Goal: Task Accomplishment & Management: Use online tool/utility

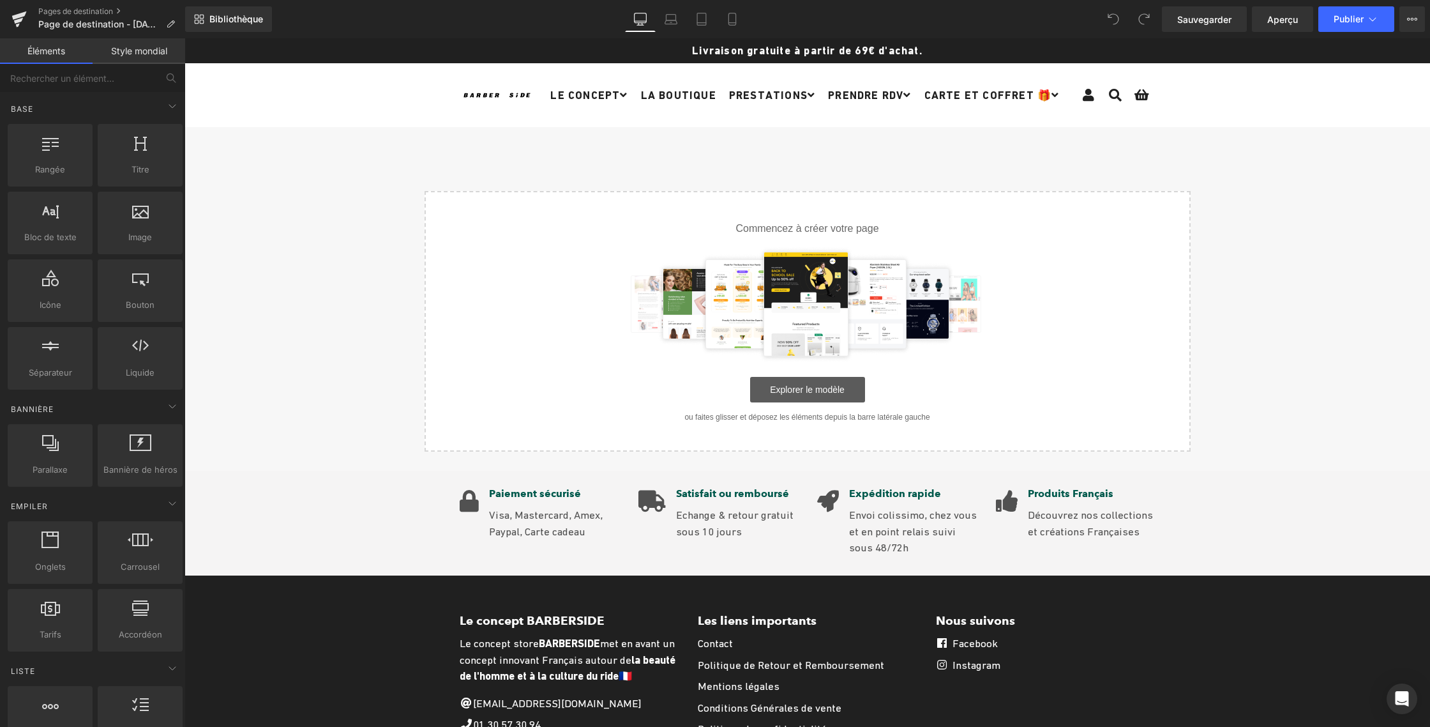
click at [808, 391] on font "Explorer le modèle" at bounding box center [807, 389] width 75 height 10
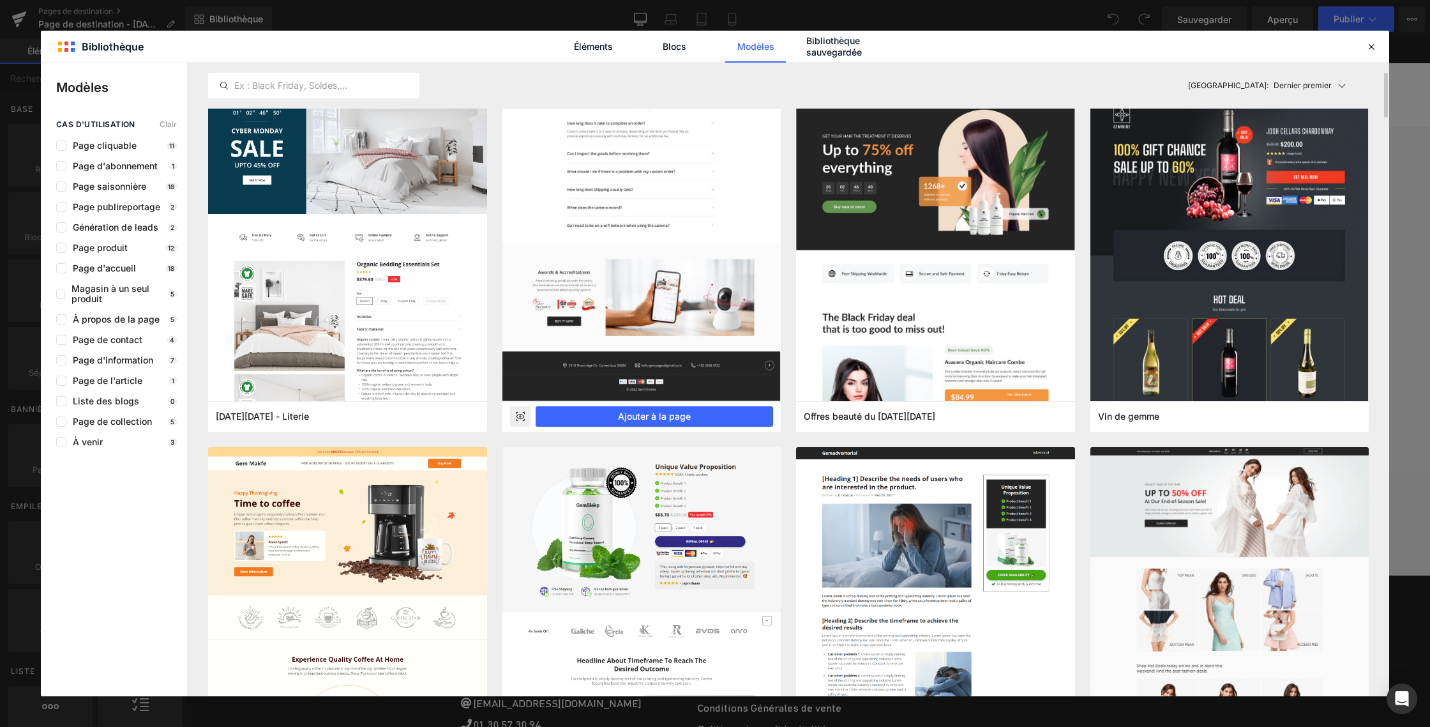
scroll to position [38, 0]
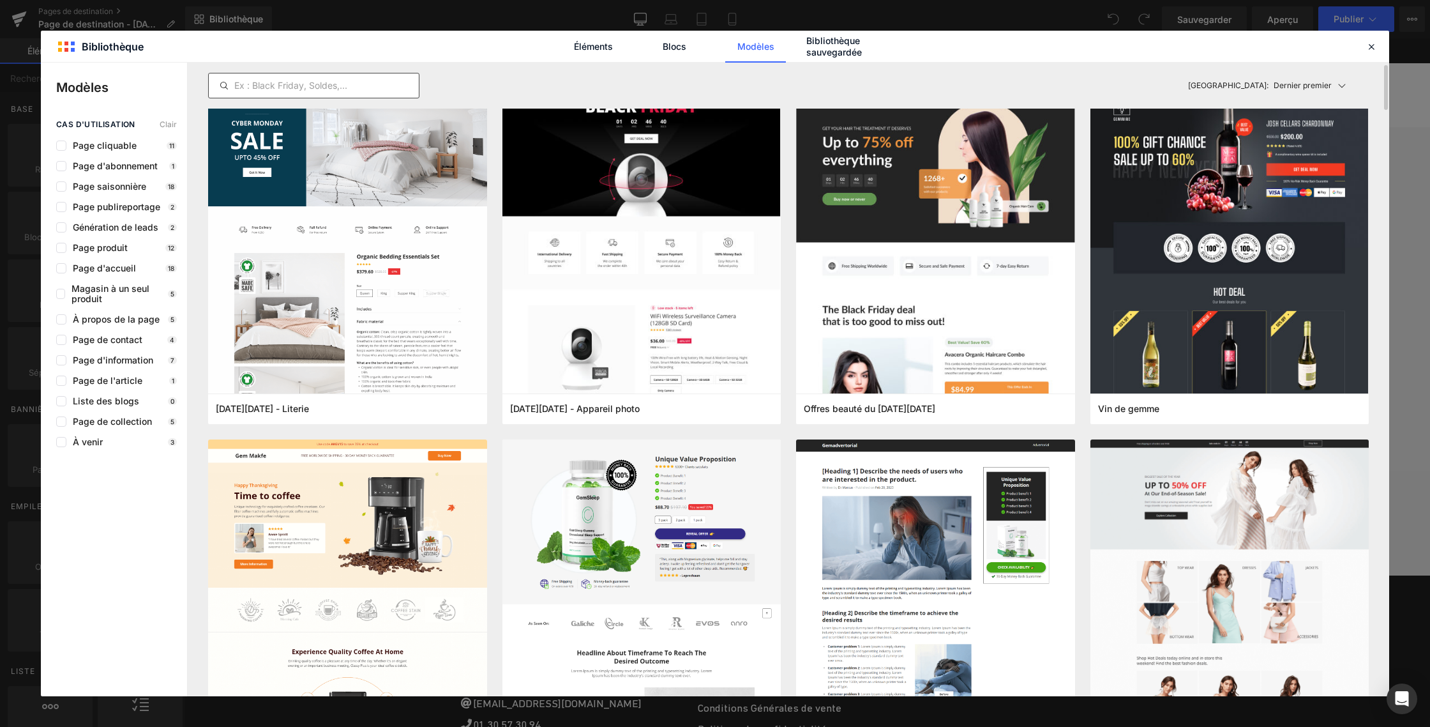
click at [257, 75] on div at bounding box center [313, 86] width 211 height 26
click at [265, 84] on input "text" at bounding box center [314, 85] width 210 height 15
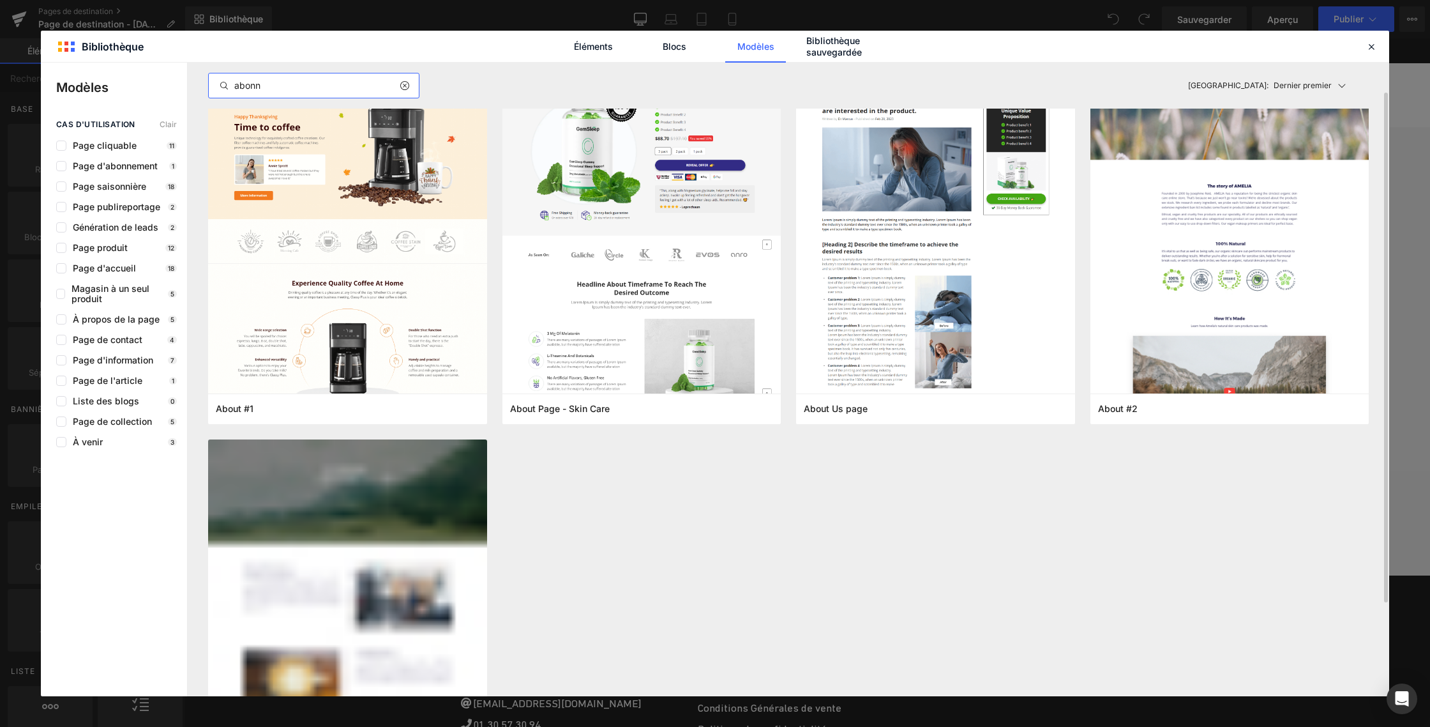
scroll to position [0, 0]
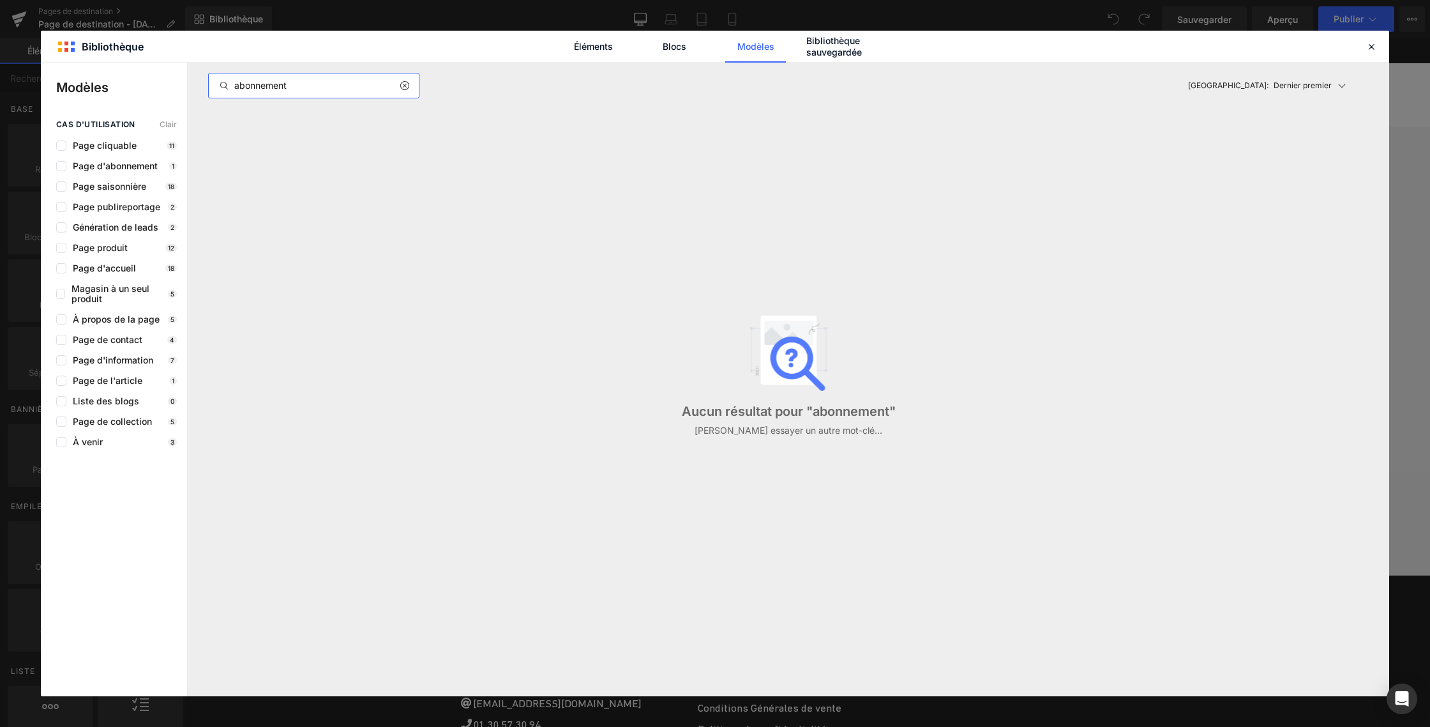
type input "abonnement"
click at [117, 246] on font "Page produit" at bounding box center [100, 247] width 55 height 11
click at [400, 84] on icon at bounding box center [404, 85] width 9 height 10
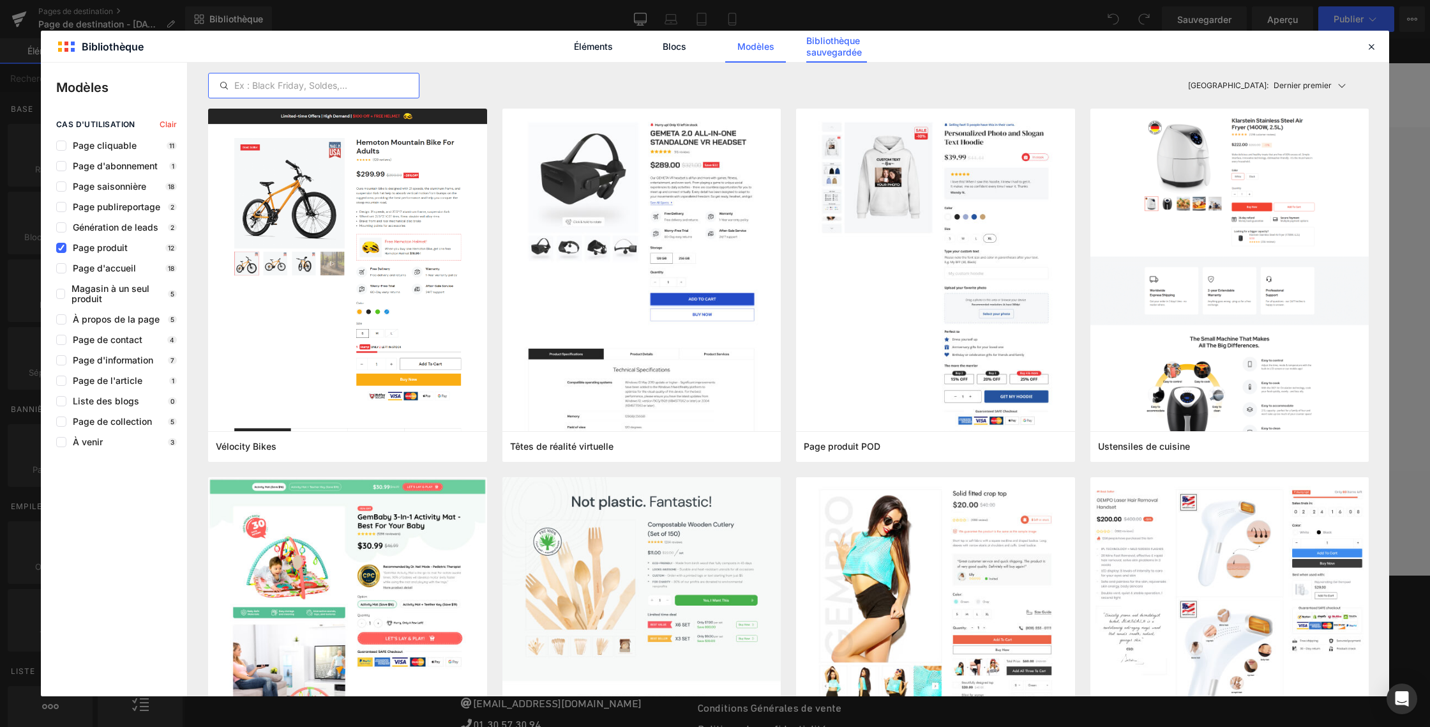
click at [840, 51] on font "Bibliothèque sauvegardée" at bounding box center [834, 46] width 56 height 22
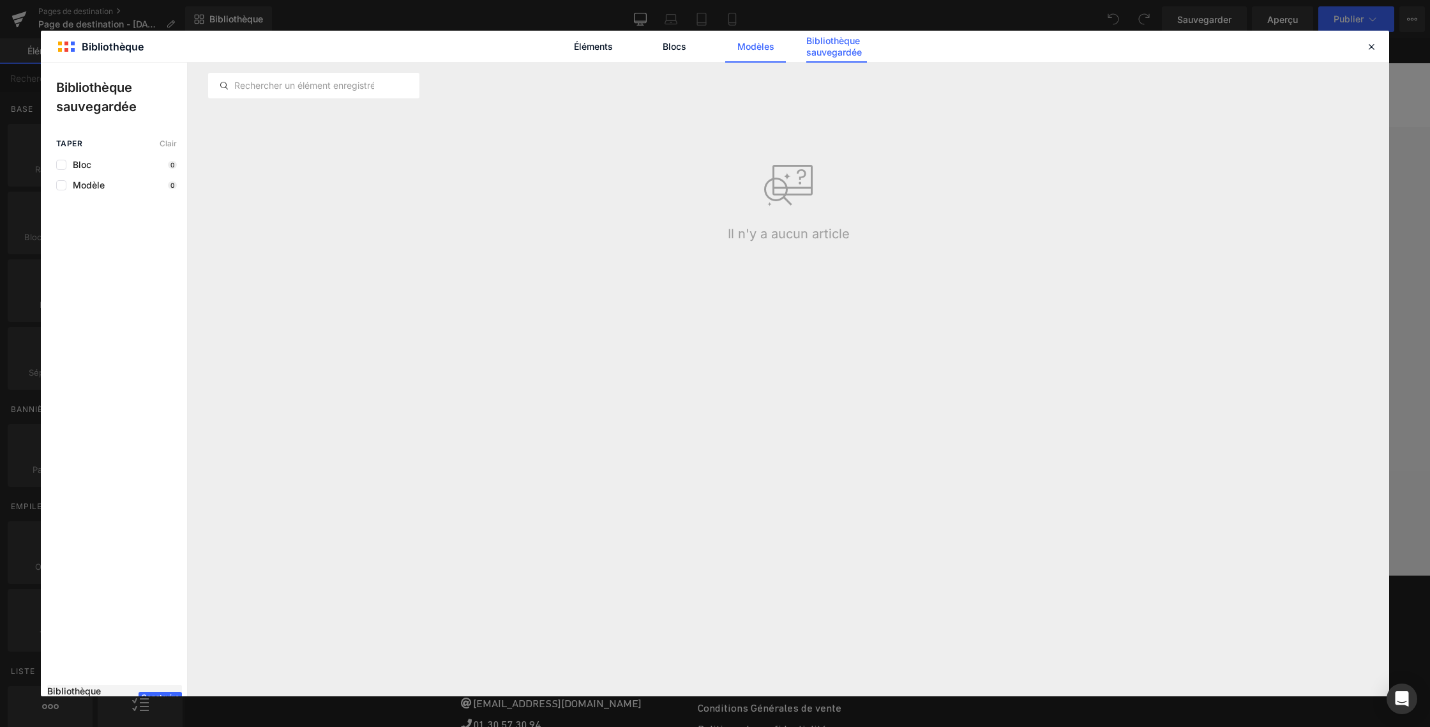
click at [756, 50] on font "Modèles" at bounding box center [755, 46] width 37 height 11
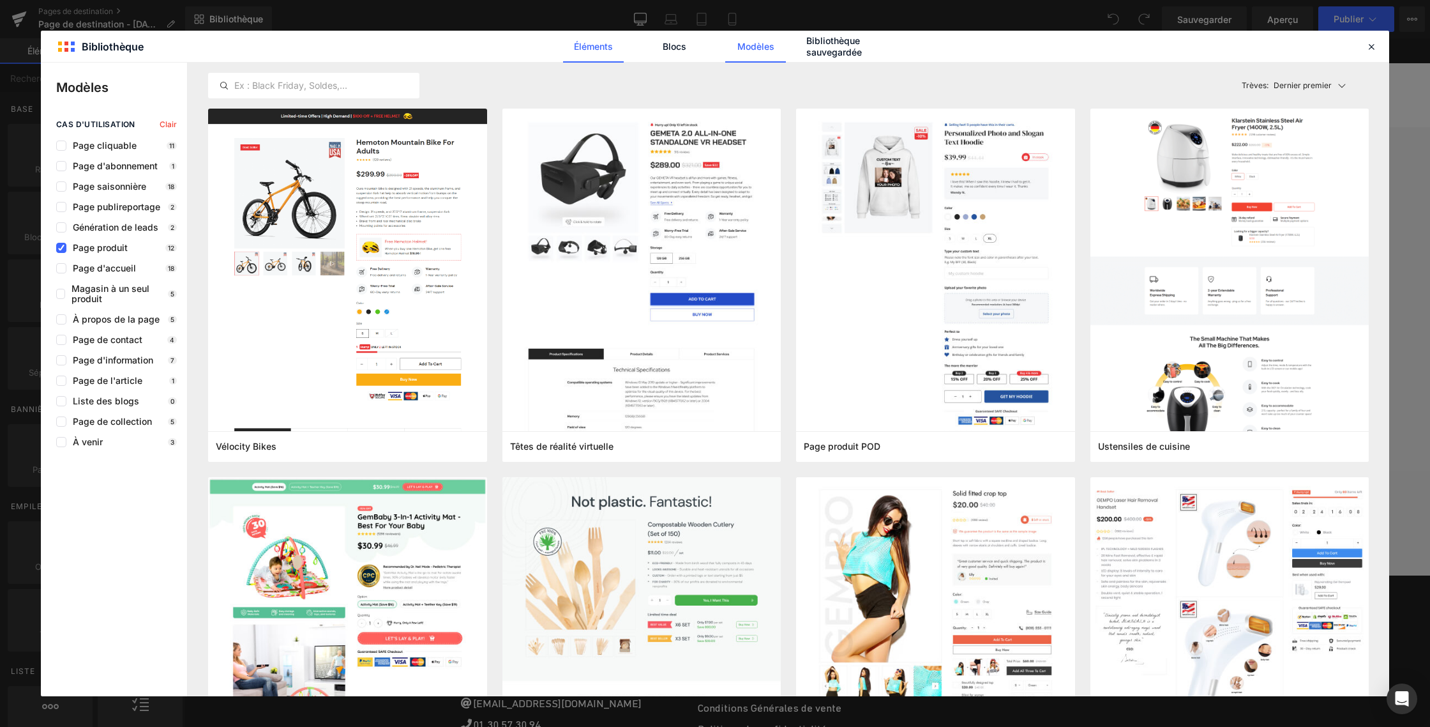
click at [596, 50] on font "Éléments" at bounding box center [593, 46] width 39 height 11
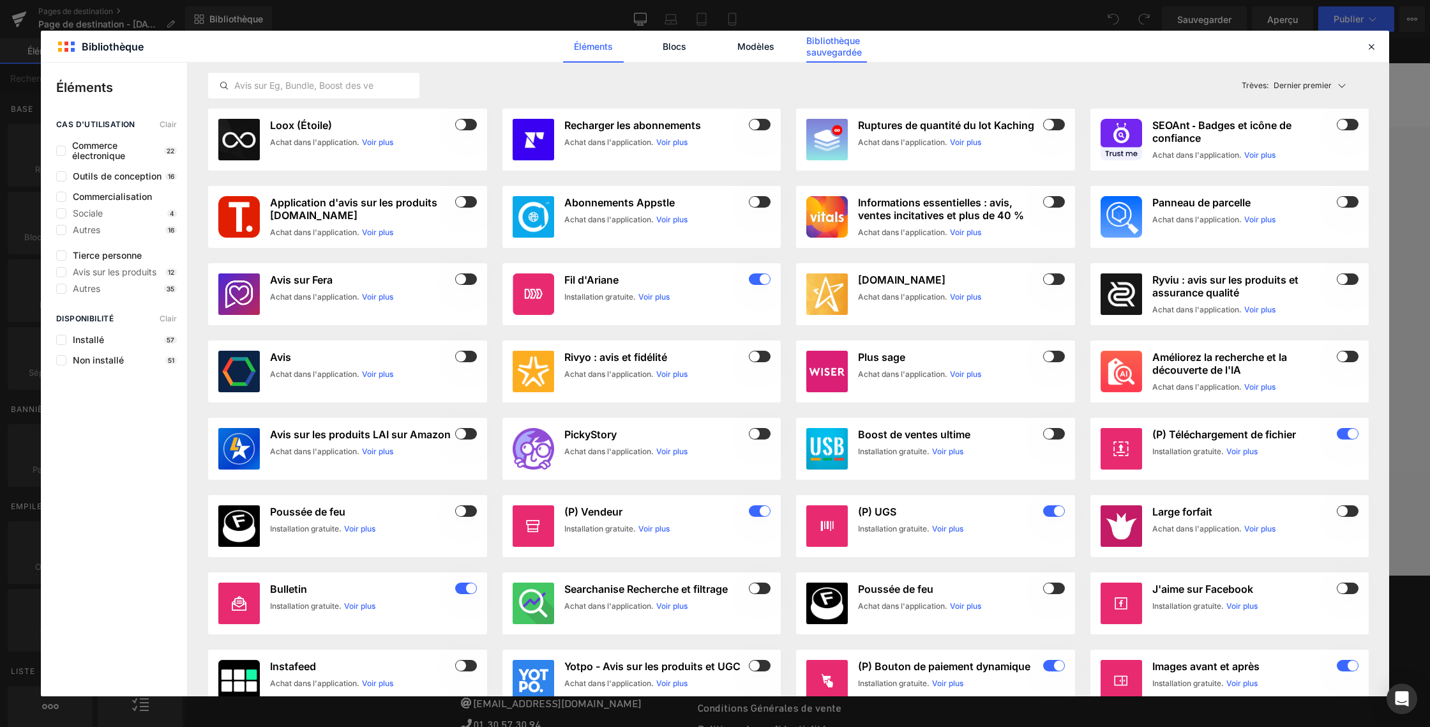
click at [826, 47] on font "Bibliothèque sauvegardée" at bounding box center [834, 46] width 56 height 22
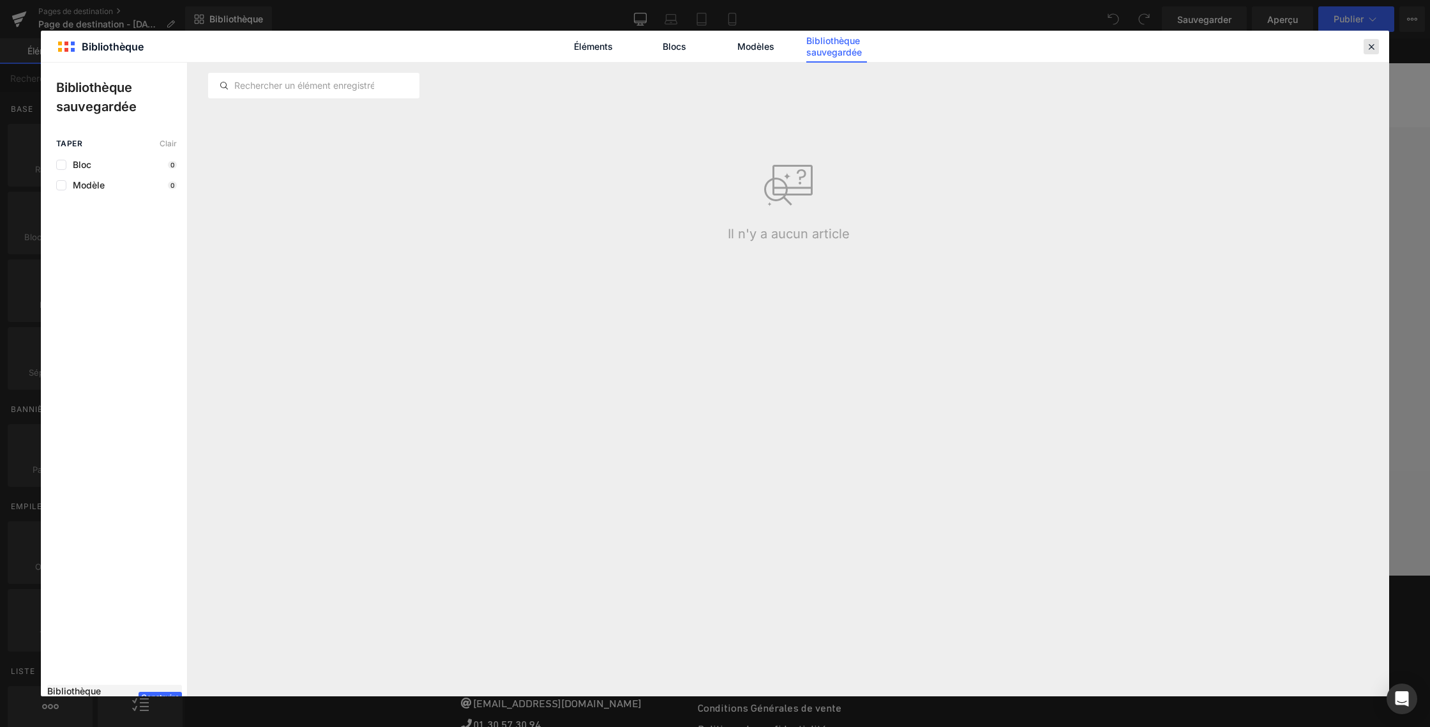
click at [1370, 49] on icon at bounding box center [1371, 46] width 11 height 11
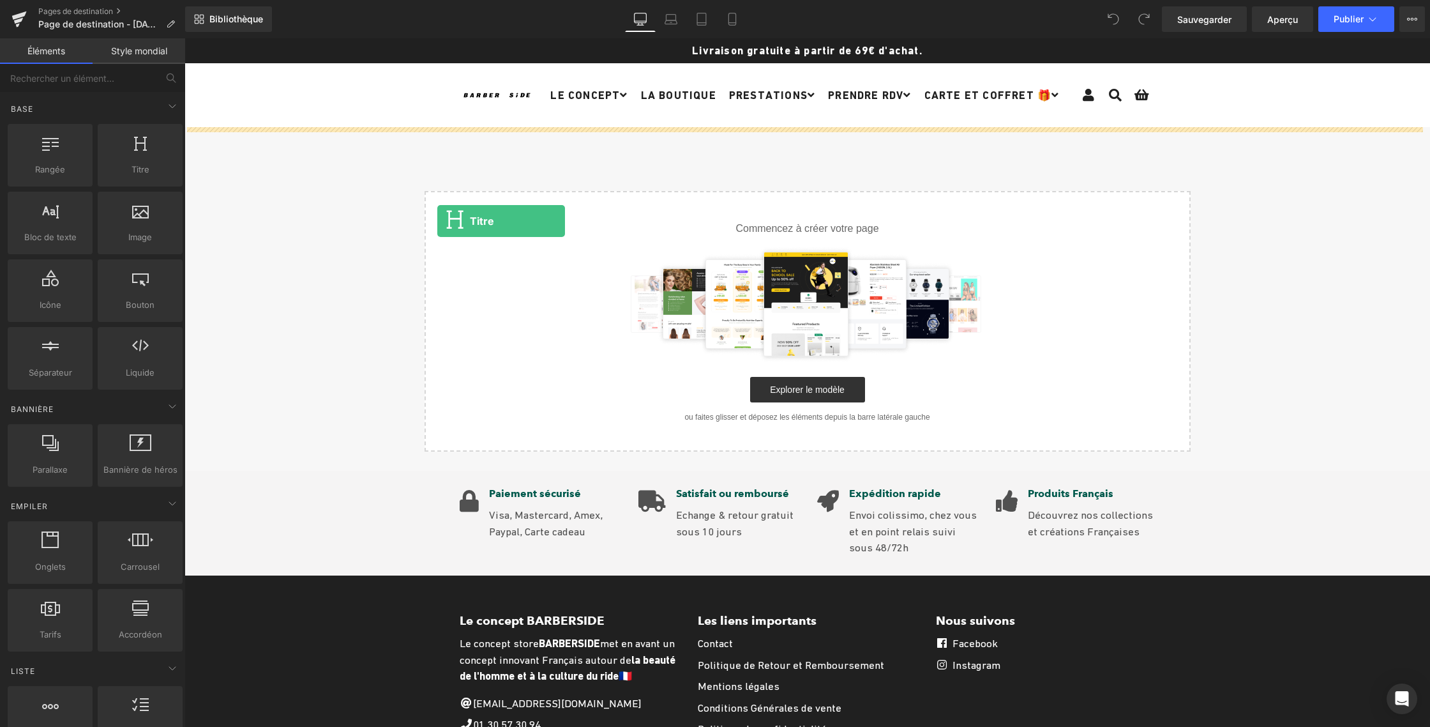
drag, startPoint x: 314, startPoint y: 204, endPoint x: 437, endPoint y: 220, distance: 125.0
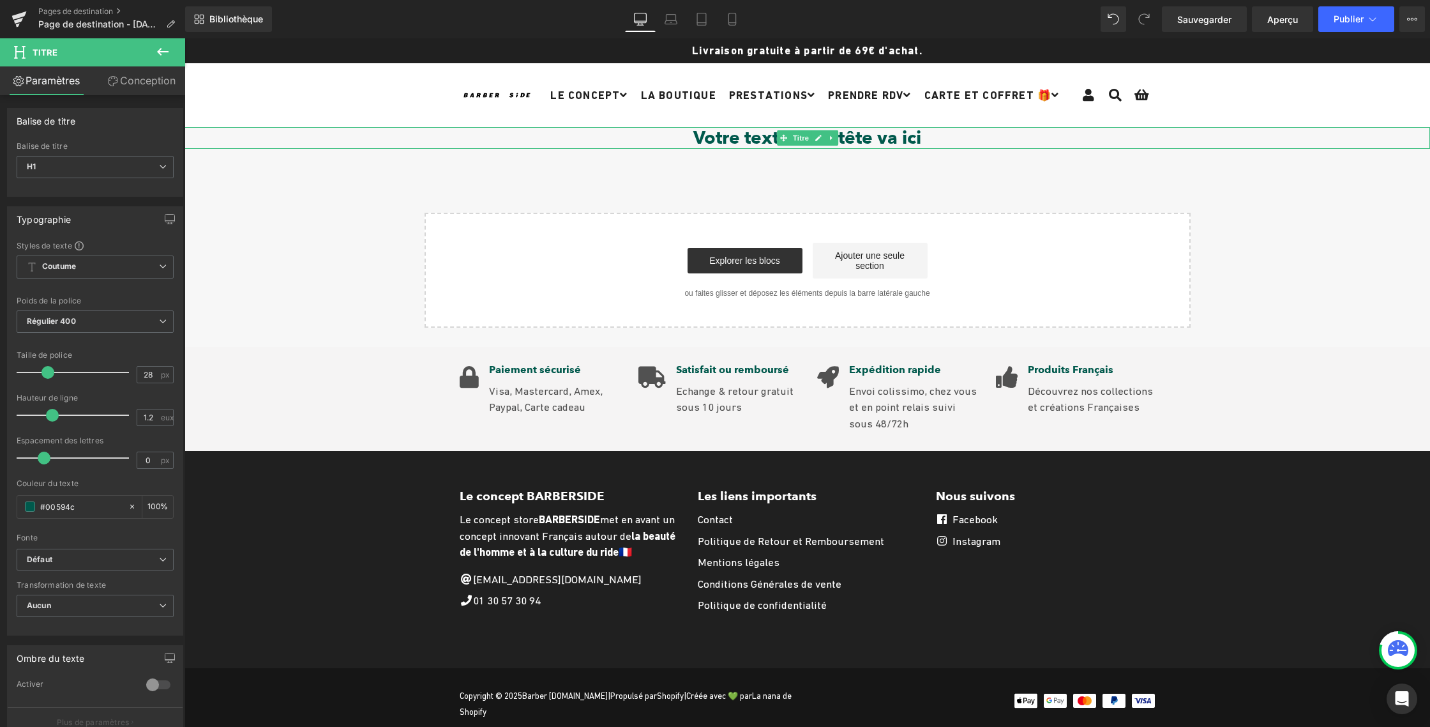
click at [732, 139] on font "Votre texte d'en-tête va ici" at bounding box center [807, 137] width 228 height 22
drag, startPoint x: 696, startPoint y: 137, endPoint x: 920, endPoint y: 140, distance: 224.1
click at [920, 140] on font "Votre texte d'en-tête va ici" at bounding box center [807, 137] width 228 height 22
click at [160, 49] on icon at bounding box center [162, 52] width 11 height 8
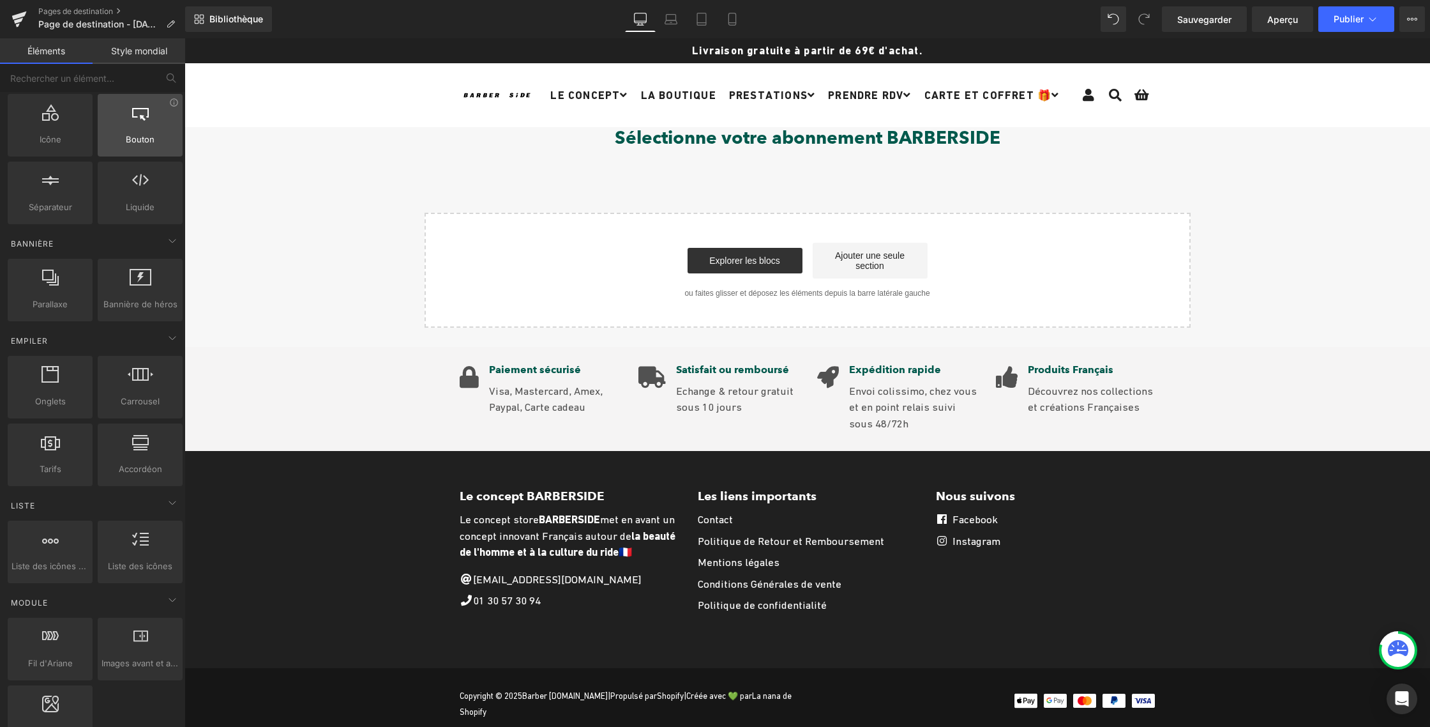
scroll to position [166, 0]
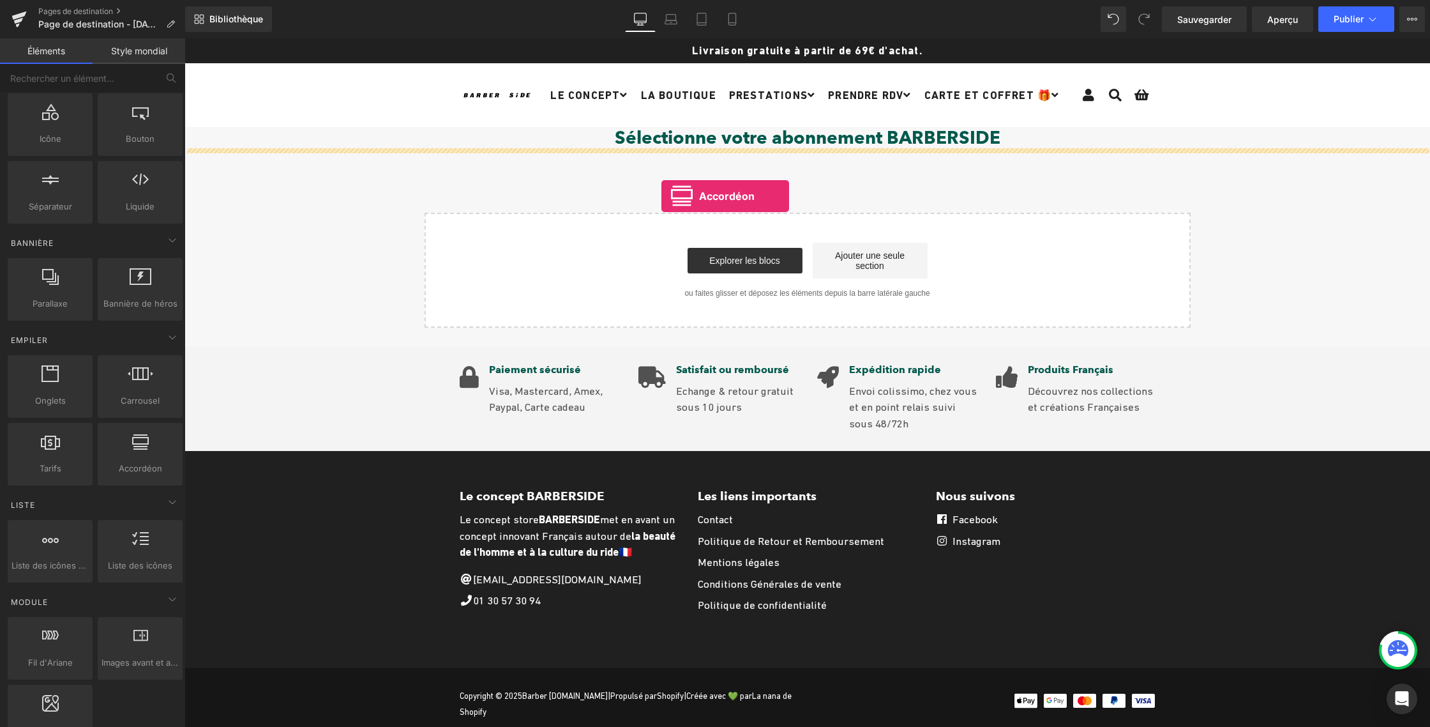
drag, startPoint x: 315, startPoint y: 482, endPoint x: 661, endPoint y: 196, distance: 449.0
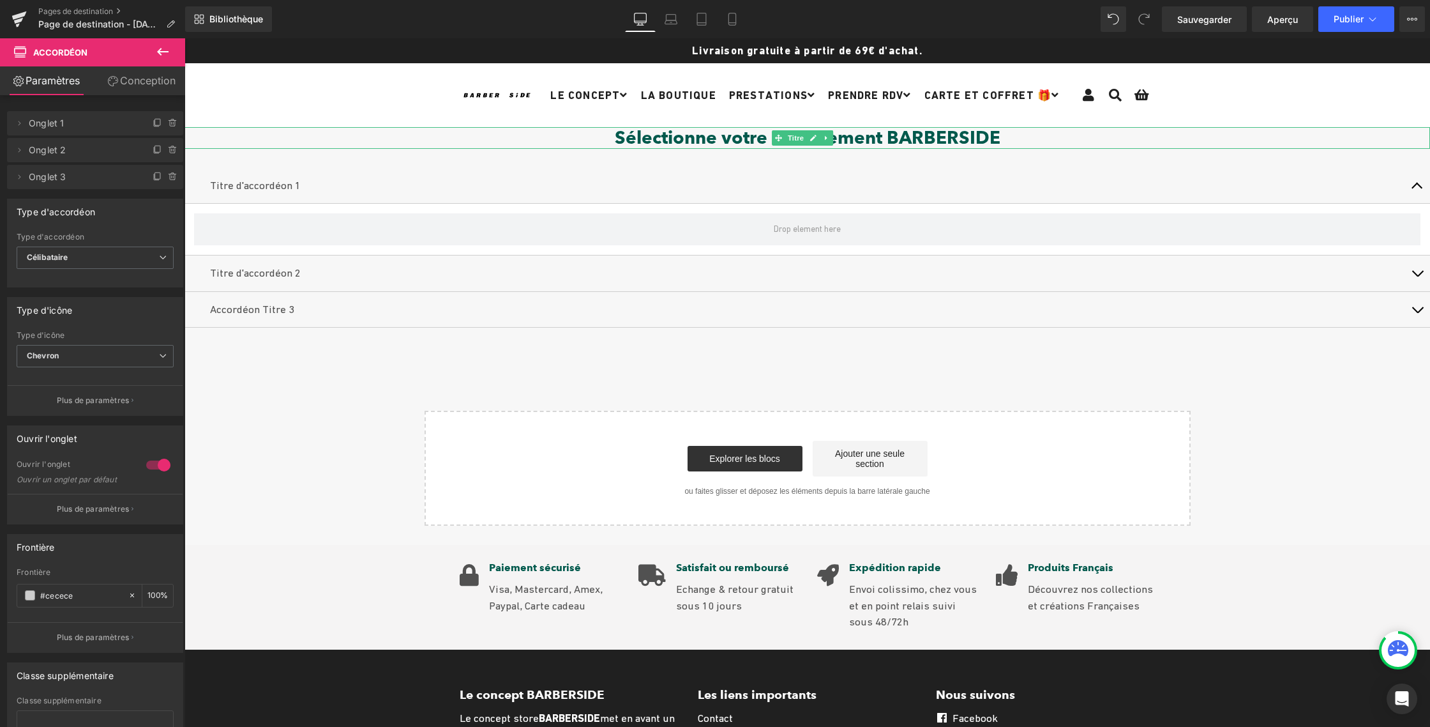
click at [727, 138] on font "Sélectionne votre abonnement BARBERSIDE" at bounding box center [808, 137] width 386 height 22
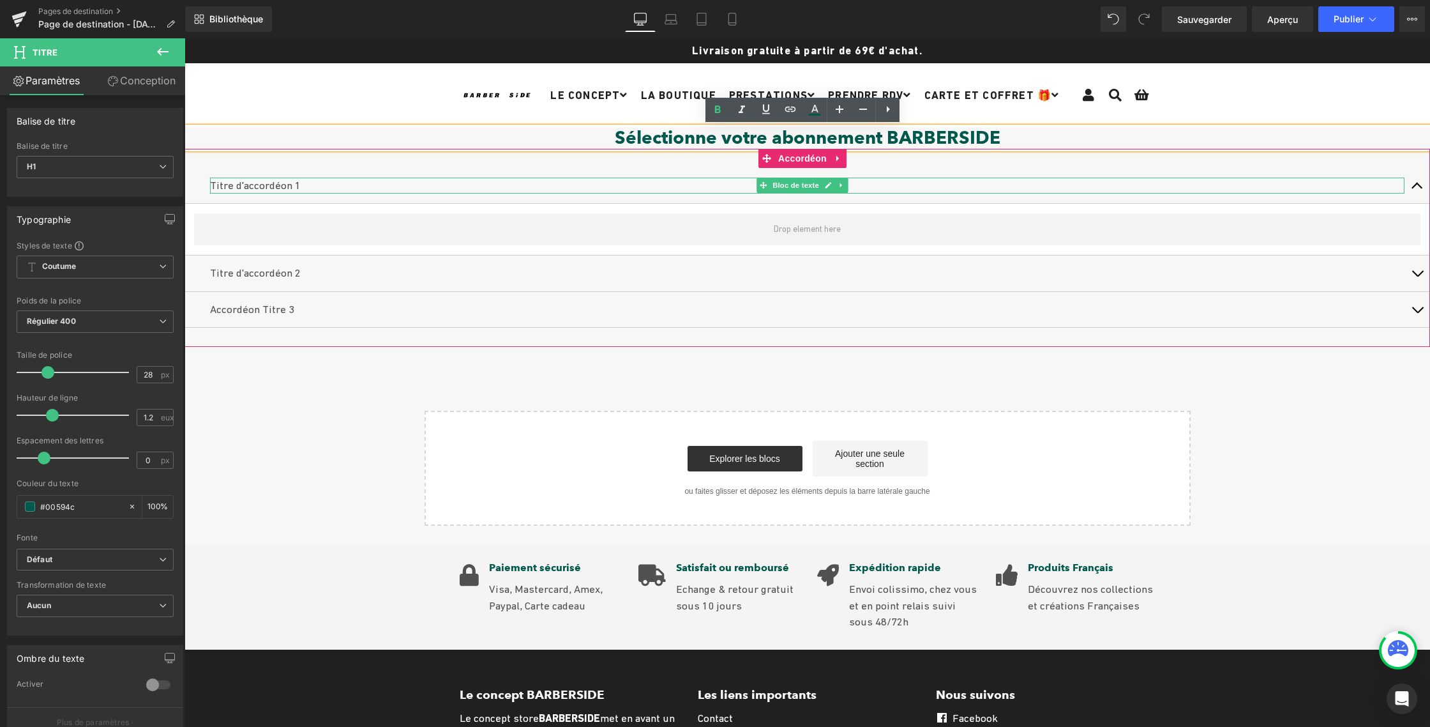
click at [266, 178] on div "Titre d'accordéon 1 Bloc de texte" at bounding box center [807, 186] width 1195 height 17
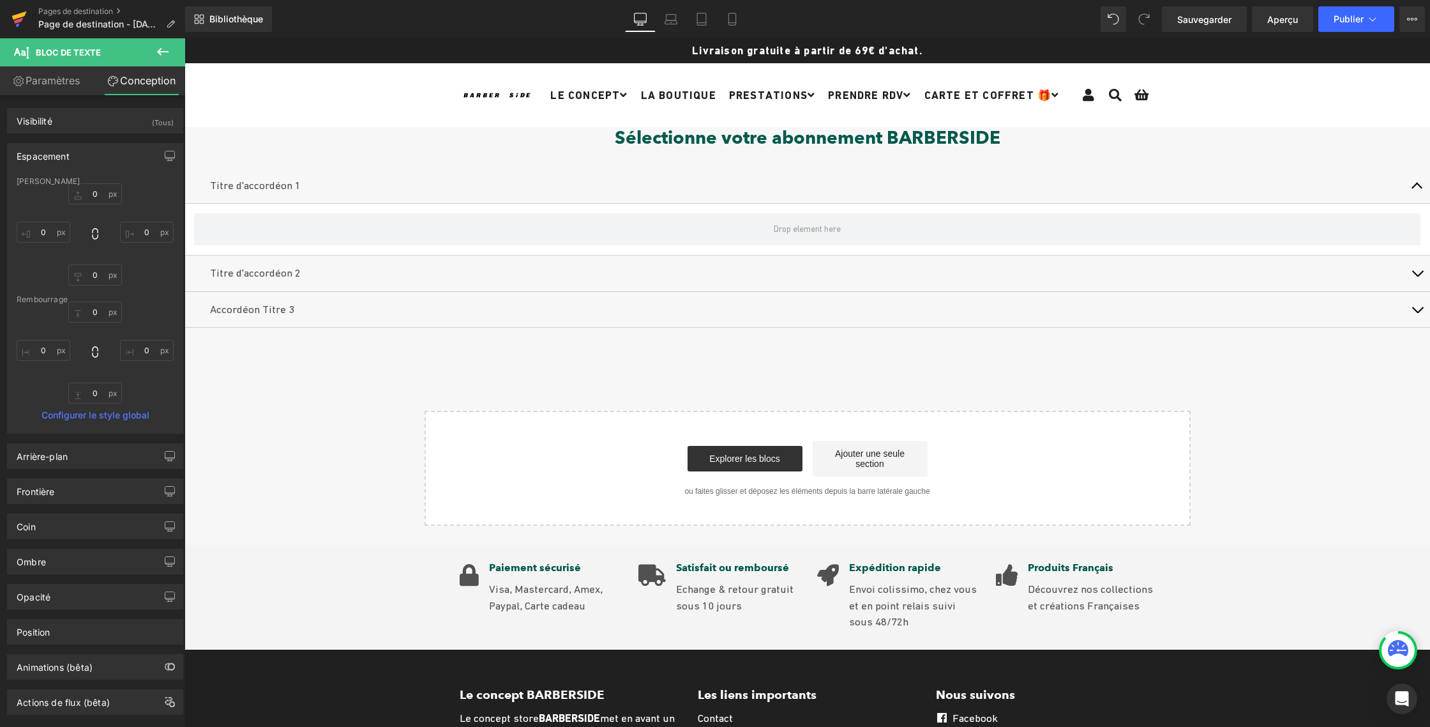
click at [16, 20] on icon at bounding box center [18, 21] width 9 height 6
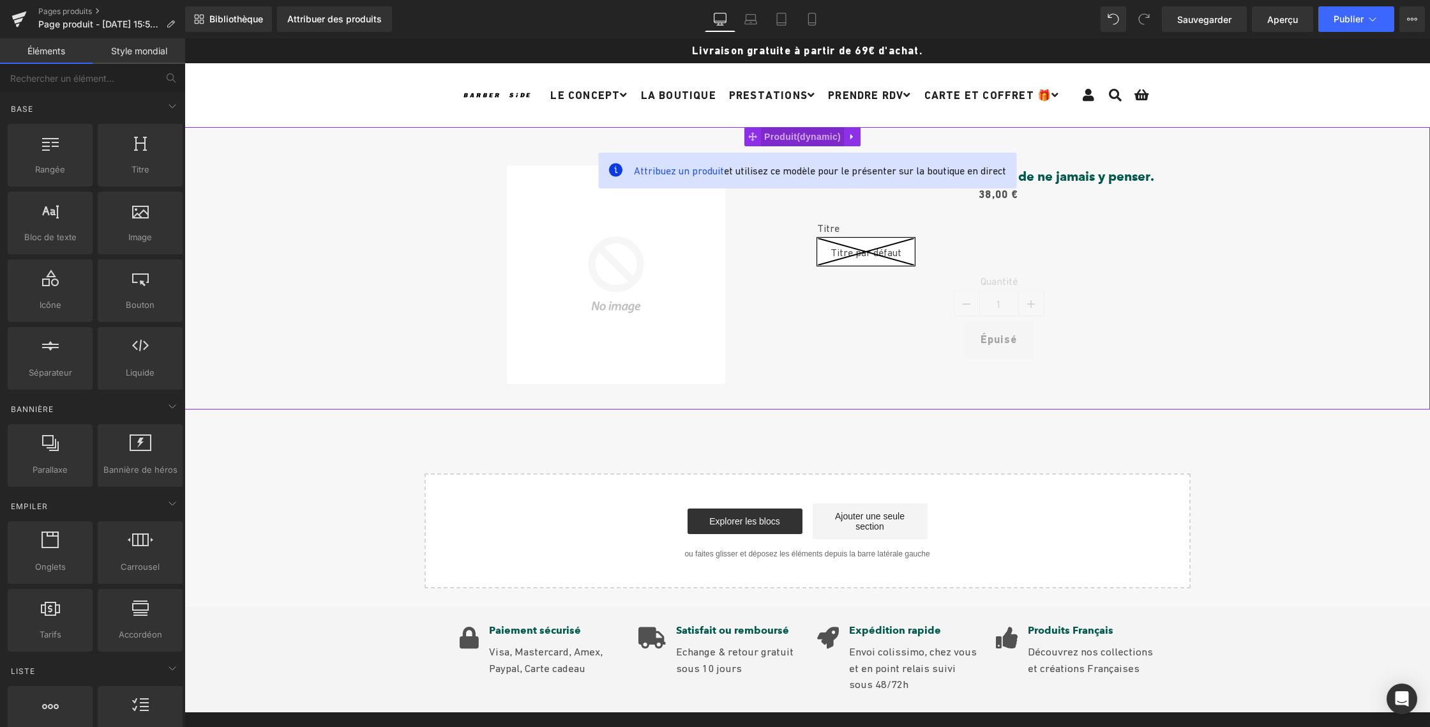
click at [806, 137] on span "Produit" at bounding box center [802, 136] width 83 height 19
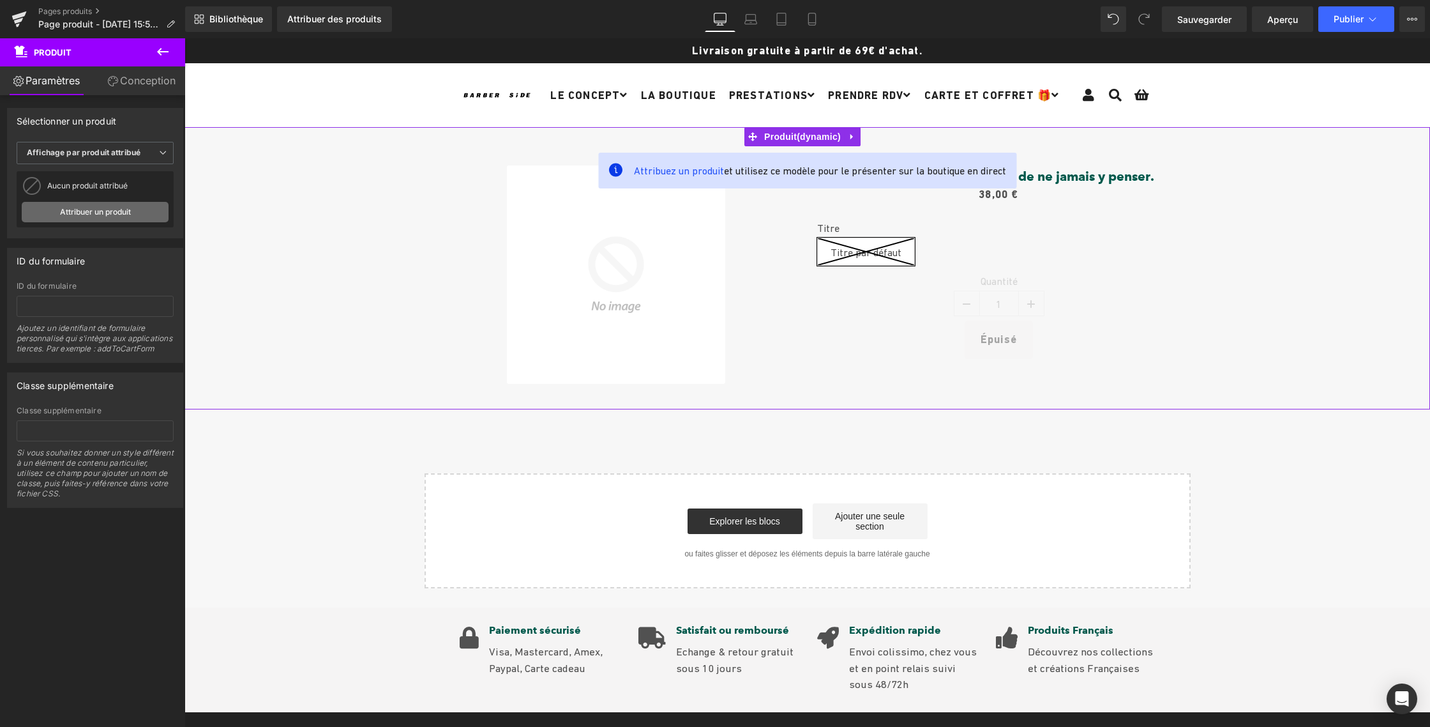
click at [98, 212] on font "Attribuer un produit" at bounding box center [95, 212] width 71 height 10
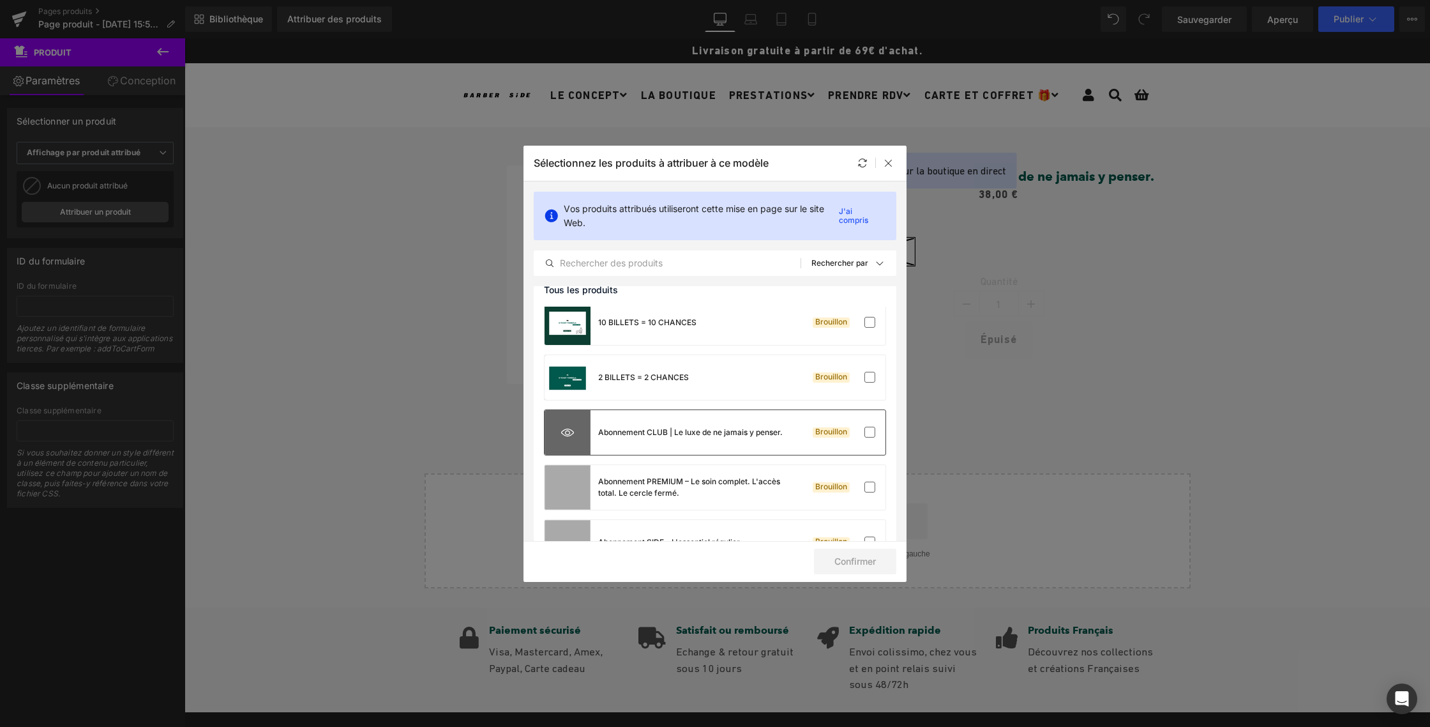
scroll to position [84, 0]
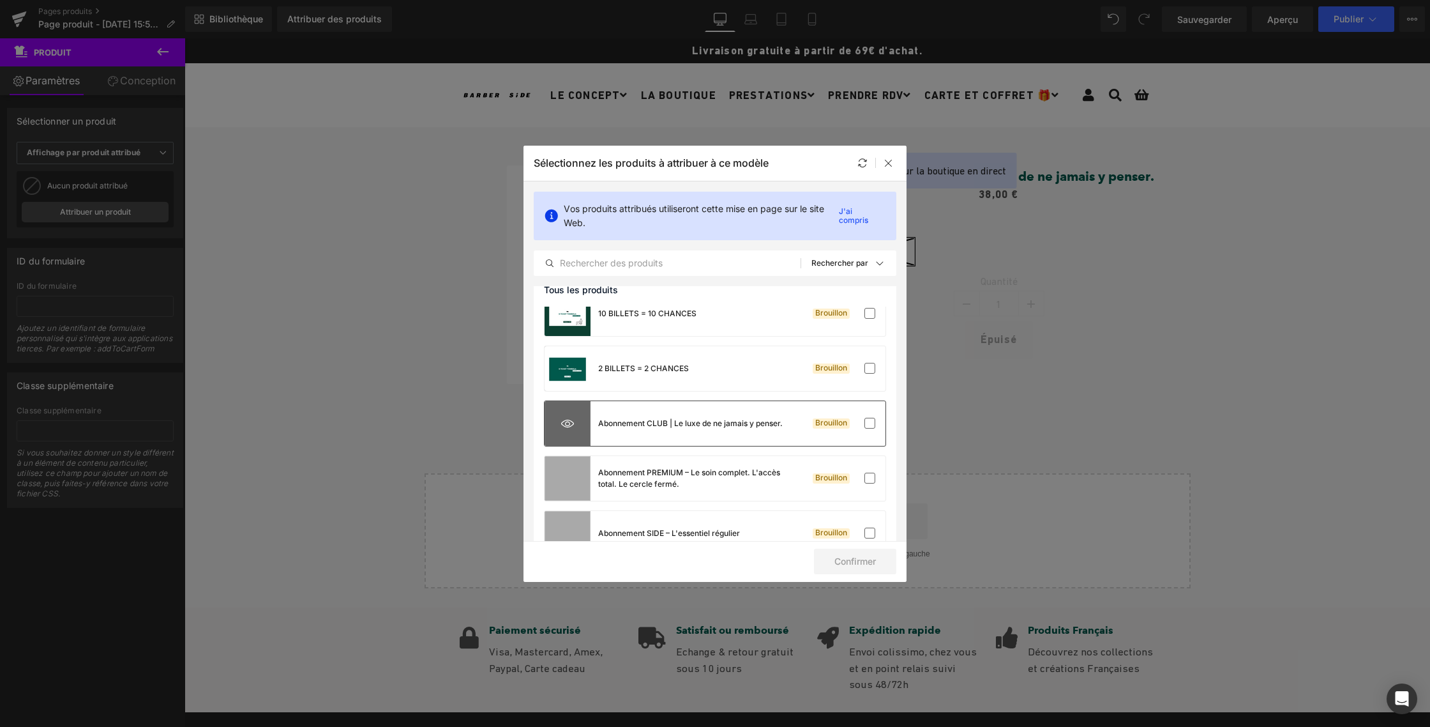
click at [566, 424] on icon at bounding box center [567, 423] width 13 height 13
click at [865, 425] on label at bounding box center [870, 423] width 11 height 11
click at [870, 423] on input "checkbox" at bounding box center [870, 423] width 0 height 0
click at [851, 564] on font "Confirmer" at bounding box center [856, 560] width 42 height 11
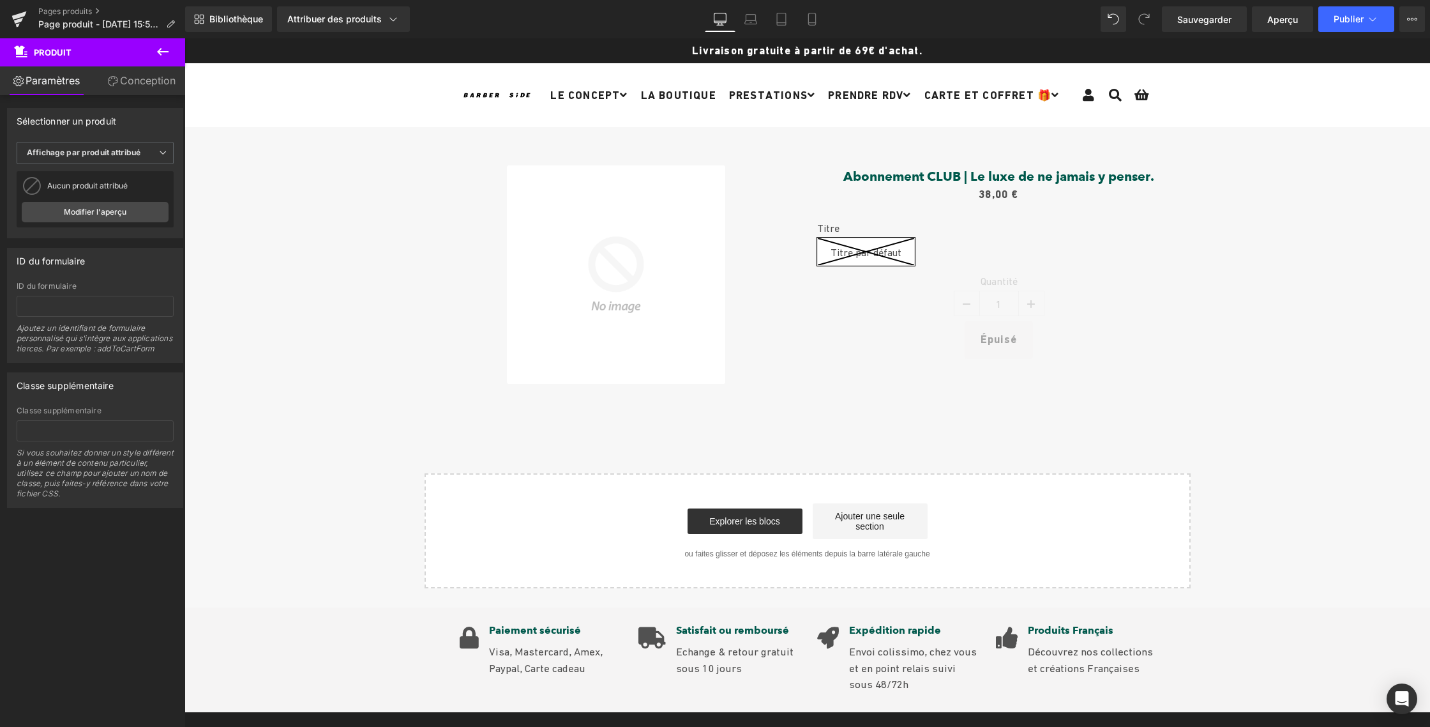
click at [160, 50] on icon at bounding box center [162, 52] width 11 height 8
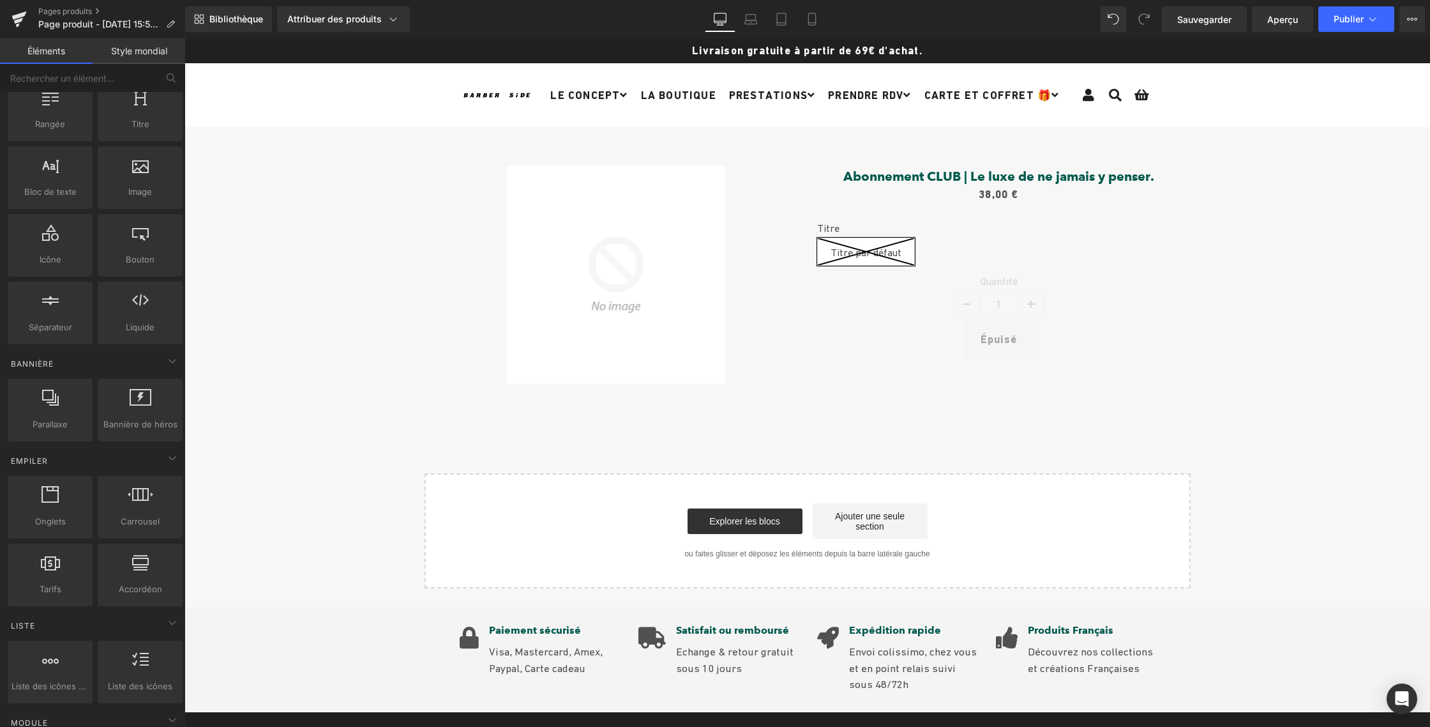
scroll to position [0, 0]
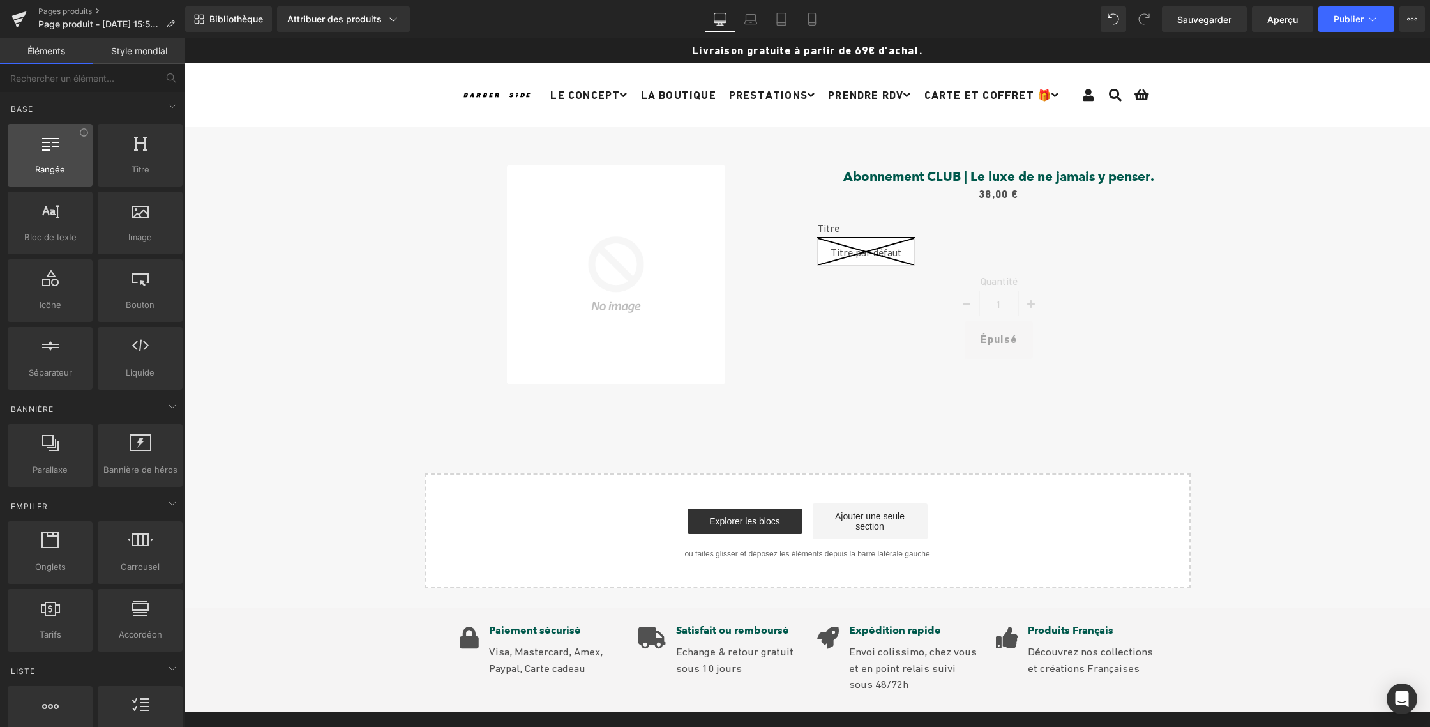
click at [54, 154] on div at bounding box center [49, 148] width 77 height 29
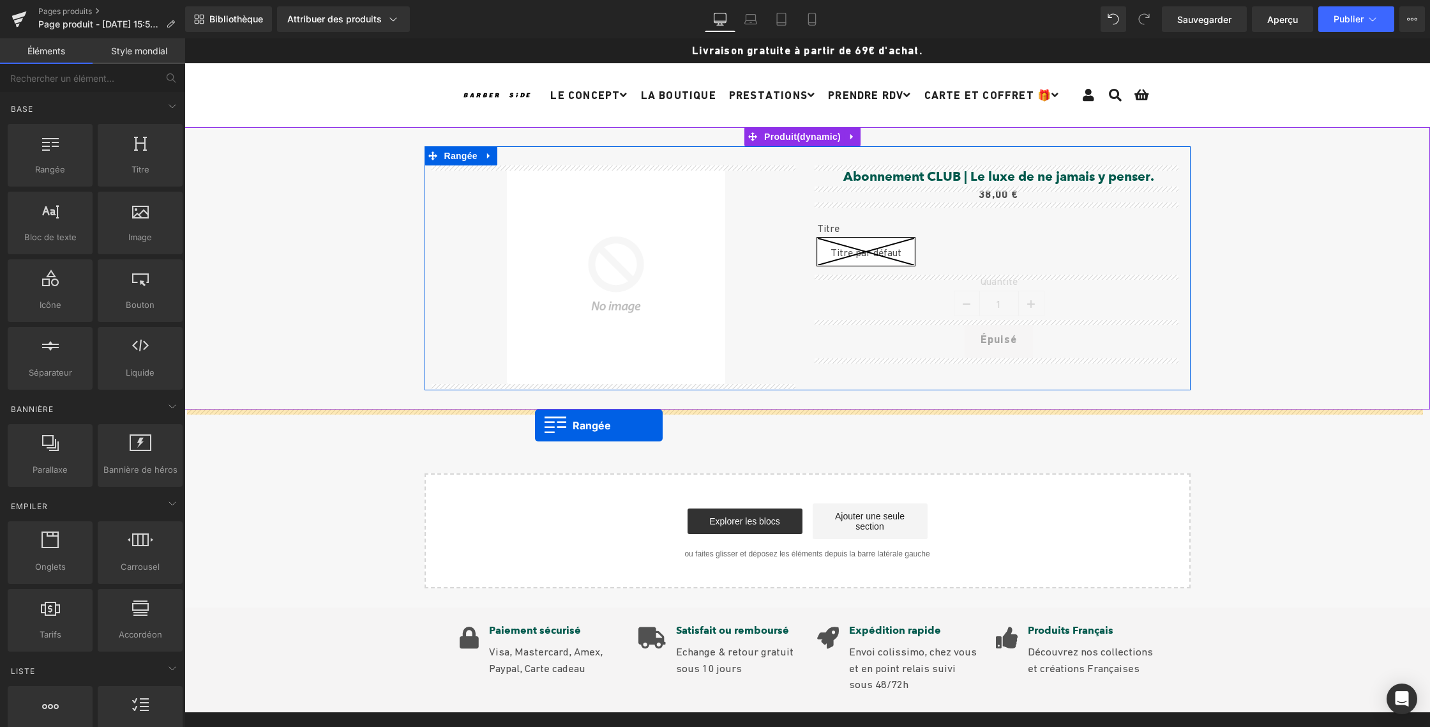
drag, startPoint x: 236, startPoint y: 192, endPoint x: 535, endPoint y: 425, distance: 379.5
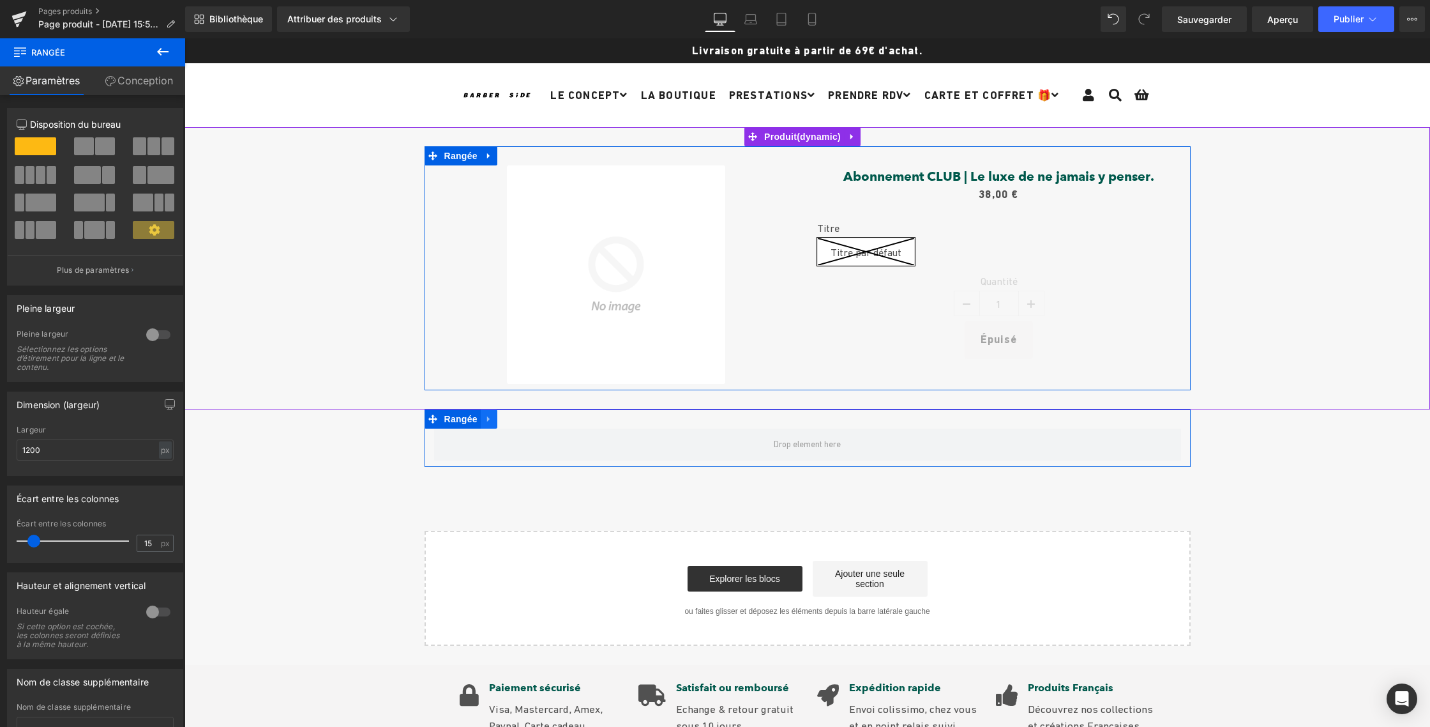
click at [485, 419] on icon at bounding box center [489, 419] width 9 height 10
click at [89, 144] on span at bounding box center [84, 146] width 20 height 18
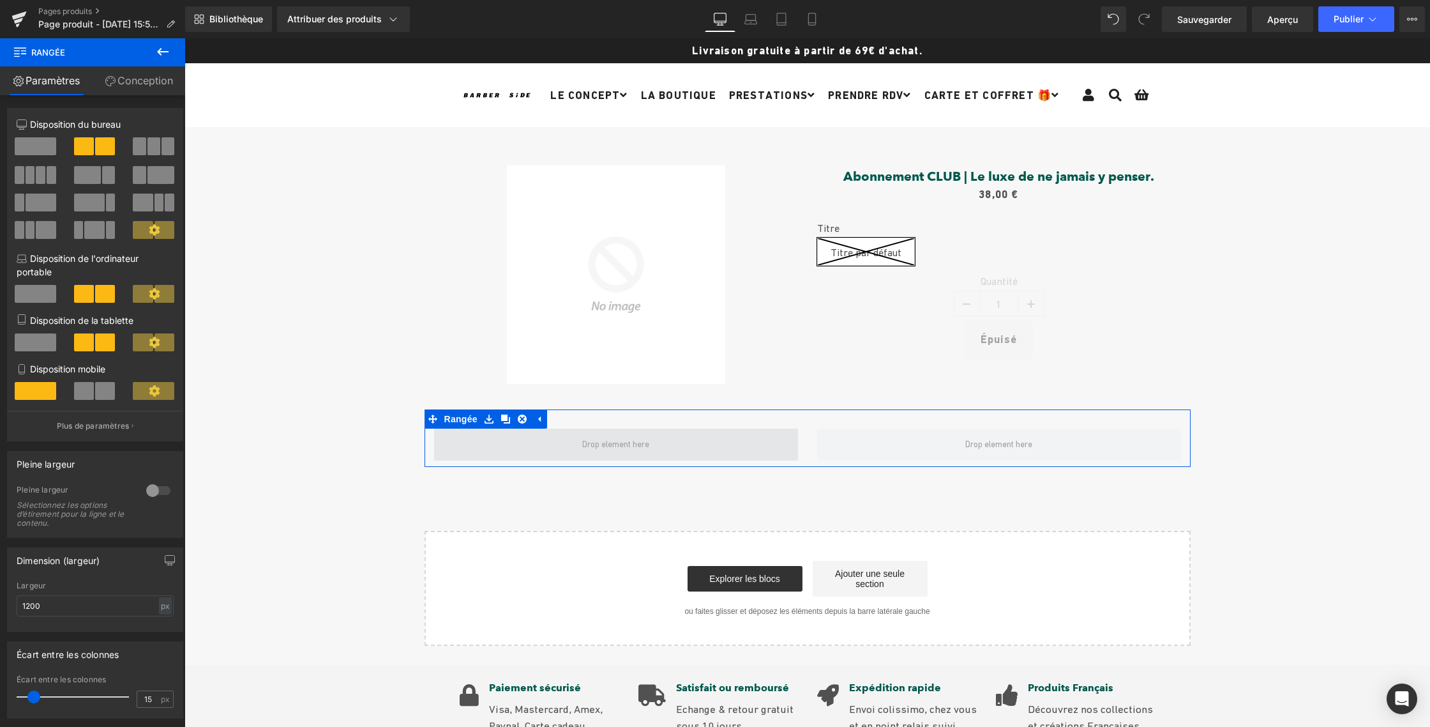
drag, startPoint x: 273, startPoint y: 182, endPoint x: 529, endPoint y: 435, distance: 359.8
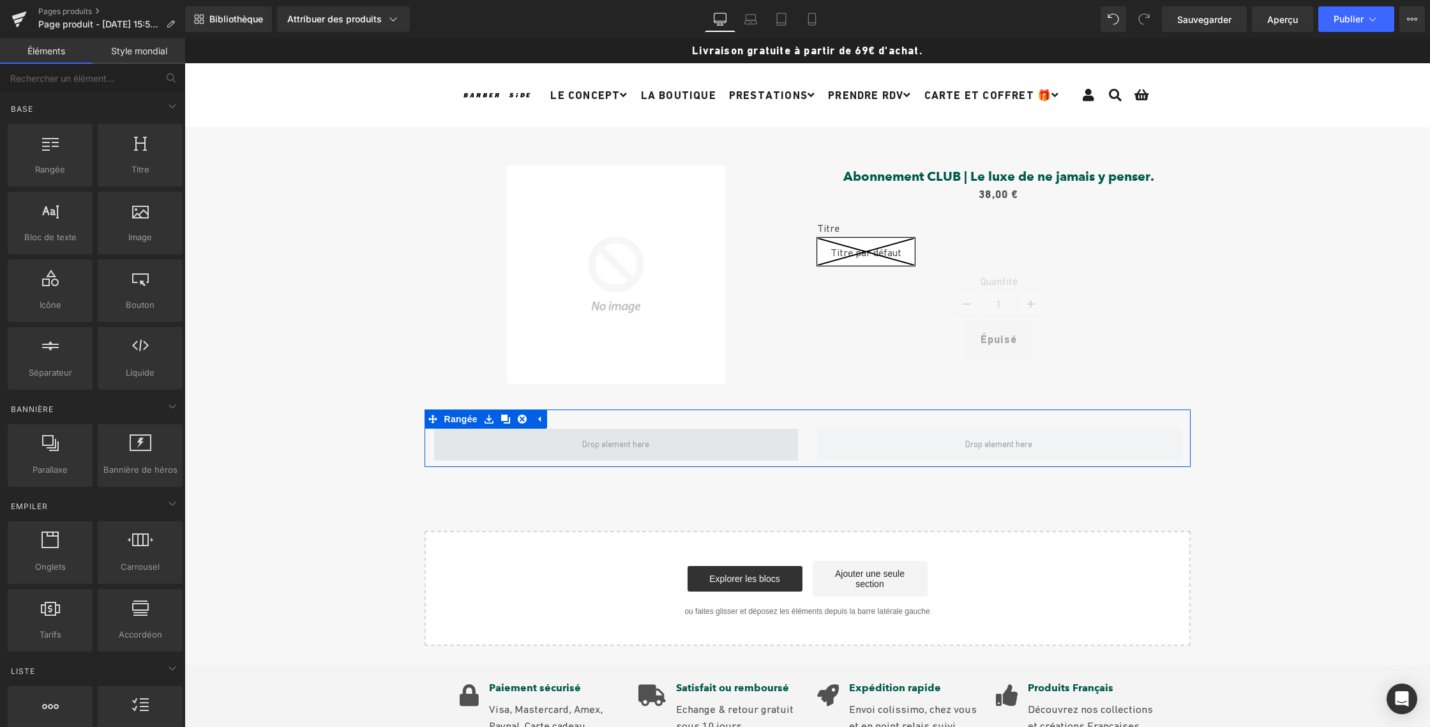
click at [578, 442] on span at bounding box center [616, 444] width 76 height 19
click at [469, 440] on span at bounding box center [616, 444] width 364 height 32
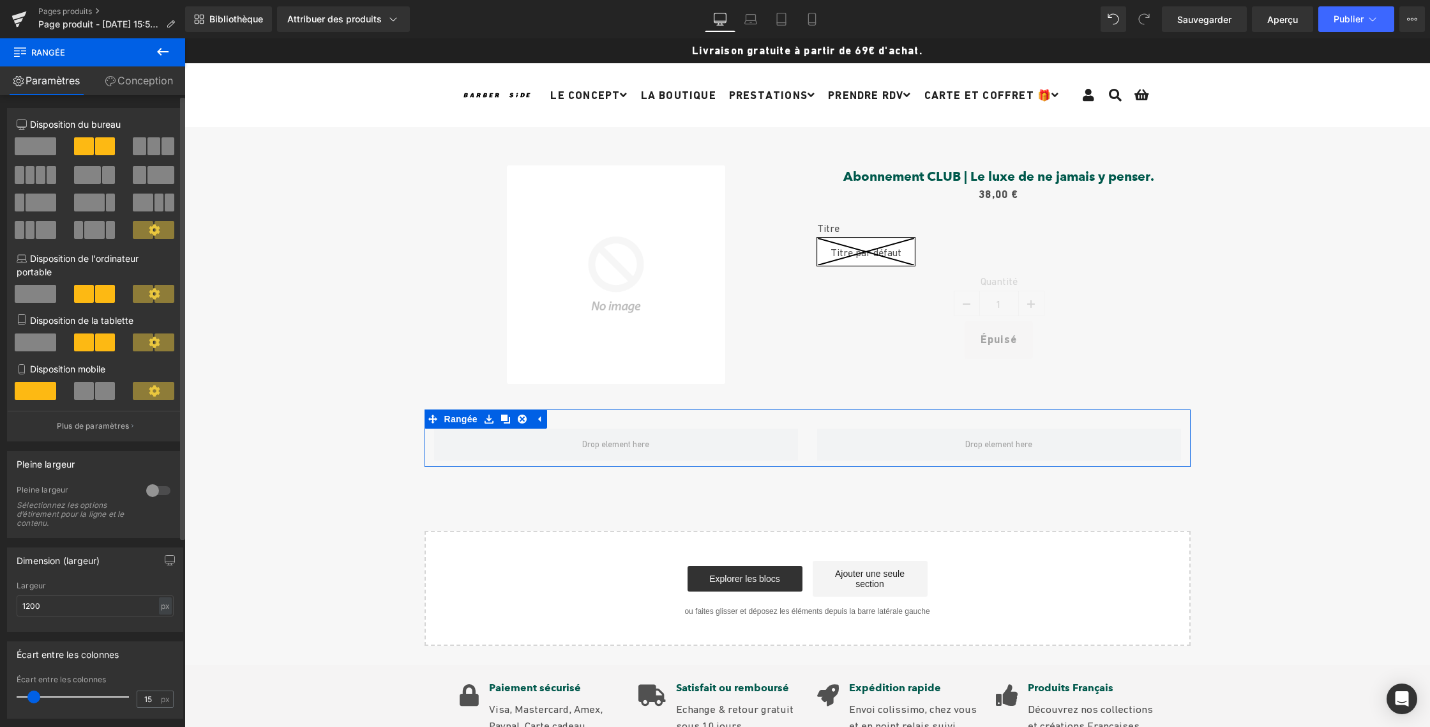
click at [41, 173] on span at bounding box center [41, 175] width 10 height 18
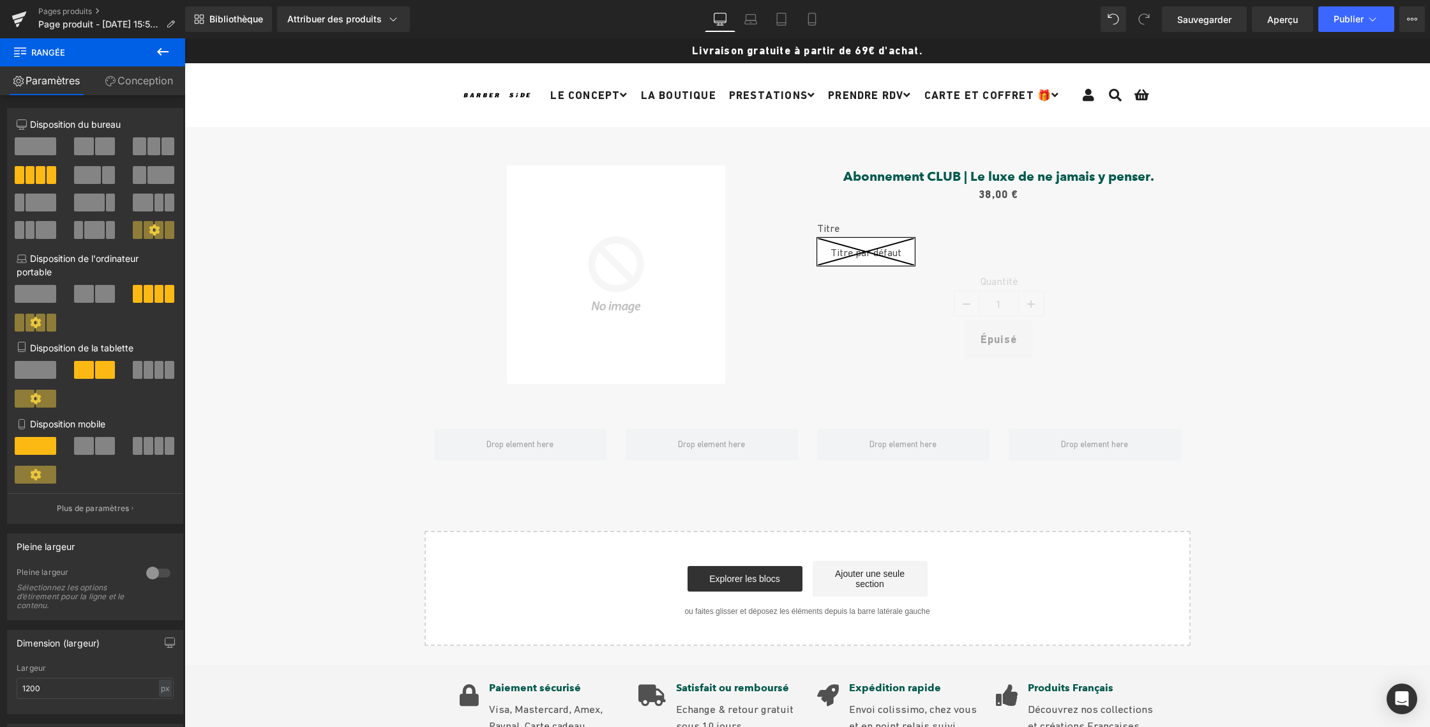
click at [159, 50] on icon at bounding box center [162, 52] width 11 height 8
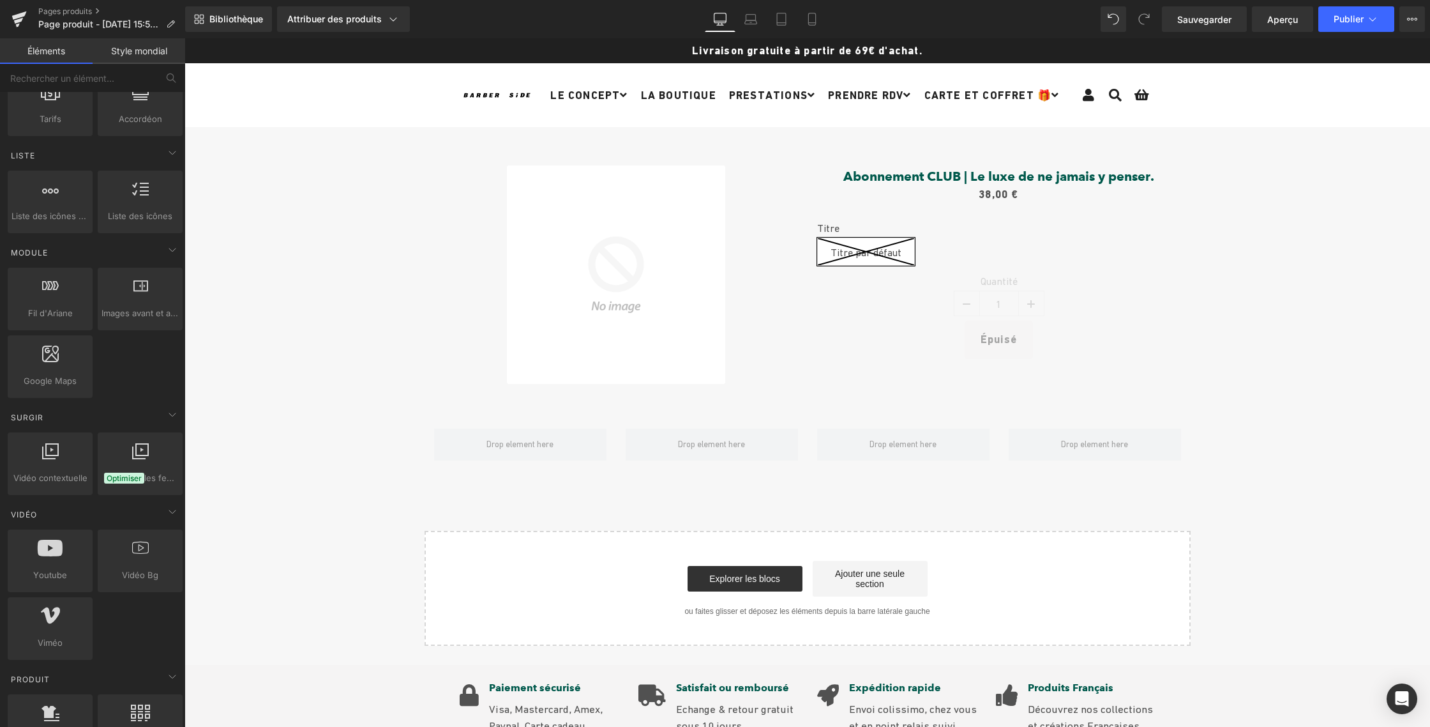
scroll to position [537, 0]
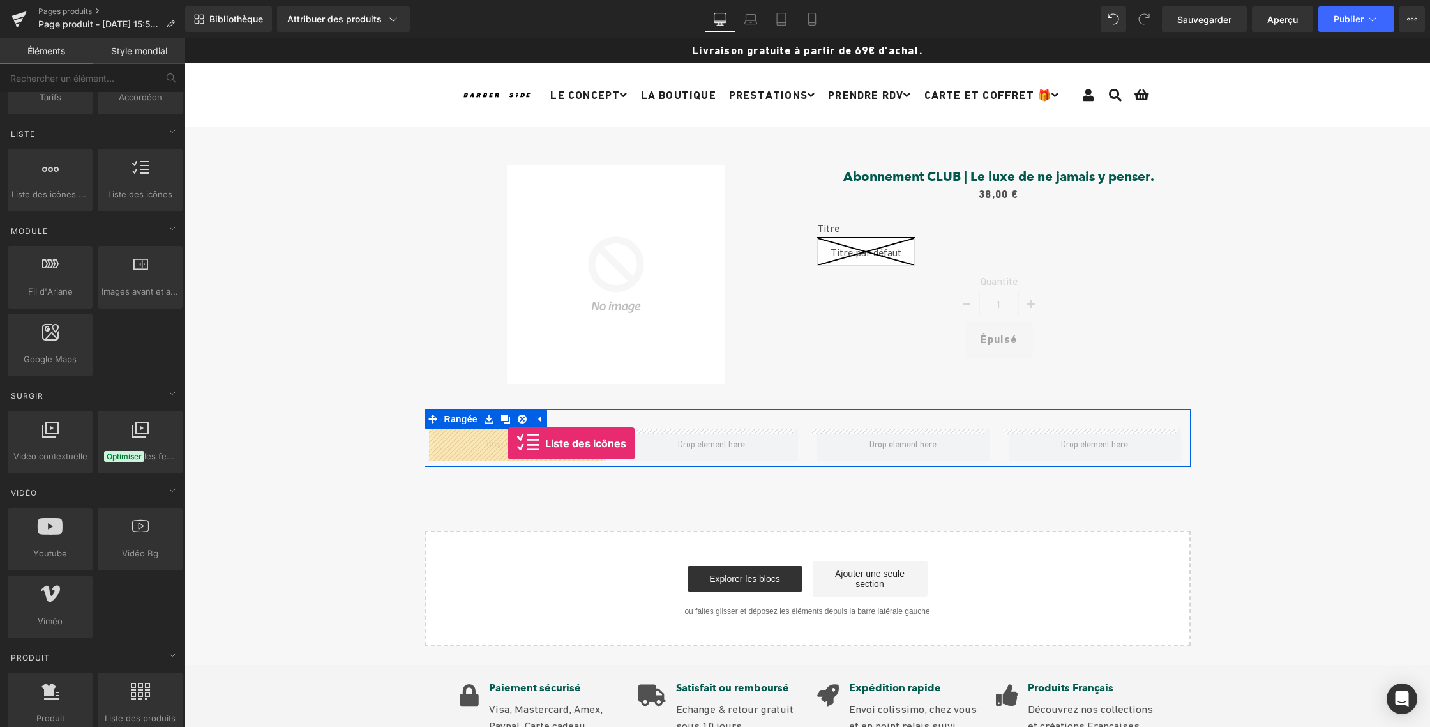
drag, startPoint x: 322, startPoint y: 213, endPoint x: 508, endPoint y: 443, distance: 295.7
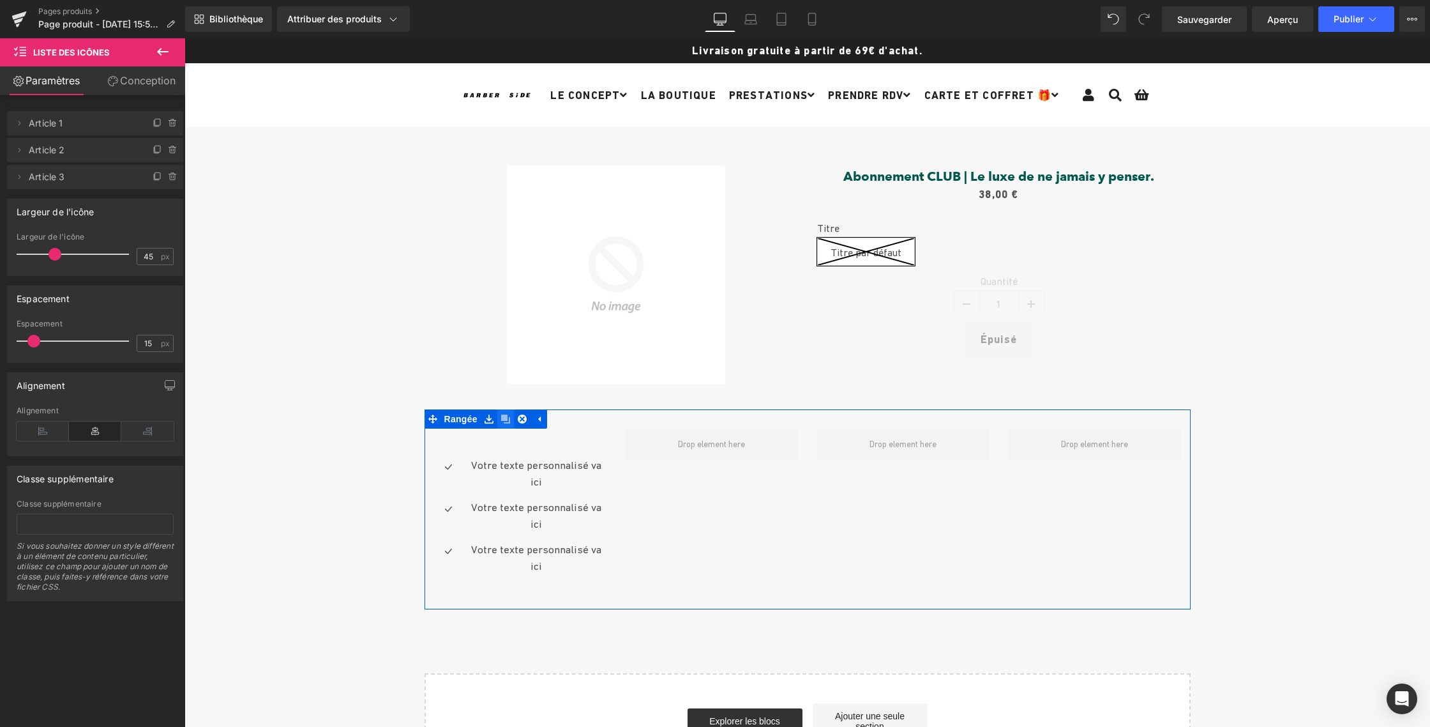
click at [502, 416] on icon at bounding box center [505, 418] width 9 height 9
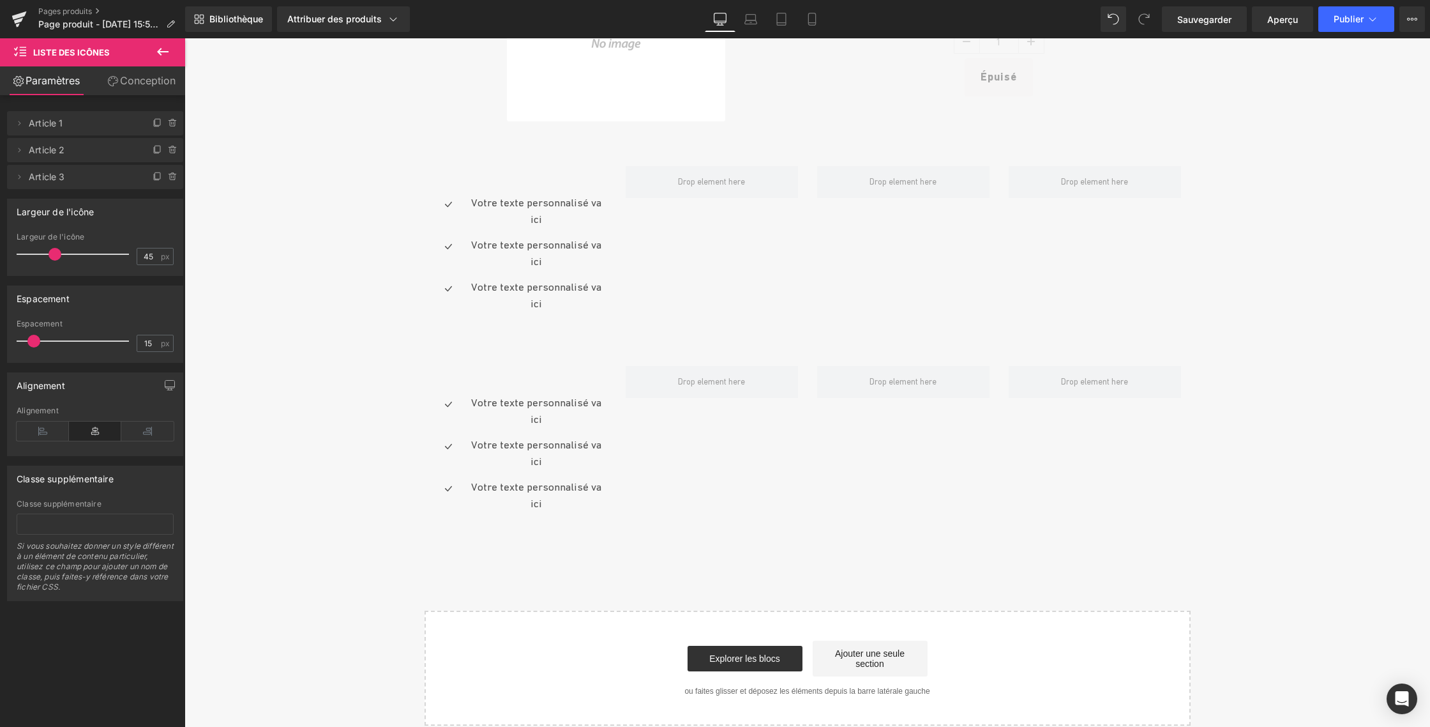
scroll to position [239, 0]
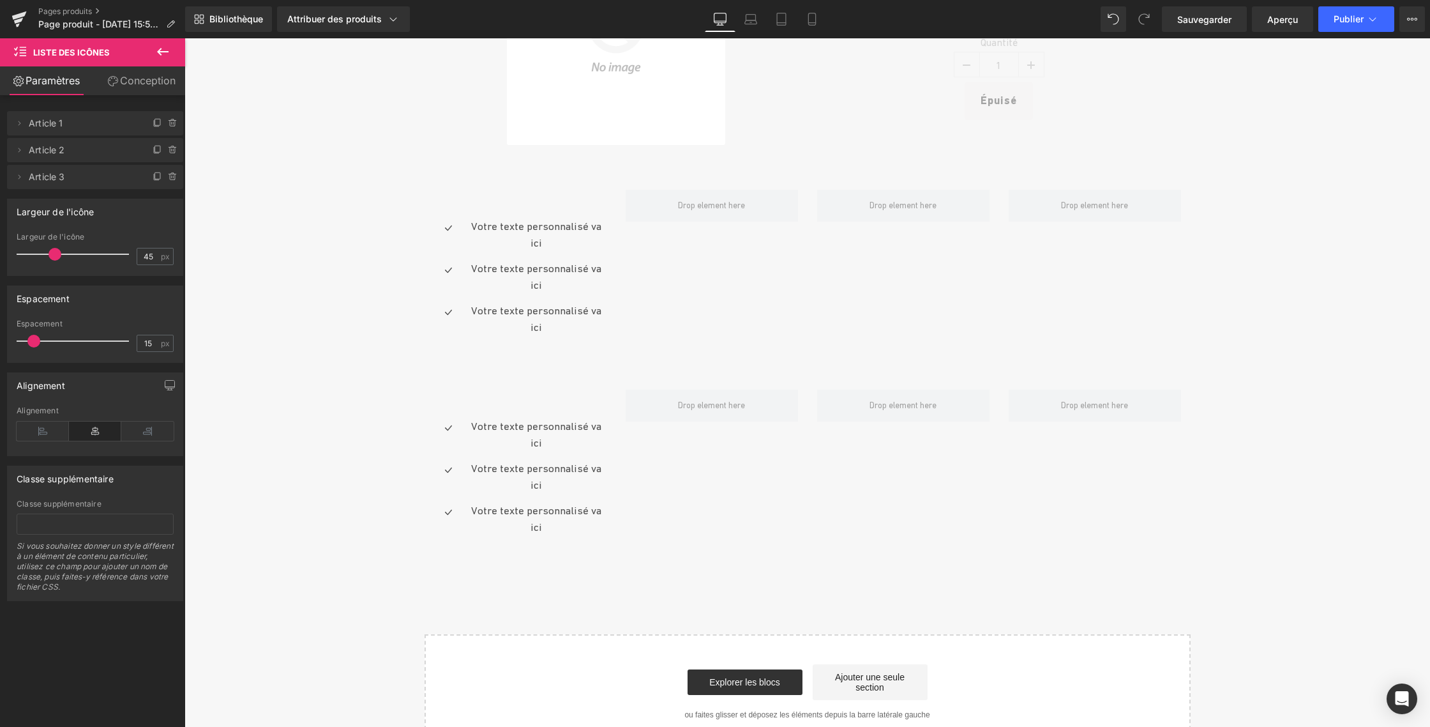
click at [524, 458] on ul "Icône Votre texte personnalisé va ici Bloc de texte Icône Votre texte personnal…" at bounding box center [520, 481] width 172 height 126
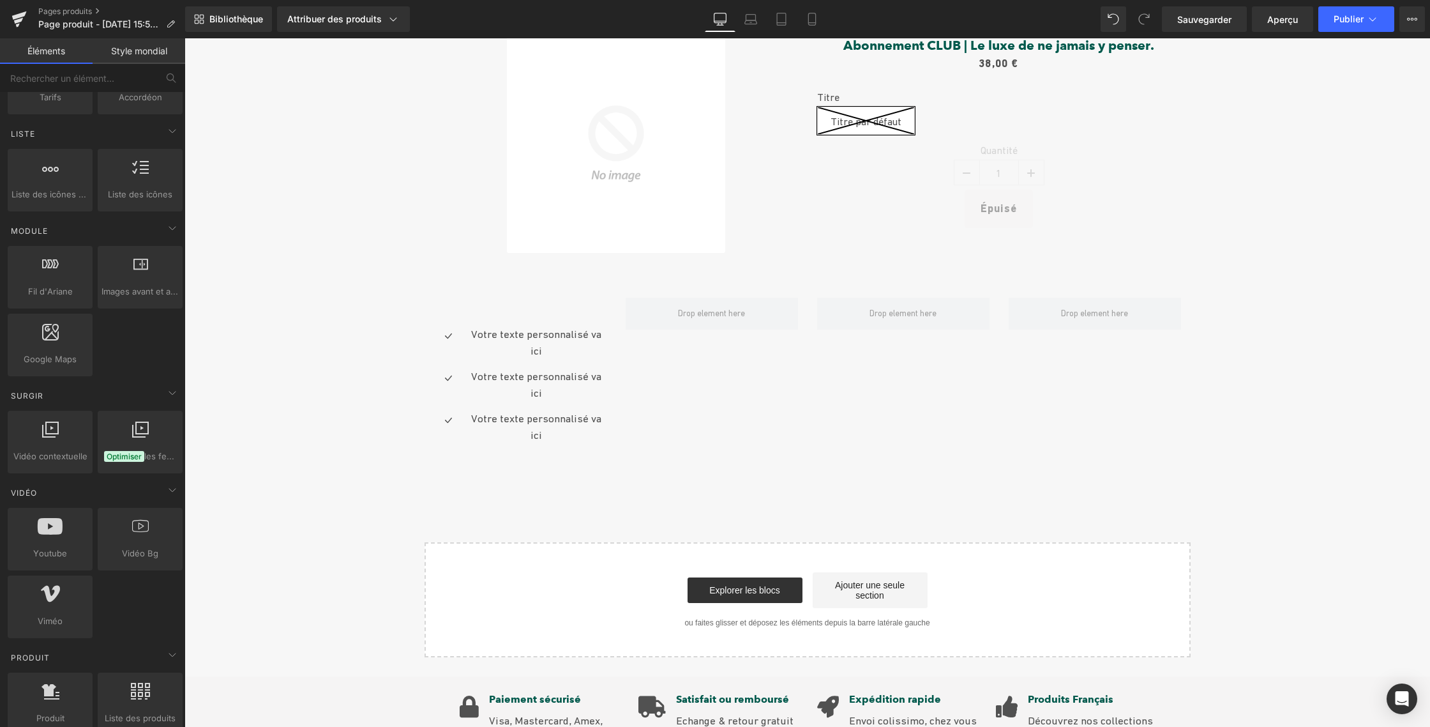
scroll to position [128, 0]
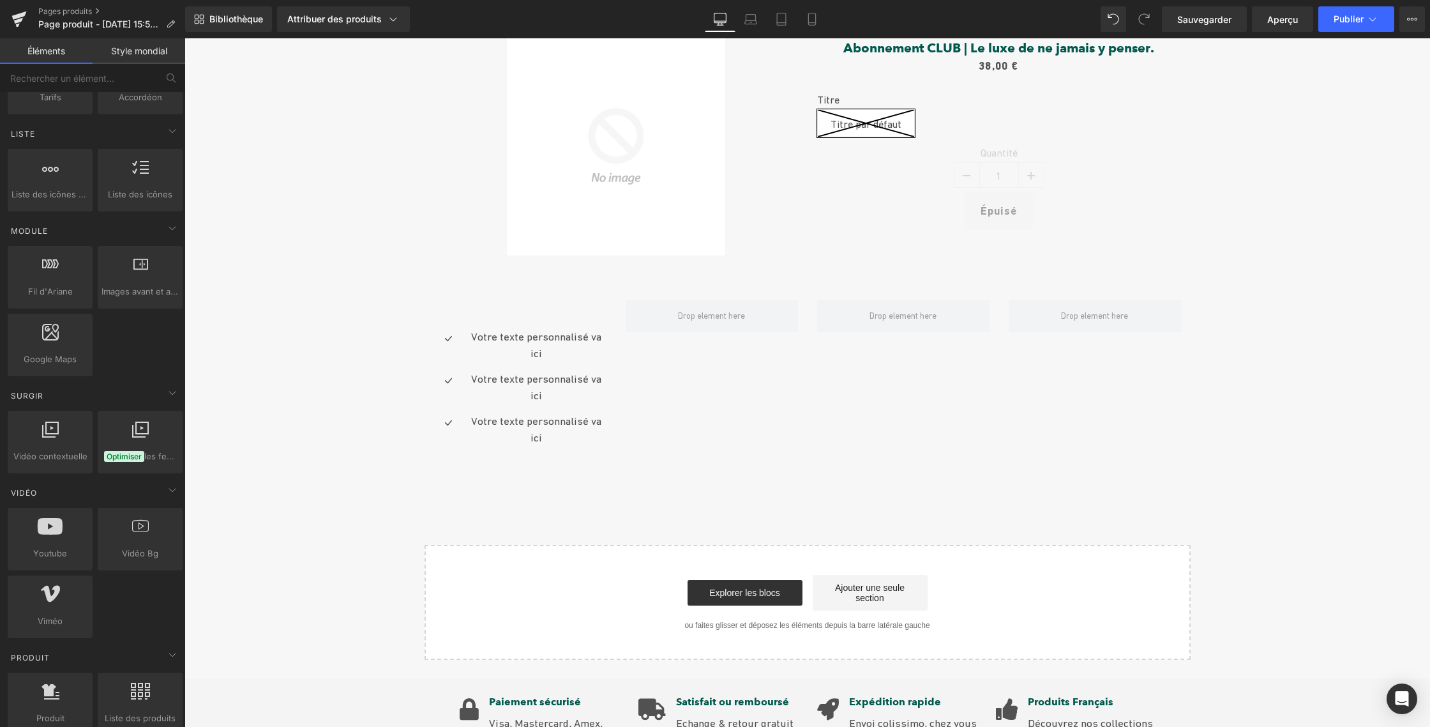
click at [520, 343] on div "Votre texte personnalisé va ici Bloc de texte" at bounding box center [535, 345] width 144 height 33
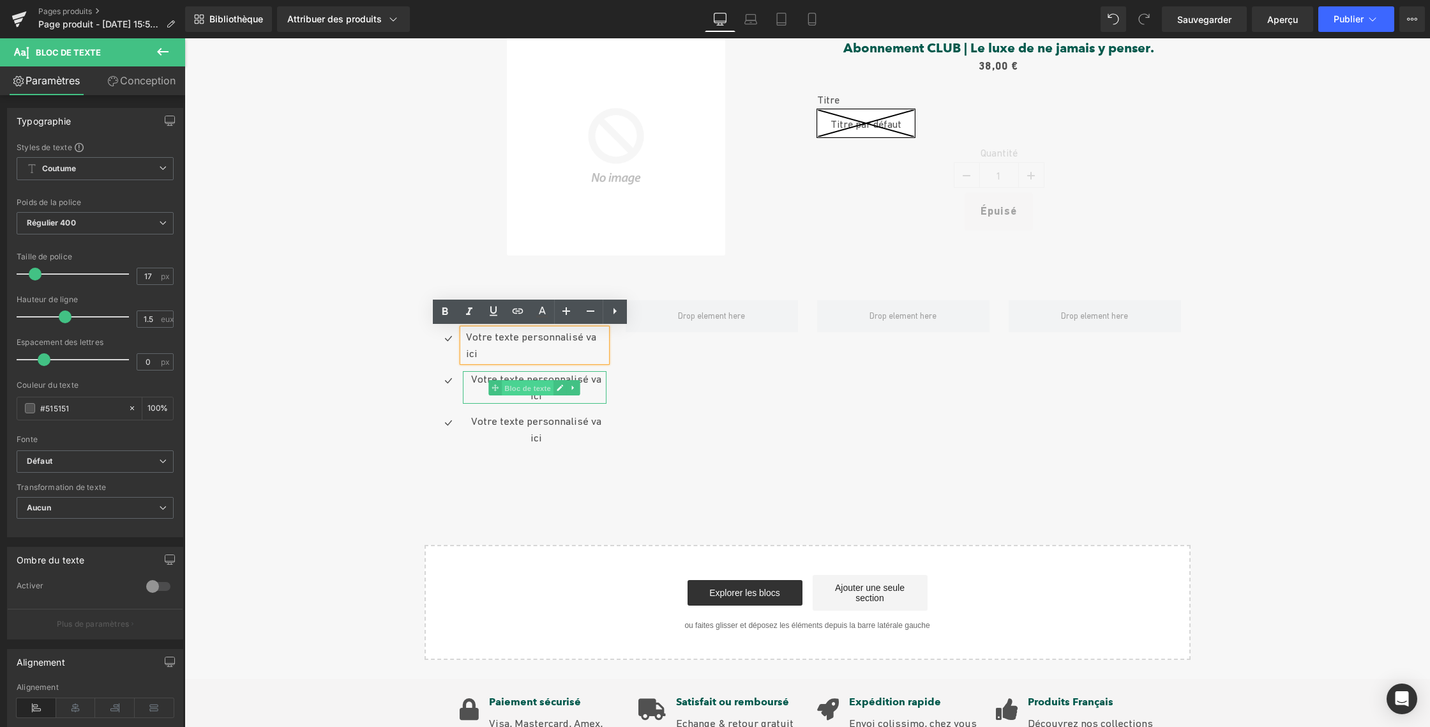
click at [511, 381] on font "Bloc de texte" at bounding box center [527, 387] width 47 height 15
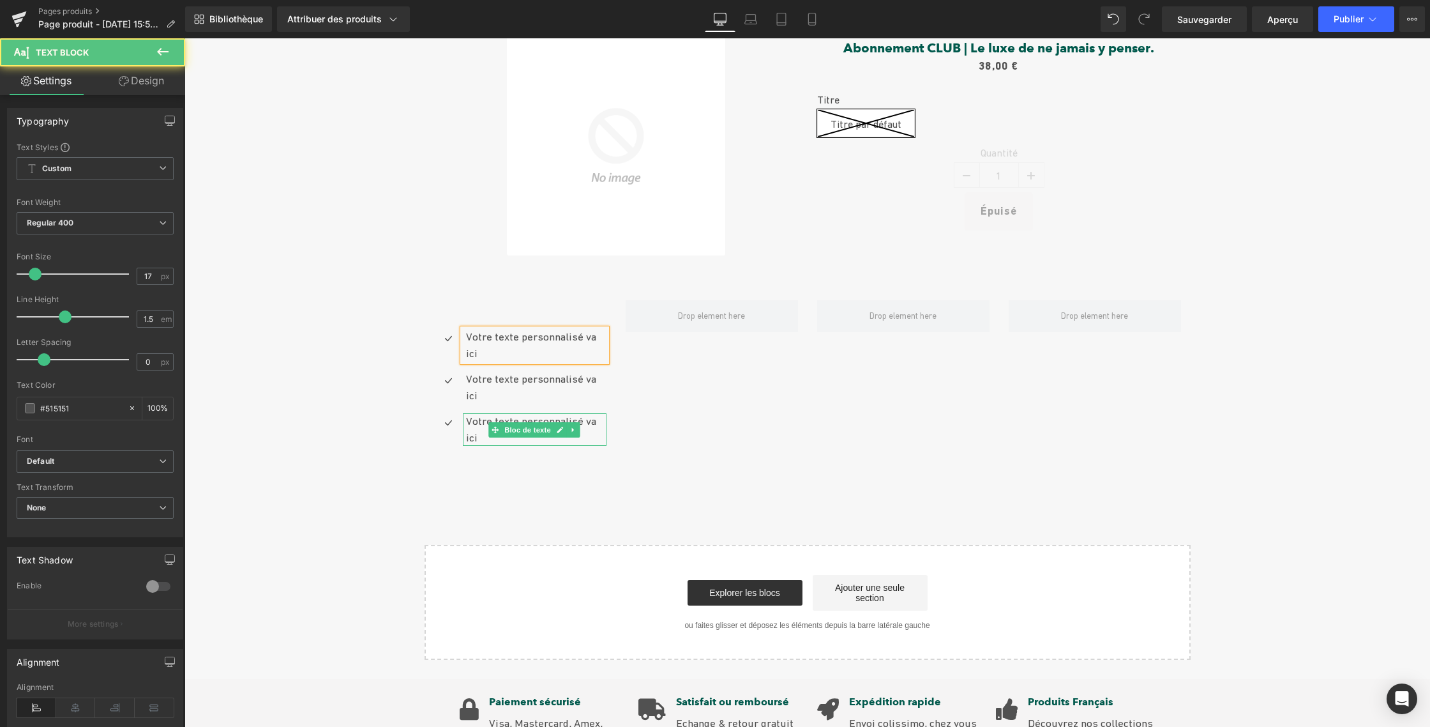
click at [591, 430] on p "Votre texte personnalisé va ici" at bounding box center [536, 429] width 140 height 33
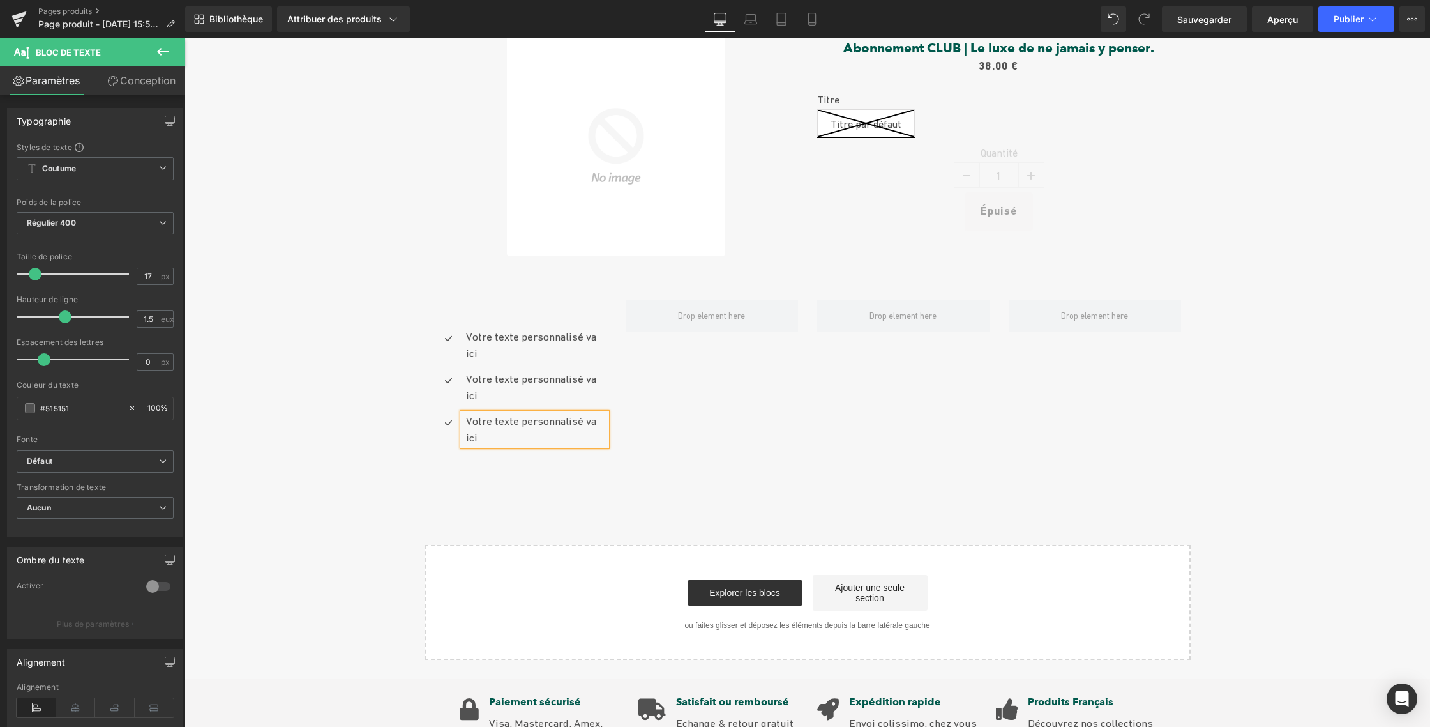
click at [548, 427] on font "Votre texte personnalisé va ici" at bounding box center [531, 428] width 130 height 29
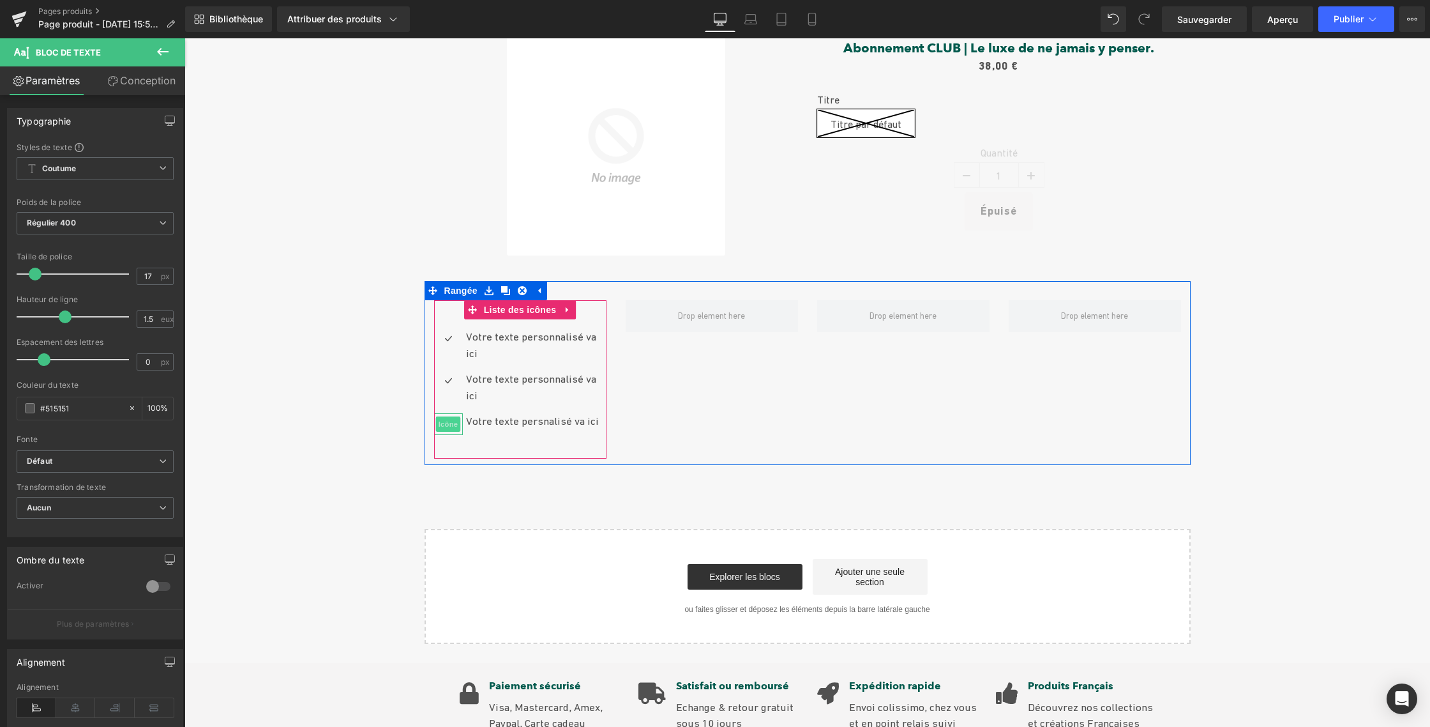
click at [448, 422] on font "Icône" at bounding box center [448, 424] width 19 height 8
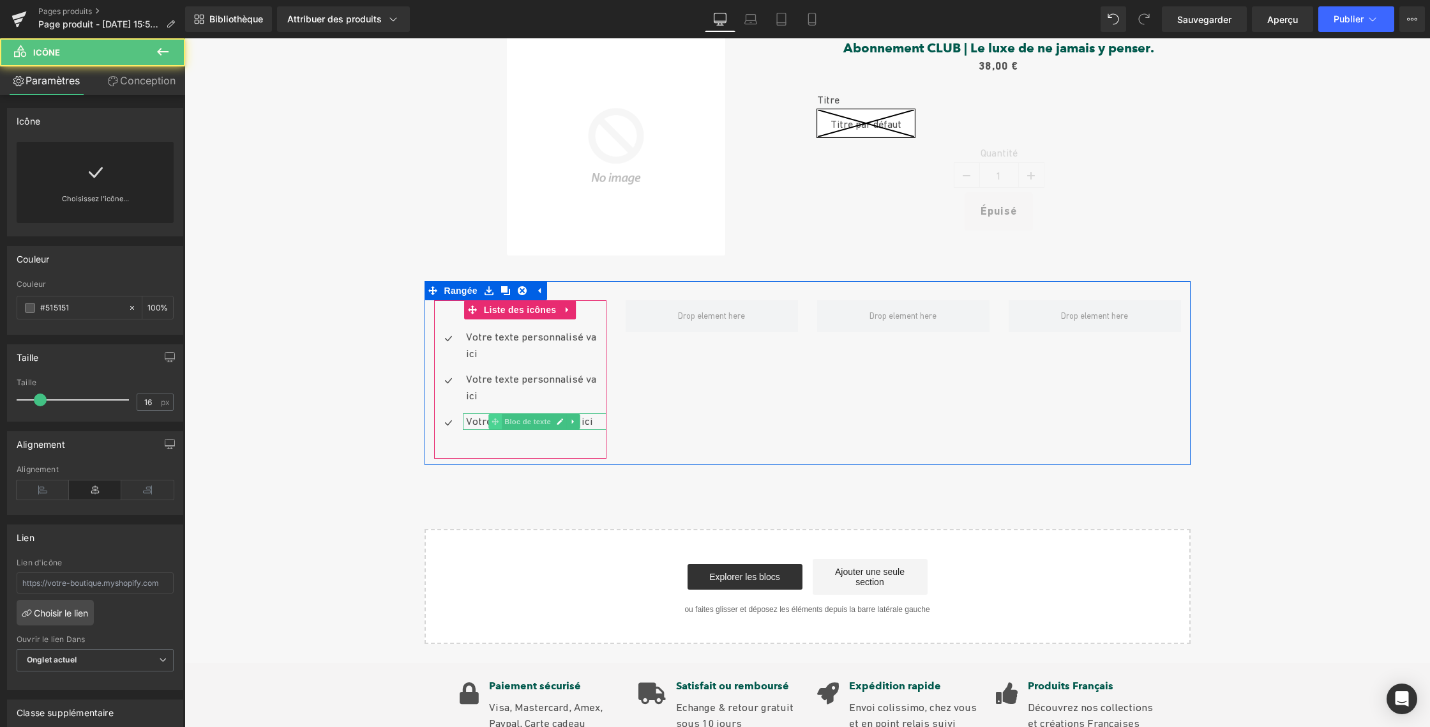
click at [502, 423] on span "Bloc de texte" at bounding box center [528, 421] width 52 height 15
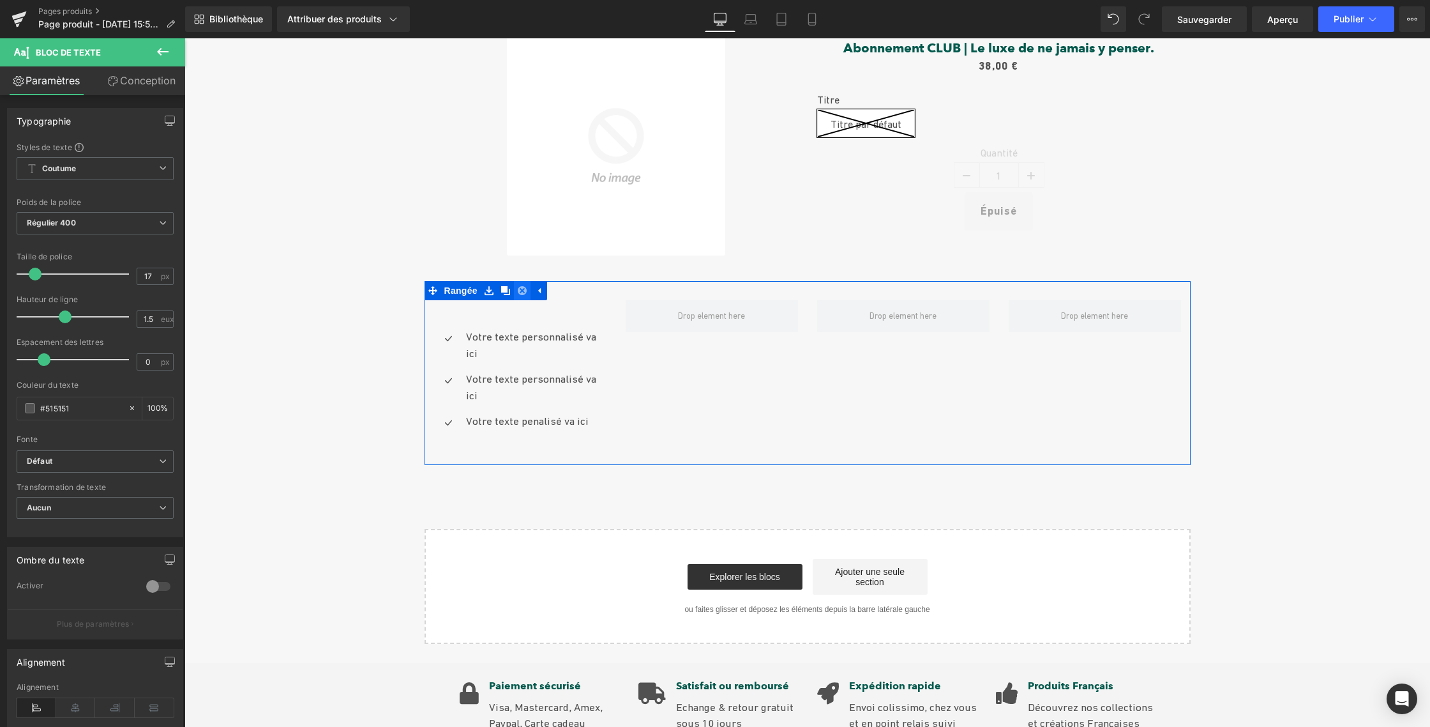
click at [520, 291] on icon at bounding box center [522, 290] width 9 height 9
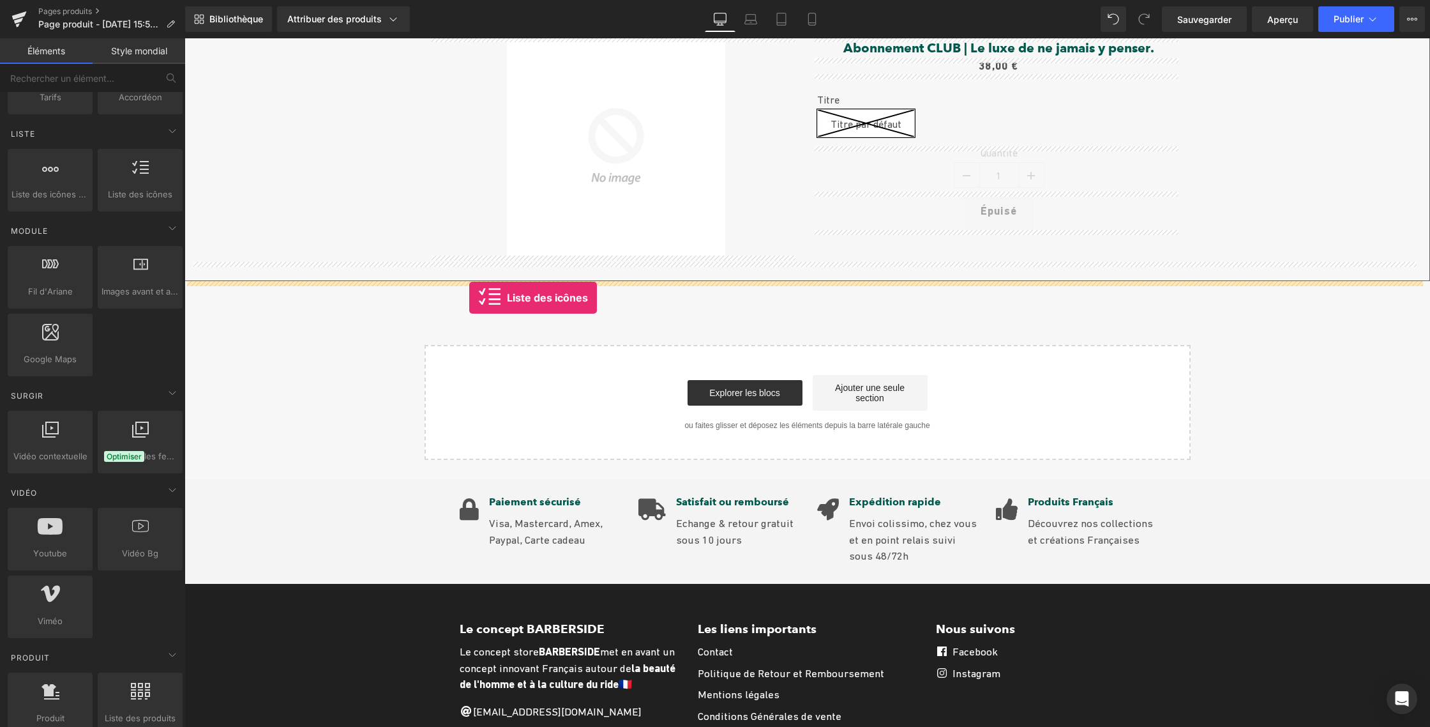
drag, startPoint x: 339, startPoint y: 221, endPoint x: 469, endPoint y: 298, distance: 151.1
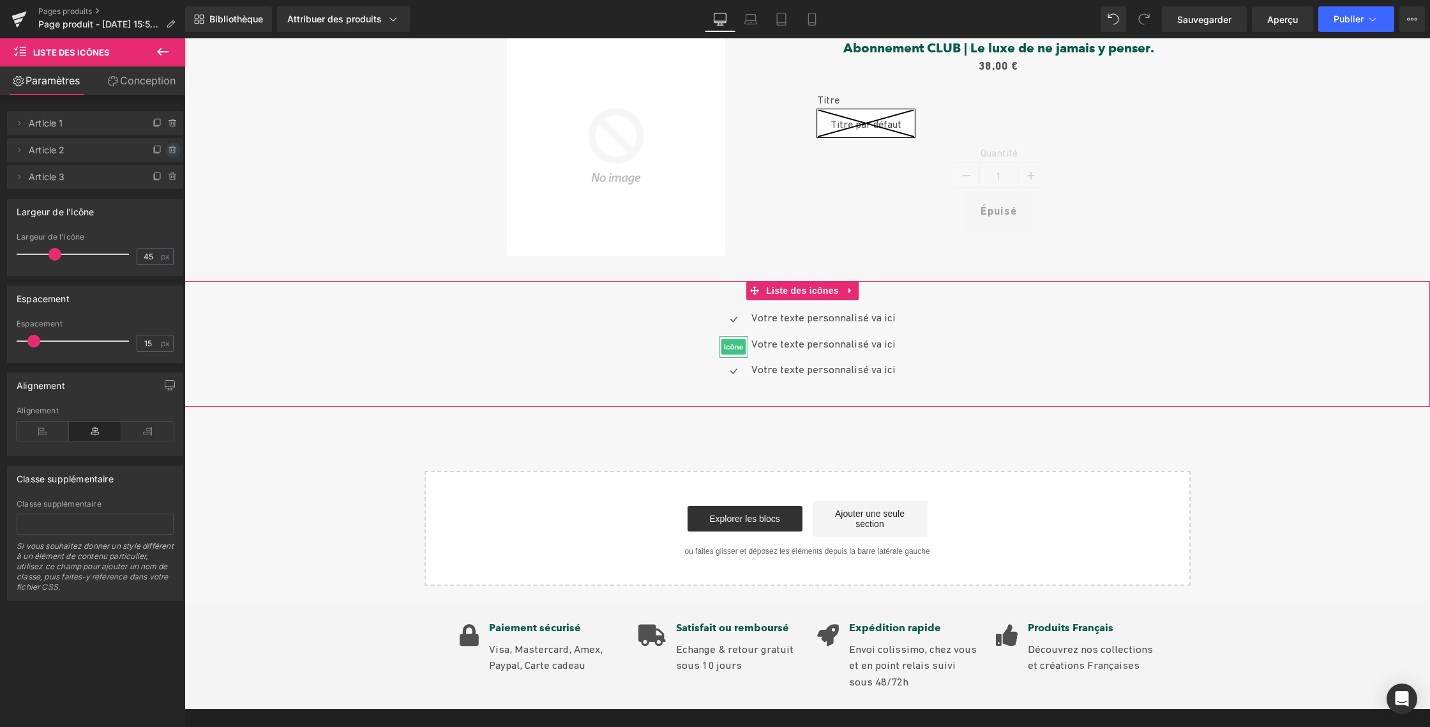
click at [169, 150] on icon at bounding box center [173, 150] width 10 height 10
click at [148, 149] on font "Supprimer" at bounding box center [149, 150] width 47 height 11
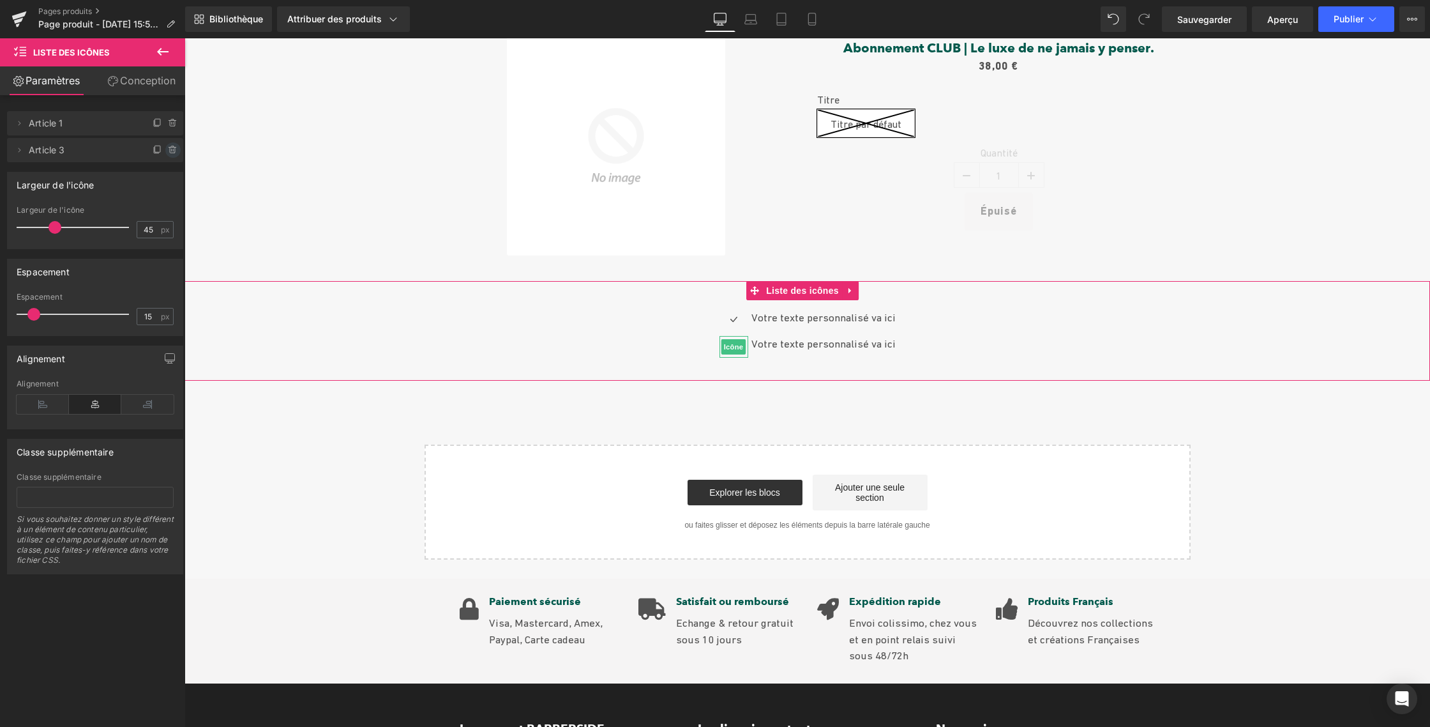
click at [170, 149] on icon at bounding box center [172, 150] width 5 height 6
click at [161, 51] on icon at bounding box center [162, 51] width 15 height 15
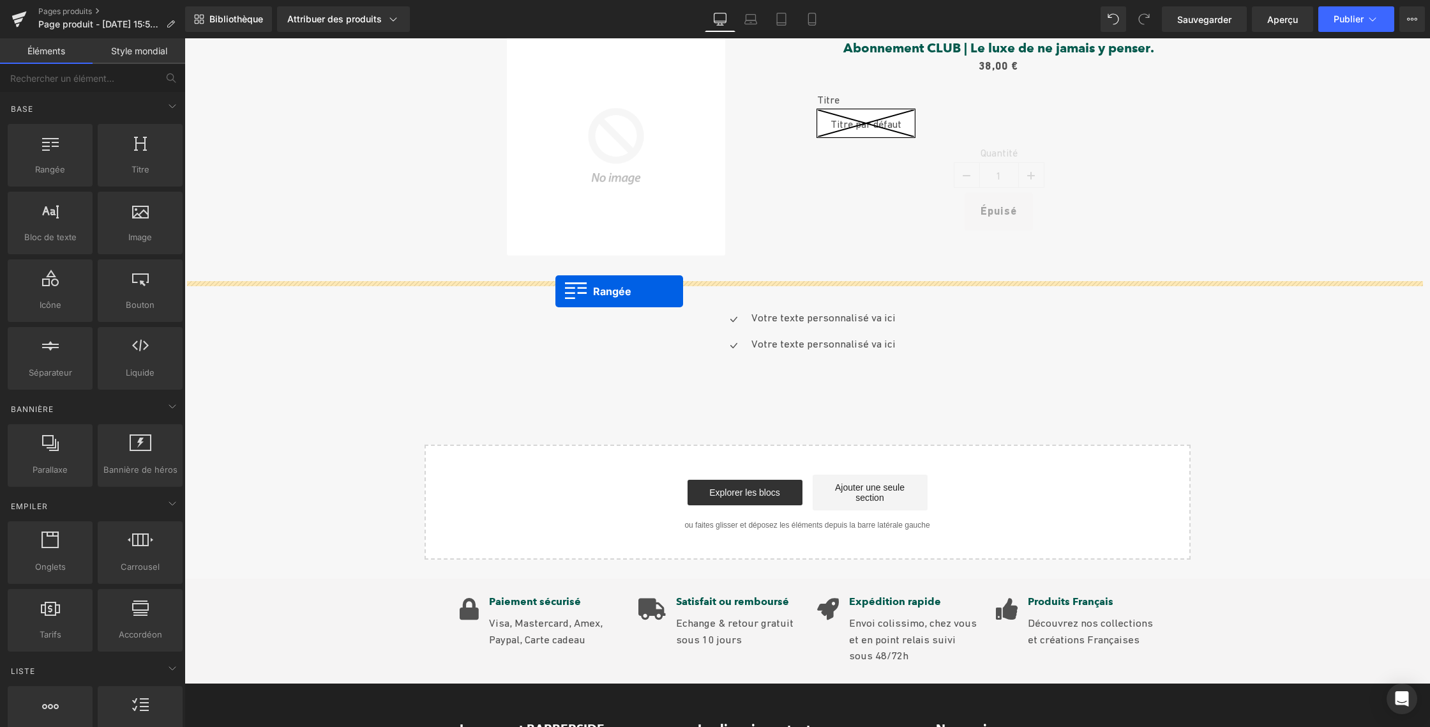
drag, startPoint x: 226, startPoint y: 193, endPoint x: 555, endPoint y: 291, distance: 343.6
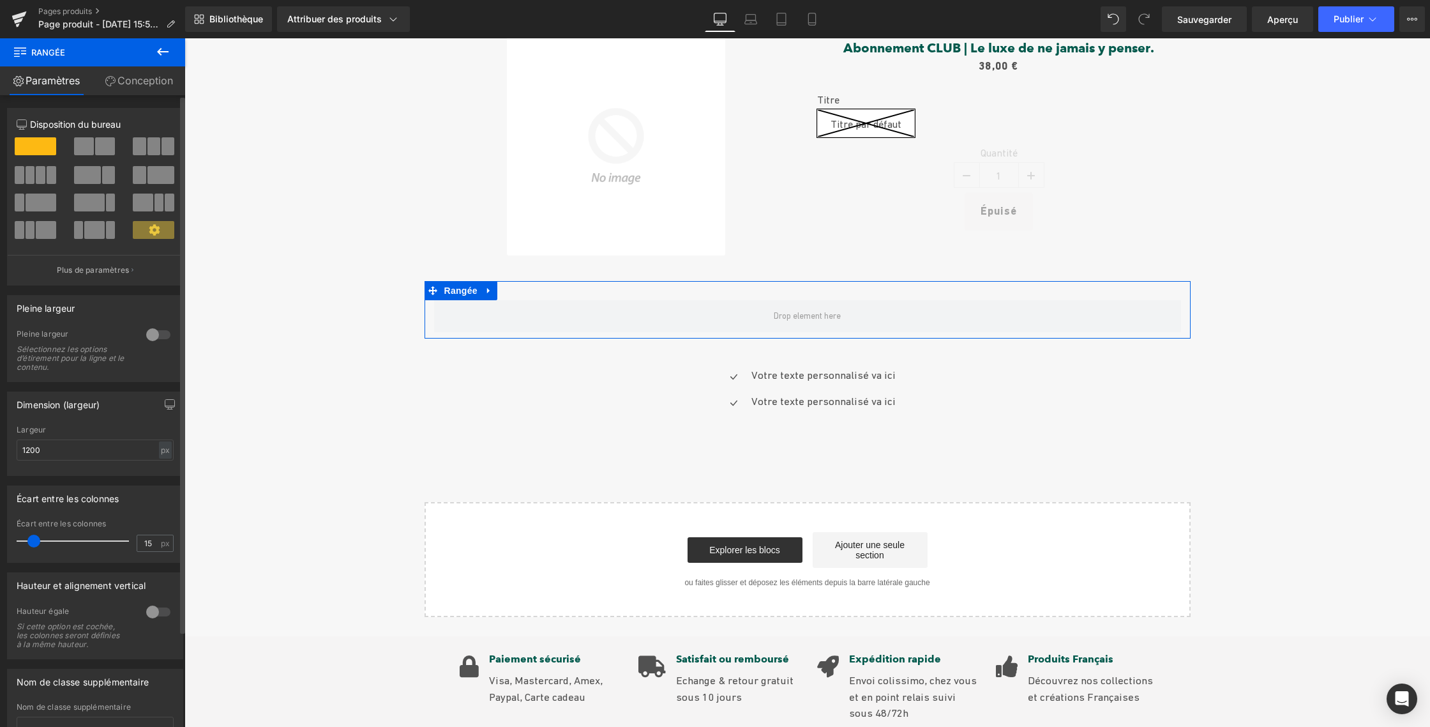
click at [27, 175] on span at bounding box center [31, 175] width 10 height 18
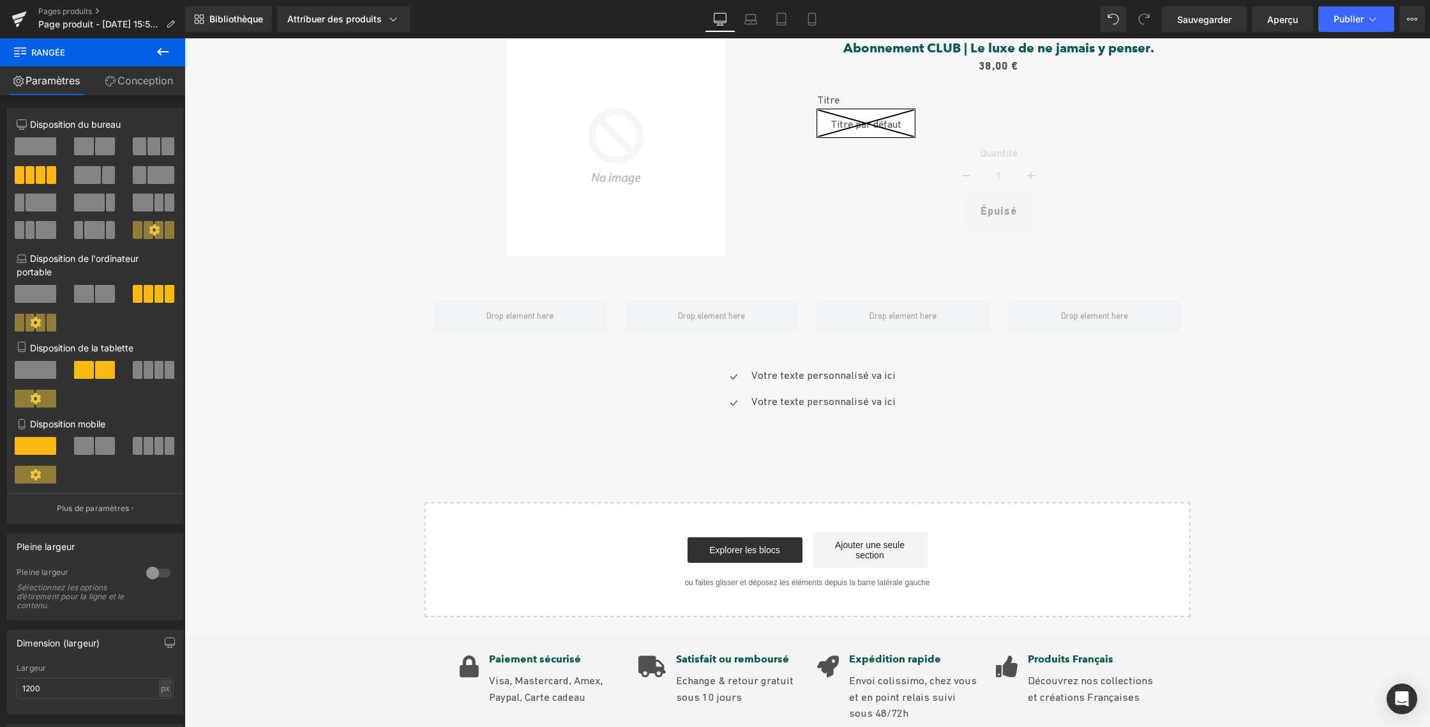
click at [158, 49] on icon at bounding box center [162, 51] width 15 height 15
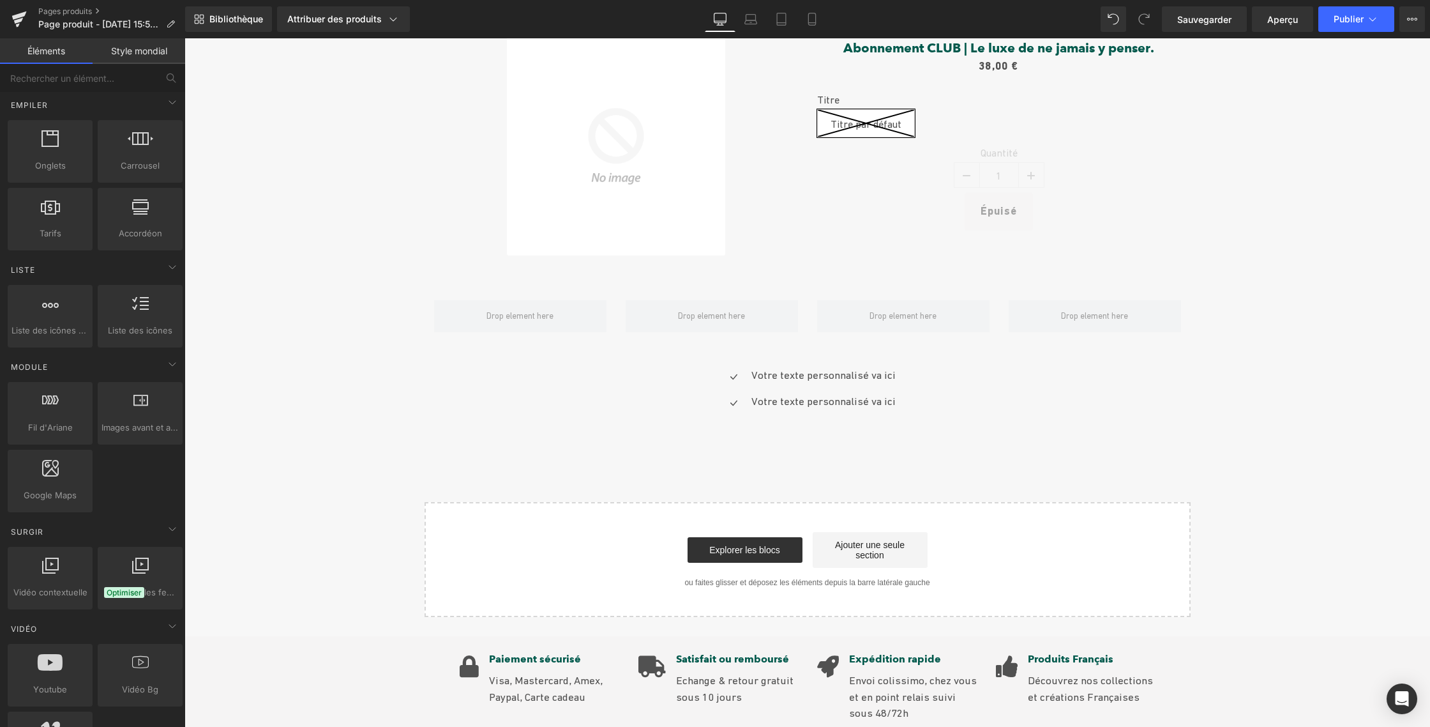
scroll to position [405, 0]
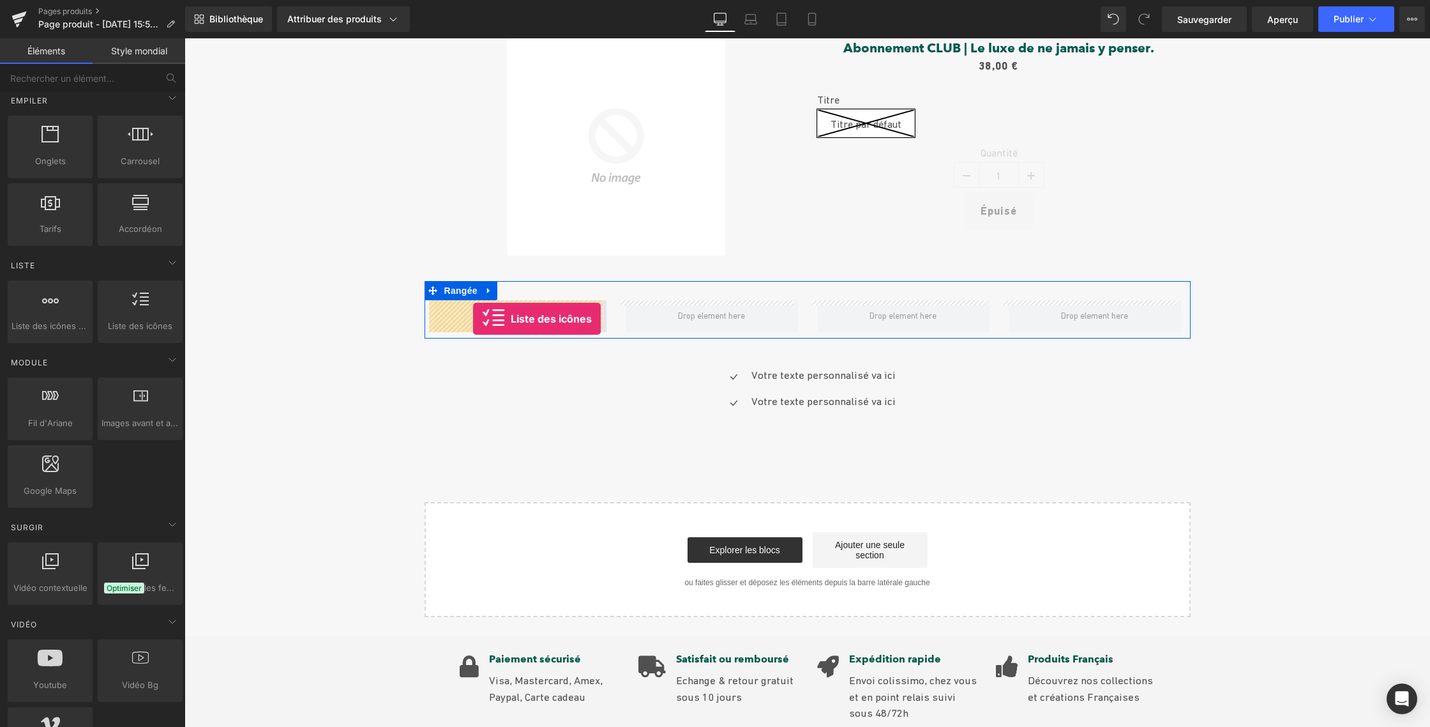
drag, startPoint x: 316, startPoint y: 348, endPoint x: 473, endPoint y: 319, distance: 159.8
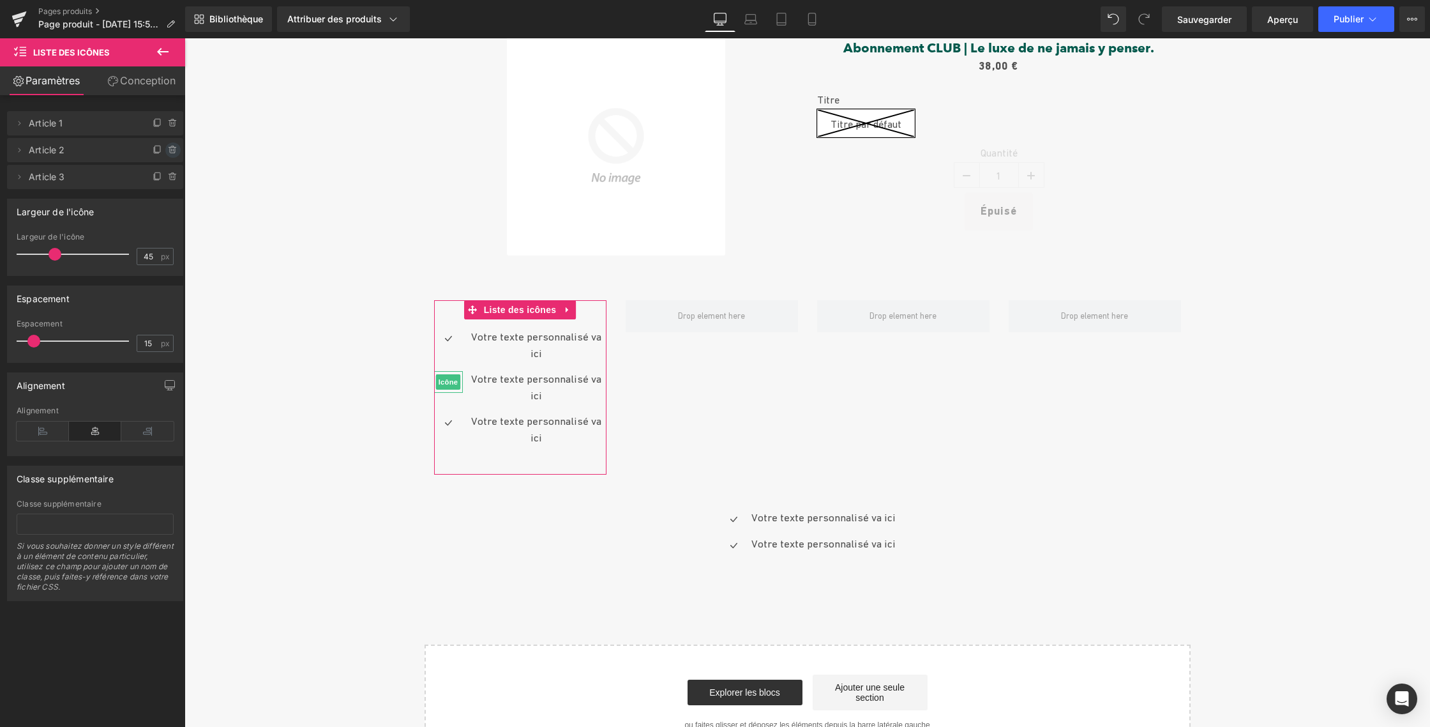
click at [168, 146] on icon at bounding box center [173, 150] width 10 height 10
click at [143, 151] on font "Supprimer" at bounding box center [149, 150] width 47 height 11
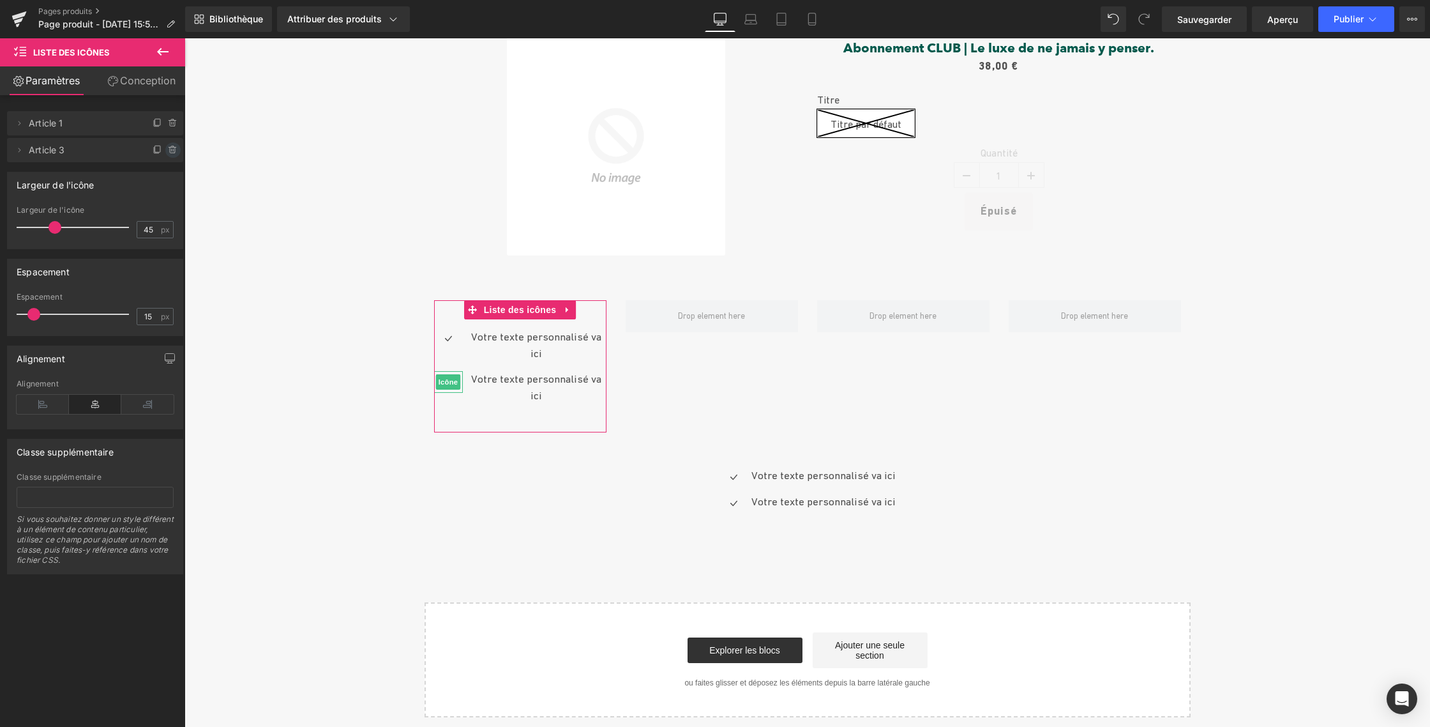
click at [168, 148] on icon at bounding box center [173, 150] width 10 height 10
click at [150, 150] on font "Supprimer" at bounding box center [149, 150] width 47 height 11
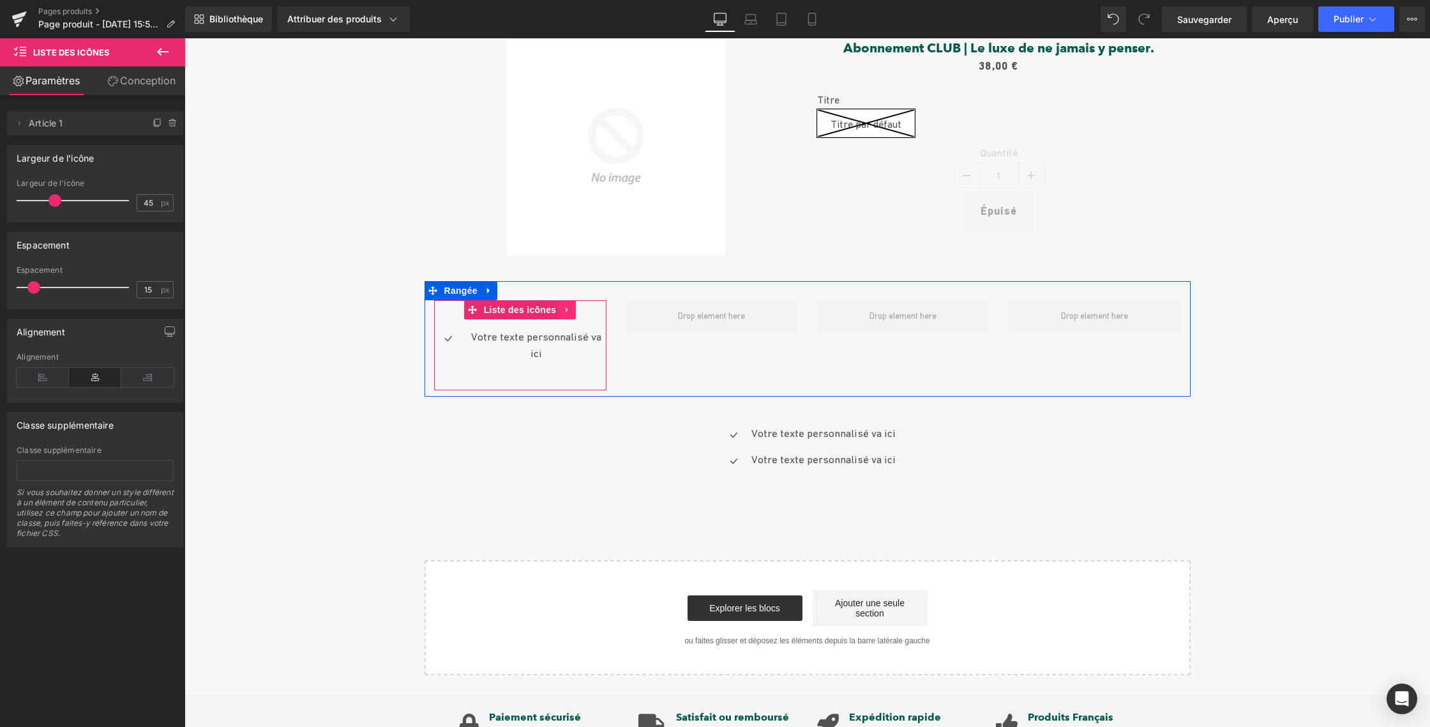
click at [566, 308] on icon at bounding box center [567, 310] width 3 height 6
click at [555, 307] on icon at bounding box center [559, 309] width 9 height 9
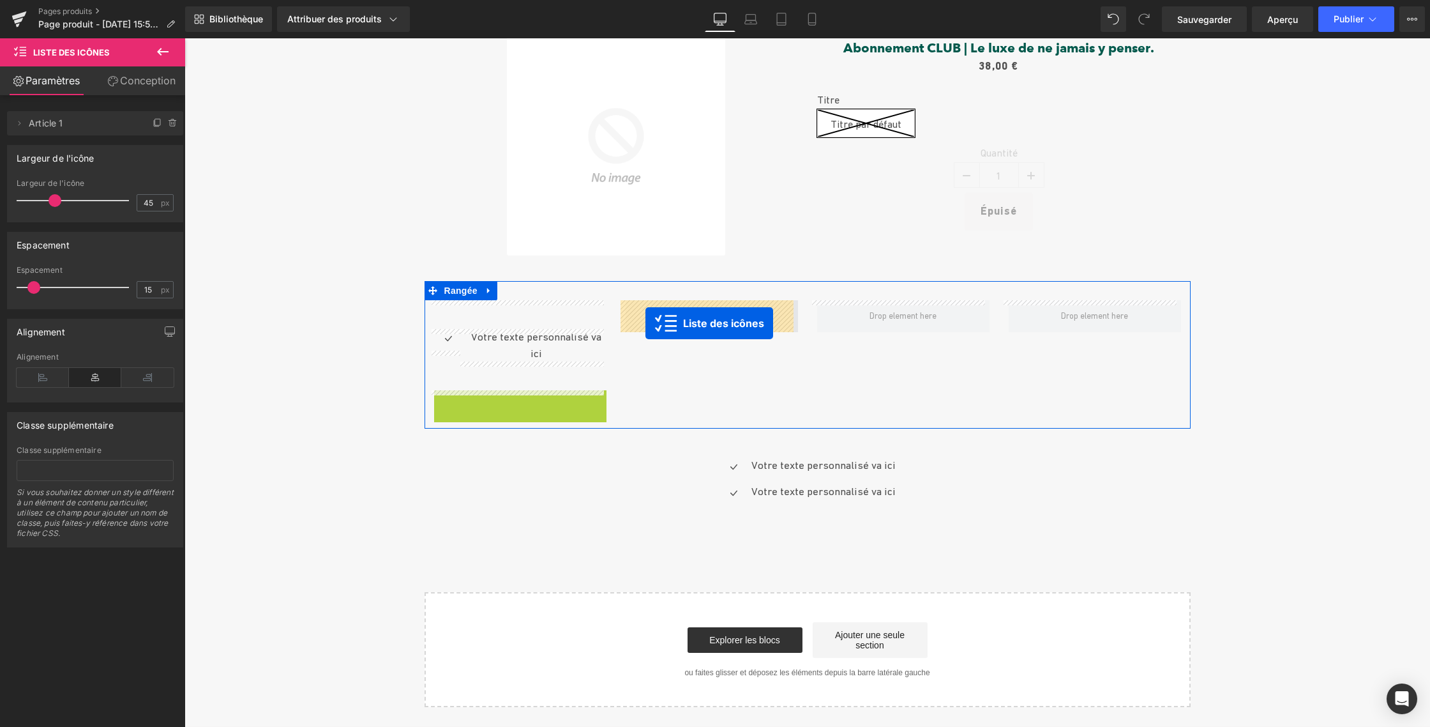
drag, startPoint x: 468, startPoint y: 398, endPoint x: 646, endPoint y: 323, distance: 192.6
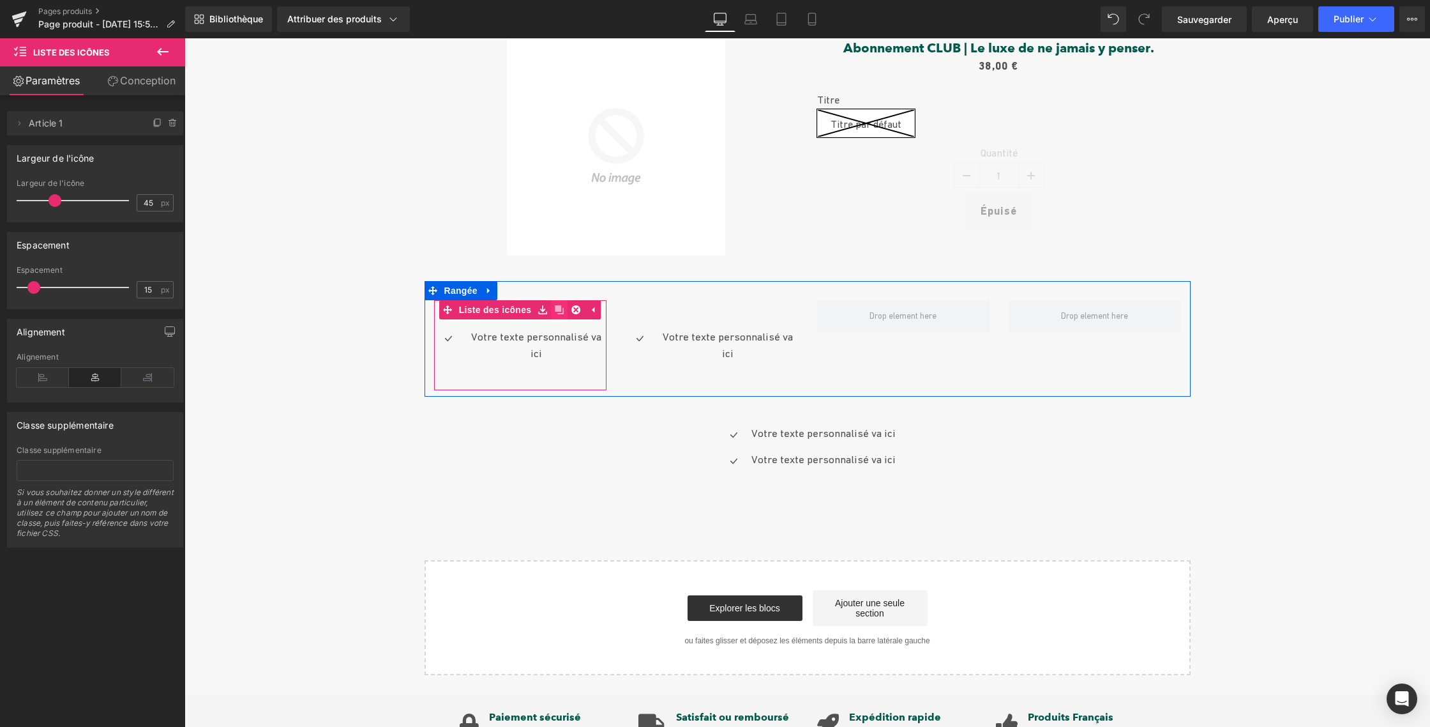
click at [555, 308] on icon at bounding box center [559, 309] width 9 height 9
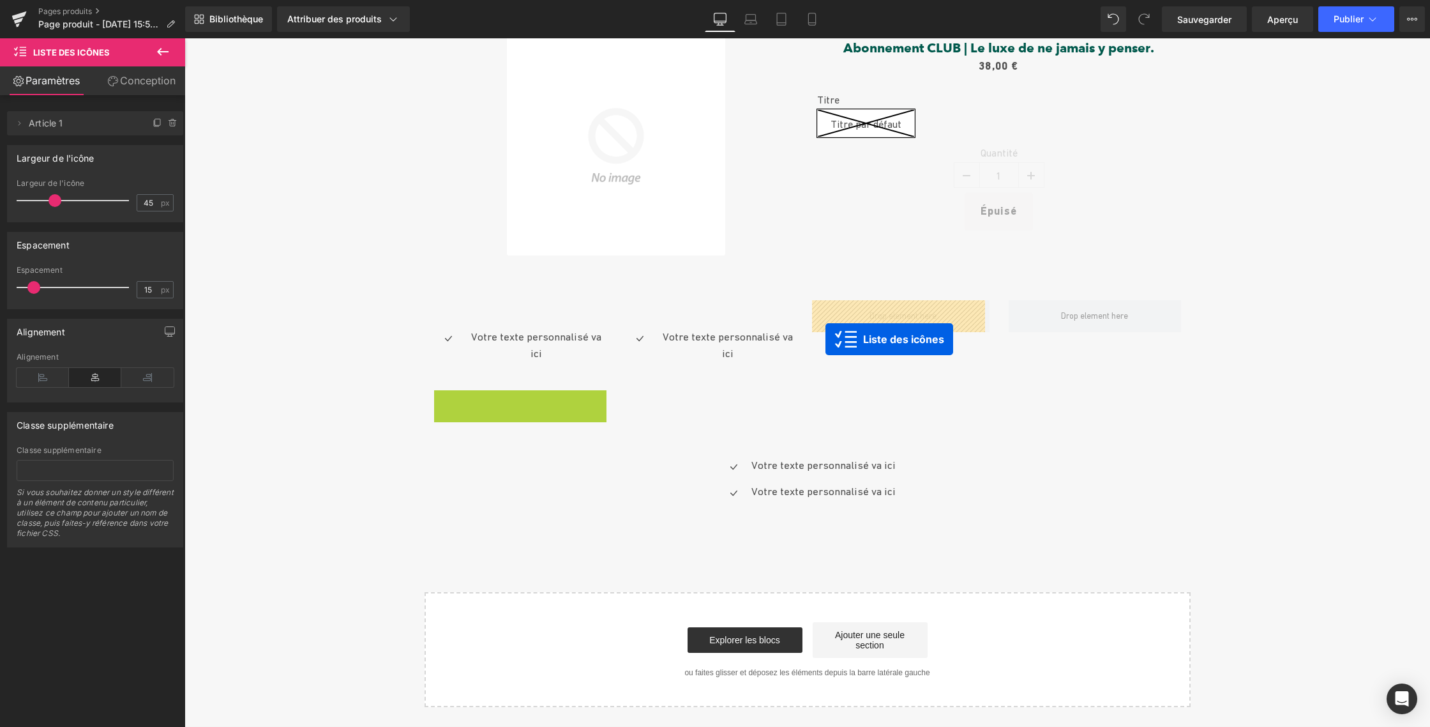
drag, startPoint x: 465, startPoint y: 398, endPoint x: 826, endPoint y: 339, distance: 365.6
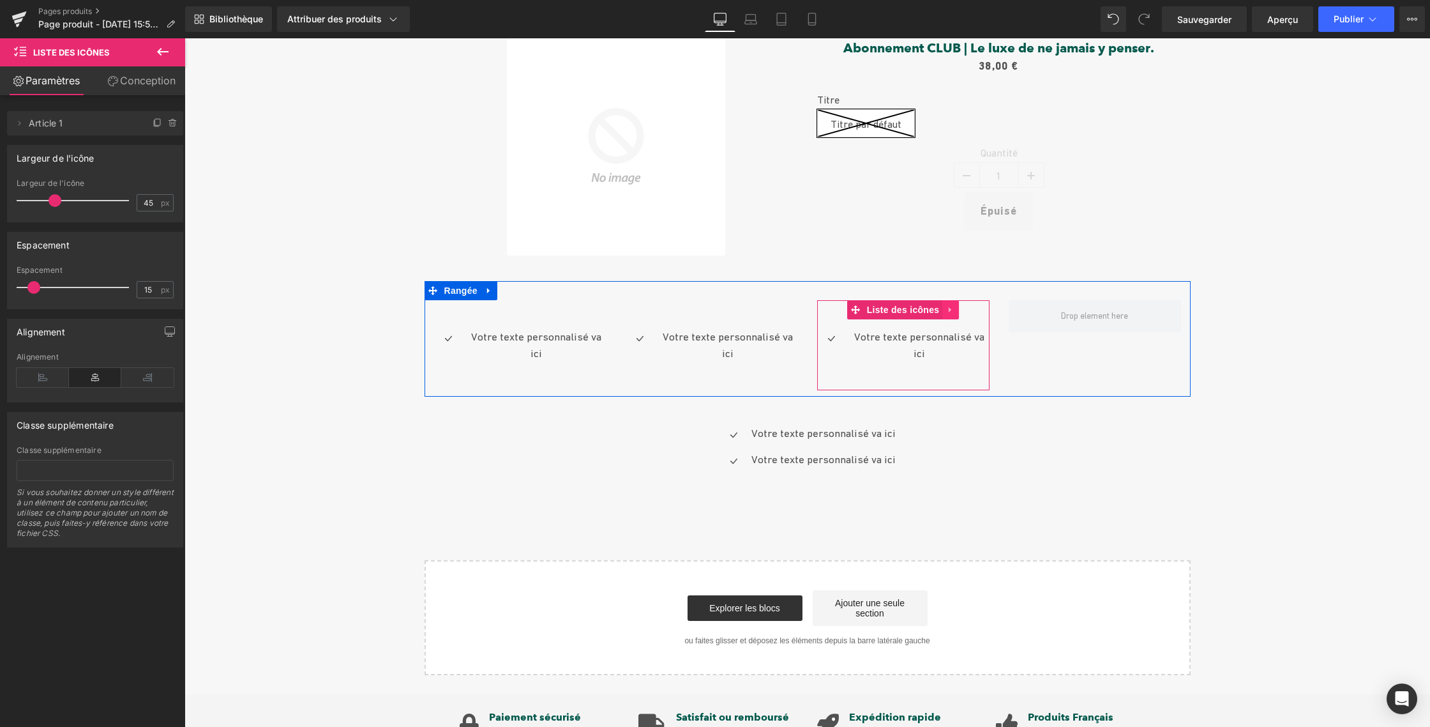
click at [948, 314] on icon at bounding box center [950, 310] width 9 height 10
click at [938, 308] on icon at bounding box center [942, 309] width 9 height 9
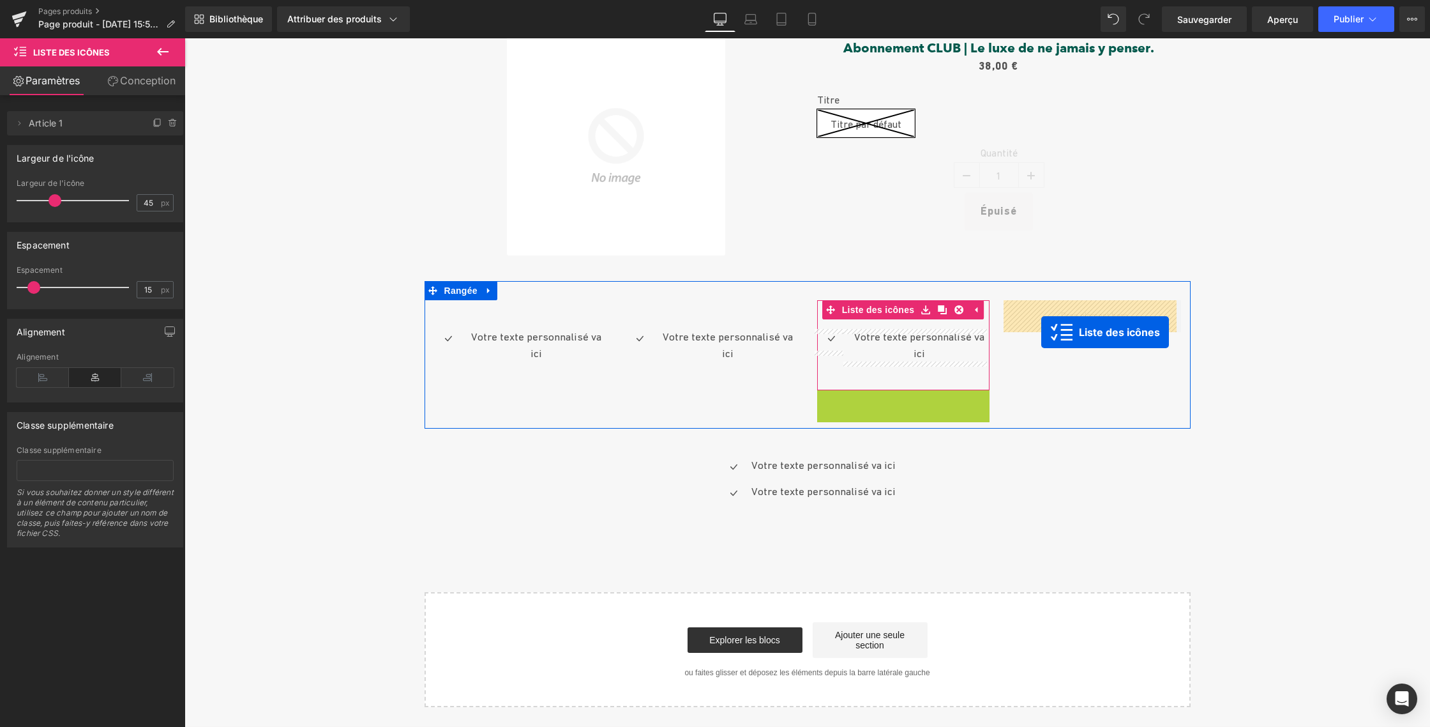
drag, startPoint x: 862, startPoint y: 396, endPoint x: 1041, endPoint y: 332, distance: 190.4
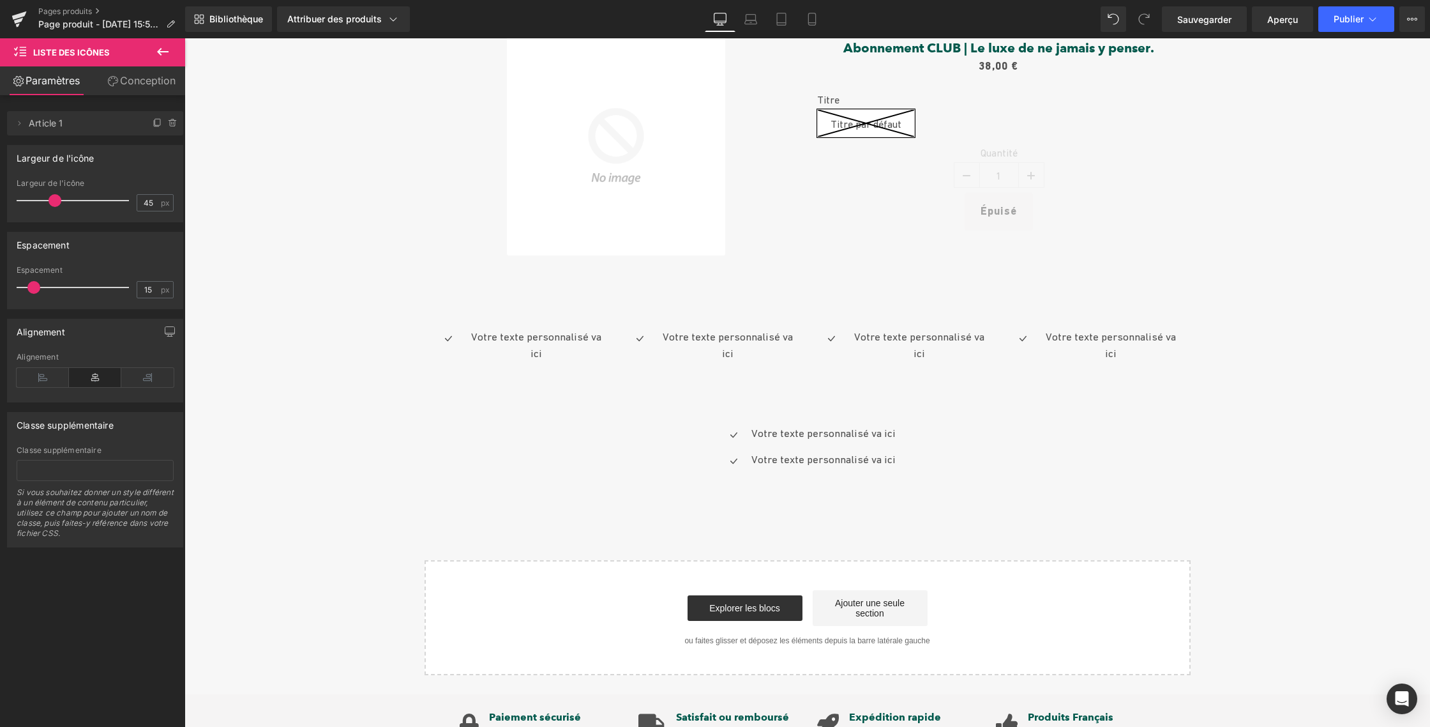
click at [528, 336] on font "Votre texte personnalisé va ici" at bounding box center [536, 344] width 130 height 29
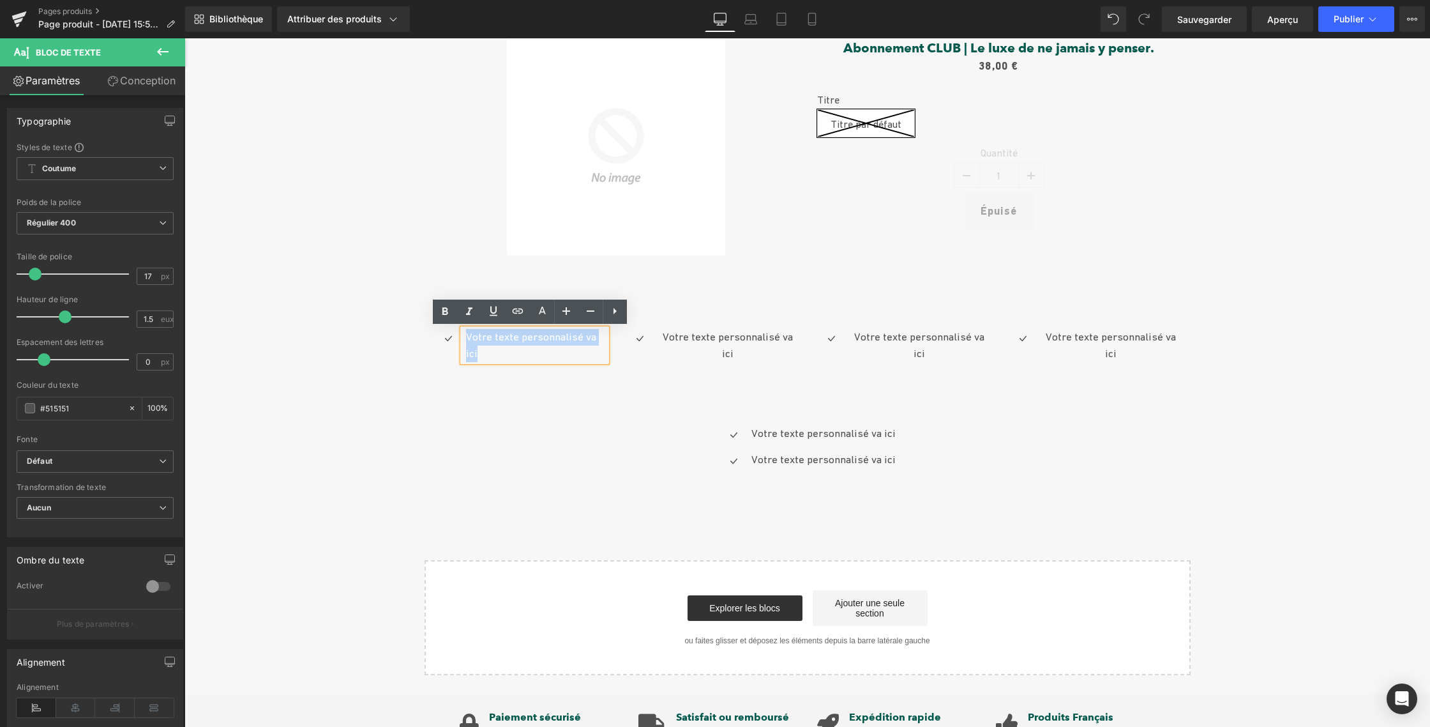
drag, startPoint x: 471, startPoint y: 349, endPoint x: 458, endPoint y: 335, distance: 19.0
click at [463, 335] on div "Votre texte personnalisé va ici" at bounding box center [535, 345] width 144 height 33
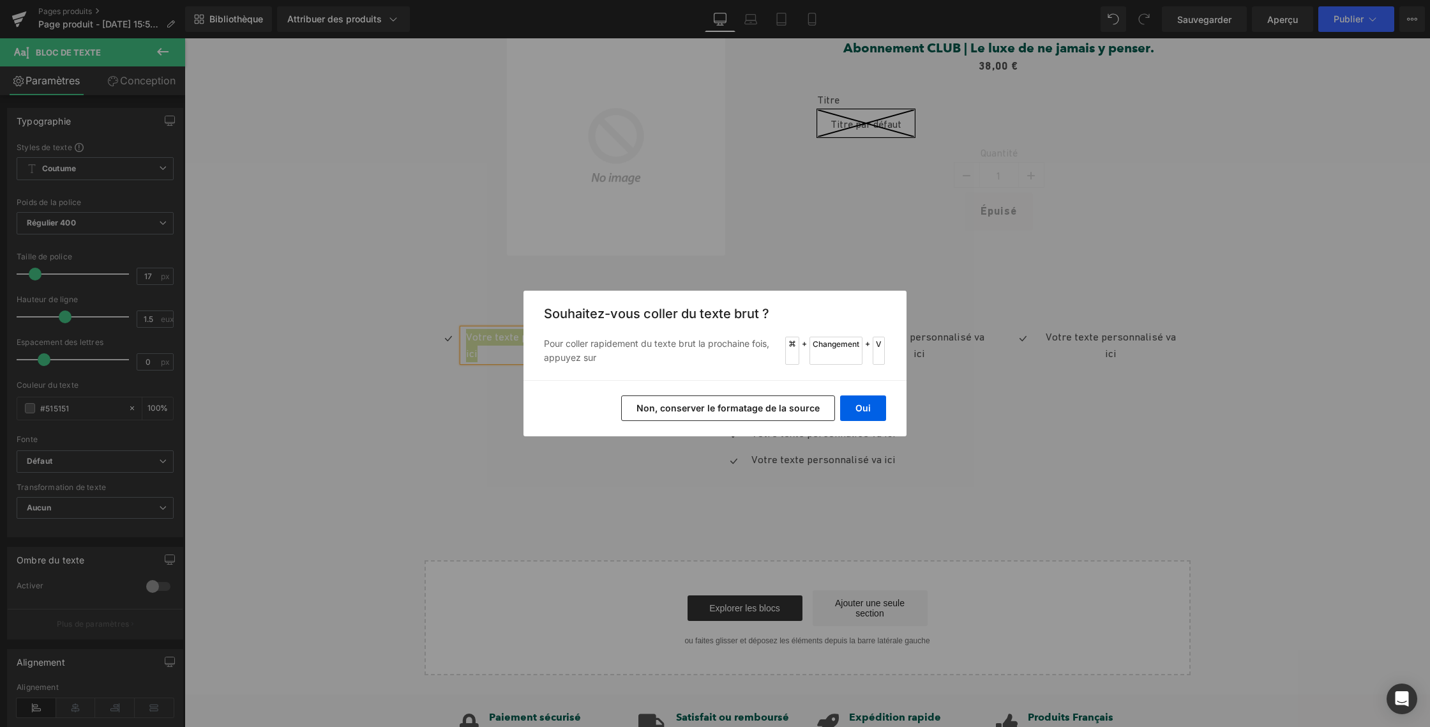
click at [790, 409] on font "Non, conserver le formatage de la source" at bounding box center [728, 407] width 183 height 11
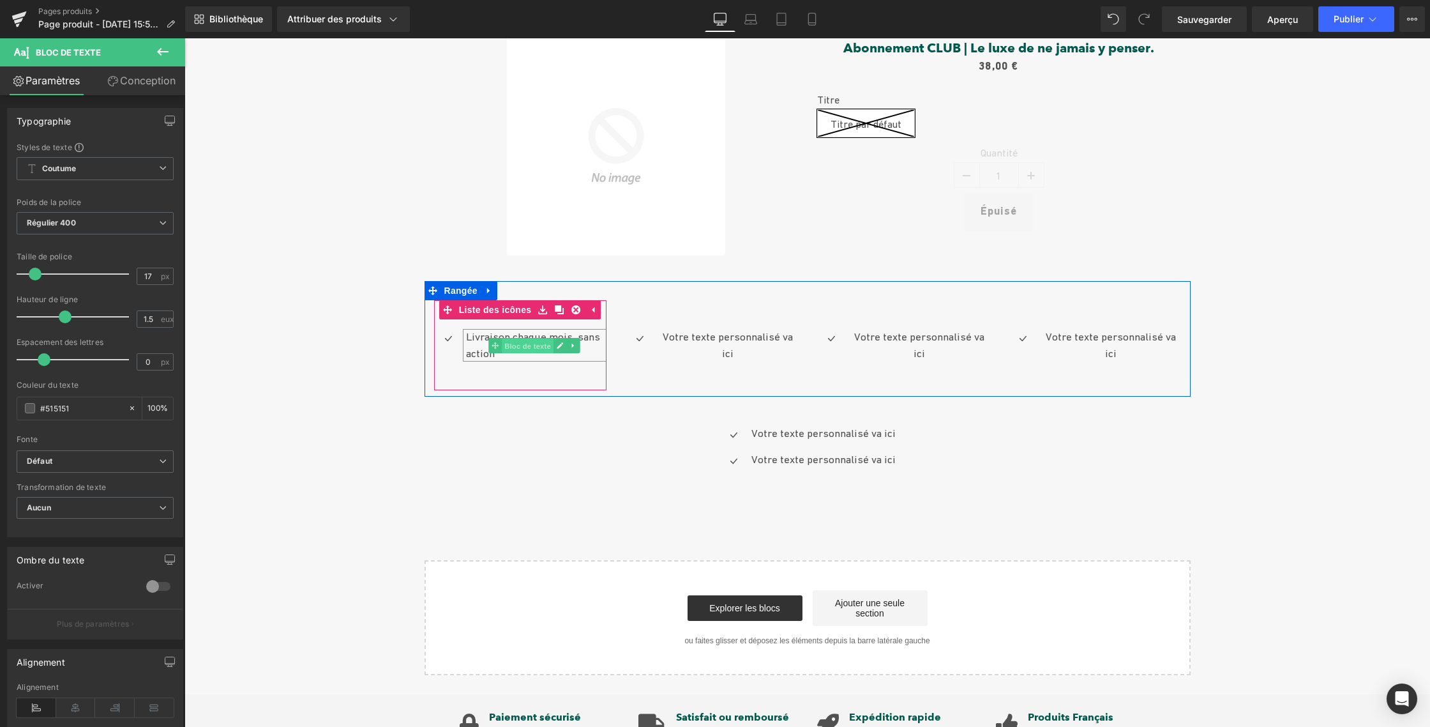
click at [538, 344] on font "Bloc de texte" at bounding box center [527, 346] width 47 height 8
click at [494, 341] on span at bounding box center [494, 345] width 13 height 15
click at [559, 340] on link at bounding box center [560, 345] width 13 height 15
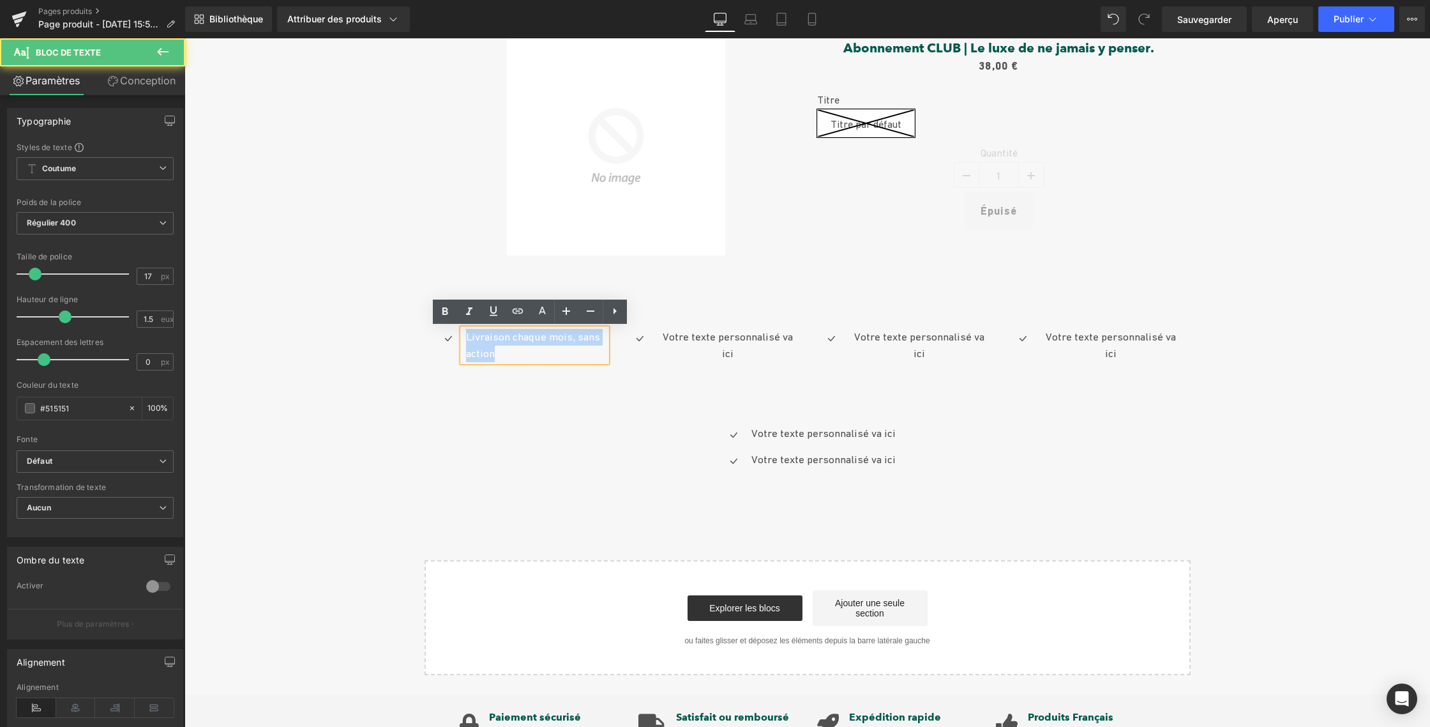
drag, startPoint x: 475, startPoint y: 338, endPoint x: 460, endPoint y: 335, distance: 15.8
click at [463, 335] on div "Livraison chaque mois, sans action" at bounding box center [535, 345] width 144 height 33
click at [499, 343] on p "Livraison chaque mois, sans action" at bounding box center [536, 345] width 140 height 33
drag, startPoint x: 502, startPoint y: 338, endPoint x: 458, endPoint y: 334, distance: 44.9
click at [463, 334] on div "Livraison chaque mois, sans action" at bounding box center [535, 345] width 144 height 33
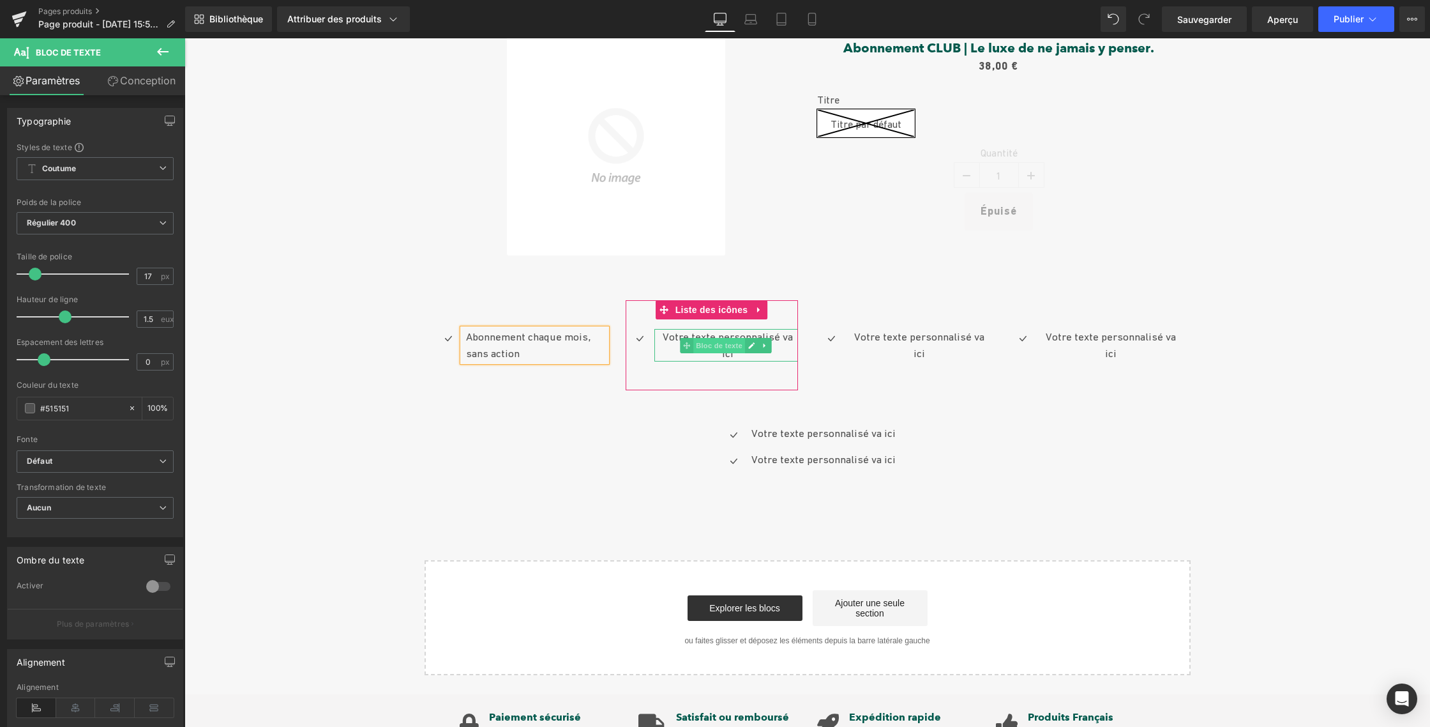
click at [707, 344] on font "Bloc de texte" at bounding box center [719, 345] width 47 height 8
click at [750, 343] on icon at bounding box center [752, 345] width 6 height 6
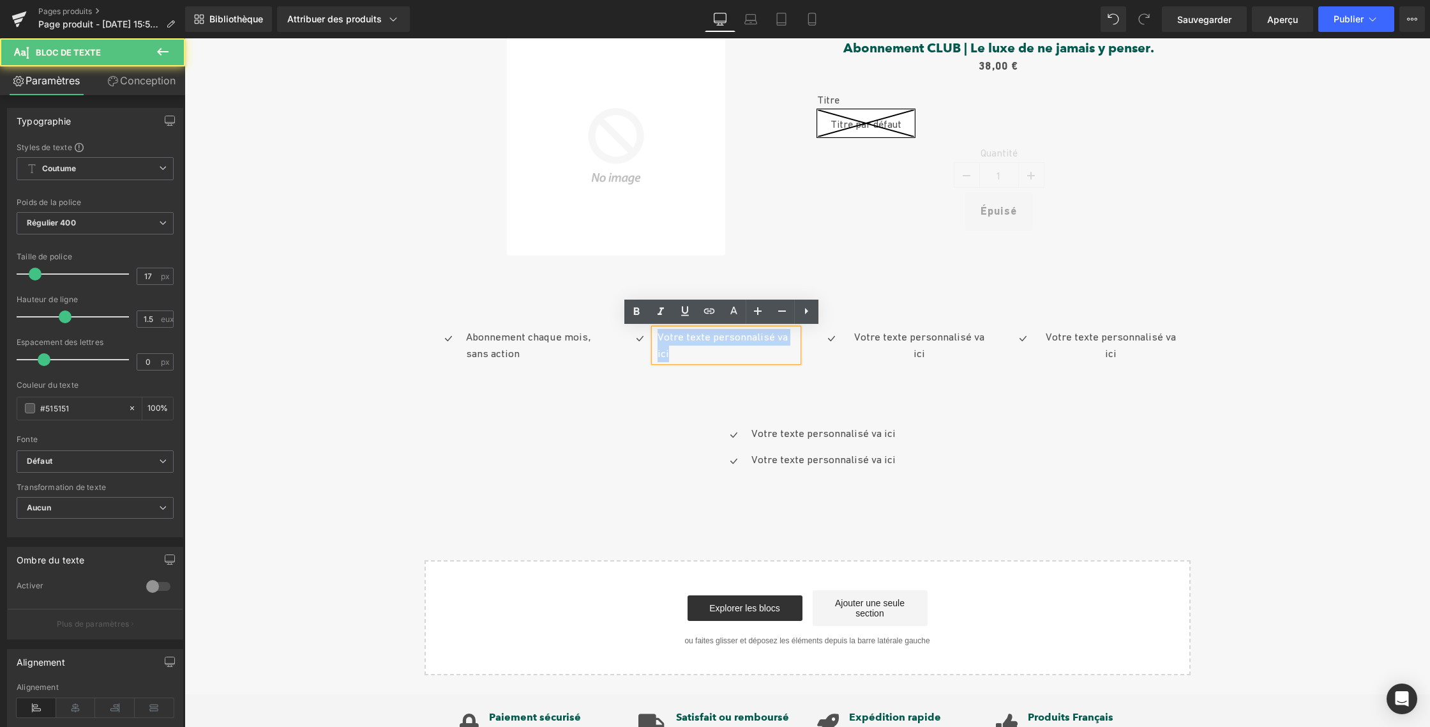
drag, startPoint x: 672, startPoint y: 352, endPoint x: 652, endPoint y: 337, distance: 24.6
click at [654, 336] on div "Votre texte personnalisé va ici" at bounding box center [726, 345] width 144 height 33
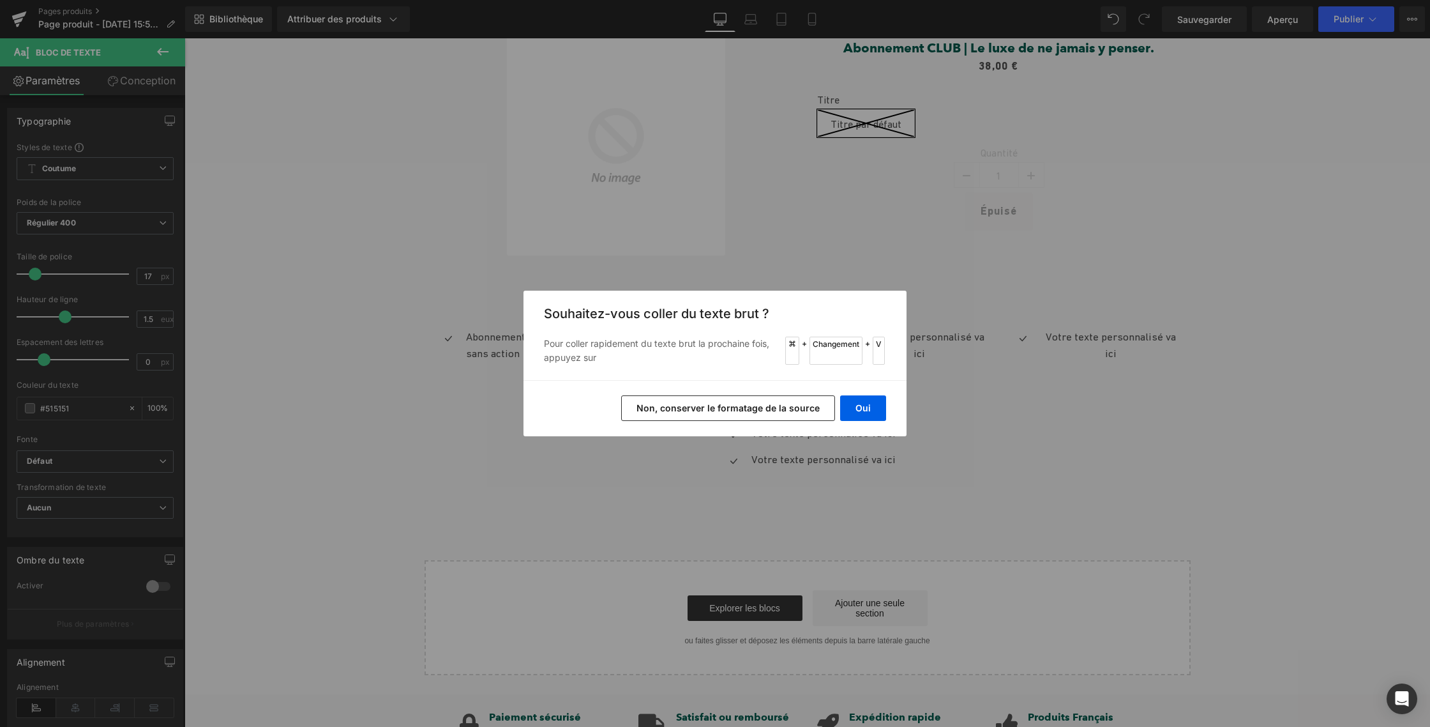
click at [760, 405] on font "Non, conserver le formatage de la source" at bounding box center [728, 407] width 183 height 11
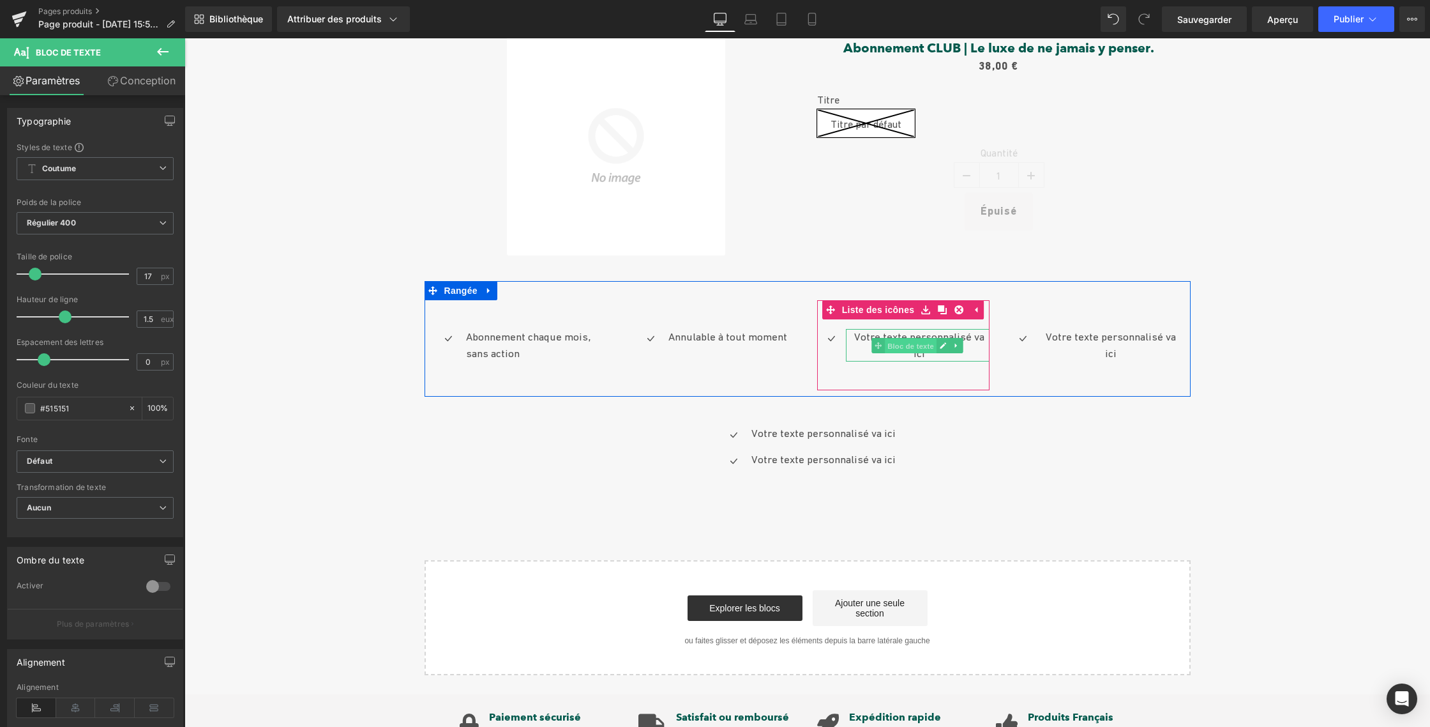
click at [930, 340] on span "Bloc de texte" at bounding box center [911, 345] width 52 height 15
click at [941, 344] on icon at bounding box center [944, 345] width 6 height 6
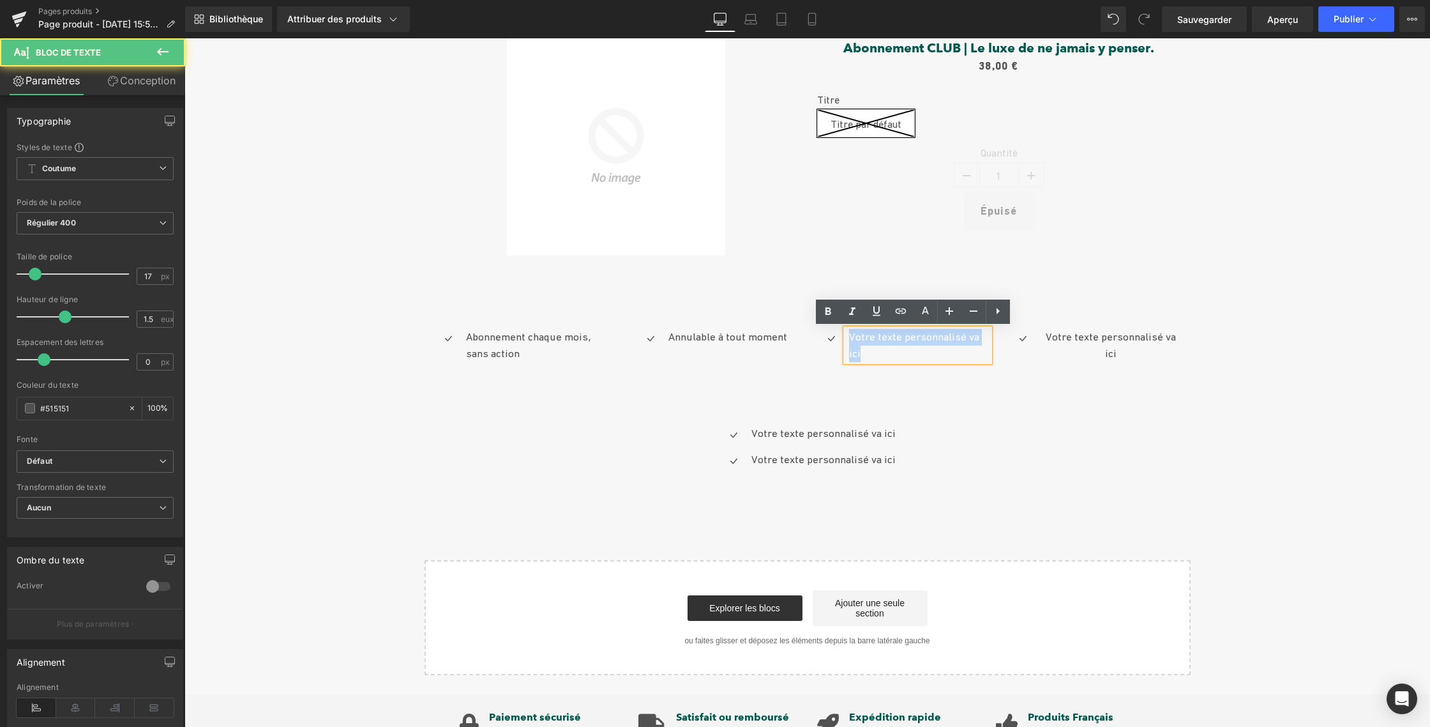
drag, startPoint x: 856, startPoint y: 349, endPoint x: 847, endPoint y: 336, distance: 15.6
click at [849, 336] on p "Votre texte personnalisé va ici" at bounding box center [919, 345] width 140 height 33
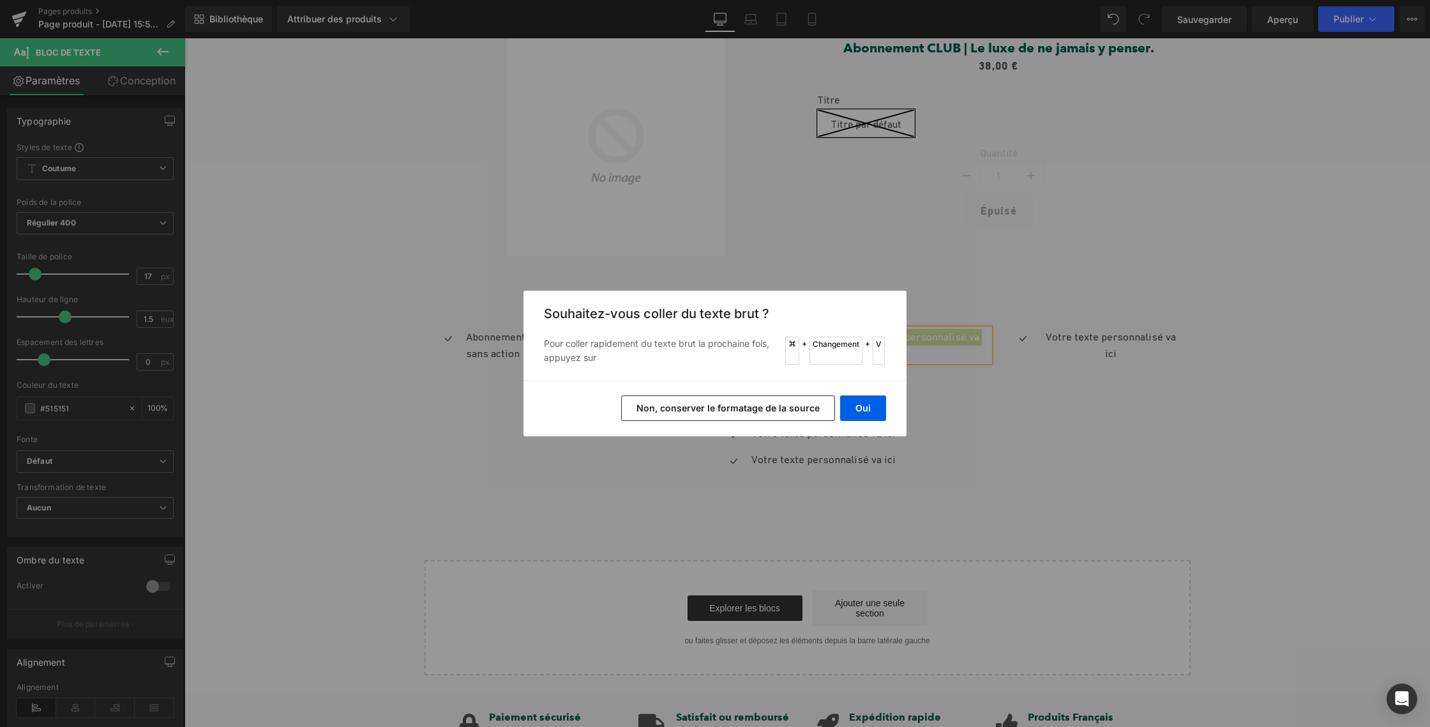
click at [787, 409] on font "Non, conserver le formatage de la source" at bounding box center [728, 407] width 183 height 11
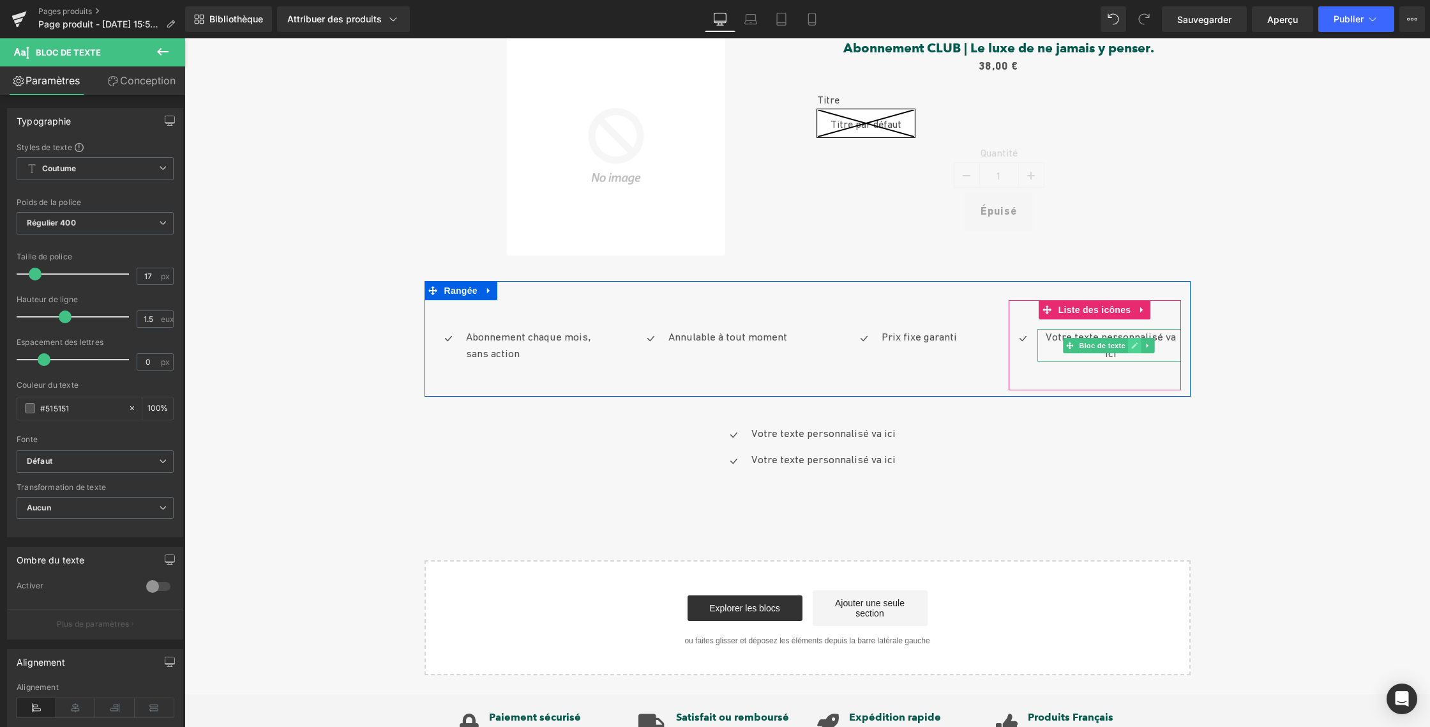
click at [1131, 345] on icon at bounding box center [1134, 346] width 7 height 8
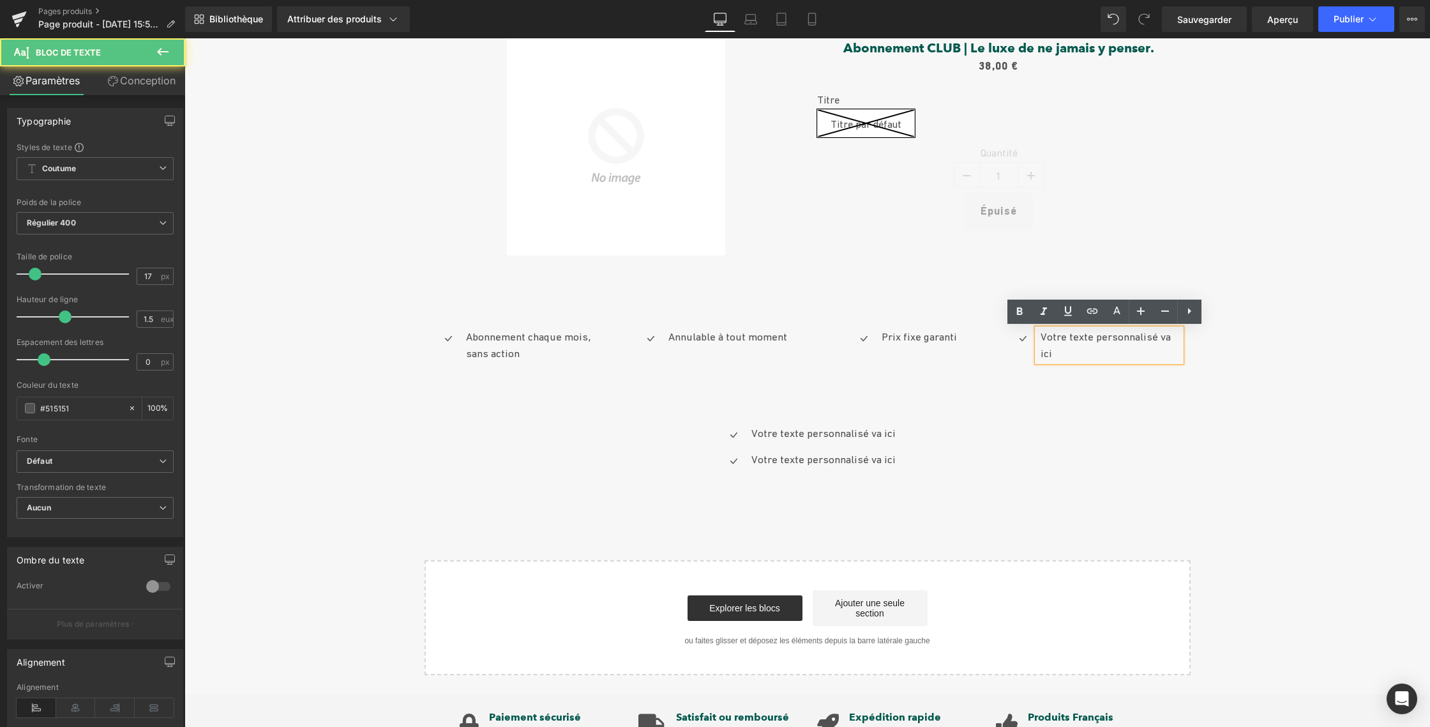
drag, startPoint x: 1078, startPoint y: 341, endPoint x: 1031, endPoint y: 336, distance: 47.5
click at [1038, 336] on div "Votre texte personnalisé va ici" at bounding box center [1110, 345] width 144 height 33
drag, startPoint x: 1041, startPoint y: 342, endPoint x: 1034, endPoint y: 333, distance: 11.8
click at [1038, 333] on div "Votre texte personnalisé va ici" at bounding box center [1110, 345] width 144 height 33
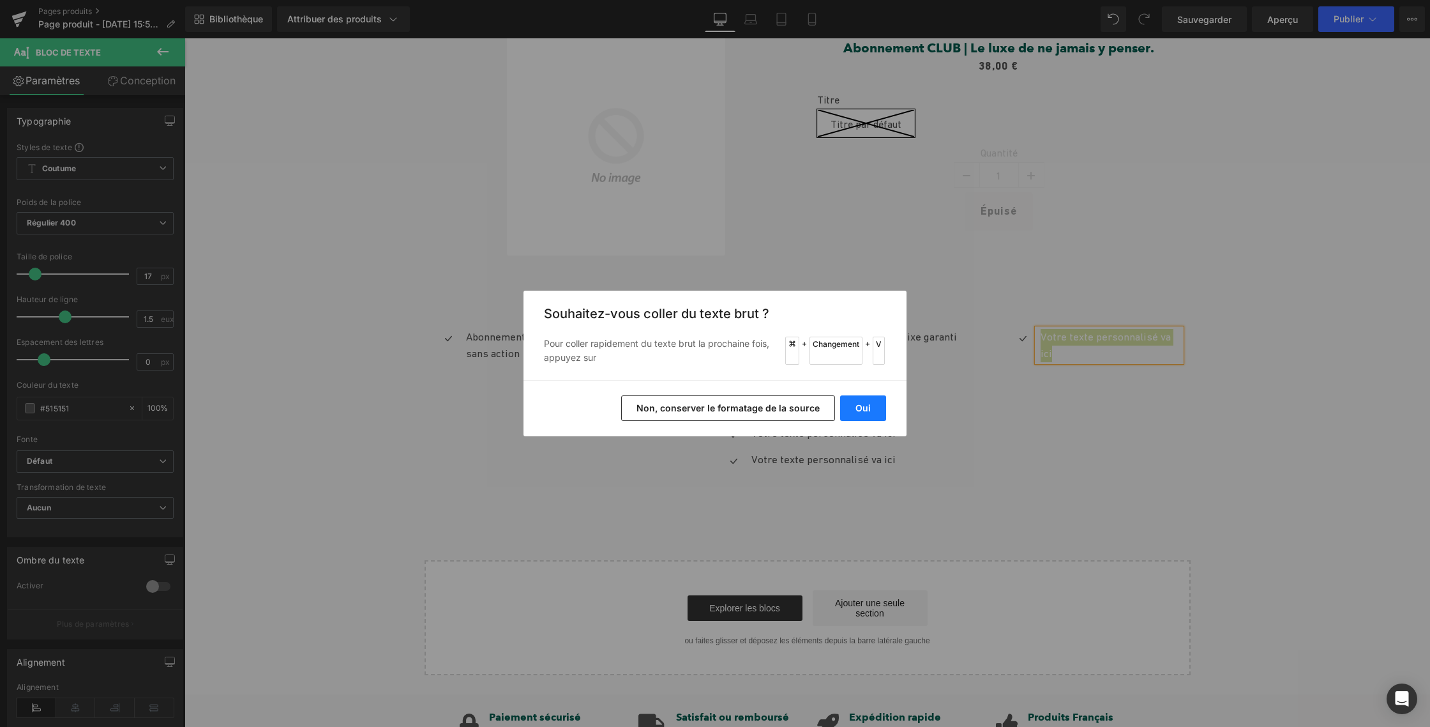
click at [857, 412] on font "Oui" at bounding box center [863, 407] width 15 height 11
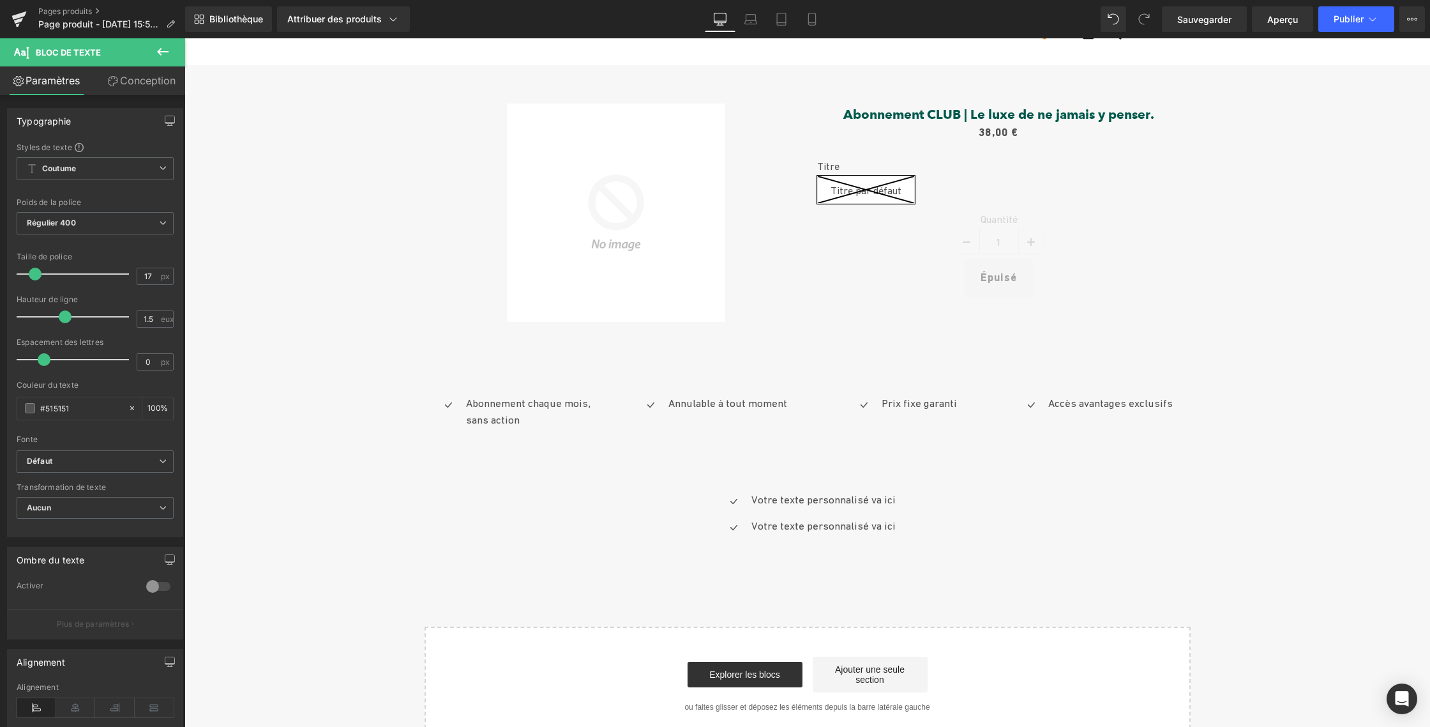
scroll to position [0, 0]
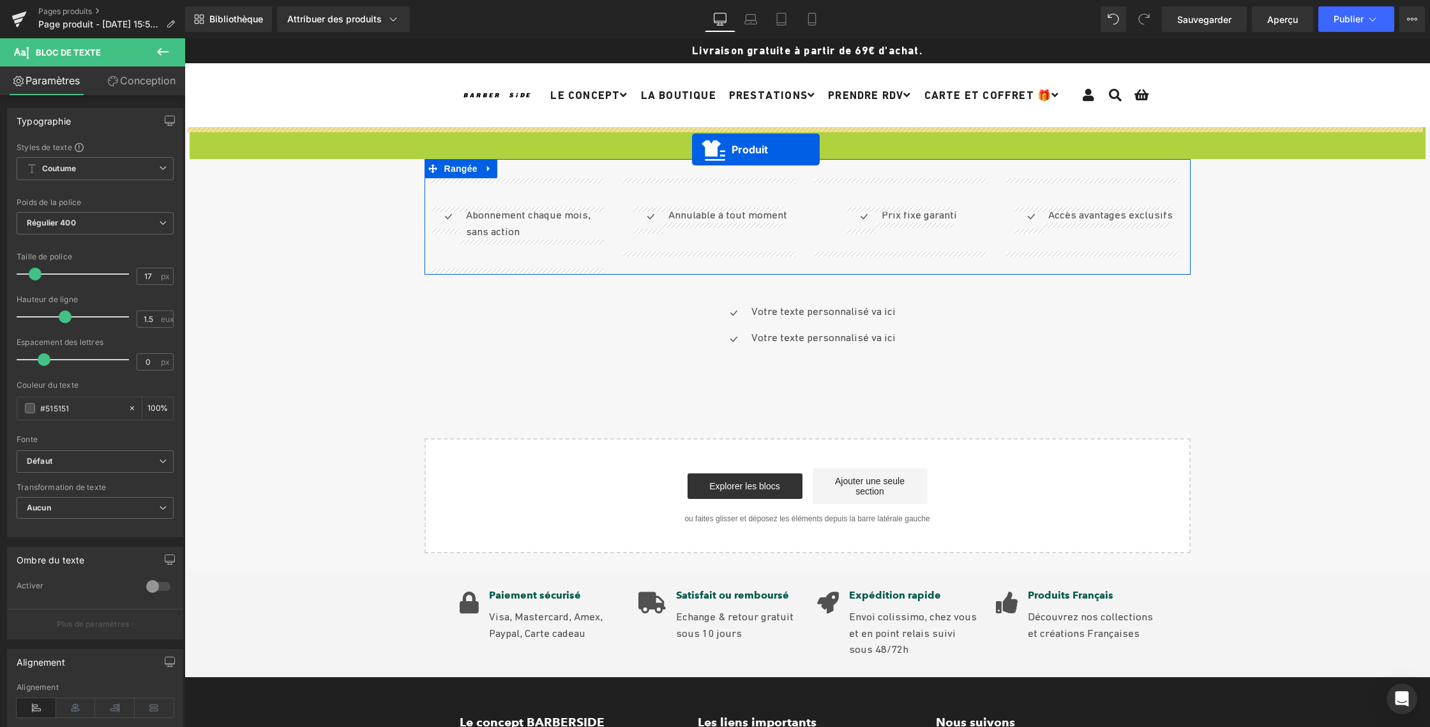
drag, startPoint x: 752, startPoint y: 137, endPoint x: 692, endPoint y: 149, distance: 61.4
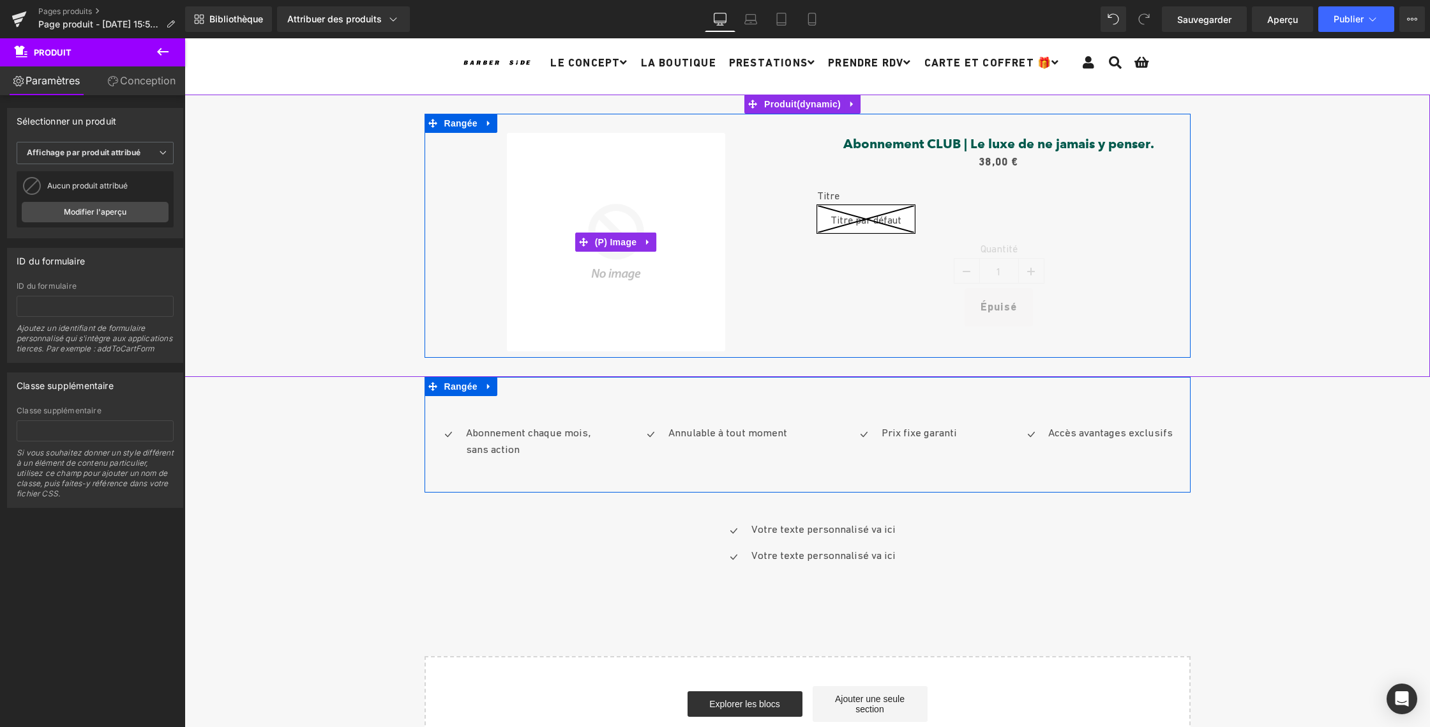
scroll to position [42, 0]
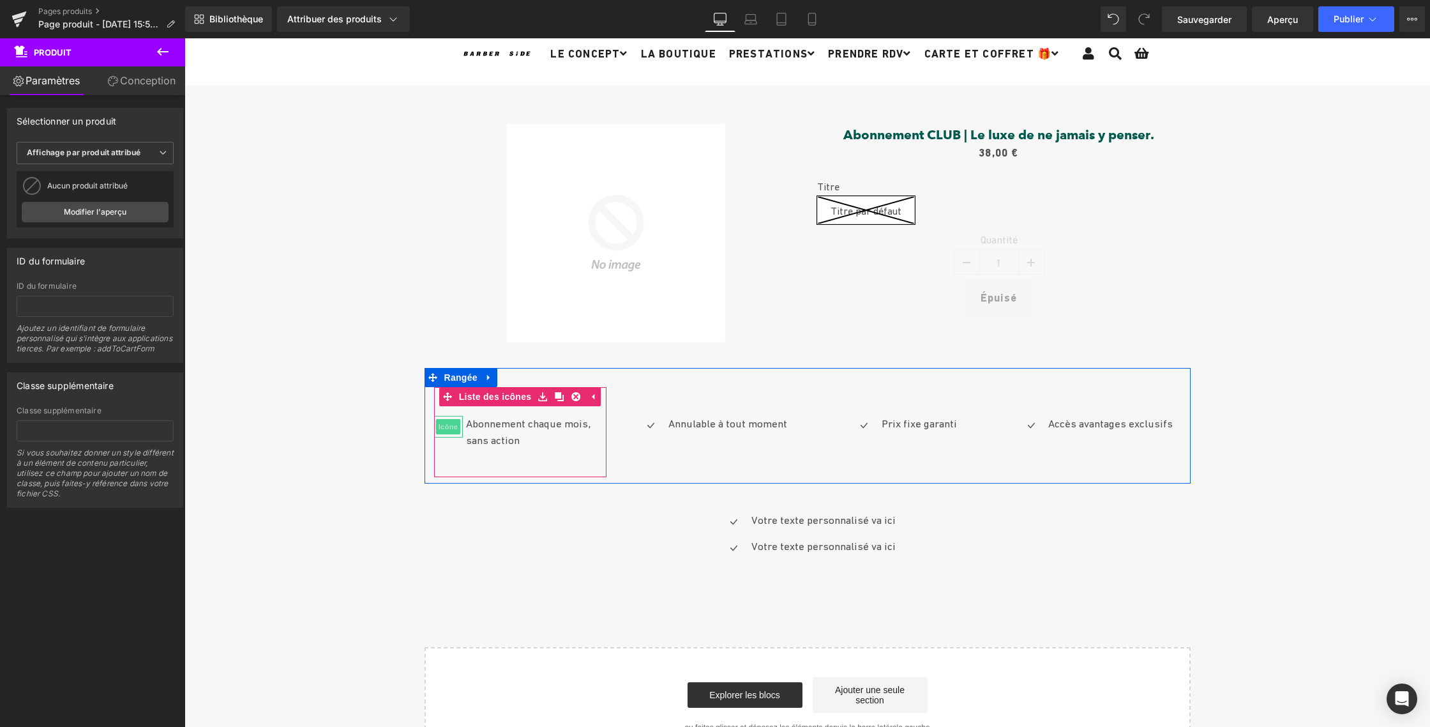
click at [441, 425] on font "Icône" at bounding box center [448, 427] width 19 height 8
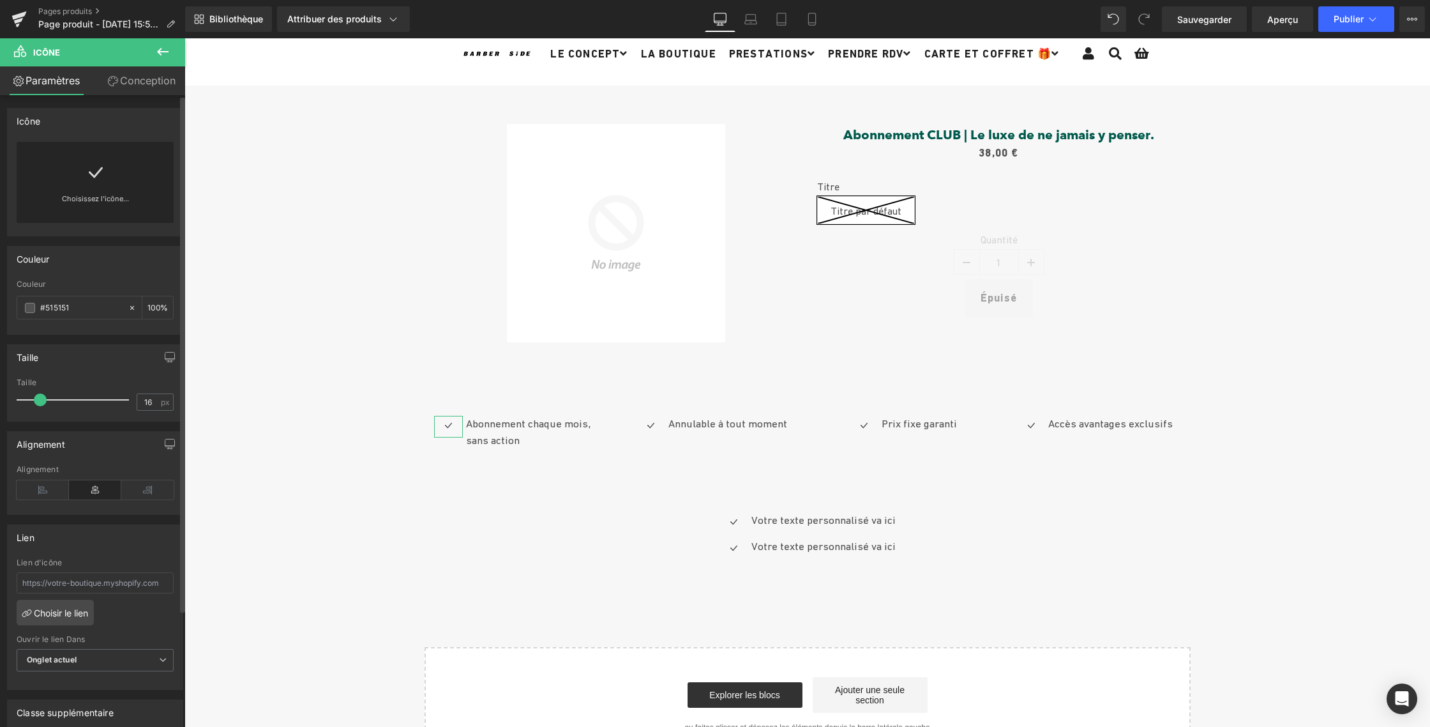
click at [87, 195] on font "Choisissez l'icône..." at bounding box center [95, 198] width 67 height 9
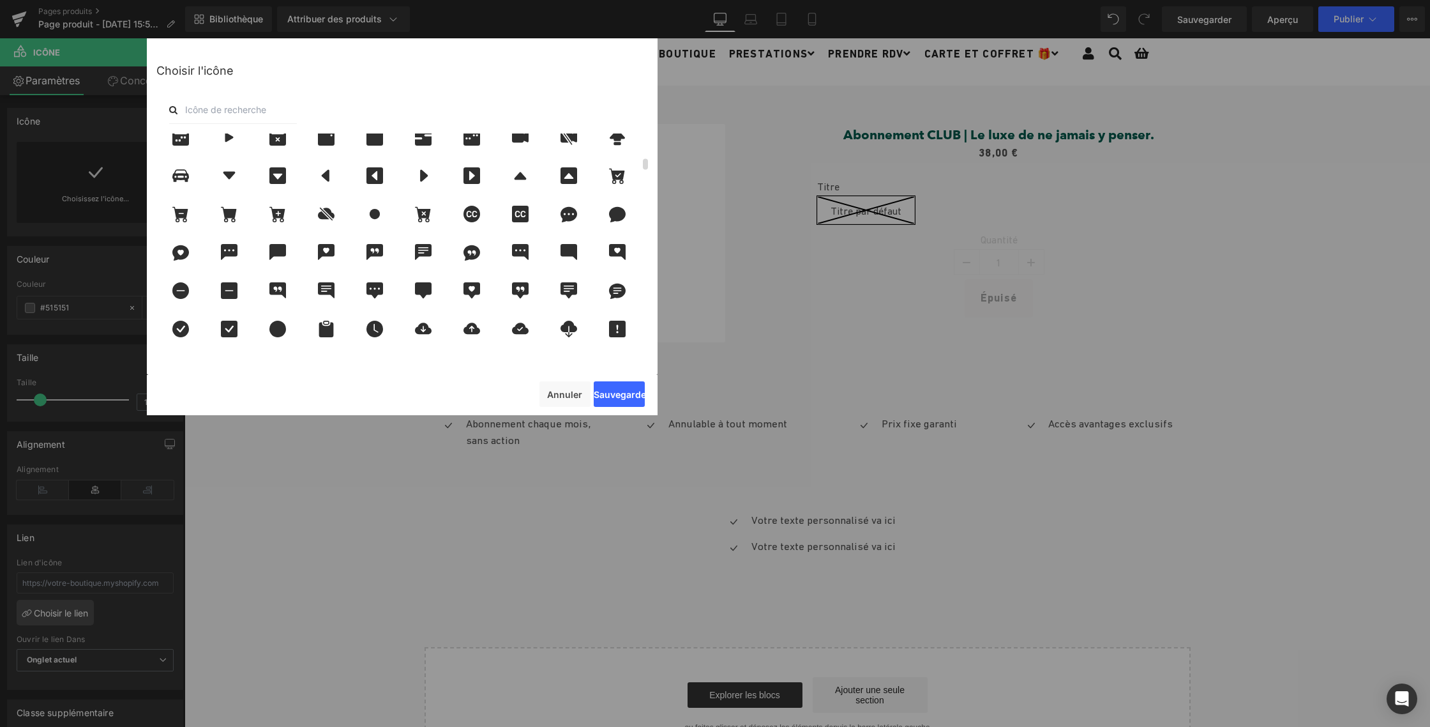
scroll to position [499, 0]
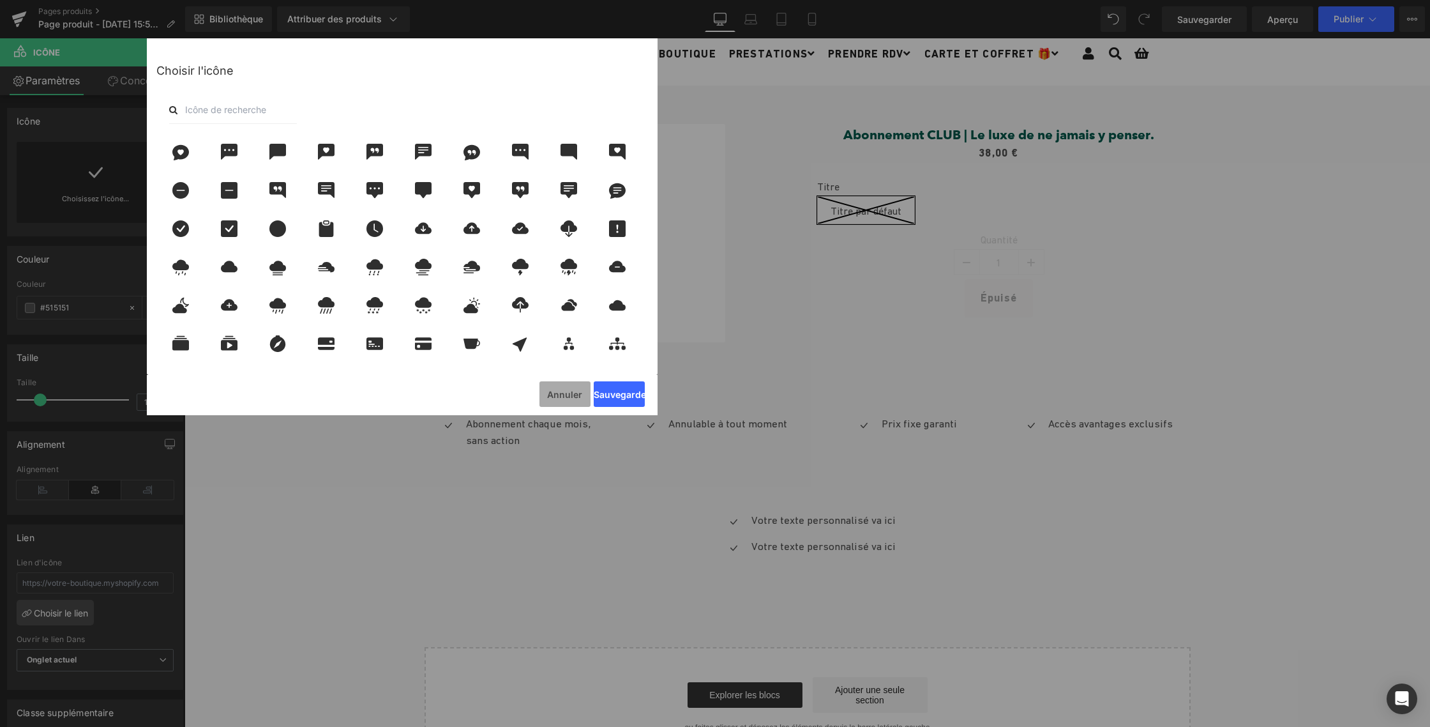
click at [560, 388] on button "Annuler" at bounding box center [565, 394] width 51 height 26
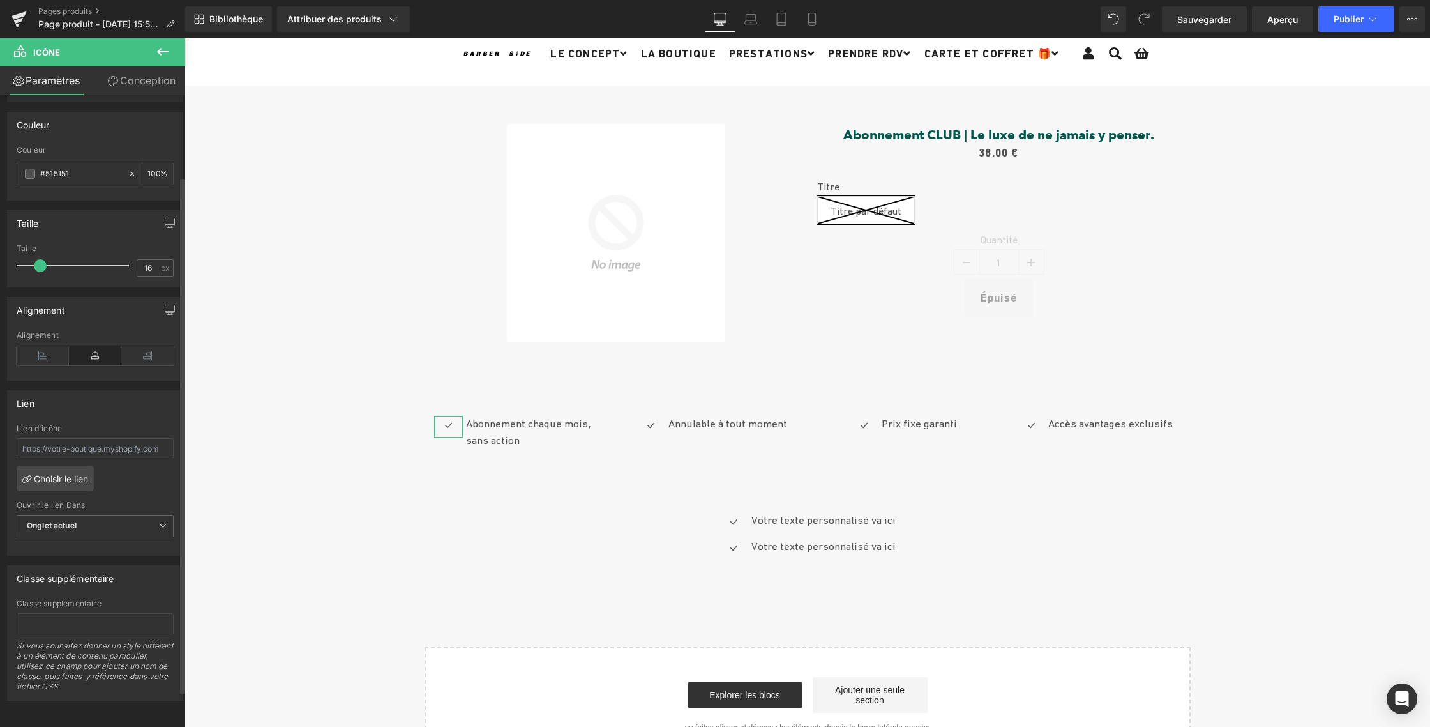
scroll to position [0, 0]
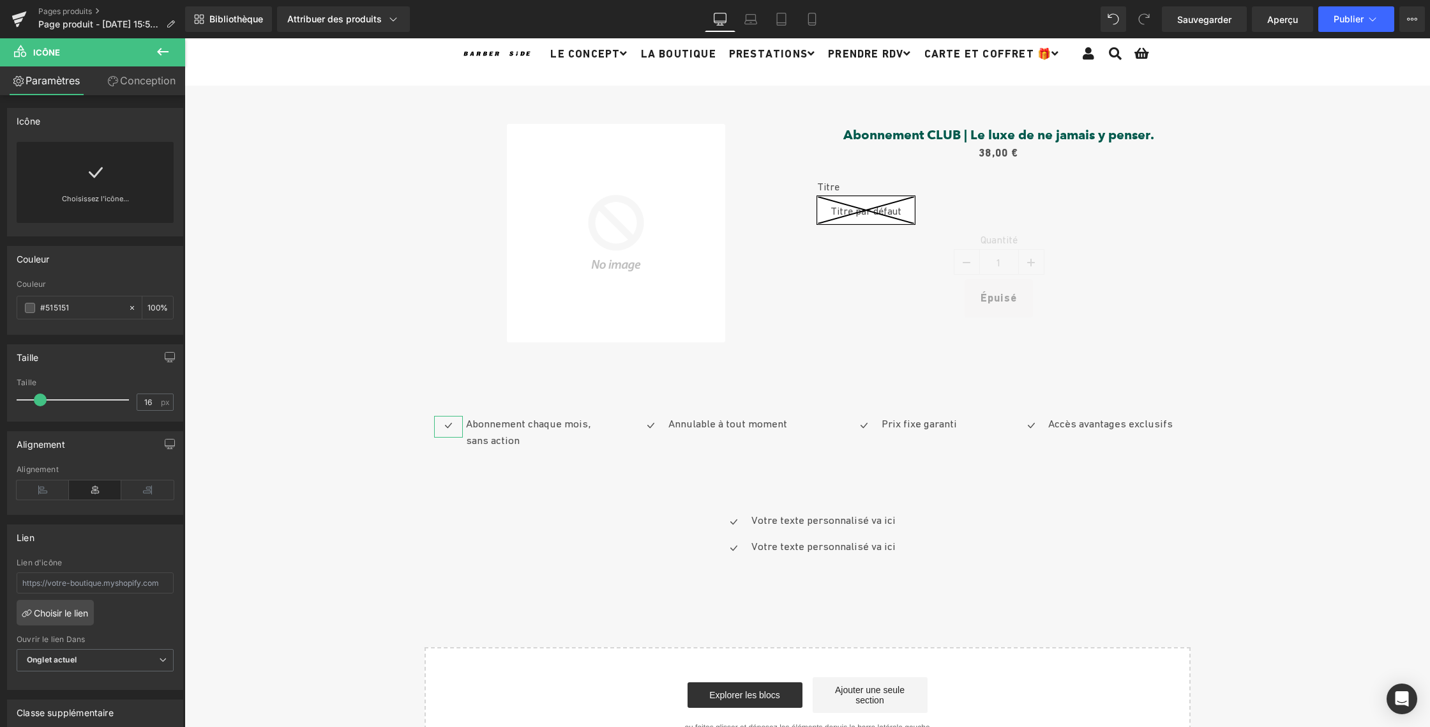
click at [119, 80] on link "Conception" at bounding box center [141, 80] width 93 height 29
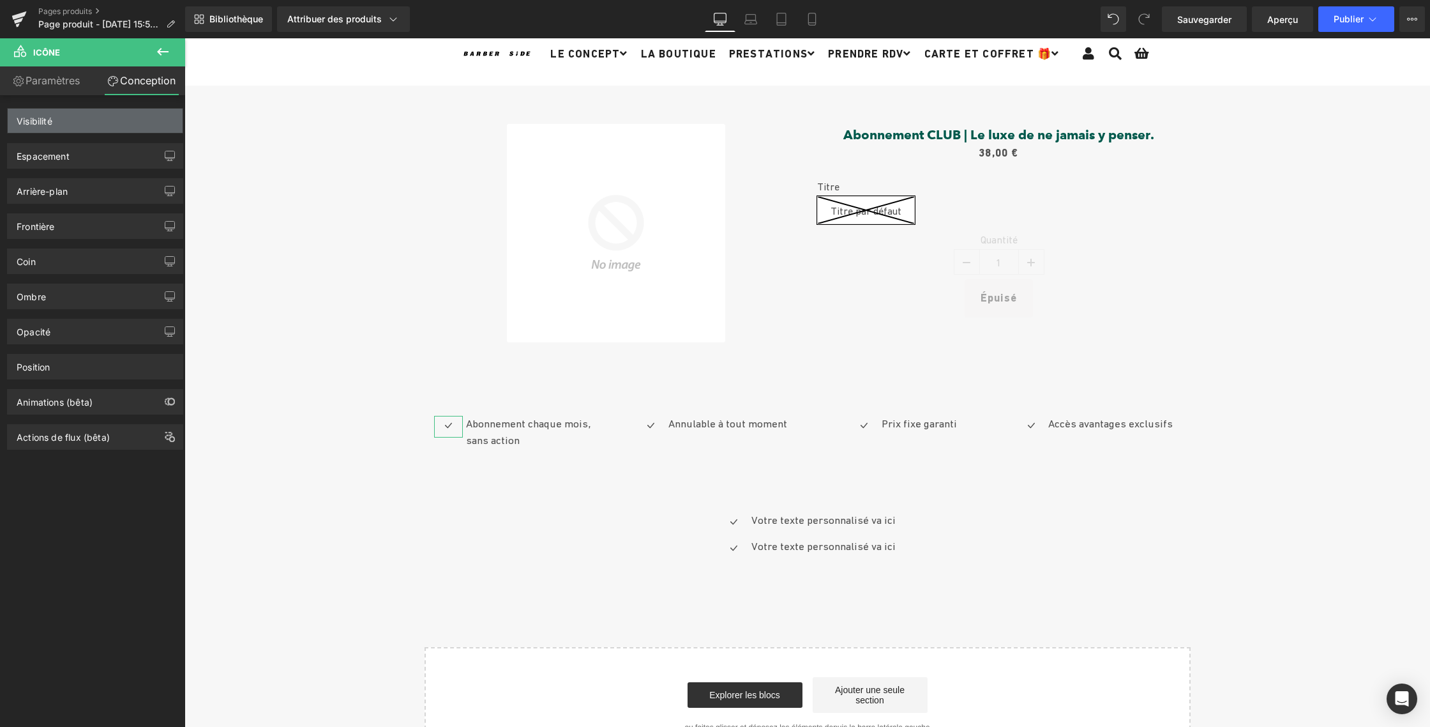
click at [96, 117] on div "Visibilité" at bounding box center [95, 121] width 175 height 24
click at [93, 160] on div "Espacement" at bounding box center [95, 156] width 175 height 24
click at [76, 192] on div "Arrière-plan" at bounding box center [95, 191] width 175 height 24
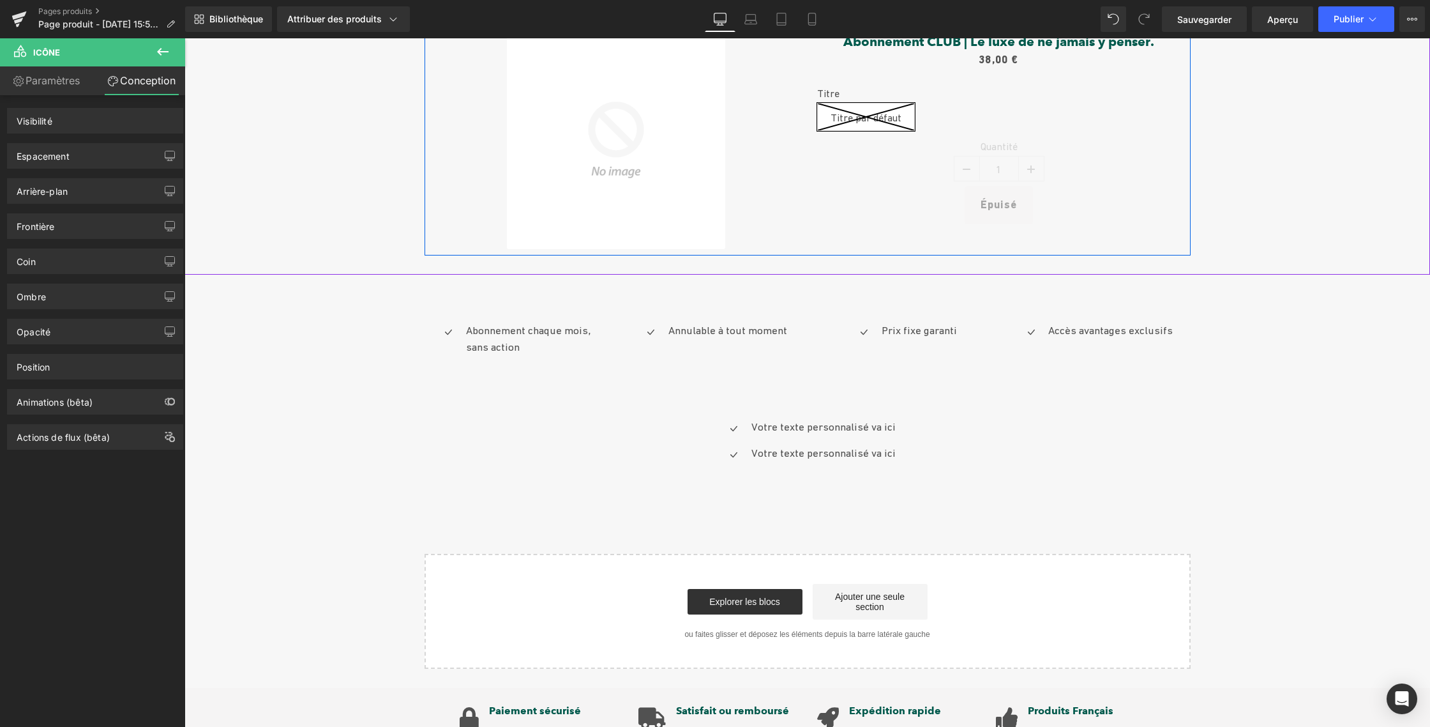
scroll to position [152, 0]
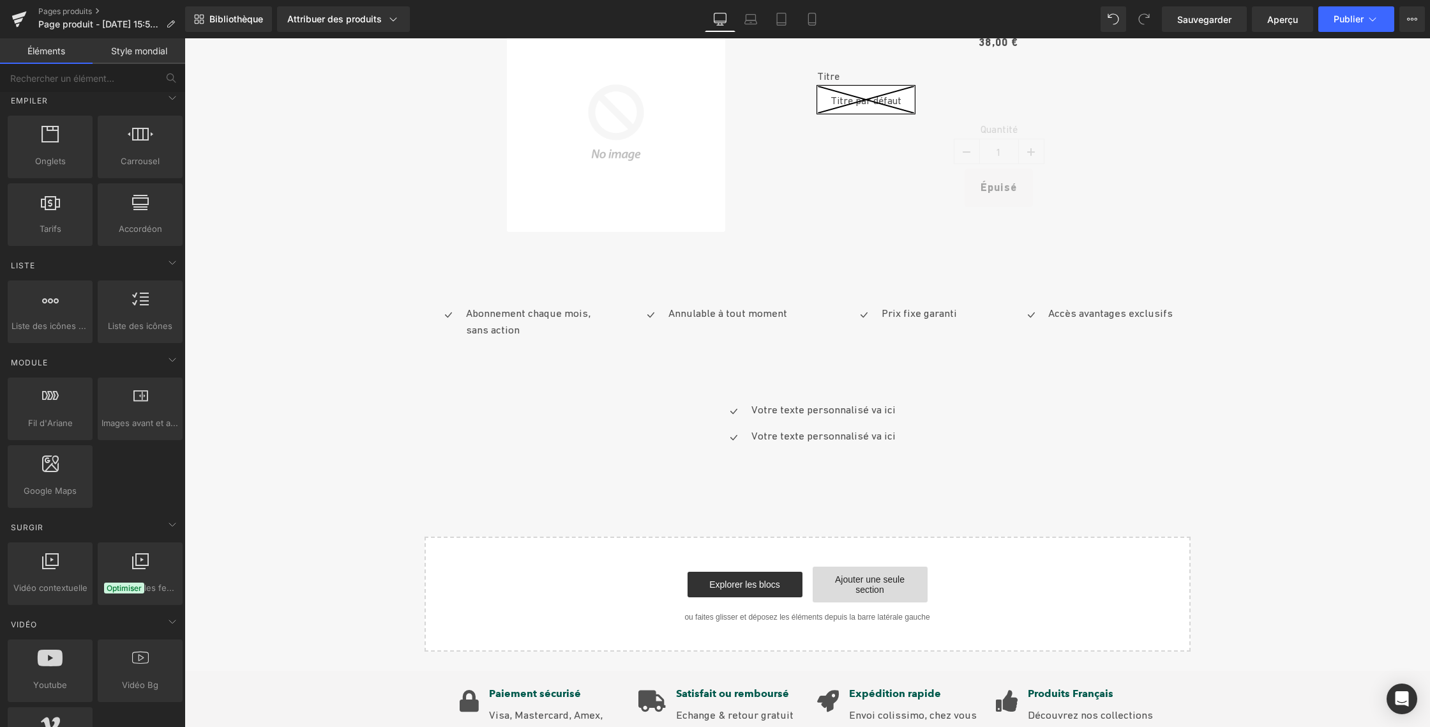
click at [866, 584] on font "Ajouter une seule section" at bounding box center [870, 584] width 70 height 20
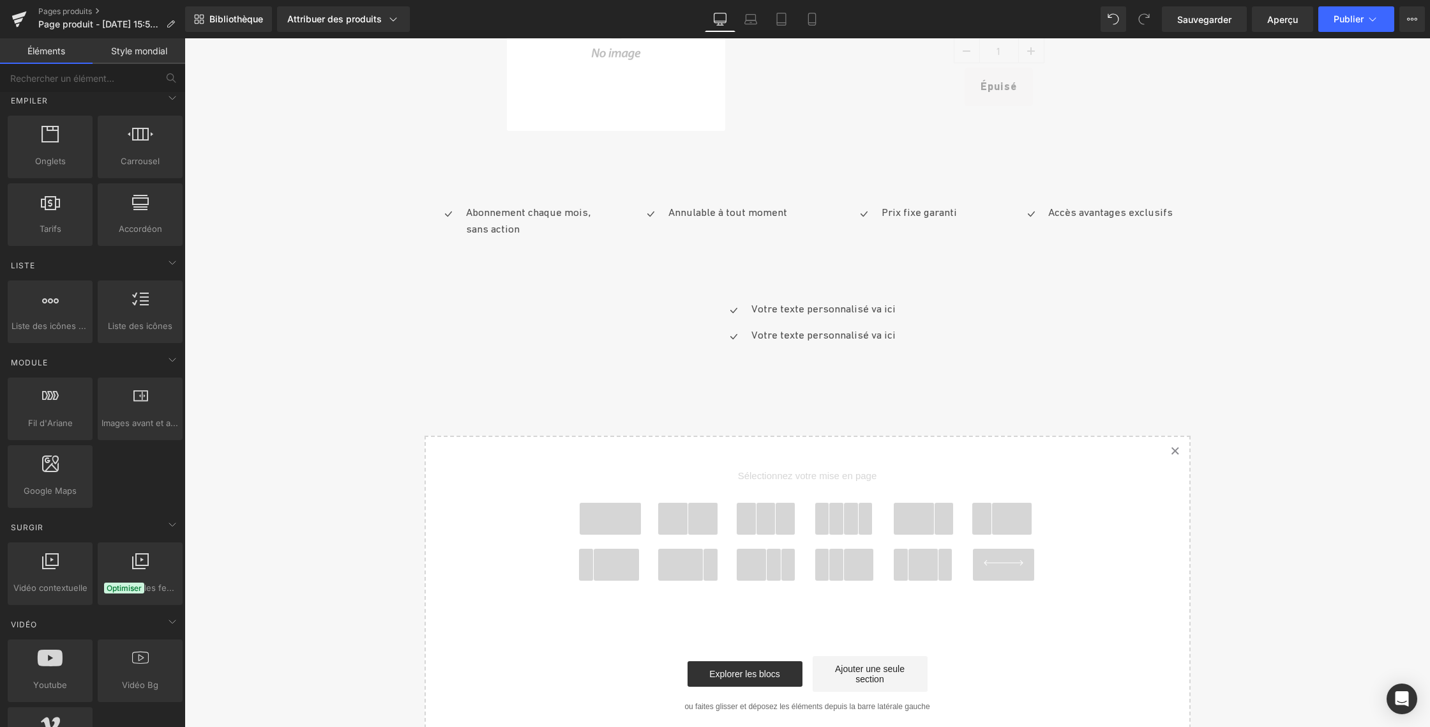
scroll to position [253, 0]
click at [600, 515] on span at bounding box center [610, 518] width 61 height 32
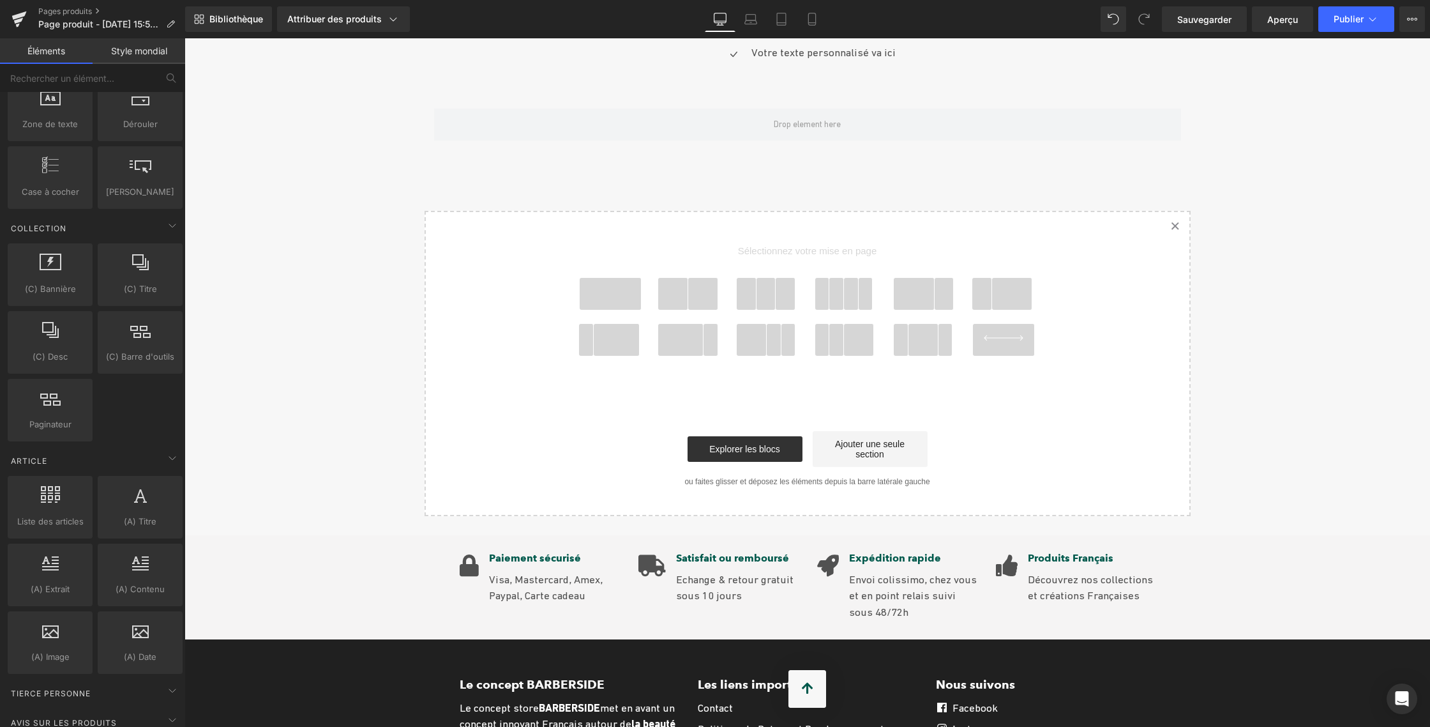
scroll to position [2182, 0]
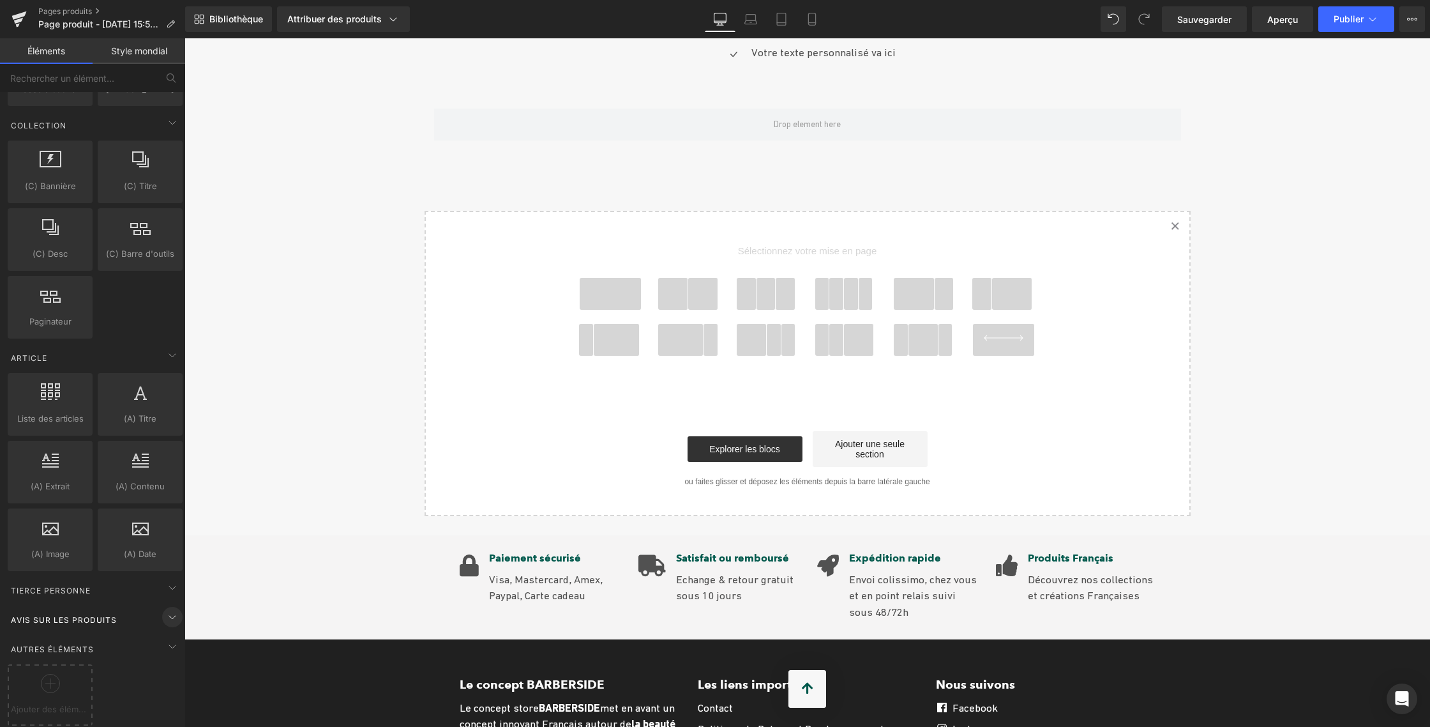
click at [165, 609] on icon at bounding box center [172, 616] width 15 height 15
click at [73, 615] on font "Avis sur les produits" at bounding box center [64, 620] width 106 height 10
click at [165, 580] on icon at bounding box center [172, 587] width 15 height 15
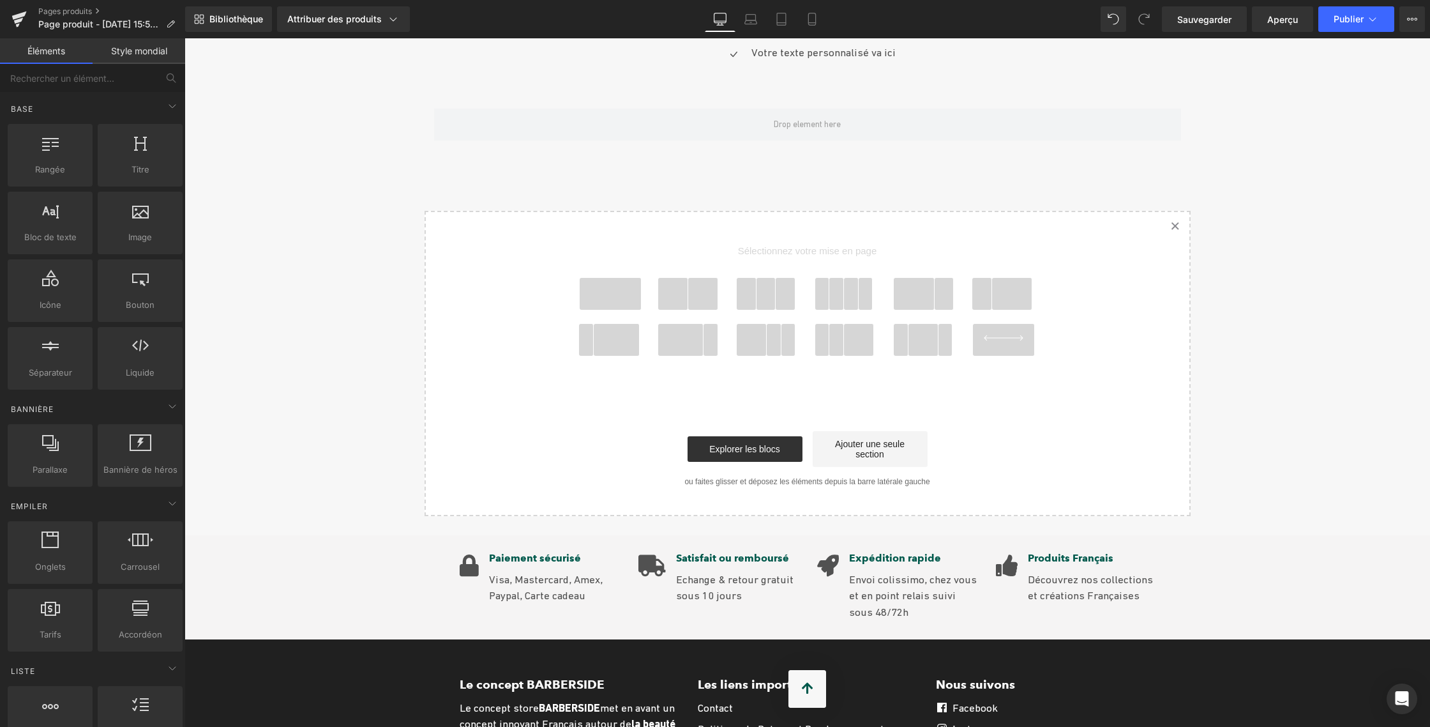
scroll to position [3, 0]
click at [52, 82] on input "text" at bounding box center [78, 78] width 157 height 28
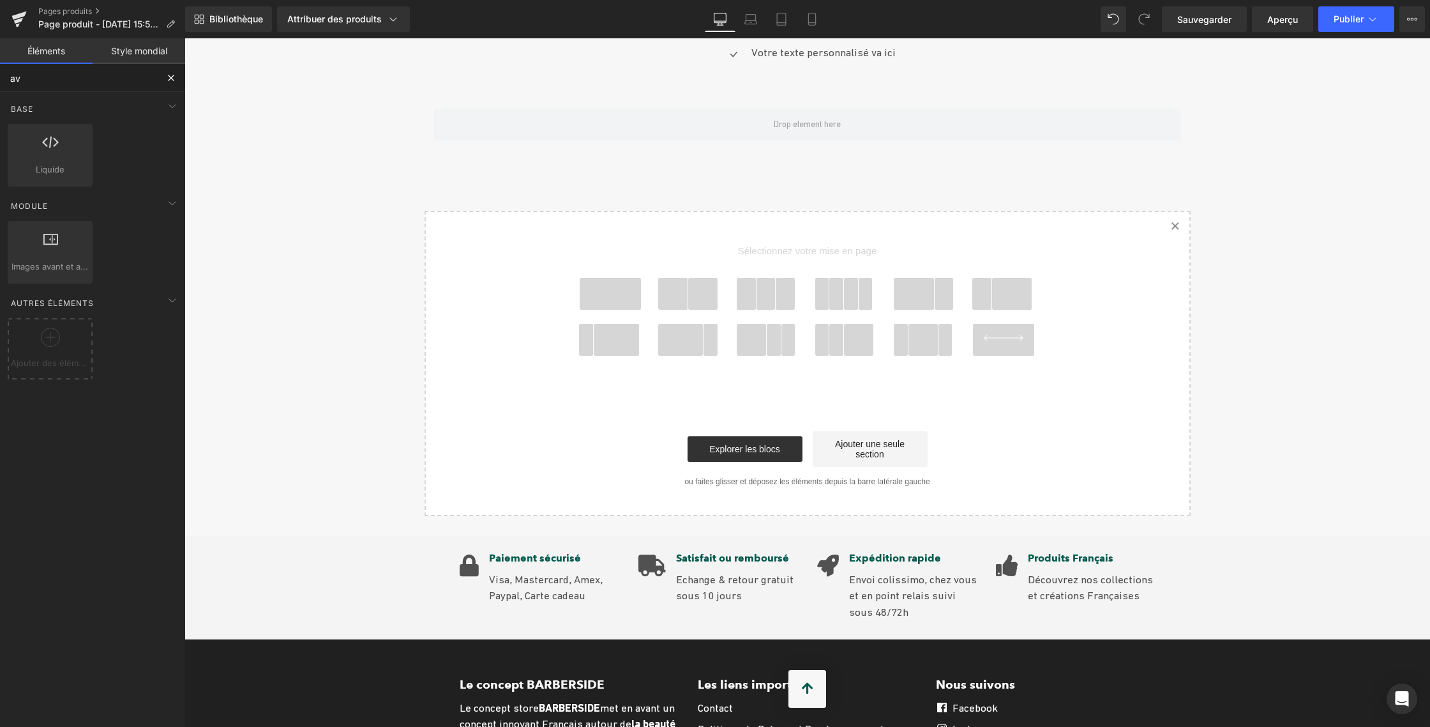
scroll to position [0, 0]
click at [44, 336] on icon at bounding box center [50, 337] width 19 height 19
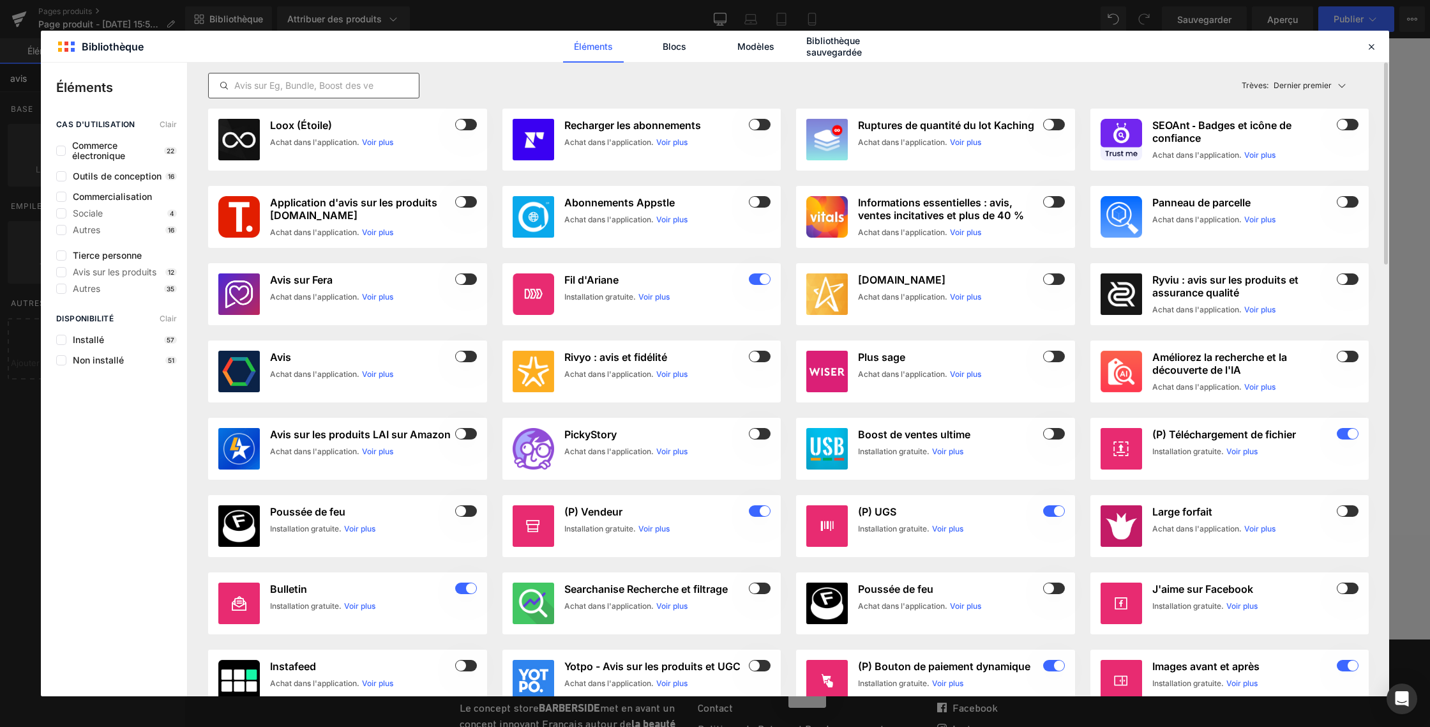
type input "avis"
click at [262, 80] on input "text" at bounding box center [314, 85] width 210 height 15
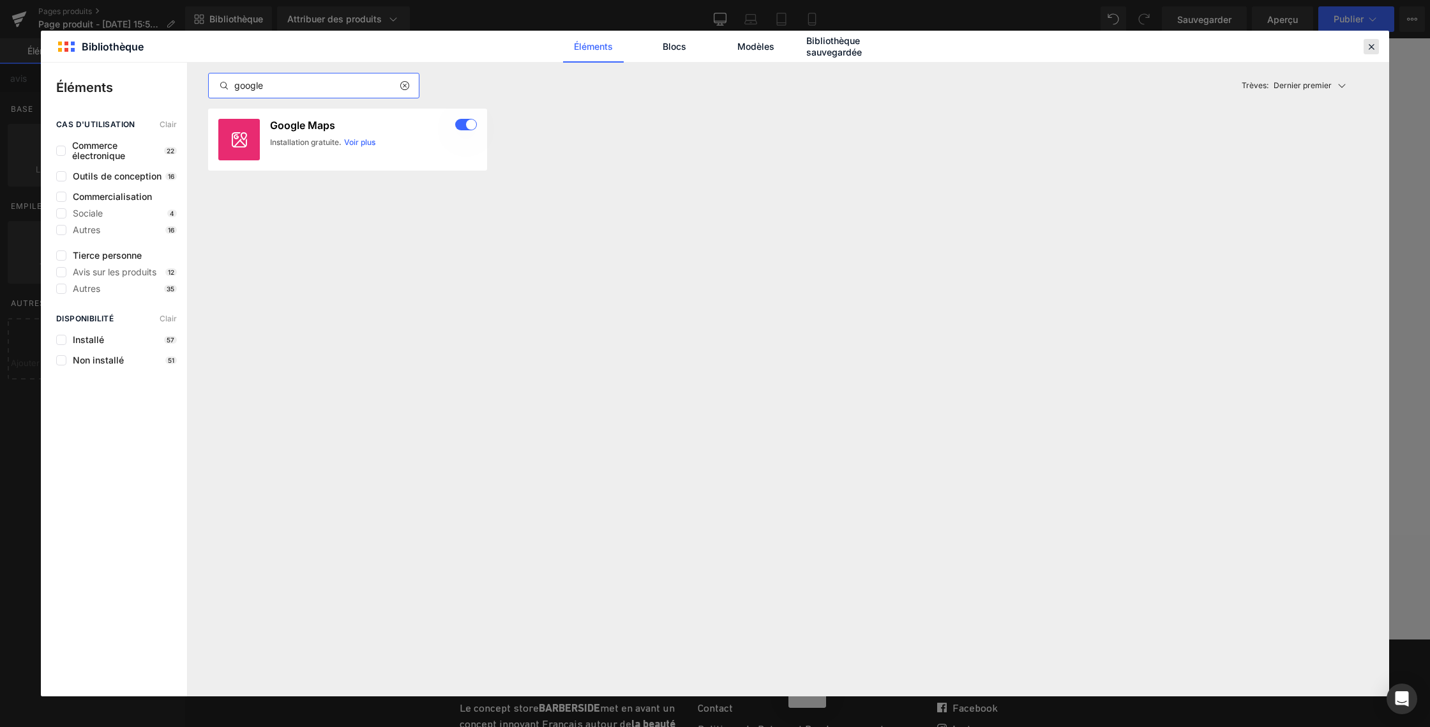
type input "google"
drag, startPoint x: 1368, startPoint y: 47, endPoint x: 1184, endPoint y: 8, distance: 188.5
click at [1368, 47] on icon at bounding box center [1371, 46] width 11 height 11
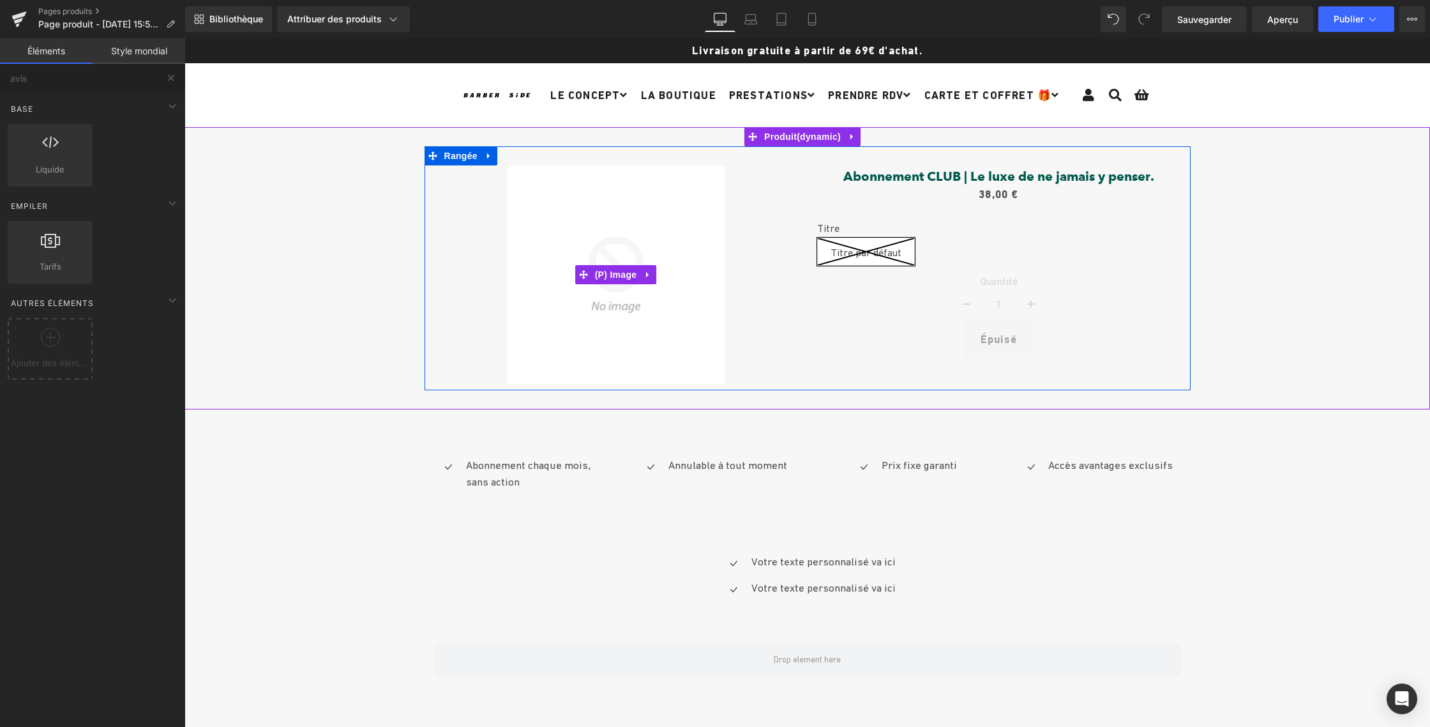
click at [785, 263] on div "Soldes" at bounding box center [616, 274] width 364 height 218
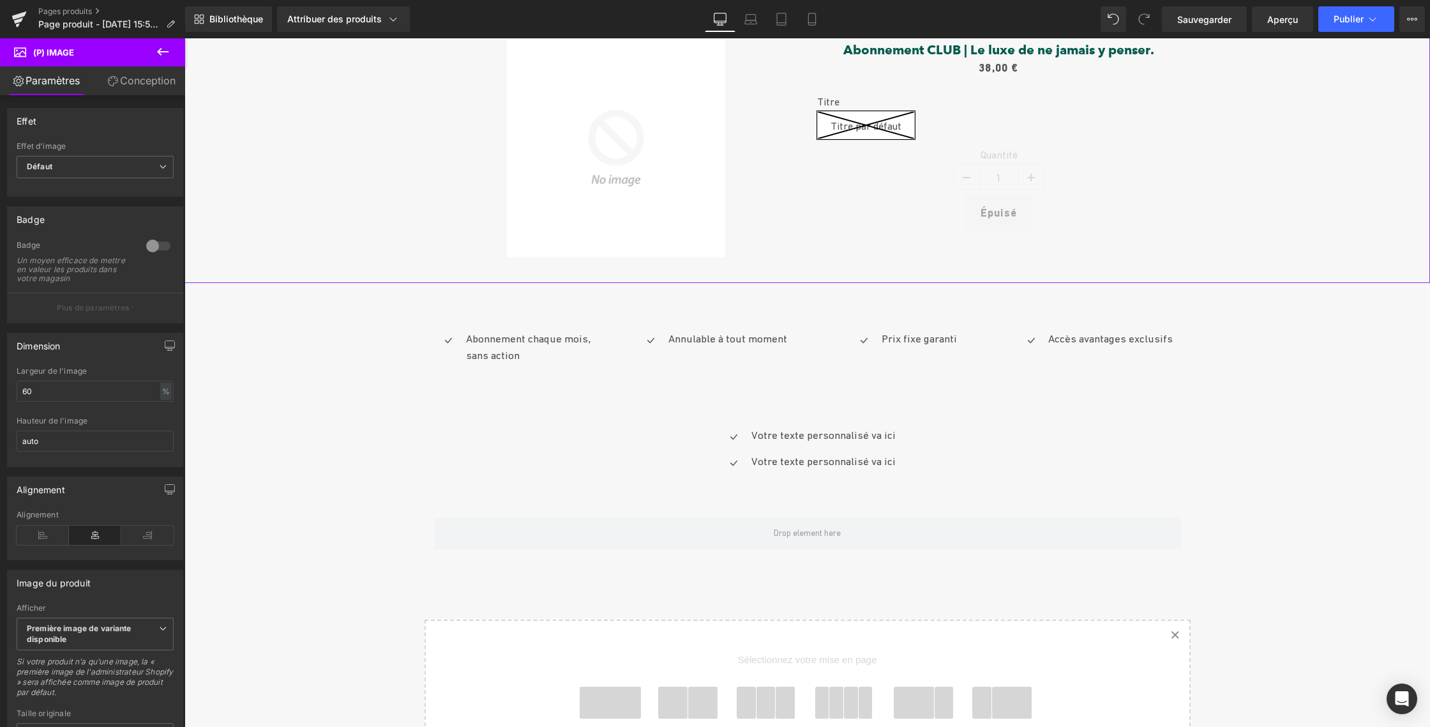
scroll to position [163, 0]
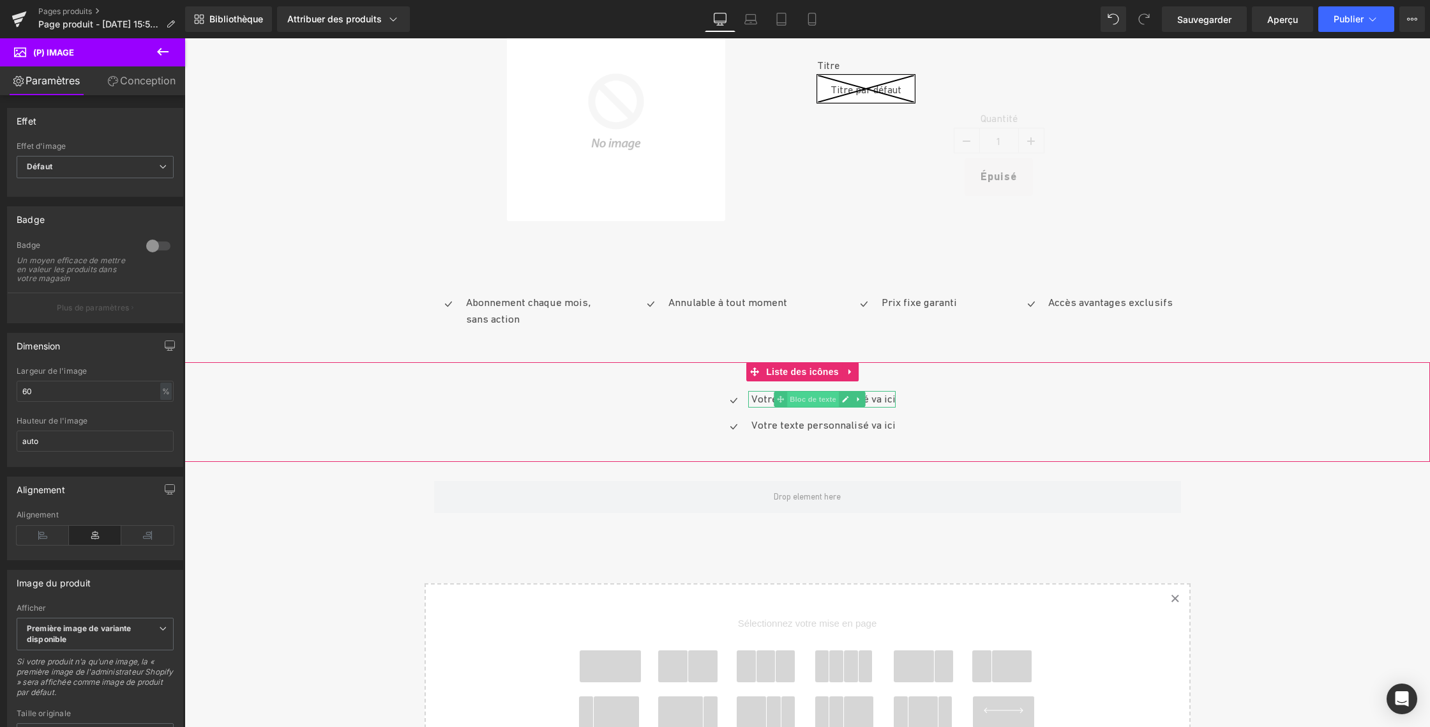
click at [808, 392] on font "Bloc de texte" at bounding box center [813, 398] width 47 height 15
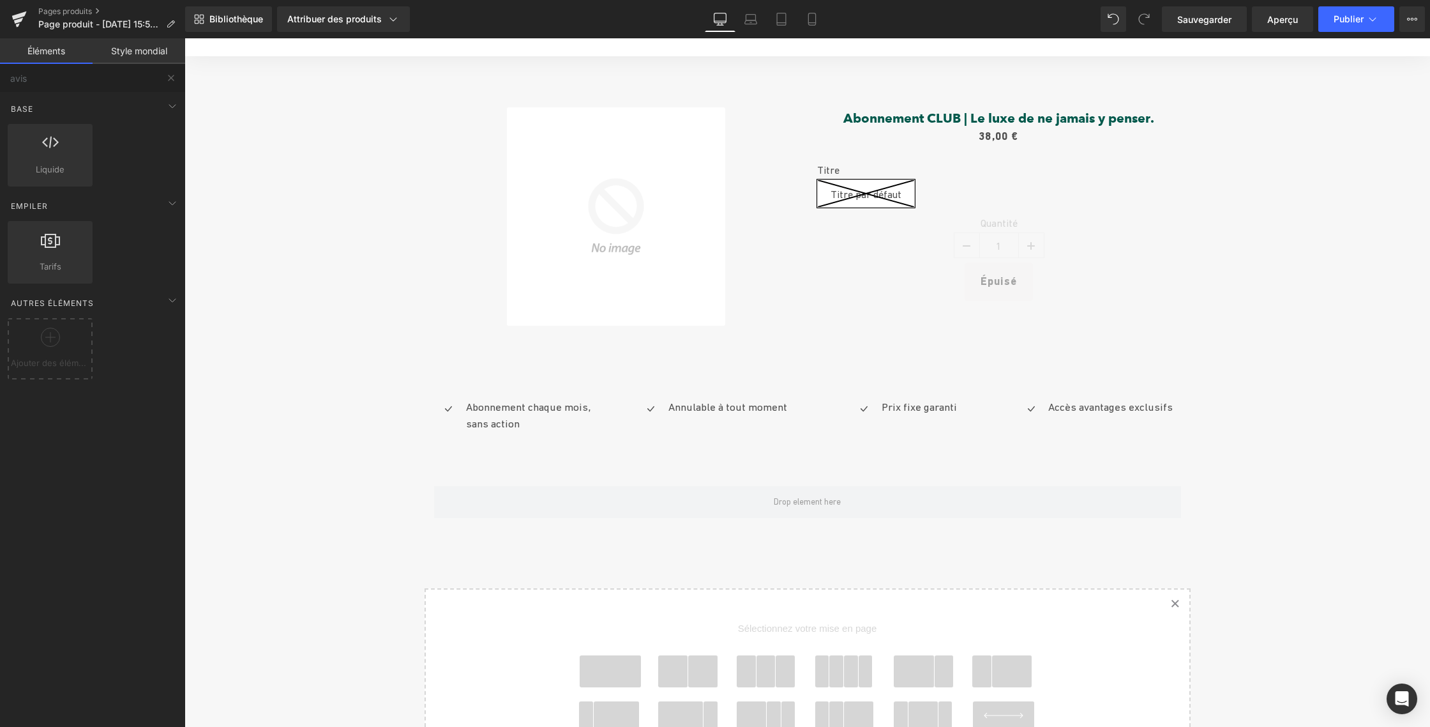
scroll to position [107, 0]
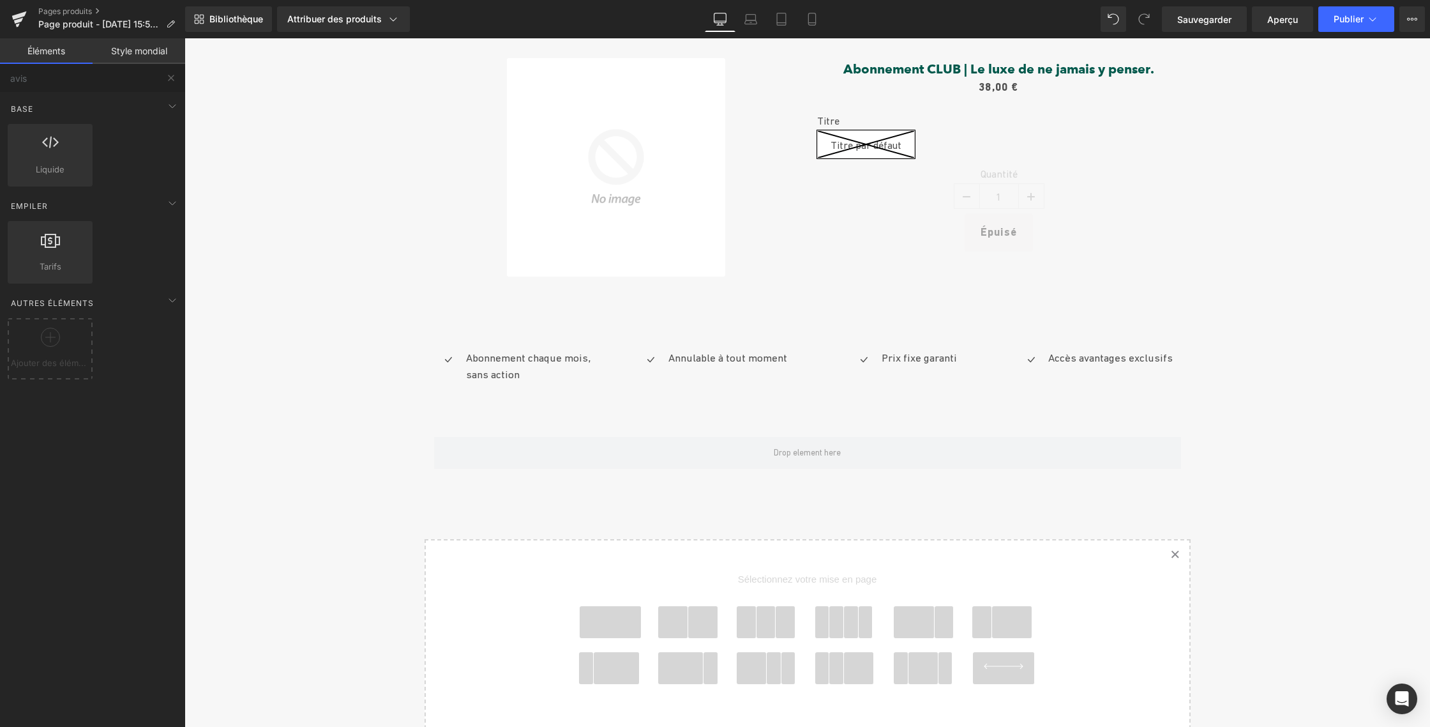
click at [128, 52] on font "Style mondial" at bounding box center [139, 50] width 56 height 11
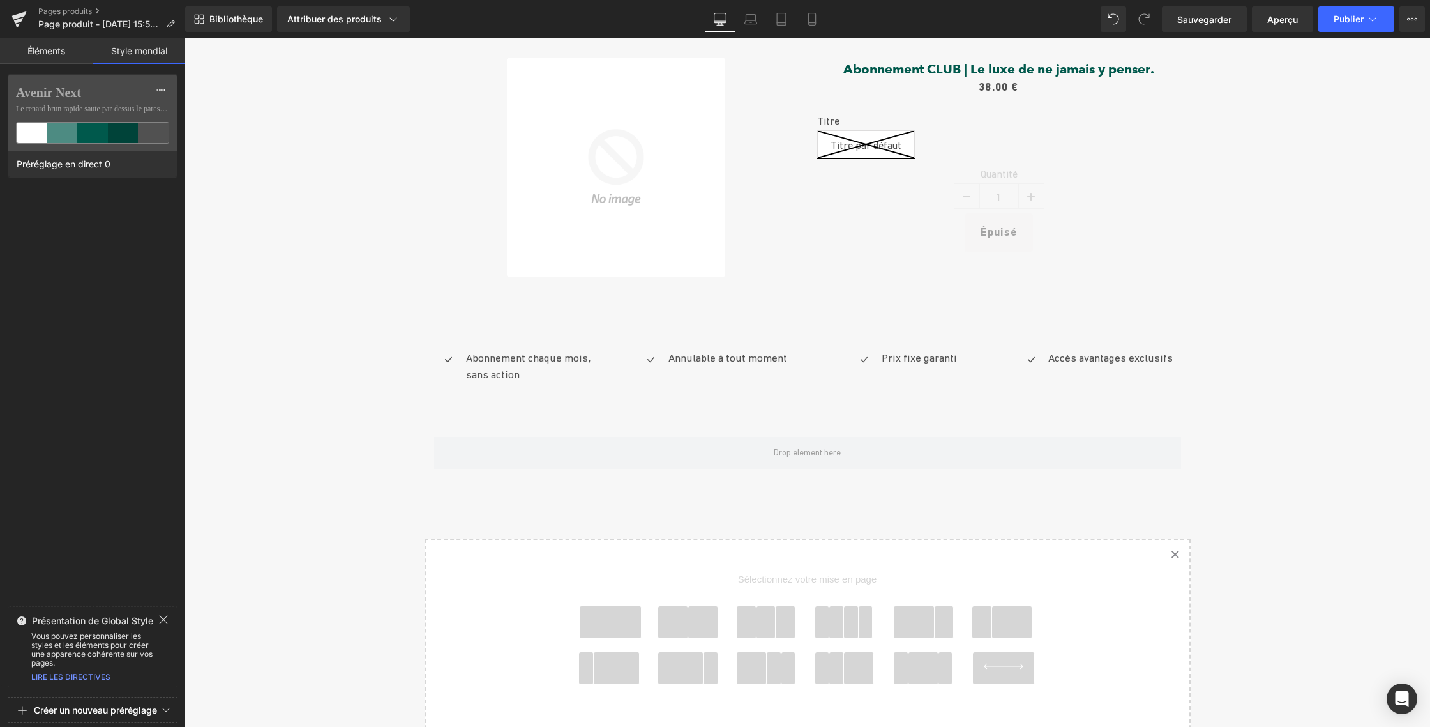
click at [42, 51] on font "Éléments" at bounding box center [46, 50] width 38 height 11
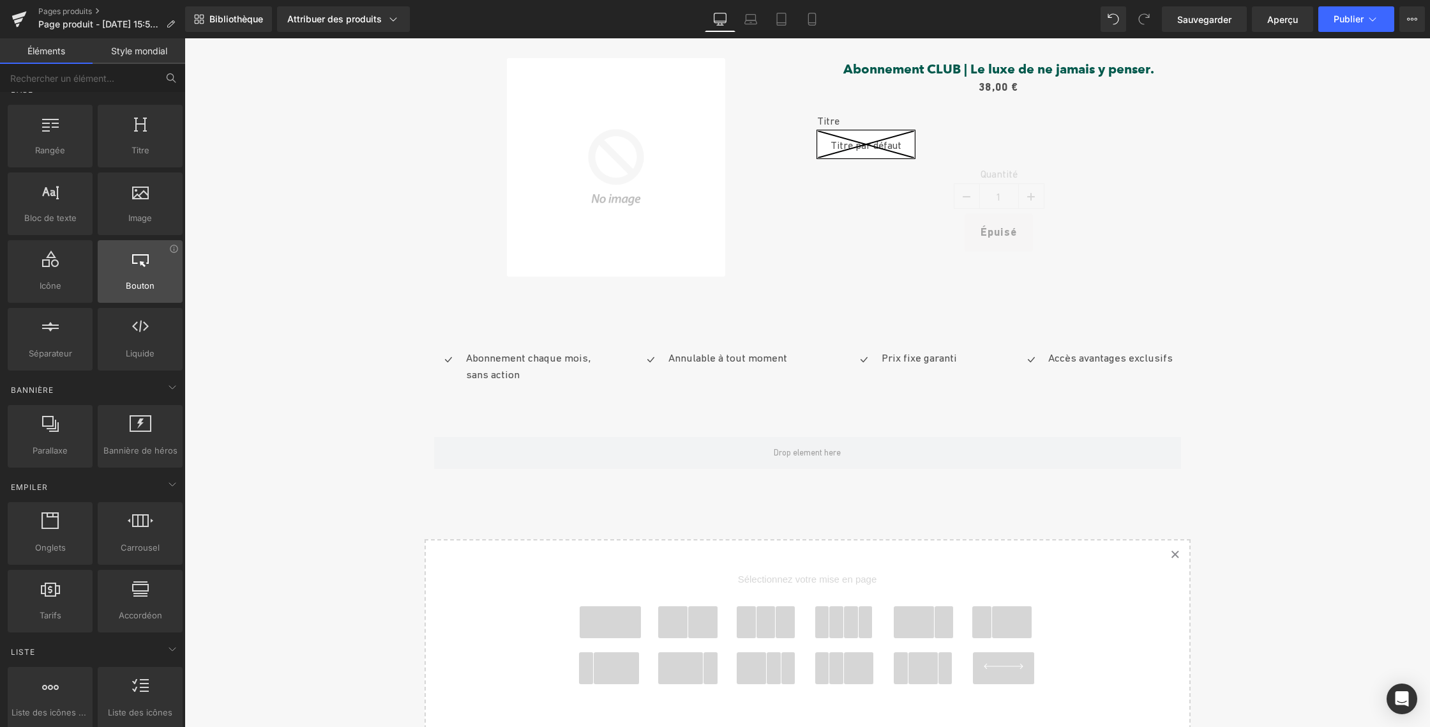
scroll to position [34, 0]
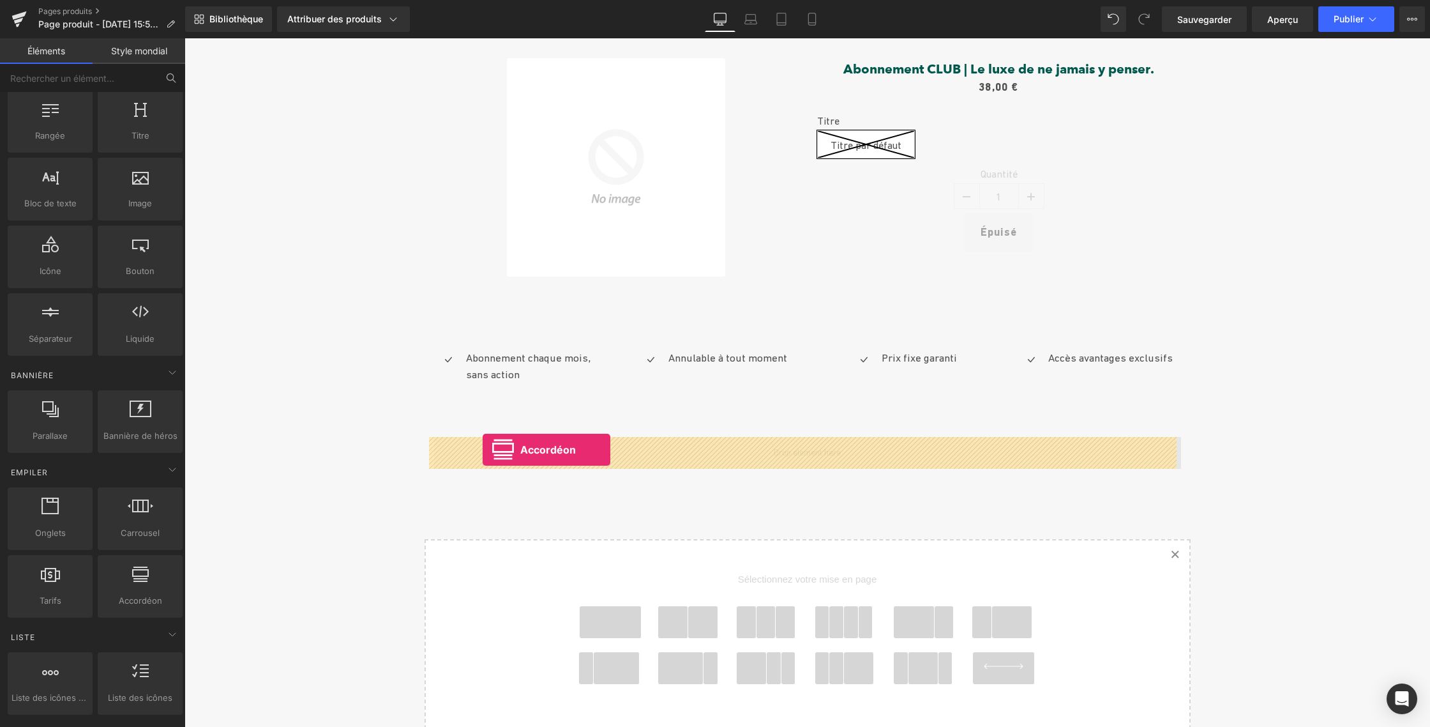
drag, startPoint x: 313, startPoint y: 618, endPoint x: 483, endPoint y: 449, distance: 239.7
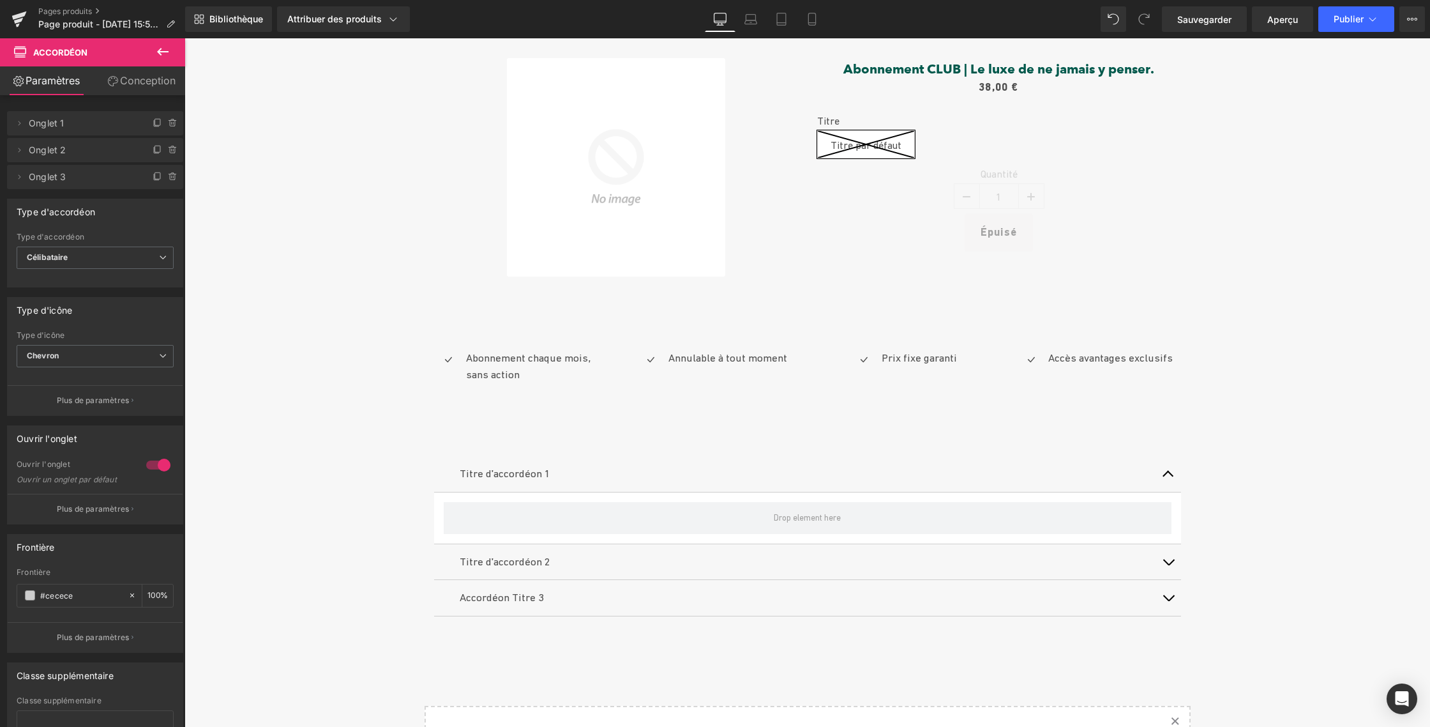
click at [156, 49] on icon at bounding box center [162, 51] width 15 height 15
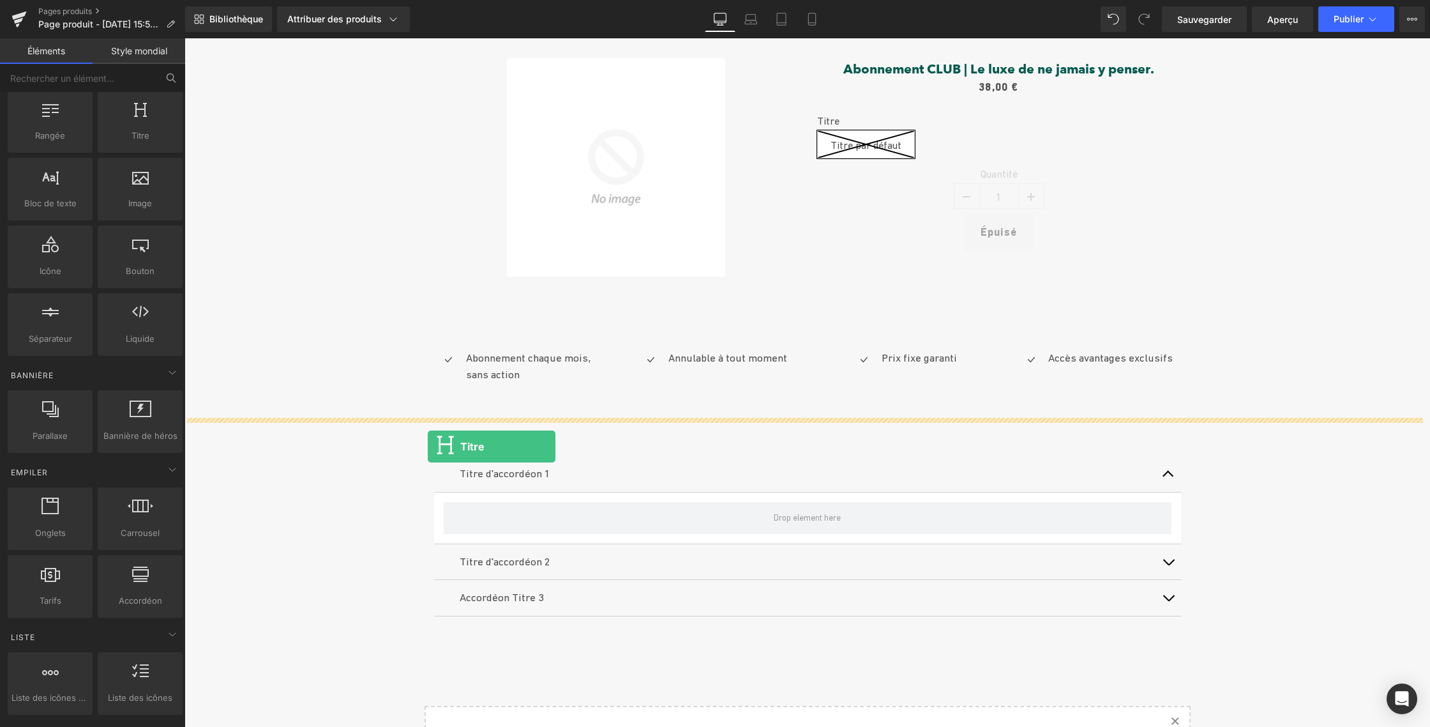
drag, startPoint x: 310, startPoint y: 158, endPoint x: 428, endPoint y: 446, distance: 311.0
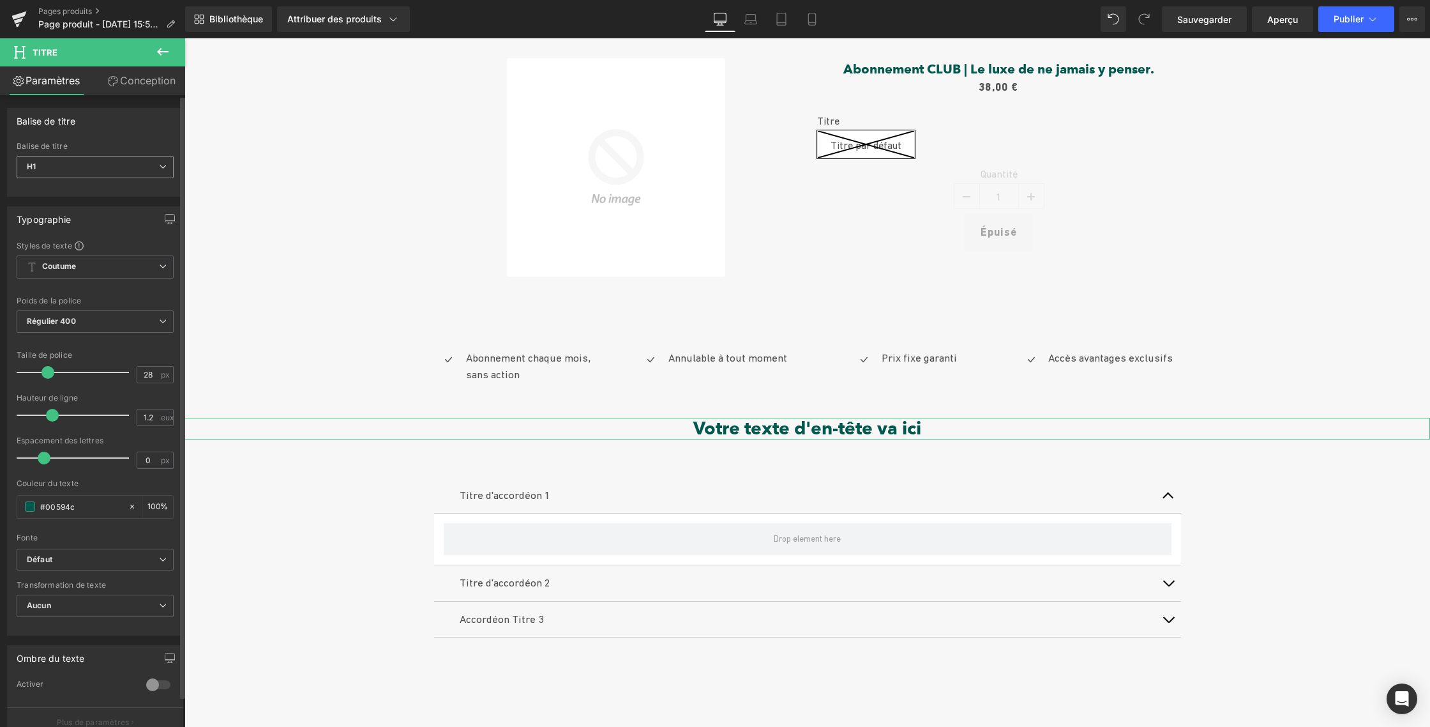
click at [71, 160] on span "H1" at bounding box center [95, 167] width 157 height 22
click at [55, 204] on li "H2" at bounding box center [96, 208] width 158 height 19
type input "25"
type input "100"
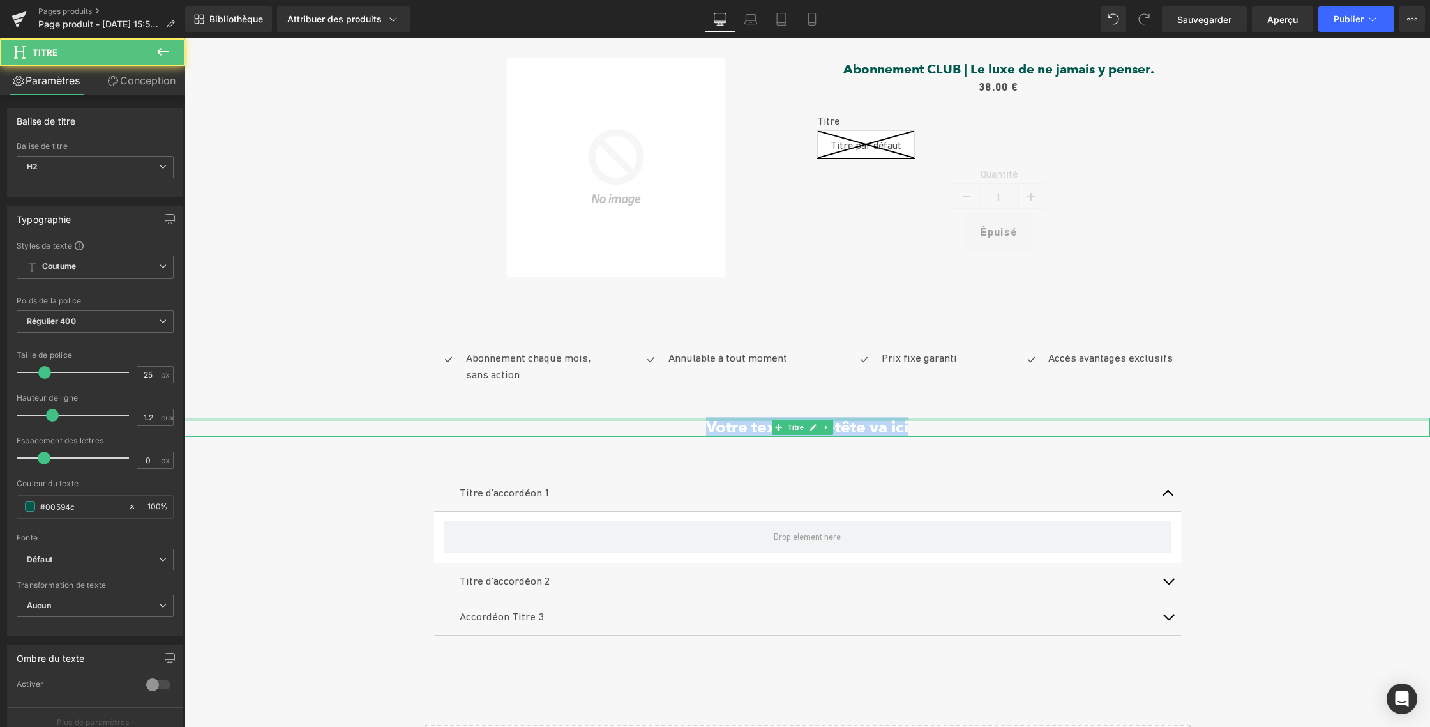
drag, startPoint x: 822, startPoint y: 422, endPoint x: 665, endPoint y: 419, distance: 156.5
click at [665, 419] on div "Votre texte d'en-tête va ici Titre" at bounding box center [808, 427] width 1246 height 19
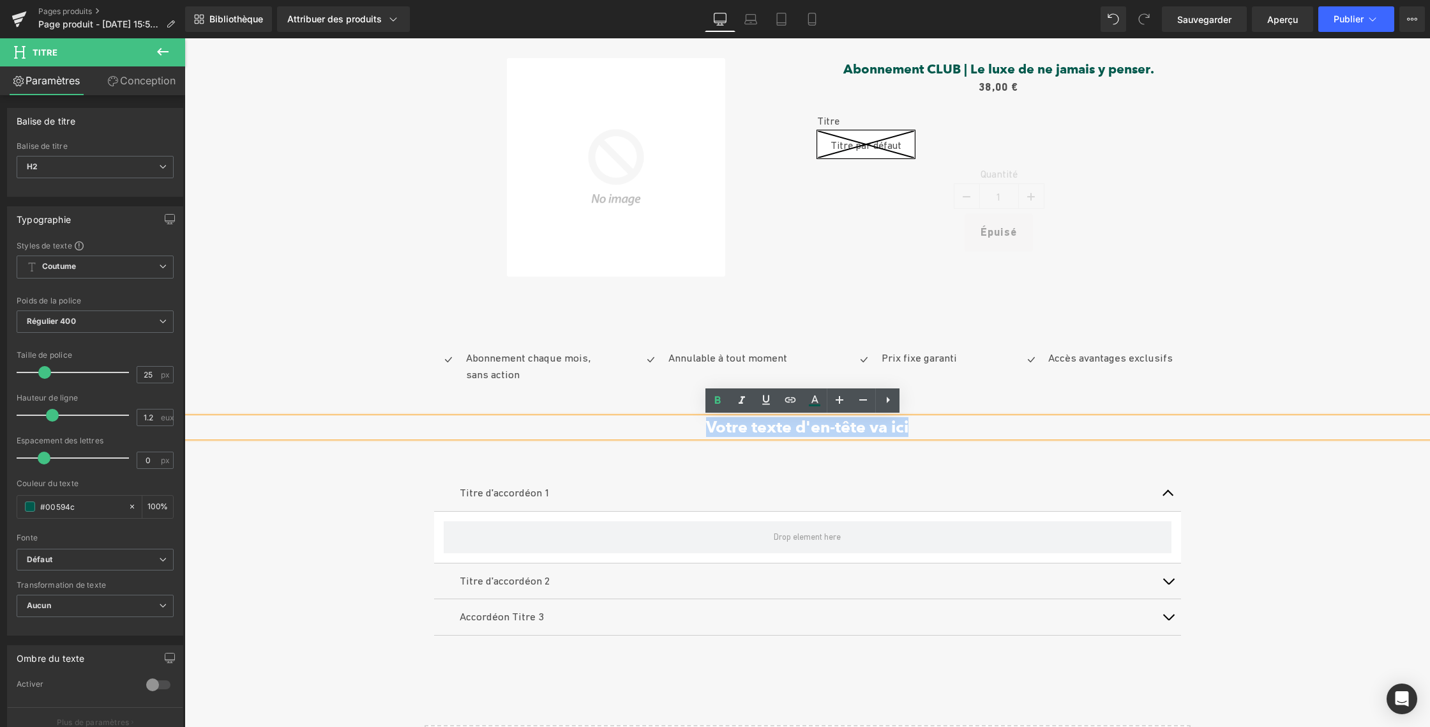
paste div
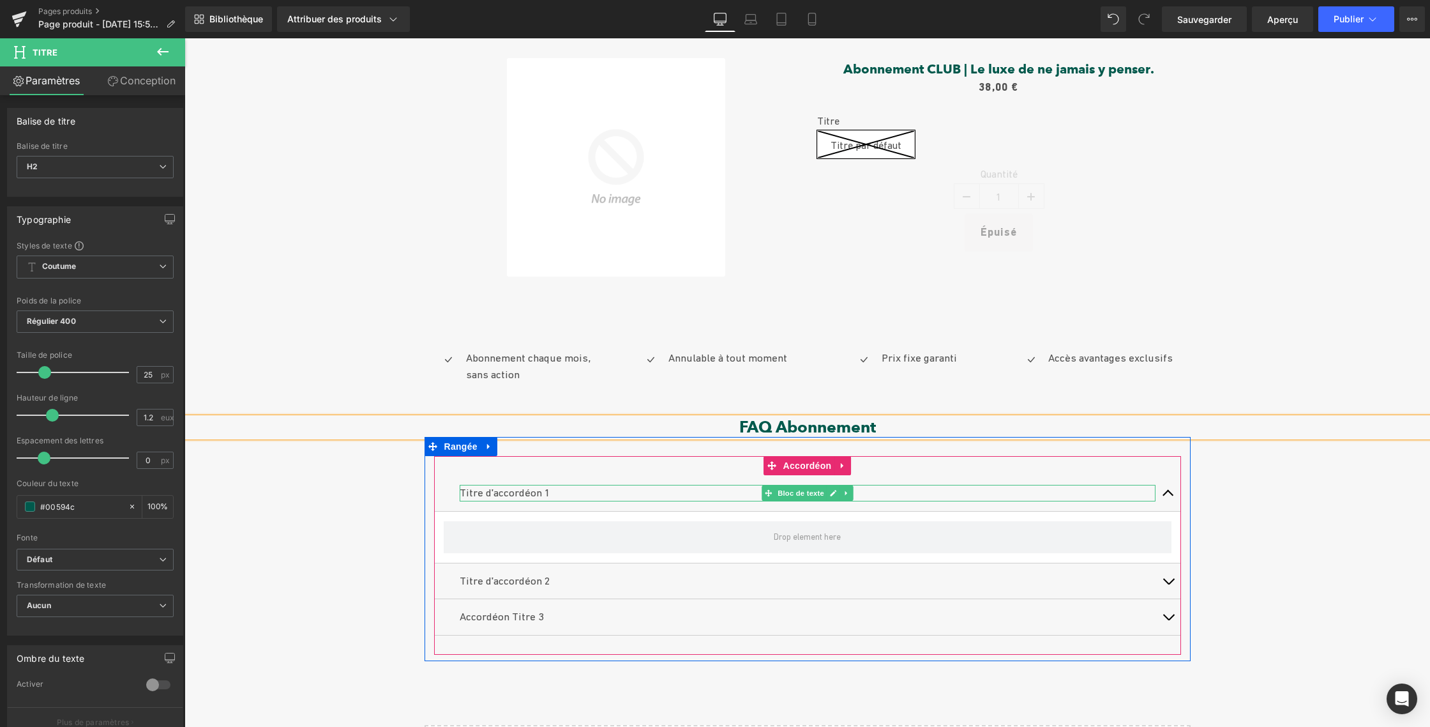
click at [551, 488] on p "Titre d'accordéon 1" at bounding box center [808, 493] width 696 height 17
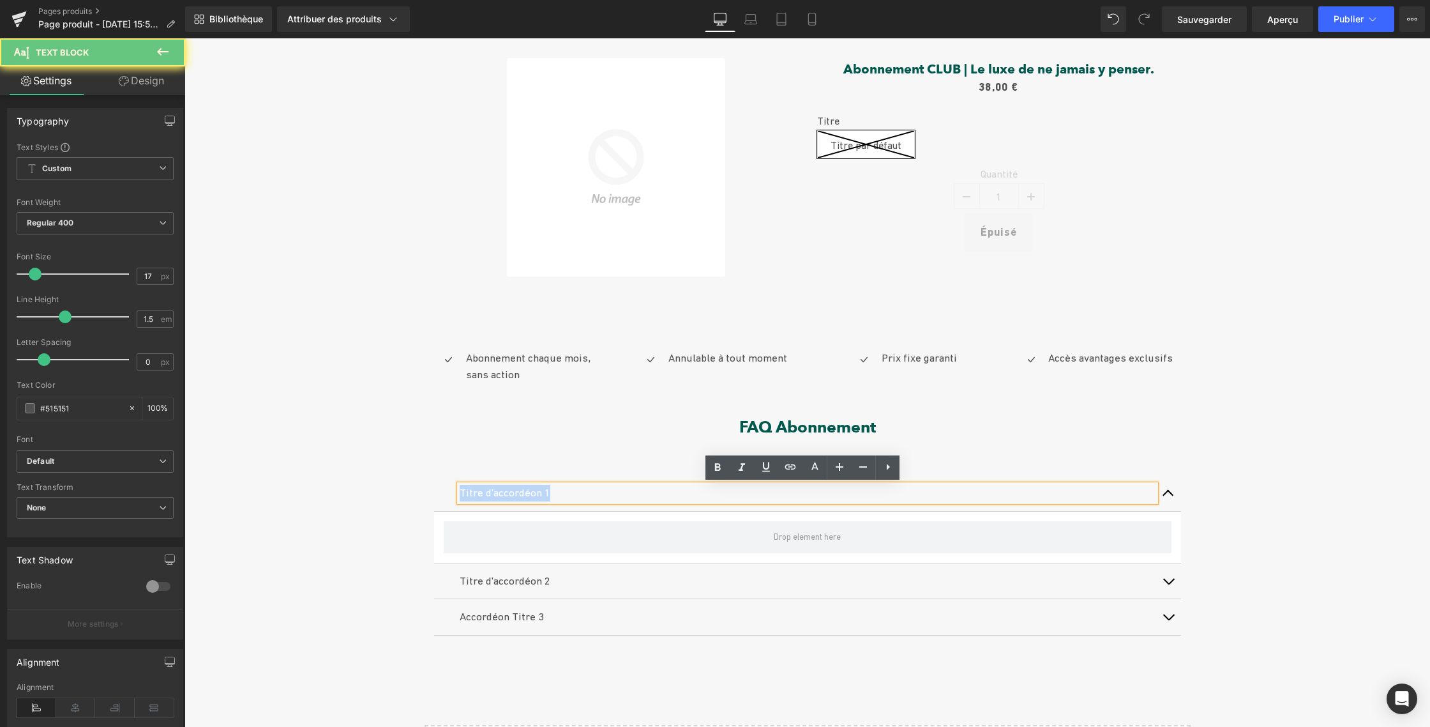
drag, startPoint x: 511, startPoint y: 490, endPoint x: 430, endPoint y: 489, distance: 81.7
click at [434, 489] on div "Titre d'accordéon 1 Bloc de texte" at bounding box center [807, 493] width 747 height 36
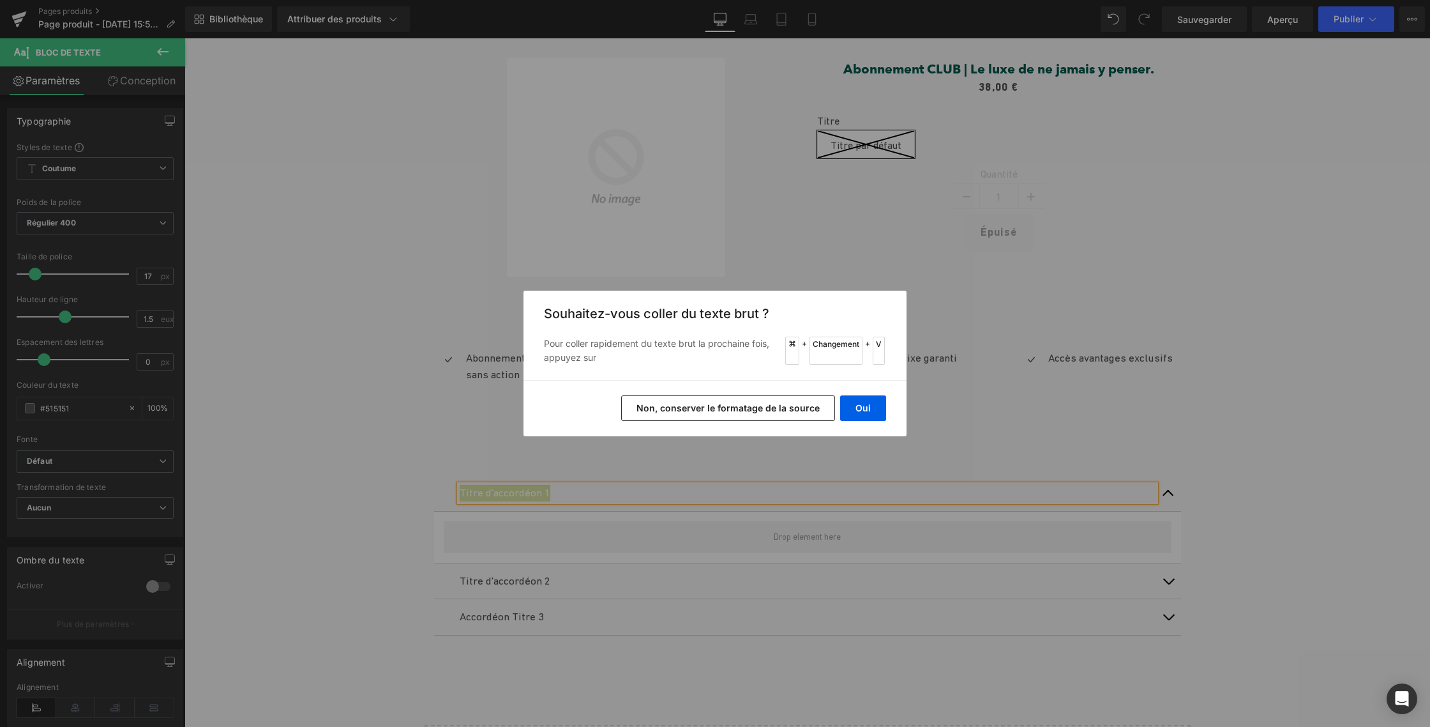
drag, startPoint x: 586, startPoint y: 368, endPoint x: 770, endPoint y: 407, distance: 188.5
click at [770, 407] on font "Non, conserver le formatage de la source" at bounding box center [728, 407] width 183 height 11
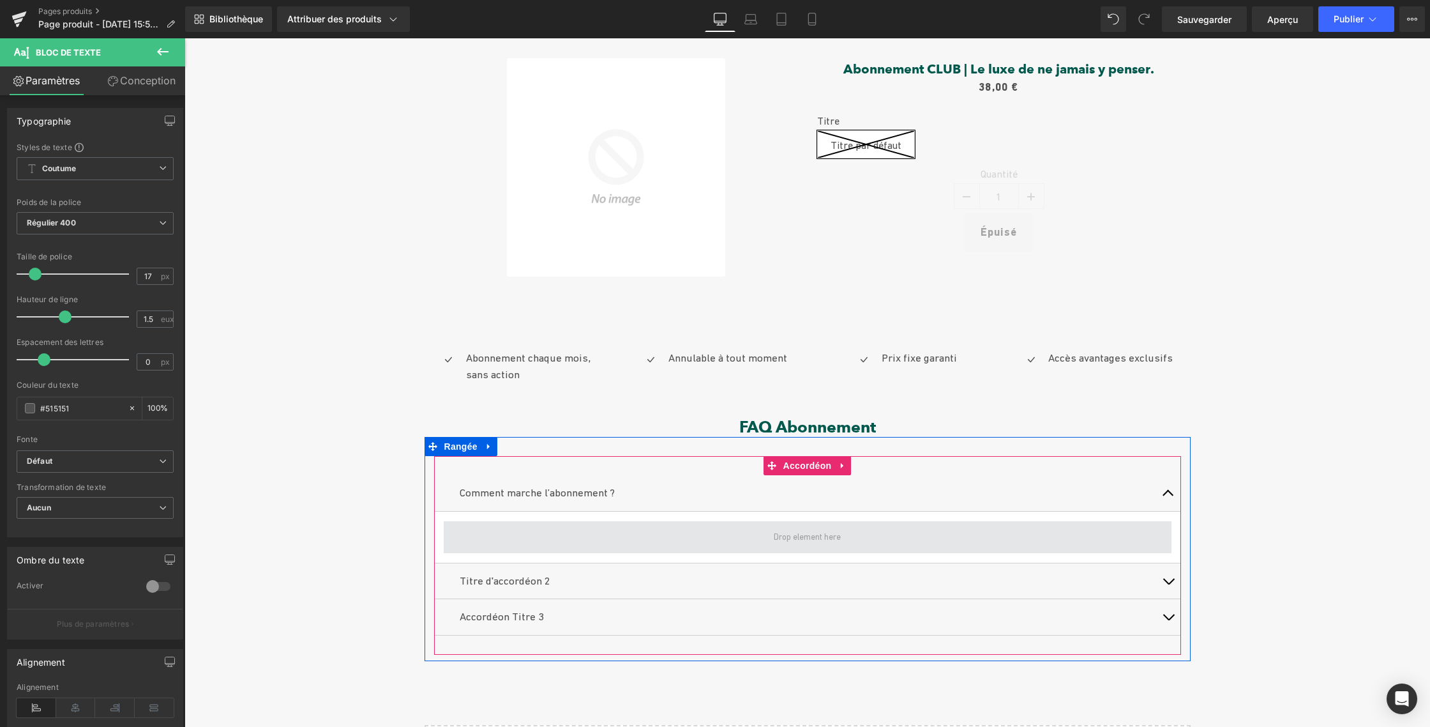
click at [769, 535] on span at bounding box center [807, 536] width 76 height 19
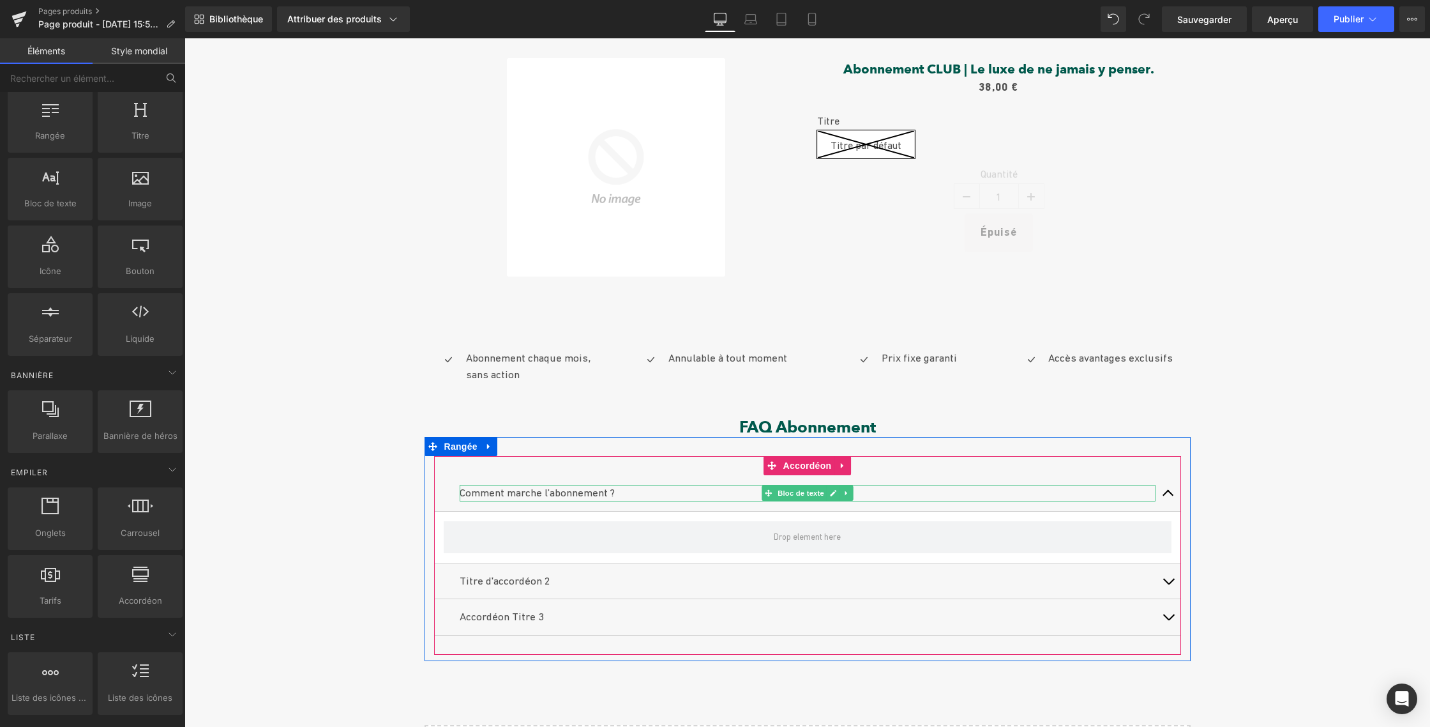
click at [566, 492] on font "Comment marche l’abonnement ?" at bounding box center [537, 492] width 155 height 13
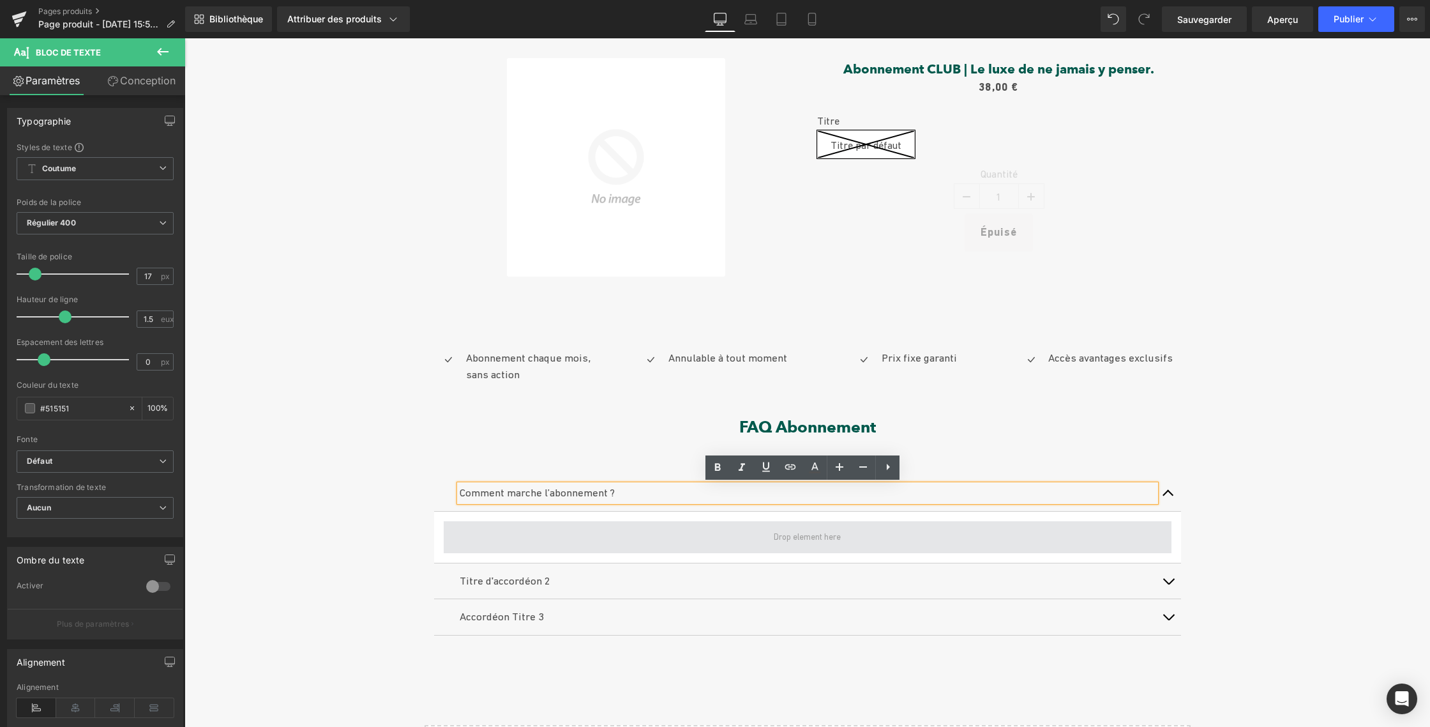
click at [538, 531] on span at bounding box center [808, 537] width 728 height 32
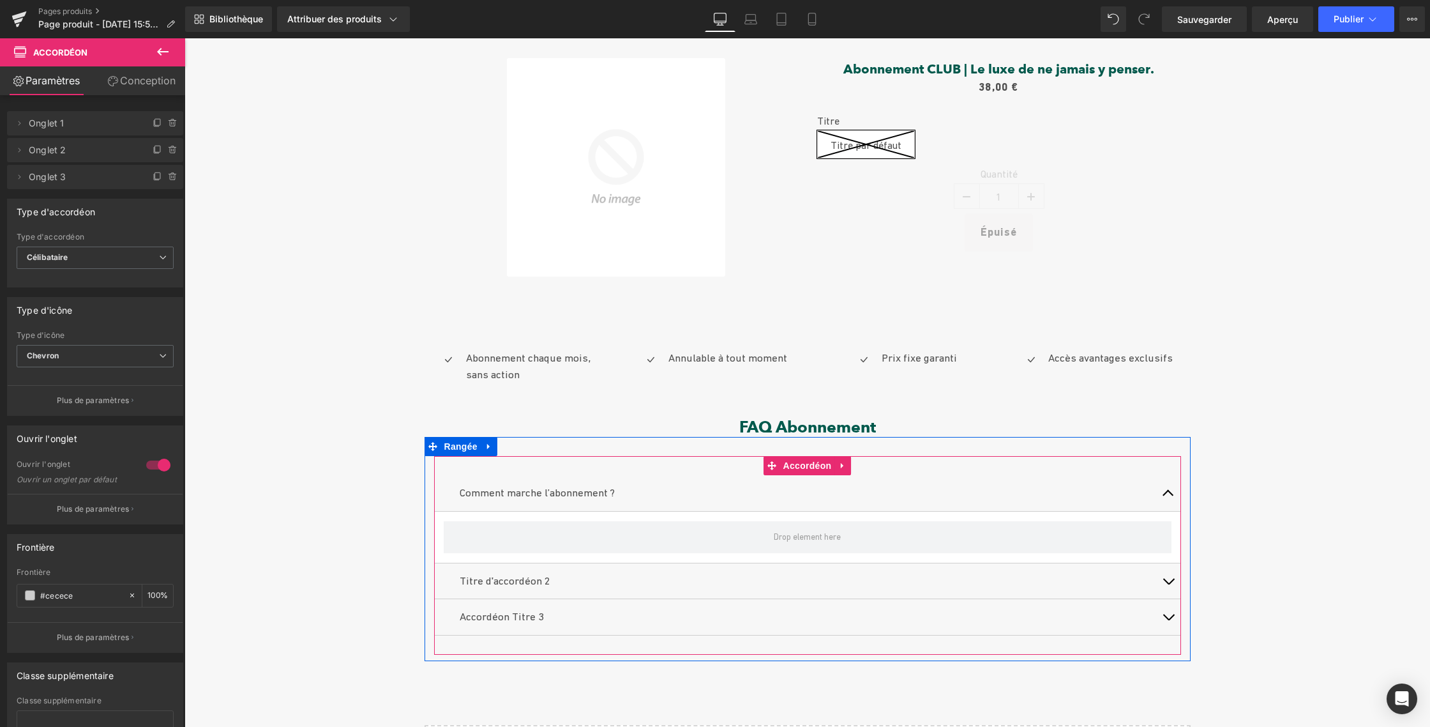
click at [1166, 492] on button "button" at bounding box center [1169, 493] width 26 height 36
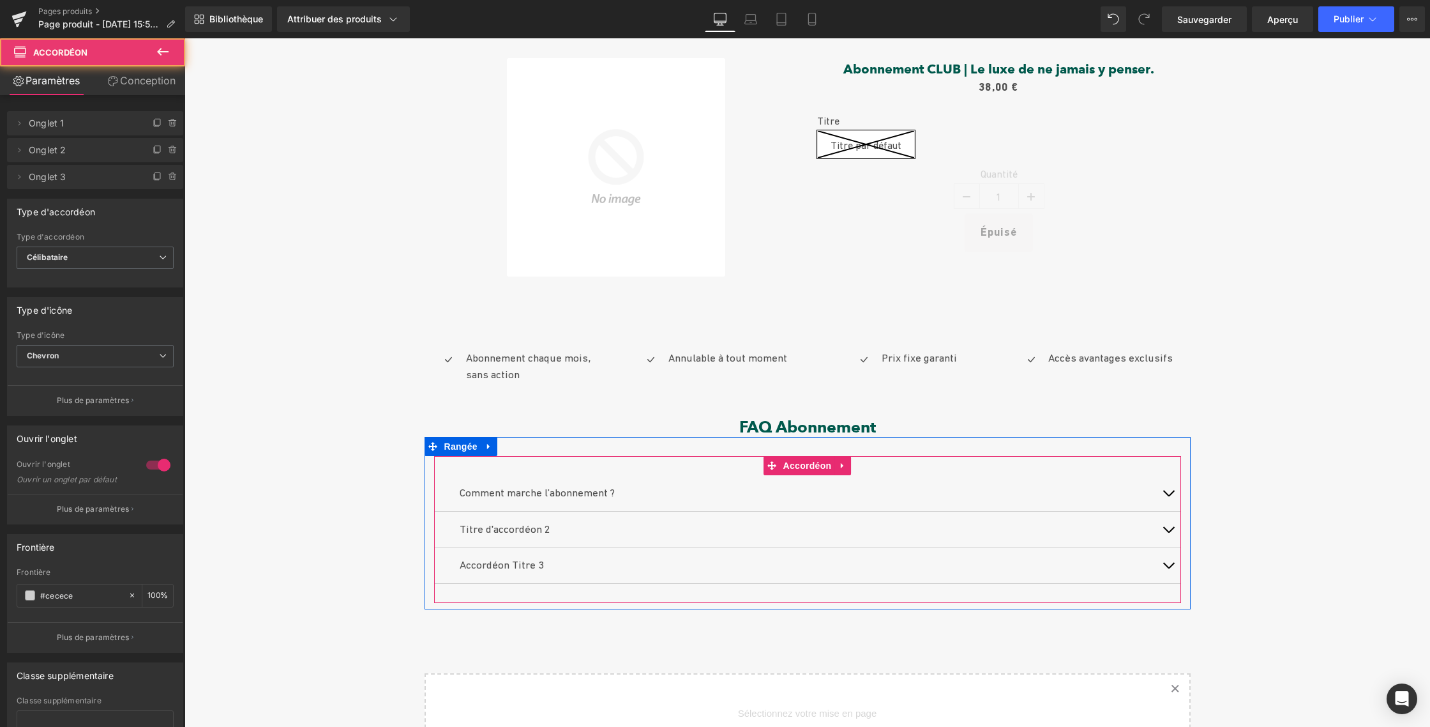
click at [1166, 492] on button "button" at bounding box center [1169, 493] width 26 height 36
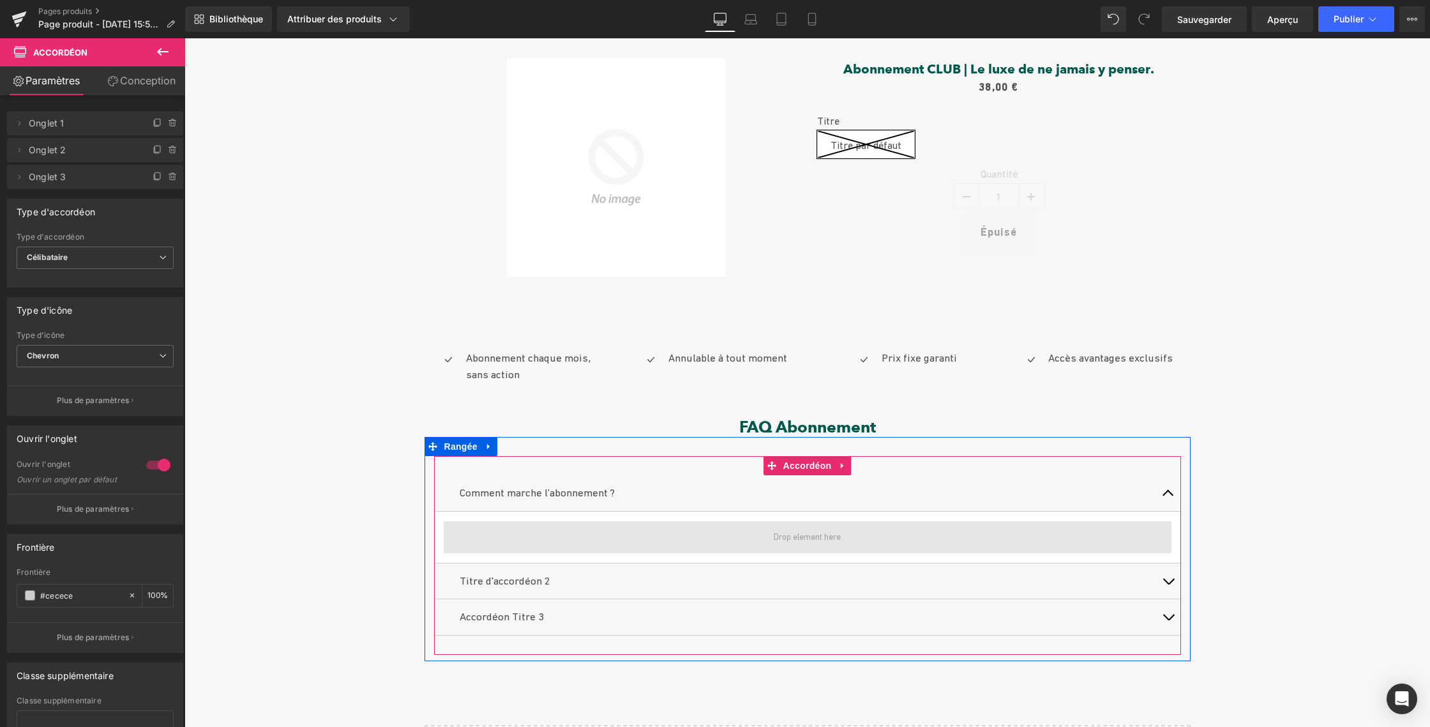
click at [785, 540] on span at bounding box center [807, 536] width 76 height 19
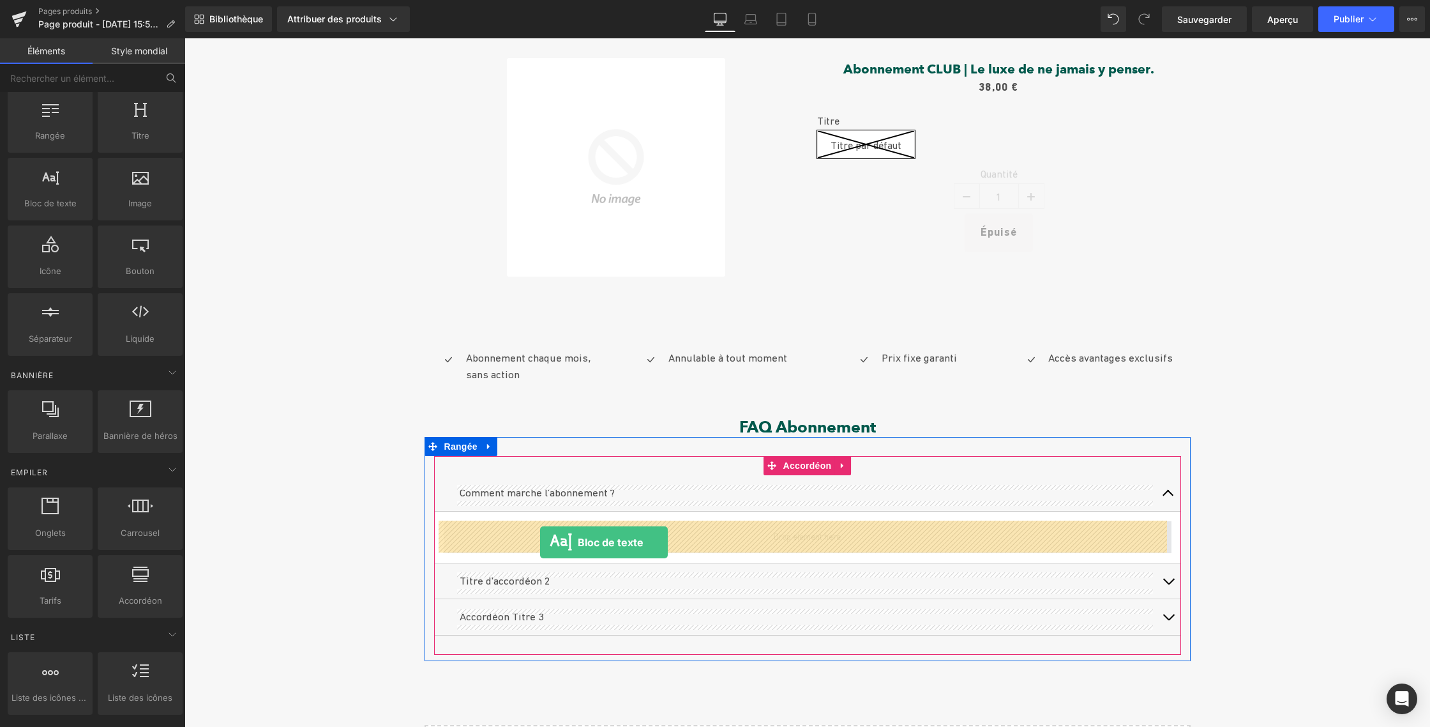
drag, startPoint x: 236, startPoint y: 226, endPoint x: 540, endPoint y: 542, distance: 438.5
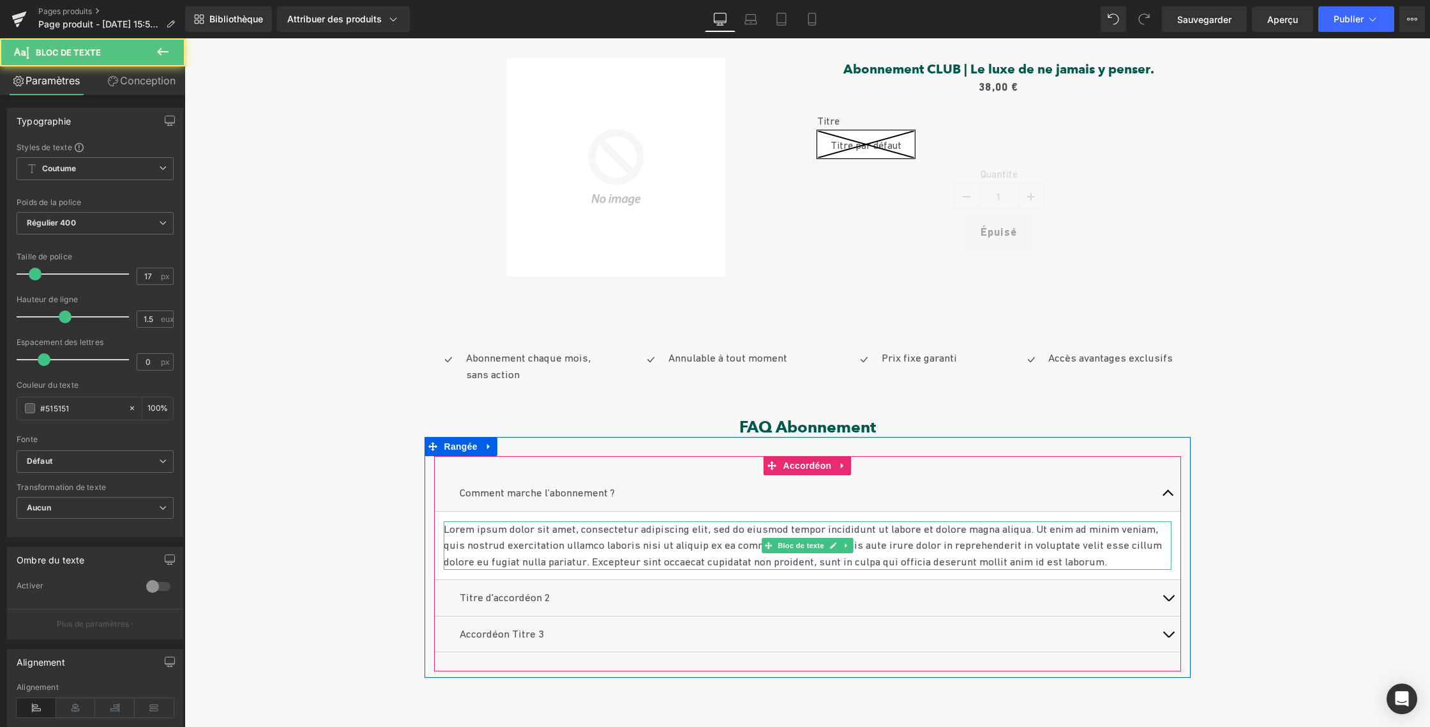
click at [526, 541] on font "Lorem ipsum dolor sit amet, consectetur adipiscing elit, sed do eiusmod tempor …" at bounding box center [803, 544] width 718 height 45
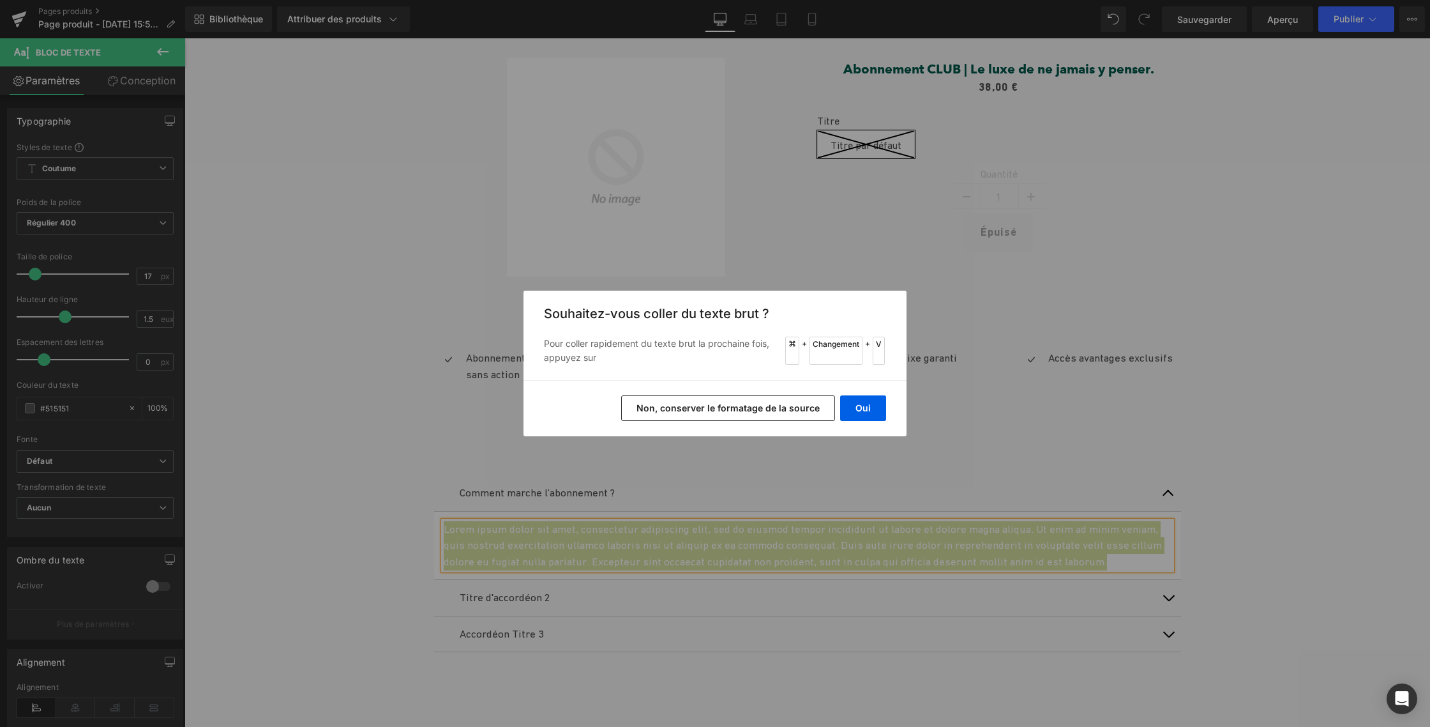
drag, startPoint x: 757, startPoint y: 397, endPoint x: 573, endPoint y: 359, distance: 187.1
click at [757, 397] on button "Non, conserver le formatage de la source" at bounding box center [728, 408] width 214 height 26
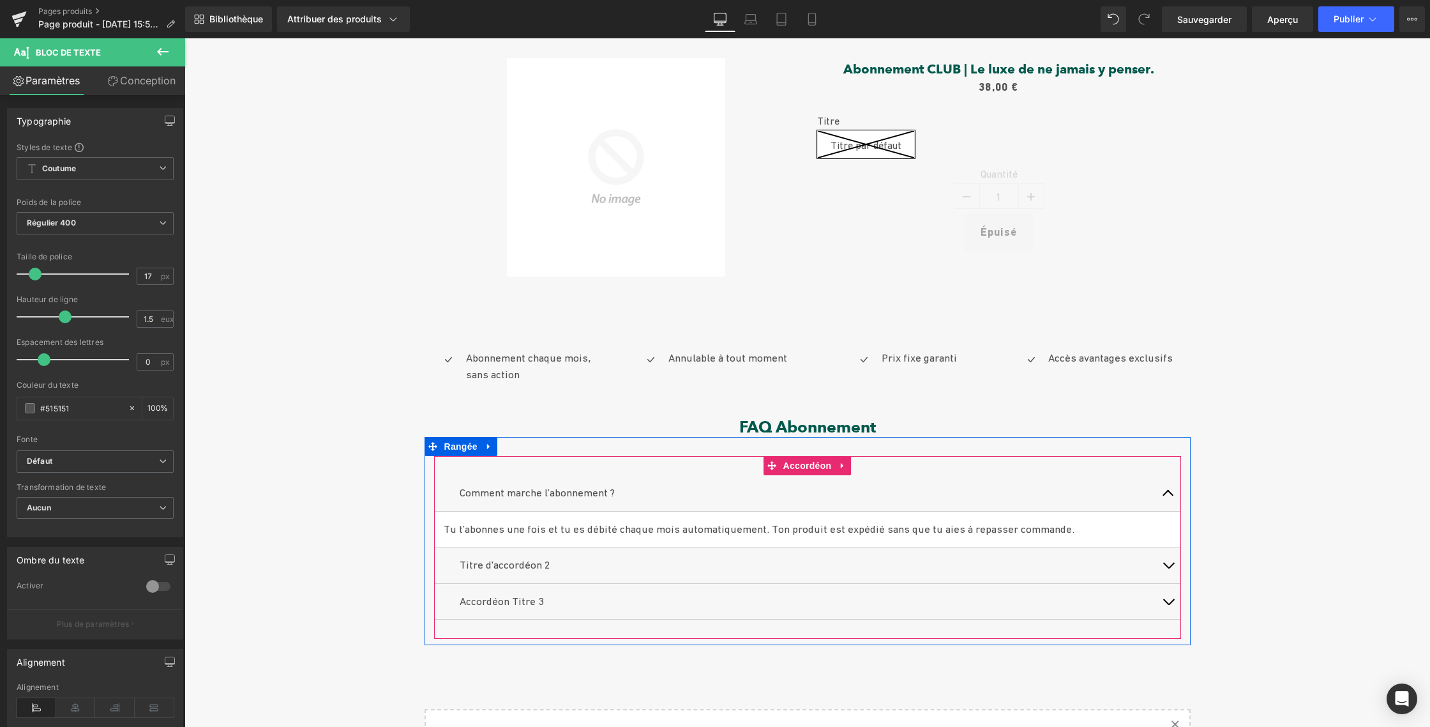
click at [1161, 560] on button "button" at bounding box center [1169, 565] width 26 height 36
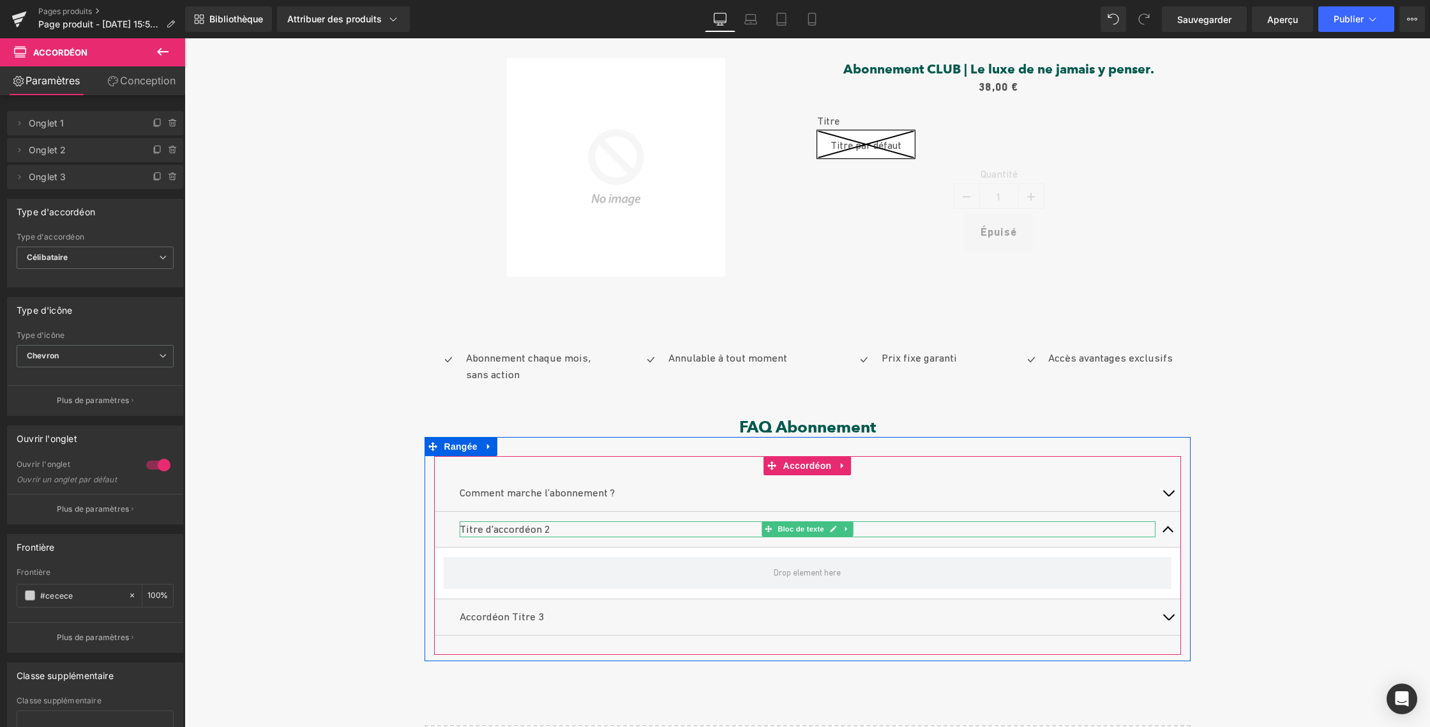
click at [547, 529] on p "Titre d'accordéon 2" at bounding box center [808, 529] width 696 height 17
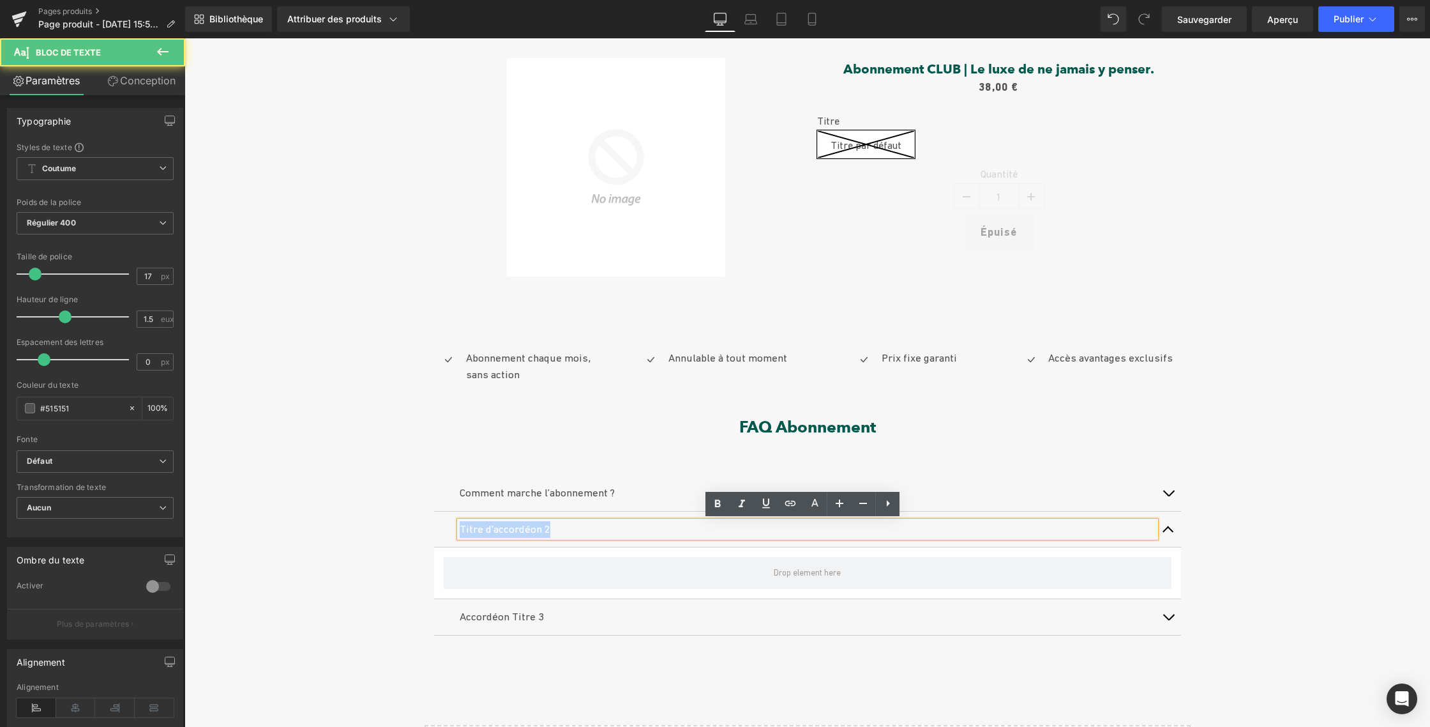
drag, startPoint x: 473, startPoint y: 526, endPoint x: 440, endPoint y: 525, distance: 33.2
click at [440, 525] on div "Titre d'accordéon 2 Bloc de texte" at bounding box center [807, 529] width 747 height 36
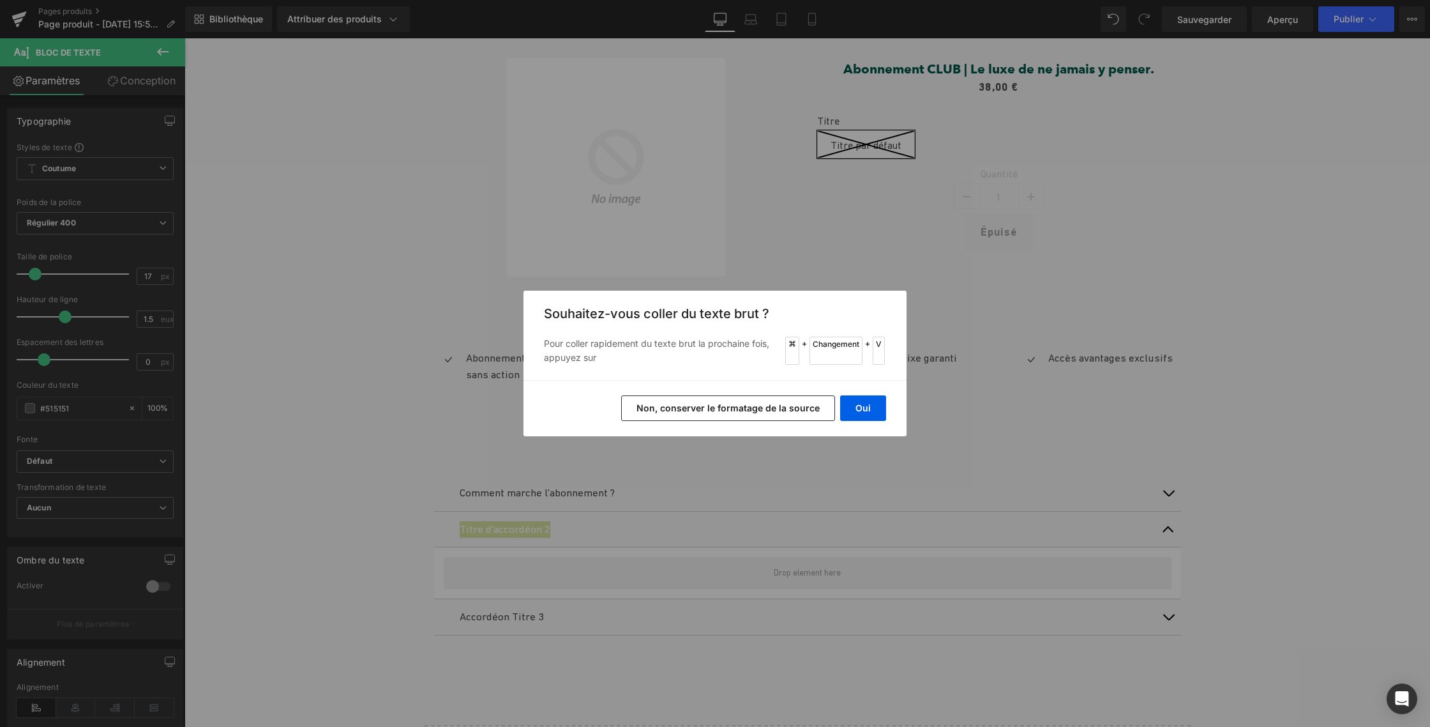
click at [785, 403] on font "Non, conserver le formatage de la source" at bounding box center [728, 407] width 183 height 11
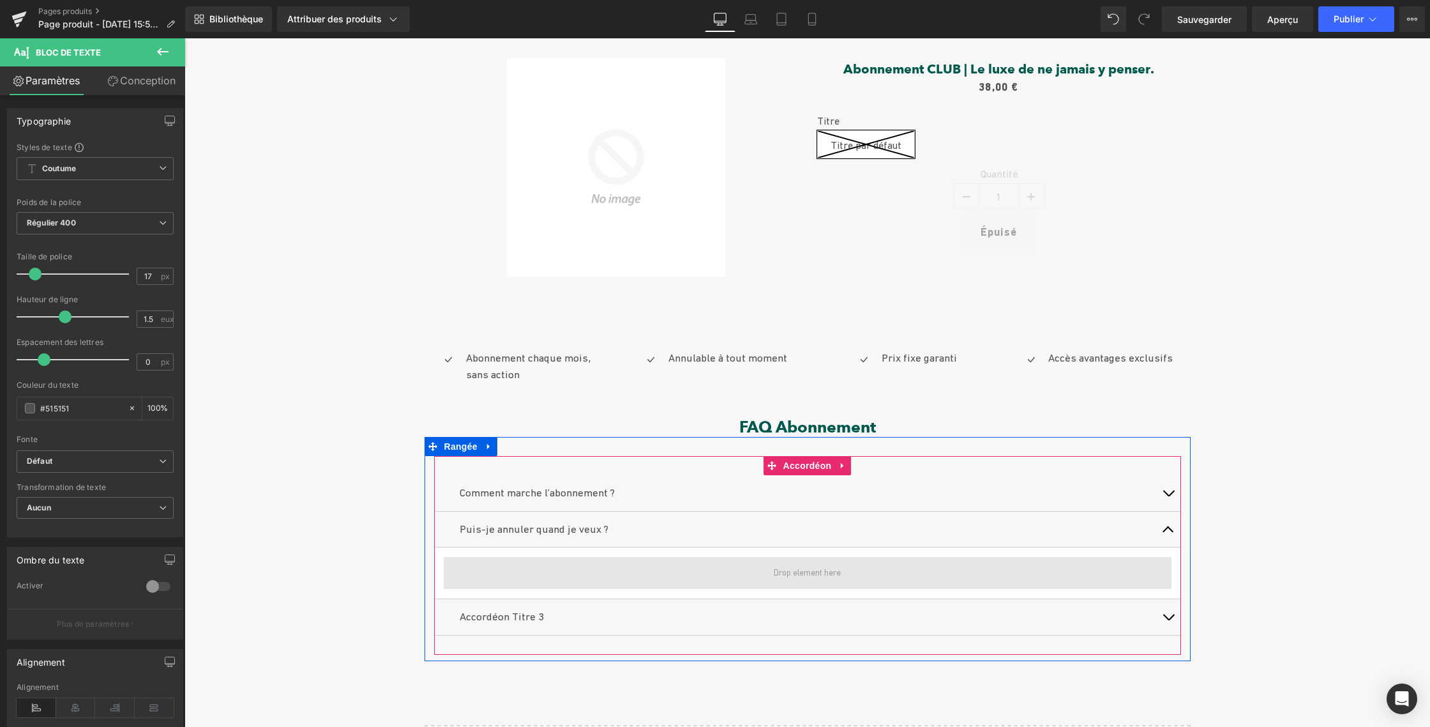
click at [583, 575] on span at bounding box center [808, 573] width 728 height 32
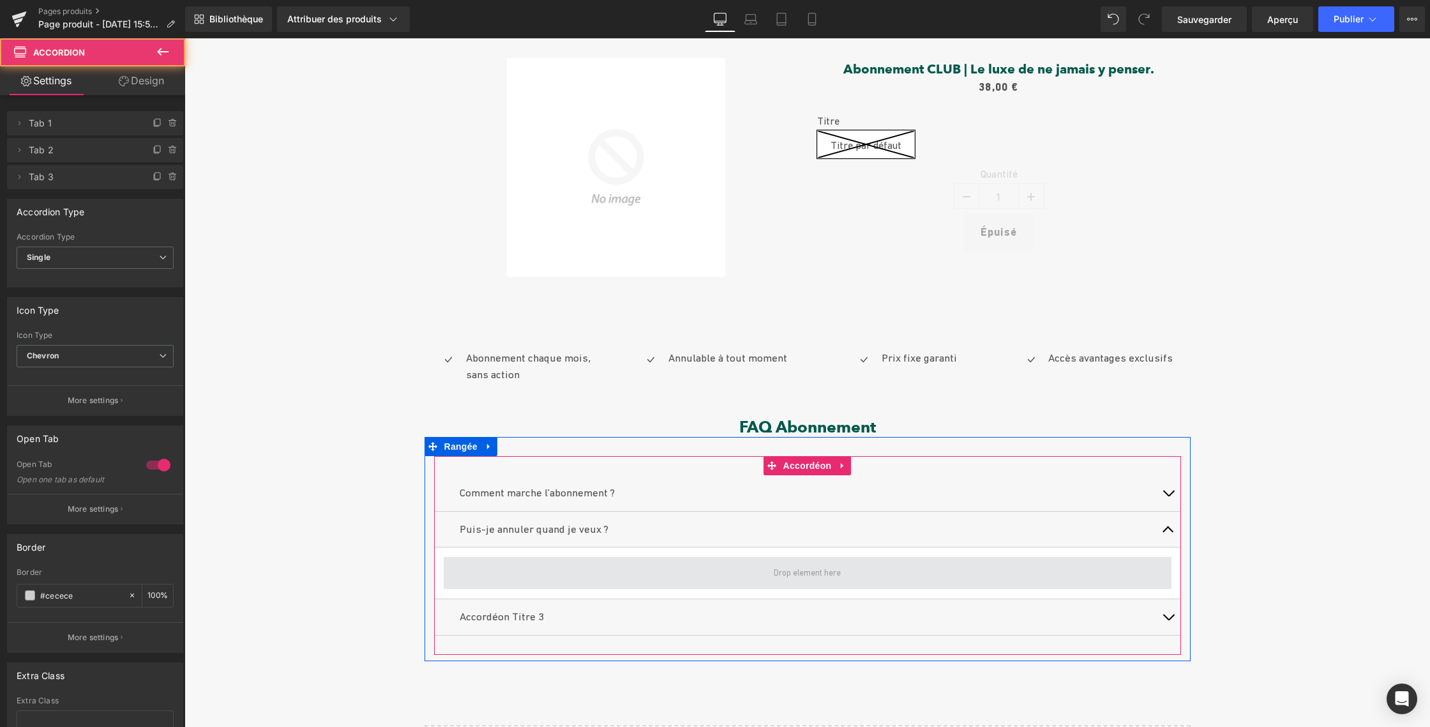
click at [606, 564] on span at bounding box center [808, 573] width 728 height 32
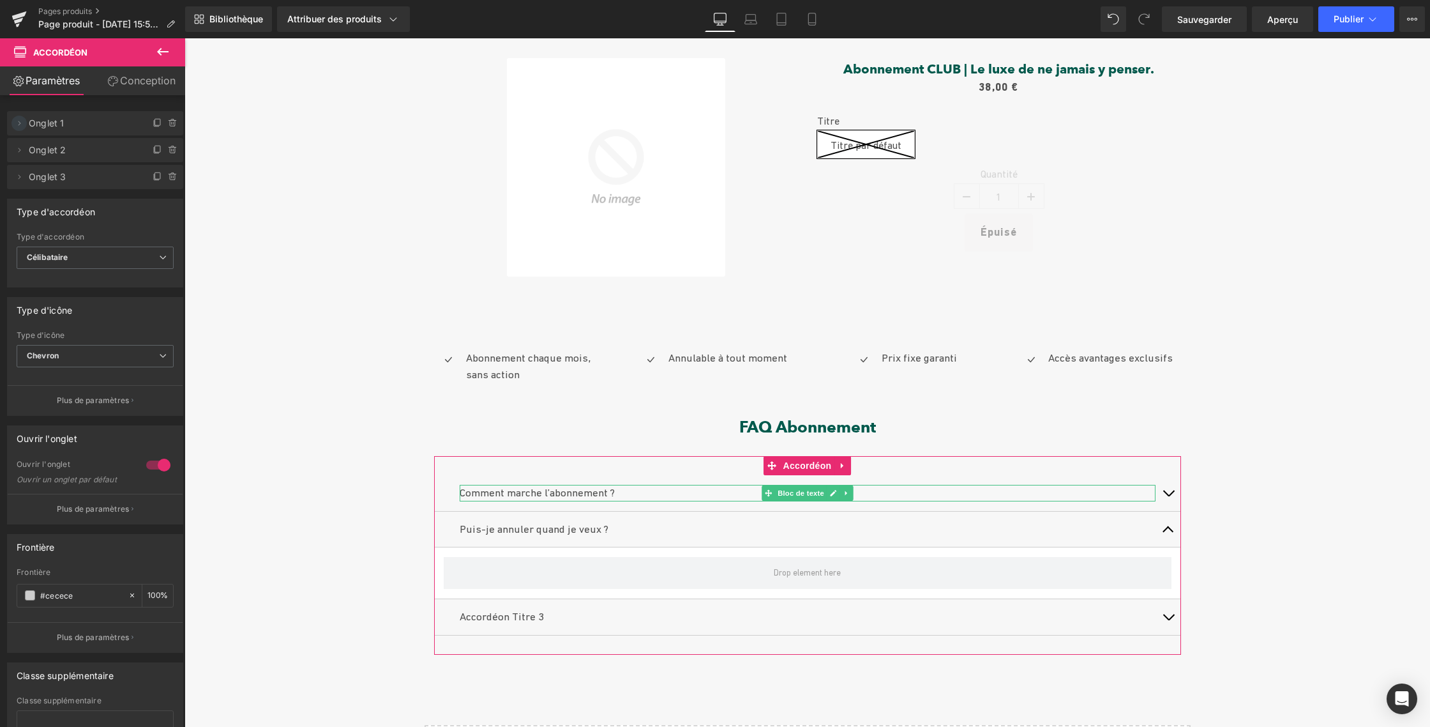
click at [19, 124] on icon at bounding box center [20, 123] width 3 height 4
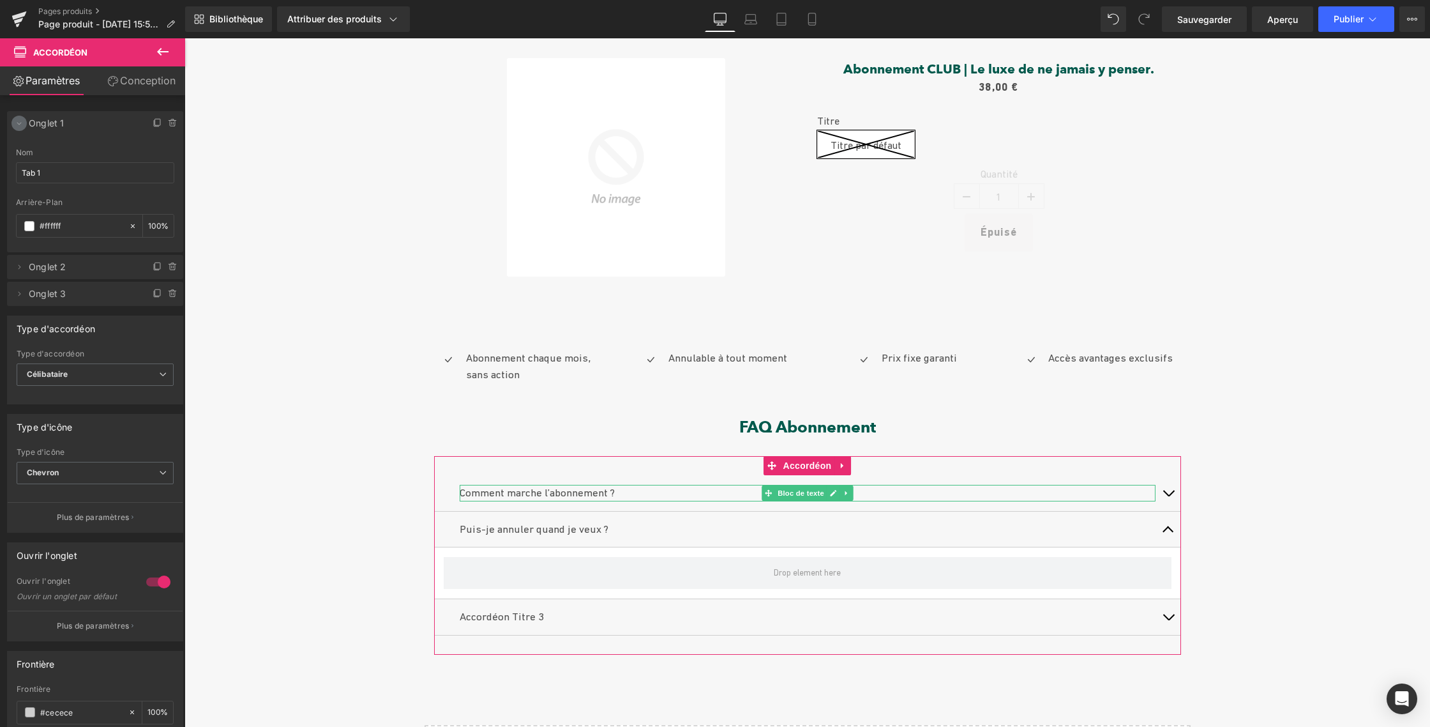
click at [19, 124] on icon at bounding box center [19, 123] width 10 height 10
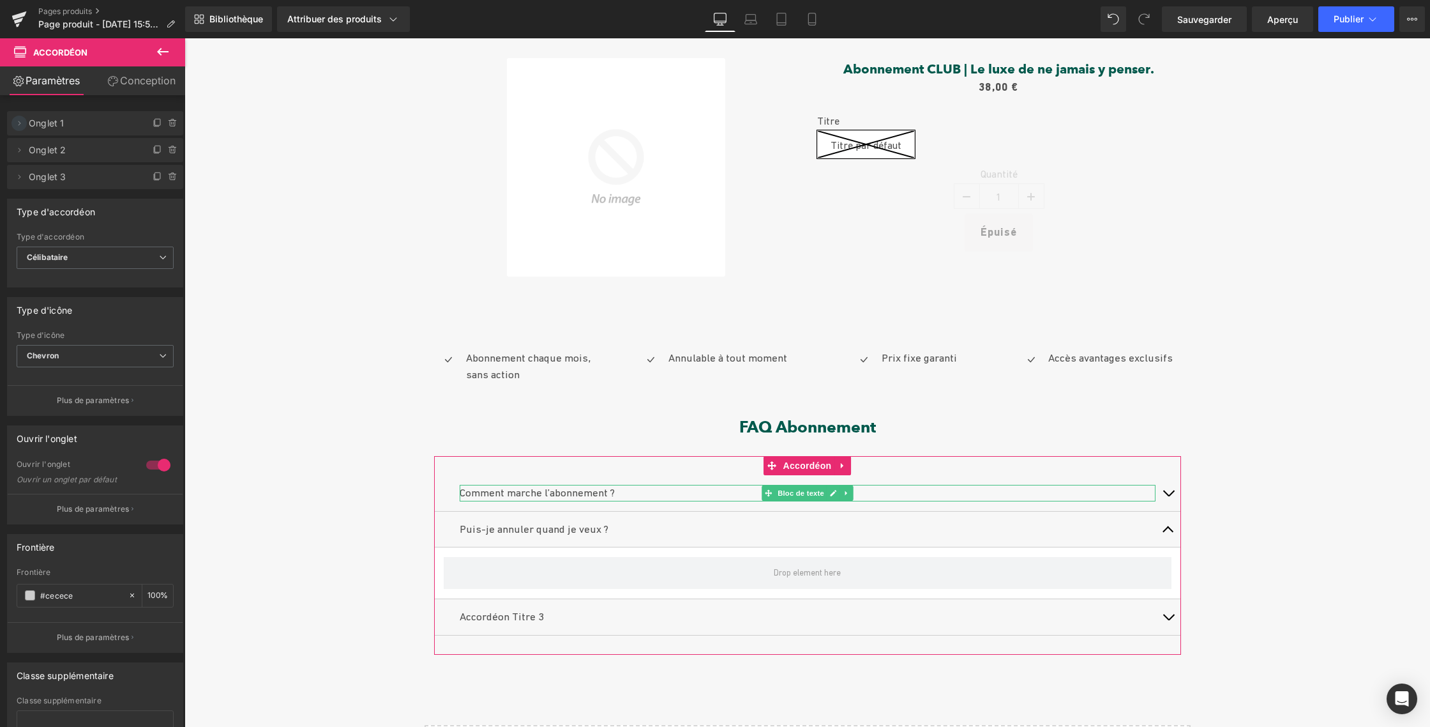
click at [19, 124] on icon at bounding box center [19, 123] width 10 height 10
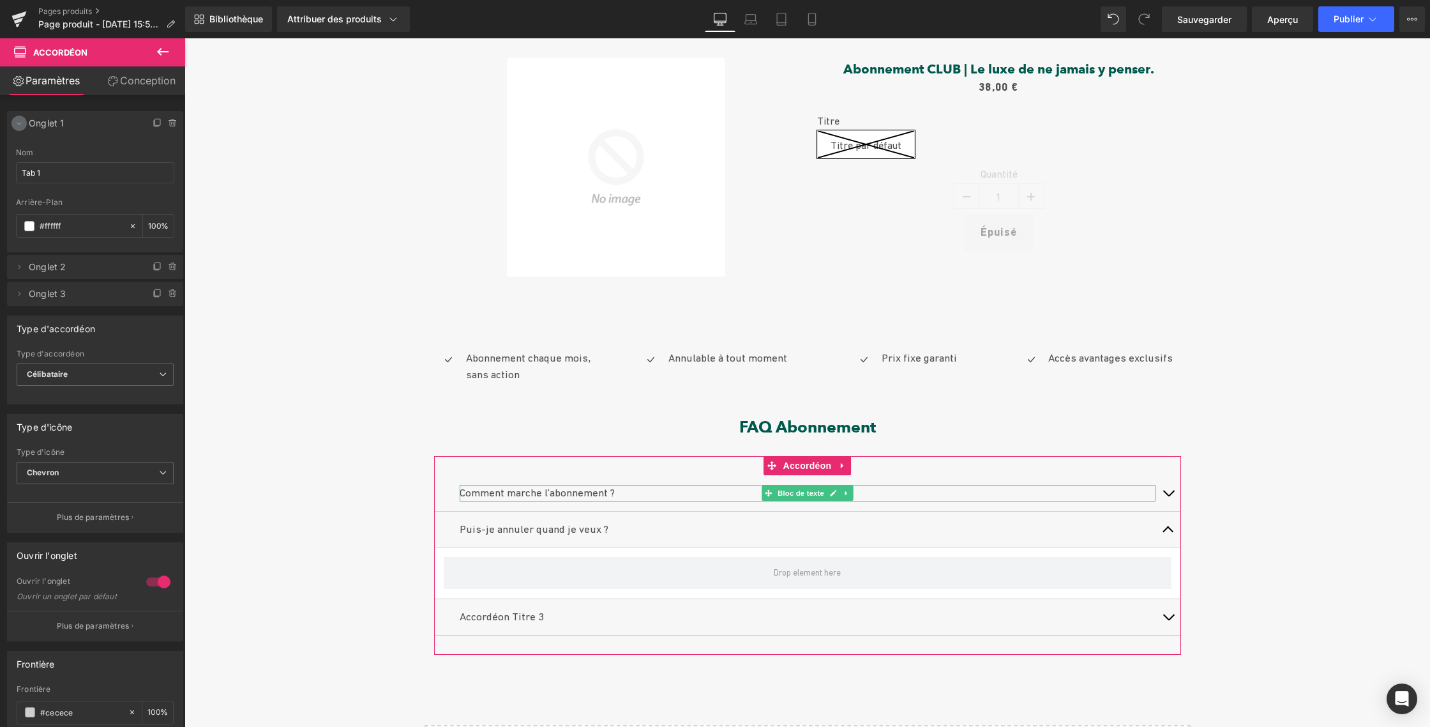
click at [19, 124] on icon at bounding box center [19, 123] width 10 height 10
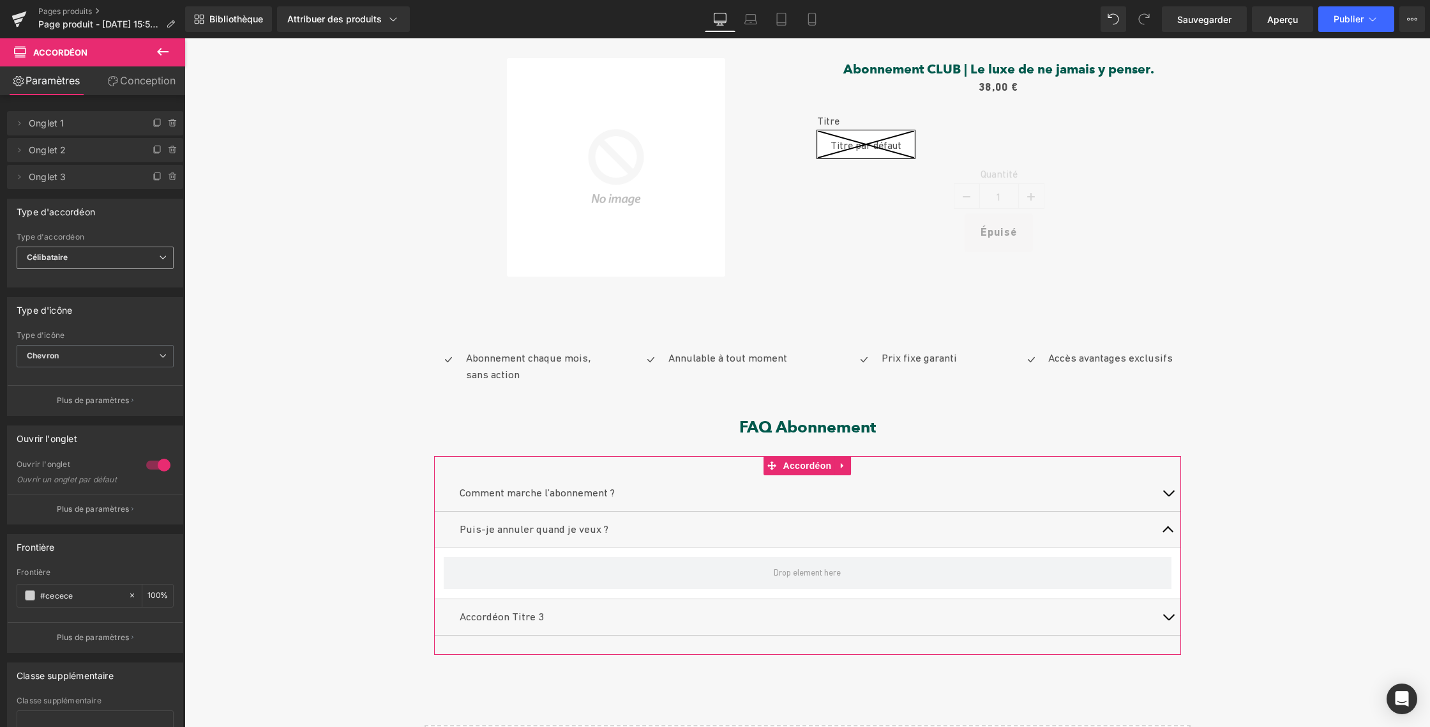
click at [159, 258] on icon at bounding box center [163, 257] width 8 height 8
click at [158, 258] on icon at bounding box center [158, 257] width 8 height 8
click at [100, 356] on span "Chevron" at bounding box center [95, 356] width 157 height 22
click at [102, 350] on span "Chevron" at bounding box center [93, 356] width 152 height 22
drag, startPoint x: 85, startPoint y: 593, endPoint x: 46, endPoint y: 594, distance: 39.0
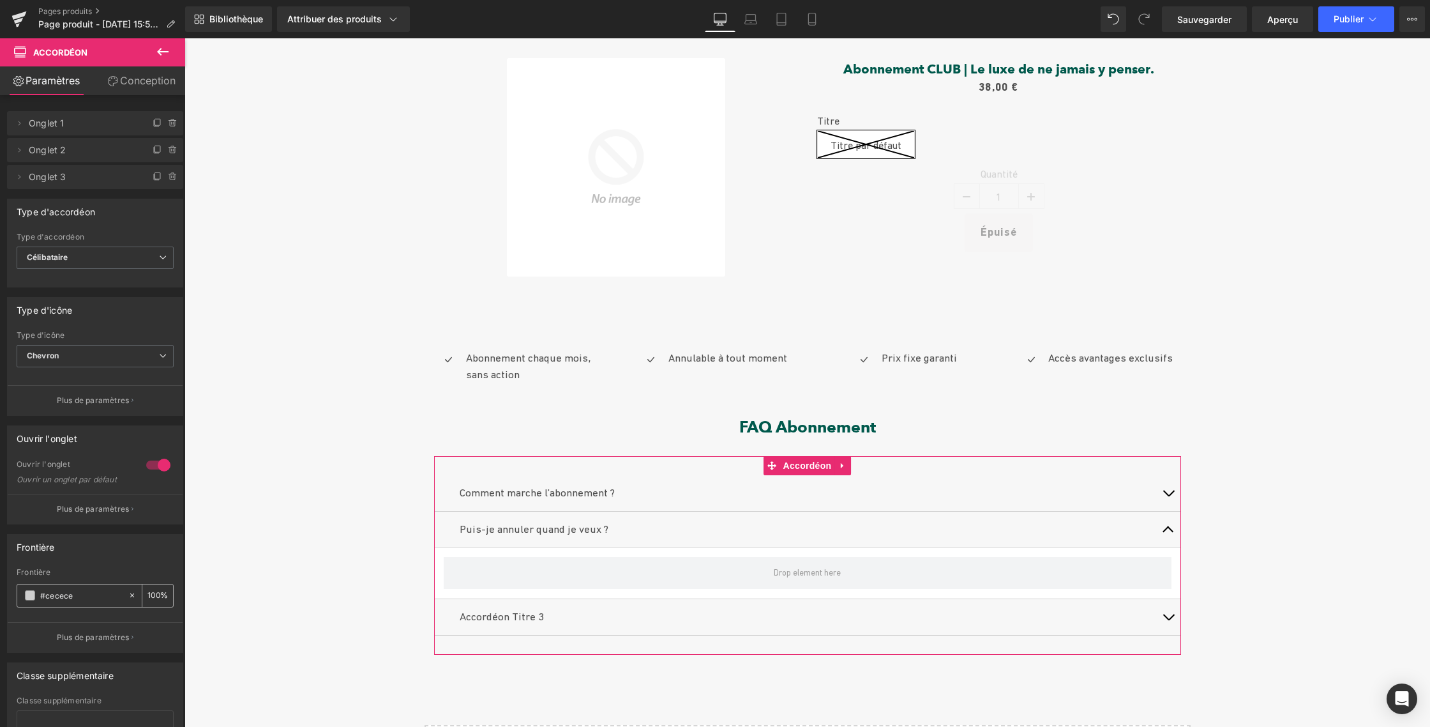
click at [46, 594] on input "#cecece" at bounding box center [81, 595] width 82 height 14
type input "#"
type input "0"
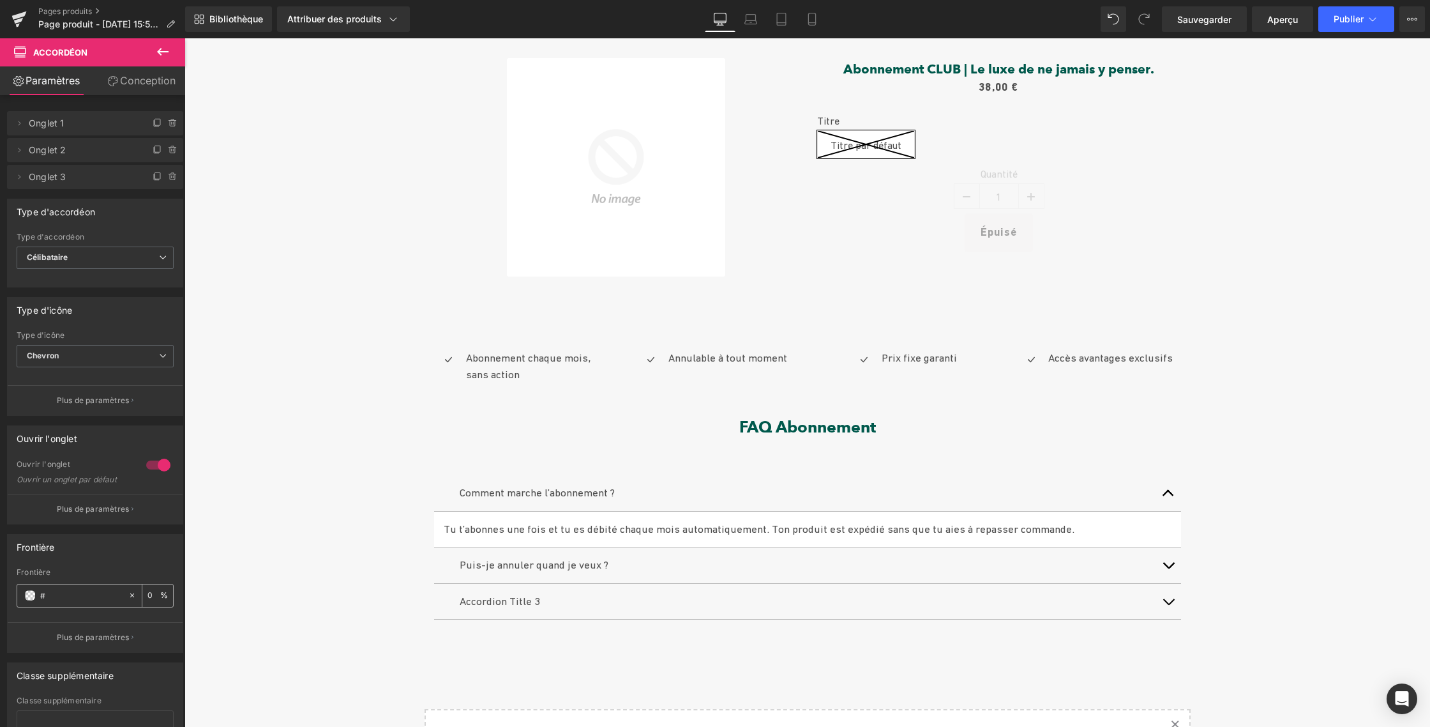
paste input "#0c4031"
click at [46, 595] on input "##0c4031" at bounding box center [81, 595] width 82 height 14
type input "#0c4031"
type input "100"
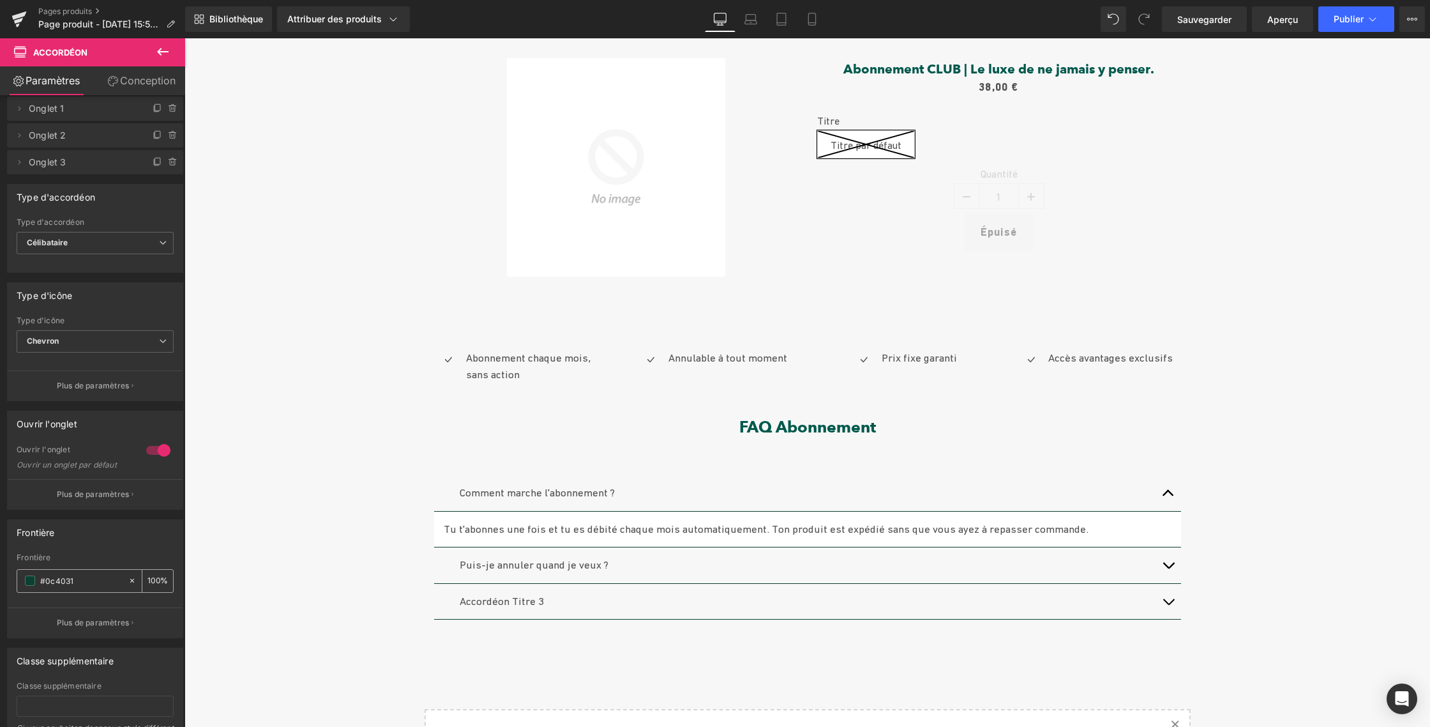
scroll to position [0, 0]
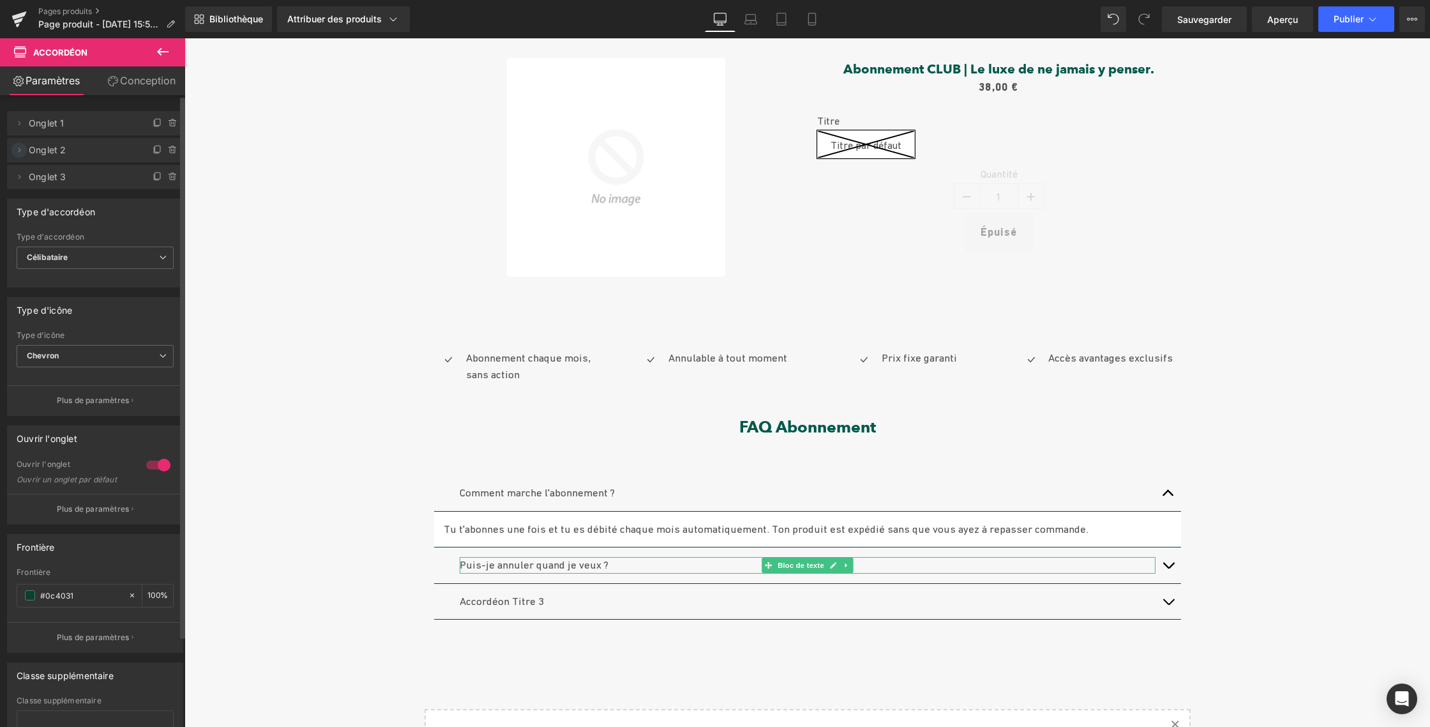
type input "#0c4031"
click at [22, 151] on icon at bounding box center [19, 150] width 10 height 10
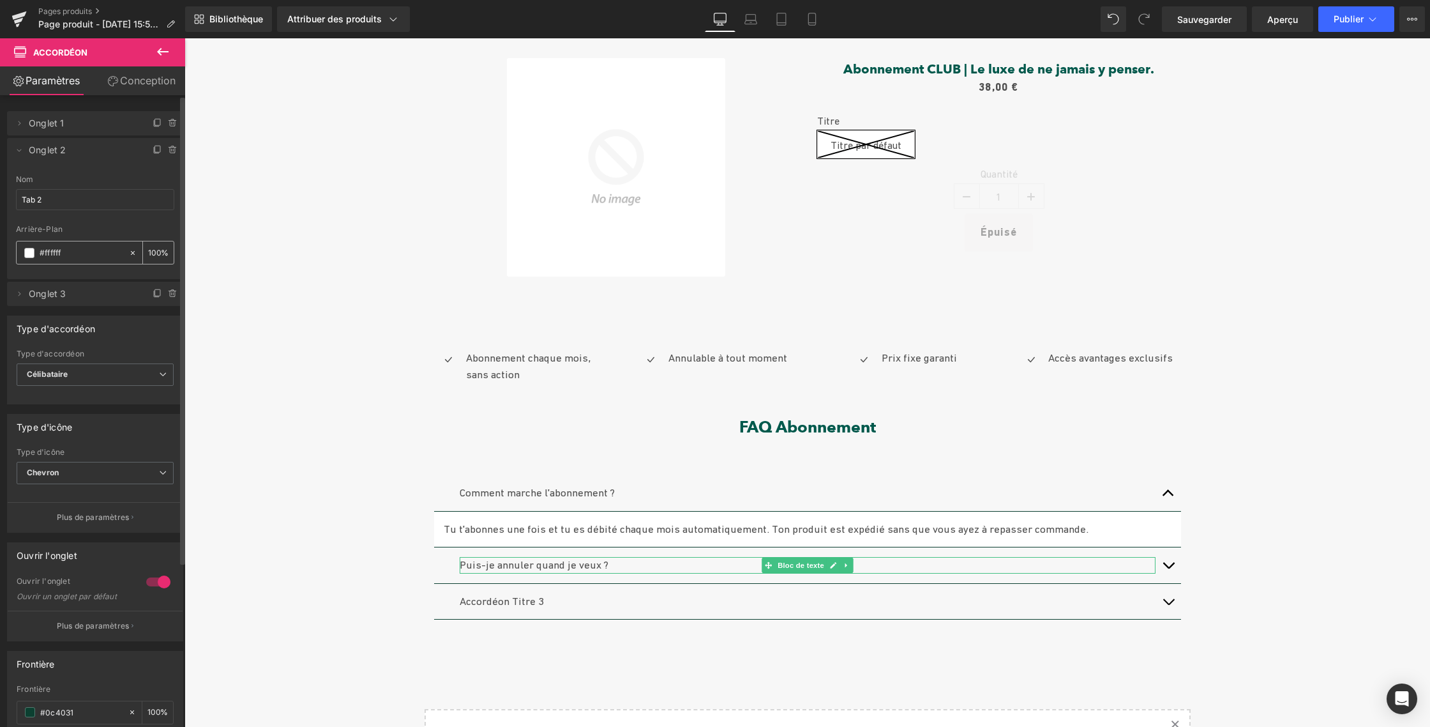
drag, startPoint x: 43, startPoint y: 251, endPoint x: 73, endPoint y: 250, distance: 30.0
click at [73, 250] on input "#ffffff" at bounding box center [81, 253] width 83 height 14
type input "#"
type input "0"
paste input "#0c4031"
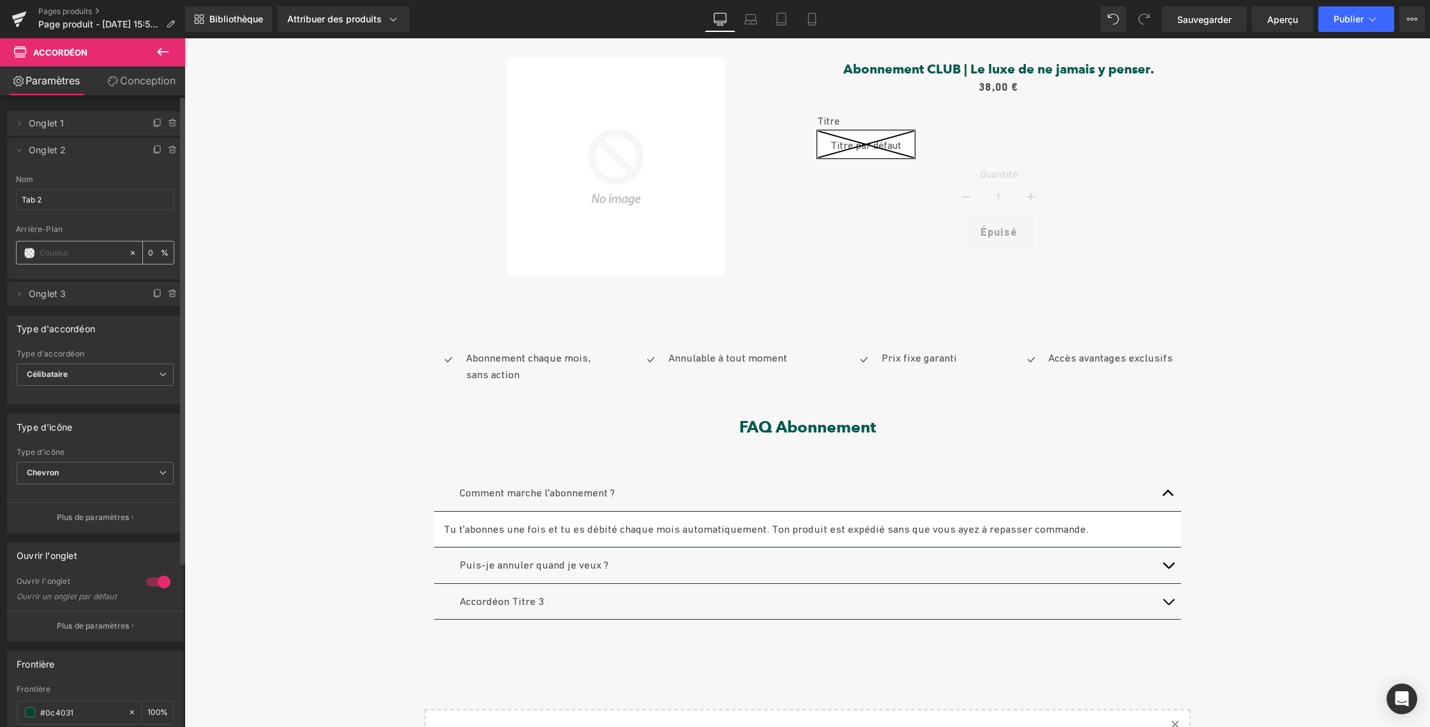
type input "#0c4031"
type input "100"
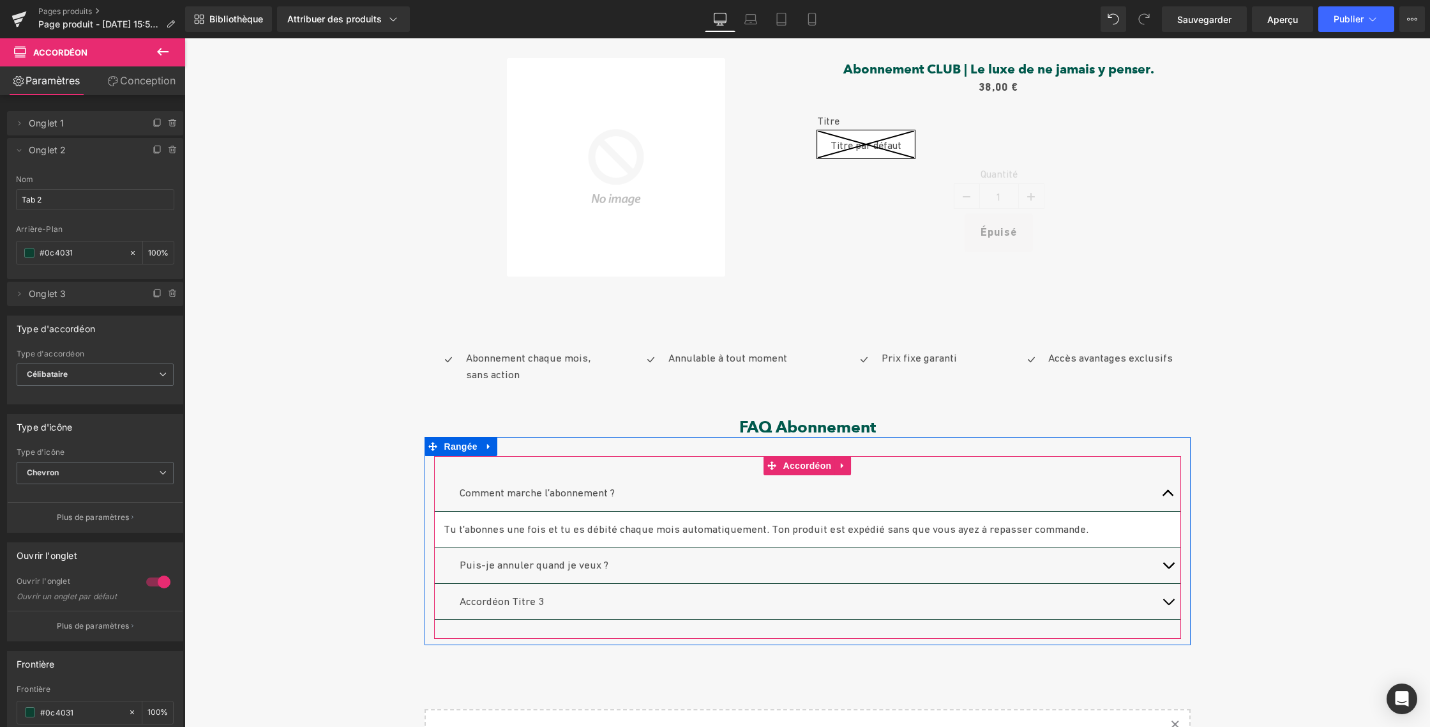
click at [1163, 493] on button "button" at bounding box center [1169, 493] width 26 height 36
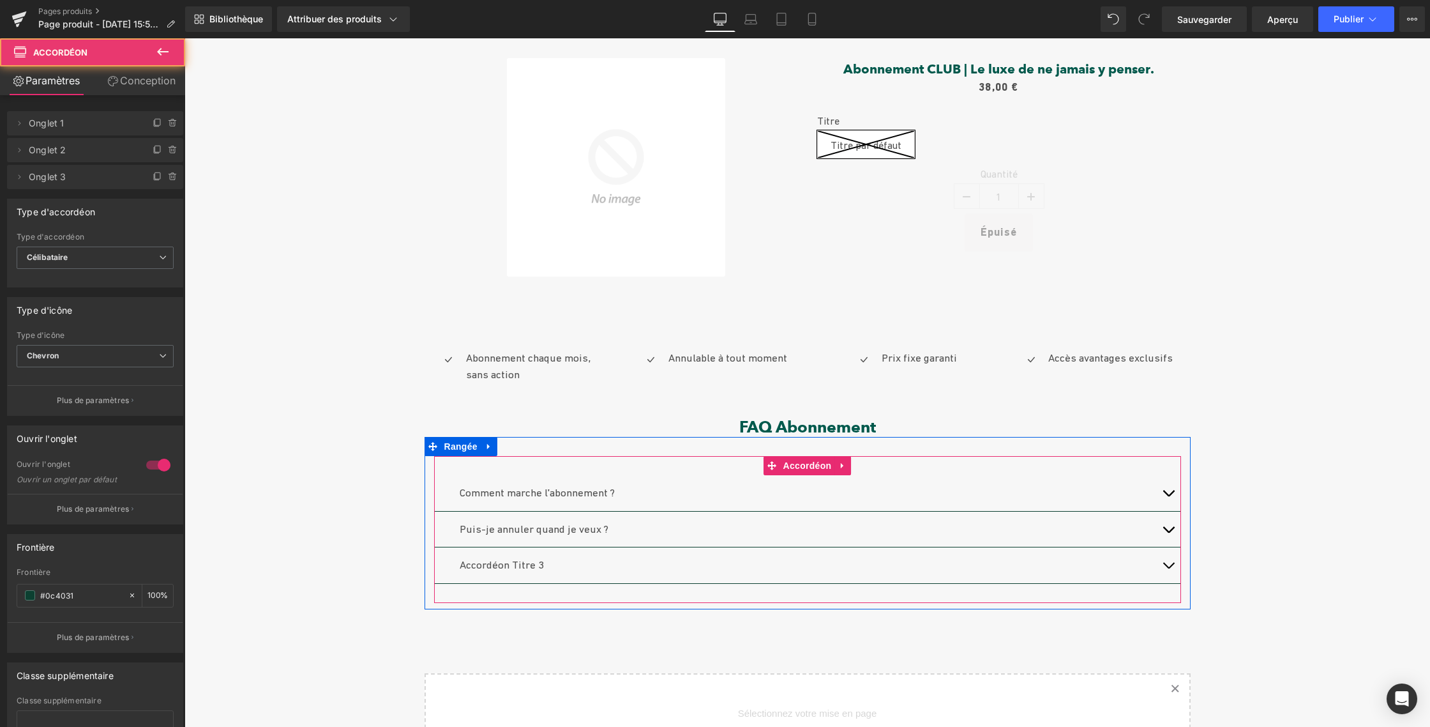
click at [1168, 533] on span "button" at bounding box center [1168, 533] width 0 height 0
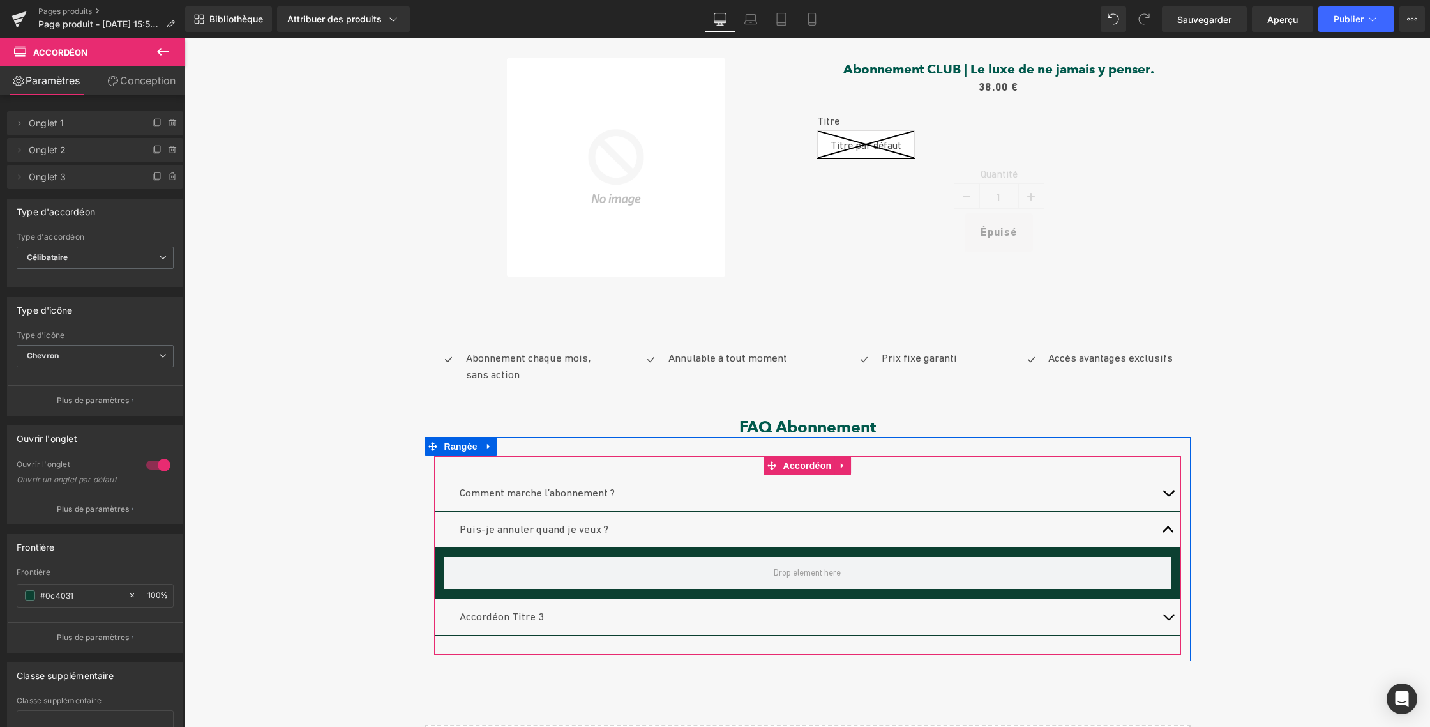
click at [1168, 533] on span "button" at bounding box center [1168, 533] width 0 height 0
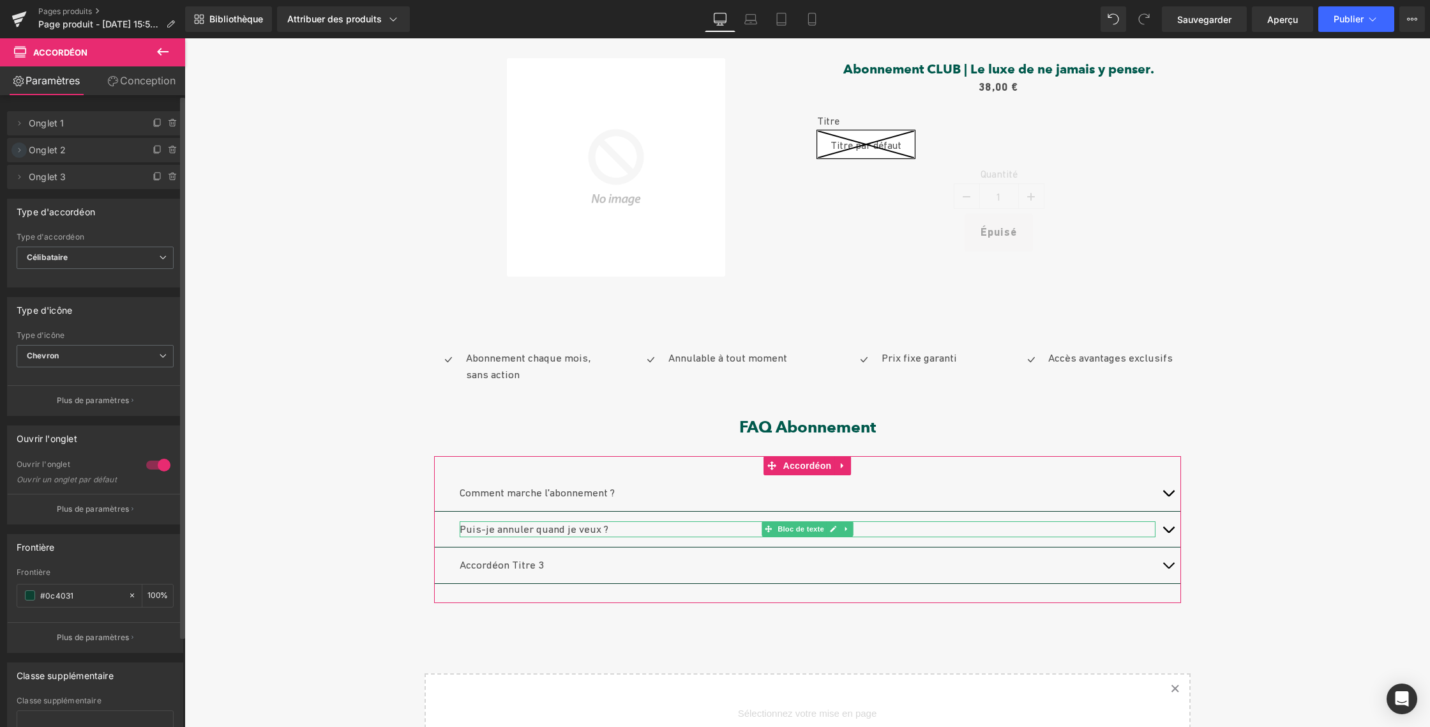
click at [21, 154] on icon at bounding box center [19, 150] width 10 height 10
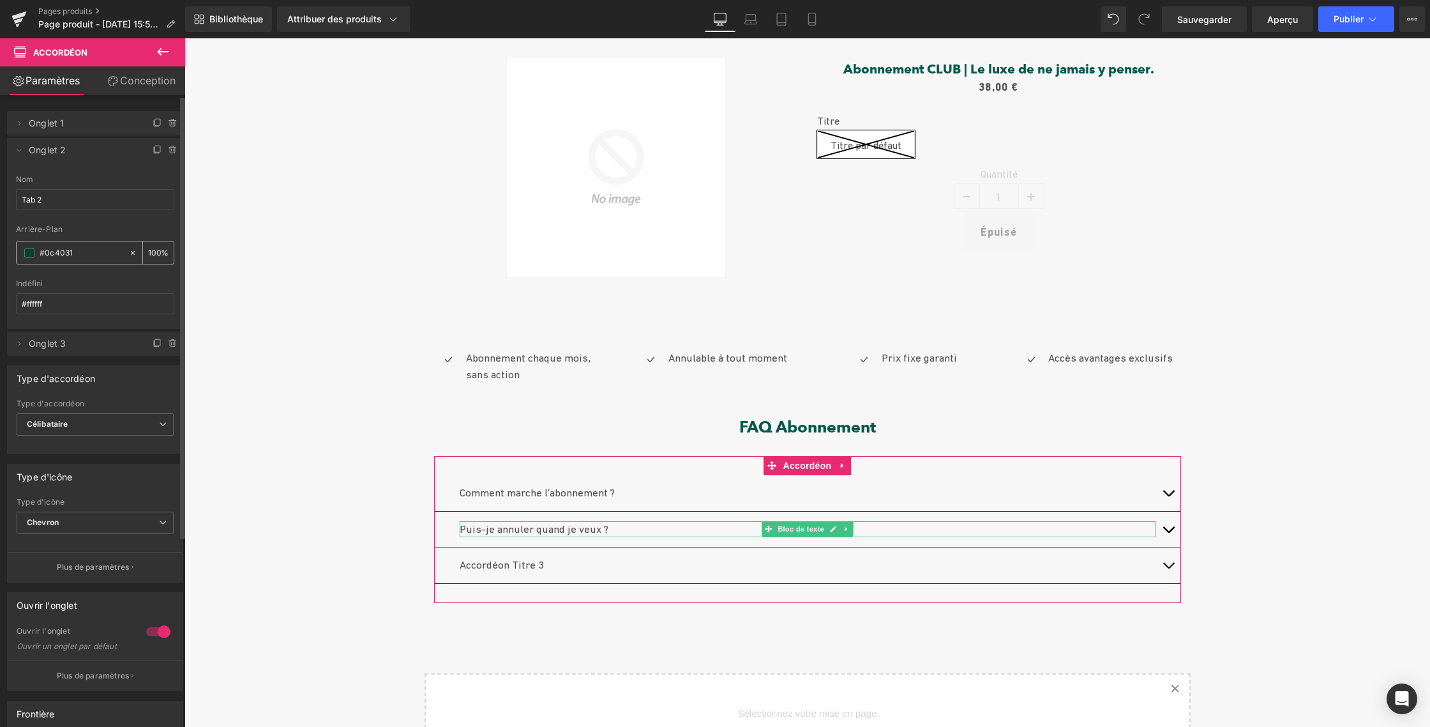
click at [128, 253] on icon at bounding box center [132, 252] width 9 height 9
type input "none"
type input "0"
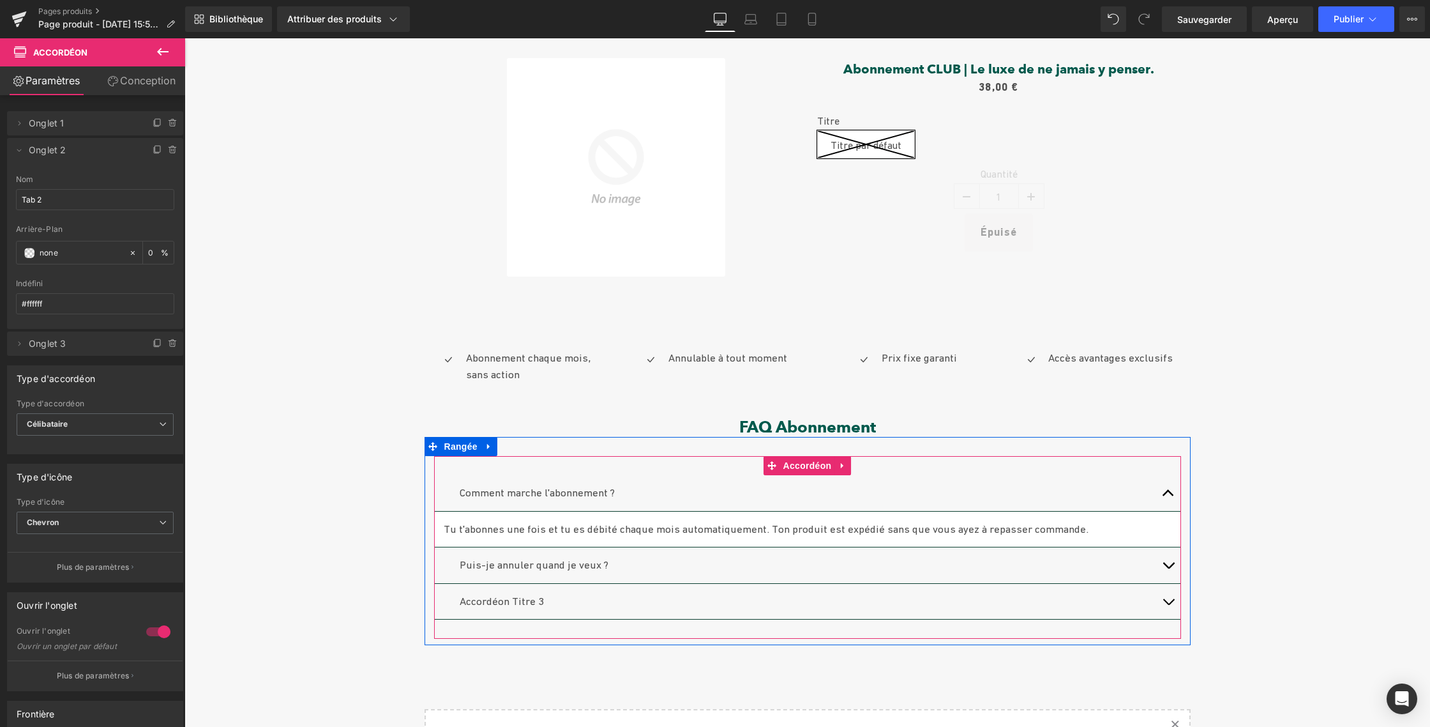
click at [1165, 561] on button "button" at bounding box center [1169, 565] width 26 height 36
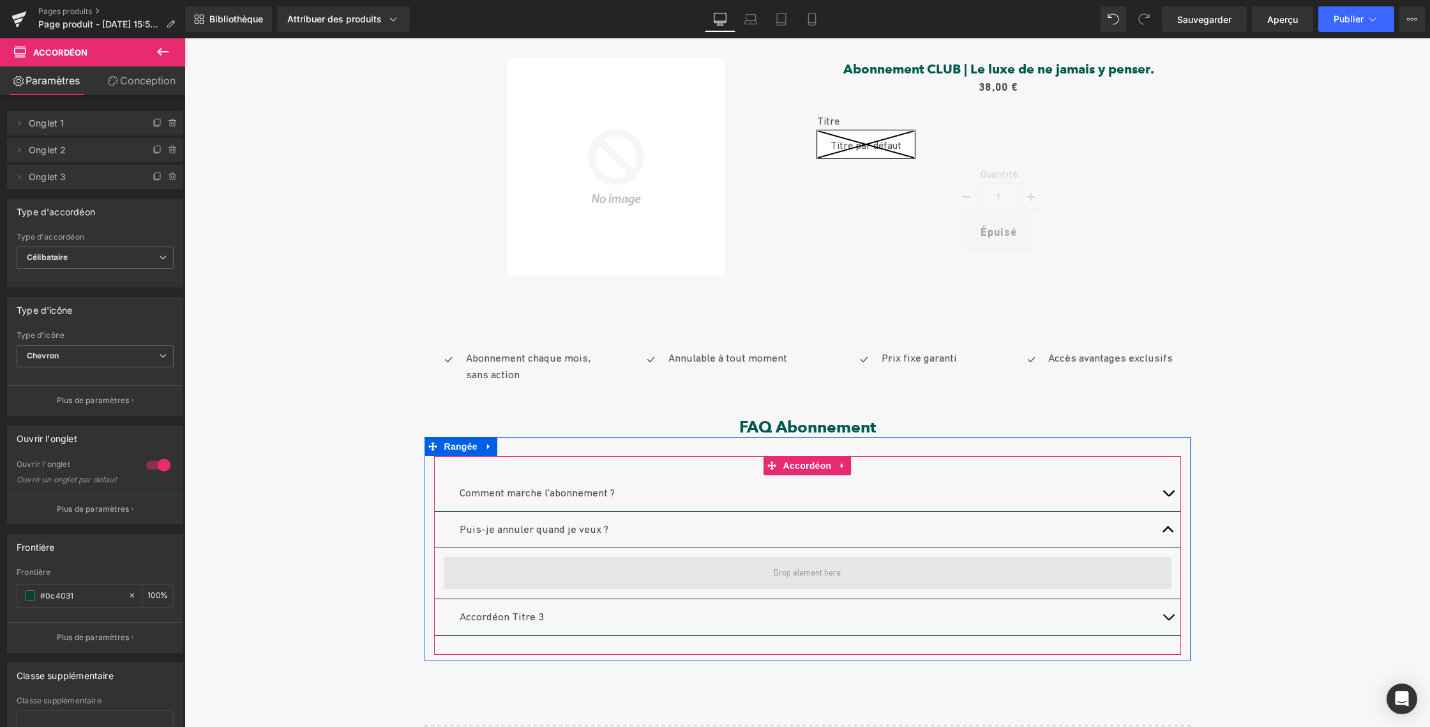
click at [1165, 561] on span at bounding box center [808, 573] width 728 height 32
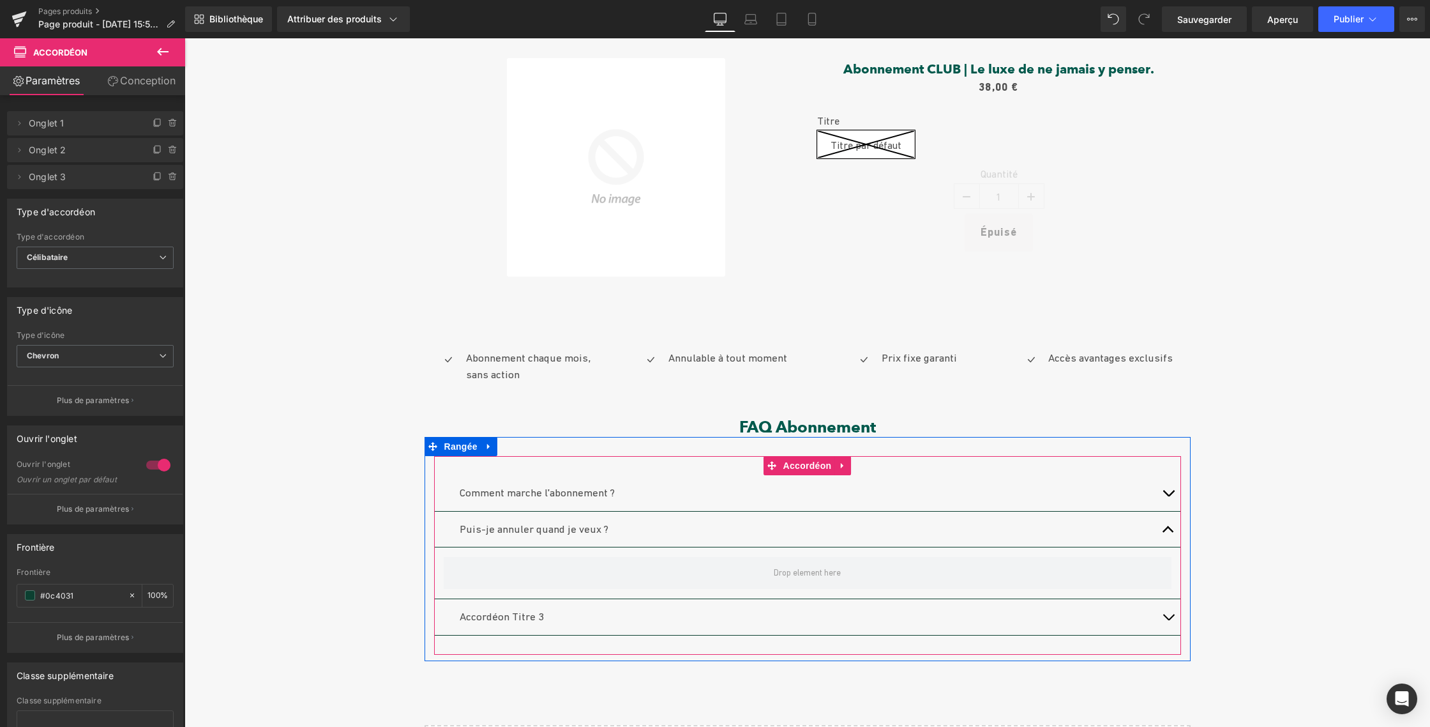
click at [1162, 491] on button "button" at bounding box center [1169, 493] width 26 height 36
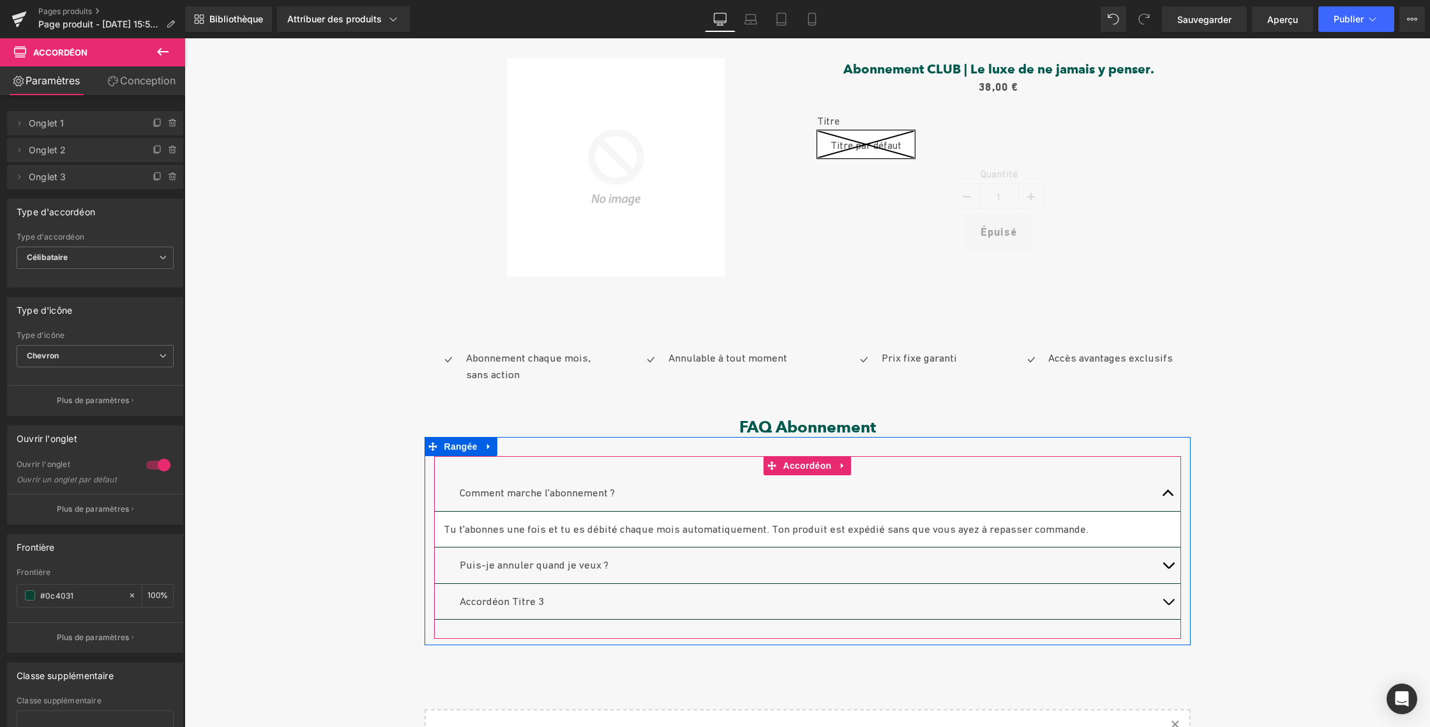
click at [1168, 568] on span "button" at bounding box center [1168, 568] width 0 height 0
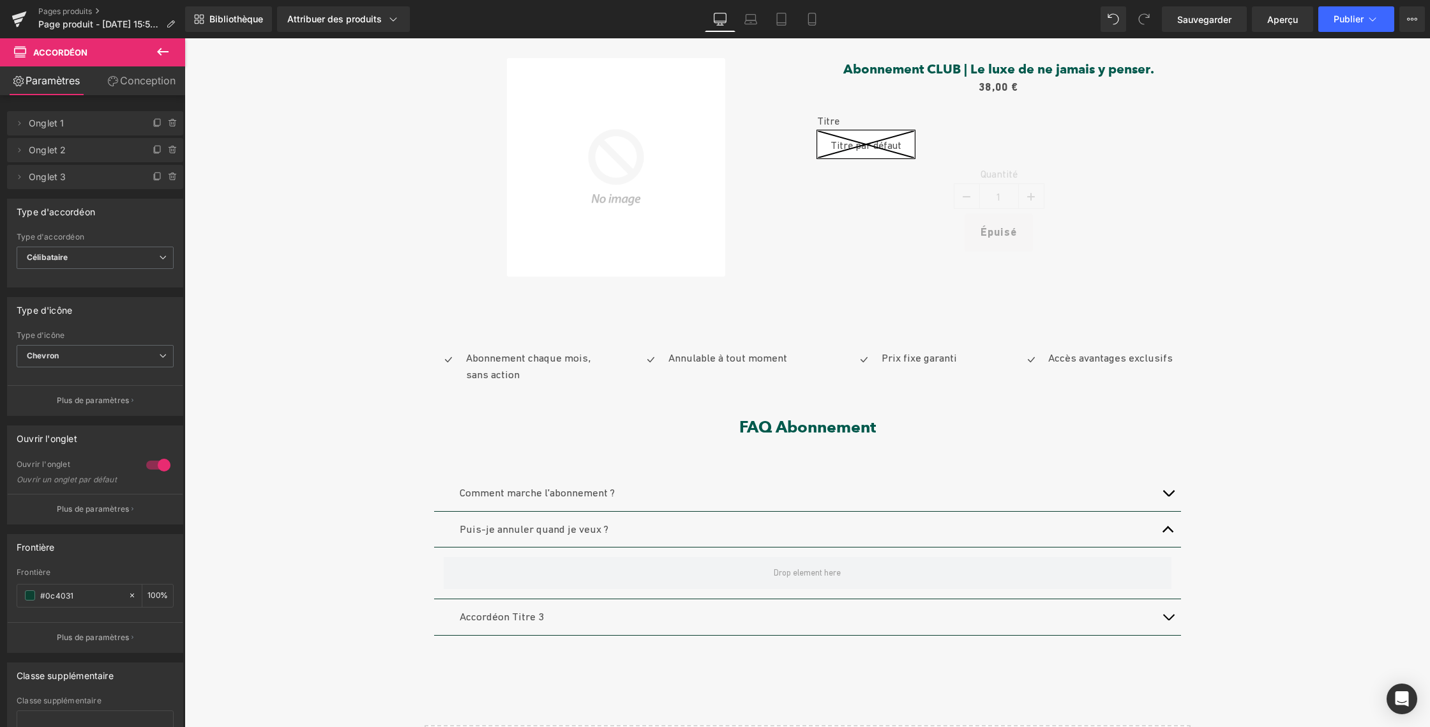
click at [168, 50] on icon at bounding box center [162, 51] width 15 height 15
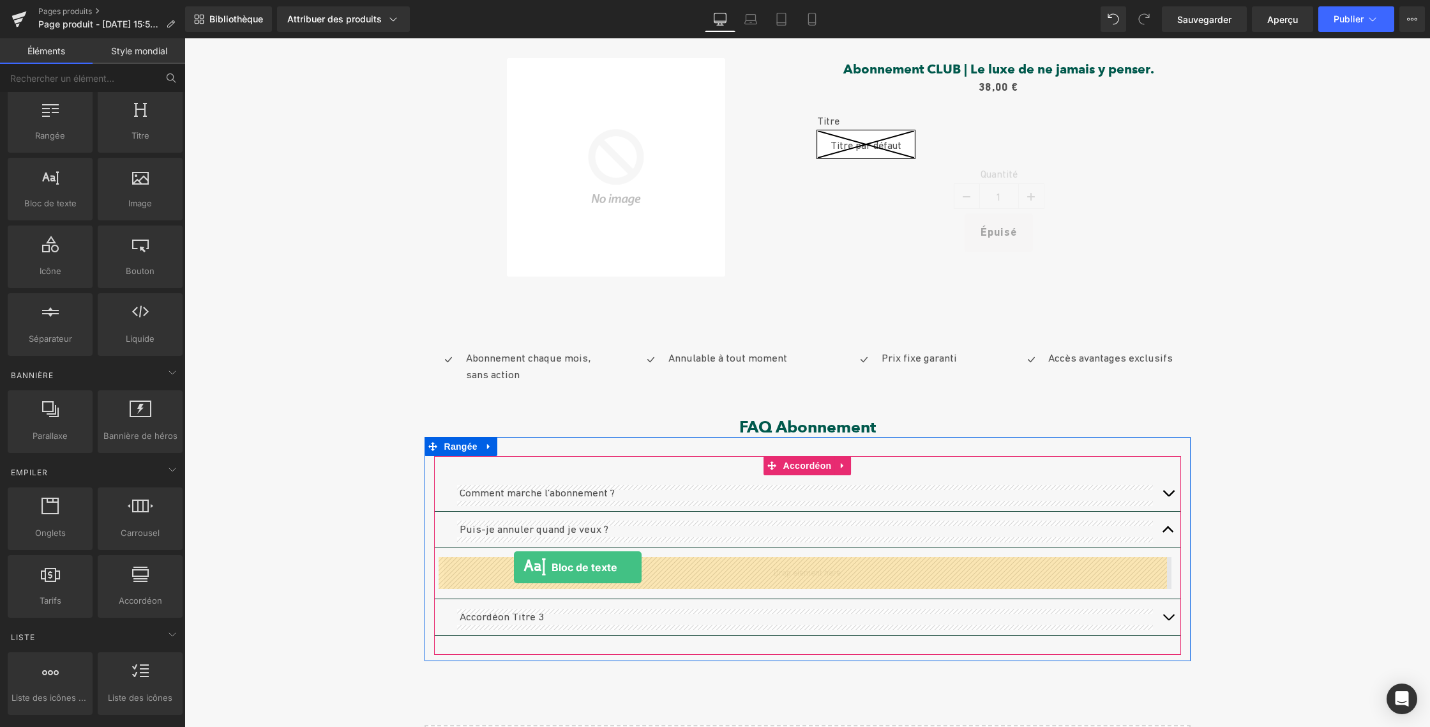
drag, startPoint x: 265, startPoint y: 268, endPoint x: 514, endPoint y: 567, distance: 389.0
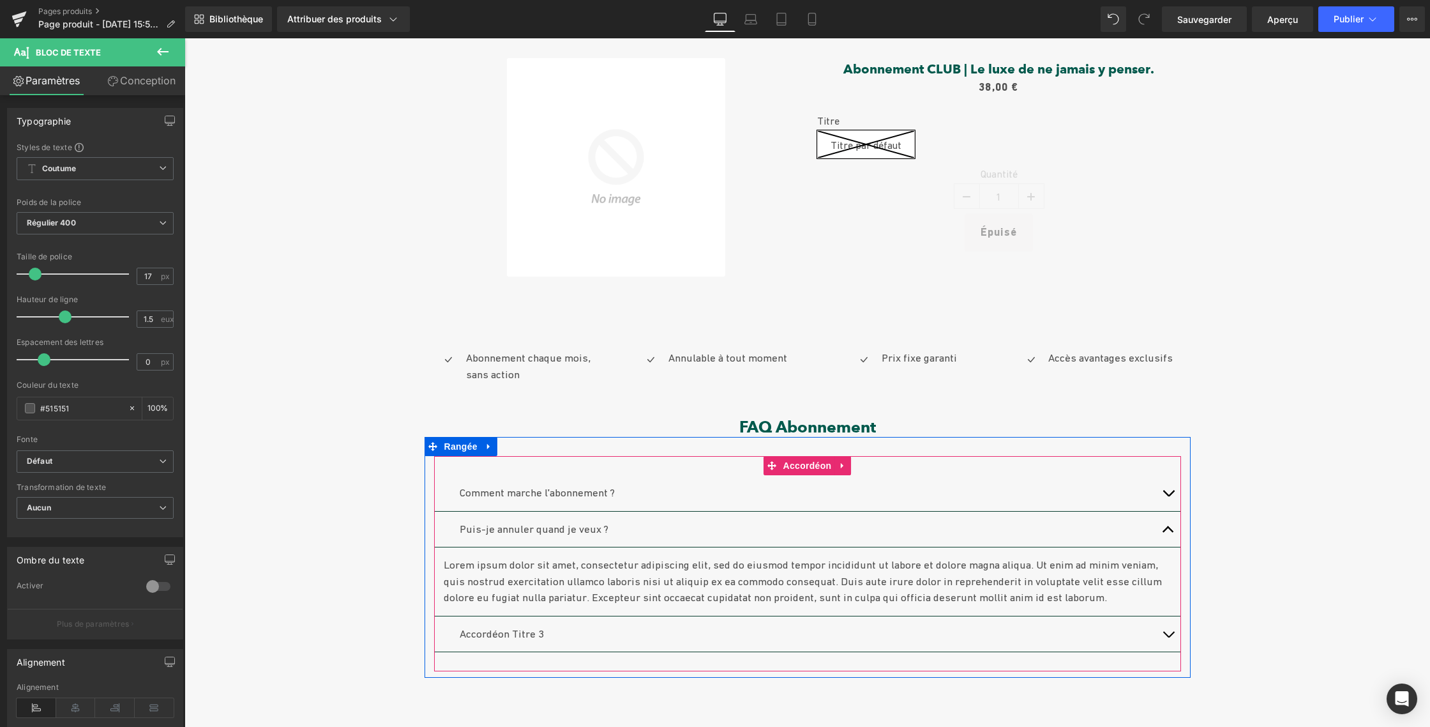
click at [1168, 533] on span "button" at bounding box center [1168, 533] width 0 height 0
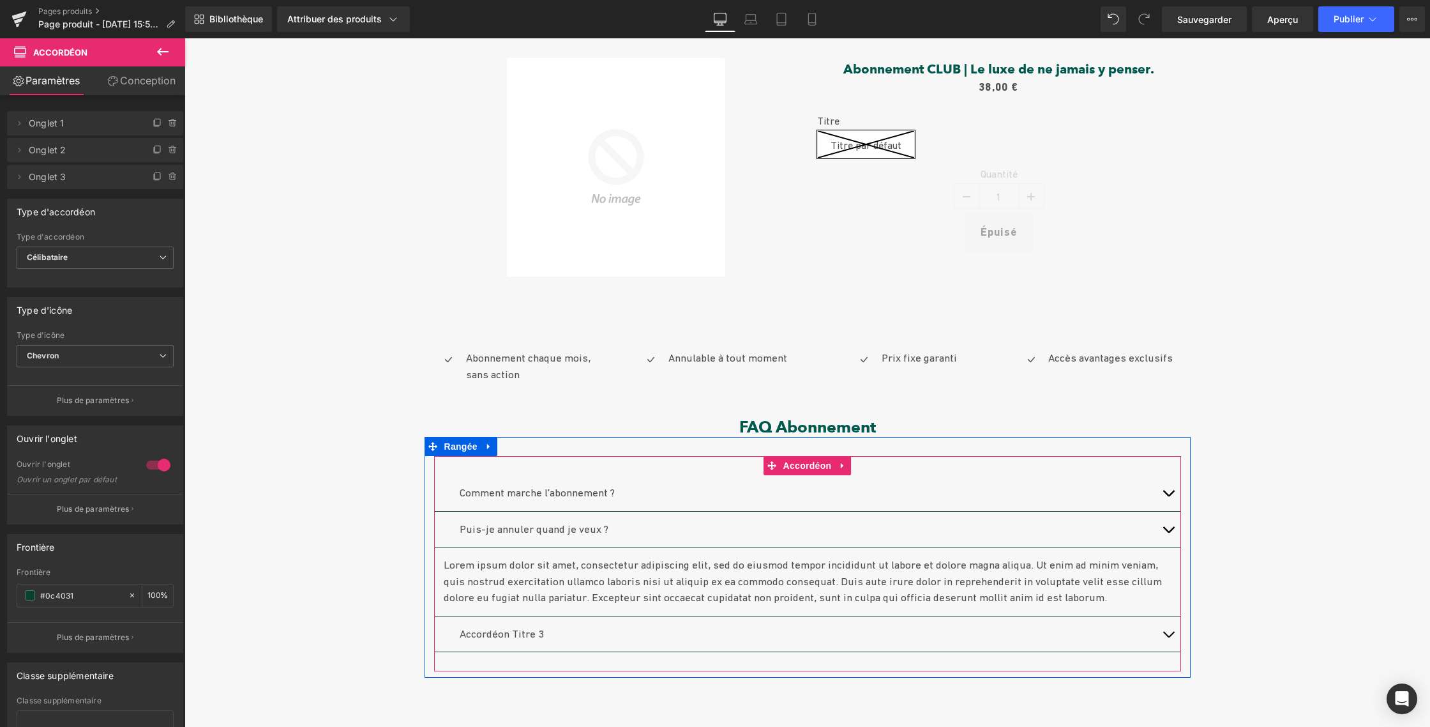
click at [1160, 525] on button "button" at bounding box center [1169, 529] width 26 height 36
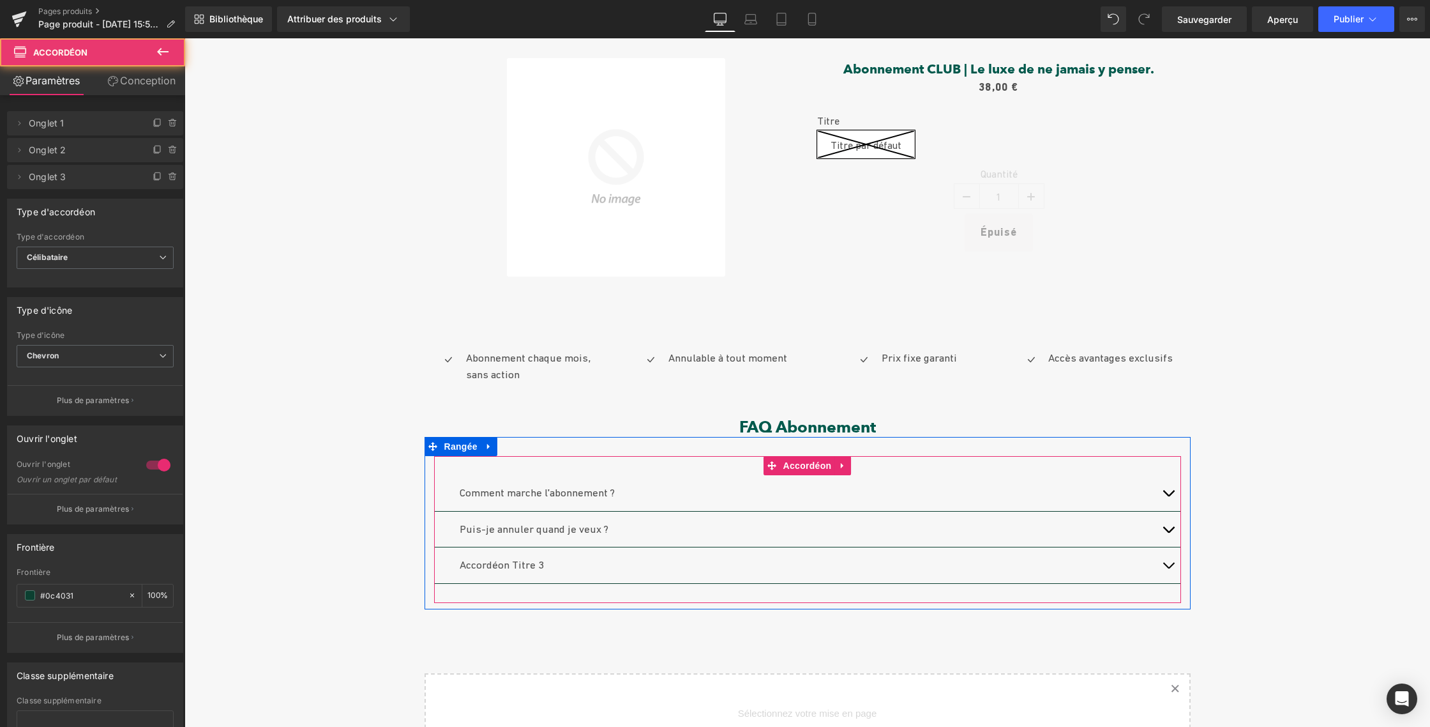
click at [1160, 525] on button "button" at bounding box center [1169, 529] width 26 height 36
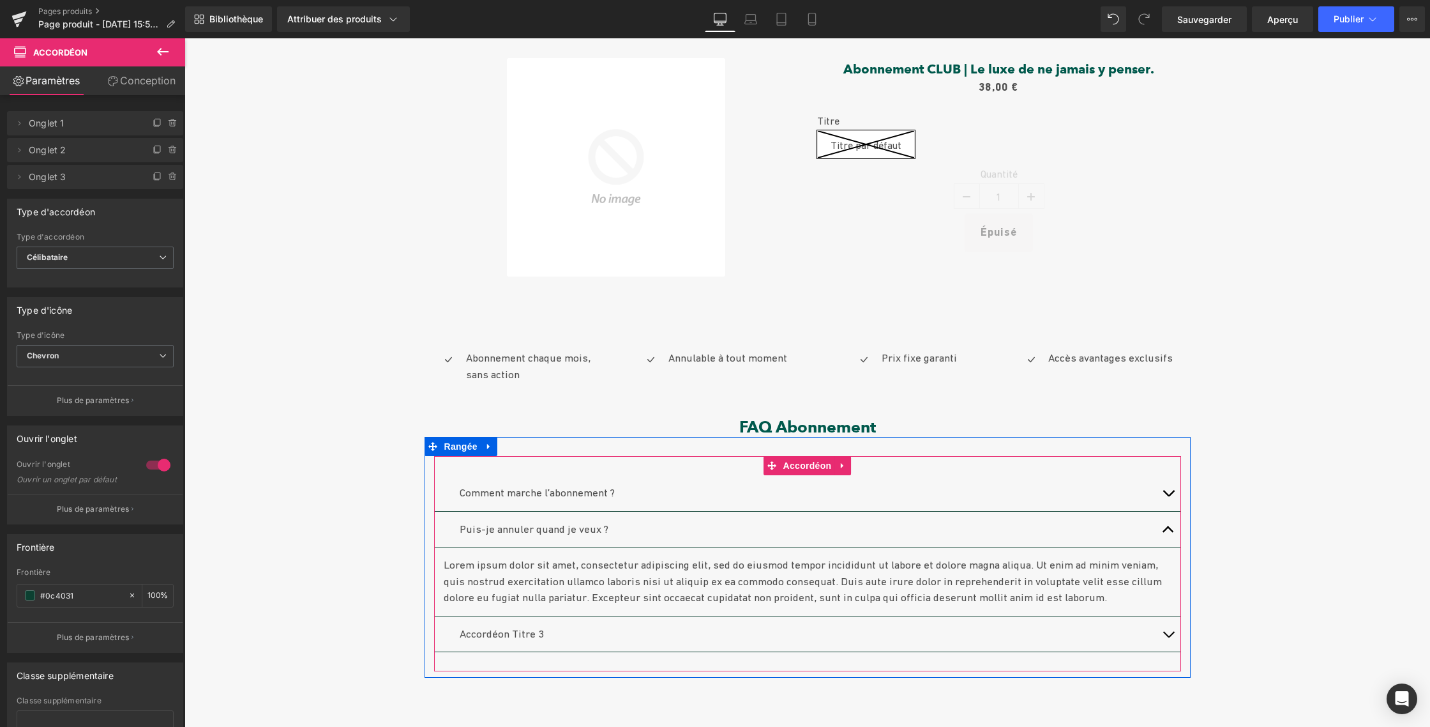
click at [637, 582] on font "Lorem ipsum dolor sit amet, consectetur adipiscing elit, sed do eiusmod tempor …" at bounding box center [803, 580] width 718 height 45
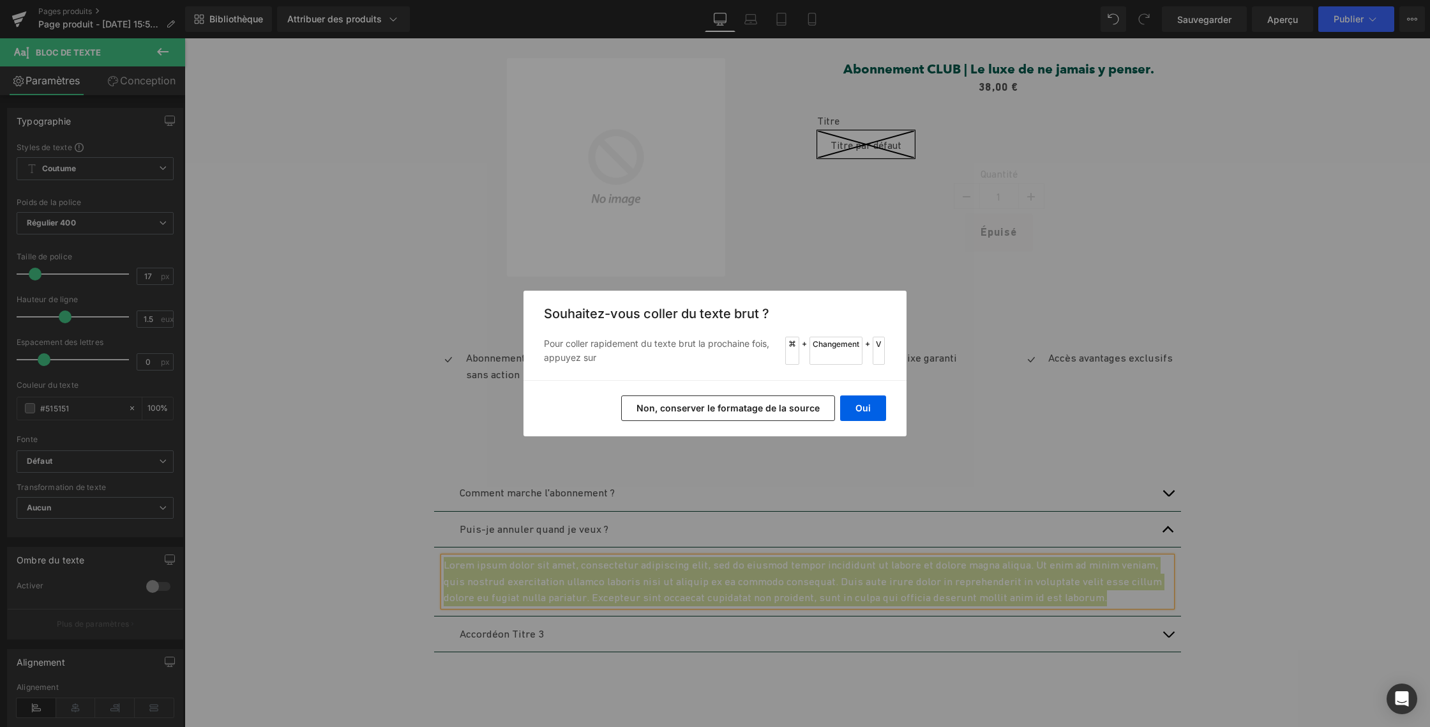
click at [685, 404] on font "Non, conserver le formatage de la source" at bounding box center [728, 407] width 183 height 11
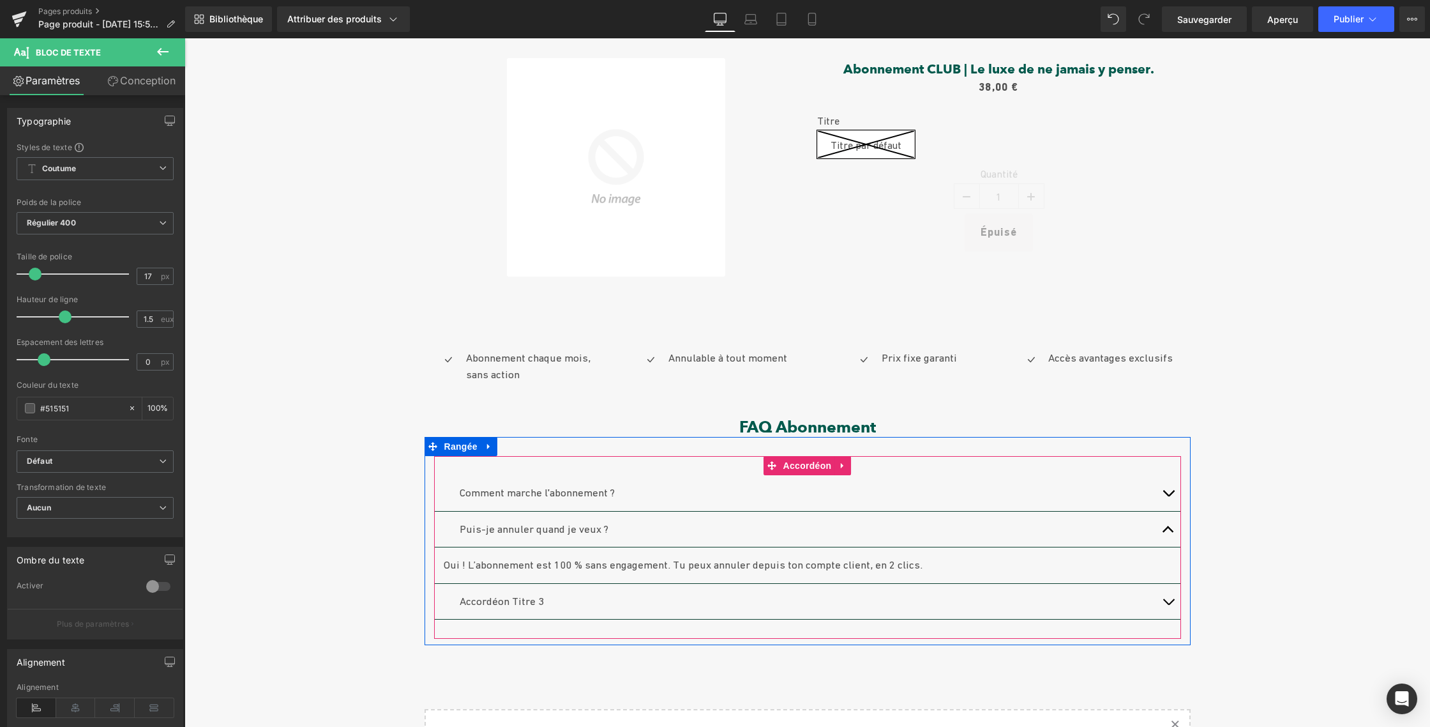
click at [1162, 531] on button "button" at bounding box center [1169, 529] width 26 height 36
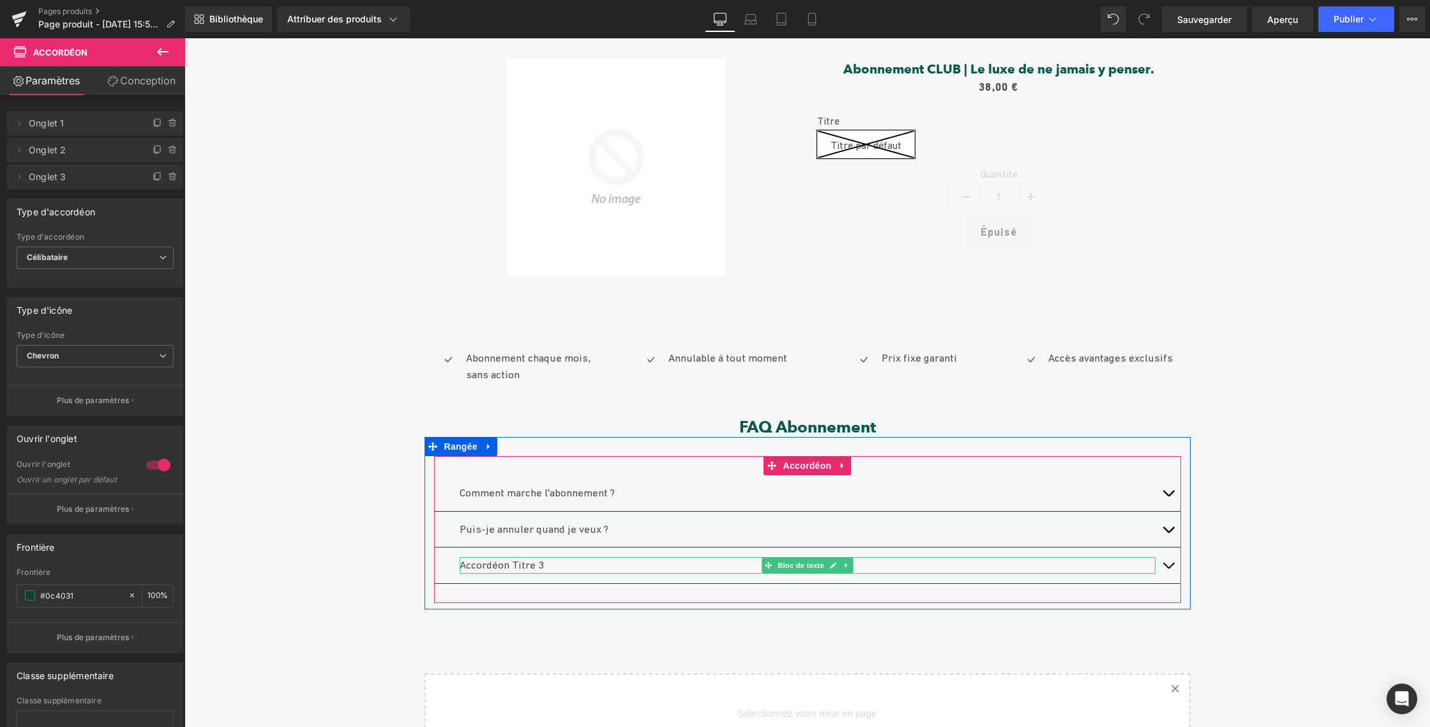
click at [536, 565] on font "Accordéon Titre 3" at bounding box center [502, 564] width 84 height 13
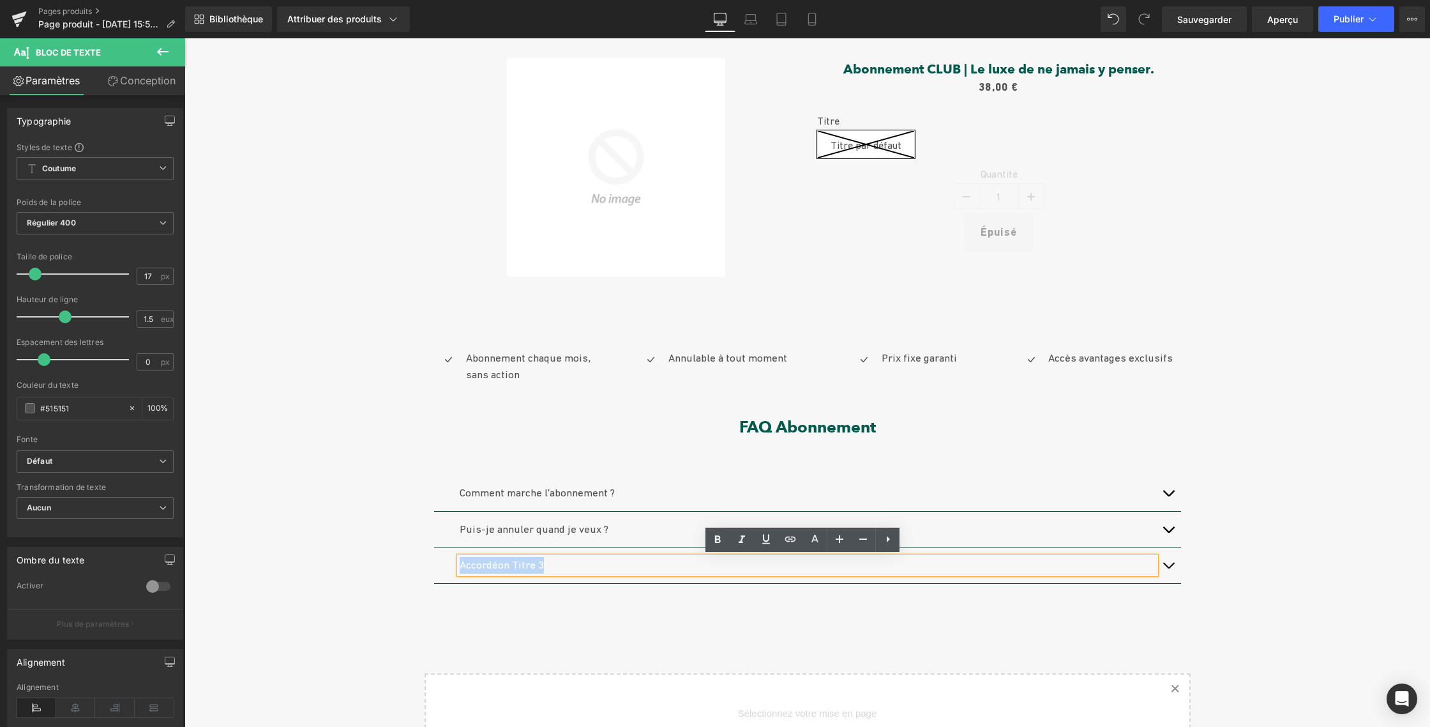
drag, startPoint x: 462, startPoint y: 564, endPoint x: 449, endPoint y: 564, distance: 12.8
click at [449, 564] on div "Accordéon Titre 3 Bloc de texte" at bounding box center [807, 565] width 747 height 36
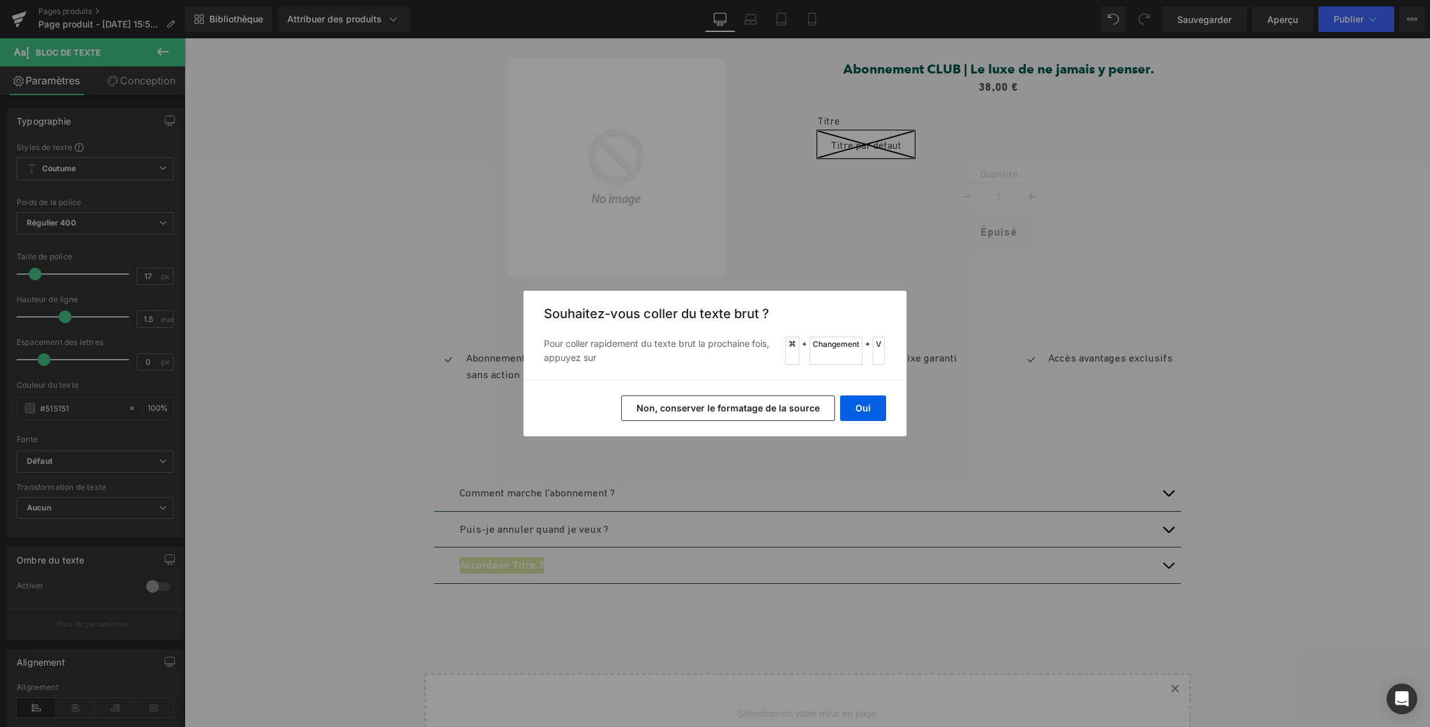
click at [718, 411] on font "Non, conserver le formatage de la source" at bounding box center [728, 407] width 183 height 11
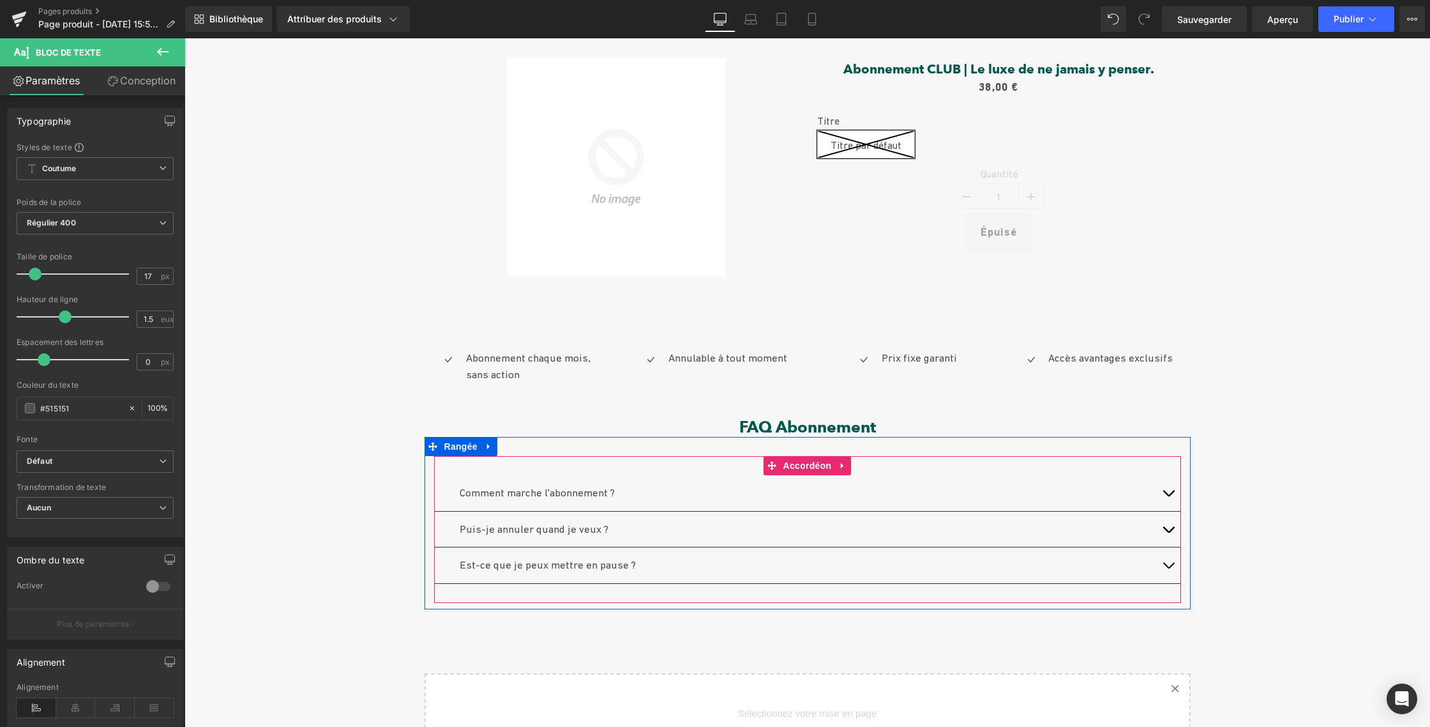
click at [1163, 564] on button "button" at bounding box center [1169, 565] width 26 height 36
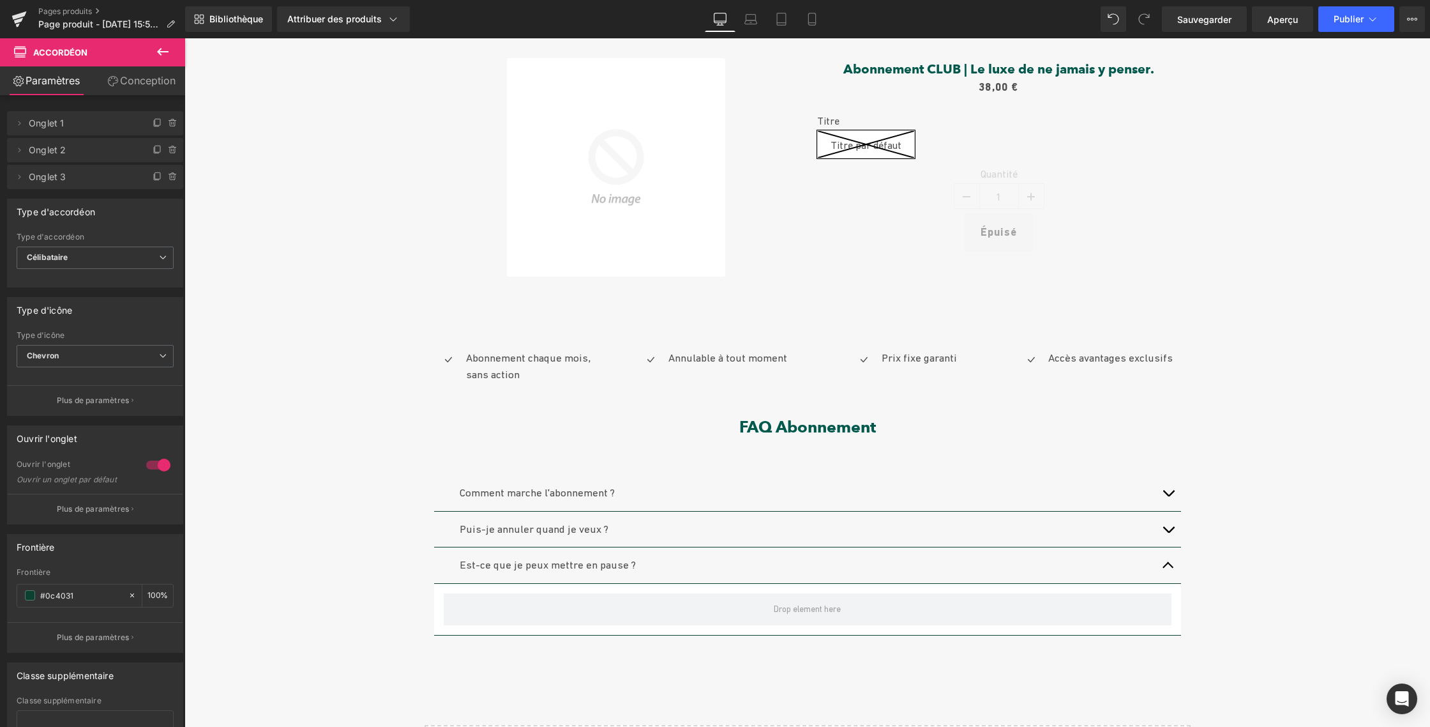
click at [163, 51] on icon at bounding box center [162, 52] width 11 height 8
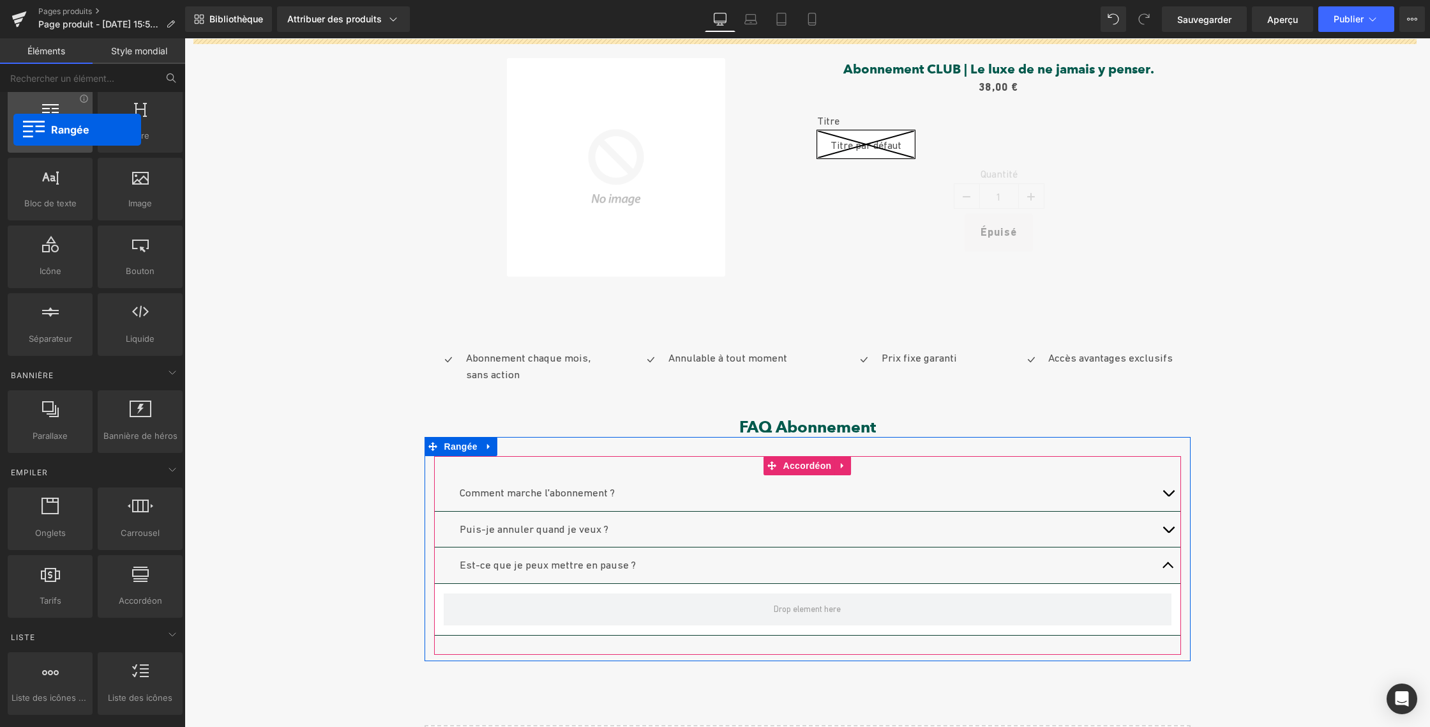
drag, startPoint x: 72, startPoint y: 167, endPoint x: 36, endPoint y: 142, distance: 42.7
click at [13, 130] on span "Rangée" at bounding box center [49, 135] width 77 height 13
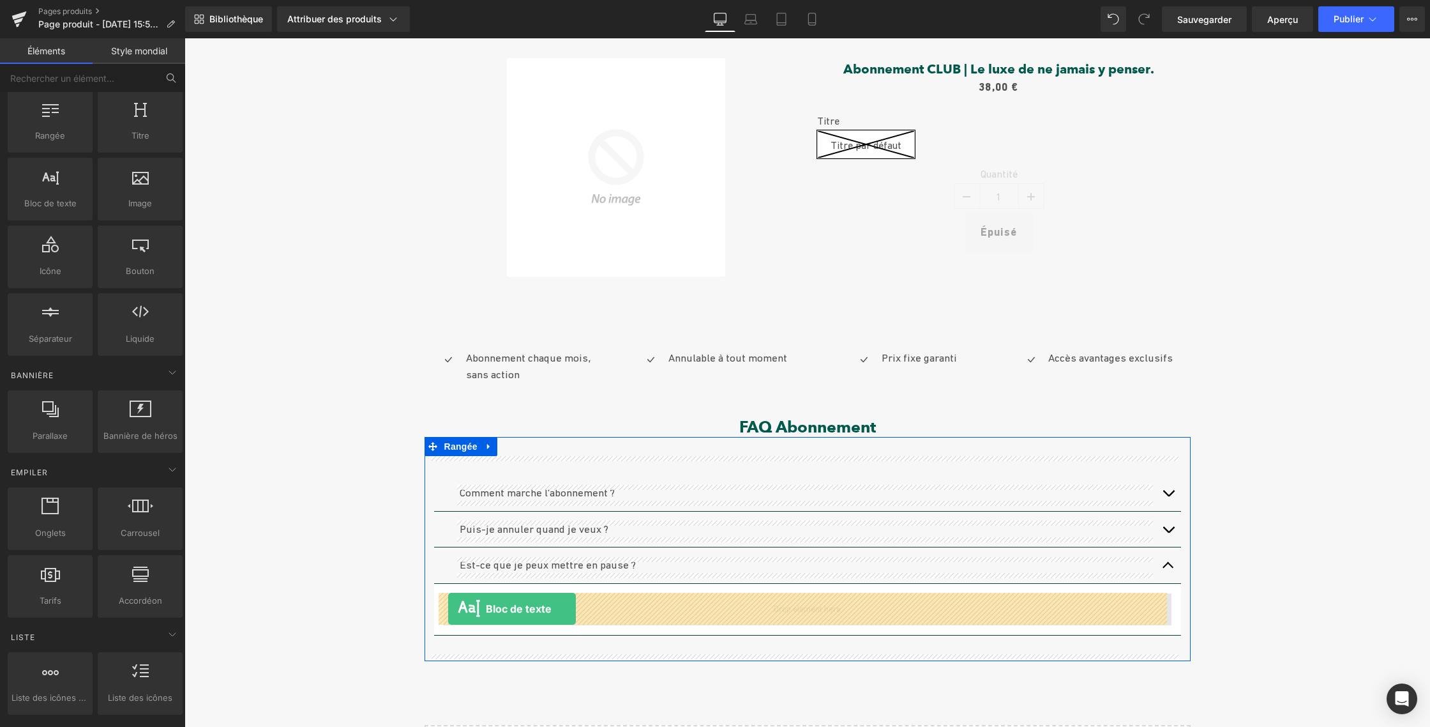
drag, startPoint x: 256, startPoint y: 260, endPoint x: 448, endPoint y: 608, distance: 398.1
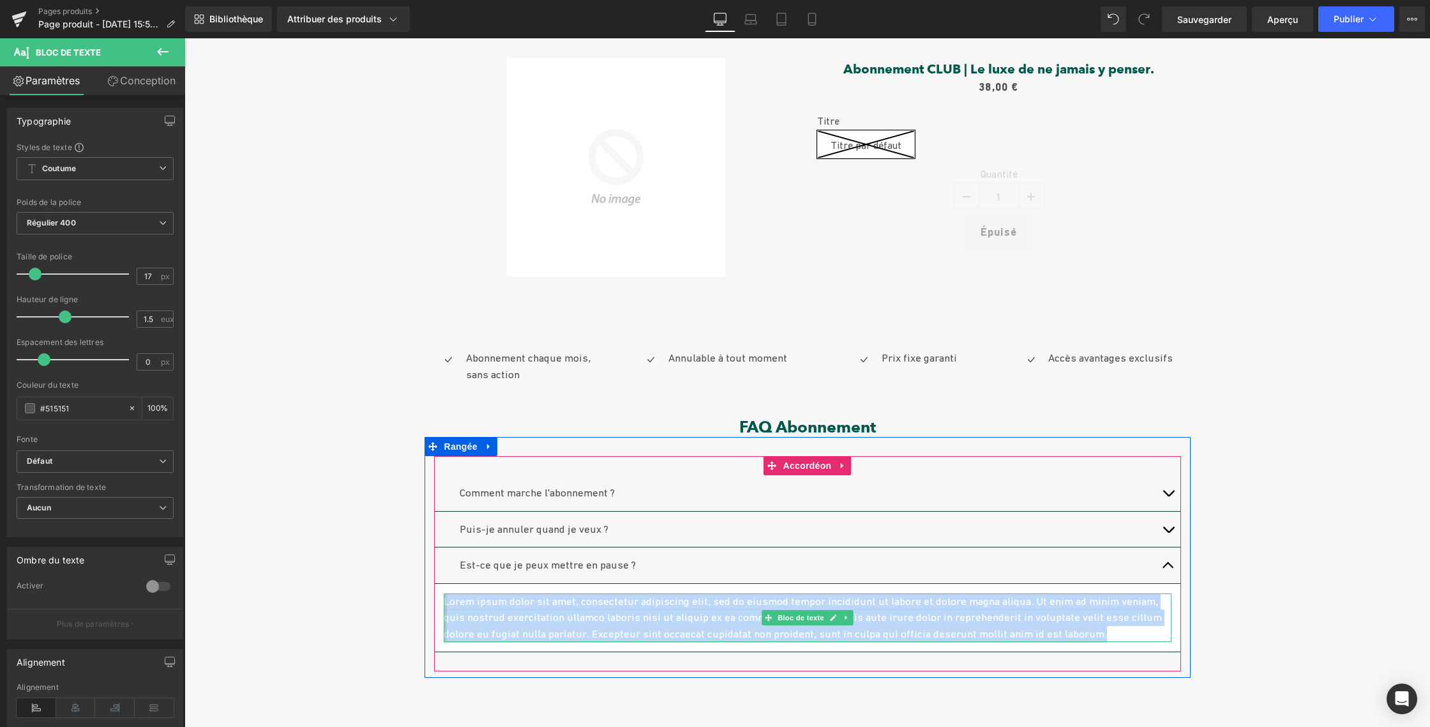
drag, startPoint x: 891, startPoint y: 614, endPoint x: 441, endPoint y: 594, distance: 450.6
click at [444, 594] on div "Lorem ipsum dolor sit amet, consectetur adipiscing elit, sed do eiusmod tempor …" at bounding box center [808, 617] width 728 height 49
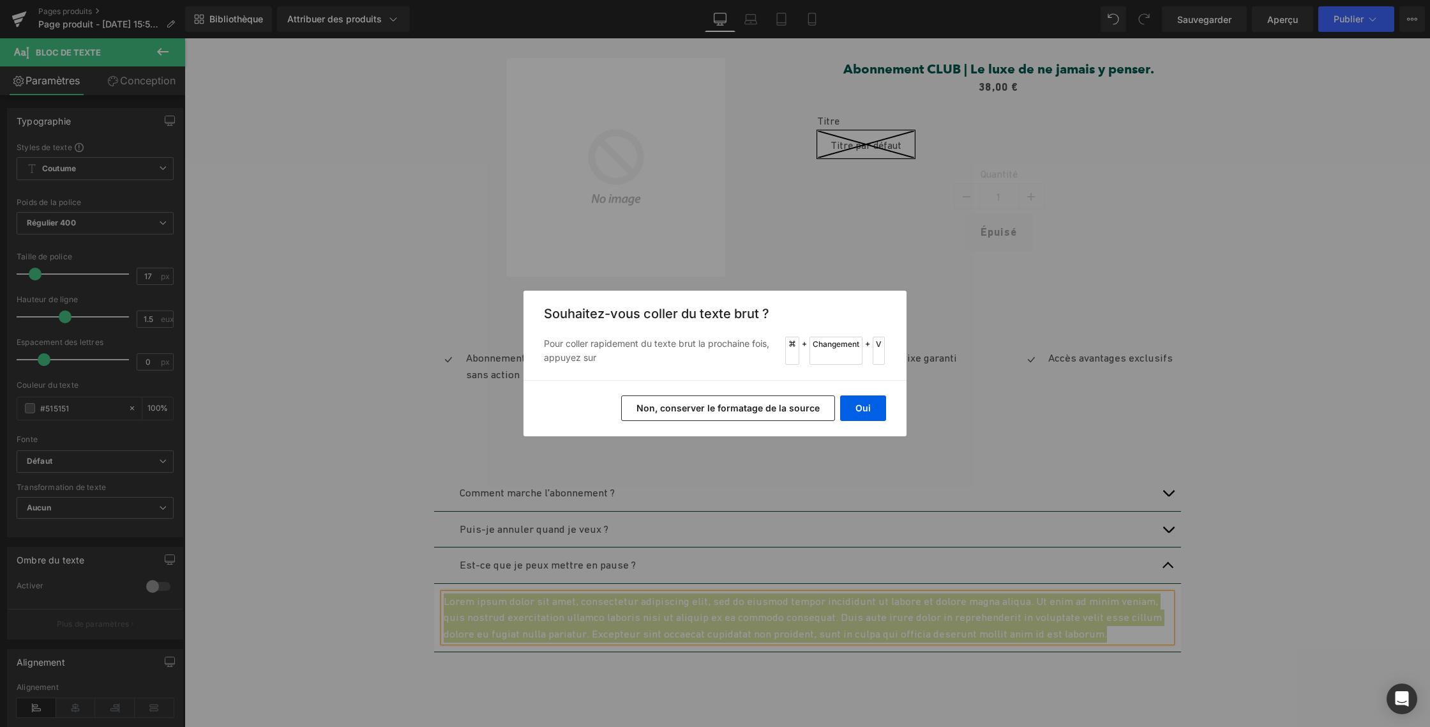
click at [739, 405] on font "Non, conserver le formatage de la source" at bounding box center [728, 407] width 183 height 11
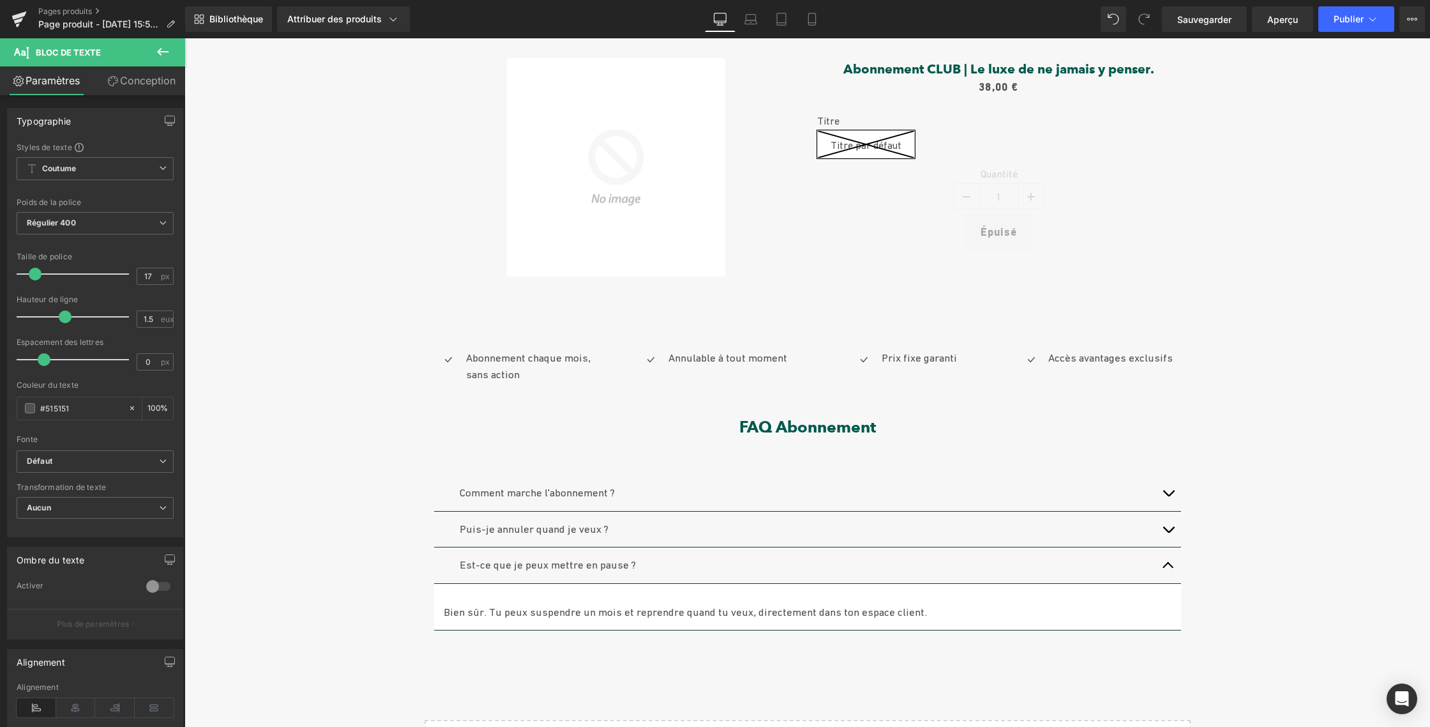
click at [1168, 568] on span "button" at bounding box center [1168, 568] width 0 height 0
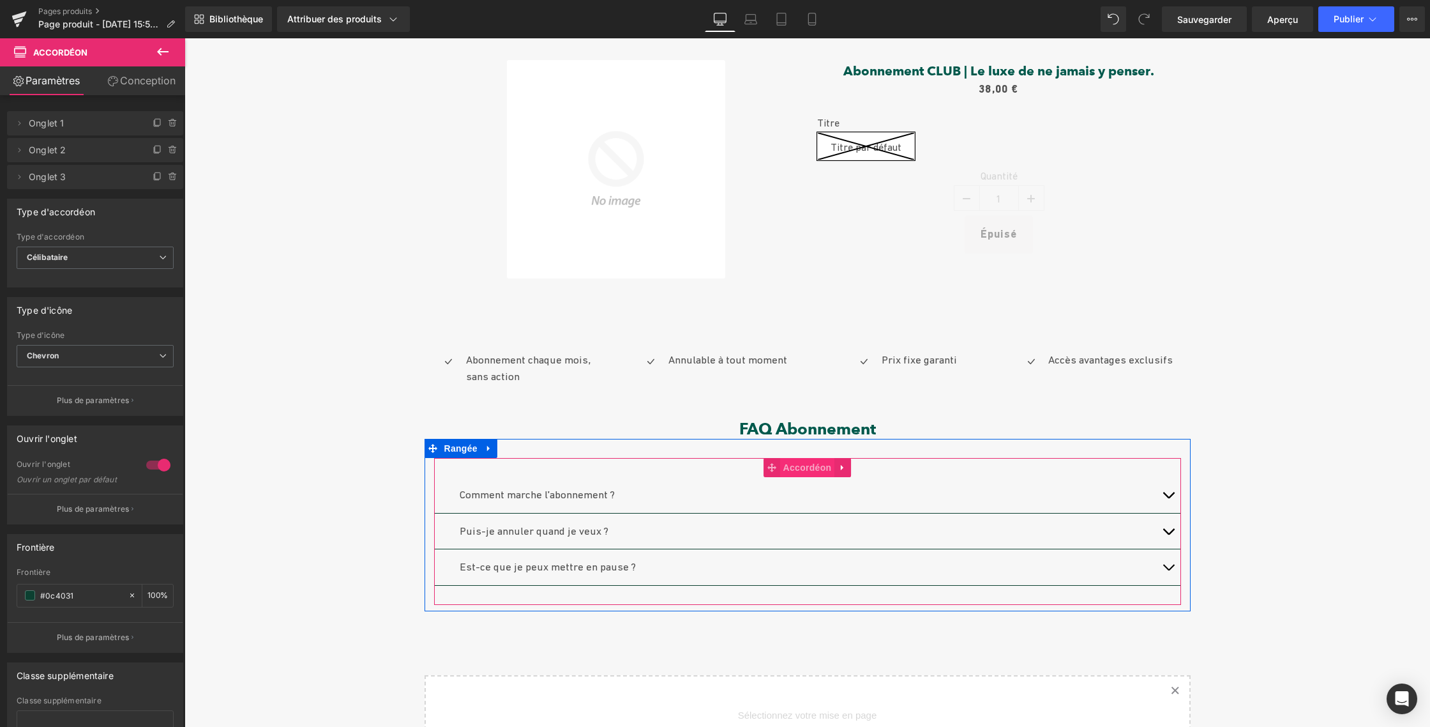
click at [792, 465] on font "Accordéon" at bounding box center [807, 467] width 49 height 10
click at [838, 465] on icon at bounding box center [842, 467] width 9 height 10
click at [830, 465] on icon at bounding box center [834, 466] width 9 height 9
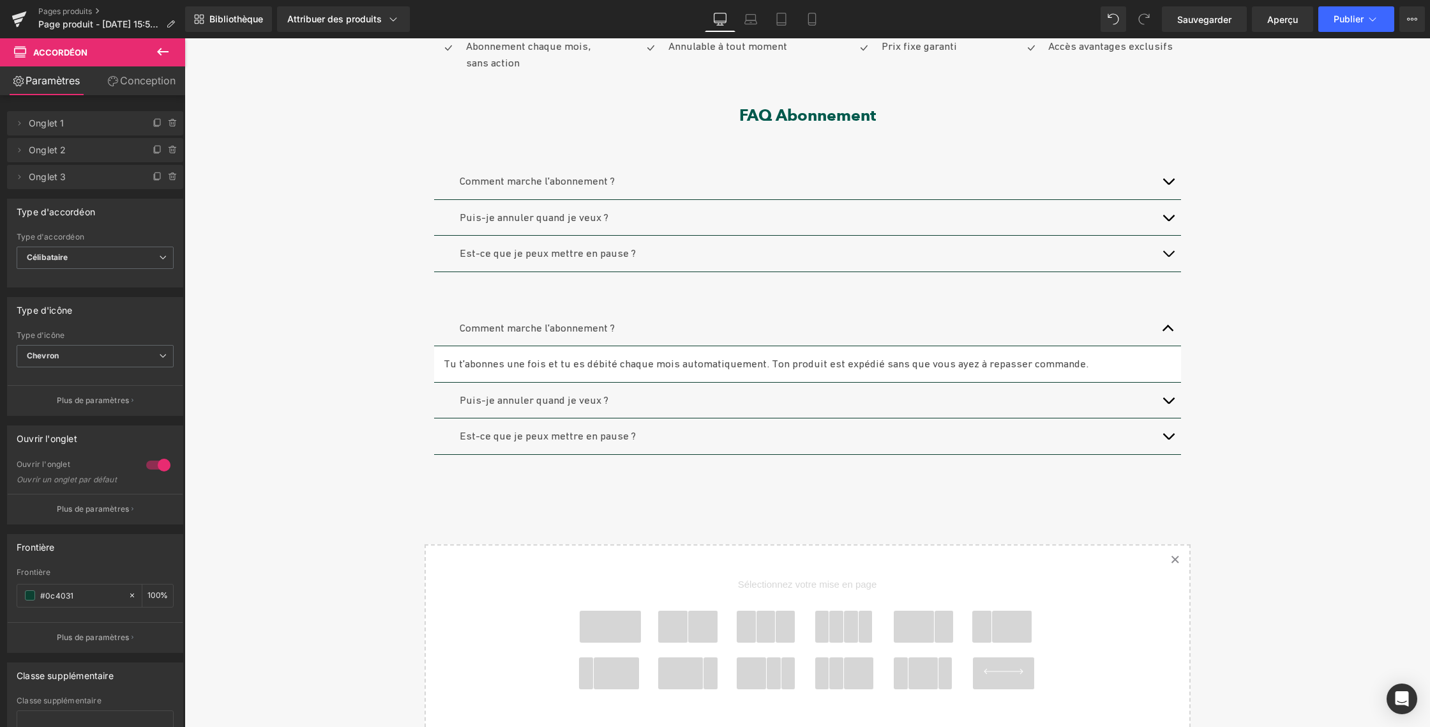
scroll to position [417, 0]
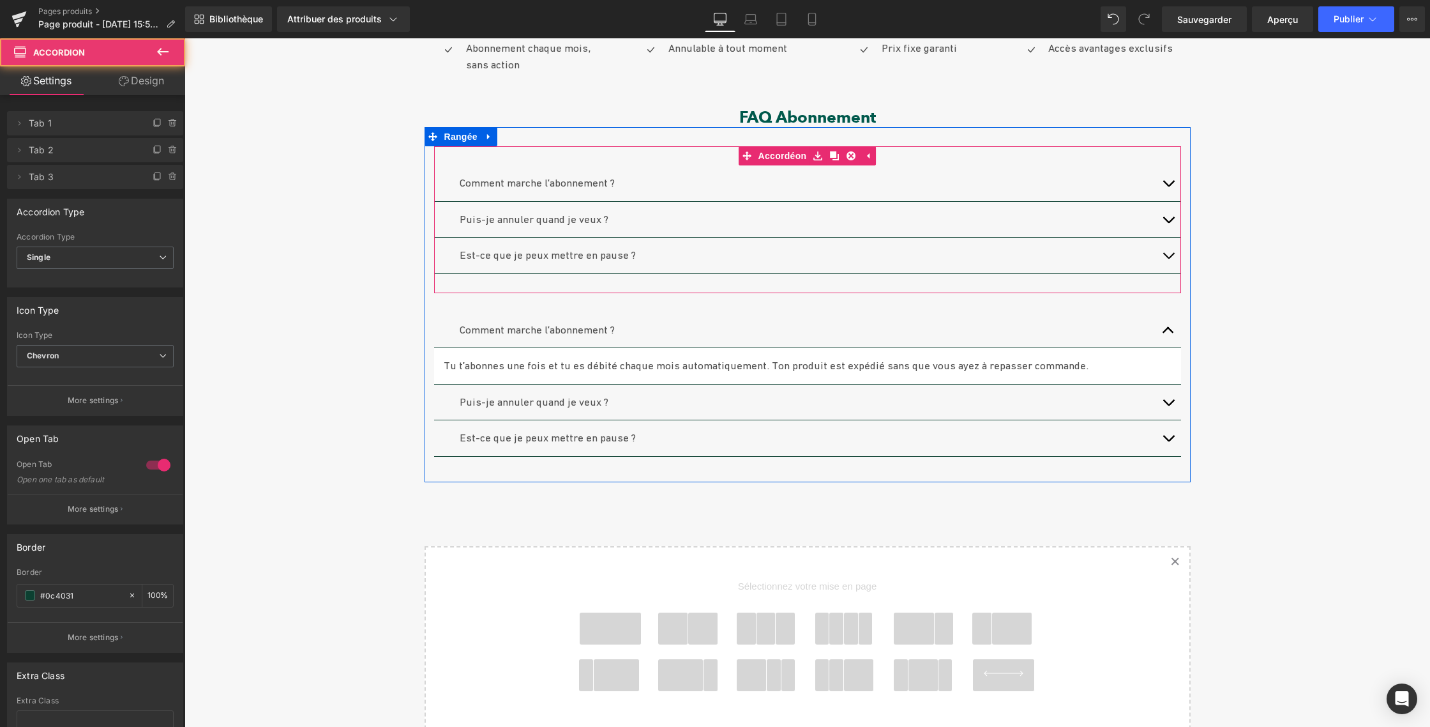
click at [637, 241] on div "Est-ce que je peux mettre en pause ? Bloc de texte" at bounding box center [807, 256] width 747 height 36
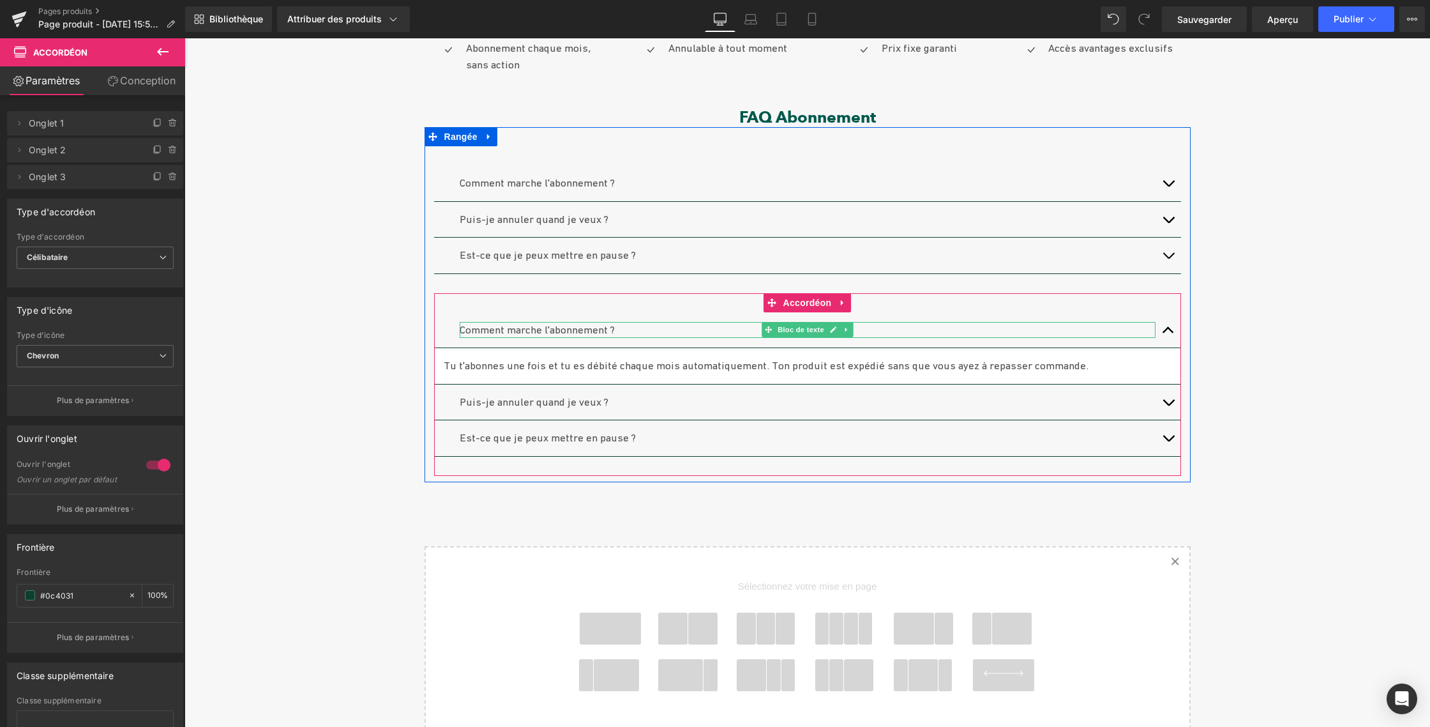
click at [550, 329] on font "Comment marche l'abonnement ?" at bounding box center [537, 329] width 155 height 13
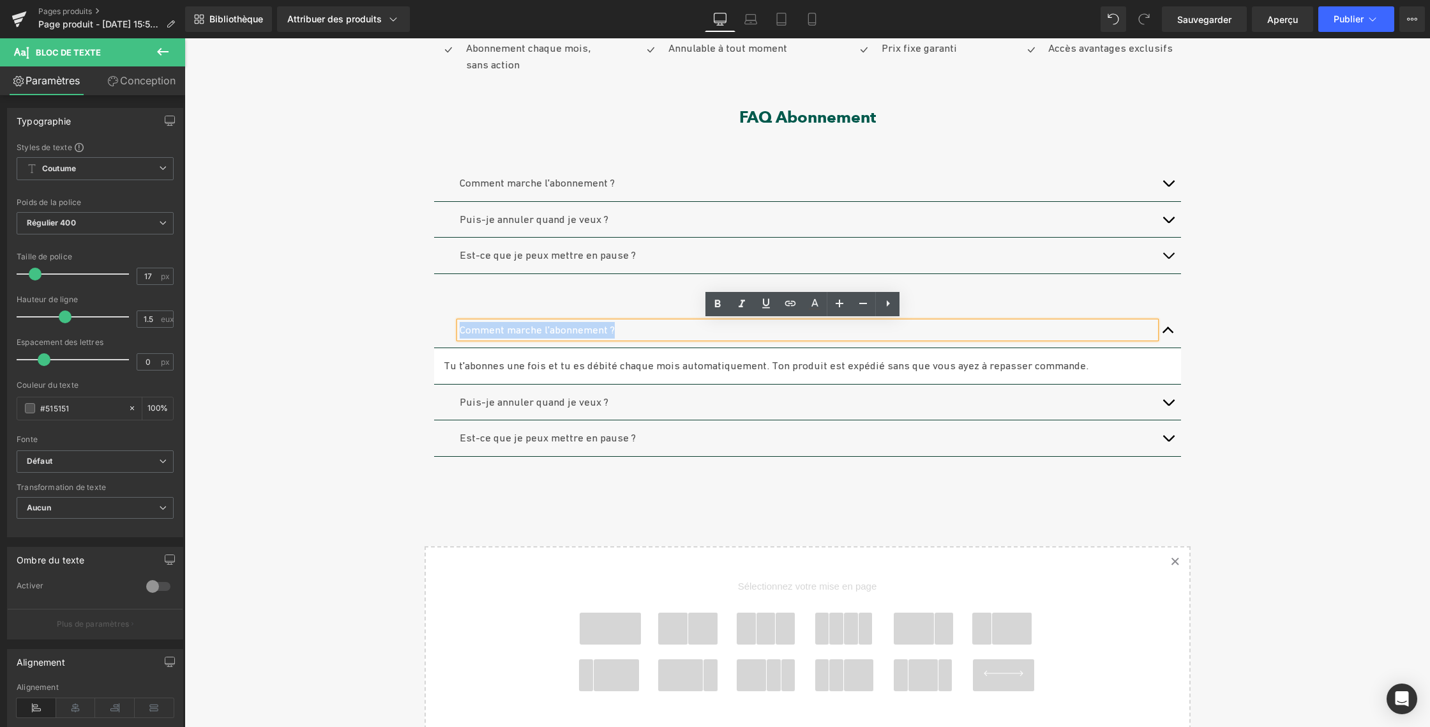
drag, startPoint x: 557, startPoint y: 326, endPoint x: 455, endPoint y: 321, distance: 101.6
click at [460, 322] on p "Comment marche l'abonnement ?" at bounding box center [808, 330] width 696 height 17
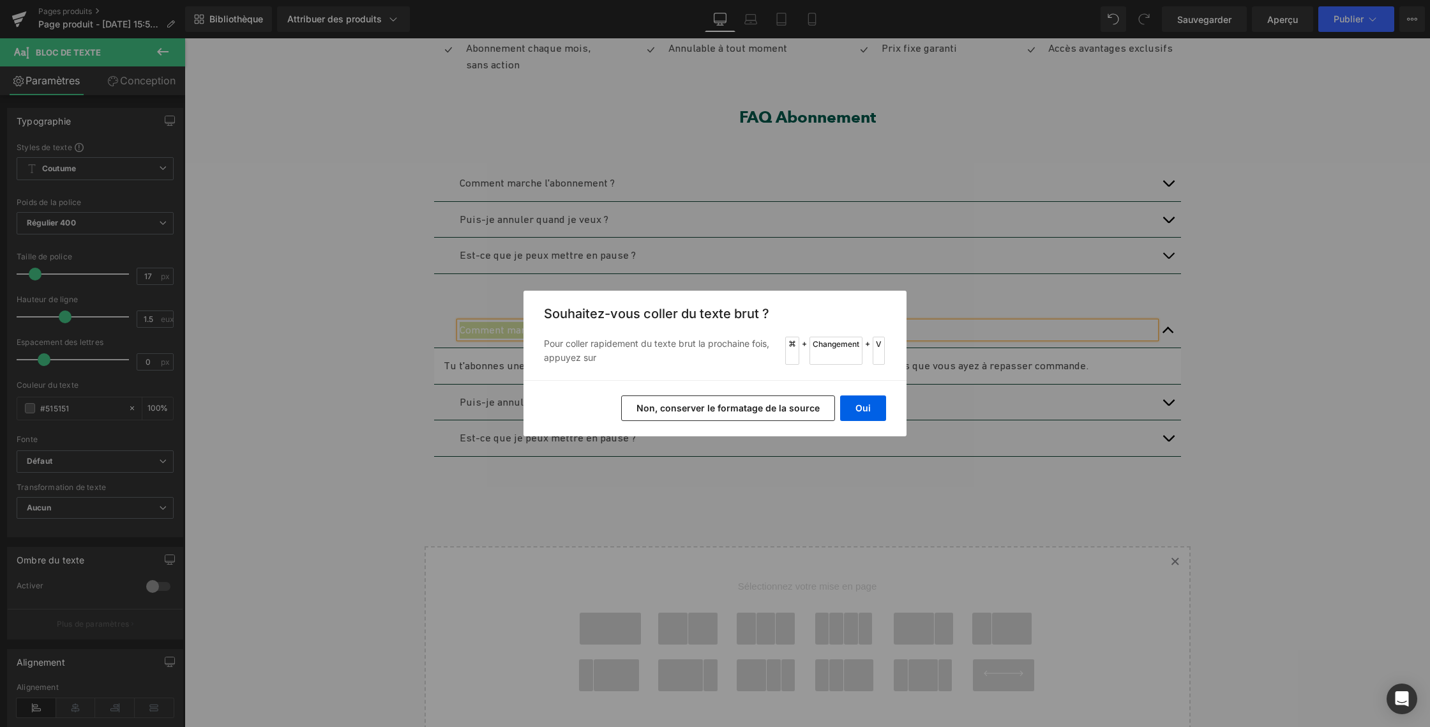
drag, startPoint x: 733, startPoint y: 414, endPoint x: 549, endPoint y: 376, distance: 187.8
click at [733, 414] on button "Non, conserver le formatage de la source" at bounding box center [728, 408] width 214 height 26
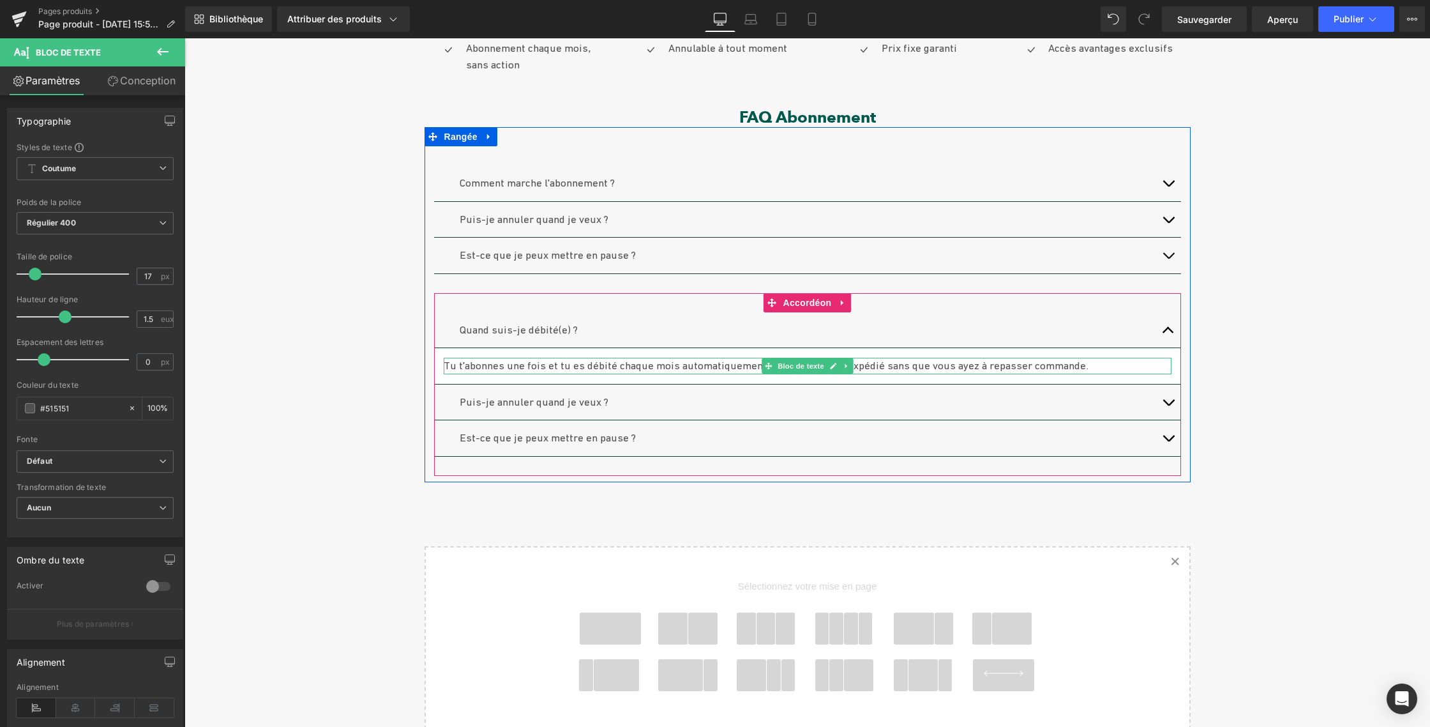
click at [656, 361] on font "Tu t'abonnes une fois et tu es débité chaque mois automatiquement. Ton produit …" at bounding box center [766, 365] width 645 height 13
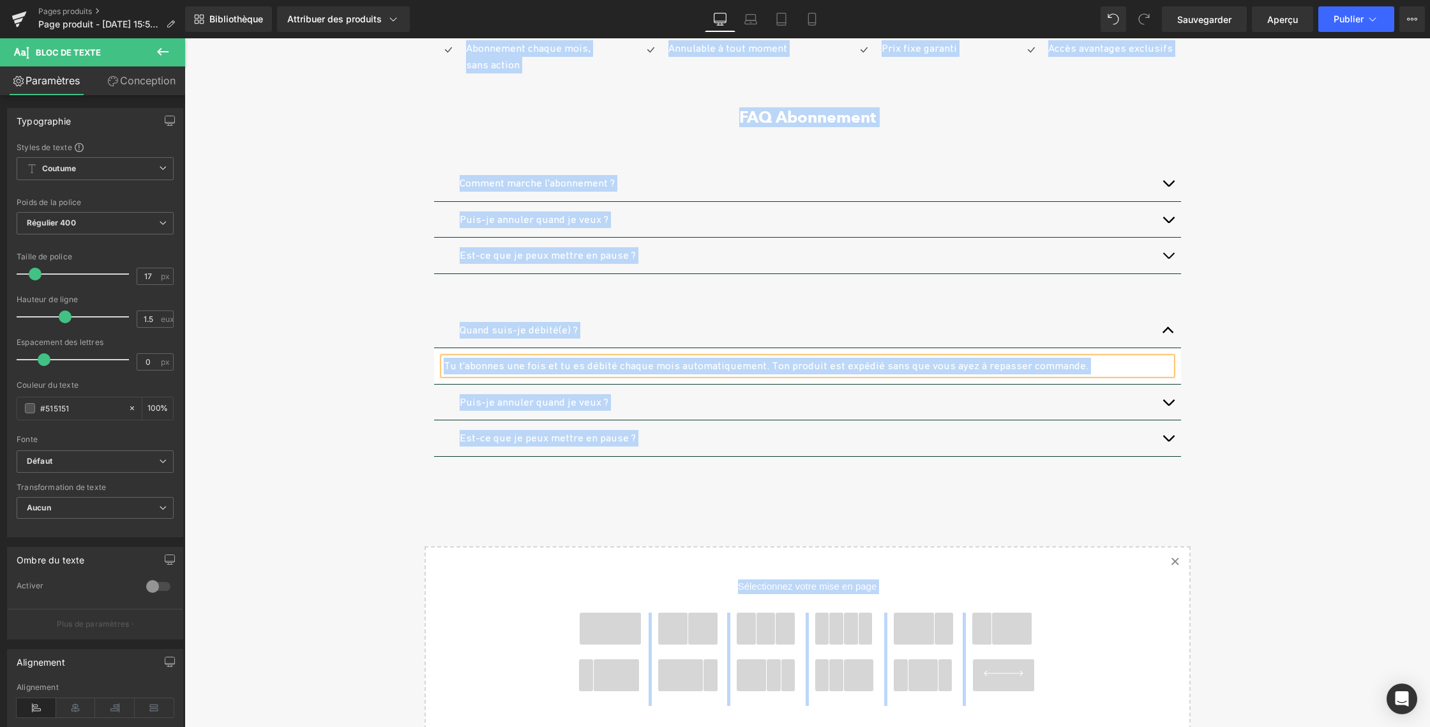
drag, startPoint x: 1077, startPoint y: 400, endPoint x: 1080, endPoint y: 384, distance: 15.5
click at [1077, 399] on p "Puis-je annuler quand je veux ?" at bounding box center [808, 402] width 696 height 17
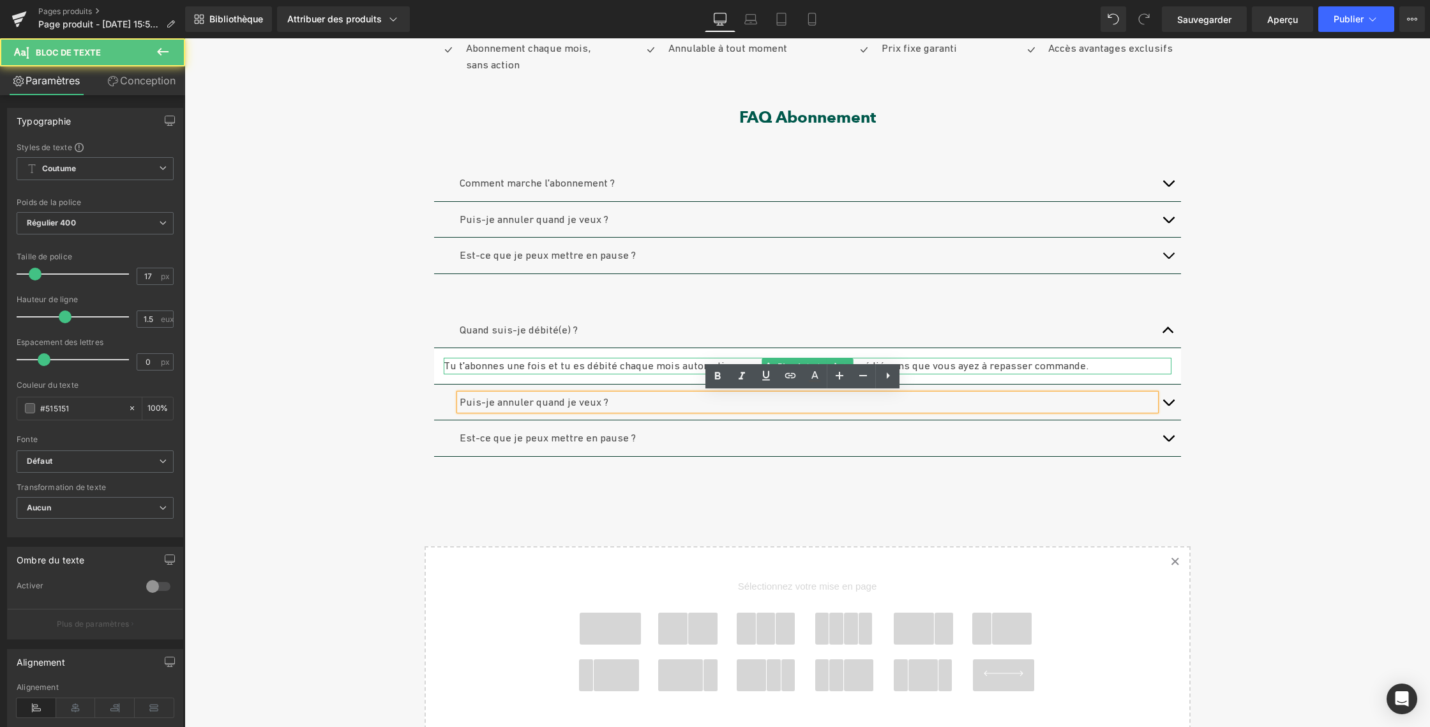
click at [1075, 366] on p "Tu t'abonnes une fois et tu es débité chaque mois automatiquement. Ton produit …" at bounding box center [808, 366] width 728 height 17
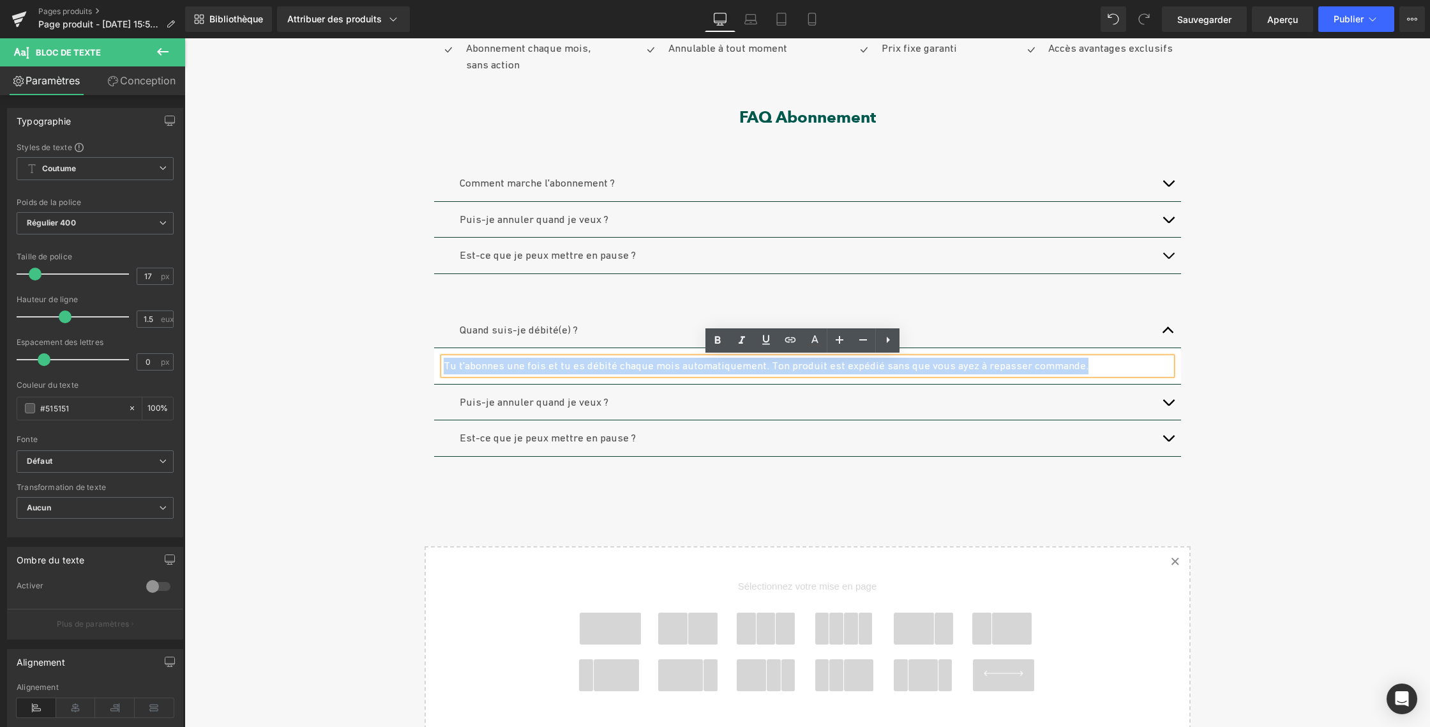
drag, startPoint x: 1074, startPoint y: 366, endPoint x: 427, endPoint y: 358, distance: 646.8
click at [427, 358] on div "Comment marche l'abonnement ? Bloc de texte Tu t'abonnes une fois et tu es débi…" at bounding box center [808, 310] width 766 height 329
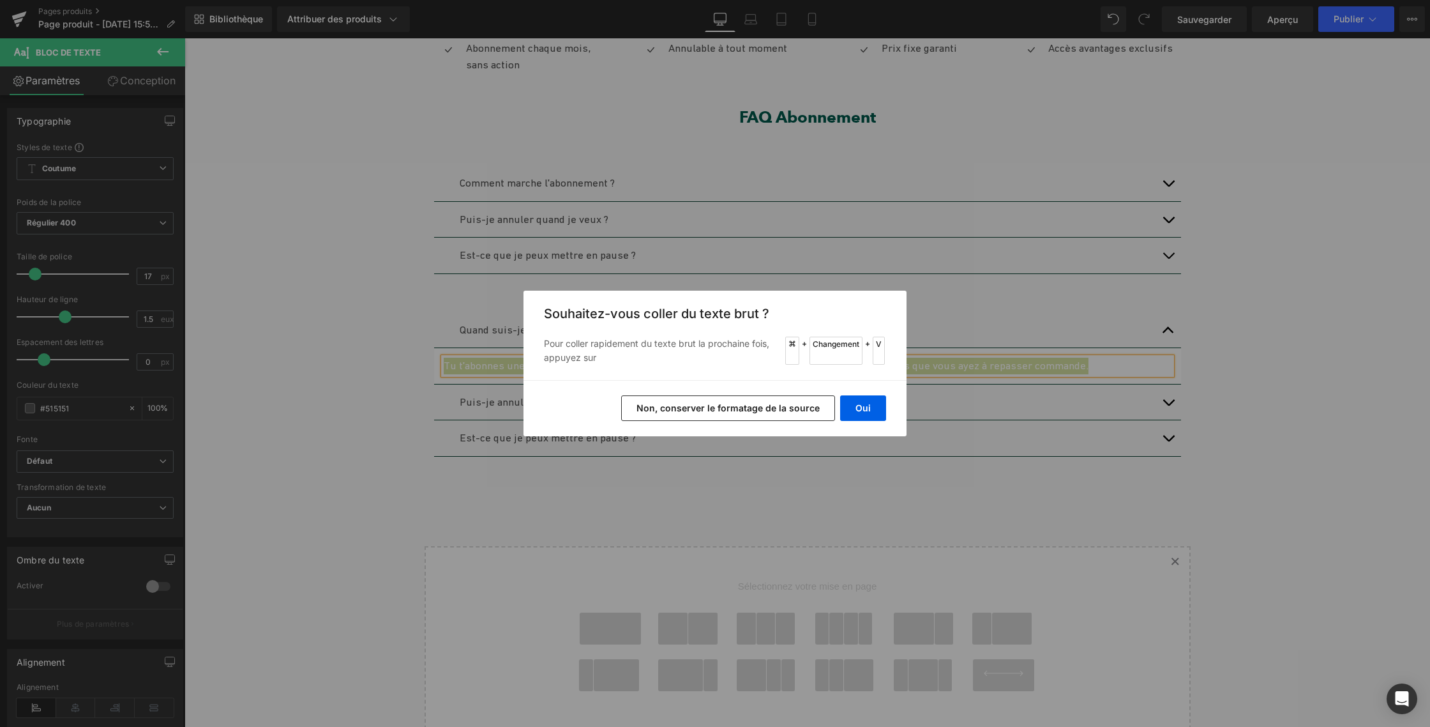
click at [694, 409] on font "Non, conserver le formatage de la source" at bounding box center [728, 407] width 183 height 11
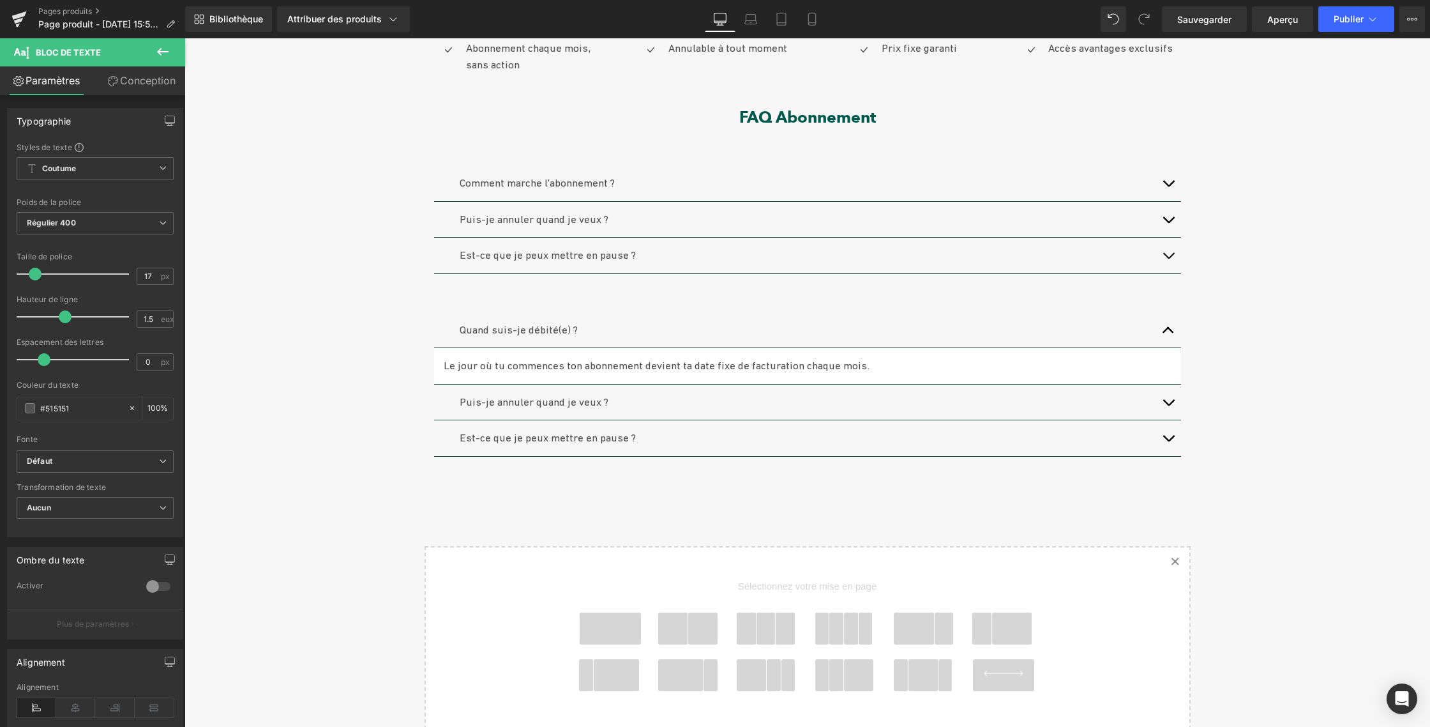
click at [573, 402] on font "Puis-je annuler quand je veux ?" at bounding box center [534, 401] width 149 height 13
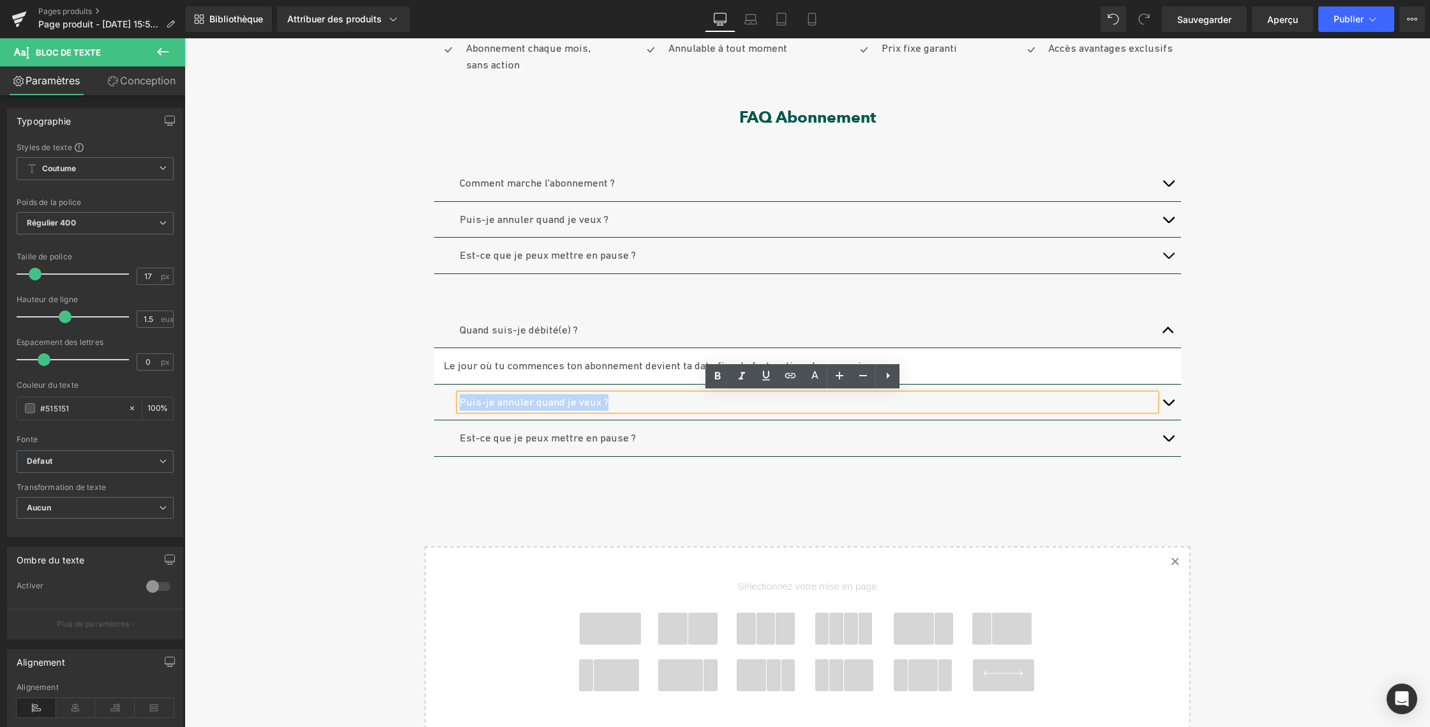
drag, startPoint x: 526, startPoint y: 398, endPoint x: 455, endPoint y: 398, distance: 70.9
click at [460, 398] on p "Puis-je annuler quand je veux ?" at bounding box center [808, 402] width 696 height 17
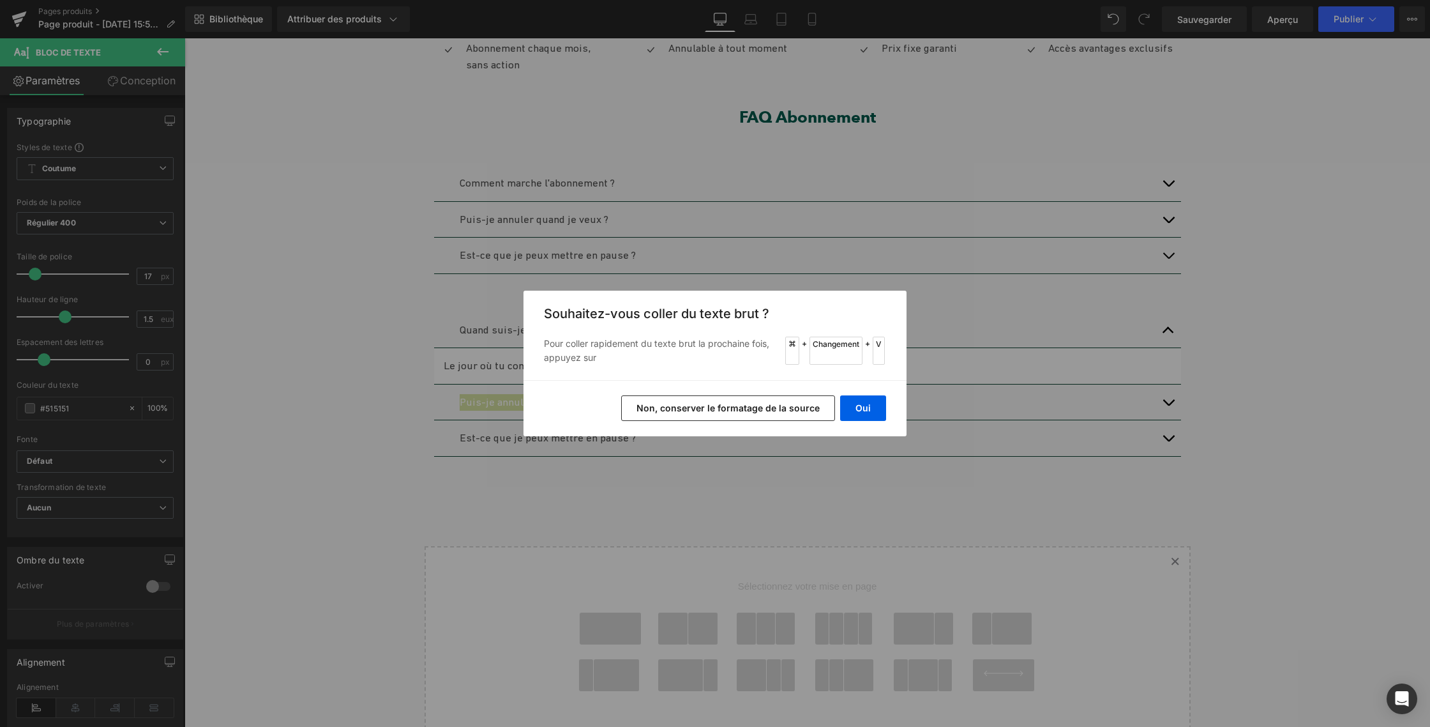
click at [724, 415] on button "Non, conserver le formatage de la source" at bounding box center [728, 408] width 214 height 26
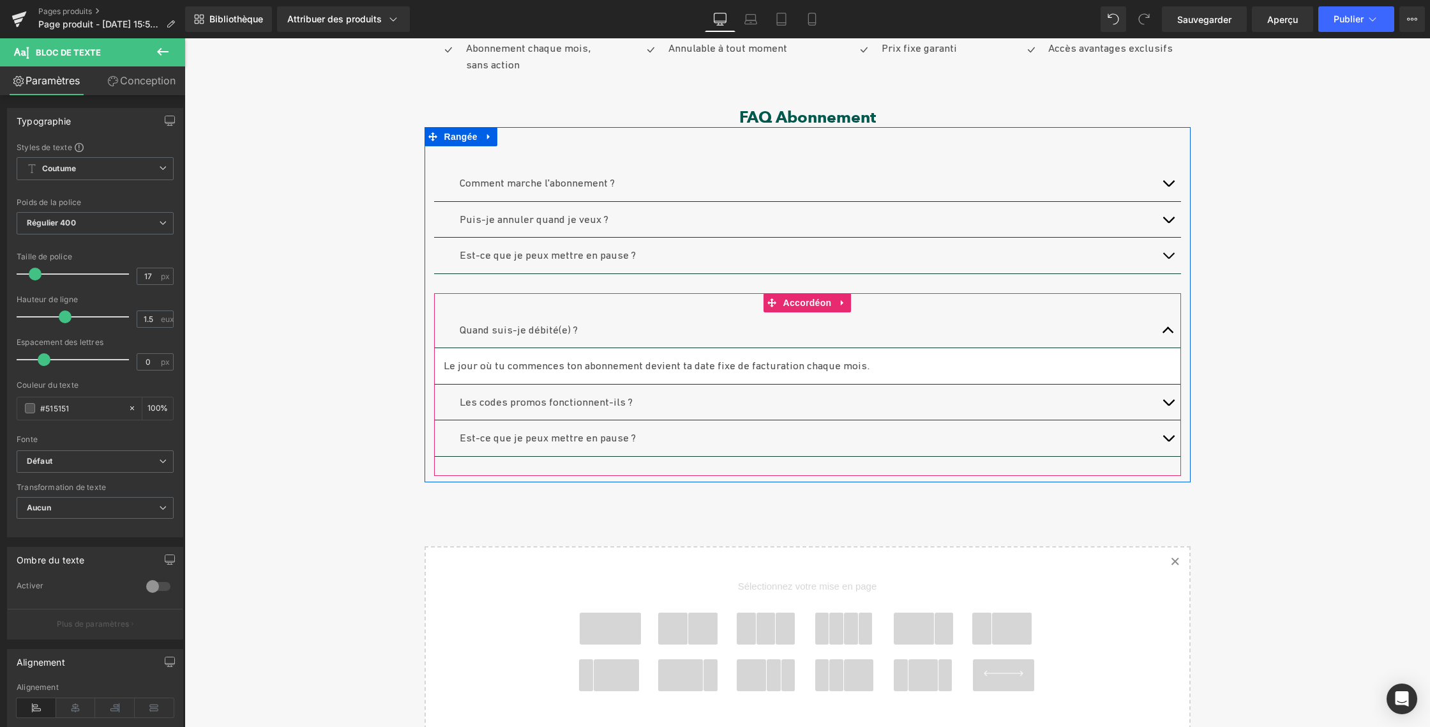
click at [1165, 401] on button "button" at bounding box center [1169, 402] width 26 height 36
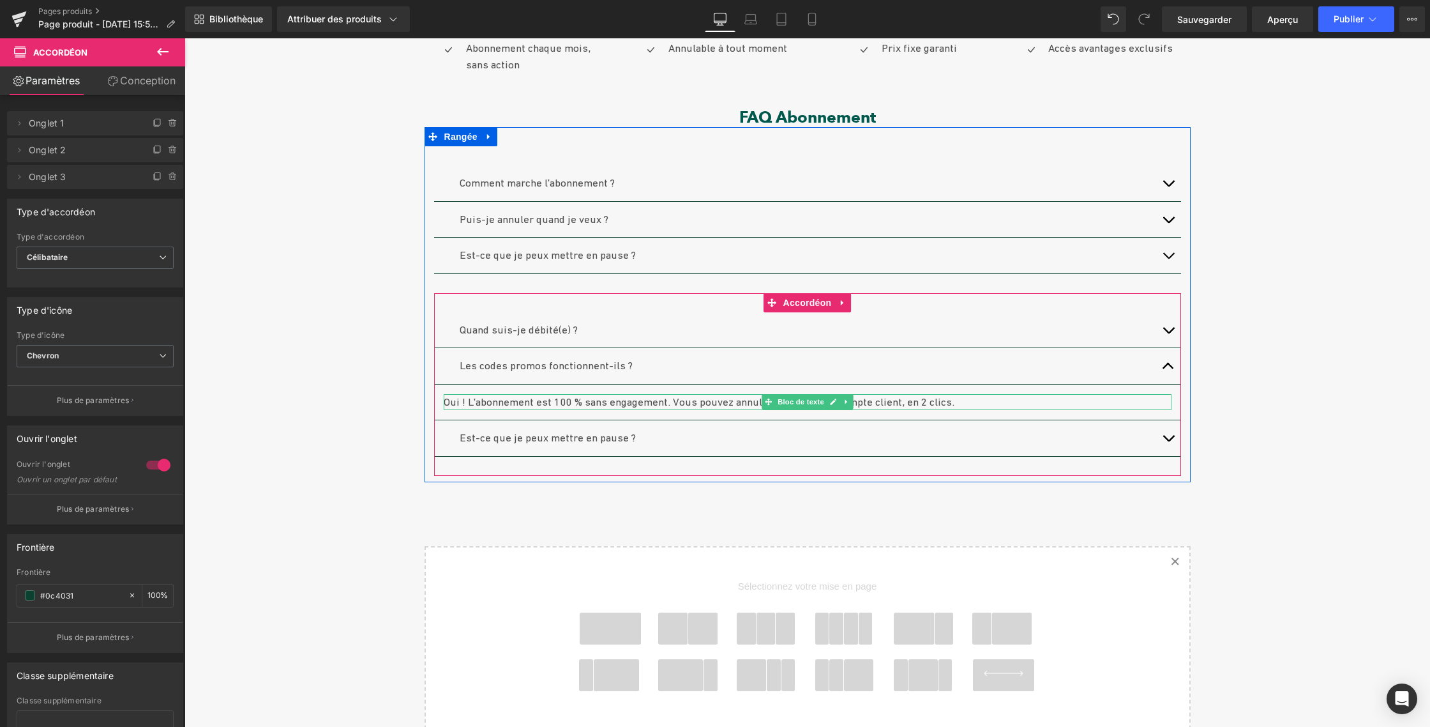
click at [449, 400] on font "Oui ! L'abonnement est 100 % sans engagement. Vous pouvez annuler depuis votre …" at bounding box center [699, 401] width 511 height 13
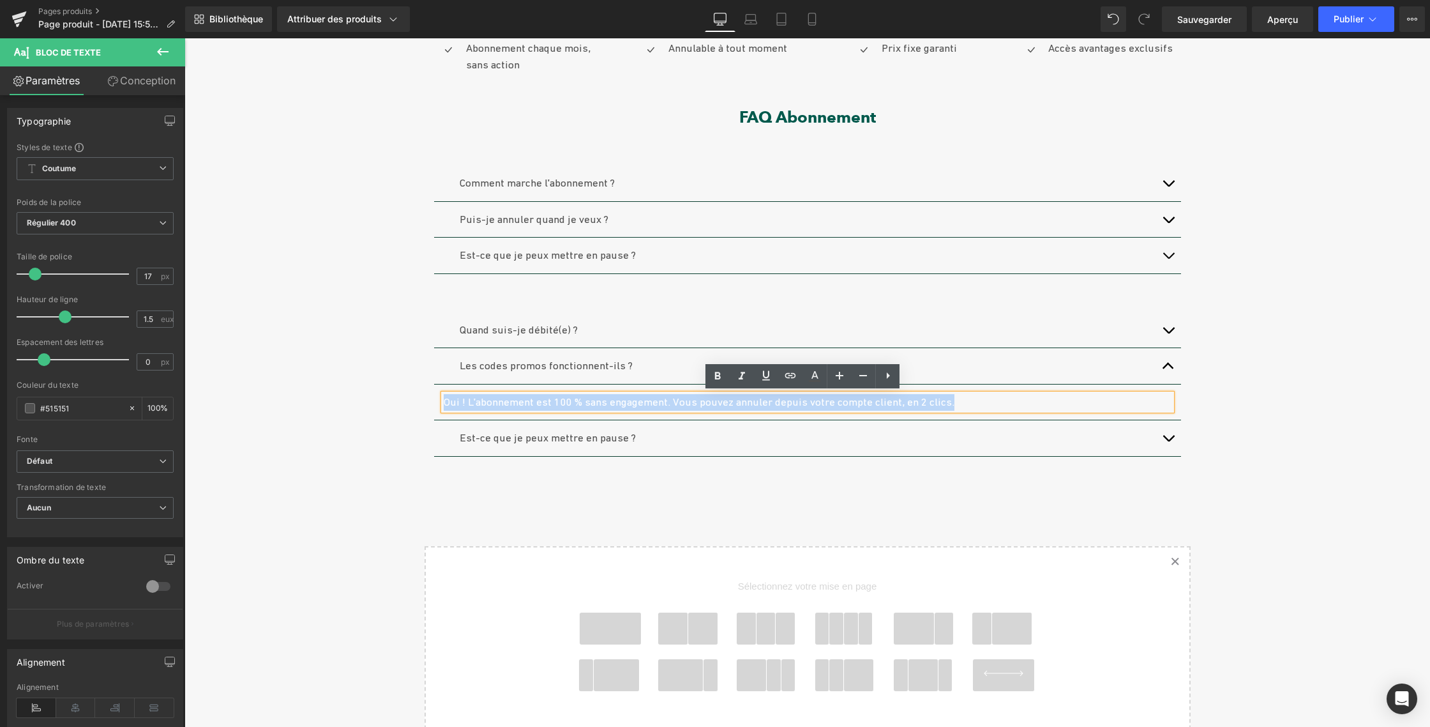
drag, startPoint x: 441, startPoint y: 400, endPoint x: 1029, endPoint y: 406, distance: 588.7
click at [1029, 405] on p "Oui ! L'abonnement est 100 % sans engagement. Vous pouvez annuler depuis votre …" at bounding box center [808, 402] width 728 height 17
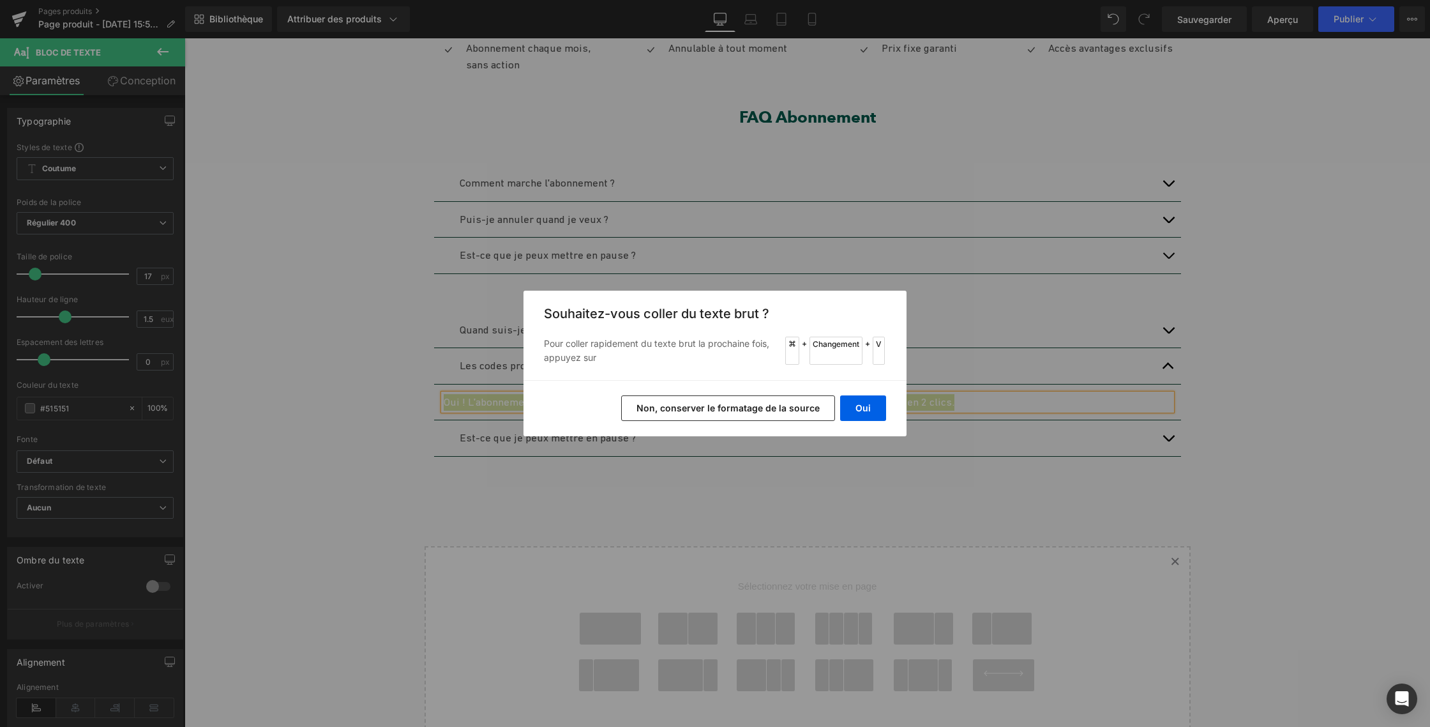
click at [702, 409] on font "Non, conserver le formatage de la source" at bounding box center [728, 407] width 183 height 11
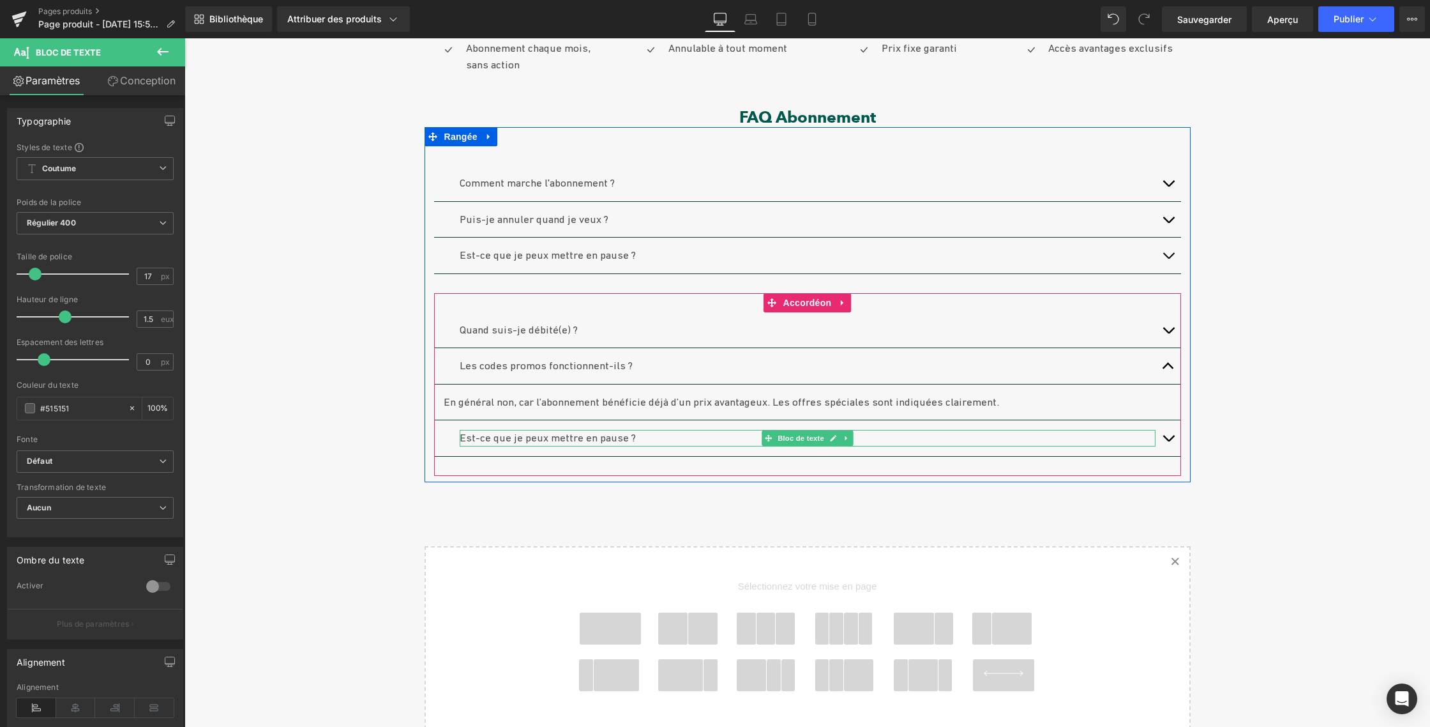
click at [603, 439] on font "Est-ce que je peux mettre en pause ?" at bounding box center [548, 437] width 176 height 13
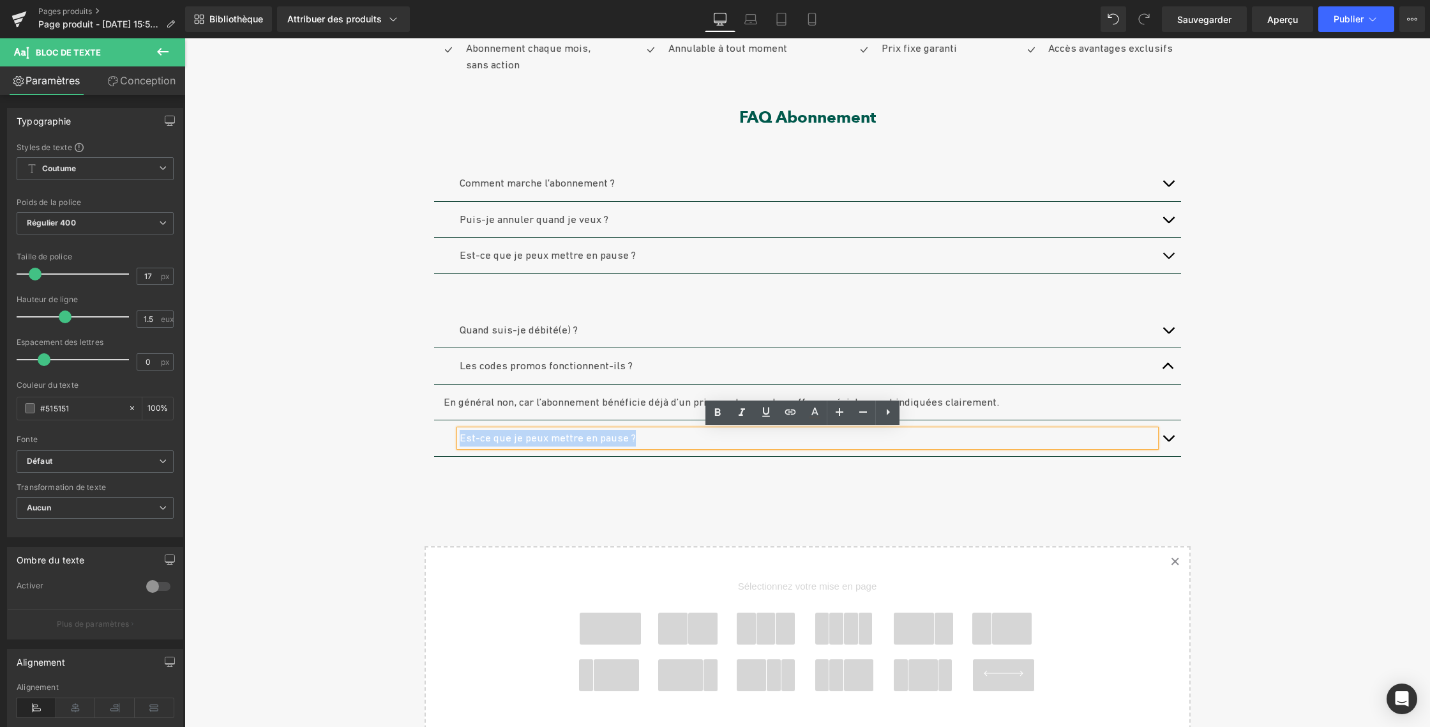
drag, startPoint x: 582, startPoint y: 439, endPoint x: 457, endPoint y: 438, distance: 125.1
click at [460, 438] on font "Est-ce que je peux mettre en pause ?" at bounding box center [548, 437] width 176 height 13
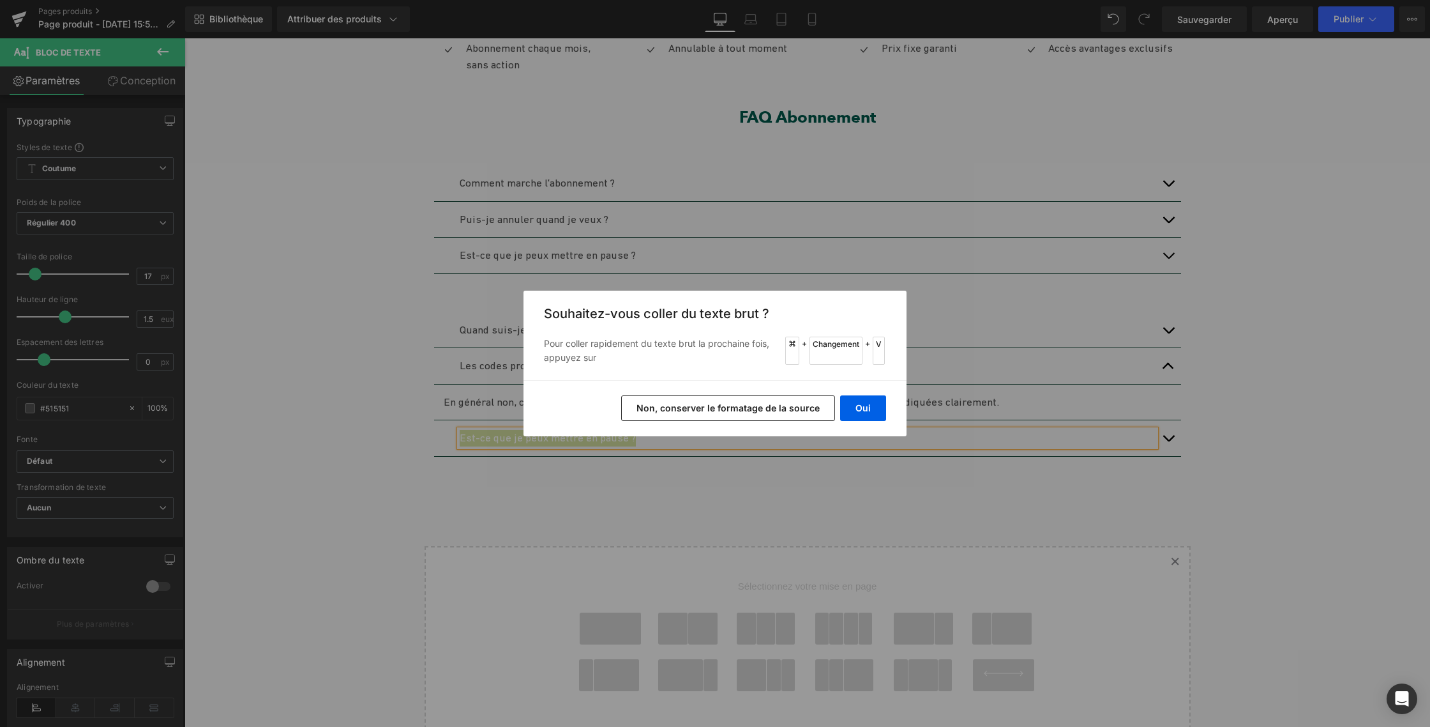
click at [674, 406] on font "Non, conserver le formatage de la source" at bounding box center [728, 407] width 183 height 11
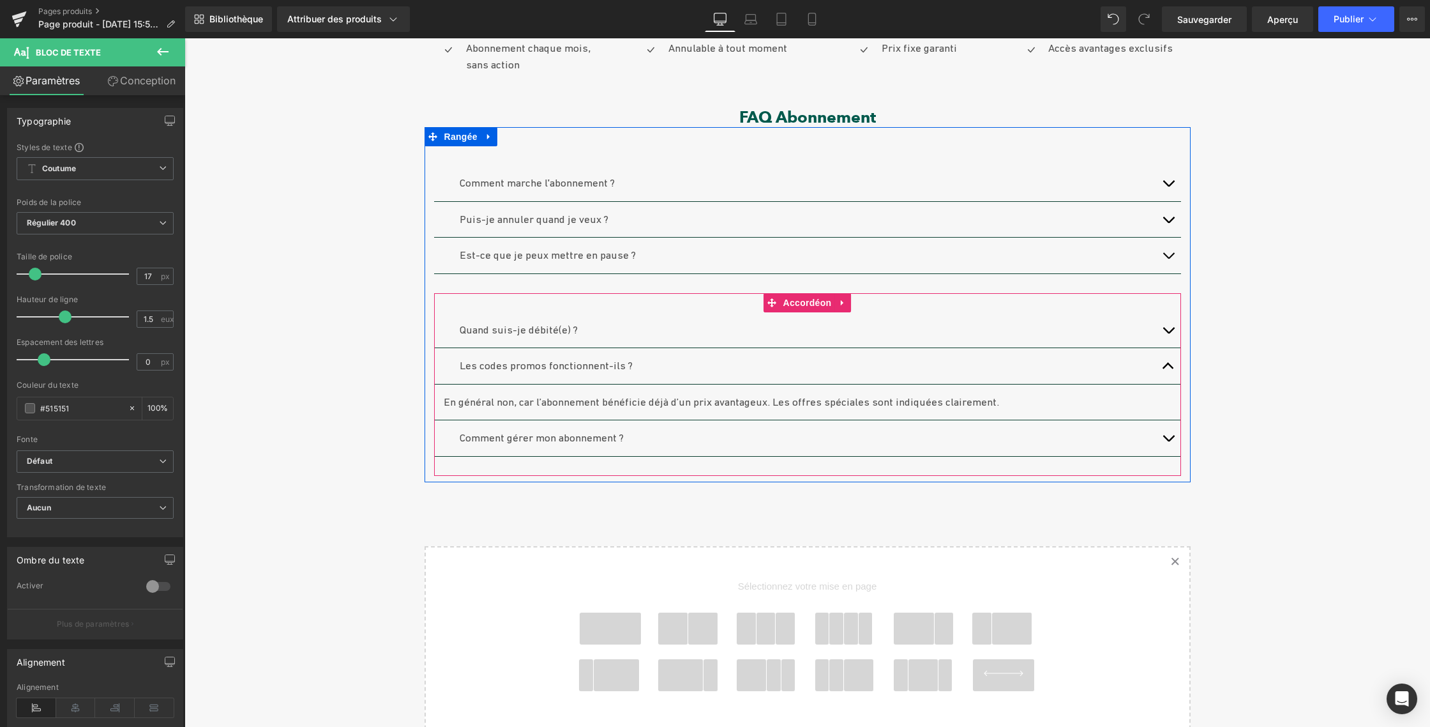
click at [1168, 441] on span "button" at bounding box center [1168, 441] width 0 height 0
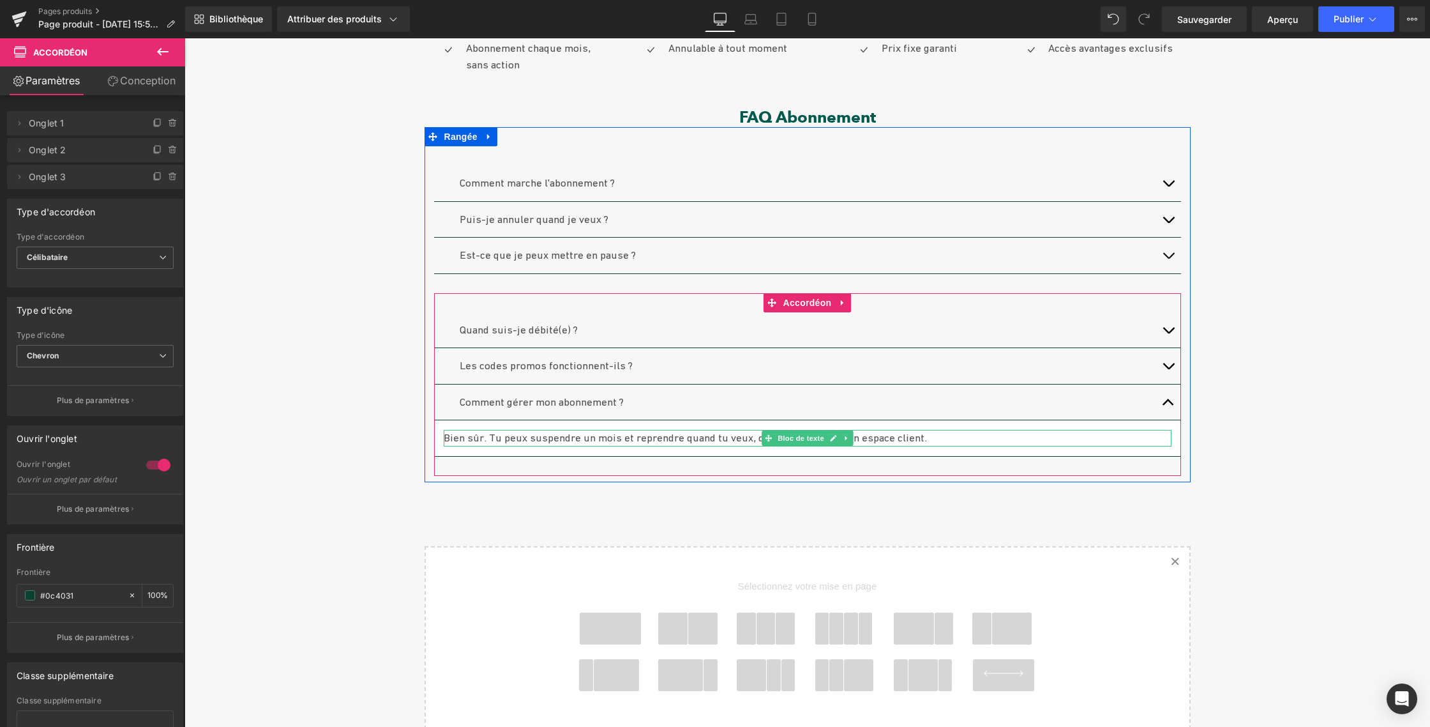
drag, startPoint x: 759, startPoint y: 441, endPoint x: 706, endPoint y: 440, distance: 53.0
click at [765, 441] on icon at bounding box center [768, 438] width 7 height 8
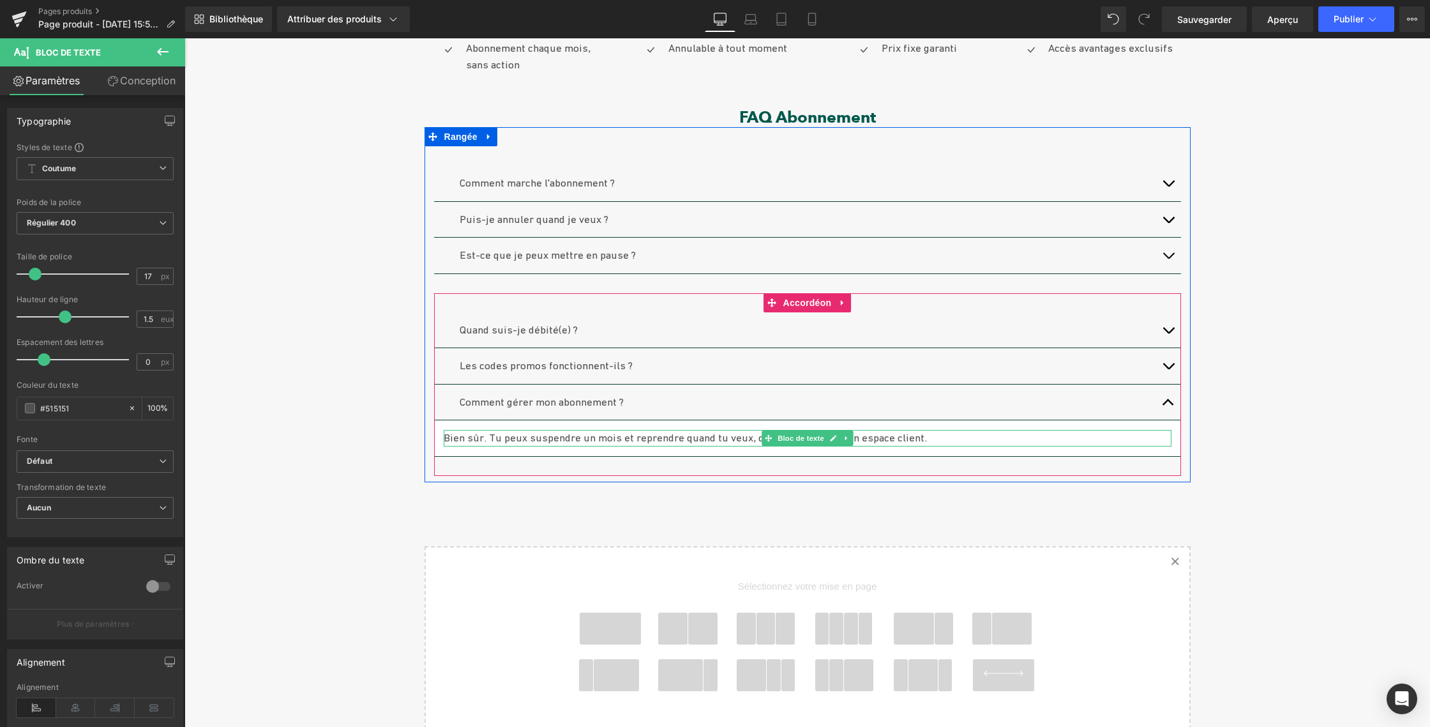
click at [445, 438] on font "Bien sûr. Tu peux suspendre un mois et reprendre quand tu veux, directement dan…" at bounding box center [685, 437] width 483 height 13
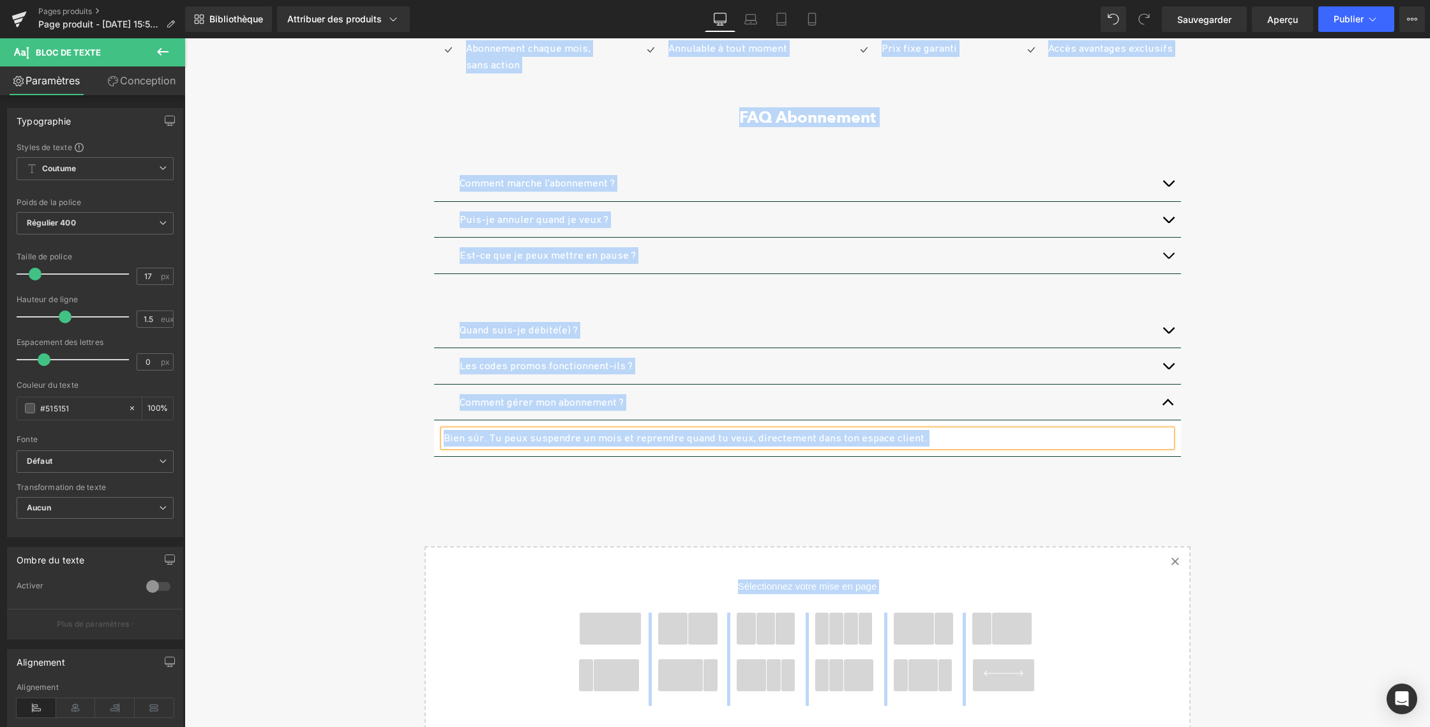
click at [926, 442] on p "Bien sûr. Tu peux suspendre un mois et reprendre quand tu veux, directement dan…" at bounding box center [808, 438] width 728 height 17
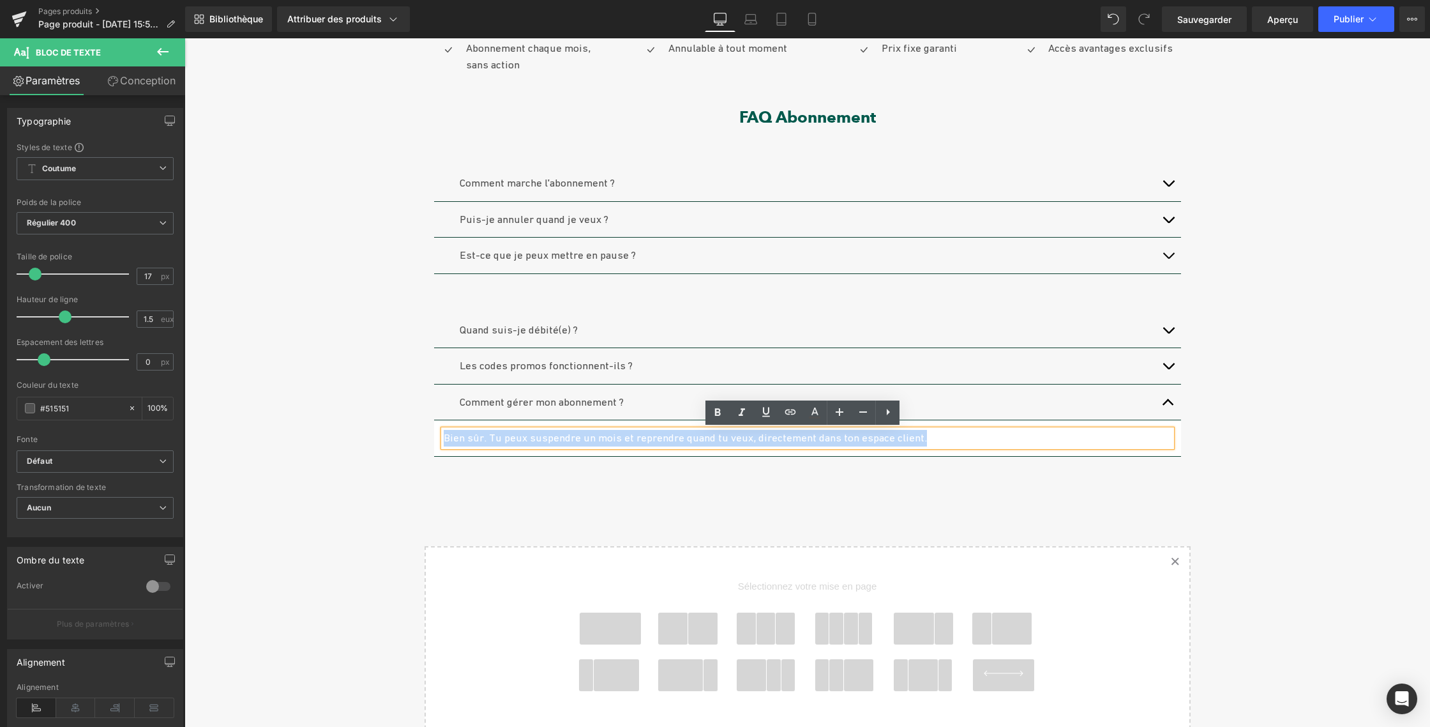
drag, startPoint x: 829, startPoint y: 437, endPoint x: 435, endPoint y: 435, distance: 393.3
click at [434, 435] on article "Bien sûr. Tu peux suspendre un mois et reprendre quand tu veux, directement dan…" at bounding box center [807, 438] width 747 height 36
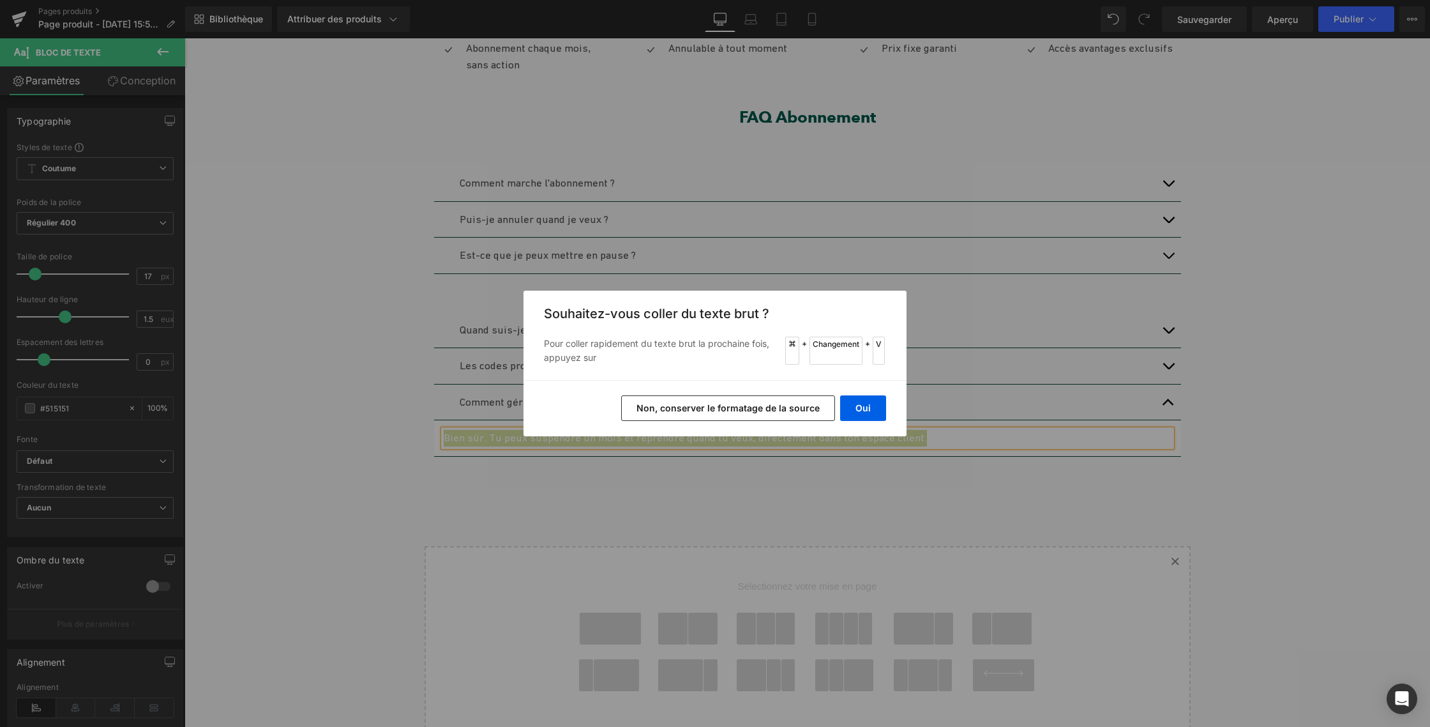
drag, startPoint x: 539, startPoint y: 379, endPoint x: 723, endPoint y: 418, distance: 188.1
click at [723, 418] on button "Non, conserver le formatage de la source" at bounding box center [728, 408] width 214 height 26
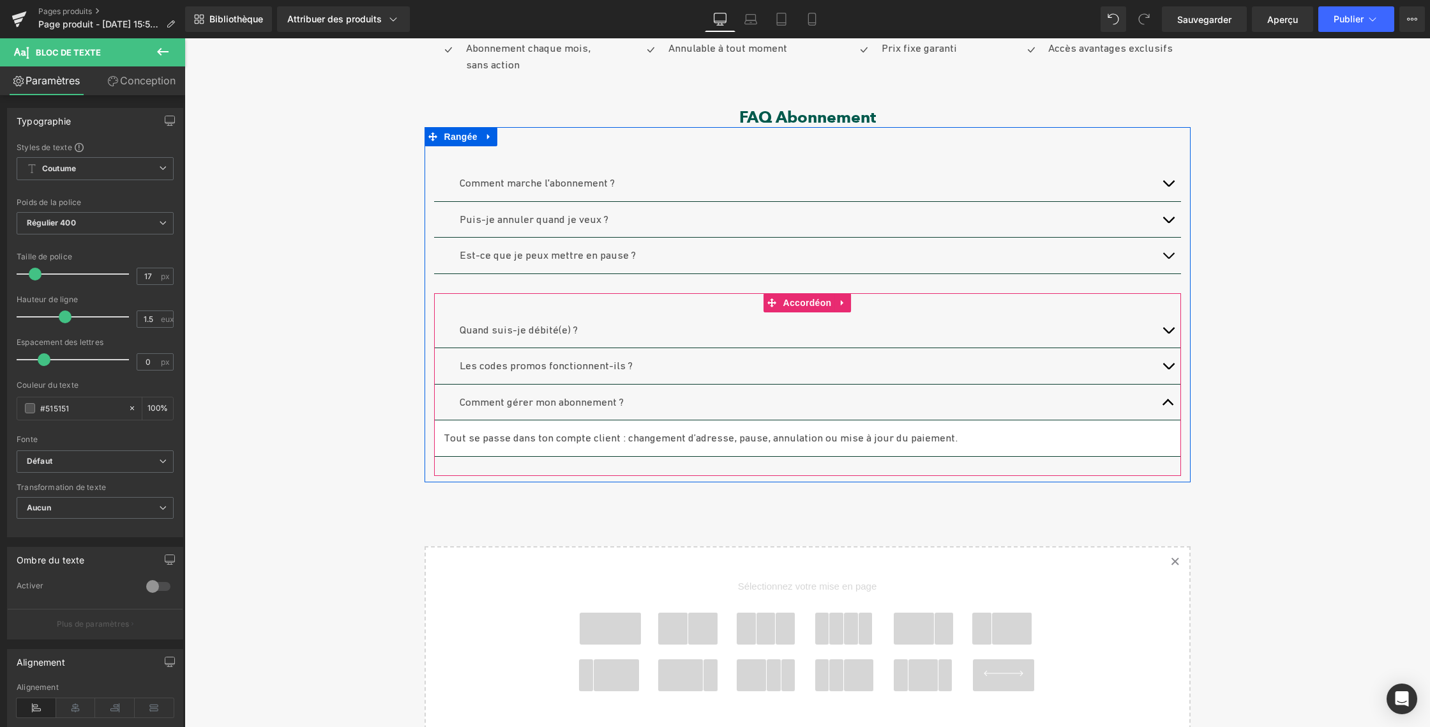
drag, startPoint x: 1158, startPoint y: 400, endPoint x: 1166, endPoint y: 400, distance: 7.7
click at [1160, 400] on button "button" at bounding box center [1169, 402] width 26 height 36
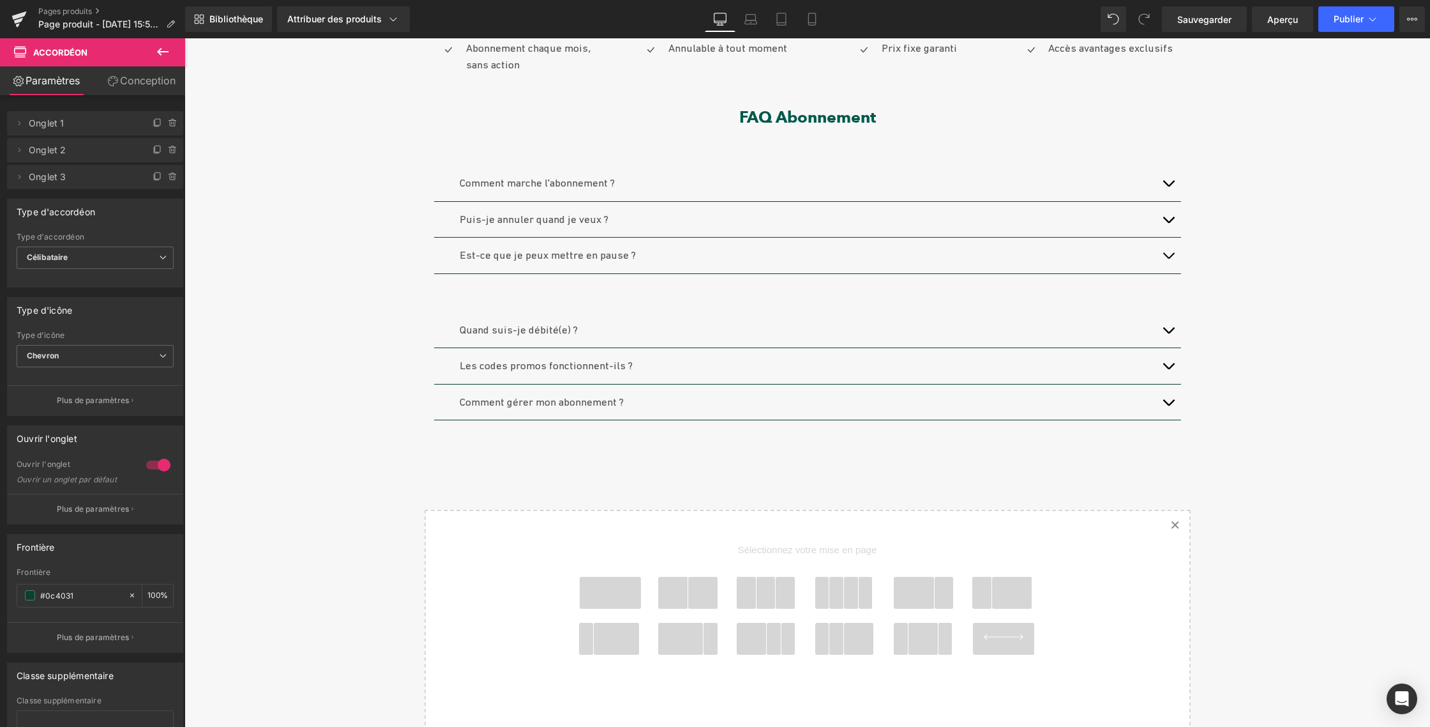
scroll to position [422, 0]
click at [157, 52] on icon at bounding box center [162, 52] width 11 height 8
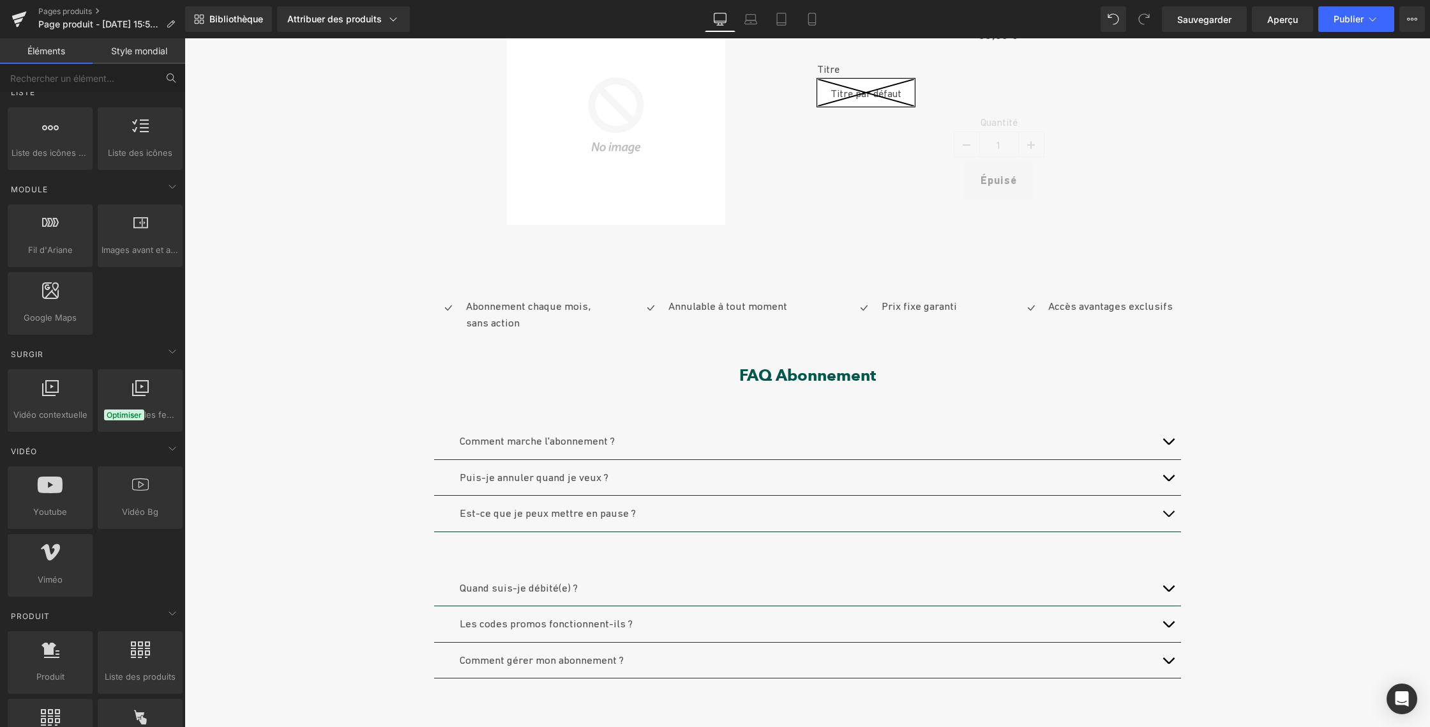
scroll to position [119, 0]
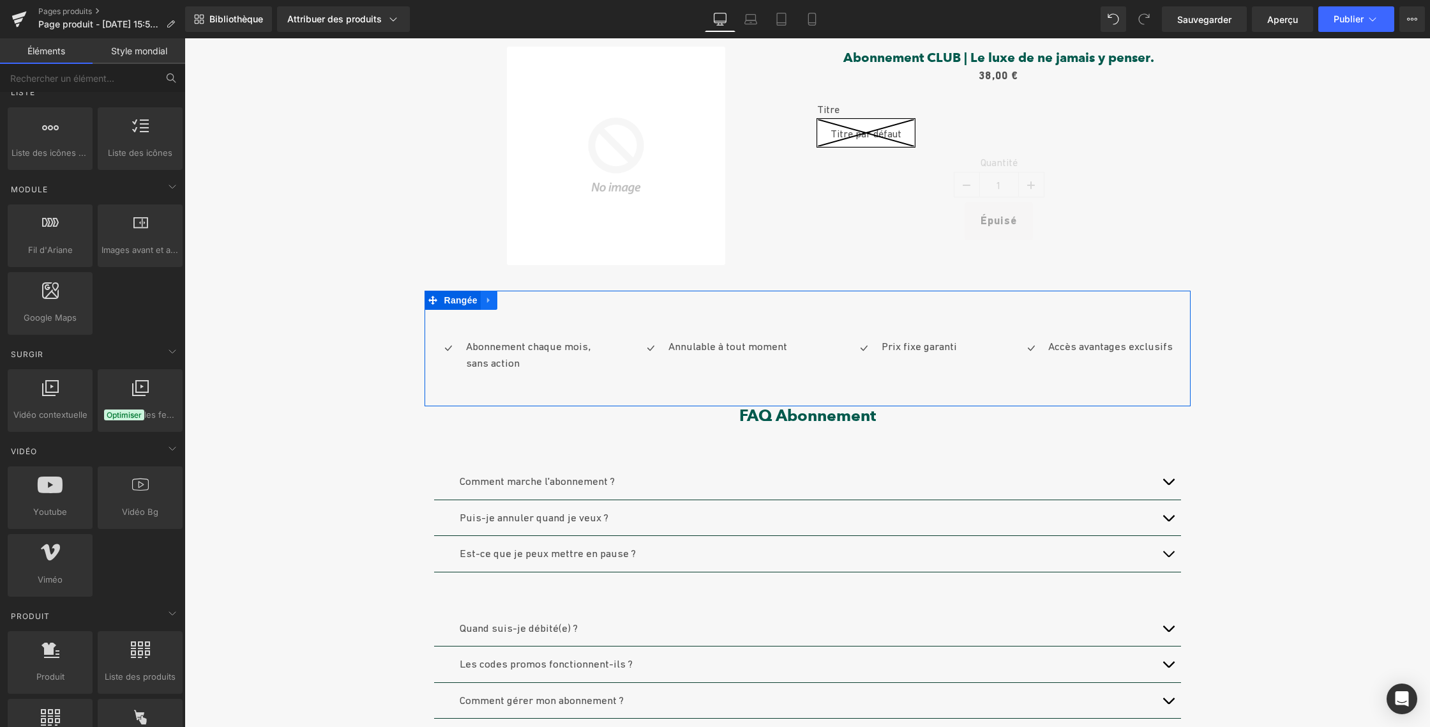
click at [485, 302] on icon at bounding box center [489, 301] width 9 height 10
click at [501, 299] on icon at bounding box center [505, 300] width 9 height 9
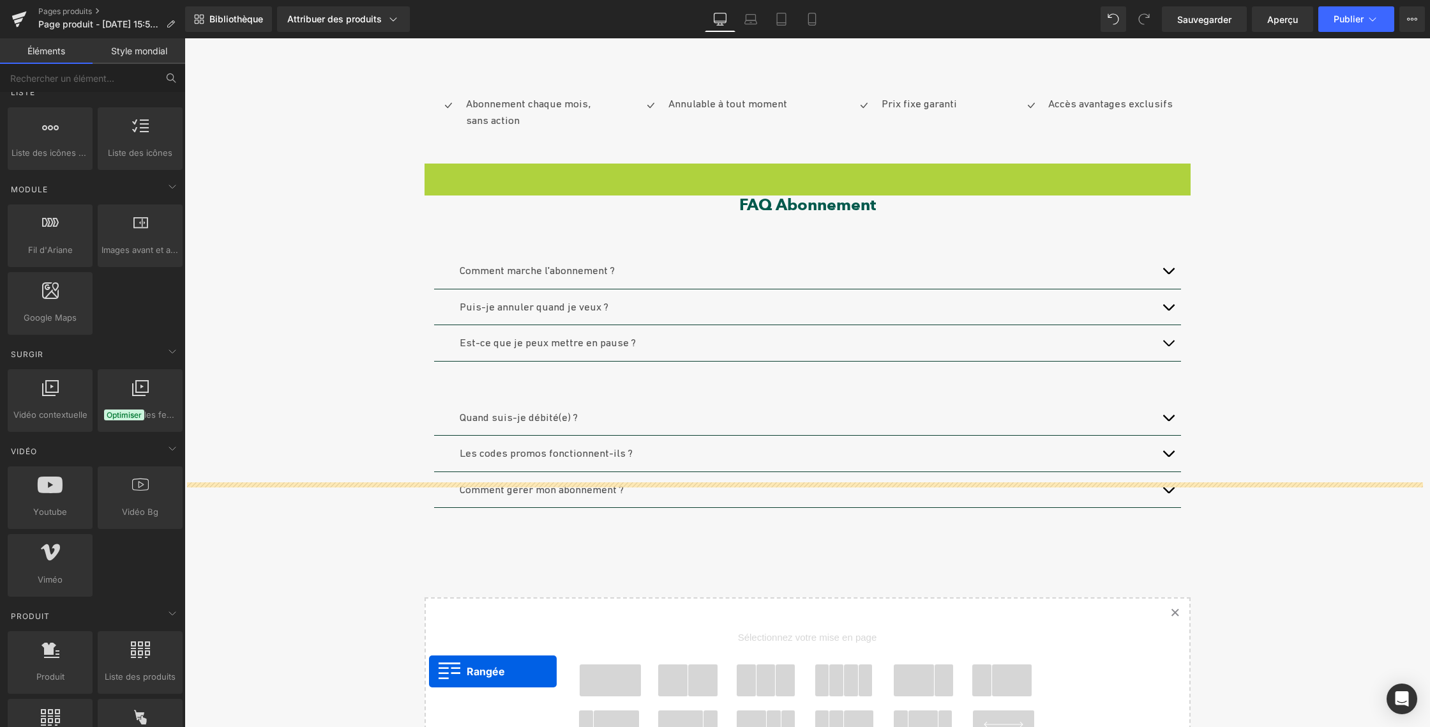
scroll to position [425, 0]
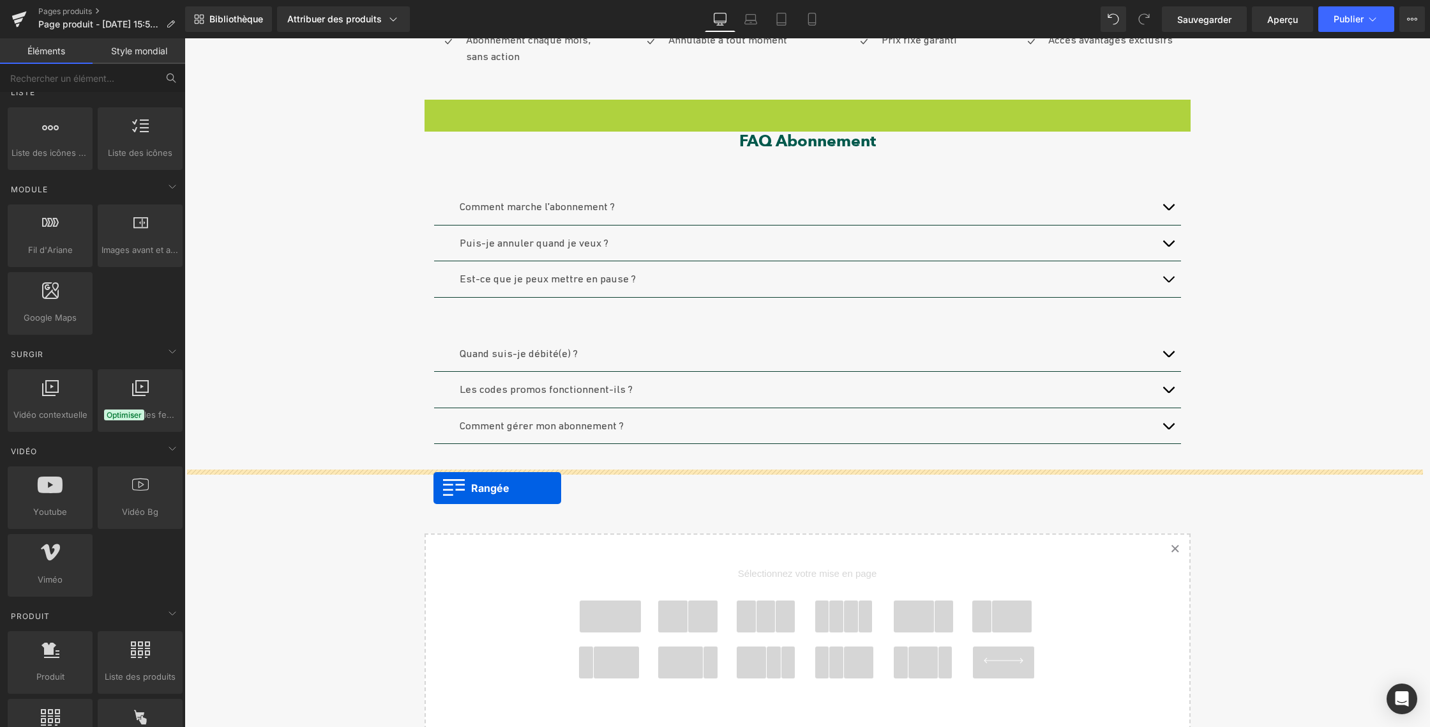
drag, startPoint x: 427, startPoint y: 414, endPoint x: 434, endPoint y: 488, distance: 74.3
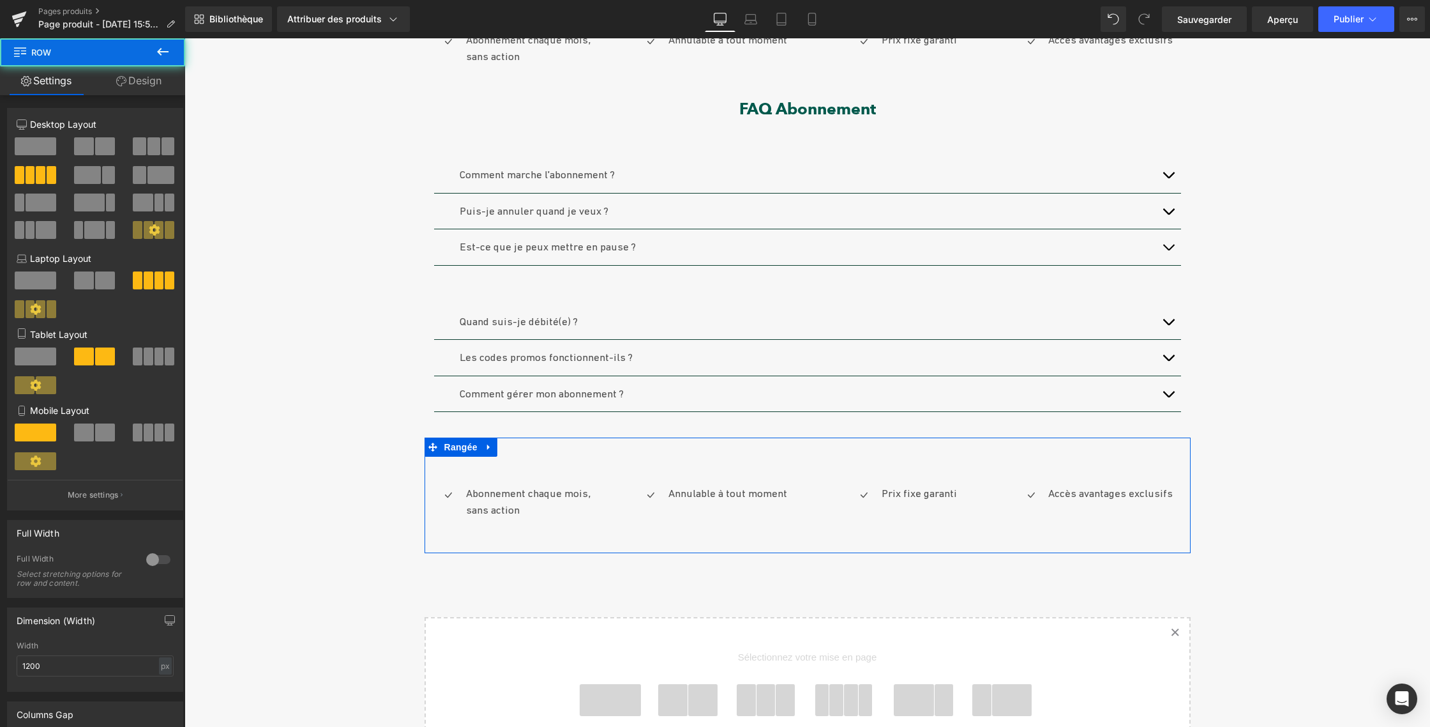
scroll to position [423, 0]
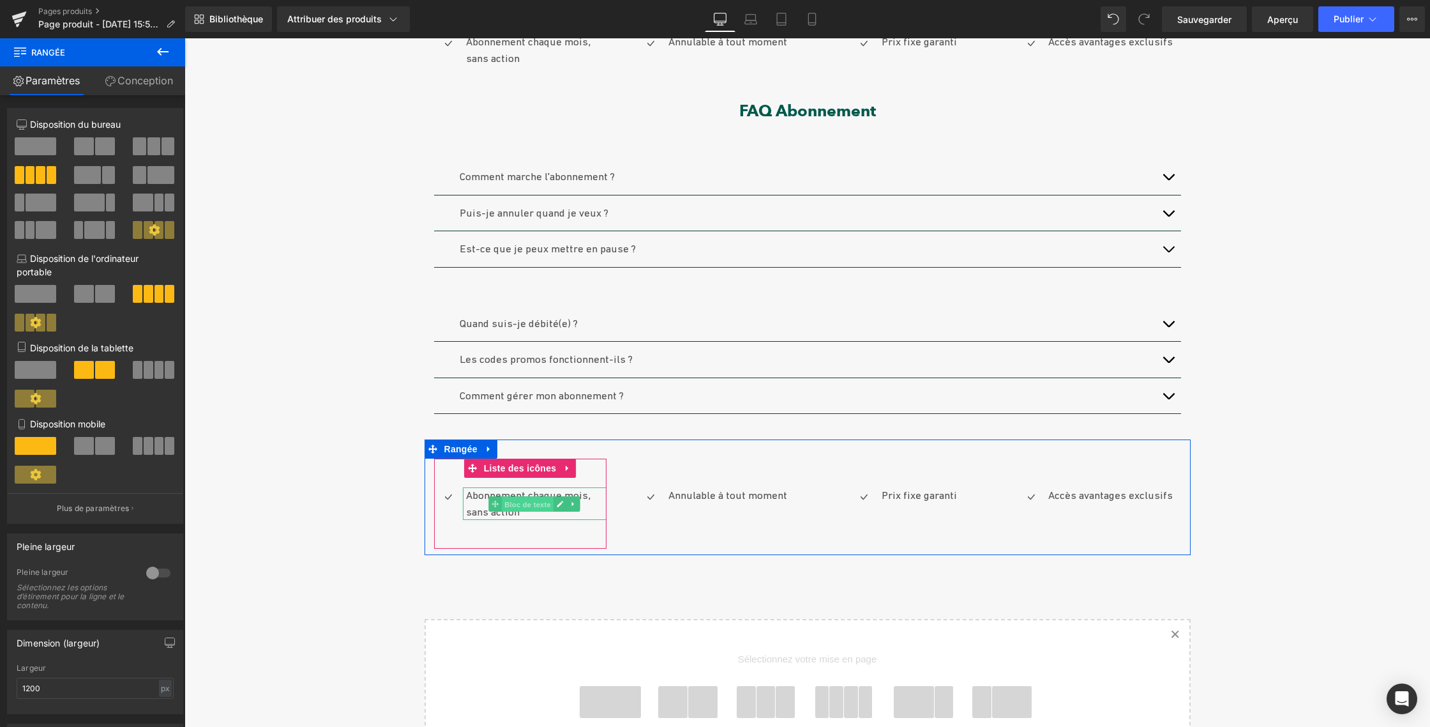
click at [525, 500] on font "Bloc de texte" at bounding box center [527, 504] width 47 height 8
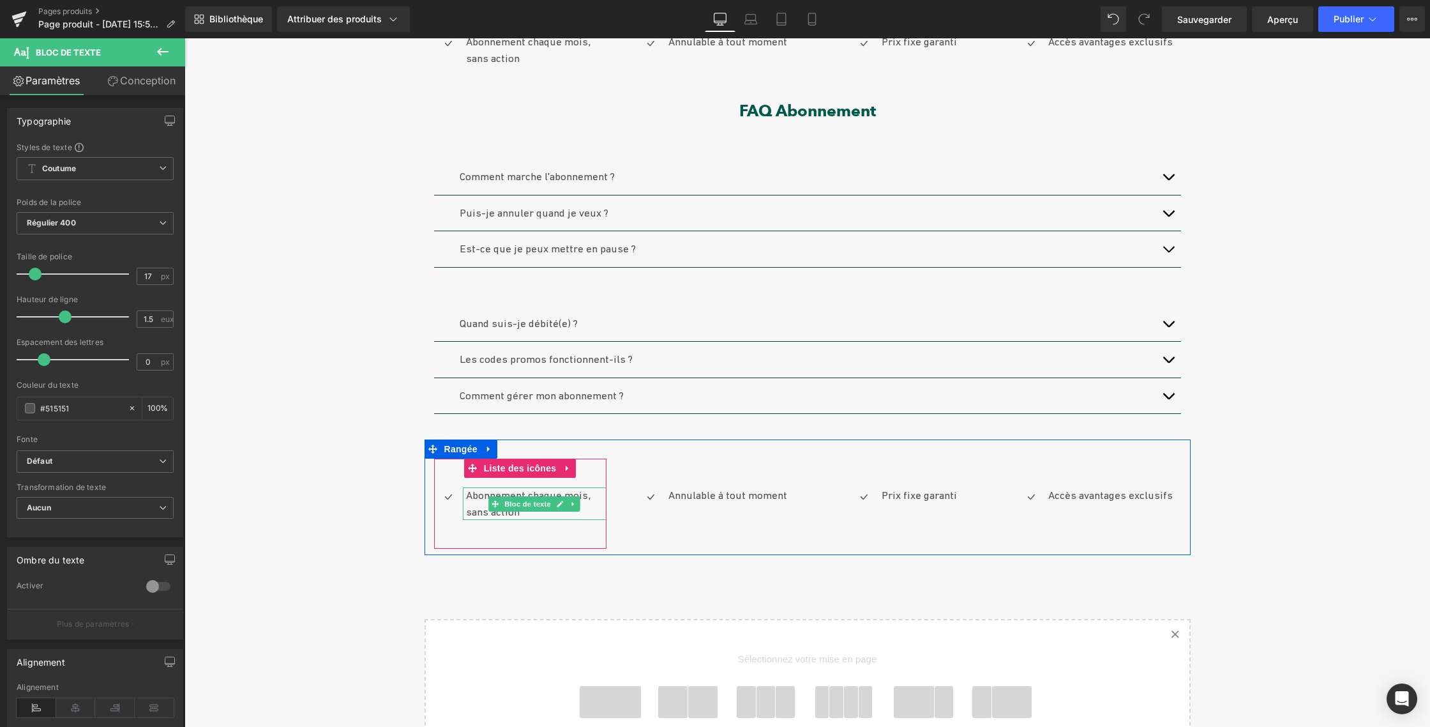
scroll to position [412, 0]
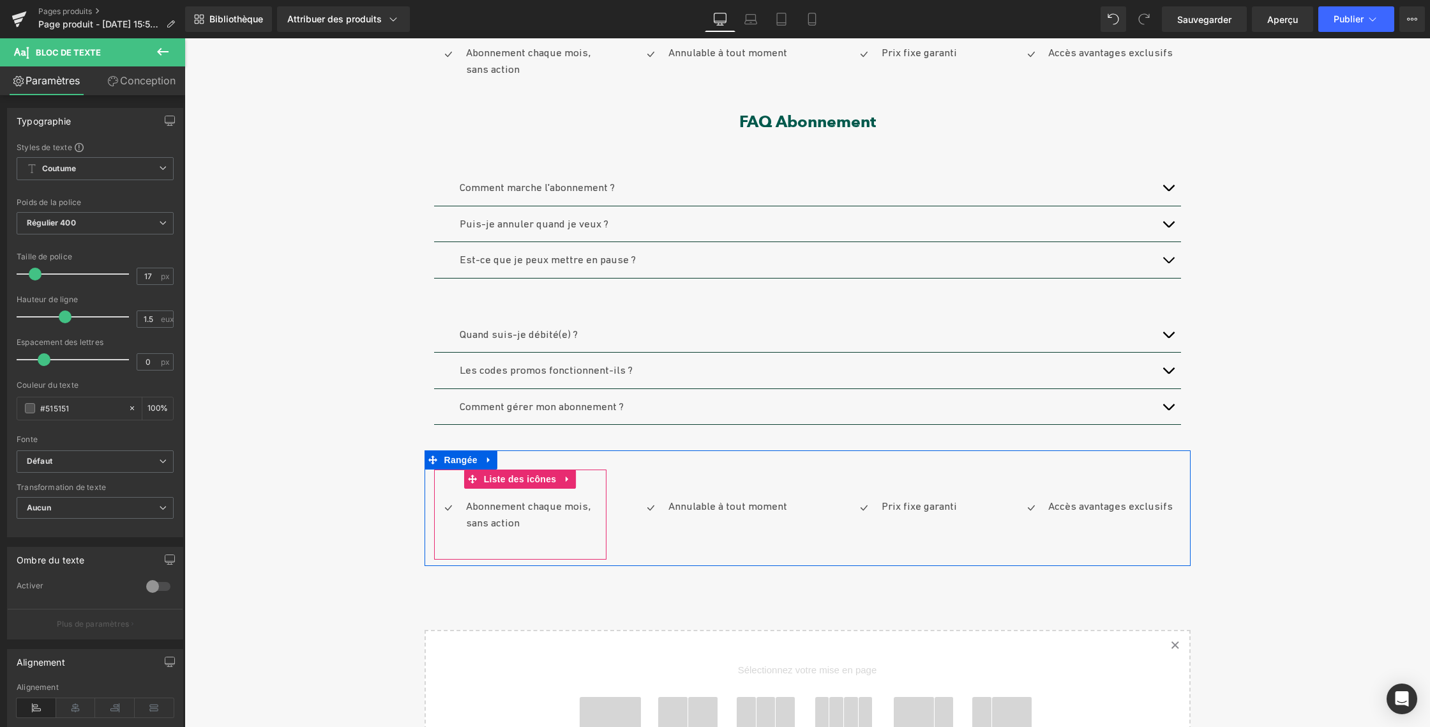
click at [580, 476] on div "Icône Abonnement chaque mois, sans action Bloc de texte Liste des icônes" at bounding box center [520, 514] width 172 height 90
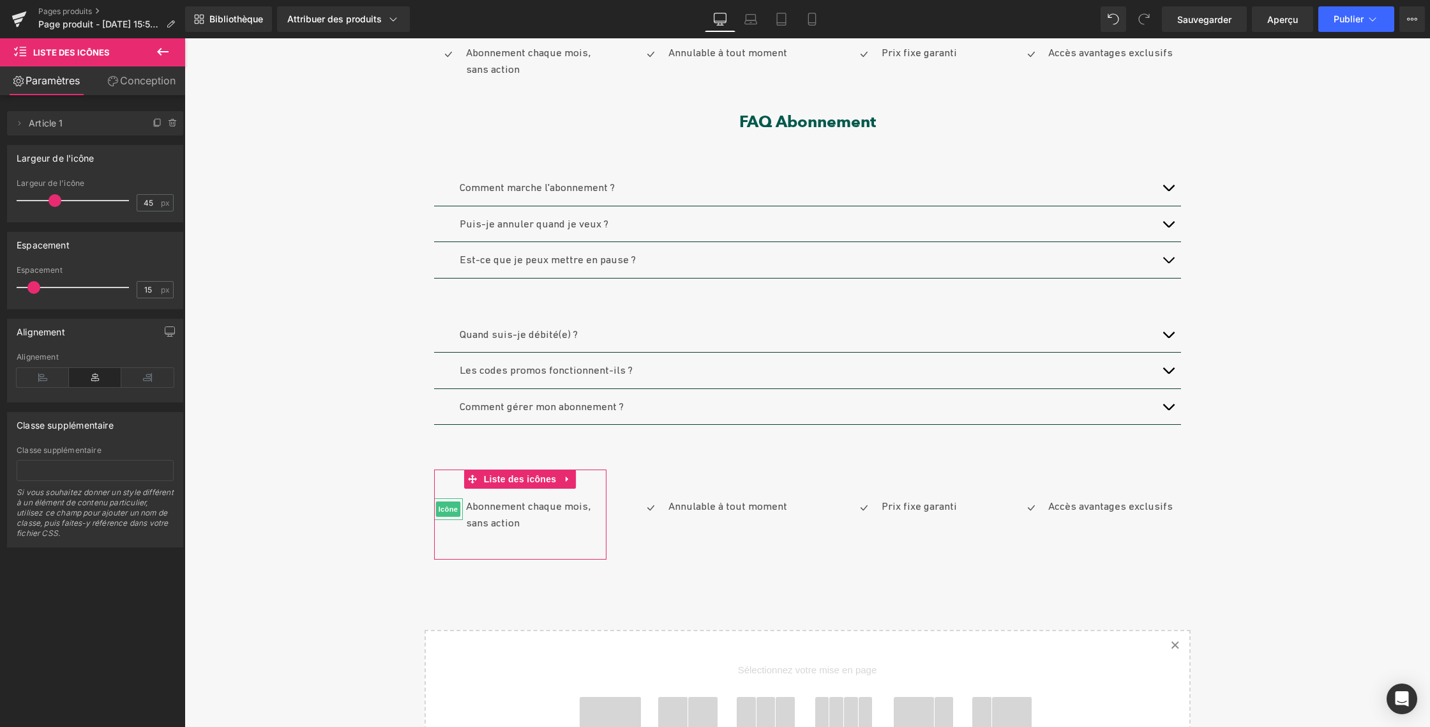
click at [168, 121] on icon at bounding box center [173, 123] width 10 height 10
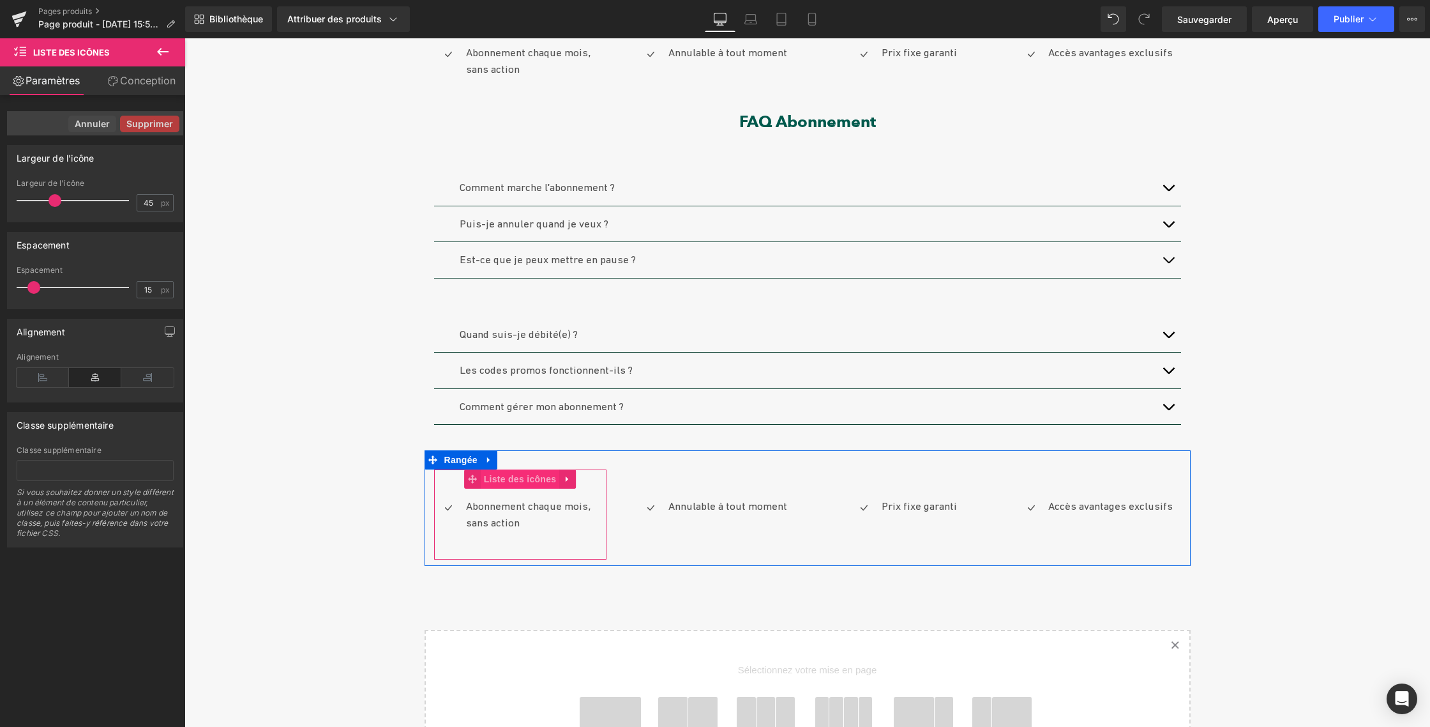
click at [490, 480] on font "Liste des icônes" at bounding box center [520, 479] width 73 height 10
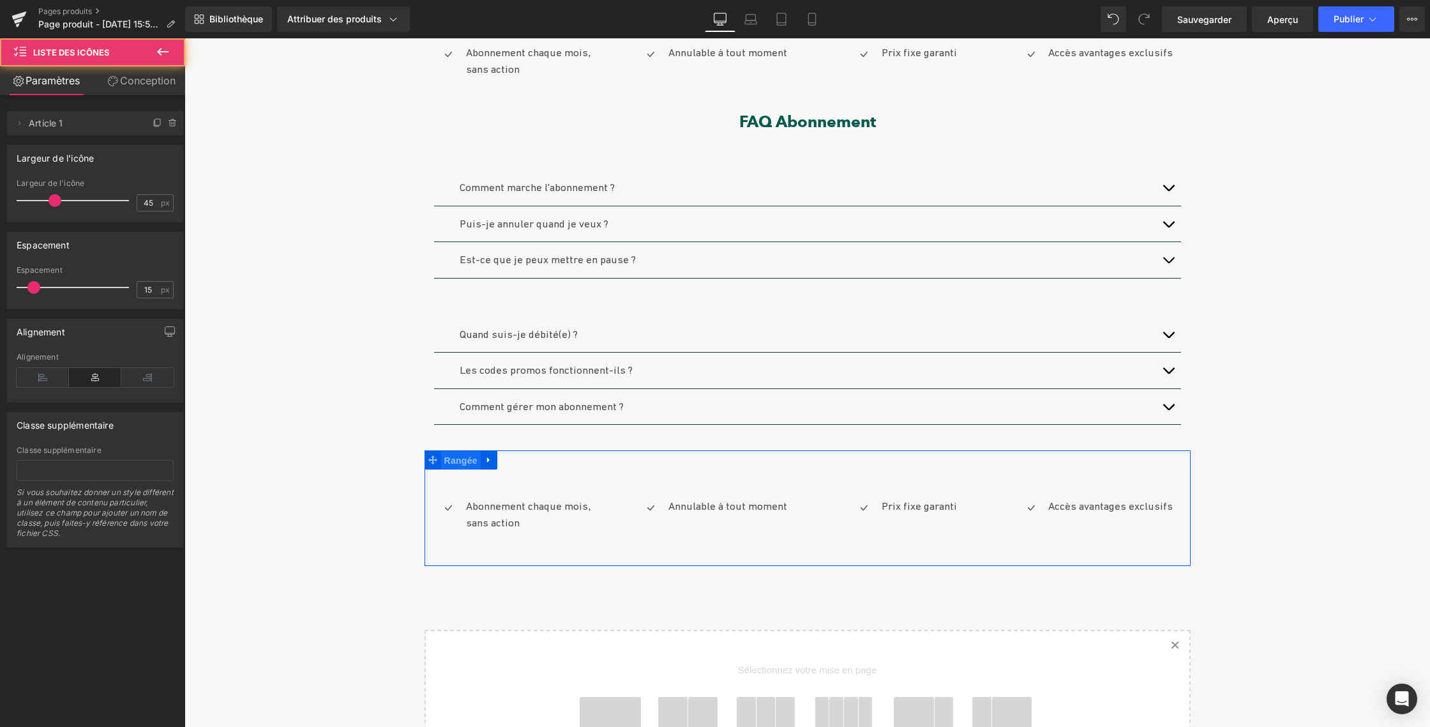
click at [459, 460] on font "Rangée" at bounding box center [460, 460] width 33 height 10
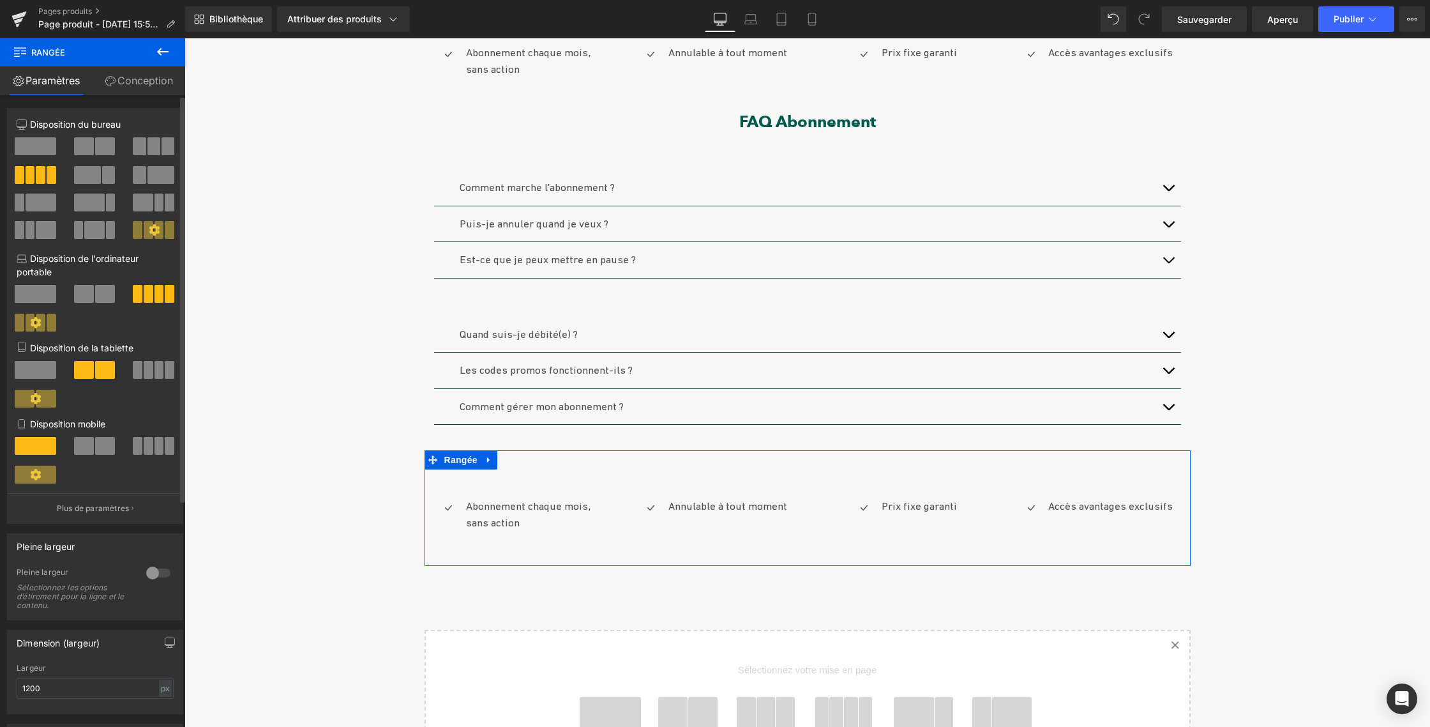
click at [154, 142] on span at bounding box center [153, 146] width 13 height 18
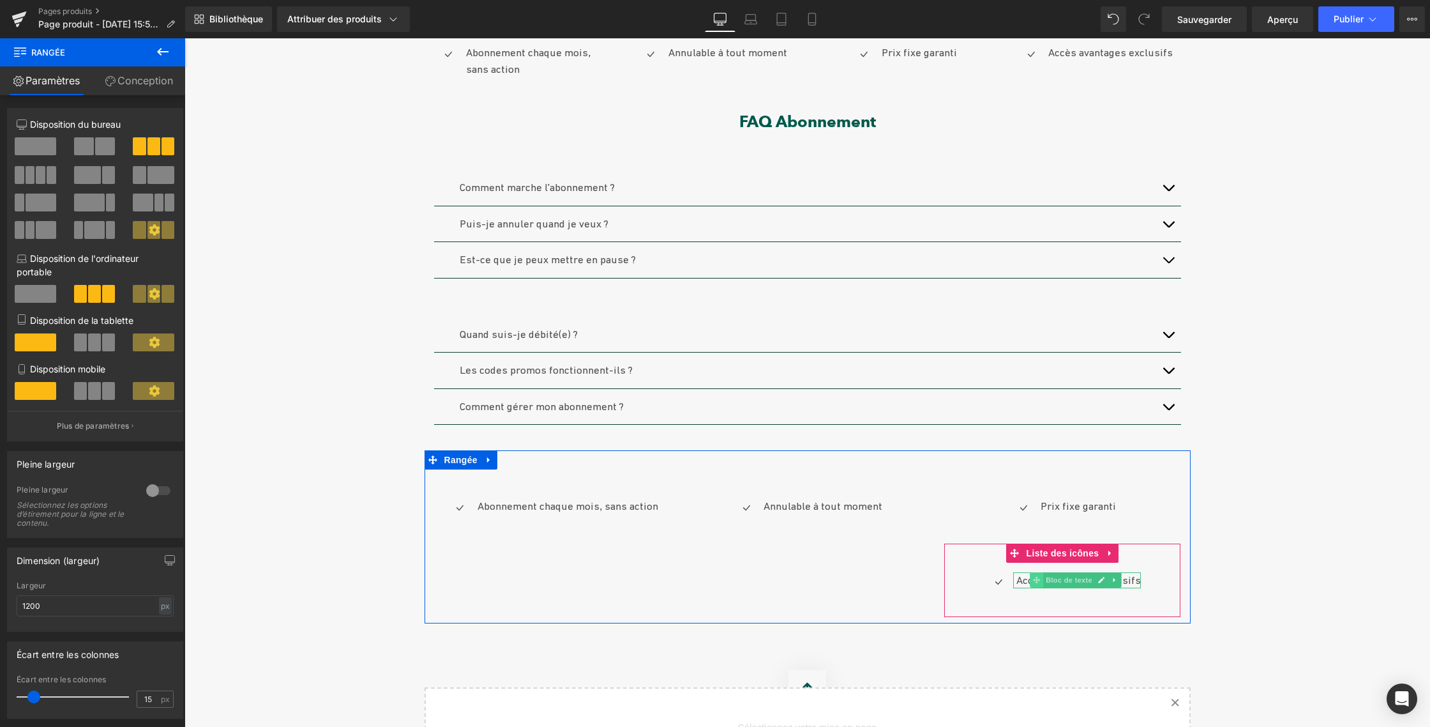
click at [1035, 580] on icon at bounding box center [1037, 580] width 7 height 7
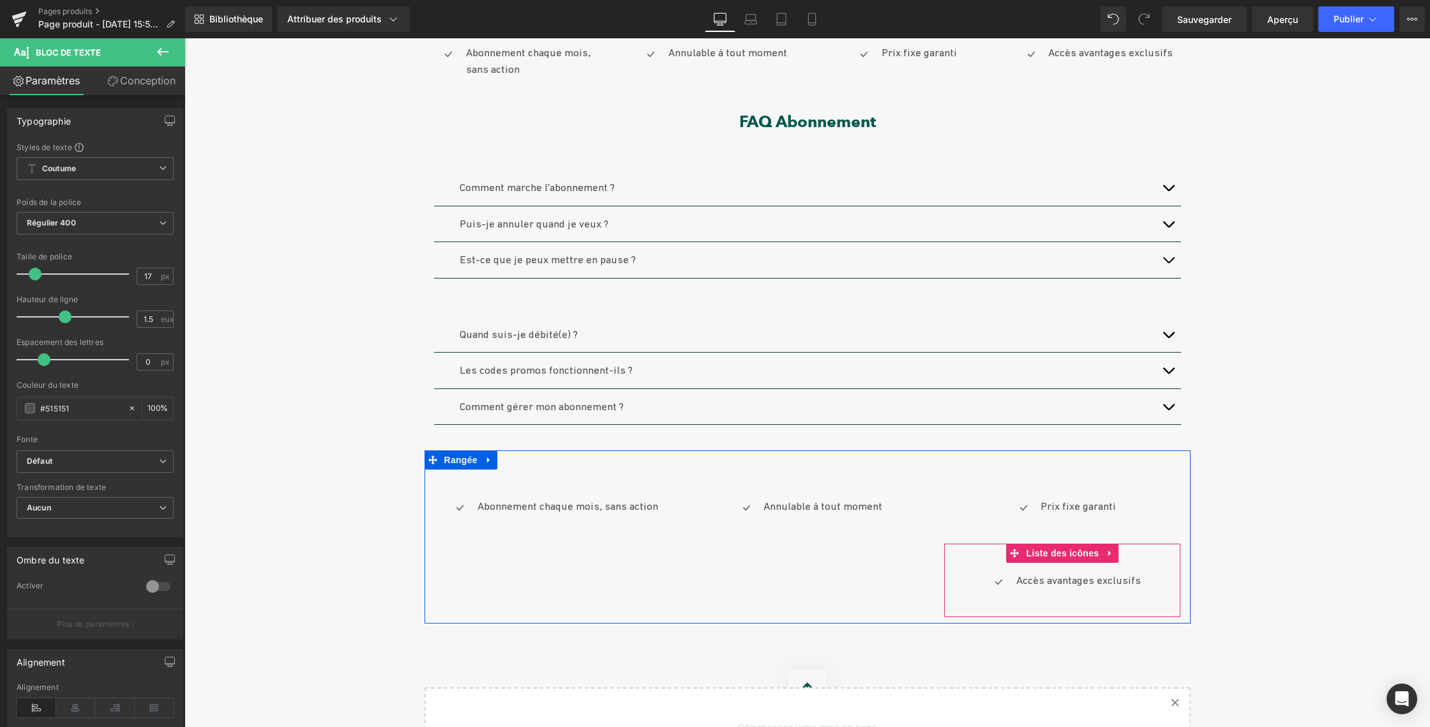
click at [971, 564] on div "Icône Accès avantages exclusifs Bloc de texte Liste des icônes" at bounding box center [1062, 580] width 236 height 74
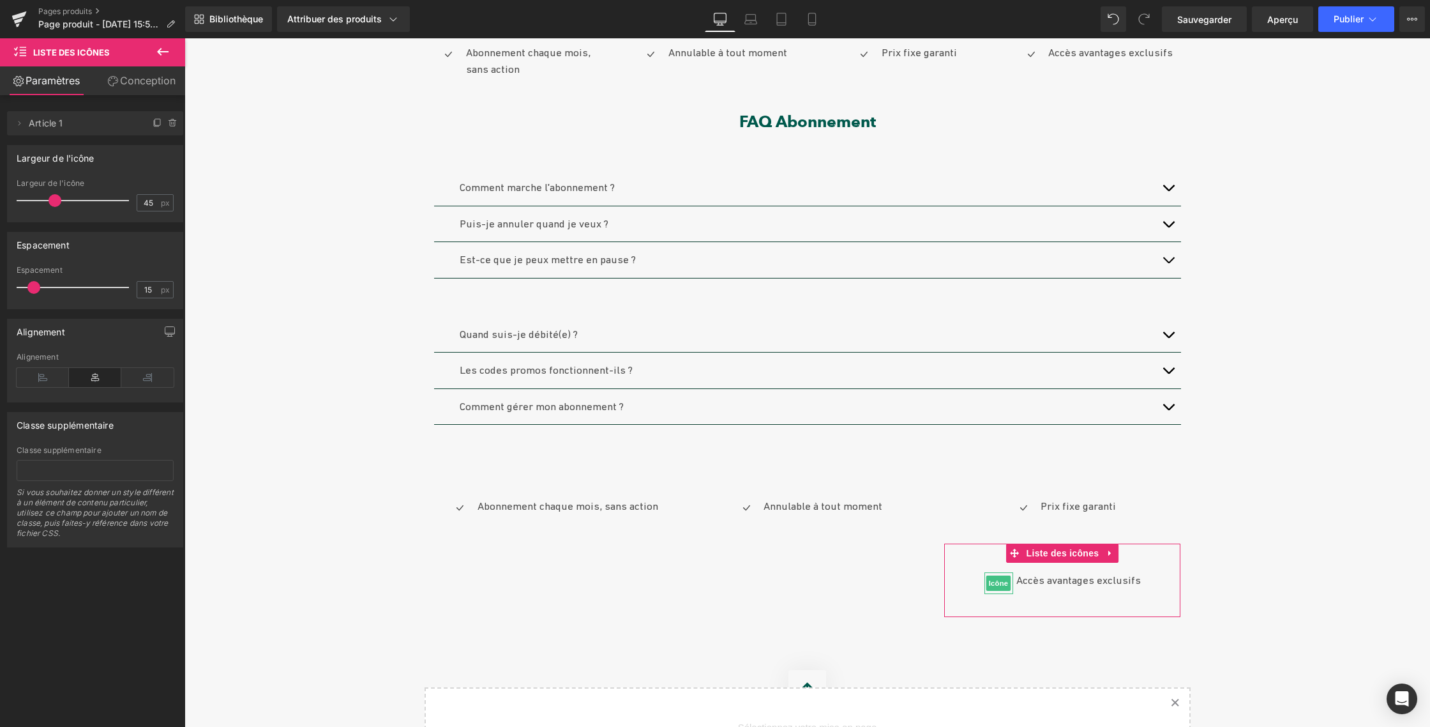
click at [169, 120] on icon at bounding box center [173, 123] width 10 height 10
click at [167, 119] on font "Supprimer" at bounding box center [149, 123] width 47 height 11
click at [168, 121] on icon at bounding box center [173, 123] width 10 height 10
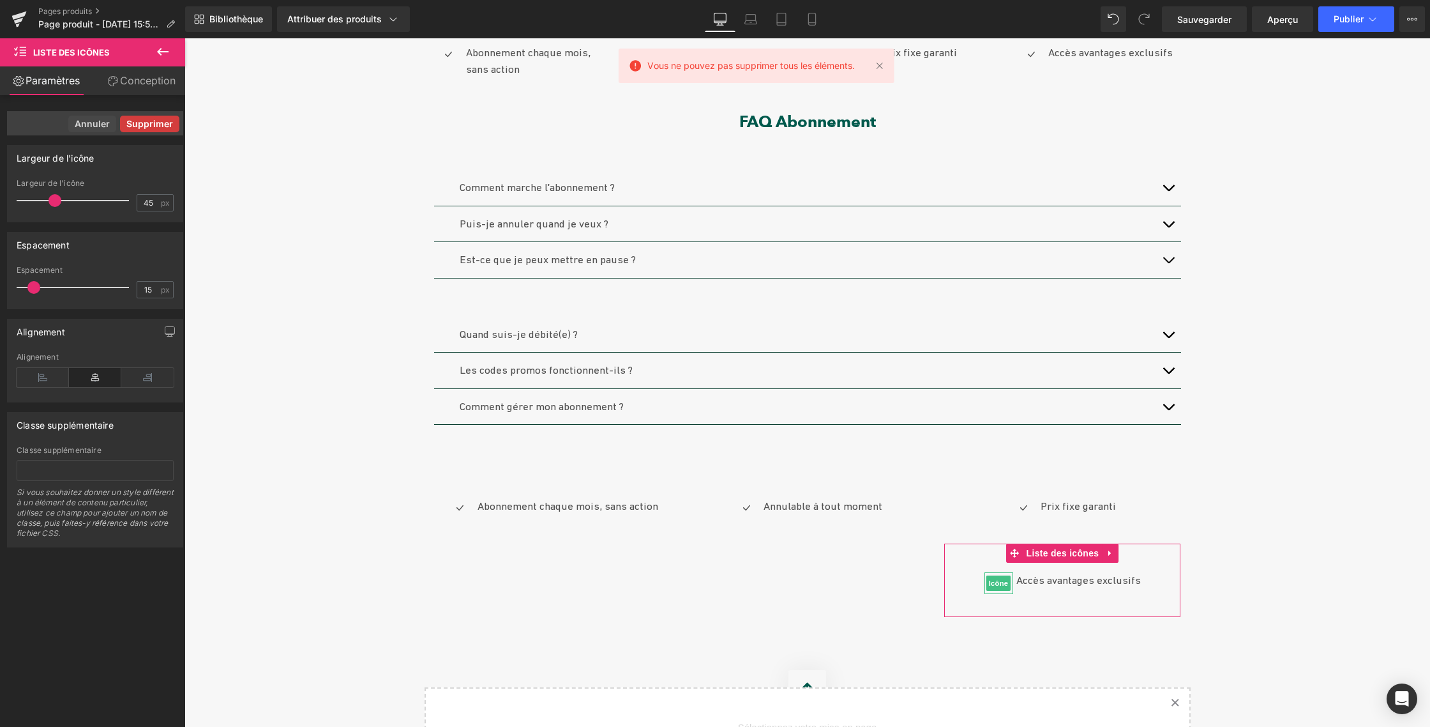
click at [140, 125] on font "Supprimer" at bounding box center [149, 123] width 47 height 11
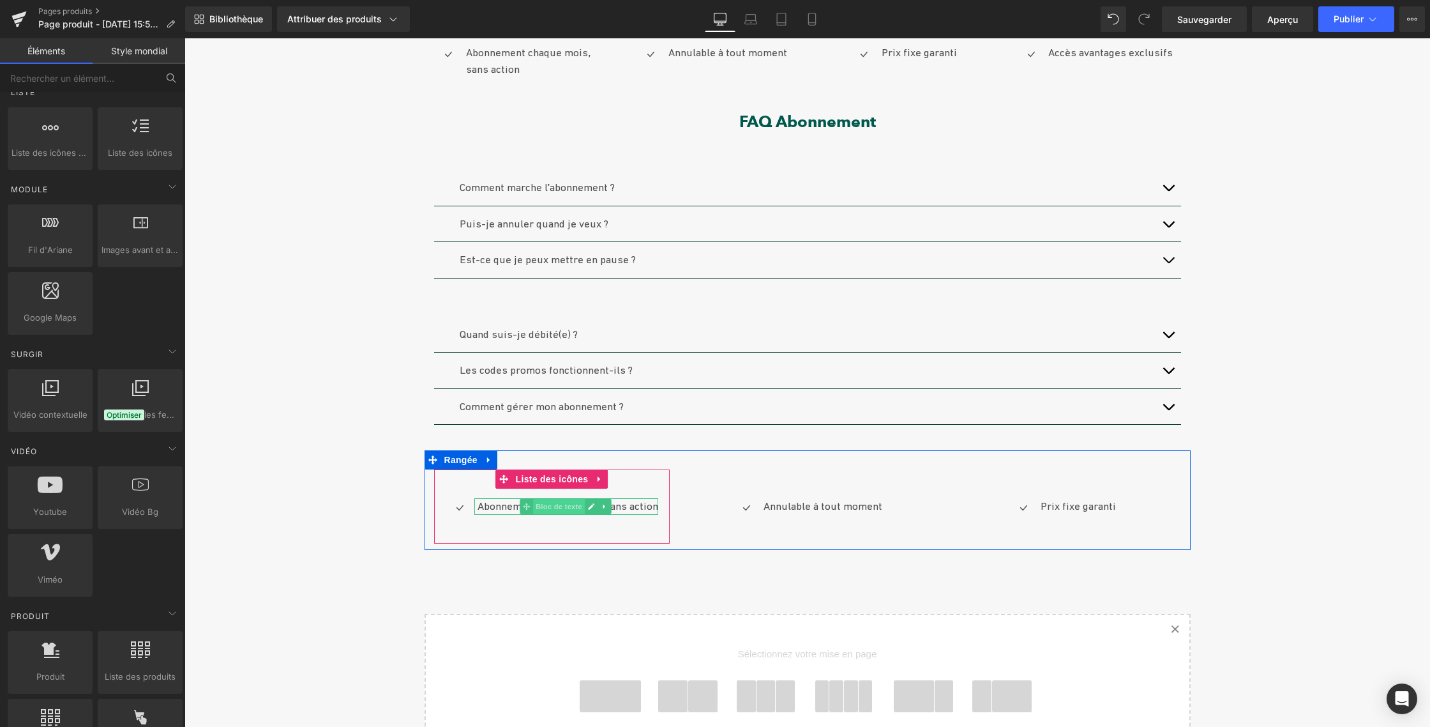
scroll to position [415, 0]
click at [495, 504] on font "Abonnement chaque mois, sans action" at bounding box center [568, 503] width 181 height 13
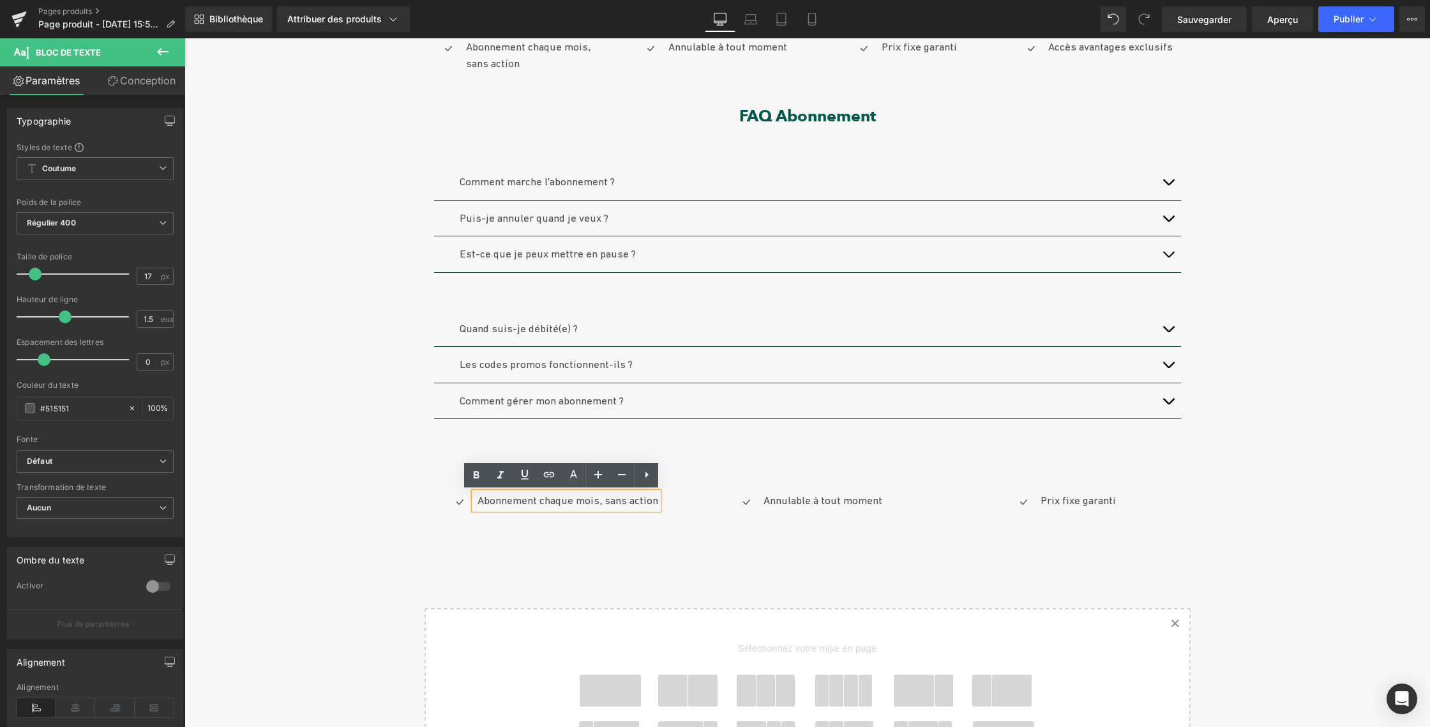
click at [785, 501] on div "Annulable à tout moment Bloc de texte" at bounding box center [821, 500] width 122 height 17
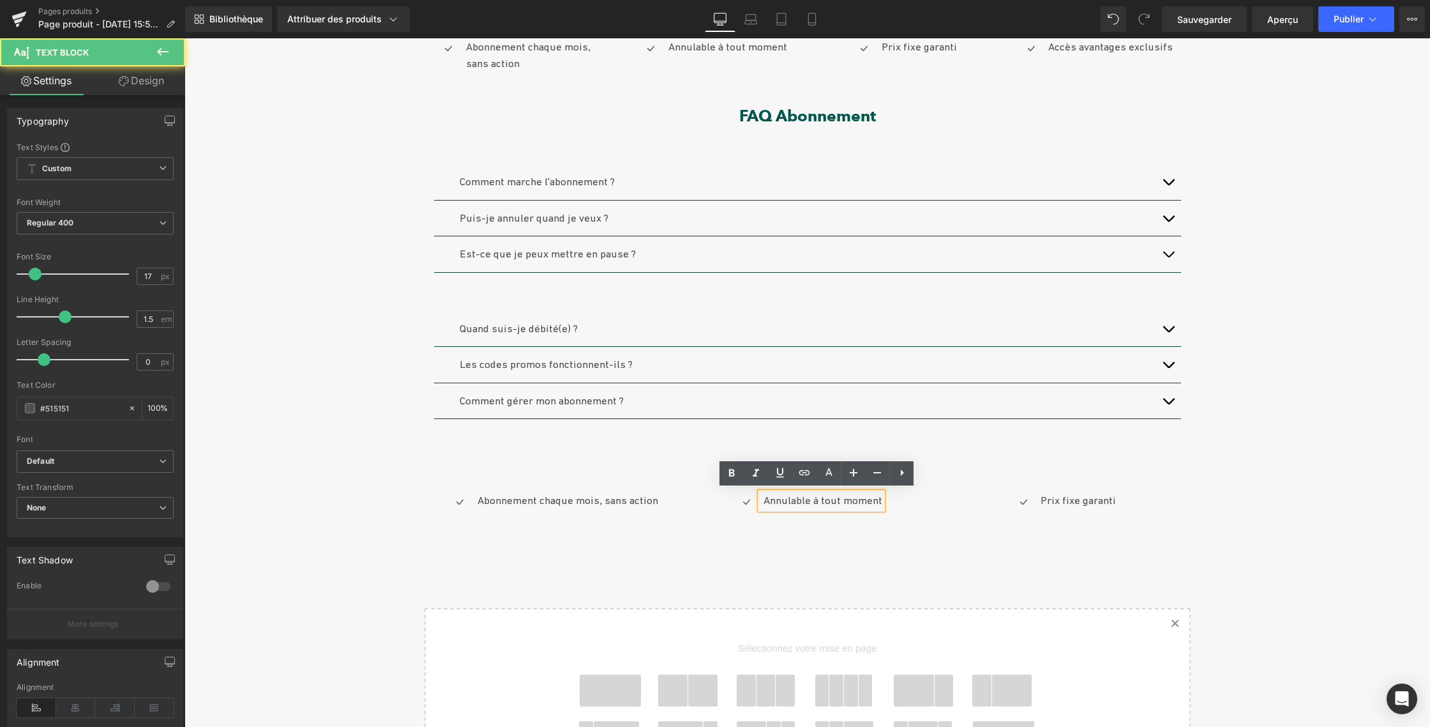
scroll to position [420, 0]
drag, startPoint x: 860, startPoint y: 494, endPoint x: 878, endPoint y: 494, distance: 17.9
click at [878, 495] on div "Annulable à tout moment" at bounding box center [821, 498] width 122 height 17
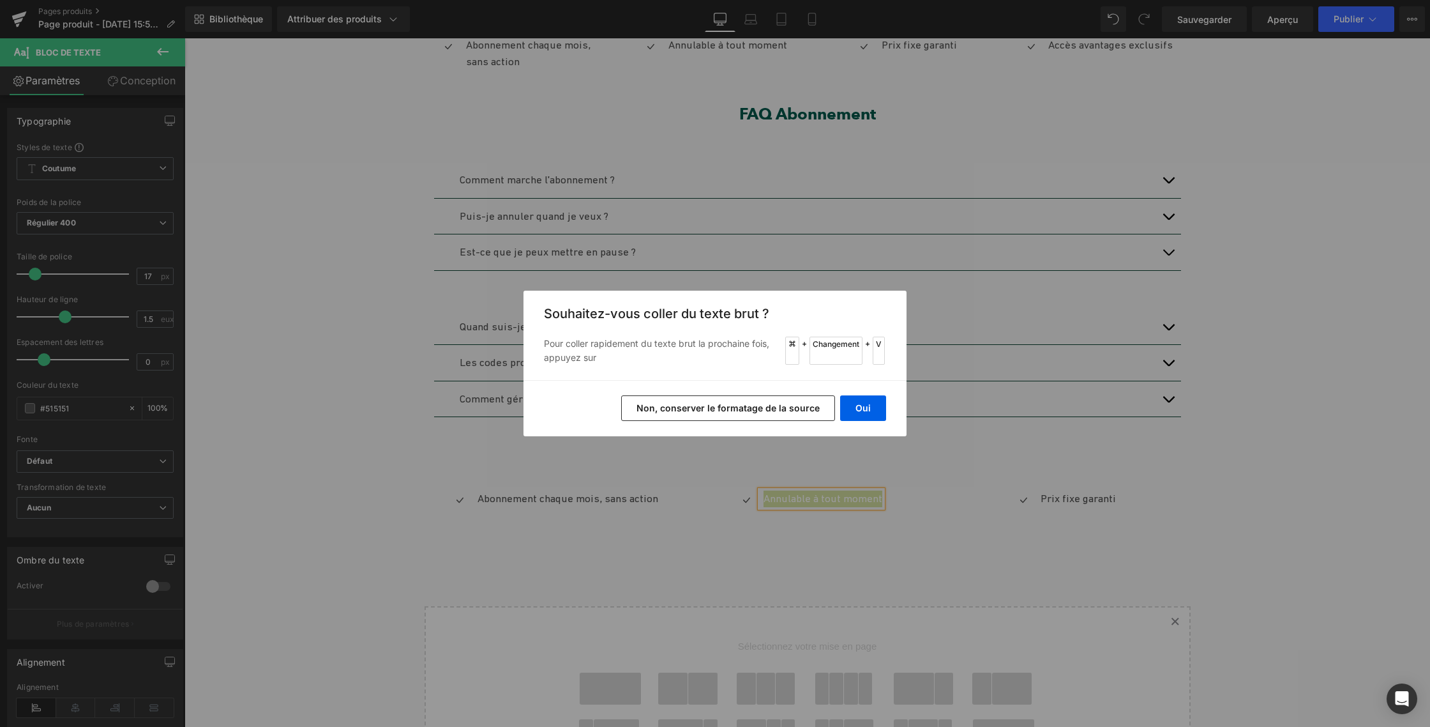
click at [737, 401] on button "Non, conserver le formatage de la source" at bounding box center [728, 408] width 214 height 26
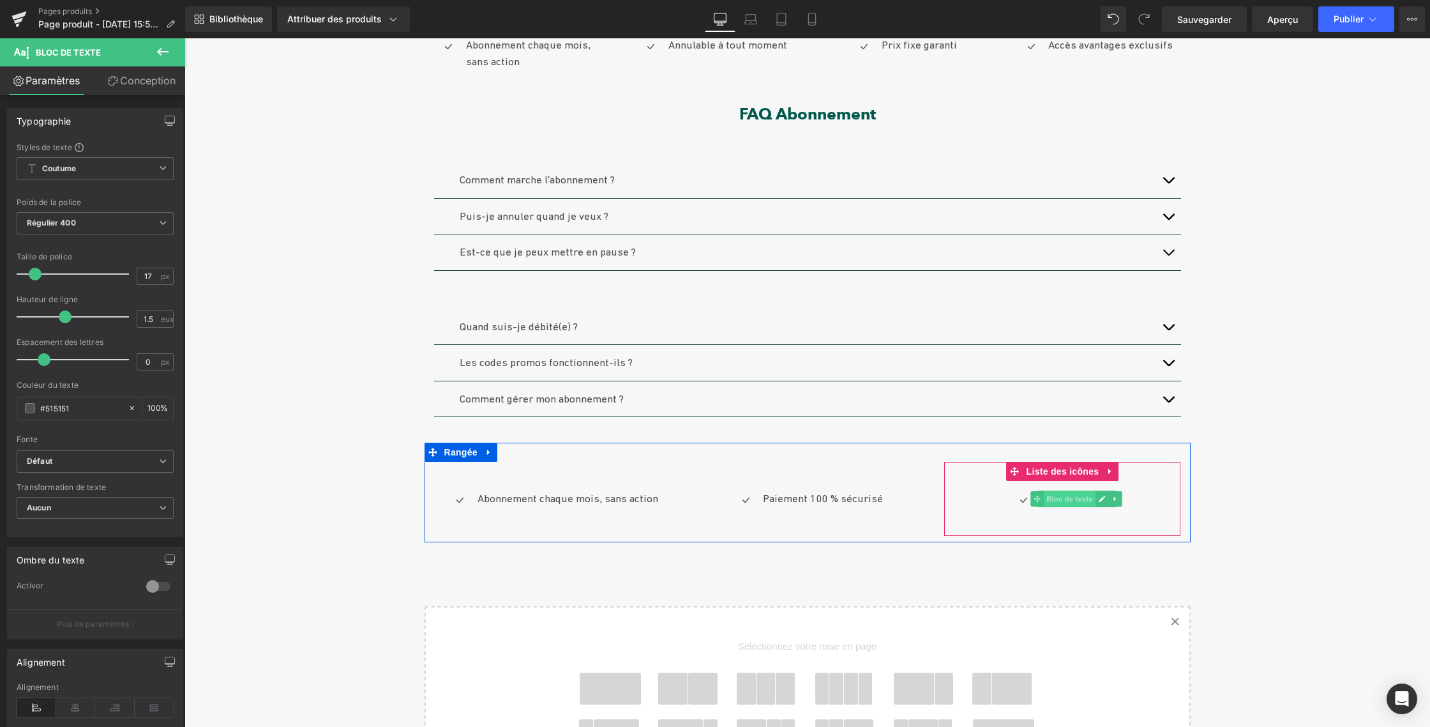
click at [1056, 498] on font "Bloc de texte" at bounding box center [1069, 498] width 47 height 8
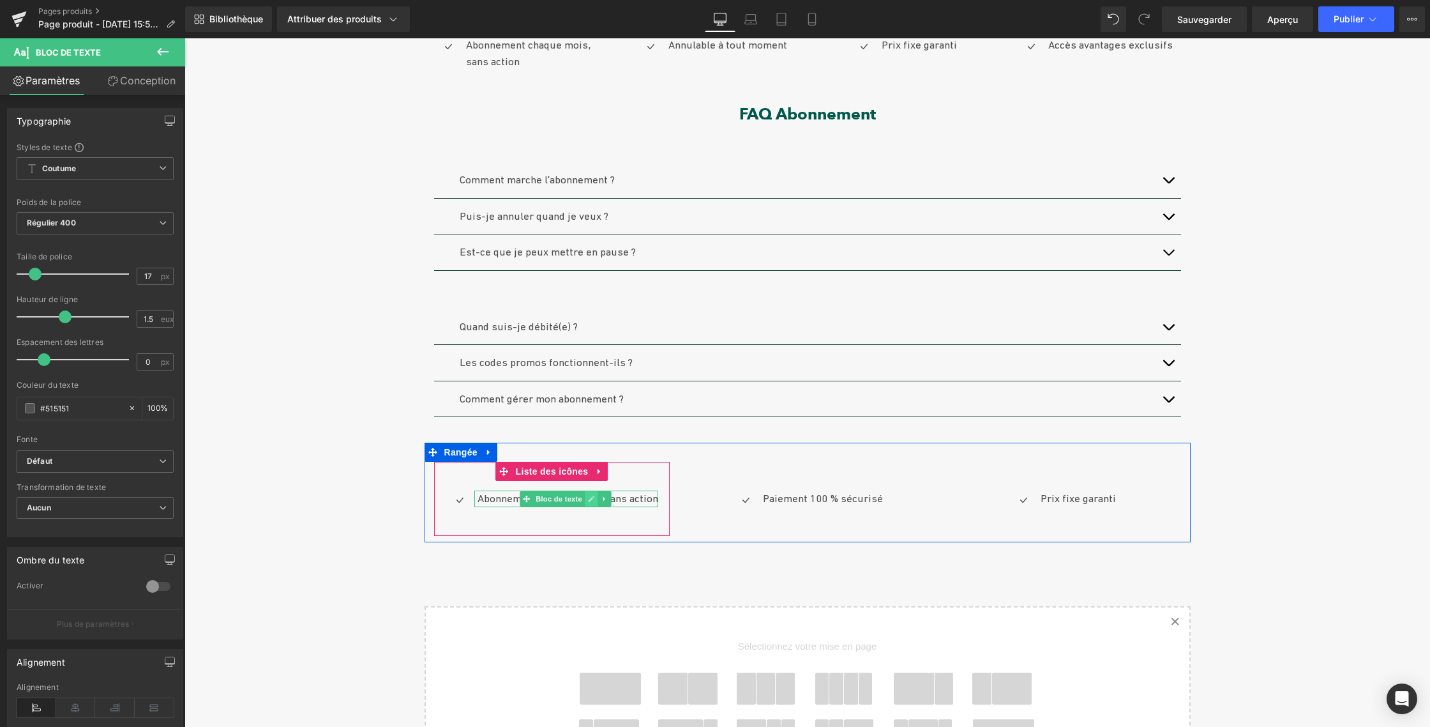
click at [588, 496] on icon at bounding box center [591, 499] width 7 height 8
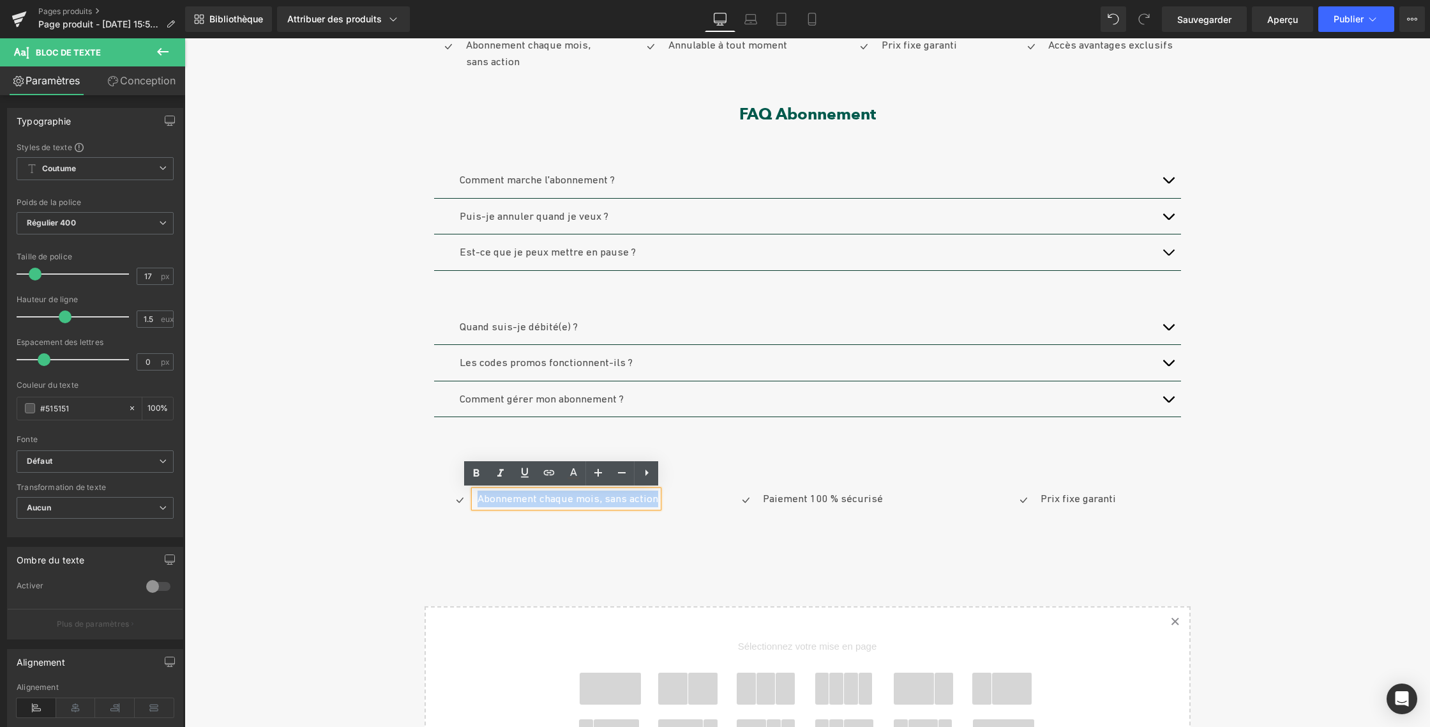
drag, startPoint x: 592, startPoint y: 499, endPoint x: 653, endPoint y: 497, distance: 61.3
click at [653, 498] on font "Abonnement chaque mois, sans action" at bounding box center [568, 498] width 181 height 13
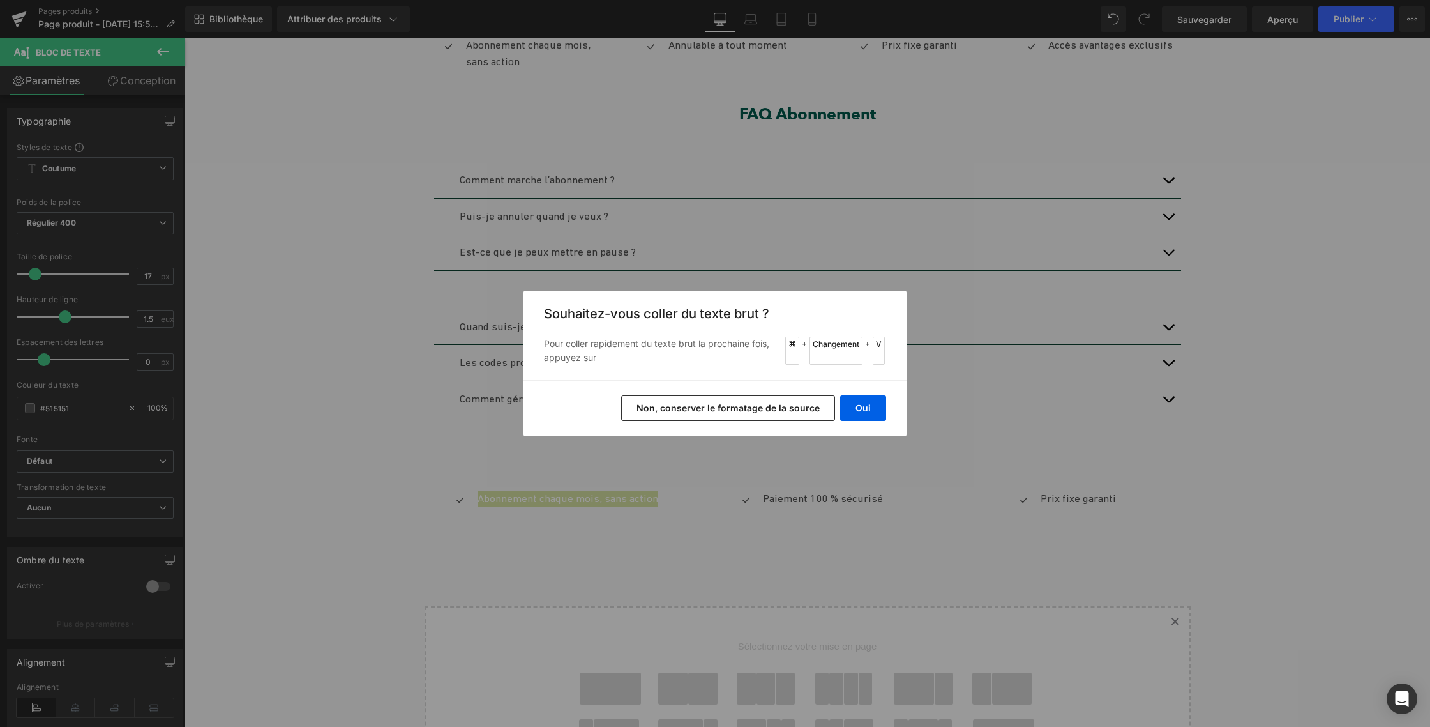
click at [722, 400] on button "Non, conserver le formatage de la source" at bounding box center [728, 408] width 214 height 26
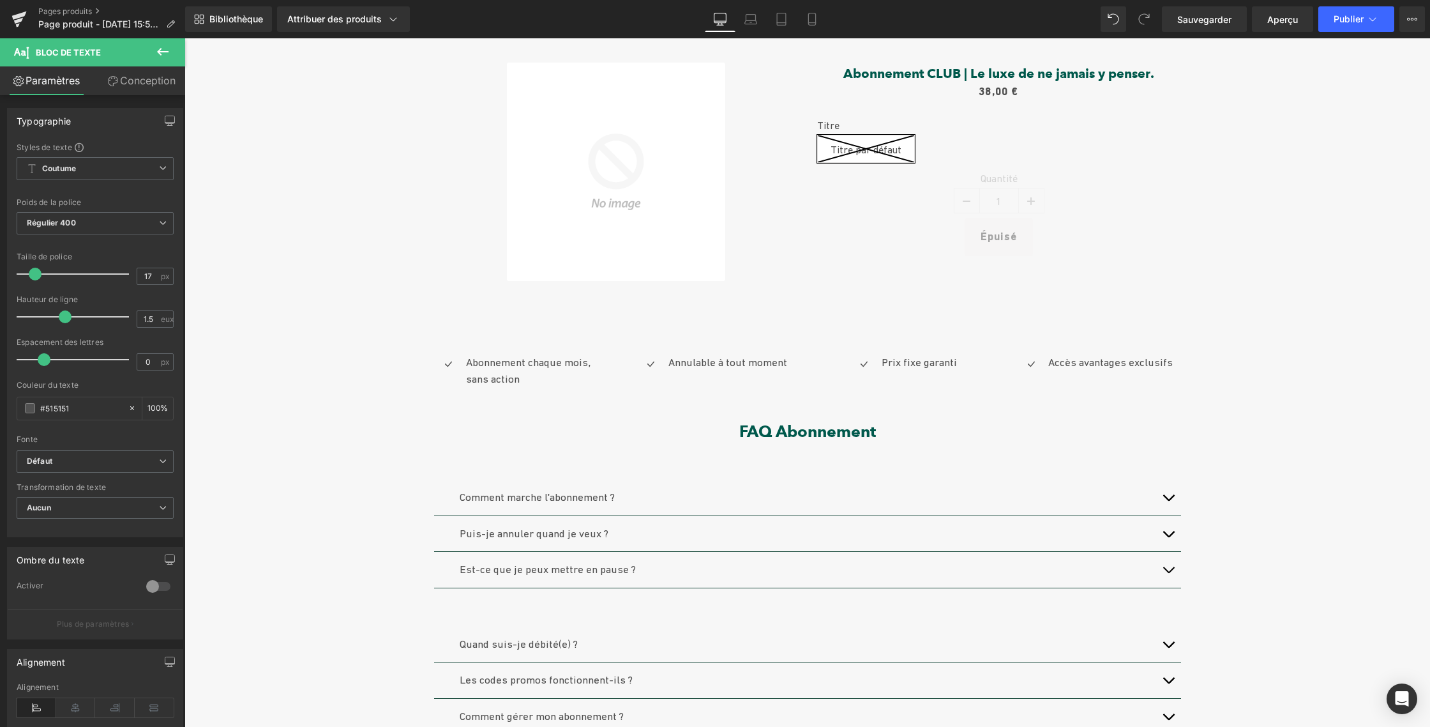
scroll to position [0, 0]
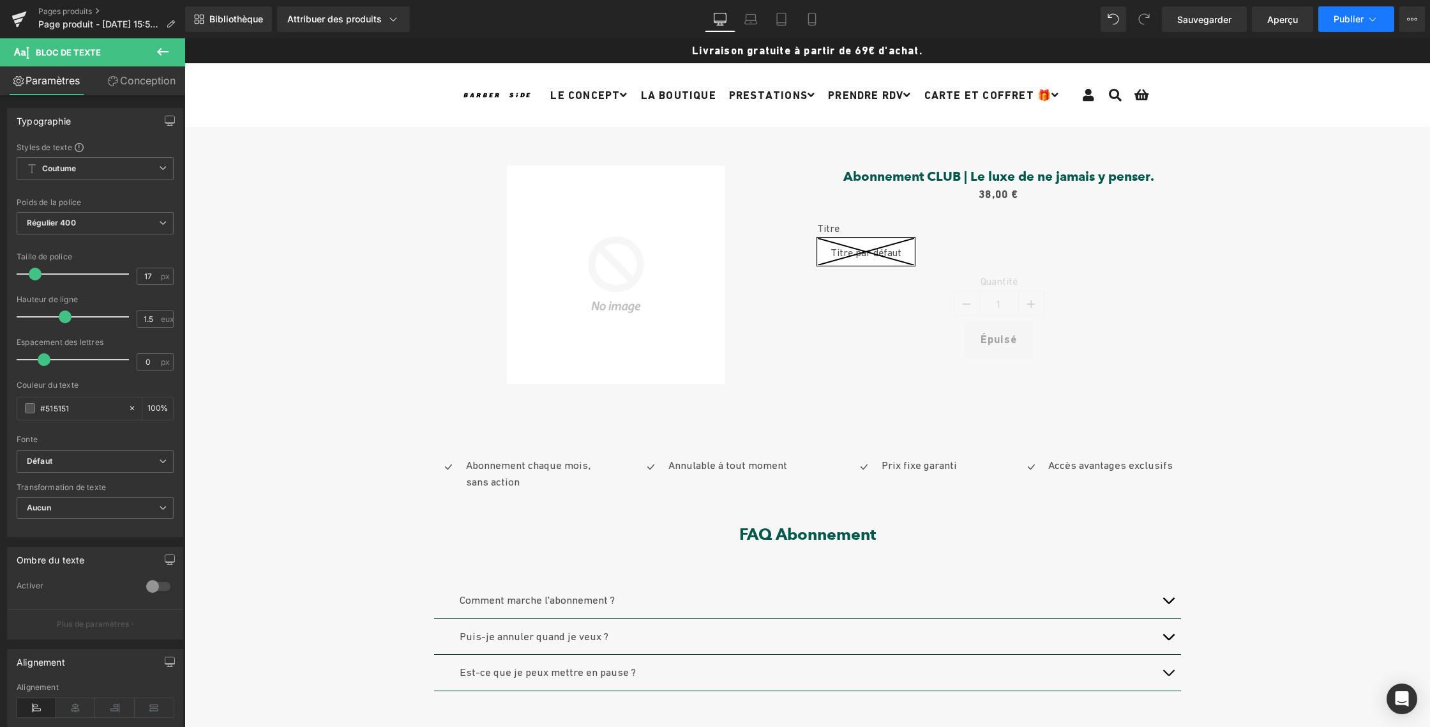
click at [1375, 20] on icon at bounding box center [1372, 19] width 13 height 13
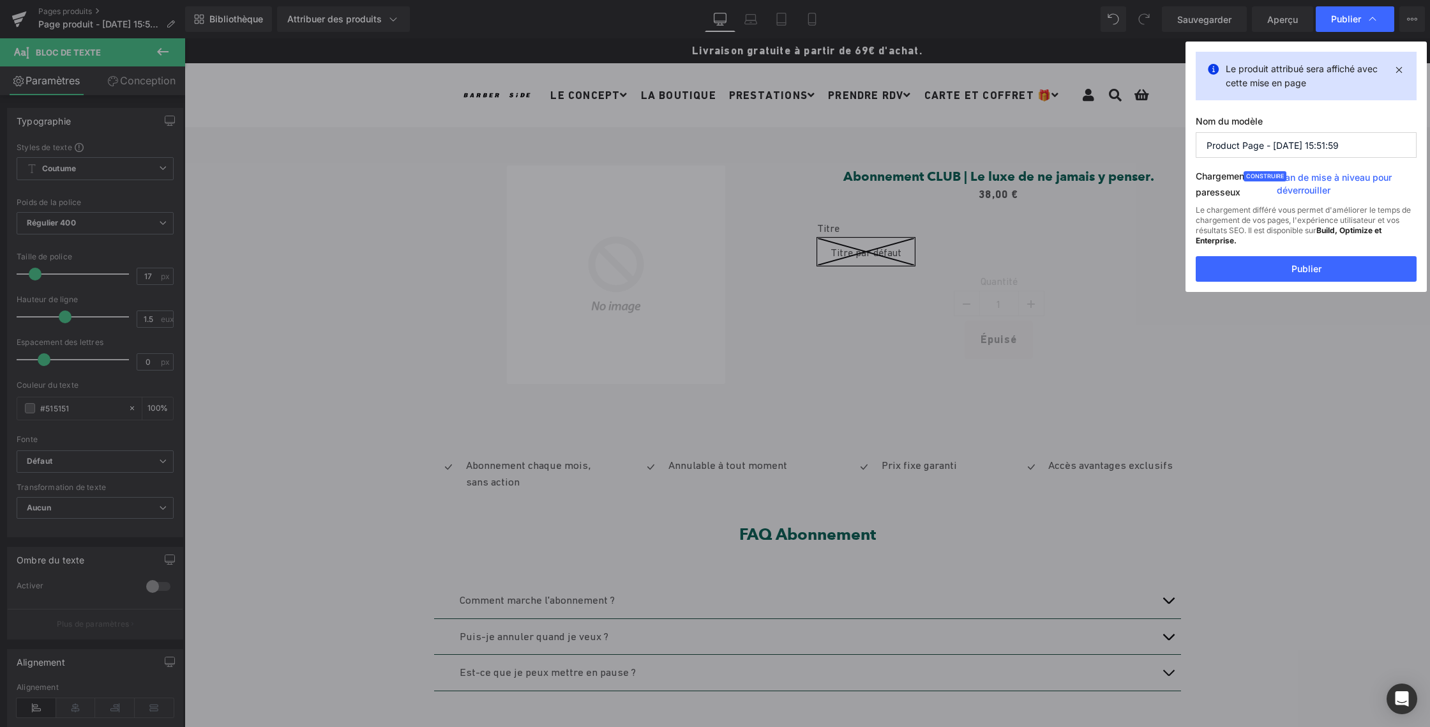
click at [1248, 146] on input "Product Page - Sep 23, 15:51:59" at bounding box center [1306, 145] width 221 height 26
drag, startPoint x: 1357, startPoint y: 145, endPoint x: 1145, endPoint y: 147, distance: 211.4
click at [1145, 147] on div "Publier Le produit attribué sera affiché avec cette mise en page Nom du modèle …" at bounding box center [715, 363] width 1430 height 727
type input "Page abonnement"
click at [1264, 270] on button "Publier" at bounding box center [1306, 269] width 221 height 26
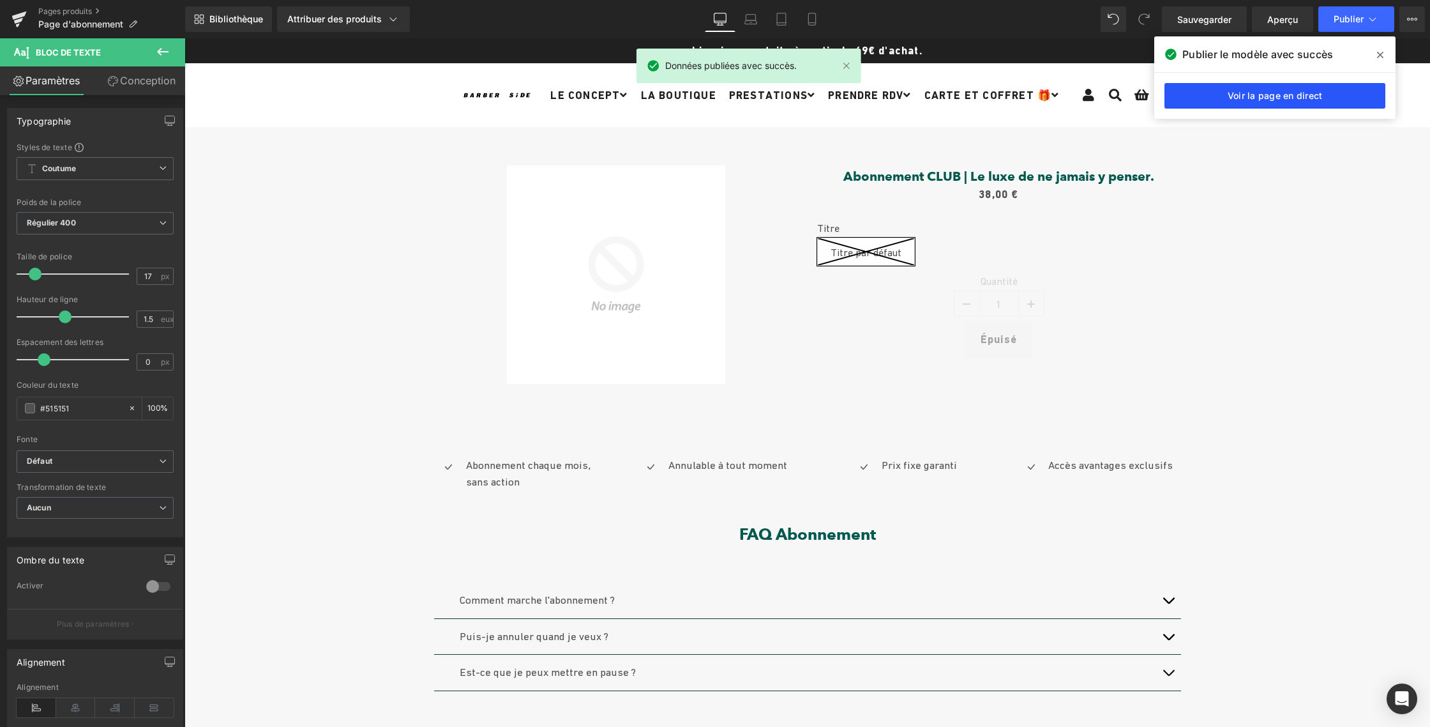
click at [1232, 93] on font "Voir la page en direct" at bounding box center [1275, 95] width 95 height 11
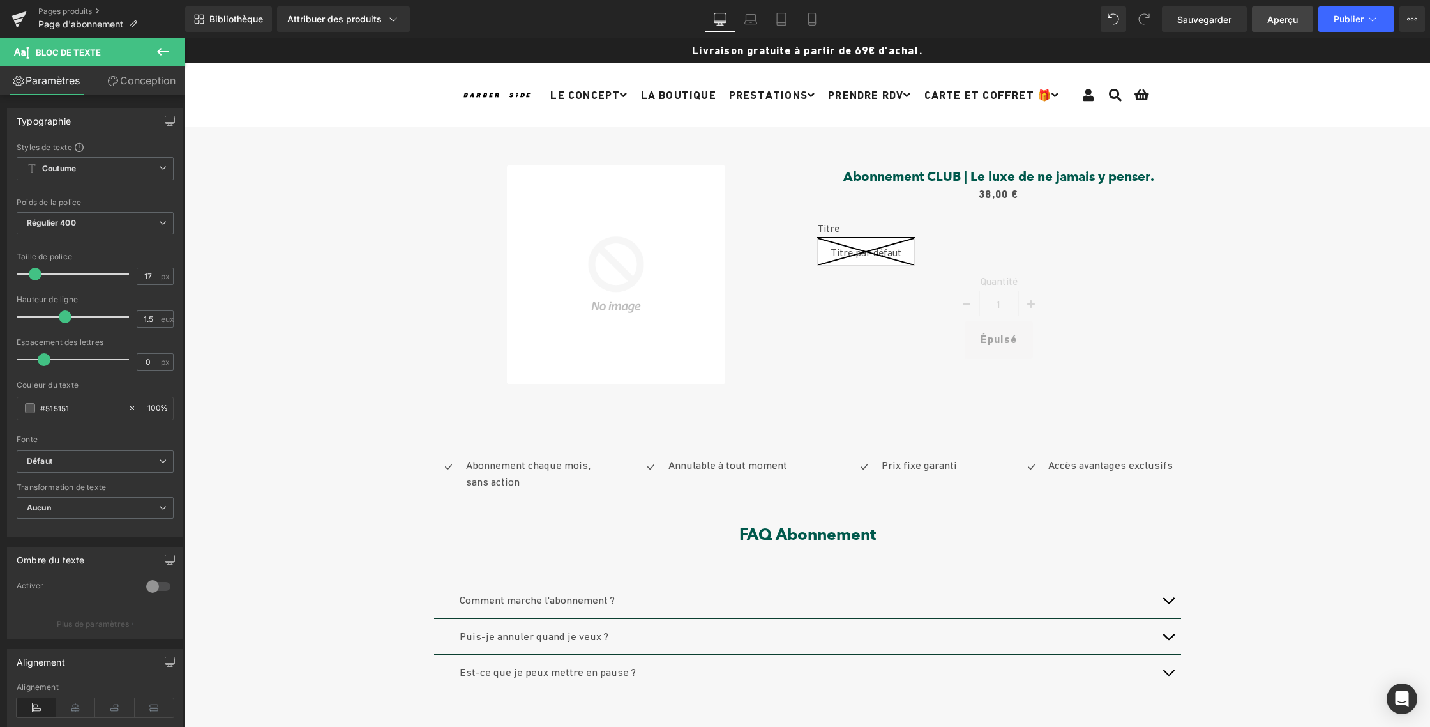
click at [1281, 22] on font "Aperçu" at bounding box center [1282, 19] width 31 height 11
click at [1373, 22] on icon at bounding box center [1372, 19] width 13 height 13
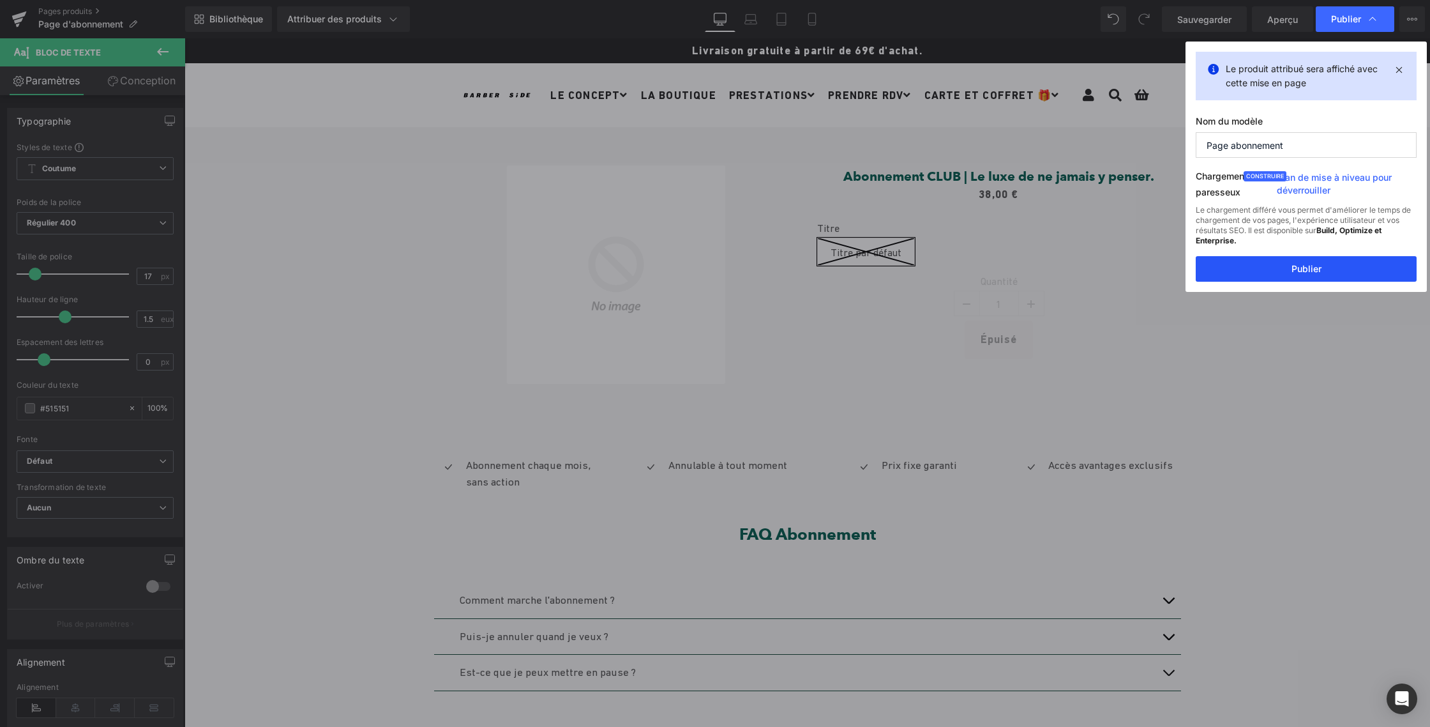
drag, startPoint x: 1299, startPoint y: 270, endPoint x: 1114, endPoint y: 231, distance: 188.6
click at [1299, 270] on font "Publier" at bounding box center [1307, 268] width 30 height 11
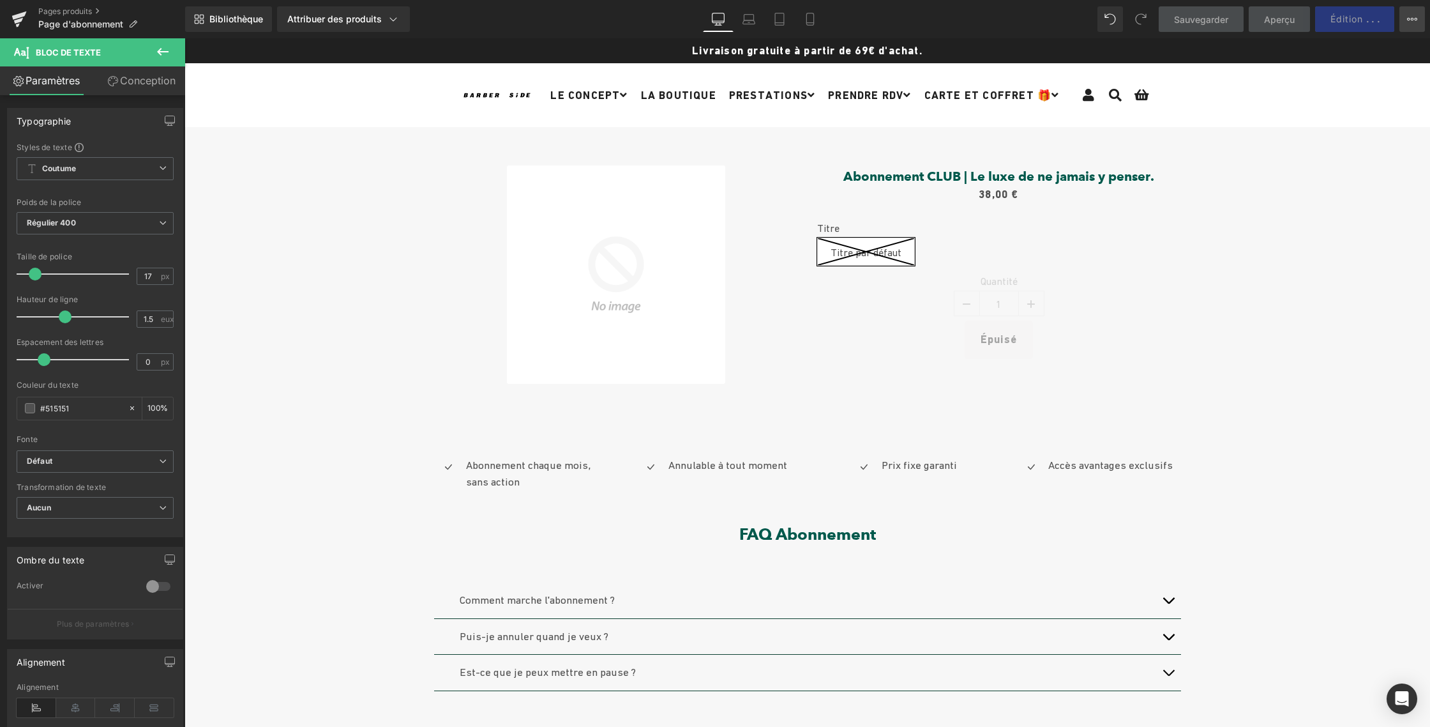
click at [1407, 22] on button "Plan de mise à niveau Voir la page en direct Afficher avec le modèle actuel Enr…" at bounding box center [1413, 19] width 26 height 26
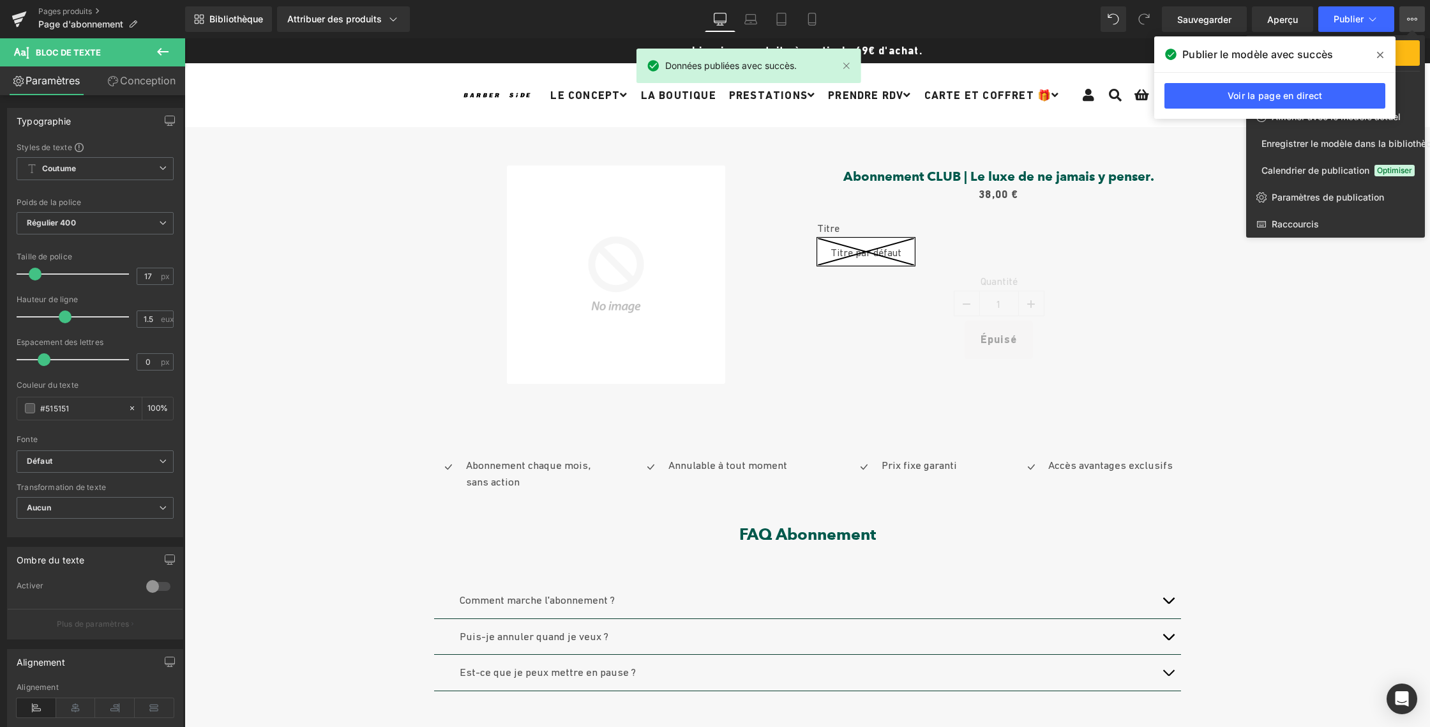
click at [1380, 51] on icon at bounding box center [1380, 55] width 6 height 10
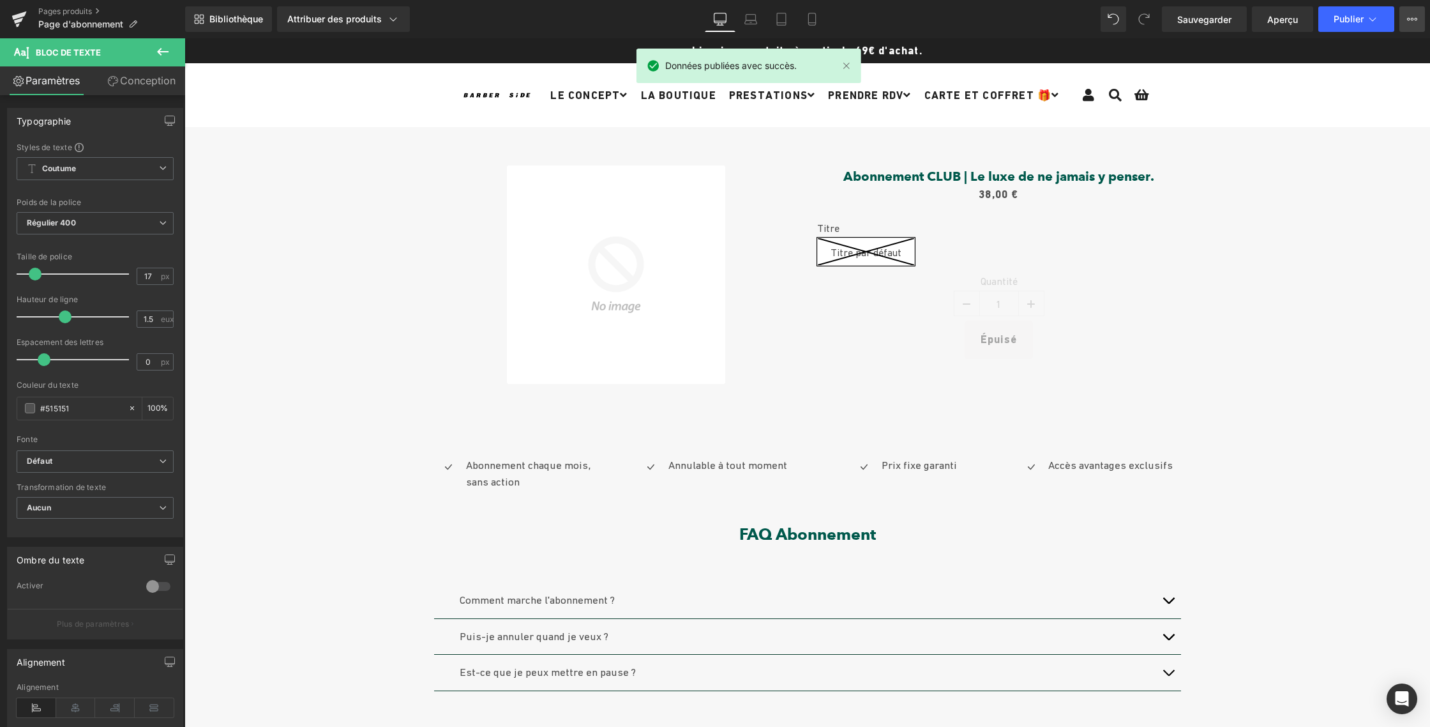
click at [1405, 15] on button "Plan de mise à niveau Voir la page en direct Afficher avec le modèle actuel Enr…" at bounding box center [1413, 19] width 26 height 26
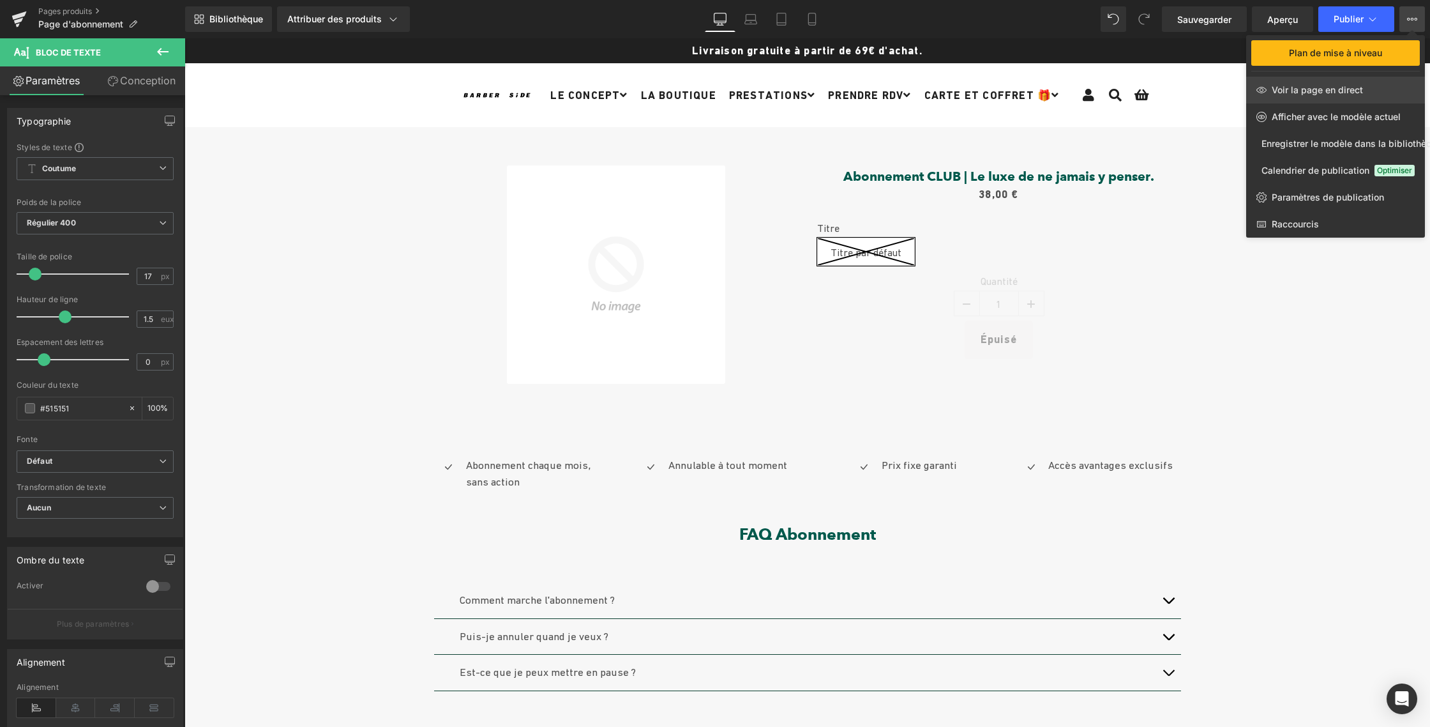
click at [1347, 89] on font "Voir la page en direct" at bounding box center [1317, 89] width 91 height 11
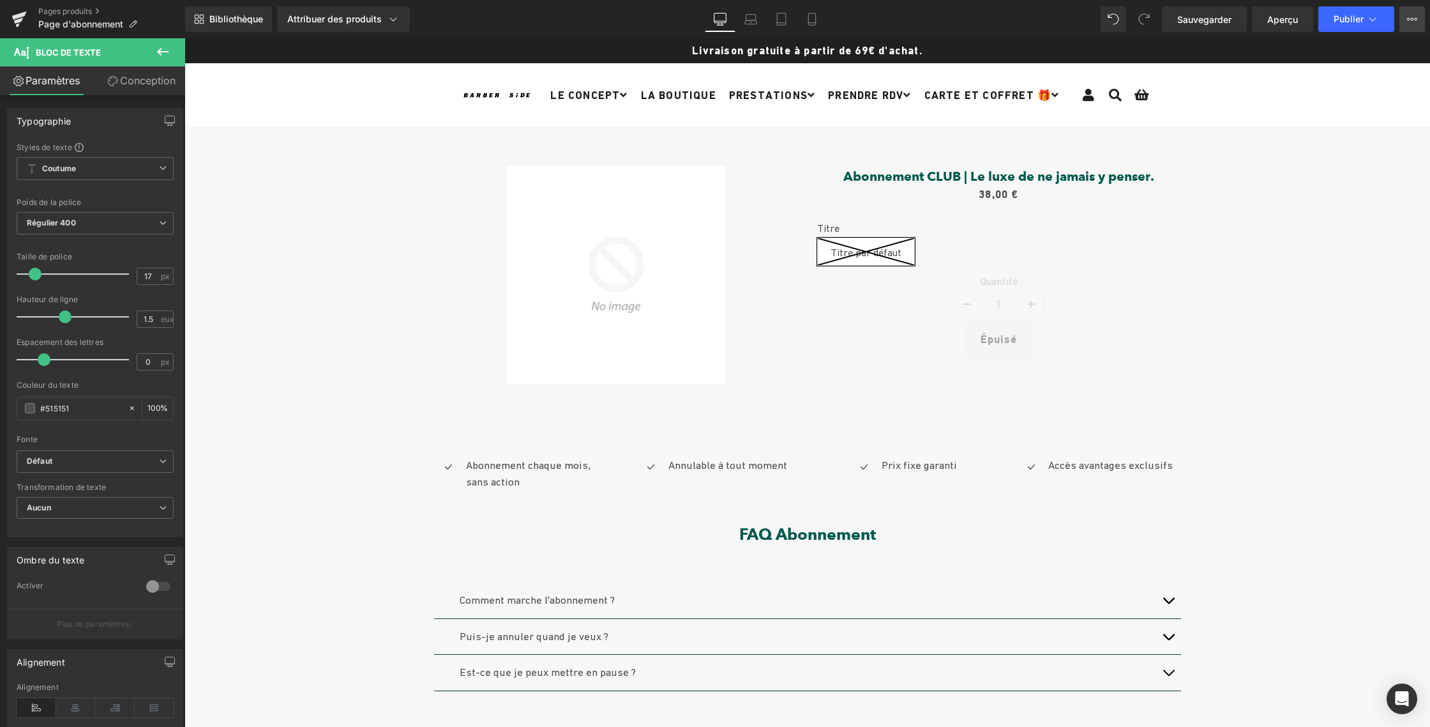
click at [1418, 14] on button "Plan de mise à niveau Voir la page en direct Afficher avec le modèle actuel Enr…" at bounding box center [1413, 19] width 26 height 26
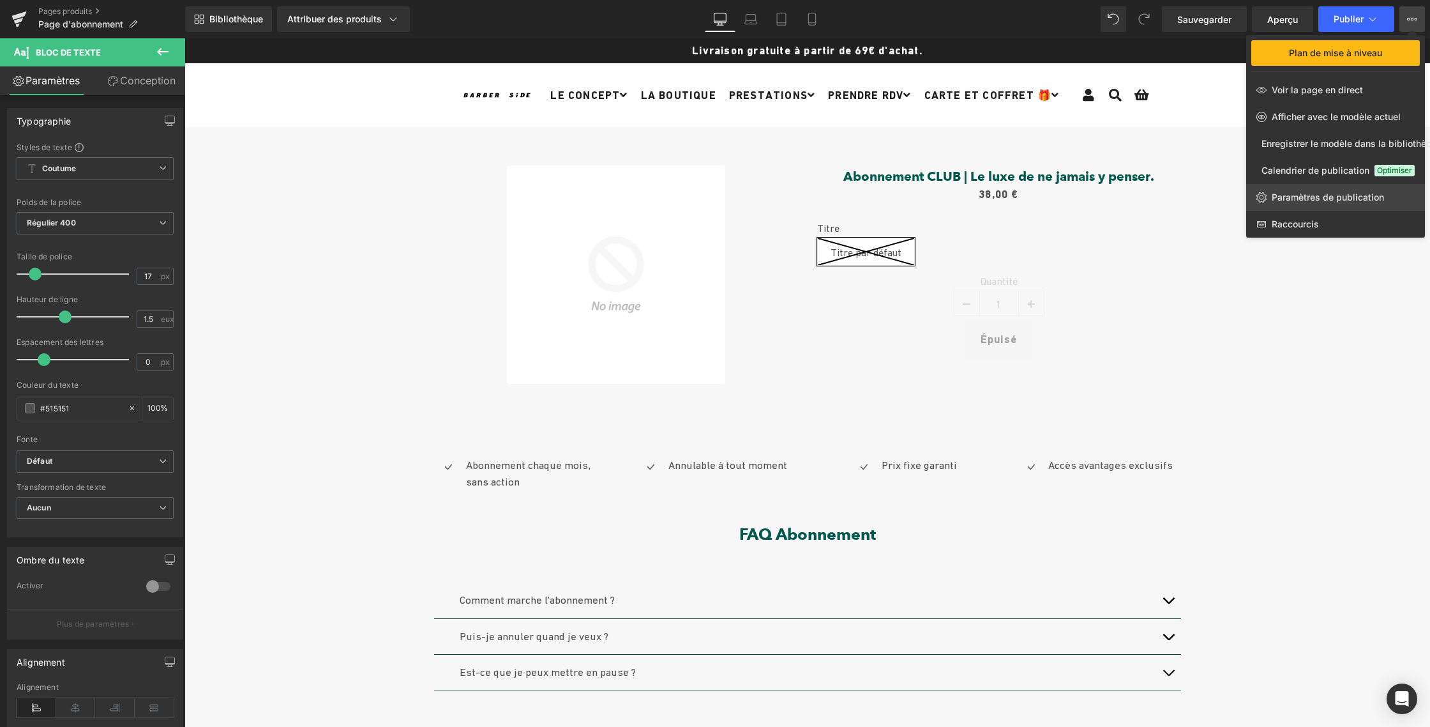
click at [1294, 197] on font "Paramètres de publication" at bounding box center [1328, 197] width 112 height 11
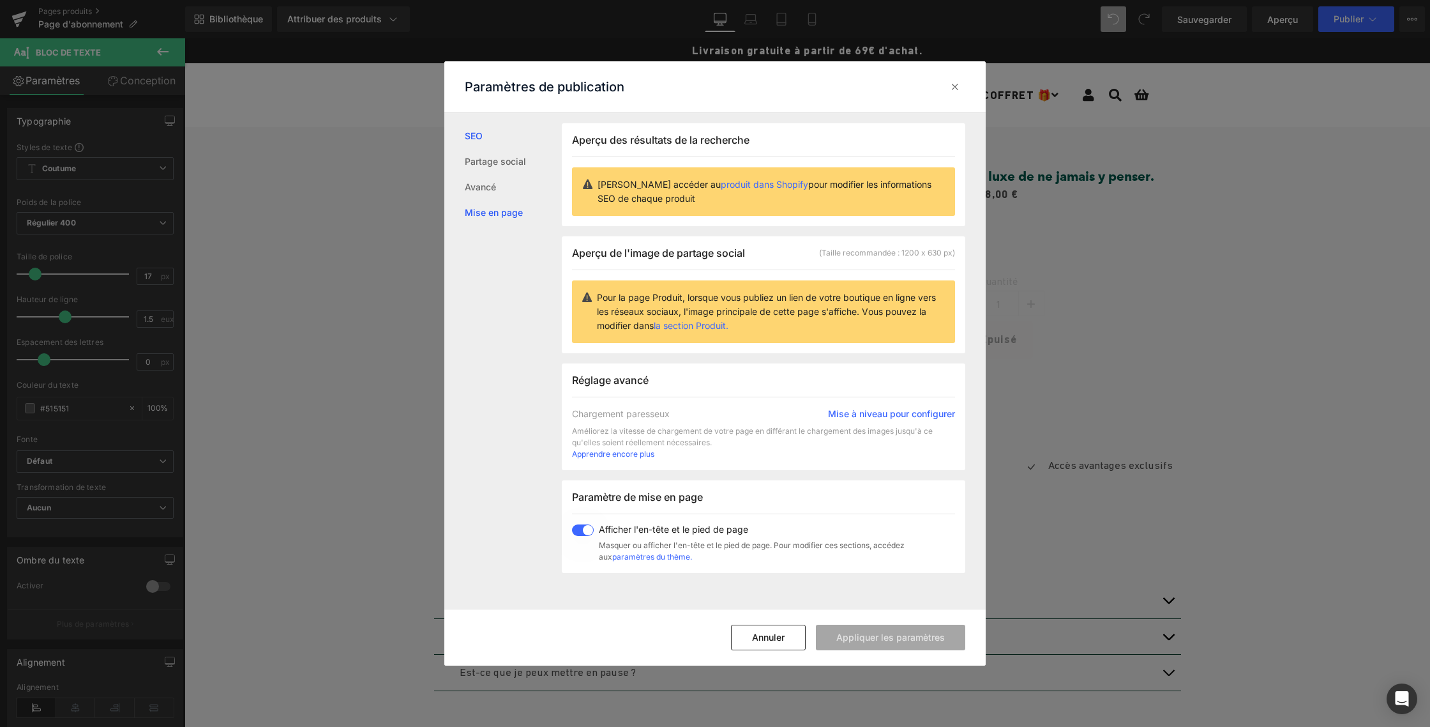
click at [492, 213] on font "Mise en page" at bounding box center [494, 212] width 58 height 11
click at [949, 93] on icon at bounding box center [955, 86] width 13 height 13
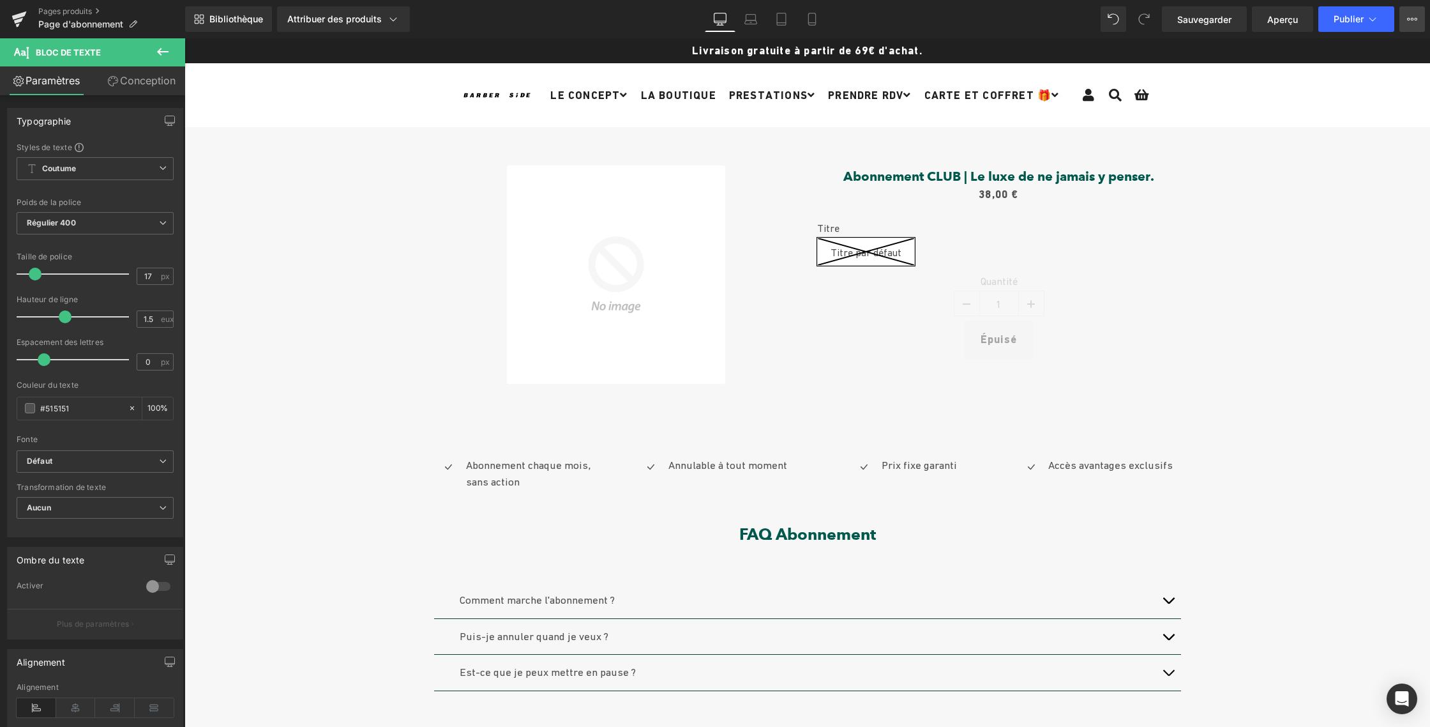
click at [1412, 16] on icon at bounding box center [1412, 19] width 10 height 10
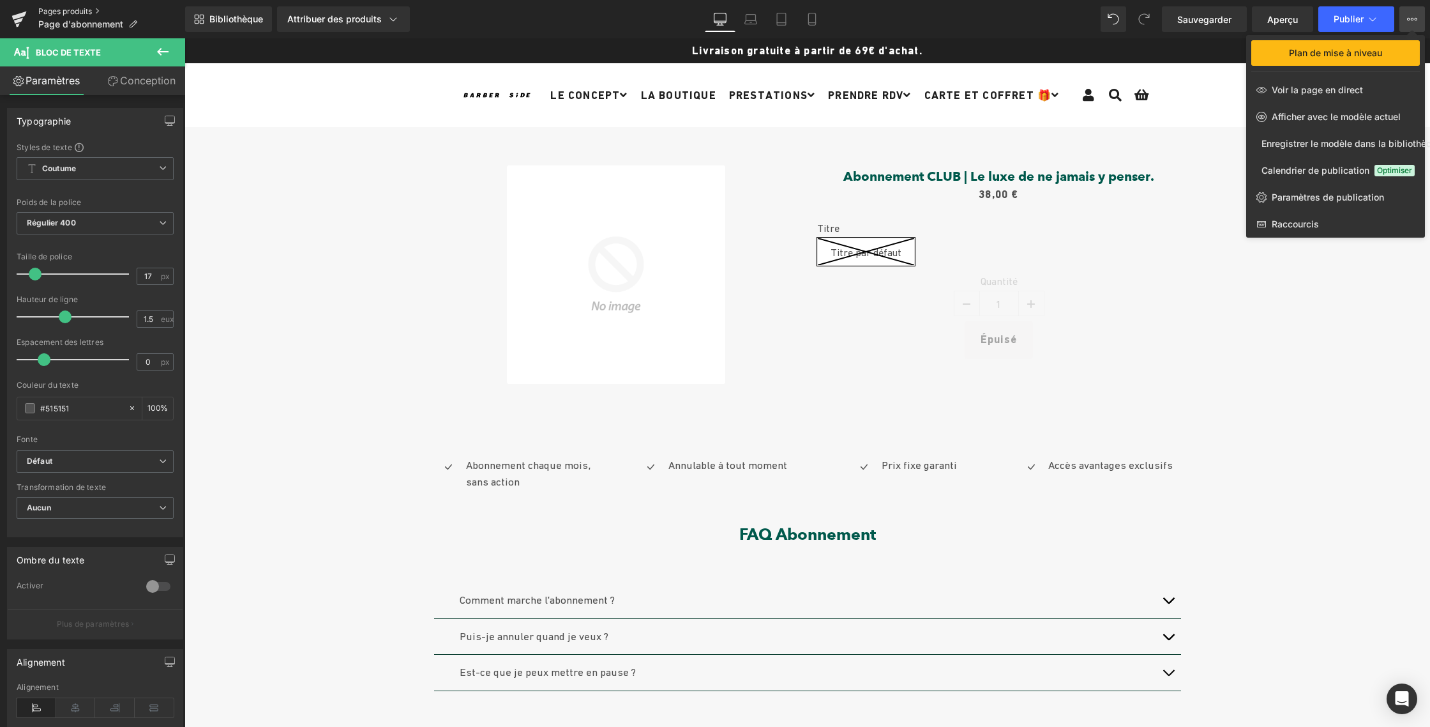
click at [69, 11] on font "Pages produits" at bounding box center [65, 11] width 54 height 10
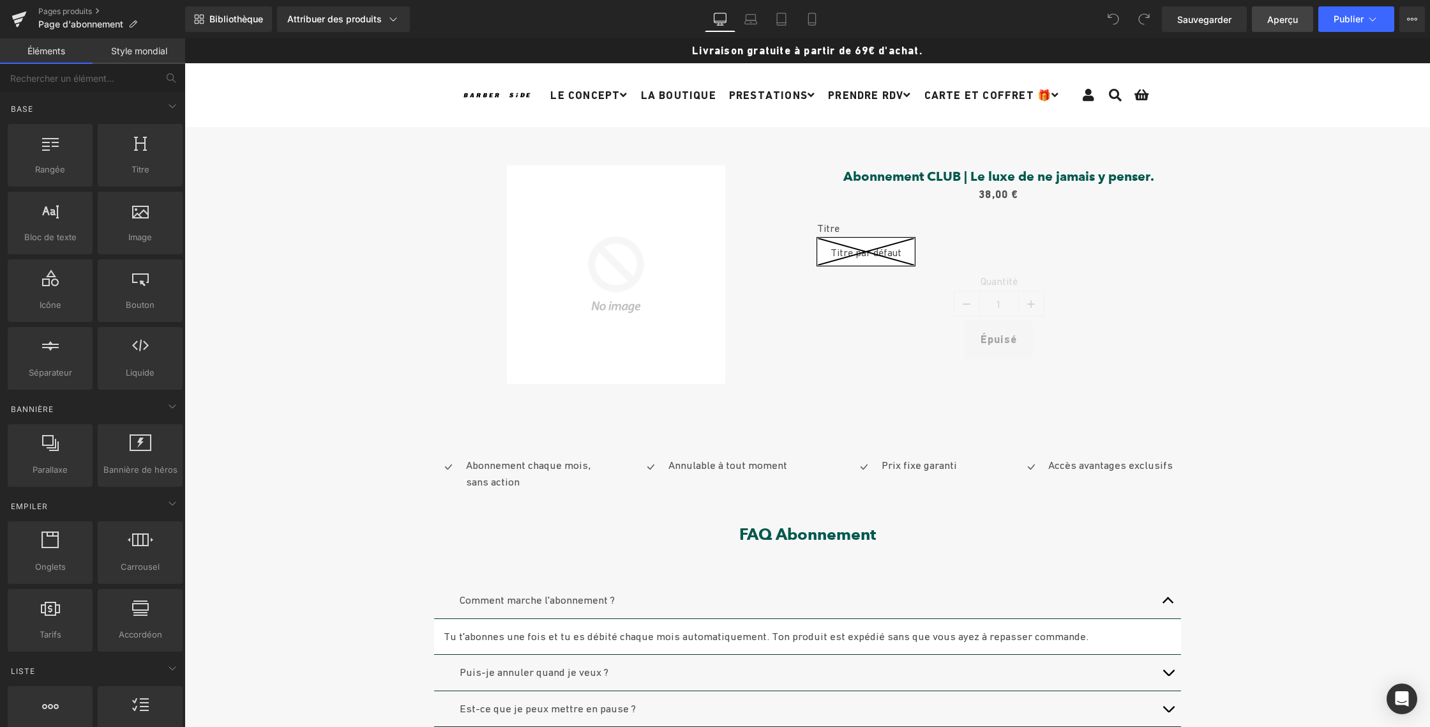
click at [1274, 25] on span "Aperçu" at bounding box center [1282, 19] width 31 height 13
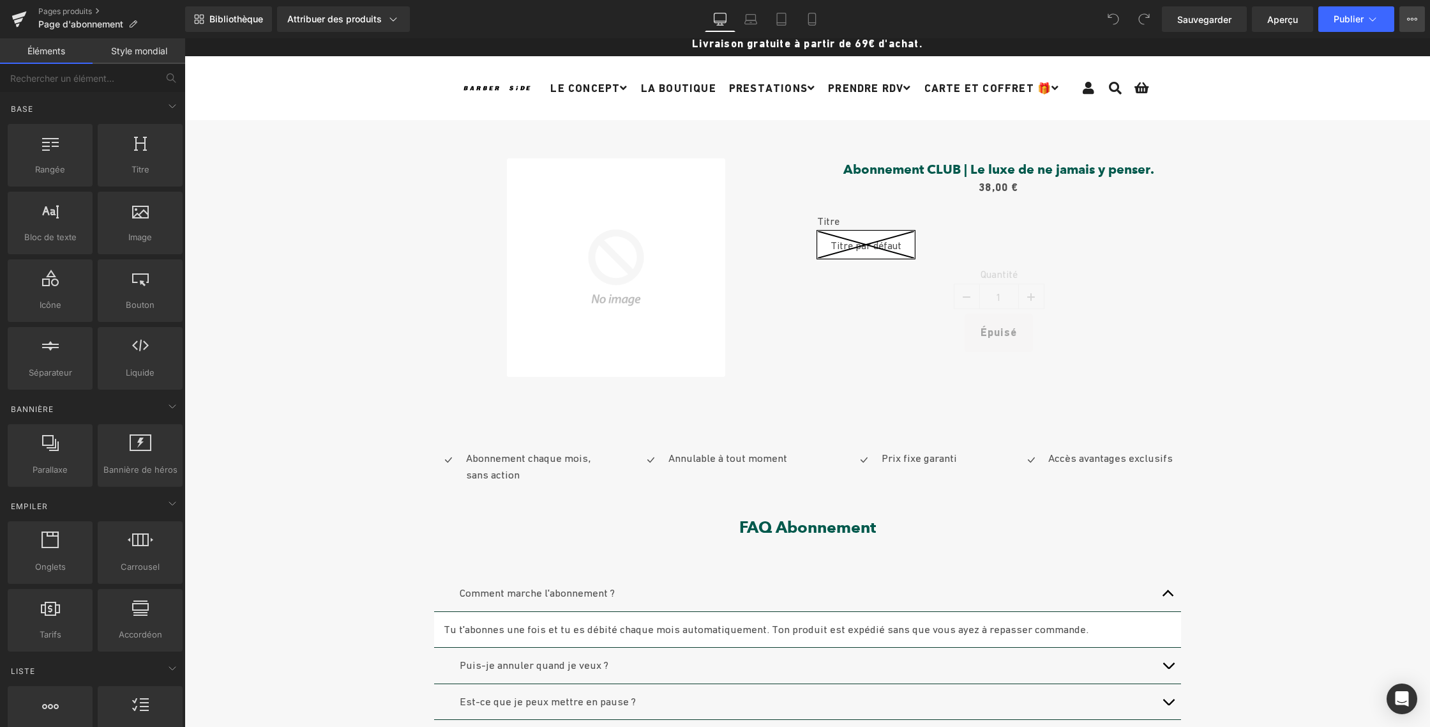
click at [1411, 20] on icon at bounding box center [1412, 19] width 10 height 10
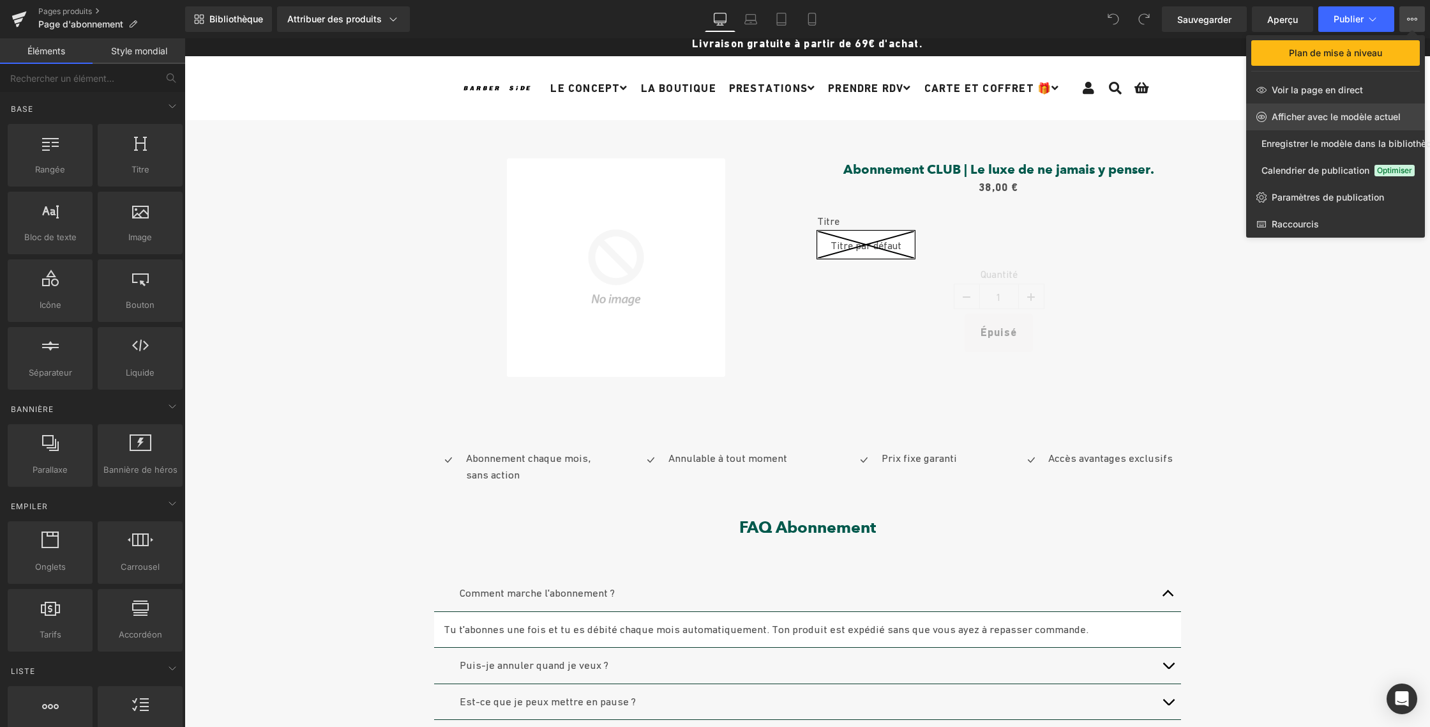
click at [1319, 117] on font "Afficher avec le modèle actuel" at bounding box center [1336, 116] width 129 height 11
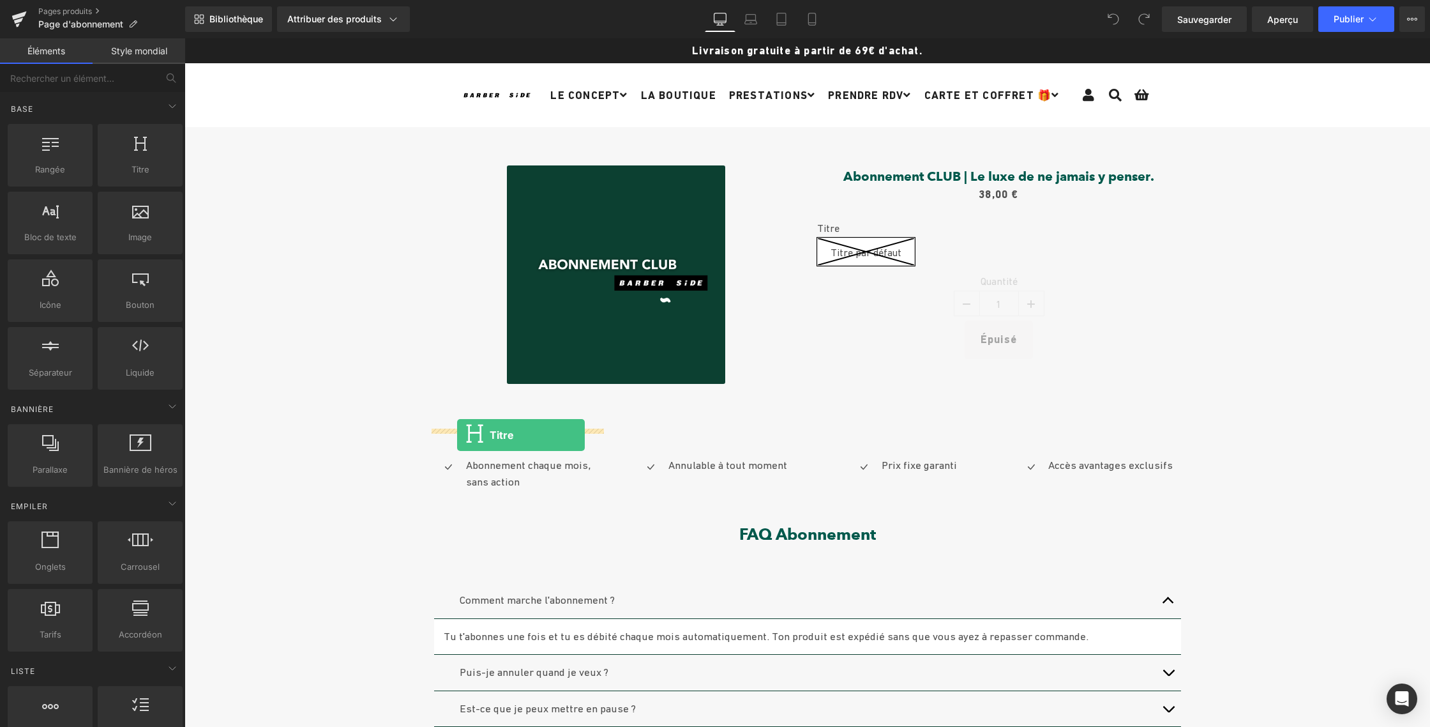
drag, startPoint x: 195, startPoint y: 198, endPoint x: 457, endPoint y: 435, distance: 353.5
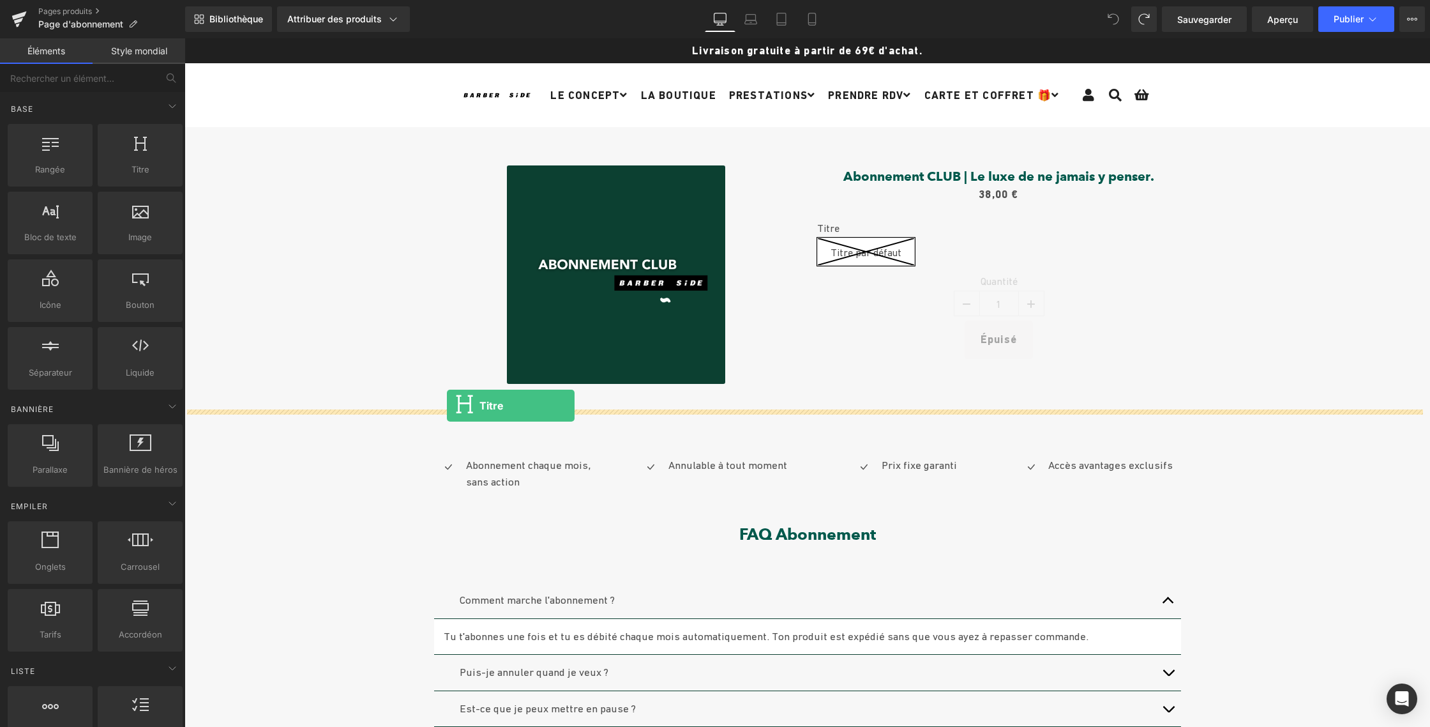
drag, startPoint x: 314, startPoint y: 194, endPoint x: 446, endPoint y: 407, distance: 250.6
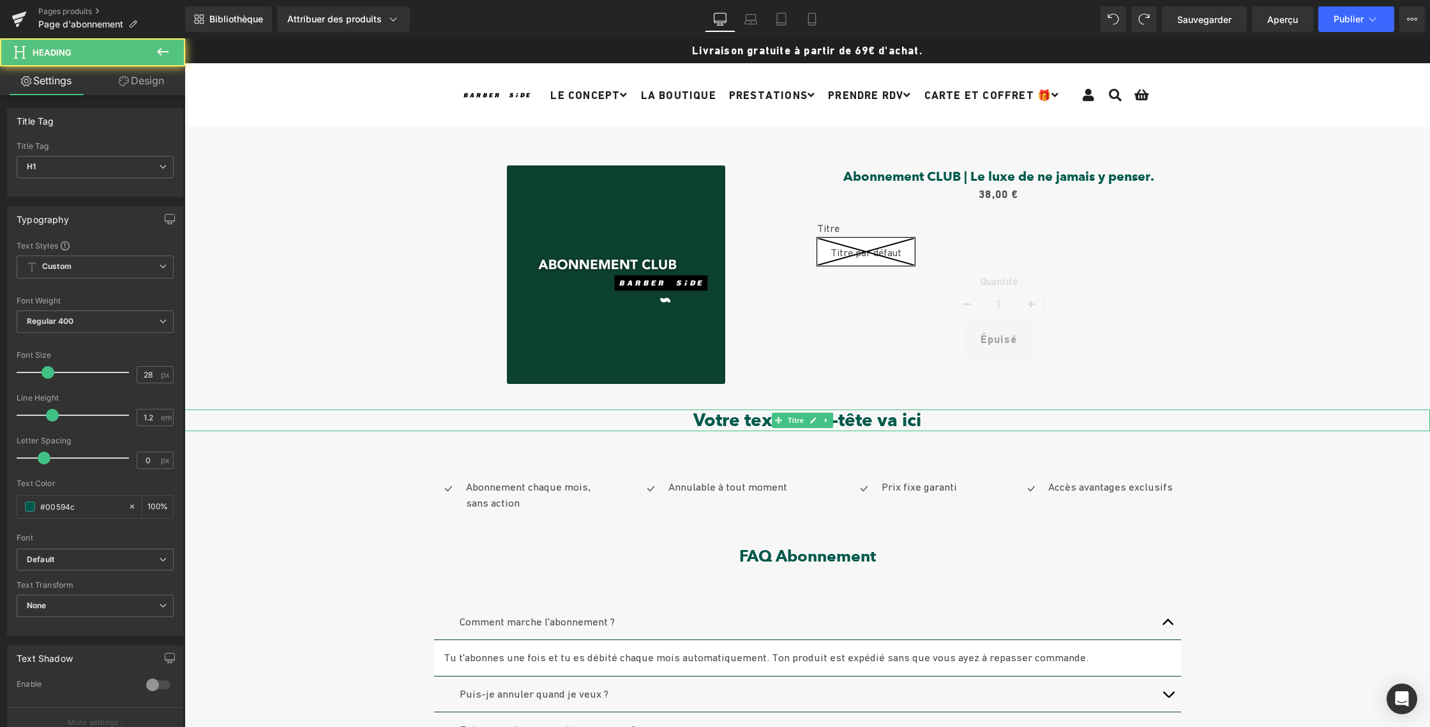
click at [720, 416] on font "Votre texte d'en-tête va ici" at bounding box center [807, 420] width 228 height 22
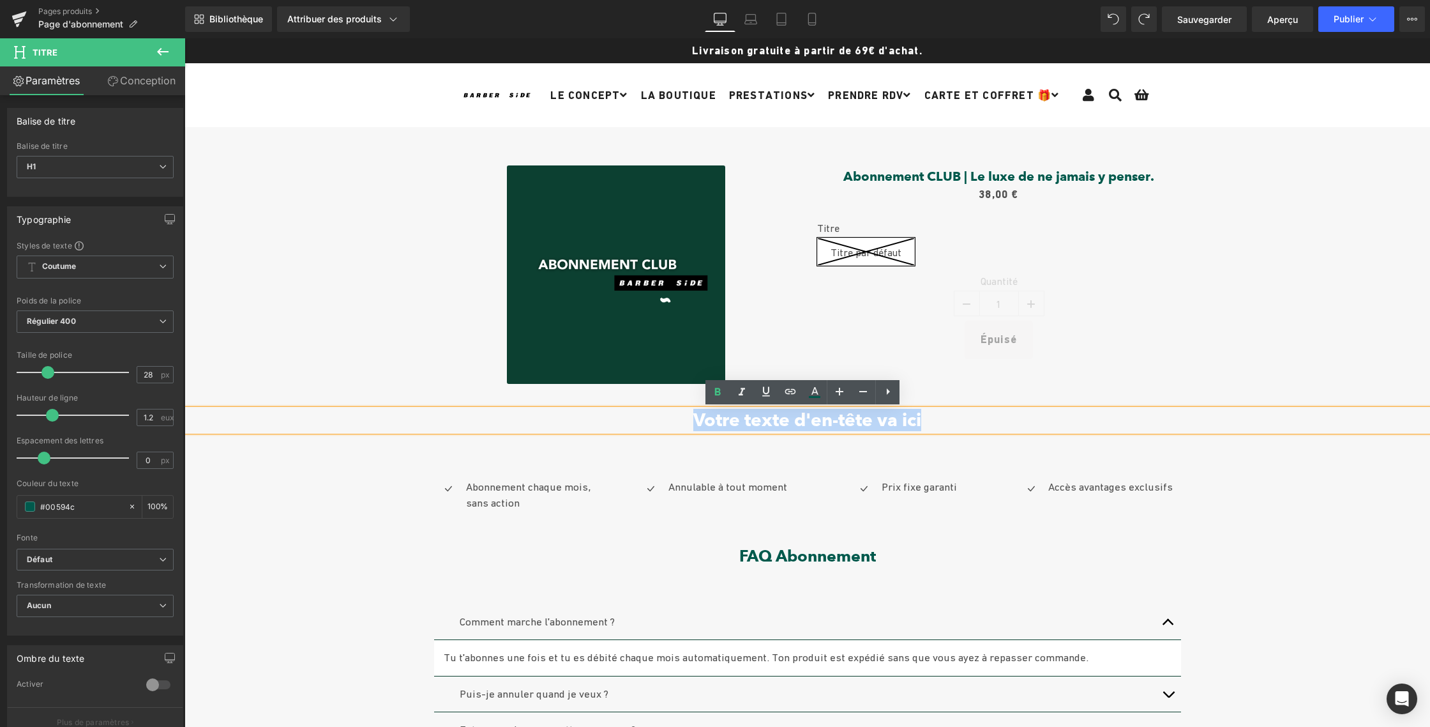
drag, startPoint x: 694, startPoint y: 419, endPoint x: 920, endPoint y: 427, distance: 226.2
click at [920, 427] on h1 "Votre texte d'en-tête va ici" at bounding box center [808, 420] width 1246 height 22
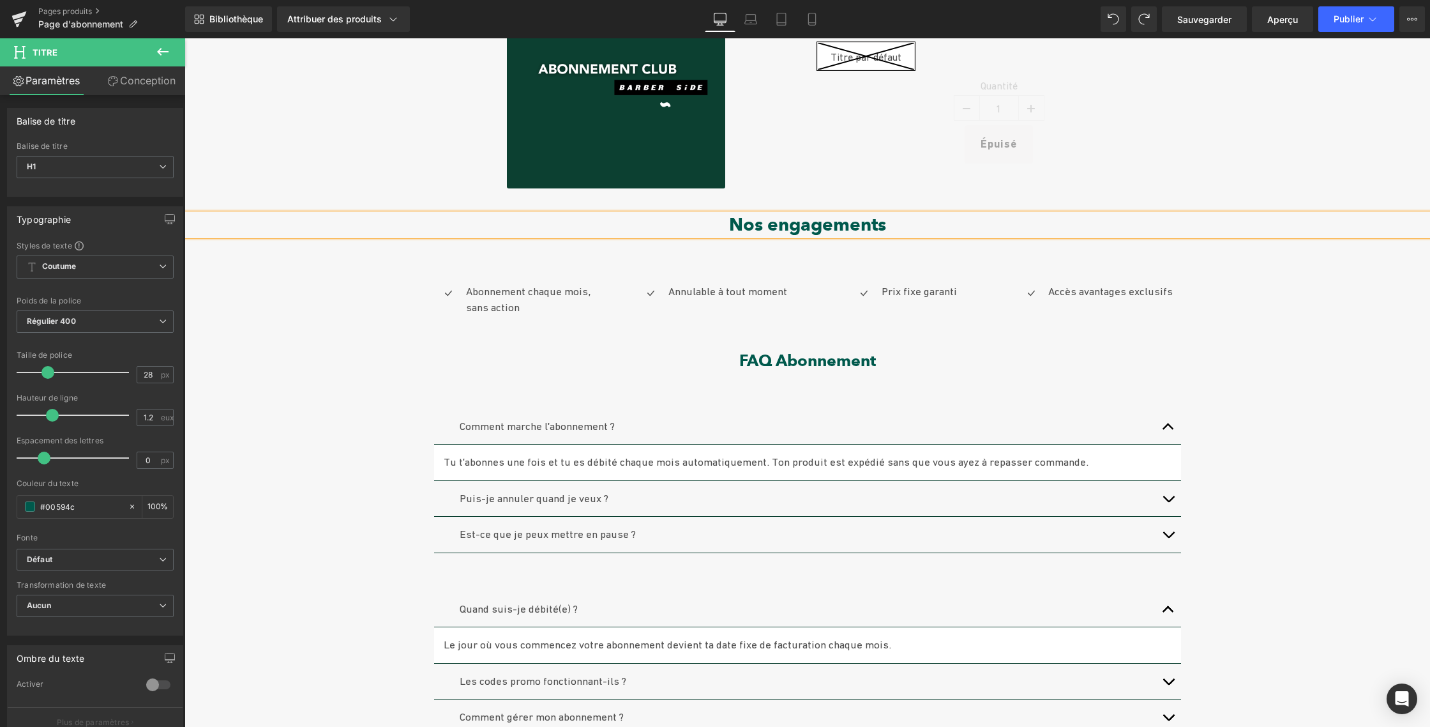
scroll to position [207, 0]
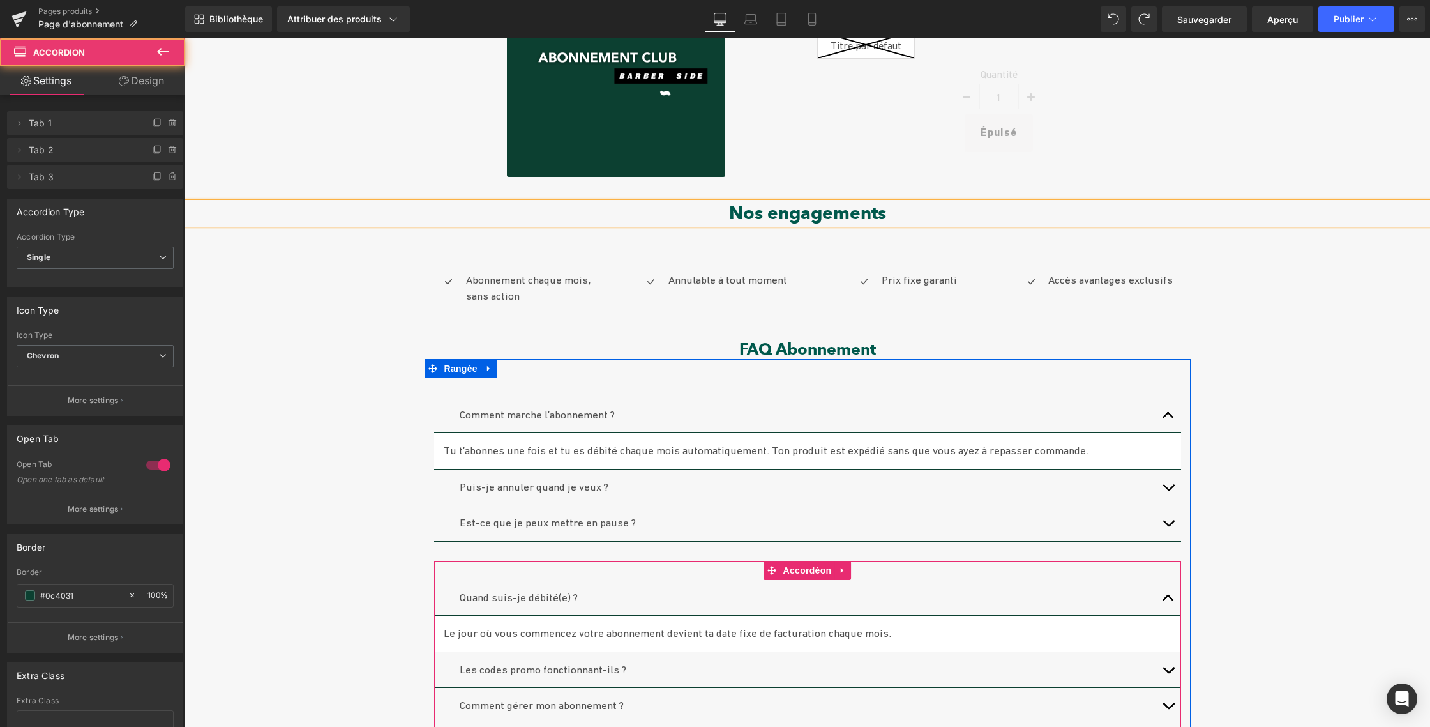
click at [509, 575] on div "Quand suis-je débité(e) ? Bloc de texte Le jour où vous commencez votre abonnem…" at bounding box center [807, 652] width 747 height 183
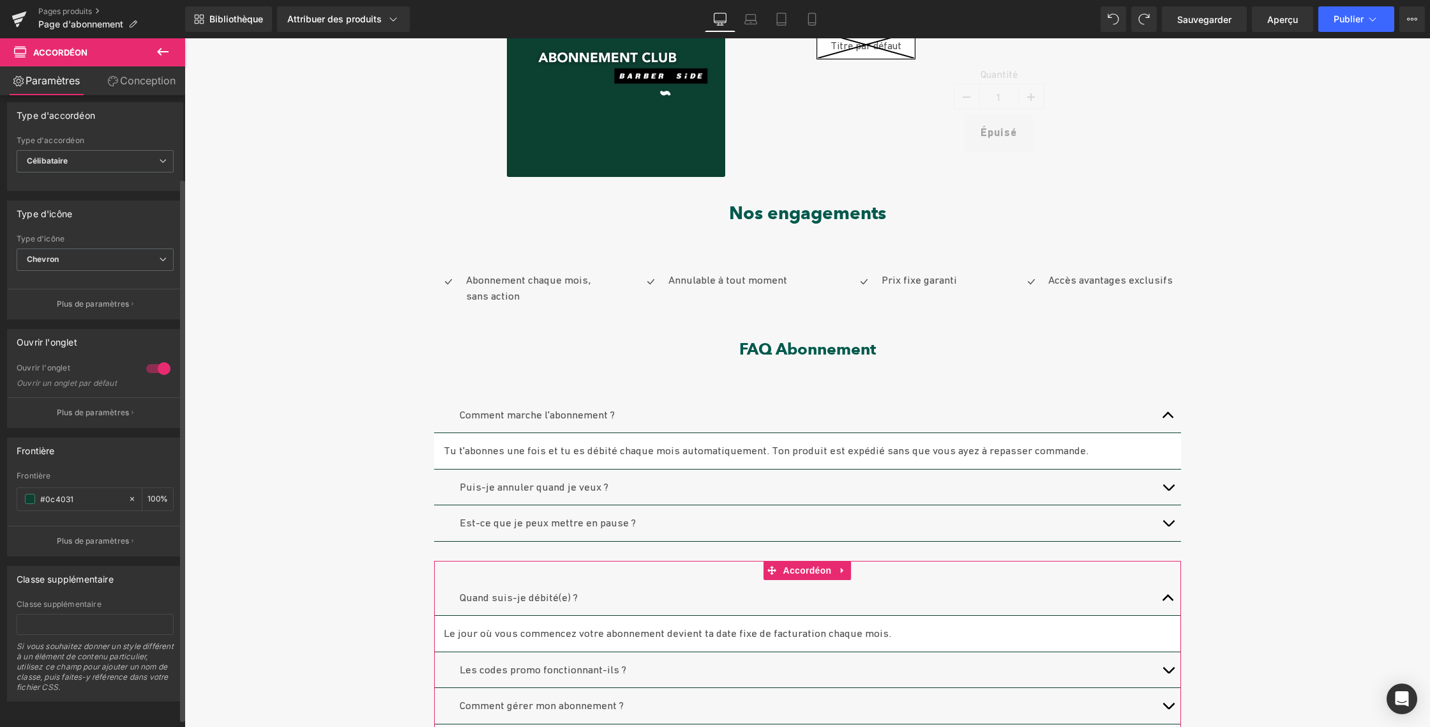
scroll to position [106, 0]
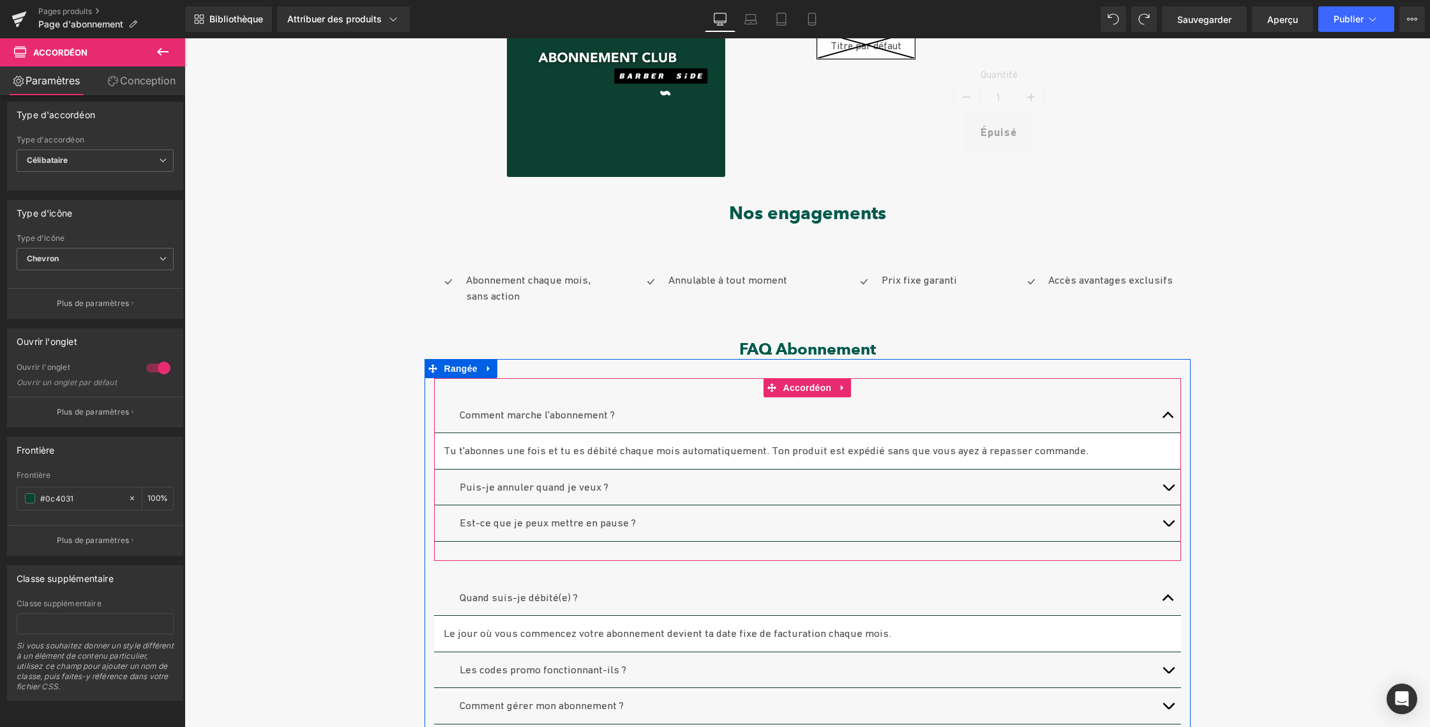
click at [1018, 527] on p "Est-ce que je peux mettre en pause ?" at bounding box center [808, 523] width 696 height 17
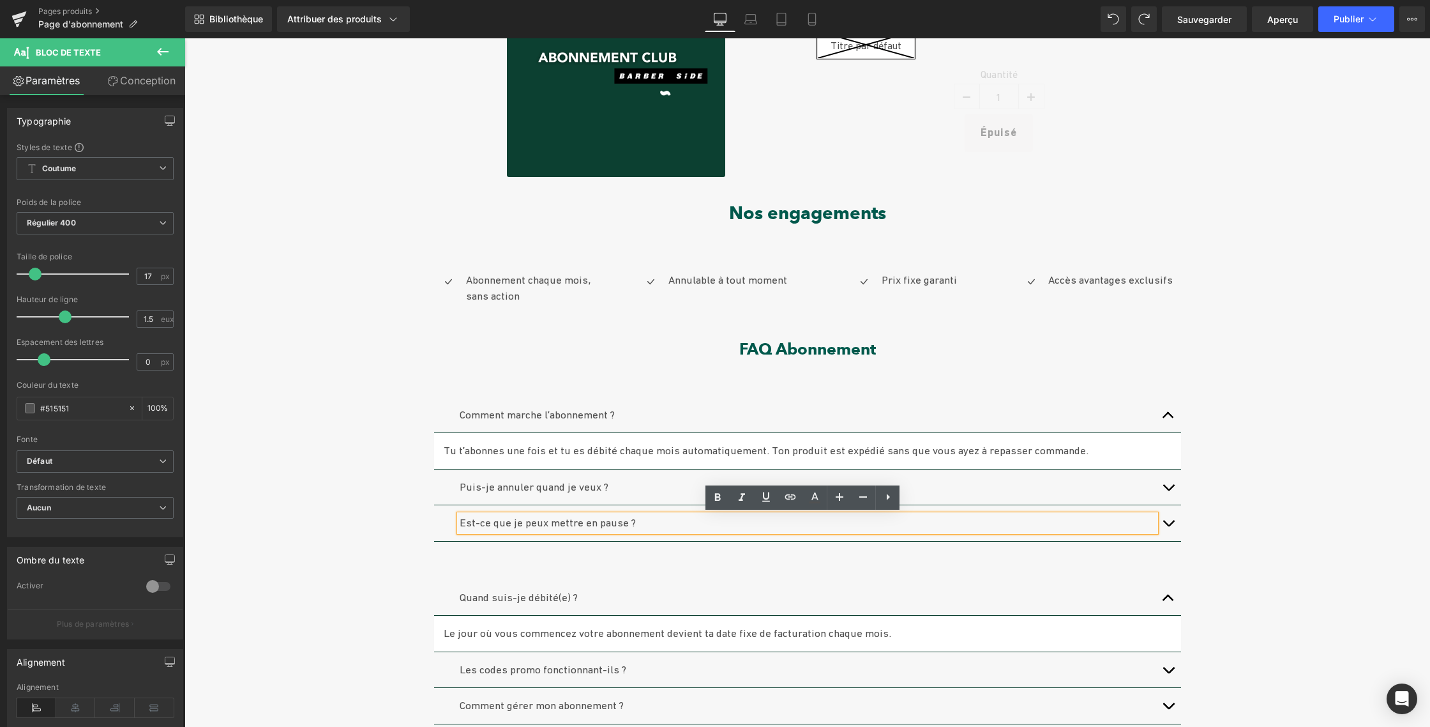
click at [568, 490] on font "Puis-je annuler quand je veux ?" at bounding box center [534, 486] width 149 height 13
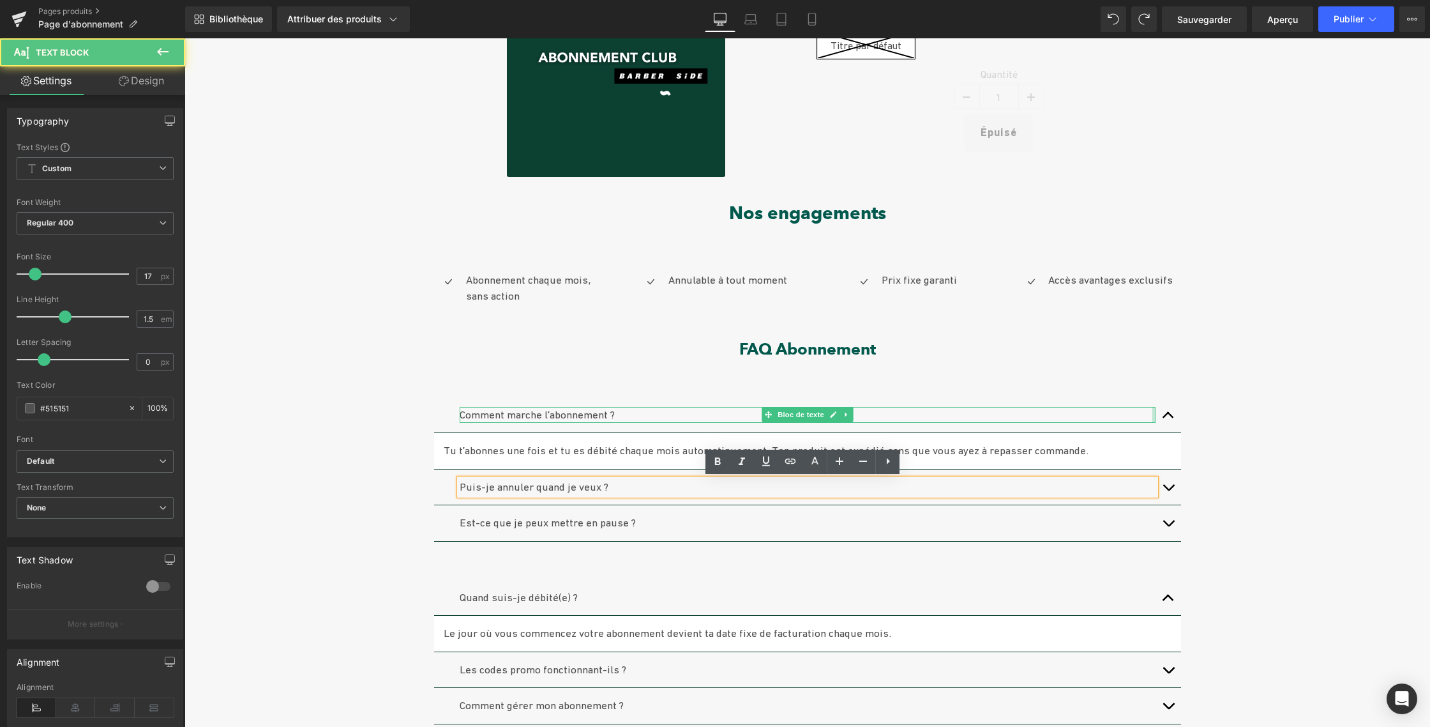
click at [1152, 413] on div at bounding box center [1153, 415] width 3 height 17
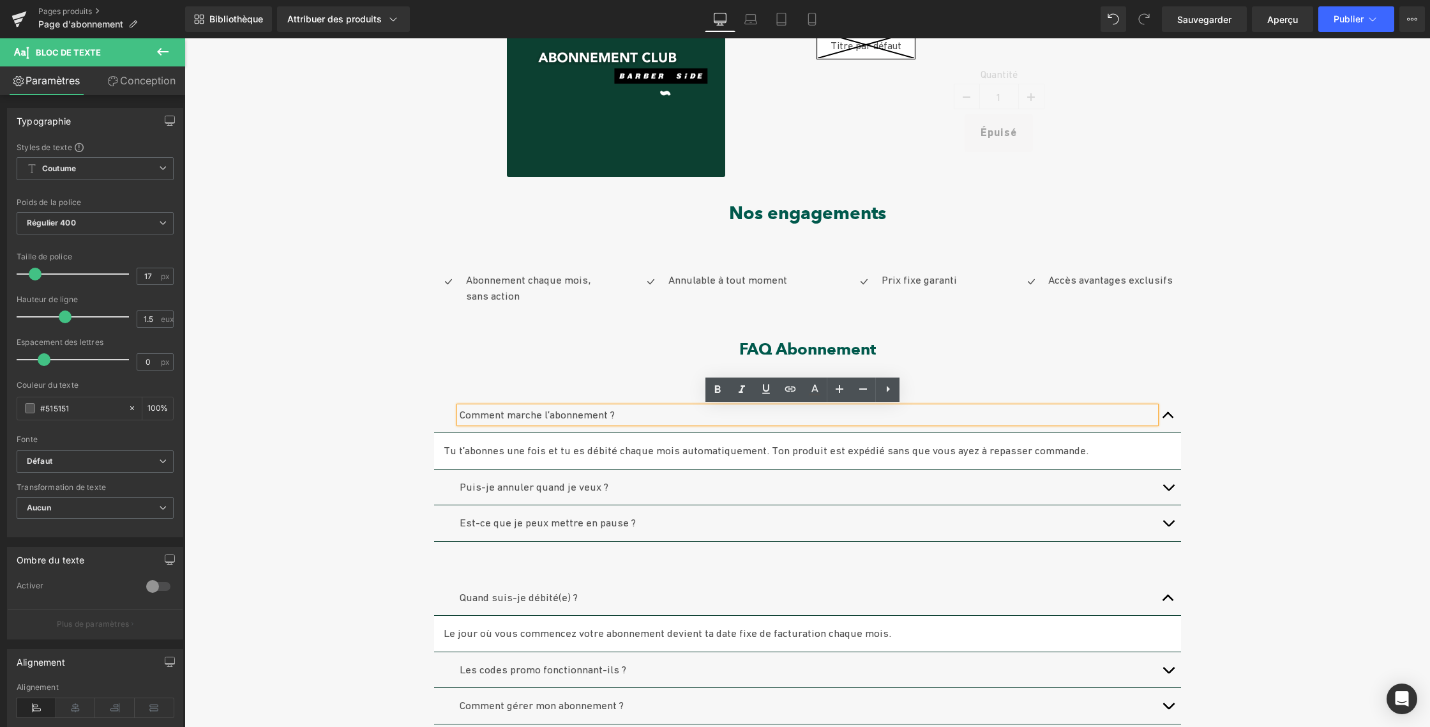
scroll to position [205, 0]
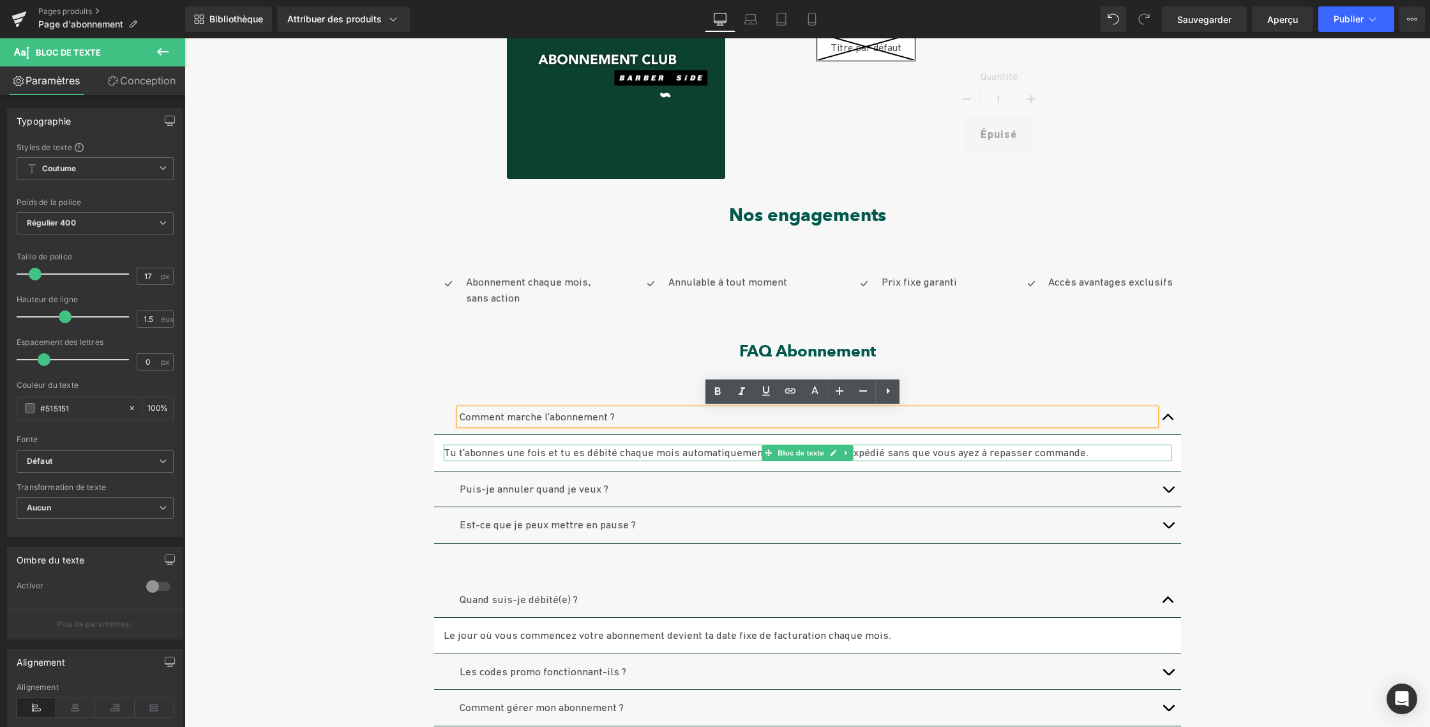
click at [512, 451] on font "Tu t'abonnes une fois et tu es débité chaque mois automatiquement. Ton produit …" at bounding box center [766, 452] width 645 height 13
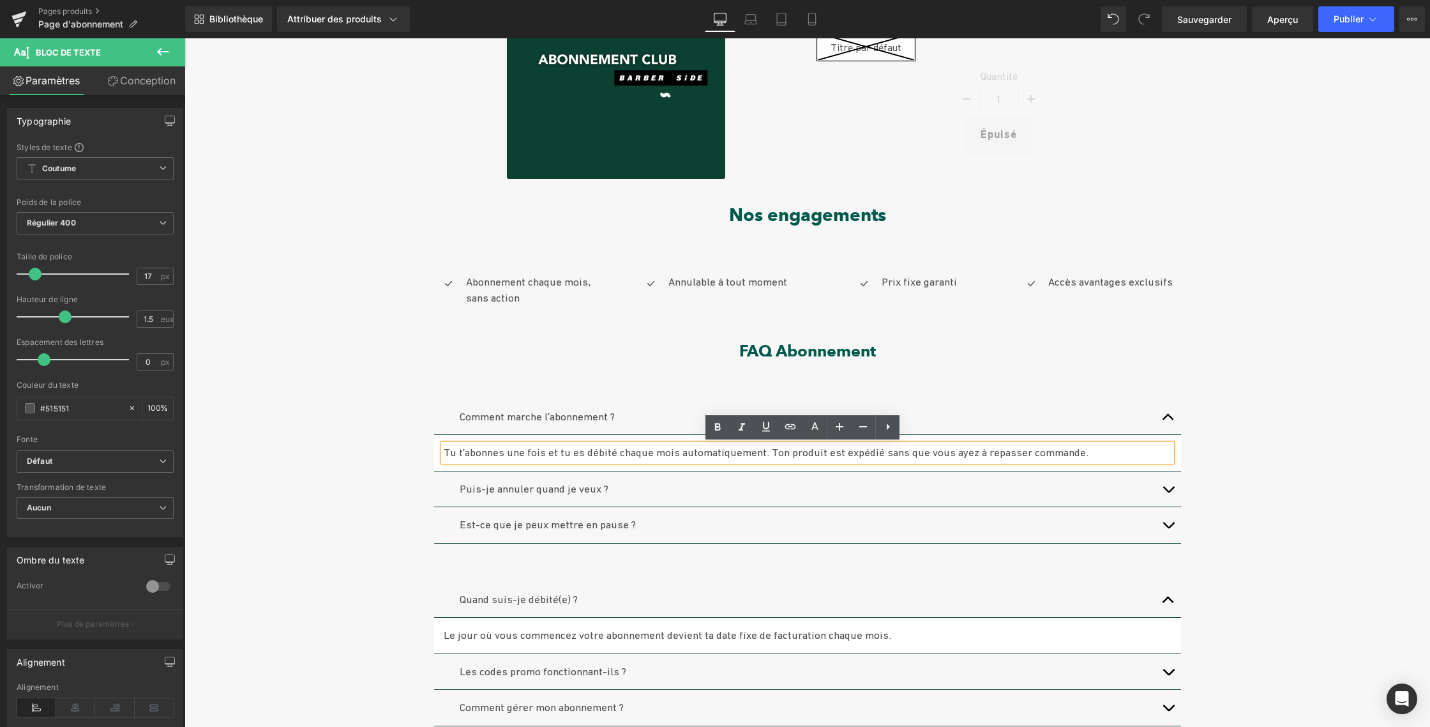
click at [623, 461] on div "Tu t'abonnes une fois et tu es débité chaque mois automatiquement. Ton produit …" at bounding box center [808, 452] width 728 height 17
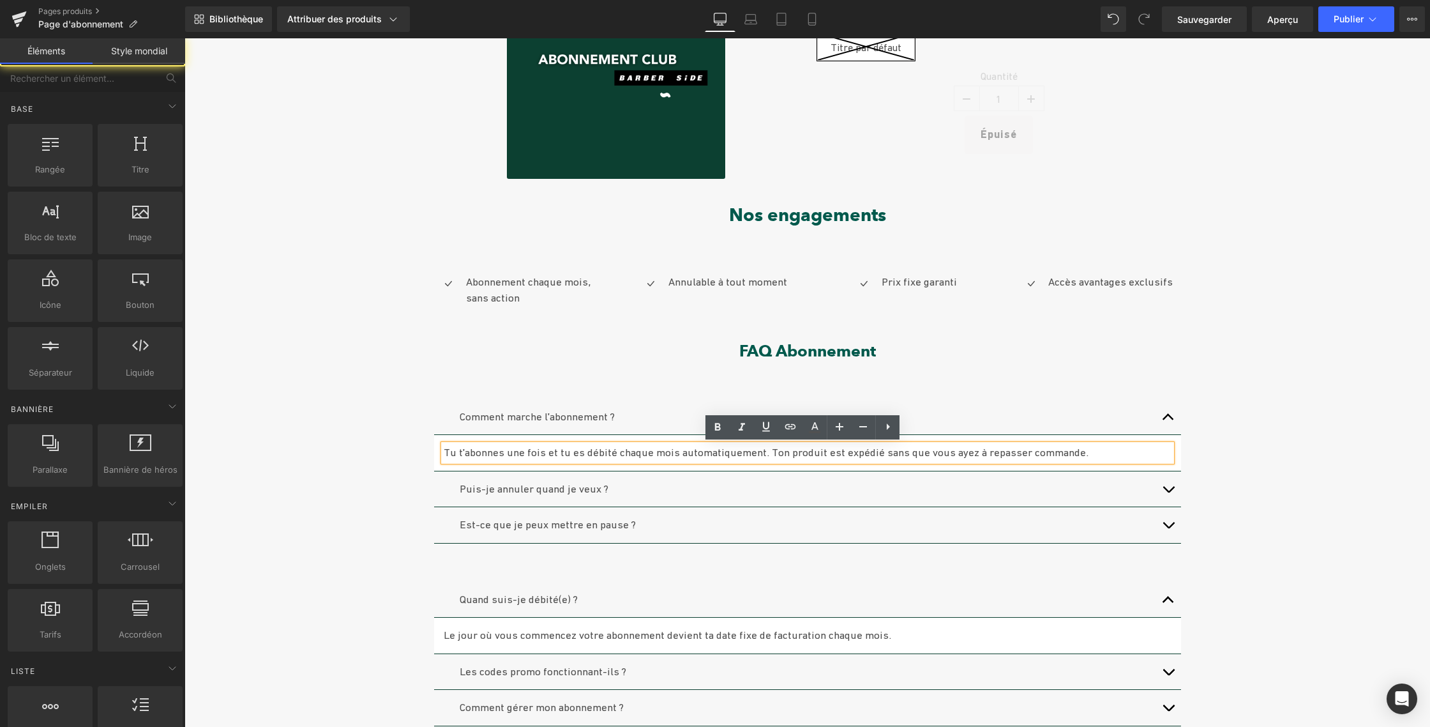
click at [1216, 531] on div "Soldes (P) Image Abonnement CLUB | Le luxe de ne jamais y penser. (P) Titre 0 €…" at bounding box center [808, 475] width 1246 height 1107
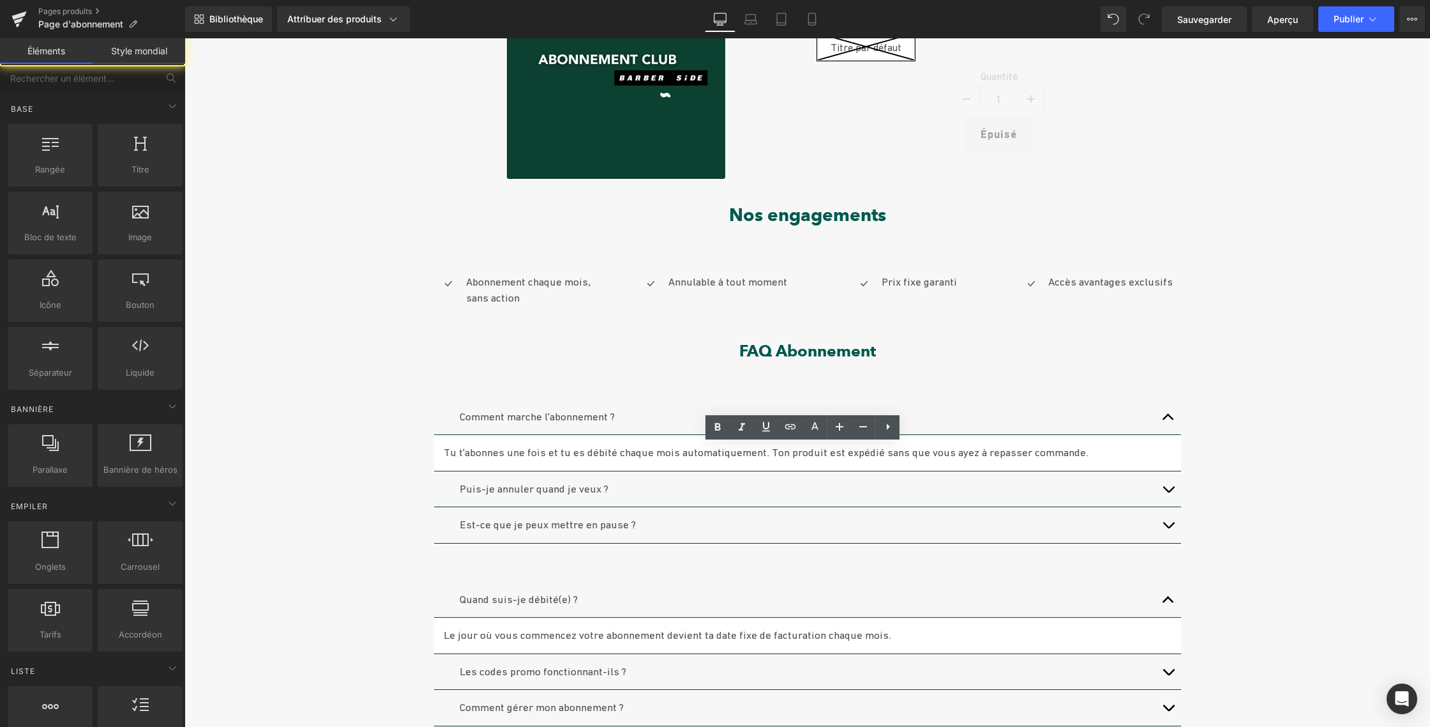
scroll to position [206, 0]
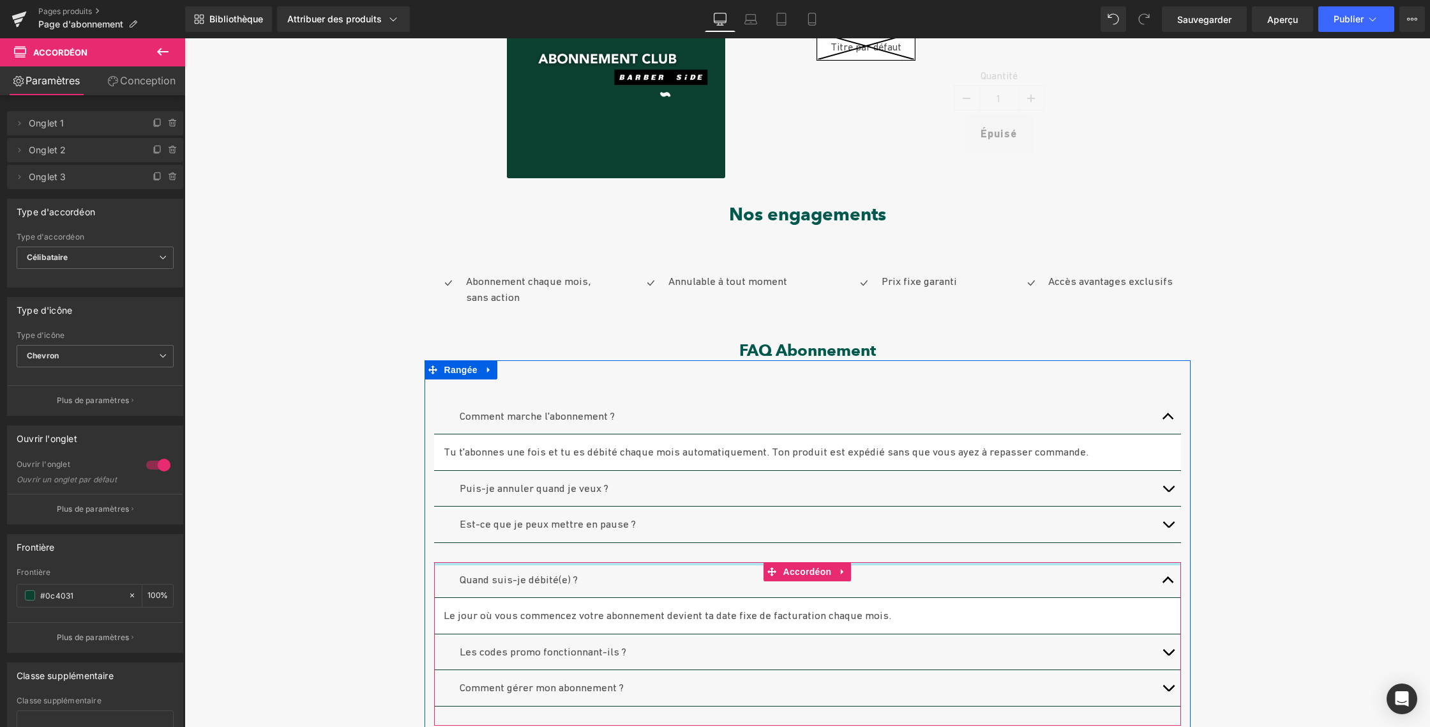
drag, startPoint x: 487, startPoint y: 575, endPoint x: 490, endPoint y: 555, distance: 20.6
click at [490, 555] on div "Comment marche l'abonnement ? Bloc de texte Tu t'abonnes une fois et tu es débi…" at bounding box center [808, 552] width 766 height 346
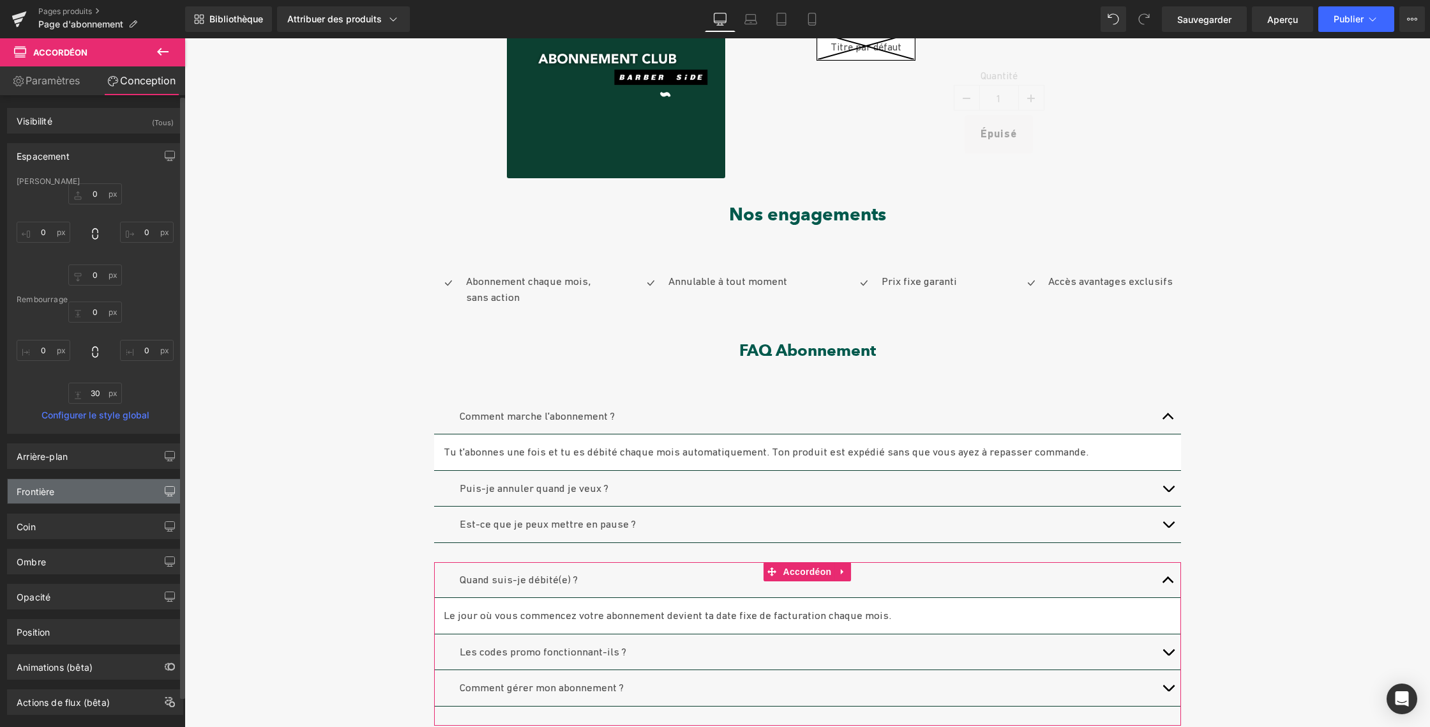
click at [165, 493] on icon "button" at bounding box center [170, 491] width 10 height 10
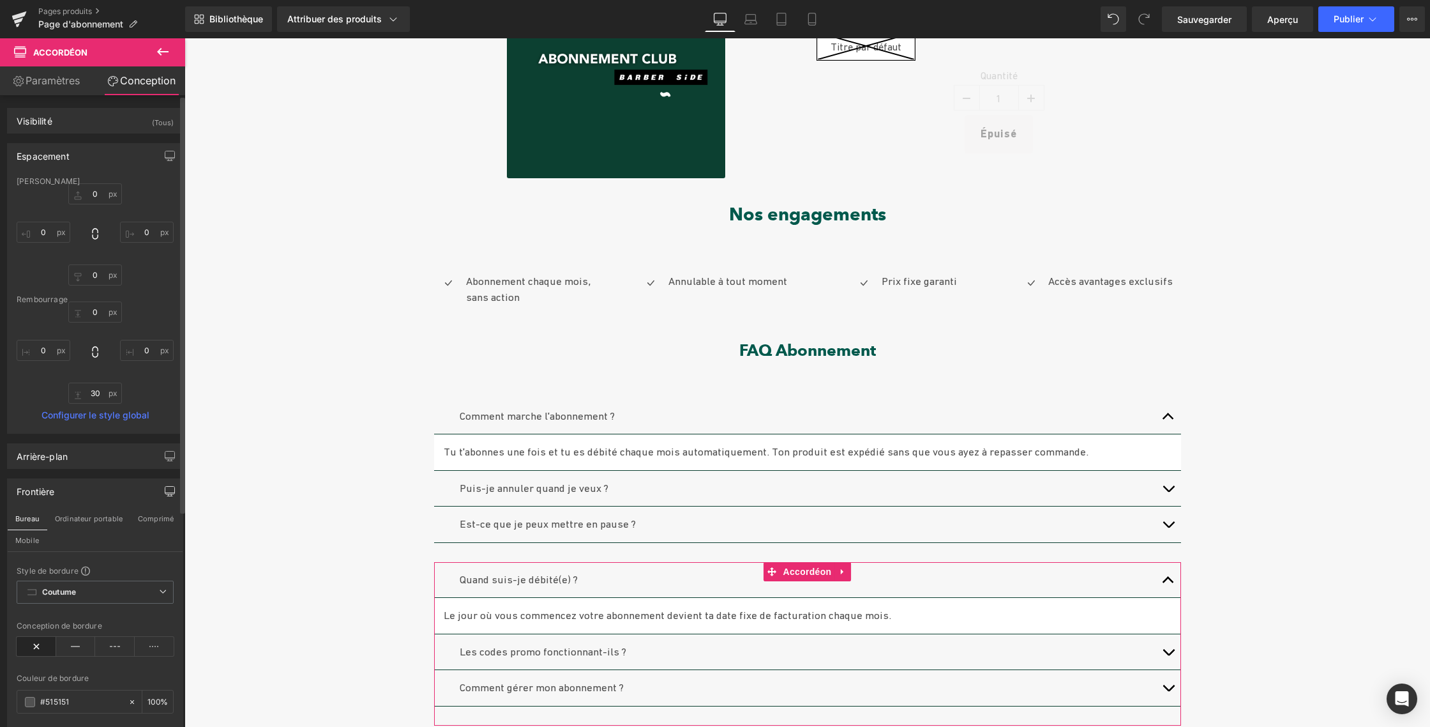
click at [166, 493] on icon "button" at bounding box center [170, 491] width 10 height 10
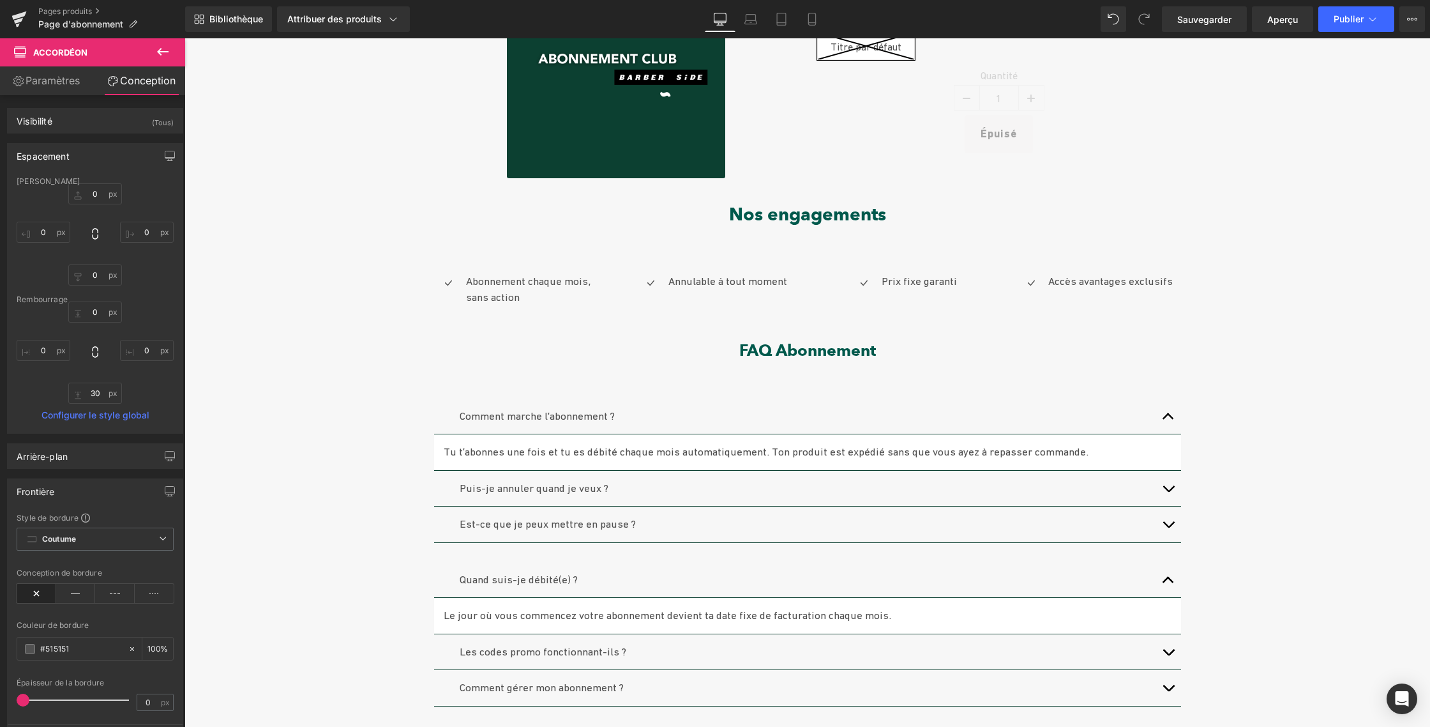
click at [158, 52] on icon at bounding box center [162, 52] width 11 height 8
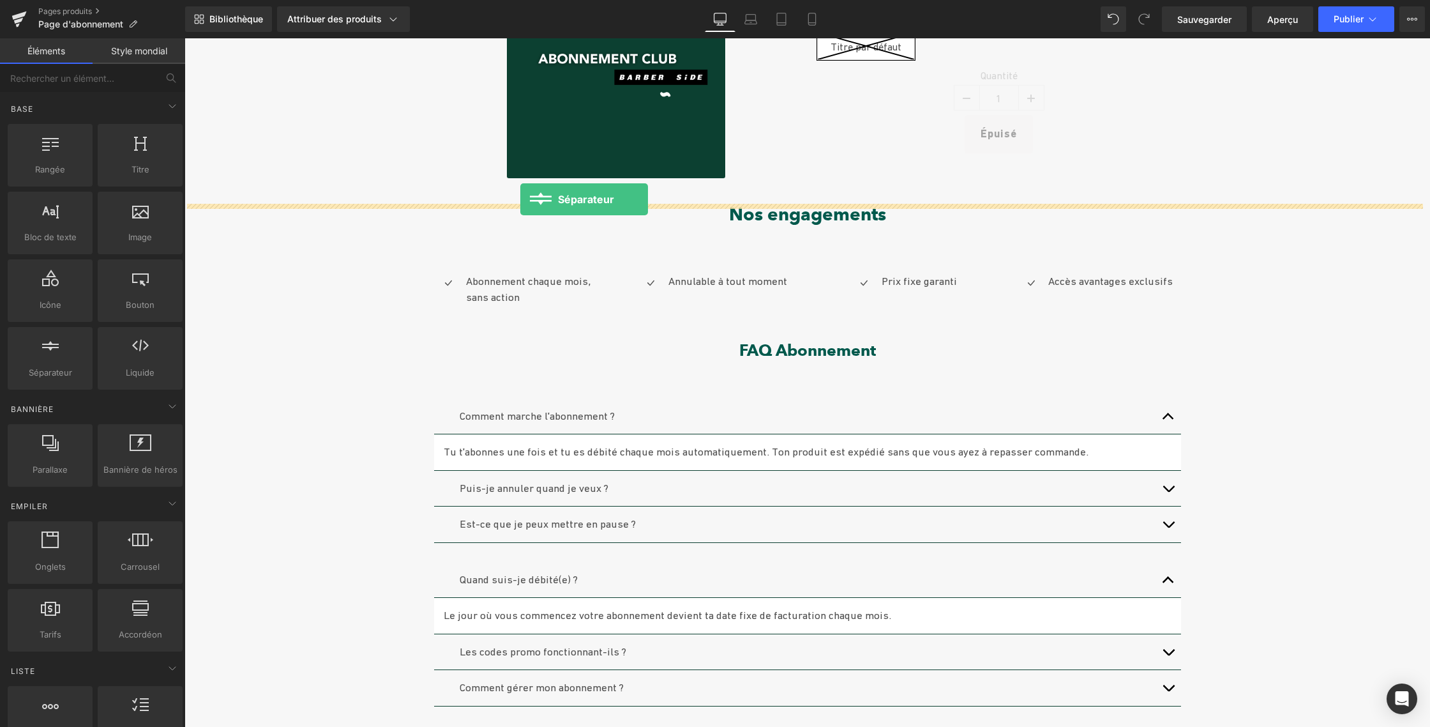
drag, startPoint x: 228, startPoint y: 389, endPoint x: 520, endPoint y: 199, distance: 348.9
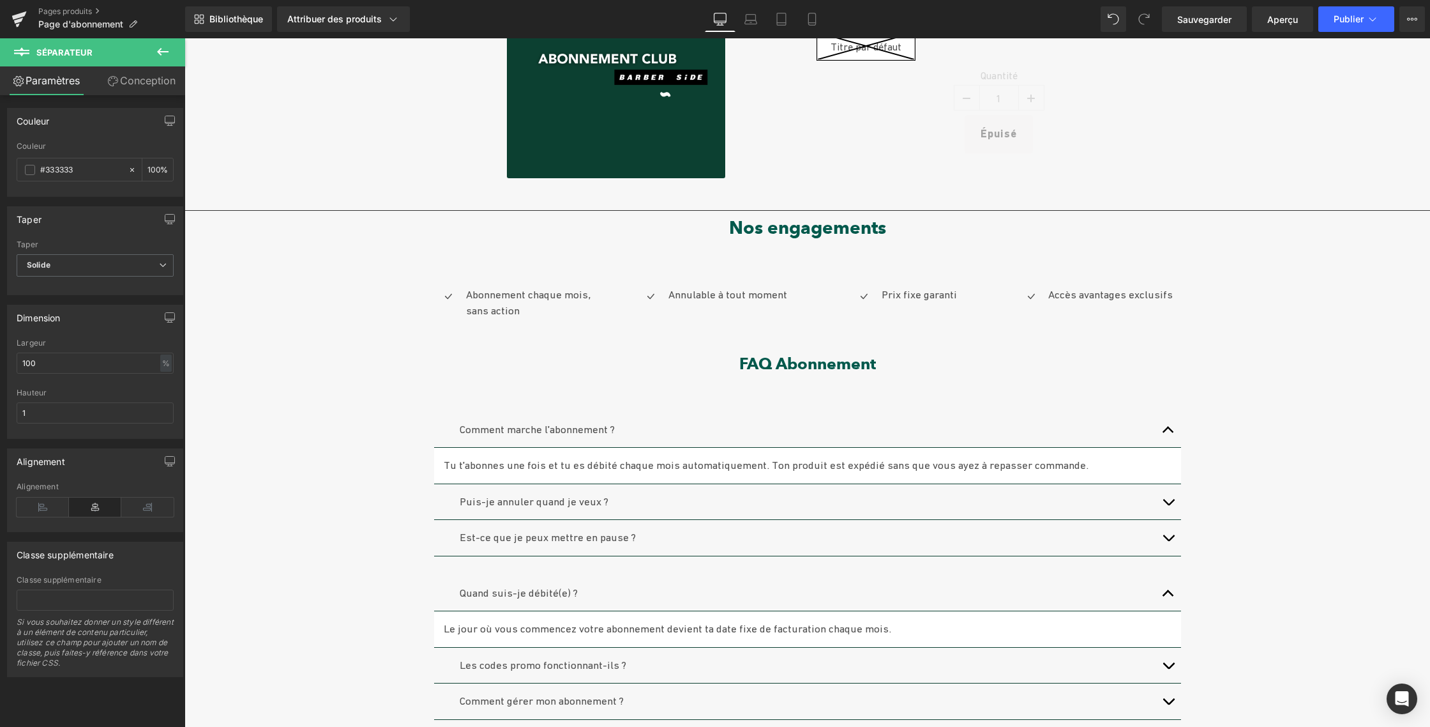
click at [158, 51] on icon at bounding box center [162, 52] width 11 height 8
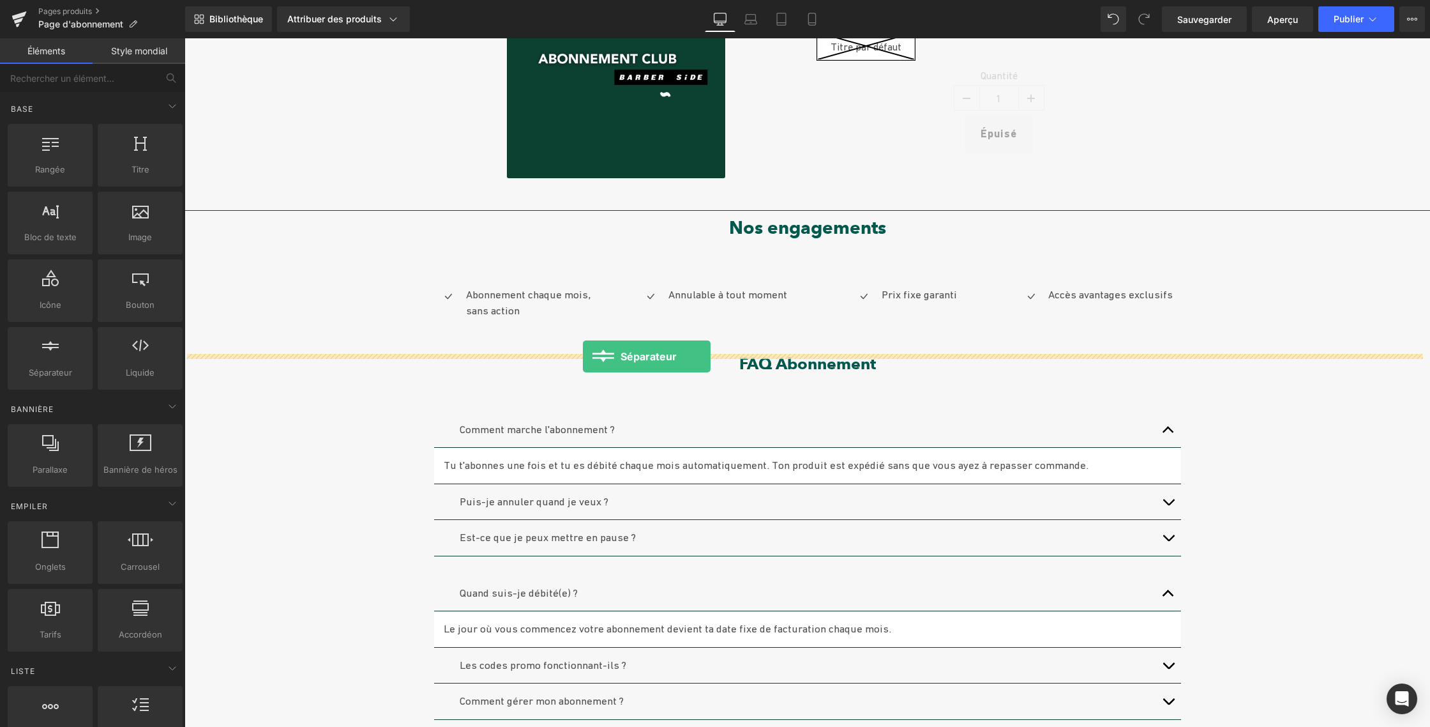
drag, startPoint x: 230, startPoint y: 407, endPoint x: 583, endPoint y: 356, distance: 356.8
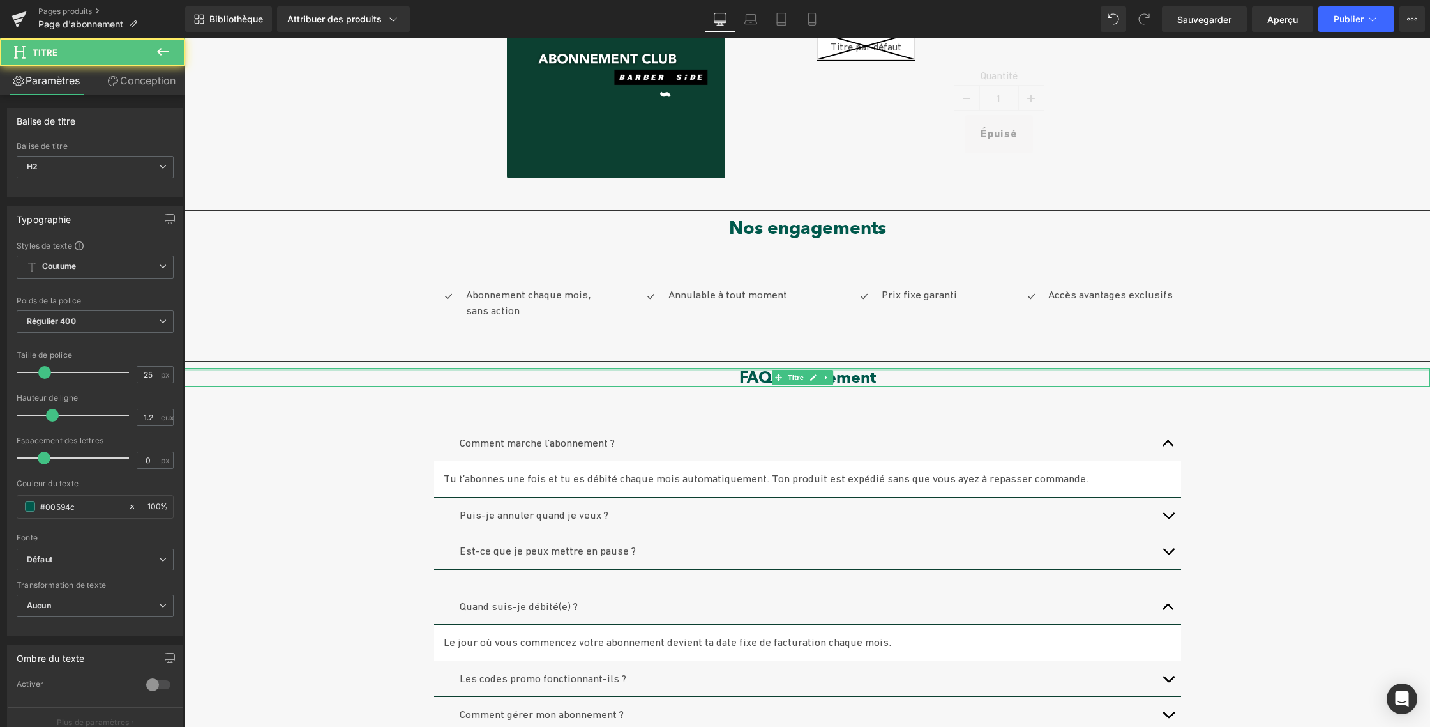
drag, startPoint x: 743, startPoint y: 368, endPoint x: 743, endPoint y: 388, distance: 19.8
click at [743, 368] on div at bounding box center [808, 369] width 1246 height 3
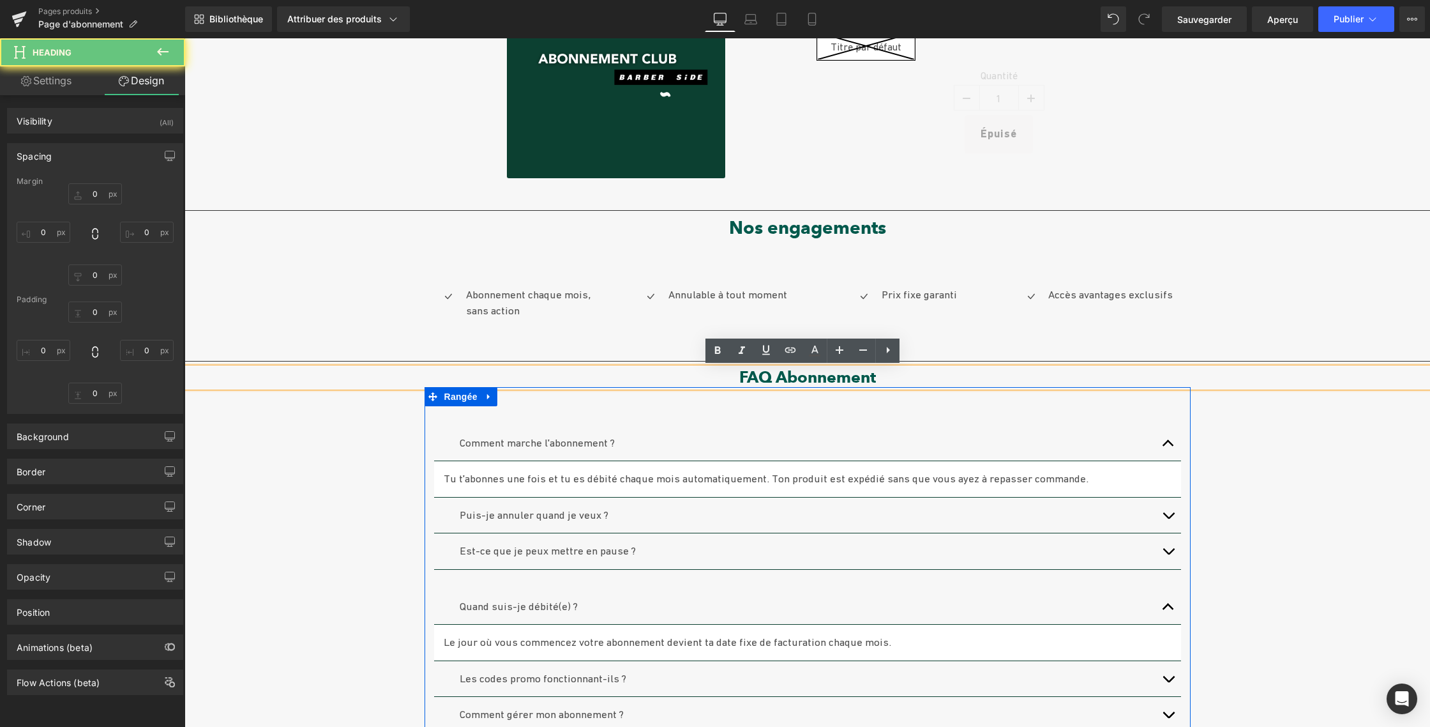
type input "0"
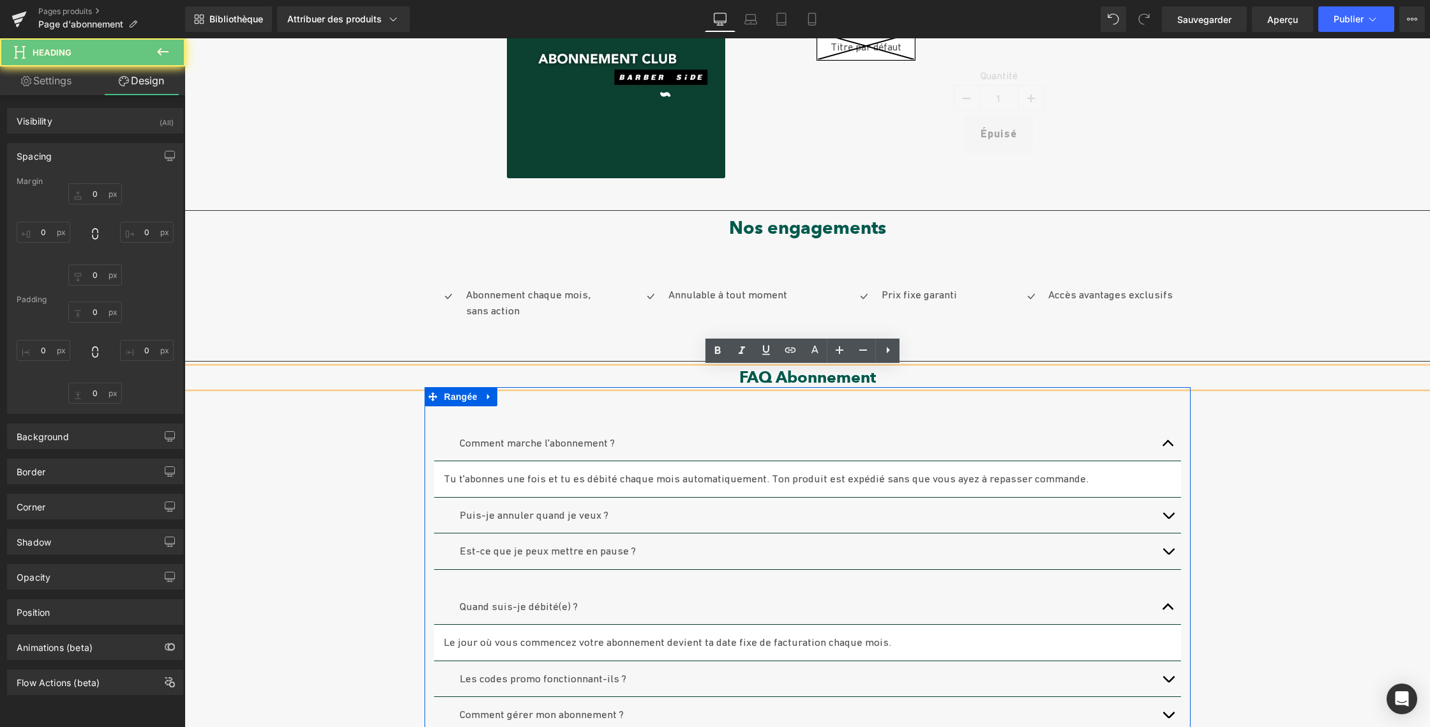
type input "0"
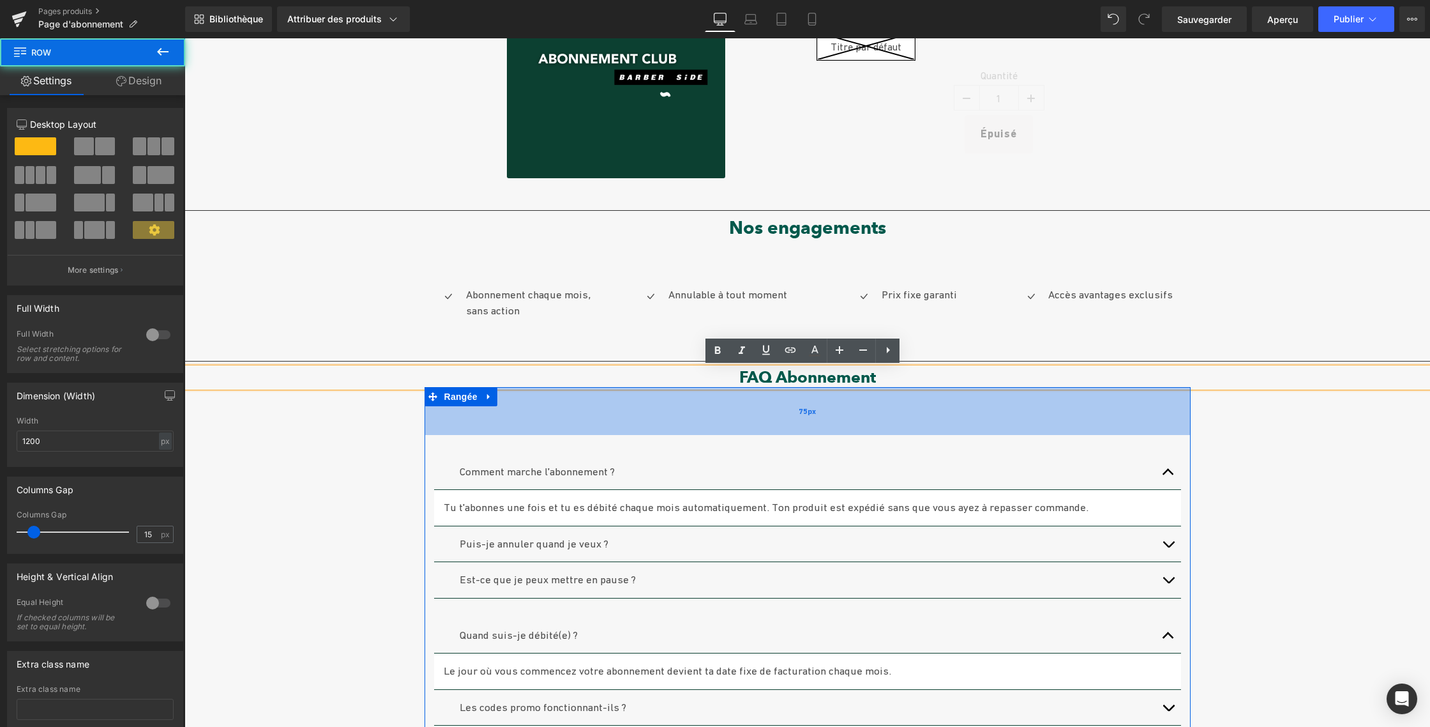
click at [744, 416] on div "75px" at bounding box center [808, 411] width 766 height 48
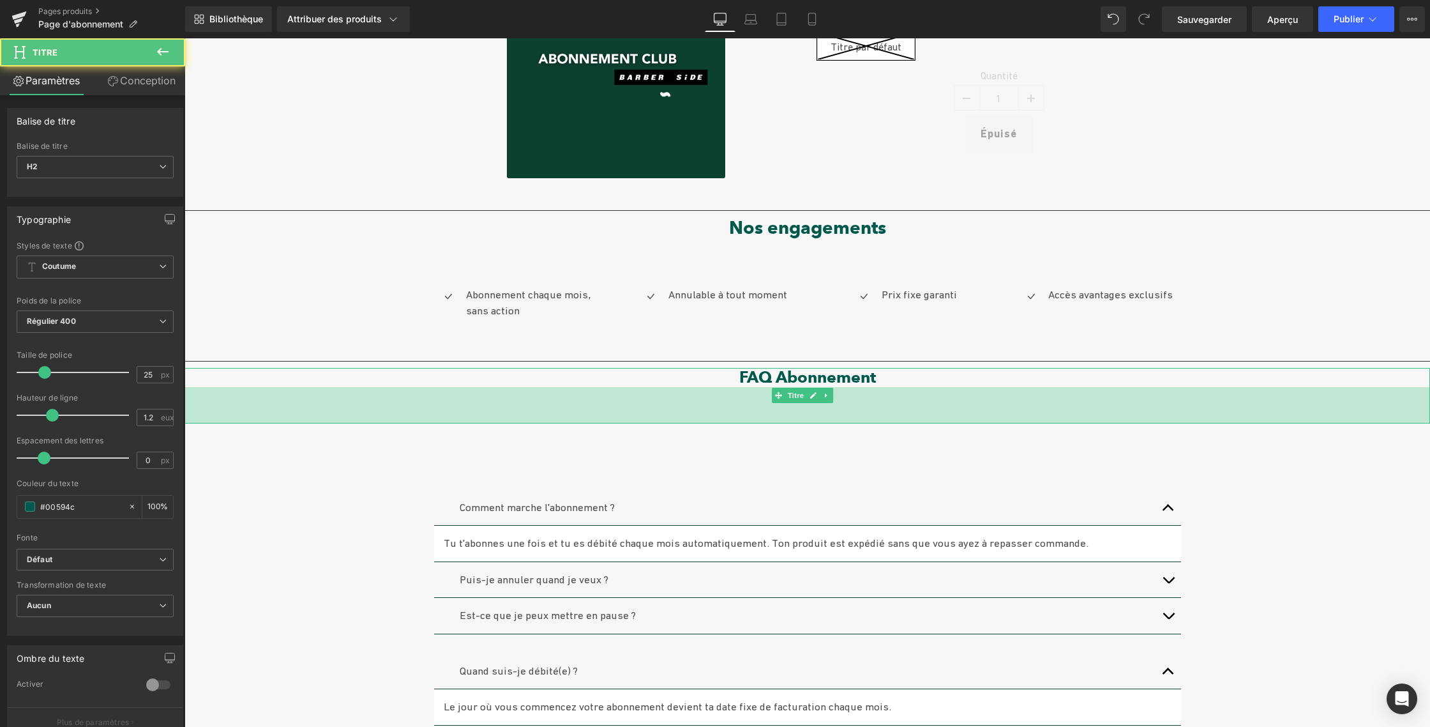
drag, startPoint x: 744, startPoint y: 390, endPoint x: 741, endPoint y: 383, distance: 7.7
click at [743, 421] on div "57px" at bounding box center [808, 405] width 1246 height 36
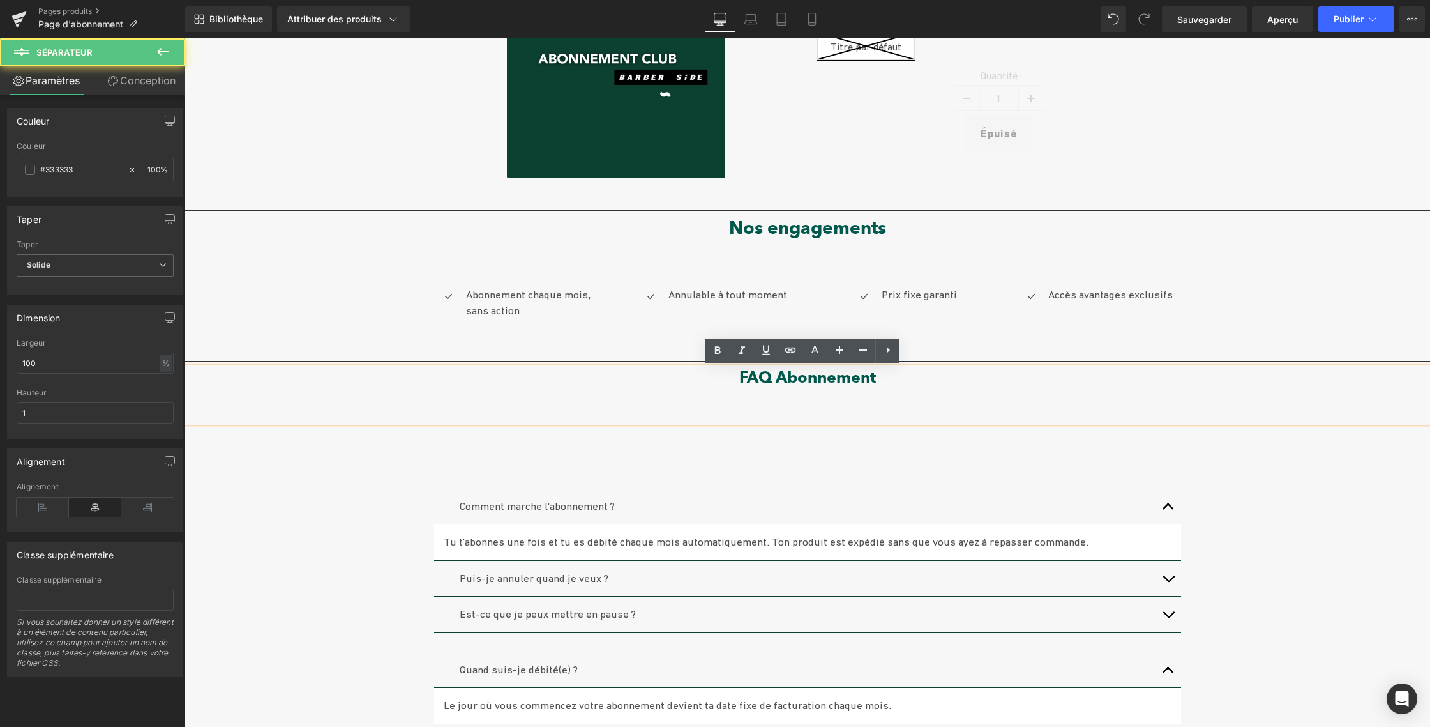
click at [1209, 349] on div "Soldes (P) Image Abonnement CLUB | Le luxe de ne jamais y penser. (P) Titre 0 €…" at bounding box center [808, 510] width 1246 height 1178
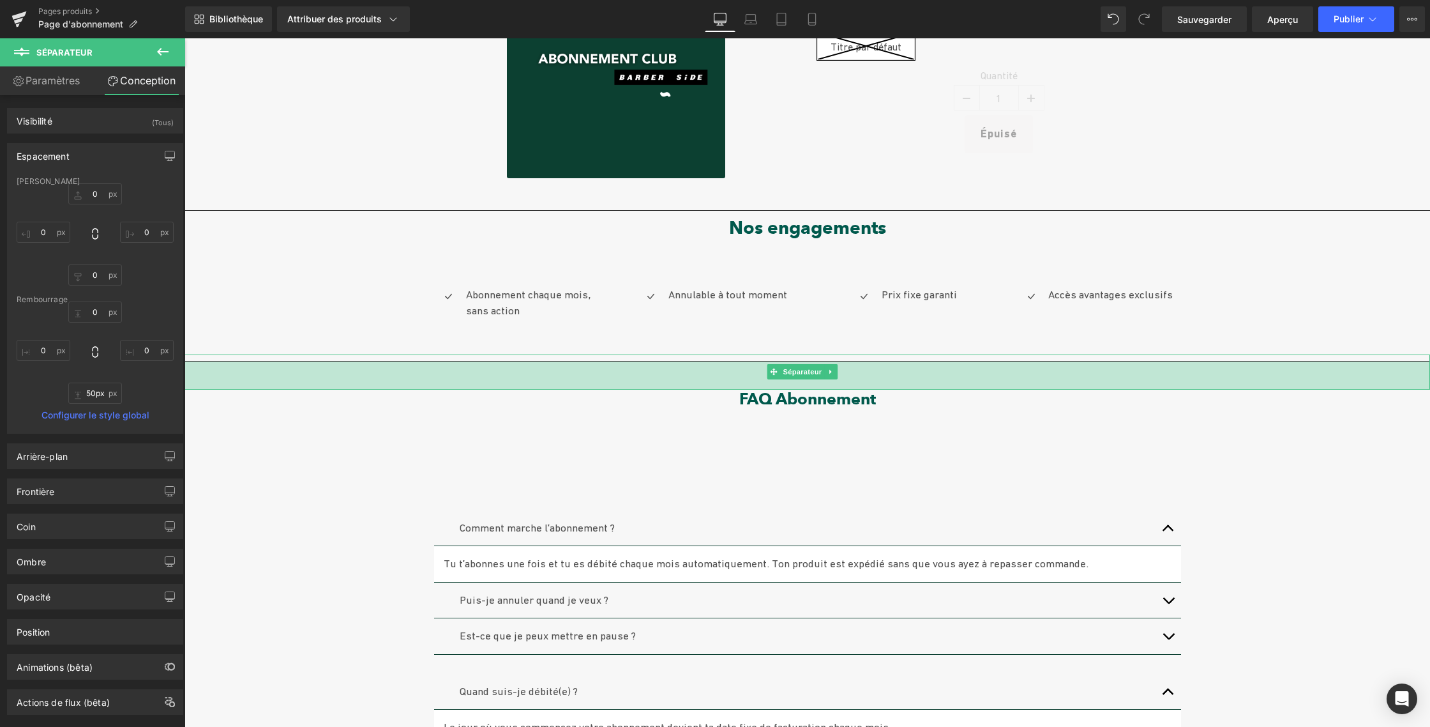
type input "51px"
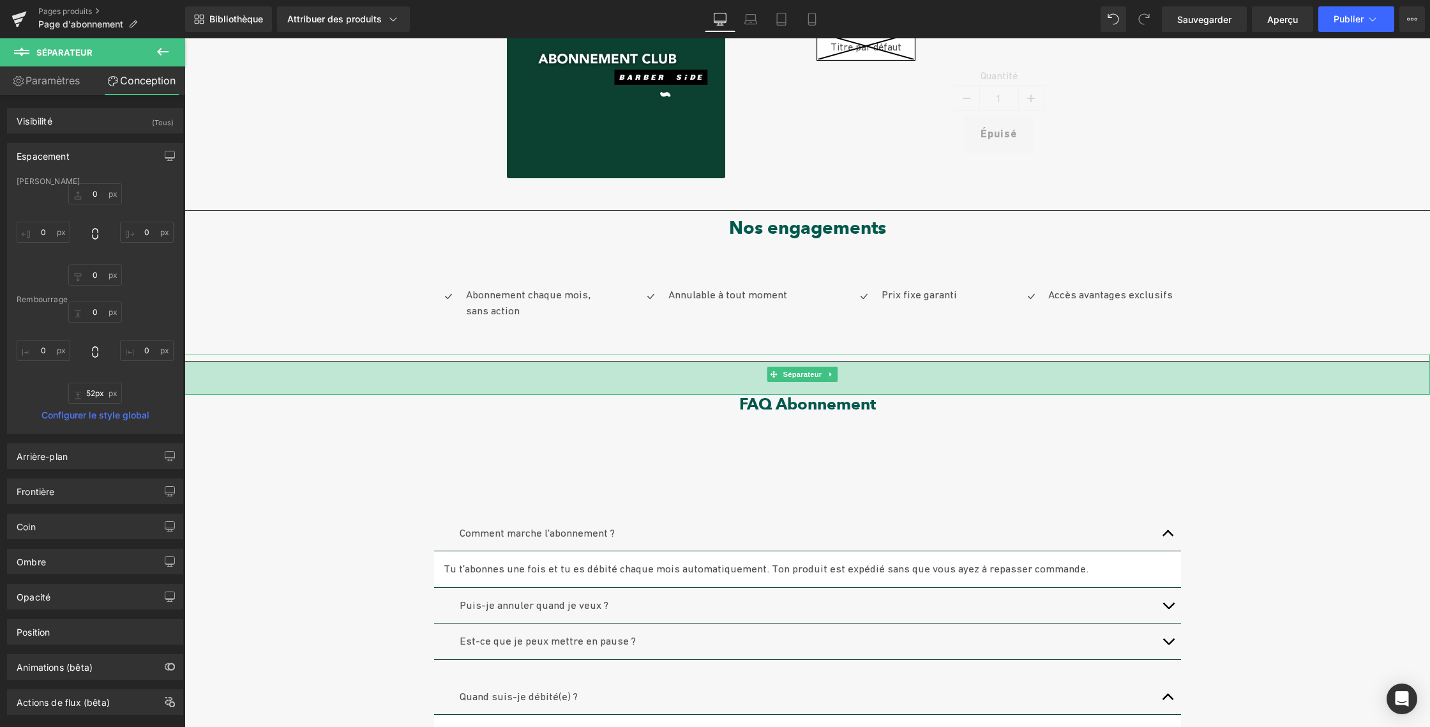
drag, startPoint x: 1203, startPoint y: 365, endPoint x: 1197, endPoint y: 391, distance: 26.8
click at [1198, 391] on div "52px" at bounding box center [808, 377] width 1246 height 33
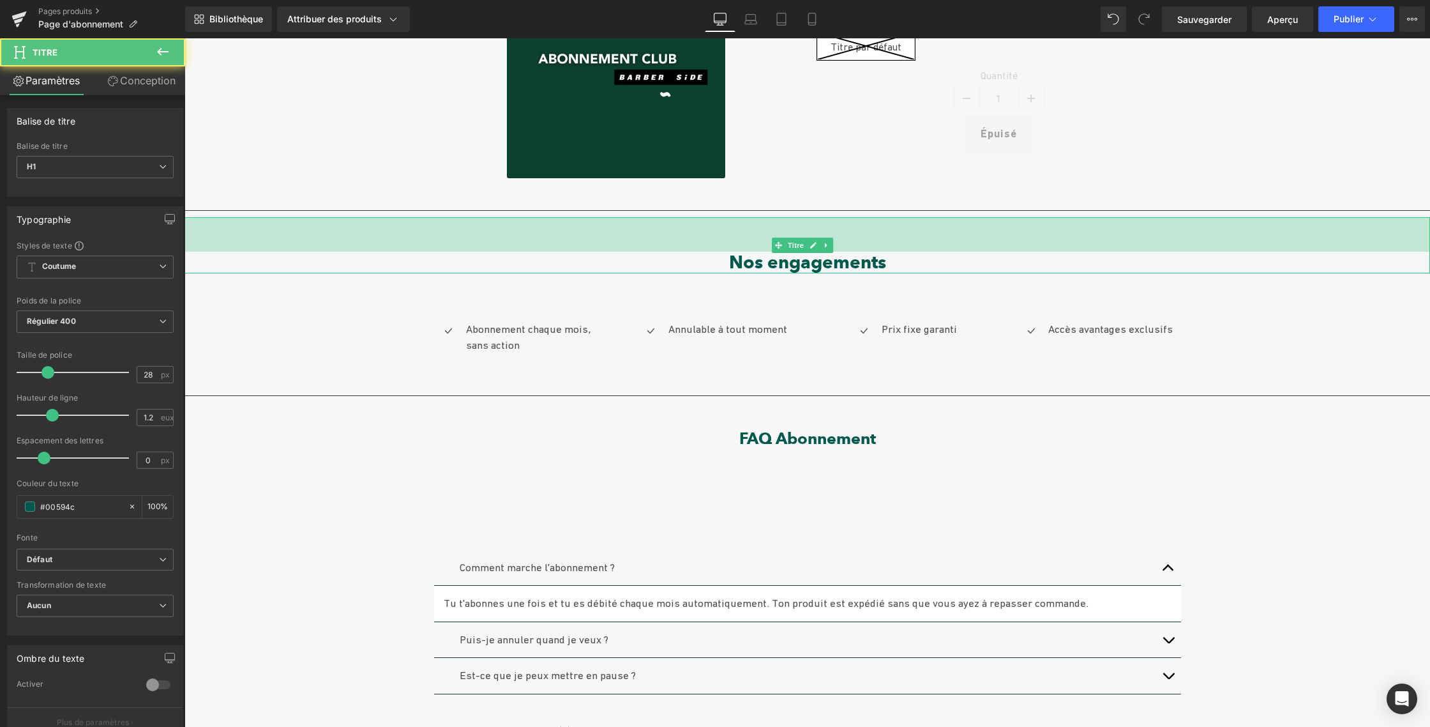
drag, startPoint x: 736, startPoint y: 217, endPoint x: 732, endPoint y: 252, distance: 34.8
click at [732, 252] on div "Nos engagements Titre 54px" at bounding box center [808, 245] width 1246 height 56
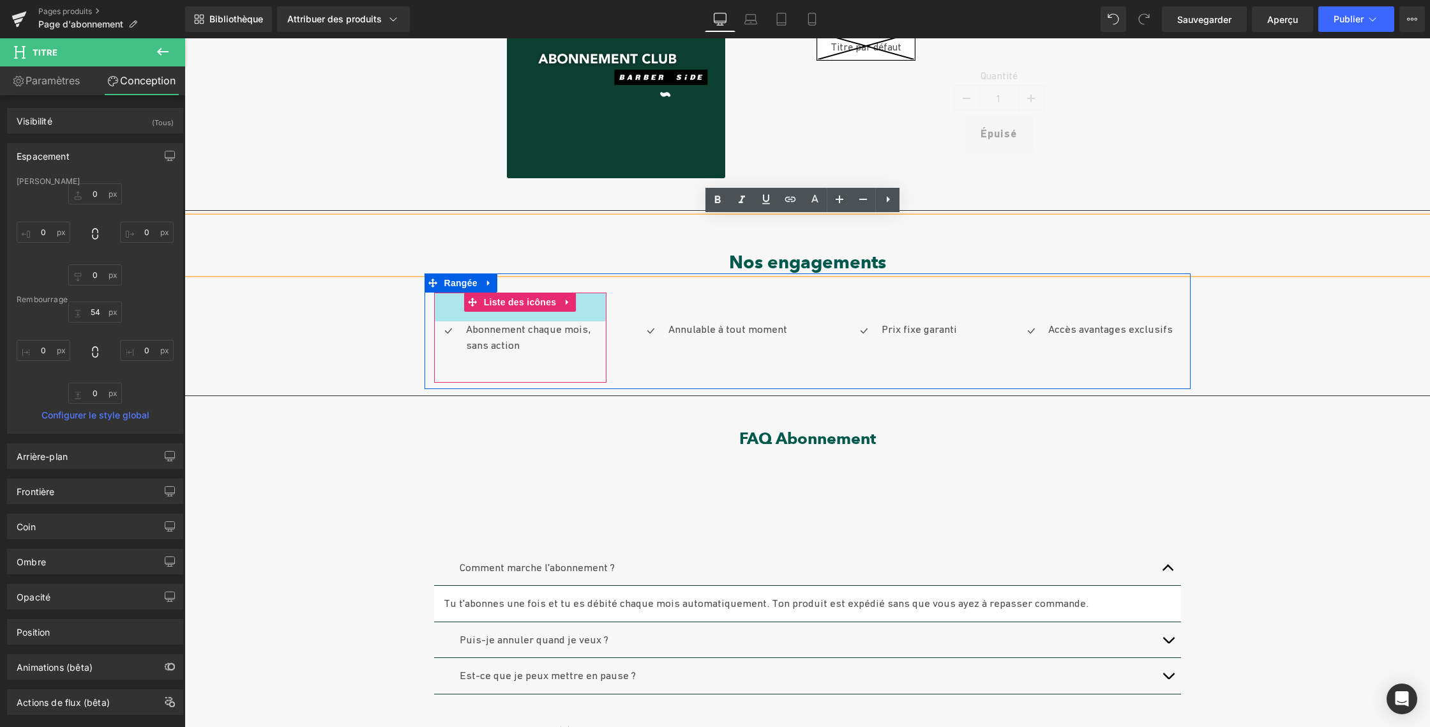
click at [439, 305] on div "45 px" at bounding box center [520, 306] width 172 height 29
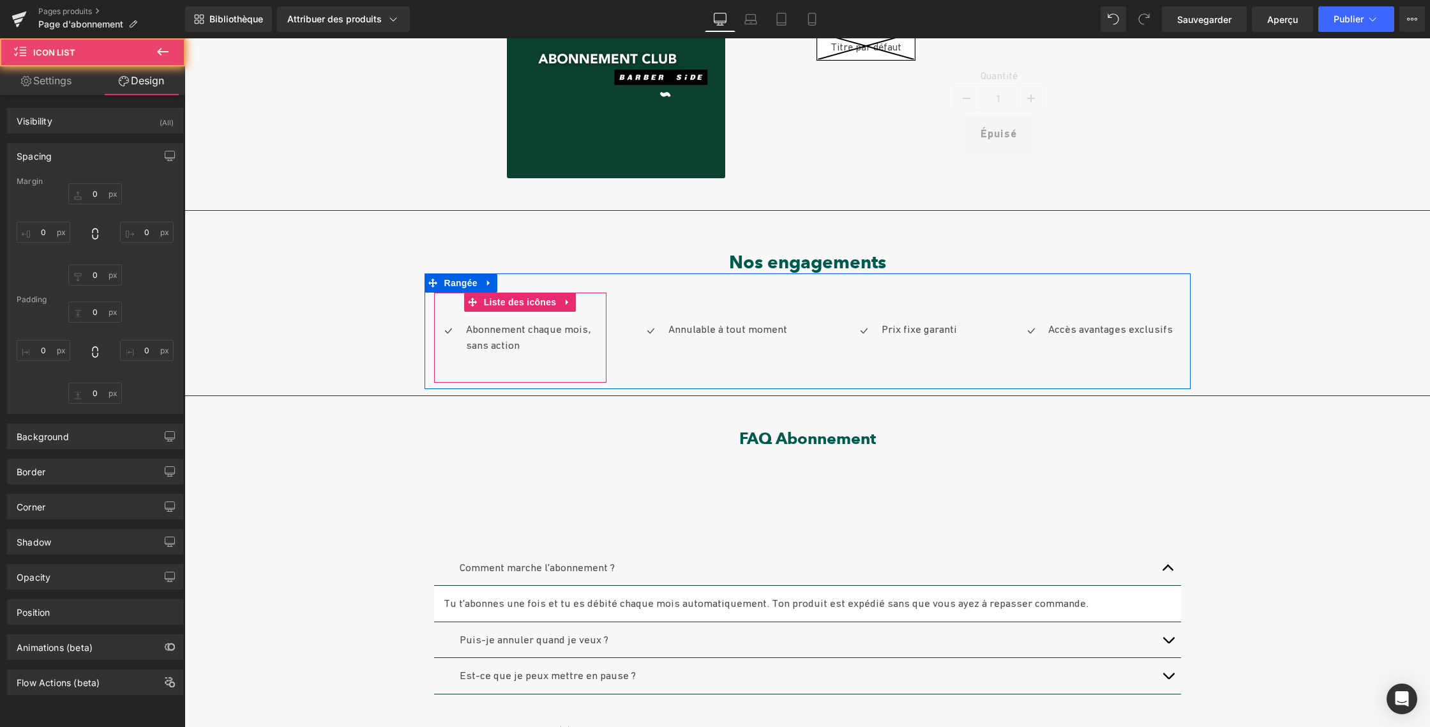
type input "0"
type input "45"
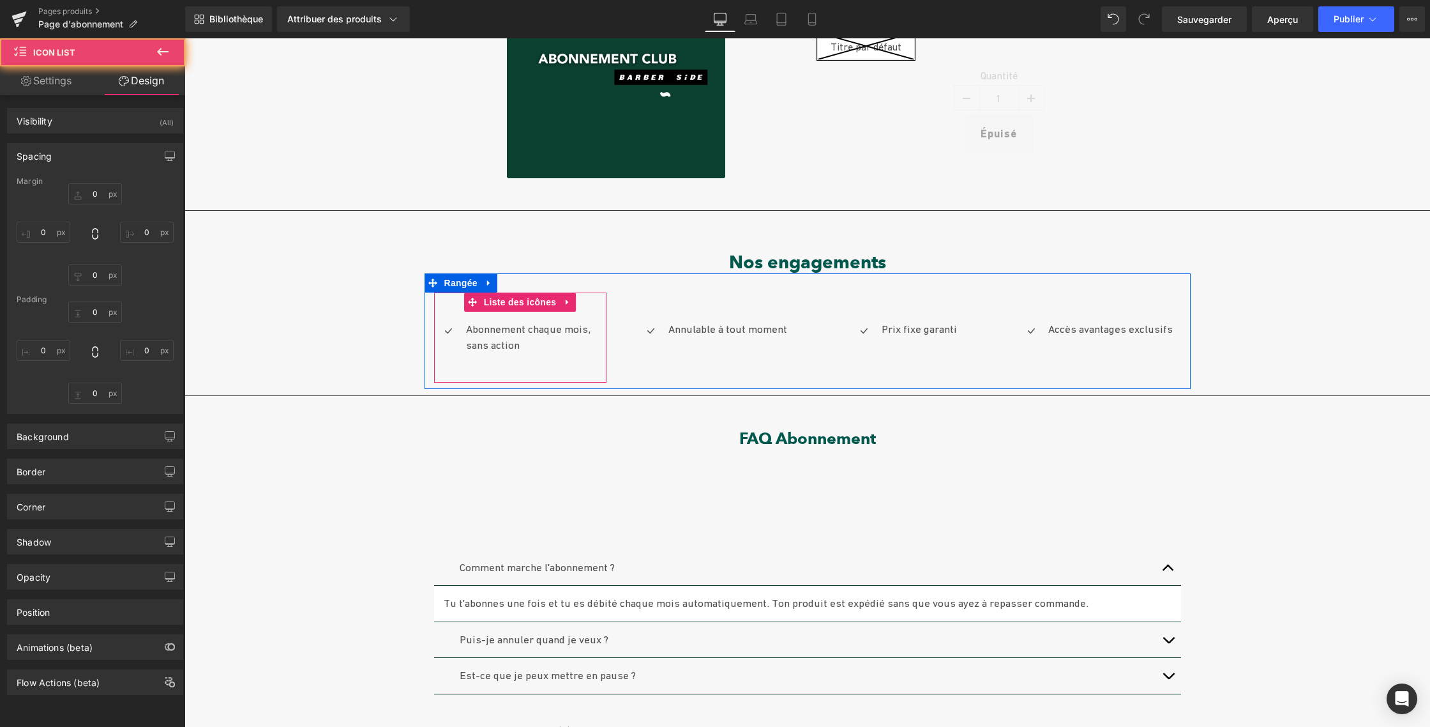
type input "0"
type input "30"
type input "0"
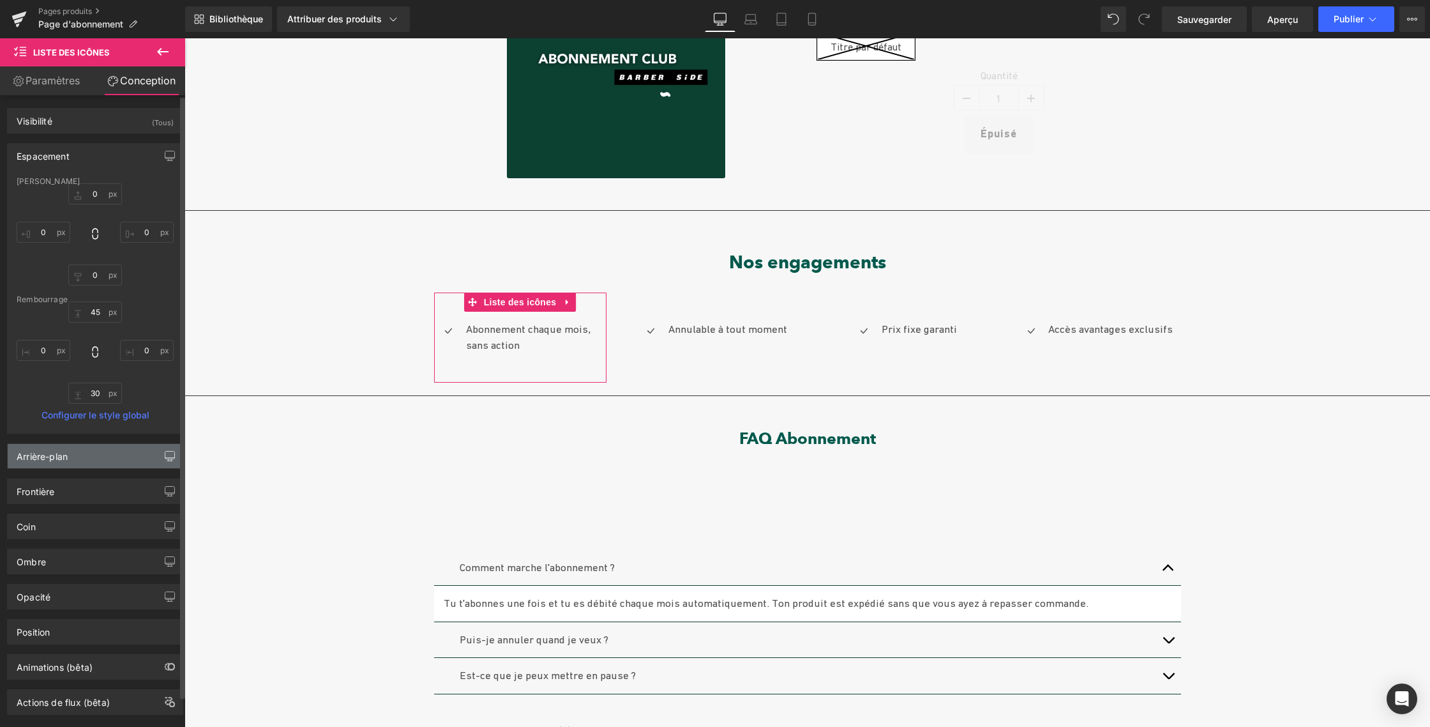
click at [165, 456] on icon "button" at bounding box center [170, 456] width 10 height 10
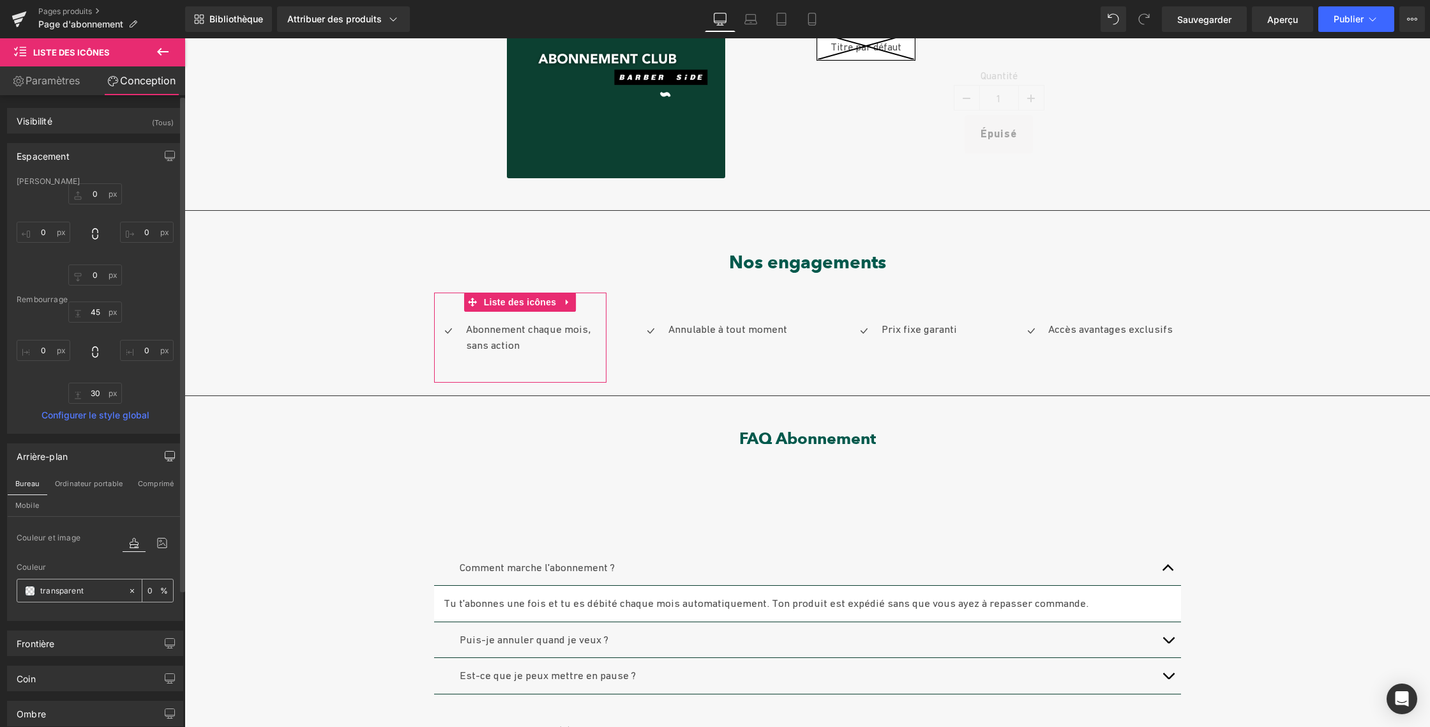
click at [59, 590] on input "transparent" at bounding box center [81, 591] width 82 height 14
click at [128, 591] on icon at bounding box center [132, 590] width 9 height 9
type input "none"
click at [48, 591] on input "none" at bounding box center [81, 591] width 82 height 14
click at [128, 591] on icon at bounding box center [132, 590] width 9 height 9
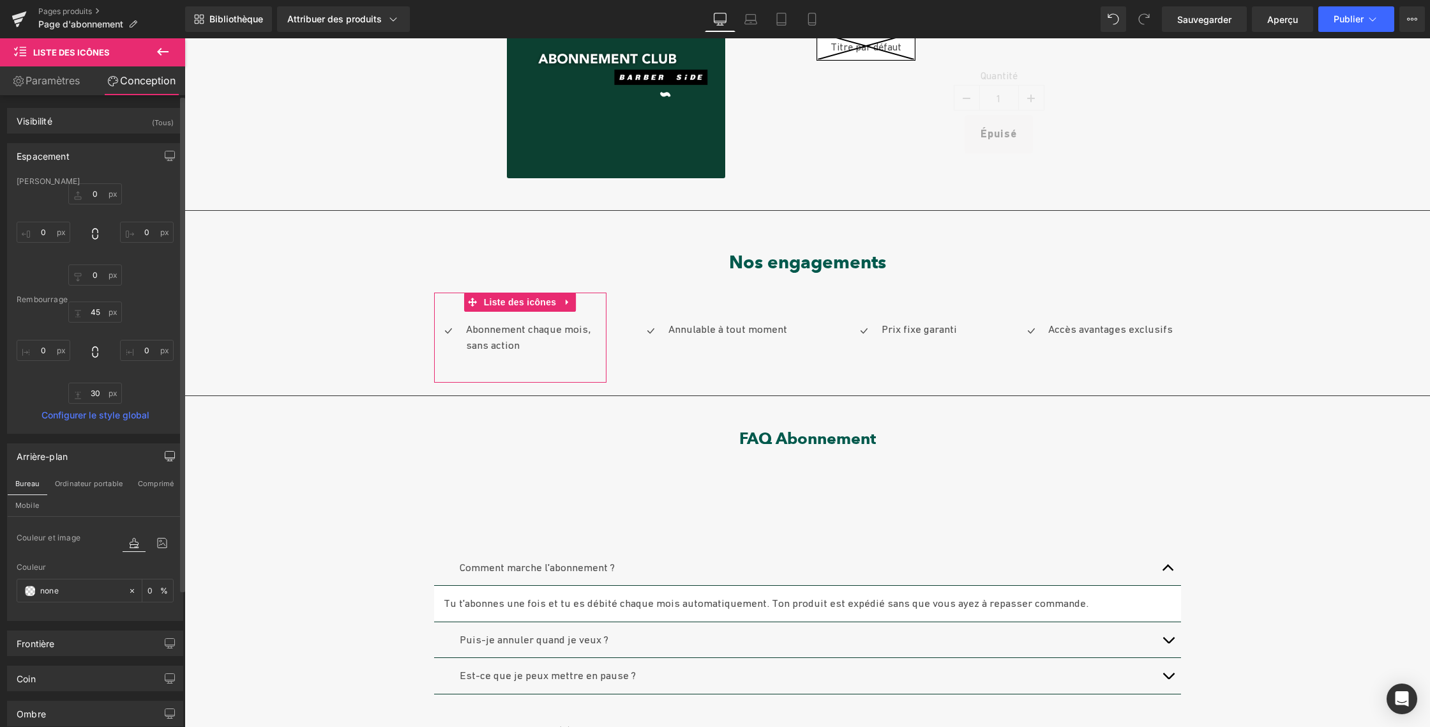
click at [128, 543] on icon at bounding box center [134, 542] width 23 height 17
click at [133, 542] on icon at bounding box center [134, 542] width 23 height 17
click at [29, 587] on span at bounding box center [30, 591] width 10 height 10
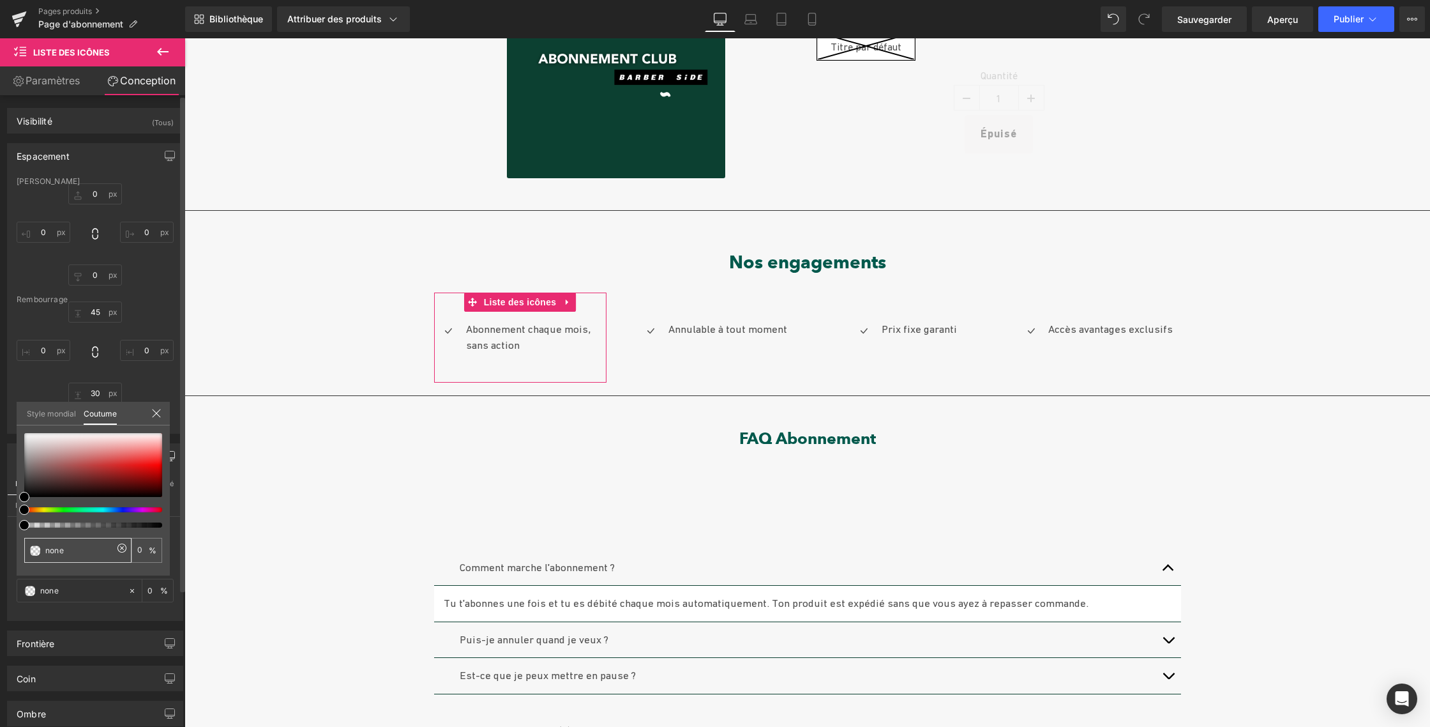
click at [73, 547] on input "none" at bounding box center [79, 549] width 68 height 13
drag, startPoint x: 59, startPoint y: 547, endPoint x: 40, endPoint y: 547, distance: 19.2
click at [40, 547] on div "none" at bounding box center [77, 550] width 107 height 25
type input "#"
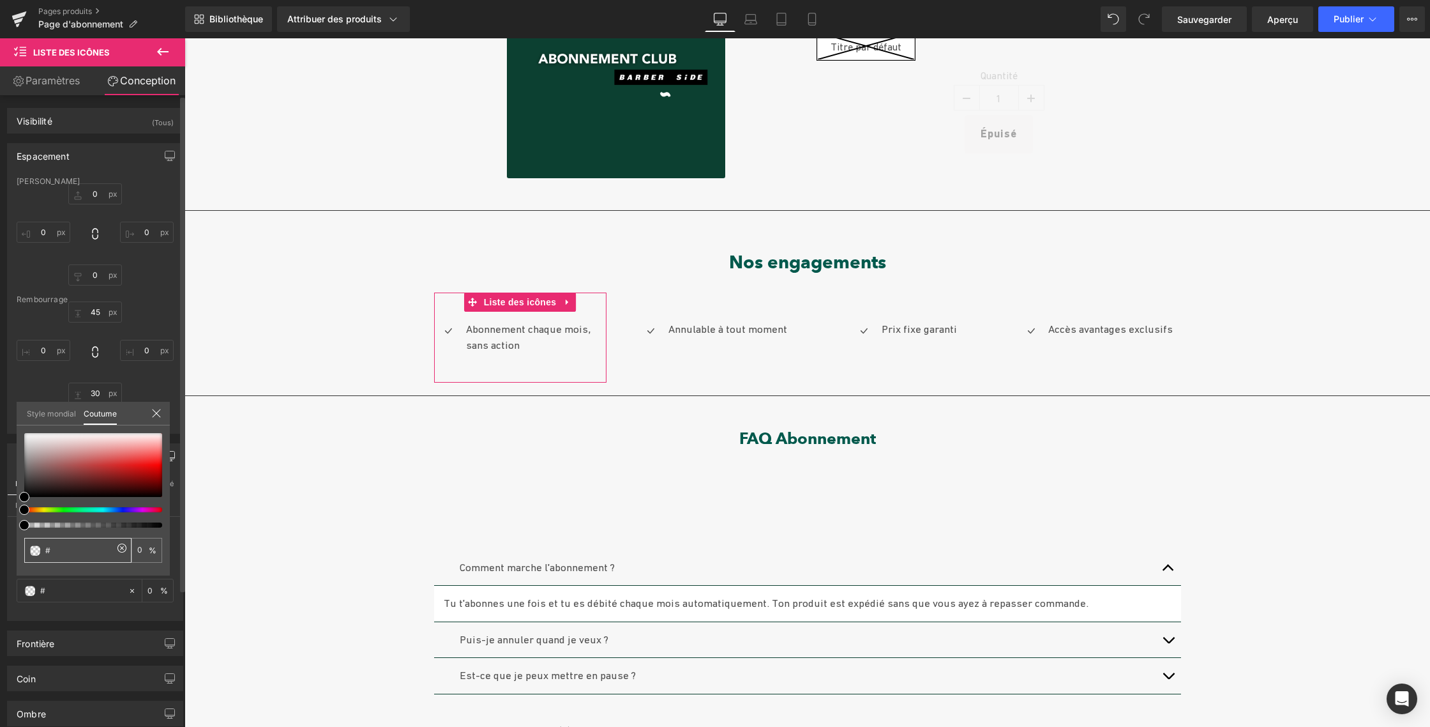
paste input "#0c4031"
type input "##0c4031"
click at [50, 548] on input "##0c4031" at bounding box center [79, 549] width 68 height 13
type input "#0c4031"
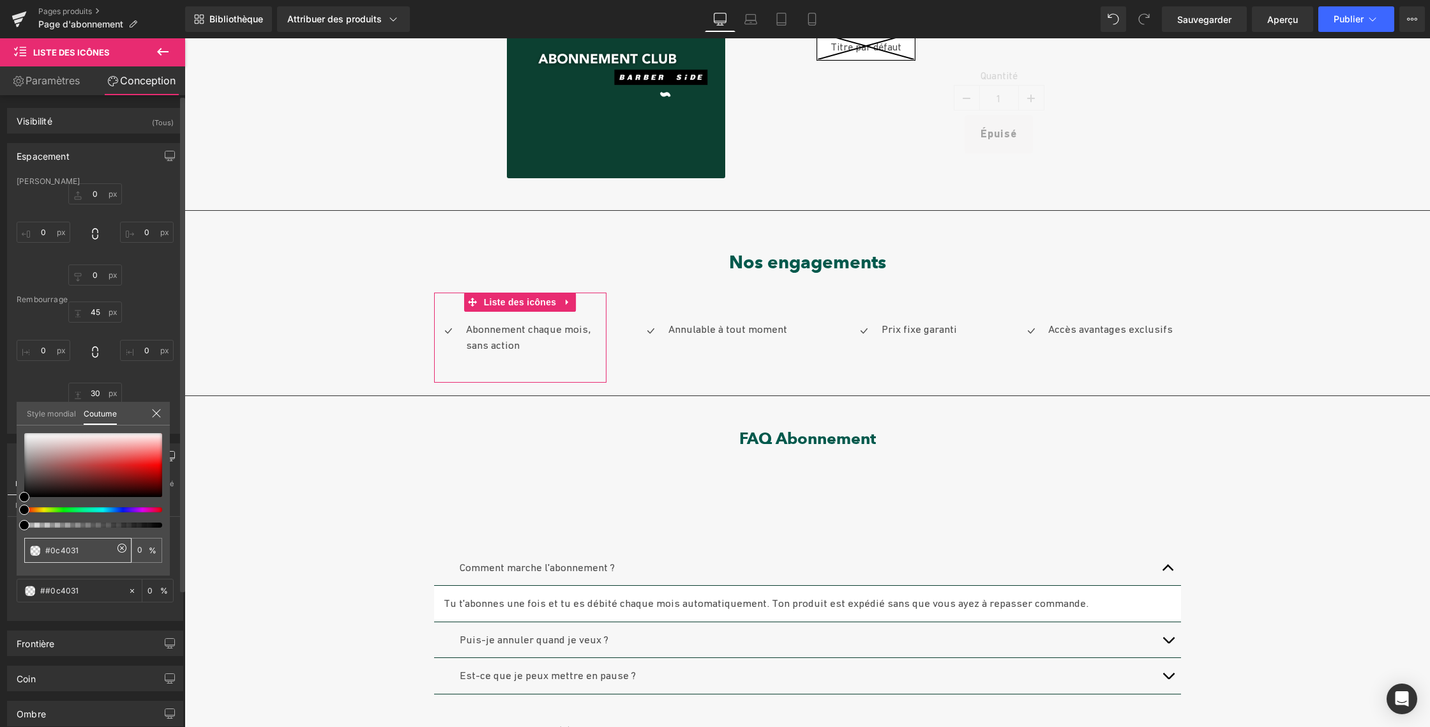
type input "#0c4031"
type input "100"
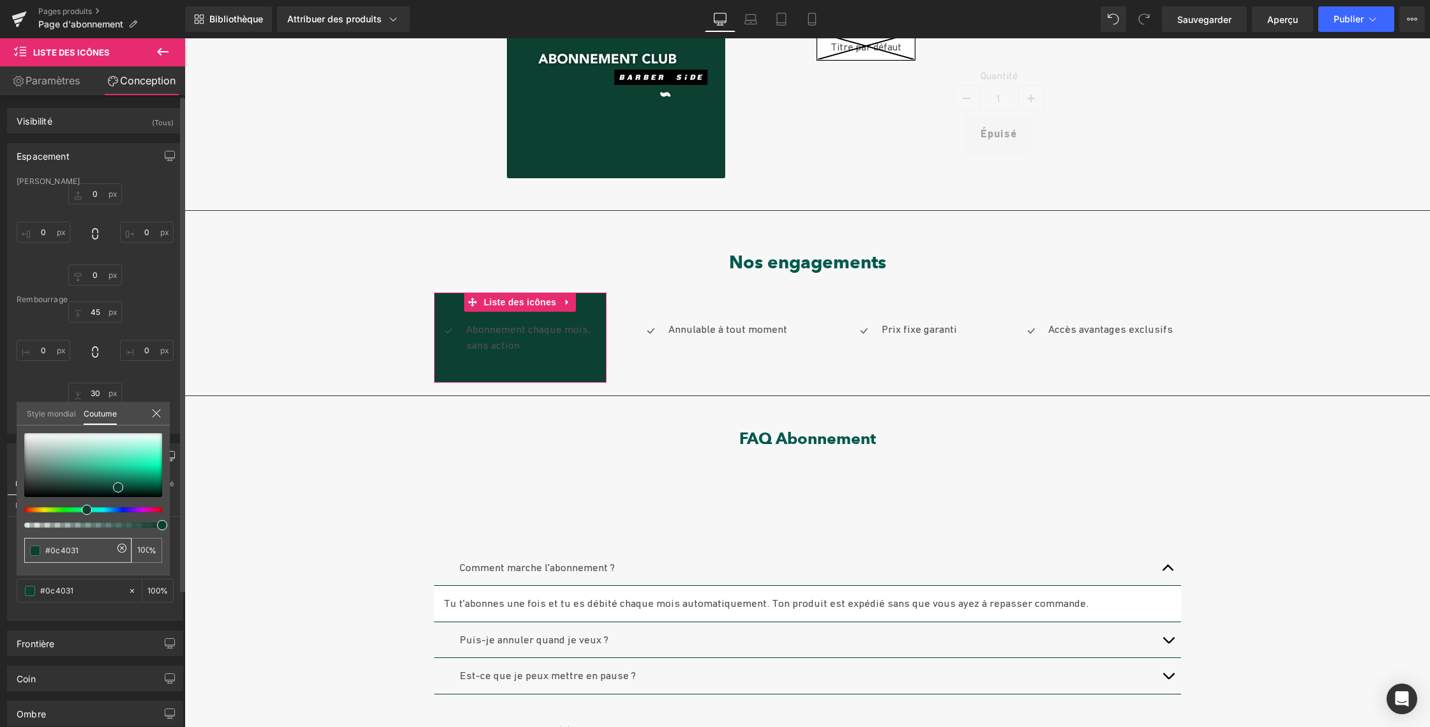
type input "#0c4031"
click at [156, 411] on icon at bounding box center [156, 413] width 10 height 10
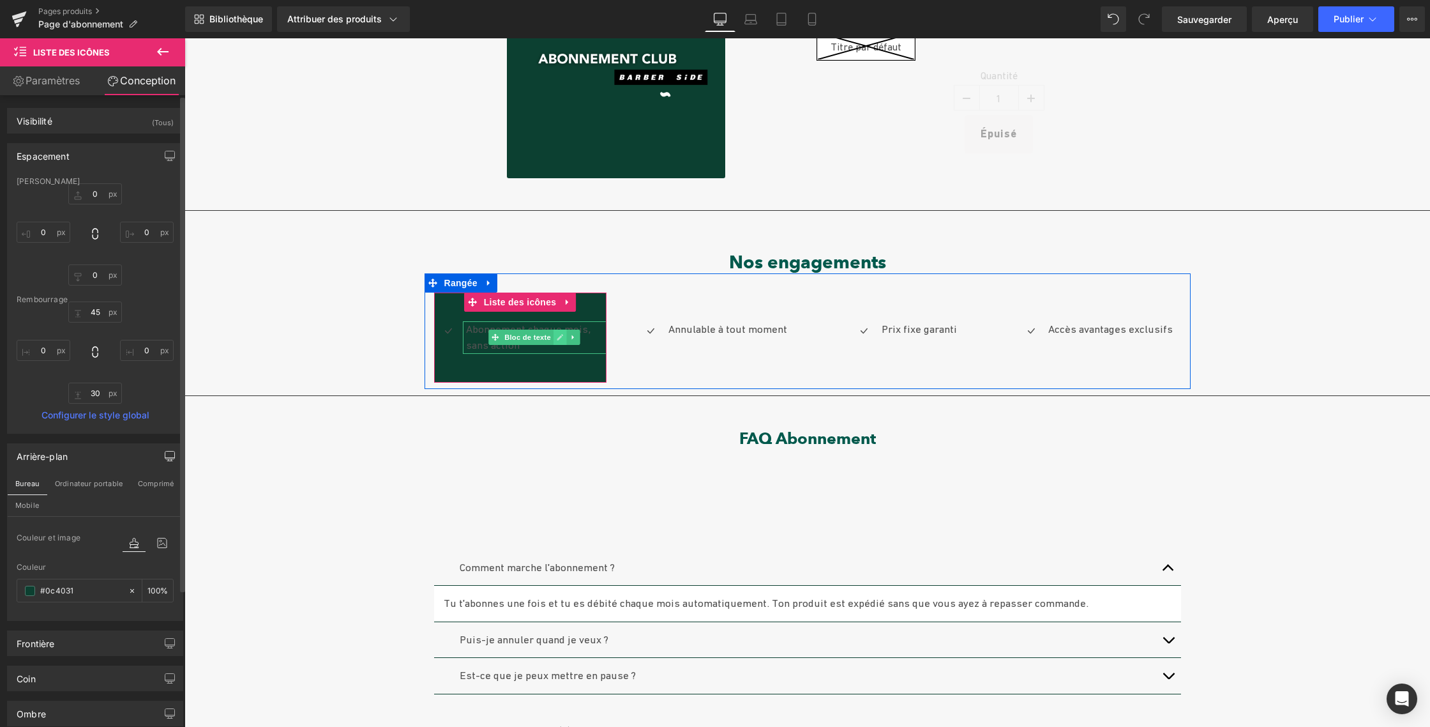
click at [557, 334] on icon at bounding box center [560, 337] width 7 height 8
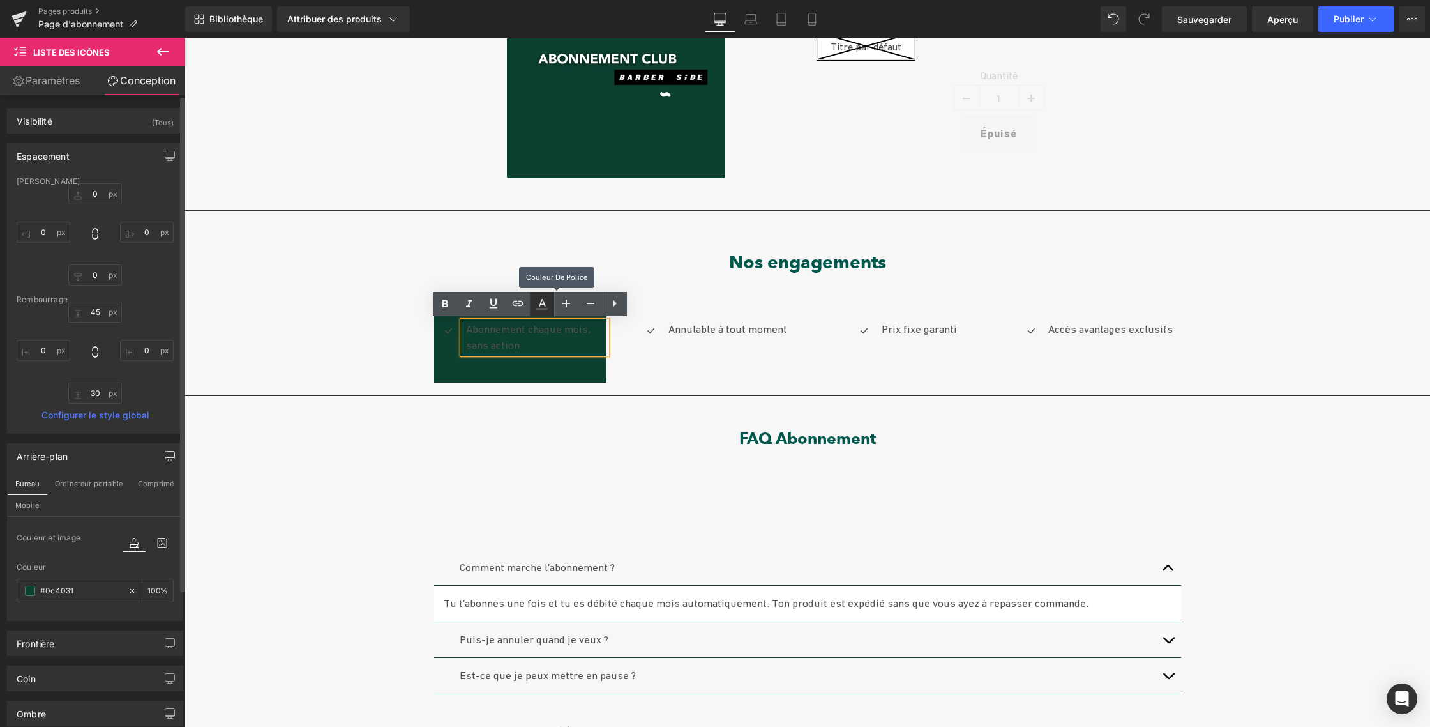
click at [546, 303] on icon at bounding box center [541, 303] width 15 height 15
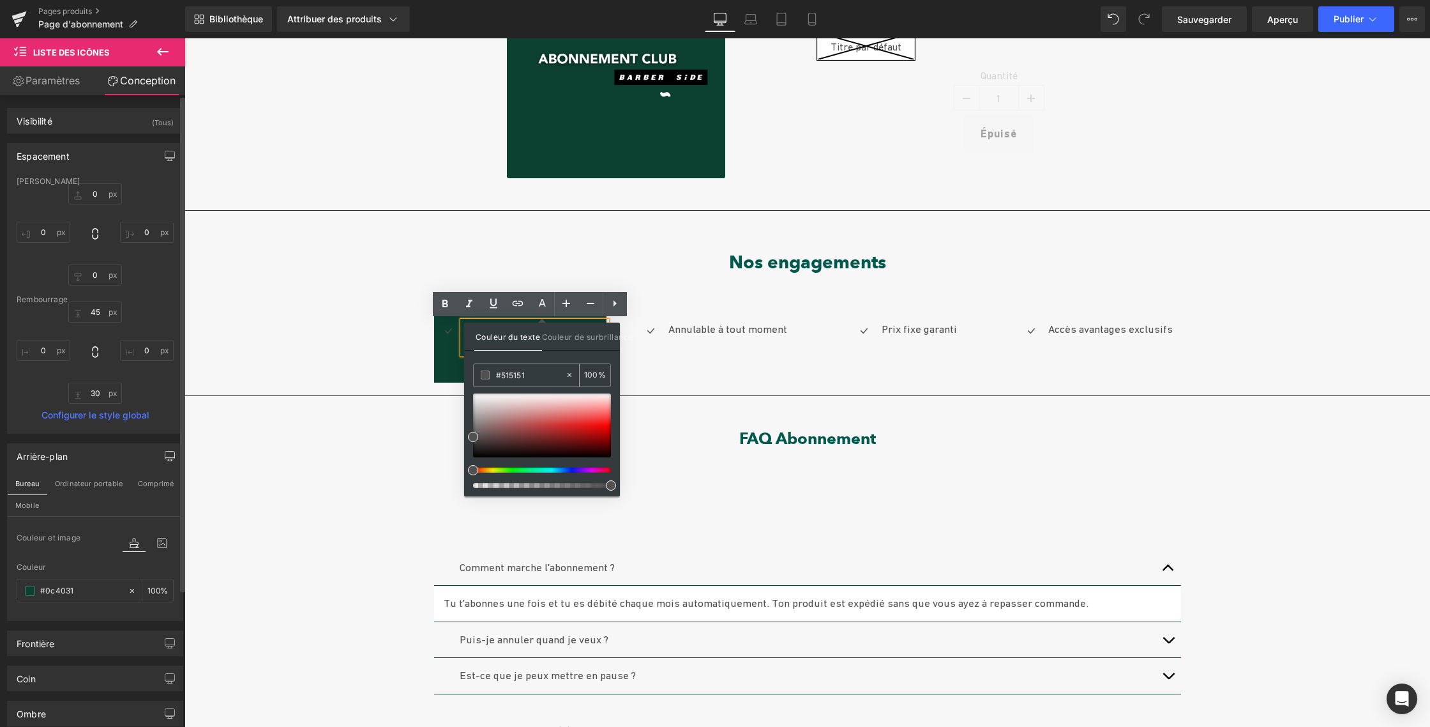
click at [529, 375] on input "#515151" at bounding box center [530, 375] width 69 height 14
drag, startPoint x: 529, startPoint y: 375, endPoint x: 488, endPoint y: 374, distance: 40.2
click at [488, 374] on div "#515151" at bounding box center [519, 375] width 91 height 22
paste input "ffffff"
click at [663, 381] on div "Icône Abonnement chaque mois, sans action Bloc de texte Liste des icônes 45 px …" at bounding box center [808, 331] width 766 height 116
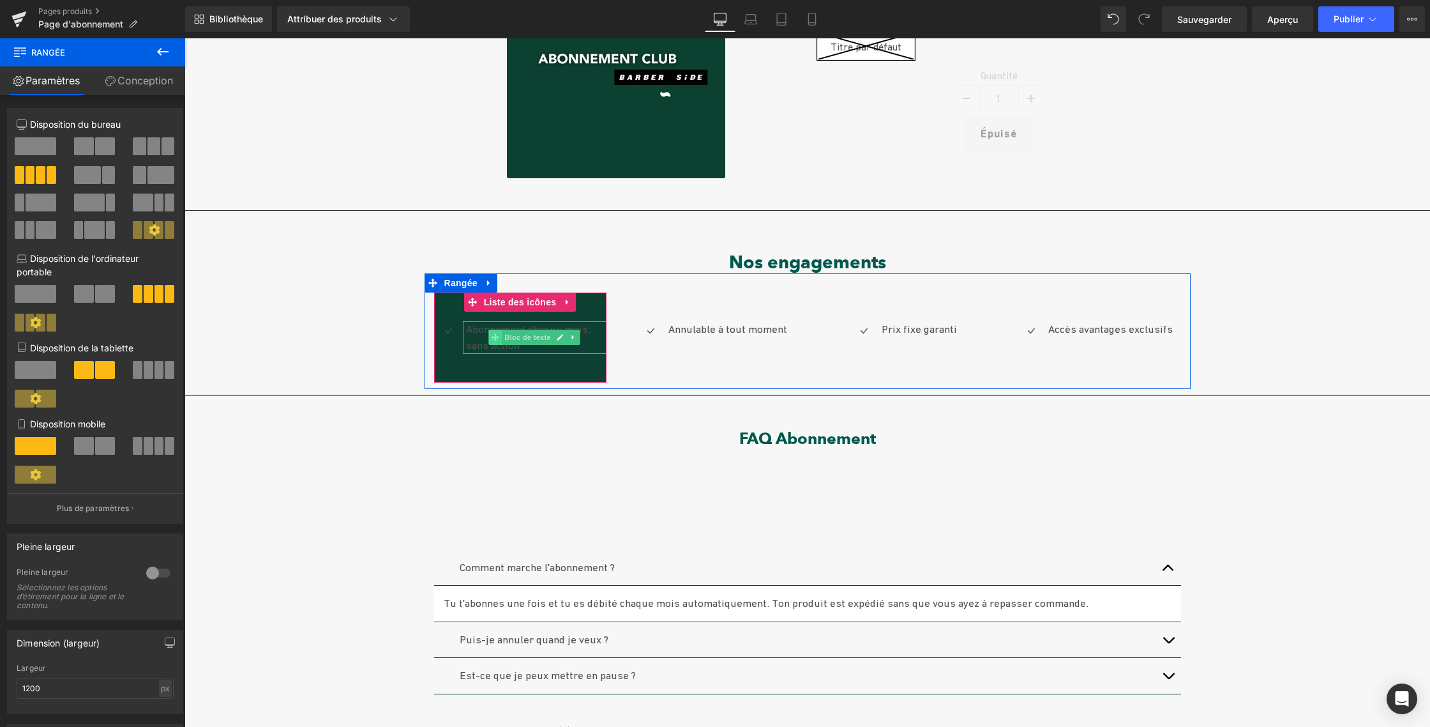
click at [488, 336] on span at bounding box center [494, 336] width 13 height 15
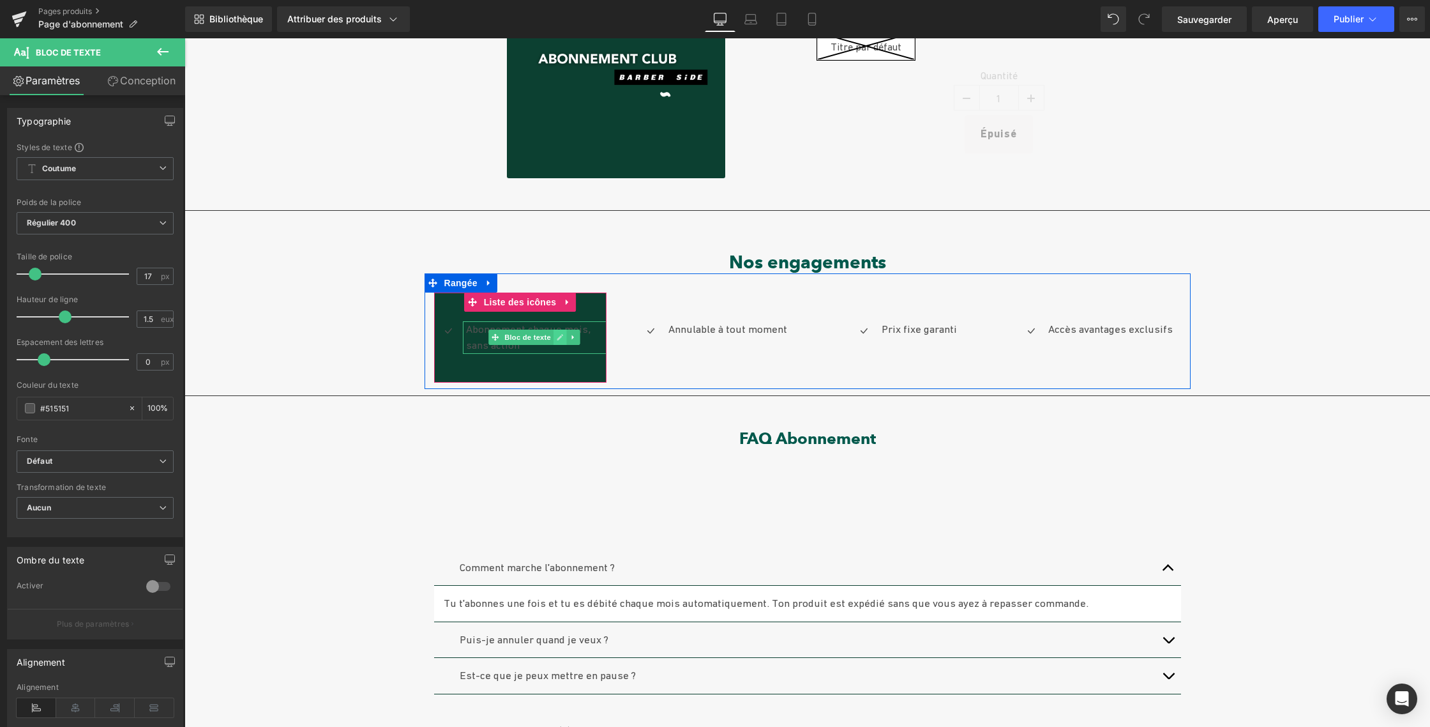
click at [557, 336] on icon at bounding box center [560, 337] width 7 height 8
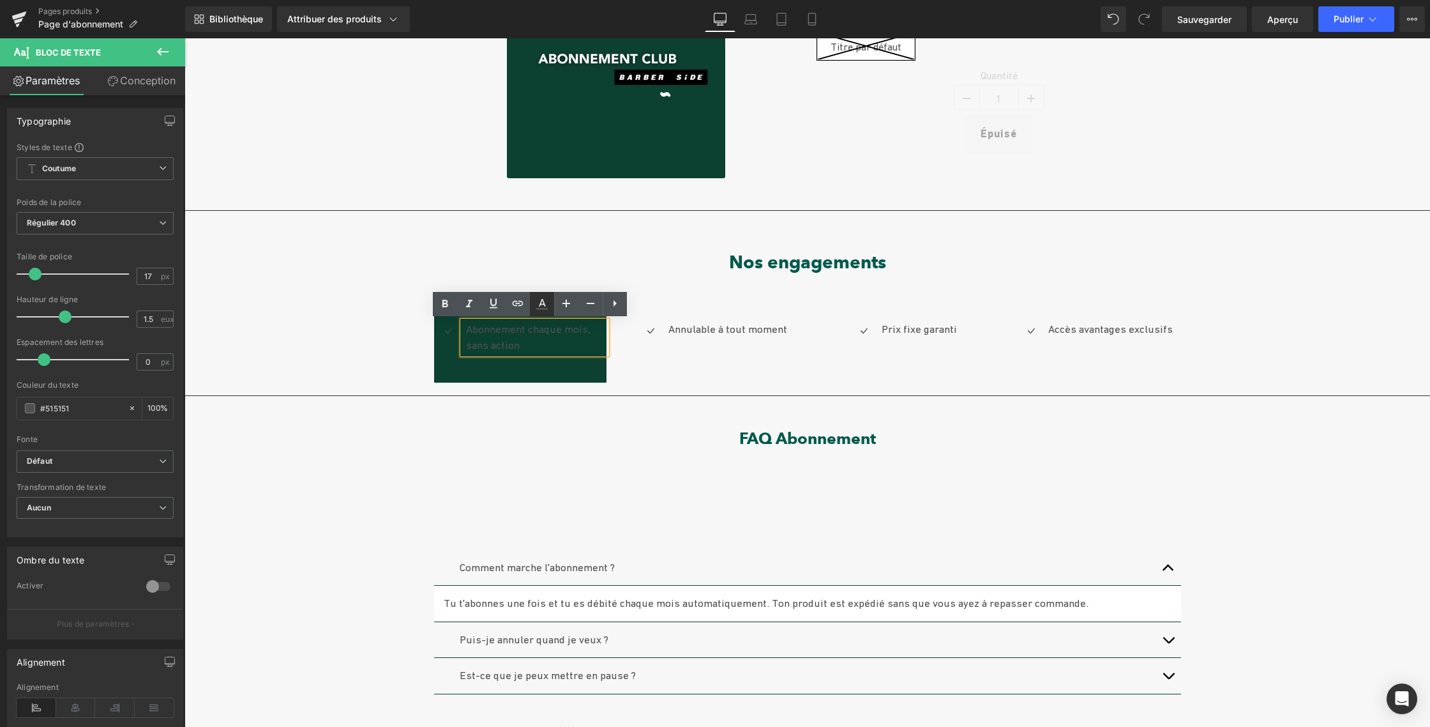
click at [542, 304] on icon at bounding box center [542, 303] width 7 height 8
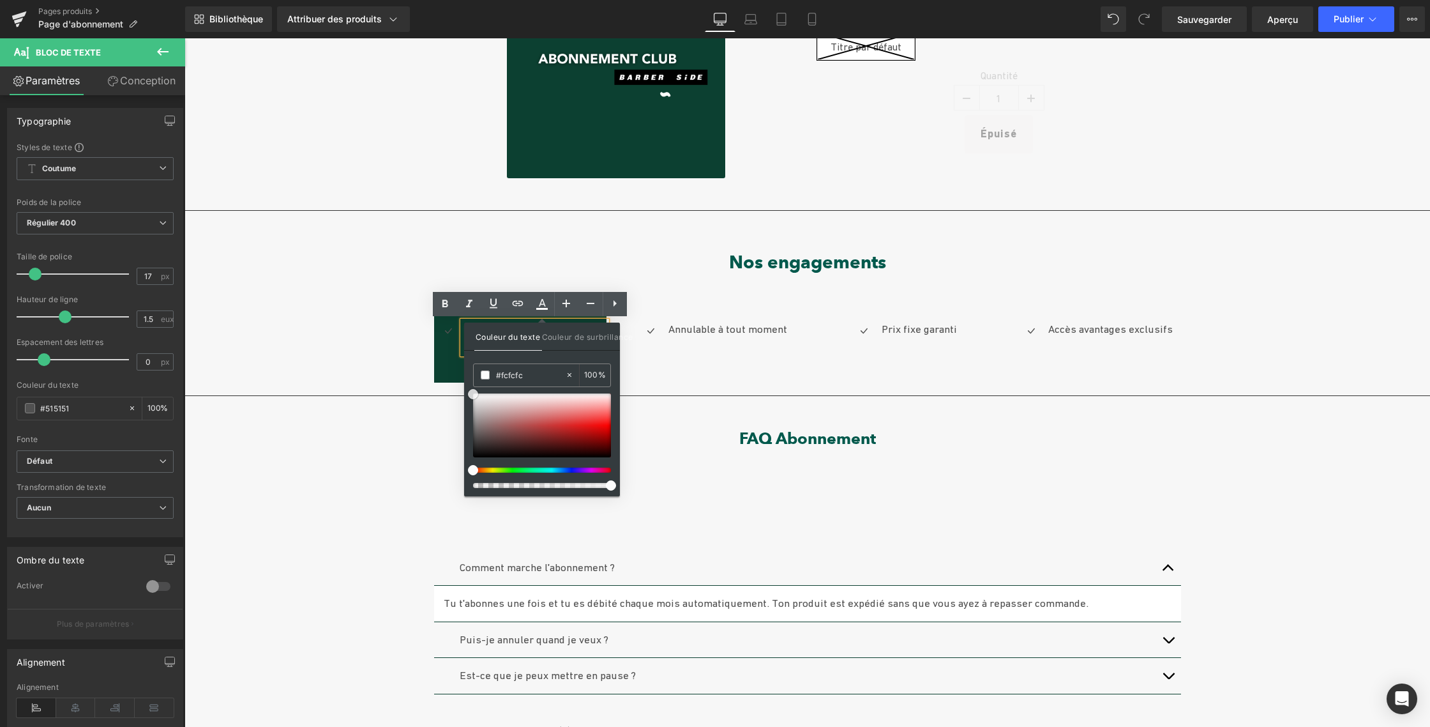
type input "#ffffff"
click at [473, 393] on span at bounding box center [473, 393] width 10 height 10
click at [561, 335] on font "Couleur de surbrillance" at bounding box center [587, 337] width 91 height 10
click at [500, 340] on font "Couleur du texte" at bounding box center [508, 337] width 65 height 10
click at [640, 434] on h2 "FAQ Abonnement" at bounding box center [808, 438] width 1246 height 19
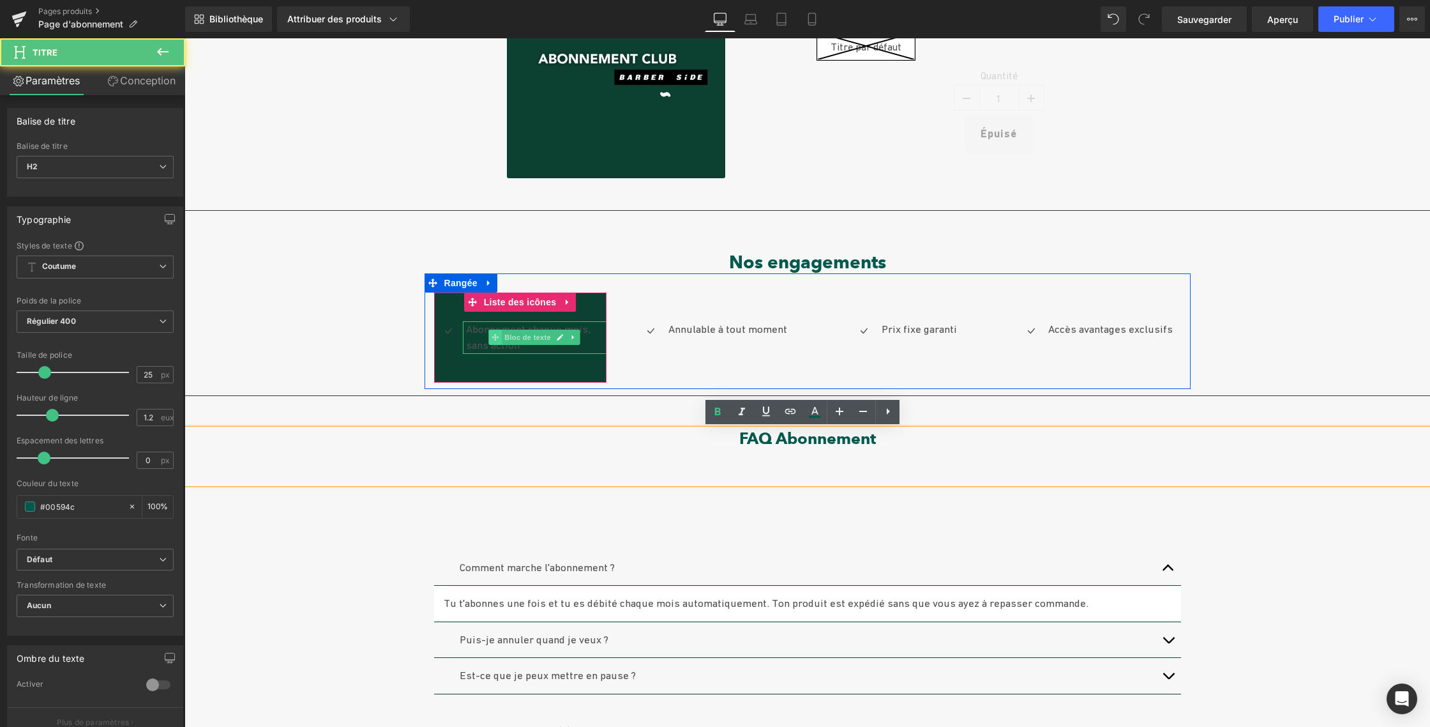
click at [492, 336] on icon at bounding box center [495, 336] width 7 height 7
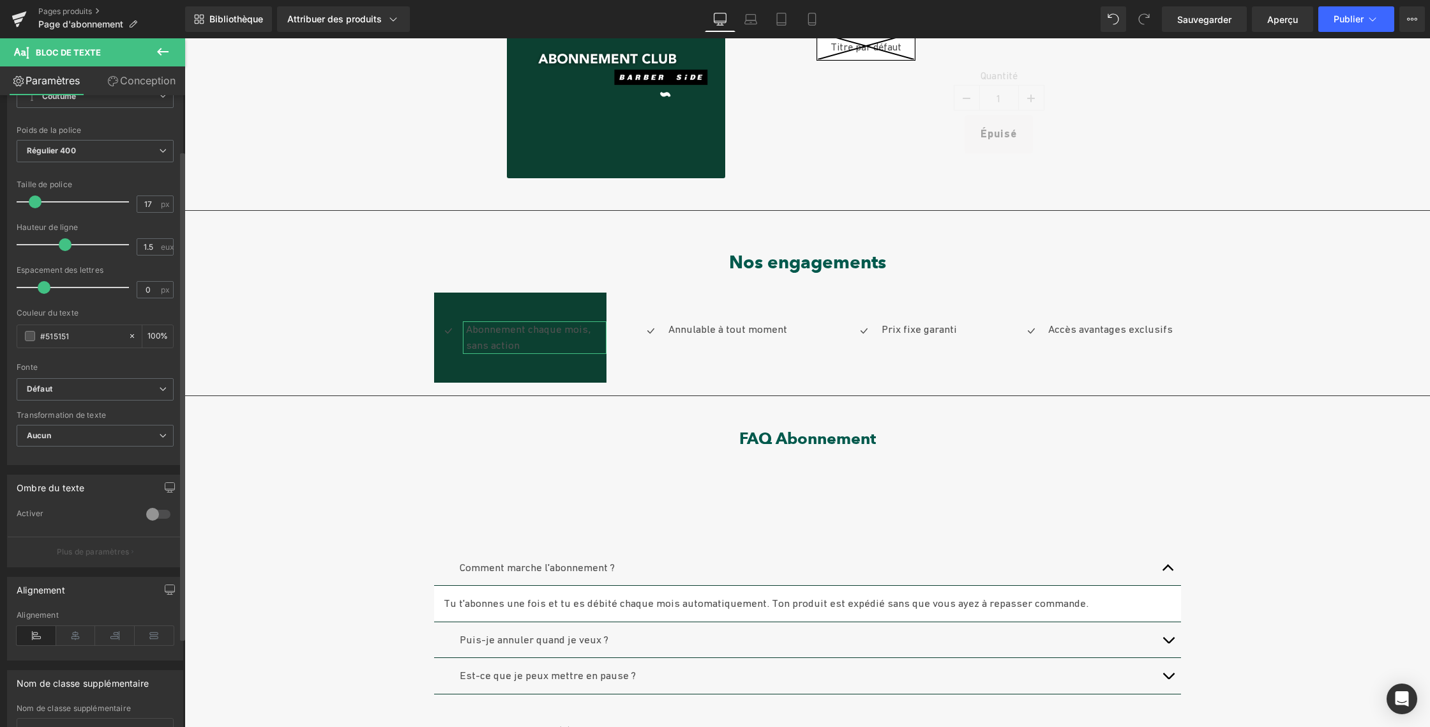
scroll to position [71, 0]
click at [101, 438] on span "Aucun" at bounding box center [95, 437] width 157 height 22
click at [79, 482] on li "Majuscule" at bounding box center [93, 478] width 152 height 19
click at [73, 439] on span "Majuscule" at bounding box center [95, 437] width 157 height 22
click at [66, 495] on font "Minuscule" at bounding box center [55, 497] width 38 height 10
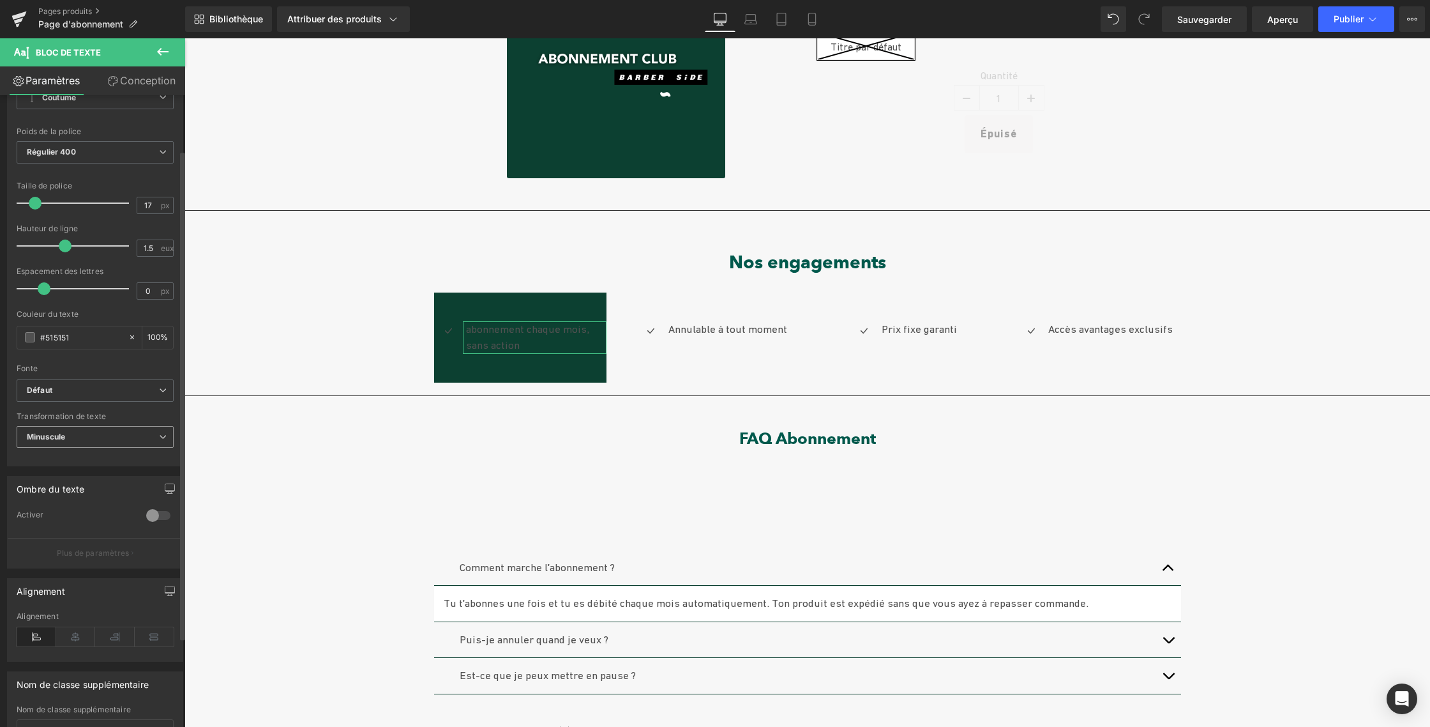
click at [80, 439] on span "Minuscule" at bounding box center [95, 437] width 157 height 22
click at [72, 510] on li "Capitaliser" at bounding box center [93, 516] width 152 height 19
click at [73, 445] on span "Capitaliser" at bounding box center [95, 437] width 157 height 22
click at [67, 478] on font "Majuscule" at bounding box center [55, 478] width 38 height 10
click at [77, 390] on b "Défaut" at bounding box center [93, 390] width 132 height 11
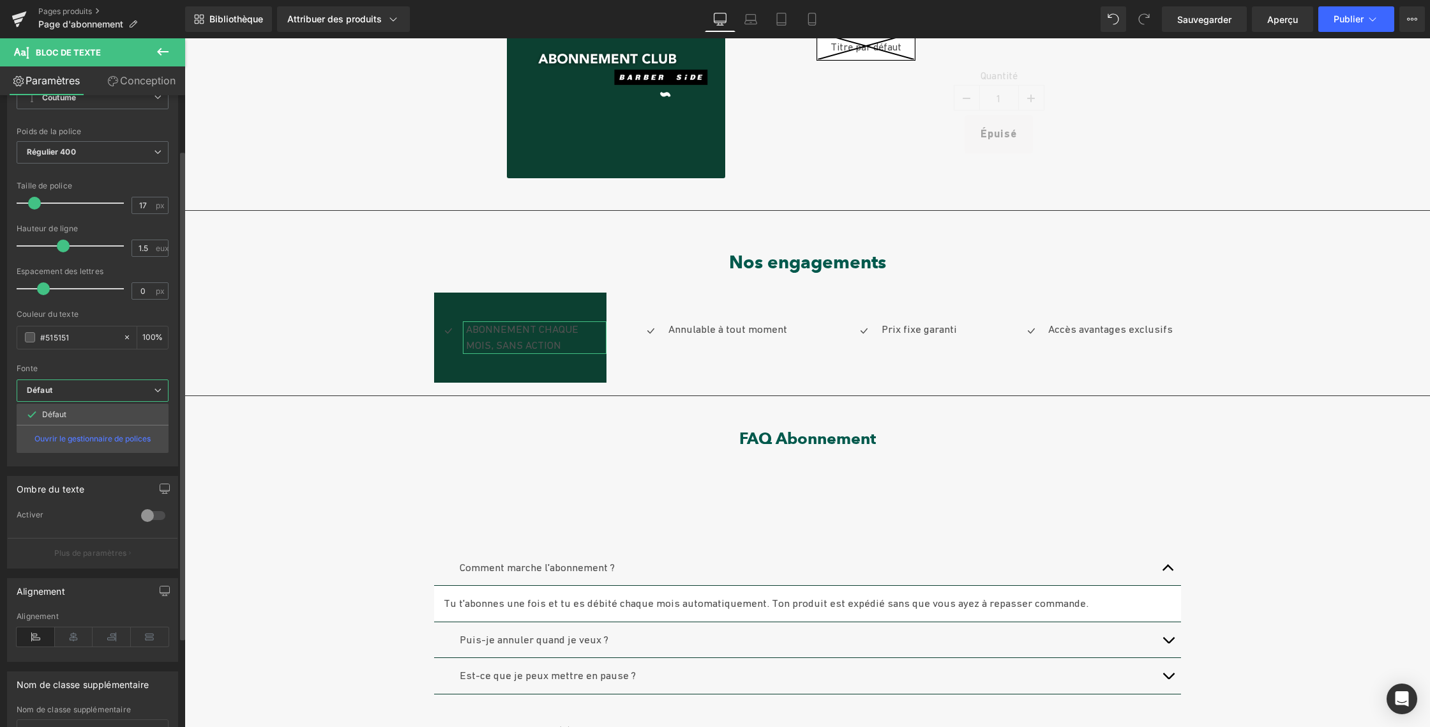
click at [77, 390] on b "Défaut" at bounding box center [90, 390] width 127 height 11
click at [55, 338] on input "#515151" at bounding box center [81, 337] width 82 height 14
click at [130, 337] on icon at bounding box center [132, 337] width 4 height 4
type input "none"
type input "0"
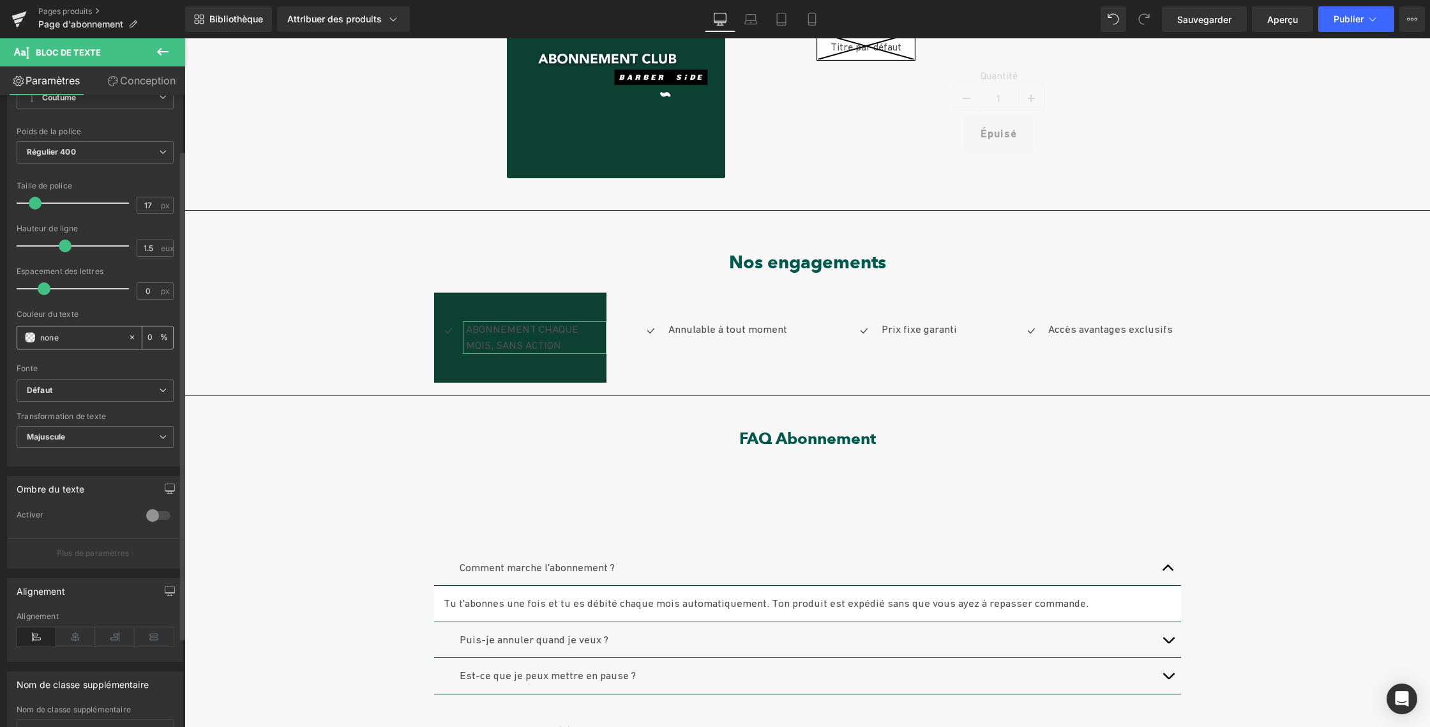
click at [27, 338] on span at bounding box center [30, 337] width 10 height 10
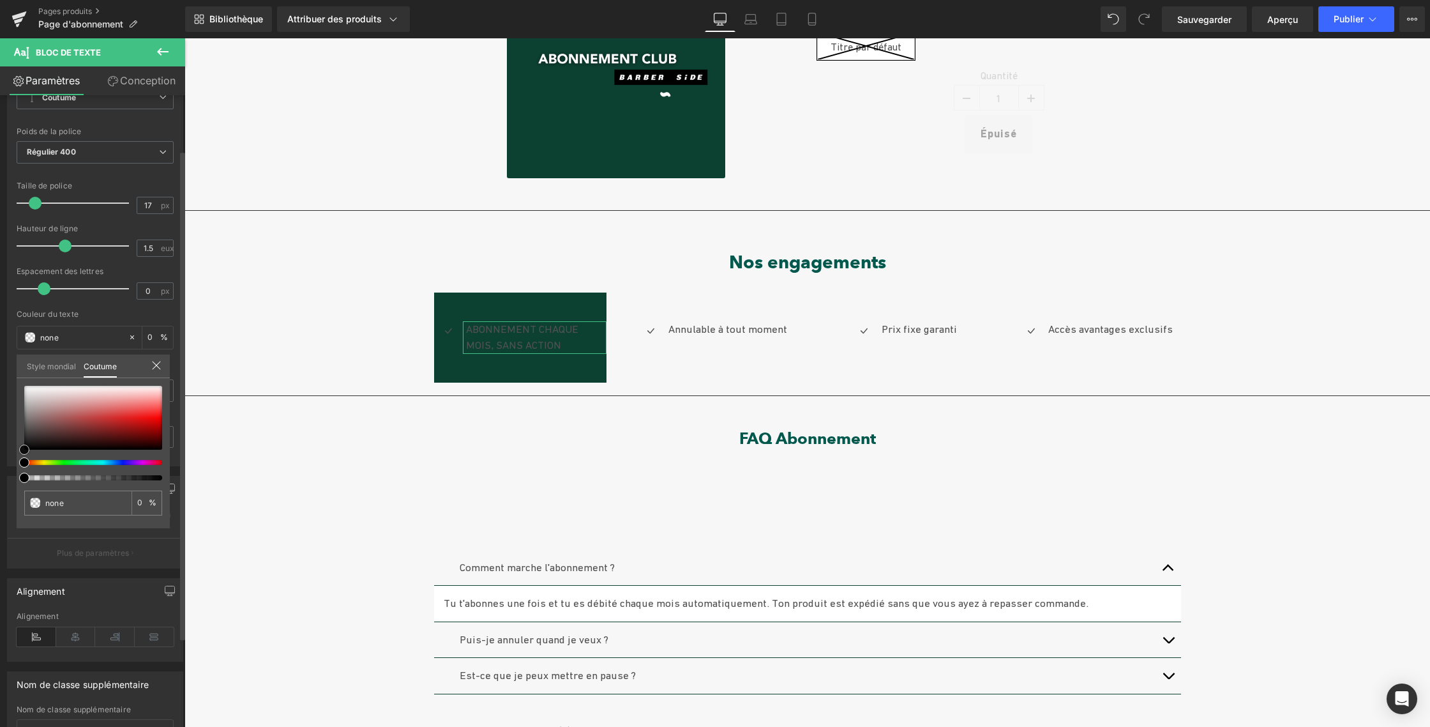
click at [26, 388] on div at bounding box center [93, 418] width 138 height 64
type input "#f7f7f7"
type input "100"
type input "#f7f7f7"
type input "100"
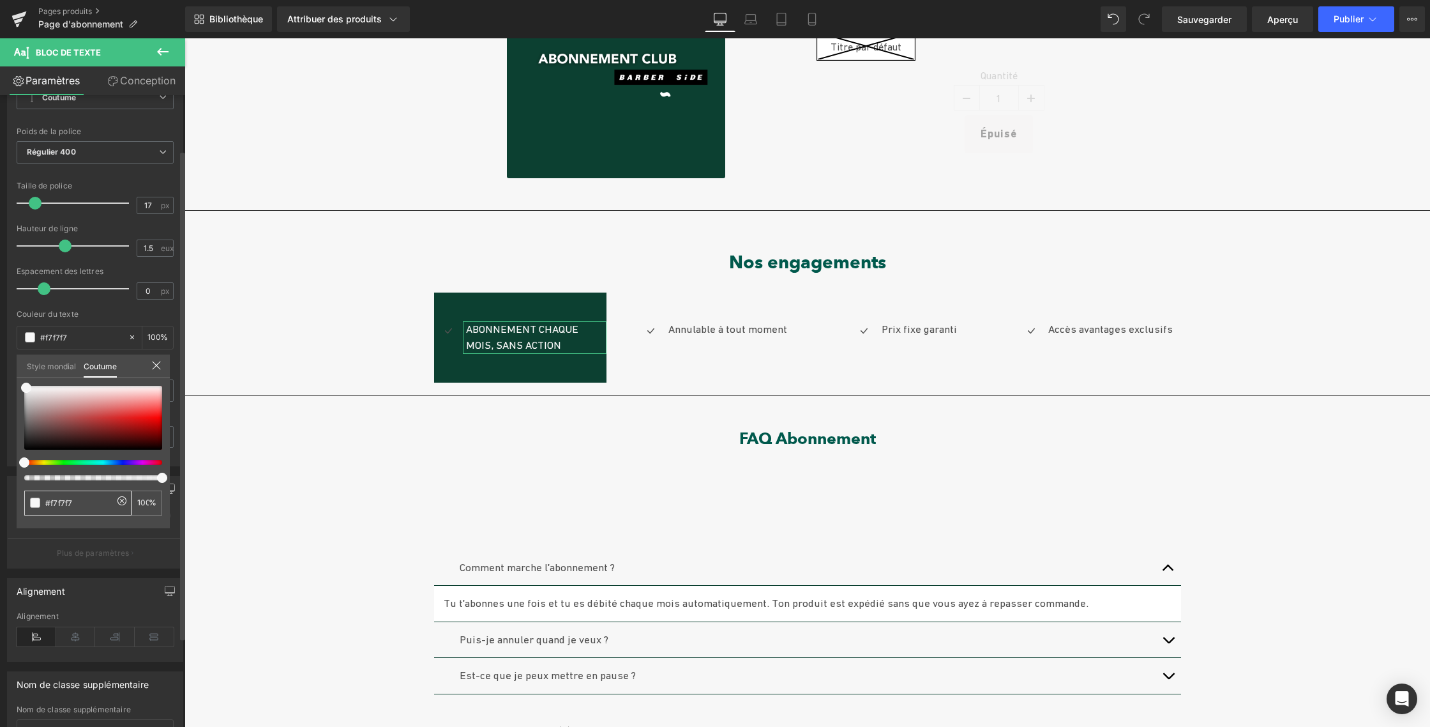
drag, startPoint x: 76, startPoint y: 503, endPoint x: 40, endPoint y: 502, distance: 35.8
click at [41, 502] on div "#f7f7f7" at bounding box center [77, 502] width 107 height 25
paste input "fffff"
type input "#ffffff"
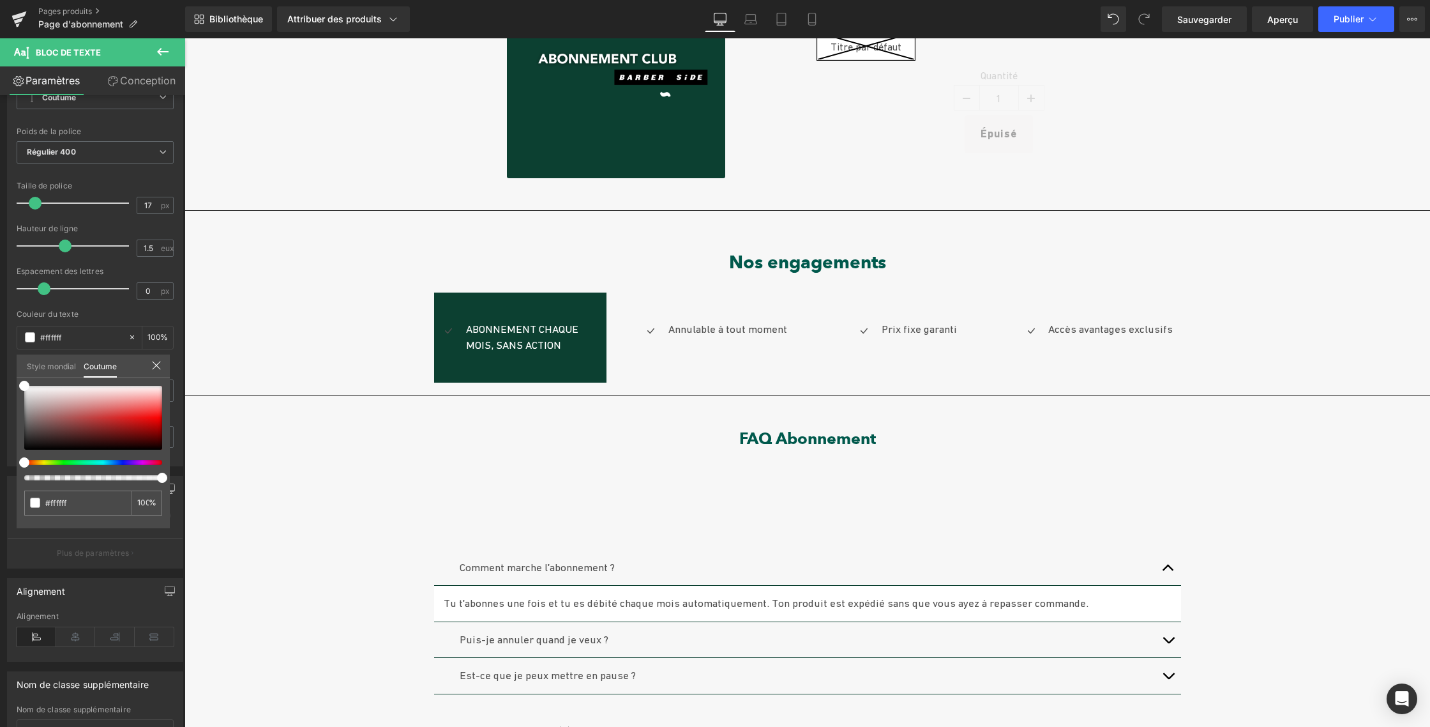
click at [312, 461] on body "€{{amount_with_comma_separator}} Recherché Menu Fermer le panier LE CONCEPT Ouv…" at bounding box center [808, 702] width 1246 height 1739
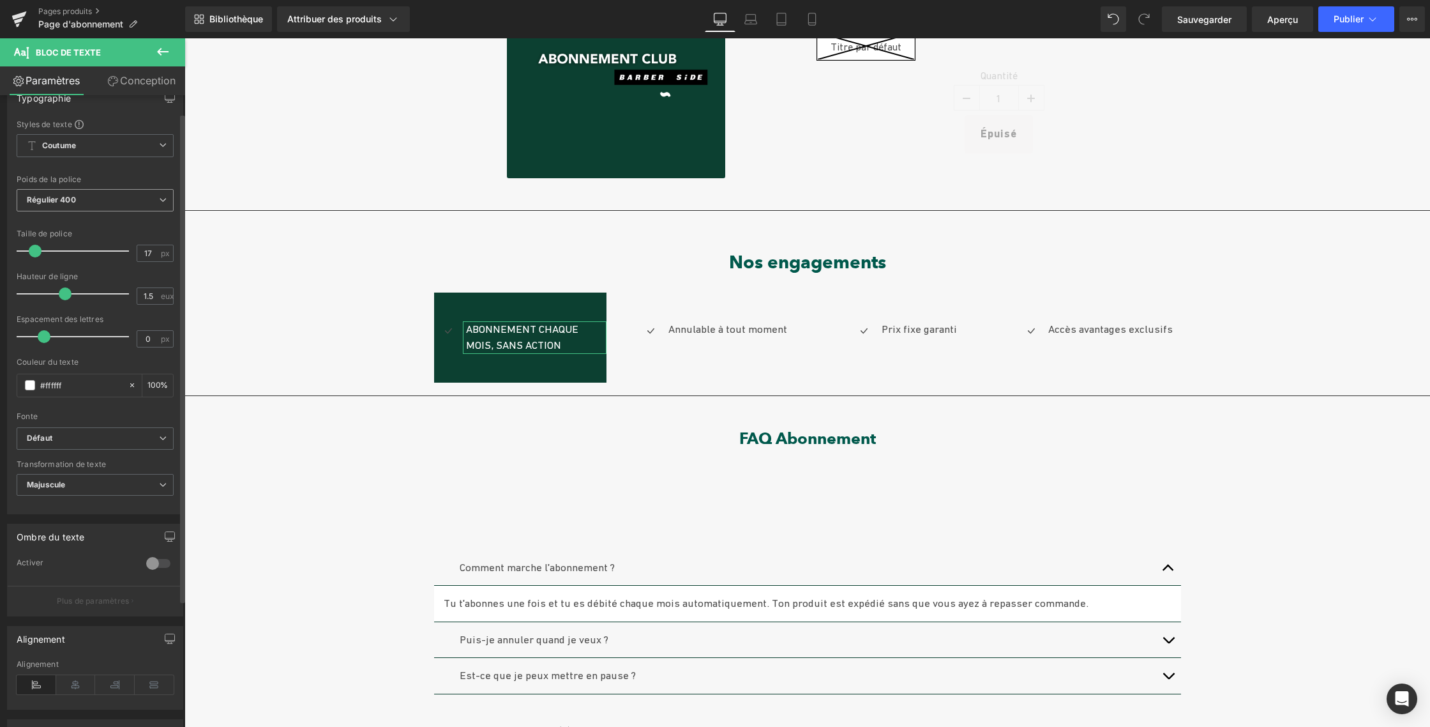
scroll to position [0, 0]
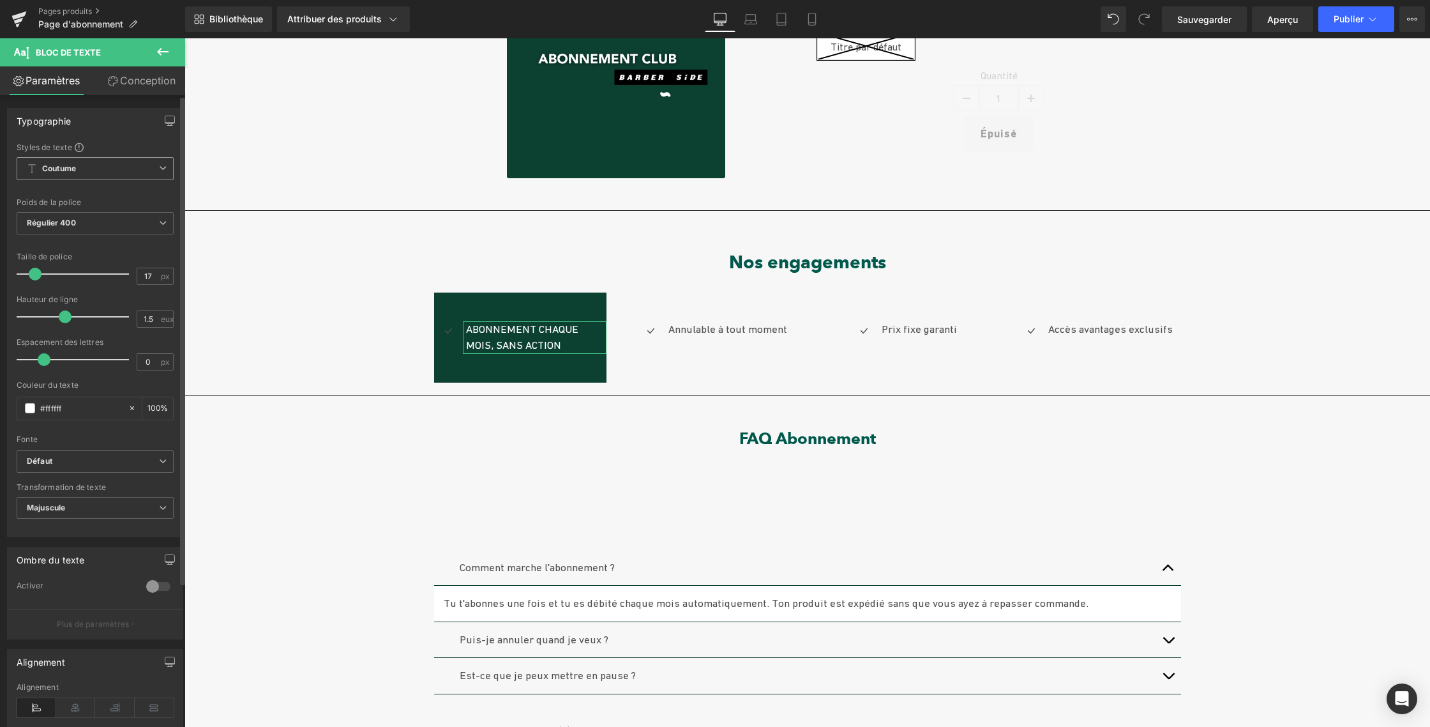
click at [85, 172] on span "Coutume Configurer le style global" at bounding box center [95, 168] width 157 height 23
click at [87, 221] on font "Configurer le style global" at bounding box center [92, 220] width 91 height 10
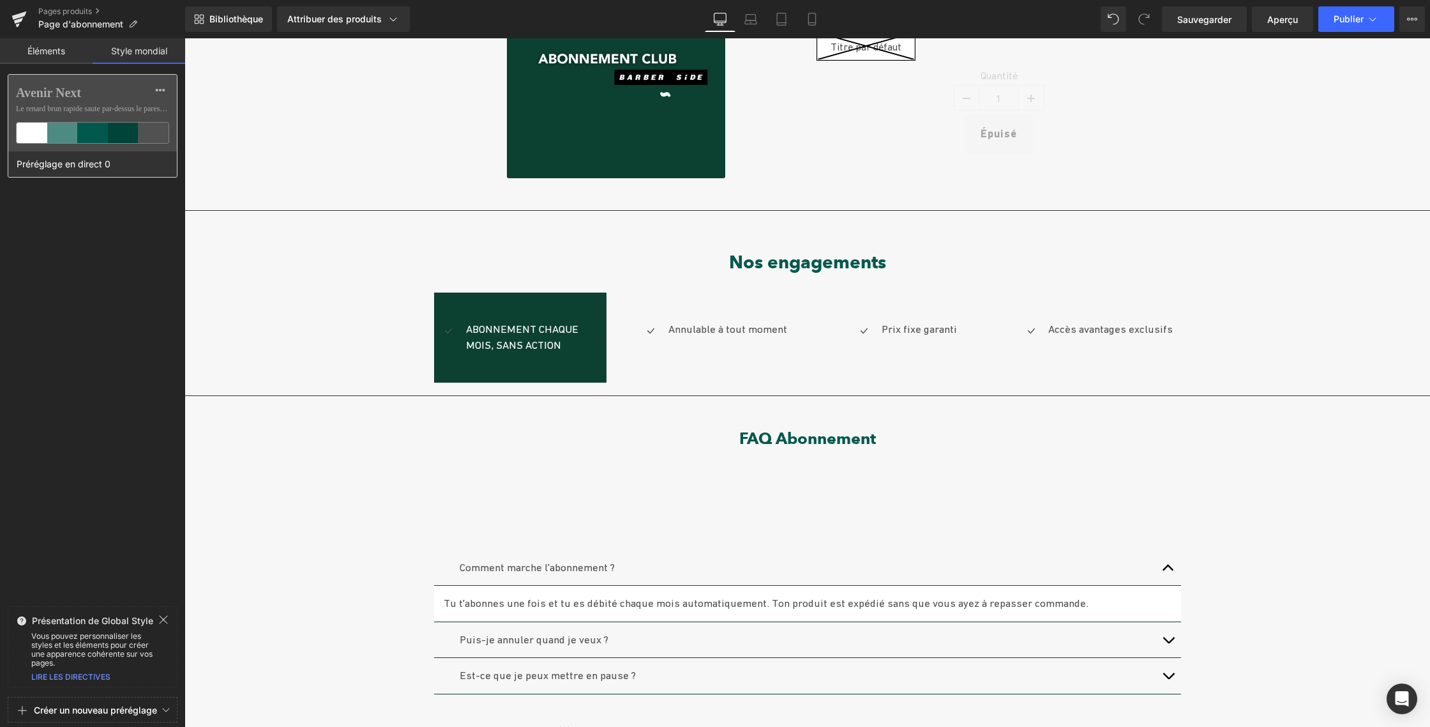
click at [63, 108] on font "Le renard brun rapide saute par-dessus le paresseux..." at bounding box center [97, 108] width 163 height 9
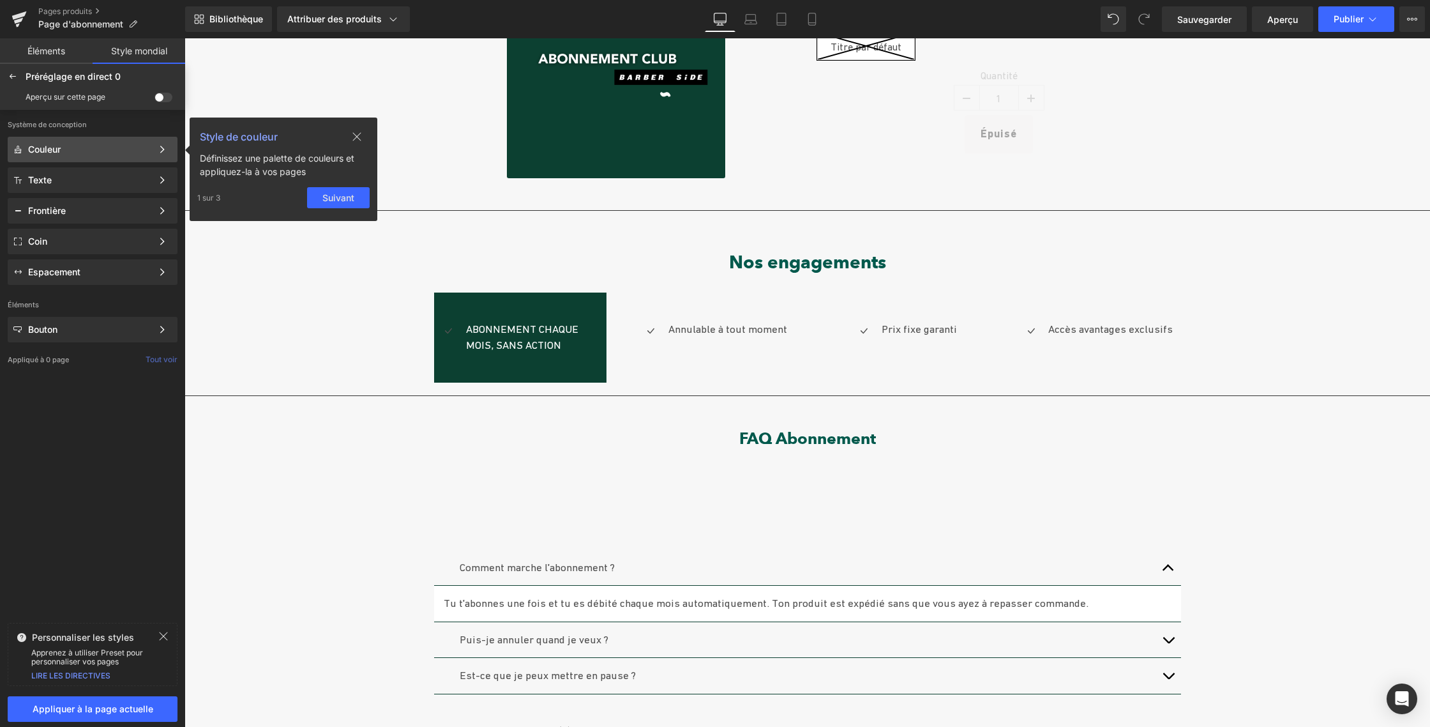
click at [68, 149] on div "Couleur" at bounding box center [90, 149] width 124 height 10
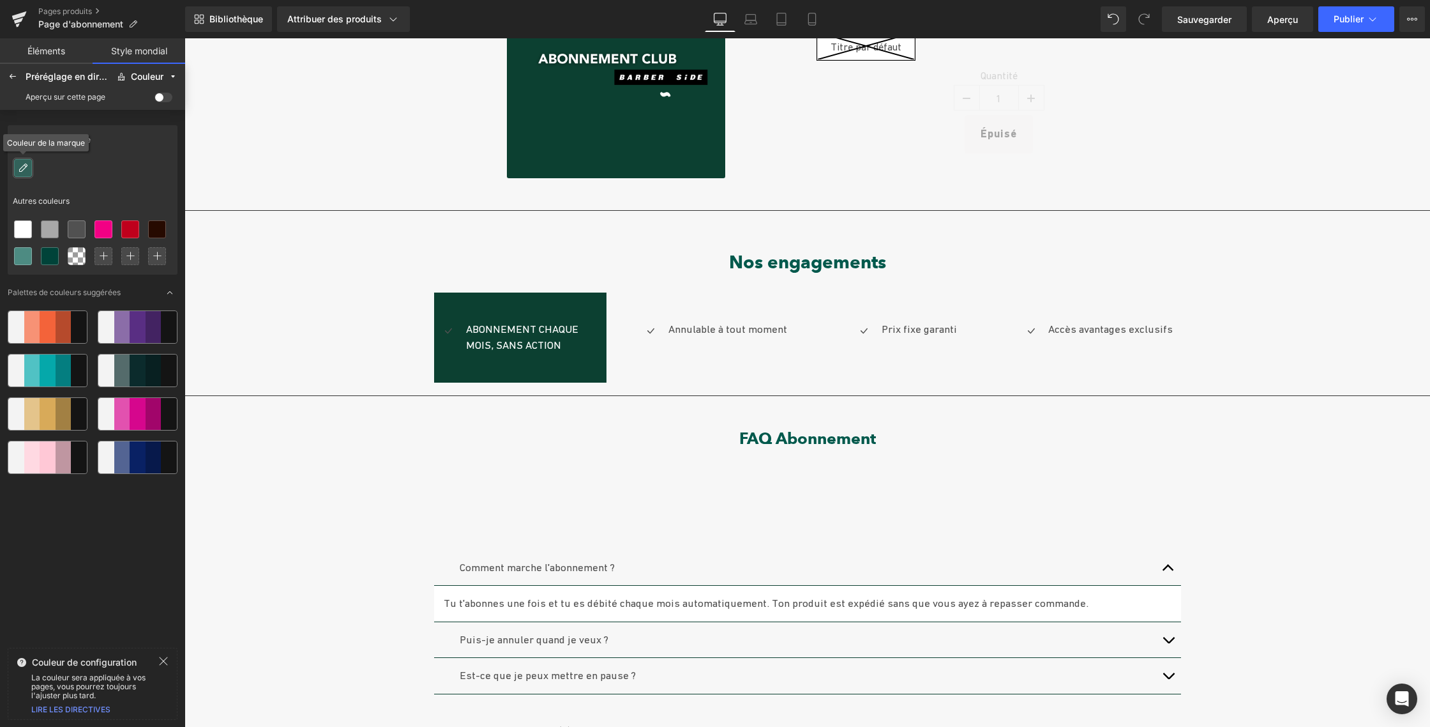
click at [19, 166] on icon at bounding box center [23, 168] width 10 height 10
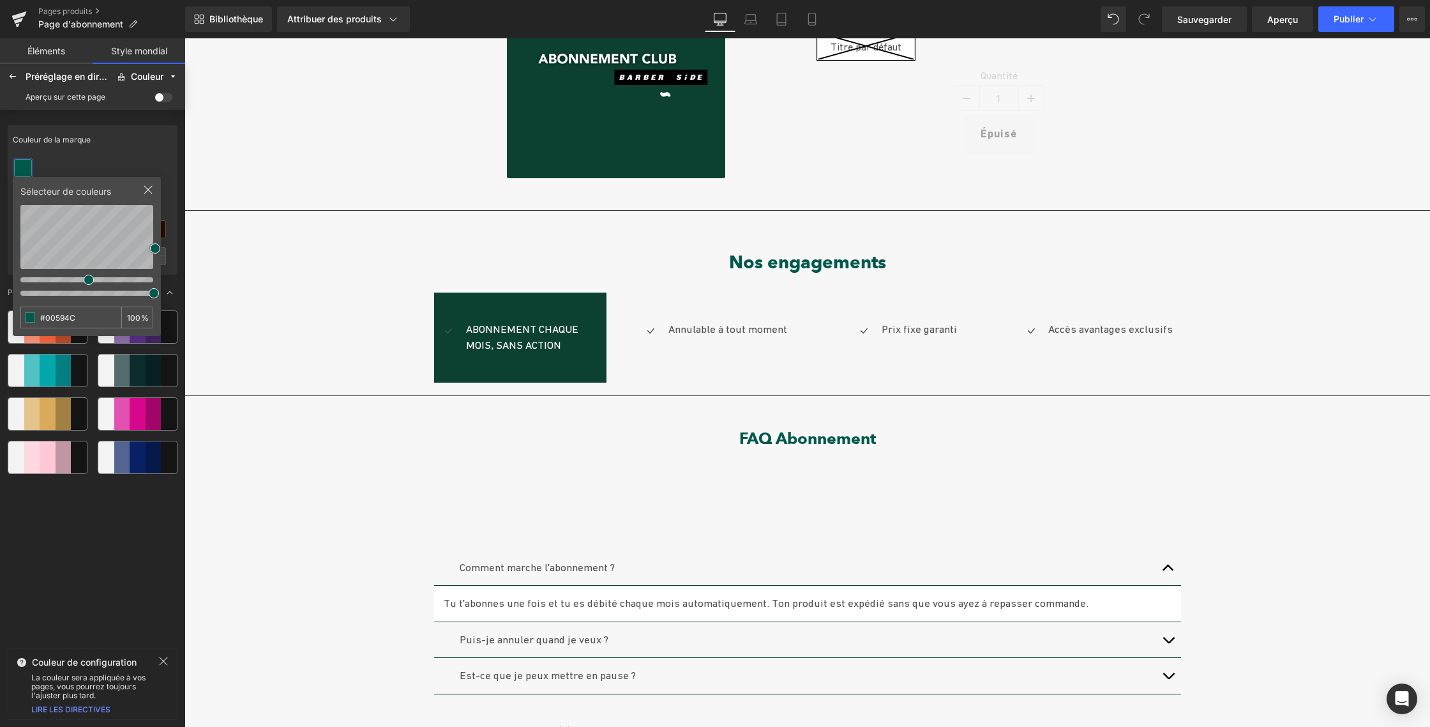
click at [163, 159] on div at bounding box center [93, 168] width 170 height 27
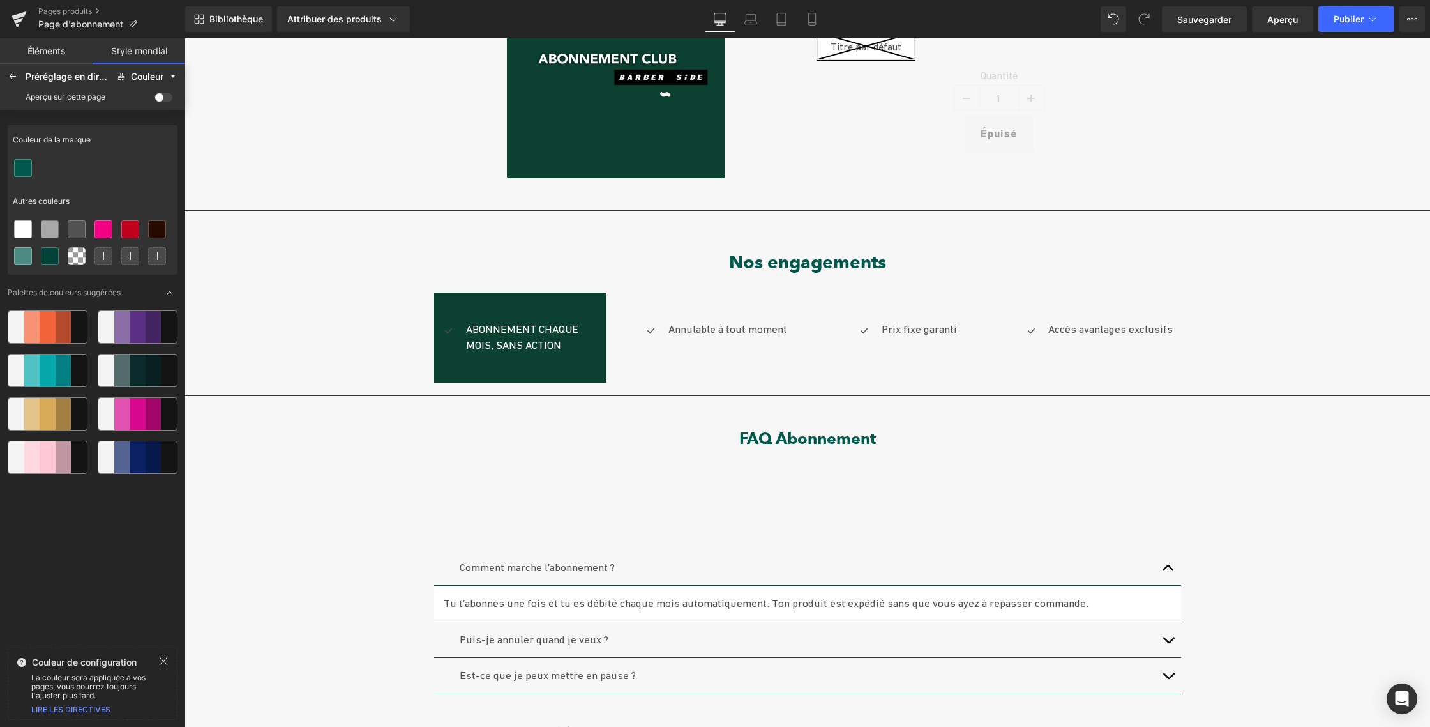
click at [162, 96] on span at bounding box center [164, 98] width 18 height 10
click at [155, 100] on input "checkbox" at bounding box center [155, 100] width 0 height 0
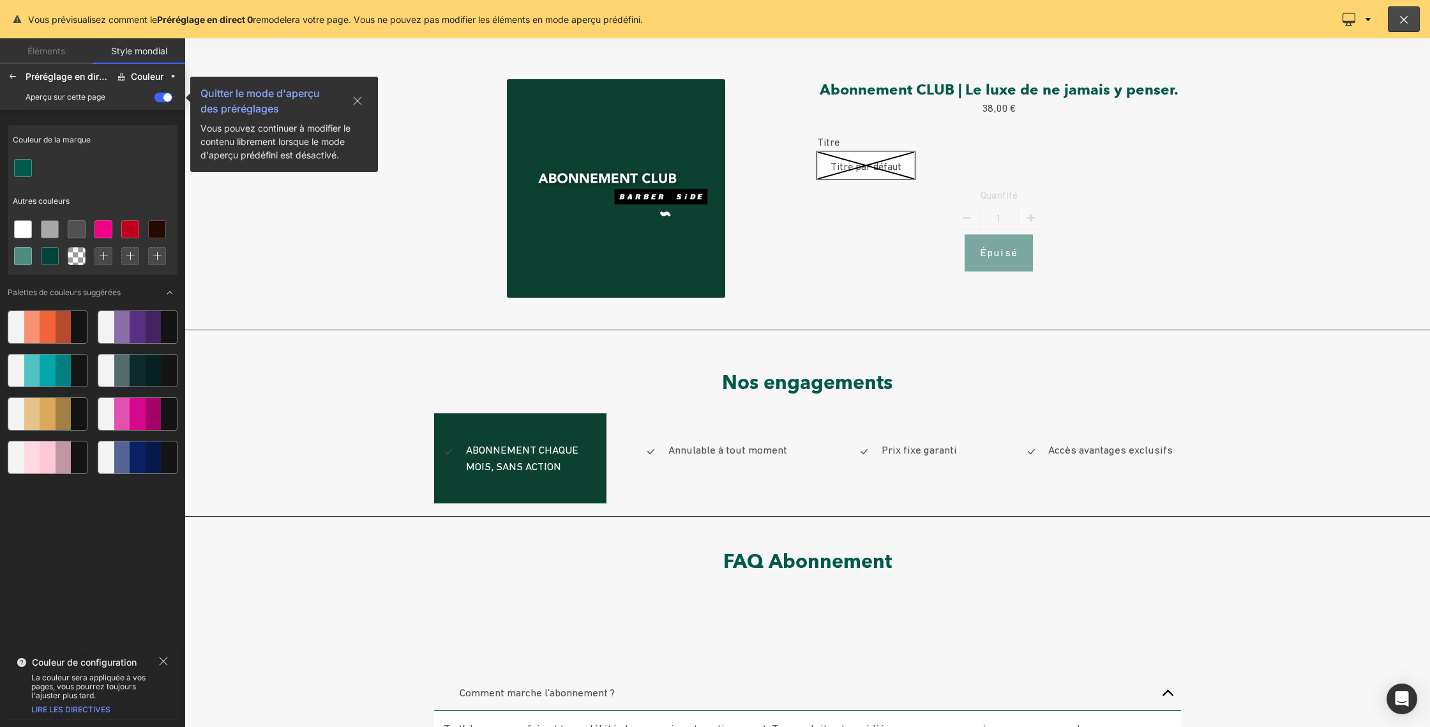
scroll to position [82, 0]
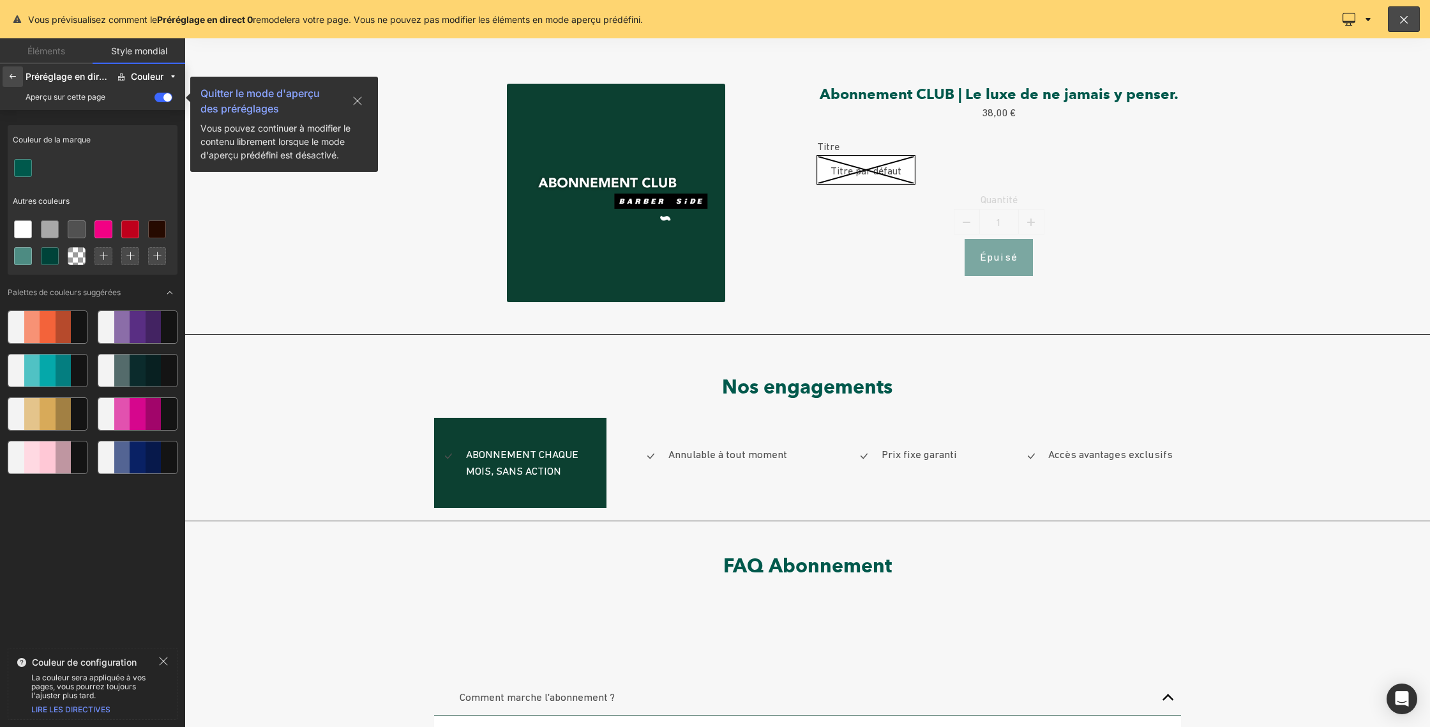
click at [16, 79] on icon at bounding box center [13, 77] width 10 height 10
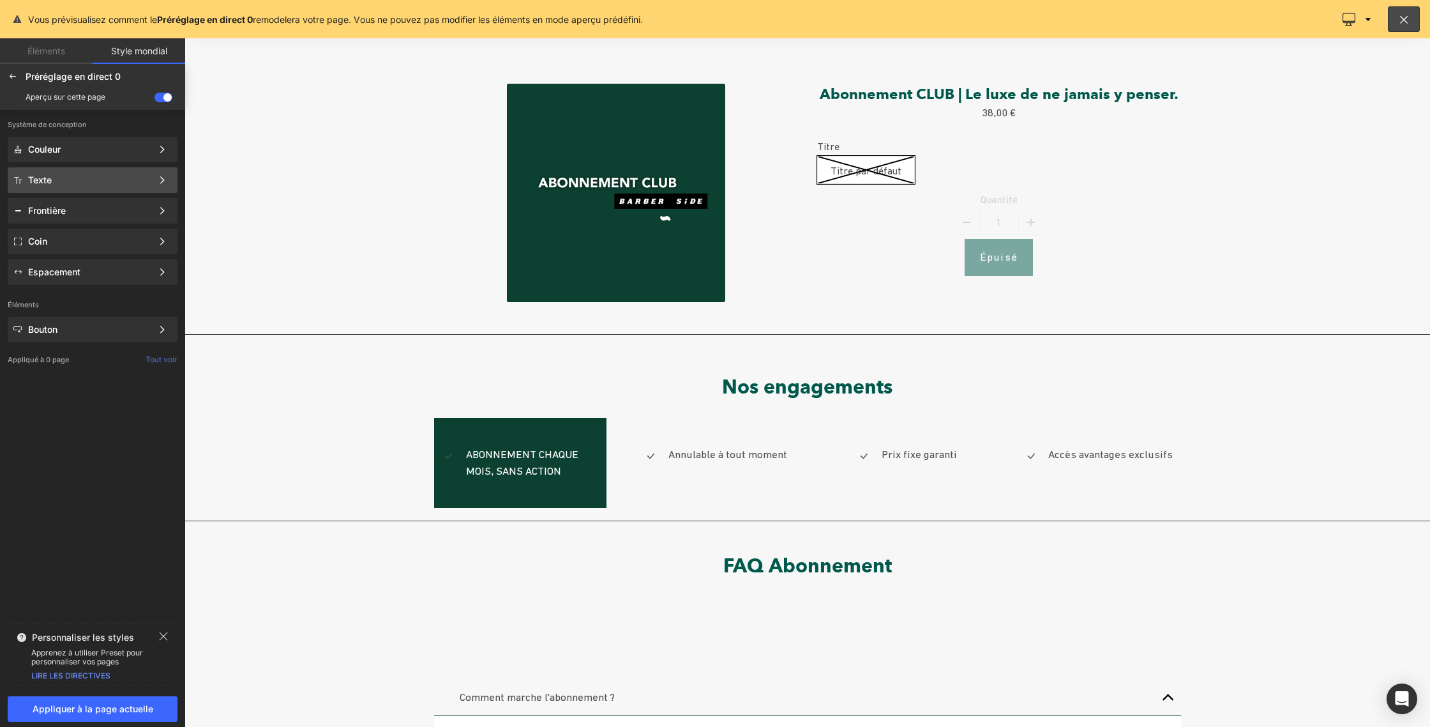
click at [91, 179] on div "Texte" at bounding box center [90, 180] width 124 height 10
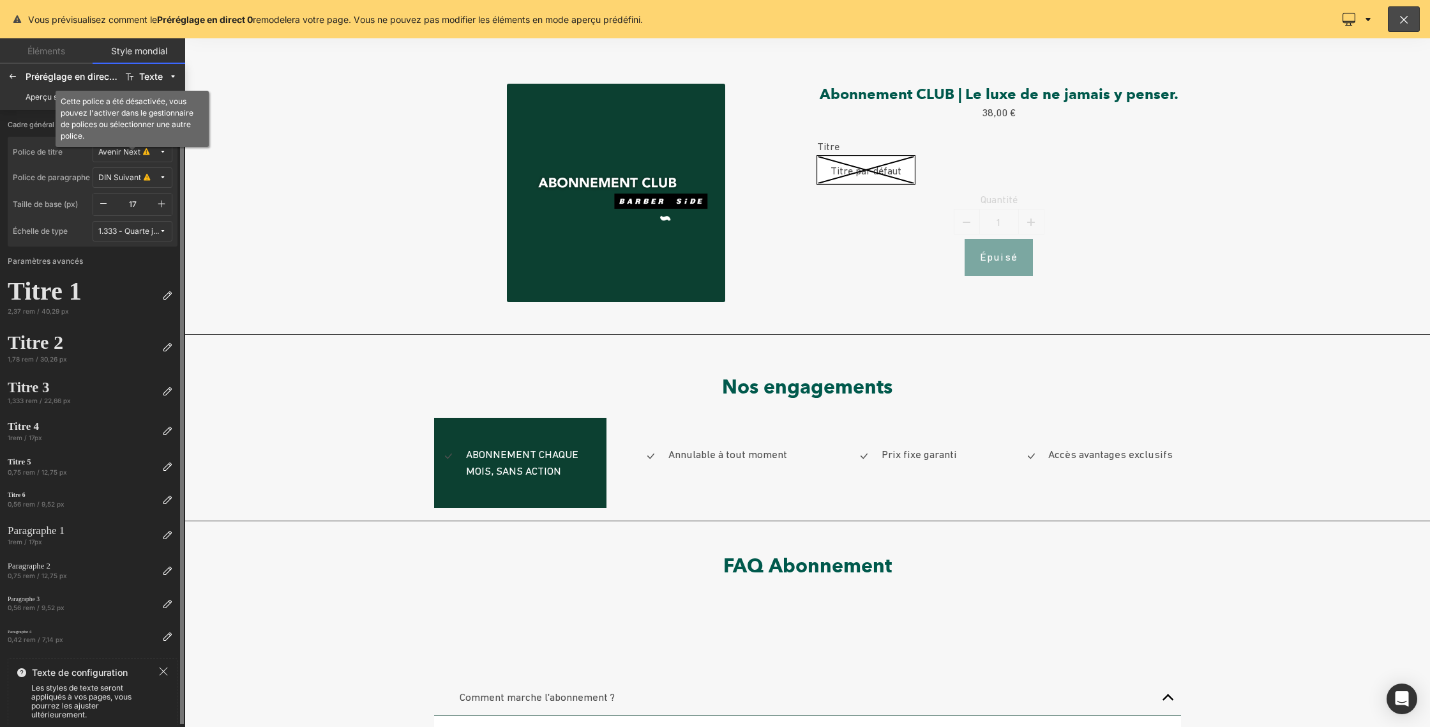
click at [147, 151] on icon at bounding box center [146, 152] width 6 height 10
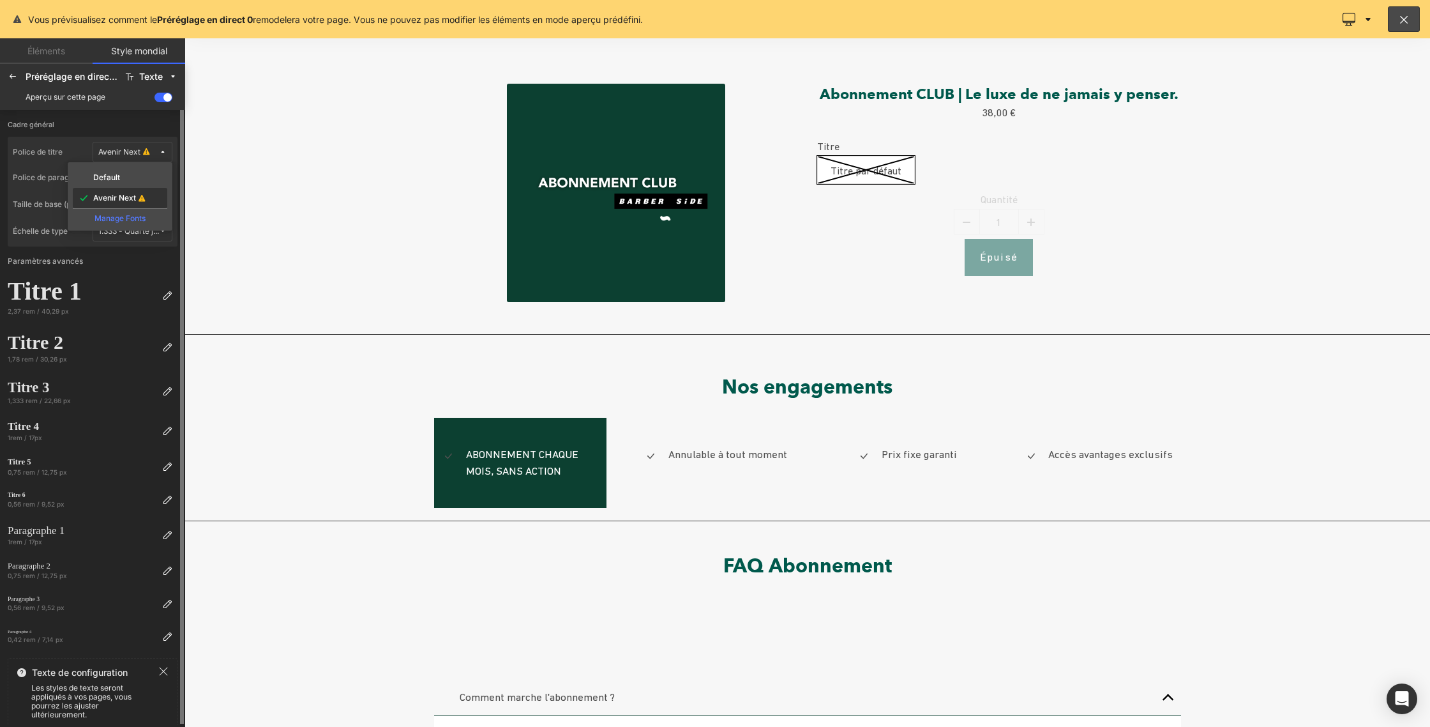
click at [127, 197] on label "Avenir Next" at bounding box center [114, 197] width 43 height 9
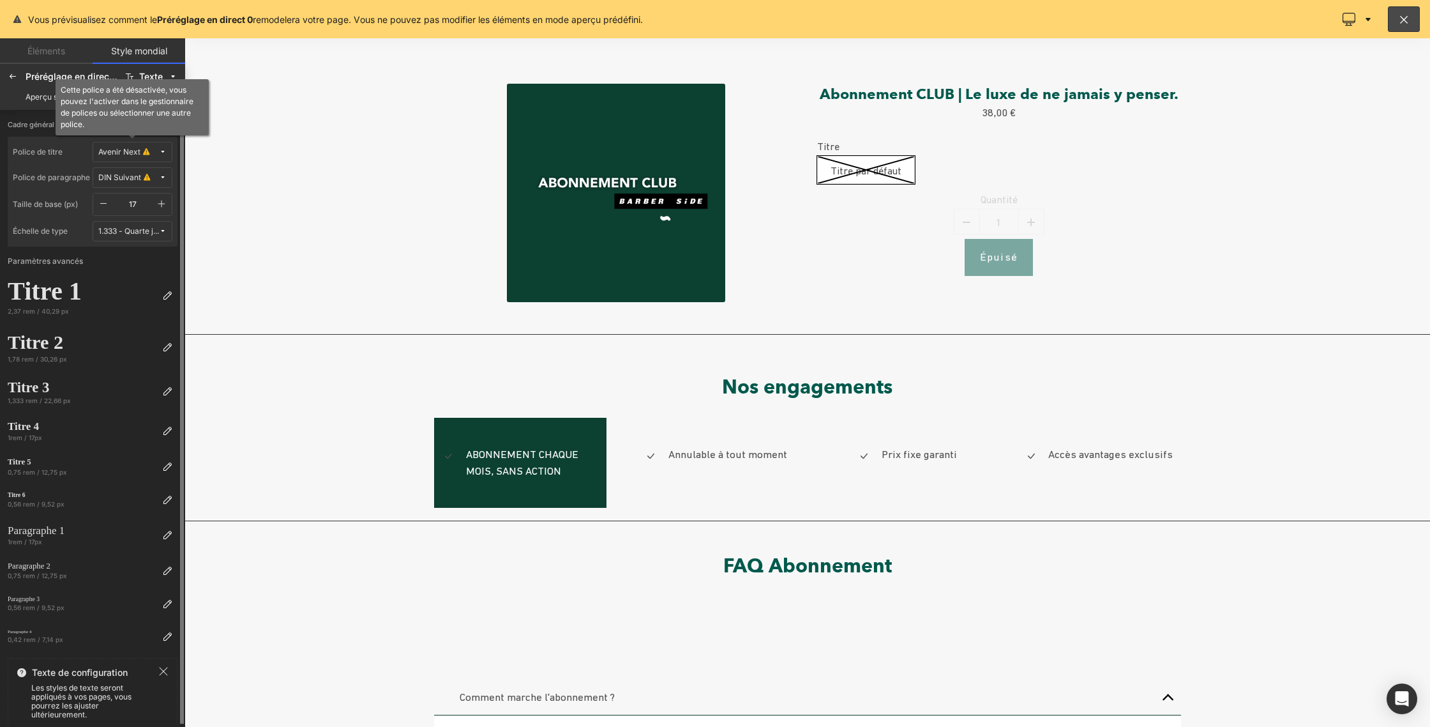
click at [145, 155] on icon at bounding box center [146, 152] width 6 height 10
click at [110, 219] on font "Gérer les polices" at bounding box center [120, 218] width 61 height 10
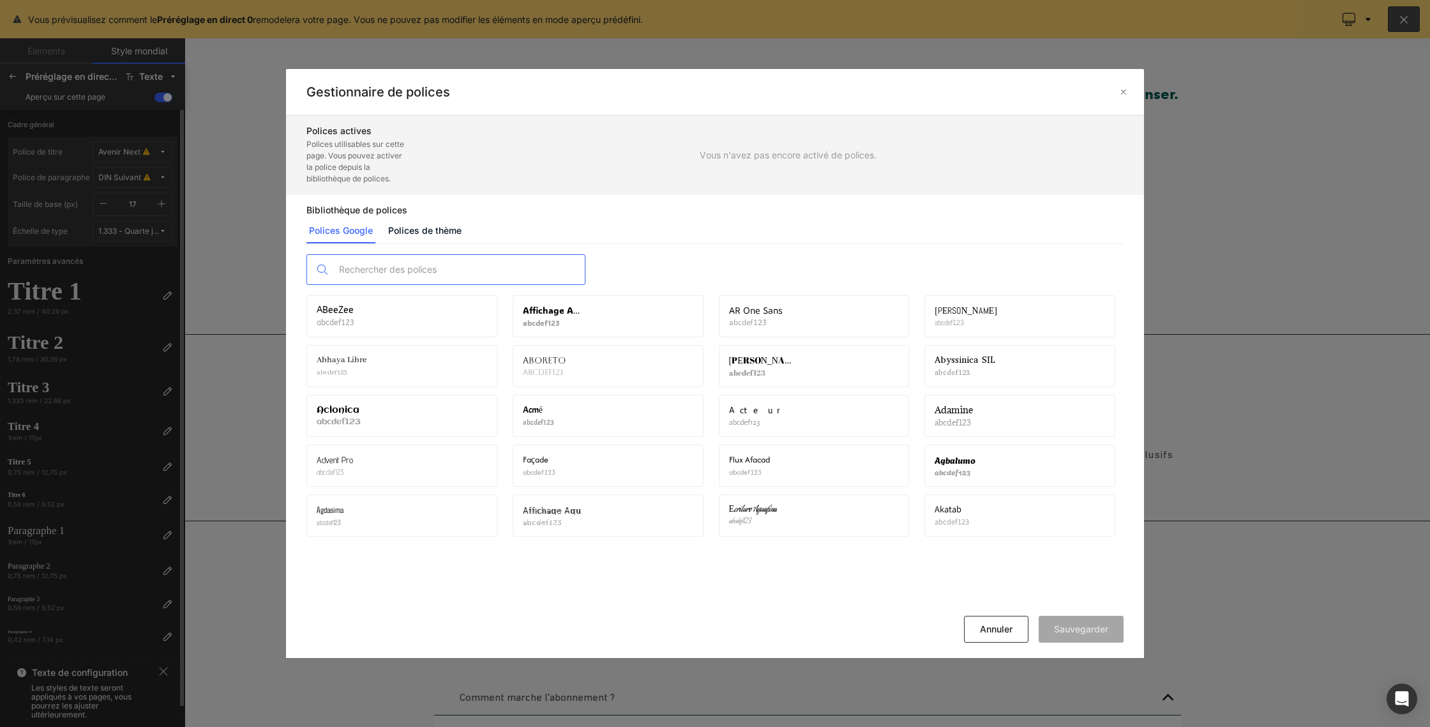
click at [356, 269] on input "text" at bounding box center [459, 269] width 252 height 29
type input "a"
click at [405, 223] on link "Polices de thème" at bounding box center [425, 231] width 79 height 26
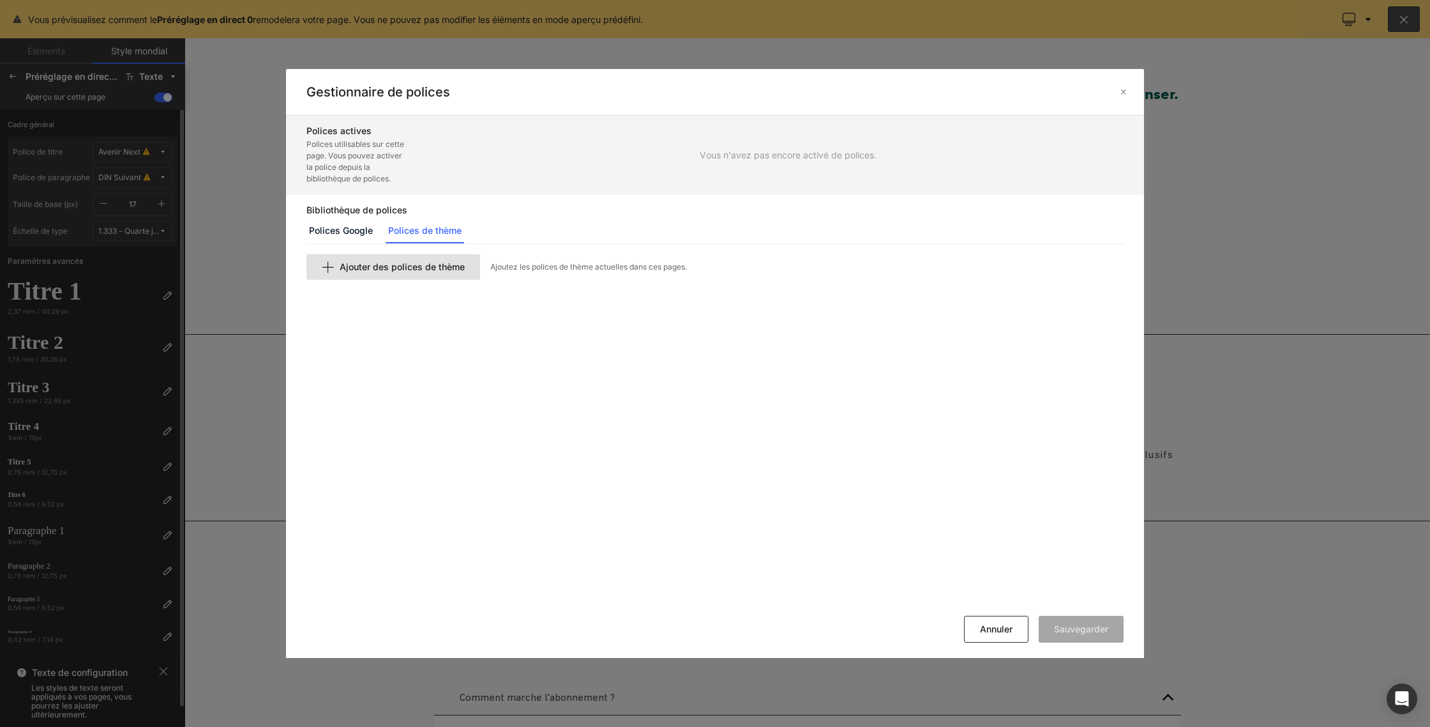
click at [368, 267] on font "Ajouter des polices de thème" at bounding box center [402, 266] width 125 height 11
click at [368, 285] on input "text" at bounding box center [464, 289] width 314 height 26
type input "avenir"
click at [999, 637] on button "Annuler" at bounding box center [996, 629] width 64 height 27
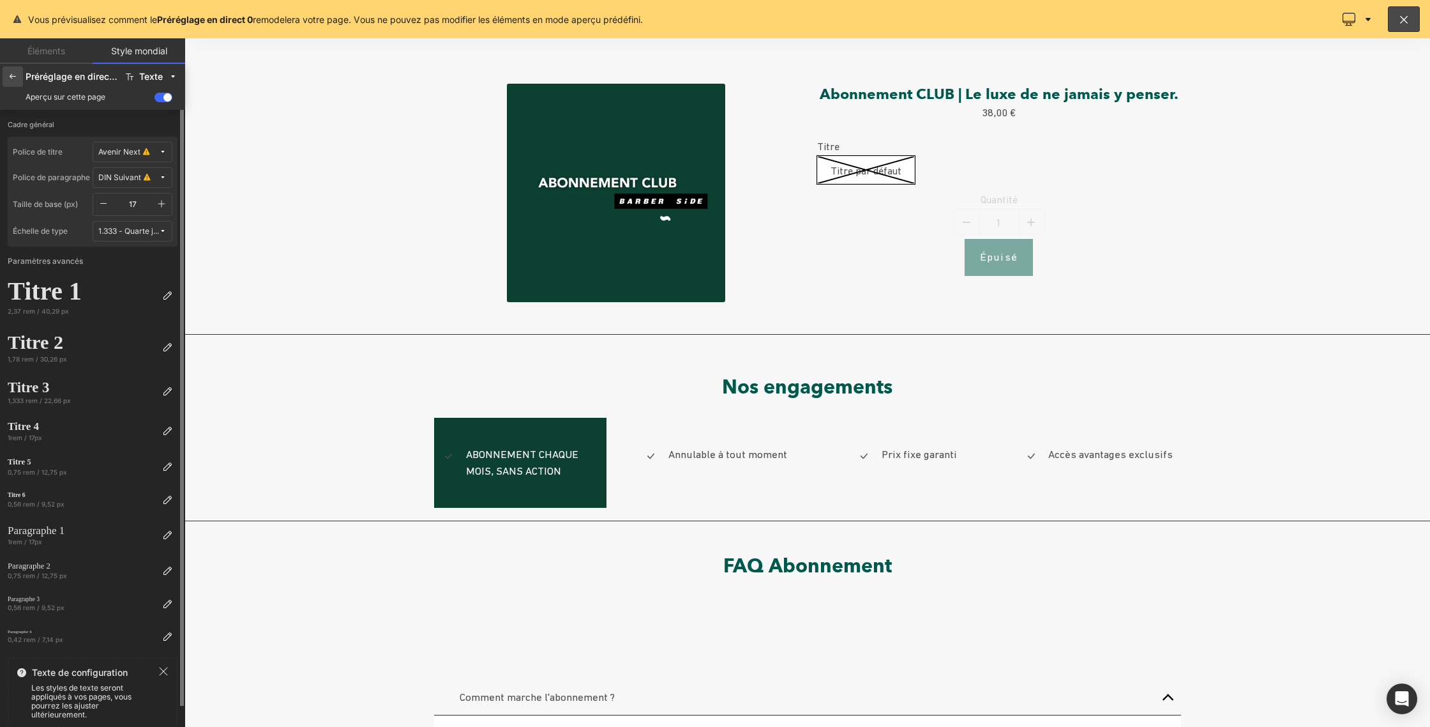
click at [10, 75] on icon at bounding box center [13, 77] width 10 height 10
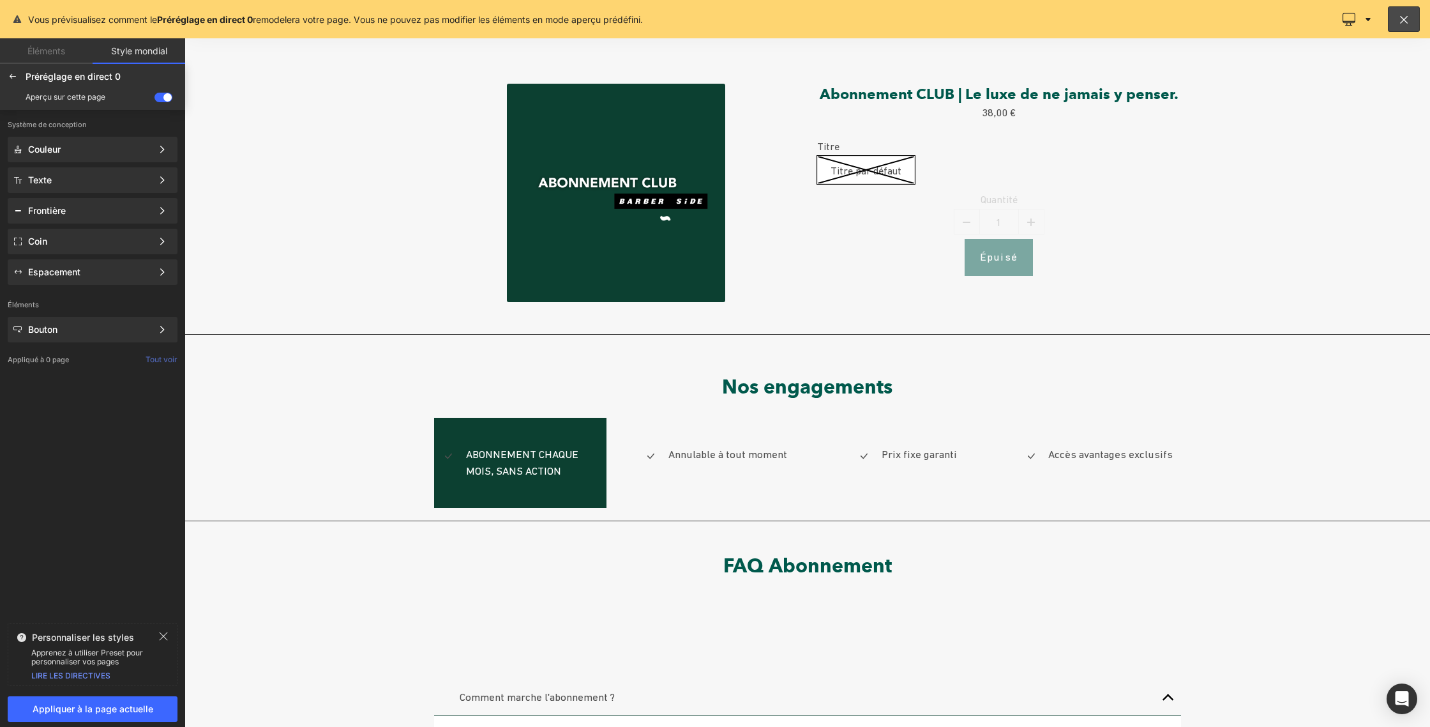
click at [451, 425] on div at bounding box center [808, 382] width 1246 height 688
click at [442, 428] on div at bounding box center [808, 382] width 1246 height 688
click at [502, 464] on div at bounding box center [808, 382] width 1246 height 688
click at [6, 75] on div at bounding box center [13, 76] width 20 height 20
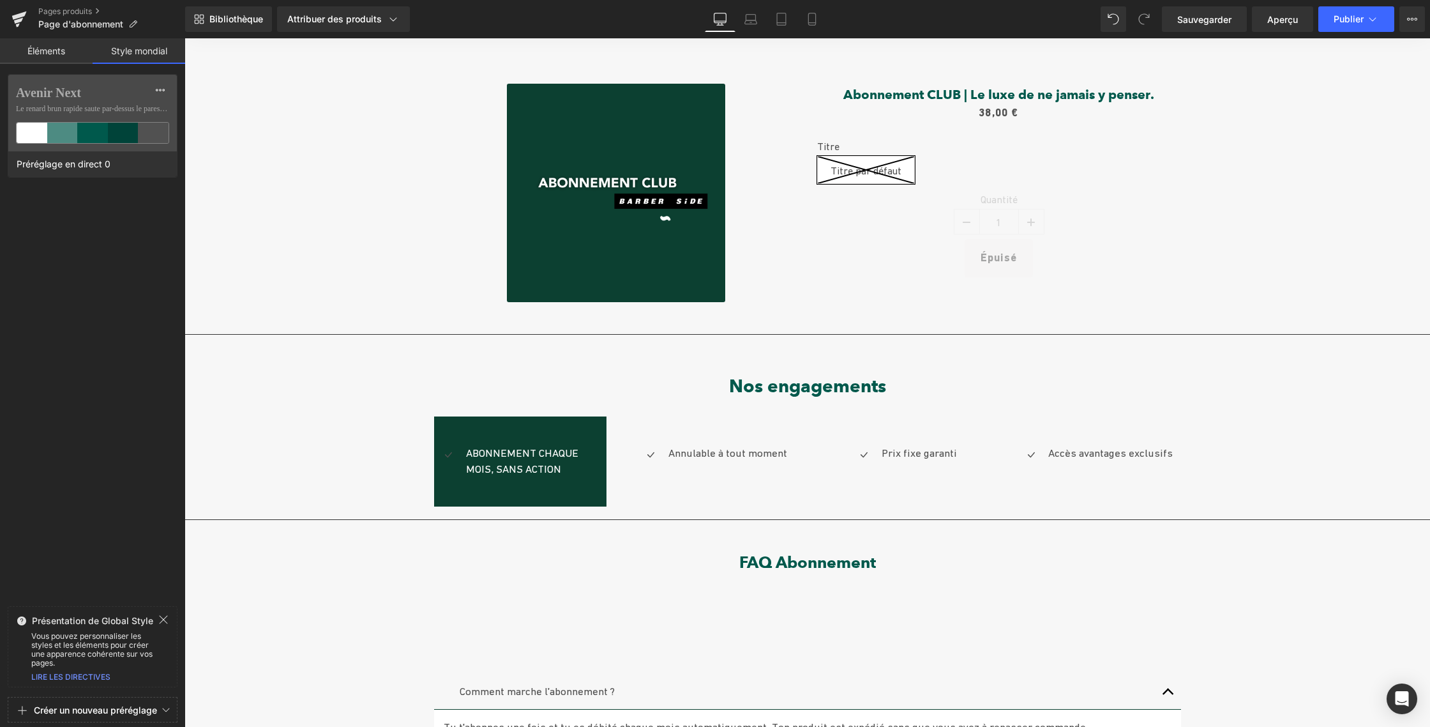
click at [33, 51] on font "Éléments" at bounding box center [46, 50] width 38 height 11
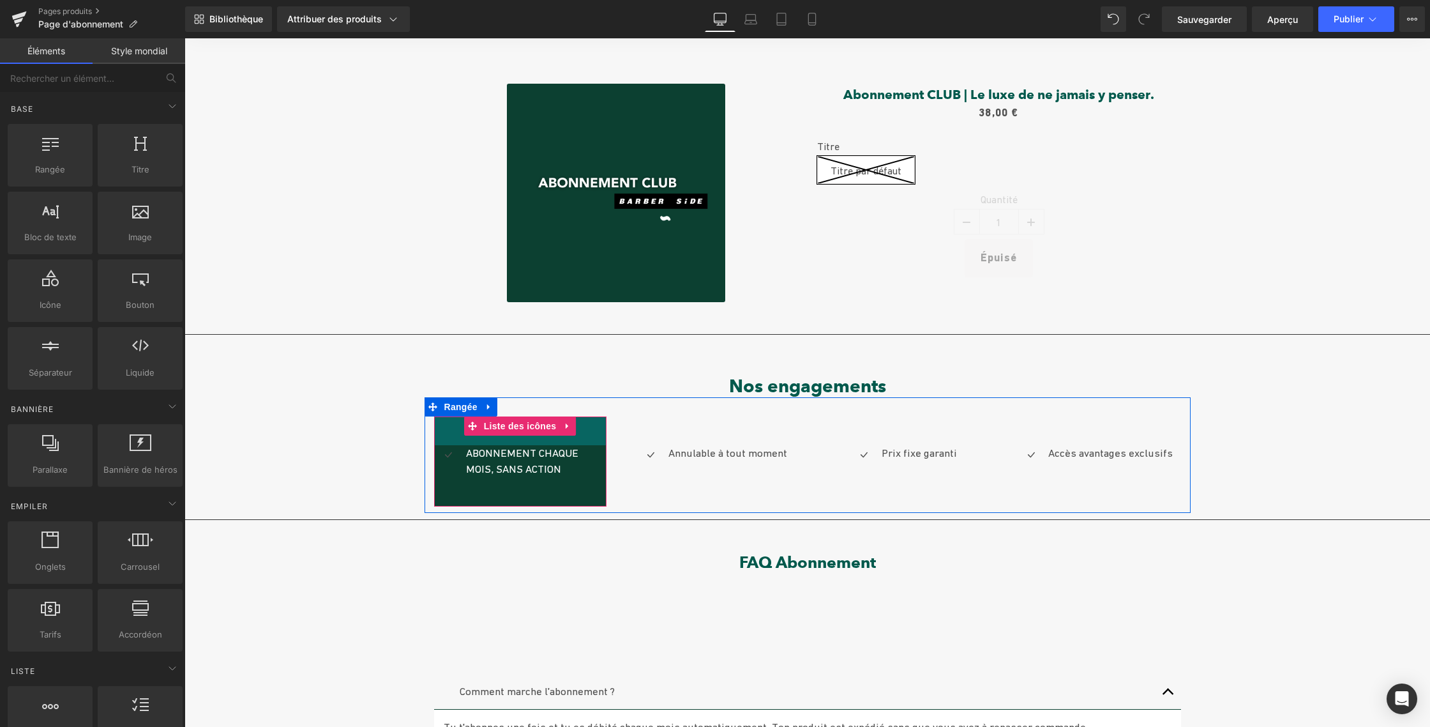
click at [442, 432] on div "45 px" at bounding box center [520, 430] width 172 height 29
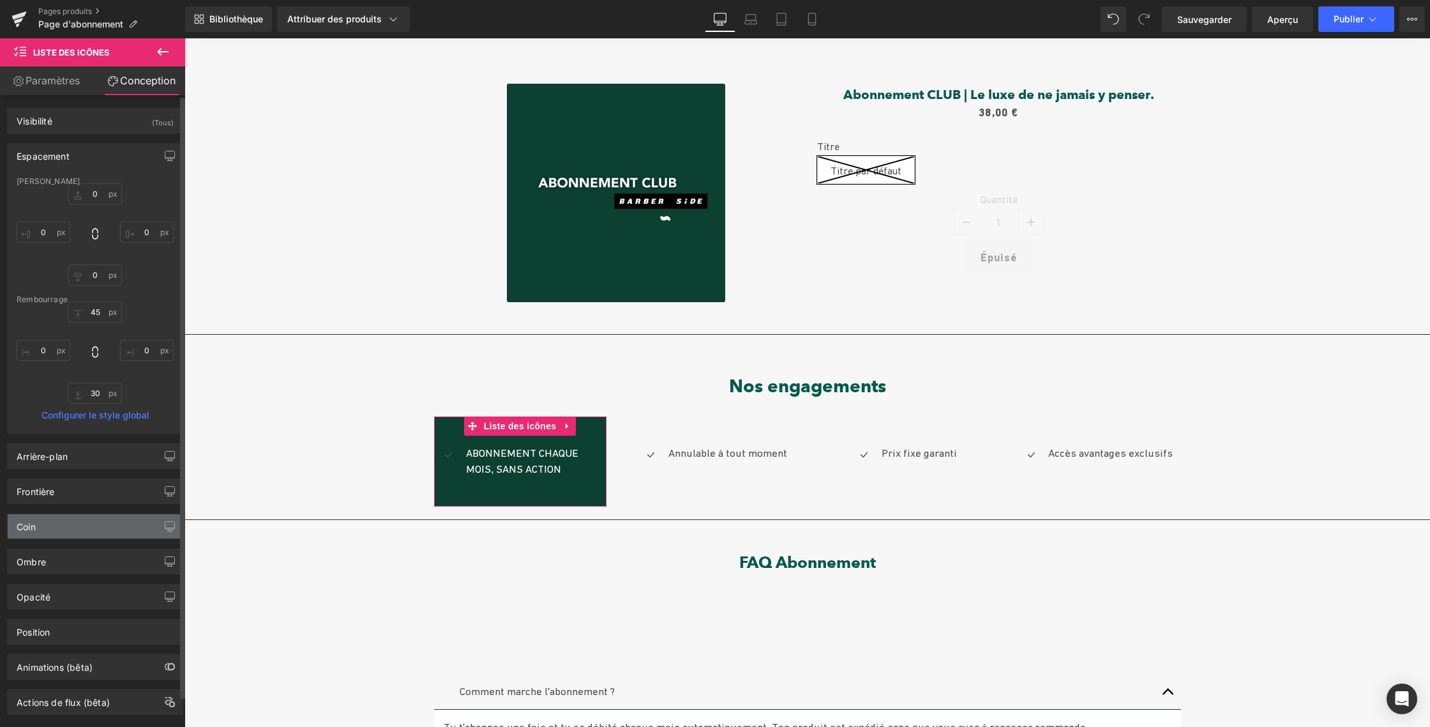
click at [77, 520] on div "Coin" at bounding box center [95, 526] width 175 height 24
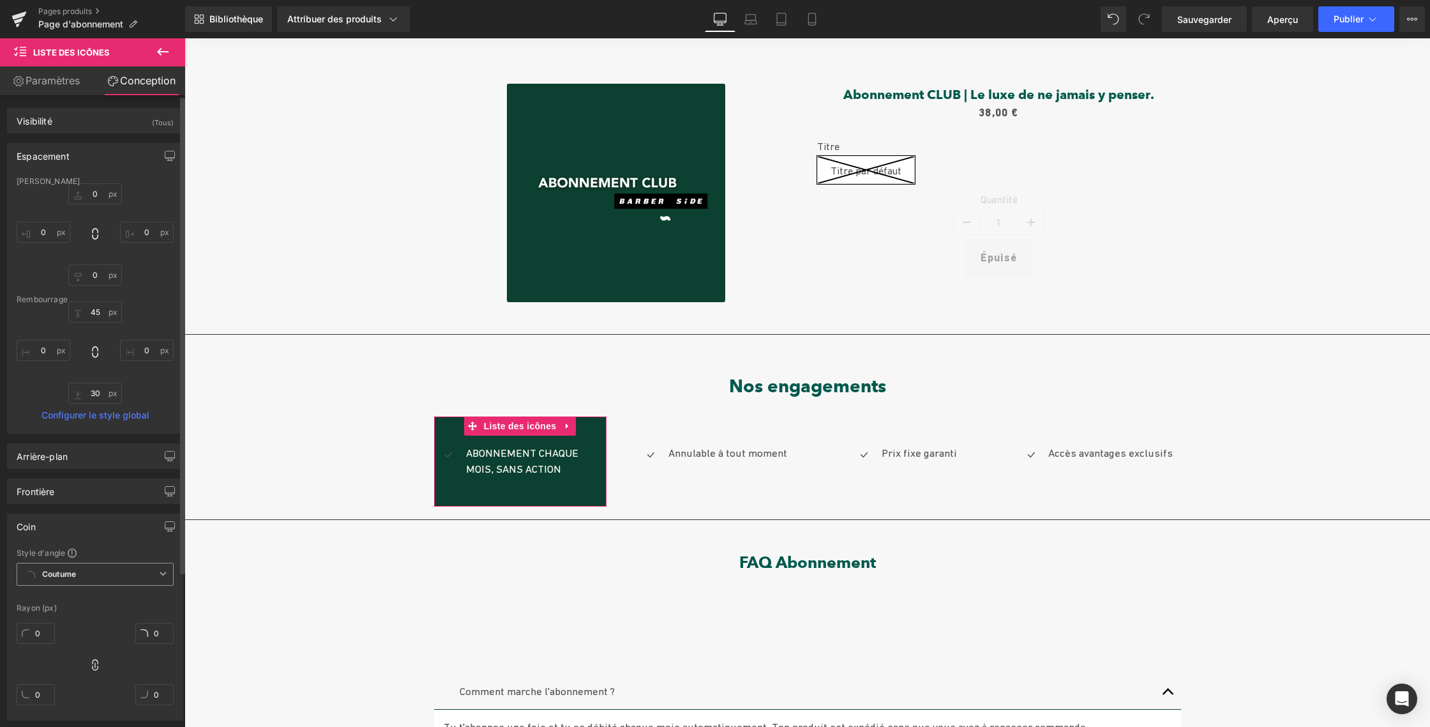
click at [159, 571] on icon at bounding box center [163, 574] width 8 height 8
drag, startPoint x: 143, startPoint y: 643, endPoint x: 142, endPoint y: 655, distance: 12.1
click at [143, 658] on div "0px 0 0px 0 0px 0 0px 0" at bounding box center [95, 668] width 157 height 102
click at [100, 570] on span "Coutume Configurer le style global" at bounding box center [95, 574] width 157 height 23
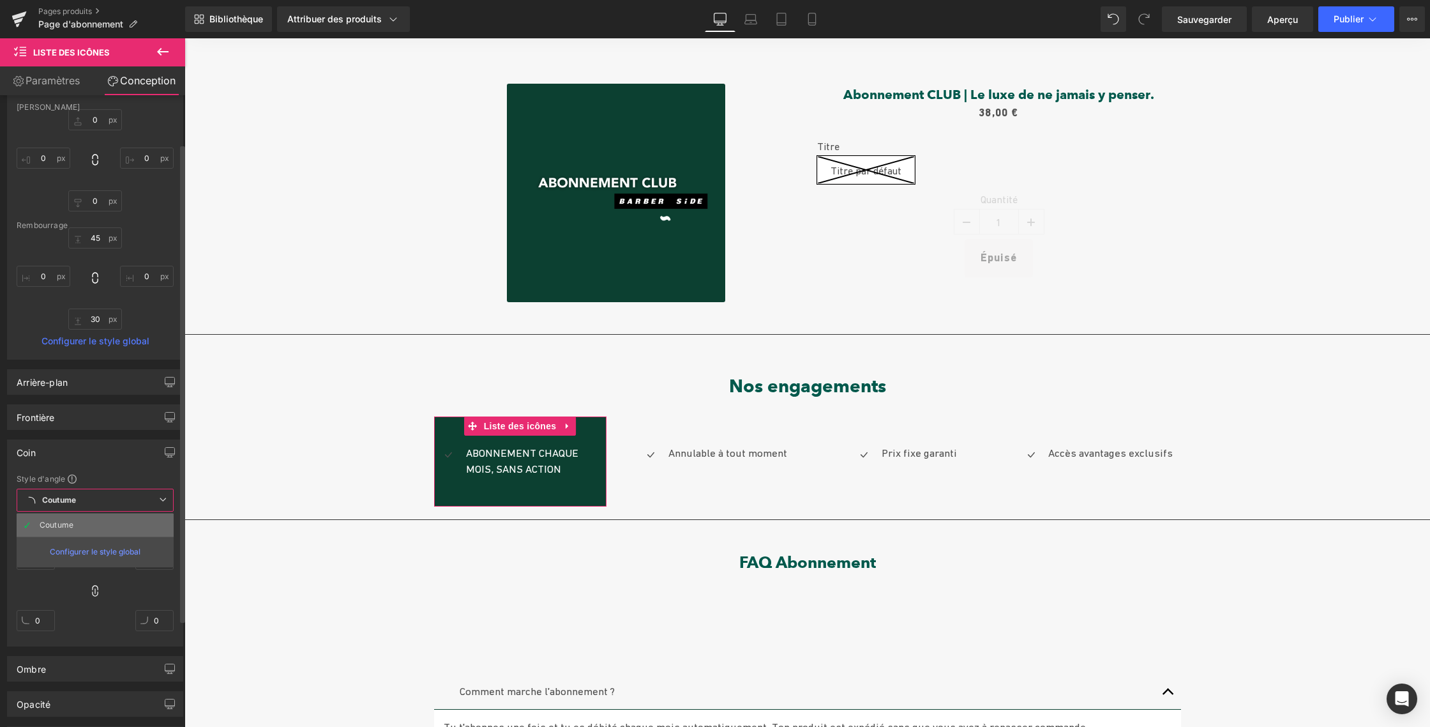
scroll to position [58, 0]
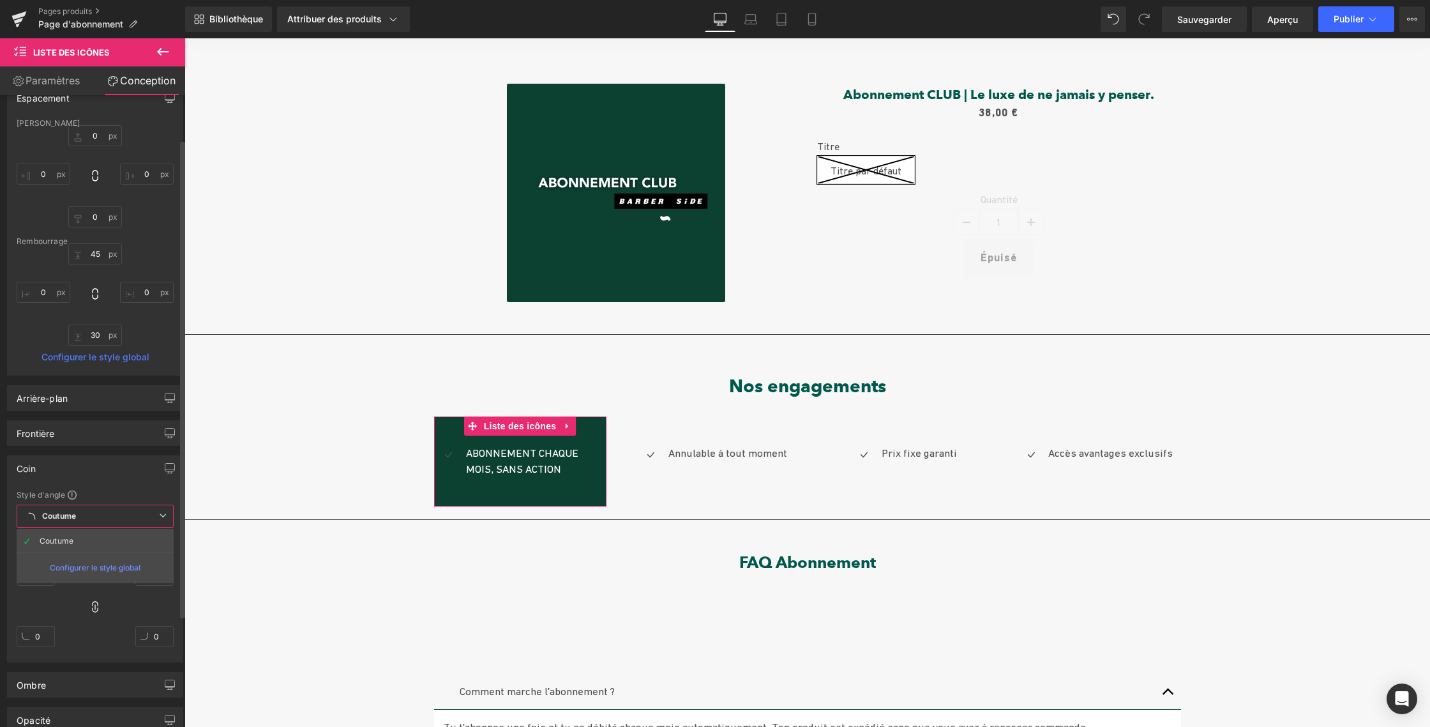
click at [74, 563] on font "Configurer le style global" at bounding box center [95, 568] width 91 height 10
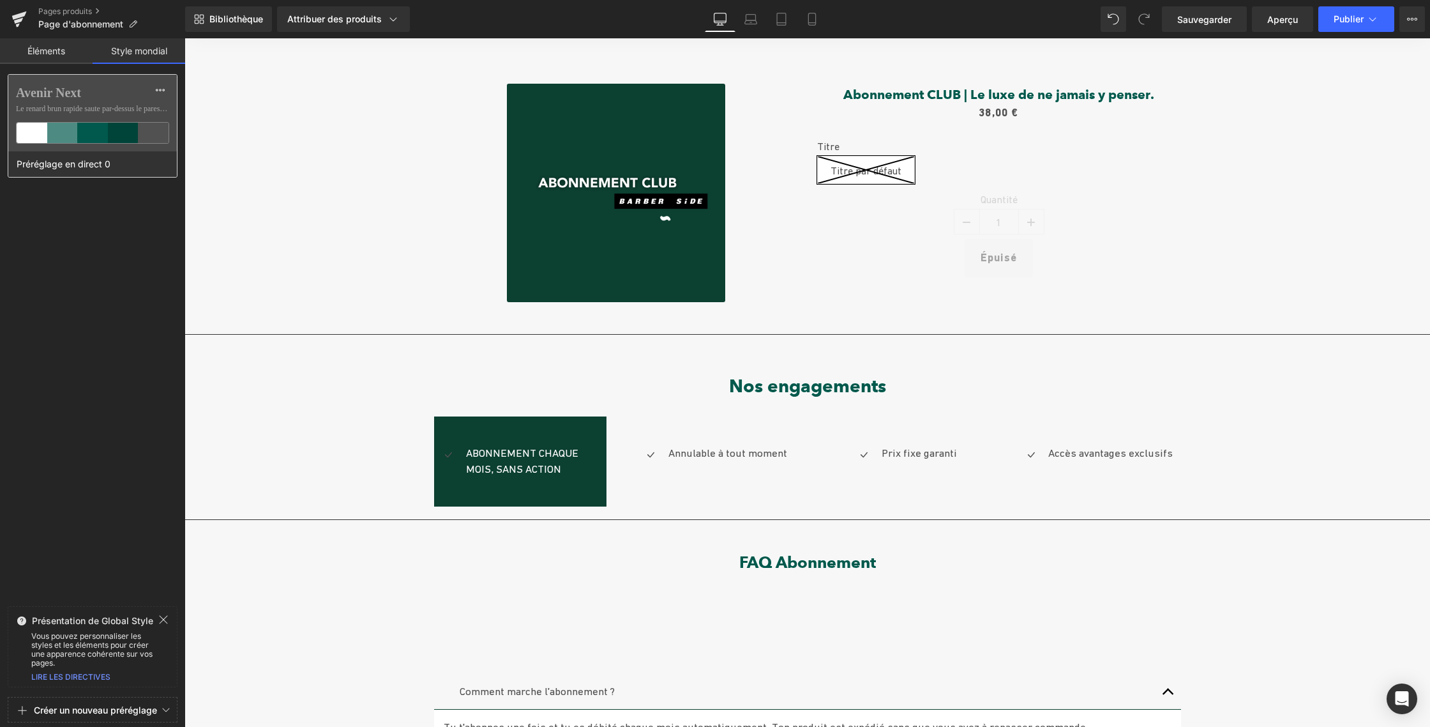
click at [94, 109] on font "Le renard brun rapide saute par-dessus le paresseux..." at bounding box center [97, 108] width 163 height 9
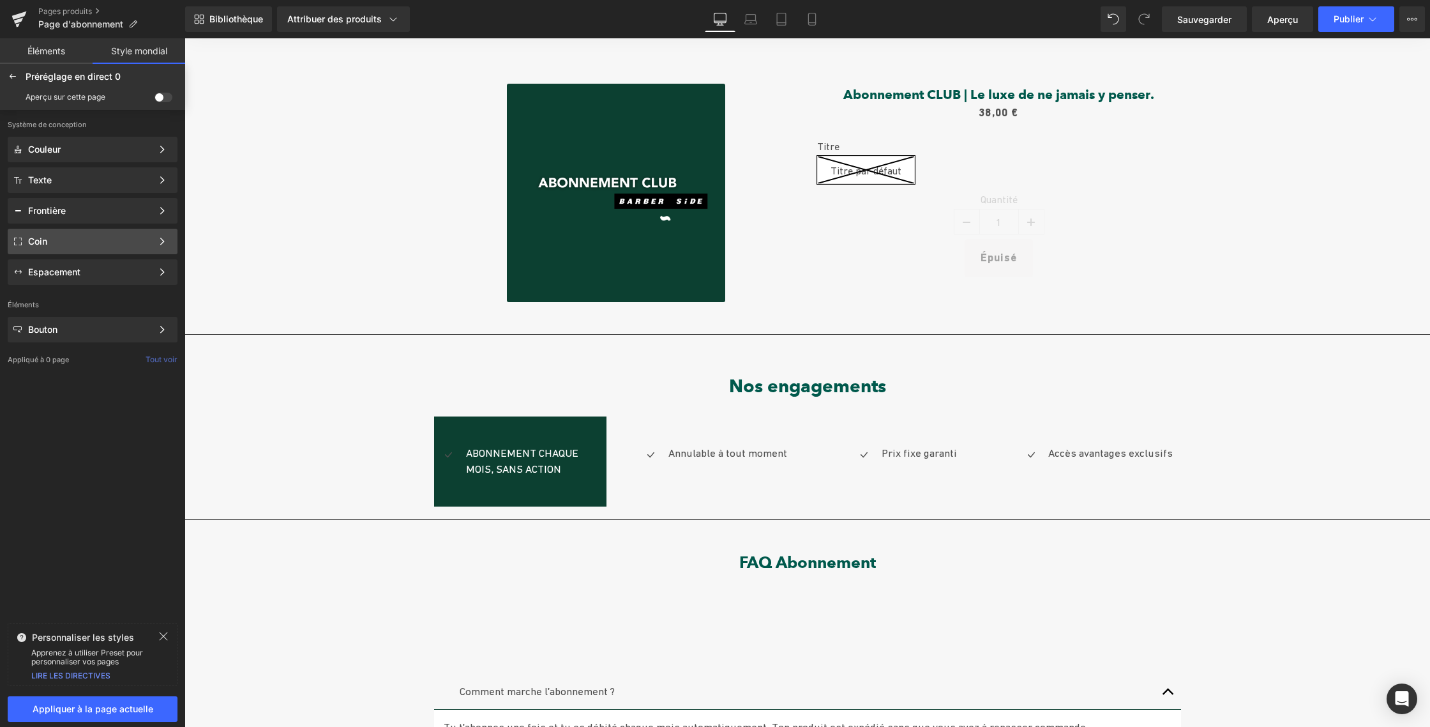
click at [109, 248] on div "Coin" at bounding box center [93, 242] width 170 height 26
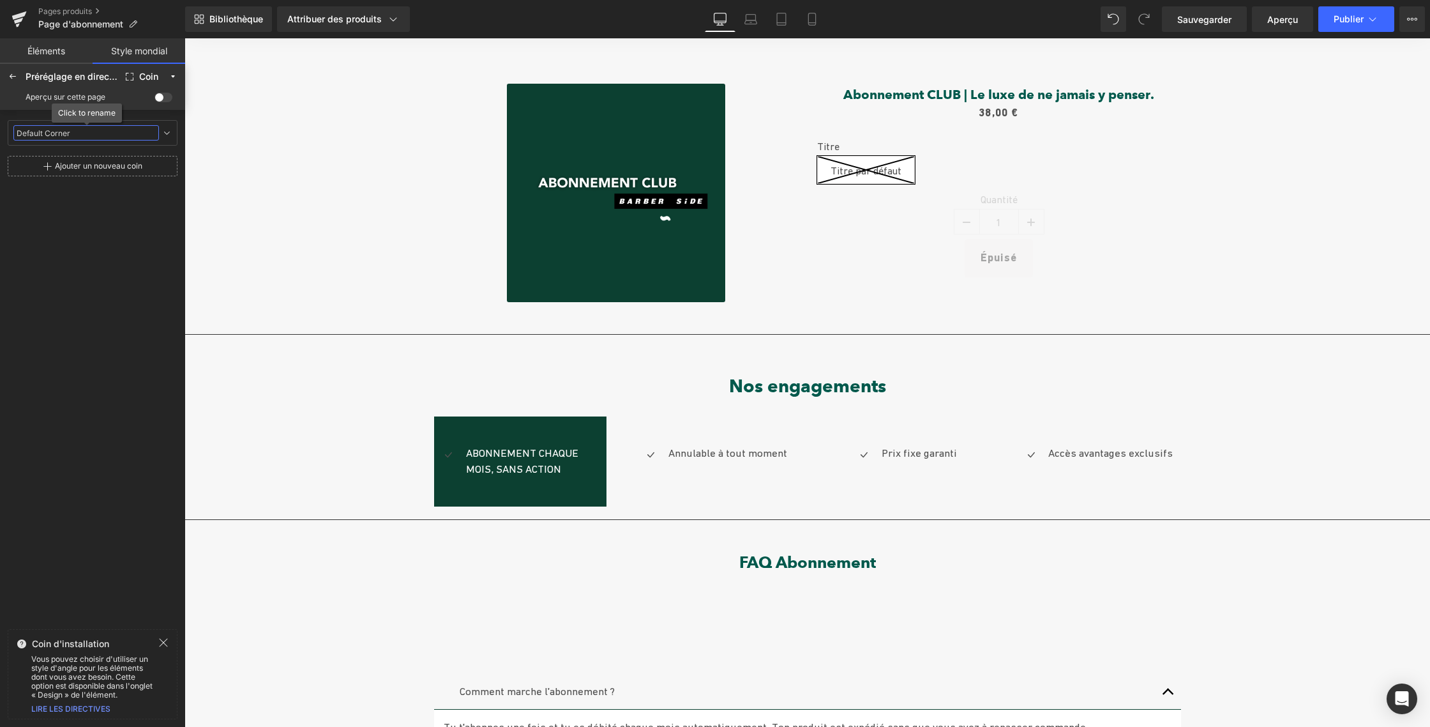
click at [73, 135] on input "Default Corner" at bounding box center [86, 132] width 146 height 15
click at [168, 134] on icon at bounding box center [167, 133] width 10 height 10
drag, startPoint x: 162, startPoint y: 176, endPoint x: 157, endPoint y: 193, distance: 18.4
click at [161, 176] on input "3" at bounding box center [152, 177] width 38 height 20
type input "5"
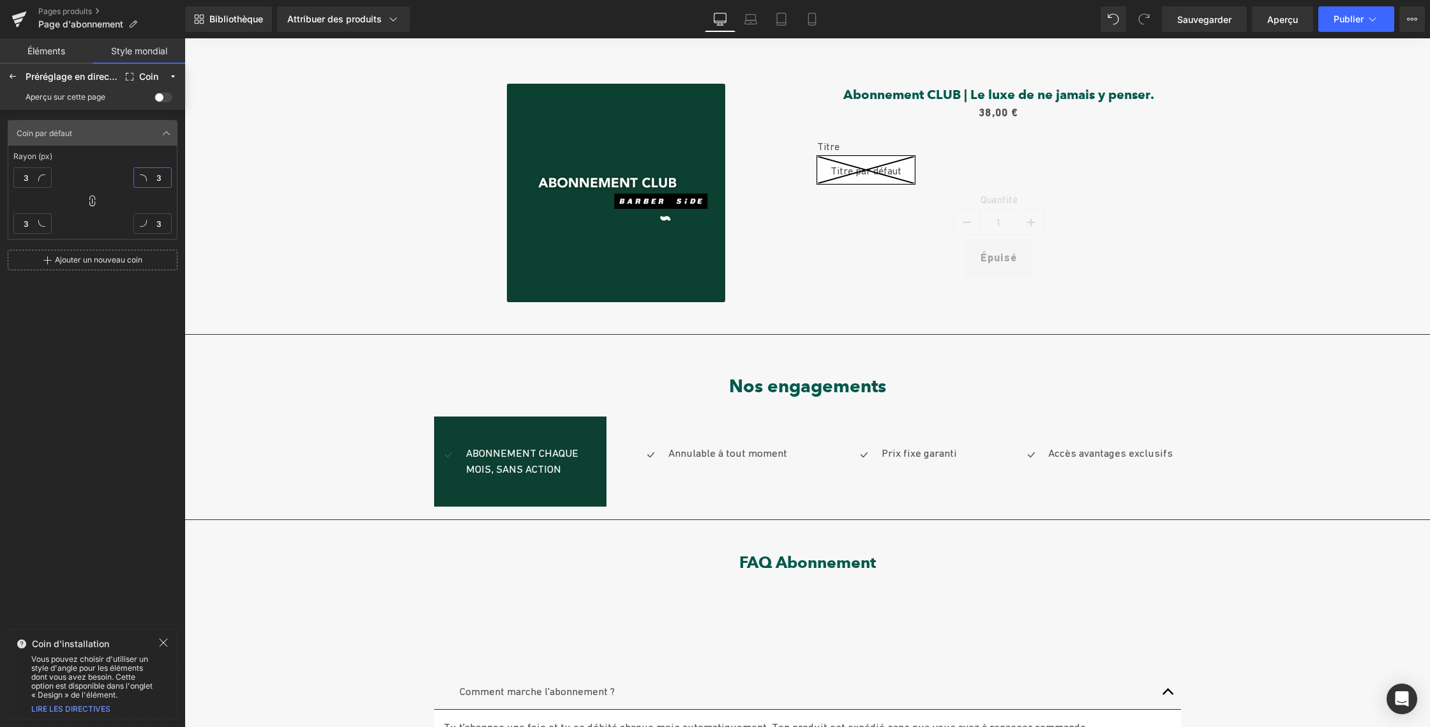
type input "5"
type input "1"
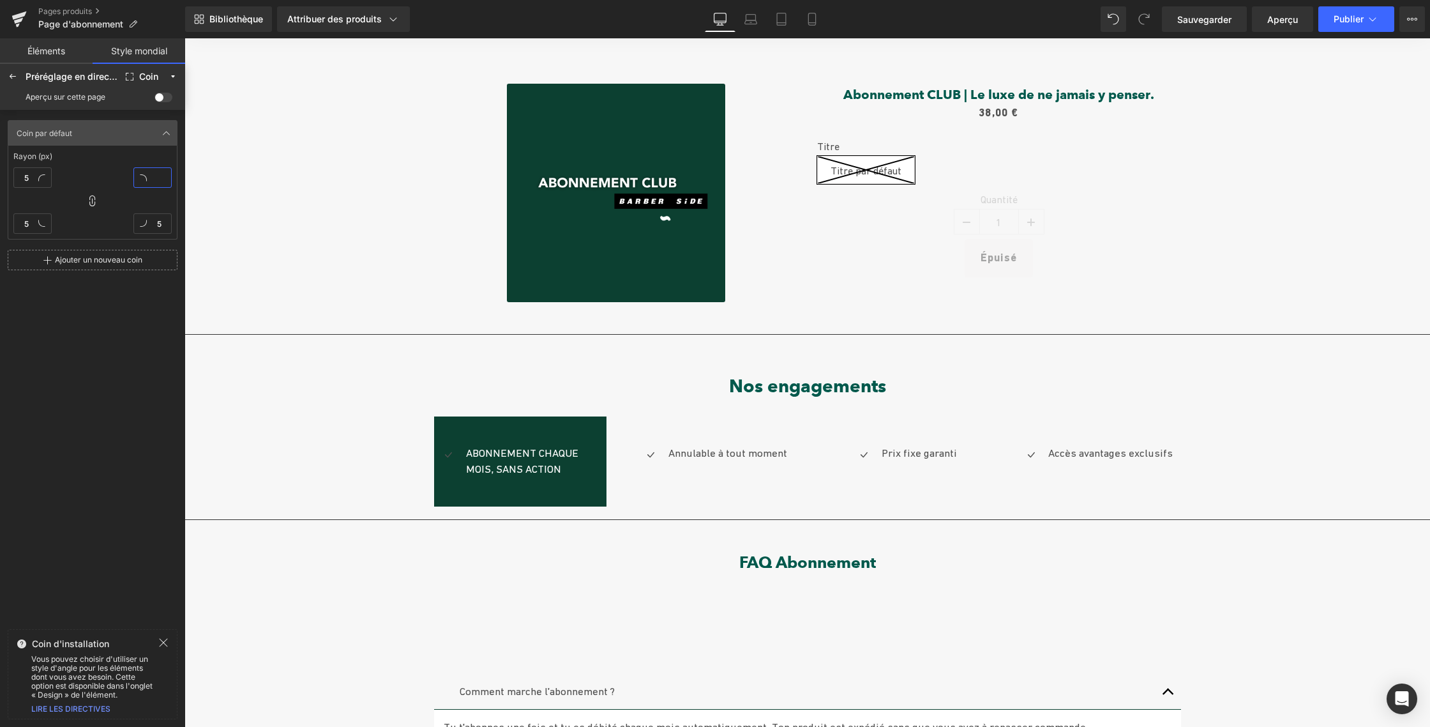
type input "1"
type input "10"
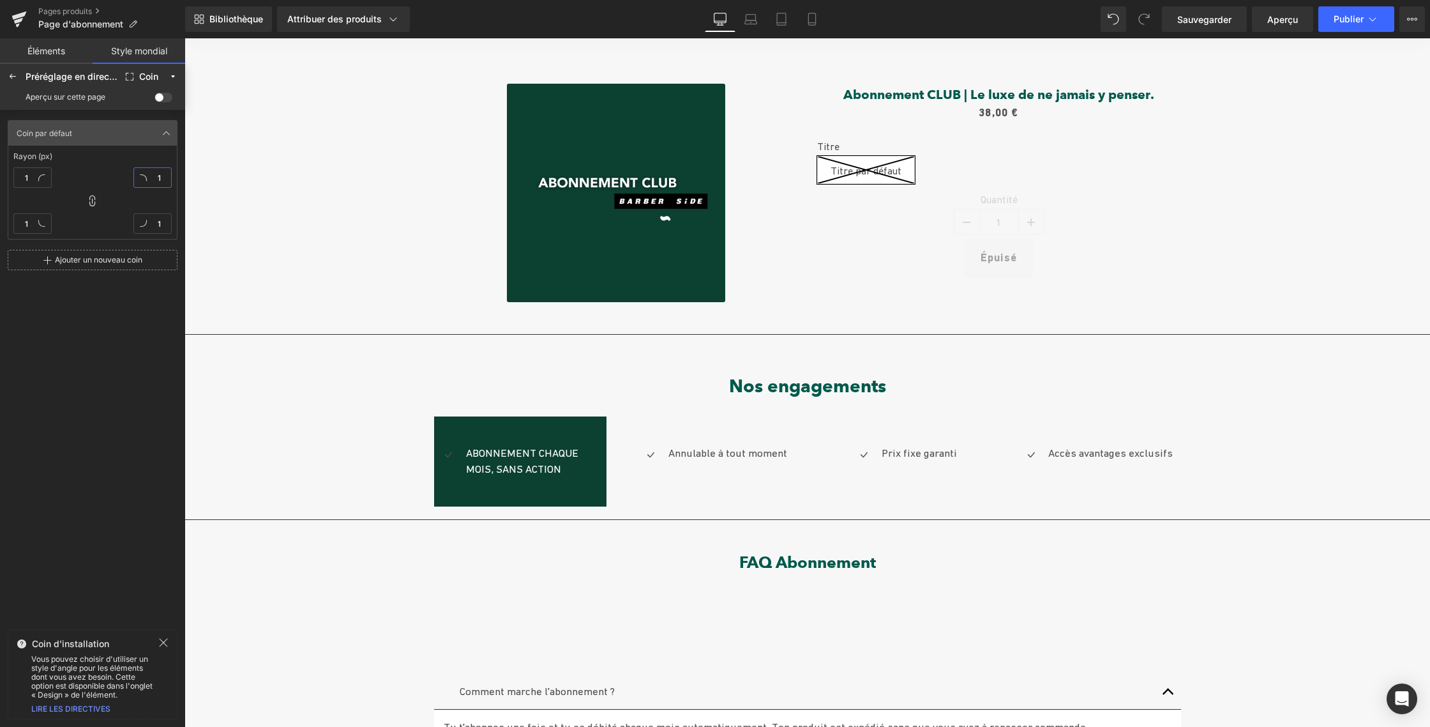
type input "10"
click at [160, 98] on span at bounding box center [164, 98] width 18 height 10
click at [155, 100] on input "checkbox" at bounding box center [155, 100] width 0 height 0
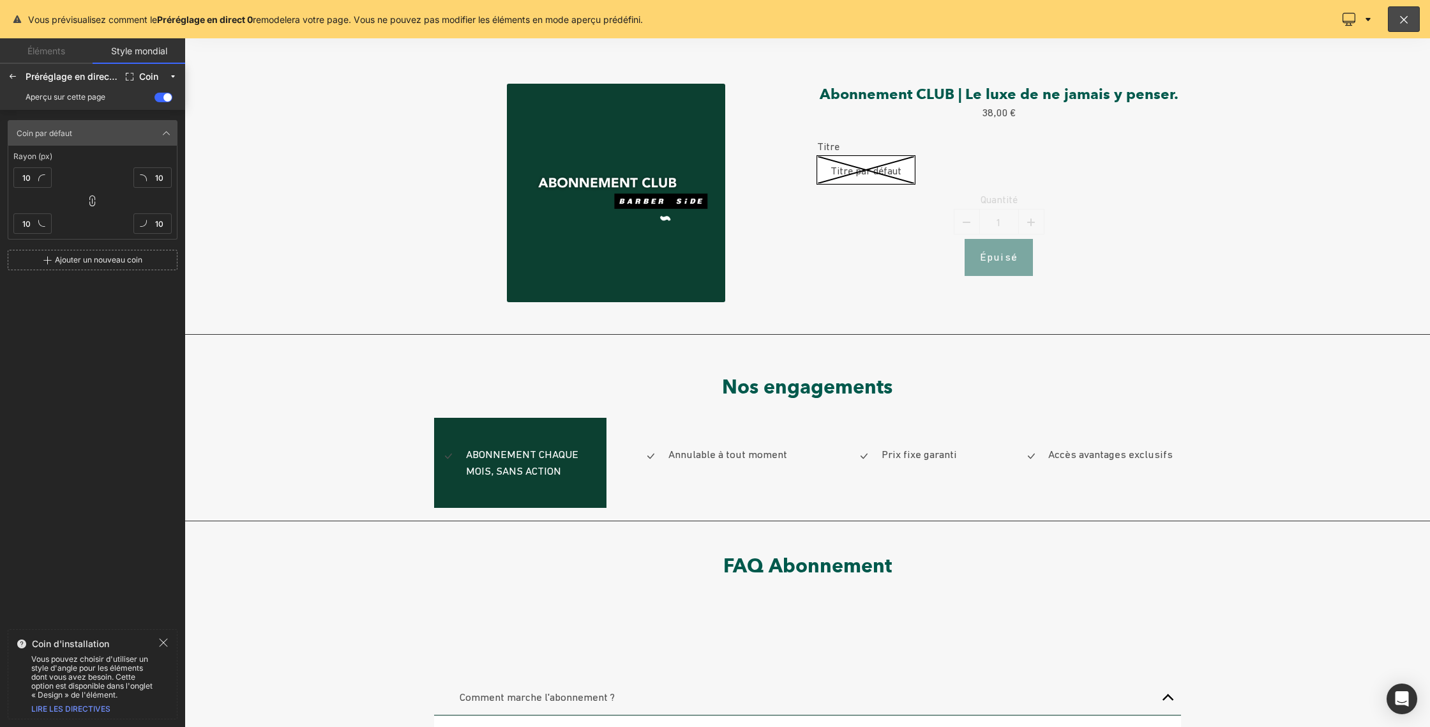
click at [160, 98] on span at bounding box center [164, 98] width 18 height 10
click at [155, 100] on input "checkbox" at bounding box center [155, 100] width 0 height 0
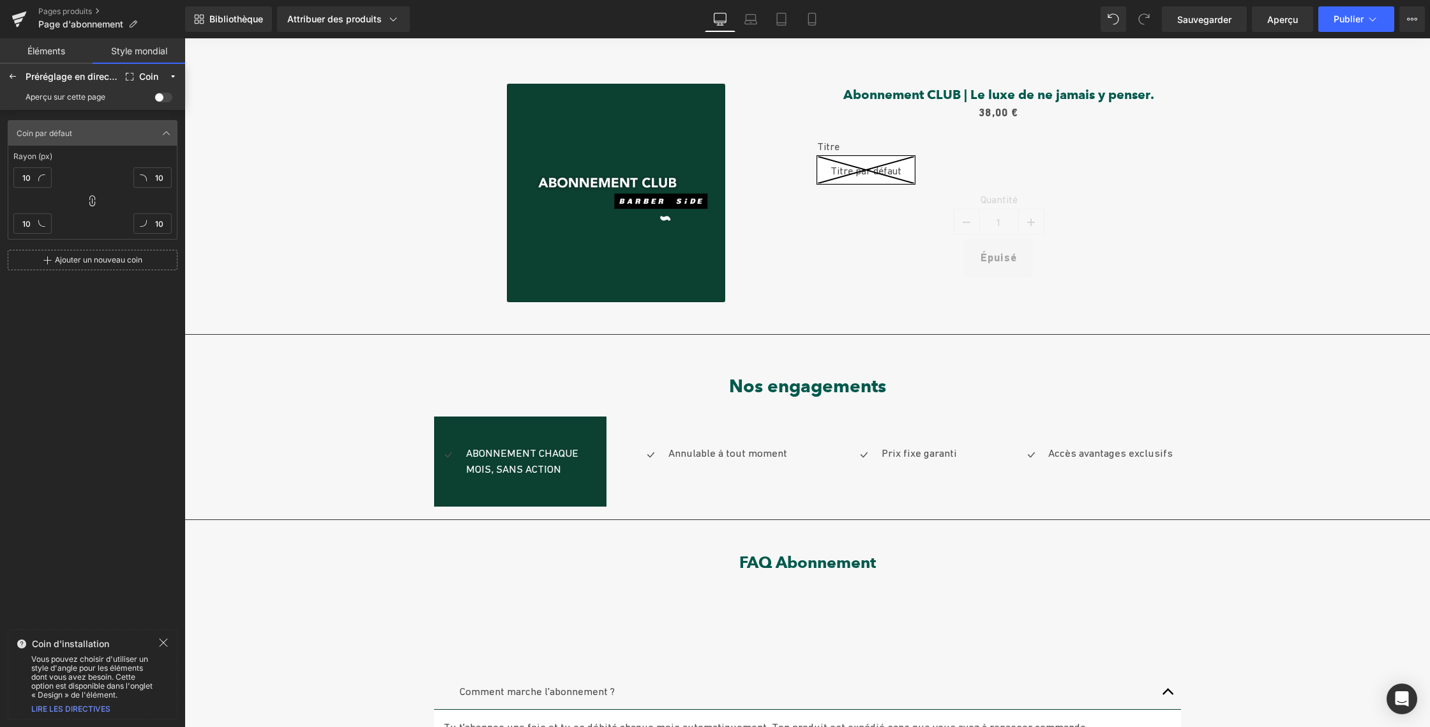
click at [160, 98] on span at bounding box center [164, 98] width 18 height 10
click at [155, 100] on input "checkbox" at bounding box center [155, 100] width 0 height 0
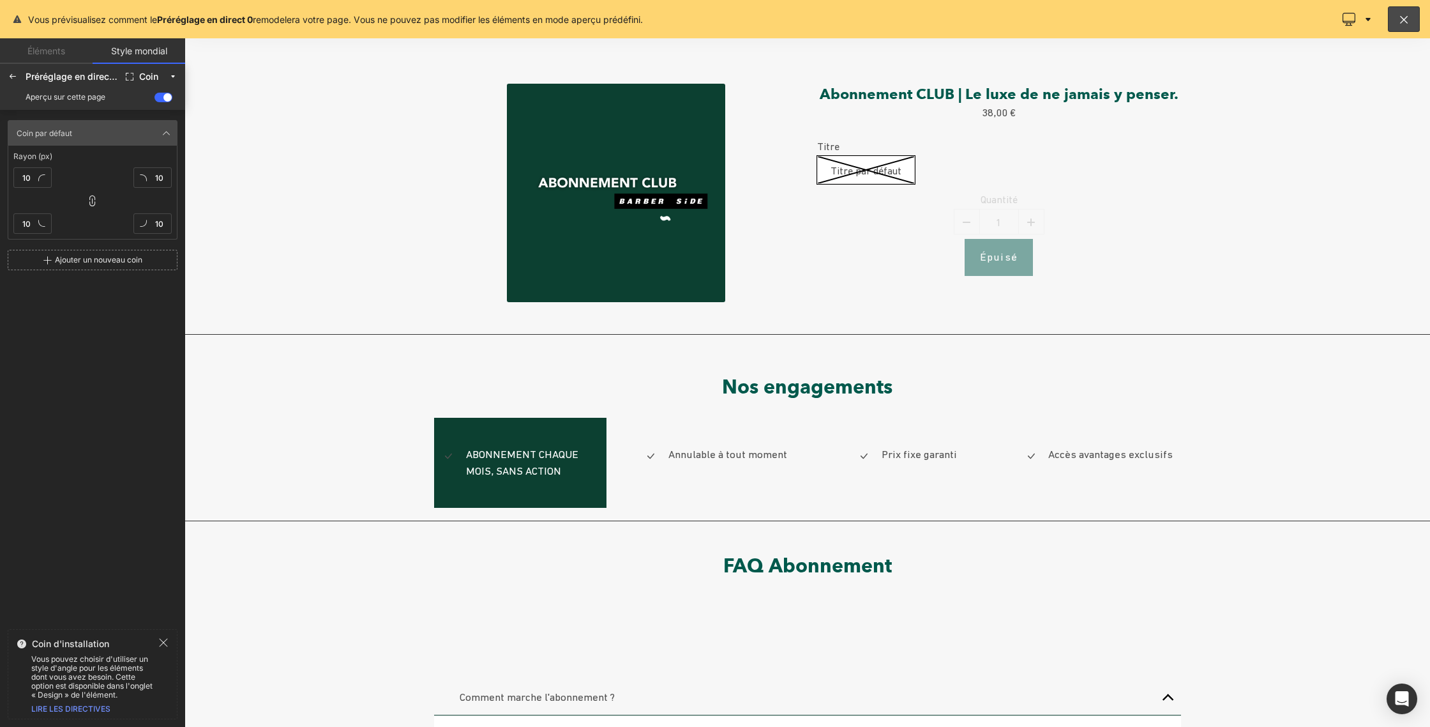
click at [160, 98] on span at bounding box center [164, 98] width 18 height 10
click at [155, 100] on input "checkbox" at bounding box center [155, 100] width 0 height 0
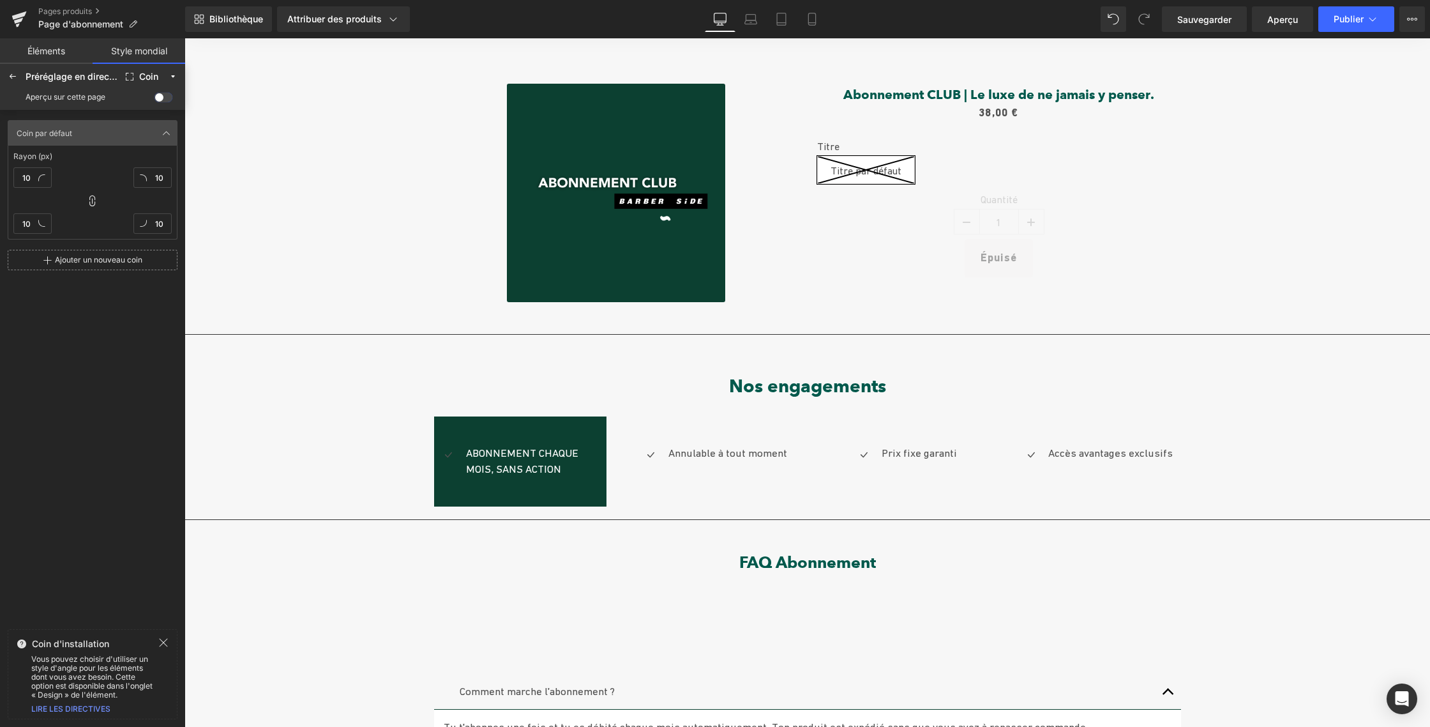
click at [185, 38] on div "54 px" at bounding box center [185, 38] width 0 height 0
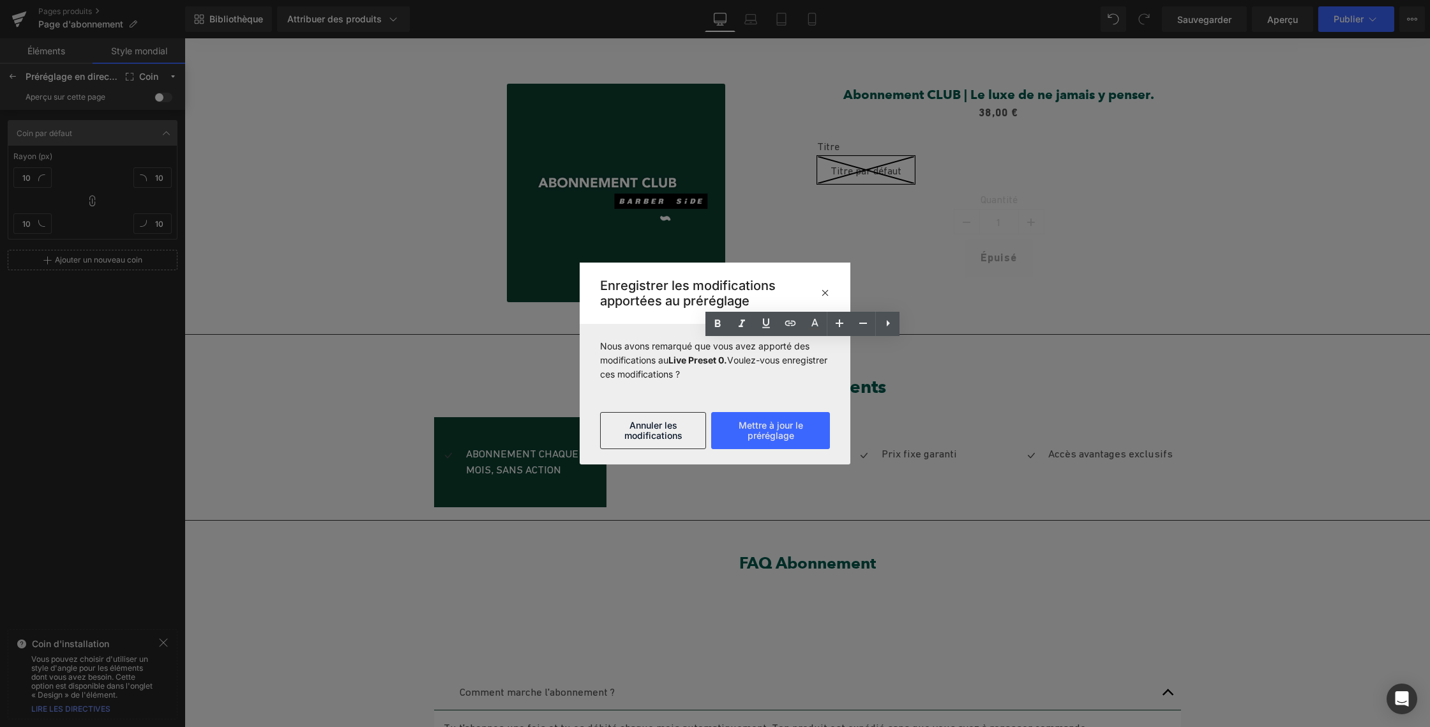
click at [827, 289] on icon at bounding box center [825, 292] width 10 height 10
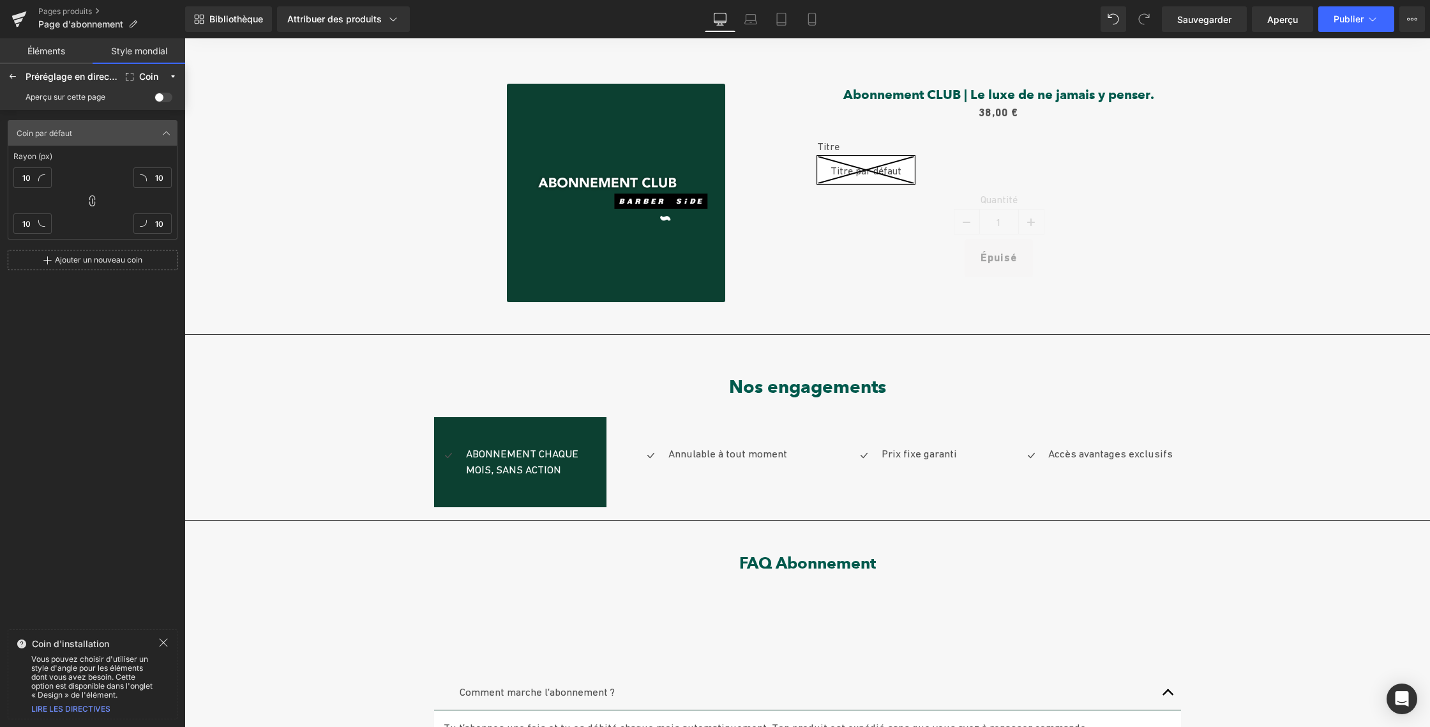
click at [241, 490] on div "Soldes (P) Image Abonnement CLUB | Le luxe de ne jamais y penser. (P) Titre 0 €…" at bounding box center [808, 665] width 1246 height 1240
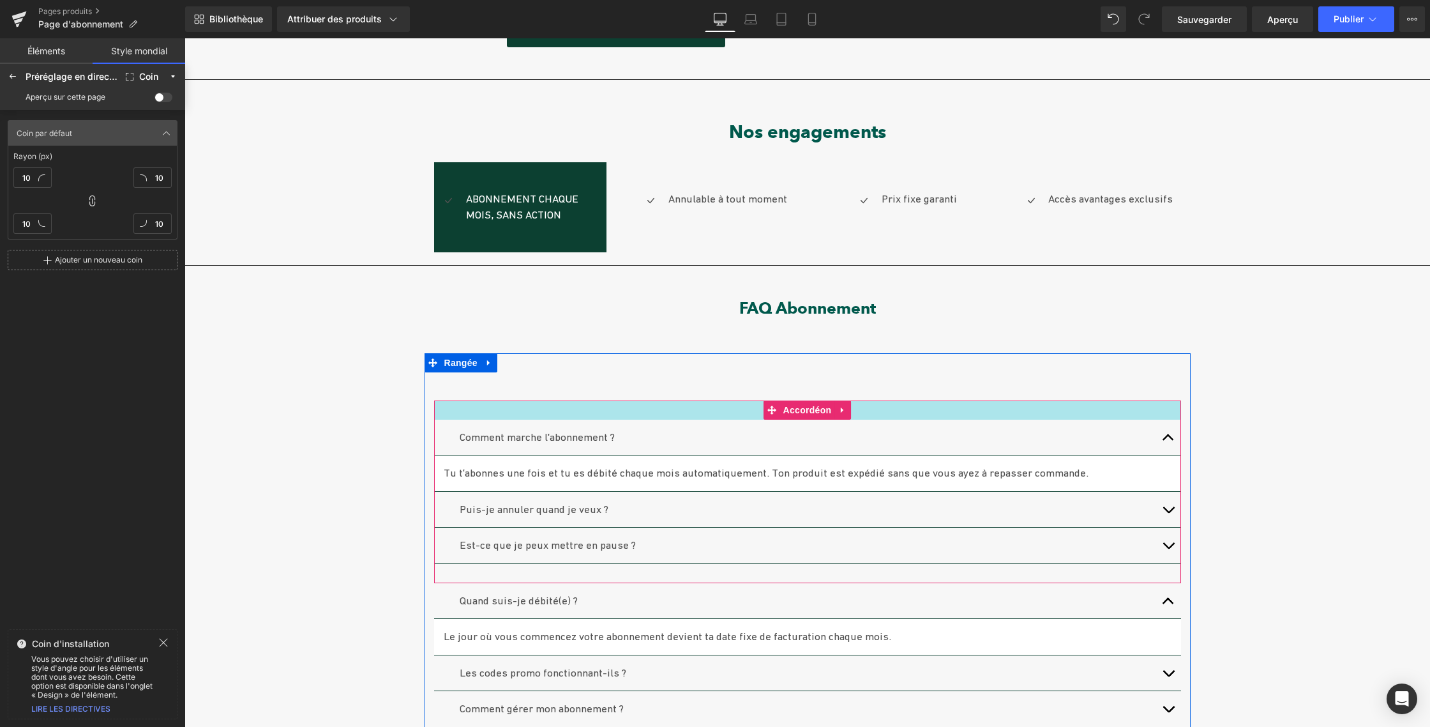
scroll to position [337, 0]
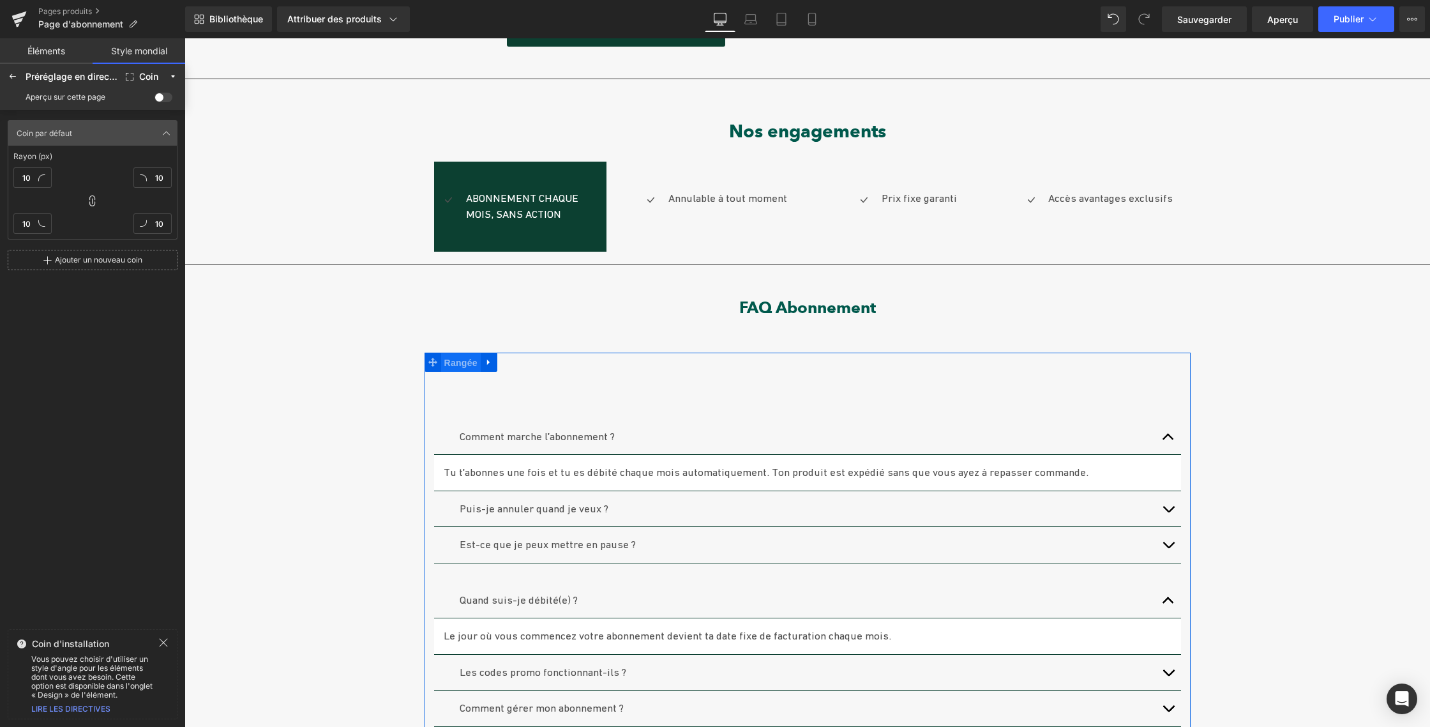
click at [458, 363] on font "Rangée" at bounding box center [460, 363] width 33 height 10
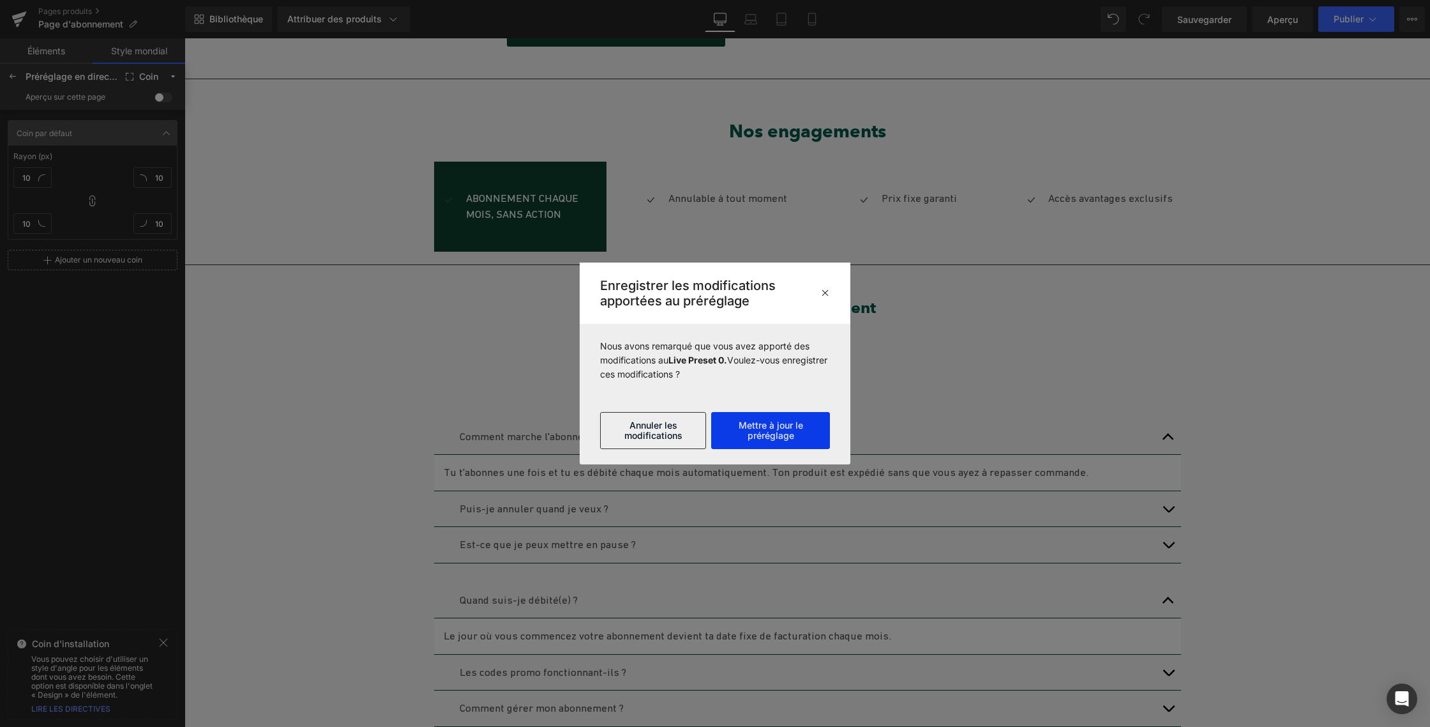
click at [777, 427] on font "Mettre à jour le préréglage" at bounding box center [771, 429] width 64 height 21
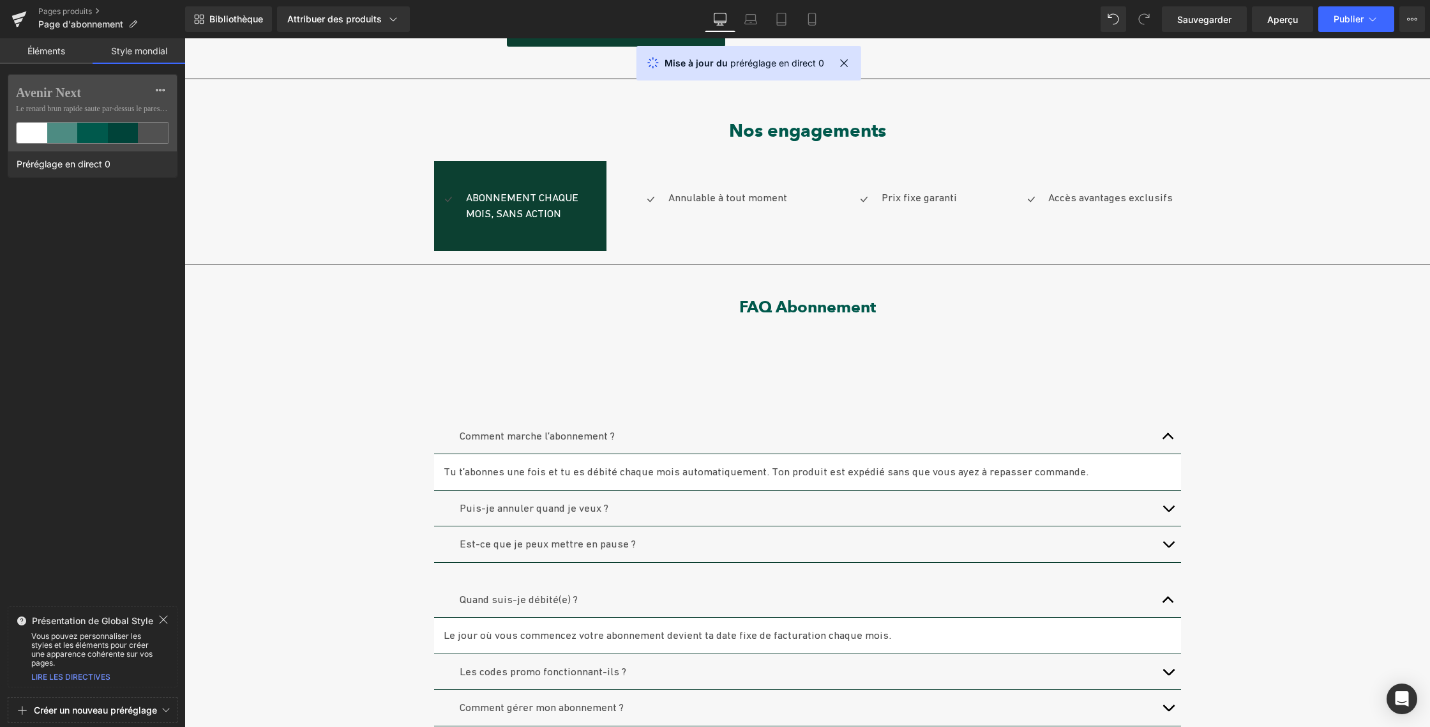
click at [107, 102] on div at bounding box center [92, 363] width 185 height 727
click at [103, 129] on div at bounding box center [92, 363] width 185 height 727
drag, startPoint x: 61, startPoint y: 163, endPoint x: 89, endPoint y: 155, distance: 29.1
click at [61, 163] on font "Préréglage en direct 0" at bounding box center [64, 163] width 94 height 11
click at [162, 89] on icon at bounding box center [160, 90] width 10 height 10
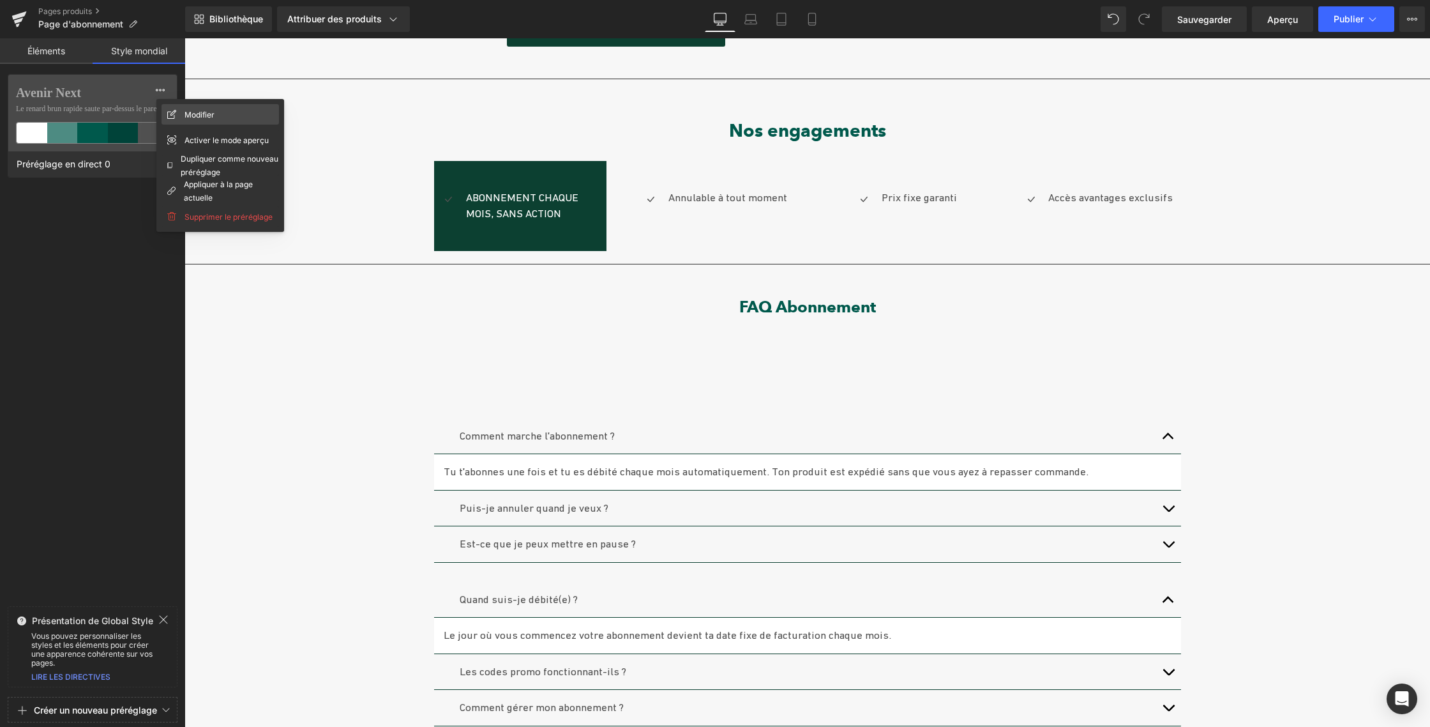
click at [232, 114] on div "Modifier" at bounding box center [220, 114] width 117 height 20
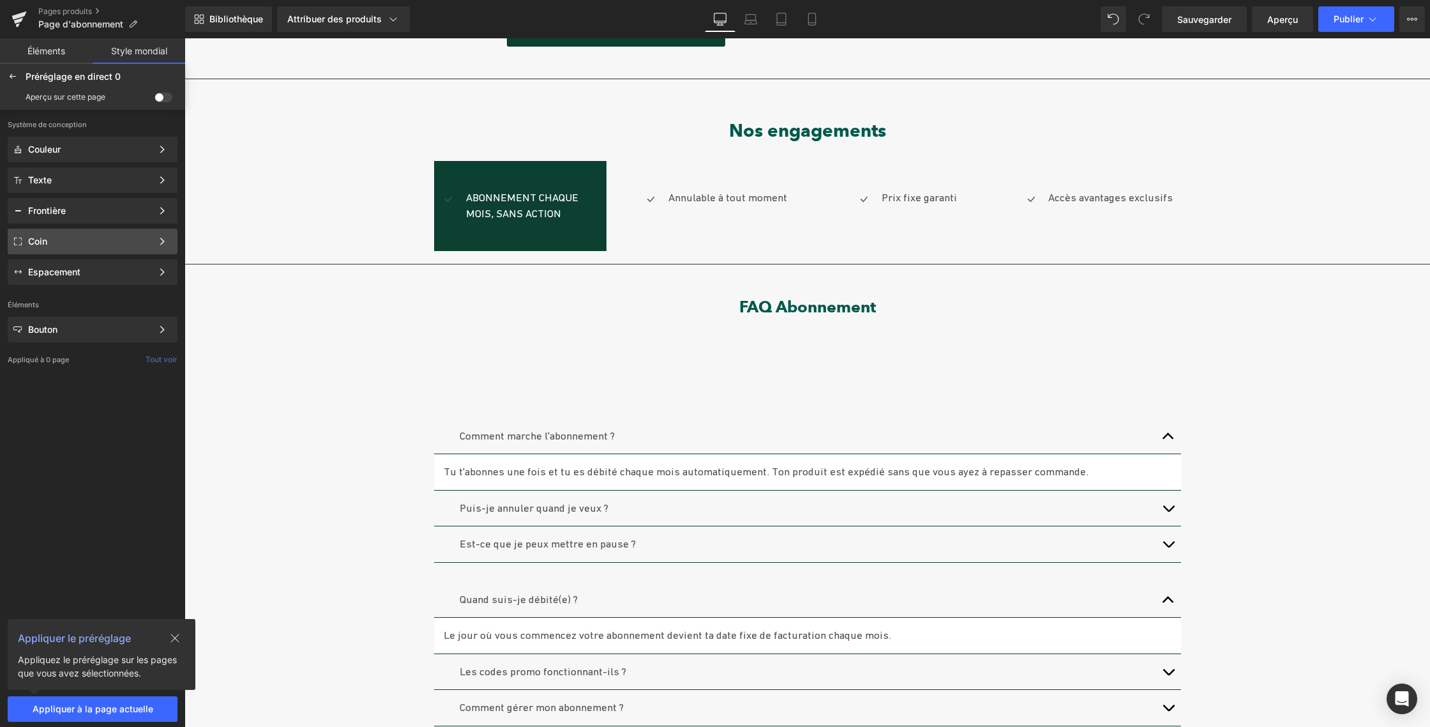
click at [93, 241] on div "Coin" at bounding box center [90, 241] width 124 height 10
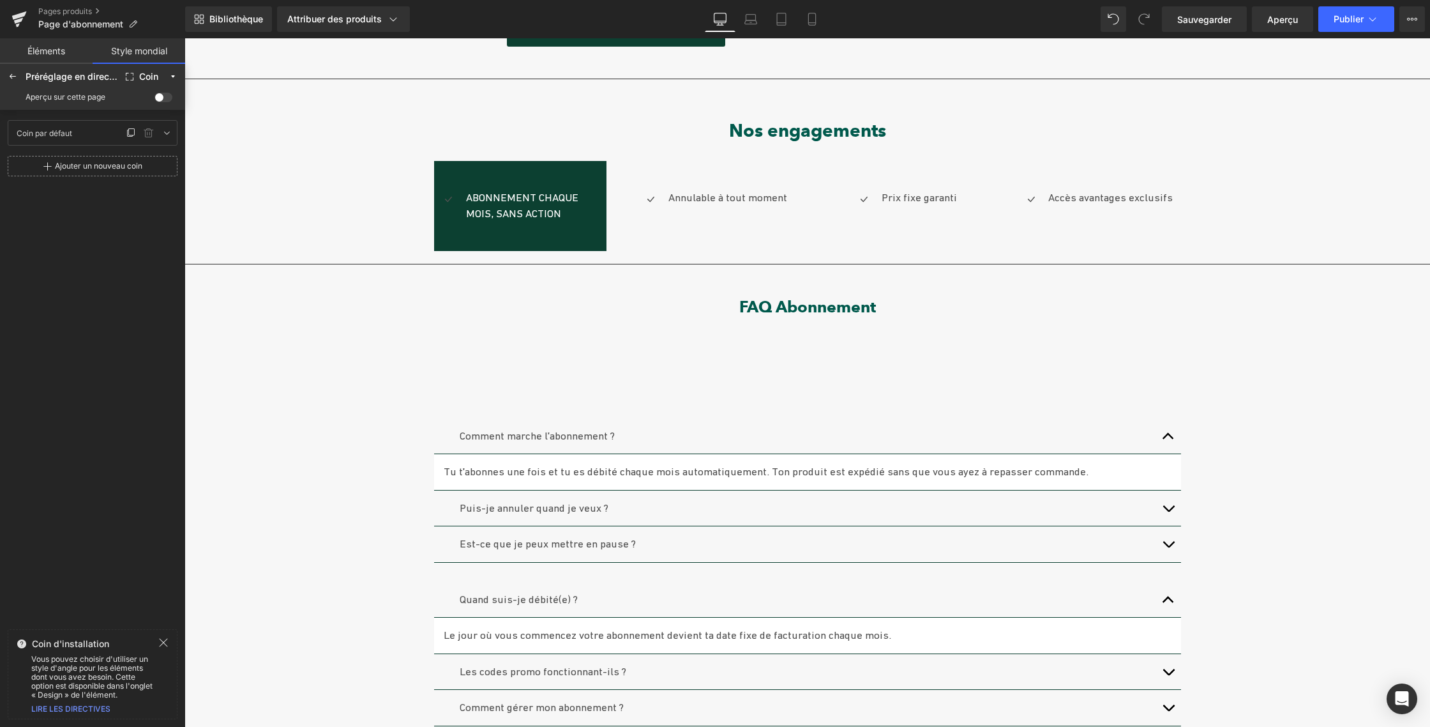
click at [100, 130] on div "Coin par défaut Default Corner" at bounding box center [67, 132] width 112 height 19
click at [168, 135] on icon at bounding box center [167, 133] width 10 height 10
click at [11, 77] on icon at bounding box center [13, 77] width 10 height 10
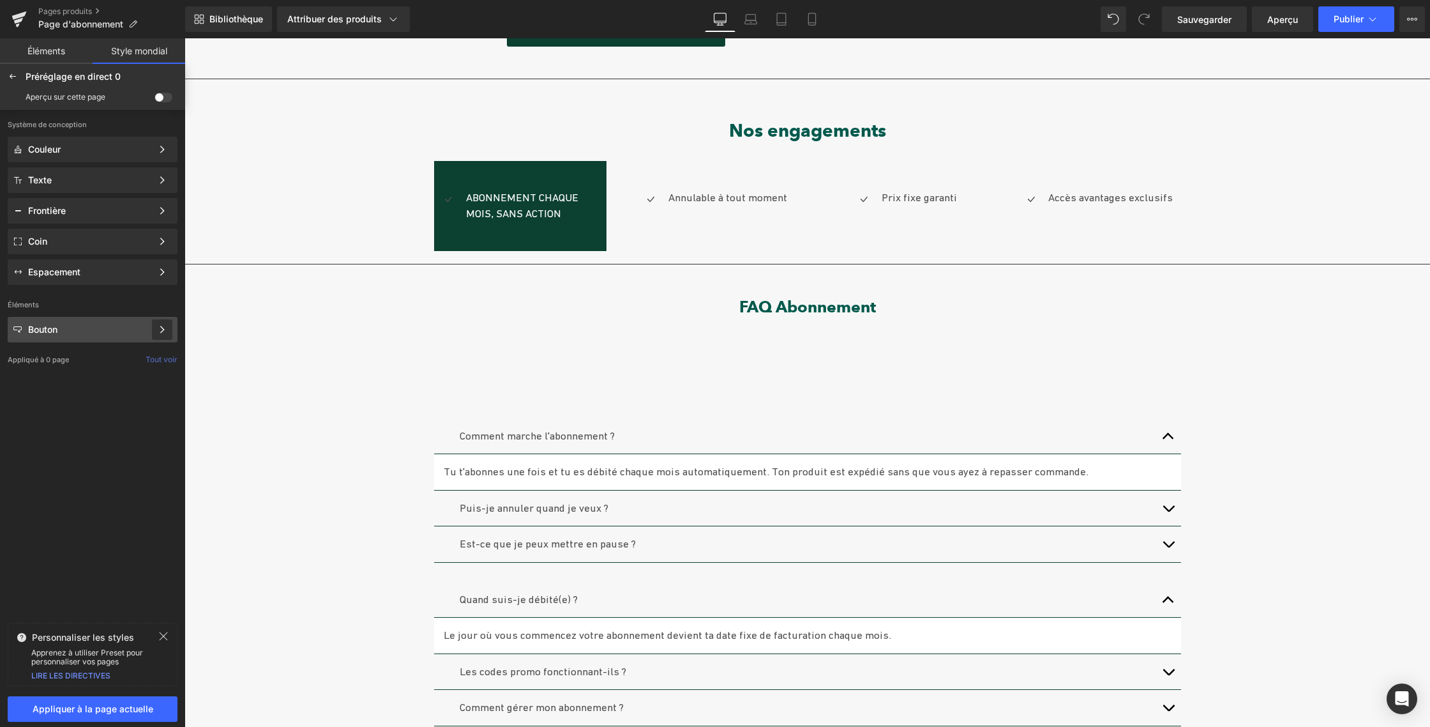
click at [161, 331] on icon at bounding box center [162, 329] width 9 height 9
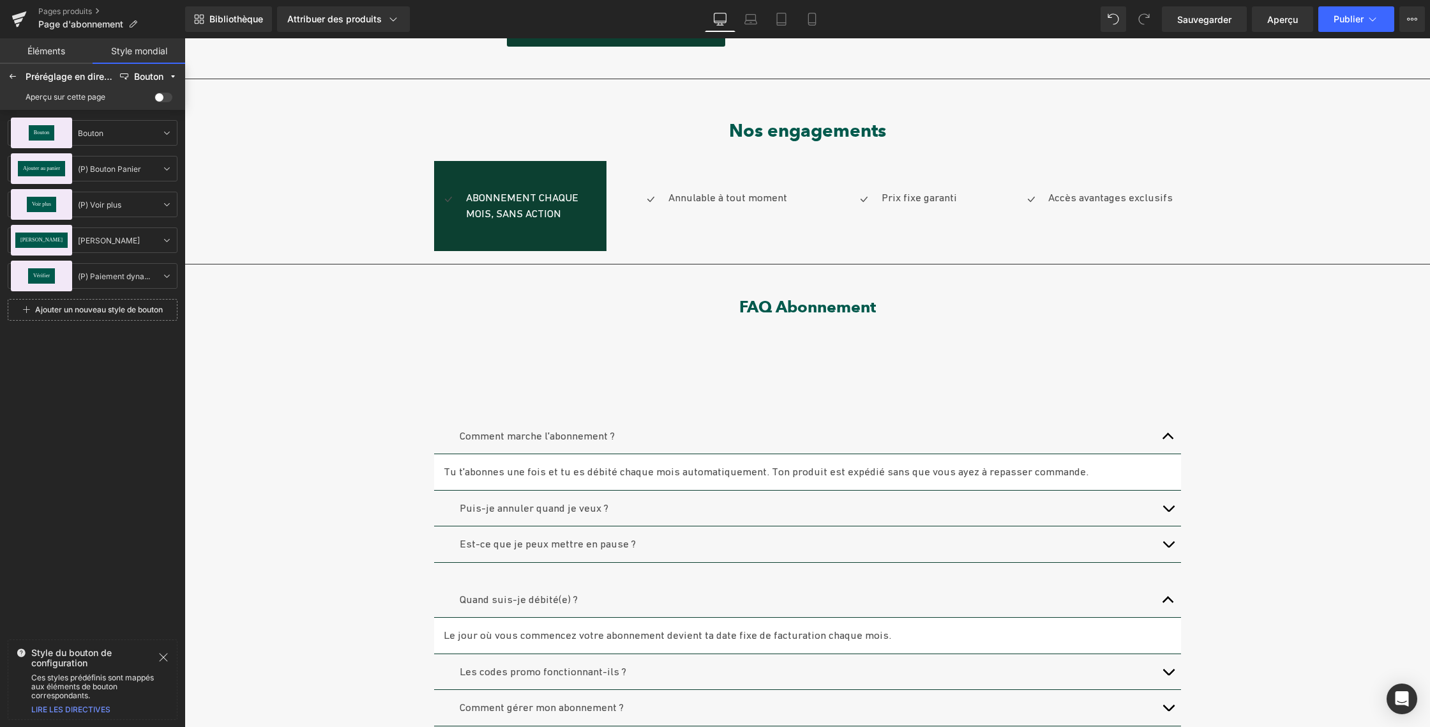
click at [158, 98] on span at bounding box center [164, 98] width 18 height 10
click at [155, 100] on input "checkbox" at bounding box center [155, 100] width 0 height 0
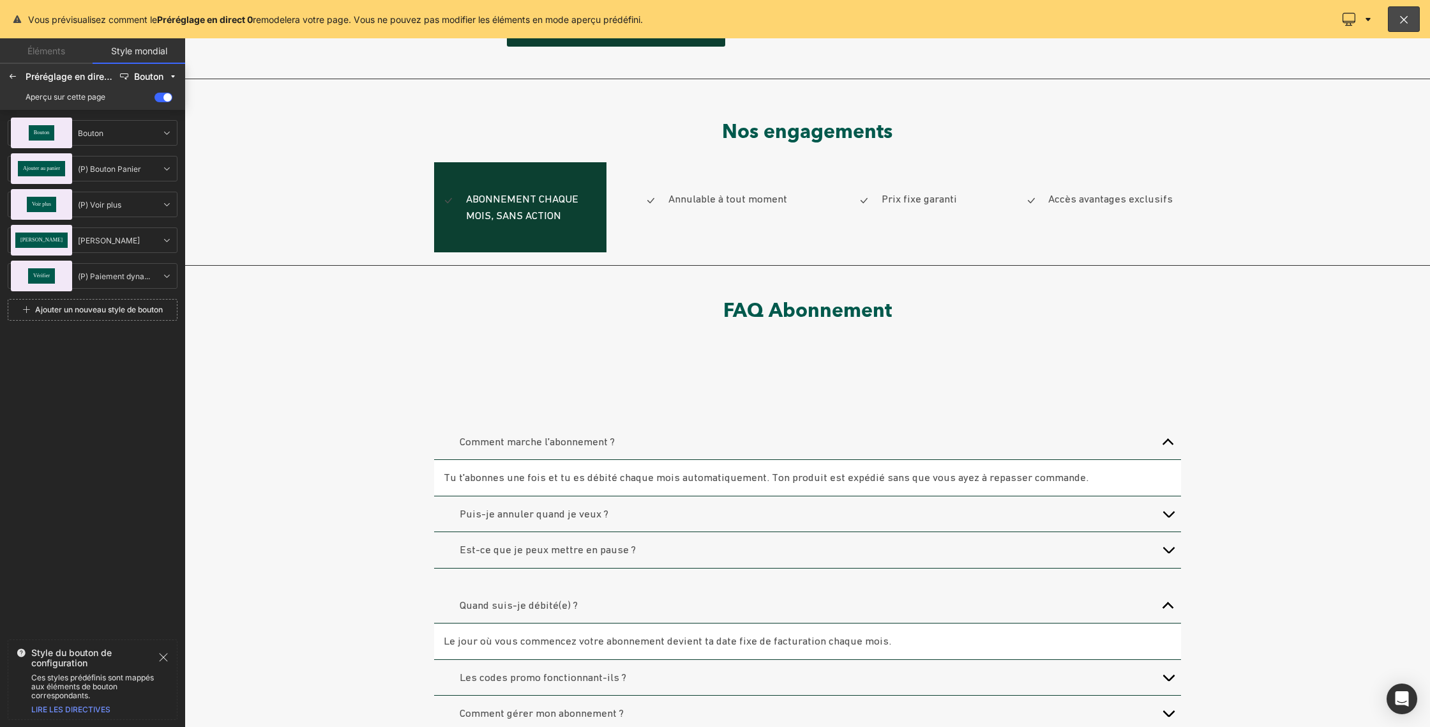
click at [158, 98] on span at bounding box center [164, 98] width 18 height 10
click at [155, 100] on input "checkbox" at bounding box center [155, 100] width 0 height 0
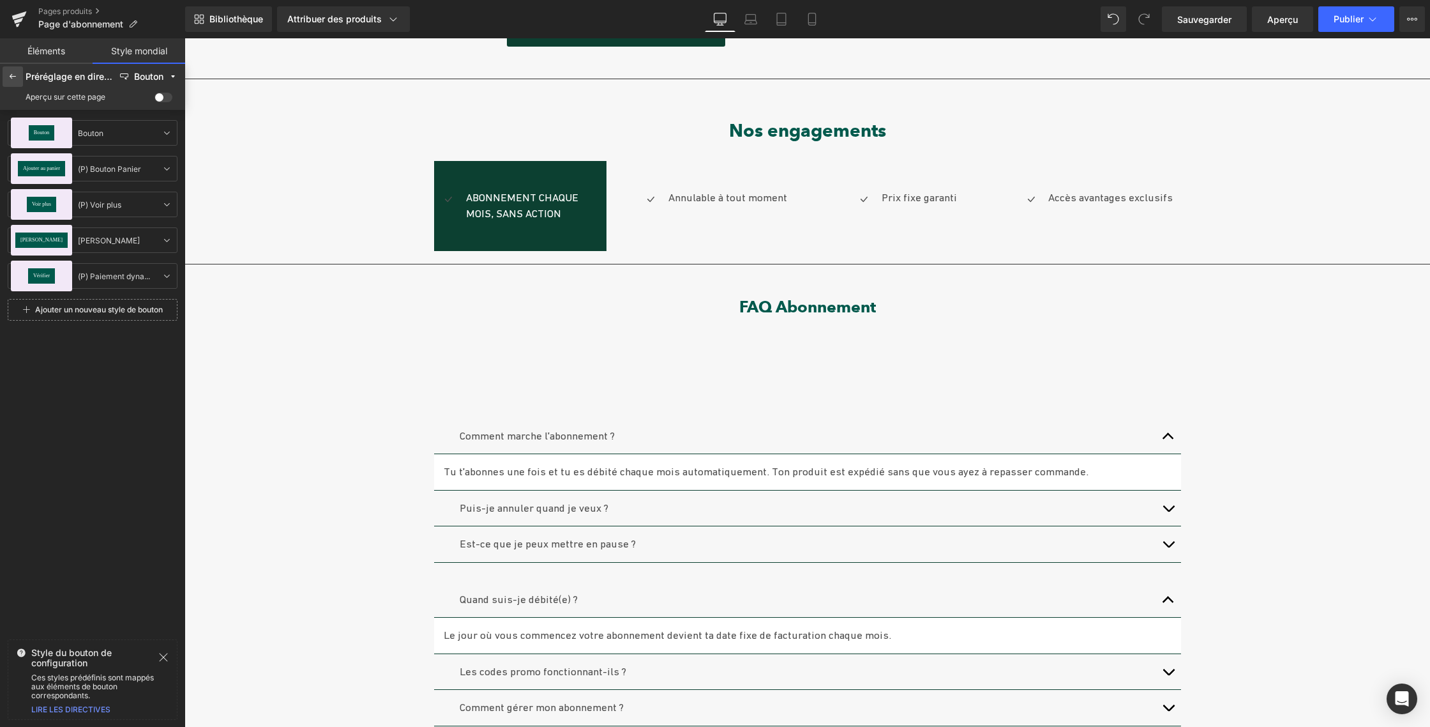
click at [10, 79] on icon at bounding box center [13, 77] width 10 height 10
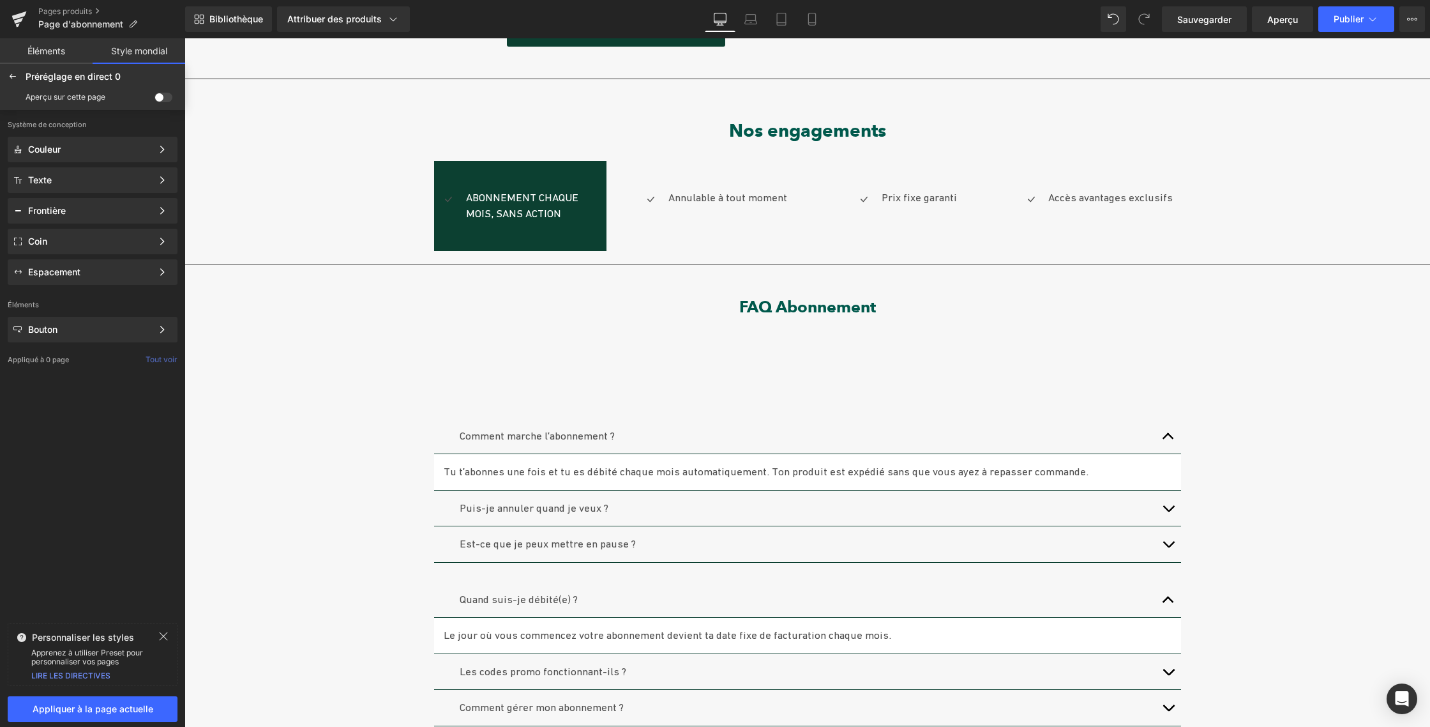
click at [41, 56] on font "Éléments" at bounding box center [46, 50] width 38 height 11
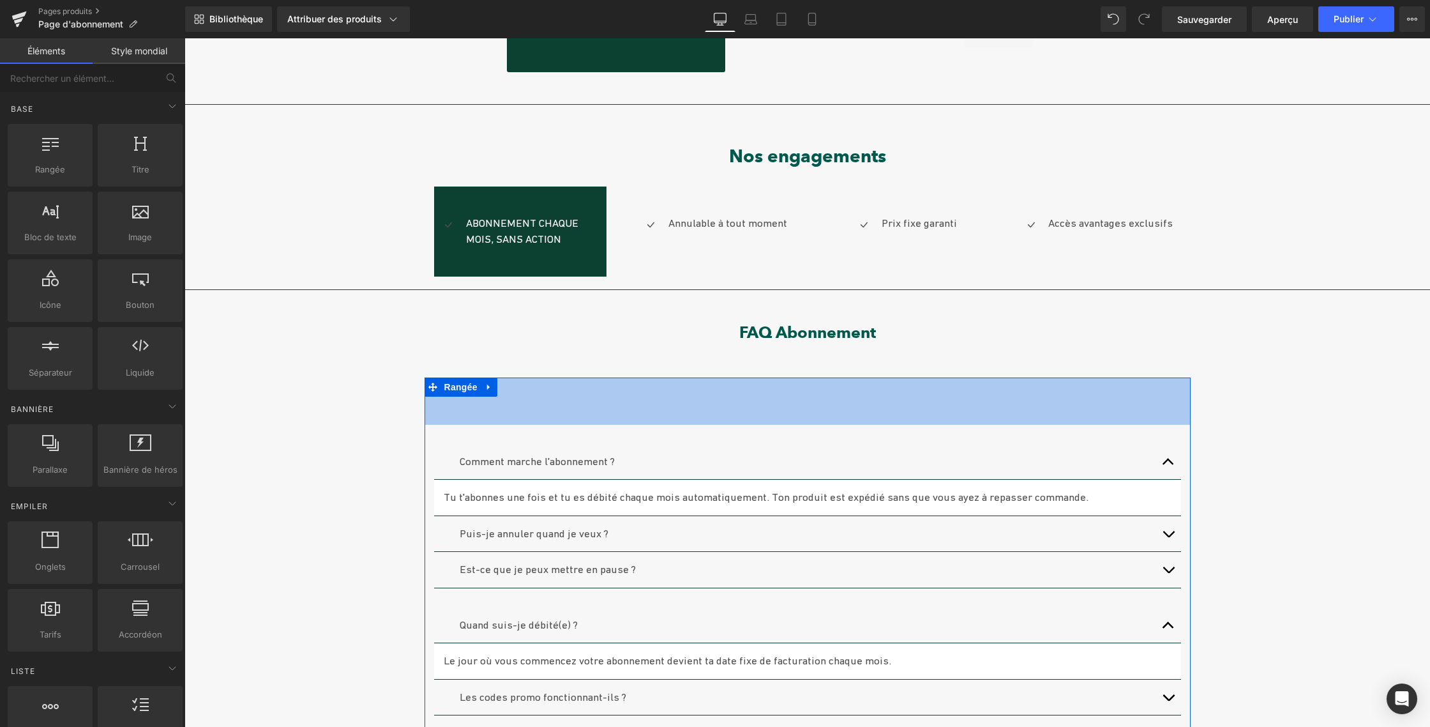
scroll to position [306, 0]
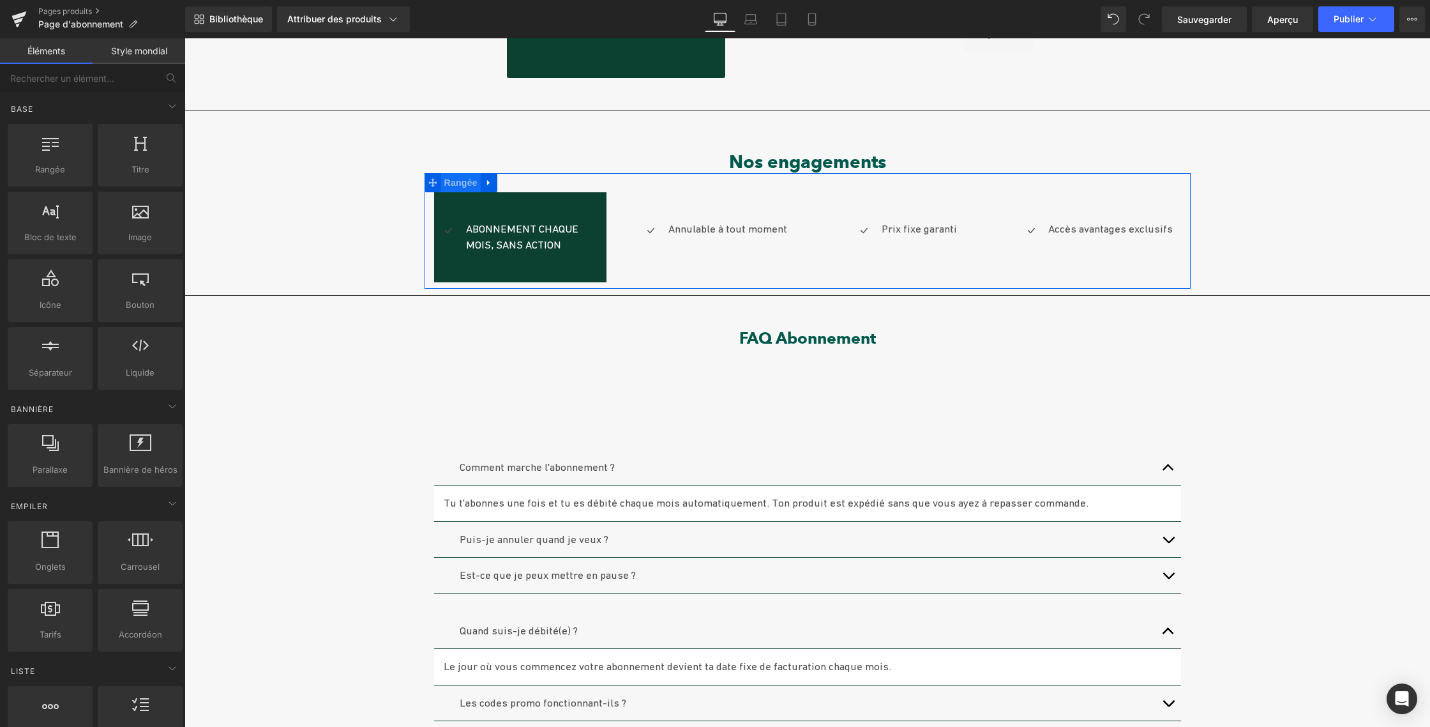
click at [457, 181] on font "Rangée" at bounding box center [460, 183] width 33 height 10
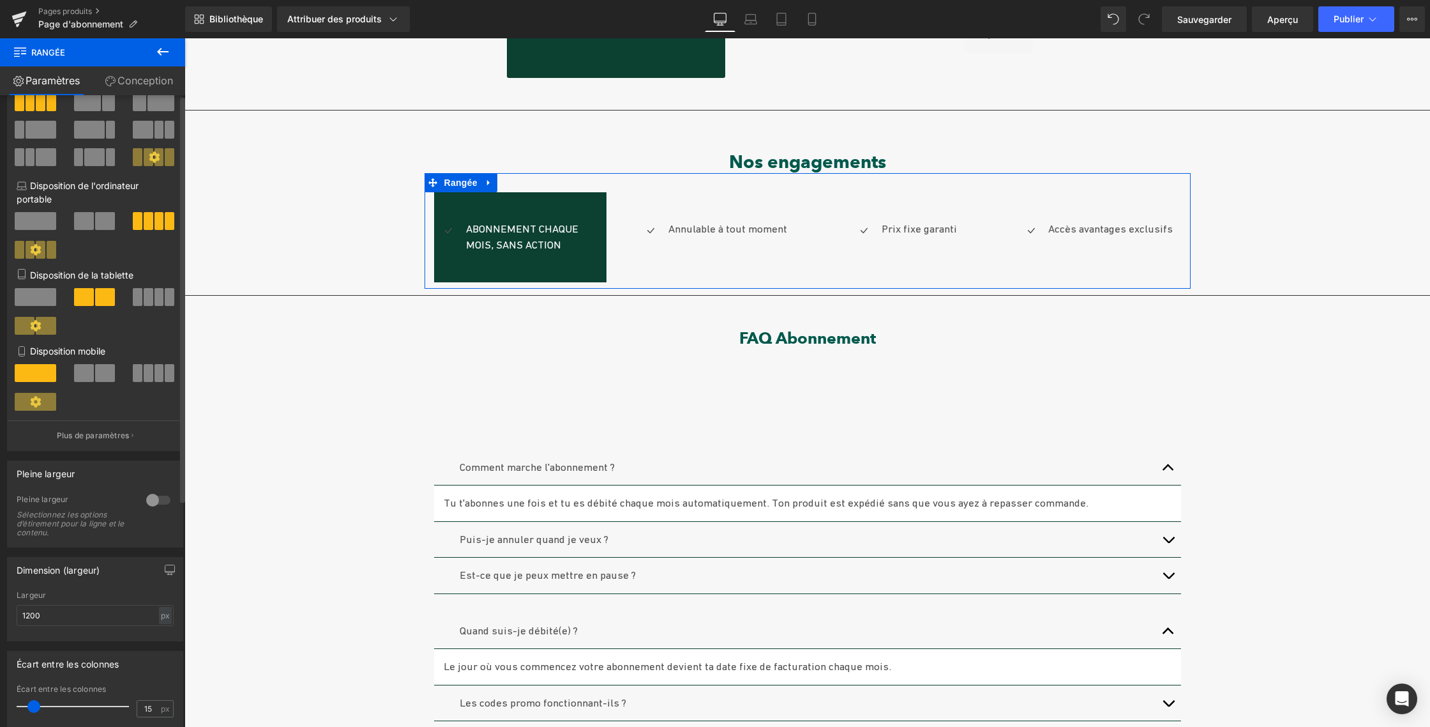
scroll to position [0, 0]
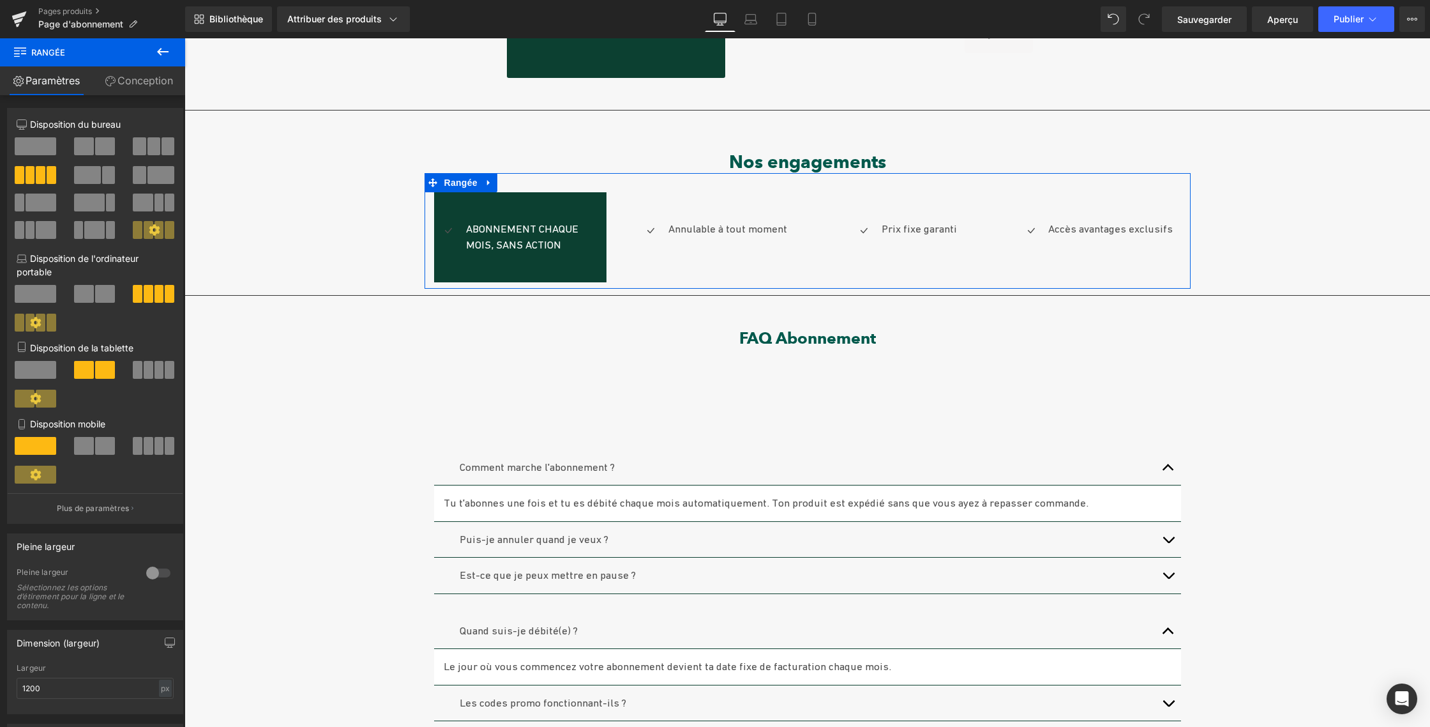
click at [140, 82] on font "Conception" at bounding box center [145, 80] width 56 height 13
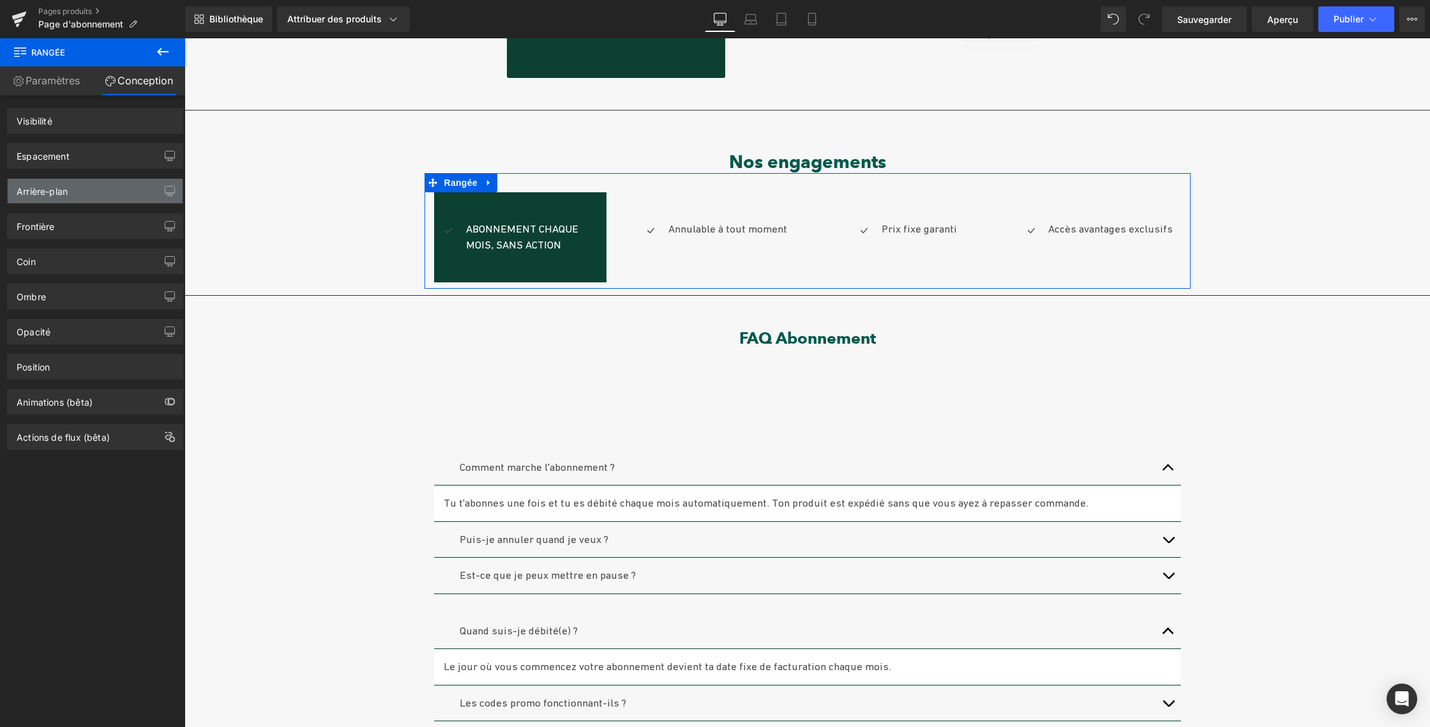
click at [121, 192] on div "Arrière-plan" at bounding box center [95, 191] width 175 height 24
click at [165, 190] on icon "button" at bounding box center [170, 191] width 10 height 10
click at [56, 191] on font "Arrière-plan" at bounding box center [42, 191] width 51 height 11
click at [160, 188] on button "button" at bounding box center [170, 191] width 20 height 24
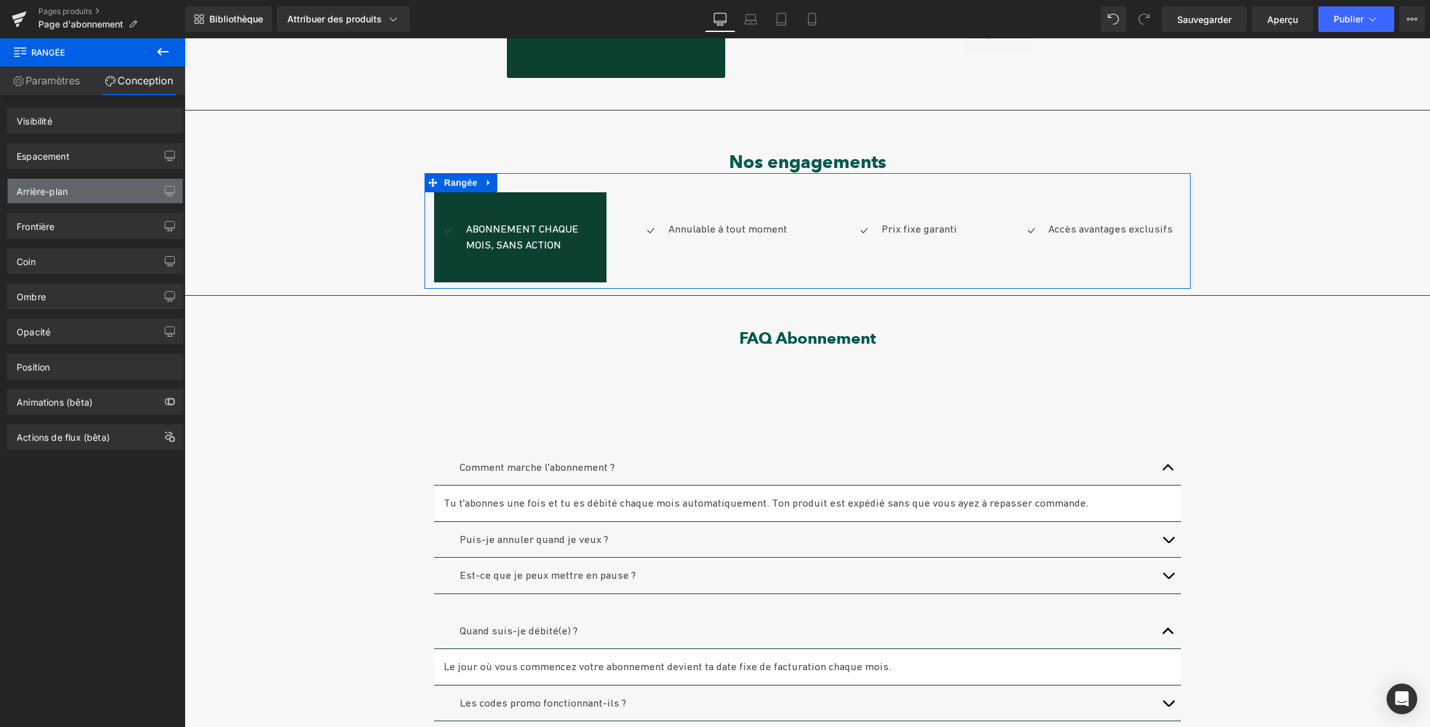
click at [127, 190] on div "Arrière-plan" at bounding box center [95, 191] width 175 height 24
click at [166, 222] on icon "button" at bounding box center [170, 226] width 10 height 10
drag, startPoint x: 77, startPoint y: 156, endPoint x: 45, endPoint y: 153, distance: 31.4
click at [76, 156] on div "Espacement" at bounding box center [95, 156] width 175 height 24
click at [27, 132] on div "Visibilité" at bounding box center [95, 121] width 175 height 24
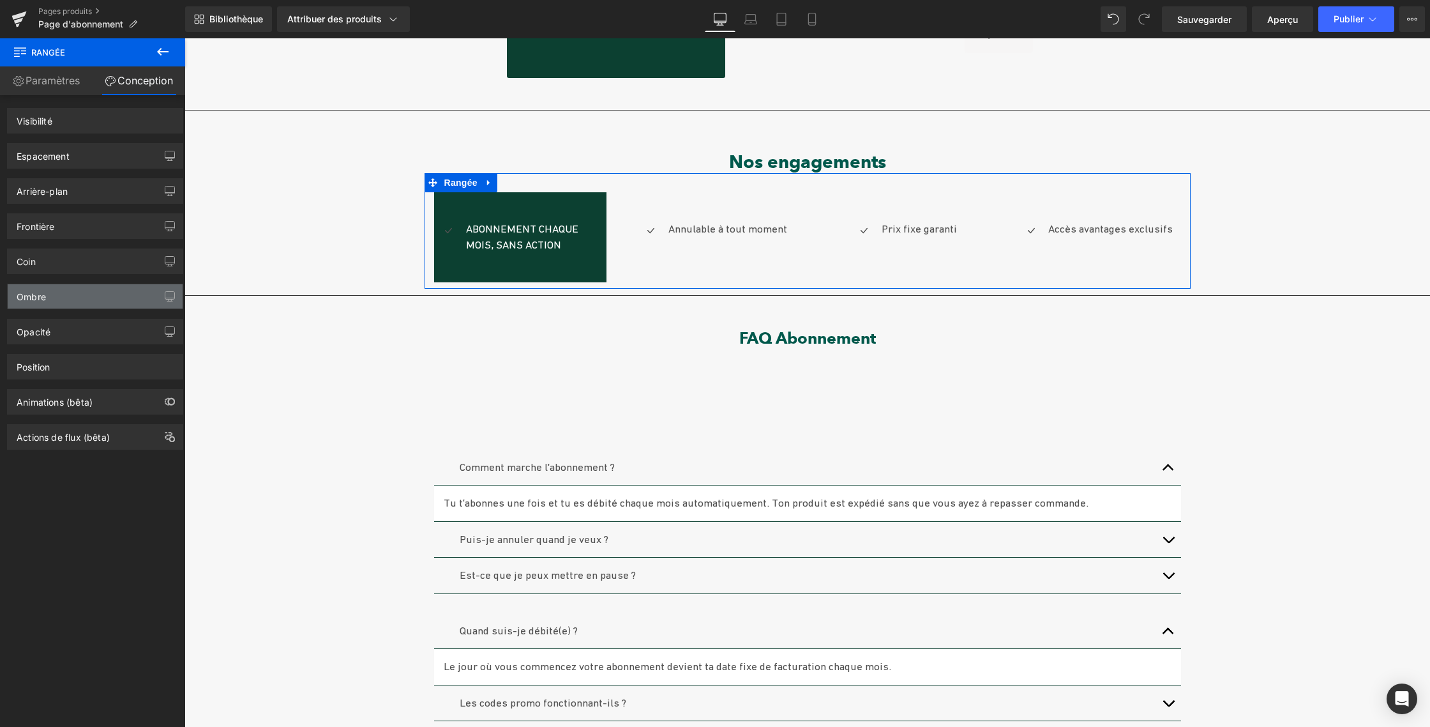
drag, startPoint x: 27, startPoint y: 291, endPoint x: 30, endPoint y: 297, distance: 6.9
click at [27, 291] on div "Ombre" at bounding box center [31, 293] width 29 height 18
click at [44, 331] on font "Opacité" at bounding box center [34, 331] width 34 height 11
click at [449, 262] on ul "Icône Abonnement chaque mois, sans action Bloc de texte" at bounding box center [520, 242] width 172 height 42
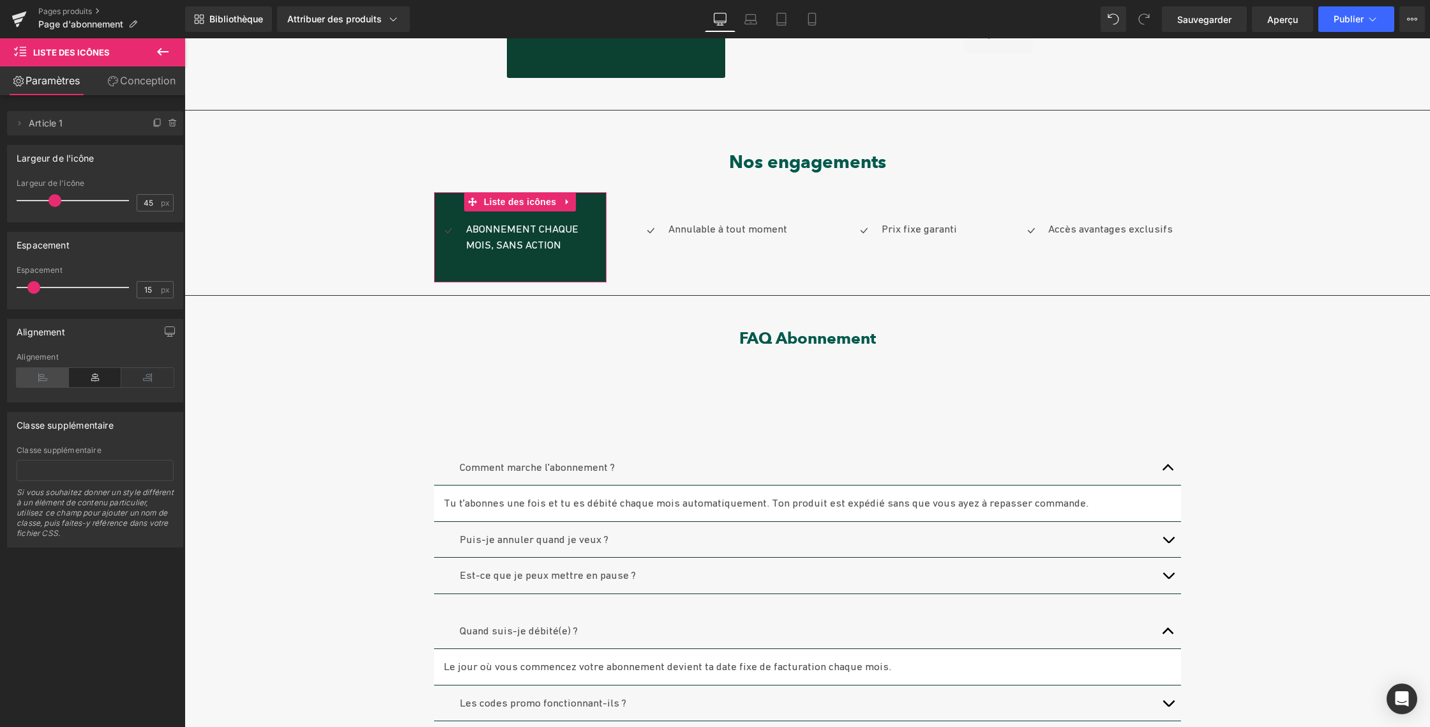
click at [39, 375] on icon at bounding box center [43, 377] width 52 height 19
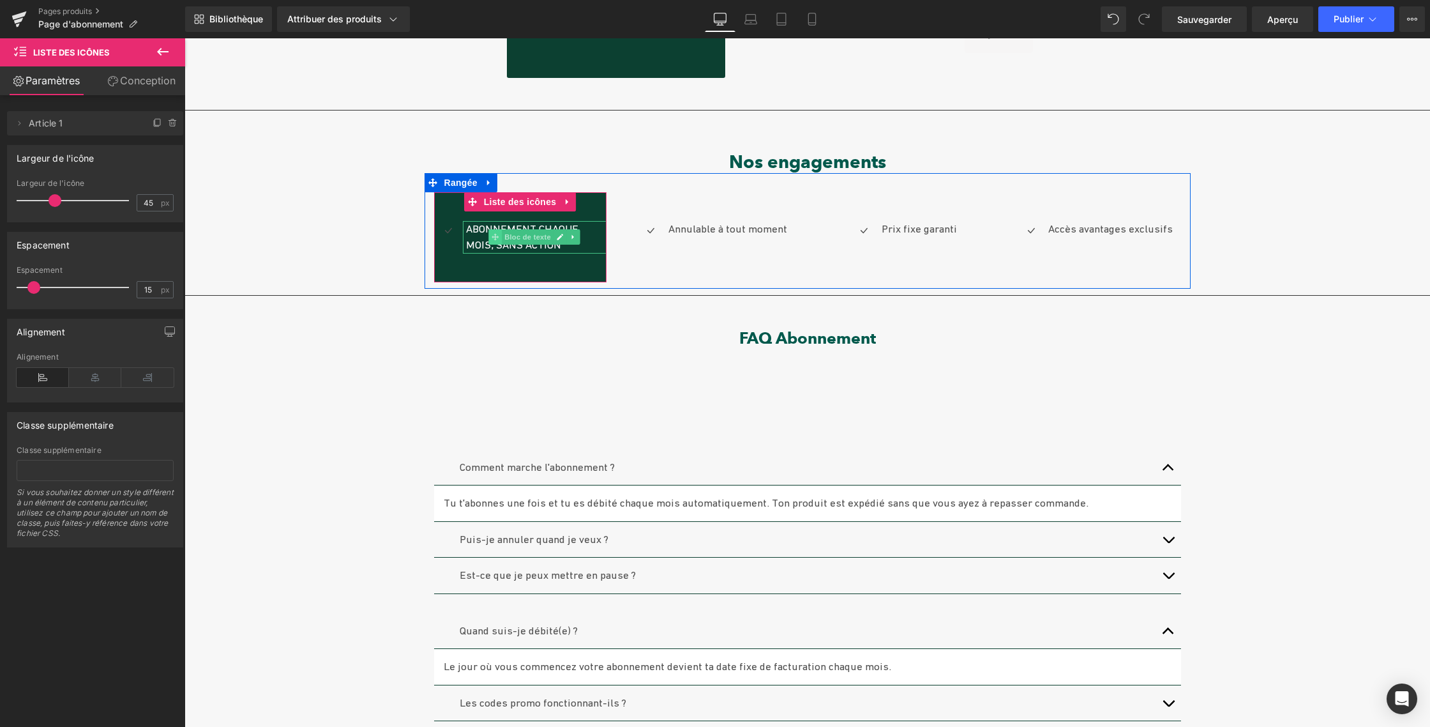
click at [488, 239] on span at bounding box center [494, 236] width 13 height 15
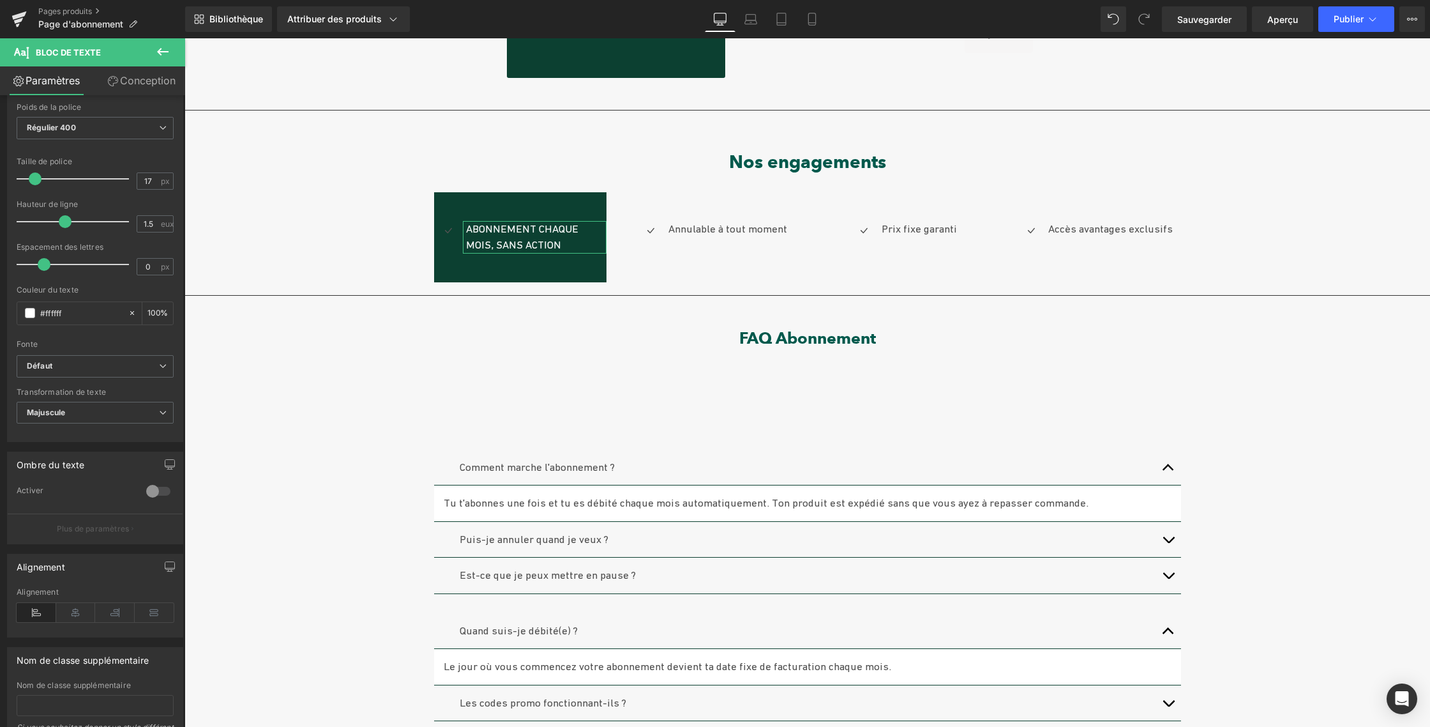
scroll to position [101, 0]
click at [27, 601] on icon at bounding box center [37, 606] width 40 height 19
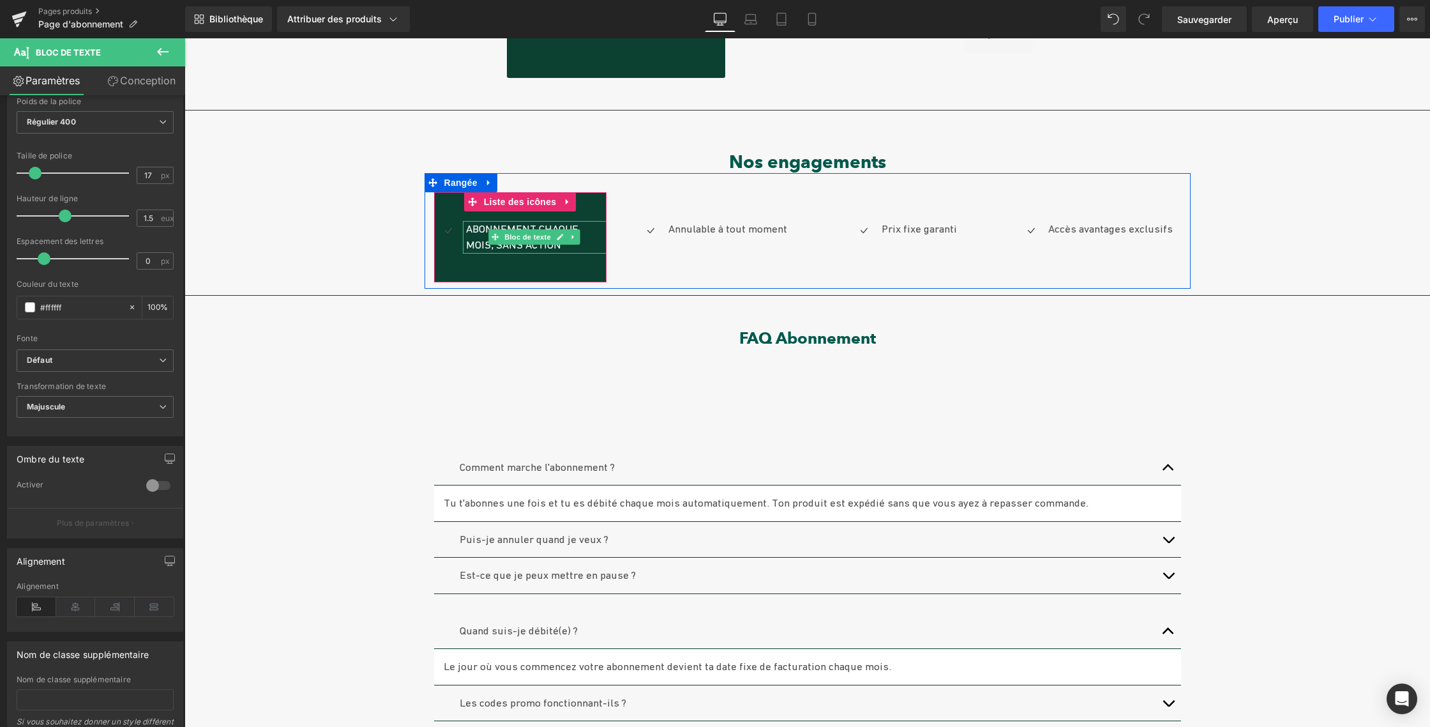
click at [582, 239] on p "Abonnement chaque mois, sans action" at bounding box center [536, 237] width 140 height 33
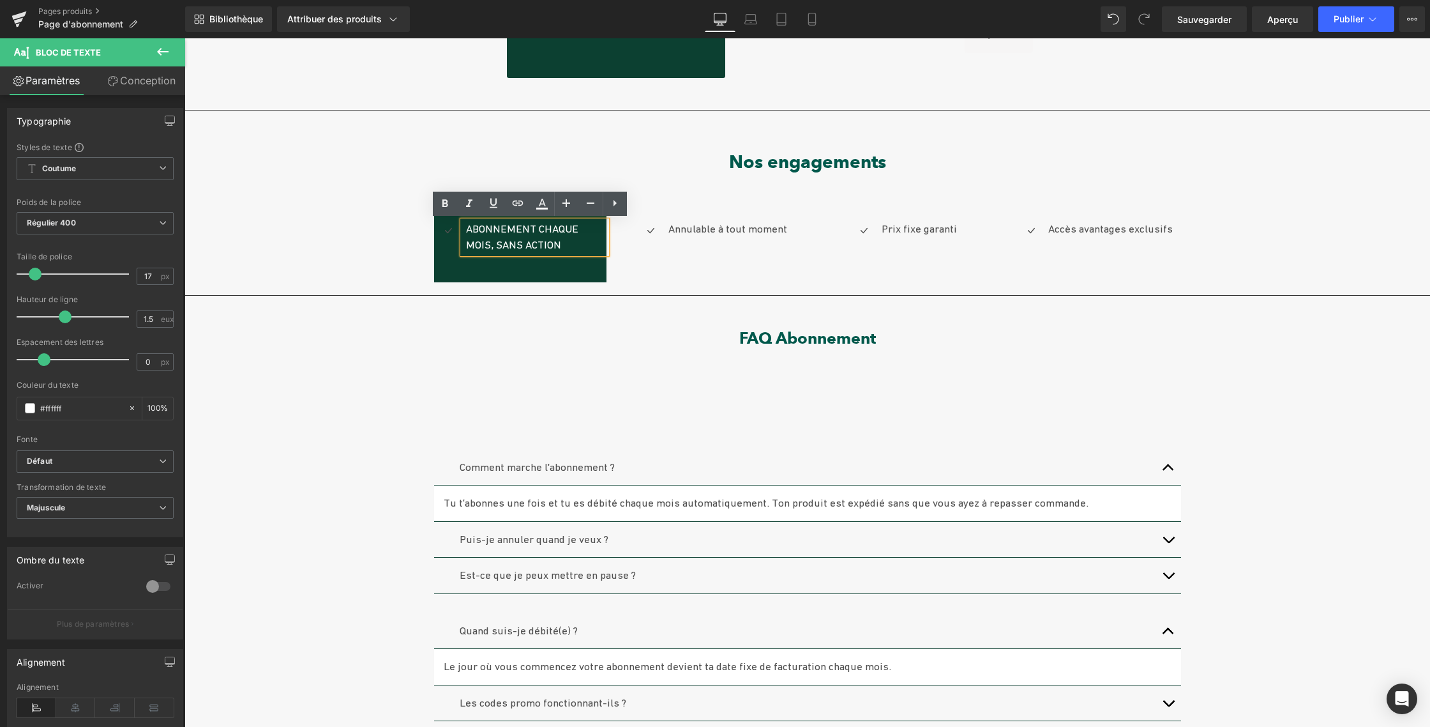
click at [488, 253] on div "Abonnement chaque mois, sans action" at bounding box center [535, 237] width 144 height 33
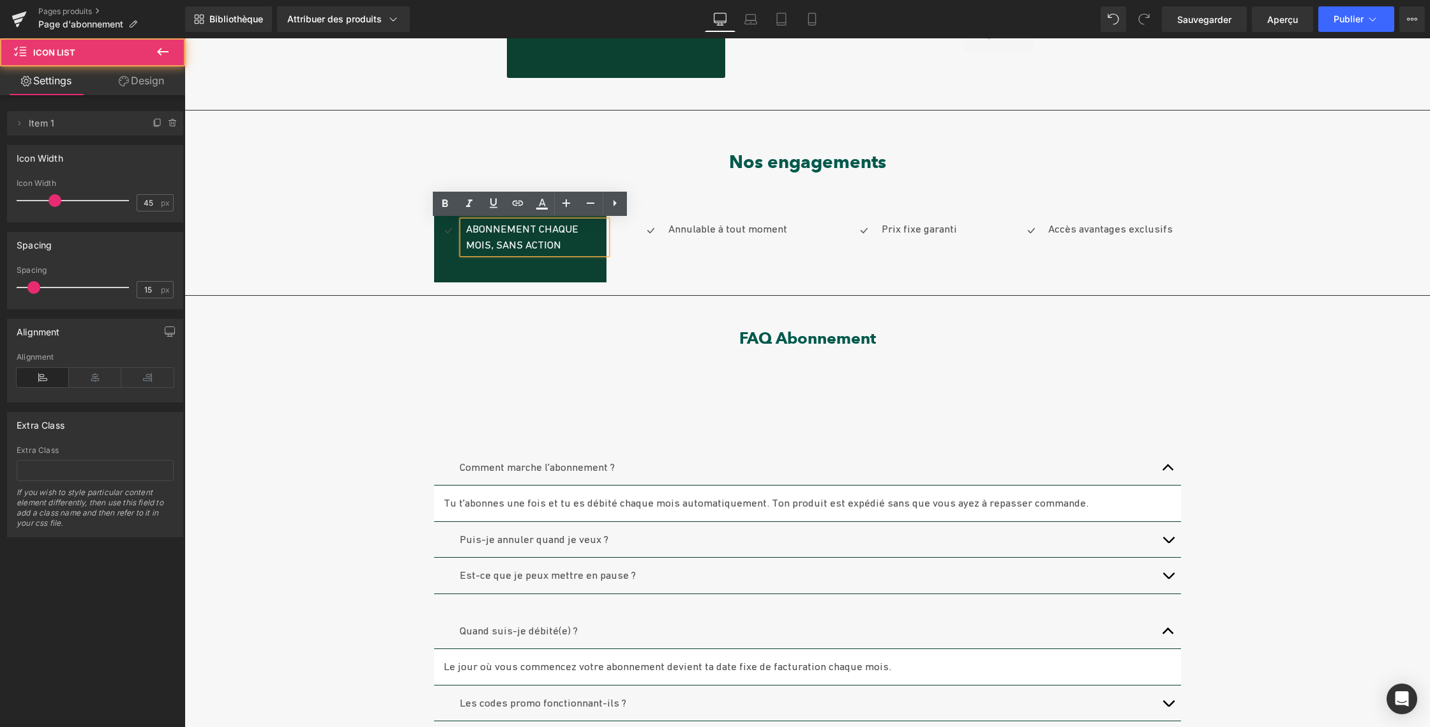
click at [589, 266] on div "Icône Abonnement chaque mois, sans action Bloc de texte Liste des icônes" at bounding box center [520, 237] width 172 height 90
click at [577, 266] on div "Icône Abonnement chaque mois, sans action Bloc de texte Liste des icônes" at bounding box center [520, 237] width 172 height 90
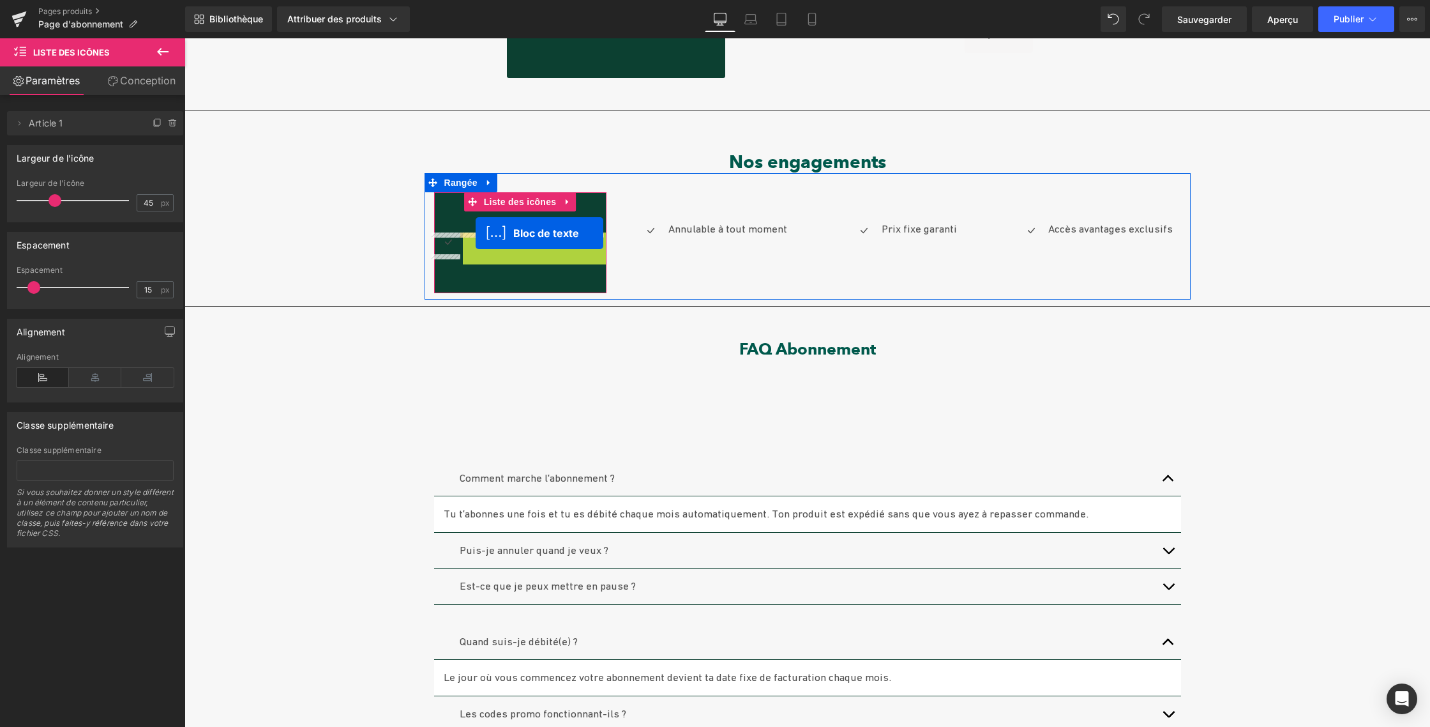
drag, startPoint x: 487, startPoint y: 236, endPoint x: 476, endPoint y: 233, distance: 11.2
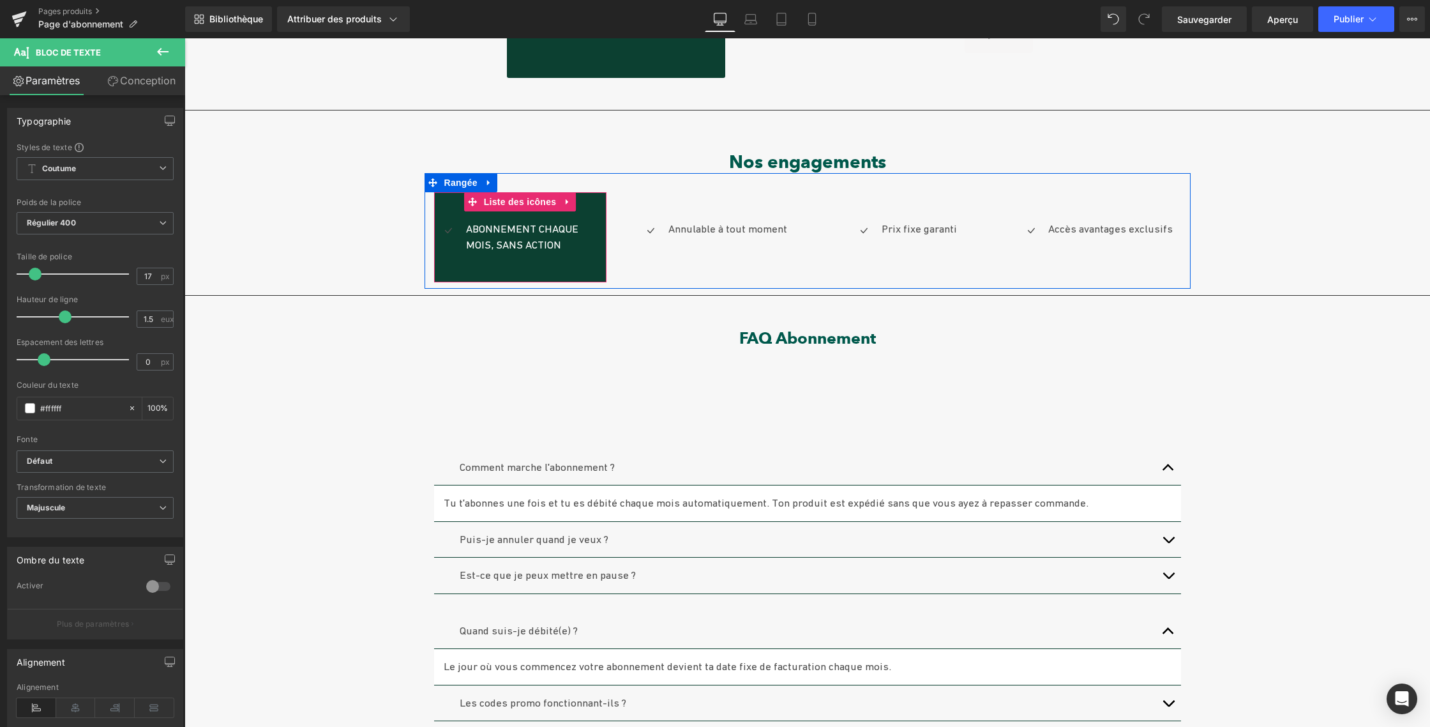
click at [591, 254] on ul "Icône Abonnement chaque mois, sans action Bloc de texte" at bounding box center [520, 242] width 172 height 42
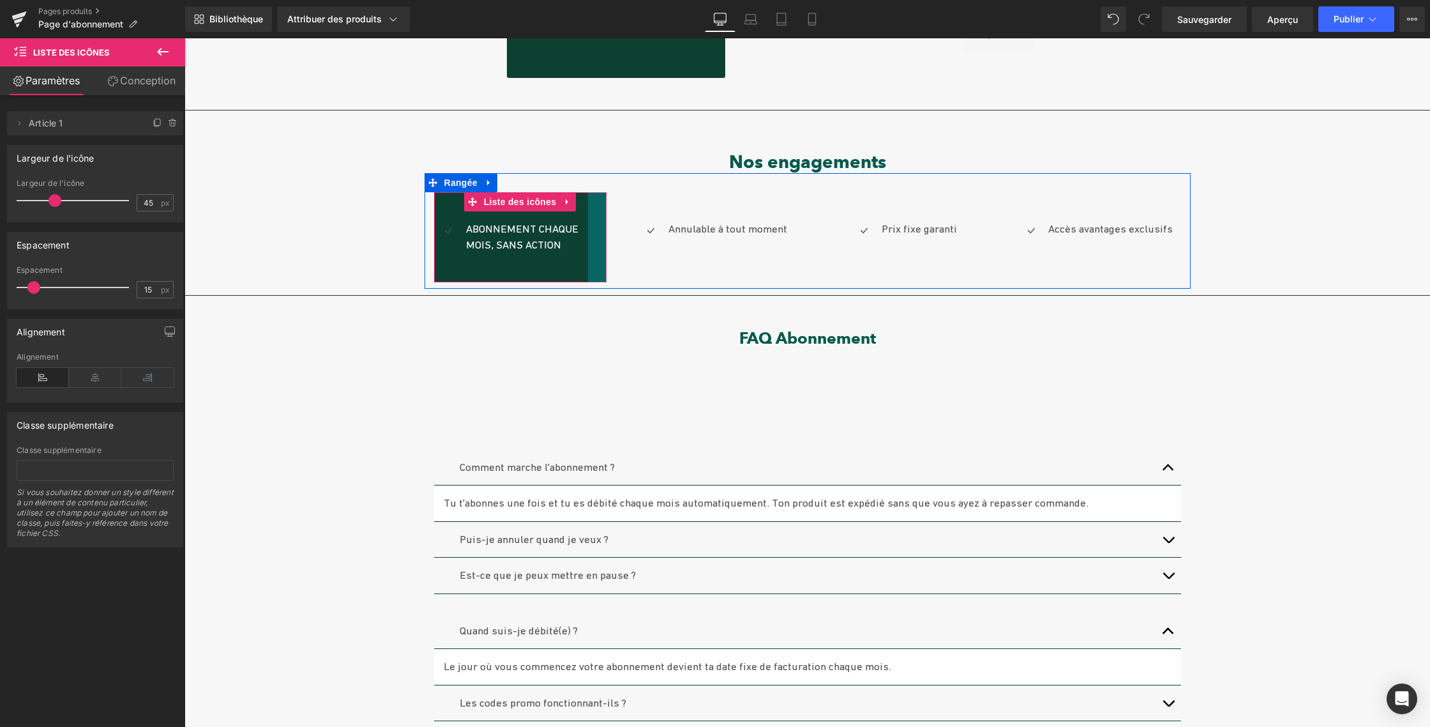
drag, startPoint x: 600, startPoint y: 241, endPoint x: 582, endPoint y: 243, distance: 18.6
click at [582, 243] on div "Icône Abonnement chaque mois, sans action Bloc de texte Liste des icônes" at bounding box center [520, 237] width 172 height 90
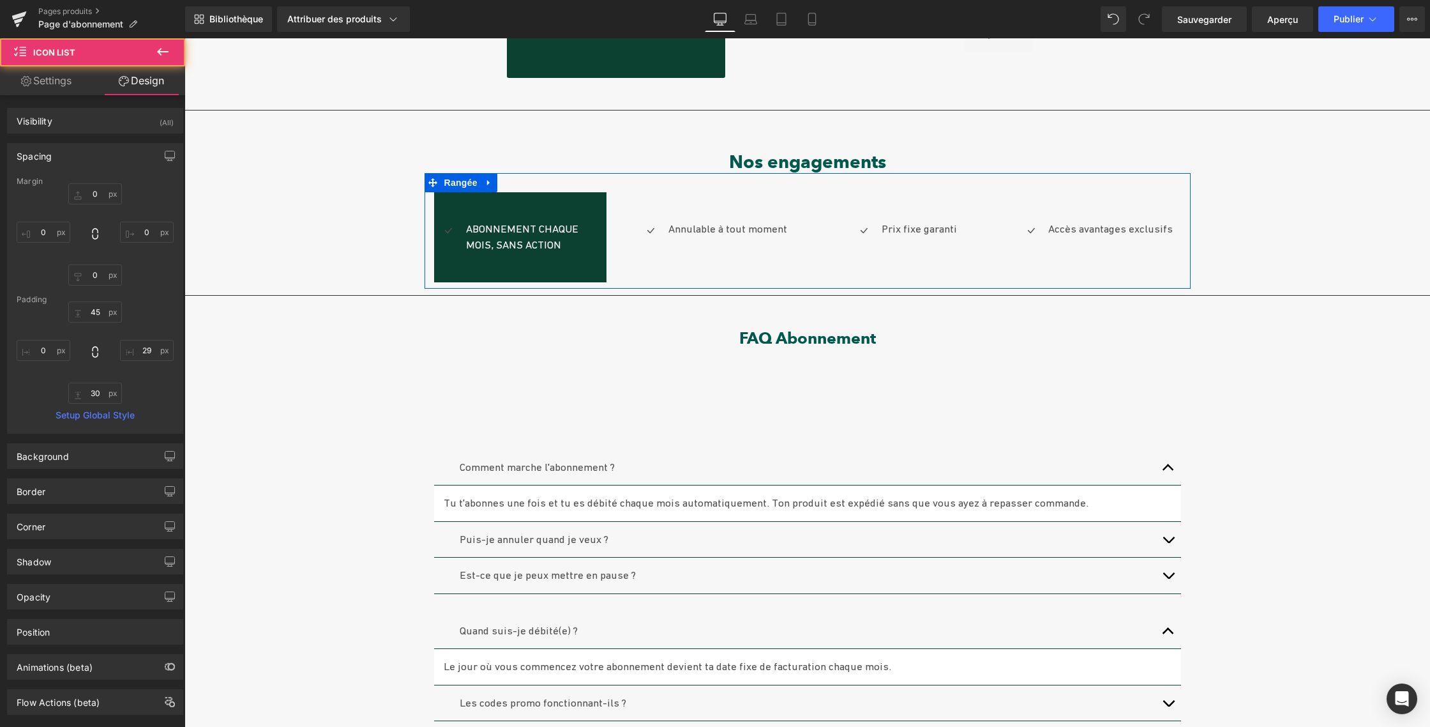
click at [185, 38] on div at bounding box center [185, 38] width 0 height 0
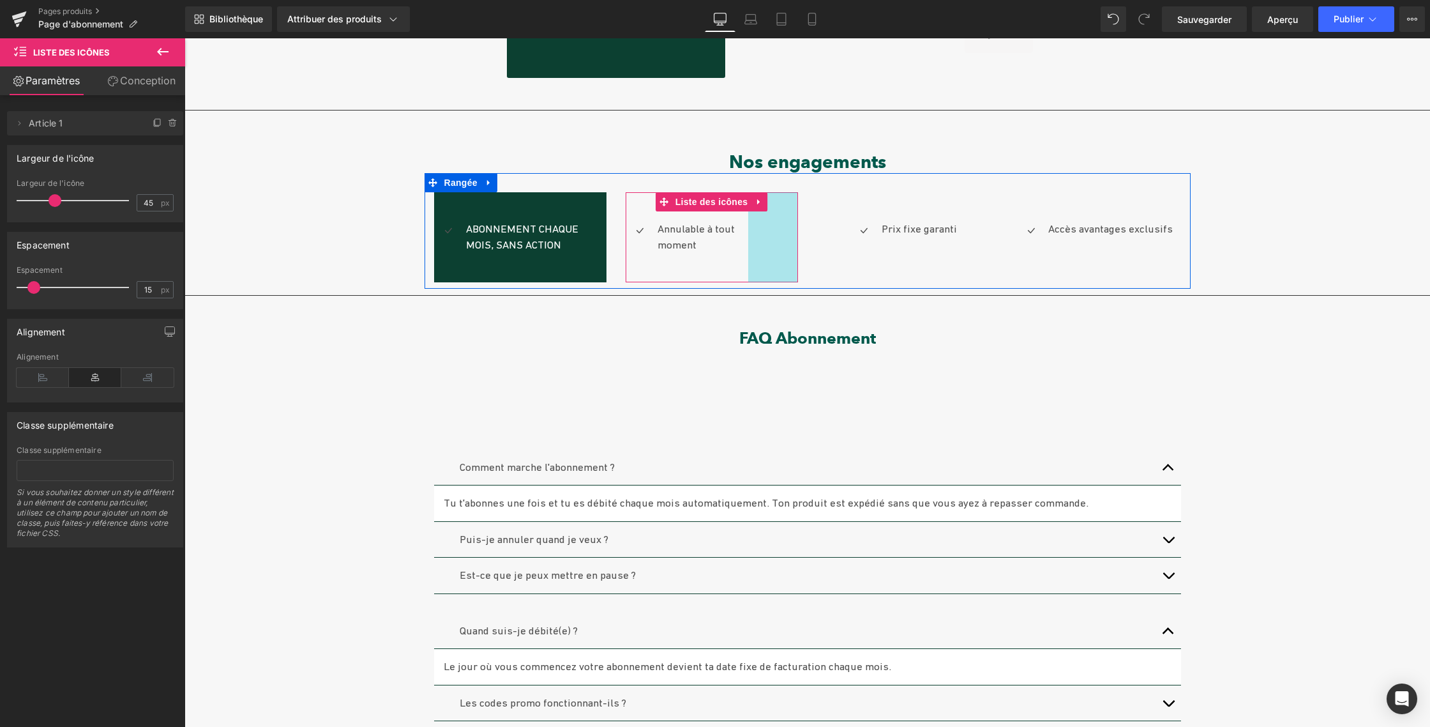
drag, startPoint x: 791, startPoint y: 235, endPoint x: 741, endPoint y: 238, distance: 49.9
click at [741, 238] on div "Icône Annulable à tout moment Bloc de texte Liste des icônes 45 px 78px" at bounding box center [712, 237] width 172 height 90
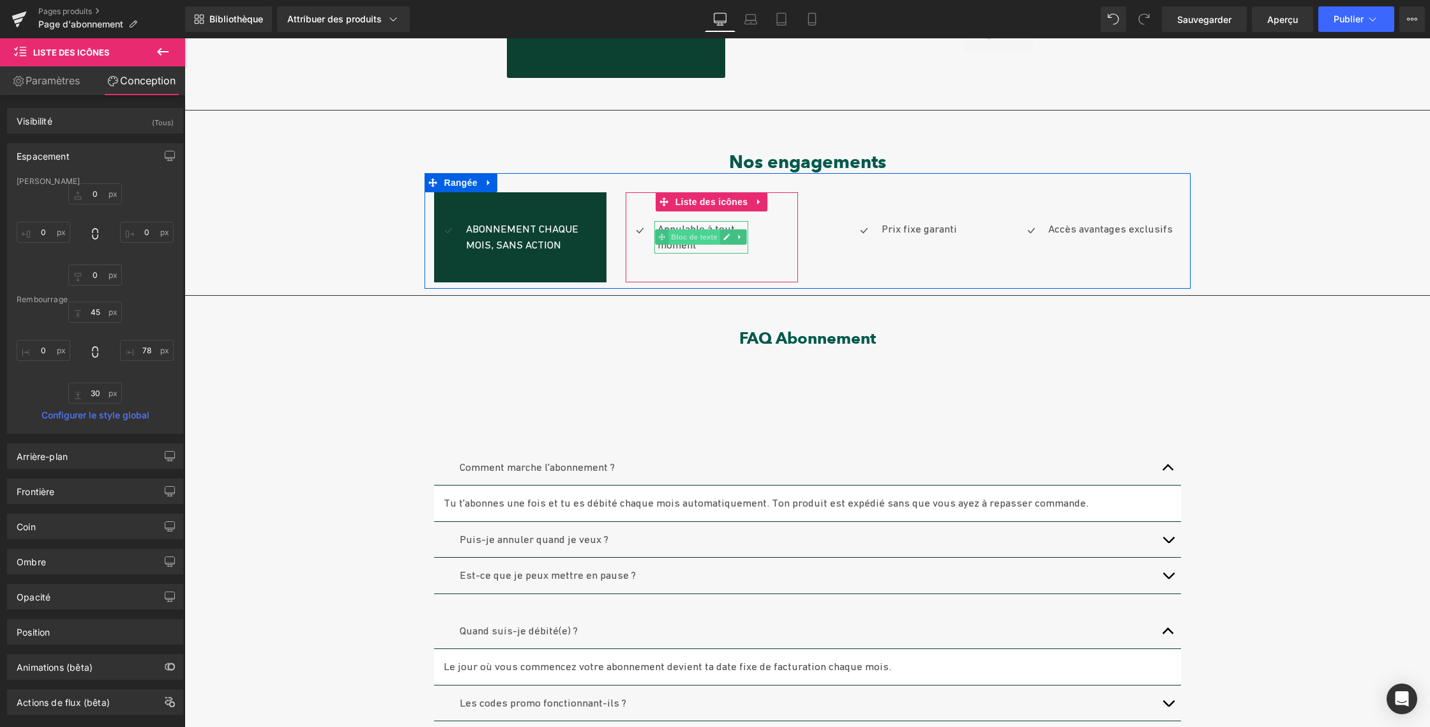
click at [679, 240] on font "Bloc de texte" at bounding box center [694, 237] width 47 height 8
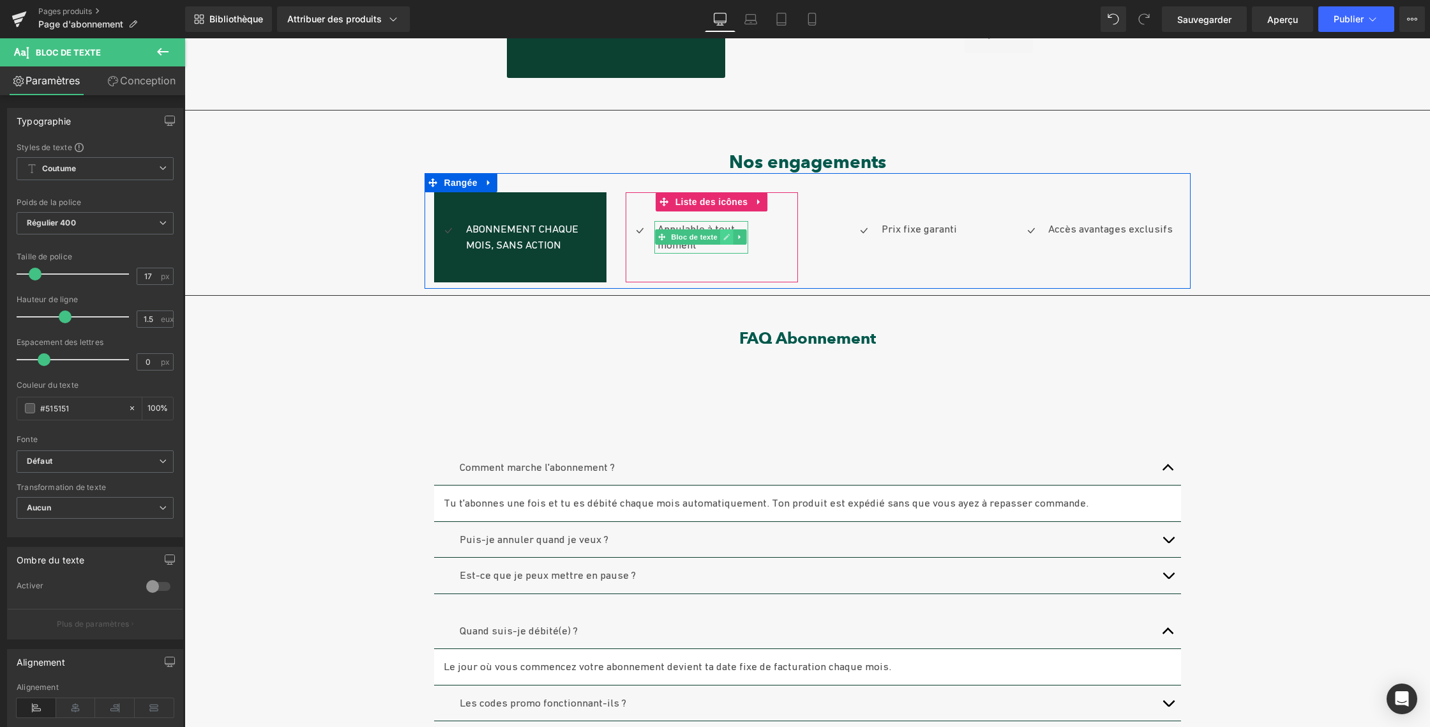
click at [724, 235] on icon at bounding box center [727, 237] width 6 height 6
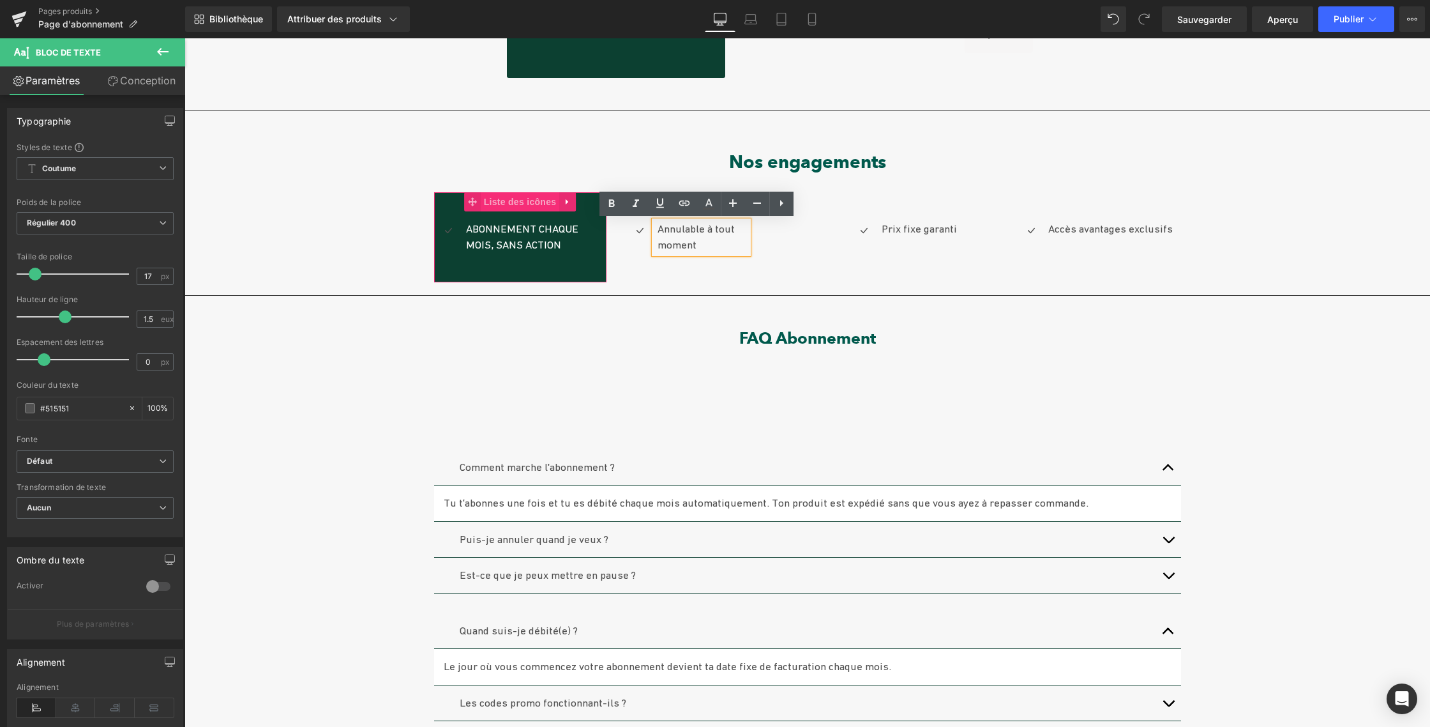
click at [528, 202] on font "Liste des icônes" at bounding box center [520, 202] width 73 height 10
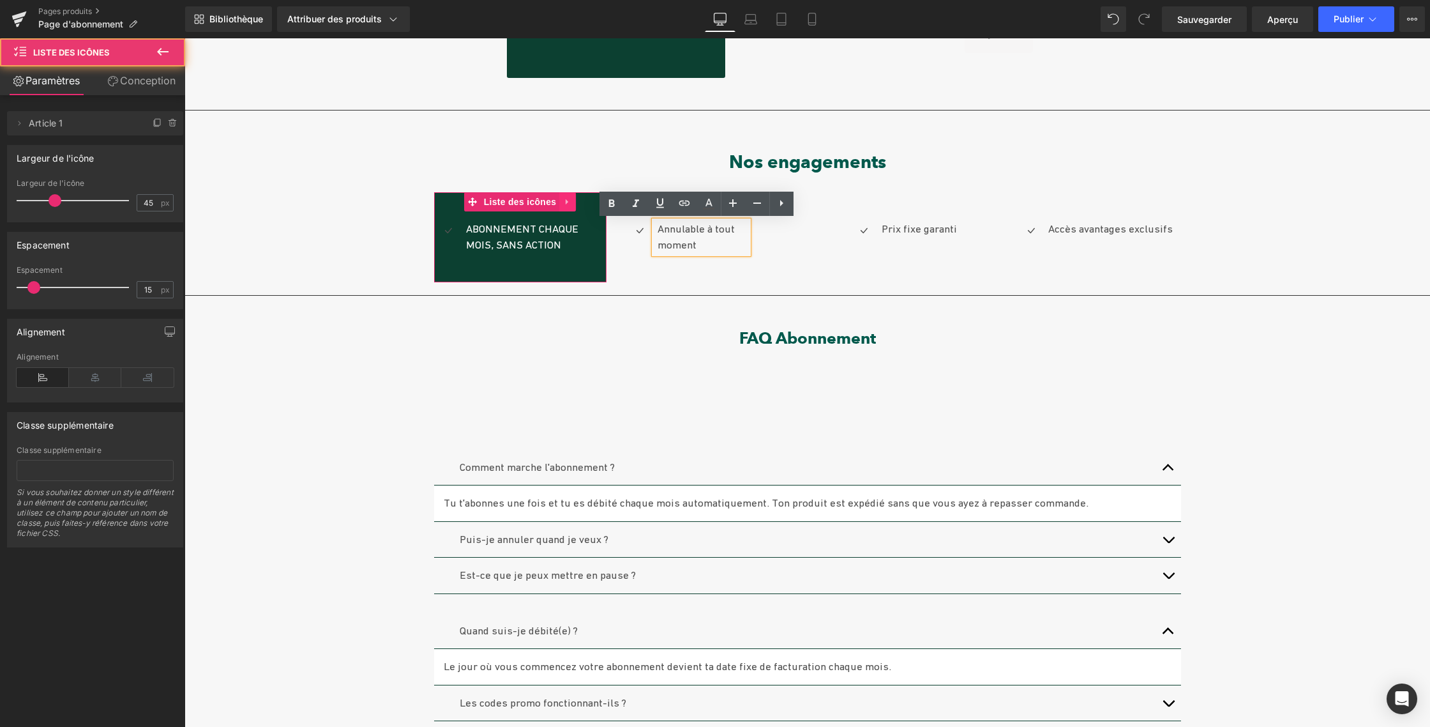
click at [566, 200] on icon at bounding box center [567, 202] width 3 height 6
click at [555, 200] on icon at bounding box center [559, 201] width 9 height 9
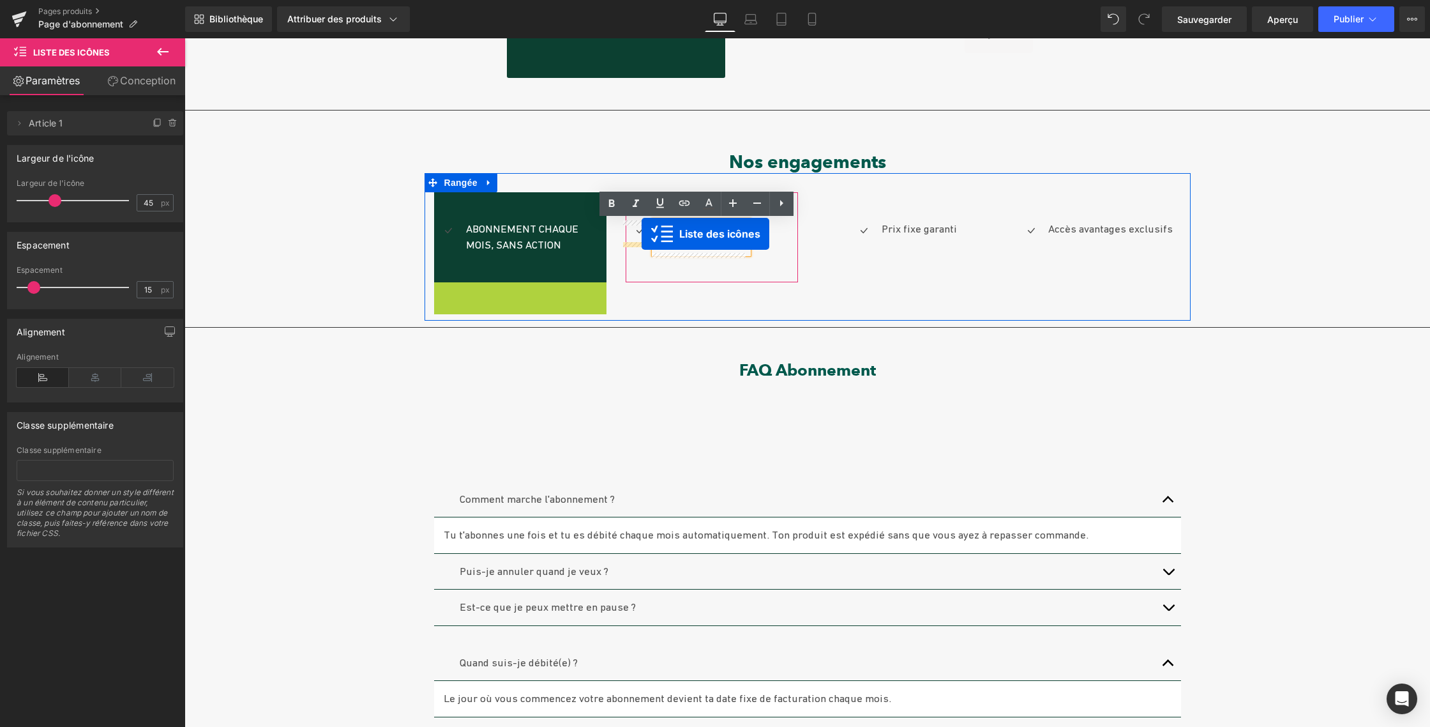
drag, startPoint x: 467, startPoint y: 291, endPoint x: 642, endPoint y: 234, distance: 183.3
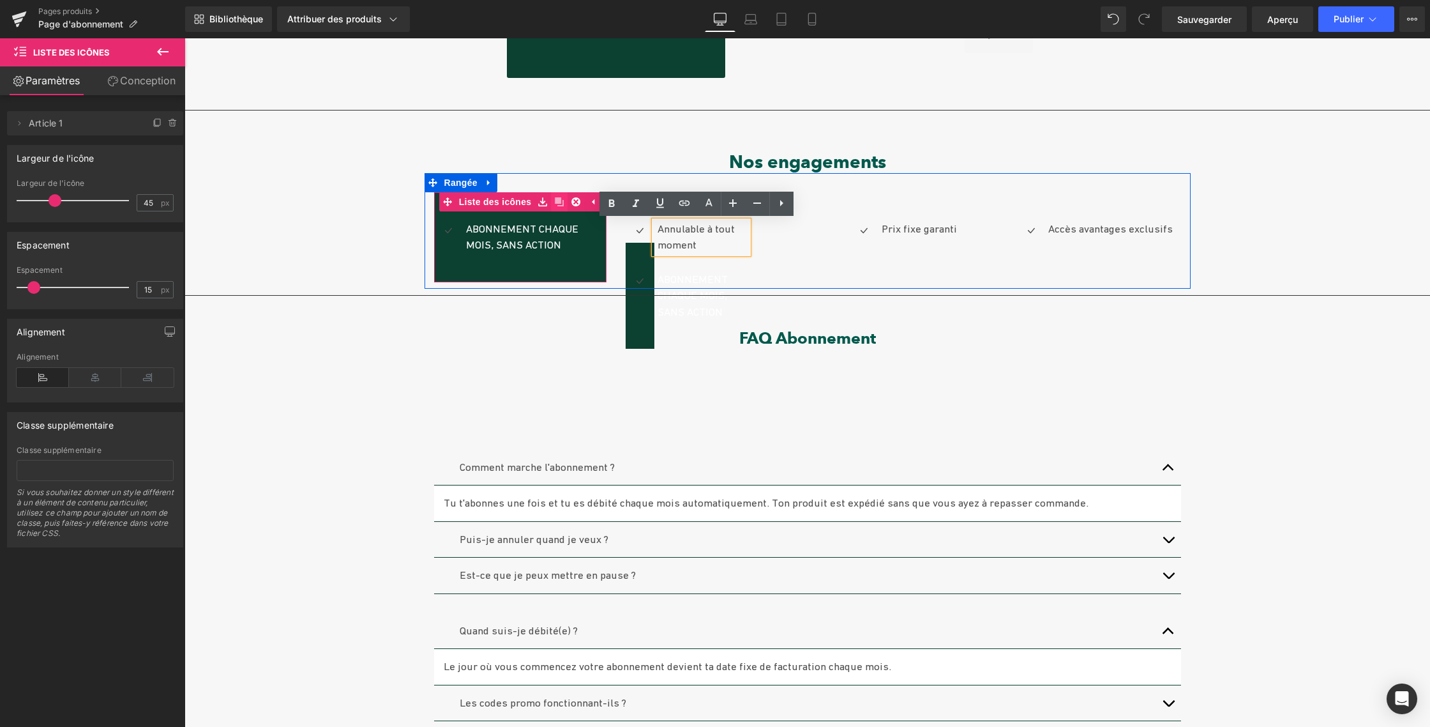
click at [555, 198] on icon at bounding box center [559, 201] width 9 height 9
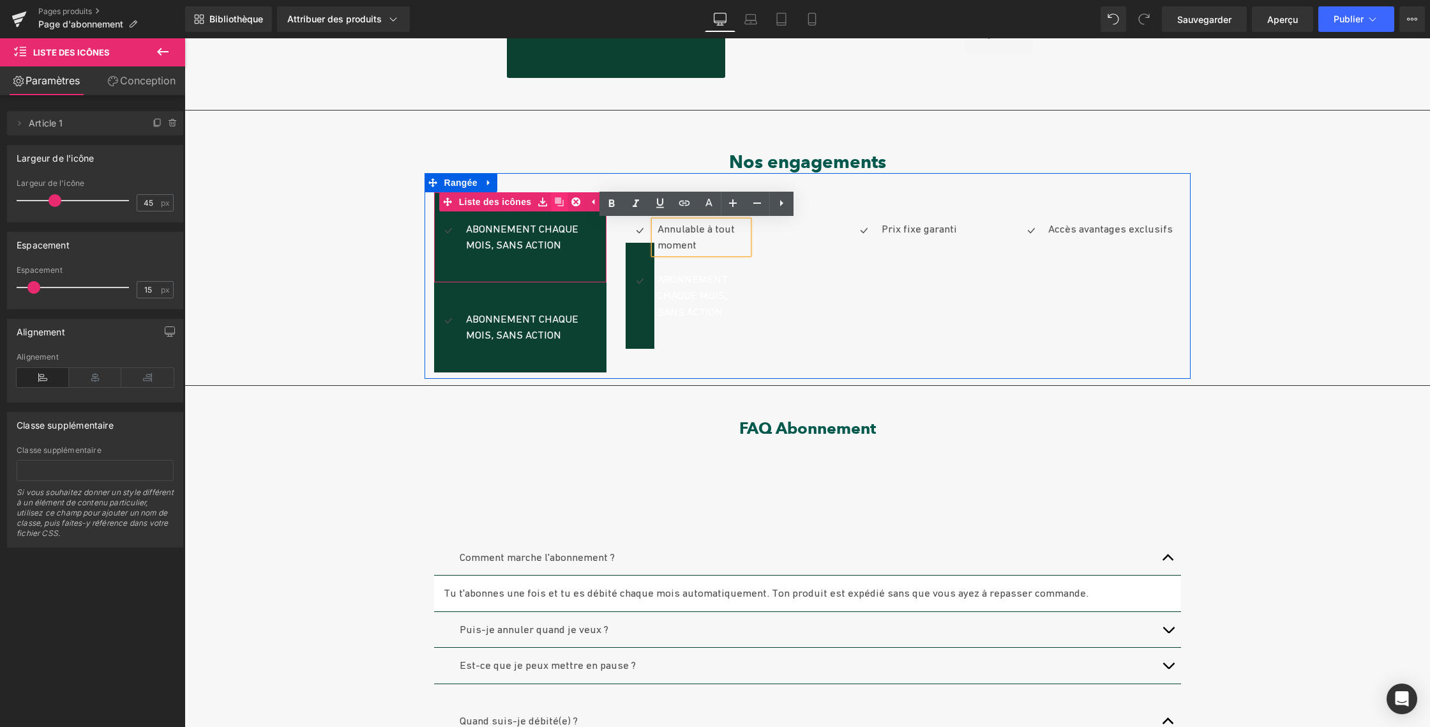
click at [555, 198] on icon at bounding box center [559, 201] width 9 height 9
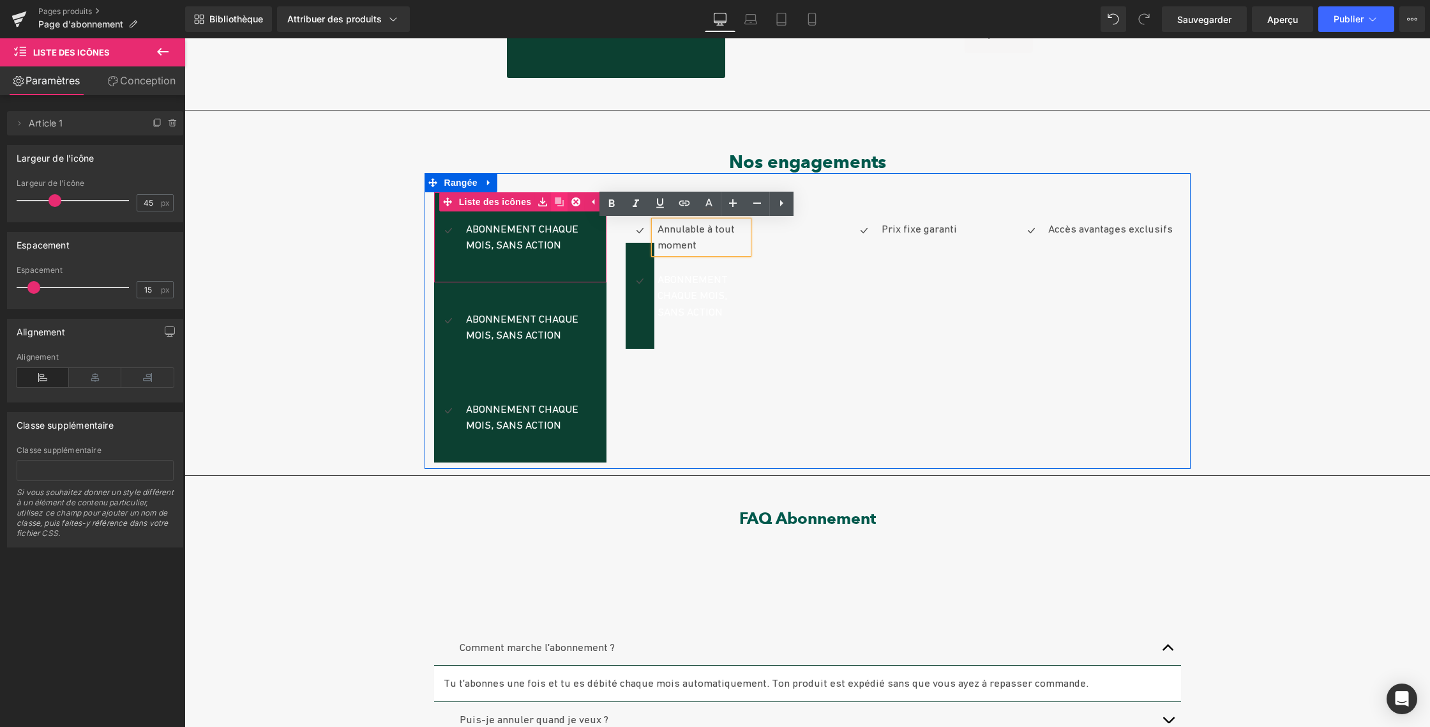
click at [555, 198] on icon at bounding box center [559, 201] width 9 height 9
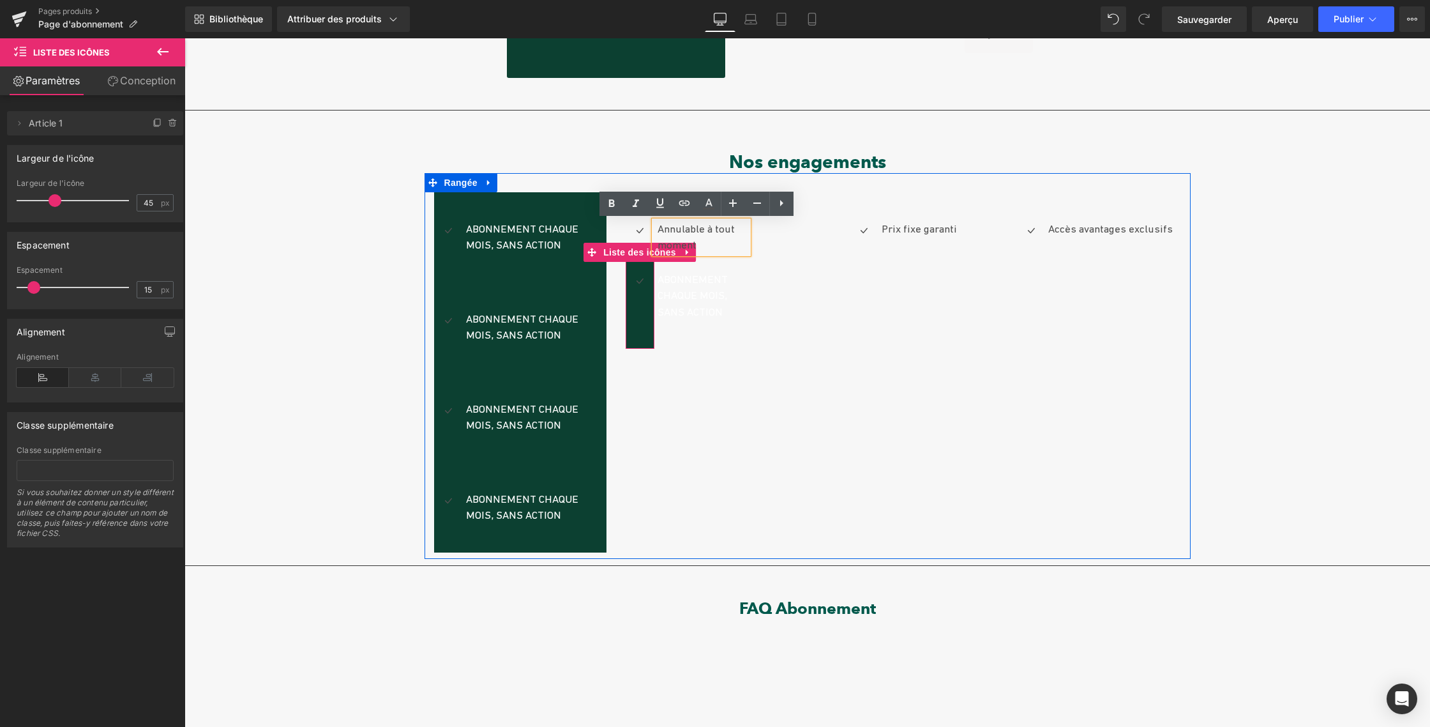
click at [633, 296] on div "Abonnement chaque mois, sans action Bloc de texte" at bounding box center [677, 295] width 102 height 49
click at [185, 38] on div at bounding box center [185, 38] width 0 height 0
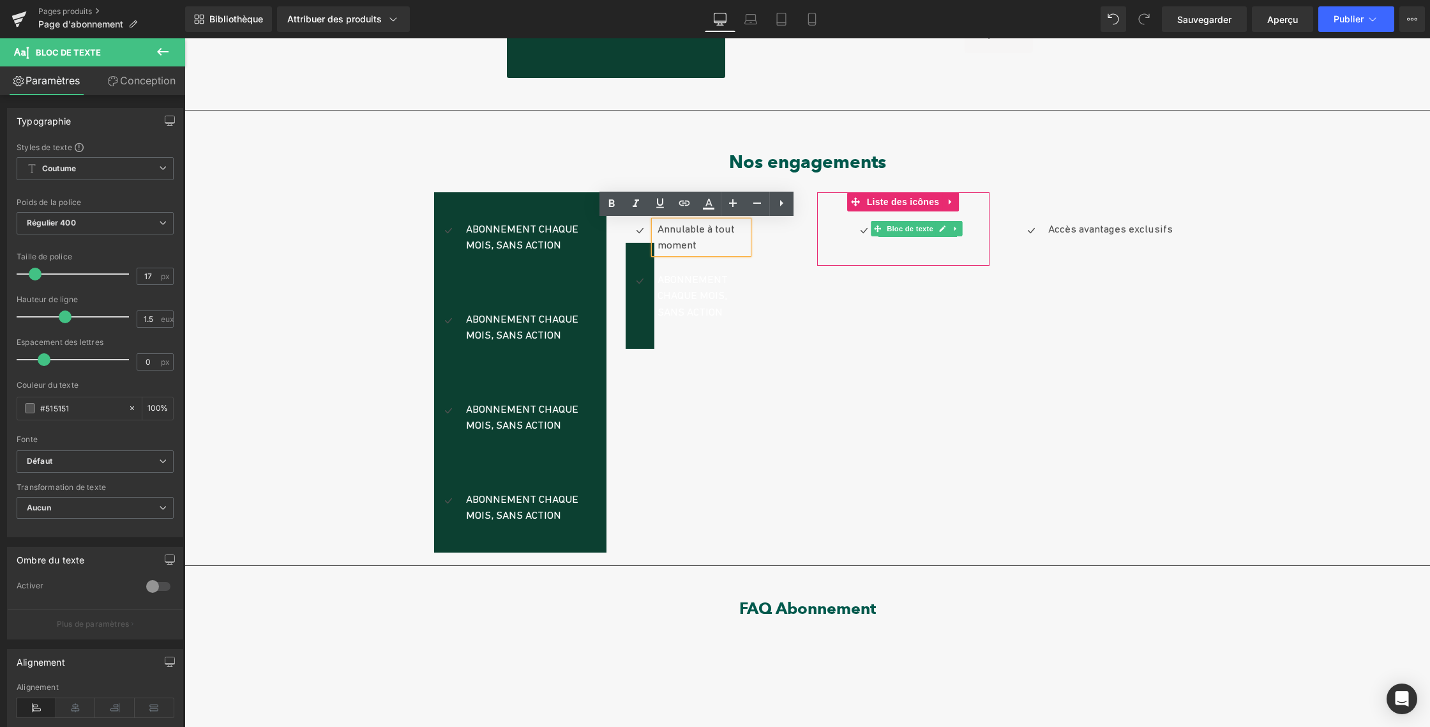
drag, startPoint x: 900, startPoint y: 224, endPoint x: 825, endPoint y: 234, distance: 76.0
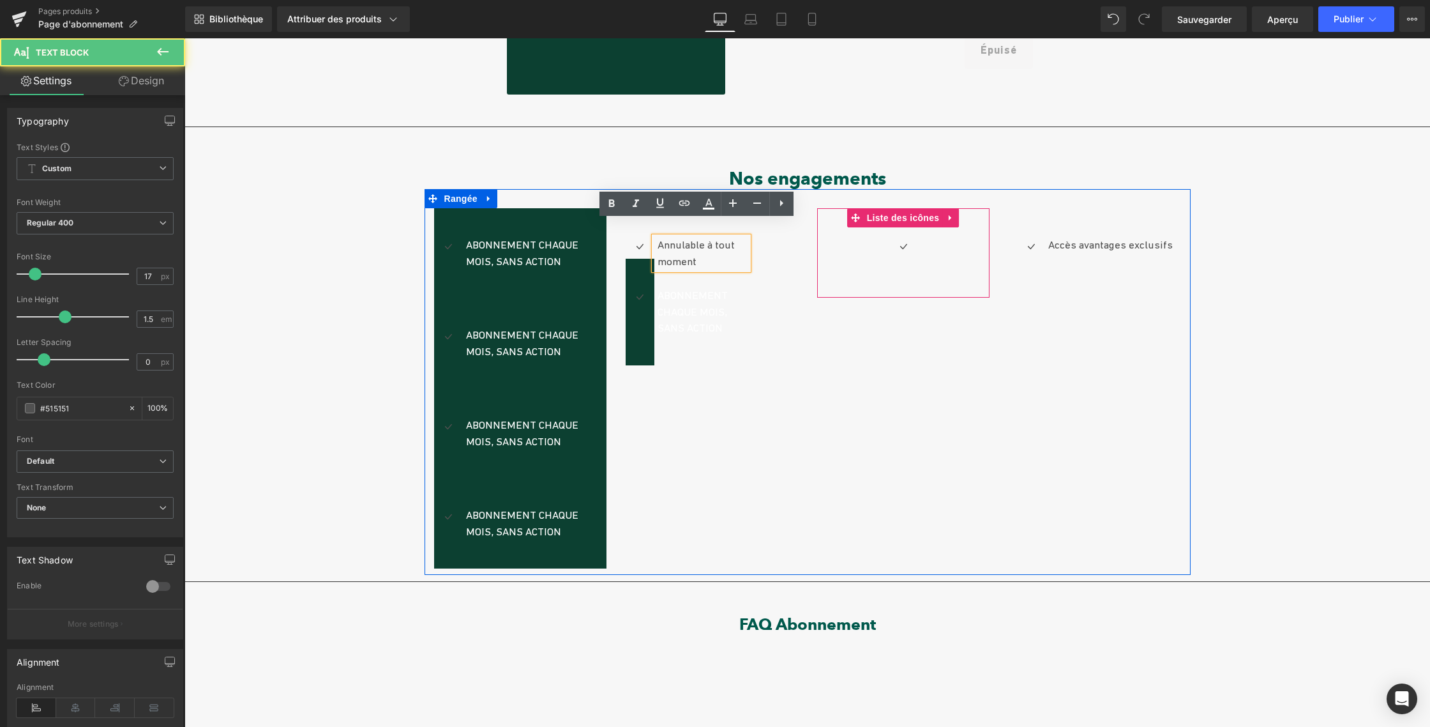
scroll to position [322, 0]
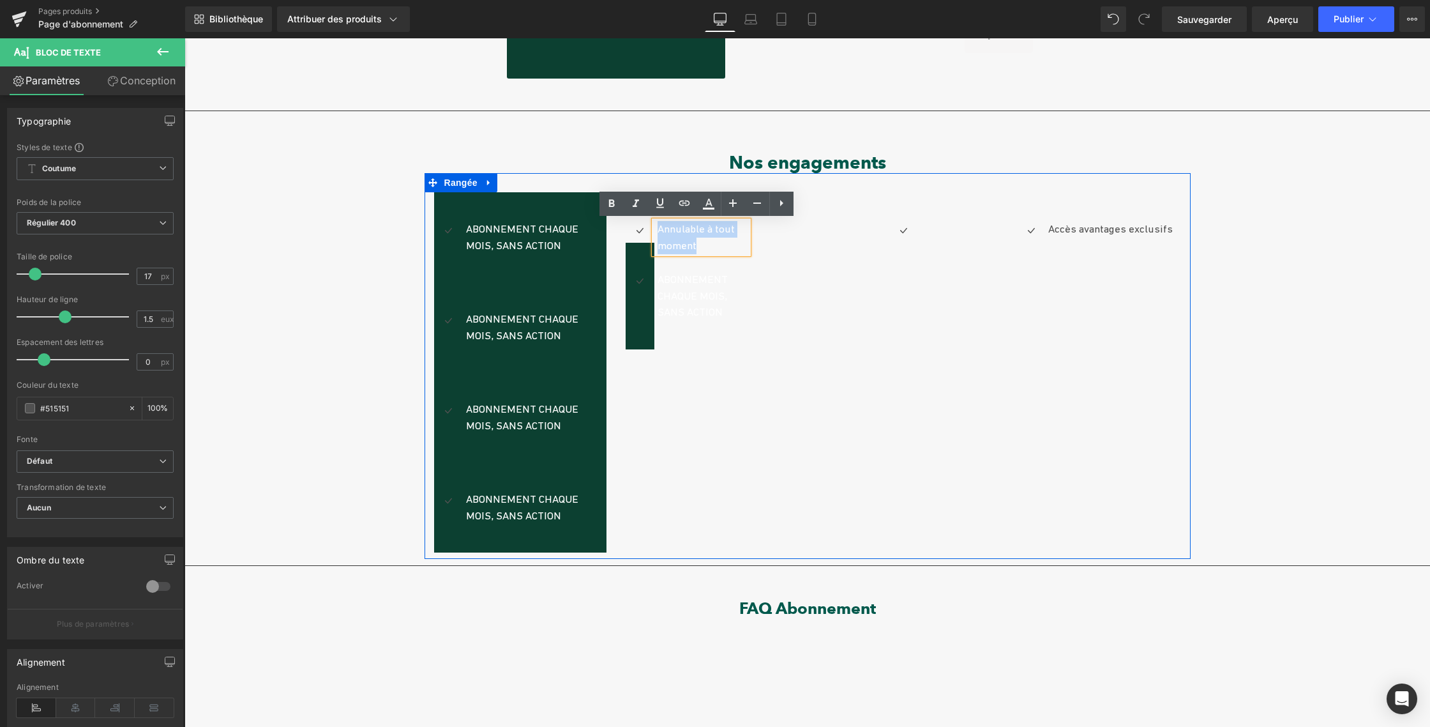
drag, startPoint x: 670, startPoint y: 239, endPoint x: 653, endPoint y: 231, distance: 19.7
click at [658, 231] on p "Annulable à tout moment" at bounding box center [703, 237] width 91 height 33
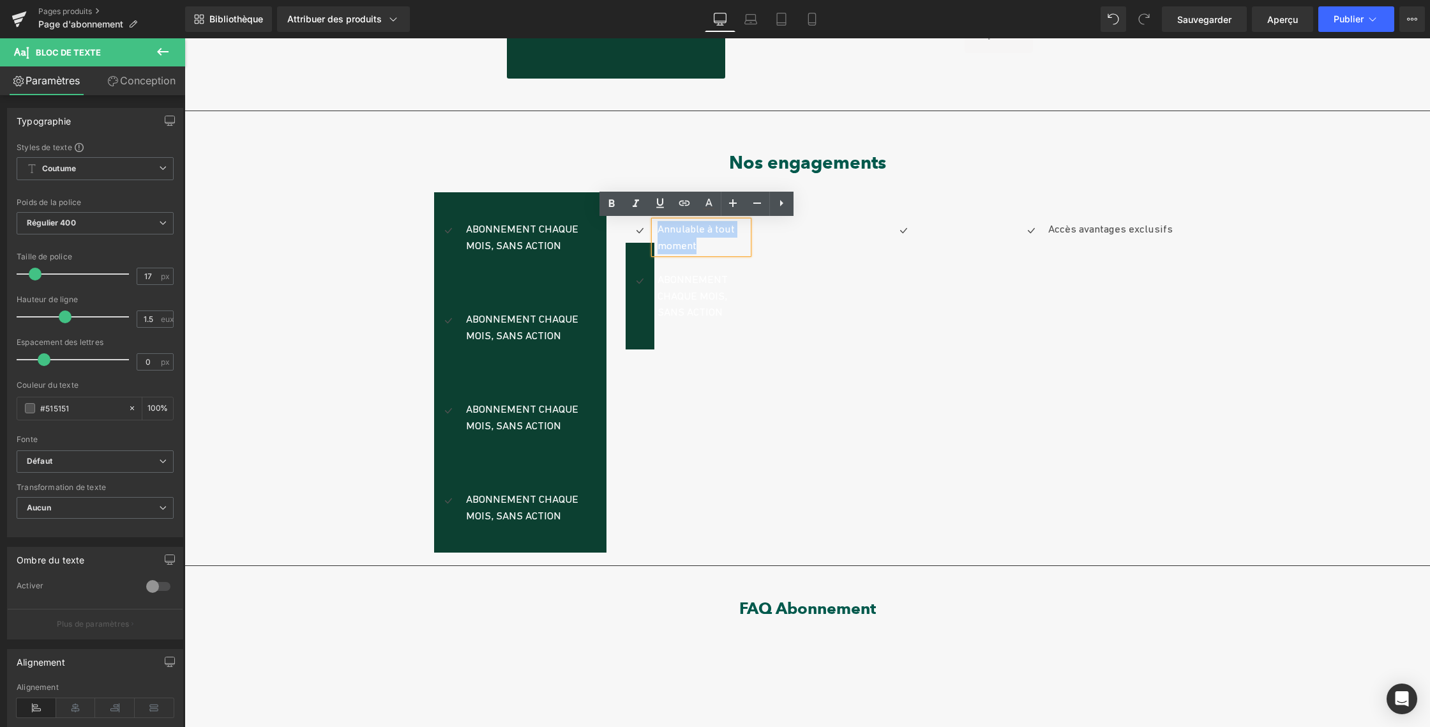
copy font "Annulable à tout moment"
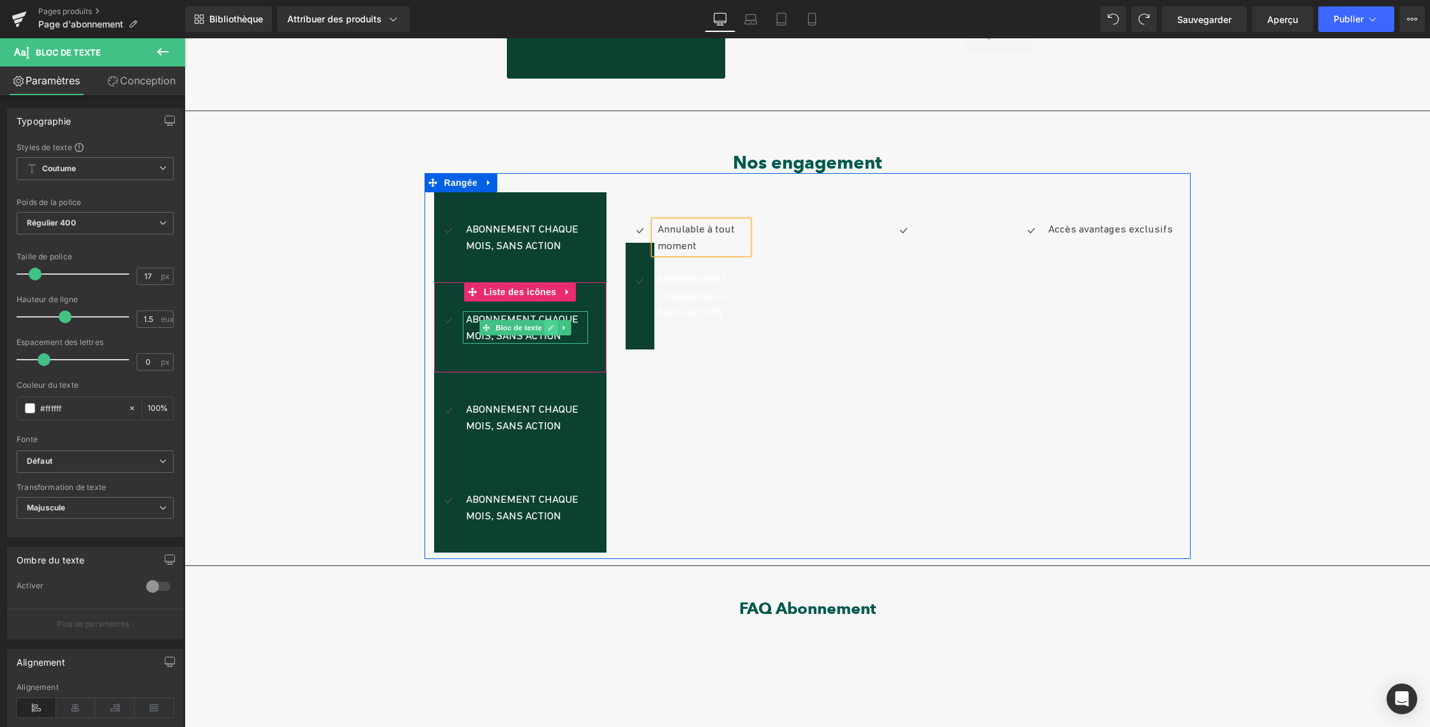
click at [548, 327] on icon at bounding box center [551, 327] width 6 height 6
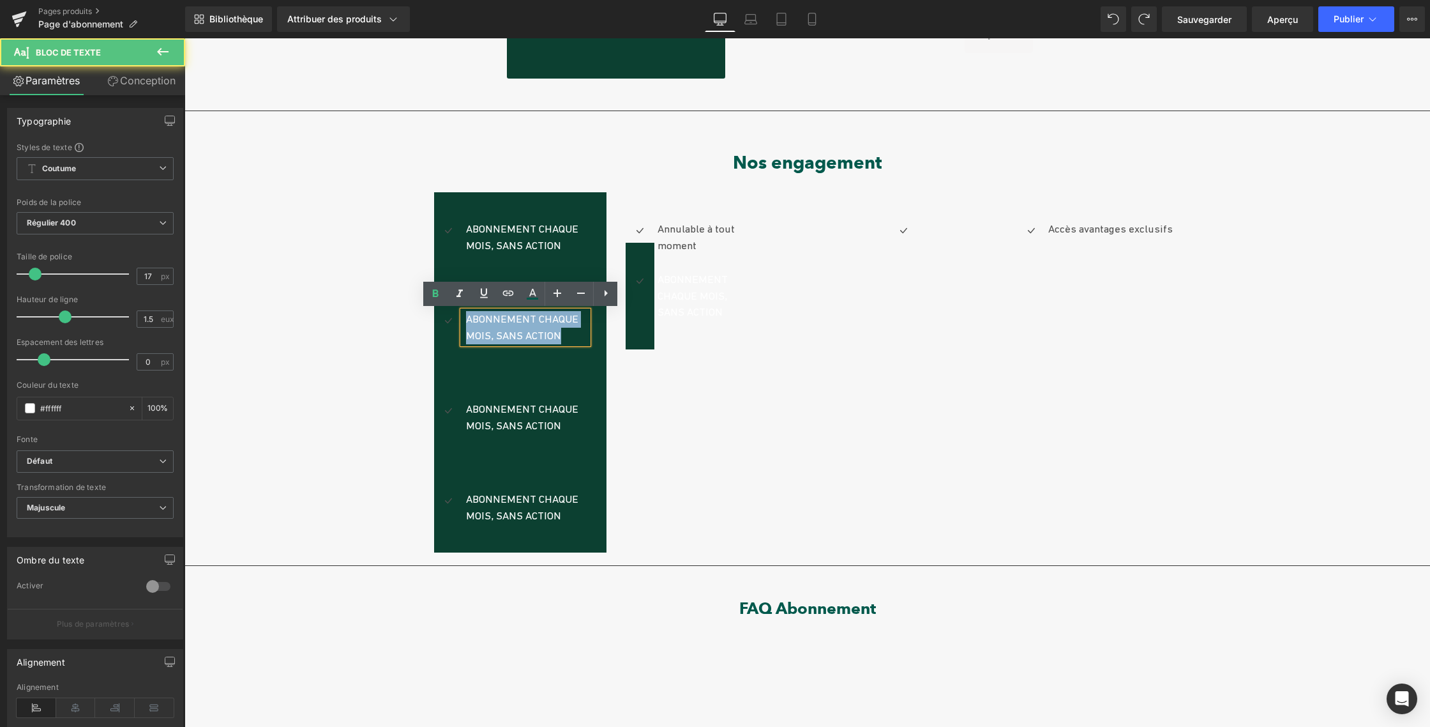
drag, startPoint x: 494, startPoint y: 322, endPoint x: 560, endPoint y: 336, distance: 67.9
click at [560, 336] on p "Abonnement chaque mois, sans action" at bounding box center [527, 327] width 122 height 33
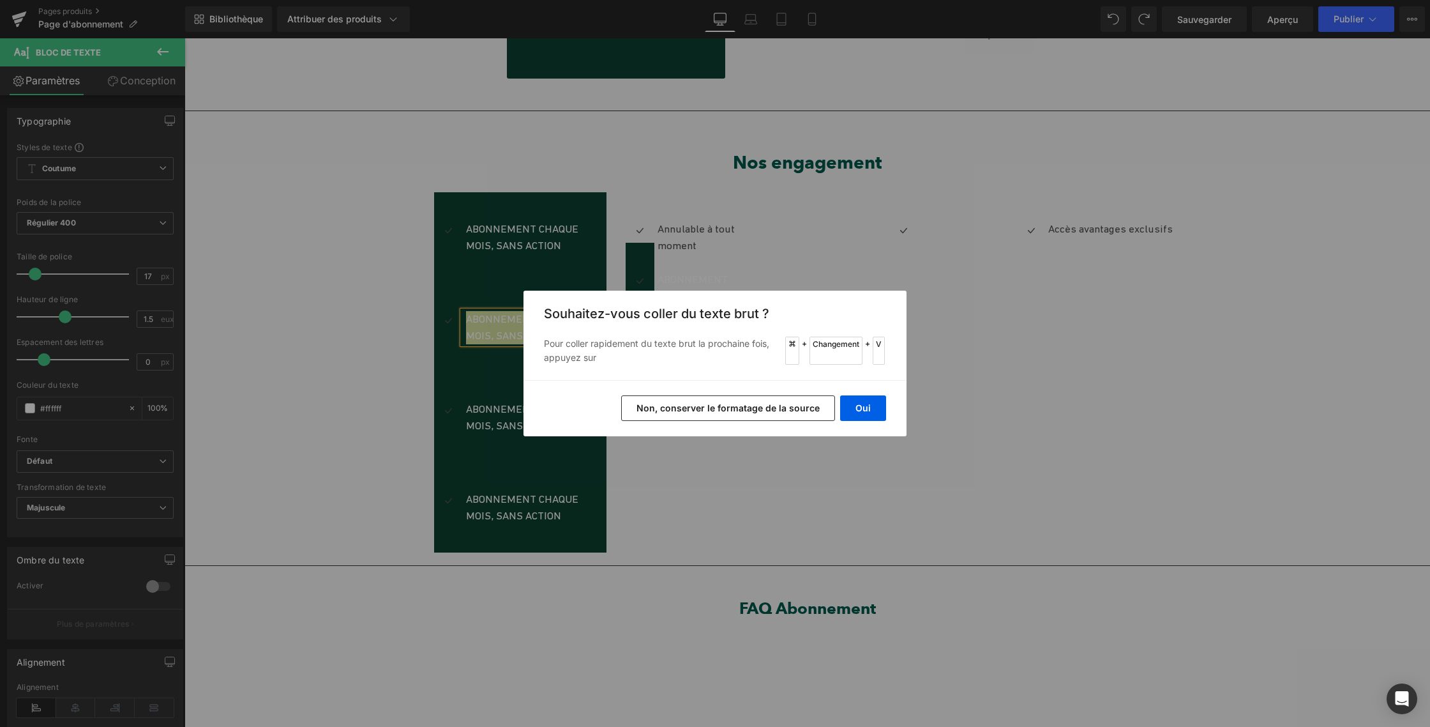
click at [726, 405] on font "Non, conserver le formatage de la source" at bounding box center [728, 407] width 183 height 11
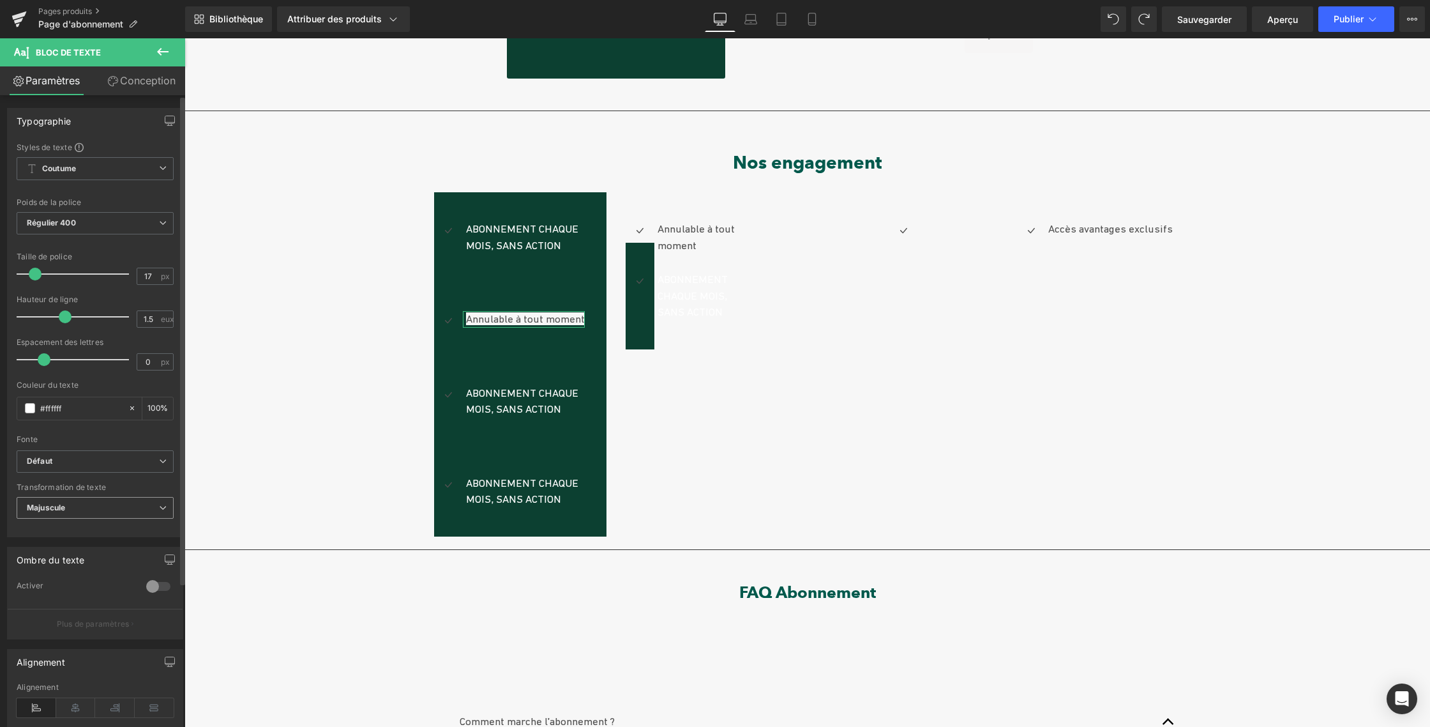
click at [98, 504] on span "Majuscule" at bounding box center [95, 508] width 157 height 22
click at [58, 551] on font "Majuscule" at bounding box center [55, 549] width 38 height 10
click at [70, 511] on span "Majuscule" at bounding box center [95, 508] width 157 height 22
click at [54, 582] on li "Capitaliser" at bounding box center [93, 587] width 152 height 19
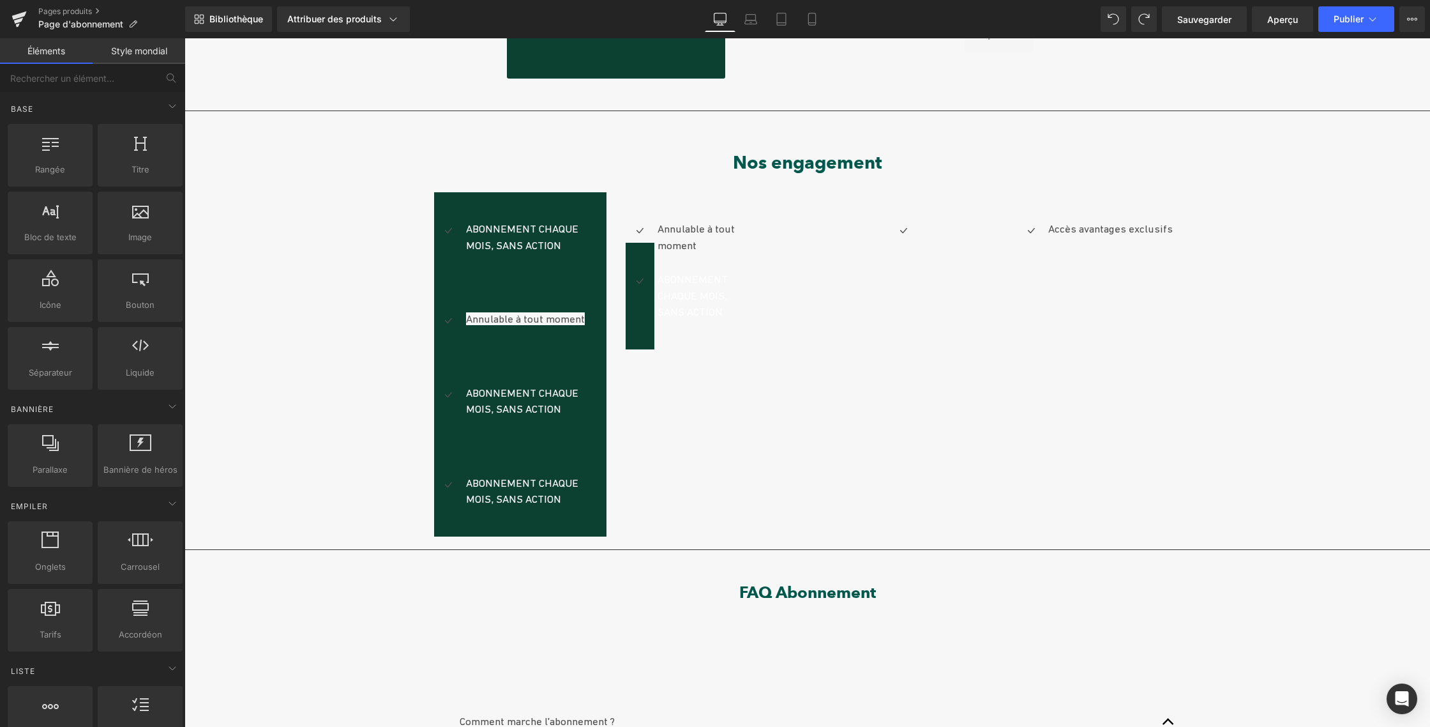
click at [247, 488] on div "Prix ​​fixe garanti Bloc de texte Soldes (P) Image Abonnement CLUB | Le luxe de…" at bounding box center [808, 559] width 1246 height 1509
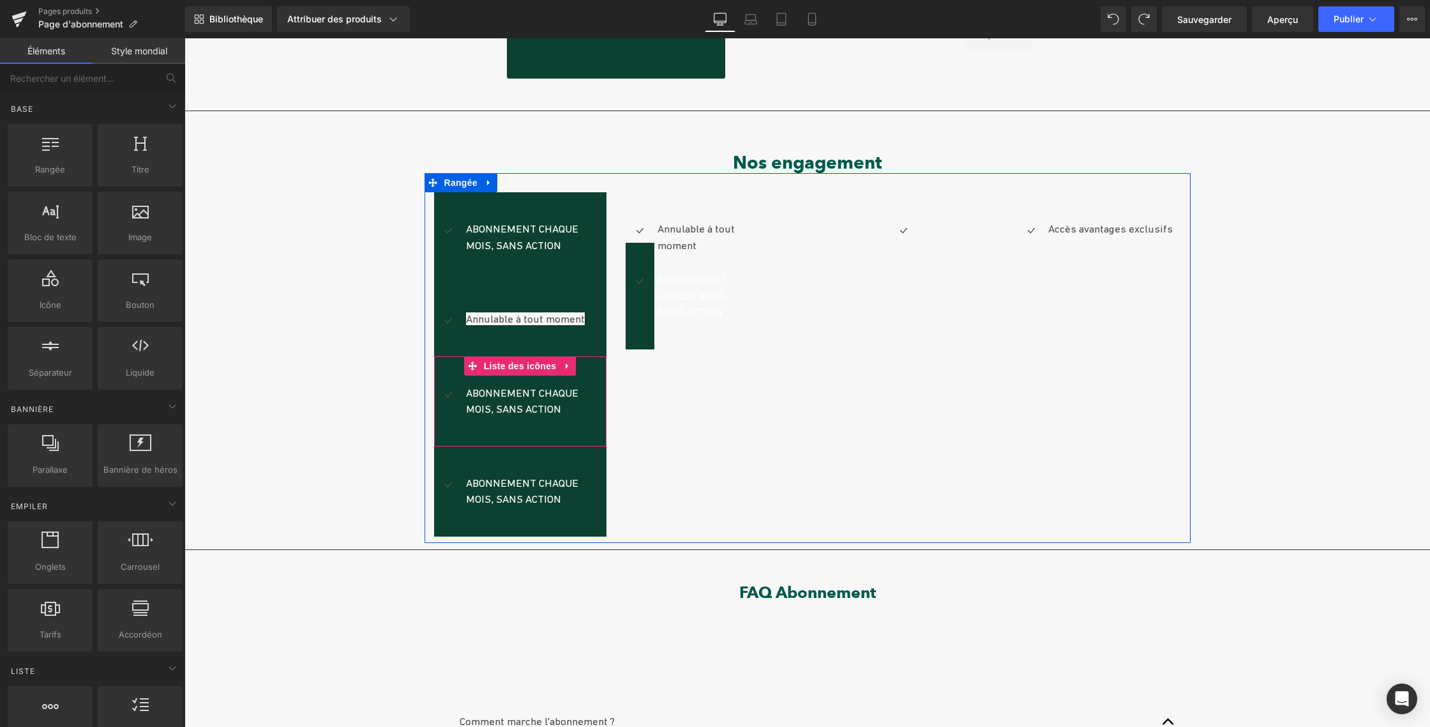
click at [563, 361] on icon at bounding box center [567, 366] width 9 height 10
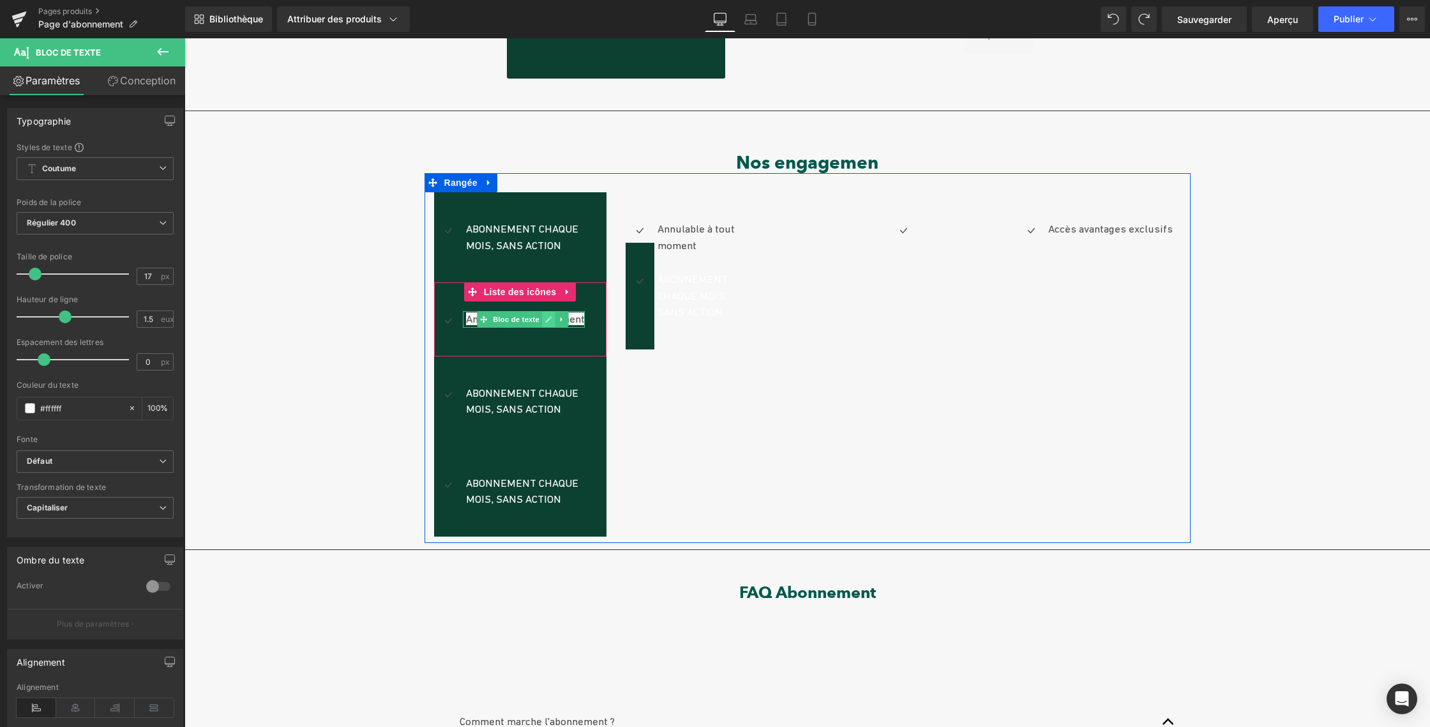
click at [546, 317] on icon at bounding box center [549, 319] width 6 height 6
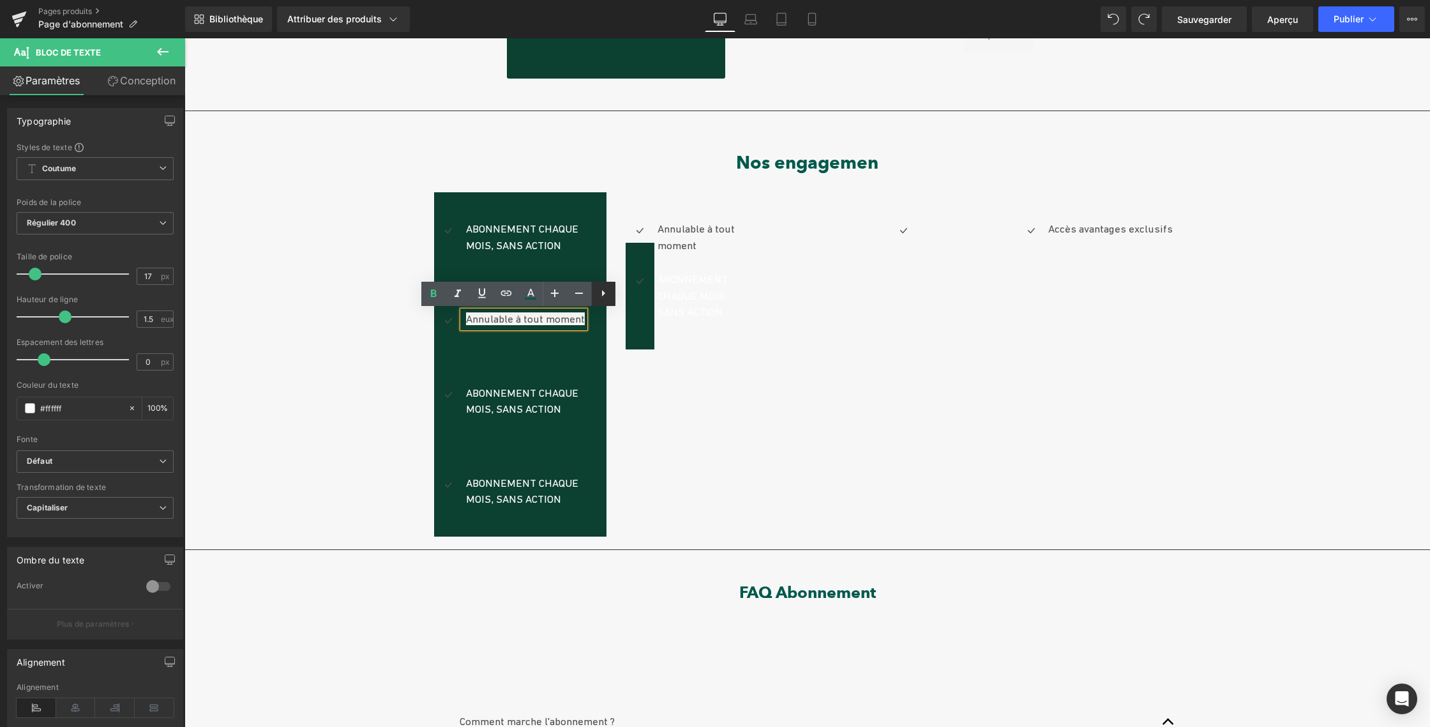
click at [602, 294] on icon at bounding box center [603, 293] width 3 height 6
click at [603, 294] on icon at bounding box center [603, 292] width 15 height 15
click at [1108, 20] on icon at bounding box center [1113, 18] width 11 height 11
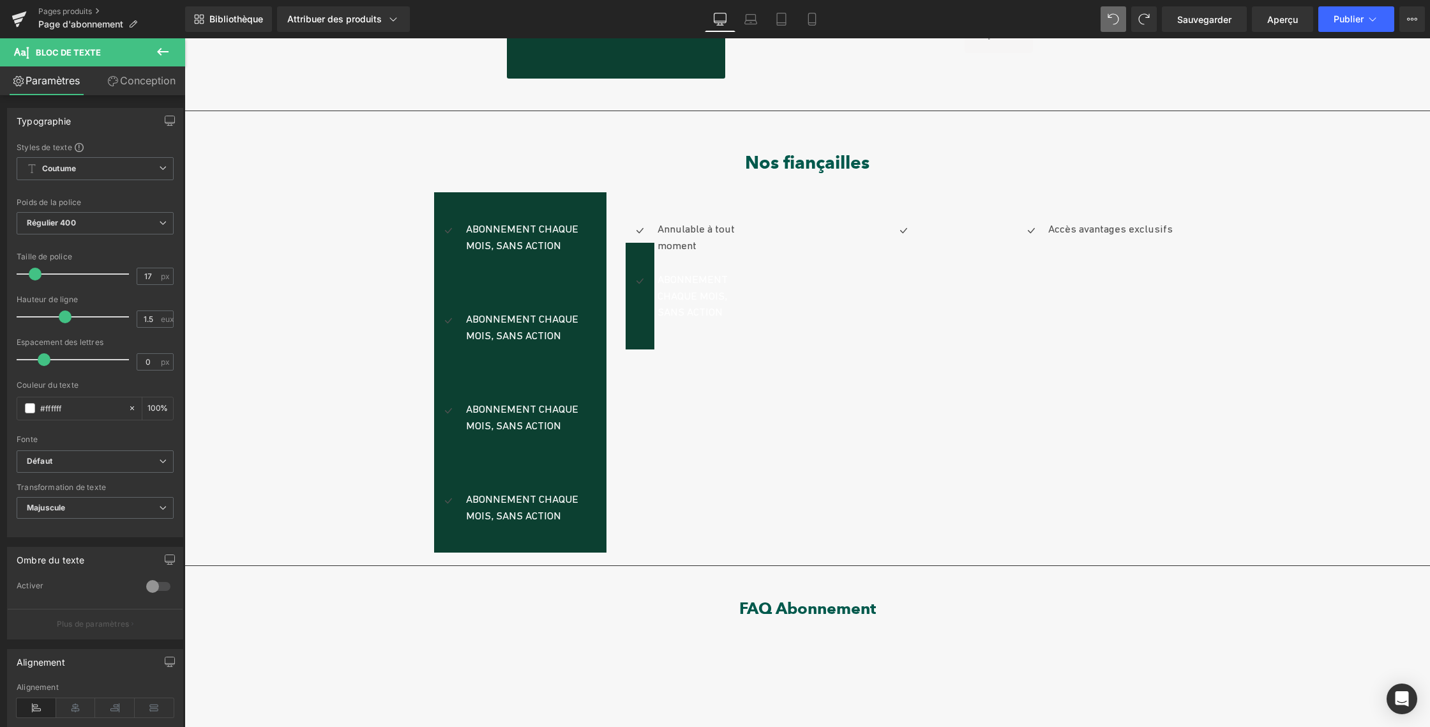
click at [1108, 21] on icon at bounding box center [1113, 18] width 11 height 11
click at [780, 158] on font "Nos fiançailles" at bounding box center [807, 162] width 125 height 22
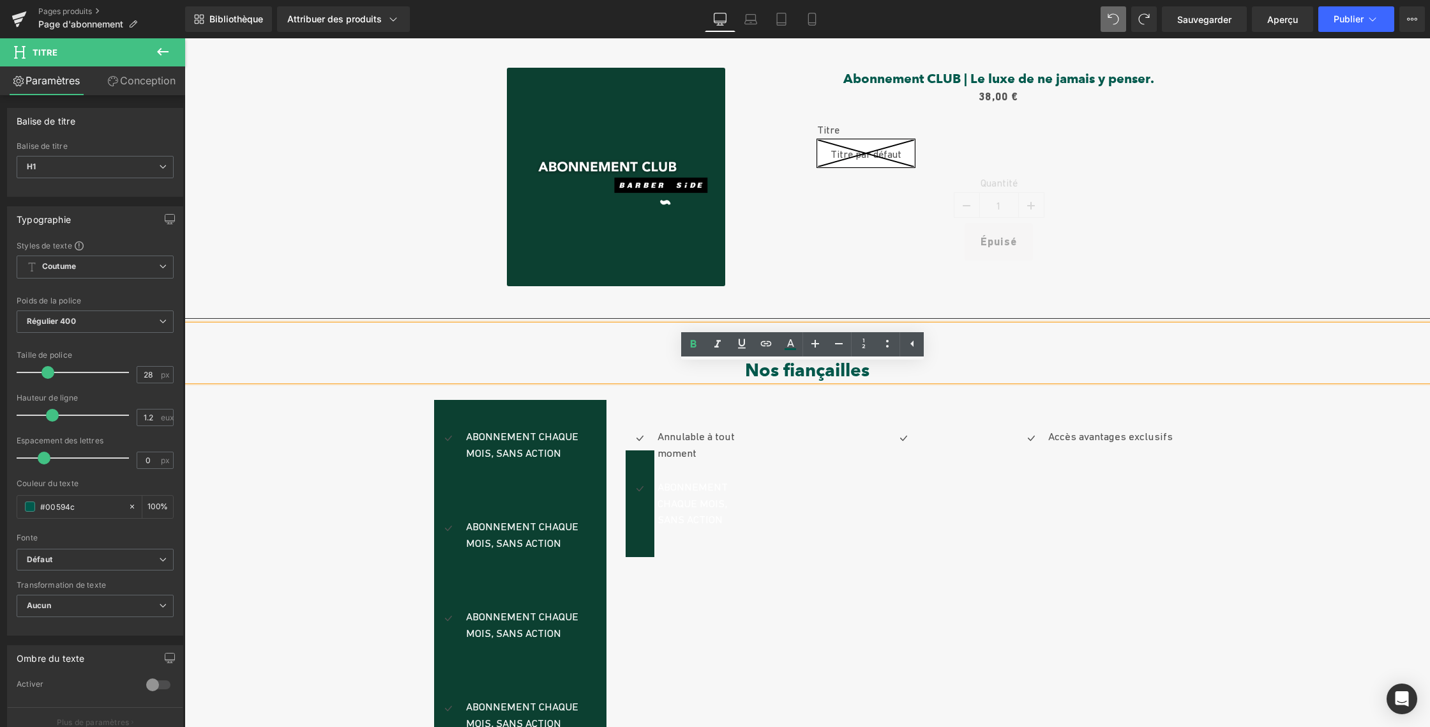
scroll to position [144, 0]
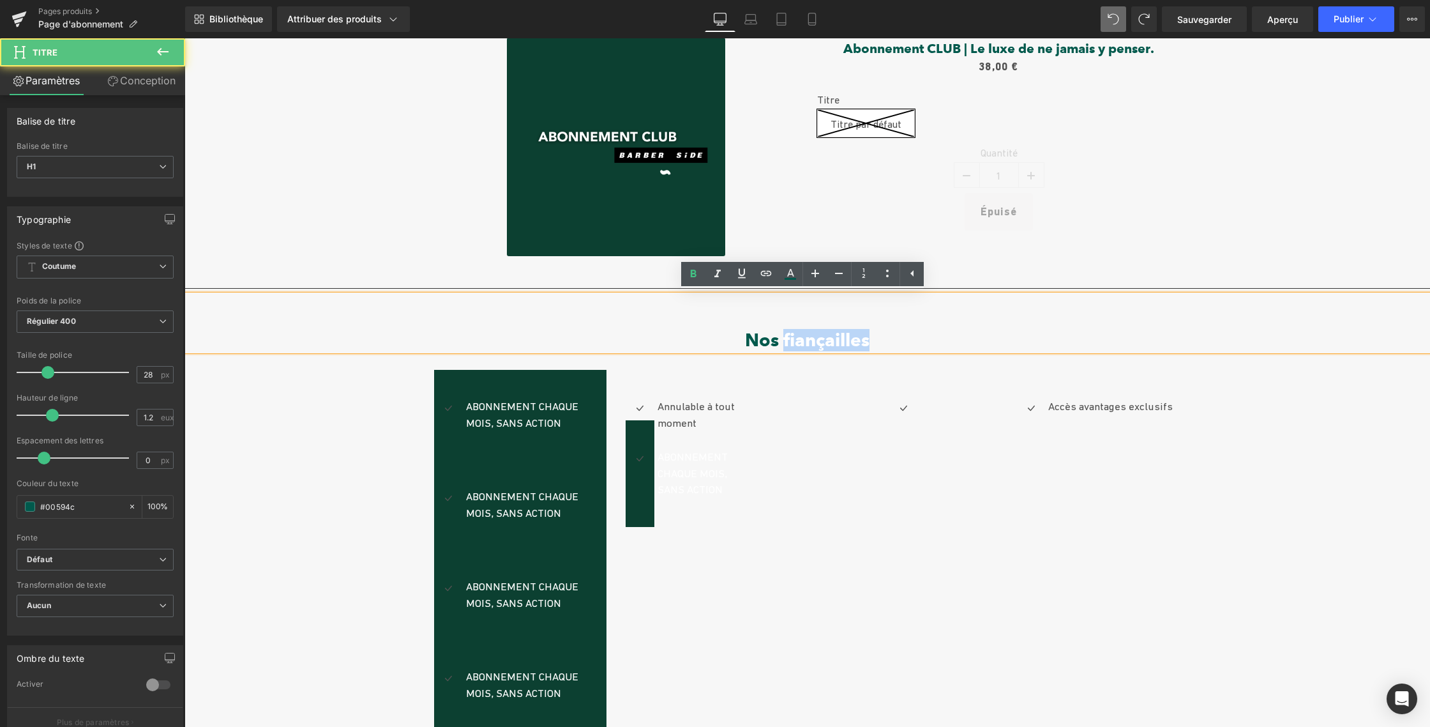
drag, startPoint x: 783, startPoint y: 339, endPoint x: 894, endPoint y: 336, distance: 110.5
click at [894, 336] on h1 "Nos fiançailles" at bounding box center [808, 340] width 1246 height 22
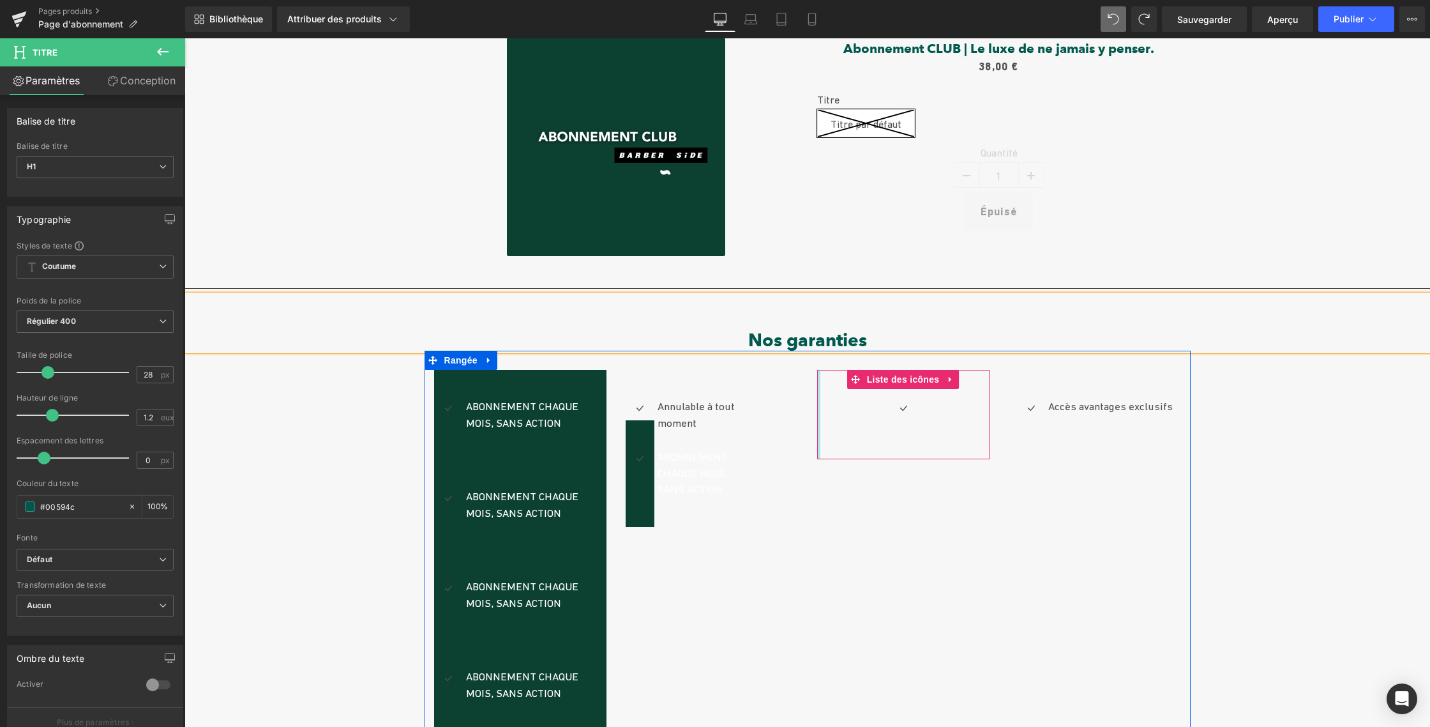
click at [817, 443] on div "Icône Liste des icônes" at bounding box center [903, 414] width 172 height 89
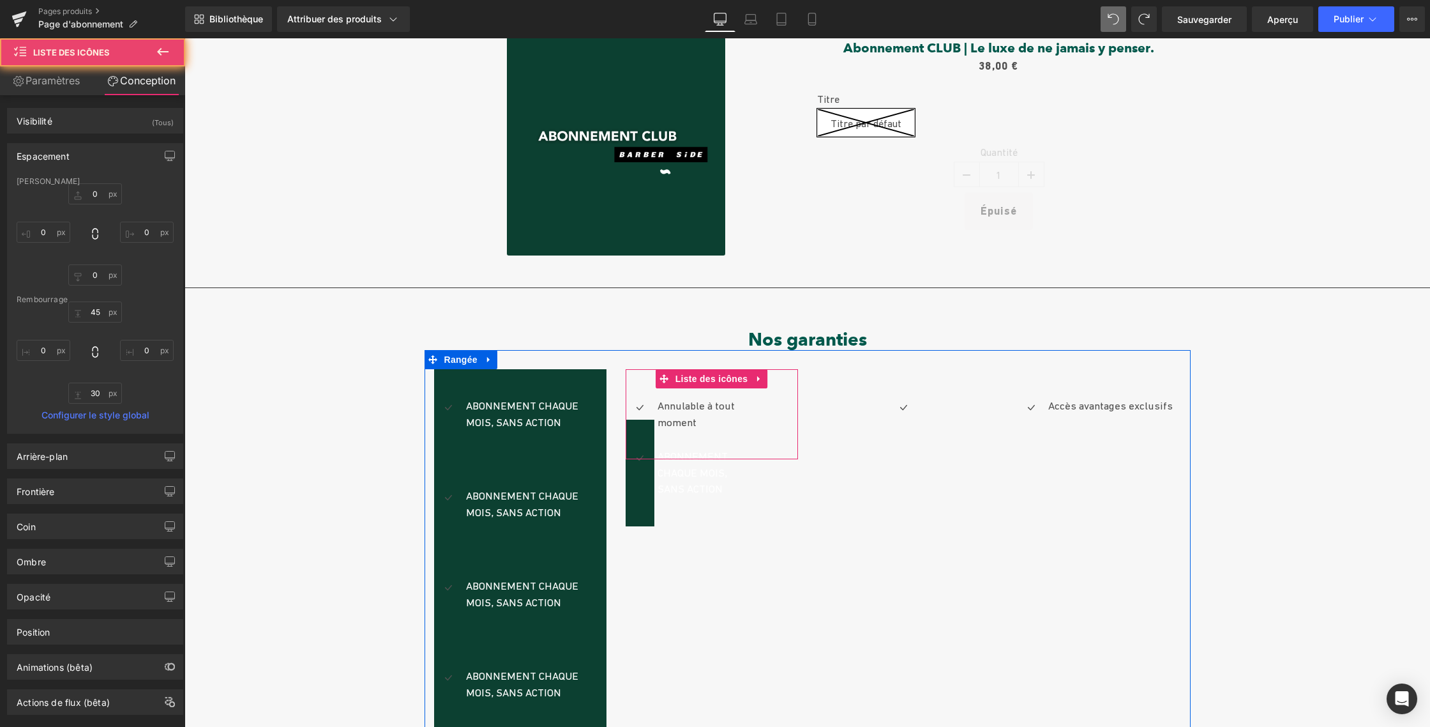
scroll to position [146, 0]
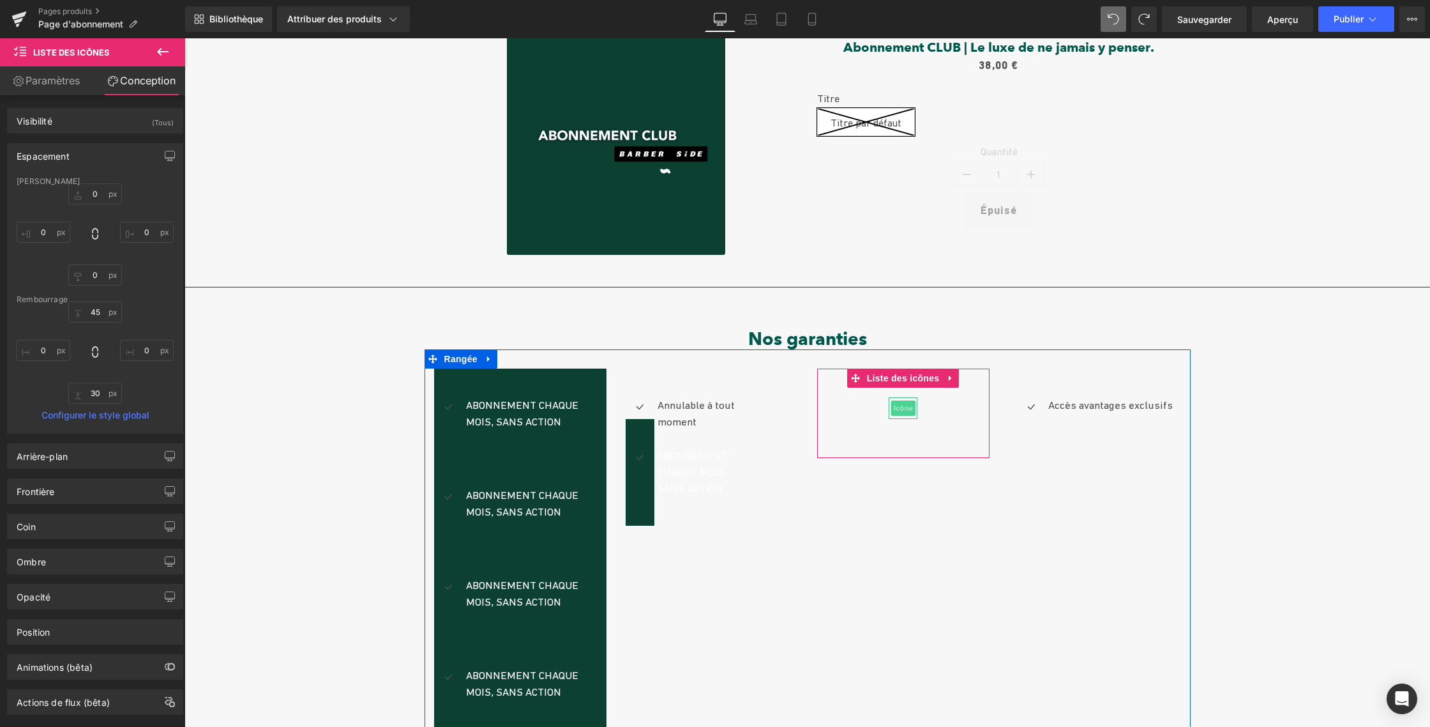
click at [893, 406] on font "Icône" at bounding box center [902, 408] width 19 height 8
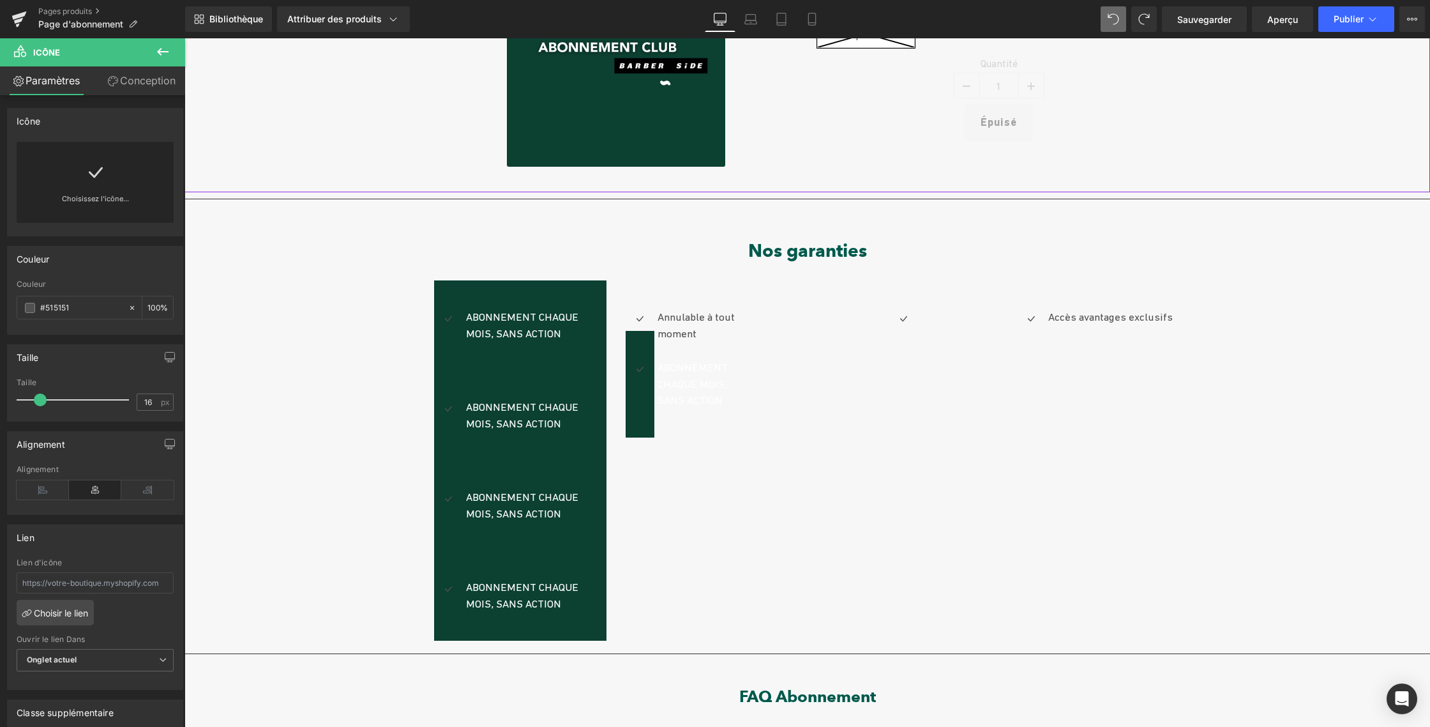
scroll to position [282, 0]
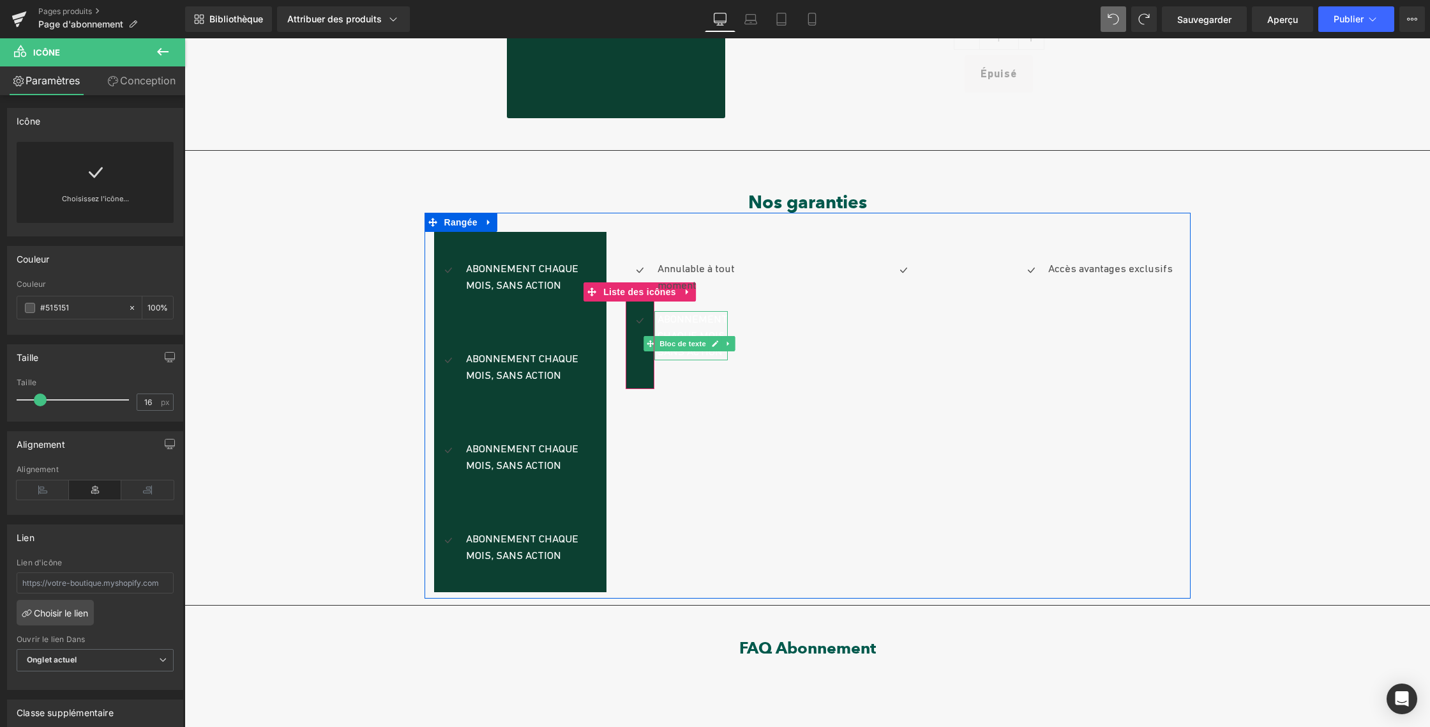
click at [725, 345] on icon at bounding box center [728, 344] width 7 height 8
click at [732, 344] on icon at bounding box center [735, 343] width 7 height 7
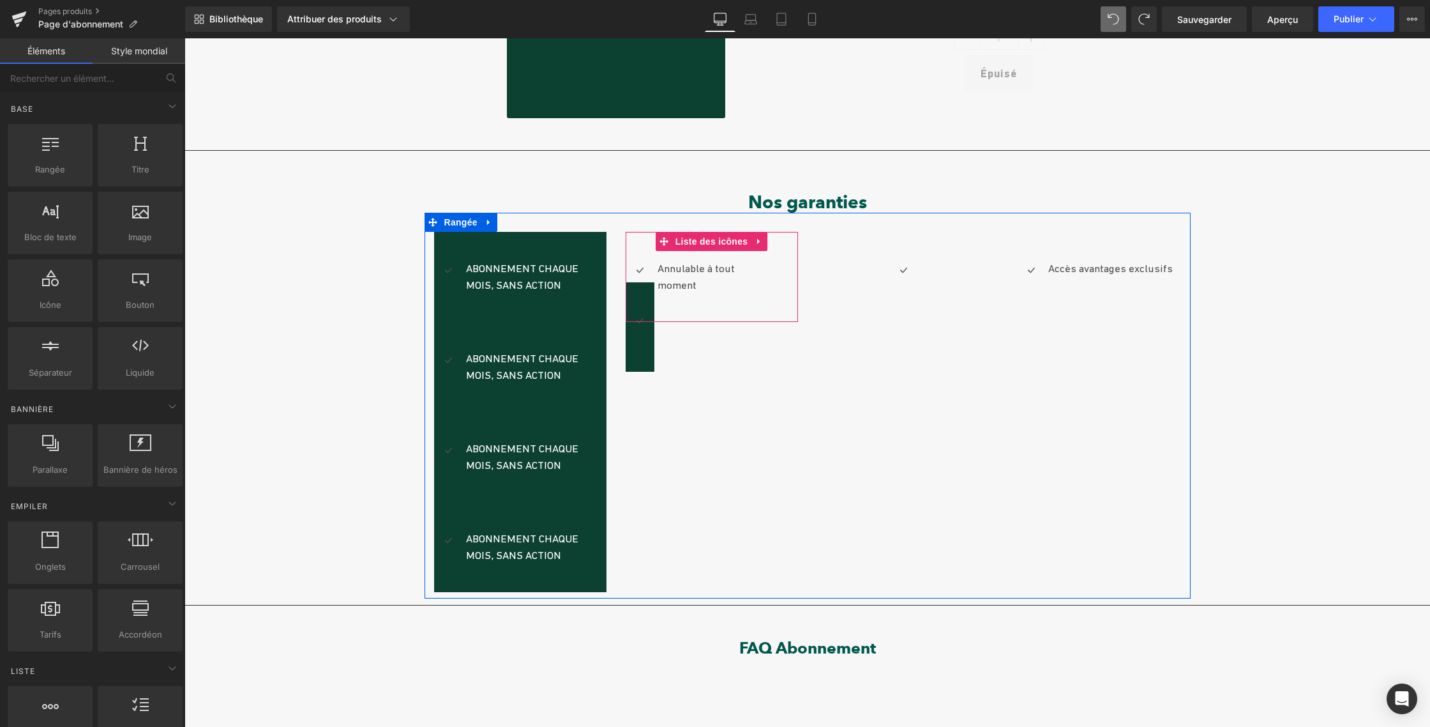
click at [185, 38] on div at bounding box center [185, 38] width 0 height 0
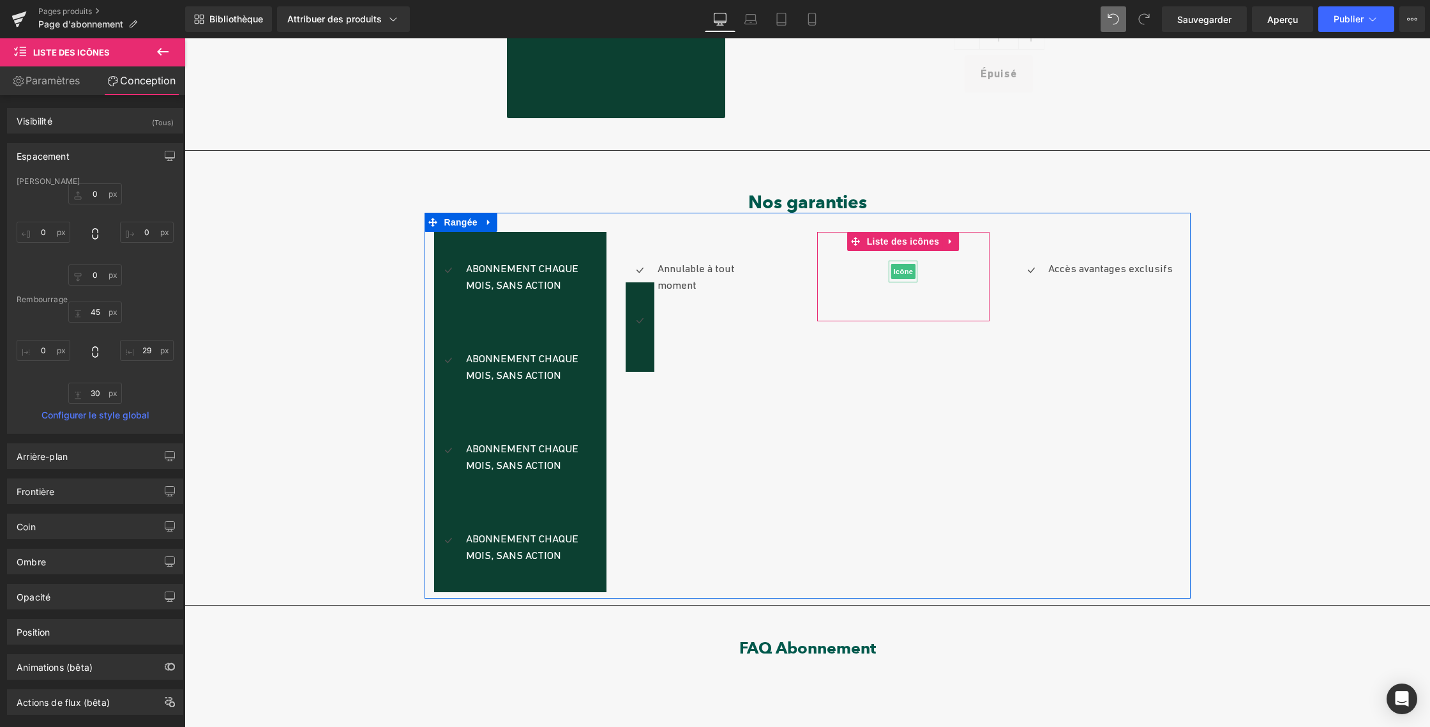
click at [872, 276] on div "Icône" at bounding box center [903, 282] width 172 height 42
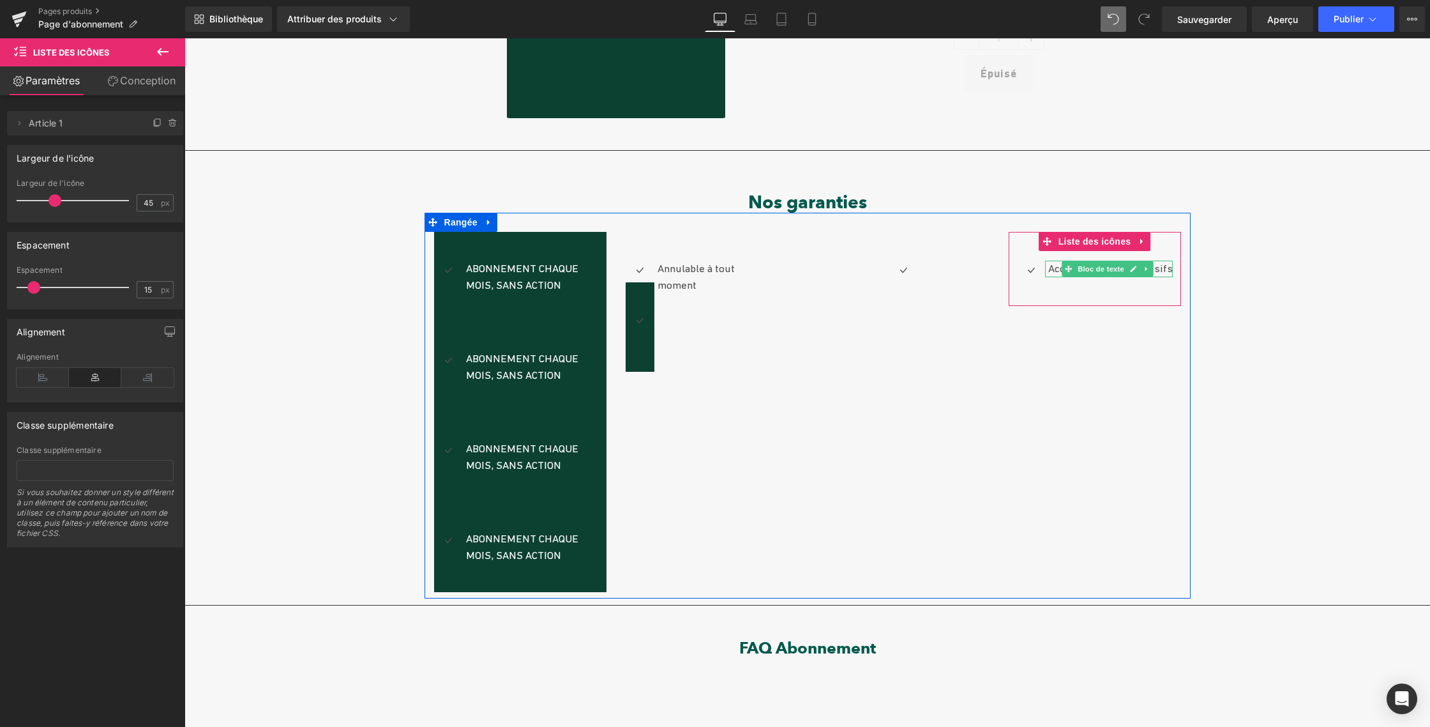
click at [1049, 268] on font "Accès avantages exclusifs" at bounding box center [1110, 268] width 125 height 13
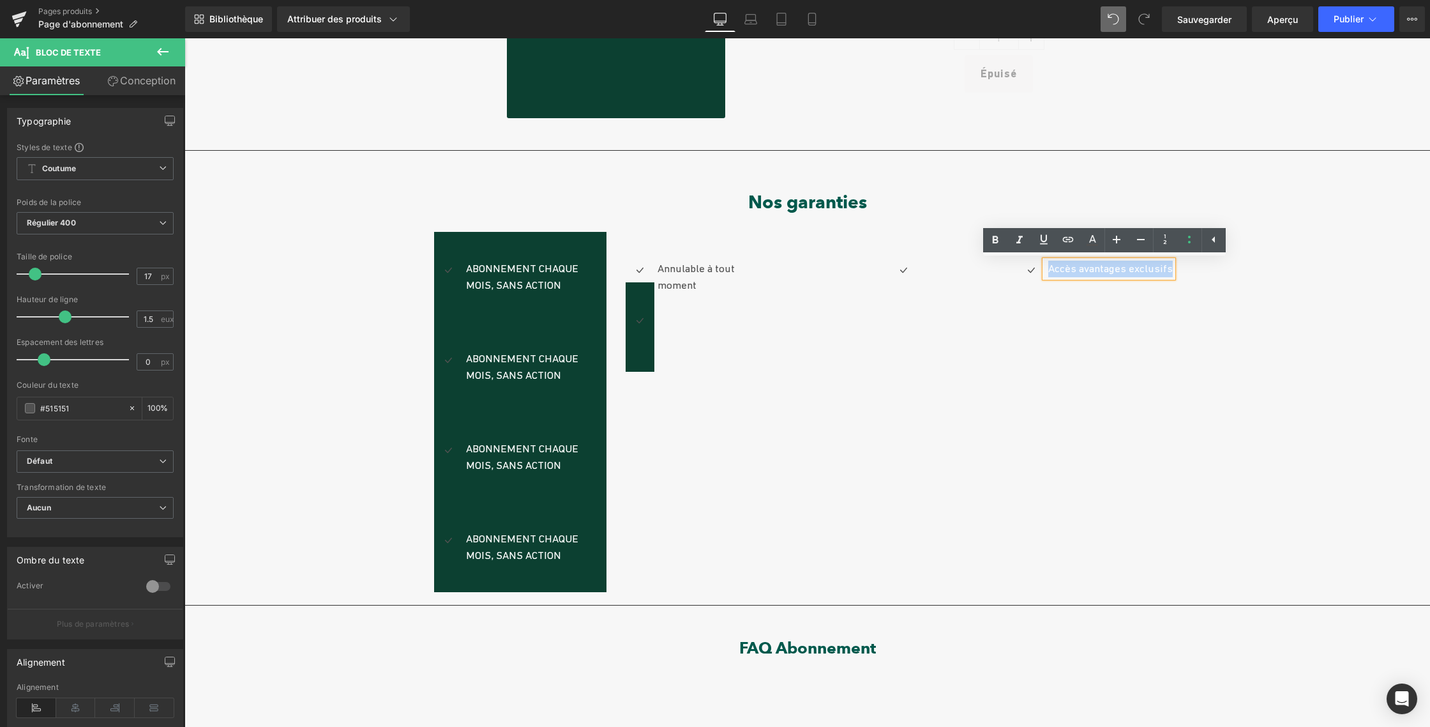
drag, startPoint x: 1047, startPoint y: 269, endPoint x: 1166, endPoint y: 267, distance: 118.8
click at [1166, 267] on font "Accès avantages exclusifs" at bounding box center [1110, 268] width 125 height 13
copy font "Accès avantages exclusifs"
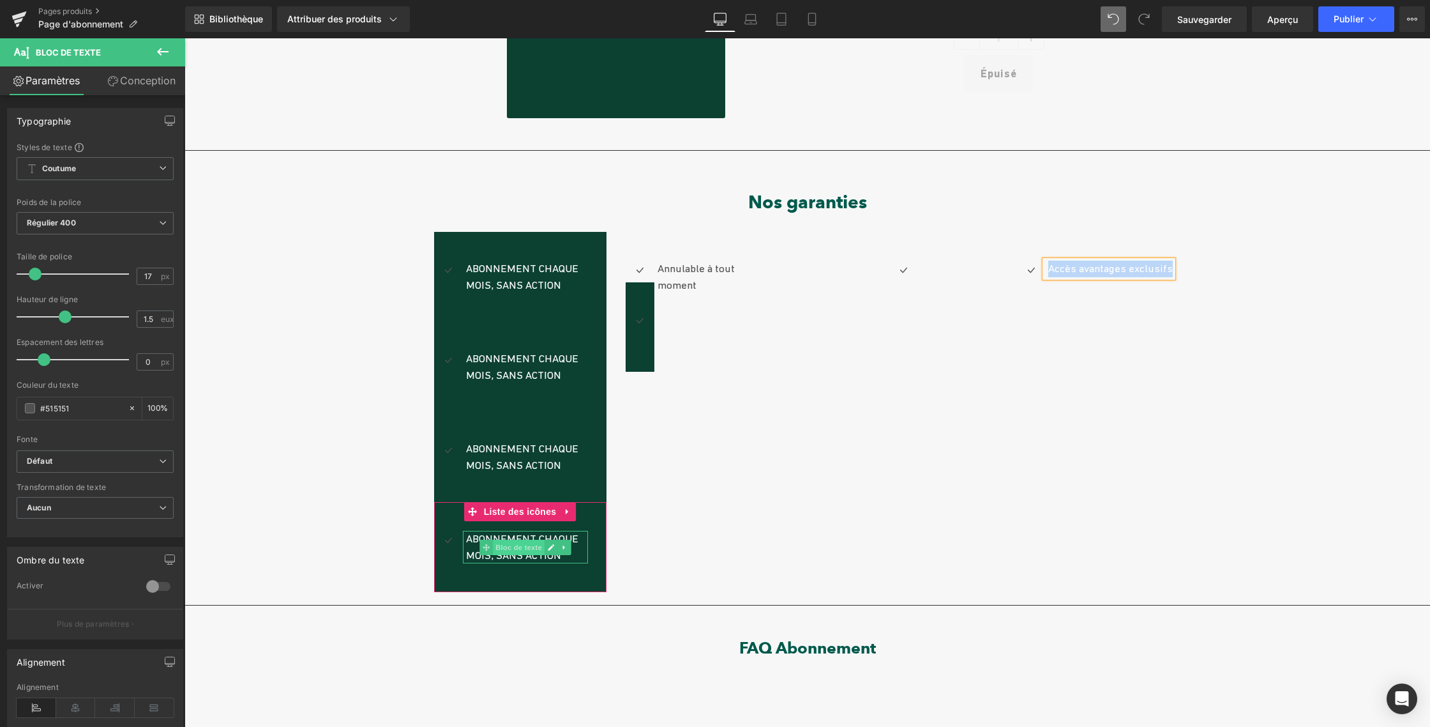
click at [524, 542] on font "Bloc de texte" at bounding box center [518, 547] width 47 height 15
click at [549, 547] on icon at bounding box center [550, 547] width 7 height 8
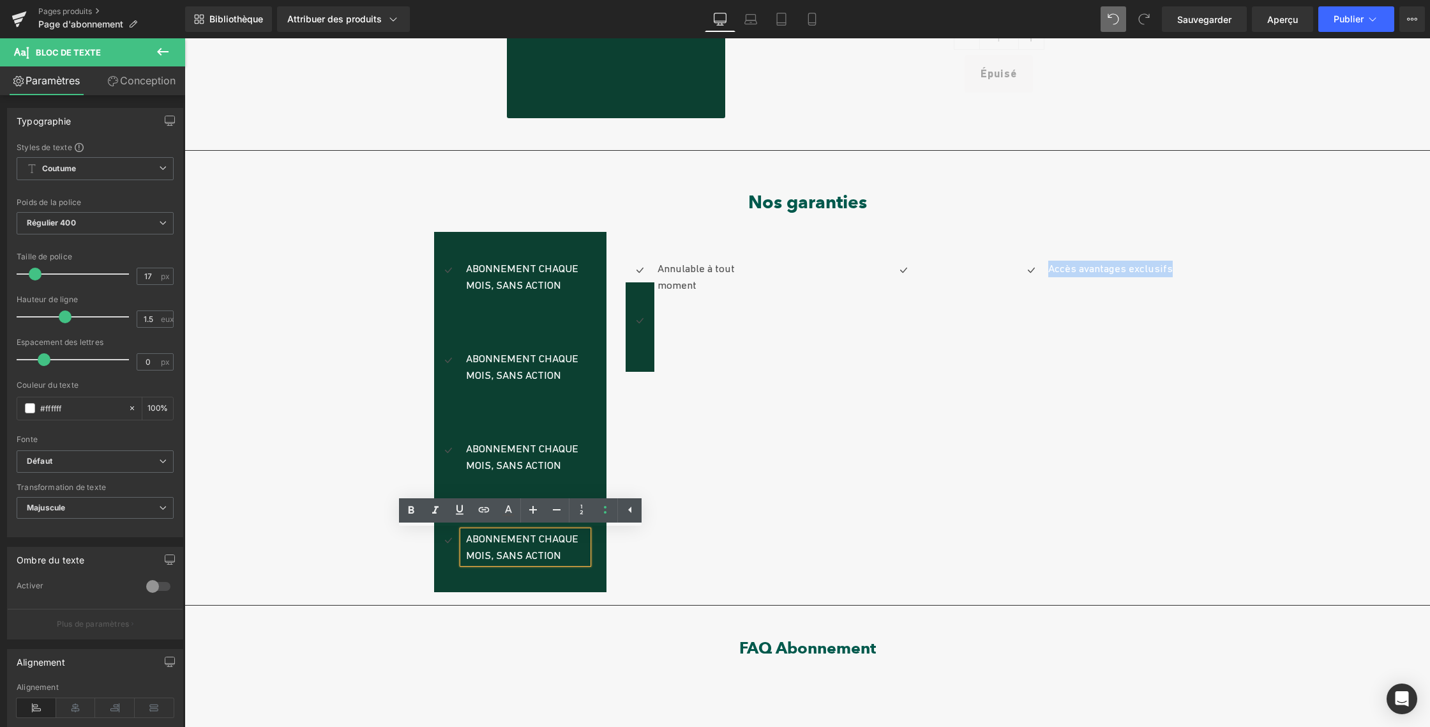
click at [559, 557] on p "Abonnement chaque mois, sans action" at bounding box center [527, 547] width 122 height 33
drag, startPoint x: 518, startPoint y: 551, endPoint x: 461, endPoint y: 541, distance: 57.7
click at [466, 541] on p "Abonnement chaque mois, sans action" at bounding box center [527, 547] width 122 height 33
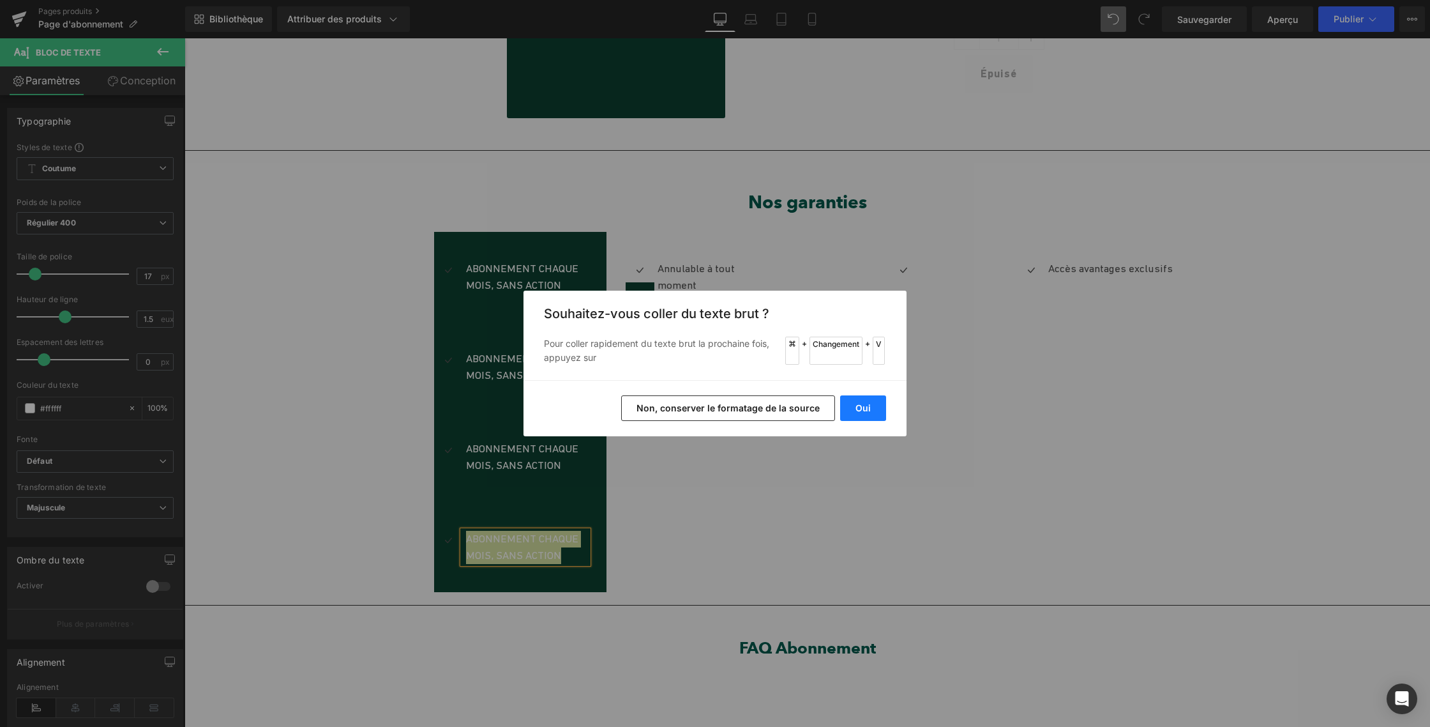
click at [863, 413] on font "Oui" at bounding box center [863, 407] width 15 height 11
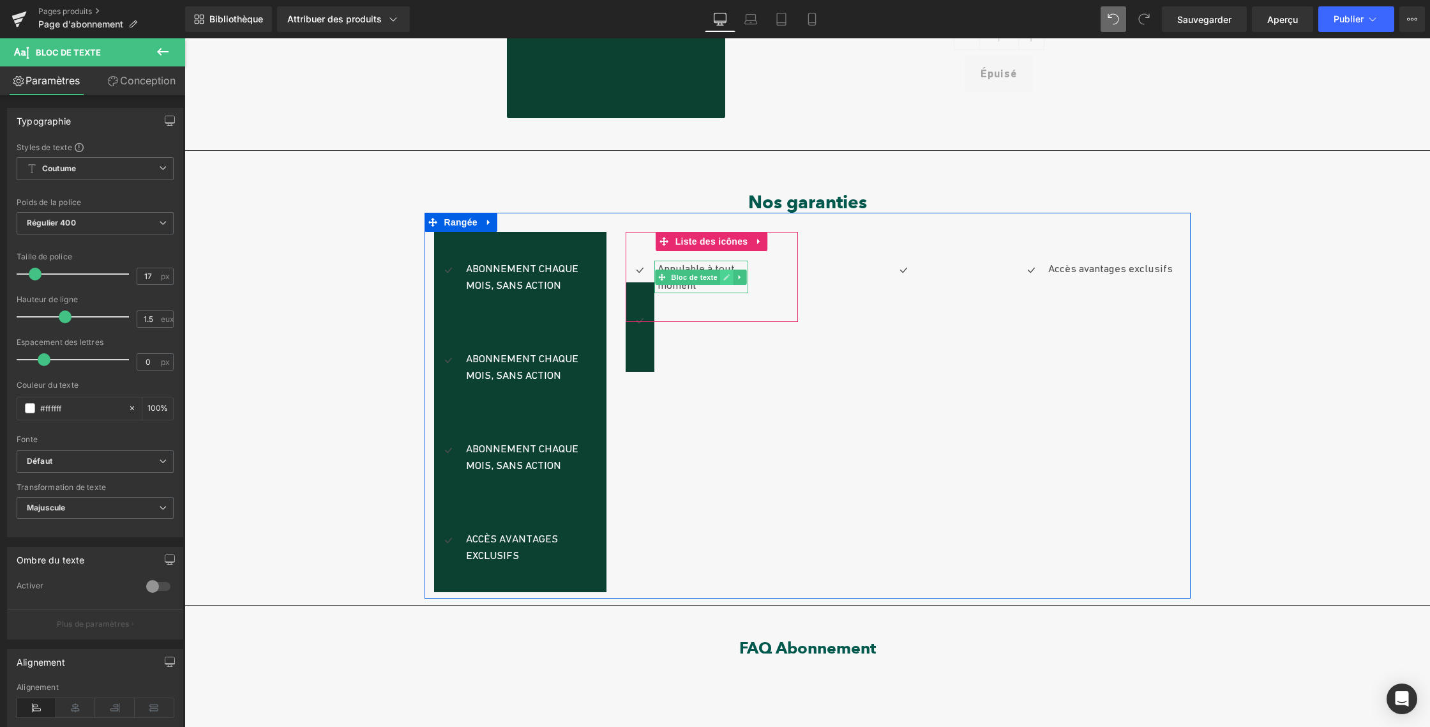
click at [723, 278] on icon at bounding box center [726, 277] width 7 height 8
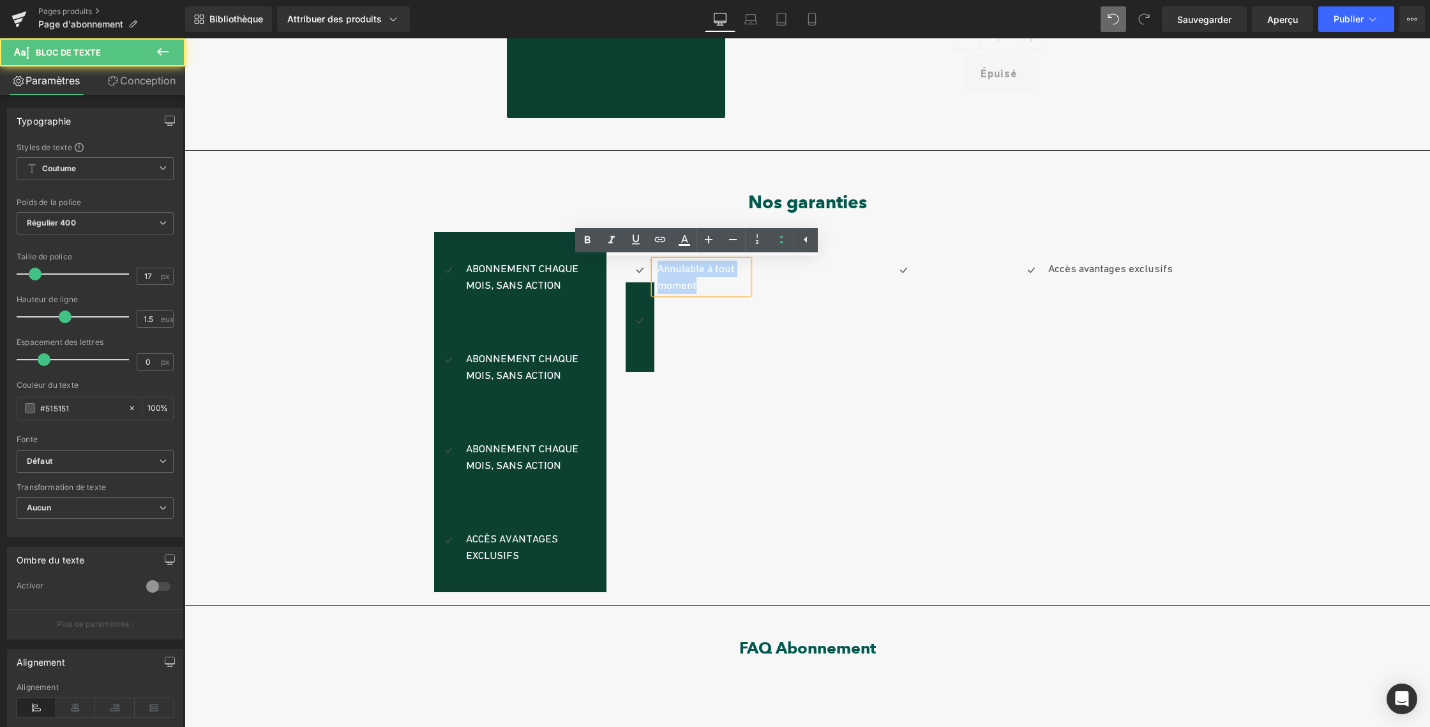
drag, startPoint x: 676, startPoint y: 278, endPoint x: 653, endPoint y: 268, distance: 24.9
click at [658, 268] on p "Annulable à tout moment" at bounding box center [703, 277] width 91 height 33
copy font "Annulable à tout moment"
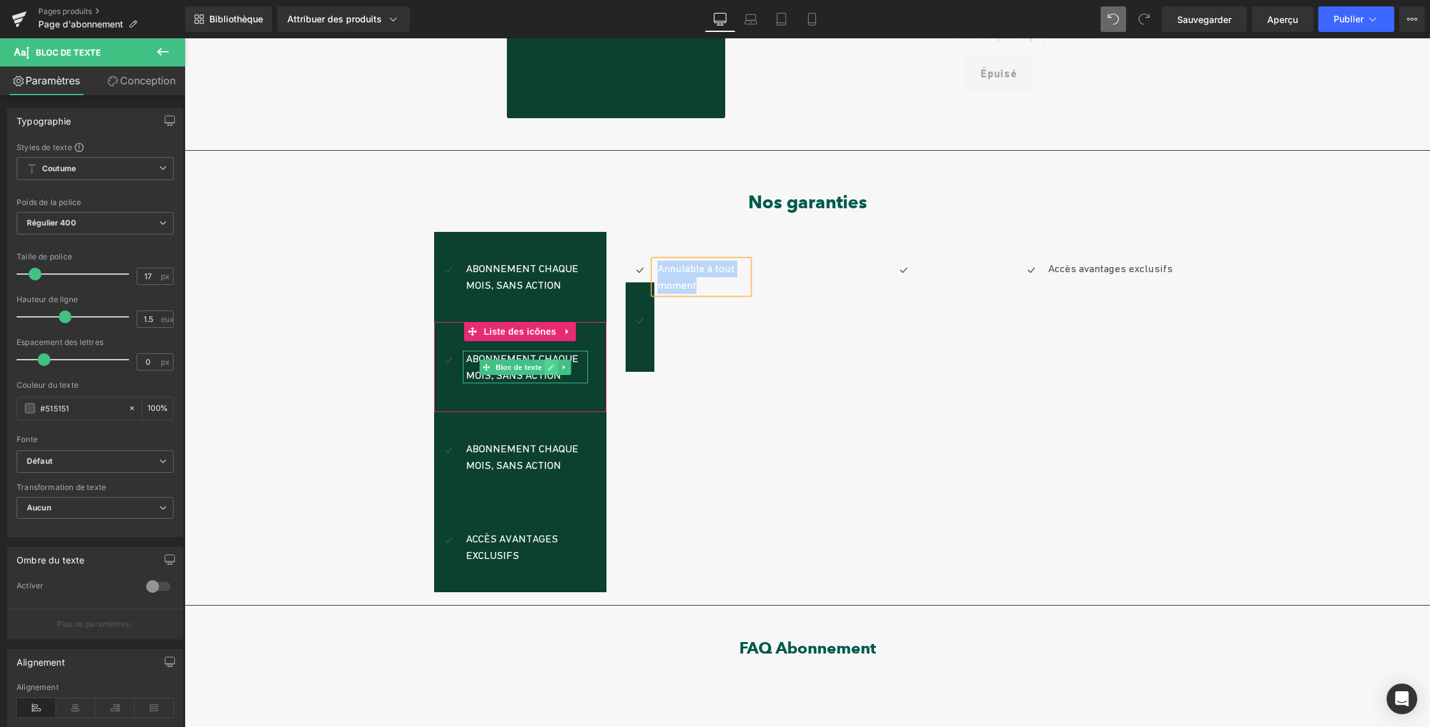
click at [545, 373] on link at bounding box center [551, 366] width 13 height 15
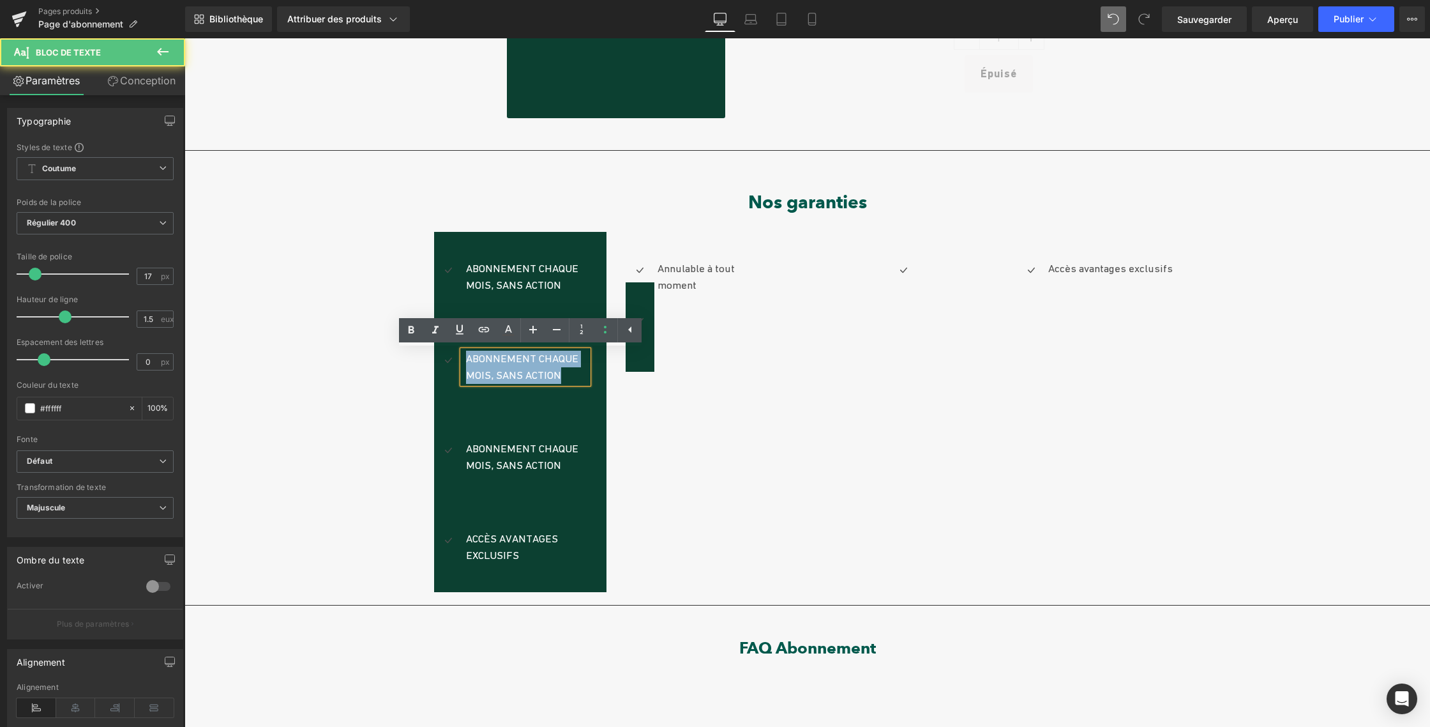
drag, startPoint x: 559, startPoint y: 374, endPoint x: 458, endPoint y: 361, distance: 102.3
click at [463, 361] on div "Abonnement chaque mois, sans action" at bounding box center [525, 367] width 125 height 33
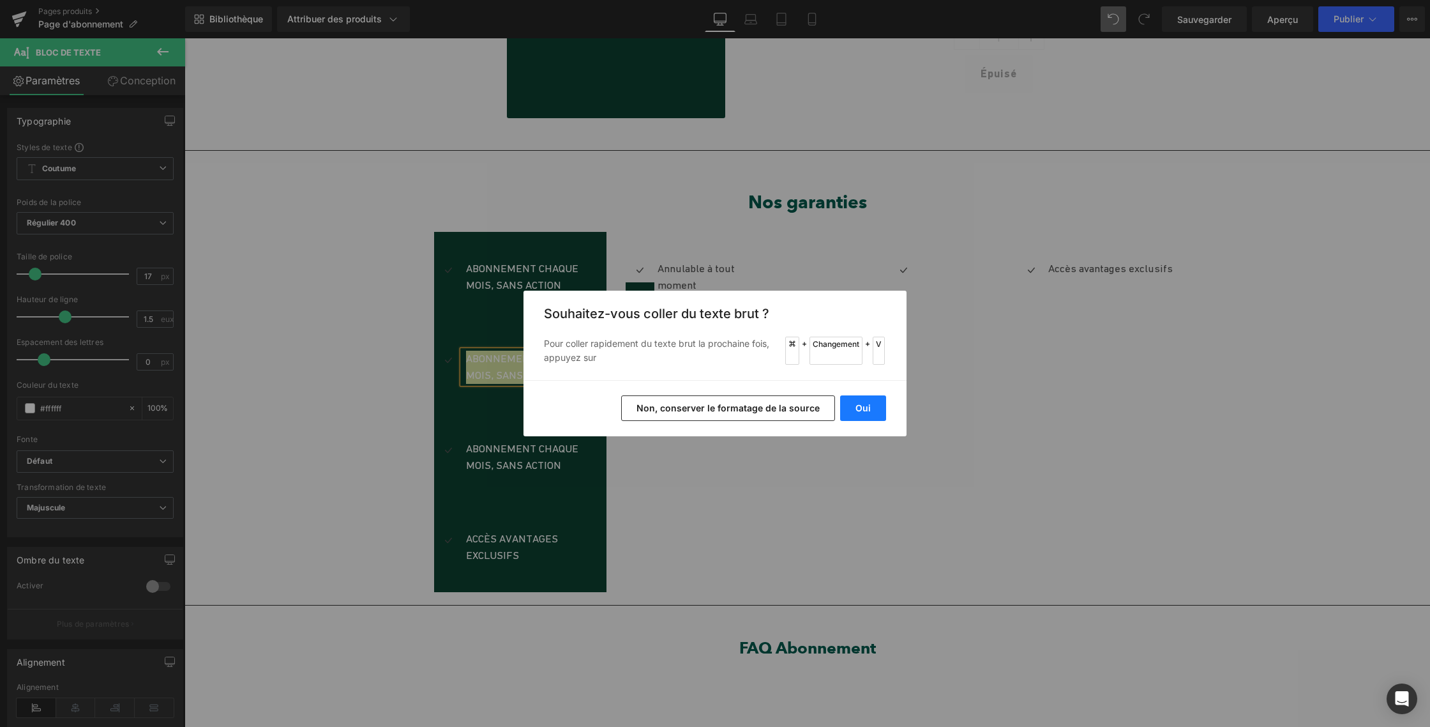
click at [869, 411] on font "Oui" at bounding box center [863, 407] width 15 height 11
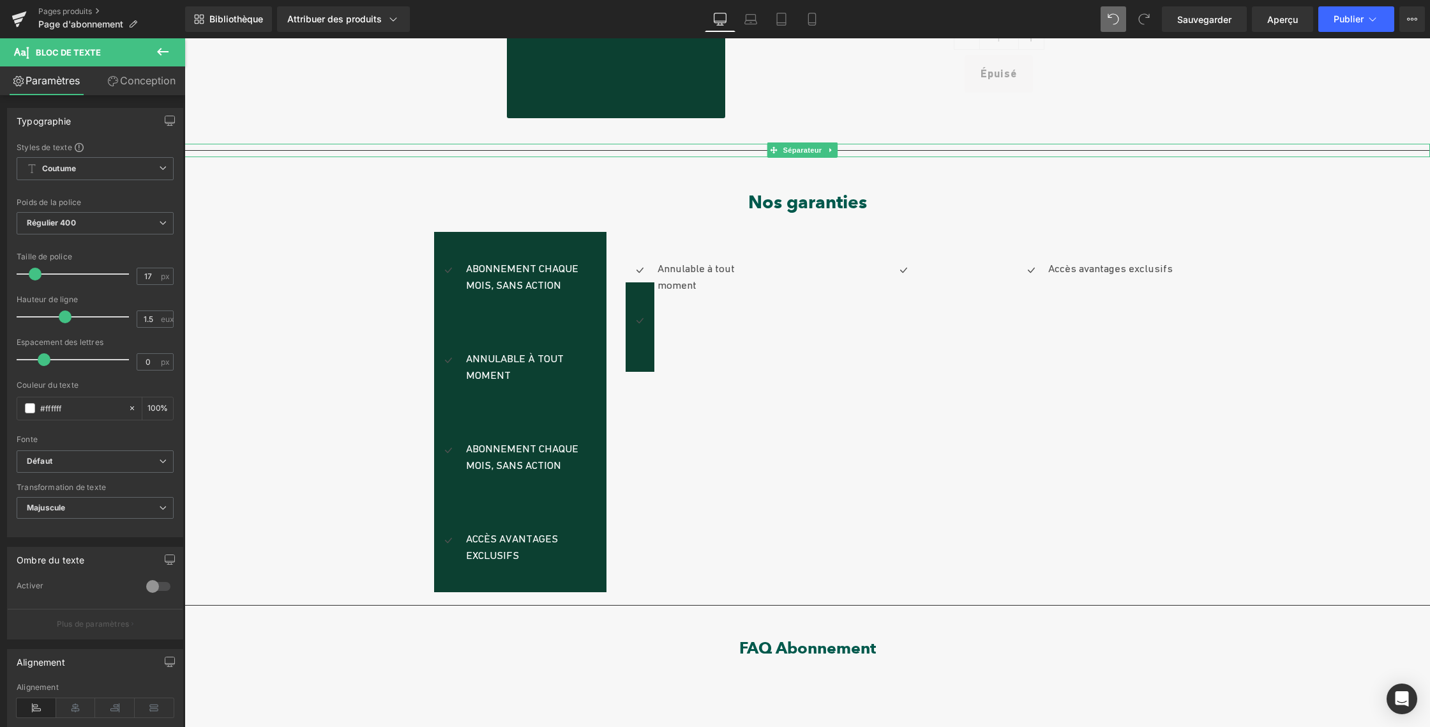
click at [830, 150] on icon at bounding box center [830, 150] width 2 height 4
click at [826, 150] on icon at bounding box center [824, 149] width 7 height 7
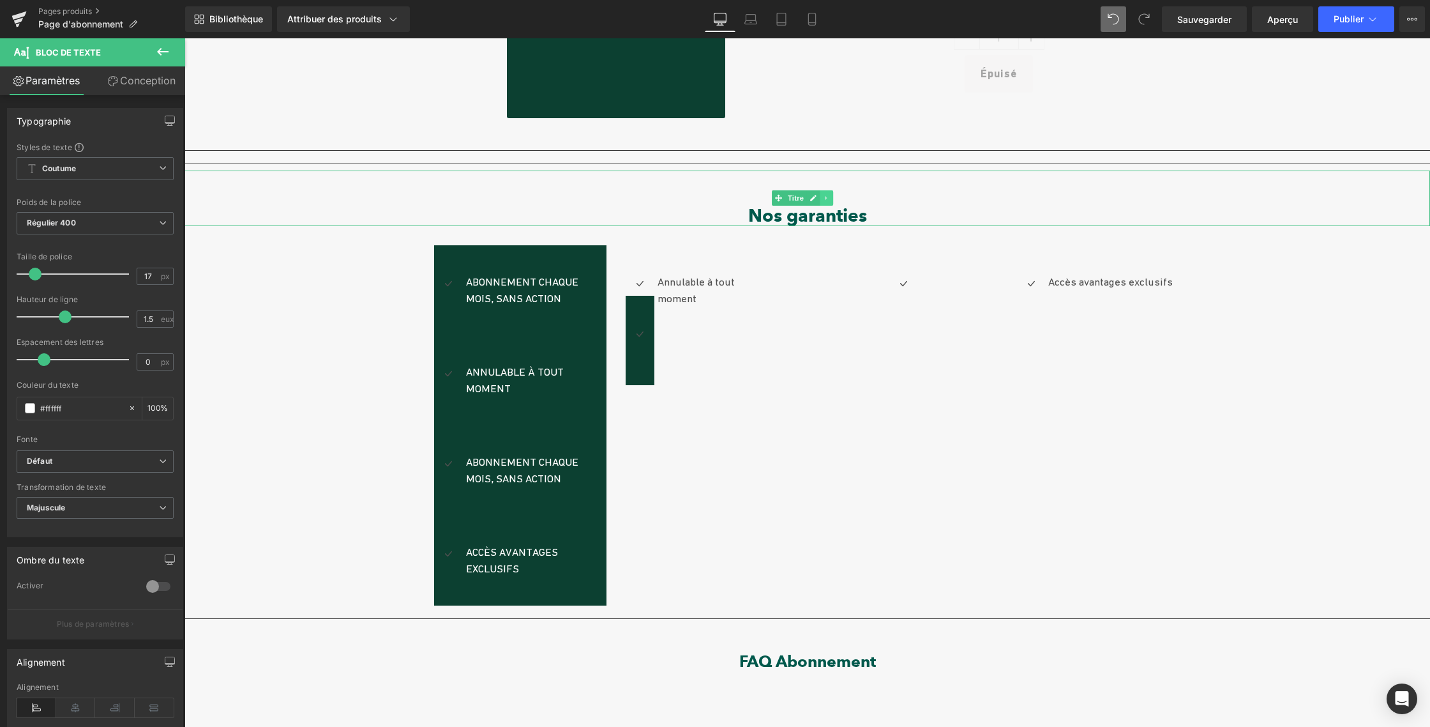
click at [823, 197] on icon at bounding box center [826, 198] width 7 height 8
click at [819, 199] on icon at bounding box center [819, 198] width 7 height 7
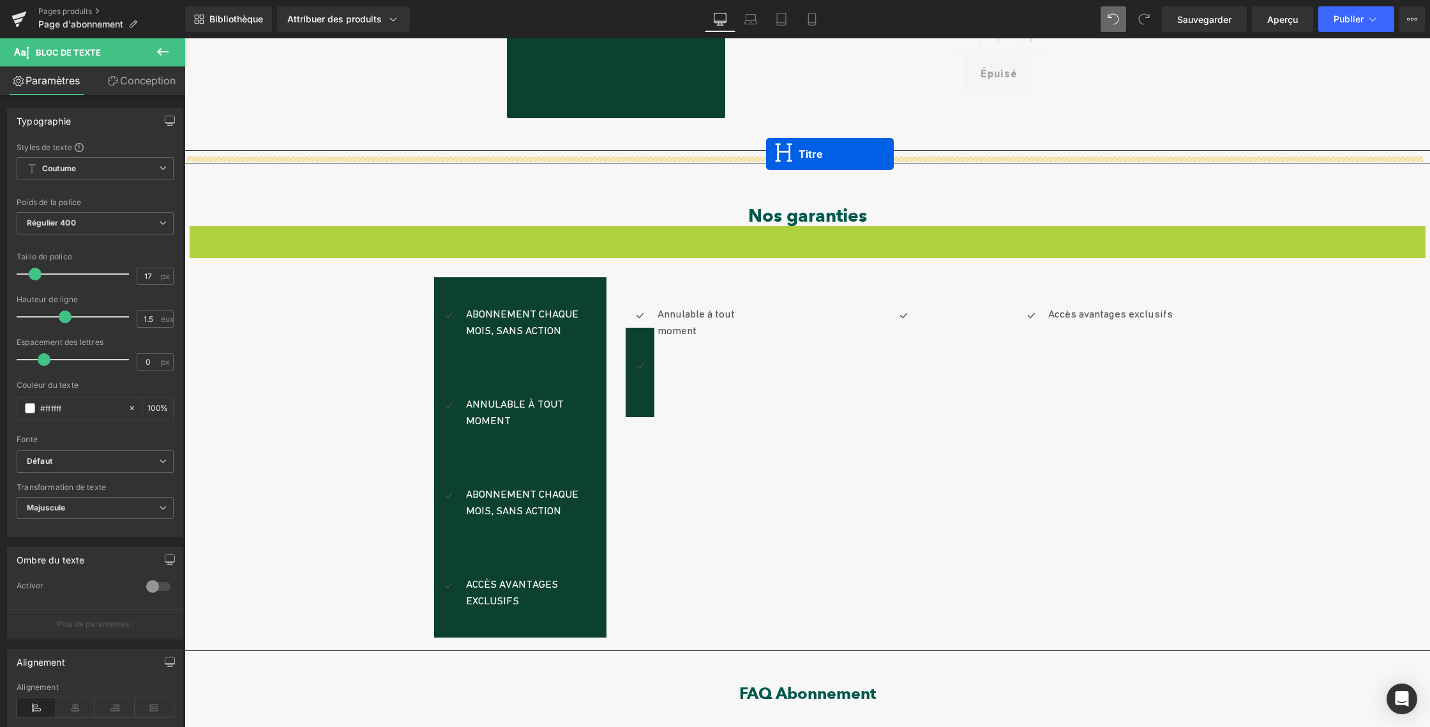
drag, startPoint x: 774, startPoint y: 243, endPoint x: 766, endPoint y: 154, distance: 89.1
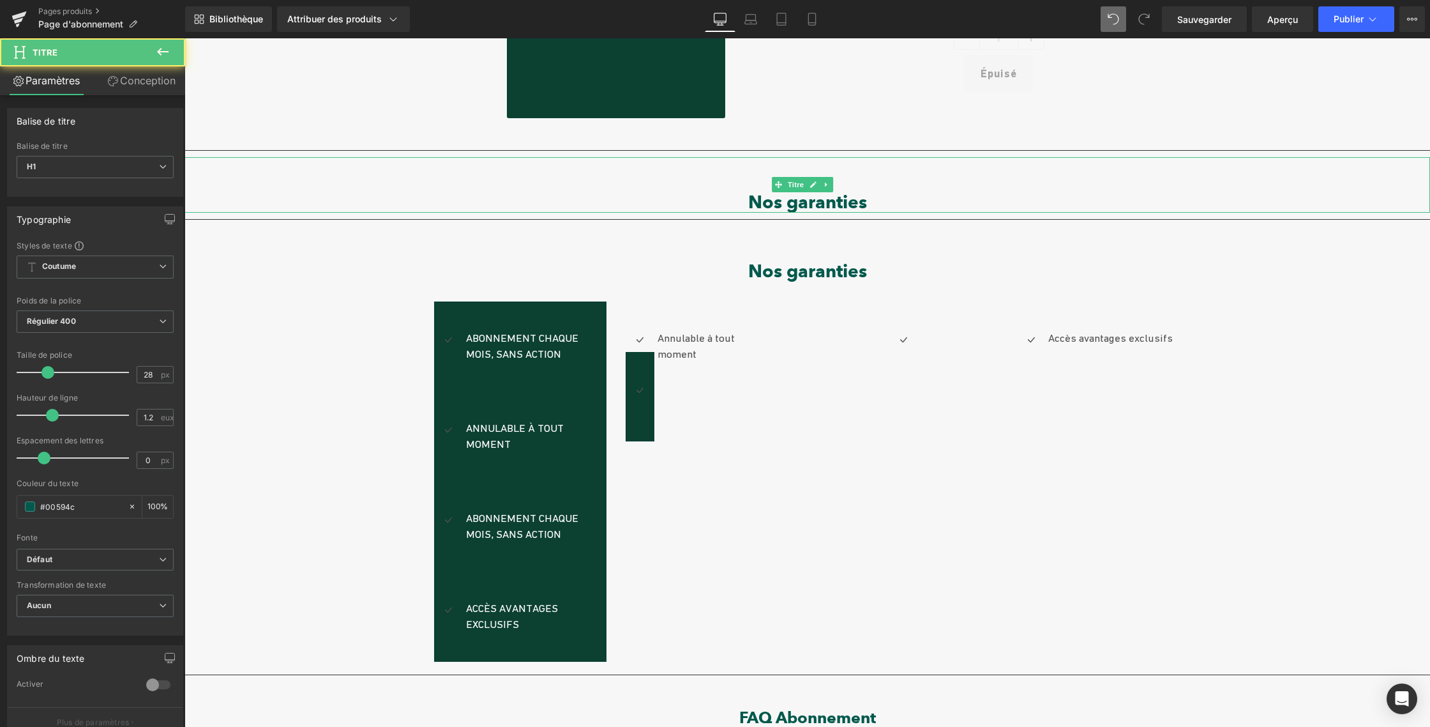
drag, startPoint x: 792, startPoint y: 201, endPoint x: 863, endPoint y: 202, distance: 70.9
click at [863, 202] on font "Nos garanties" at bounding box center [807, 202] width 119 height 22
click at [852, 200] on font "Nos garanties" at bounding box center [807, 202] width 119 height 22
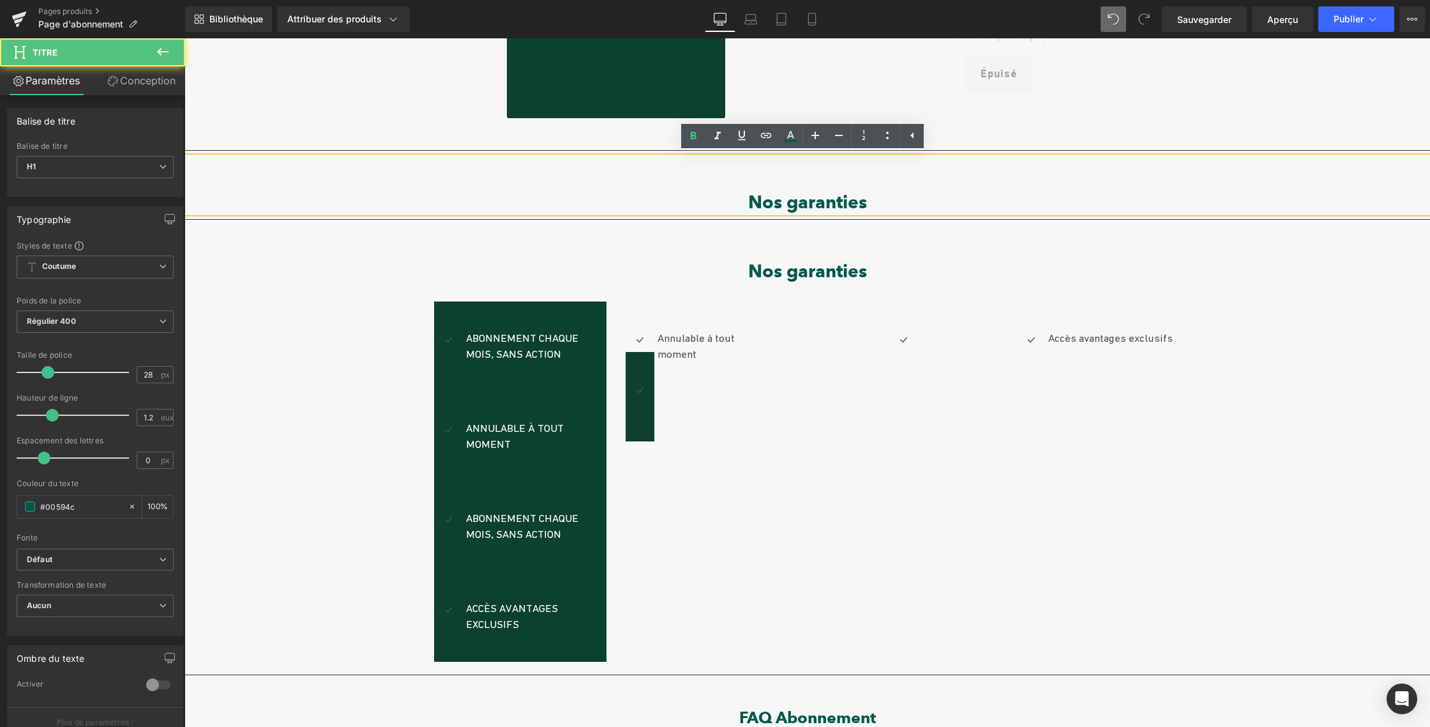
click at [882, 197] on h1 "Nos garanties" at bounding box center [808, 203] width 1246 height 22
drag, startPoint x: 799, startPoint y: 200, endPoint x: 745, endPoint y: 200, distance: 54.3
click at [745, 200] on h1 "Nos garanties" at bounding box center [808, 203] width 1246 height 22
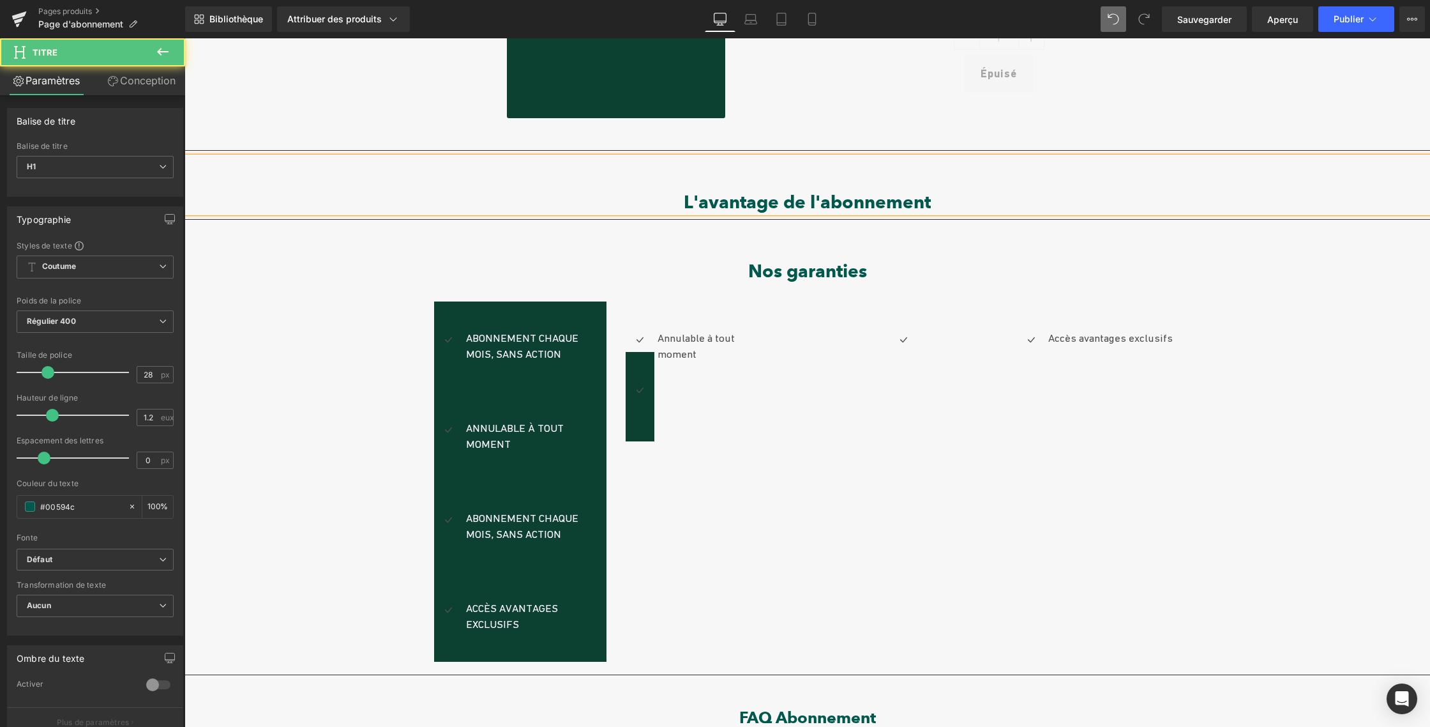
drag, startPoint x: 876, startPoint y: 198, endPoint x: 676, endPoint y: 193, distance: 199.9
click at [676, 193] on h1 "L'avantage de l'abonnement" at bounding box center [808, 203] width 1246 height 22
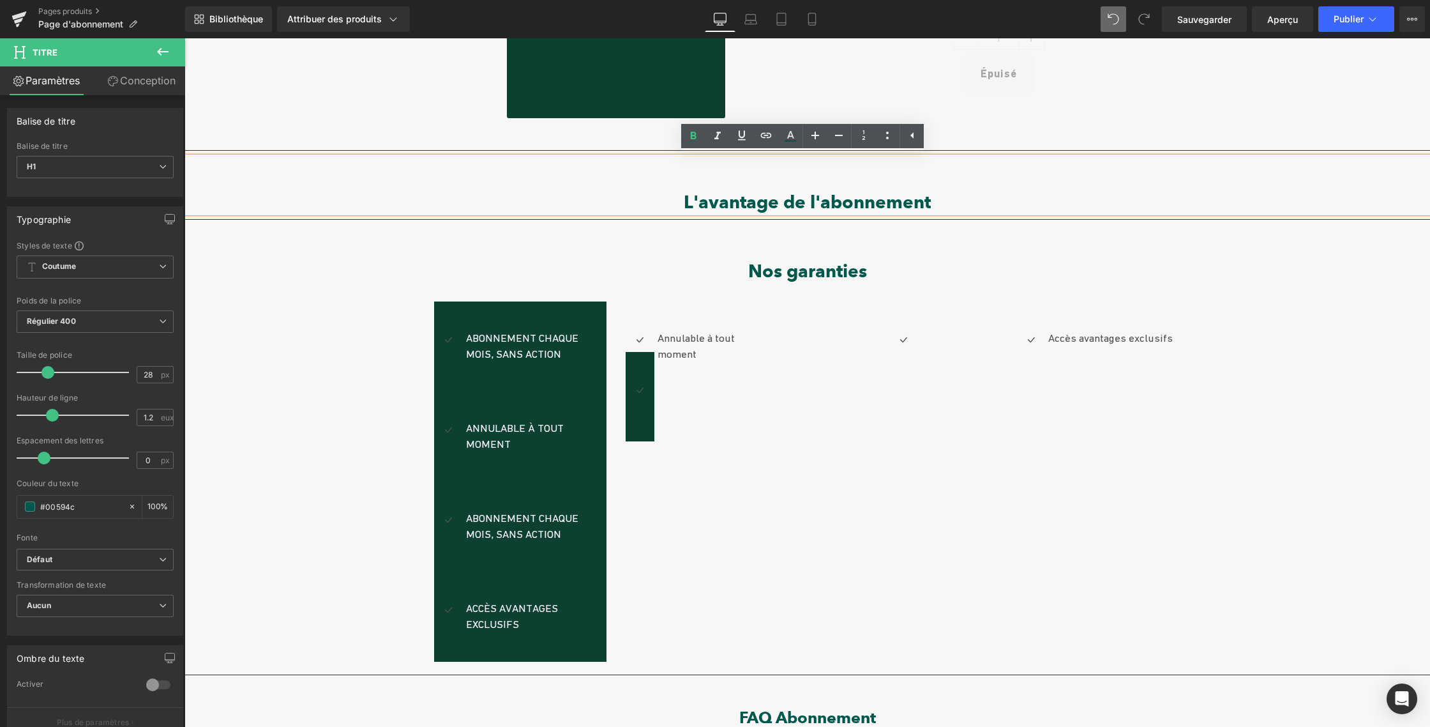
copy font "L'avantage de l'abonnement"
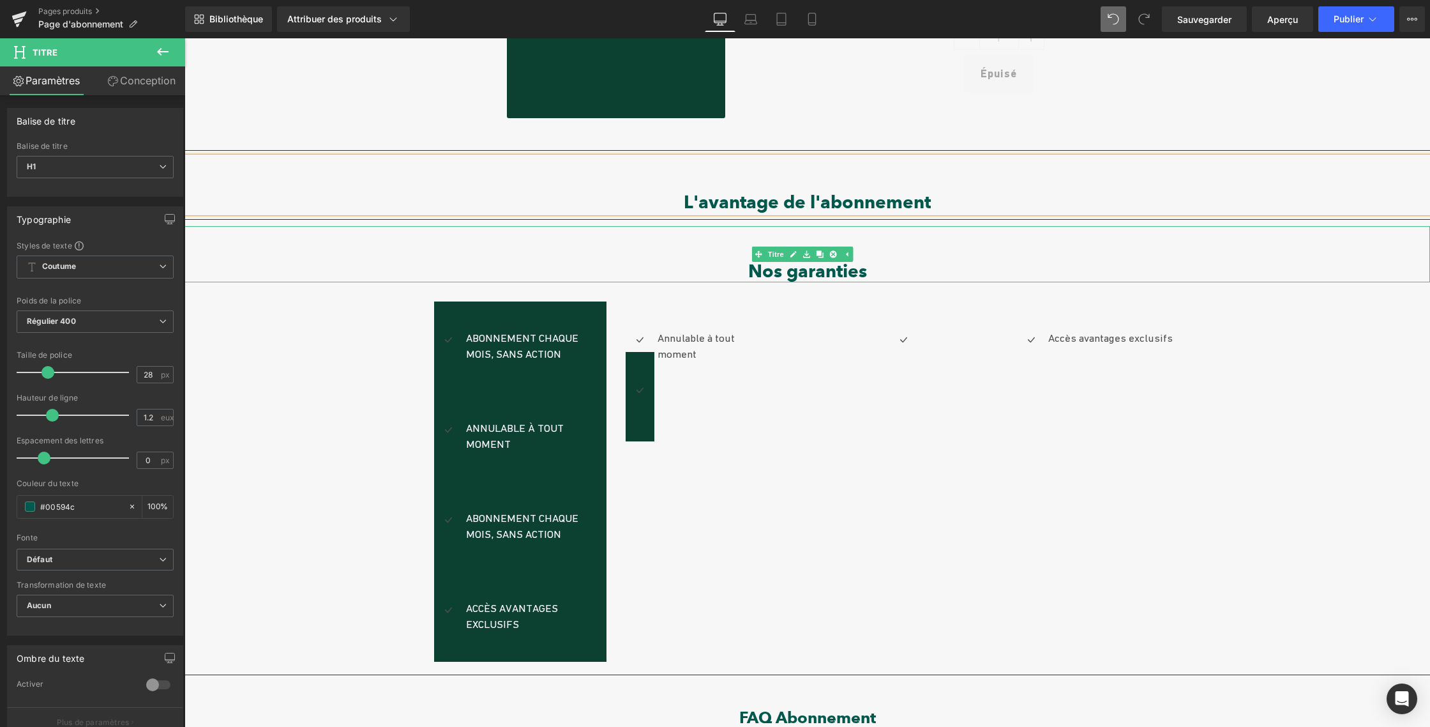
click at [836, 271] on font "Nos garanties" at bounding box center [807, 271] width 119 height 22
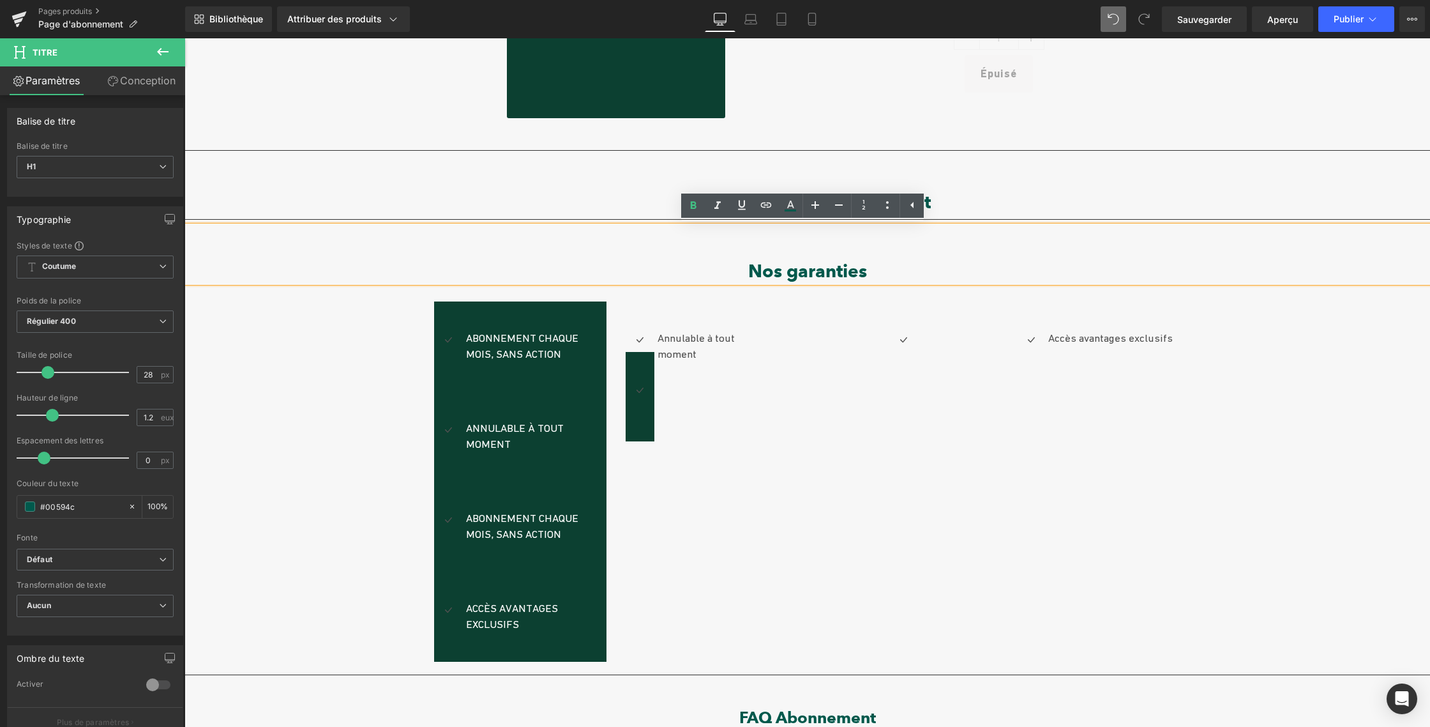
drag, startPoint x: 734, startPoint y: 266, endPoint x: 725, endPoint y: 266, distance: 8.9
click at [726, 266] on h1 "Nos garanties" at bounding box center [808, 272] width 1246 height 22
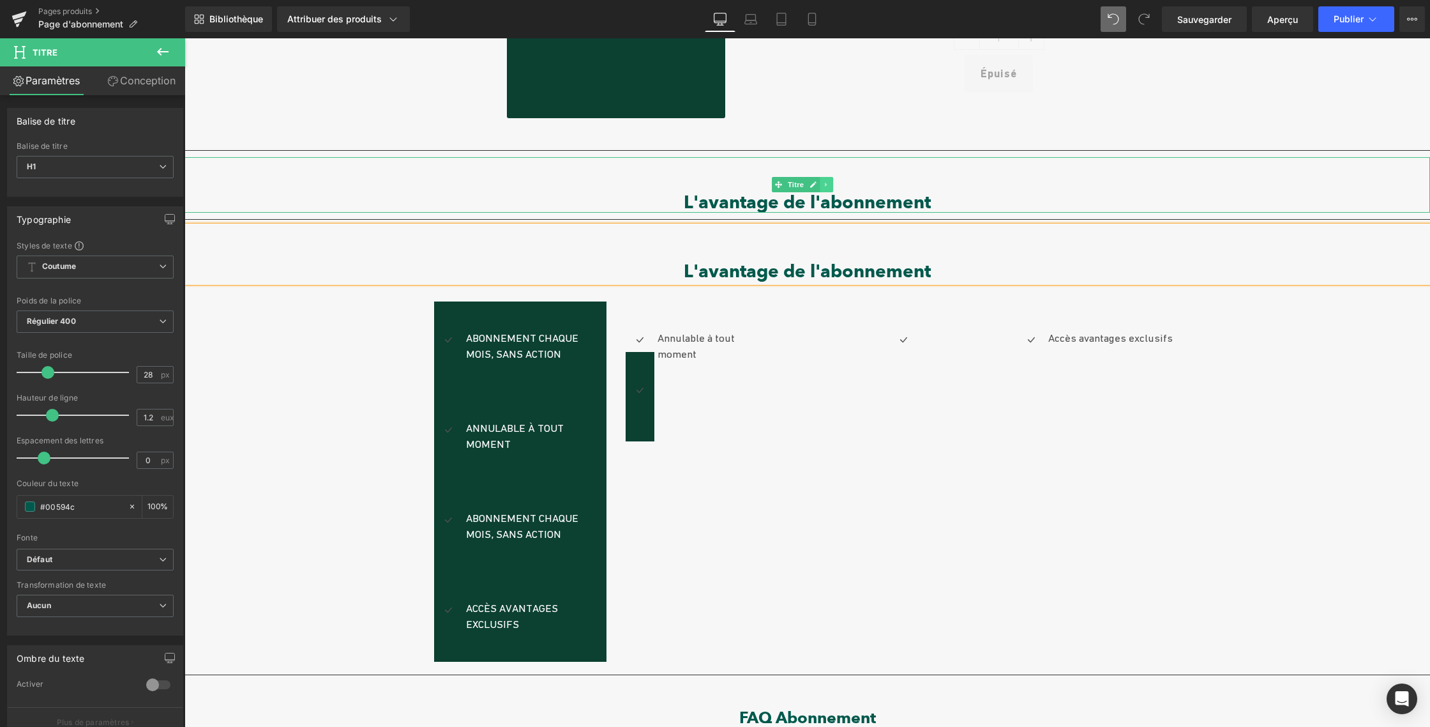
click at [831, 186] on link at bounding box center [826, 184] width 13 height 15
click at [833, 184] on icon at bounding box center [832, 185] width 7 height 8
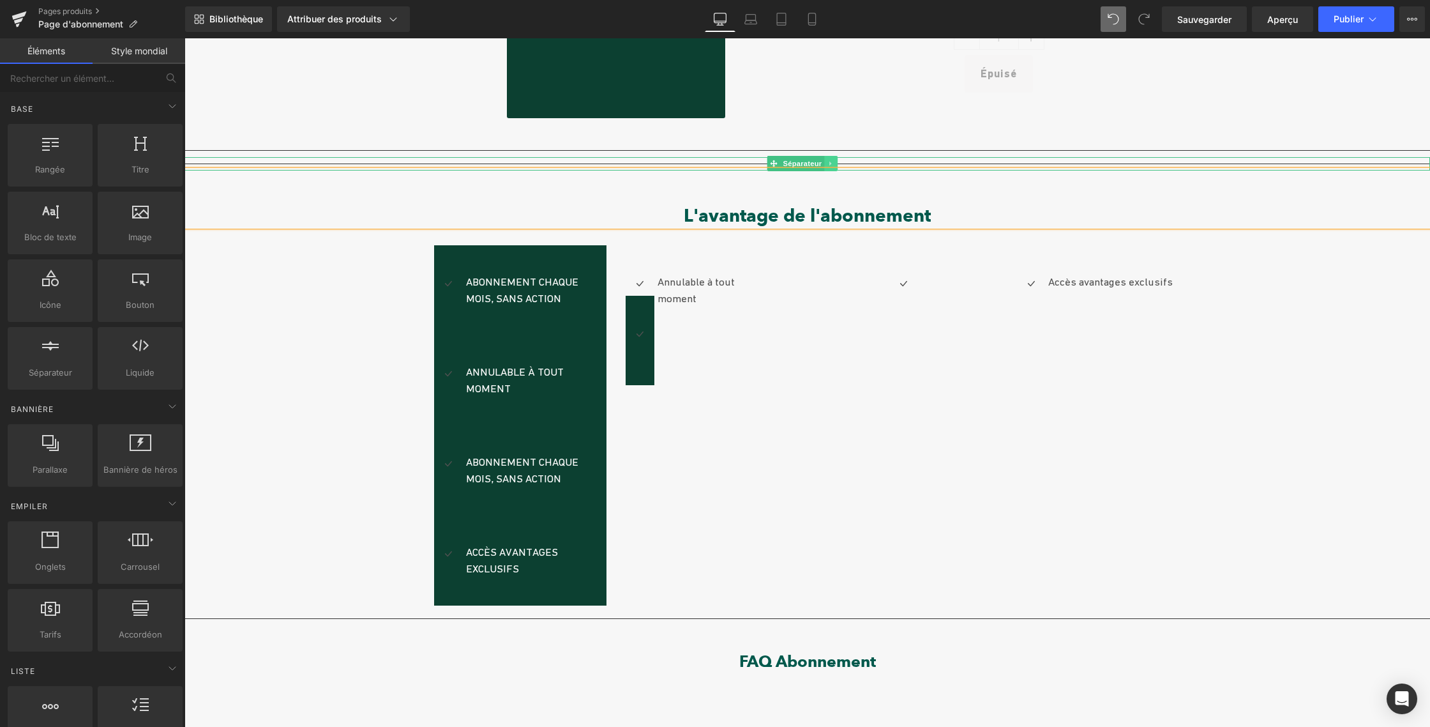
click at [833, 162] on icon at bounding box center [830, 164] width 7 height 8
click at [838, 162] on icon at bounding box center [838, 163] width 7 height 7
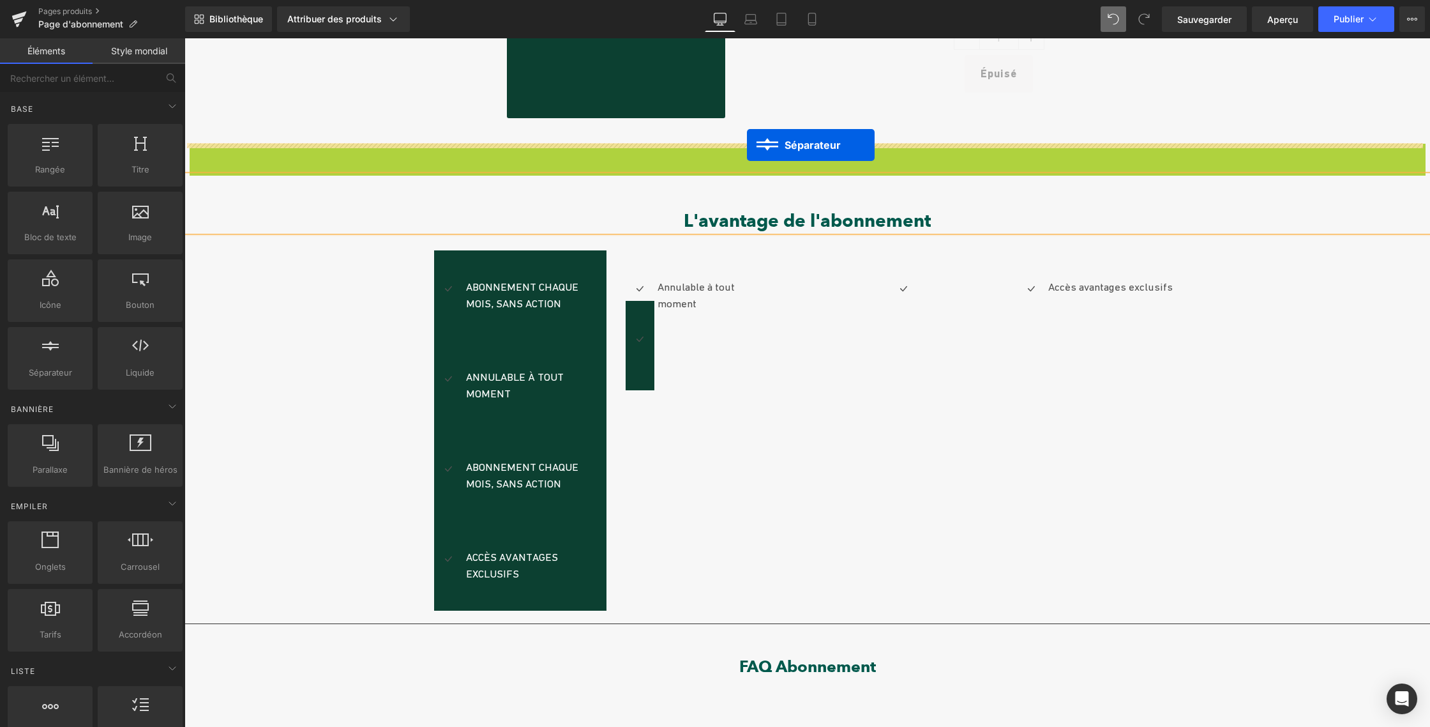
drag, startPoint x: 748, startPoint y: 151, endPoint x: 747, endPoint y: 145, distance: 6.4
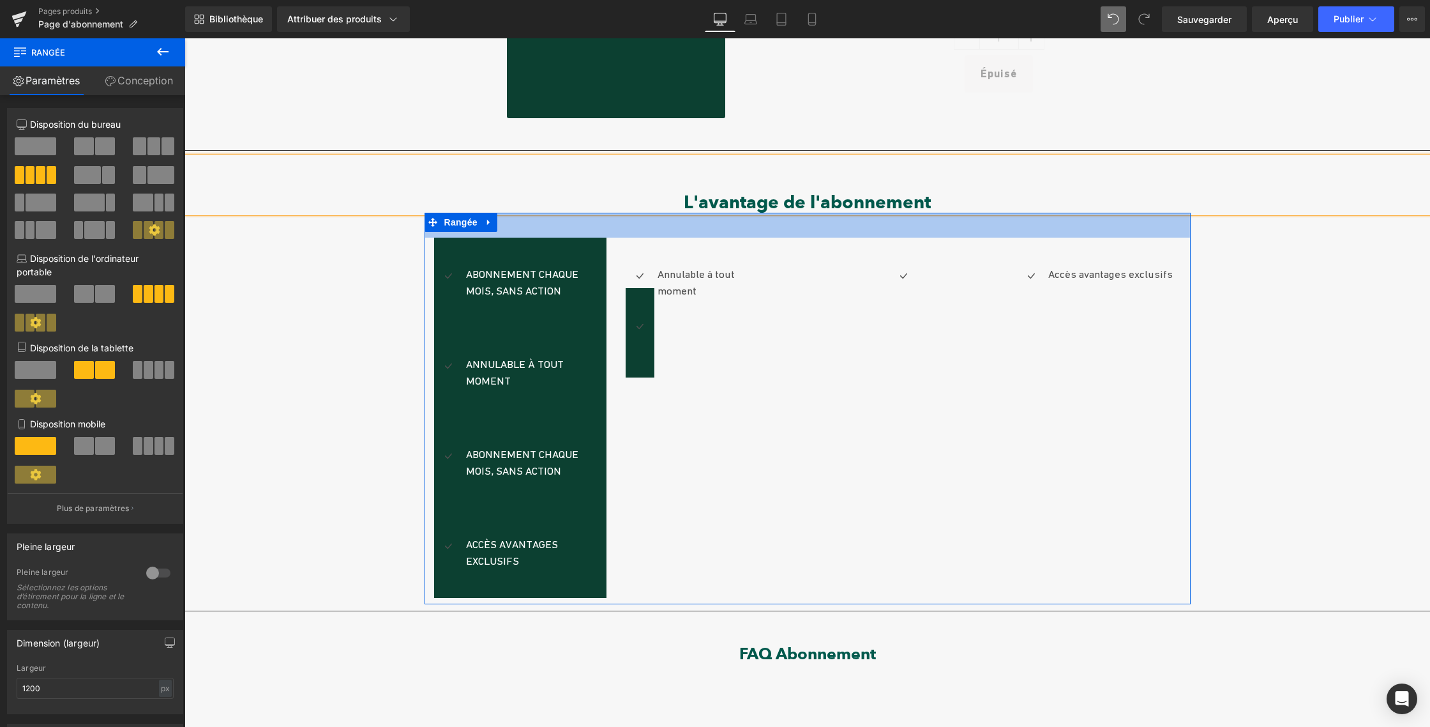
click at [704, 220] on div "39px" at bounding box center [808, 225] width 766 height 25
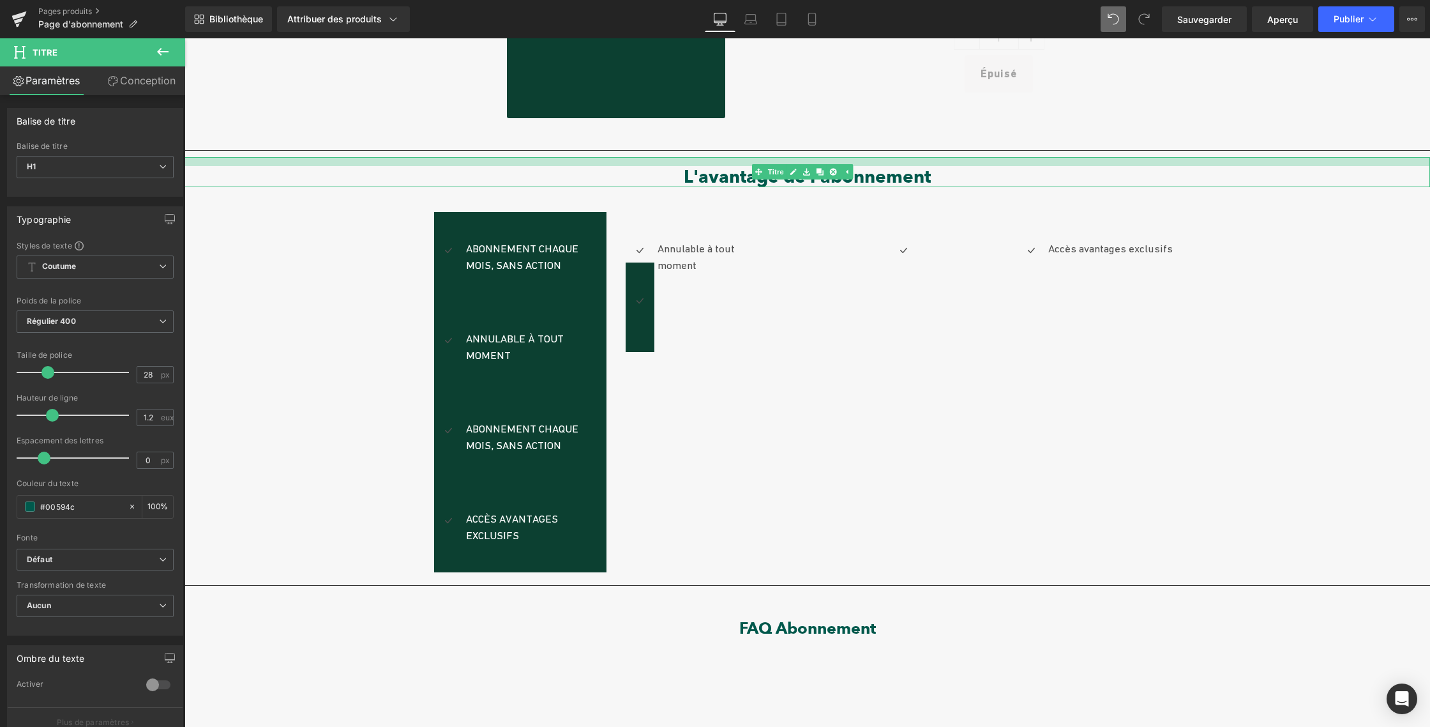
drag, startPoint x: 699, startPoint y: 175, endPoint x: 707, endPoint y: 180, distance: 9.7
click at [701, 161] on div at bounding box center [808, 161] width 1246 height 9
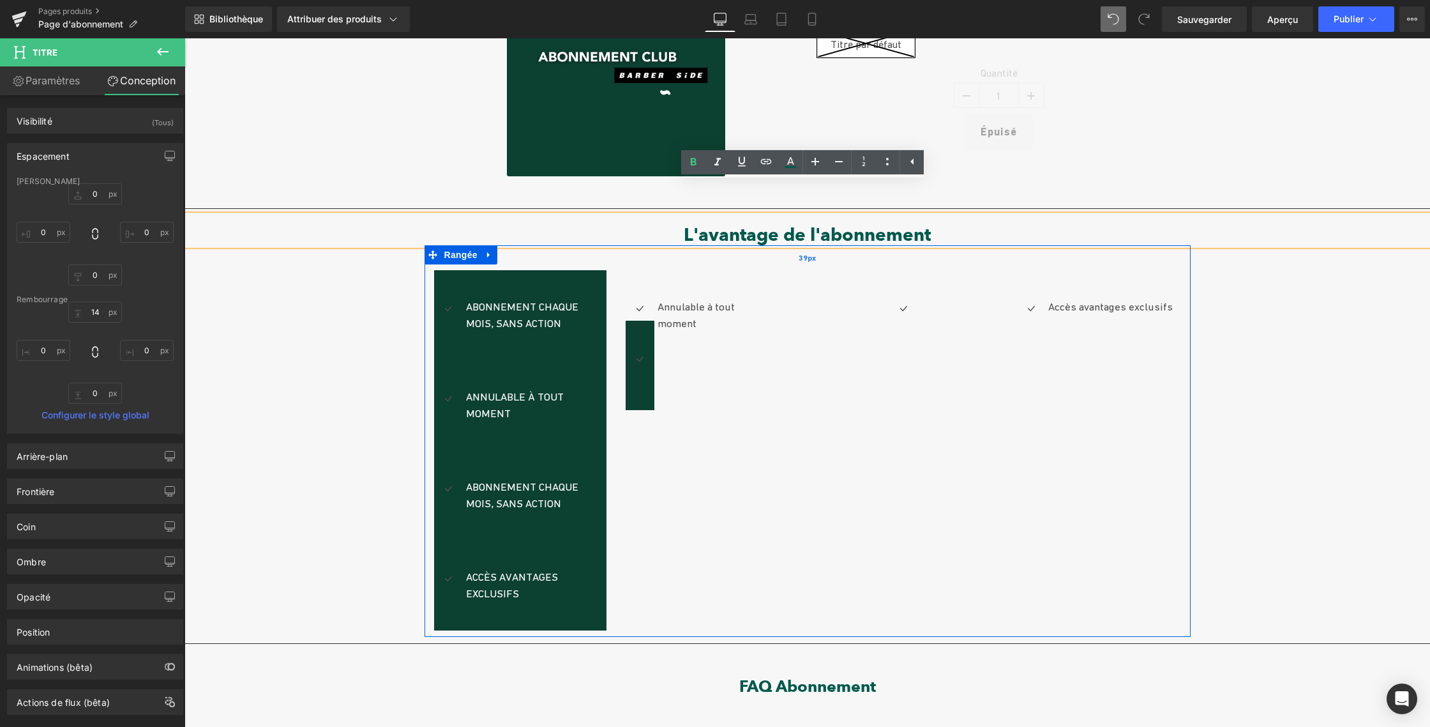
scroll to position [222, 0]
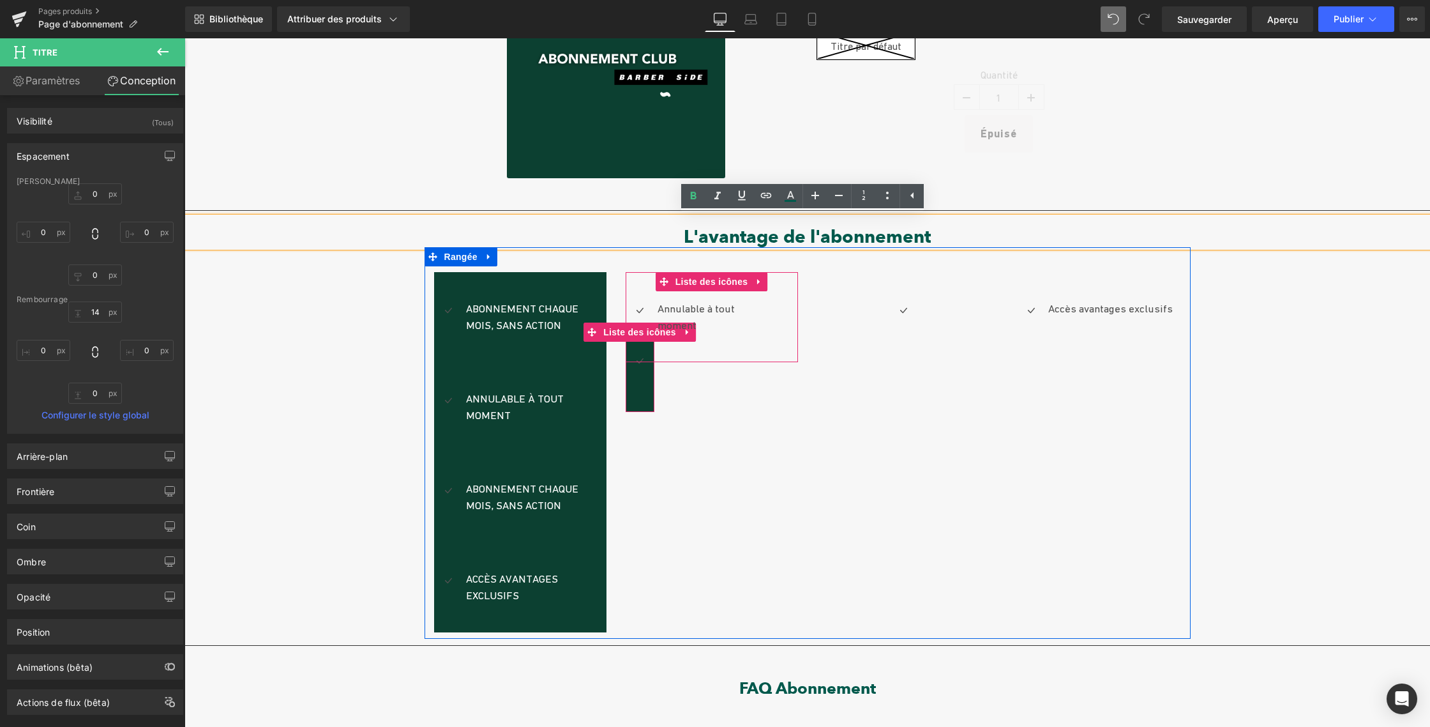
click at [630, 391] on ul "Icône" at bounding box center [640, 372] width 29 height 42
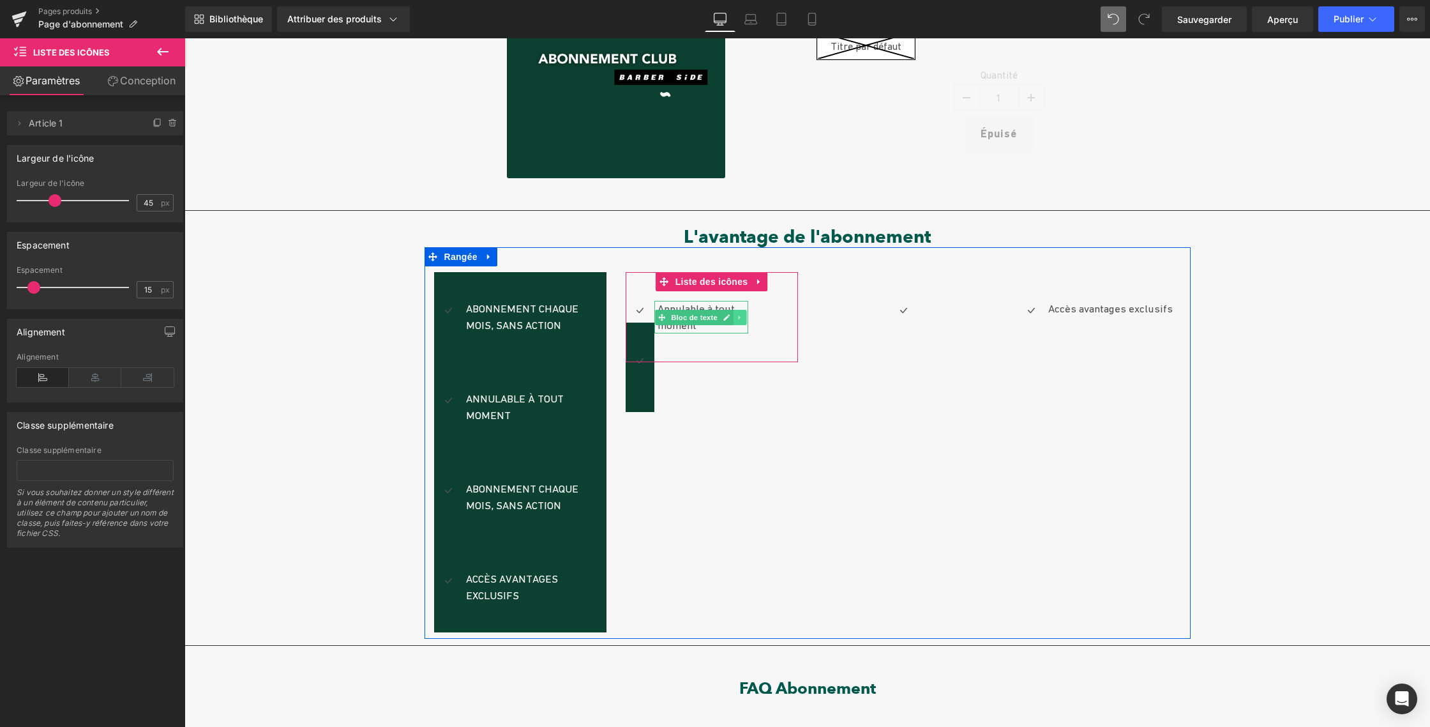
click at [737, 315] on icon at bounding box center [740, 318] width 7 height 8
click at [743, 317] on icon at bounding box center [746, 317] width 7 height 7
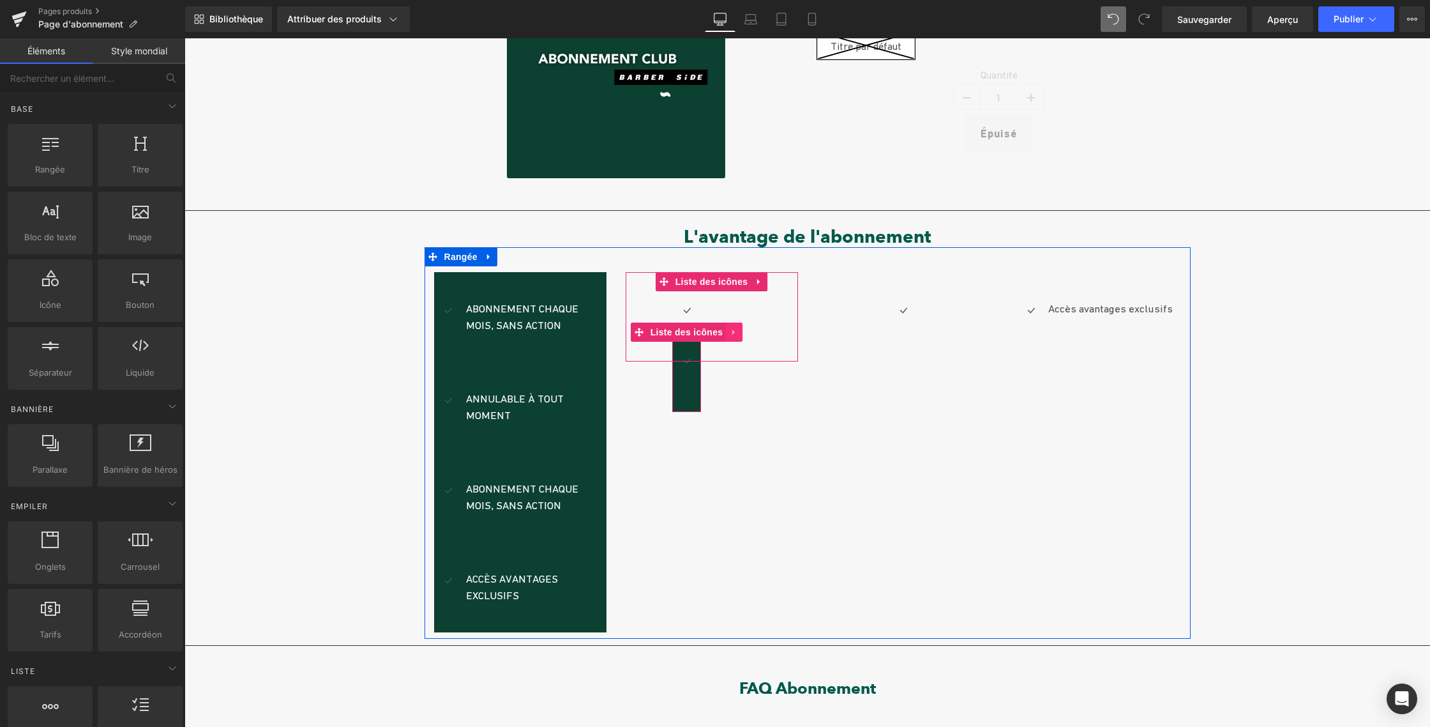
click at [732, 331] on icon at bounding box center [734, 333] width 9 height 10
click at [739, 333] on icon at bounding box center [742, 332] width 9 height 9
click at [688, 311] on font "Icône" at bounding box center [686, 312] width 19 height 8
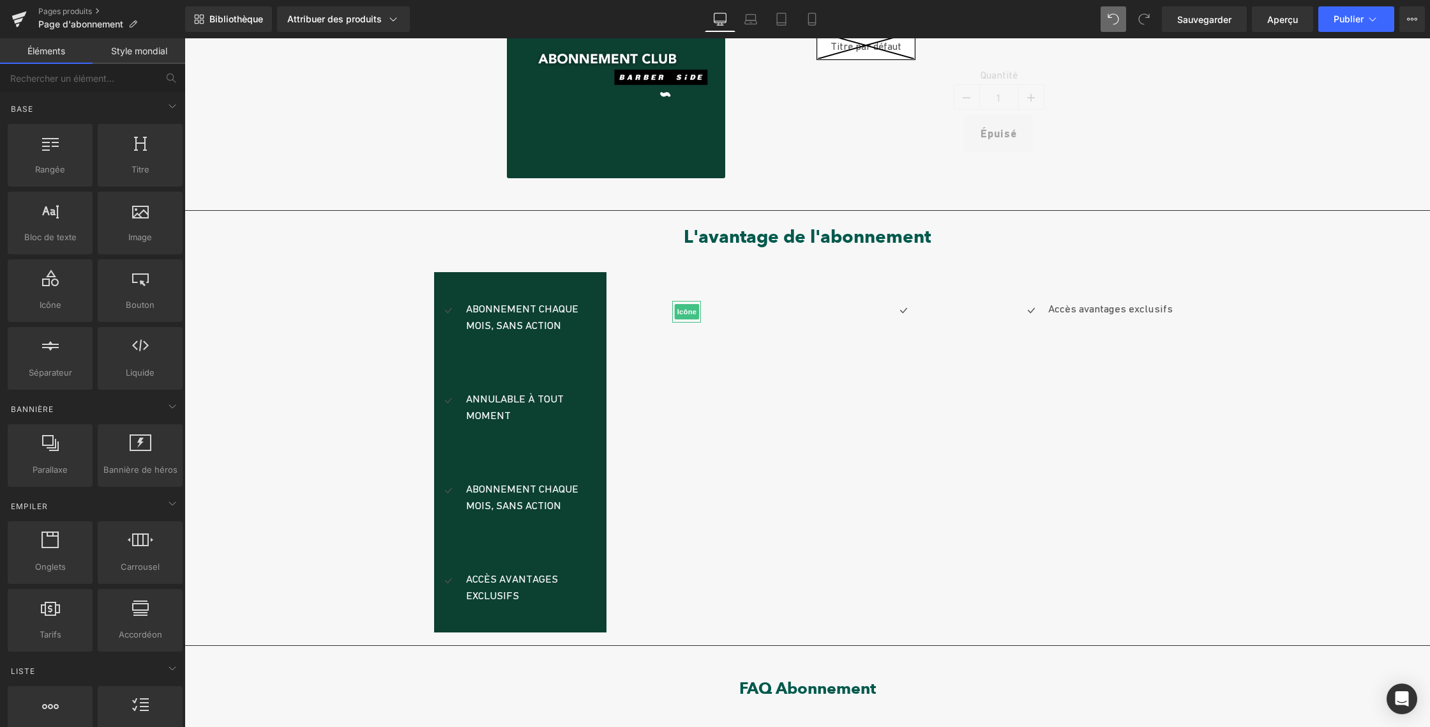
drag, startPoint x: 835, startPoint y: 499, endPoint x: 651, endPoint y: 460, distance: 188.5
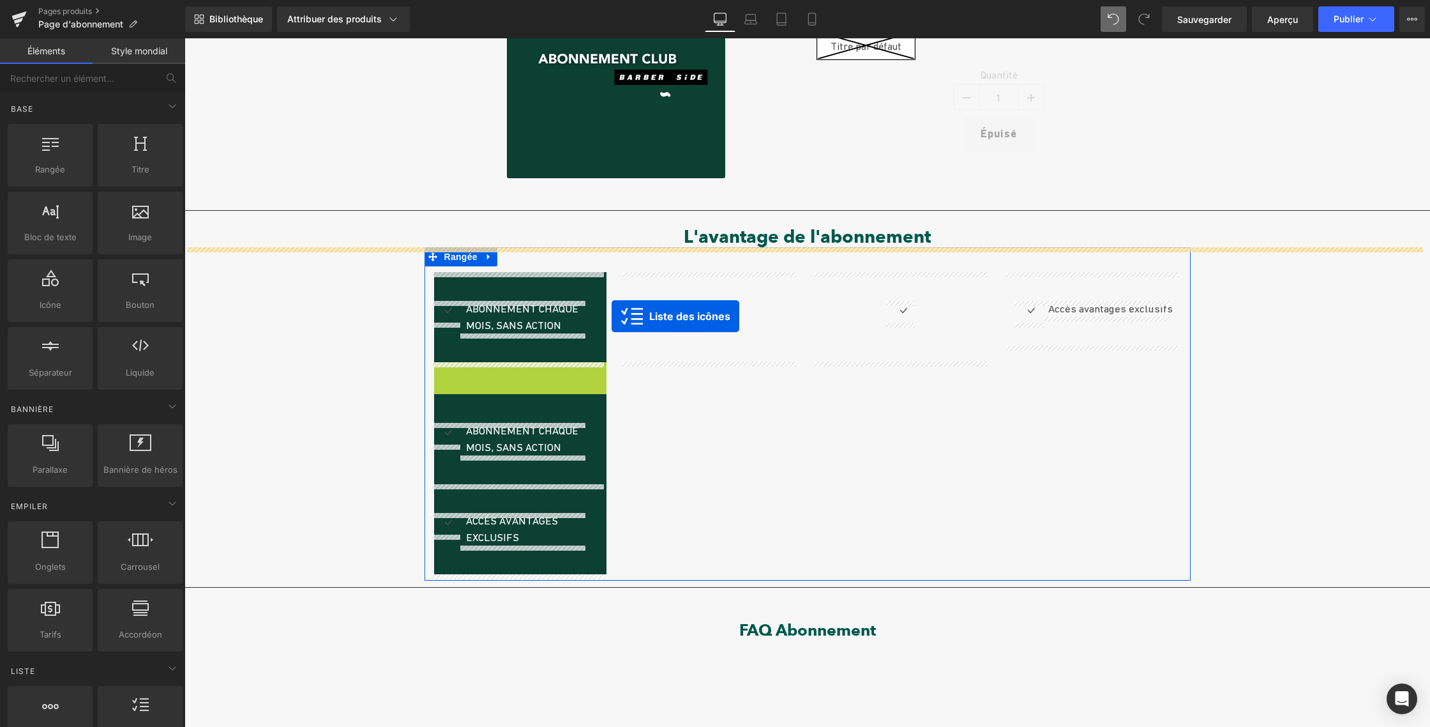
drag, startPoint x: 465, startPoint y: 369, endPoint x: 612, endPoint y: 316, distance: 156.1
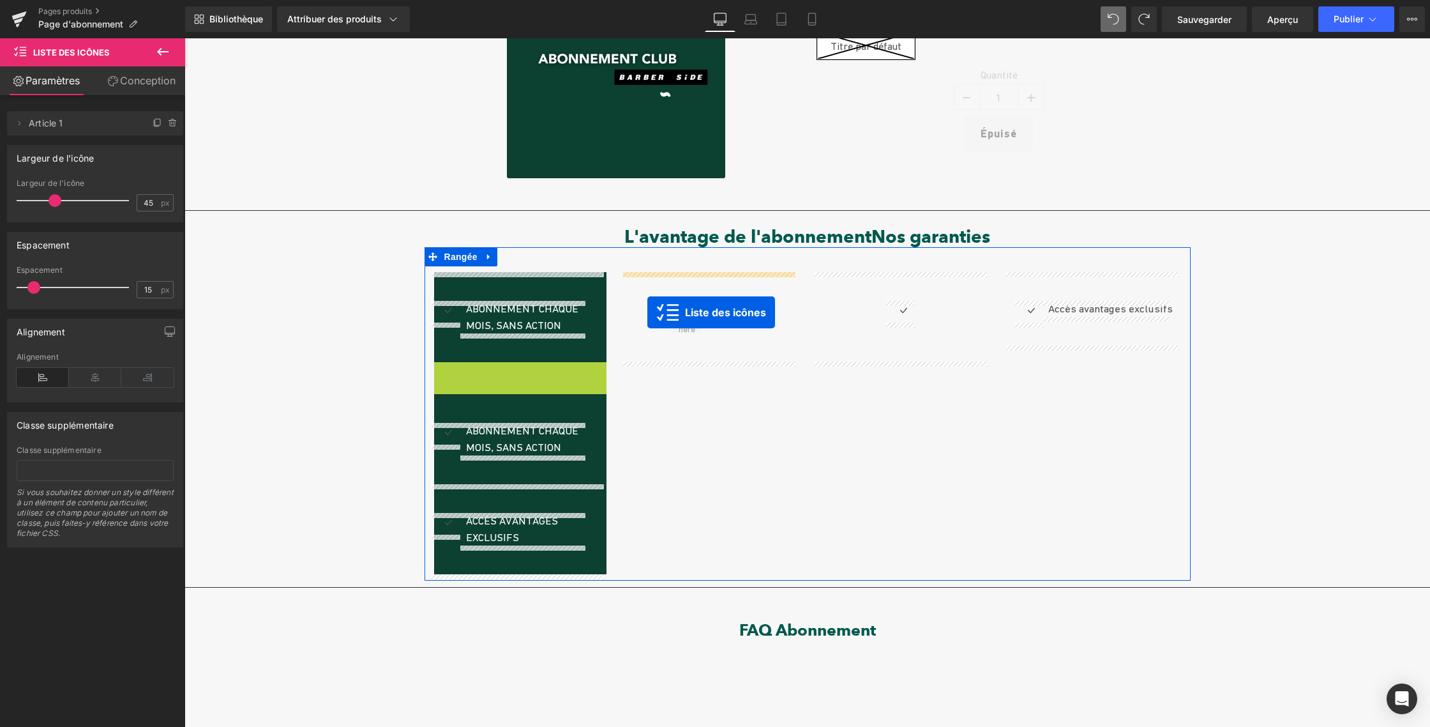
drag, startPoint x: 467, startPoint y: 370, endPoint x: 647, endPoint y: 312, distance: 189.0
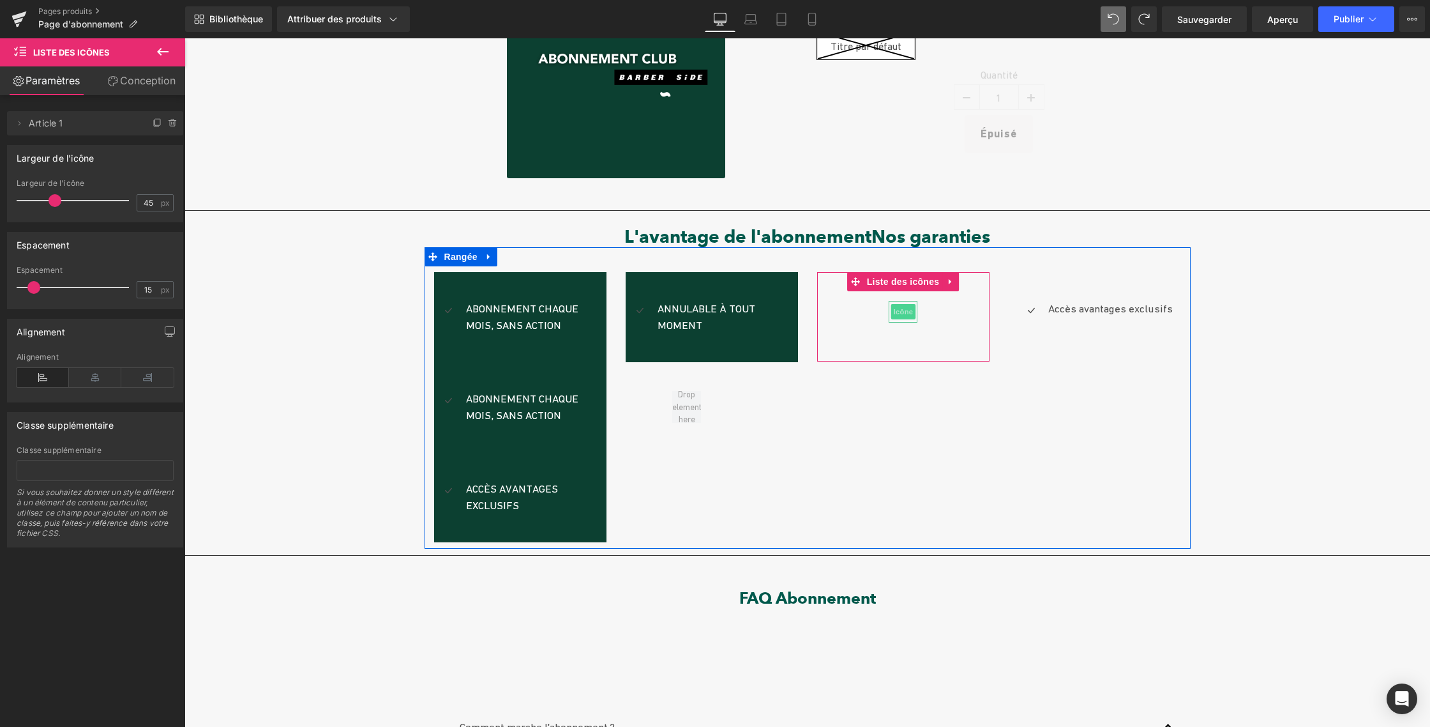
click at [895, 312] on font "Icône" at bounding box center [902, 312] width 19 height 8
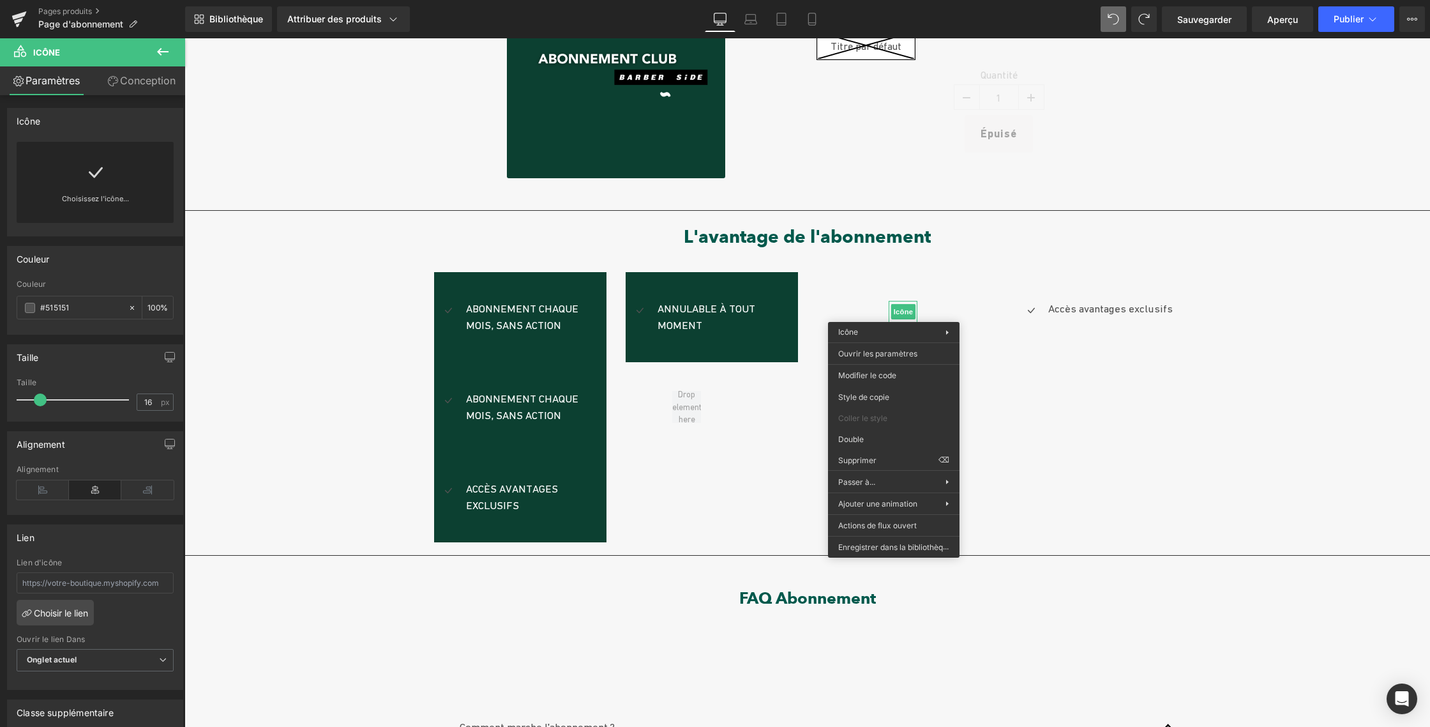
drag, startPoint x: 1045, startPoint y: 494, endPoint x: 861, endPoint y: 456, distance: 188.5
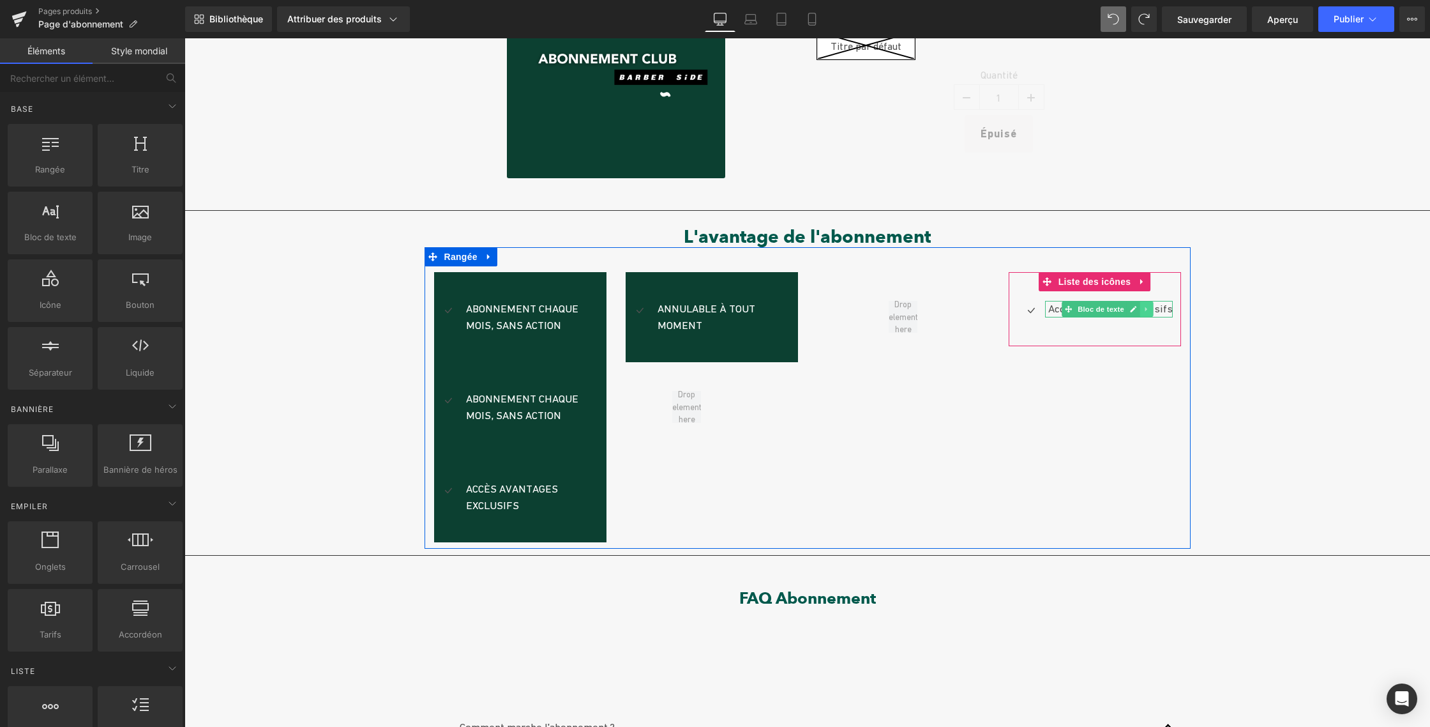
click at [1145, 310] on icon at bounding box center [1147, 309] width 7 height 8
click at [1150, 308] on icon at bounding box center [1153, 309] width 7 height 8
click at [1094, 308] on font "Icône" at bounding box center [1094, 312] width 19 height 8
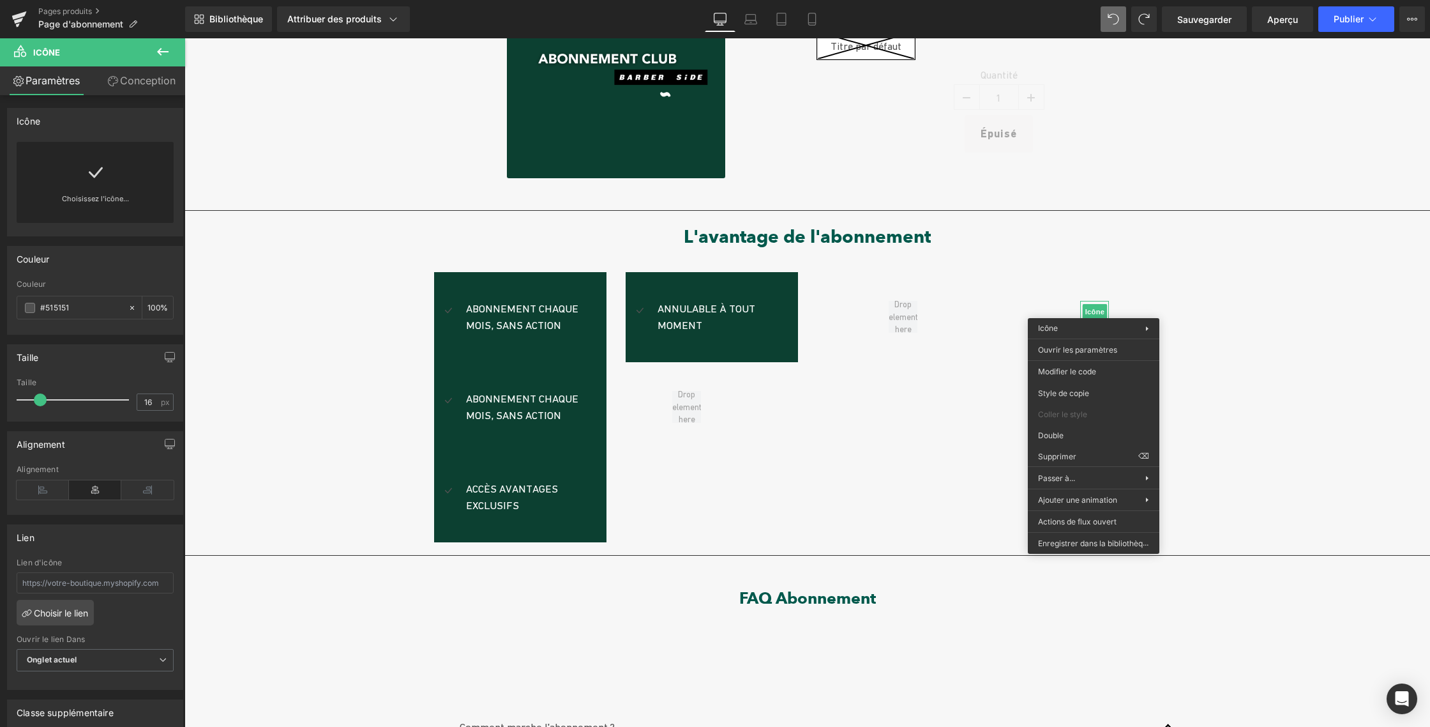
drag, startPoint x: 1257, startPoint y: 492, endPoint x: 1073, endPoint y: 453, distance: 188.5
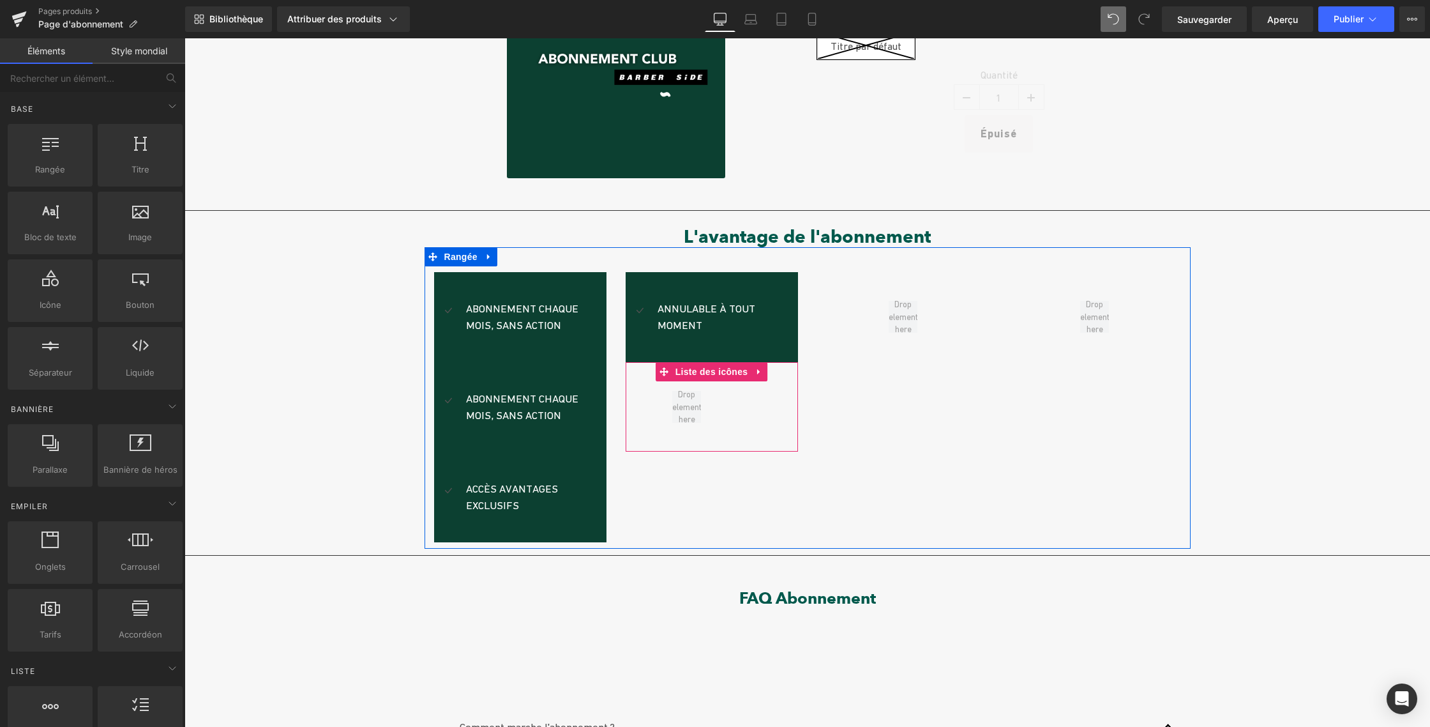
click at [755, 372] on icon at bounding box center [759, 372] width 9 height 10
click at [763, 372] on icon at bounding box center [767, 371] width 9 height 9
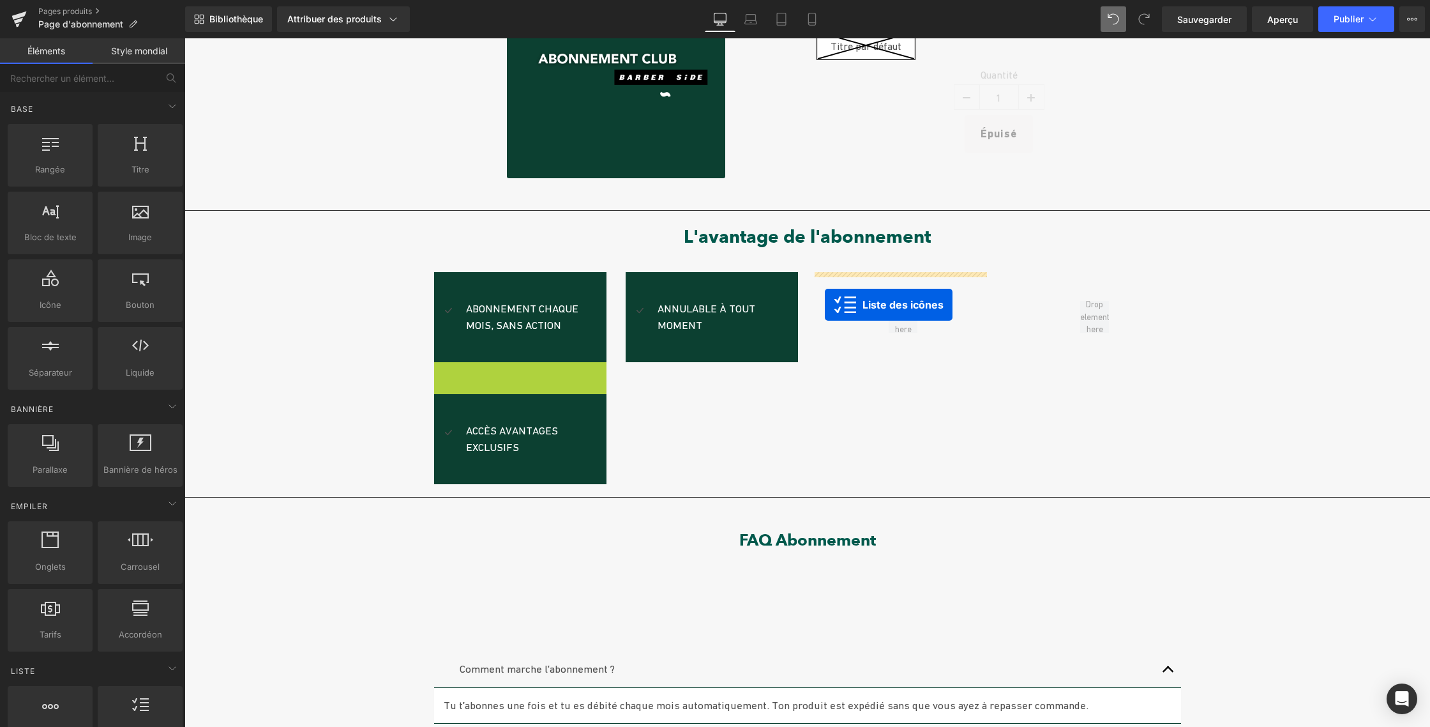
drag, startPoint x: 441, startPoint y: 371, endPoint x: 825, endPoint y: 305, distance: 390.1
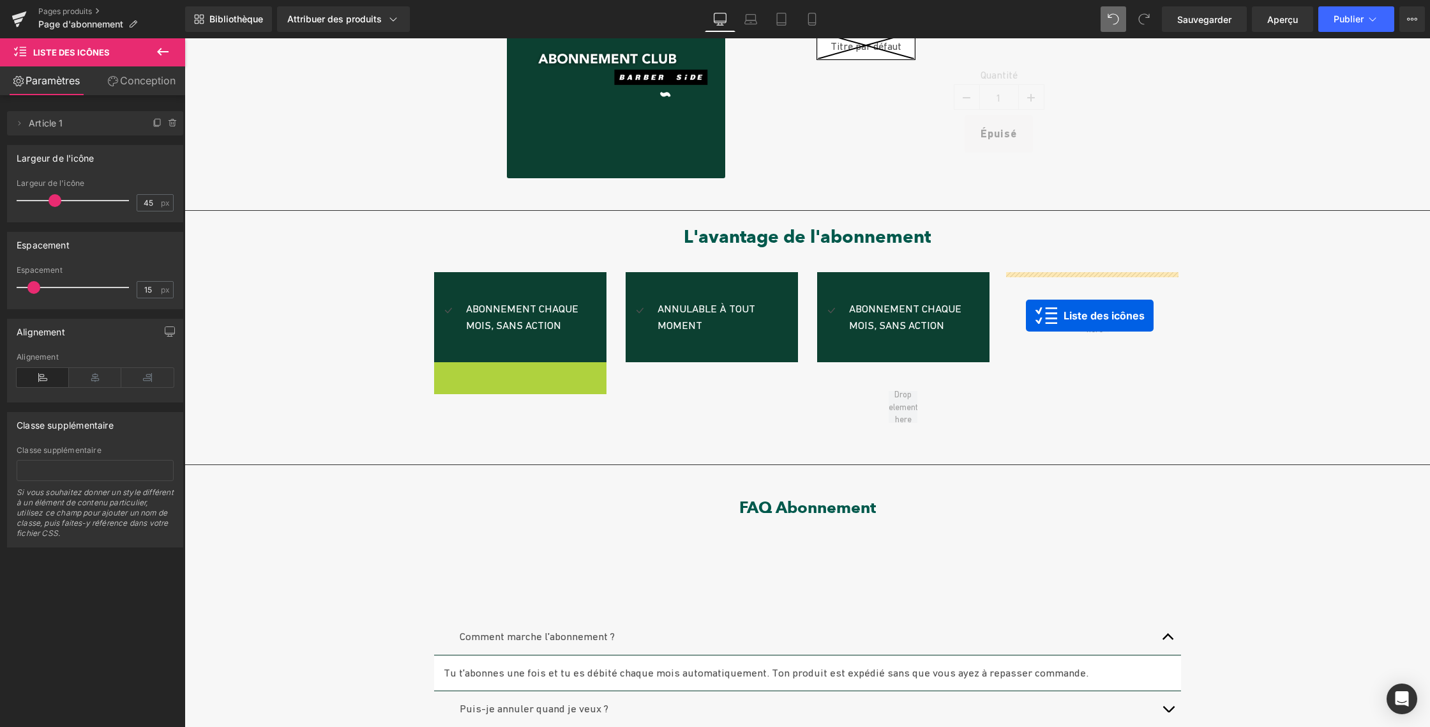
drag, startPoint x: 467, startPoint y: 372, endPoint x: 1026, endPoint y: 315, distance: 561.6
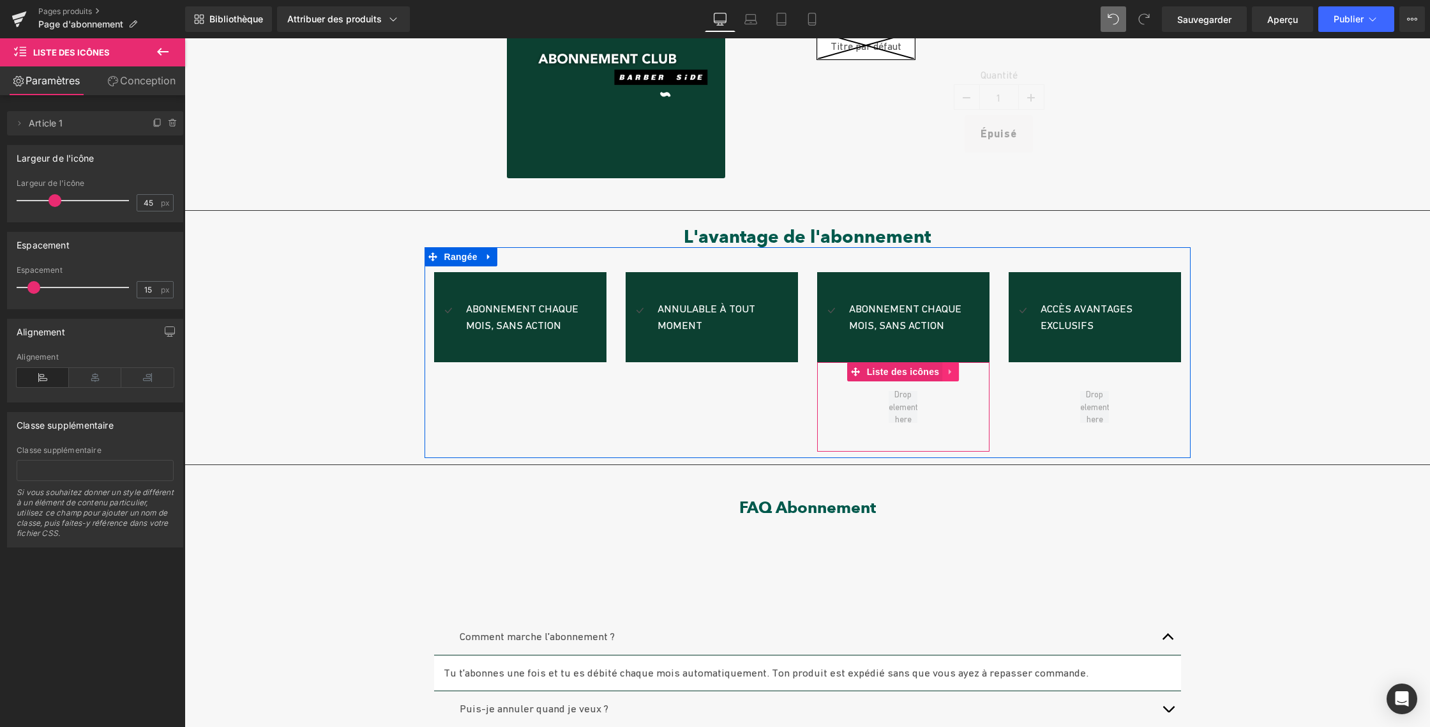
click at [949, 369] on icon at bounding box center [950, 372] width 3 height 6
click at [956, 370] on icon at bounding box center [959, 371] width 9 height 9
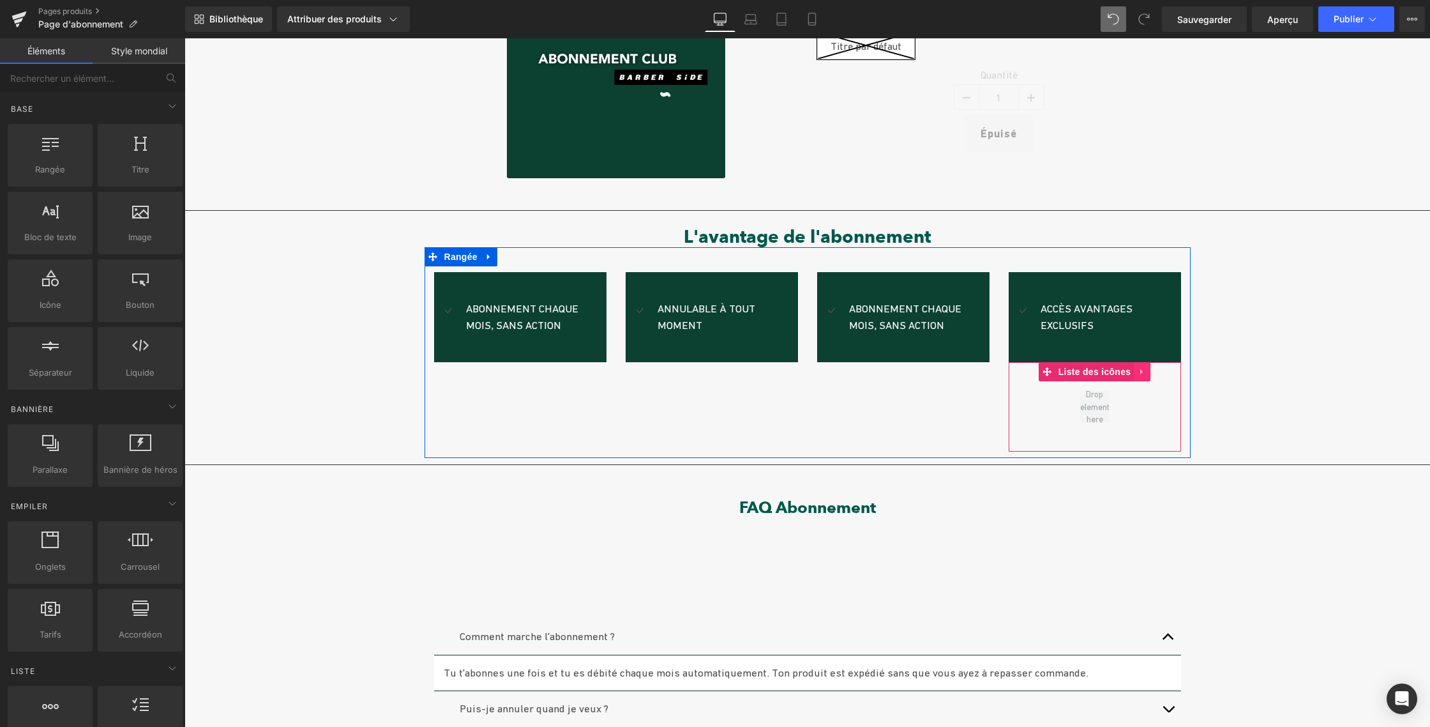
click at [1140, 370] on icon at bounding box center [1142, 372] width 9 height 10
click at [1150, 369] on icon at bounding box center [1150, 371] width 9 height 9
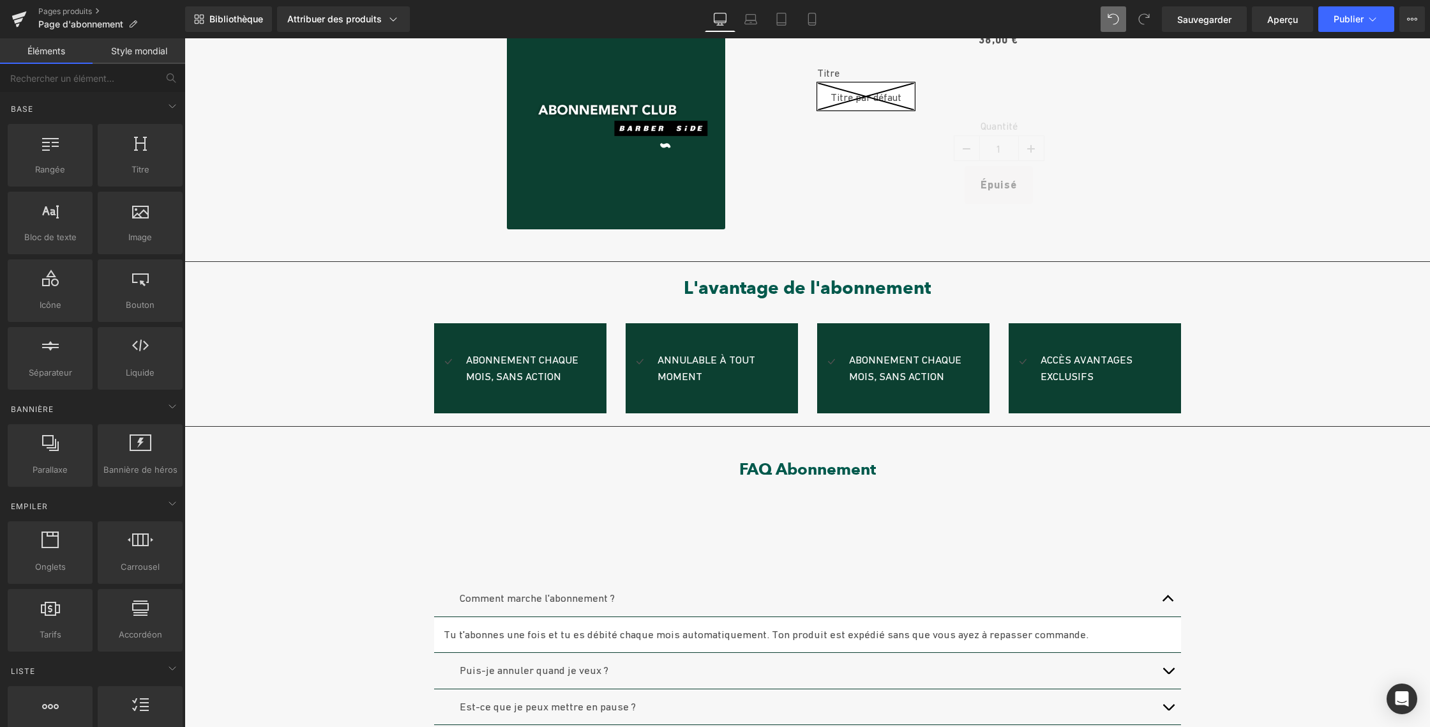
scroll to position [181, 0]
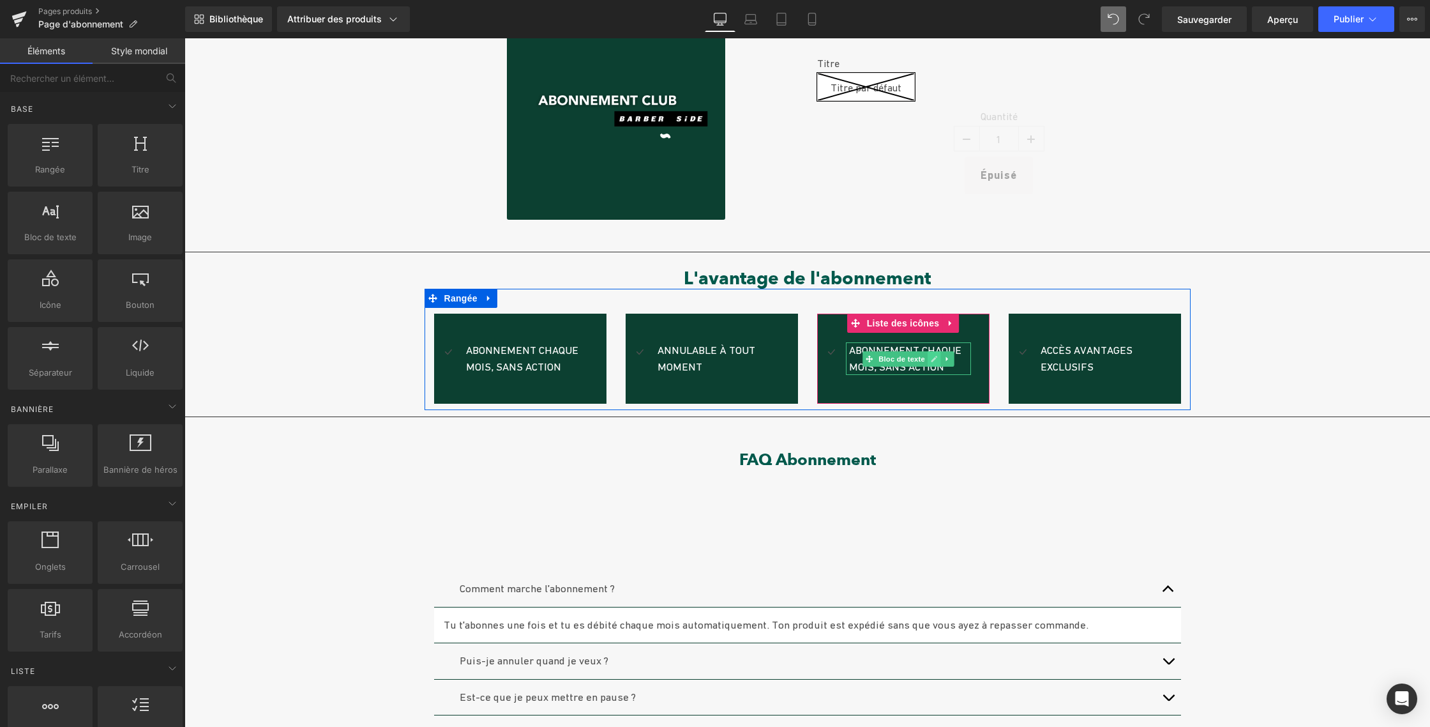
click at [935, 360] on link at bounding box center [934, 358] width 13 height 15
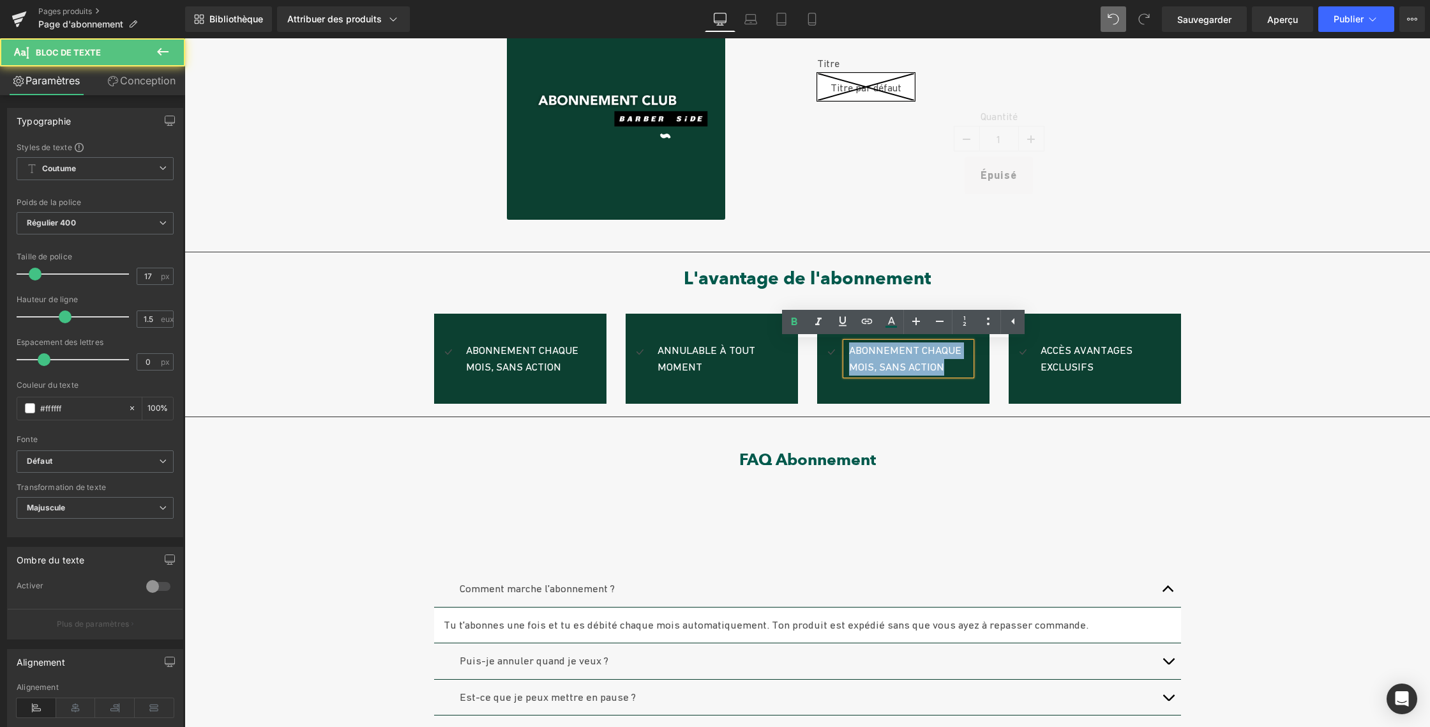
drag, startPoint x: 916, startPoint y: 363, endPoint x: 939, endPoint y: 364, distance: 23.7
click at [939, 364] on p "Abonnement chaque mois, sans action" at bounding box center [910, 358] width 122 height 33
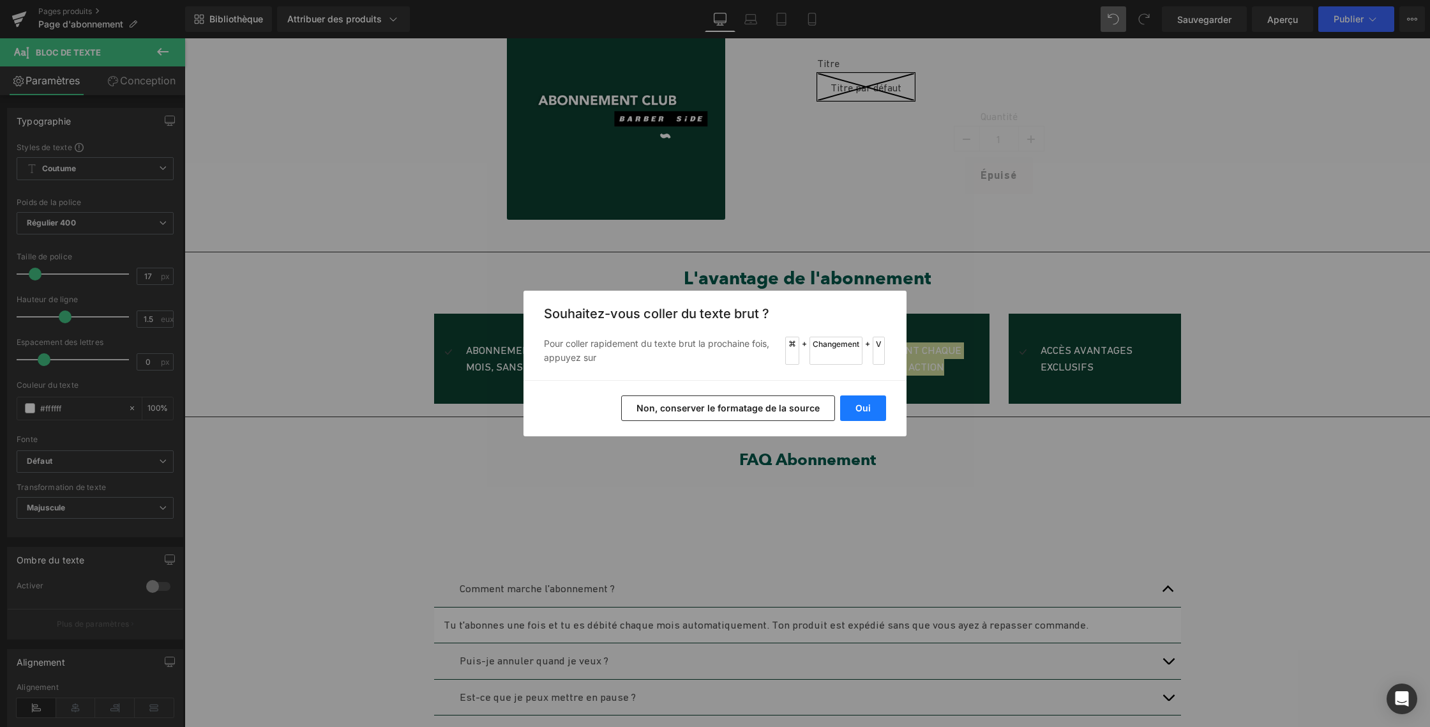
click at [868, 403] on font "Oui" at bounding box center [863, 407] width 15 height 11
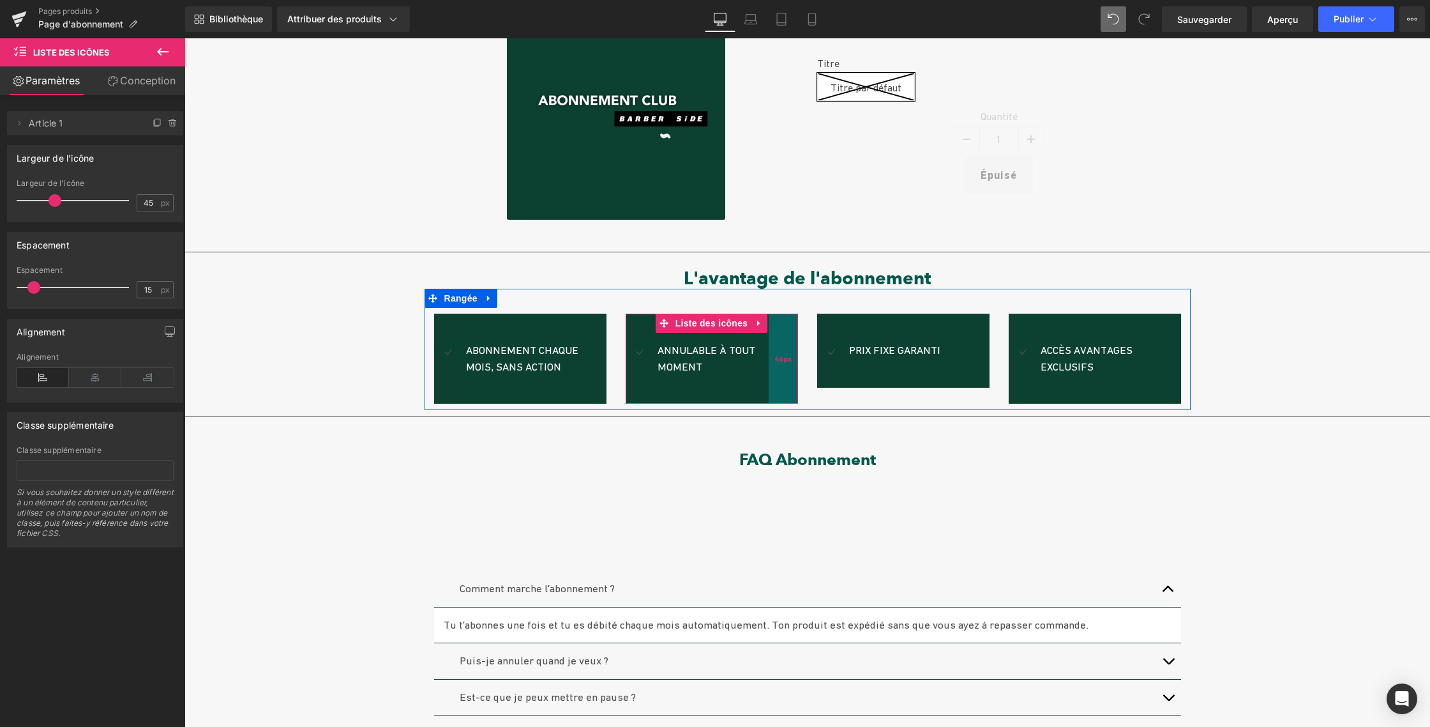
click at [781, 362] on div "46px" at bounding box center [783, 359] width 29 height 90
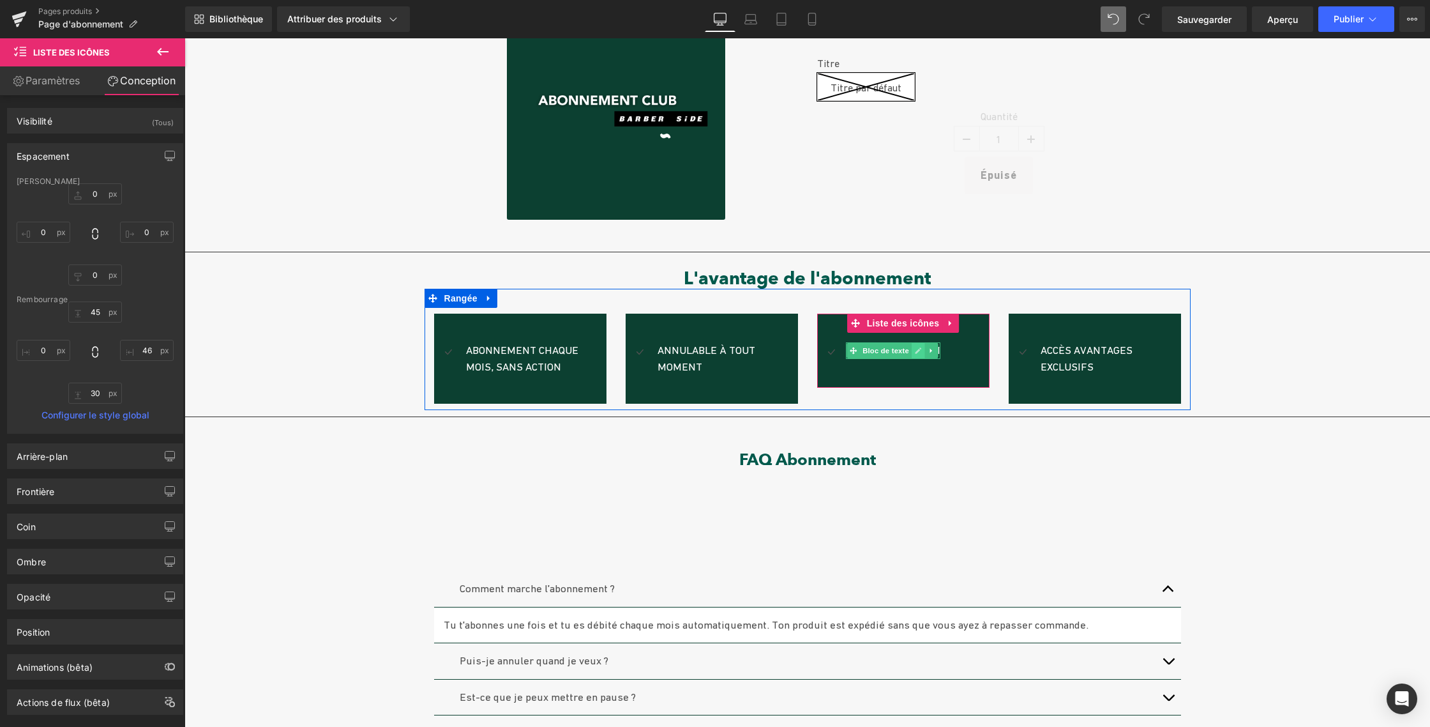
click at [915, 350] on icon at bounding box center [918, 350] width 6 height 6
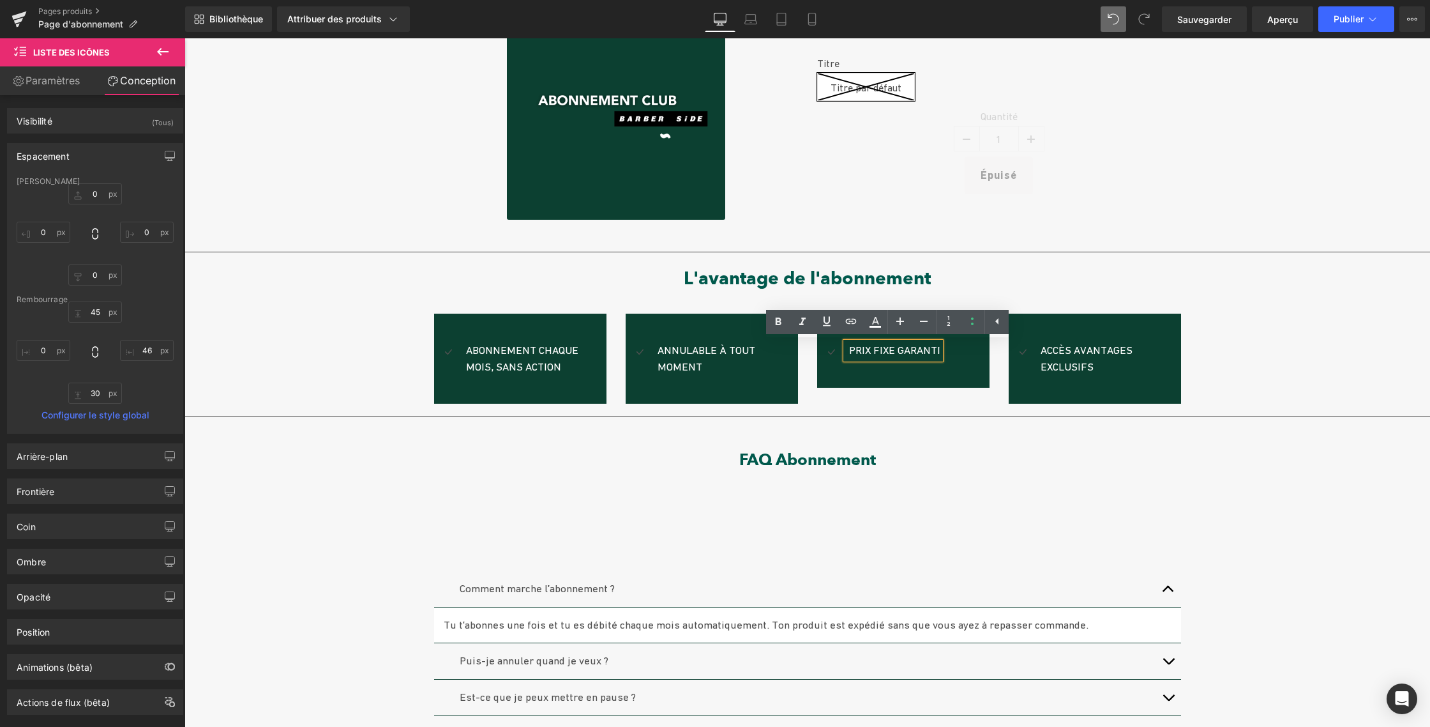
click at [933, 352] on font "Prix ​​fixe garanti" at bounding box center [894, 350] width 91 height 13
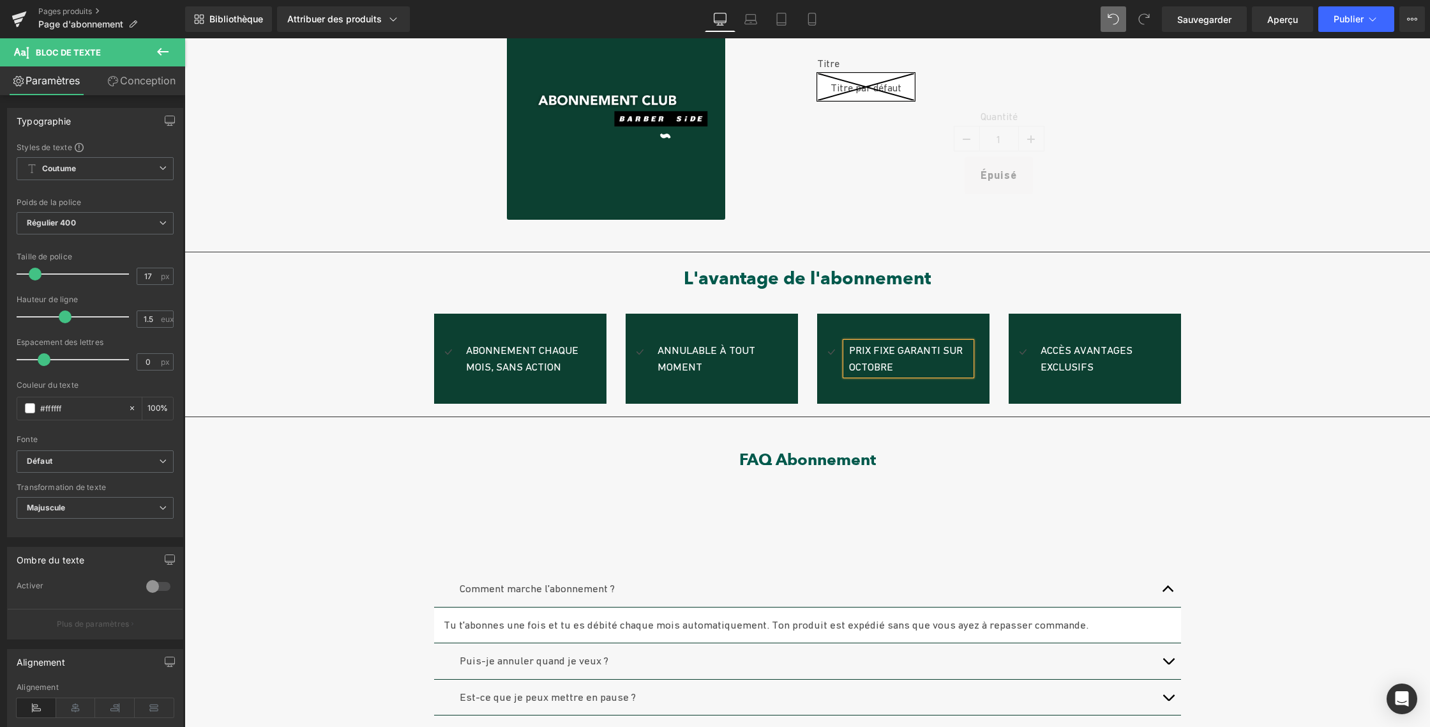
click at [1243, 372] on div "Prix ​​fixe garanti Bloc de texte Soldes (P) Image Abonnement CLUB | Le luxe de…" at bounding box center [808, 564] width 1246 height 1236
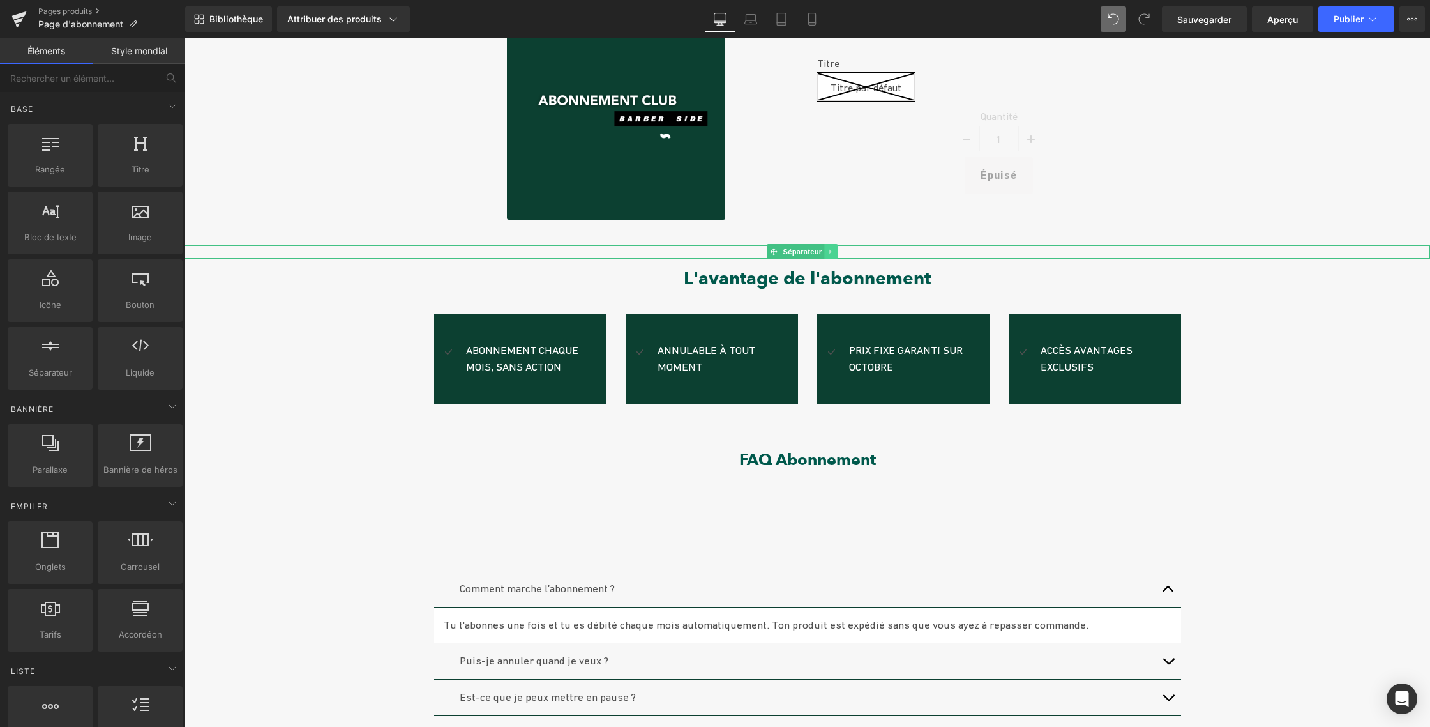
click at [832, 249] on icon at bounding box center [830, 252] width 7 height 8
click at [839, 251] on icon at bounding box center [838, 251] width 7 height 7
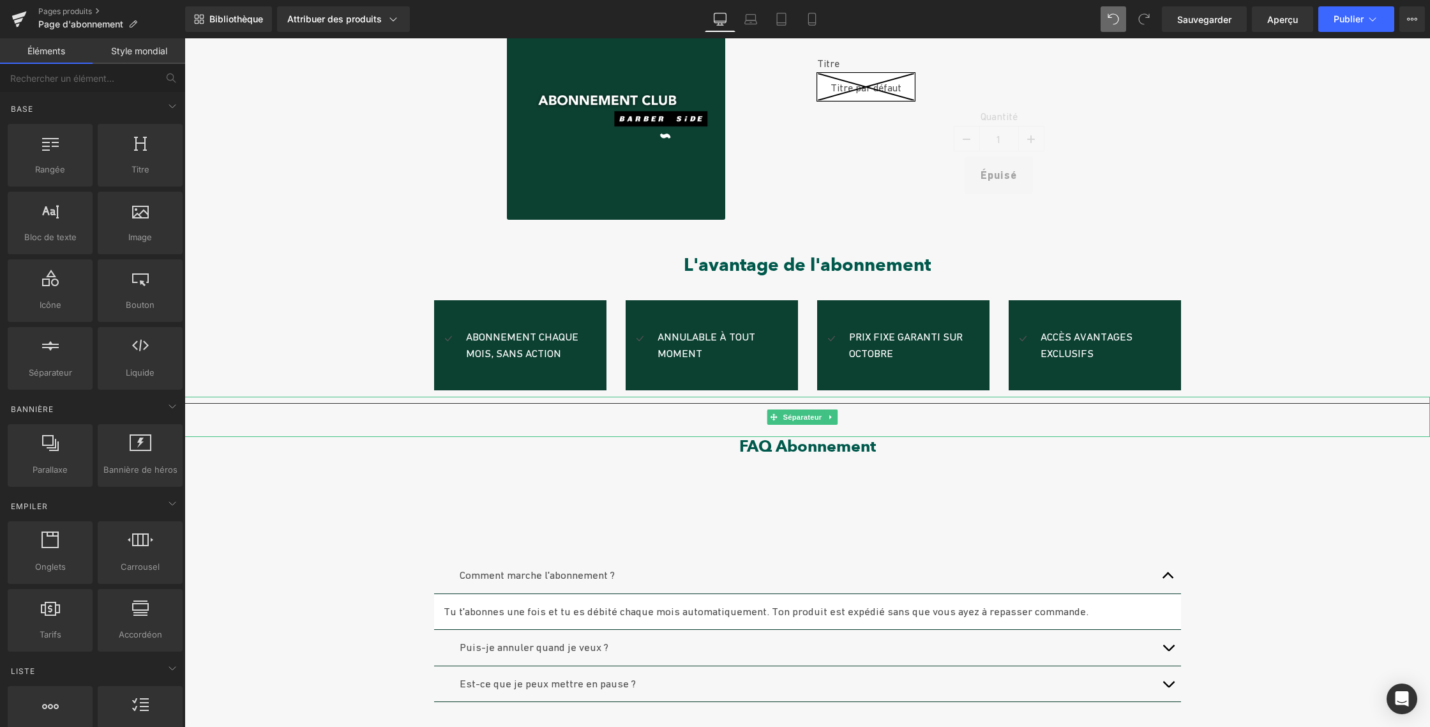
click at [836, 416] on link at bounding box center [830, 416] width 13 height 15
click at [840, 417] on icon at bounding box center [838, 416] width 7 height 7
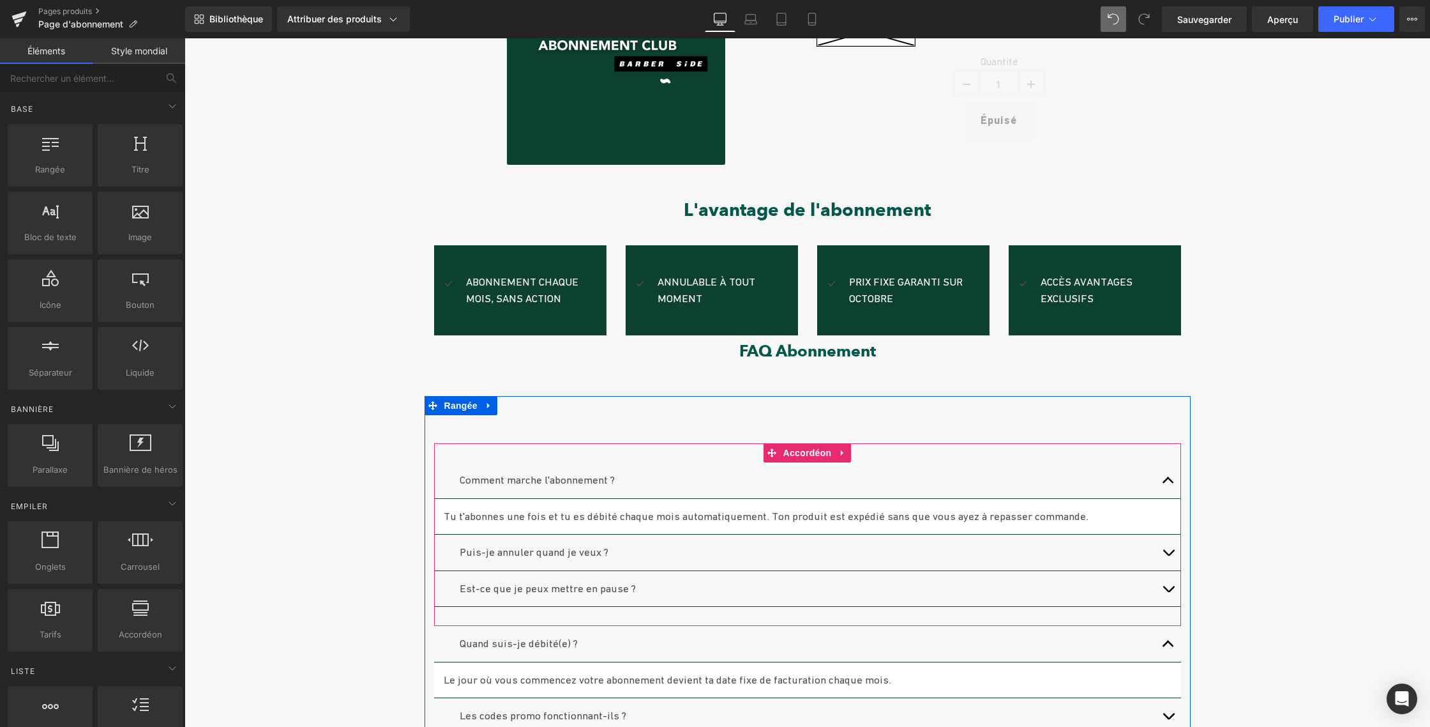
scroll to position [241, 0]
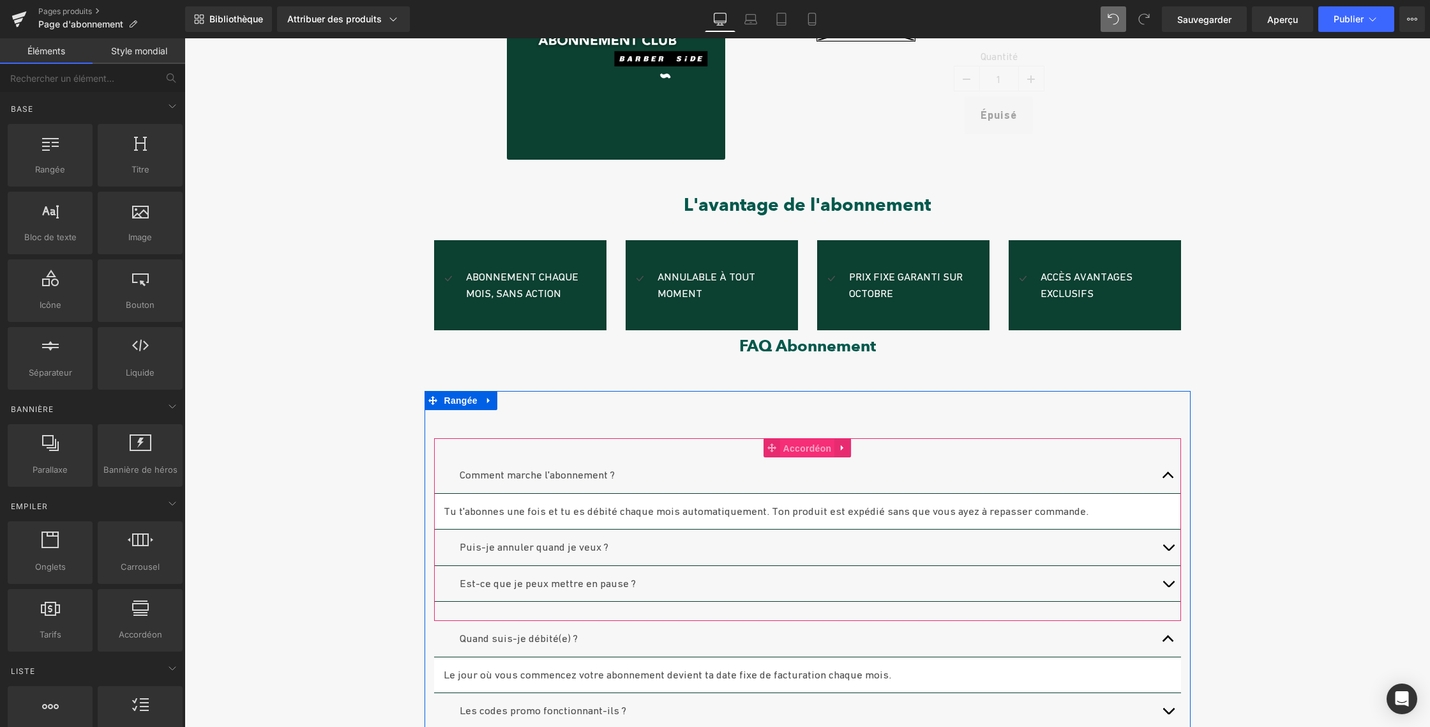
click at [801, 451] on font "Accordéon" at bounding box center [807, 448] width 49 height 10
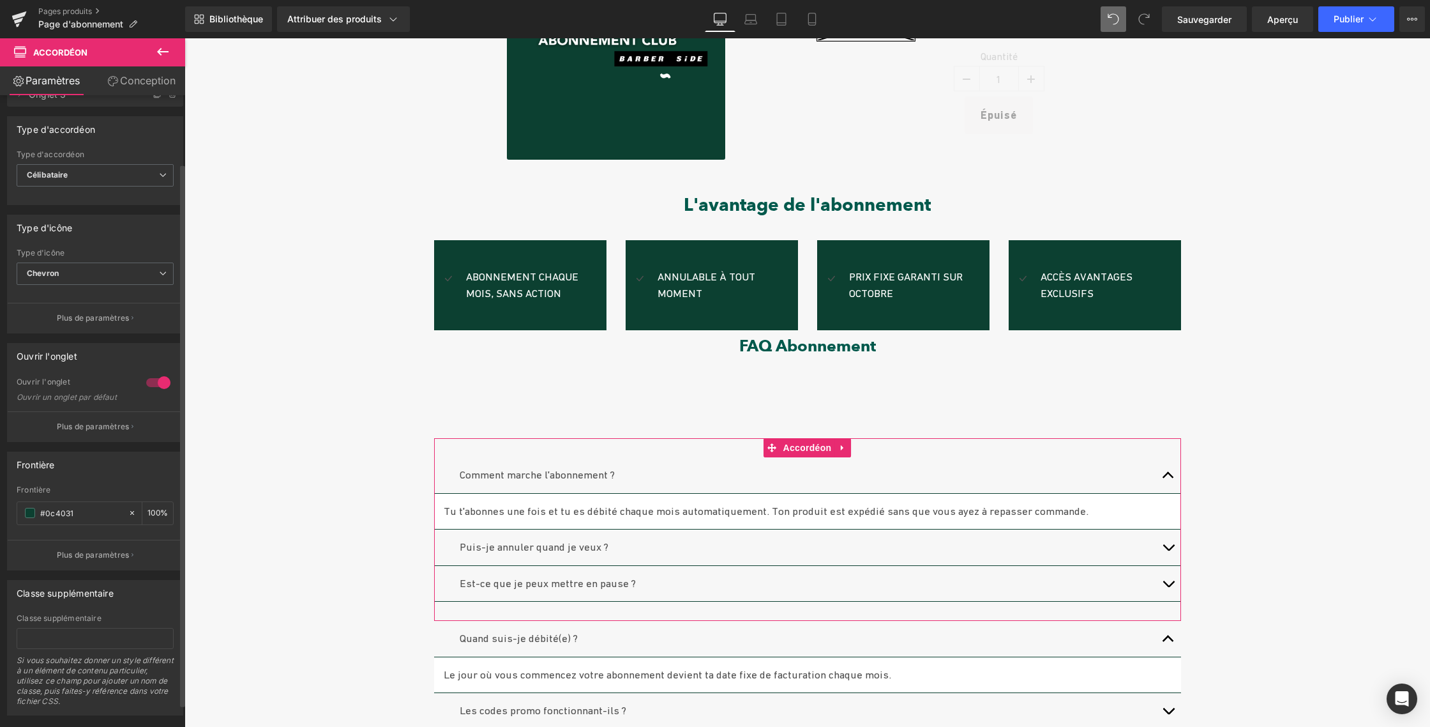
scroll to position [0, 0]
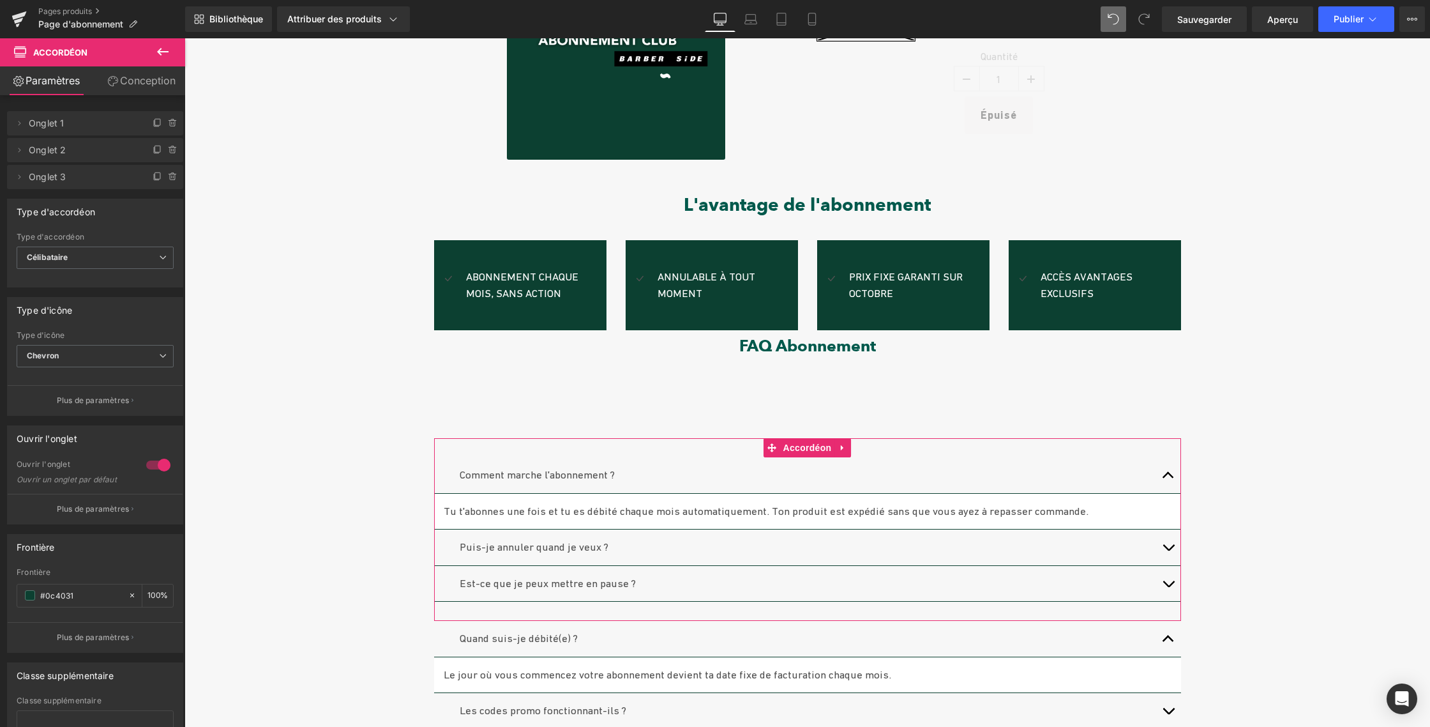
click at [133, 80] on font "Conception" at bounding box center [148, 80] width 56 height 13
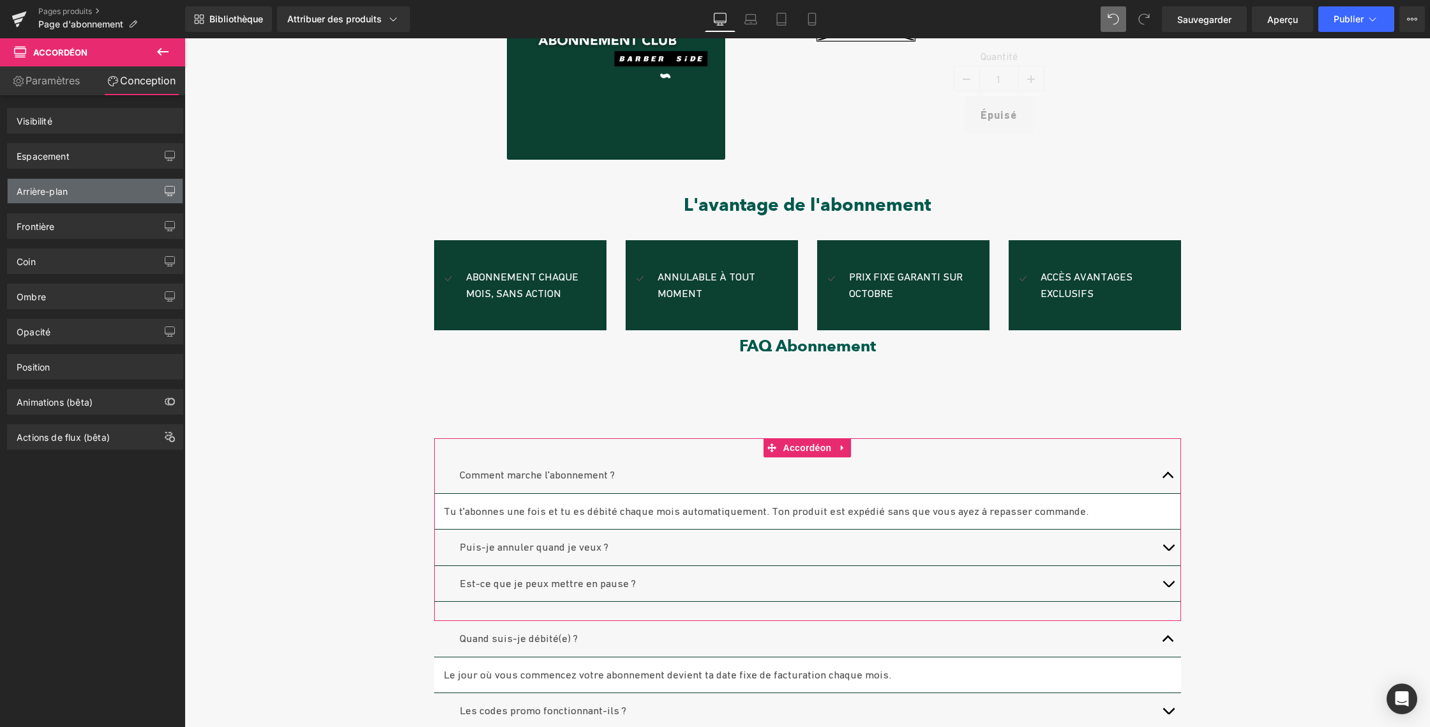
click at [165, 192] on icon "button" at bounding box center [170, 191] width 10 height 10
click at [21, 190] on font "Arrière-plan" at bounding box center [42, 191] width 51 height 11
click at [22, 190] on font "Arrière-plan" at bounding box center [42, 191] width 51 height 11
click at [38, 225] on font "Frontière" at bounding box center [36, 226] width 38 height 11
click at [165, 228] on icon "button" at bounding box center [170, 226] width 10 height 10
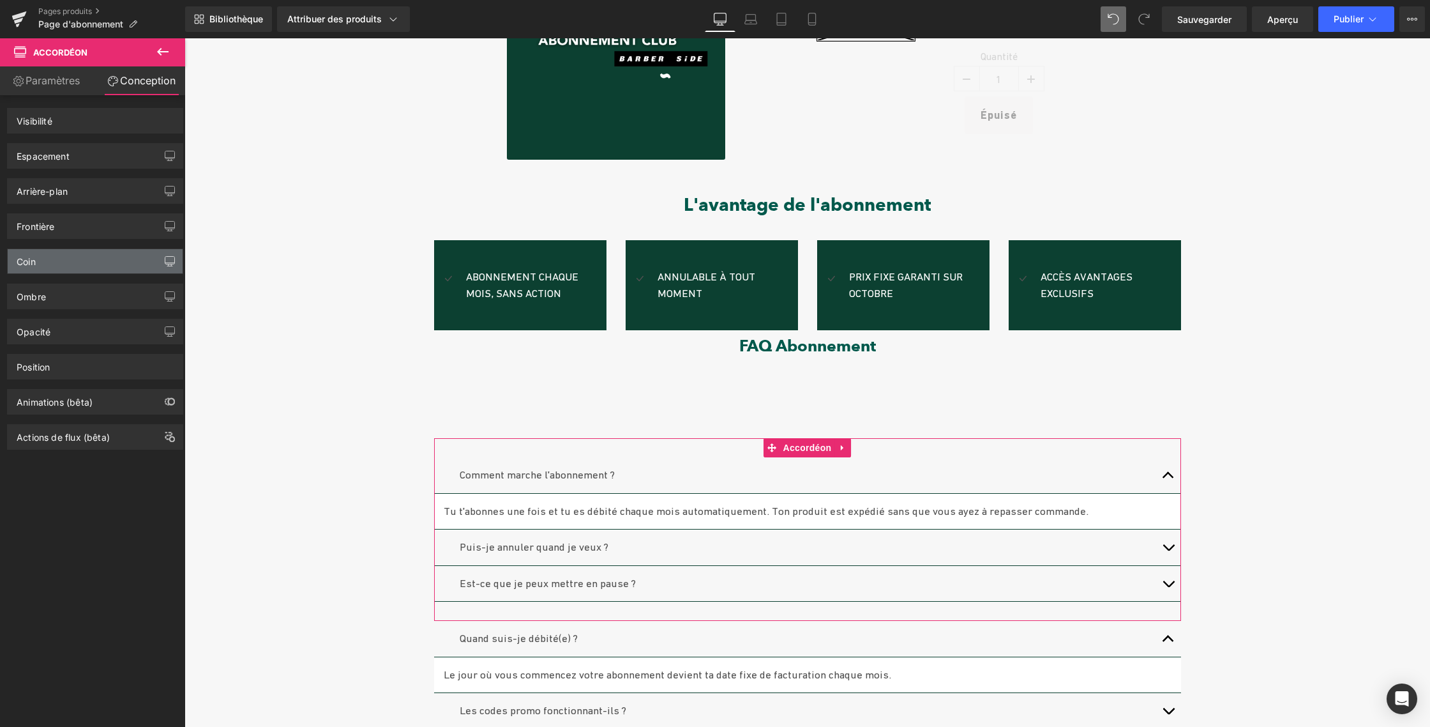
click at [160, 261] on button "button" at bounding box center [170, 261] width 20 height 24
click at [19, 298] on font "Ombre" at bounding box center [31, 296] width 29 height 11
click at [47, 87] on link "Paramètres" at bounding box center [46, 80] width 93 height 29
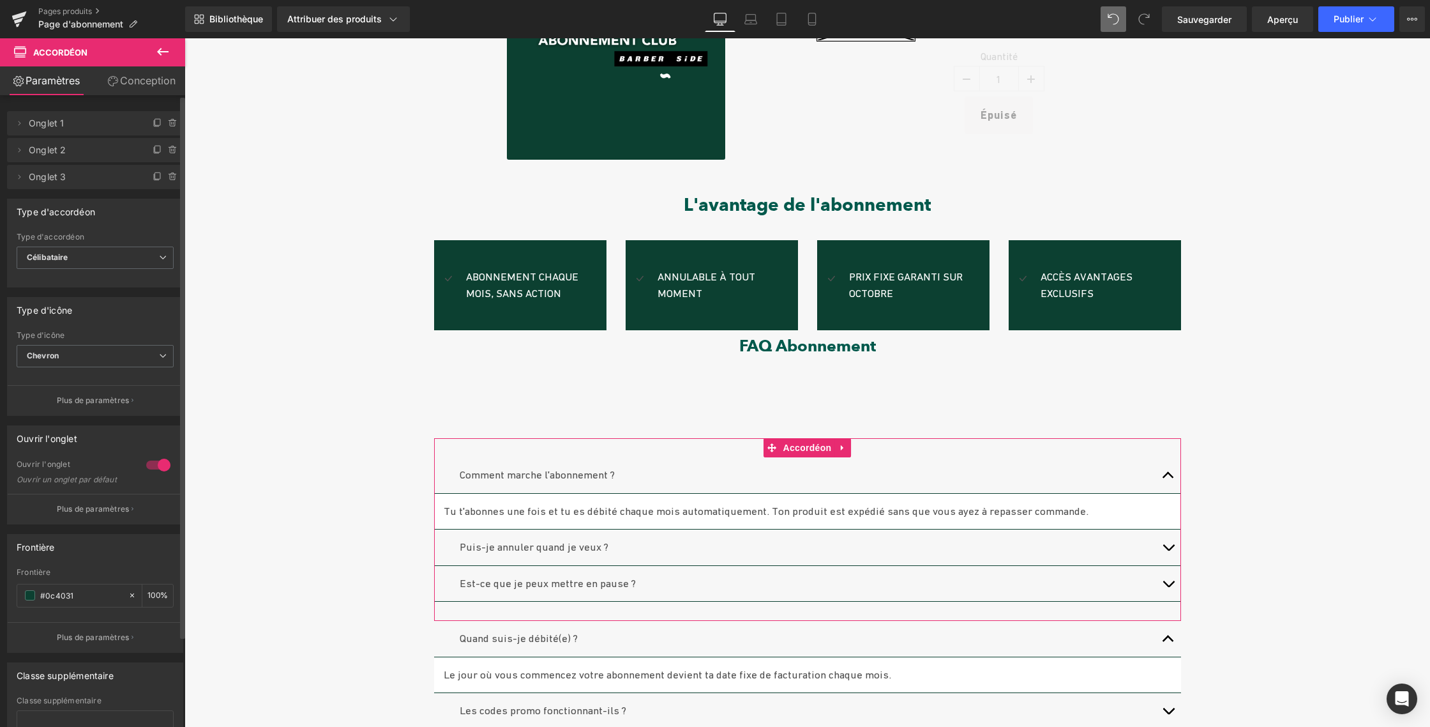
click at [153, 465] on div at bounding box center [158, 465] width 31 height 20
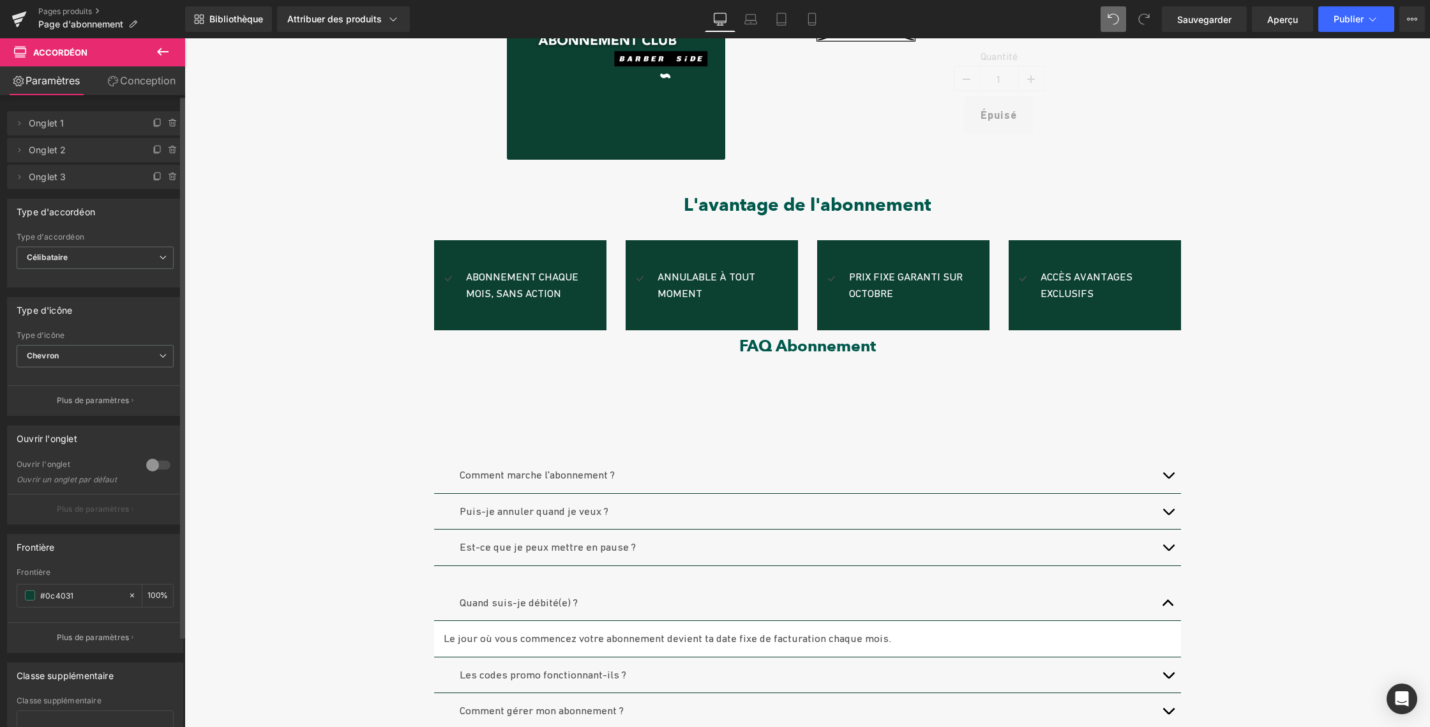
click at [152, 465] on div at bounding box center [158, 465] width 31 height 20
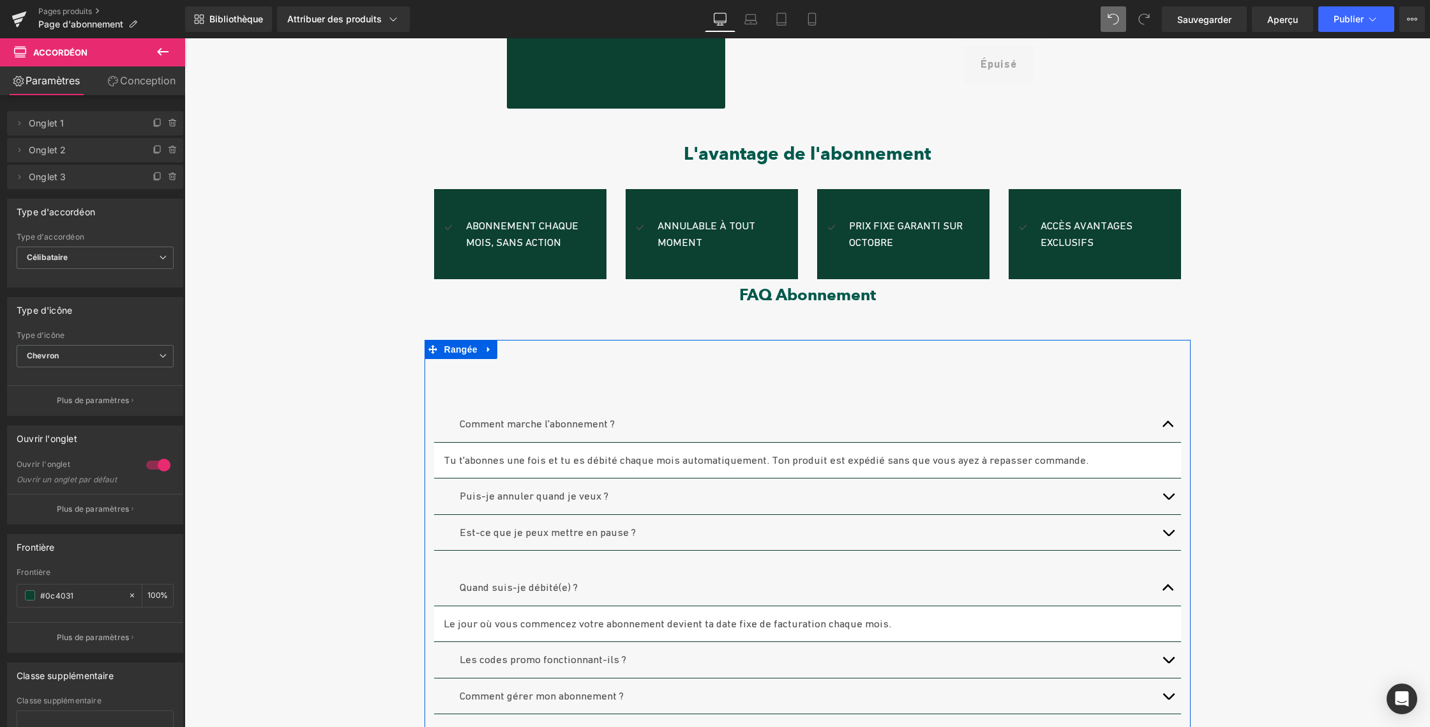
scroll to position [302, 0]
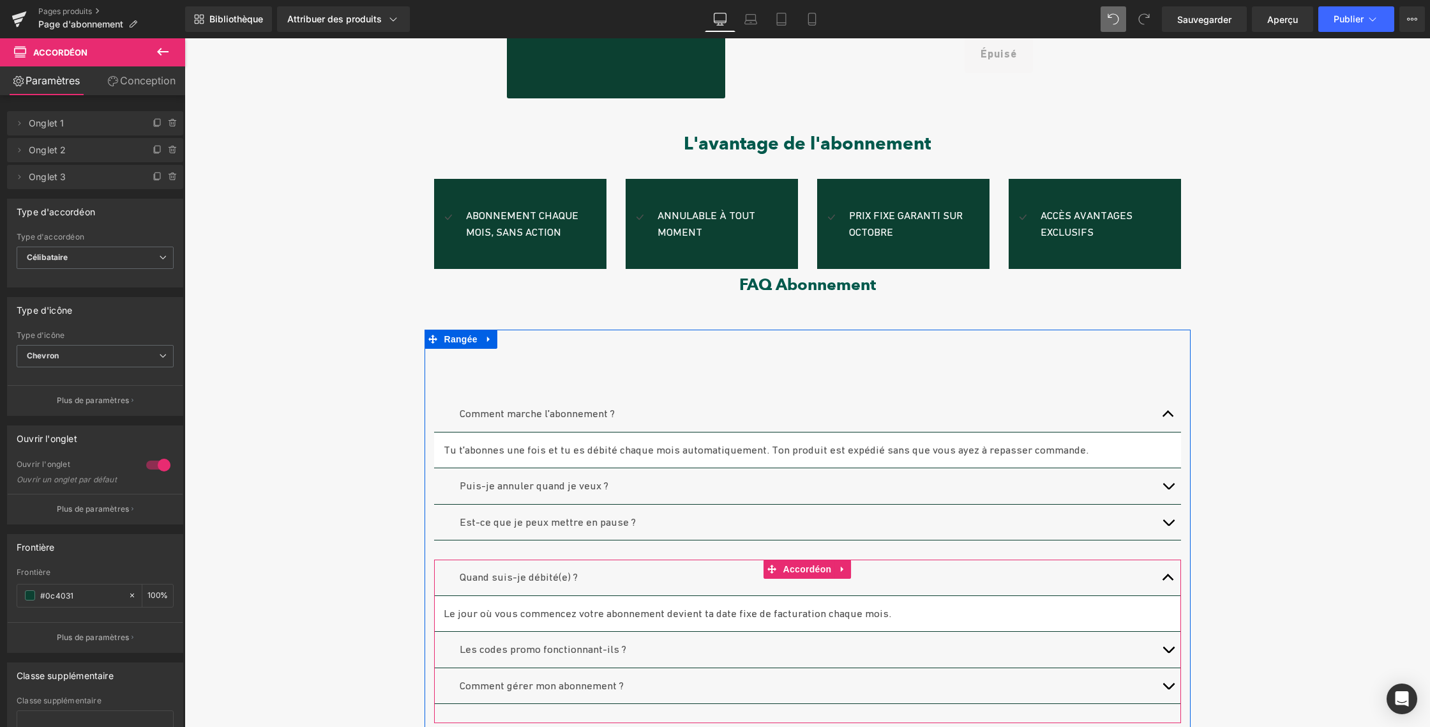
click at [1161, 578] on button "button" at bounding box center [1169, 577] width 26 height 36
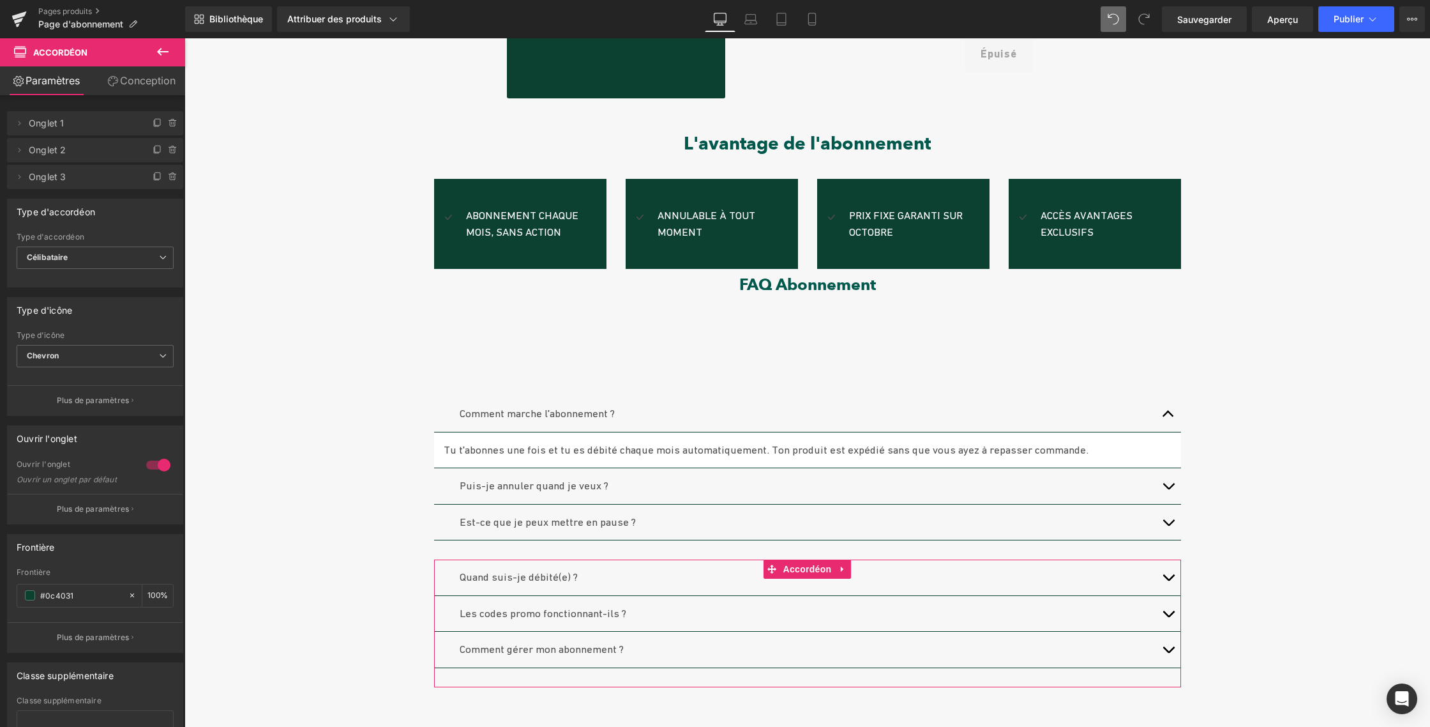
click at [149, 465] on div at bounding box center [158, 465] width 31 height 20
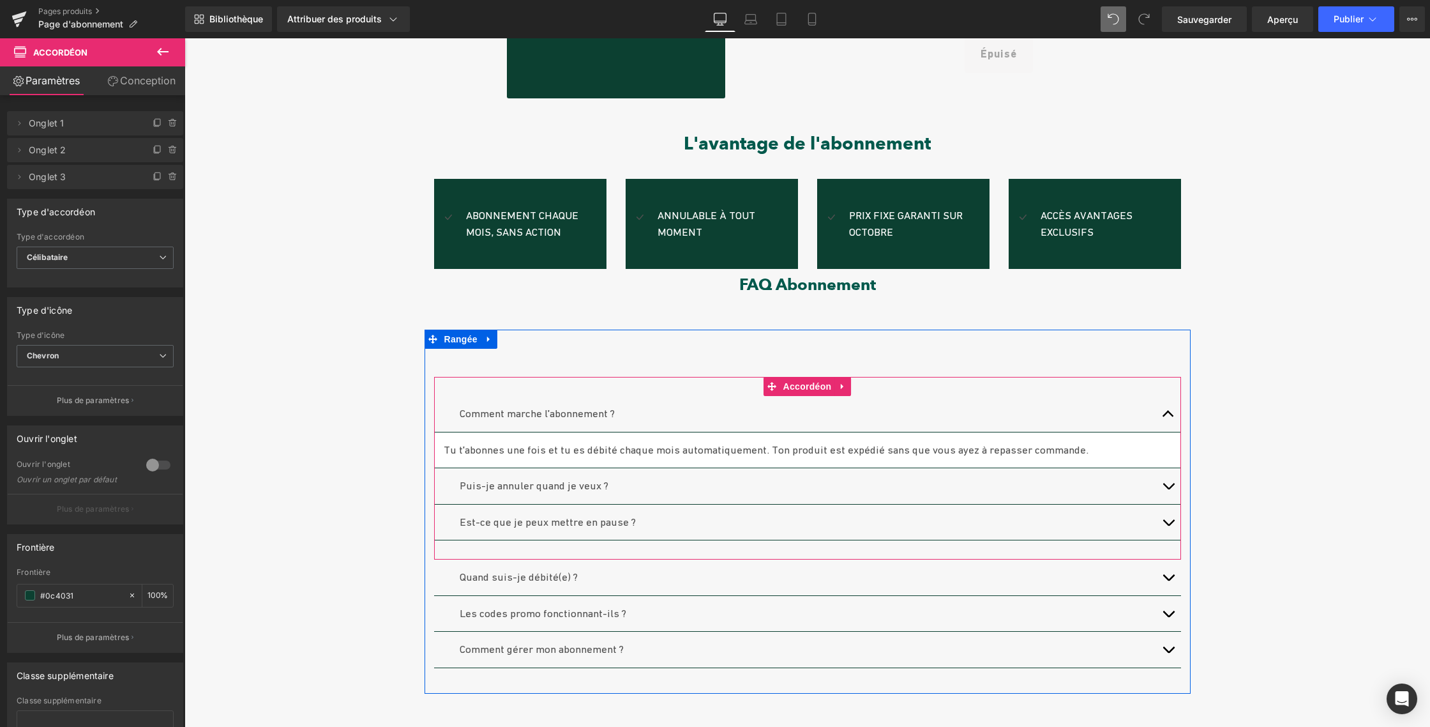
click at [1161, 414] on button "button" at bounding box center [1169, 414] width 26 height 36
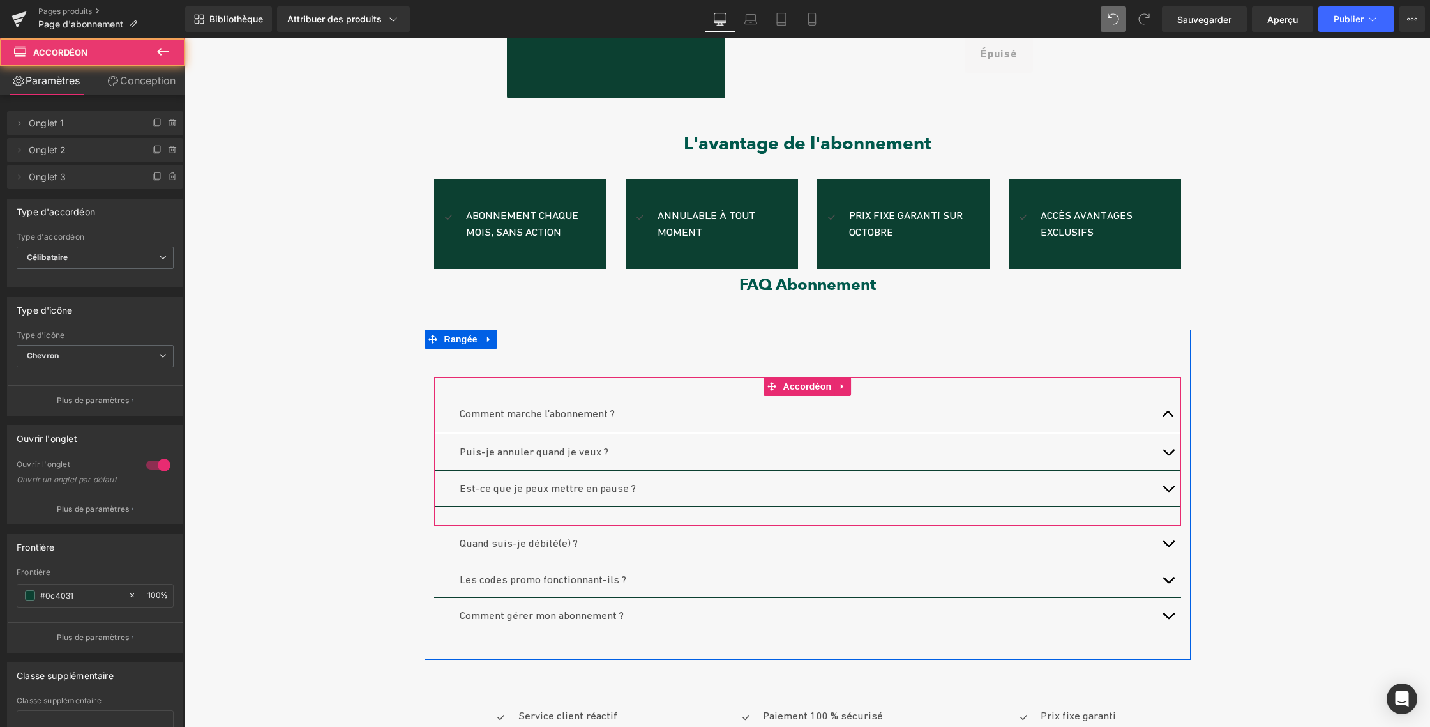
scroll to position [303, 0]
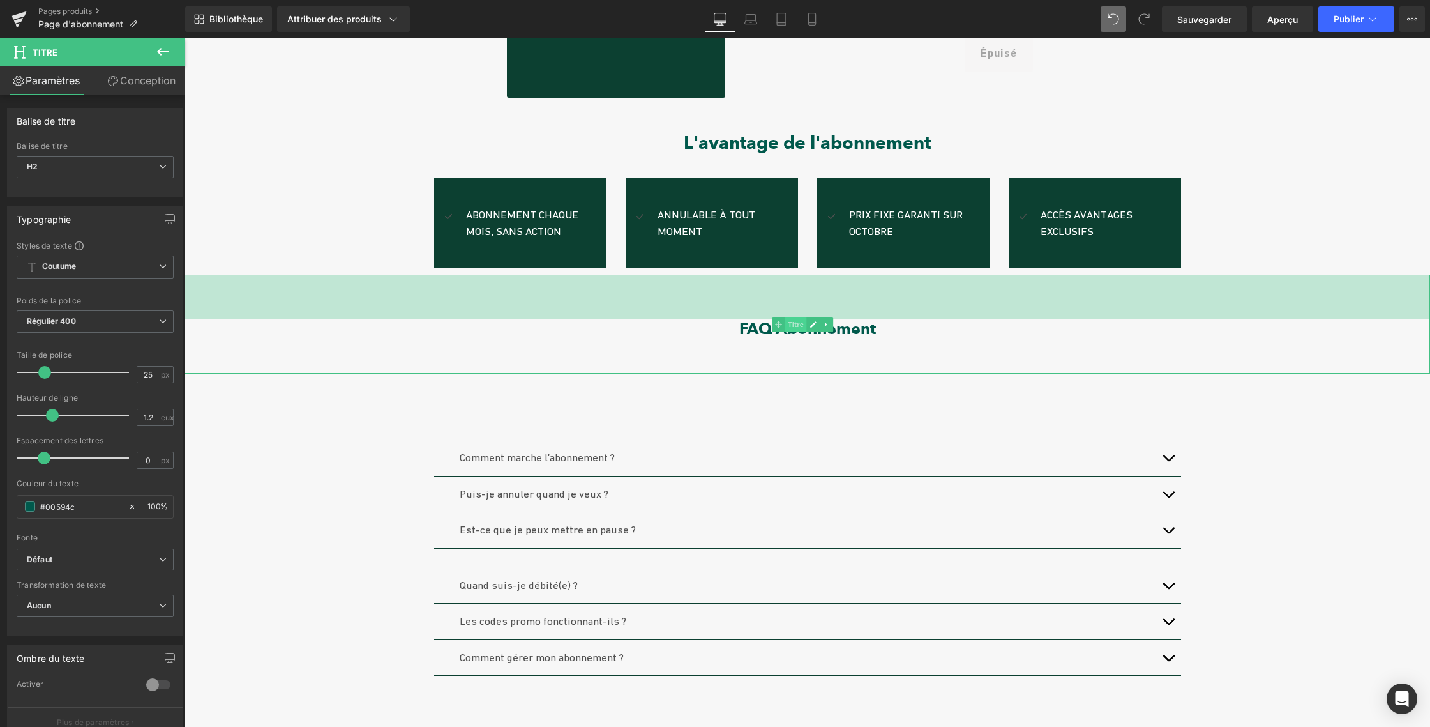
drag, startPoint x: 787, startPoint y: 275, endPoint x: 786, endPoint y: 320, distance: 44.7
click at [786, 320] on div "FAQ Abonnement Titre 70px 55 px" at bounding box center [808, 324] width 1246 height 99
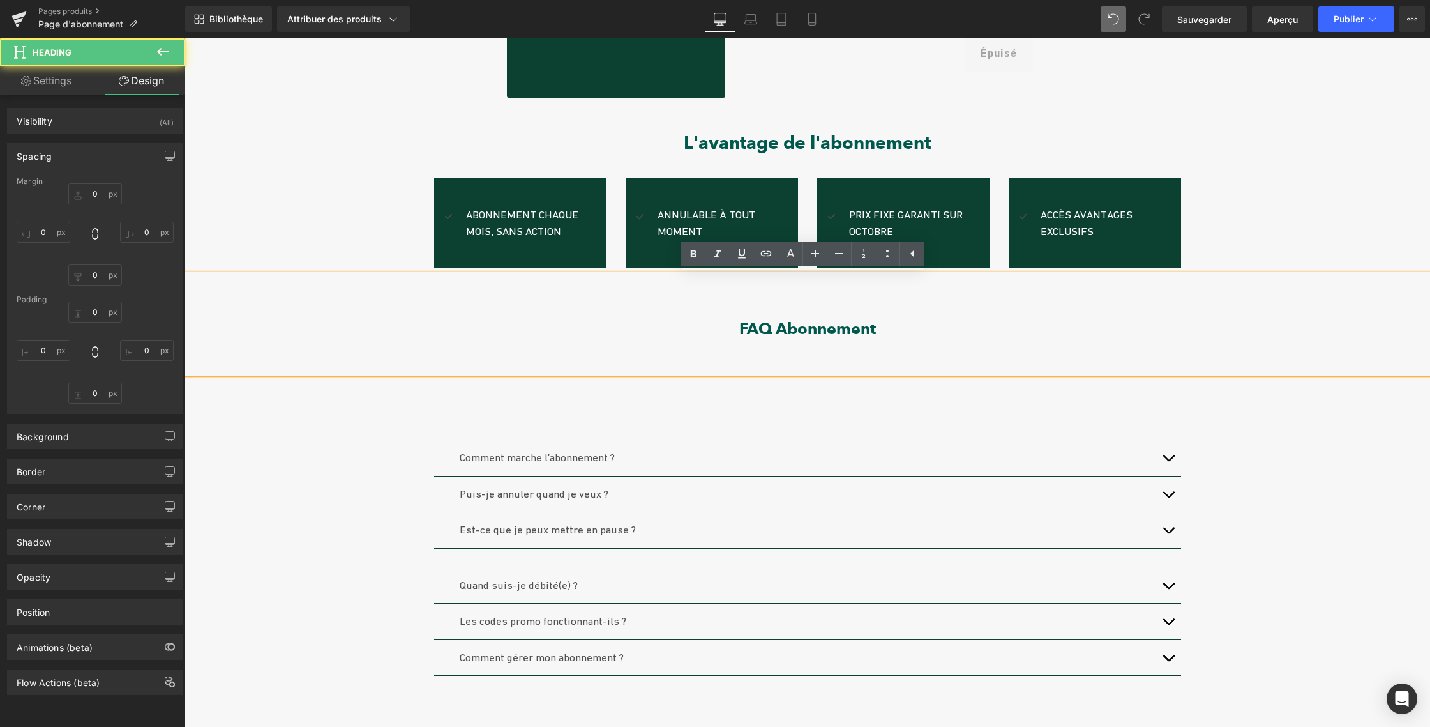
type input "0"
type input "70"
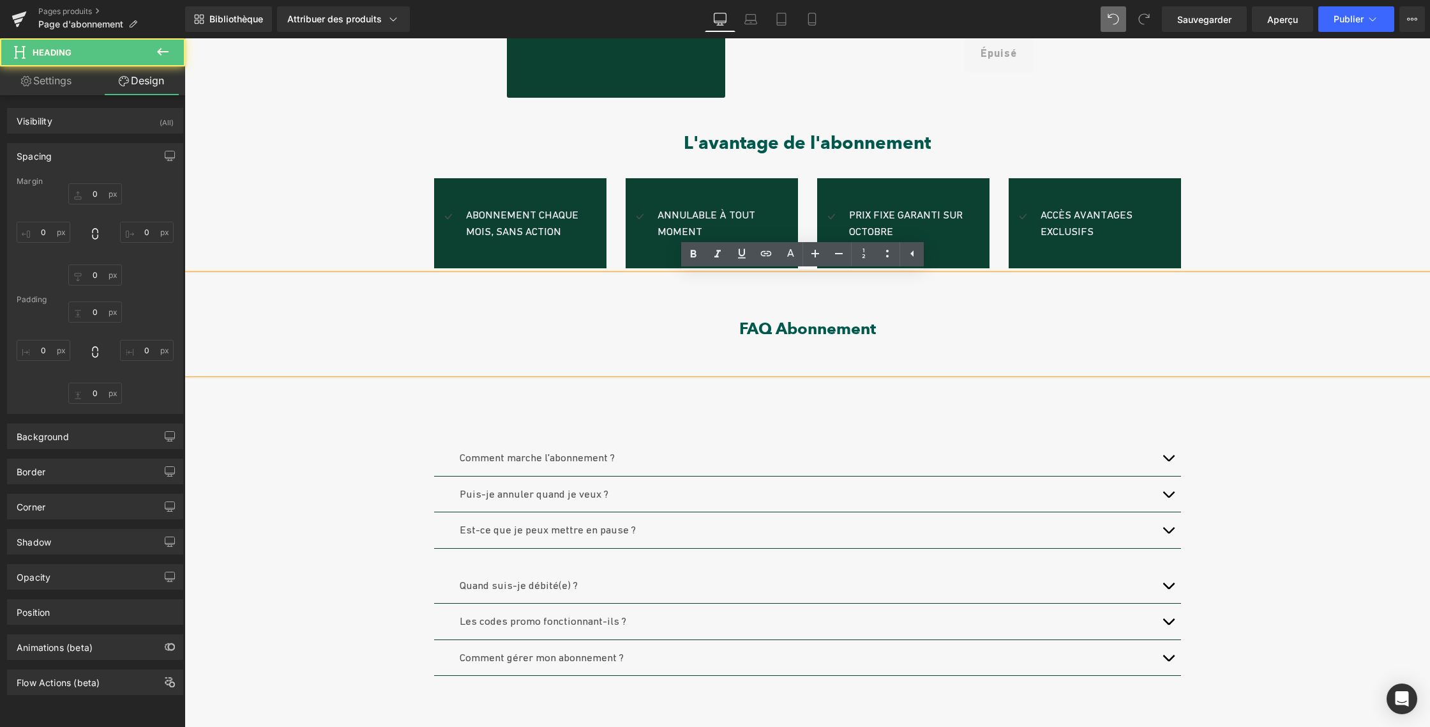
type input "0"
type input "55"
type input "0"
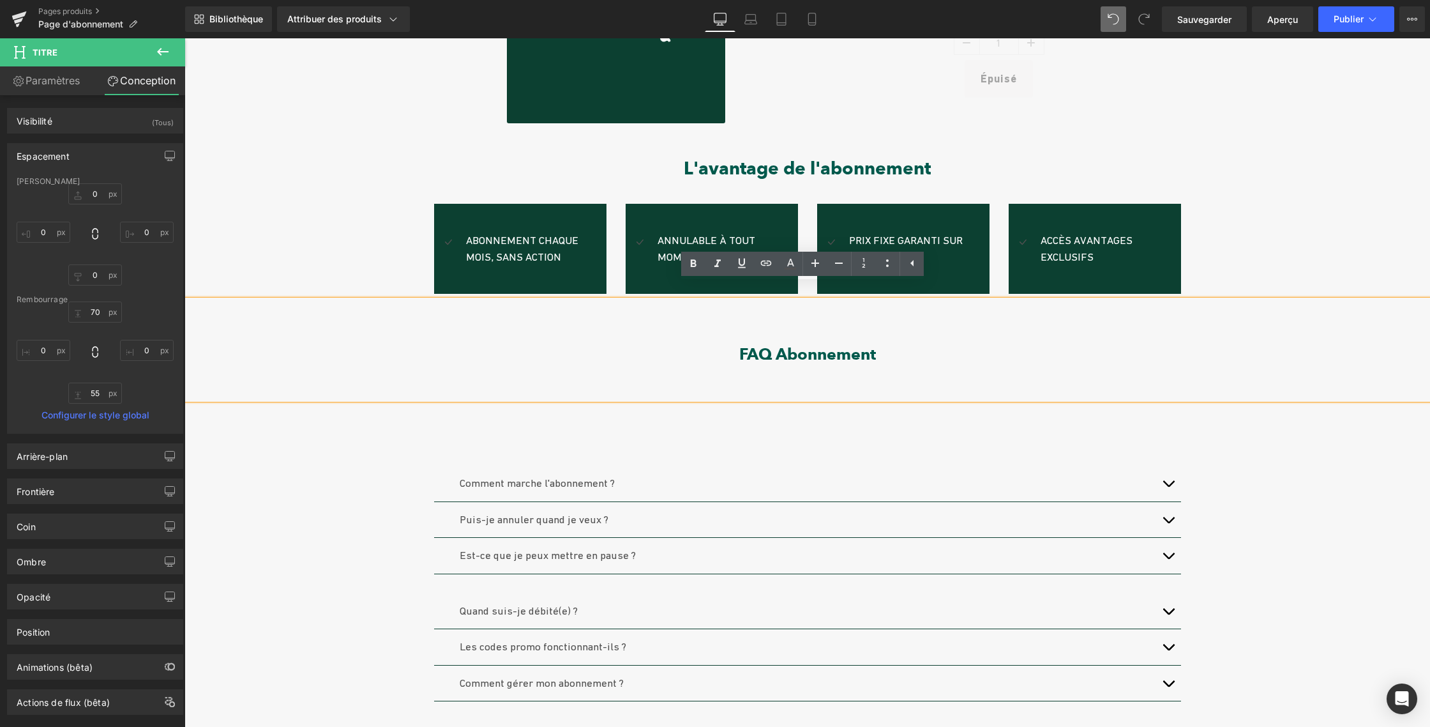
scroll to position [255, 0]
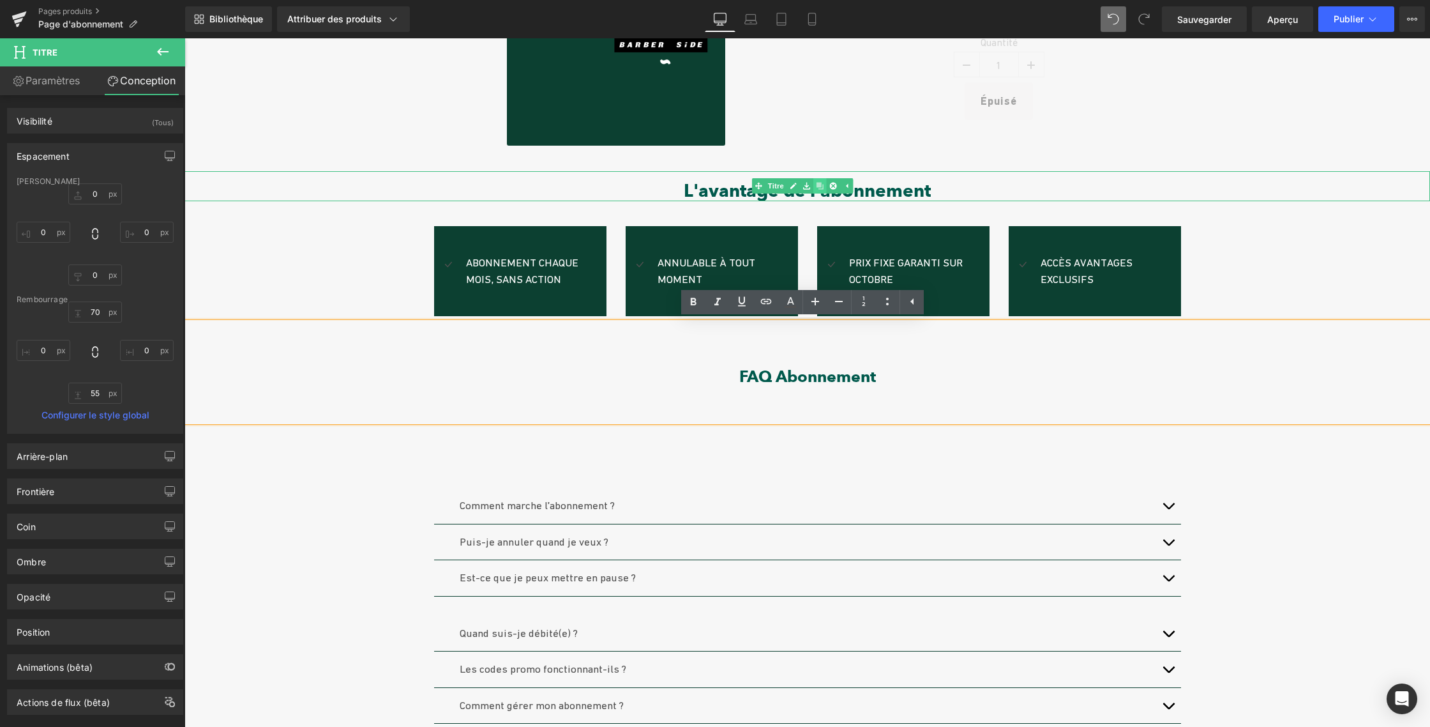
click at [820, 185] on icon at bounding box center [819, 186] width 7 height 7
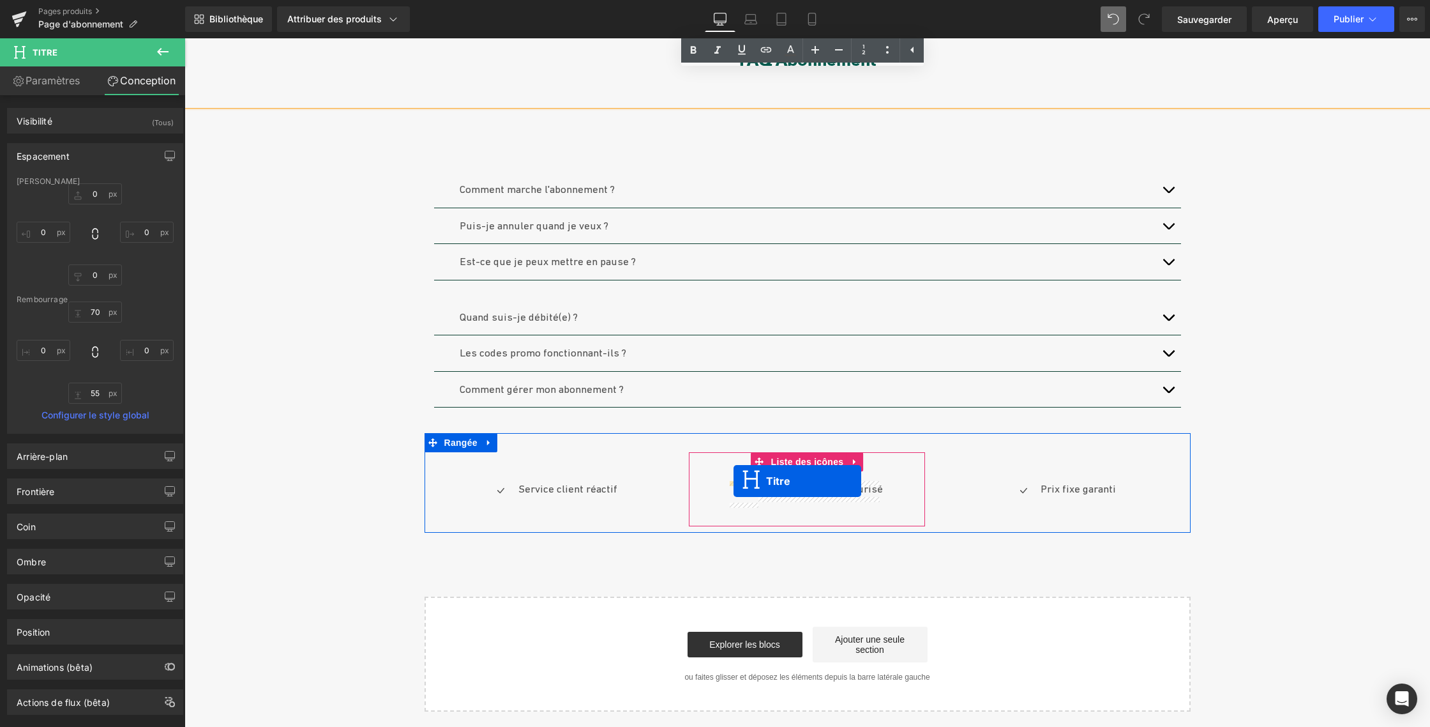
scroll to position [612, 0]
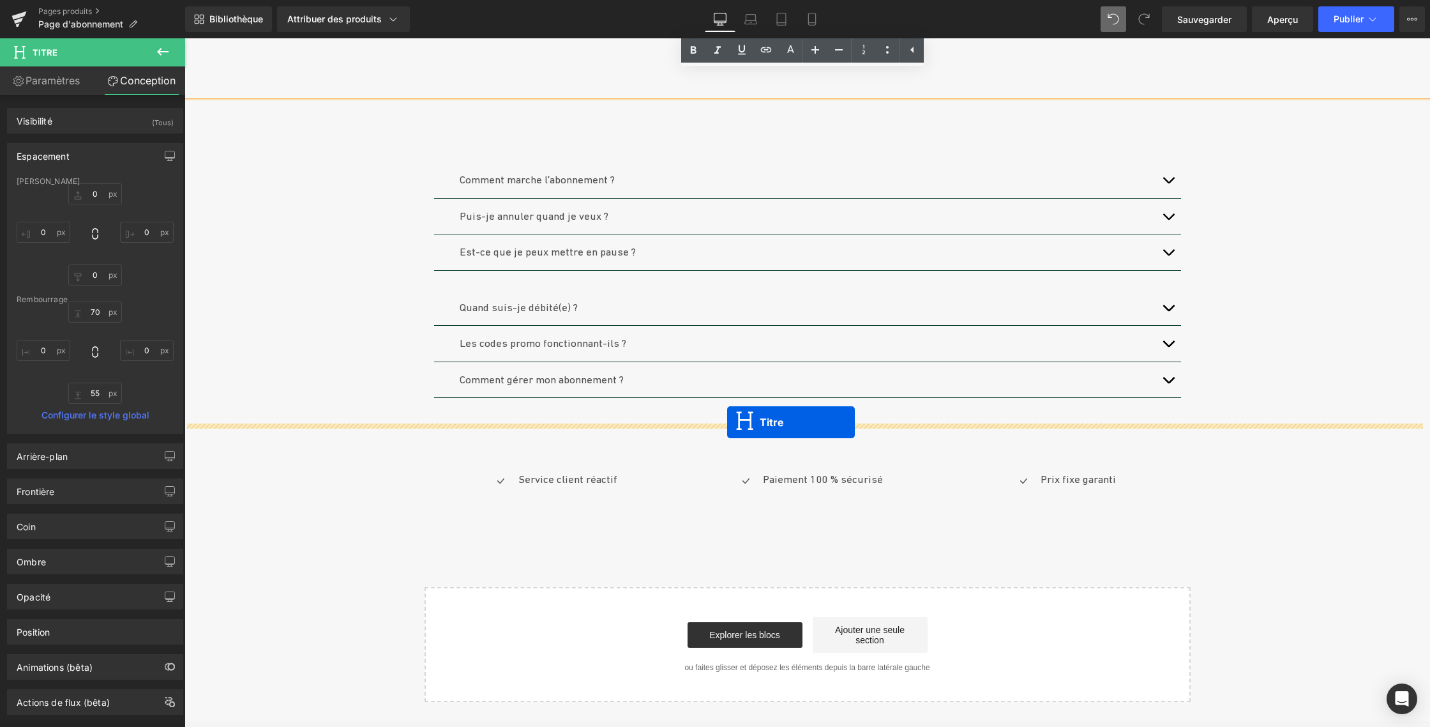
drag, startPoint x: 759, startPoint y: 185, endPoint x: 727, endPoint y: 422, distance: 238.9
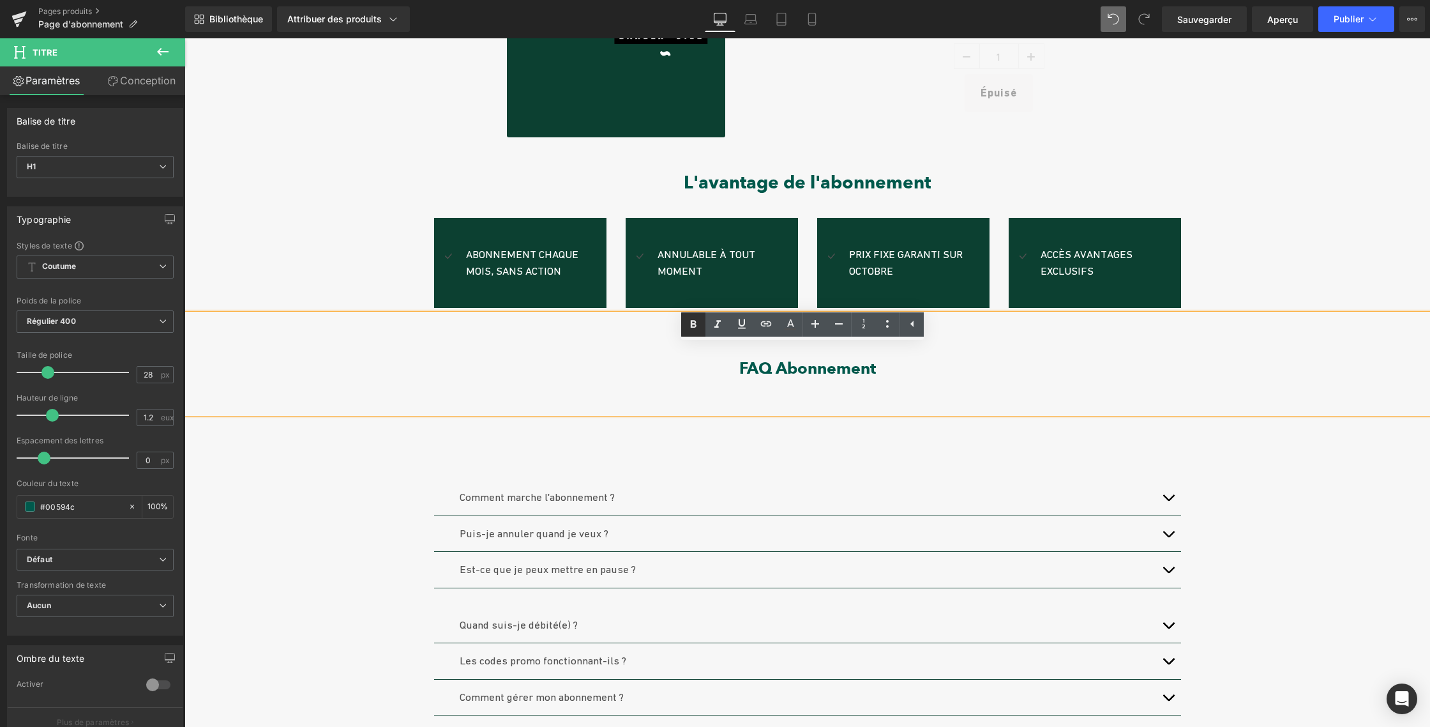
scroll to position [232, 0]
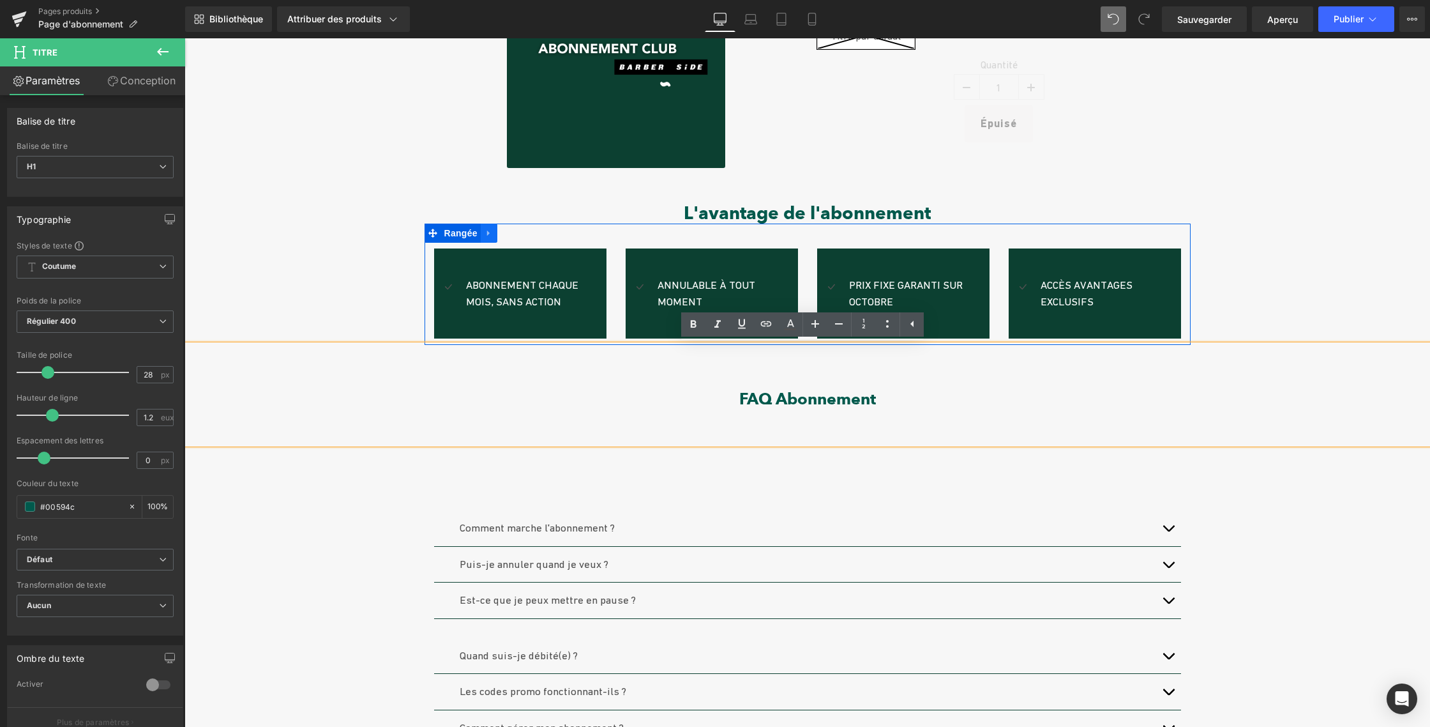
click at [485, 231] on icon at bounding box center [489, 234] width 9 height 10
click at [502, 231] on icon at bounding box center [505, 233] width 9 height 9
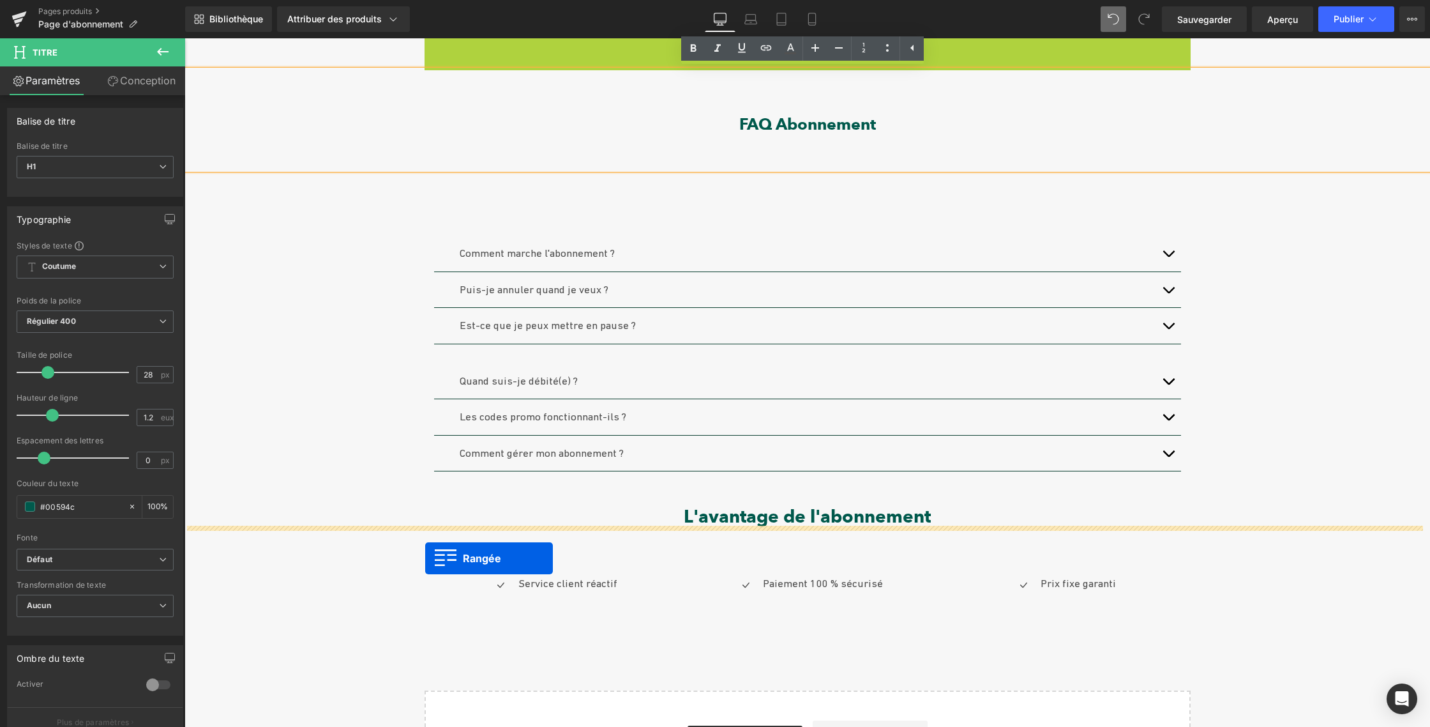
drag, startPoint x: 427, startPoint y: 354, endPoint x: 425, endPoint y: 558, distance: 204.3
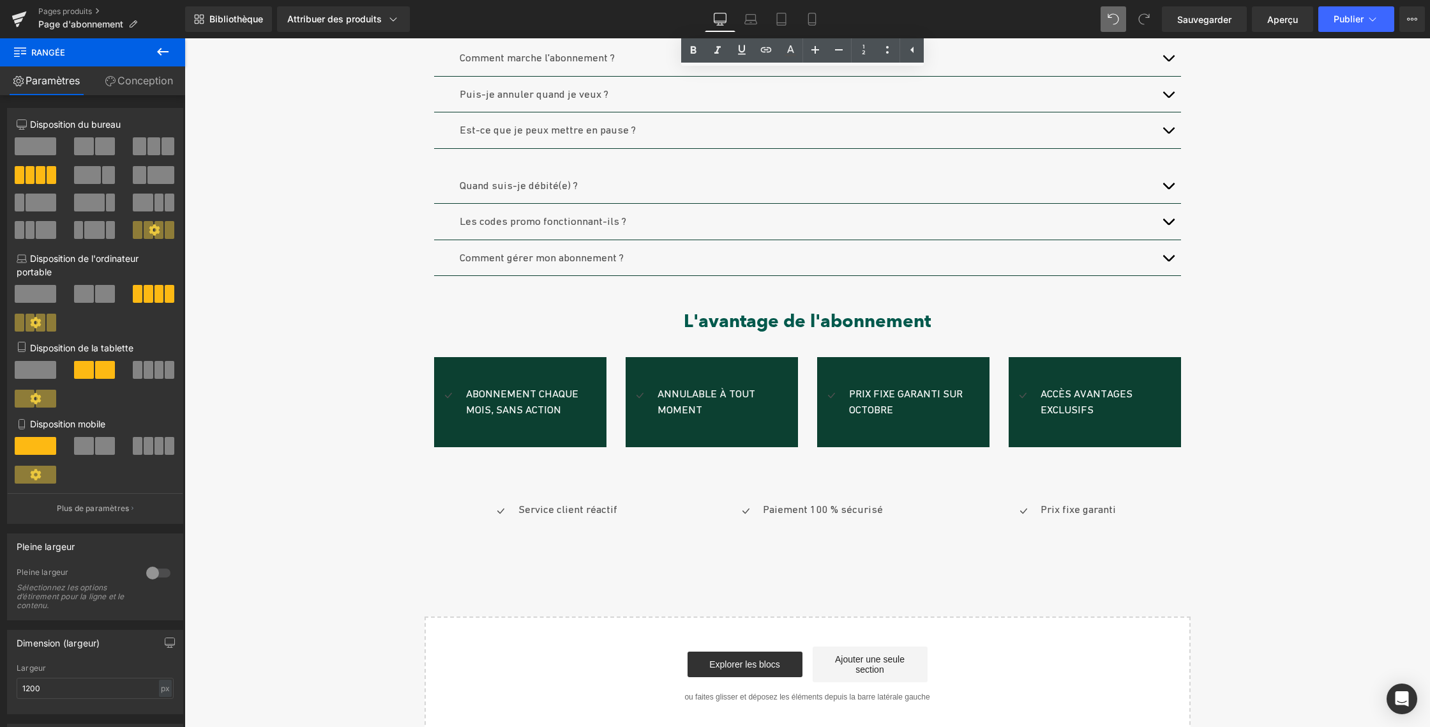
scroll to position [711, 0]
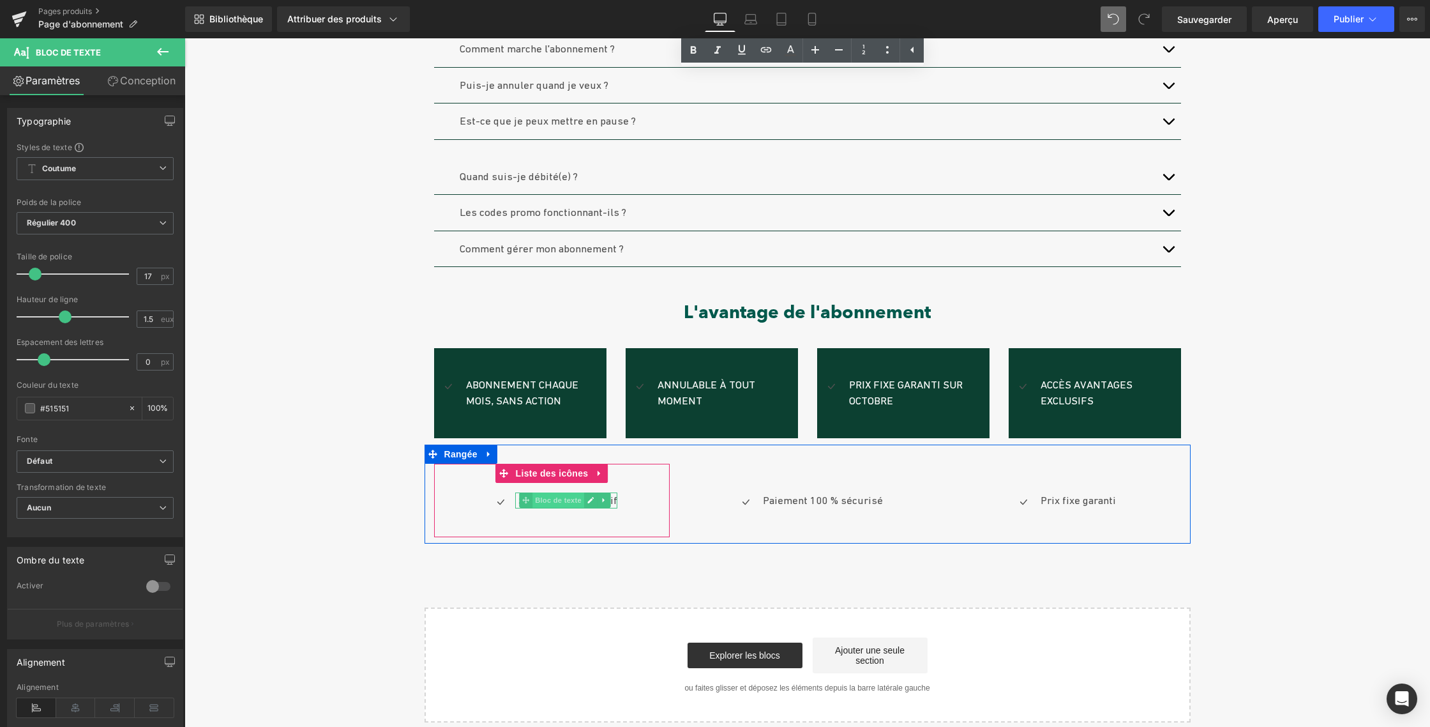
drag, startPoint x: 517, startPoint y: 501, endPoint x: 578, endPoint y: 501, distance: 61.9
click at [578, 501] on div "Service client réactif Bloc de texte" at bounding box center [566, 500] width 102 height 17
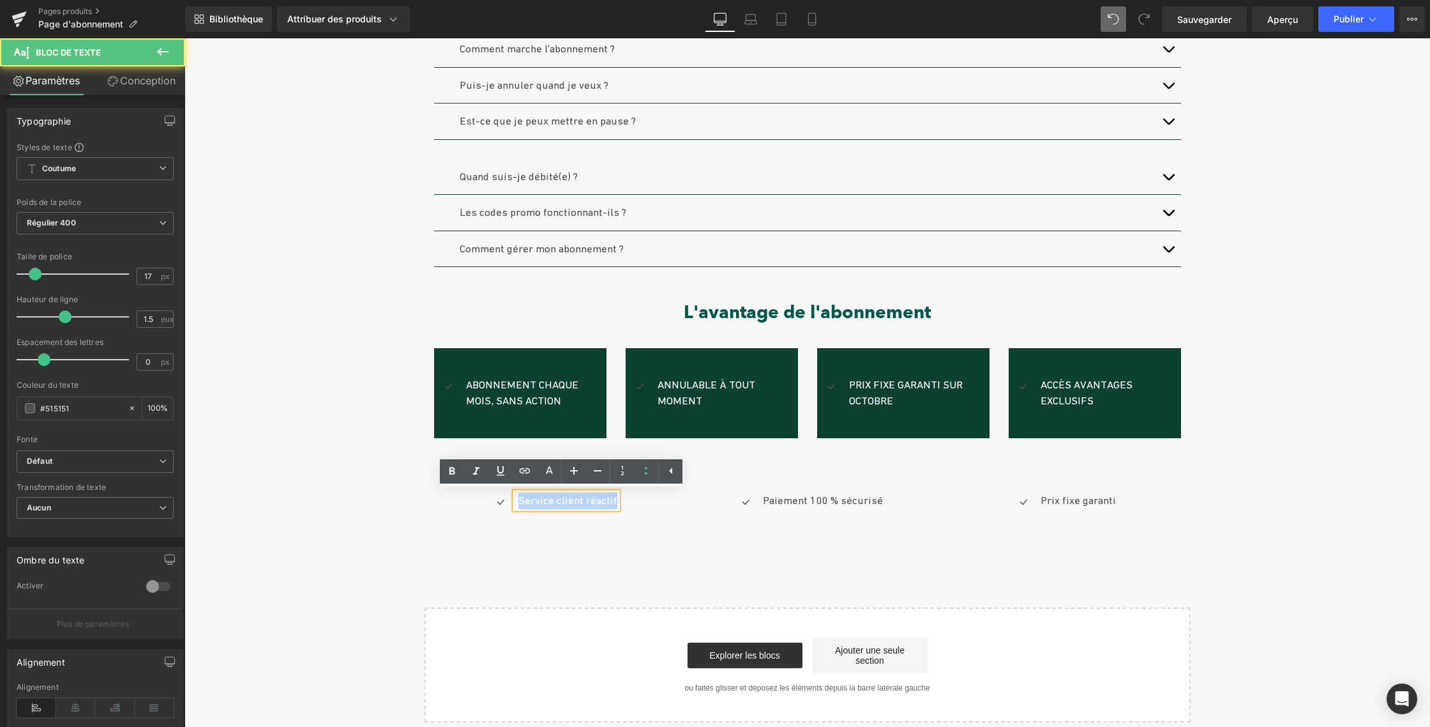
click at [616, 501] on div "Icône Service client réactif Bloc de texte" at bounding box center [552, 505] width 236 height 26
copy font "Service client réactif"
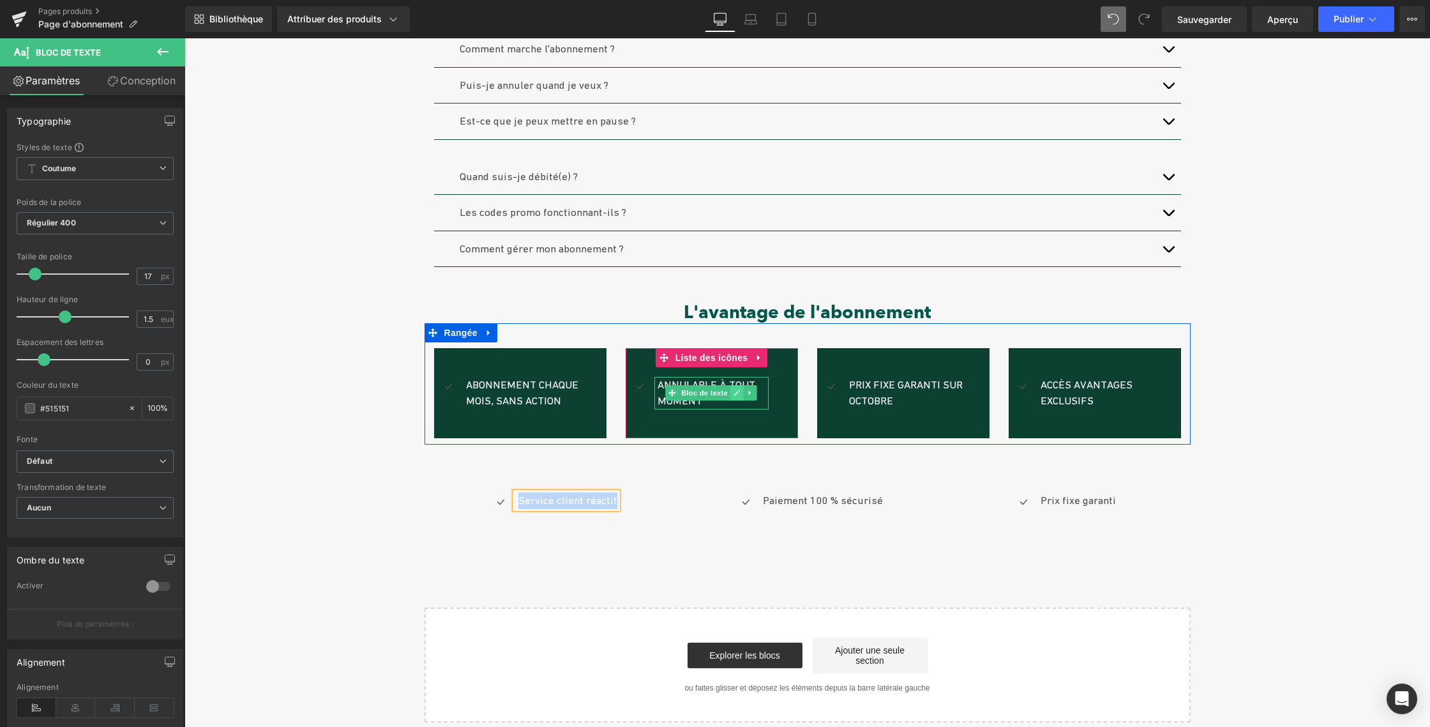
click at [736, 395] on icon at bounding box center [737, 393] width 7 height 8
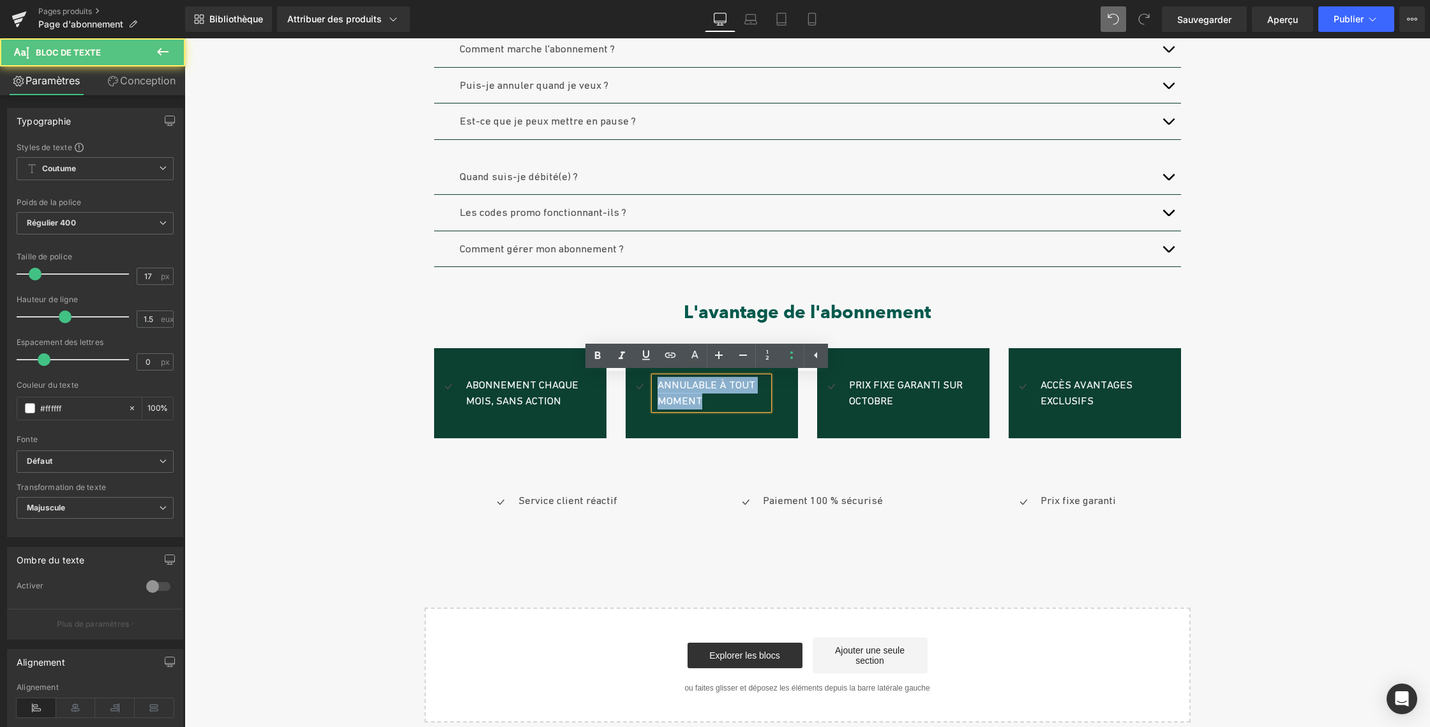
drag, startPoint x: 695, startPoint y: 399, endPoint x: 652, endPoint y: 386, distance: 44.8
click at [654, 386] on div "Annulable à tout moment" at bounding box center [711, 393] width 114 height 33
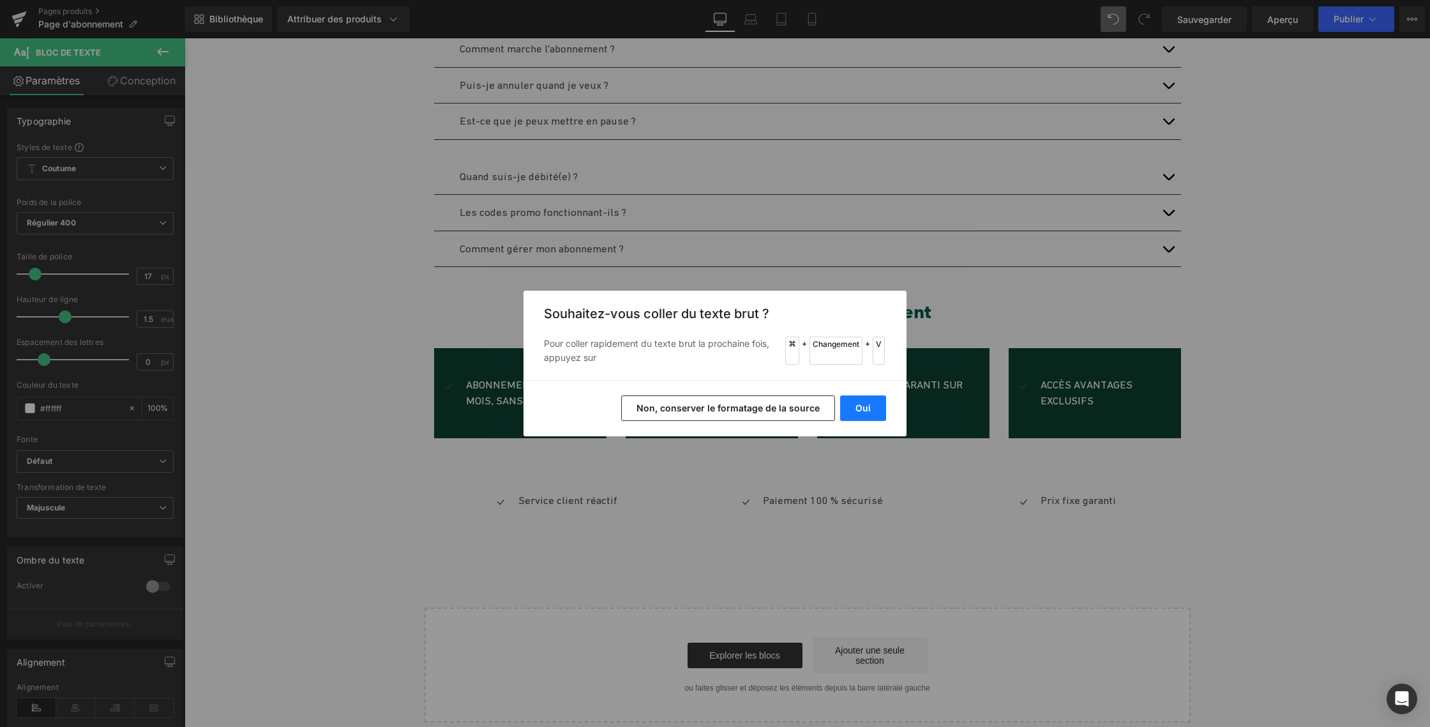
click at [852, 407] on button "Oui" at bounding box center [863, 408] width 46 height 26
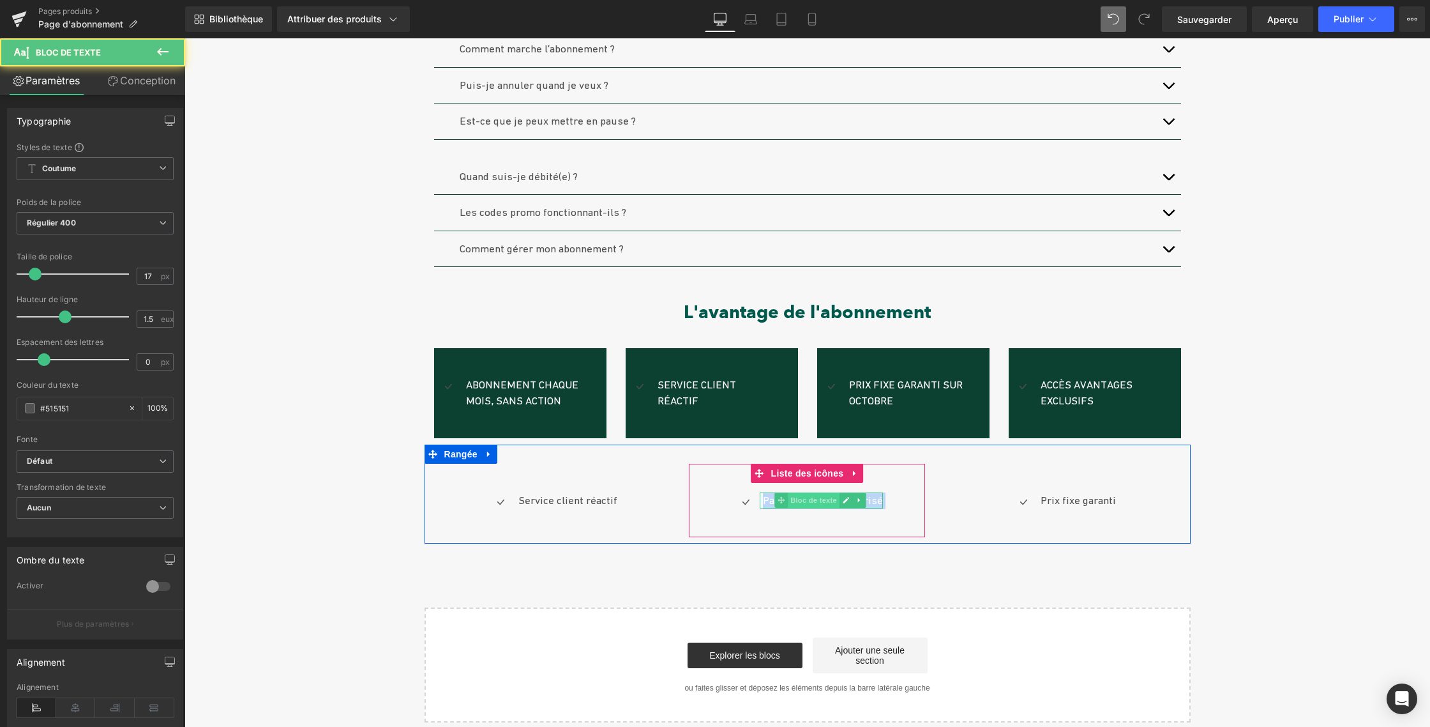
drag, startPoint x: 787, startPoint y: 501, endPoint x: 797, endPoint y: 501, distance: 10.2
click at [797, 501] on div "Paiement 100 % sécurisé Bloc de texte" at bounding box center [821, 500] width 123 height 17
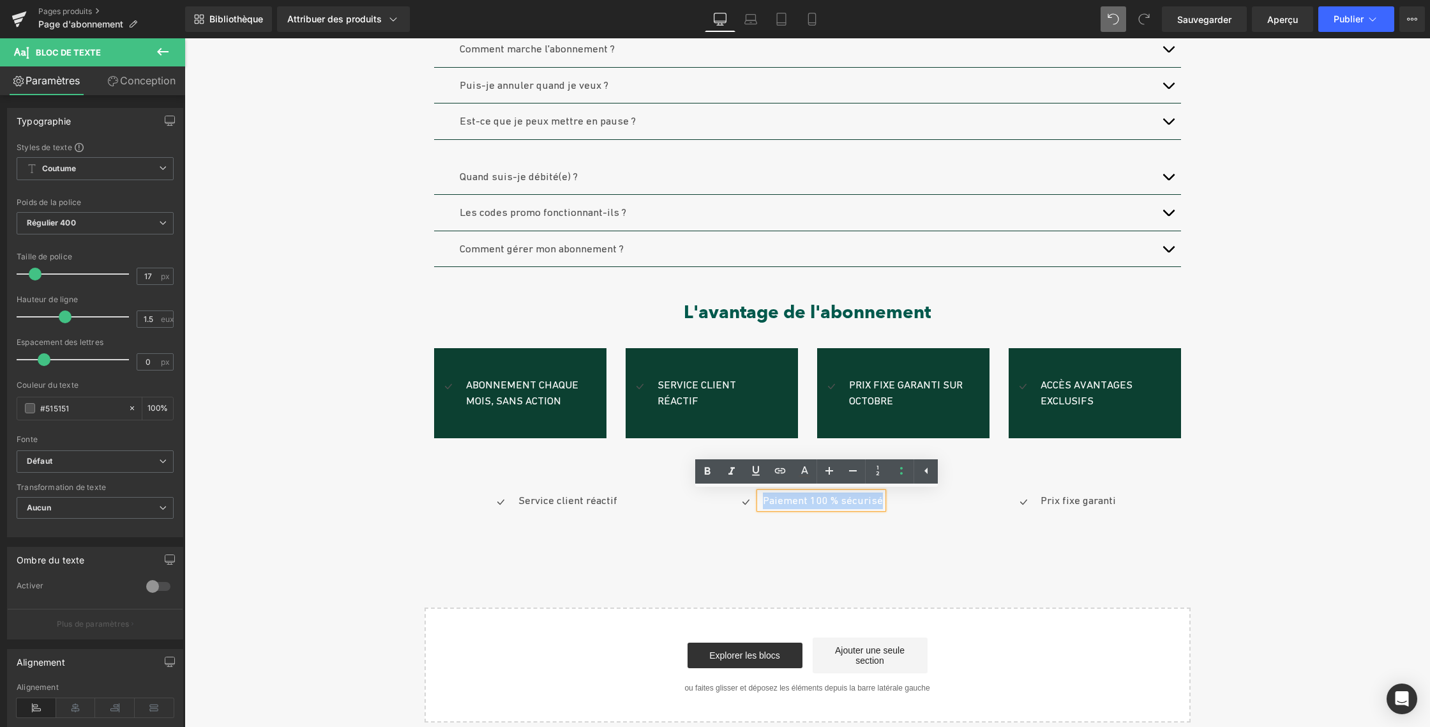
copy div "Paiement 100 % sécurisé Bloc de texte"
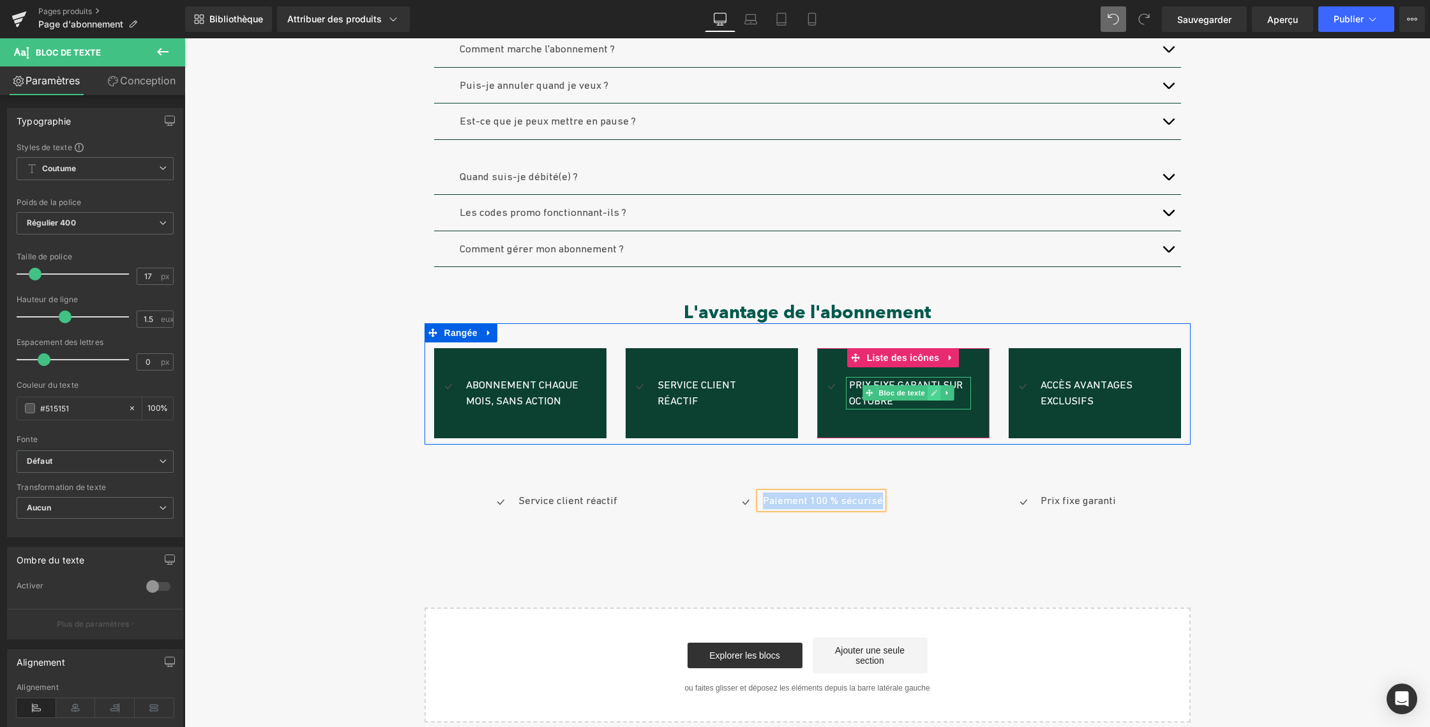
click at [931, 392] on icon at bounding box center [934, 392] width 6 height 6
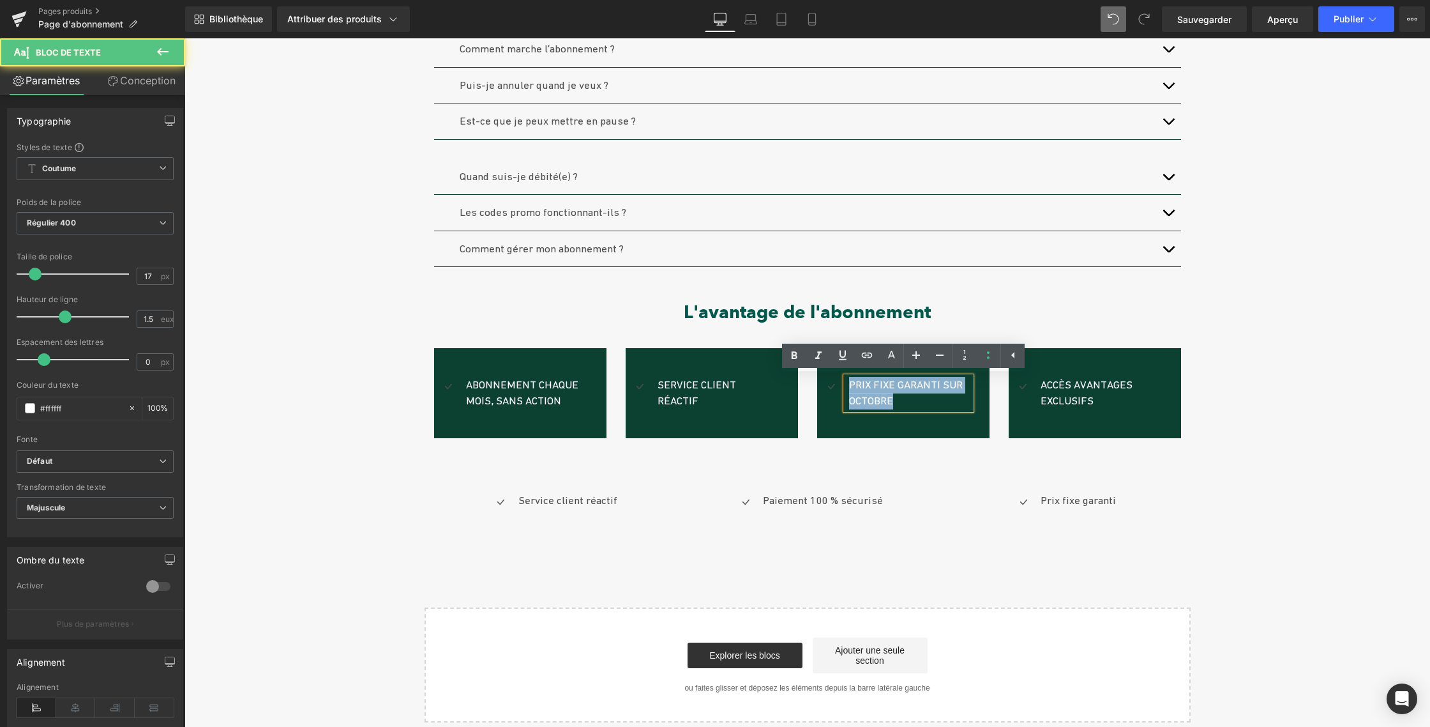
drag, startPoint x: 872, startPoint y: 391, endPoint x: 837, endPoint y: 386, distance: 35.0
click at [846, 385] on div "Prix ​​fixe garanti sur octobre" at bounding box center [908, 393] width 125 height 33
drag, startPoint x: 843, startPoint y: 385, endPoint x: 898, endPoint y: 409, distance: 60.0
click at [898, 409] on div "Prix ​​fixe garanti sur octobre" at bounding box center [908, 393] width 125 height 33
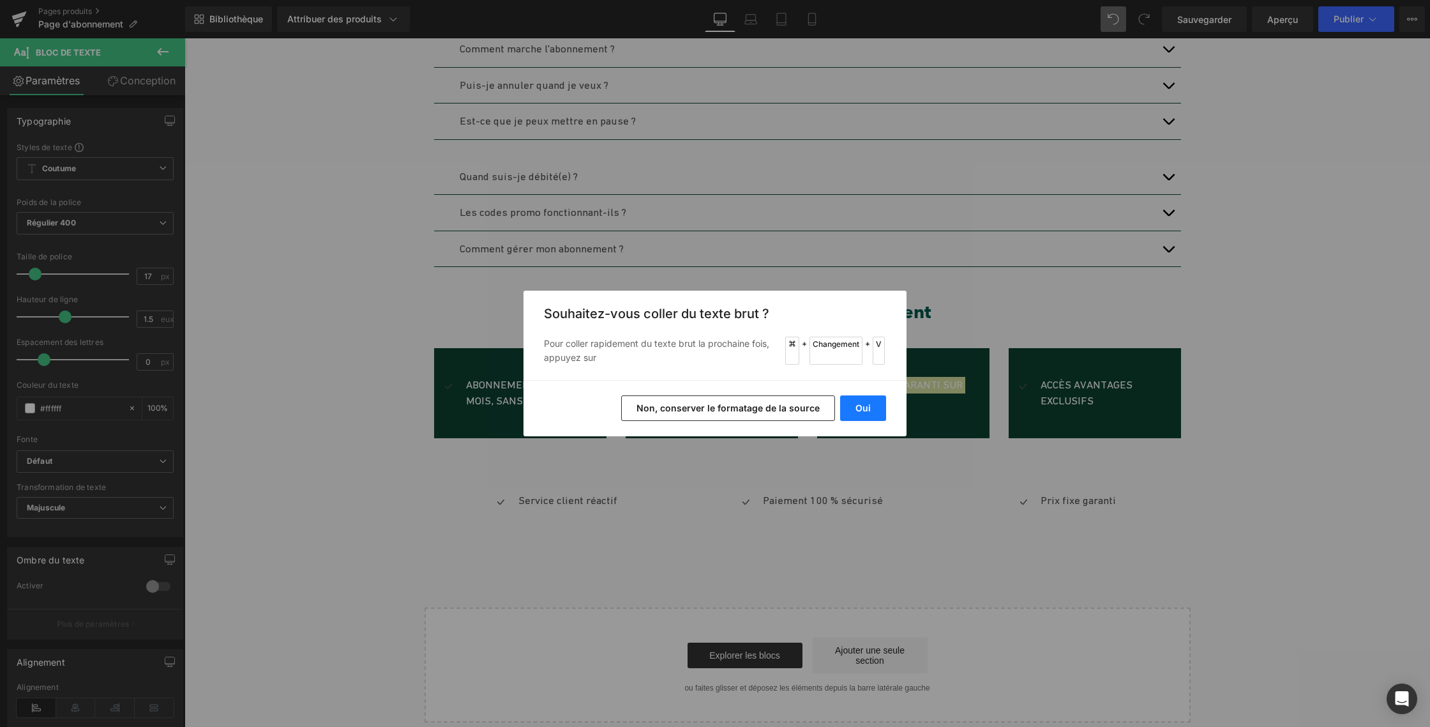
click at [856, 409] on font "Oui" at bounding box center [863, 407] width 15 height 11
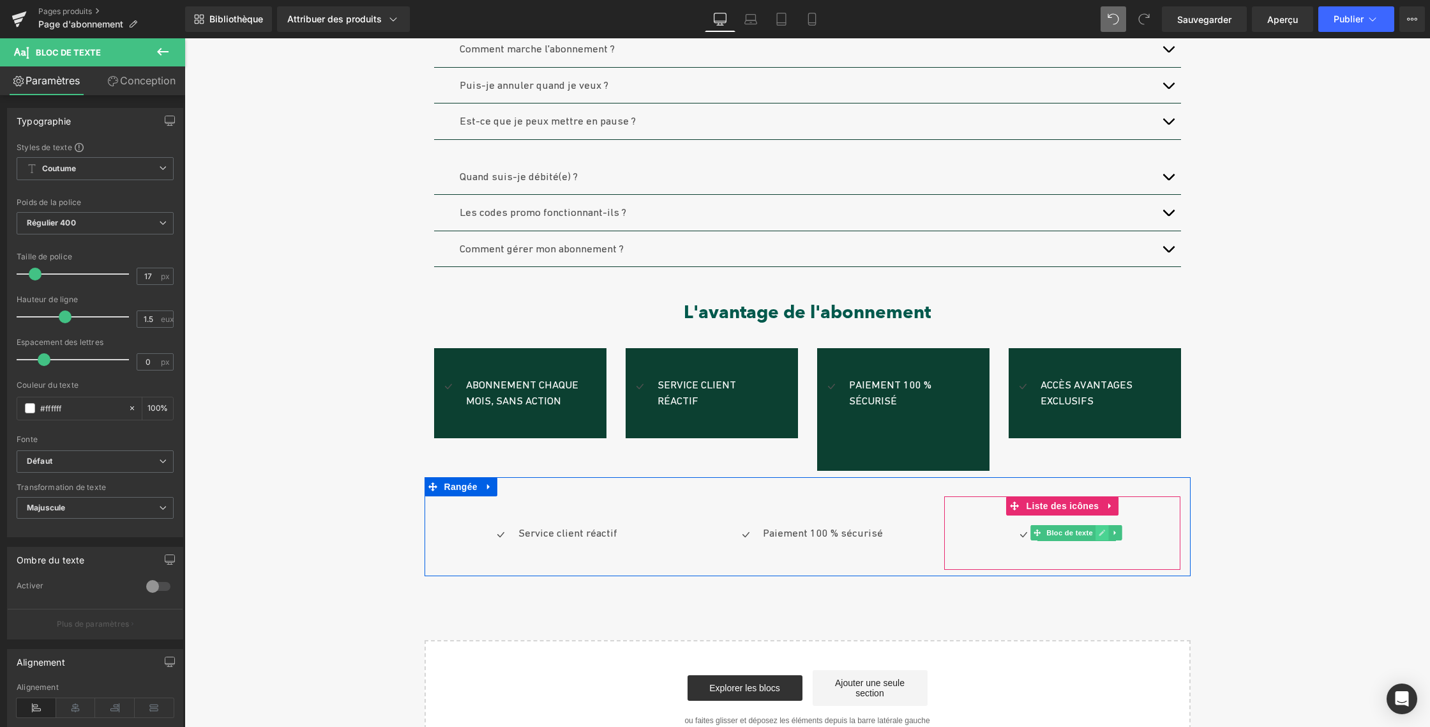
click at [1102, 533] on link at bounding box center [1102, 532] width 13 height 15
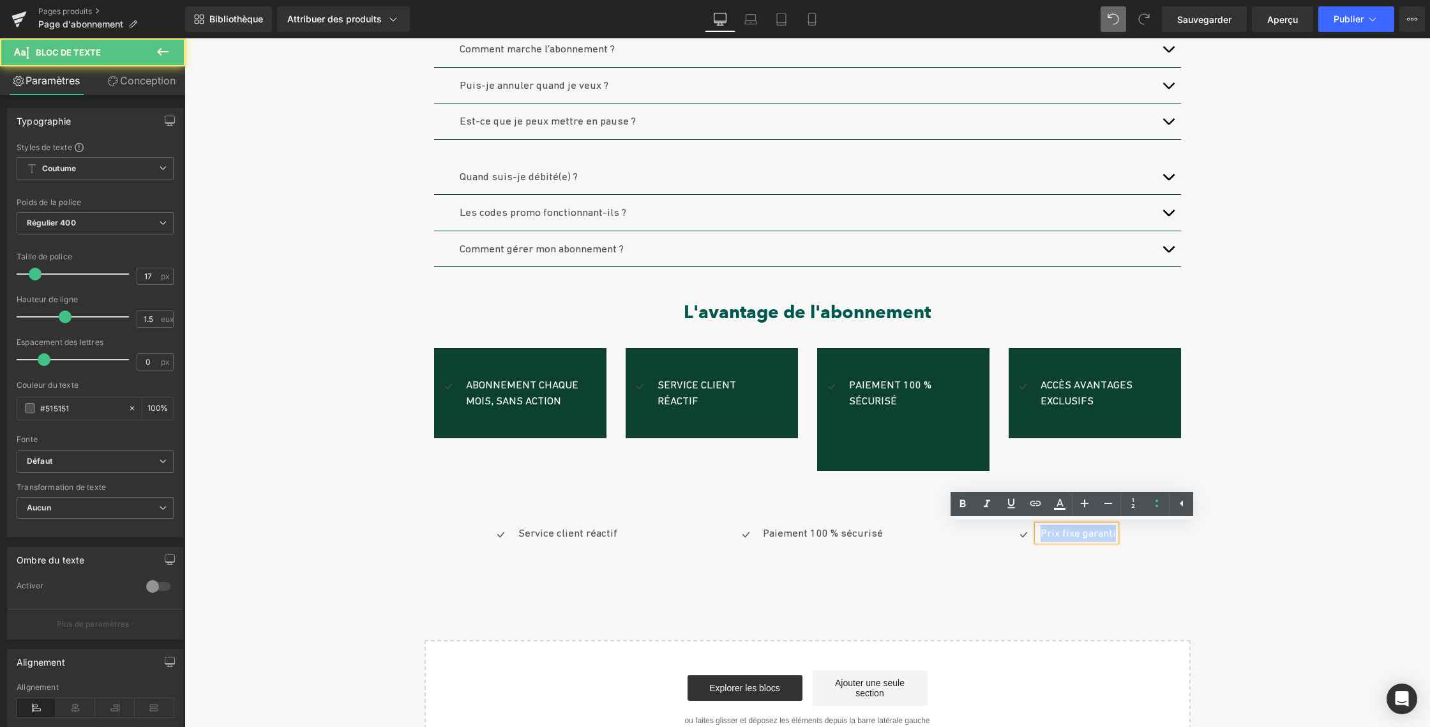
drag, startPoint x: 1038, startPoint y: 533, endPoint x: 1114, endPoint y: 531, distance: 76.0
click at [1114, 531] on div "Icône Prix ​​fixe garanti Bloc de texte" at bounding box center [1062, 538] width 236 height 26
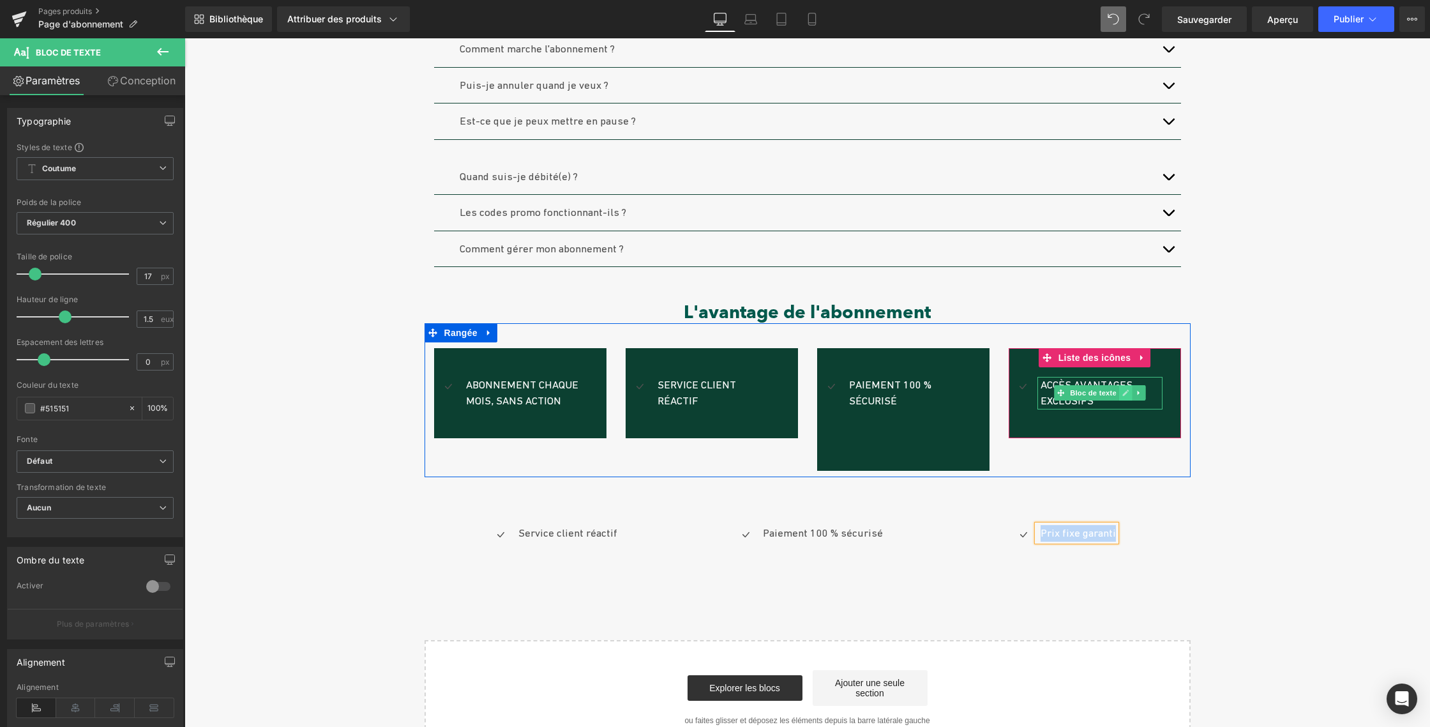
click at [1122, 395] on icon at bounding box center [1125, 393] width 7 height 8
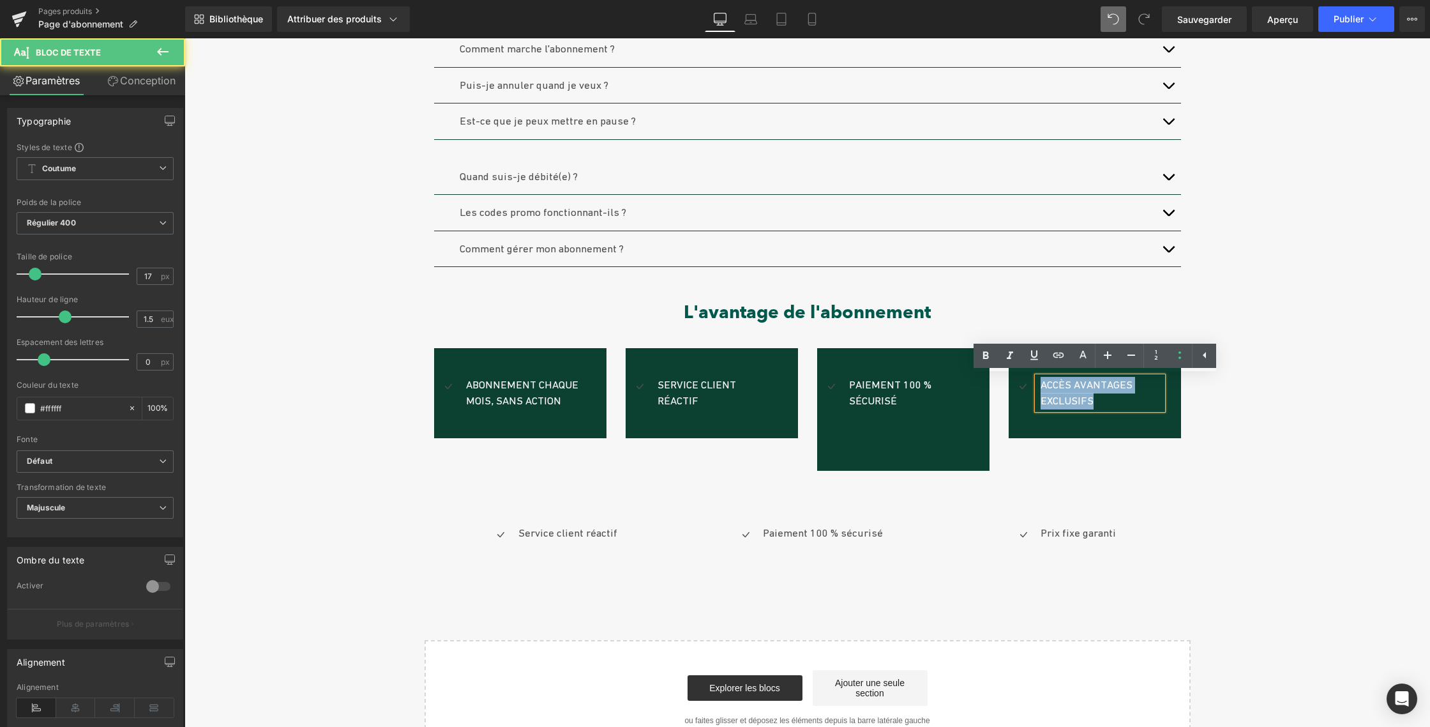
drag, startPoint x: 1054, startPoint y: 394, endPoint x: 1039, endPoint y: 390, distance: 15.2
click at [1041, 390] on p "Accès avantages exclusifs" at bounding box center [1102, 393] width 122 height 33
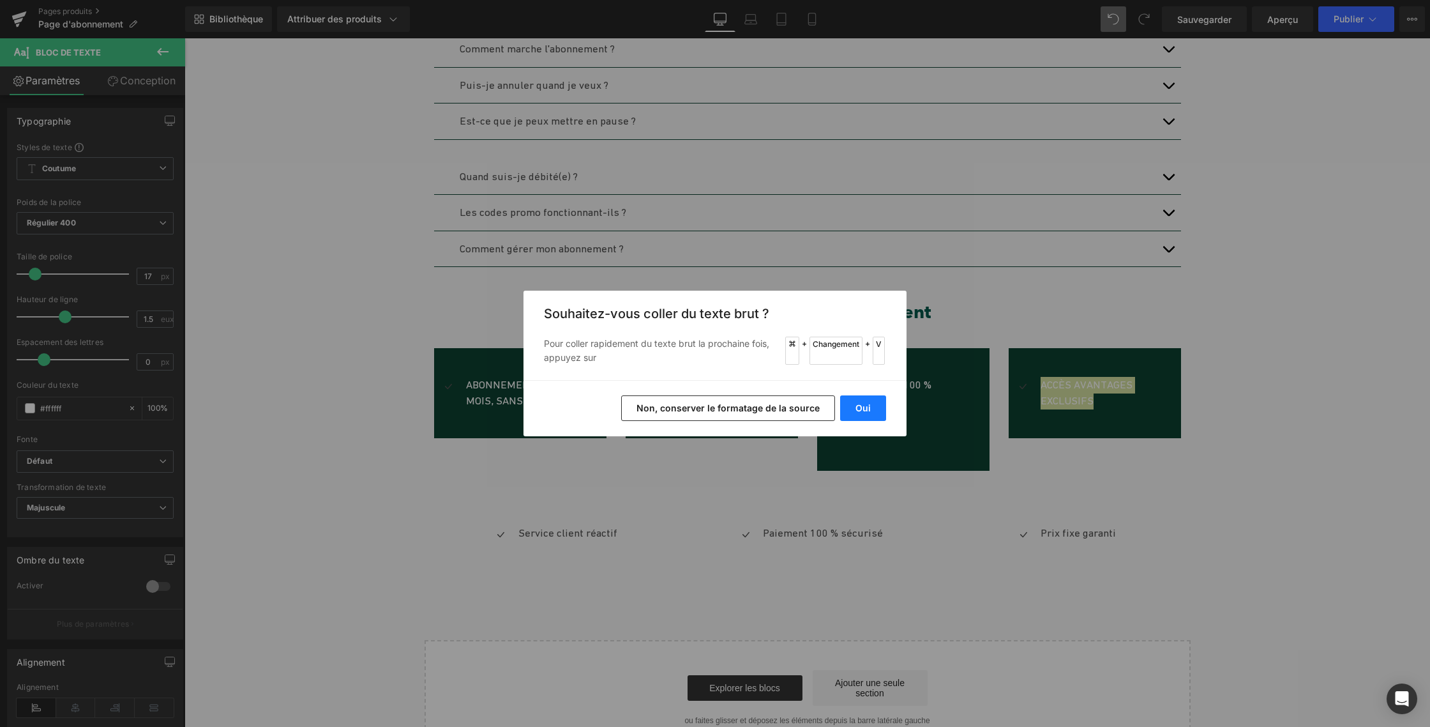
click at [855, 404] on button "Oui" at bounding box center [863, 408] width 46 height 26
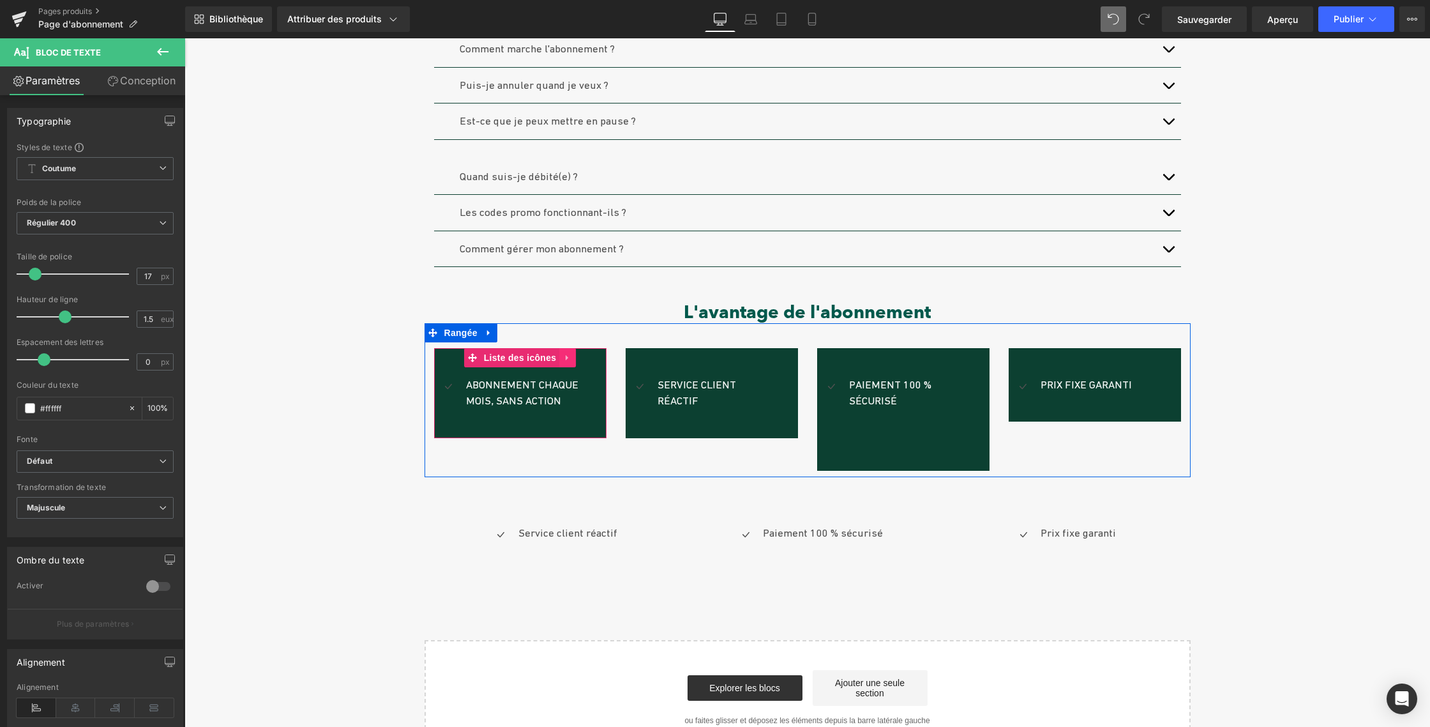
click at [566, 358] on icon at bounding box center [567, 357] width 3 height 6
click at [571, 356] on icon at bounding box center [575, 357] width 9 height 9
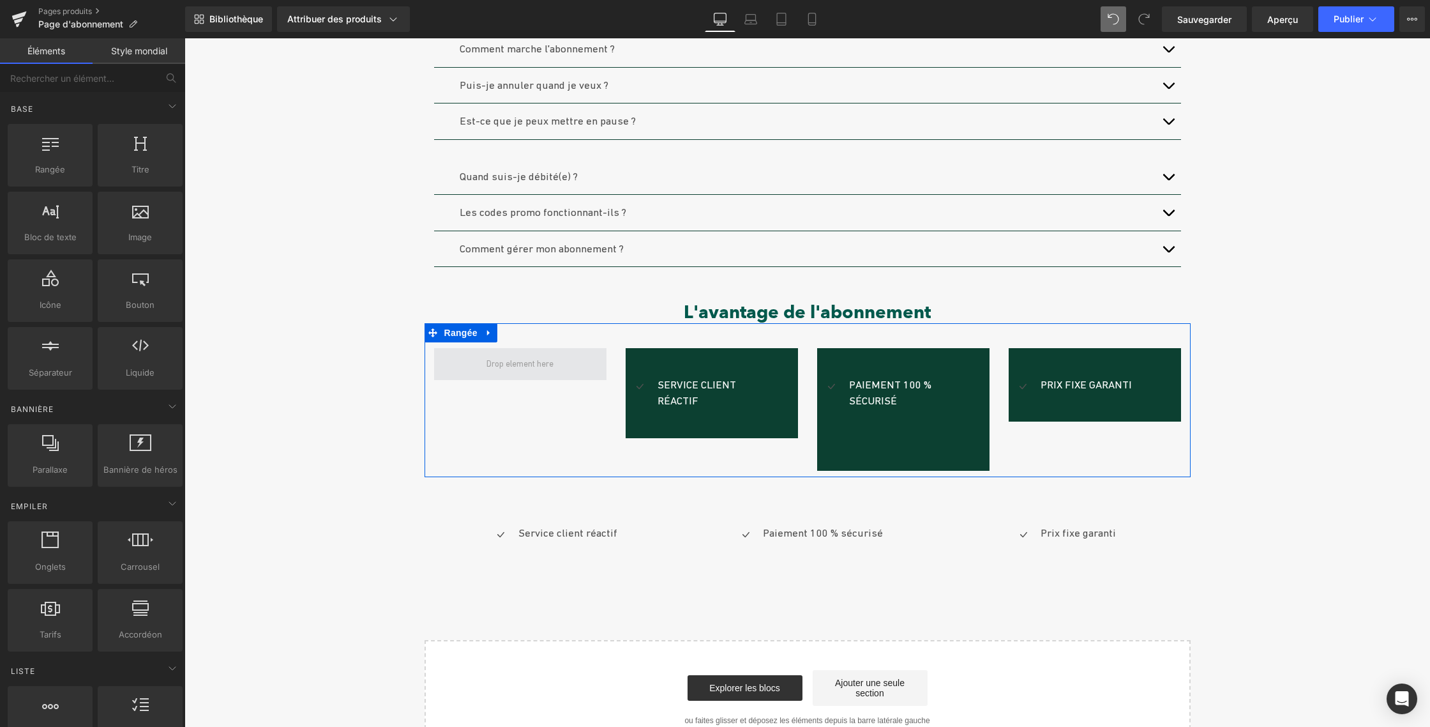
click at [532, 367] on span at bounding box center [520, 363] width 76 height 19
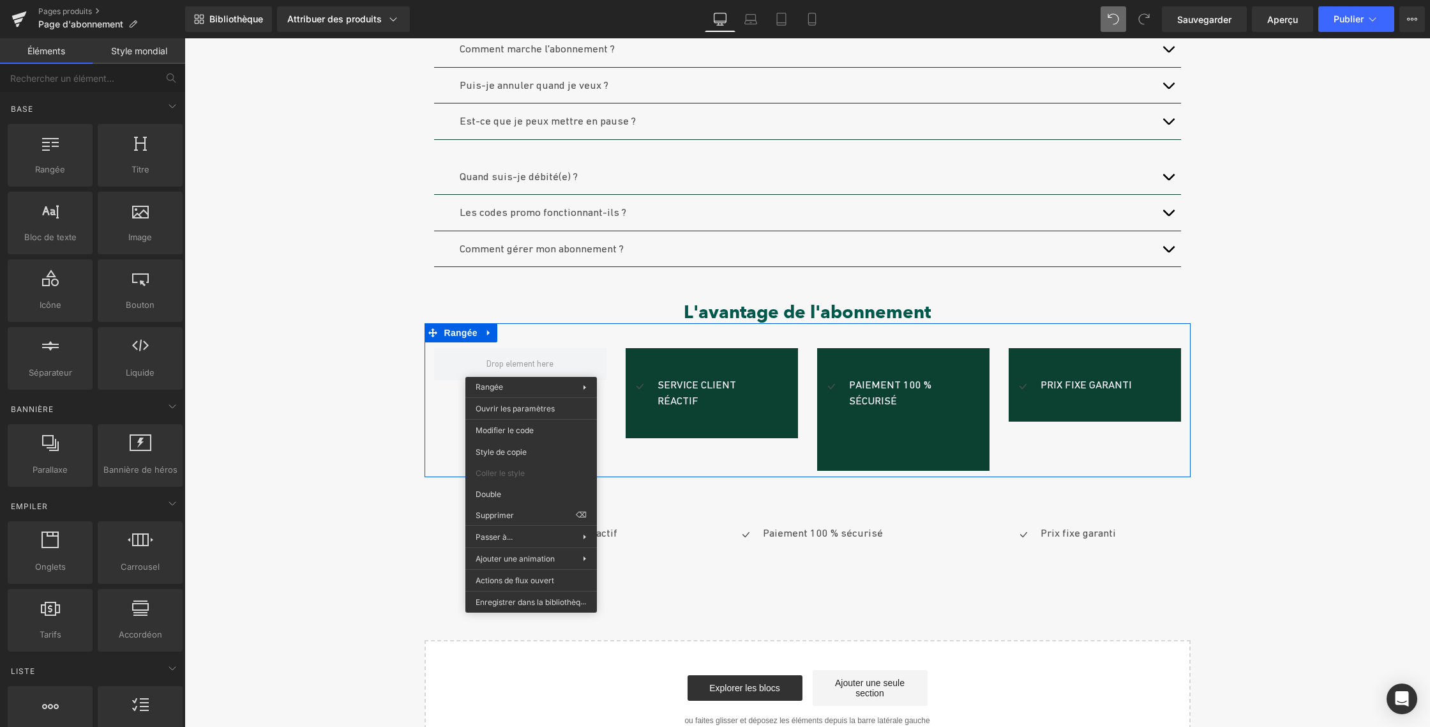
drag, startPoint x: 698, startPoint y: 547, endPoint x: 513, endPoint y: 509, distance: 188.5
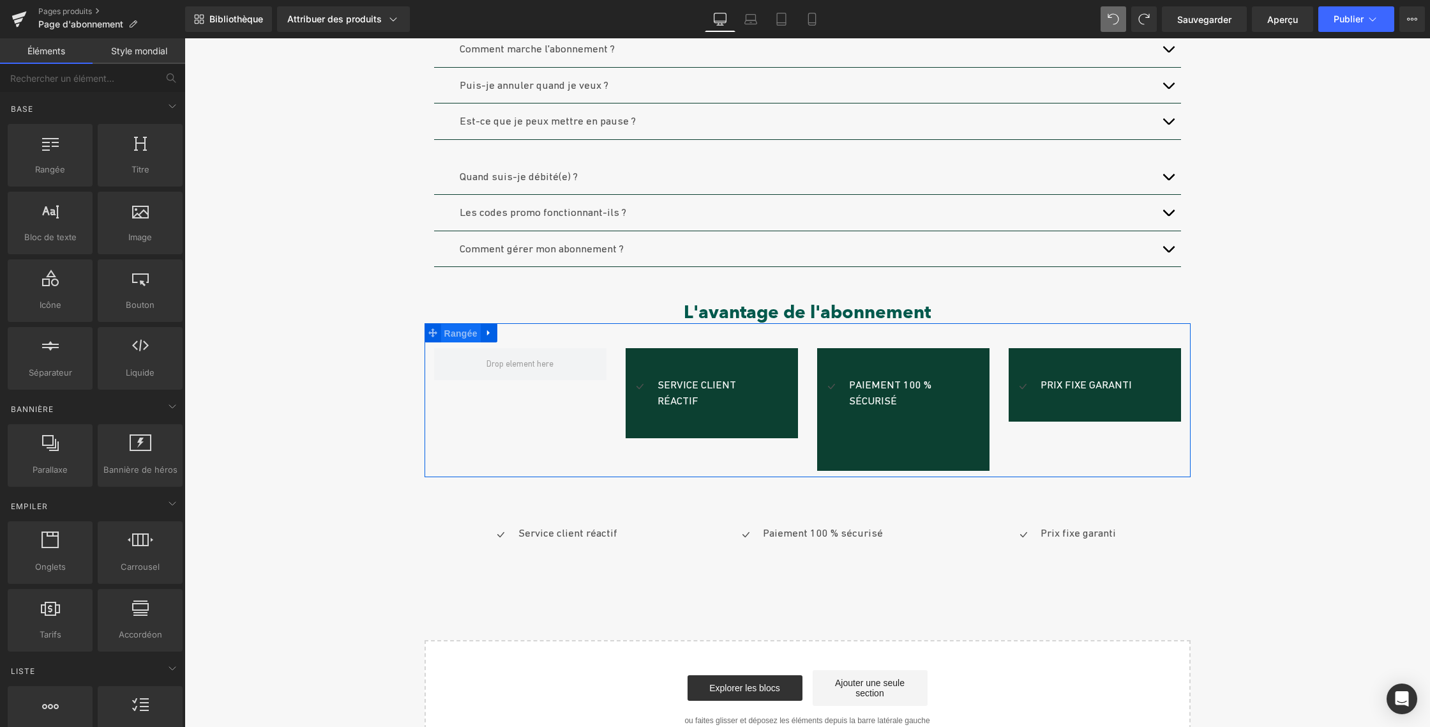
click at [462, 333] on font "Rangée" at bounding box center [460, 333] width 33 height 10
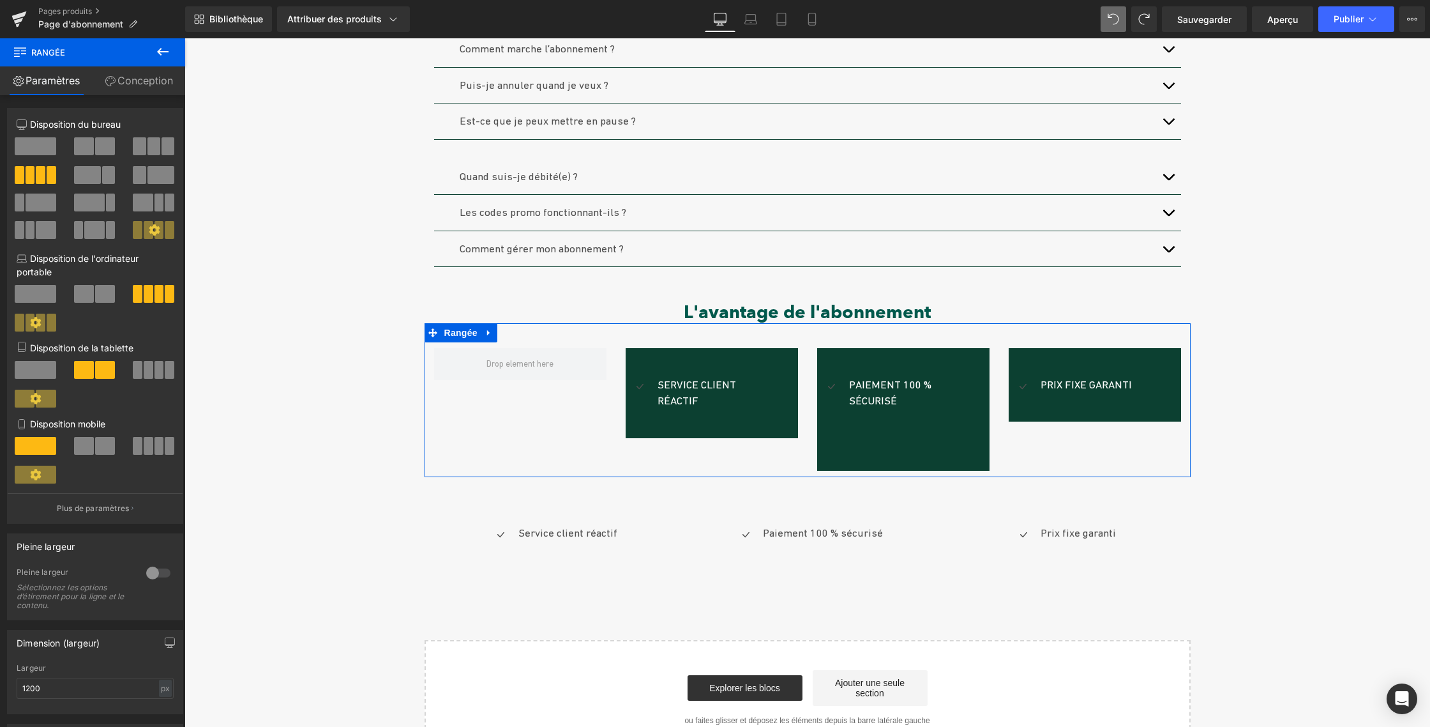
click at [142, 151] on button at bounding box center [154, 146] width 43 height 18
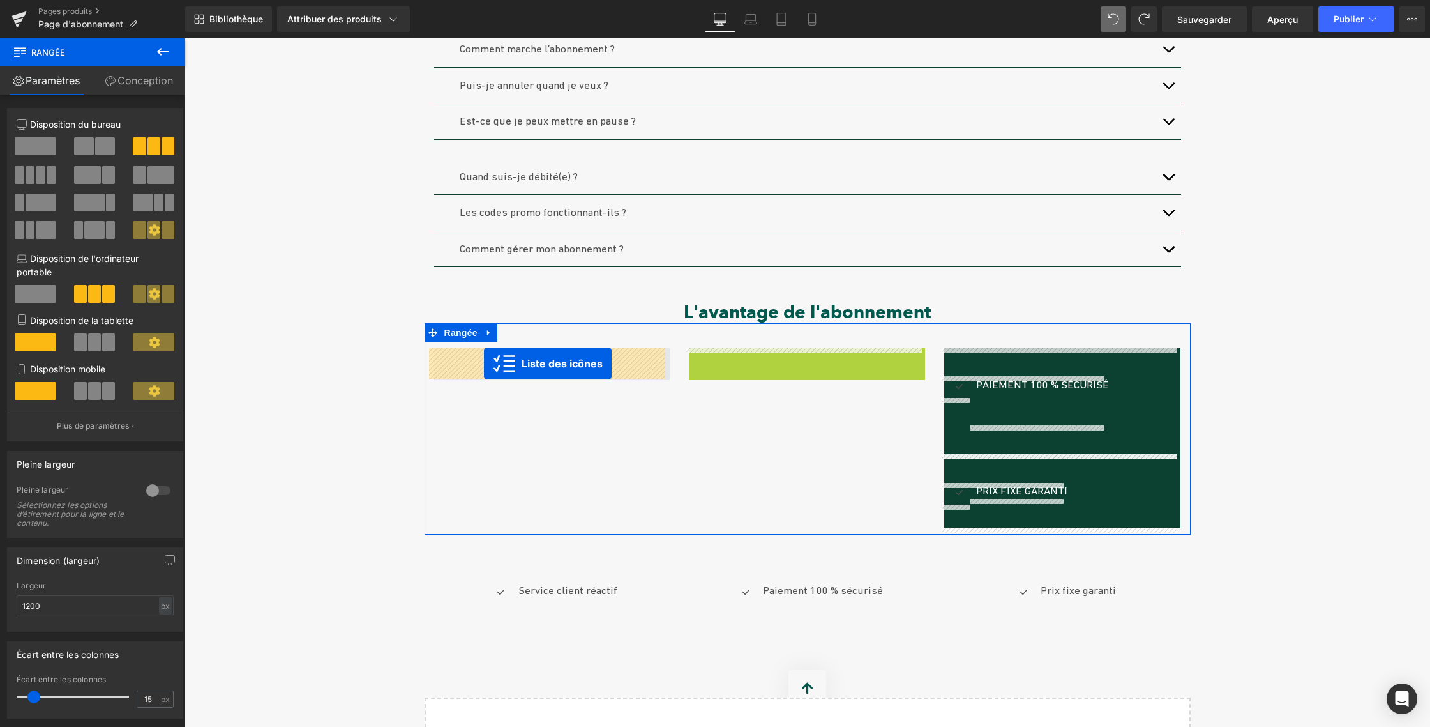
drag, startPoint x: 753, startPoint y: 355, endPoint x: 484, endPoint y: 363, distance: 268.9
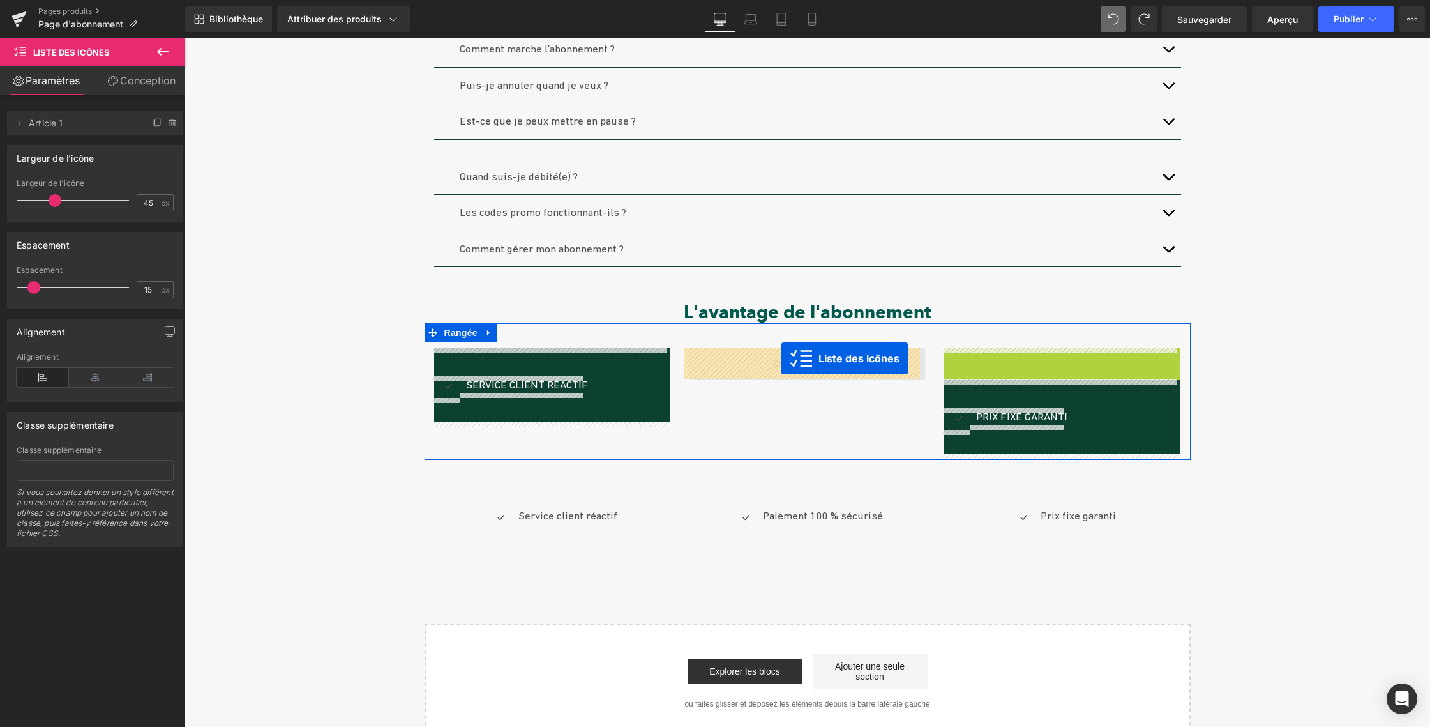
drag, startPoint x: 999, startPoint y: 354, endPoint x: 781, endPoint y: 358, distance: 218.4
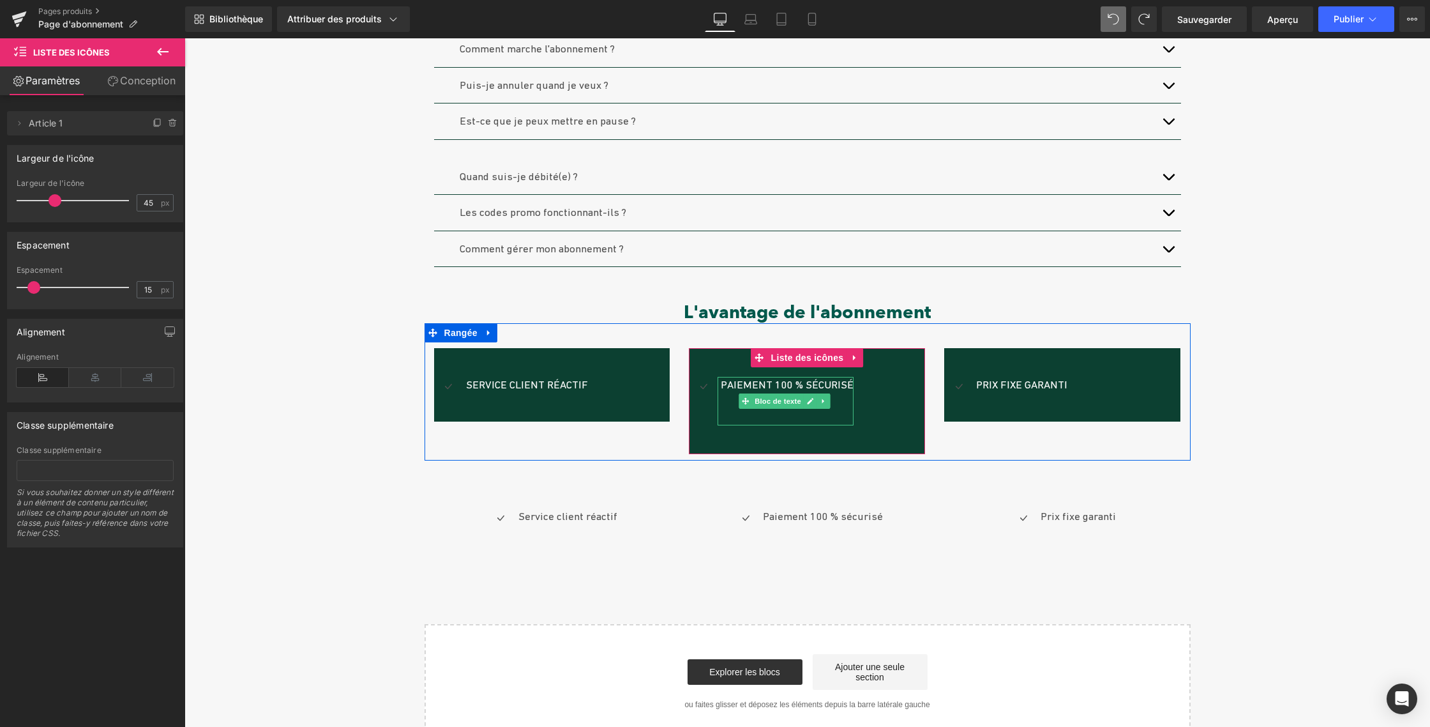
click at [774, 423] on div at bounding box center [786, 423] width 136 height 3
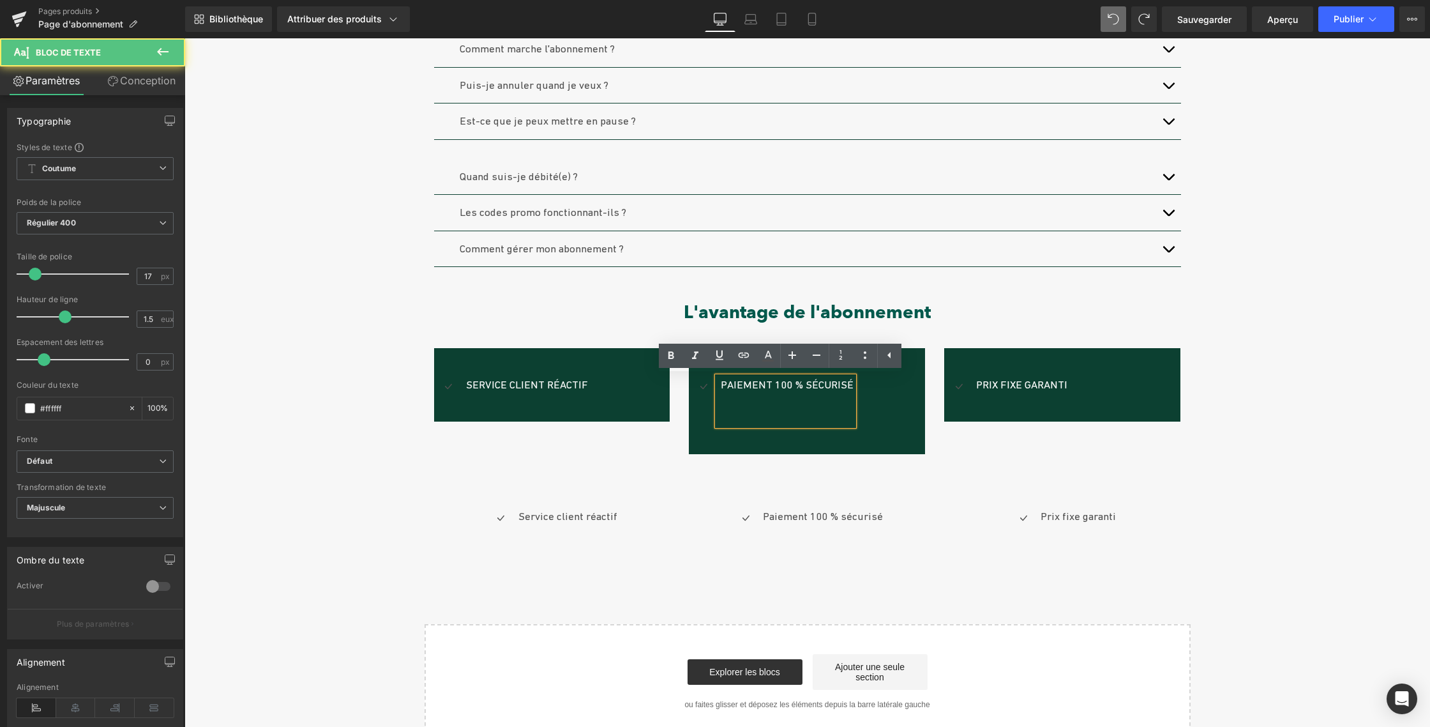
drag, startPoint x: 772, startPoint y: 448, endPoint x: 771, endPoint y: 455, distance: 7.1
click at [772, 448] on div "Icône Paiement 100 % sécurisé Bloc de texte Liste des icônes" at bounding box center [807, 401] width 236 height 107
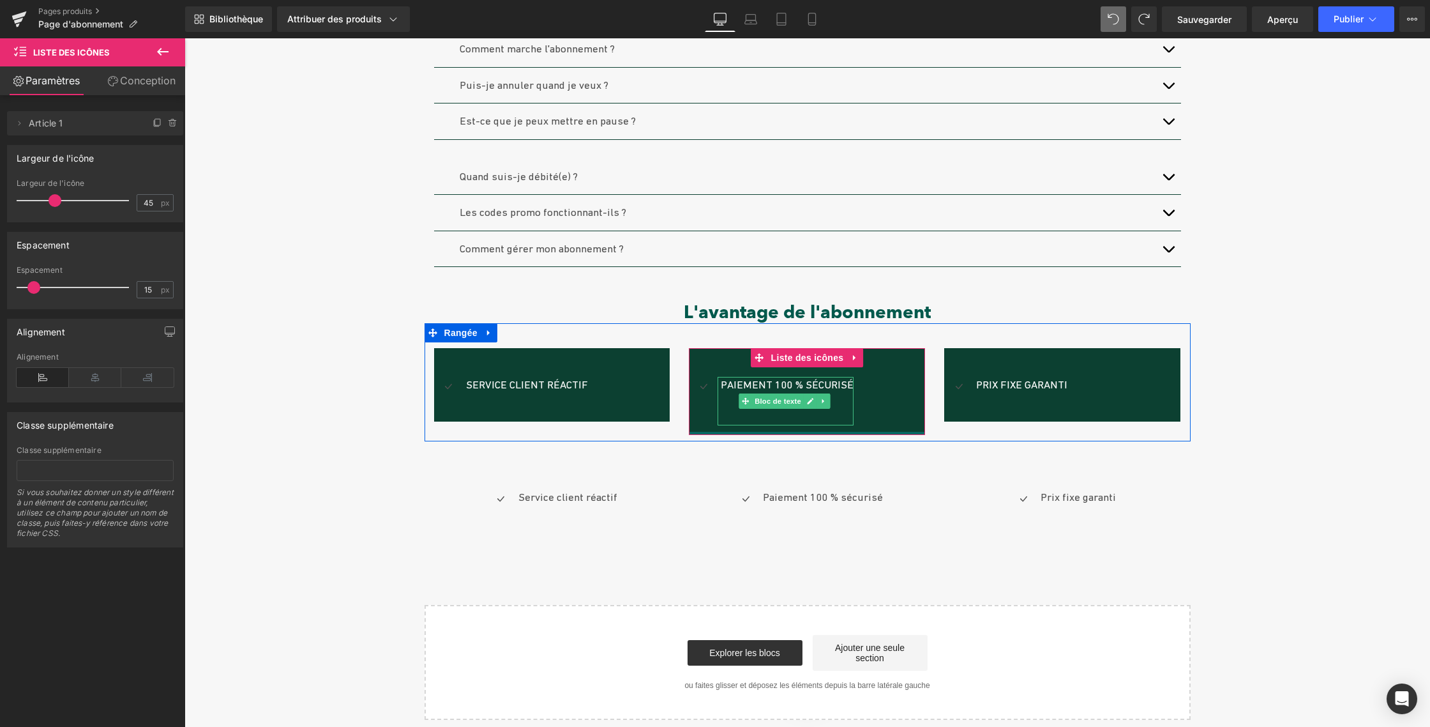
drag, startPoint x: 769, startPoint y: 437, endPoint x: 768, endPoint y: 411, distance: 26.2
click at [768, 411] on div "Icône Paiement 100 % sécurisé Bloc de texte Liste des icônes" at bounding box center [807, 391] width 236 height 87
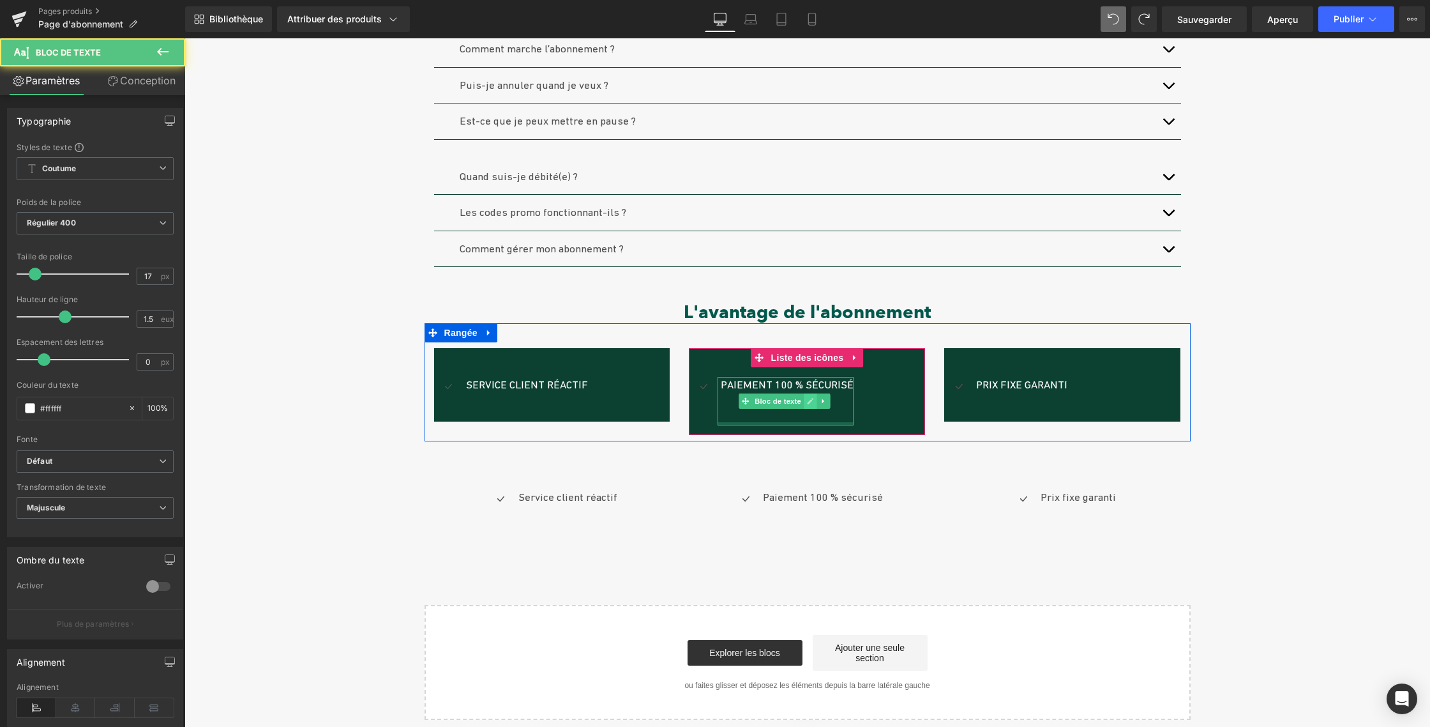
drag, startPoint x: 789, startPoint y: 399, endPoint x: 808, endPoint y: 398, distance: 19.2
click at [789, 395] on div "Paiement 100 % sécurisé Bloc de texte" at bounding box center [786, 401] width 136 height 49
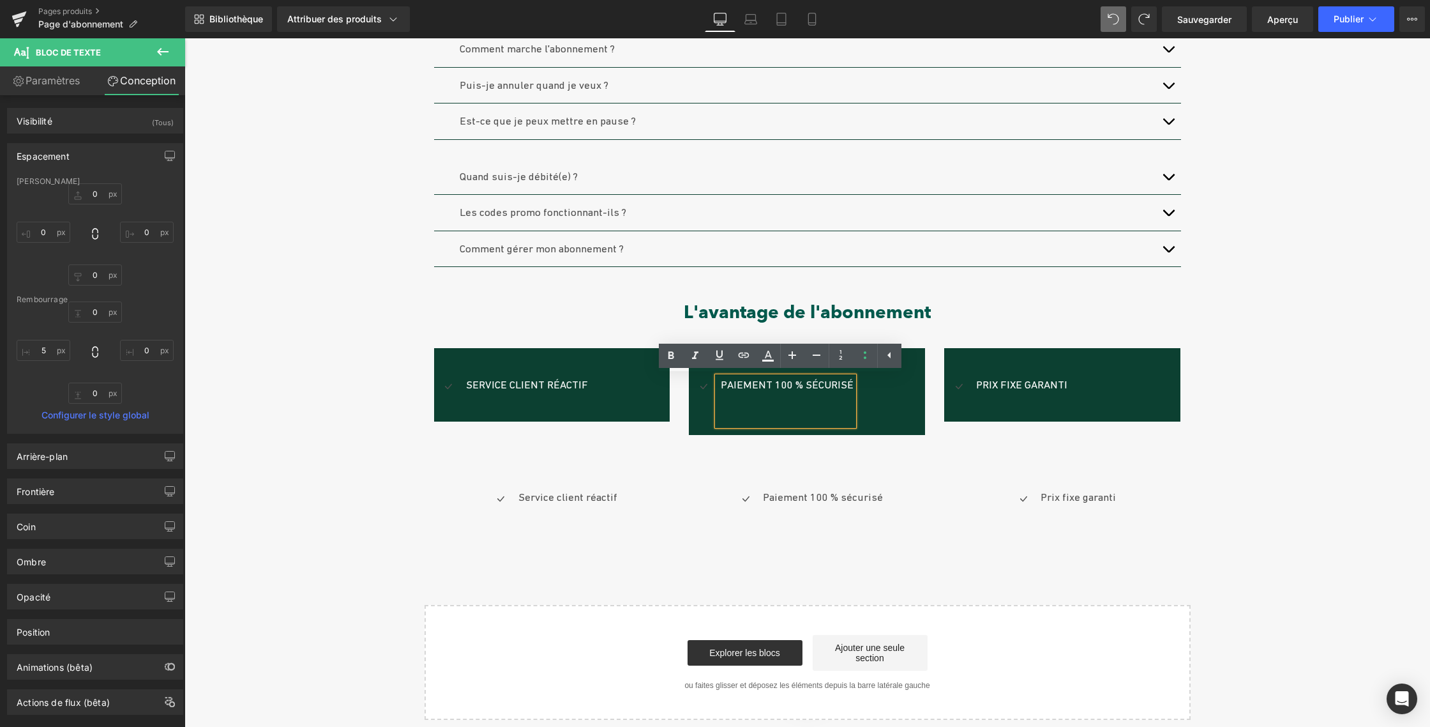
click at [1213, 444] on div "Prix ​​fixe garanti Bloc de texte Soldes (P) Image Abonnement CLUB | Le luxe de…" at bounding box center [808, 68] width 1246 height 1304
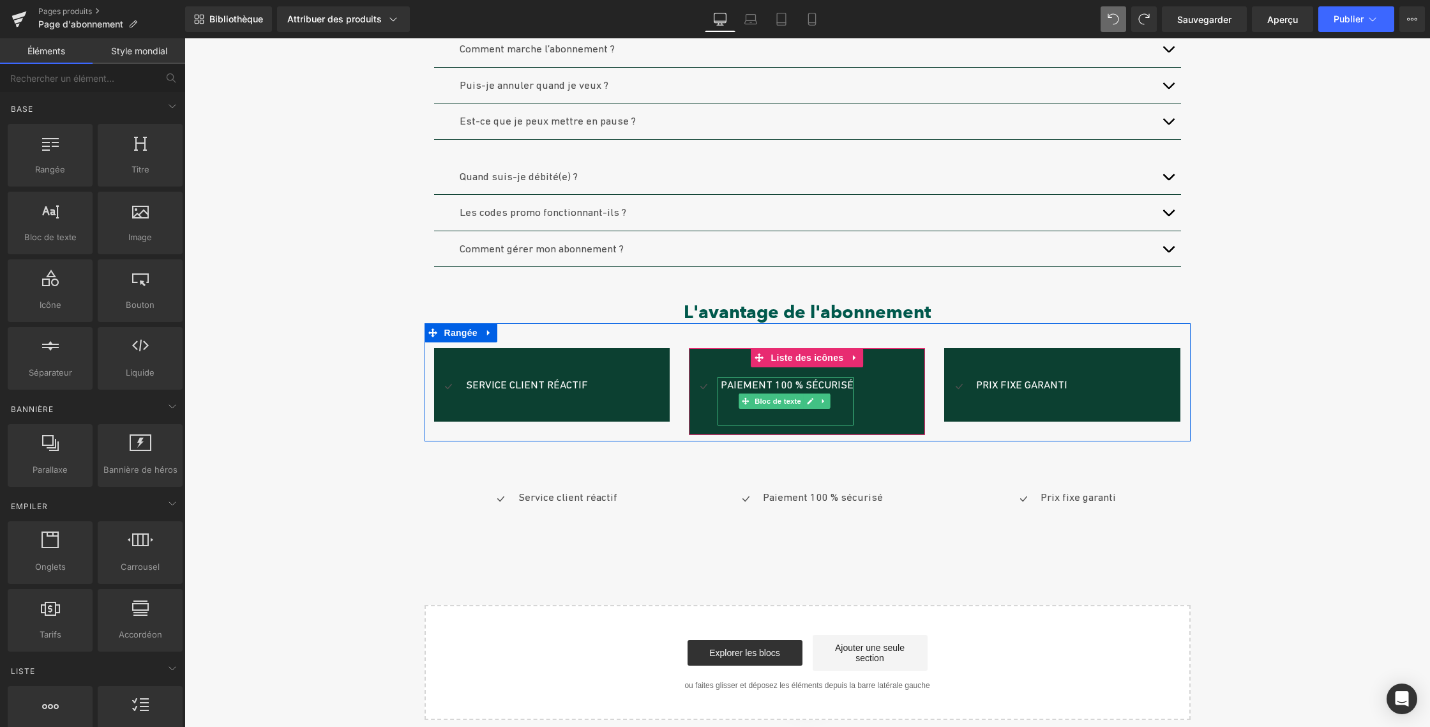
click at [797, 416] on p at bounding box center [787, 417] width 133 height 17
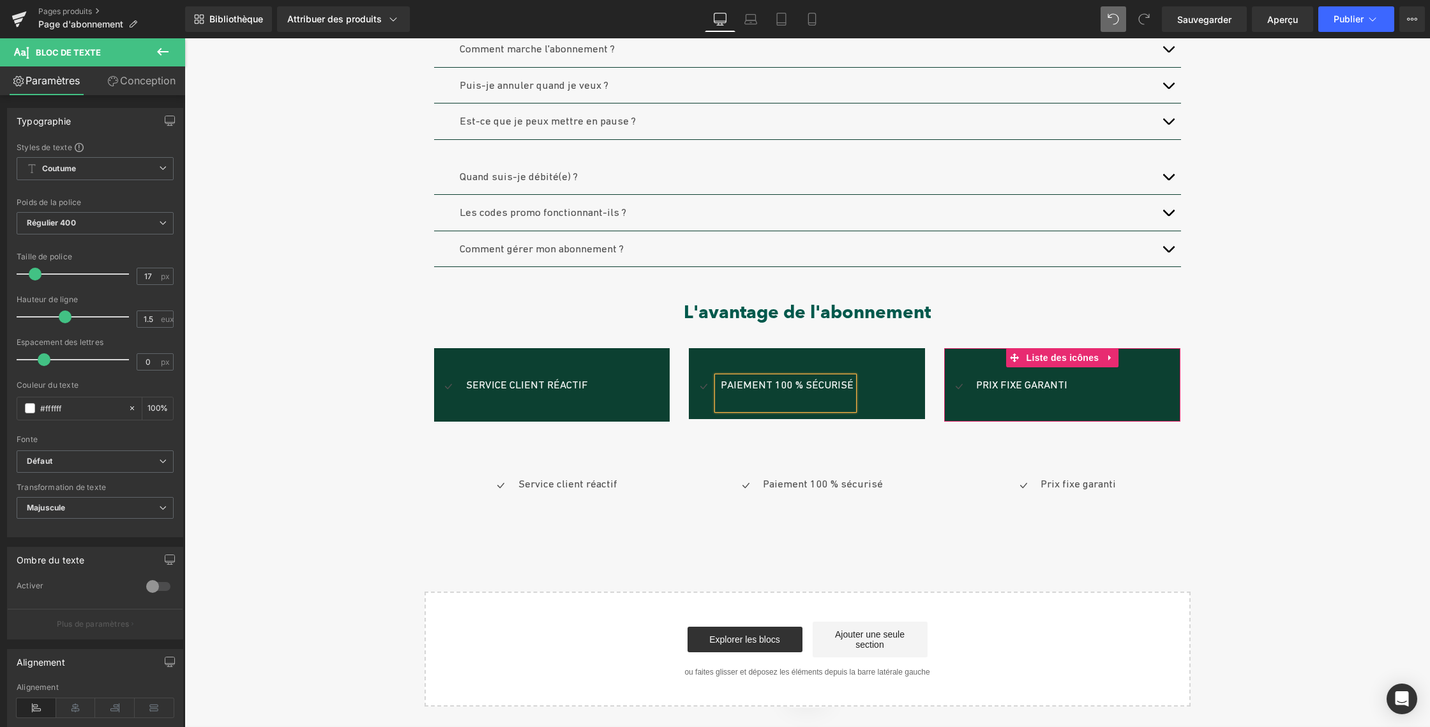
click at [971, 409] on div "Icône Prix ​​fixe garanti Bloc de texte Liste des icônes" at bounding box center [1062, 385] width 236 height 74
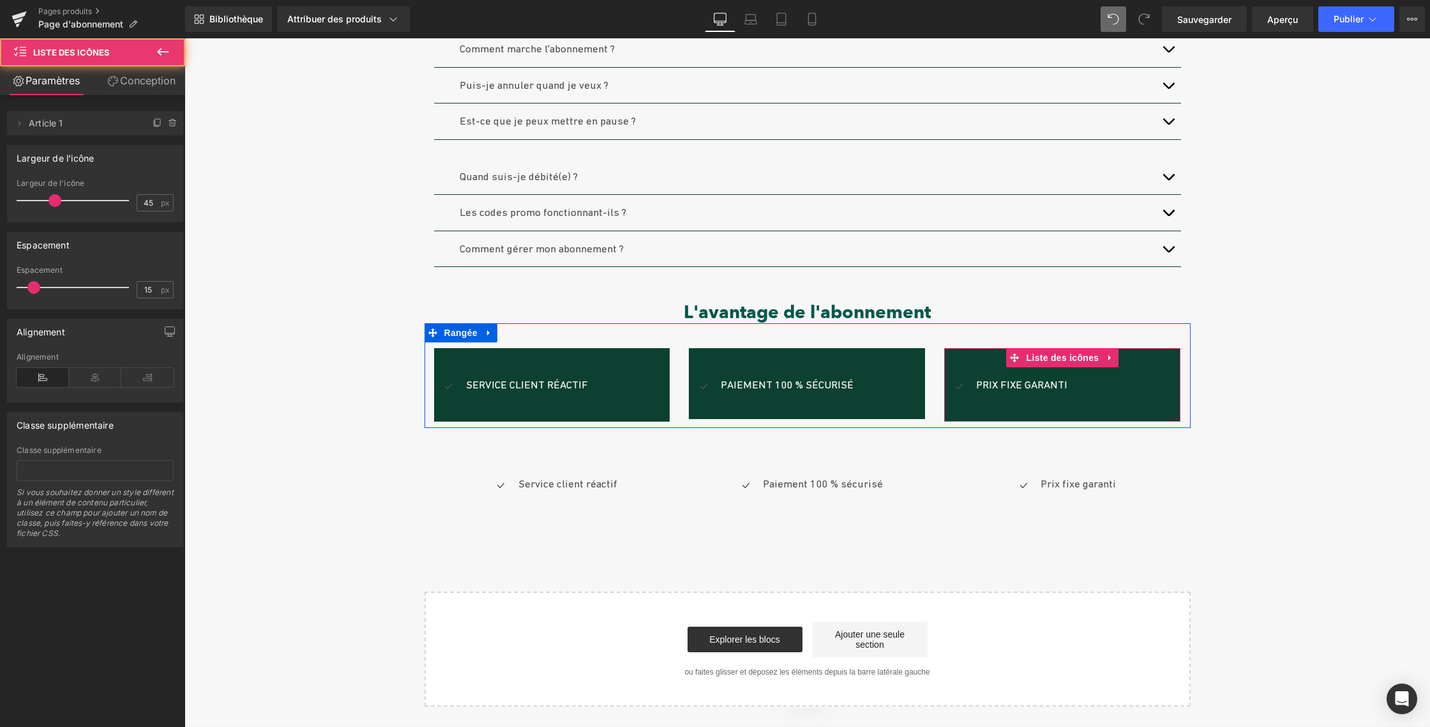
drag, startPoint x: 993, startPoint y: 389, endPoint x: 988, endPoint y: 397, distance: 9.2
click at [993, 389] on font "Bloc de texte" at bounding box center [1014, 384] width 47 height 15
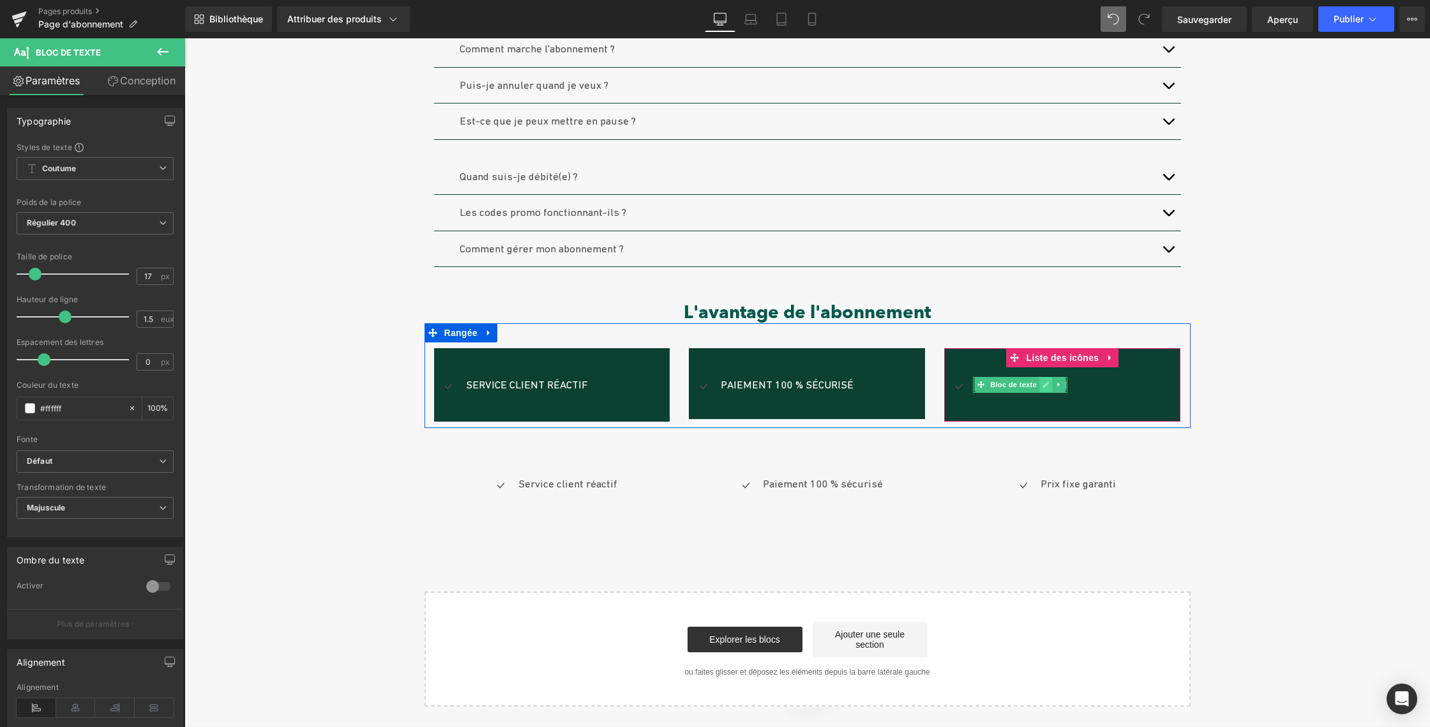
click at [1039, 384] on link at bounding box center [1045, 384] width 13 height 15
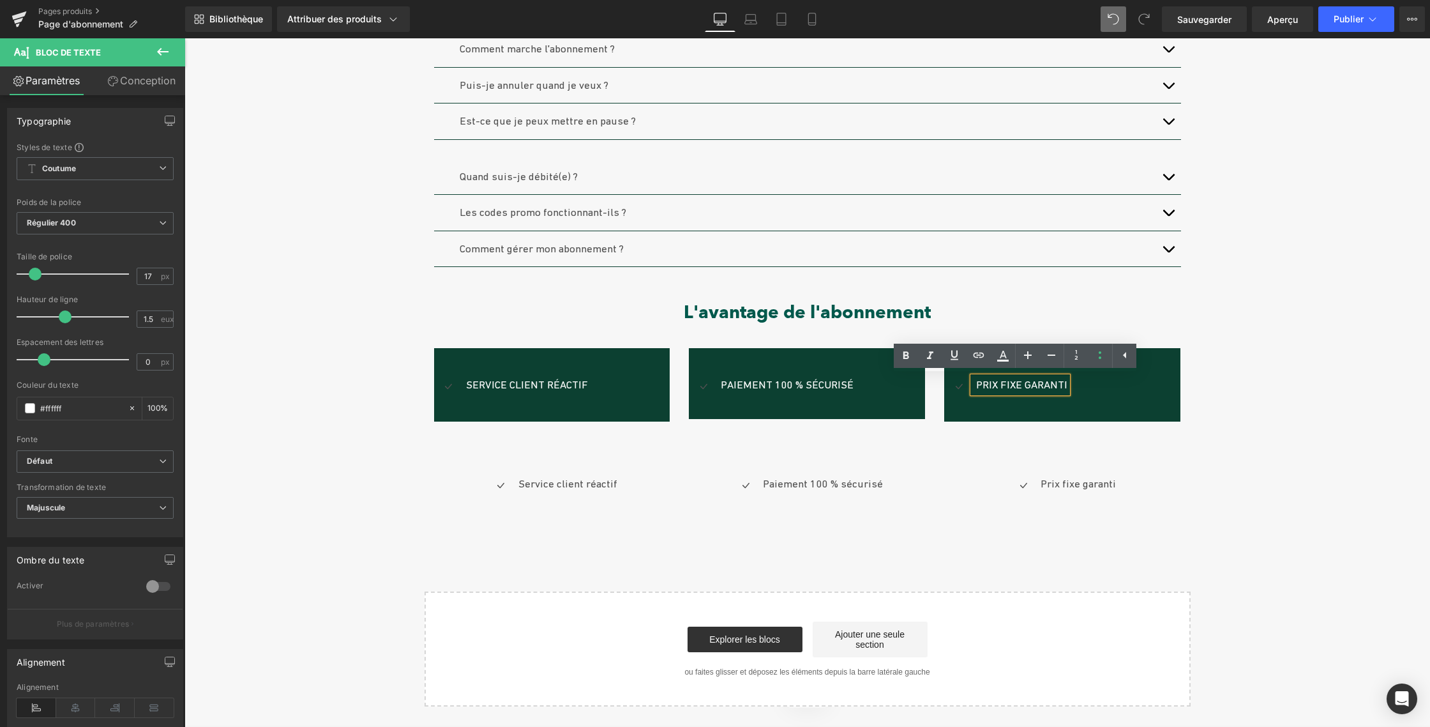
click at [986, 408] on div "Icône Prix ​​fixe garanti Bloc de texte Liste des icônes" at bounding box center [1062, 385] width 236 height 74
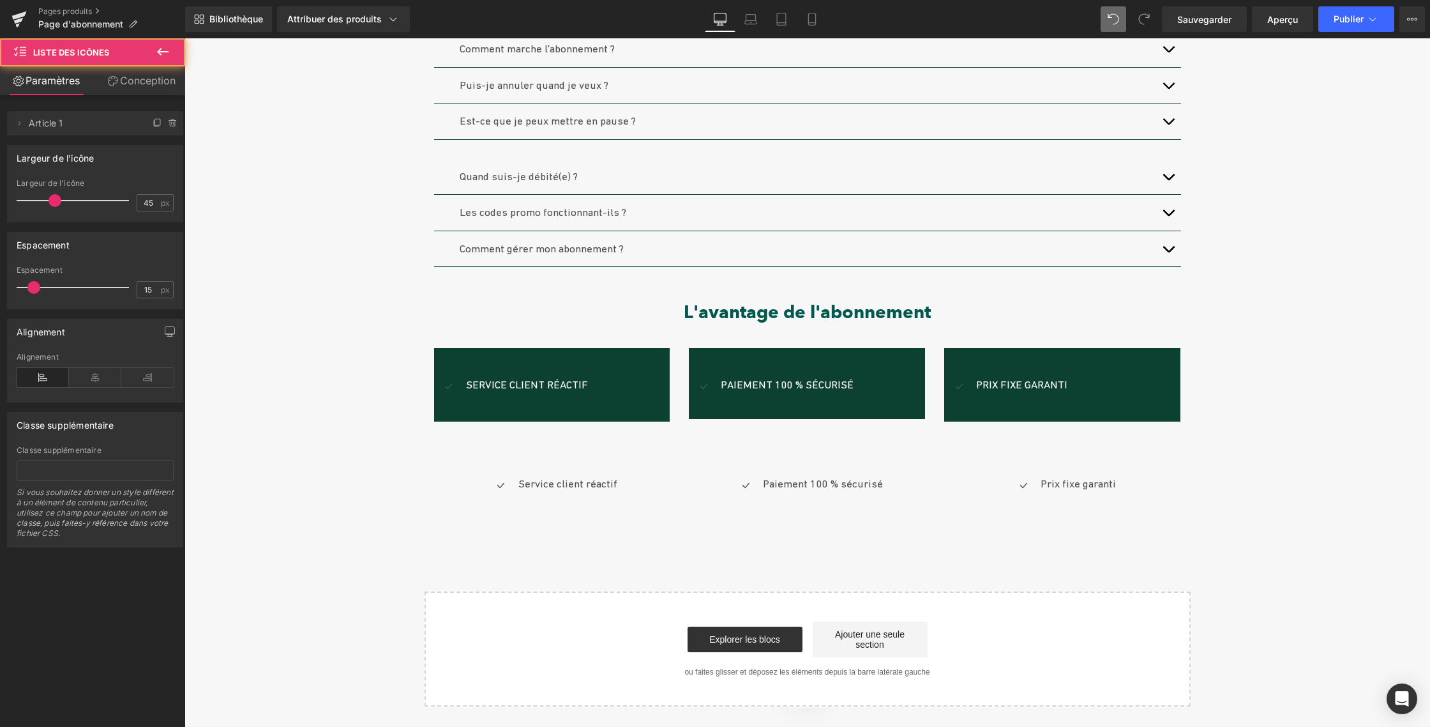
click at [1095, 393] on div "Icône Prix ​​fixe garanti Bloc de texte" at bounding box center [1053, 390] width 218 height 26
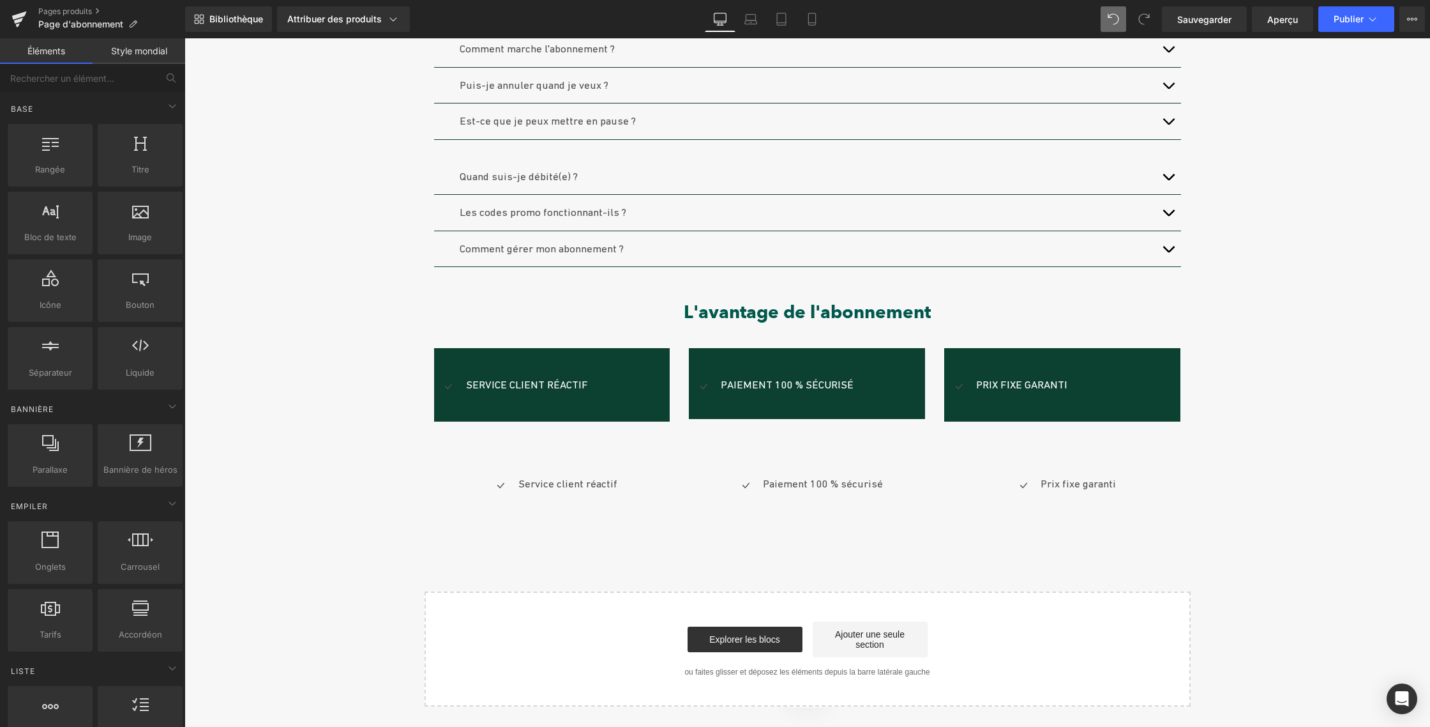
click at [1271, 395] on div "Prix ​​fixe garanti Bloc de texte Soldes (P) Image Abonnement CLUB | Le luxe de…" at bounding box center [808, 61] width 1246 height 1290
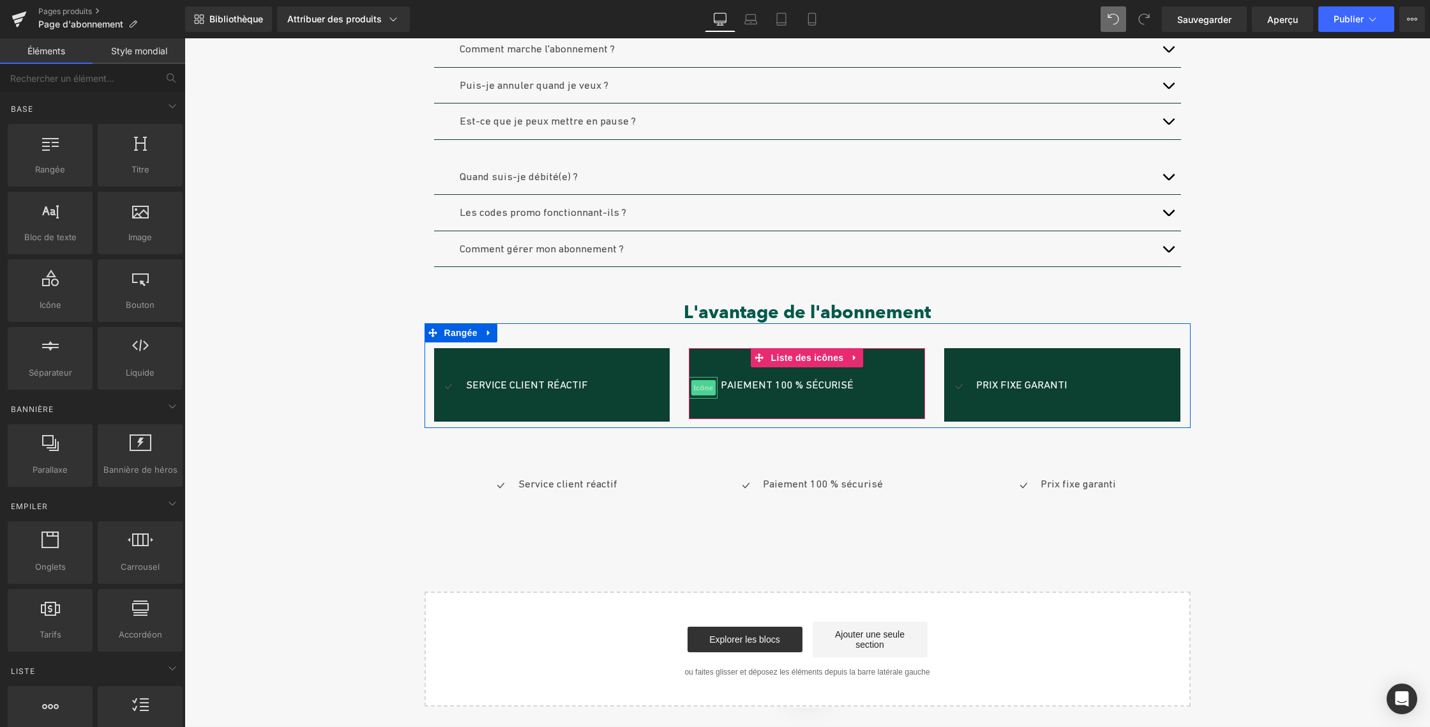
click at [700, 386] on font "Icône" at bounding box center [703, 387] width 19 height 8
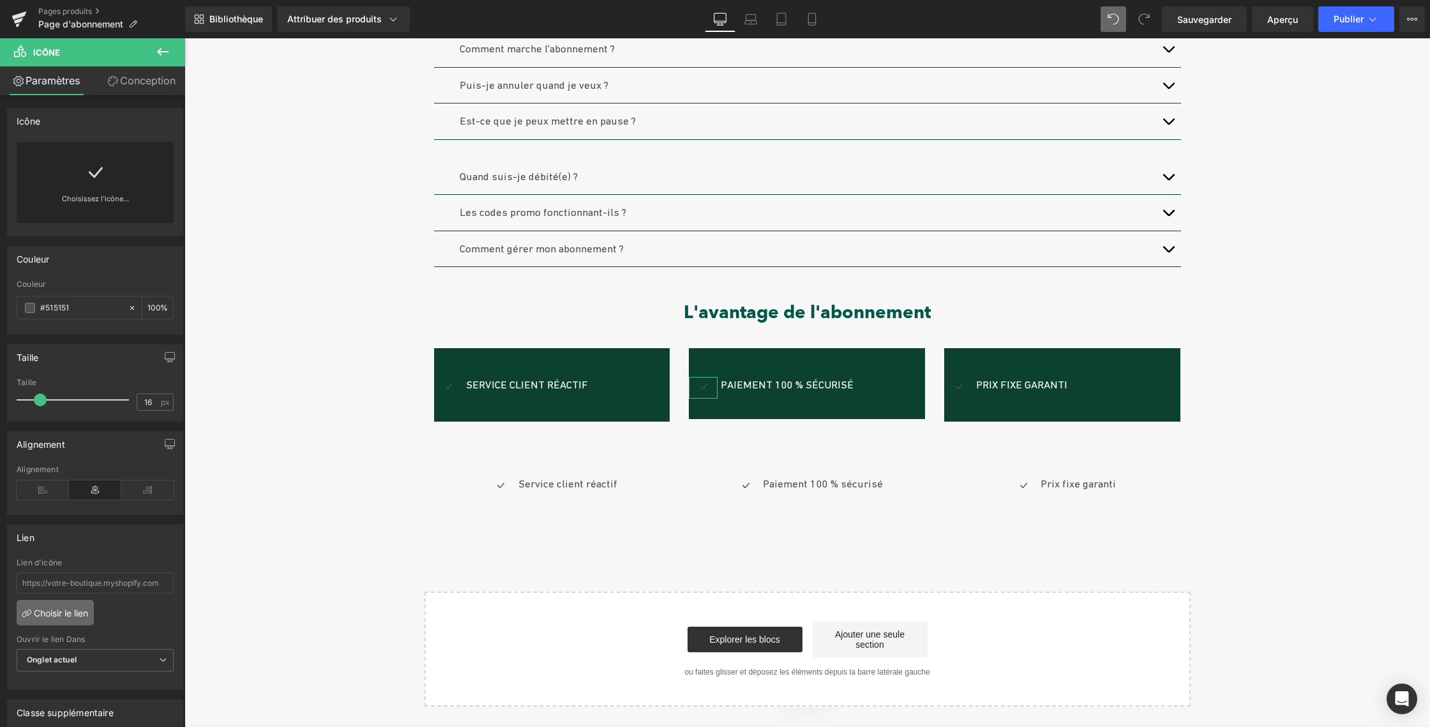
click at [56, 617] on font "Choisir le lien" at bounding box center [61, 612] width 54 height 11
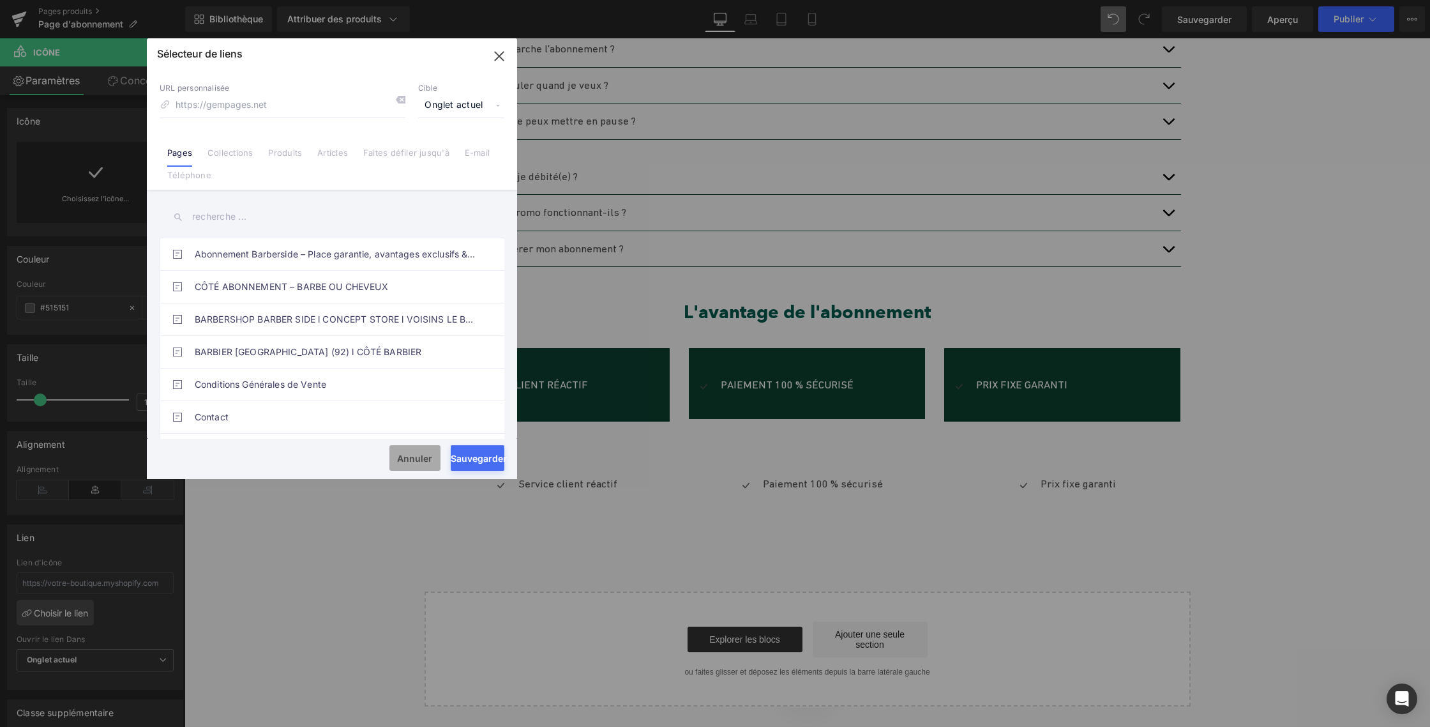
click at [418, 457] on font "Annuler" at bounding box center [414, 458] width 35 height 11
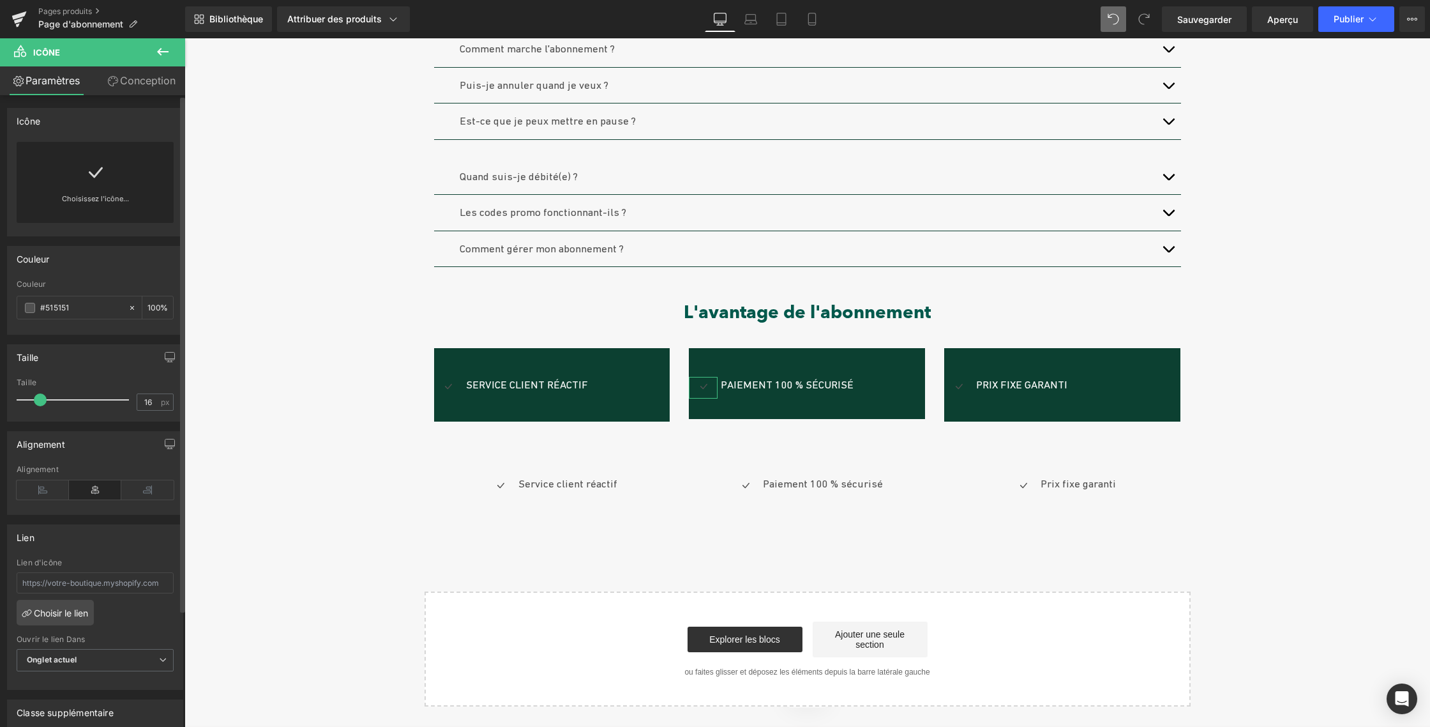
click at [87, 174] on icon at bounding box center [95, 172] width 20 height 20
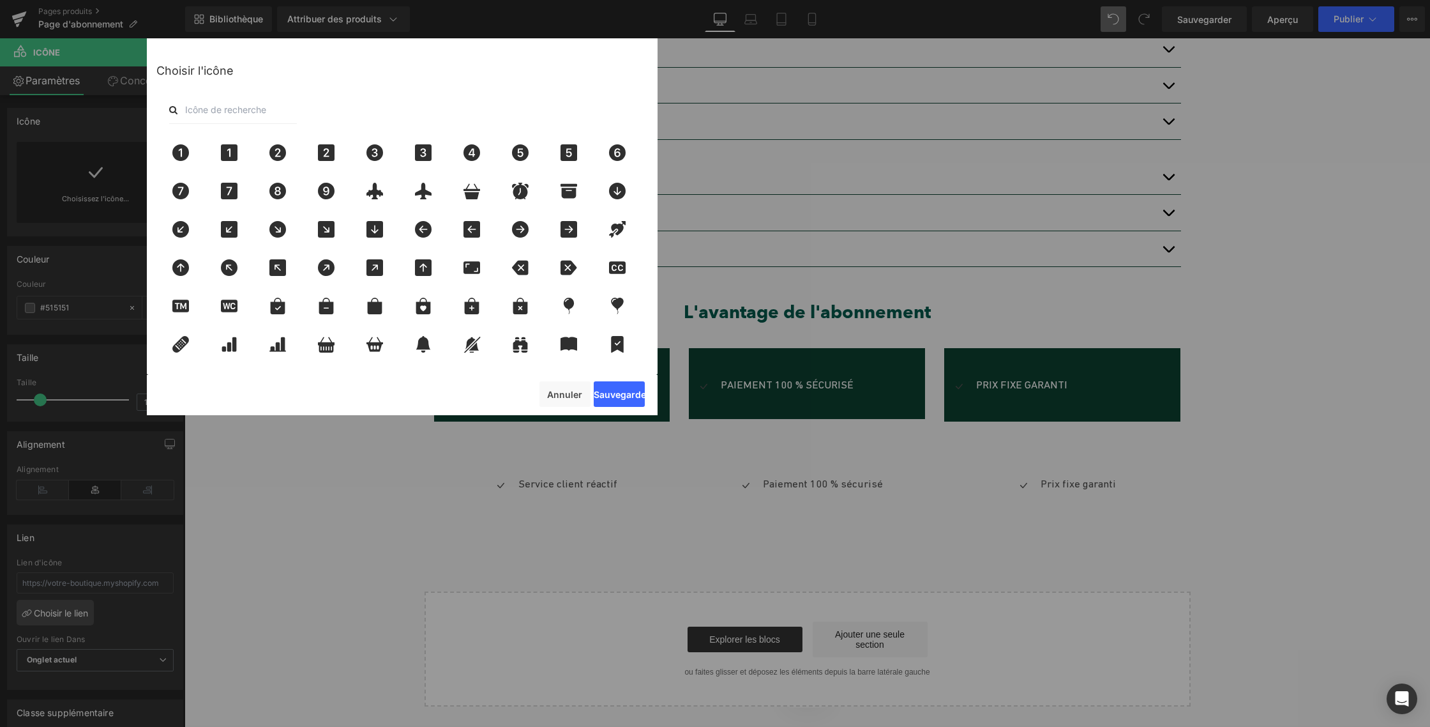
click at [199, 114] on input "text" at bounding box center [233, 110] width 128 height 28
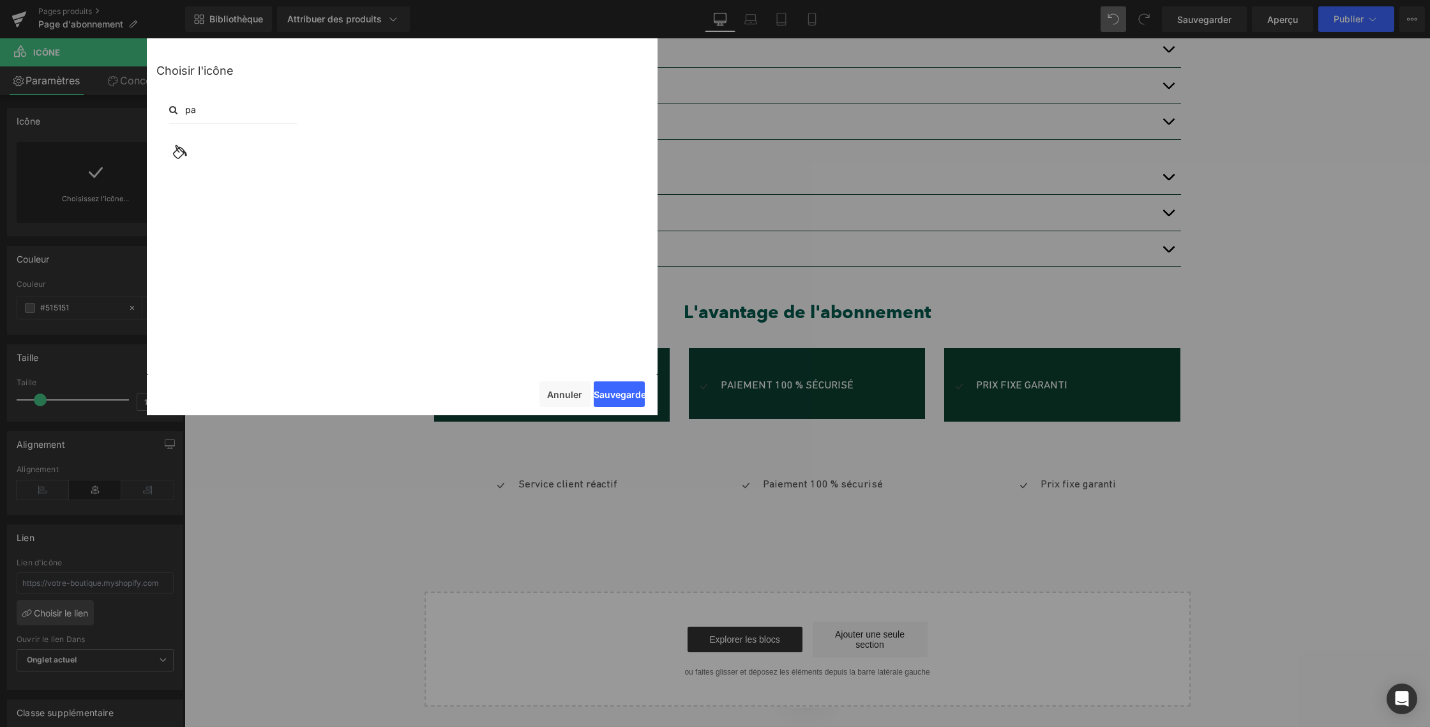
type input "p"
type input "b"
type input "card"
click at [180, 156] on icon at bounding box center [180, 152] width 17 height 13
click at [610, 396] on font "Sauvegarder" at bounding box center [622, 394] width 56 height 11
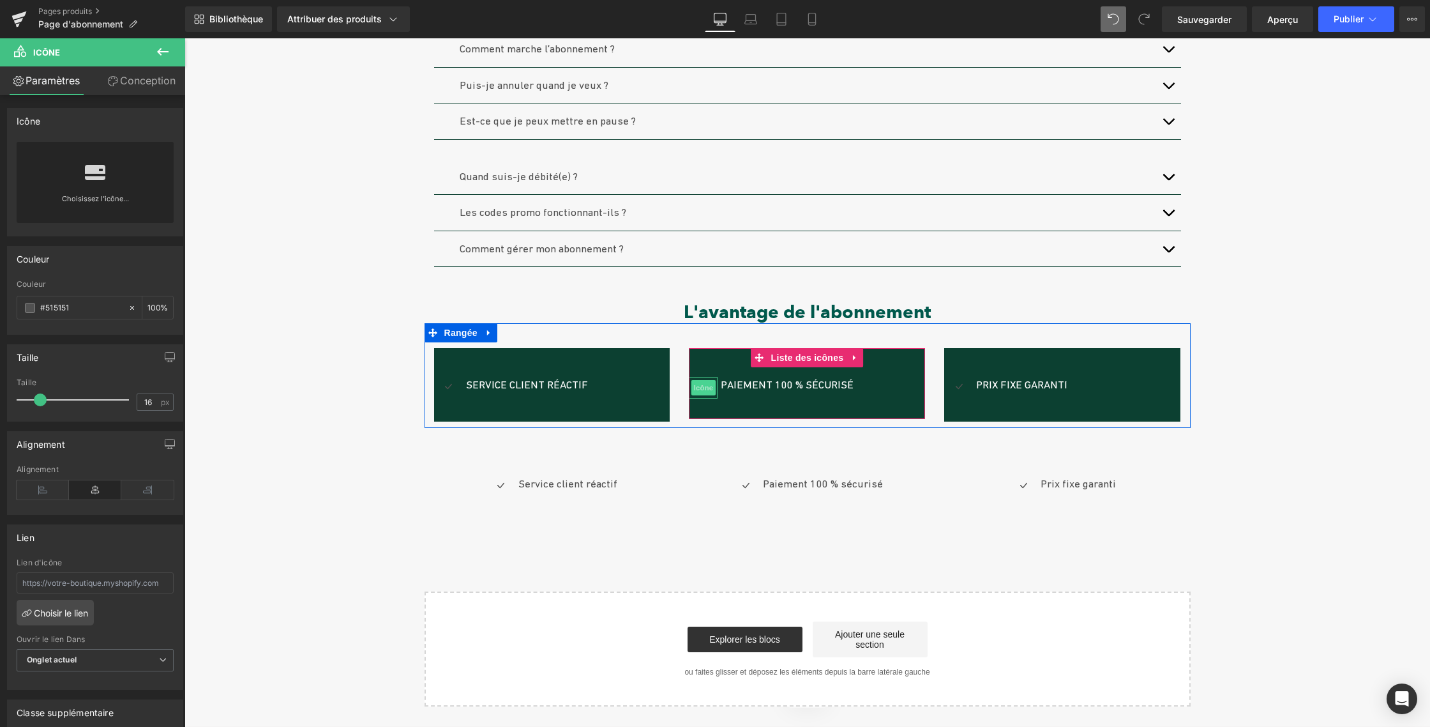
click at [697, 388] on font "Icône" at bounding box center [703, 387] width 19 height 8
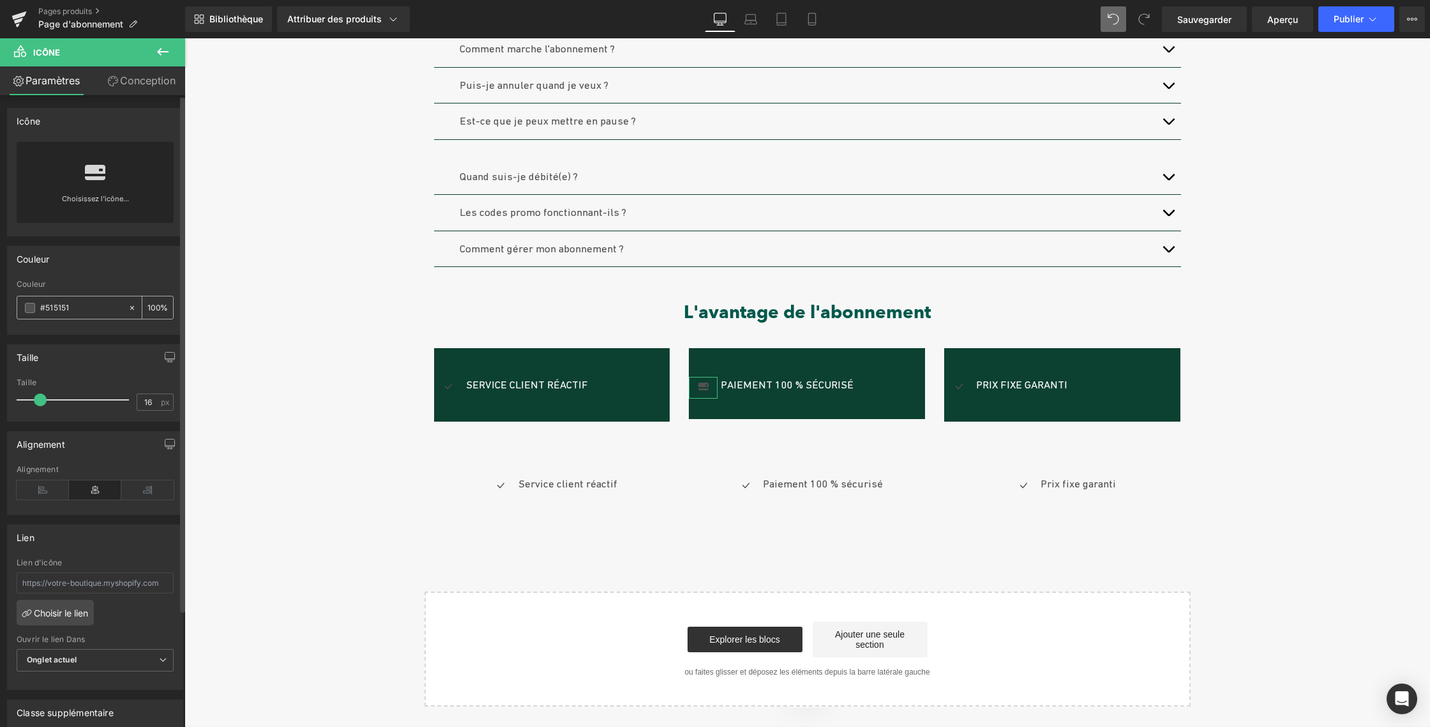
click at [63, 303] on input "#515151" at bounding box center [81, 308] width 82 height 14
drag, startPoint x: 75, startPoint y: 306, endPoint x: 29, endPoint y: 305, distance: 45.4
click at [29, 305] on div "#515151" at bounding box center [72, 307] width 110 height 22
paste input "83a1aa"
type input "83a1aa"
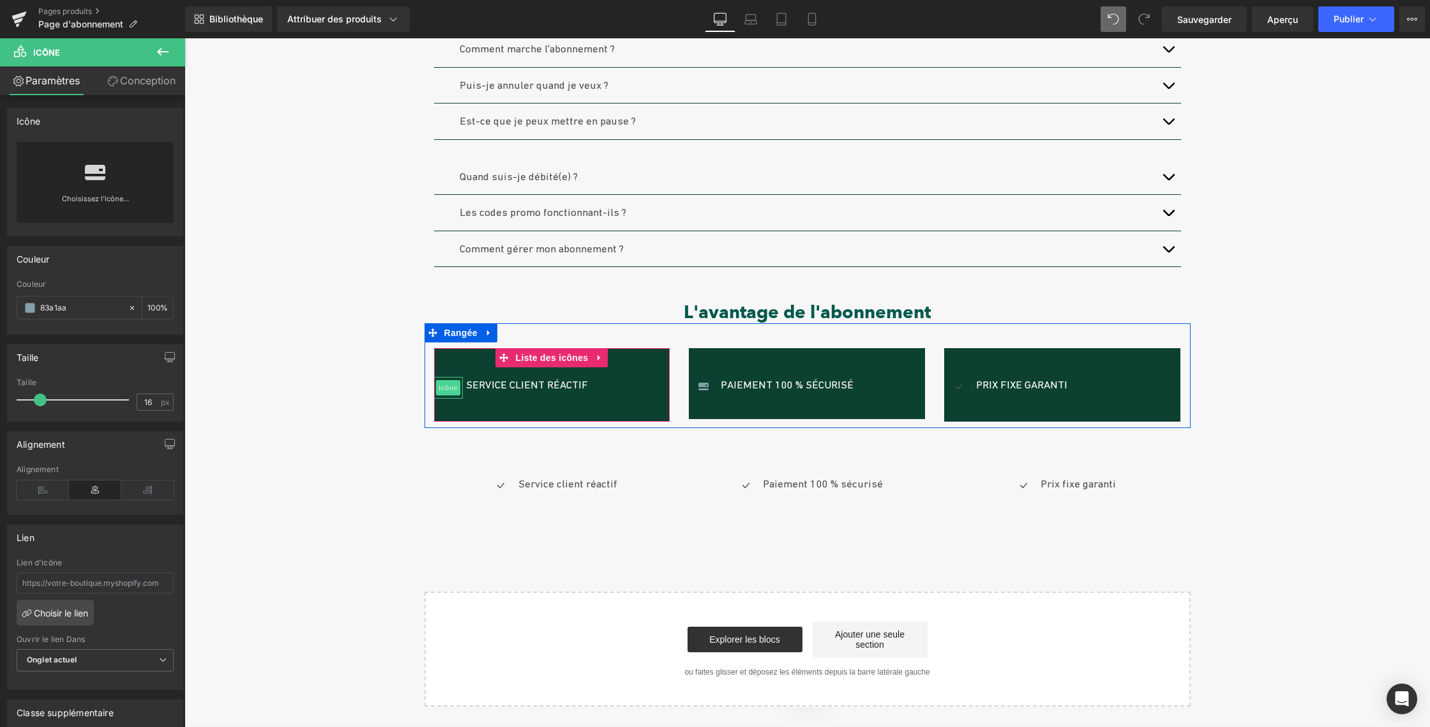
click at [444, 385] on font "Icône" at bounding box center [448, 387] width 19 height 8
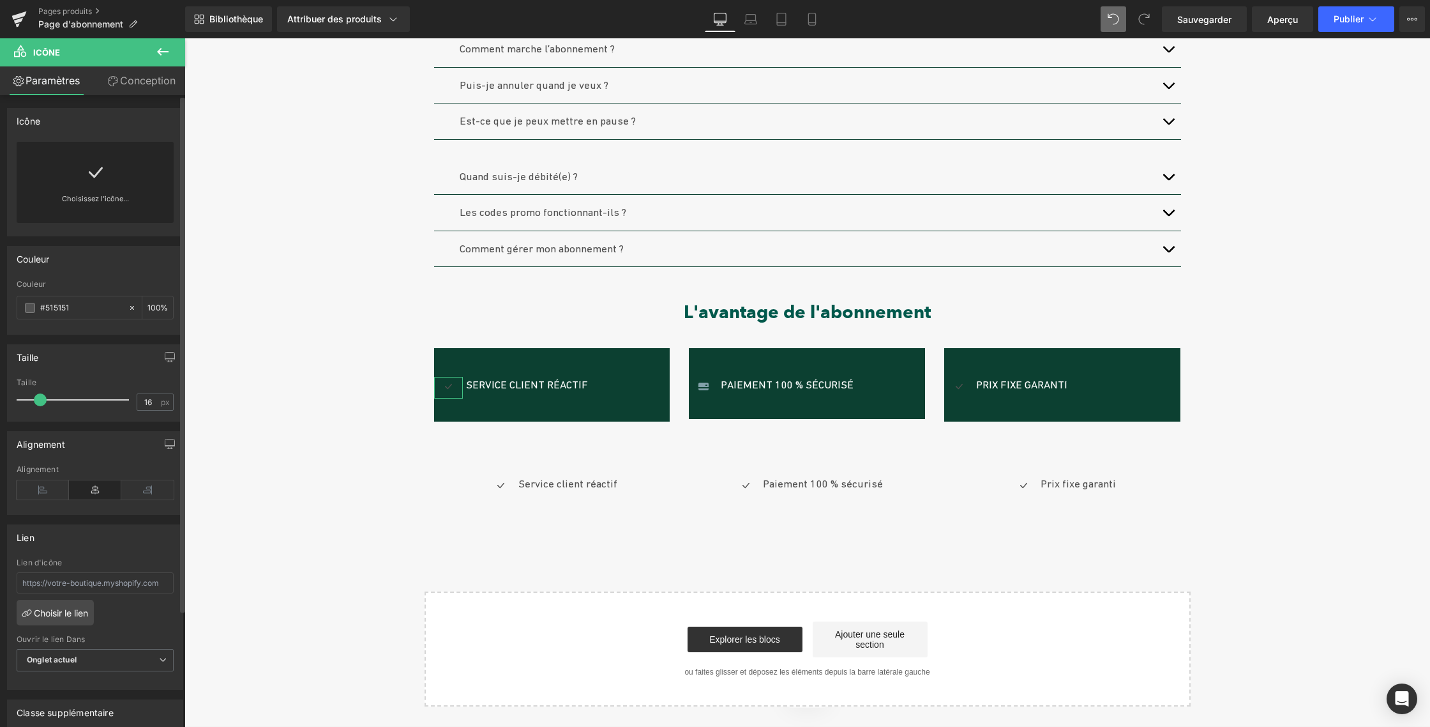
click at [91, 174] on icon at bounding box center [95, 172] width 20 height 20
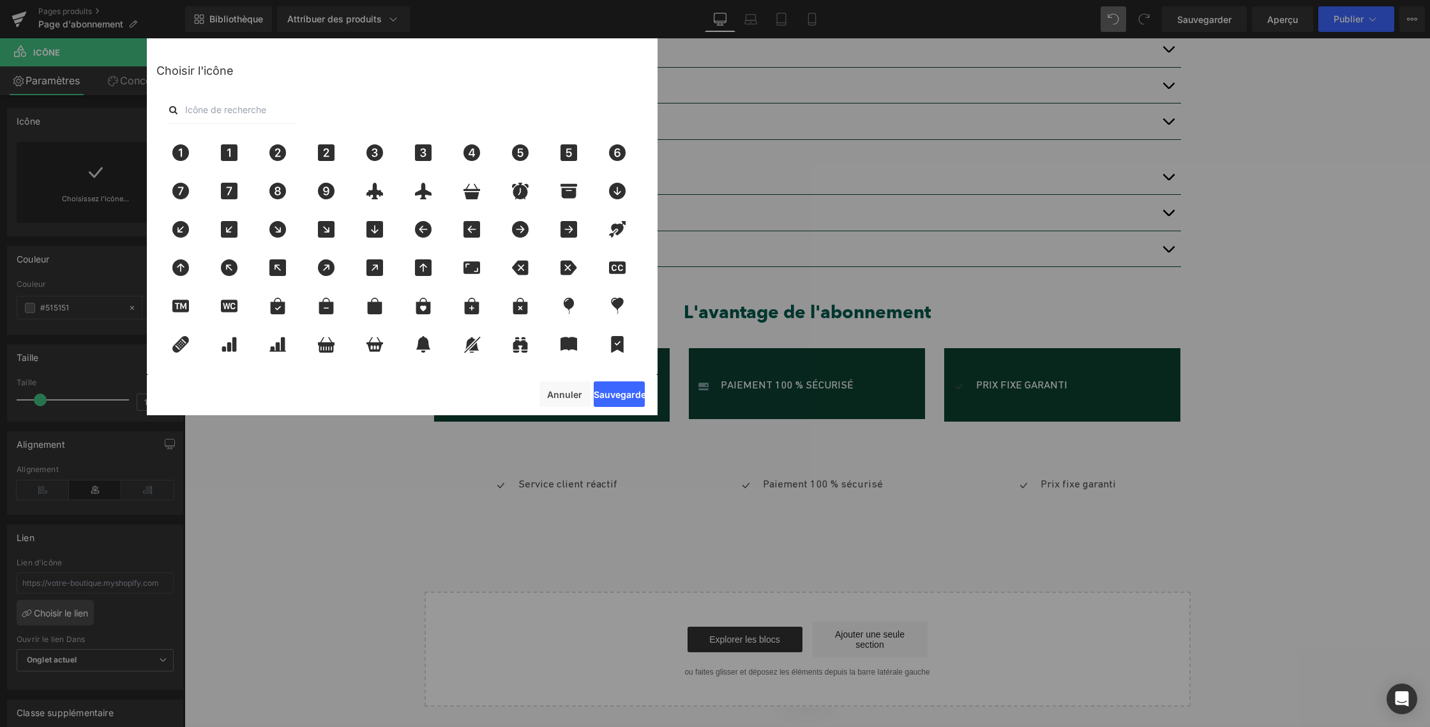
click at [239, 100] on input "text" at bounding box center [233, 110] width 128 height 28
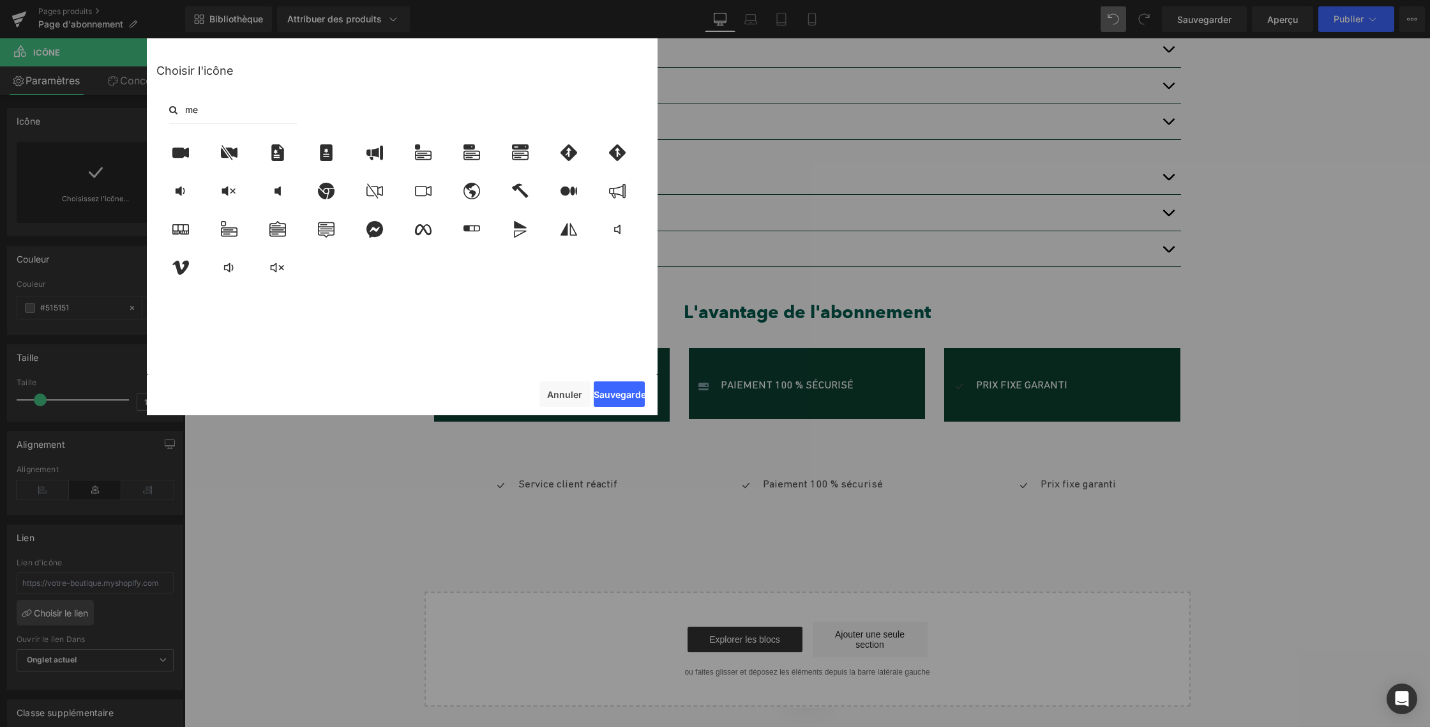
type input "m"
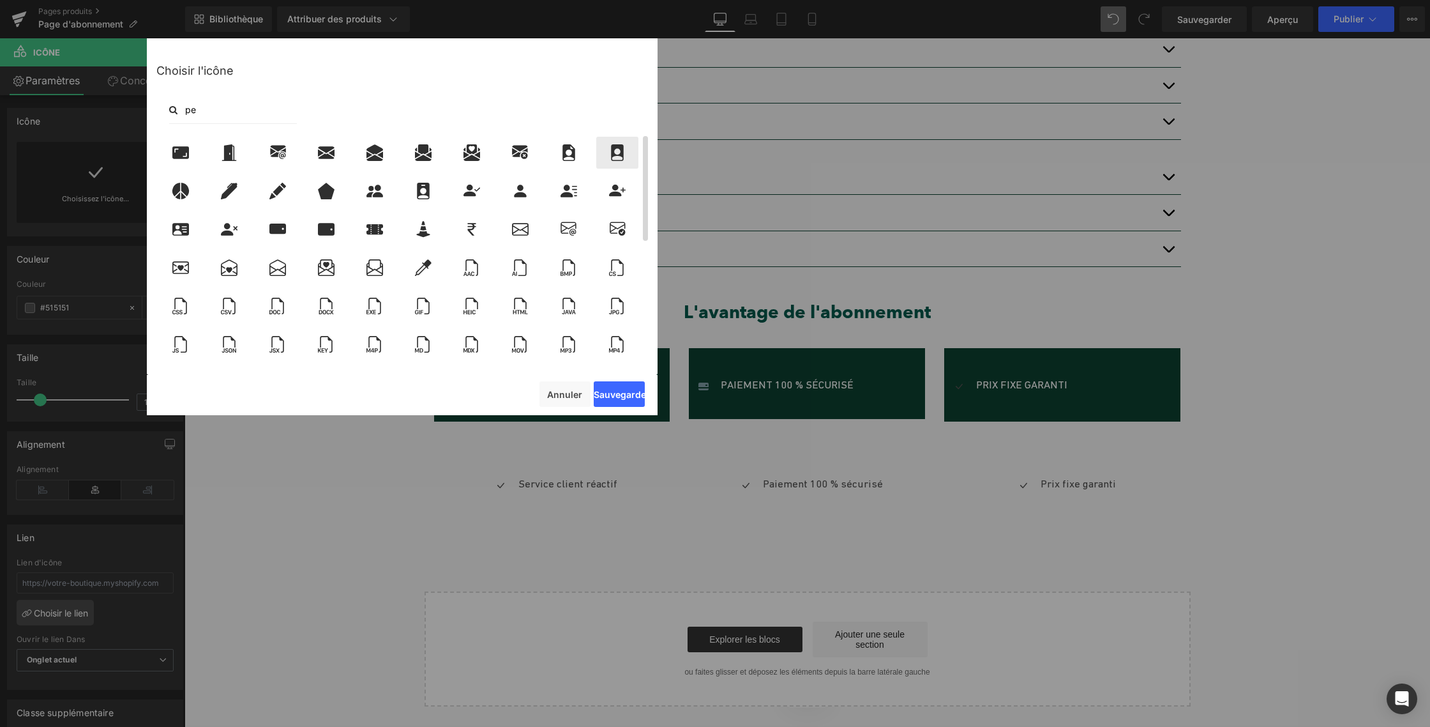
type input "pe"
click at [618, 160] on icon at bounding box center [617, 152] width 13 height 17
click at [624, 393] on font "Sauvegarder" at bounding box center [622, 394] width 56 height 11
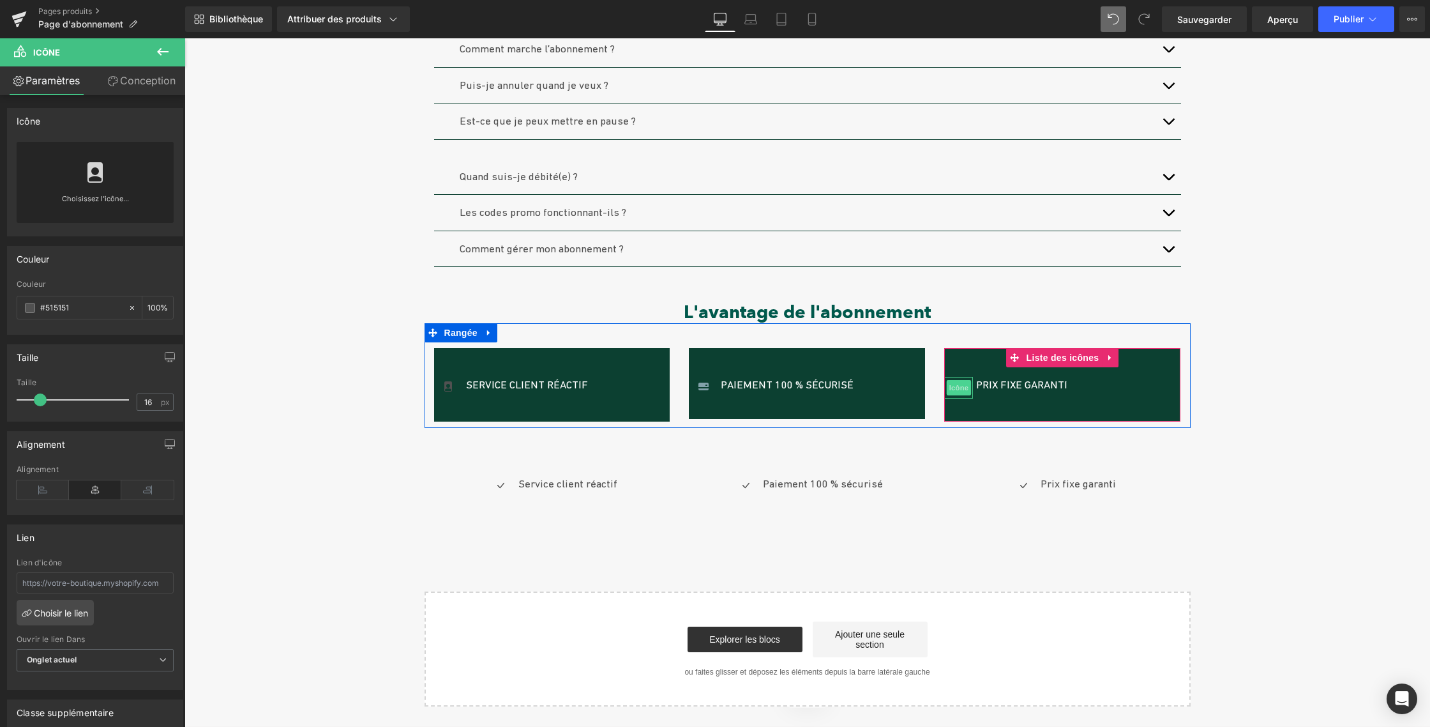
click at [958, 388] on font "Icône" at bounding box center [958, 387] width 19 height 8
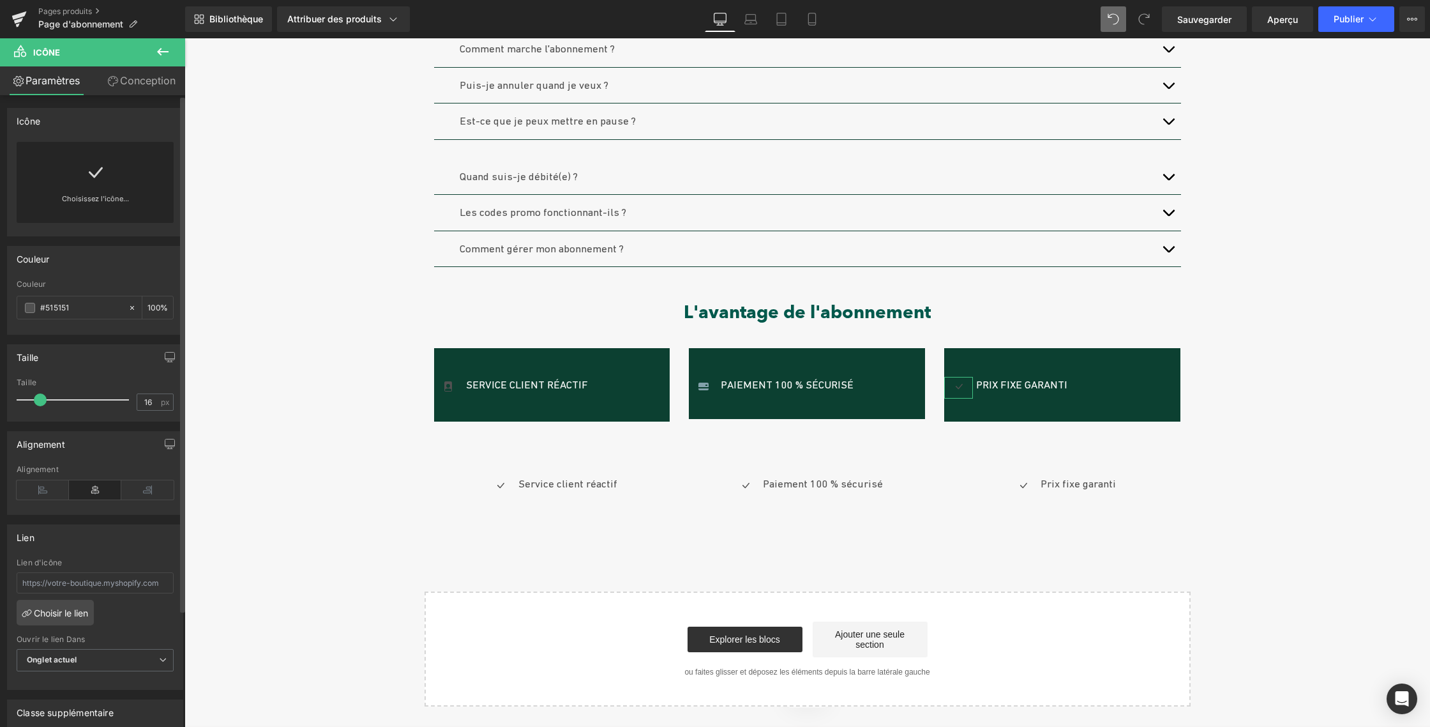
click at [93, 168] on icon at bounding box center [95, 172] width 20 height 20
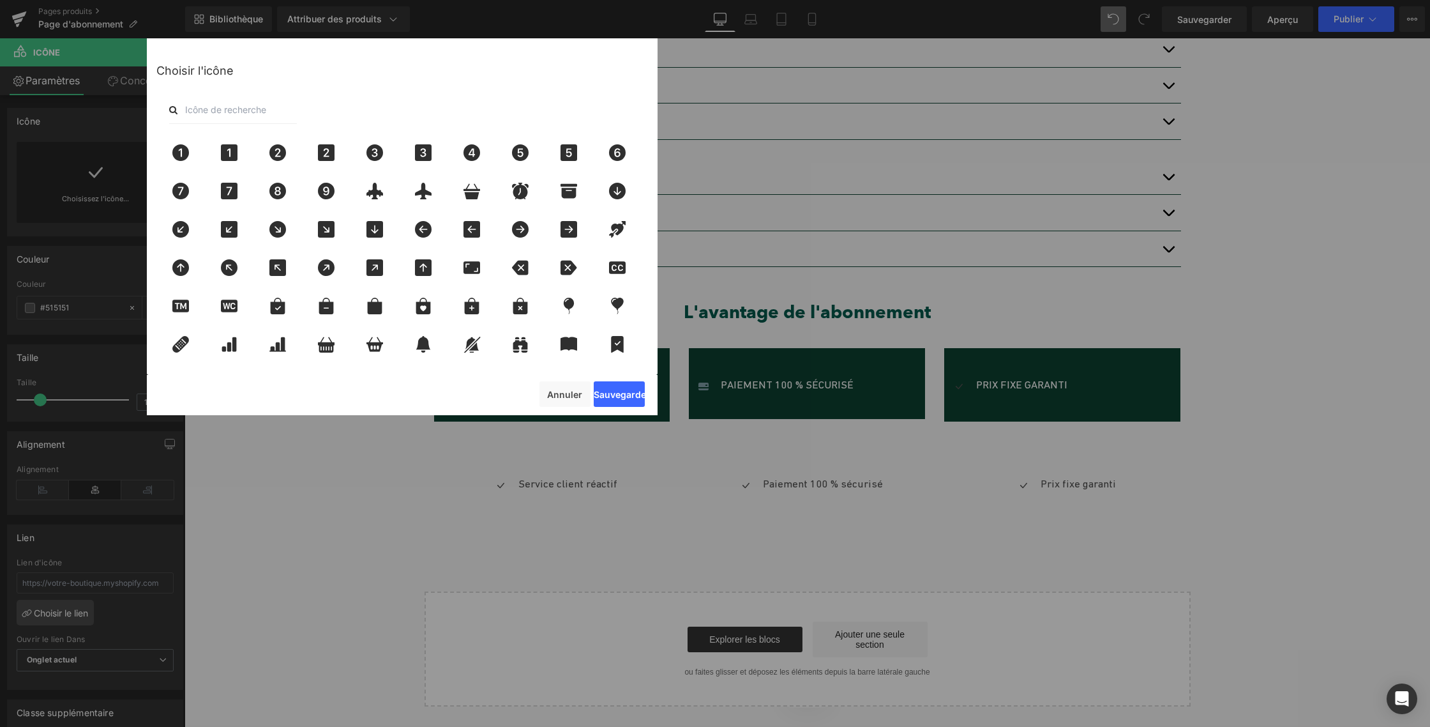
click at [230, 108] on input "text" at bounding box center [233, 110] width 128 height 28
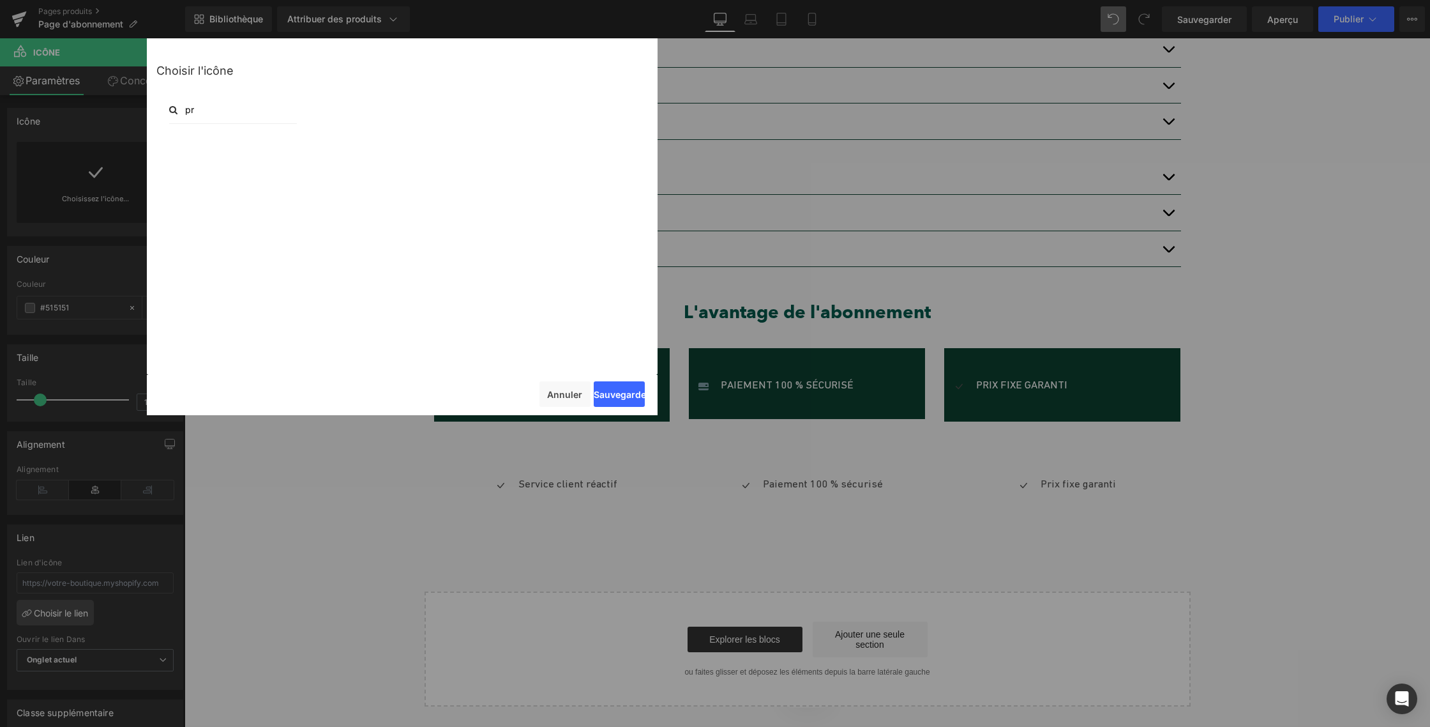
type input "p"
type input "eu"
click at [234, 155] on icon at bounding box center [229, 152] width 27 height 17
click at [617, 393] on font "Sauvegarder" at bounding box center [622, 394] width 56 height 11
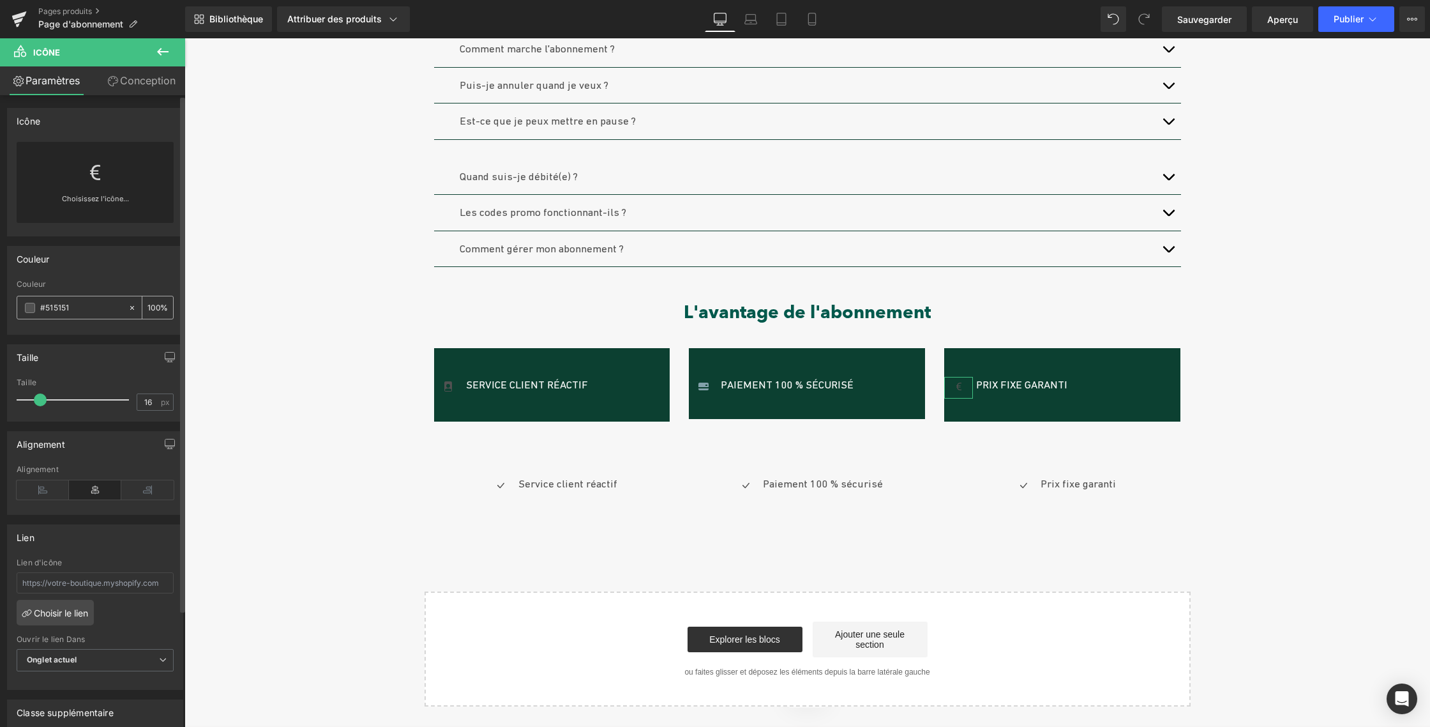
drag, startPoint x: 76, startPoint y: 305, endPoint x: 43, endPoint y: 304, distance: 32.6
click at [43, 304] on input "#515151" at bounding box center [81, 308] width 82 height 14
paste input "83a1aa"
type input "#83a1aa"
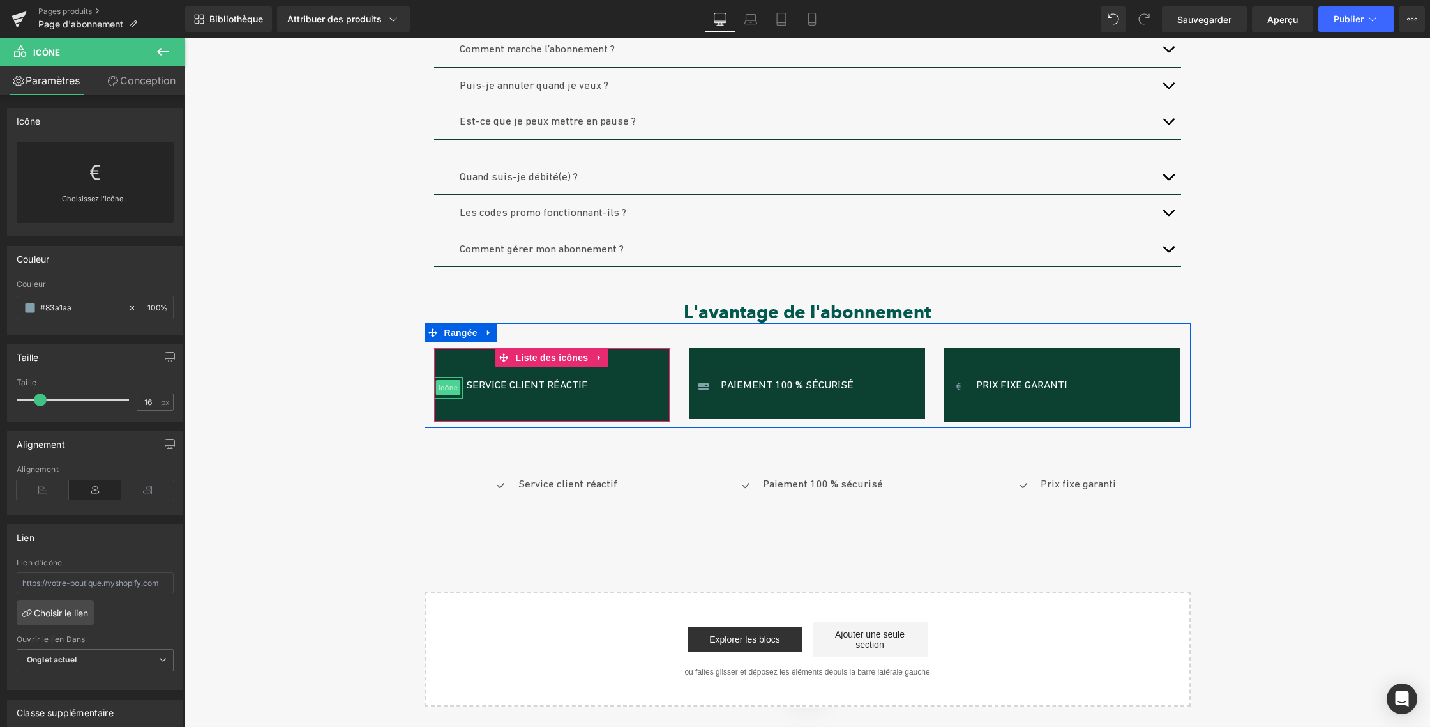
click at [439, 382] on span "Icône" at bounding box center [448, 387] width 24 height 15
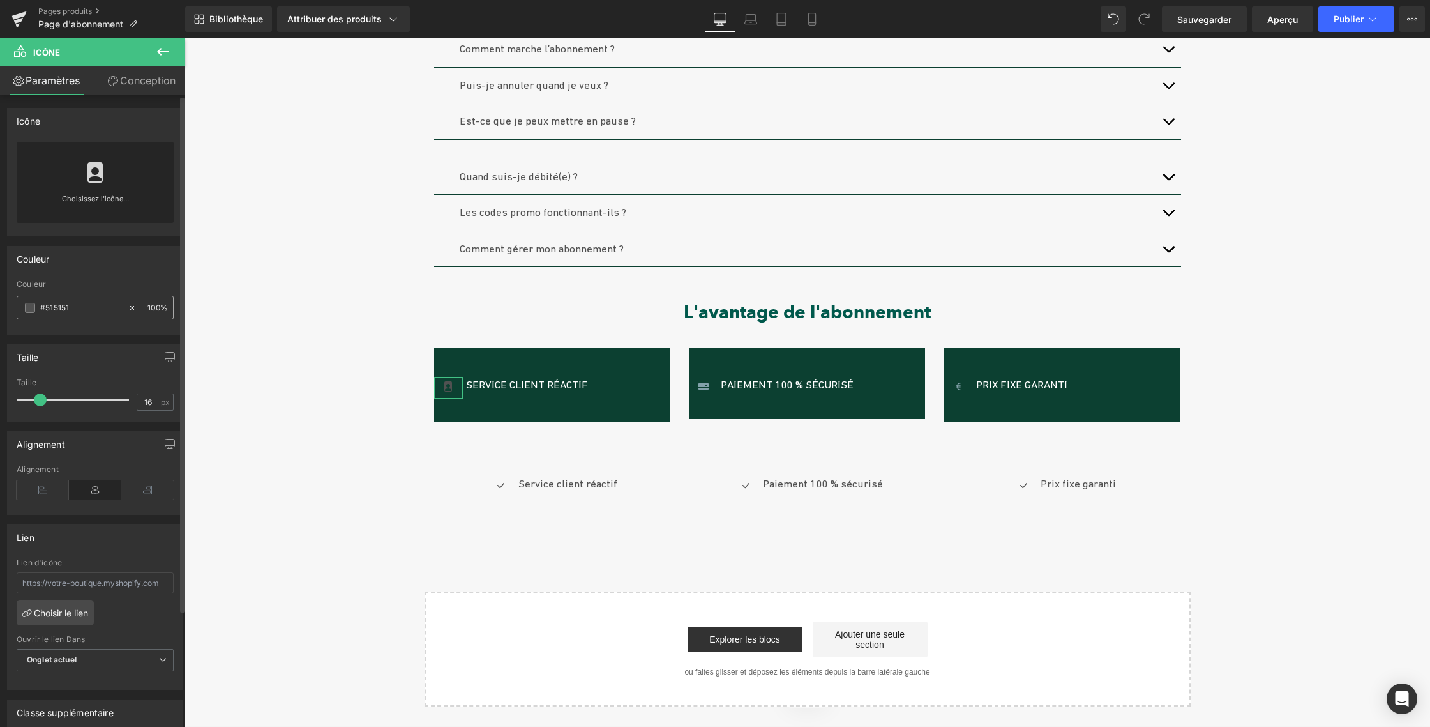
drag, startPoint x: 75, startPoint y: 309, endPoint x: 36, endPoint y: 306, distance: 39.1
click at [36, 306] on div "#515151" at bounding box center [72, 307] width 110 height 22
paste input "83a1aa"
type input "#83a1aa"
type input "25"
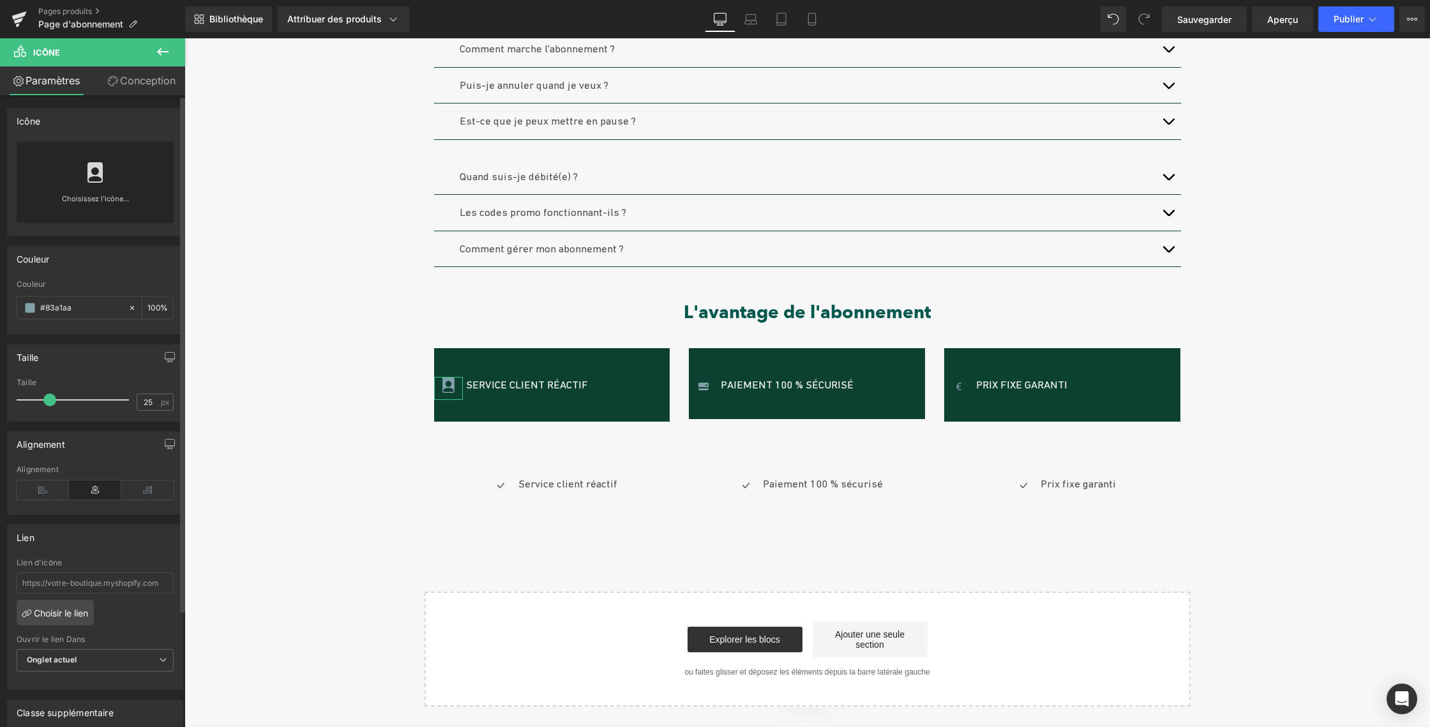
drag, startPoint x: 43, startPoint y: 397, endPoint x: 52, endPoint y: 398, distance: 9.0
click at [52, 398] on span at bounding box center [49, 399] width 13 height 13
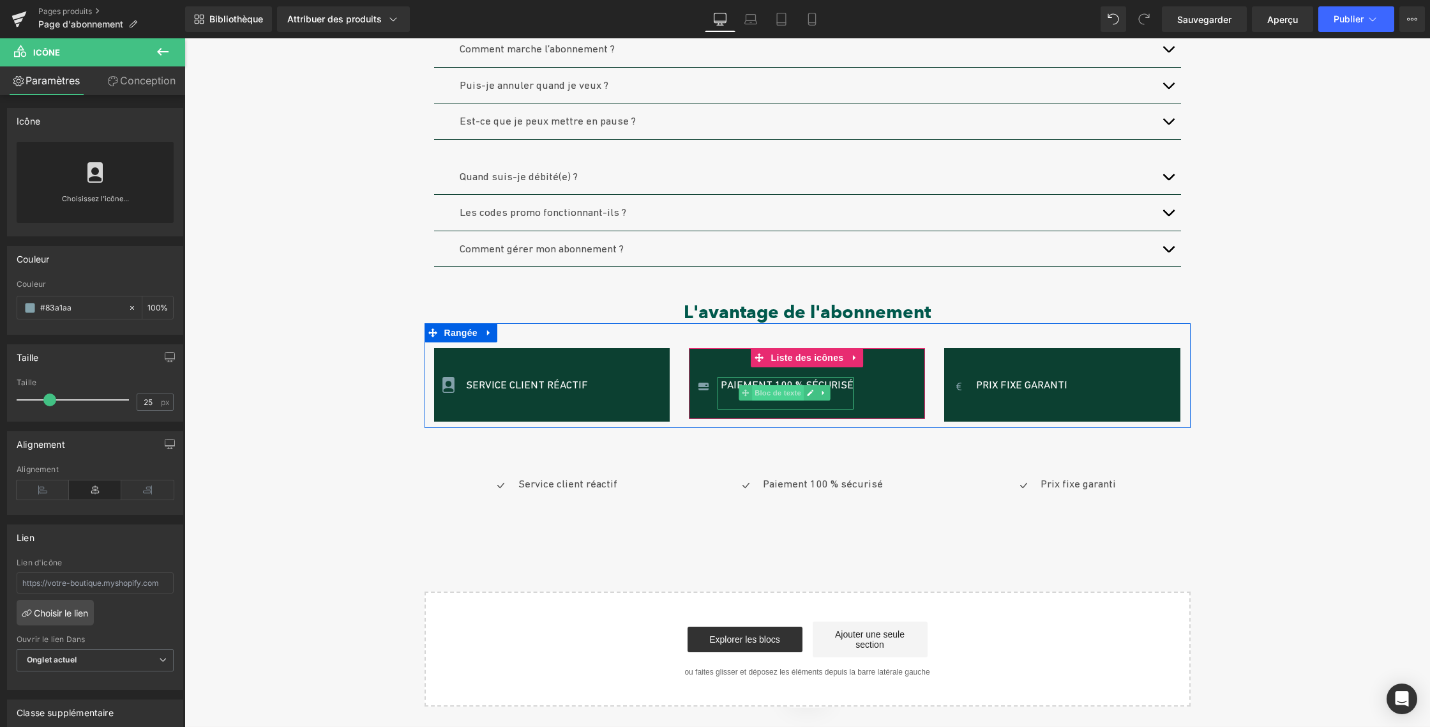
click at [755, 396] on font "Bloc de texte" at bounding box center [778, 393] width 47 height 8
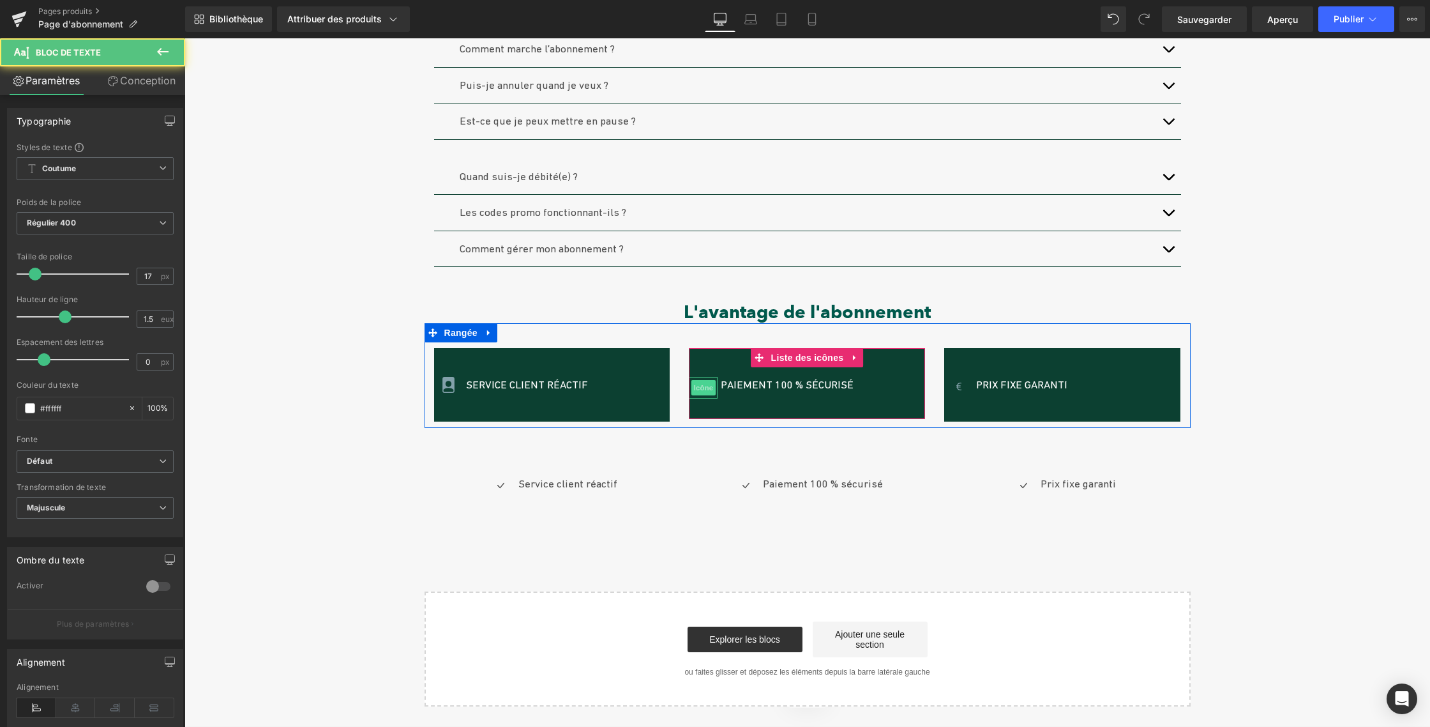
click at [694, 386] on font "Icône" at bounding box center [703, 387] width 19 height 8
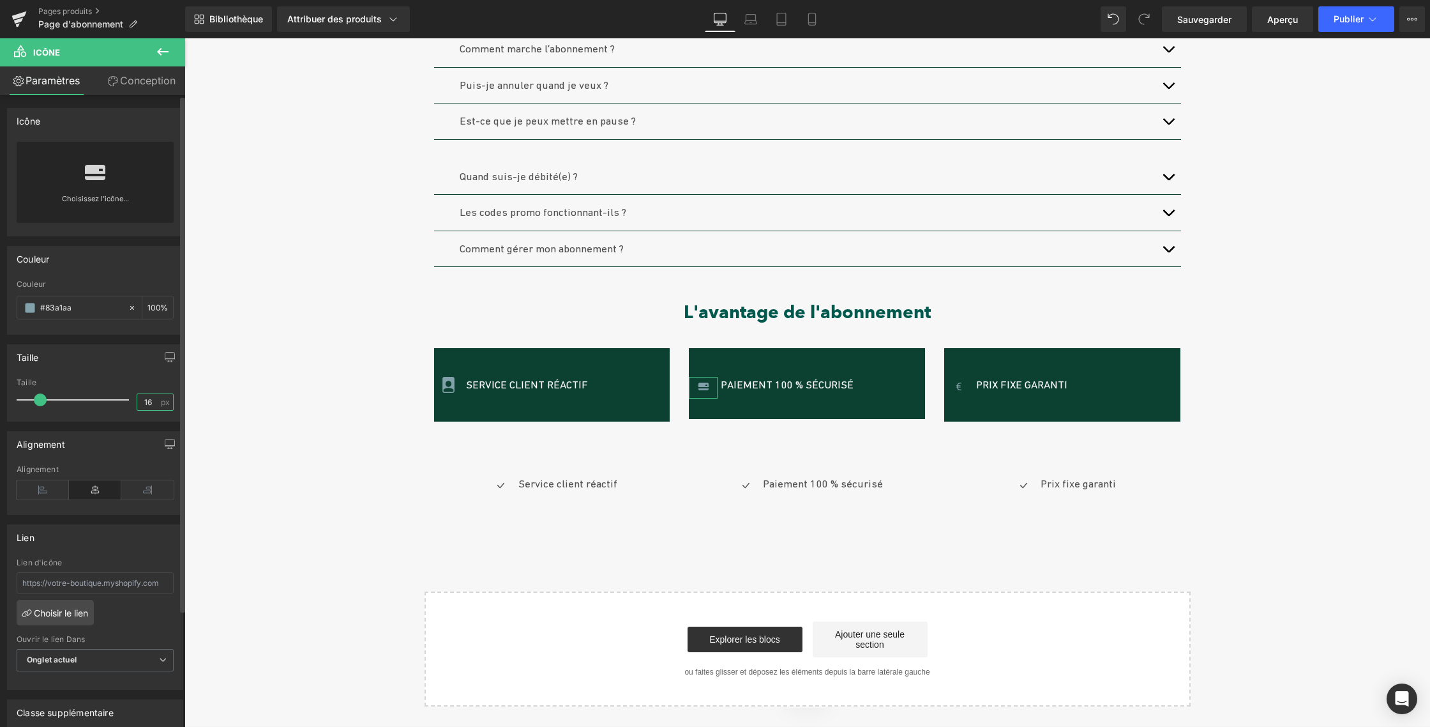
drag, startPoint x: 146, startPoint y: 402, endPoint x: 138, endPoint y: 402, distance: 7.7
click at [138, 402] on input "16" at bounding box center [148, 402] width 22 height 16
type input "25"
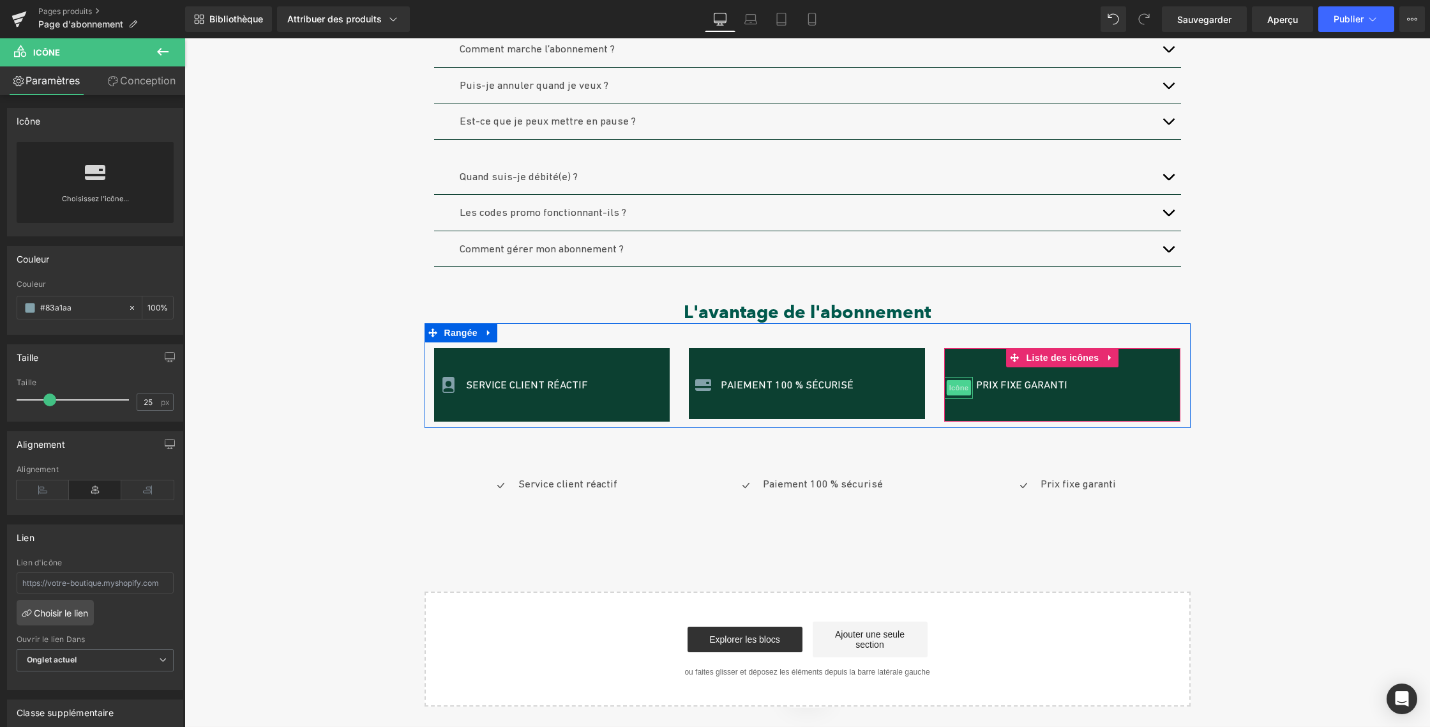
click at [954, 385] on font "Icône" at bounding box center [958, 387] width 19 height 8
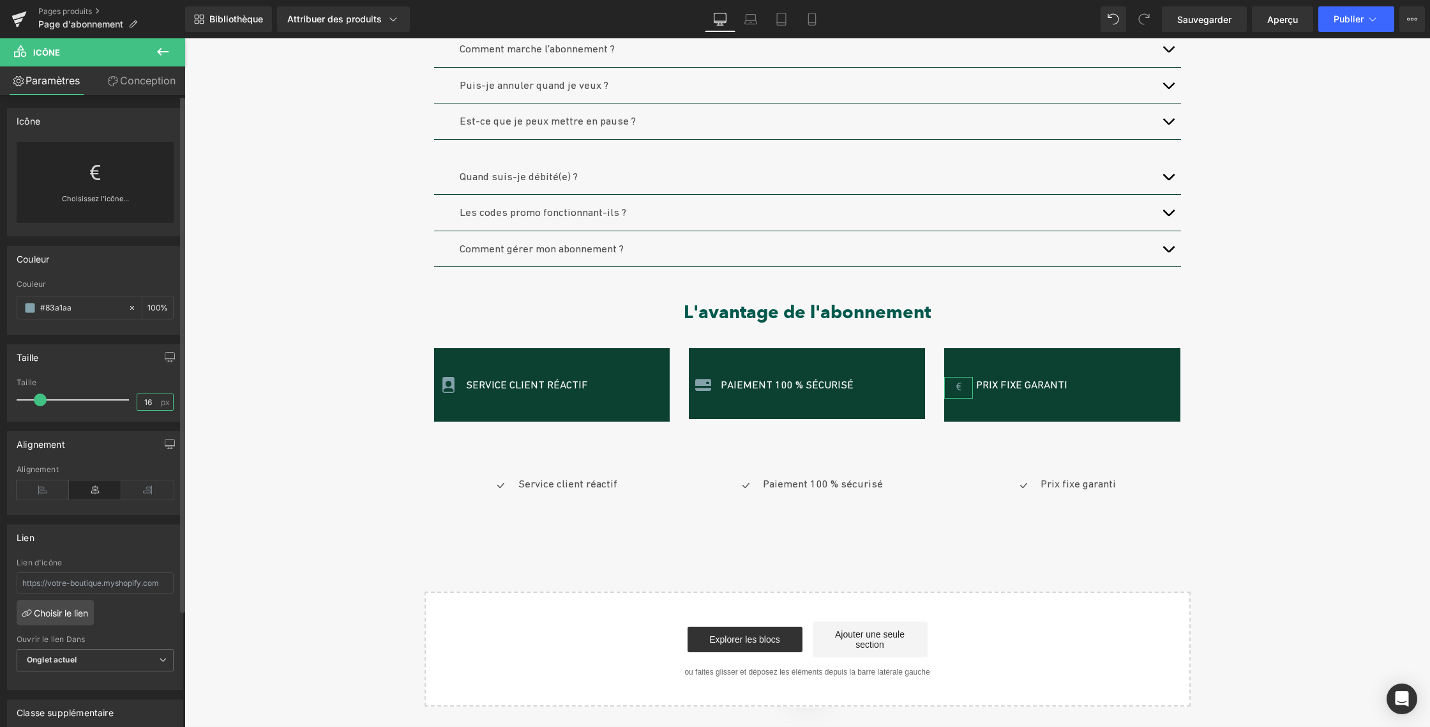
click at [147, 402] on input "16" at bounding box center [148, 402] width 22 height 16
type input "1"
type input "25"
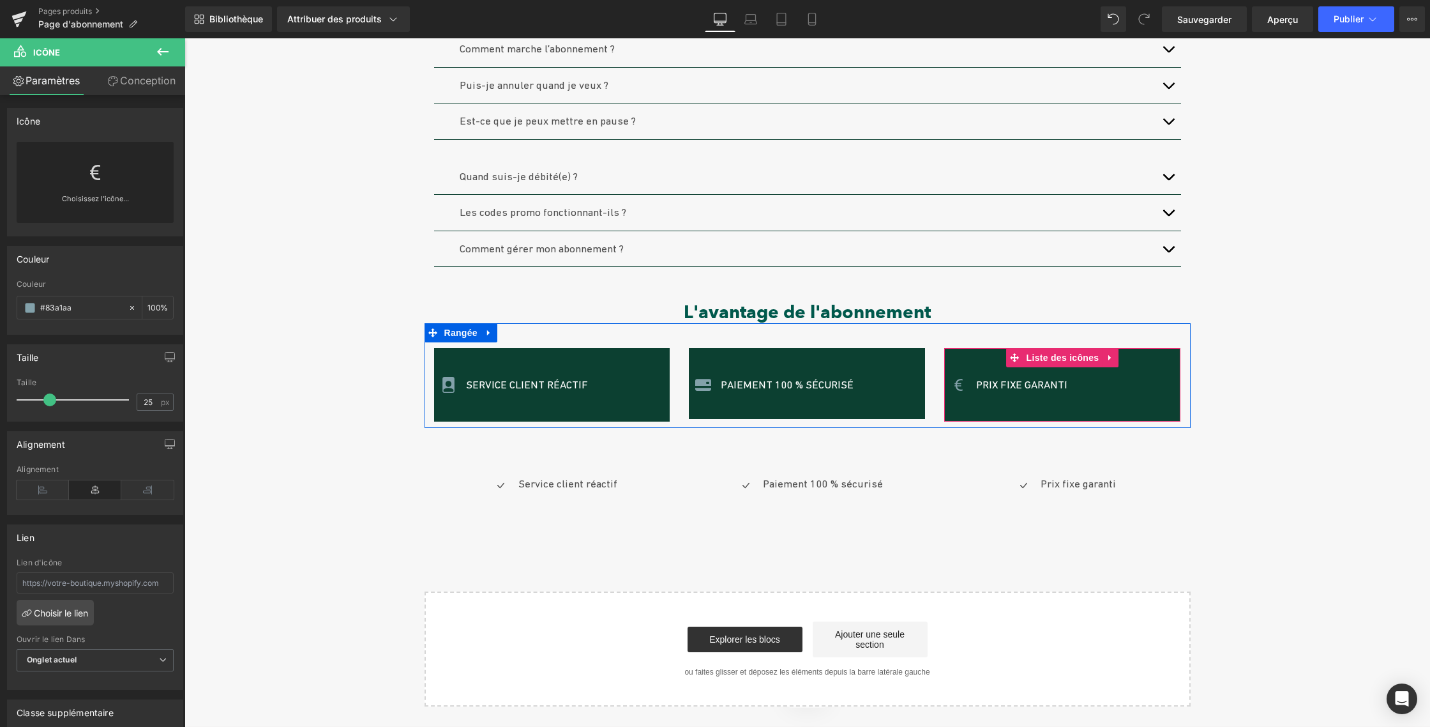
click at [1118, 379] on div "Icône Prix ​​fixe garanti Bloc de texte" at bounding box center [1053, 390] width 218 height 26
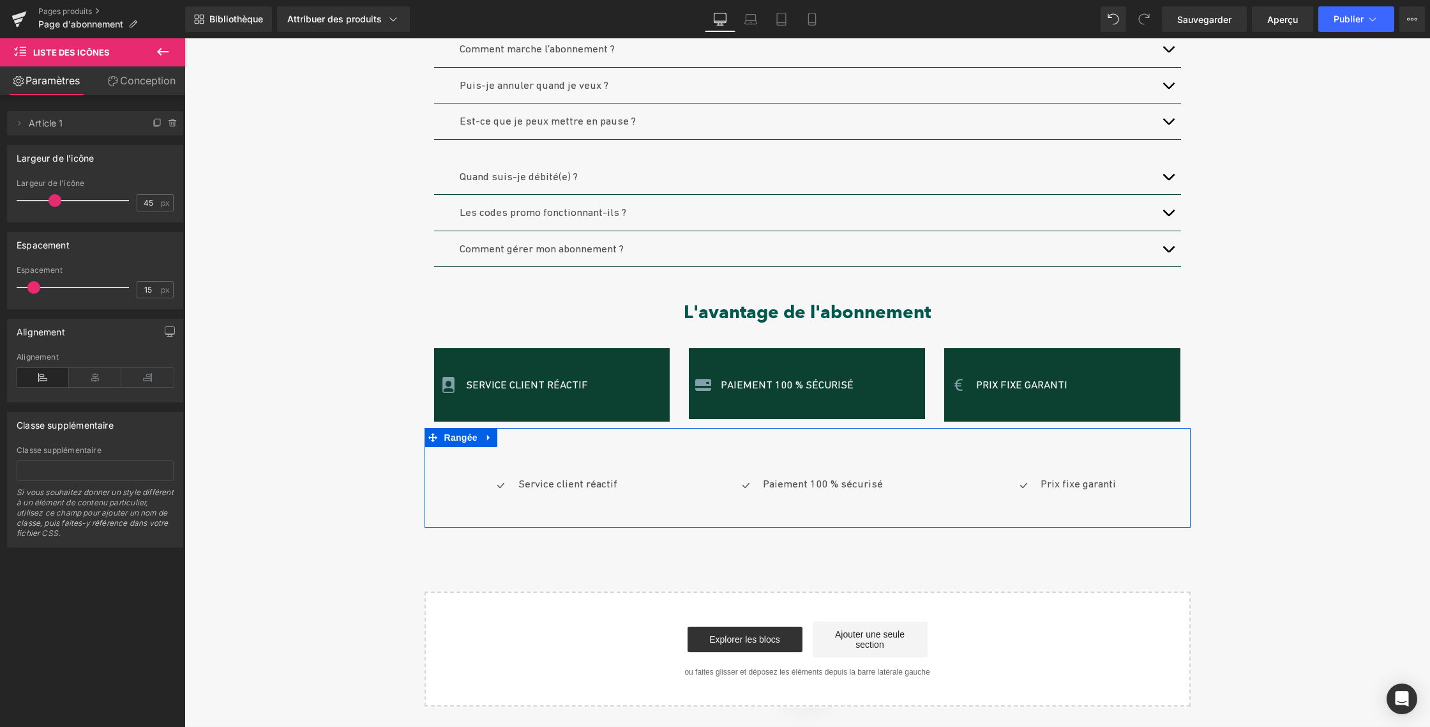
click at [487, 437] on icon at bounding box center [488, 438] width 3 height 6
click at [518, 437] on icon at bounding box center [522, 437] width 9 height 9
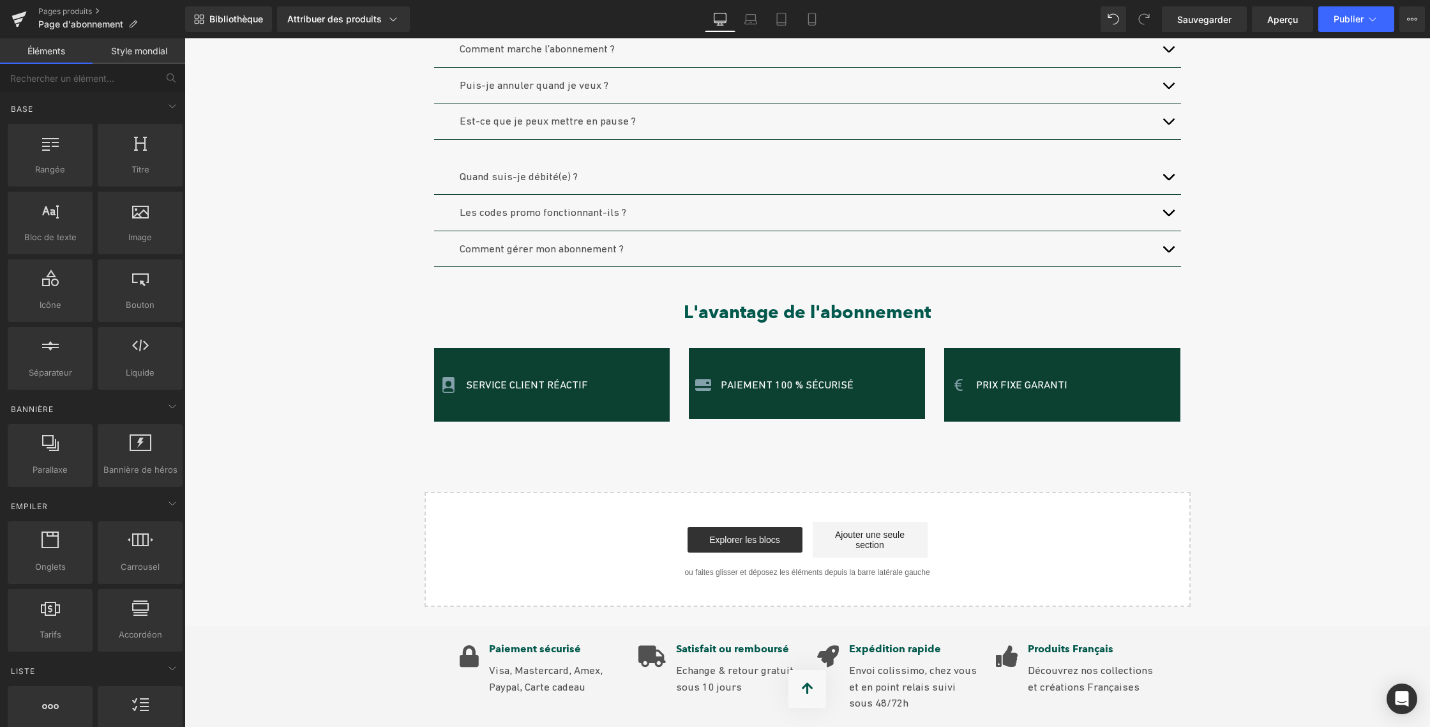
click at [858, 541] on font "Ajouter une seule section" at bounding box center [870, 539] width 70 height 20
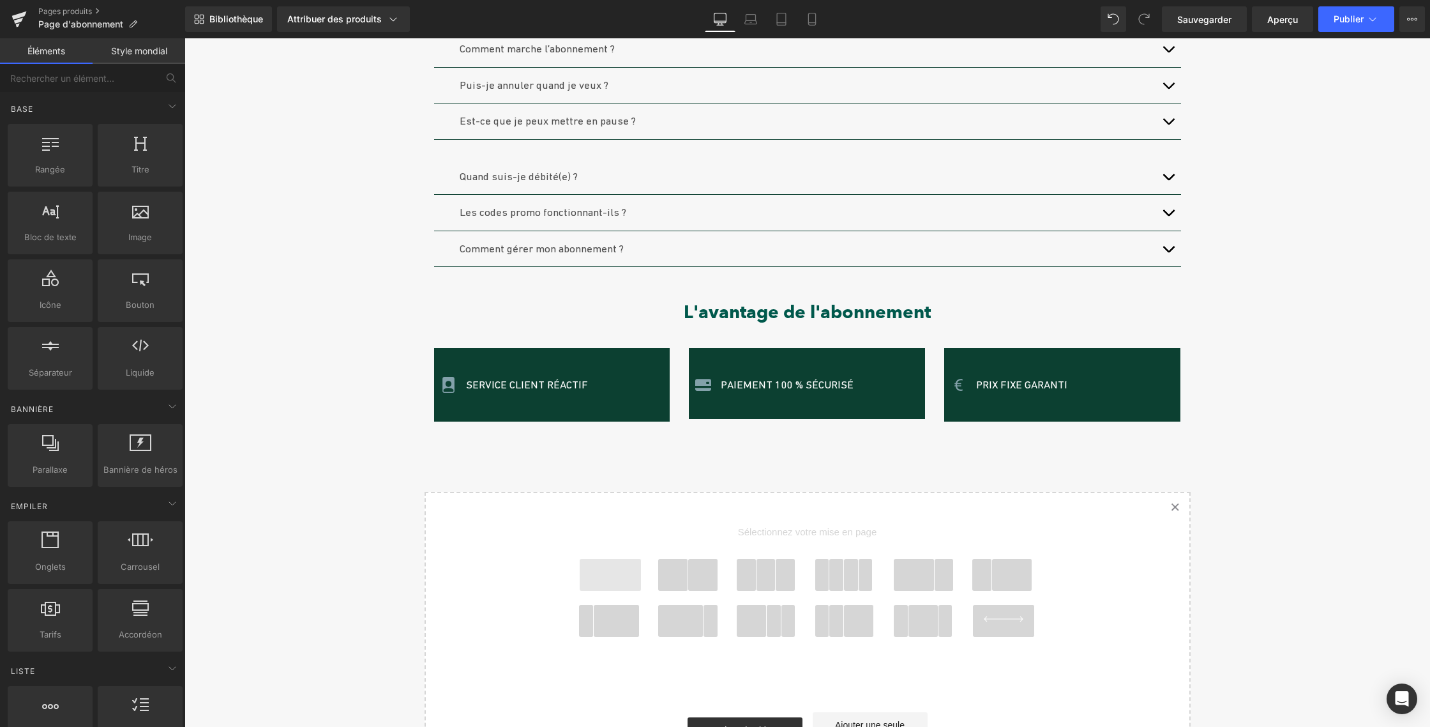
click at [609, 570] on span at bounding box center [610, 575] width 61 height 32
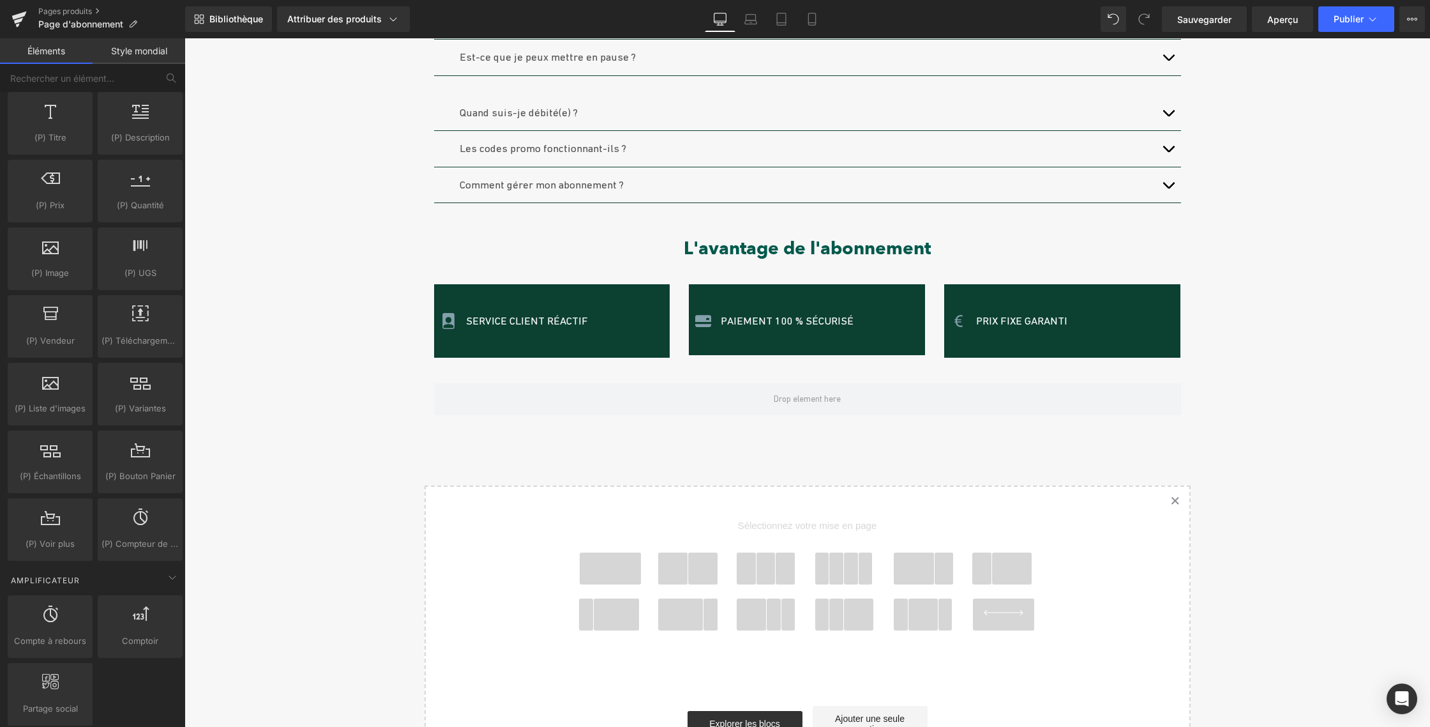
scroll to position [868, 0]
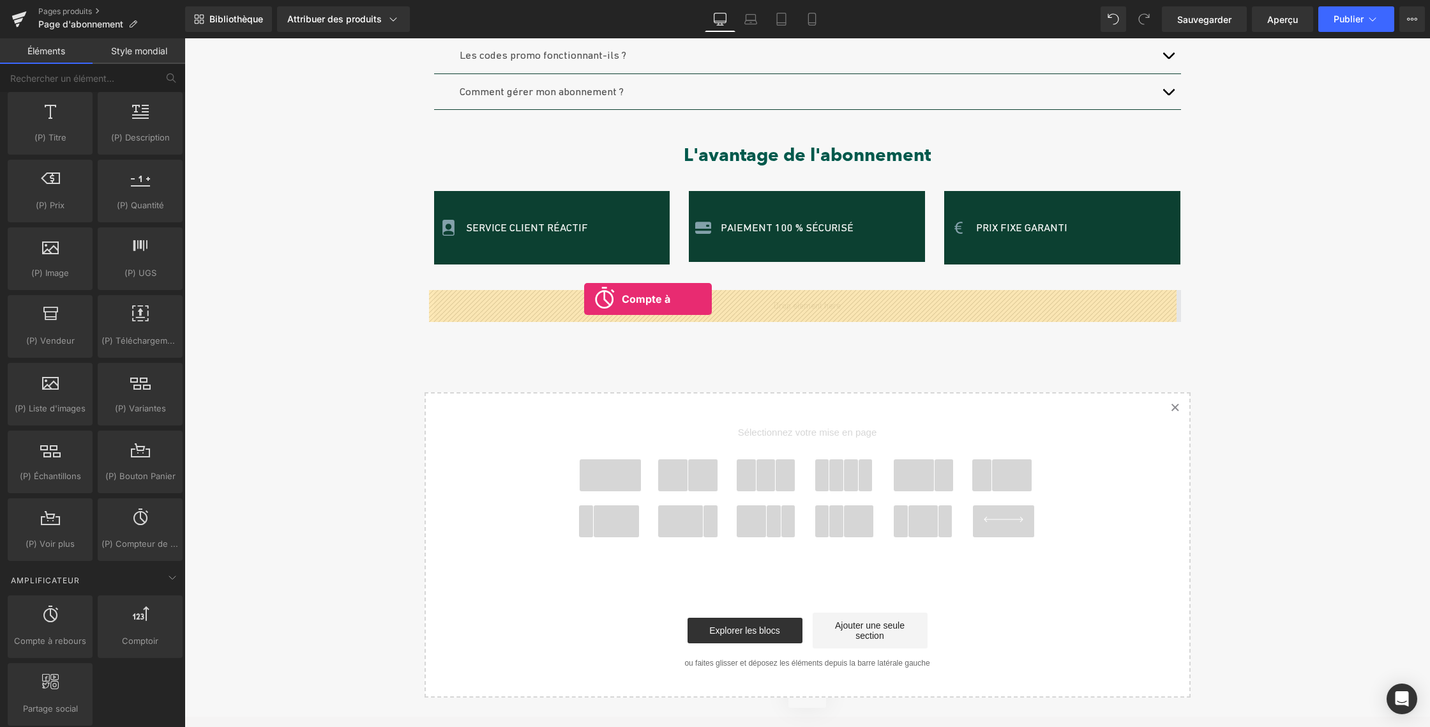
drag, startPoint x: 261, startPoint y: 646, endPoint x: 585, endPoint y: 299, distance: 474.3
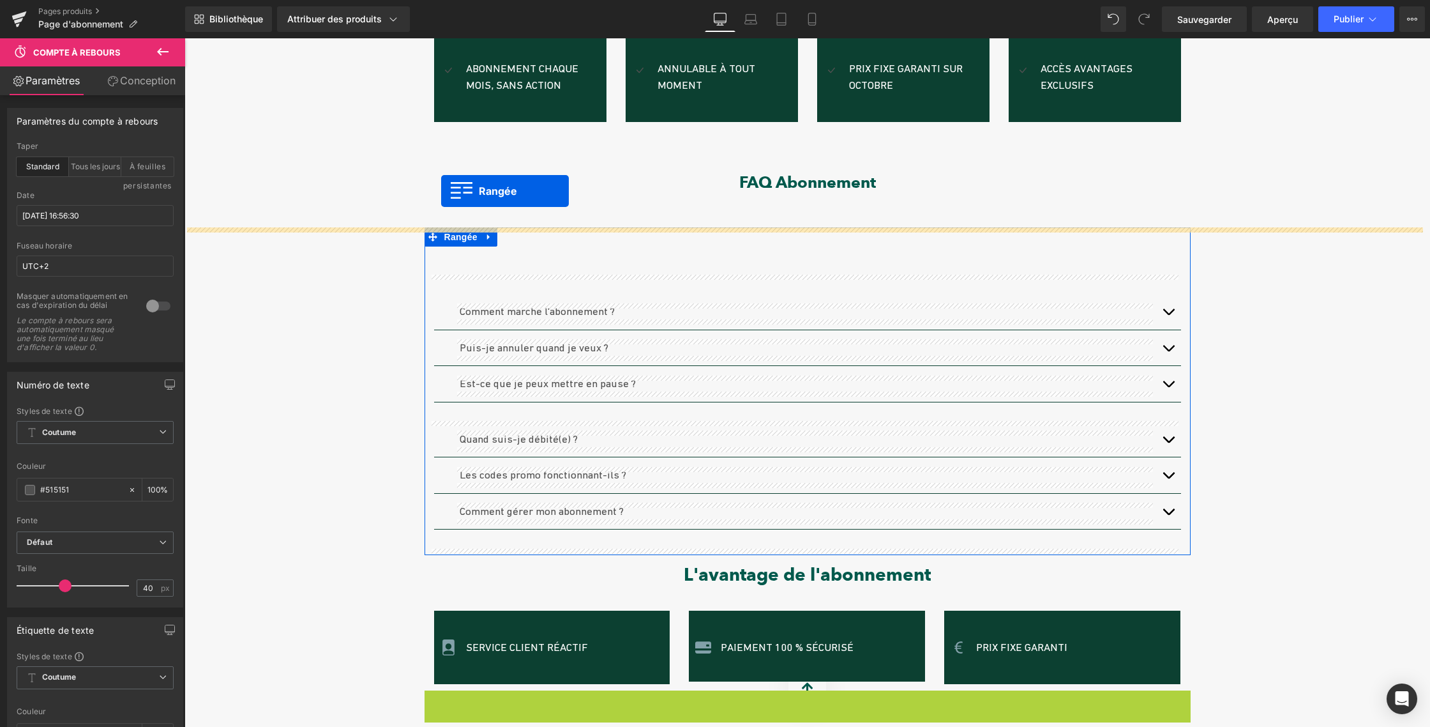
scroll to position [418, 0]
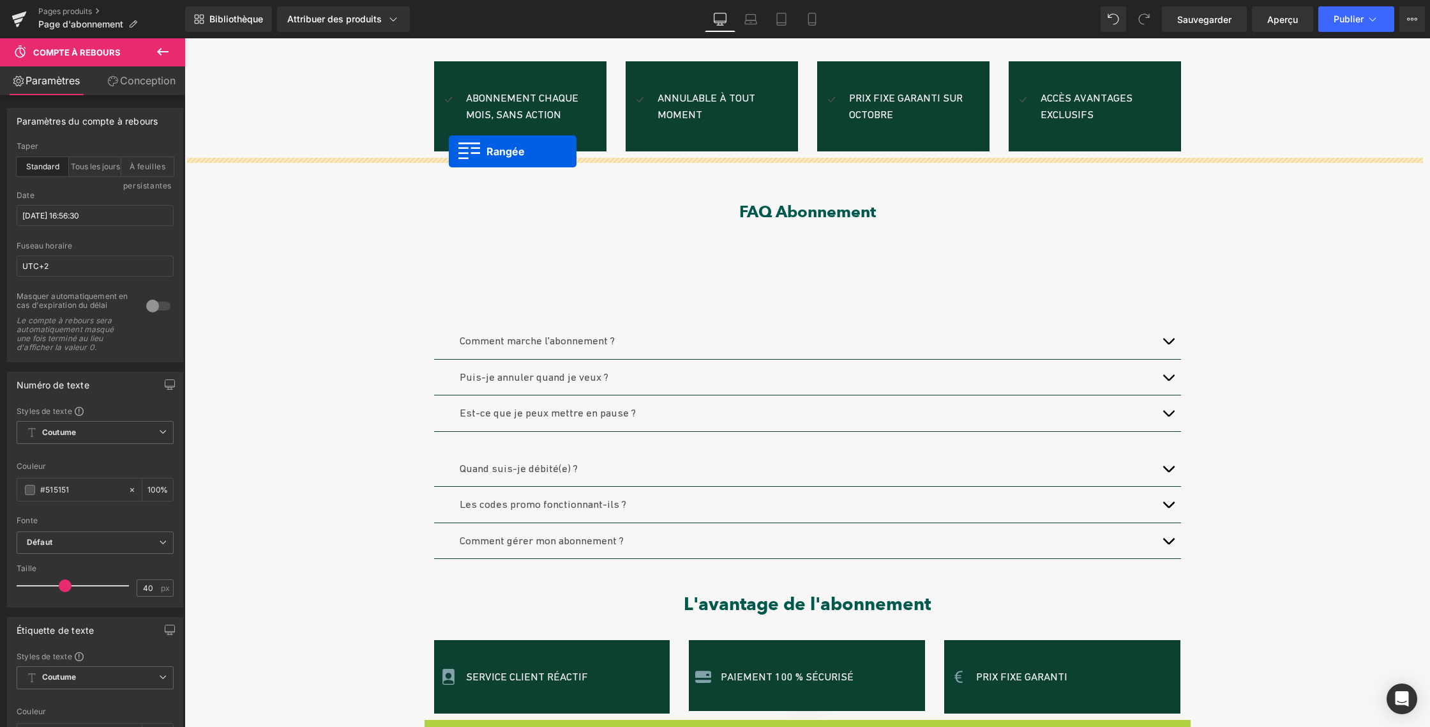
drag, startPoint x: 425, startPoint y: 280, endPoint x: 449, endPoint y: 153, distance: 129.9
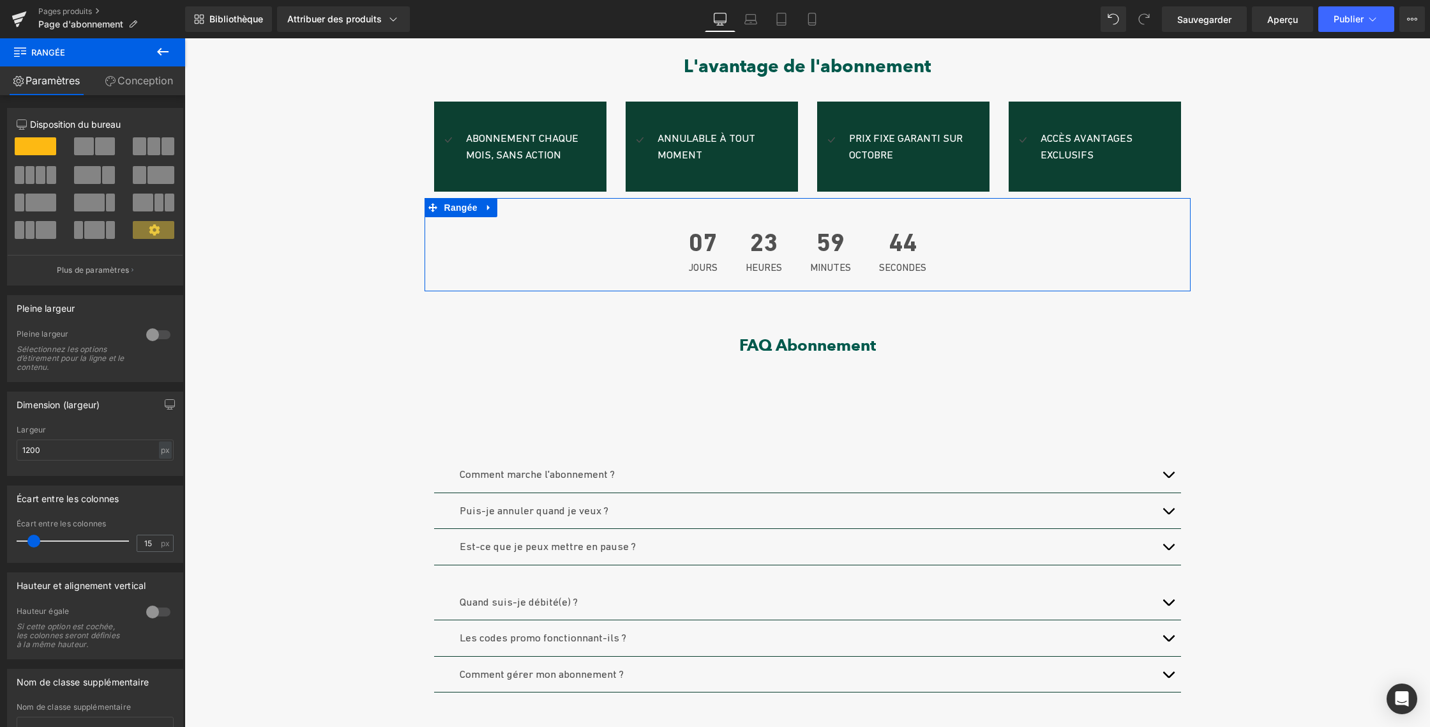
scroll to position [373, 0]
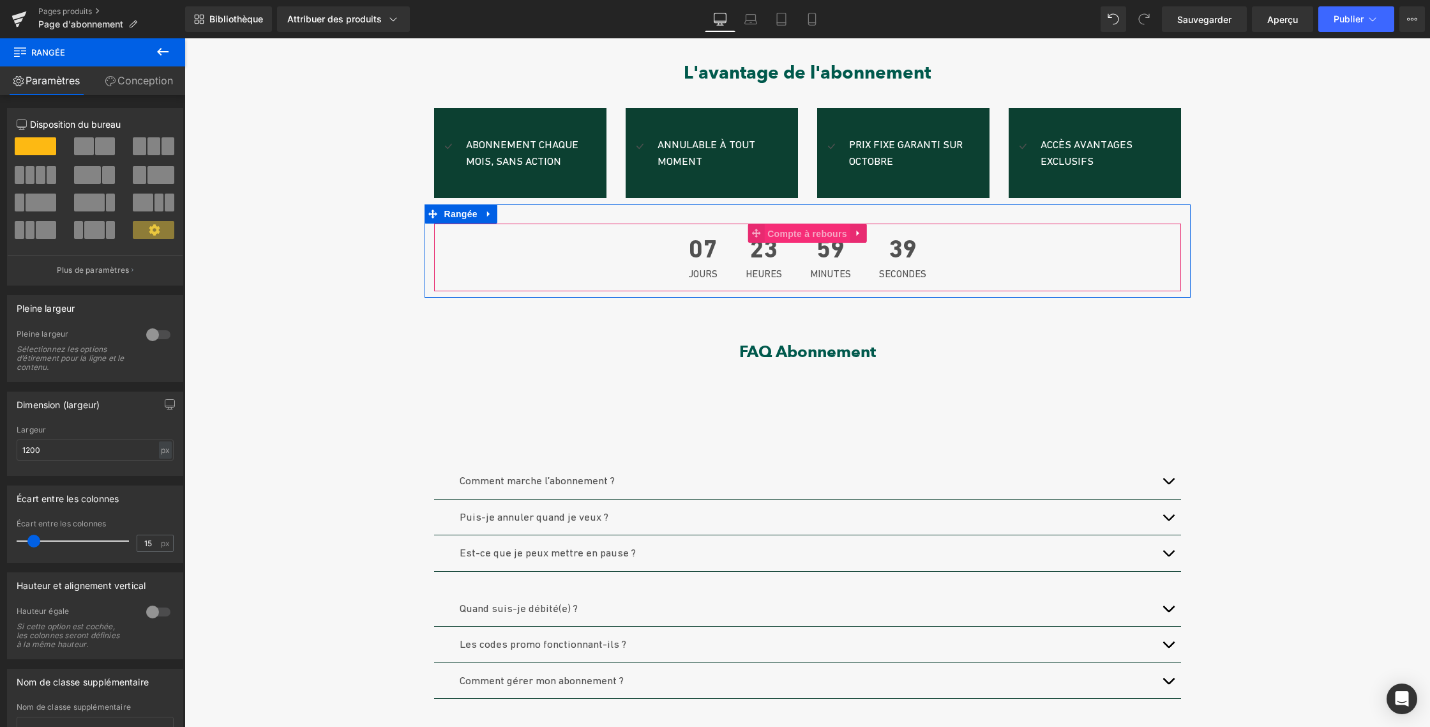
click at [795, 234] on font "Compte à rebours" at bounding box center [807, 234] width 80 height 10
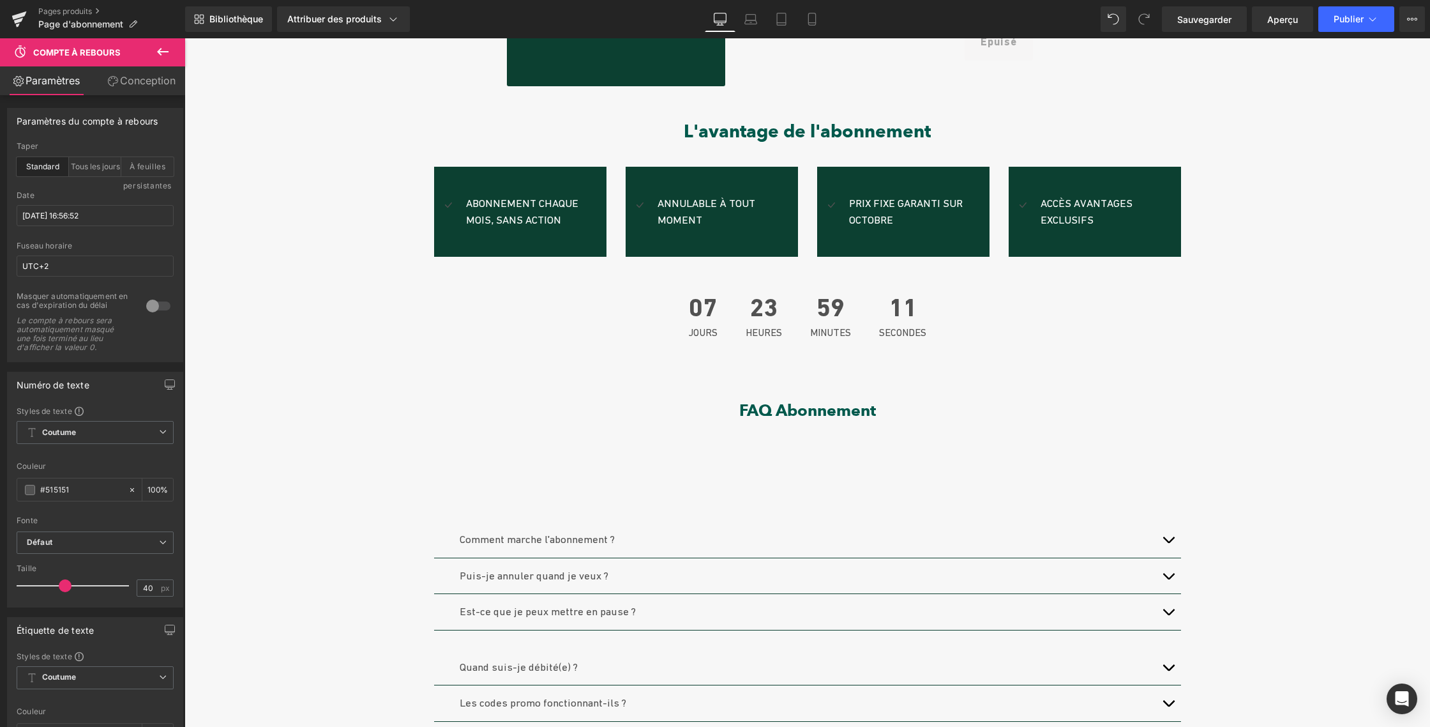
scroll to position [291, 0]
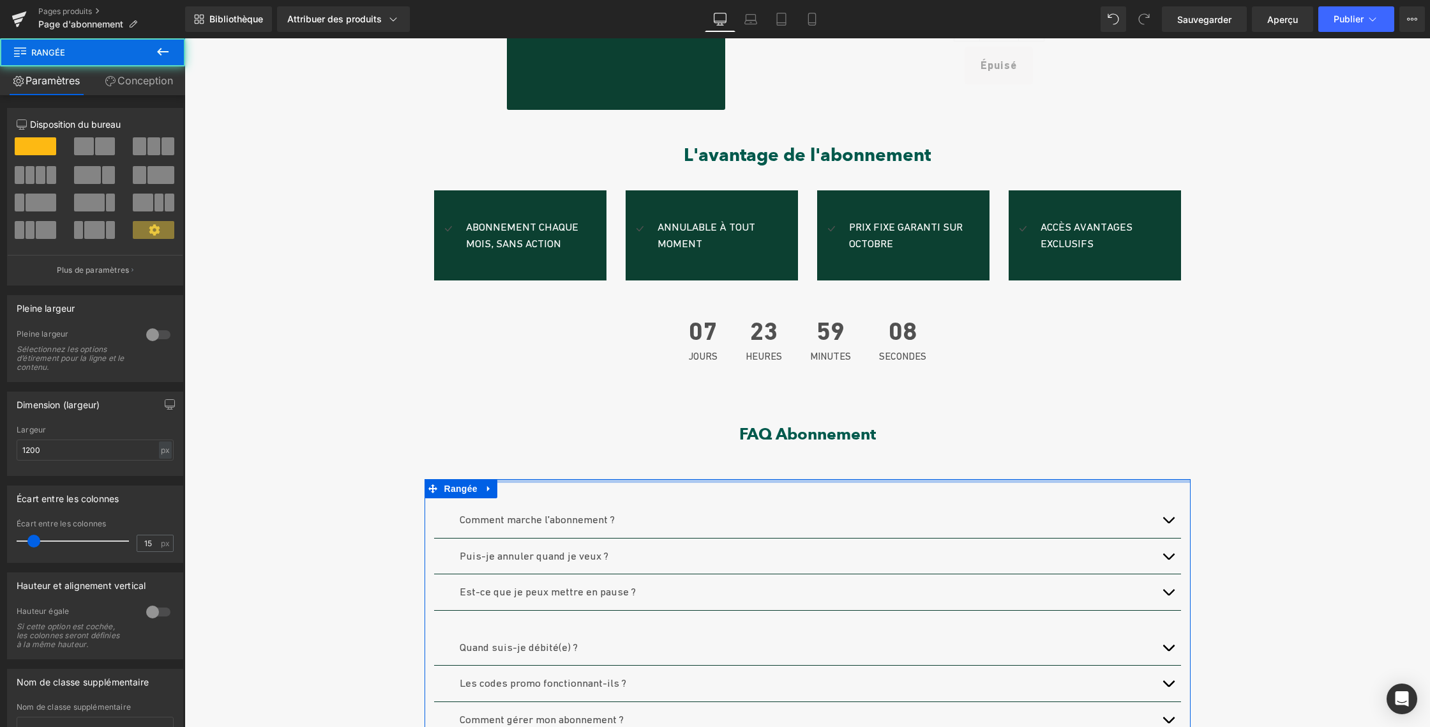
drag, startPoint x: 704, startPoint y: 519, endPoint x: 704, endPoint y: 476, distance: 43.4
click at [704, 476] on div "Prix ​​fixe garanti Bloc de texte Soldes (P) Image Abonnement CLUB | Le luxe de…" at bounding box center [808, 552] width 1246 height 1431
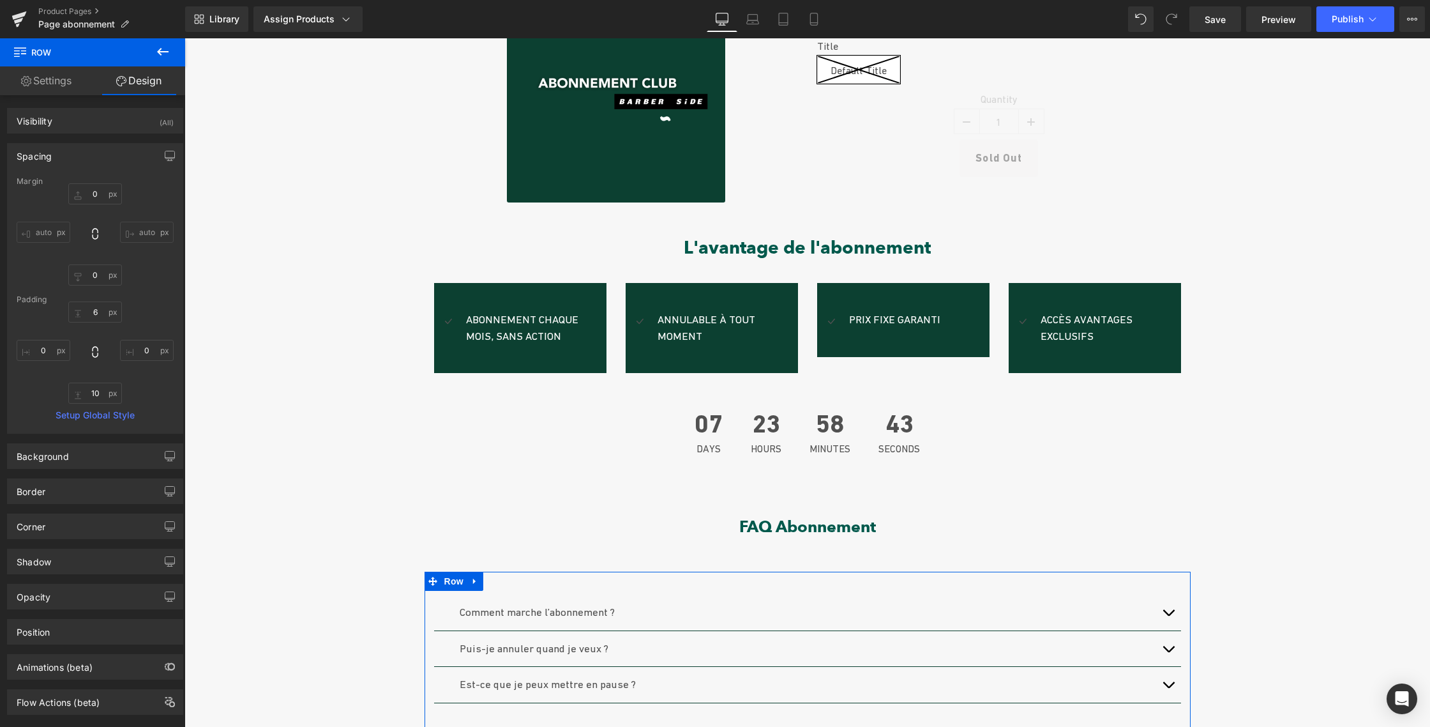
scroll to position [0, 0]
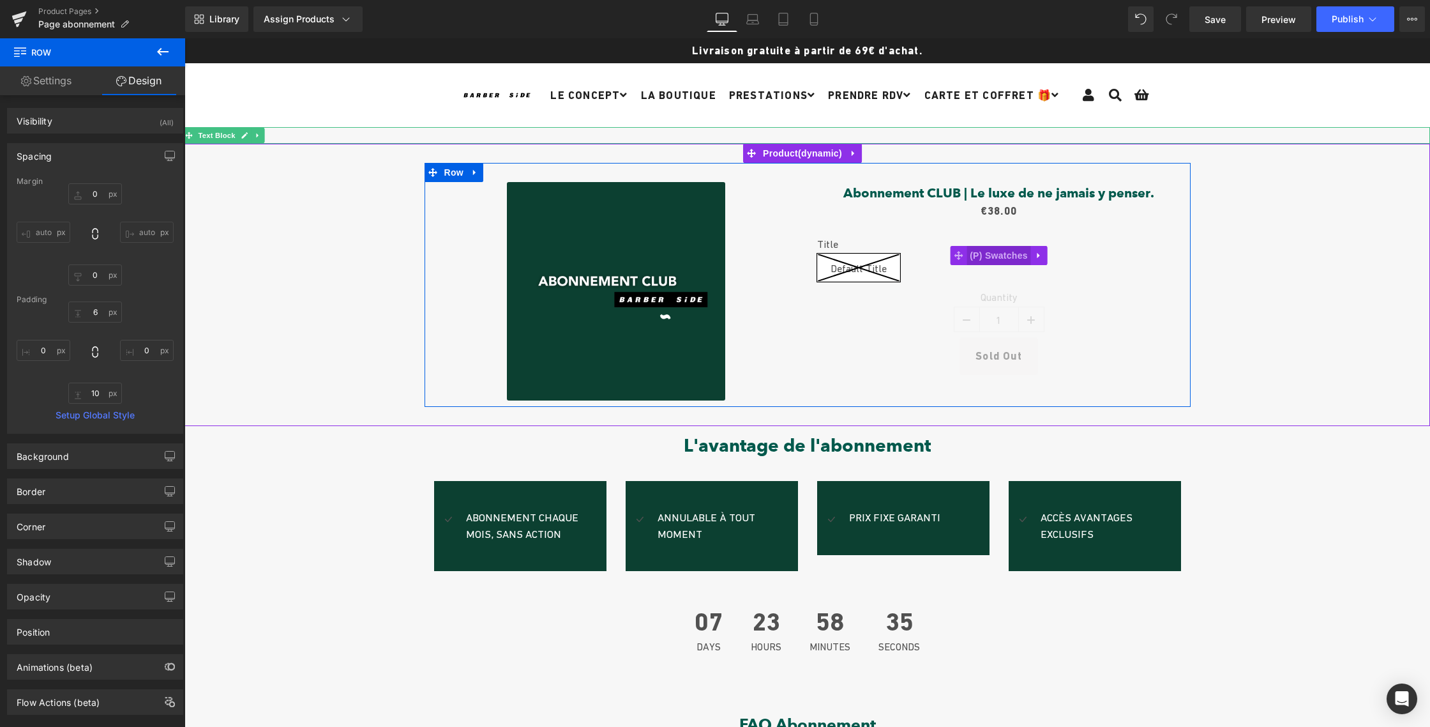
click at [1003, 253] on span "(P) Swatches" at bounding box center [999, 255] width 64 height 19
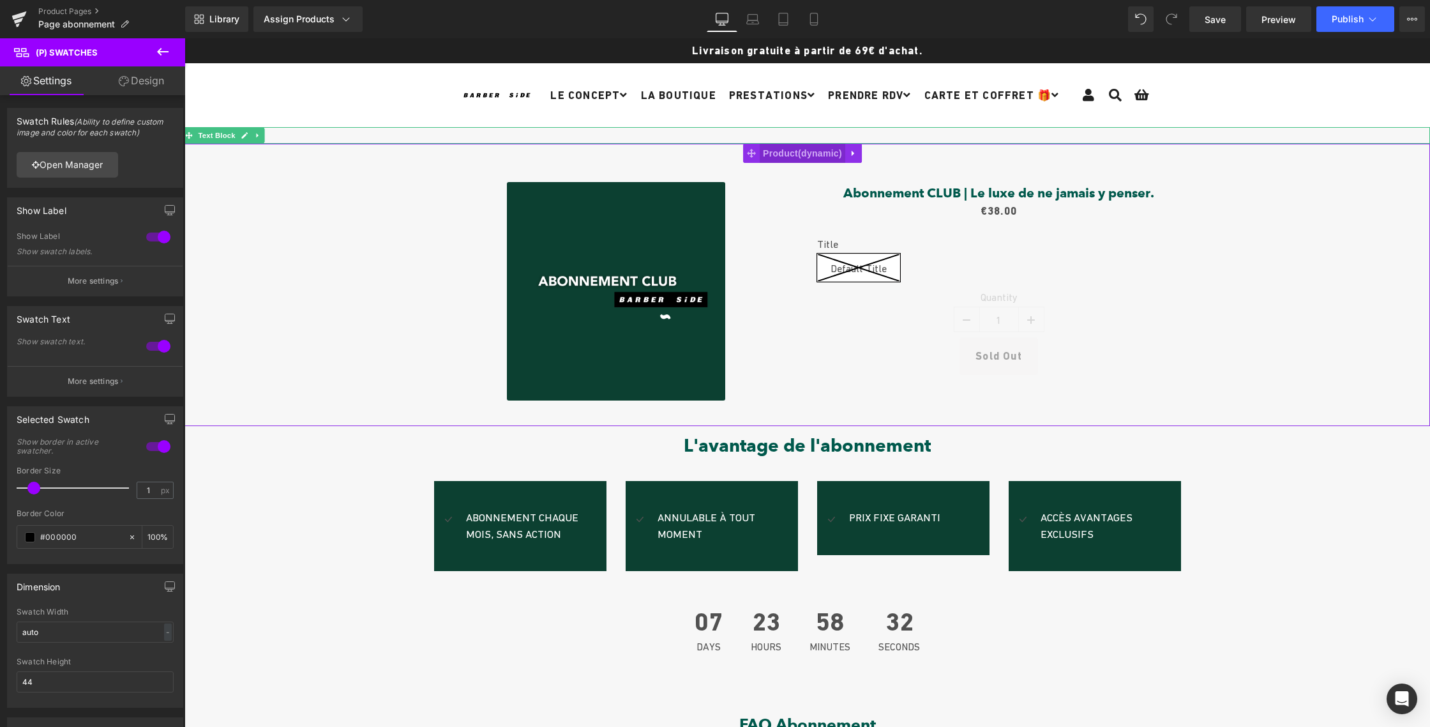
click at [794, 155] on span "Product" at bounding box center [803, 153] width 86 height 19
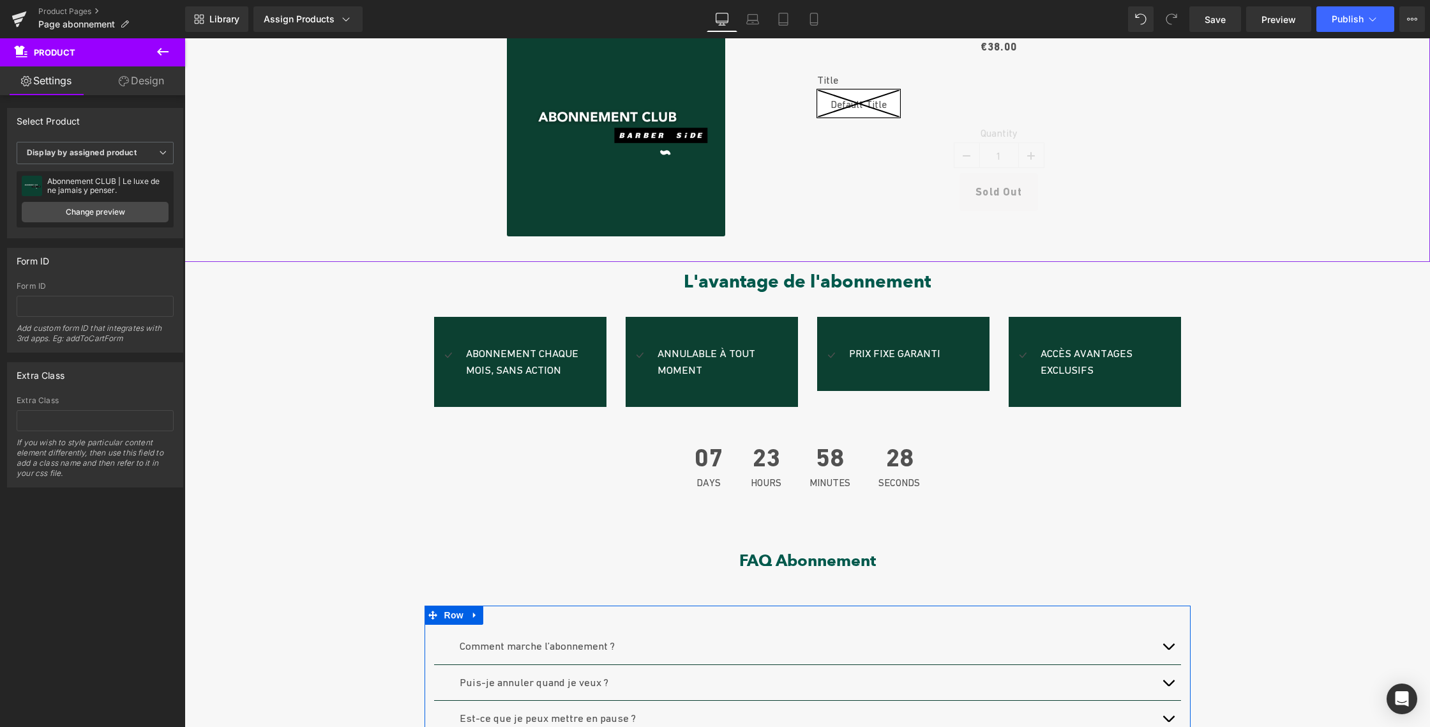
scroll to position [169, 0]
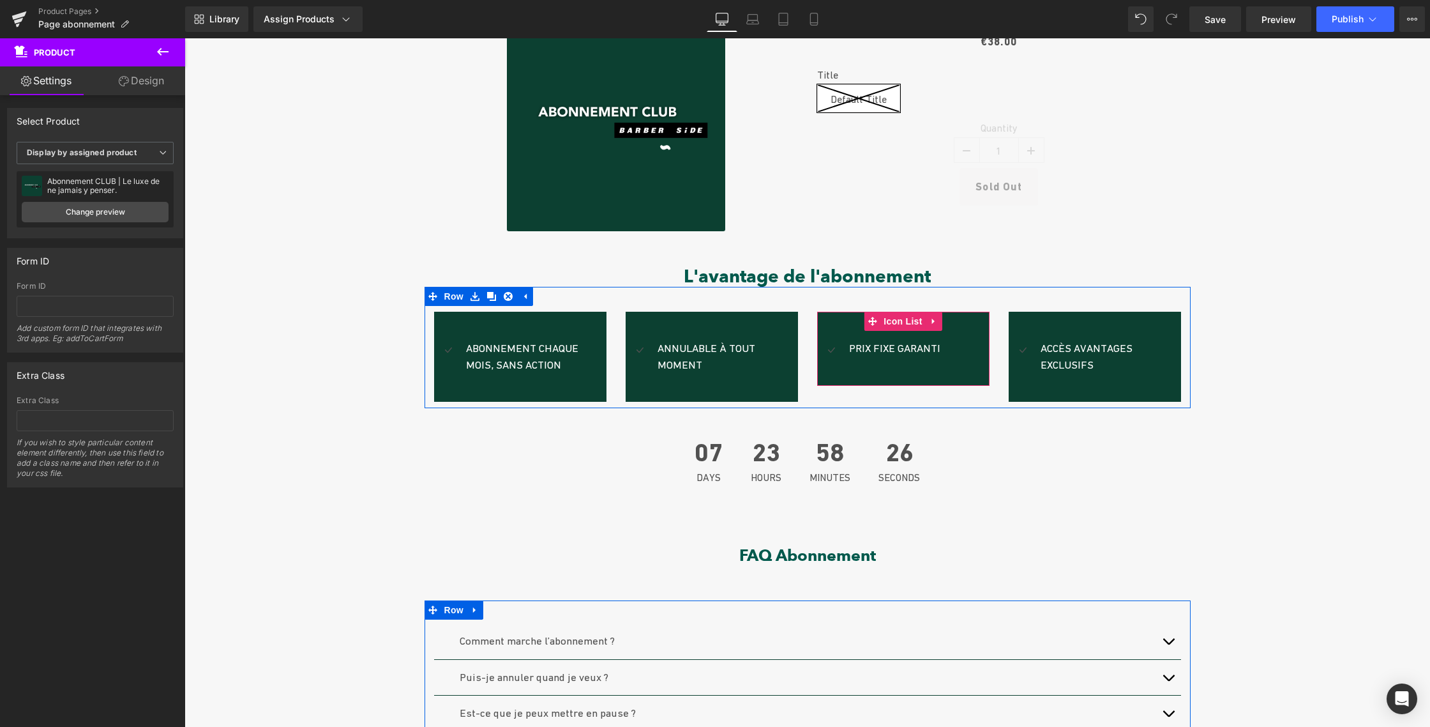
click at [875, 370] on div "Icon Prix fixe garanti Text Block Icon List" at bounding box center [903, 349] width 172 height 74
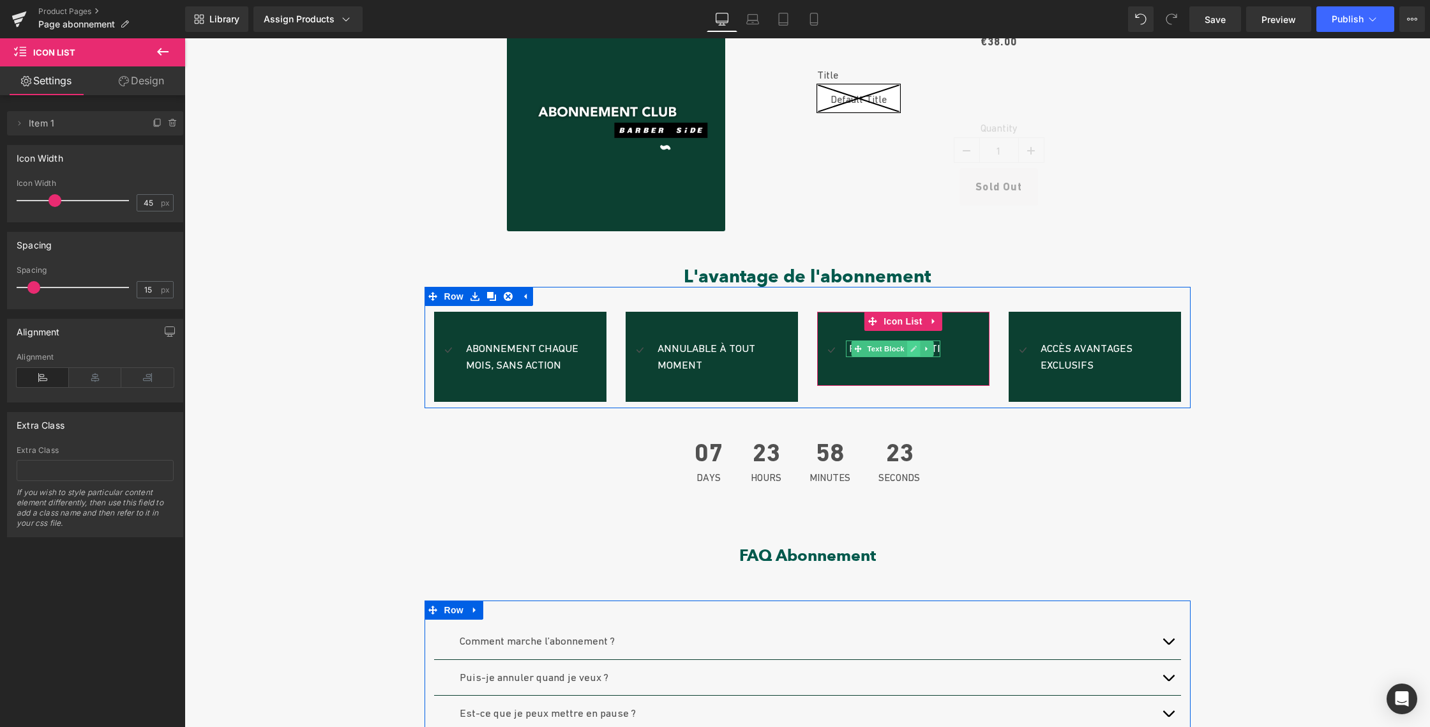
click at [910, 349] on icon at bounding box center [913, 348] width 6 height 6
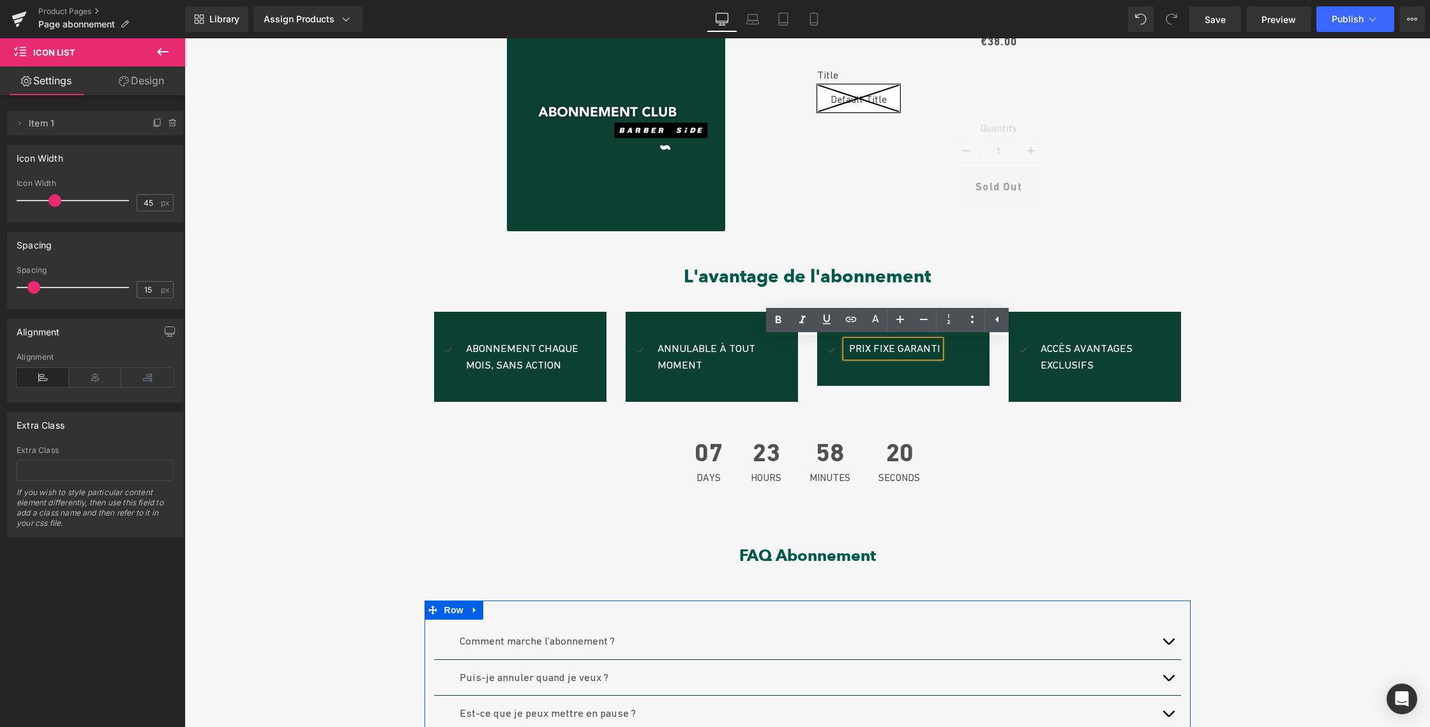
drag, startPoint x: 932, startPoint y: 348, endPoint x: 926, endPoint y: 354, distance: 8.6
click at [932, 348] on p "Prix fixe garanti" at bounding box center [894, 348] width 91 height 17
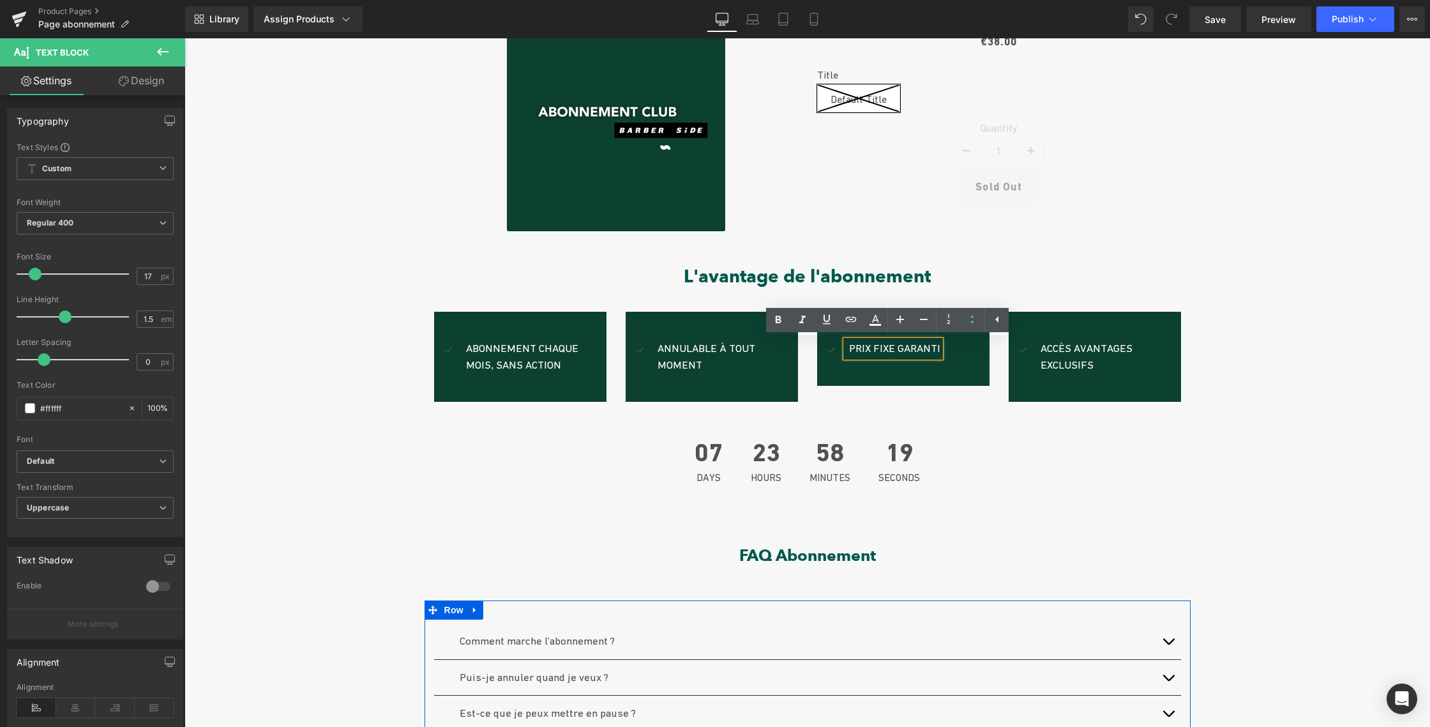
click at [920, 350] on p "Prix fixe garanti" at bounding box center [894, 348] width 91 height 17
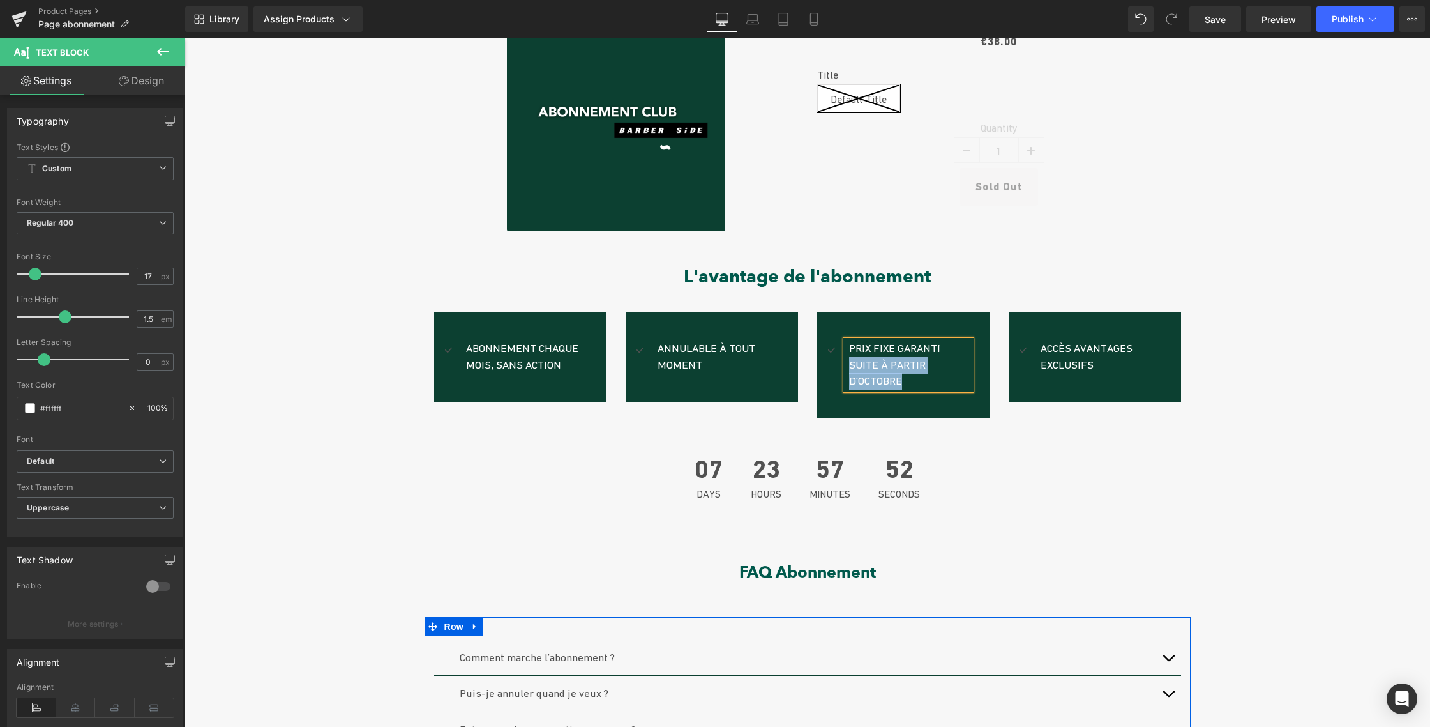
drag, startPoint x: 939, startPoint y: 348, endPoint x: 958, endPoint y: 361, distance: 23.0
click at [958, 361] on p "Prix fixe garanti suite à partir d'octobre" at bounding box center [910, 364] width 122 height 49
click at [442, 347] on span "Icon" at bounding box center [448, 351] width 20 height 15
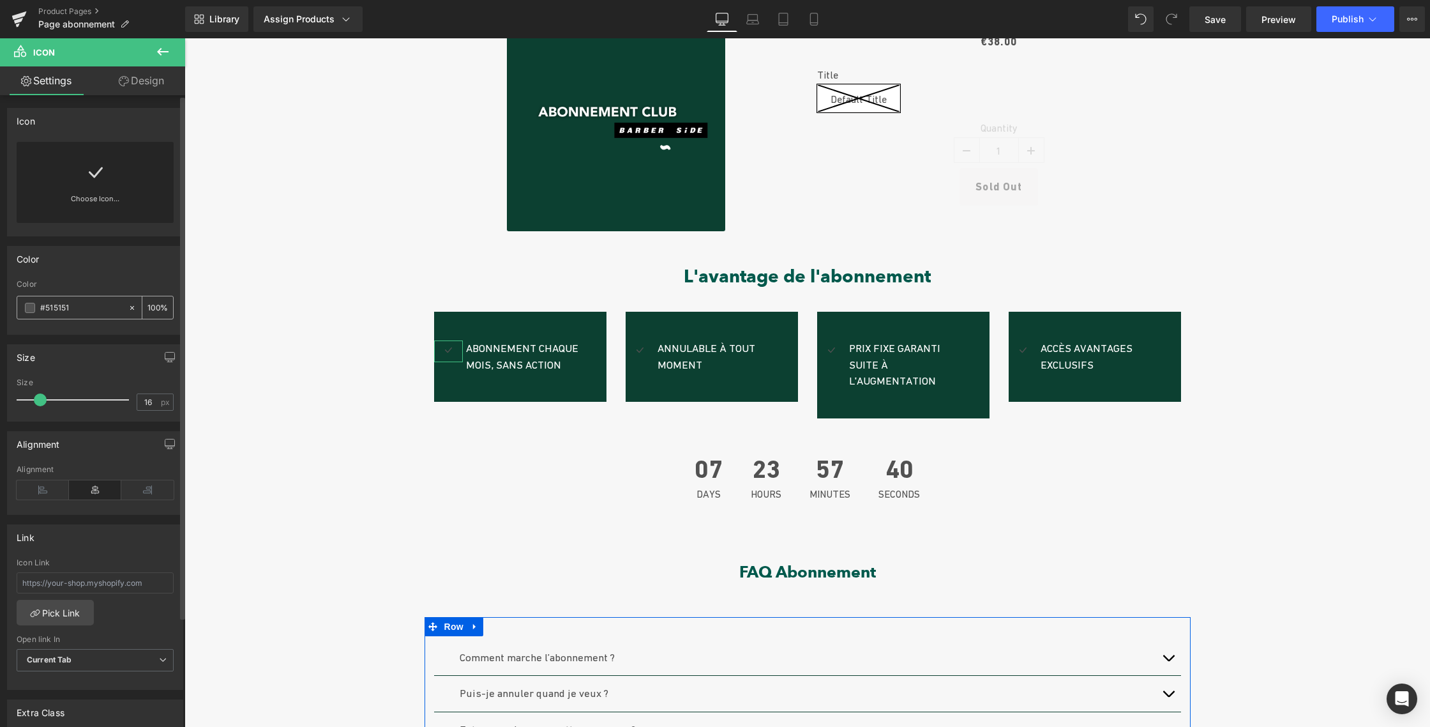
click at [47, 306] on input "#515151" at bounding box center [81, 308] width 82 height 14
click at [72, 307] on input "#515151" at bounding box center [81, 308] width 82 height 14
drag, startPoint x: 72, startPoint y: 307, endPoint x: 34, endPoint y: 306, distance: 37.7
click at [34, 306] on div "#515151" at bounding box center [72, 307] width 110 height 22
paste input "83a1aa"
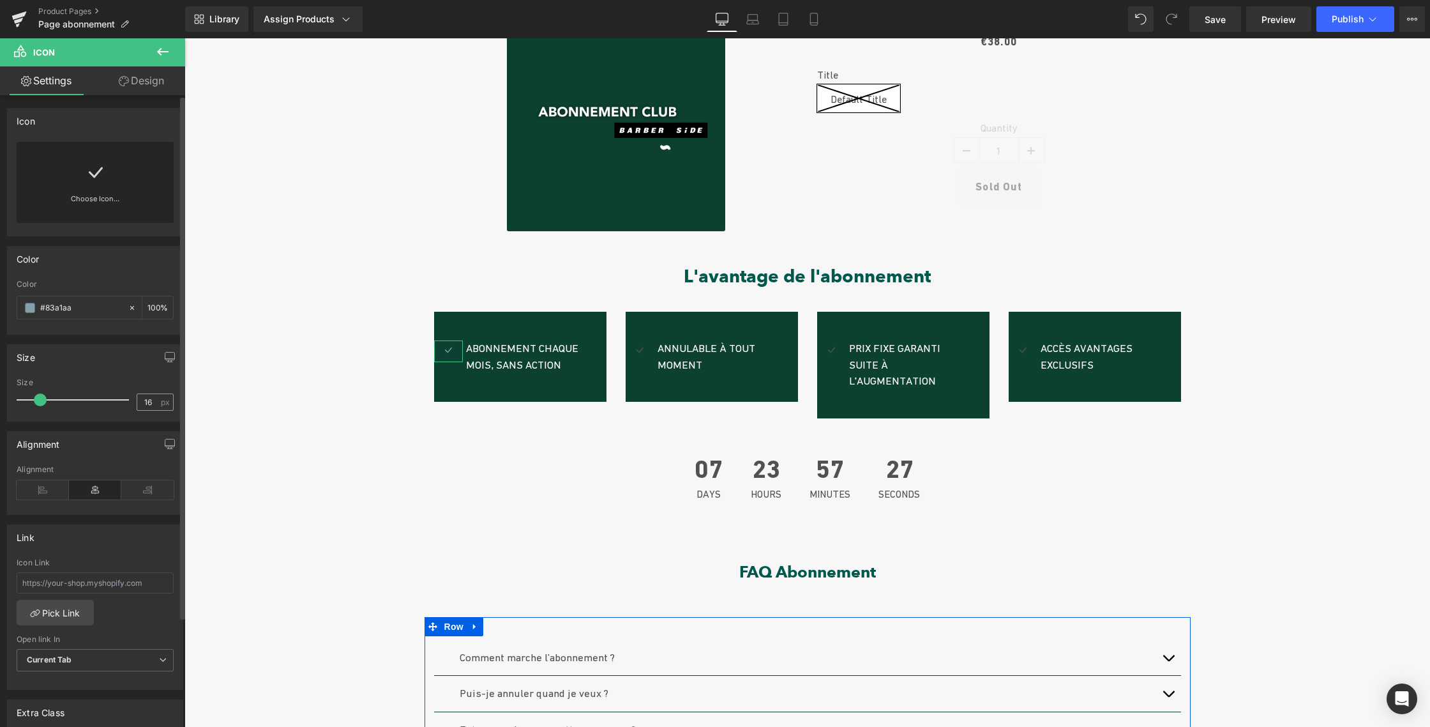
type input "#83a1aa"
click at [147, 402] on input "16" at bounding box center [148, 402] width 22 height 16
click at [137, 401] on input "16" at bounding box center [148, 402] width 22 height 16
type input "25"
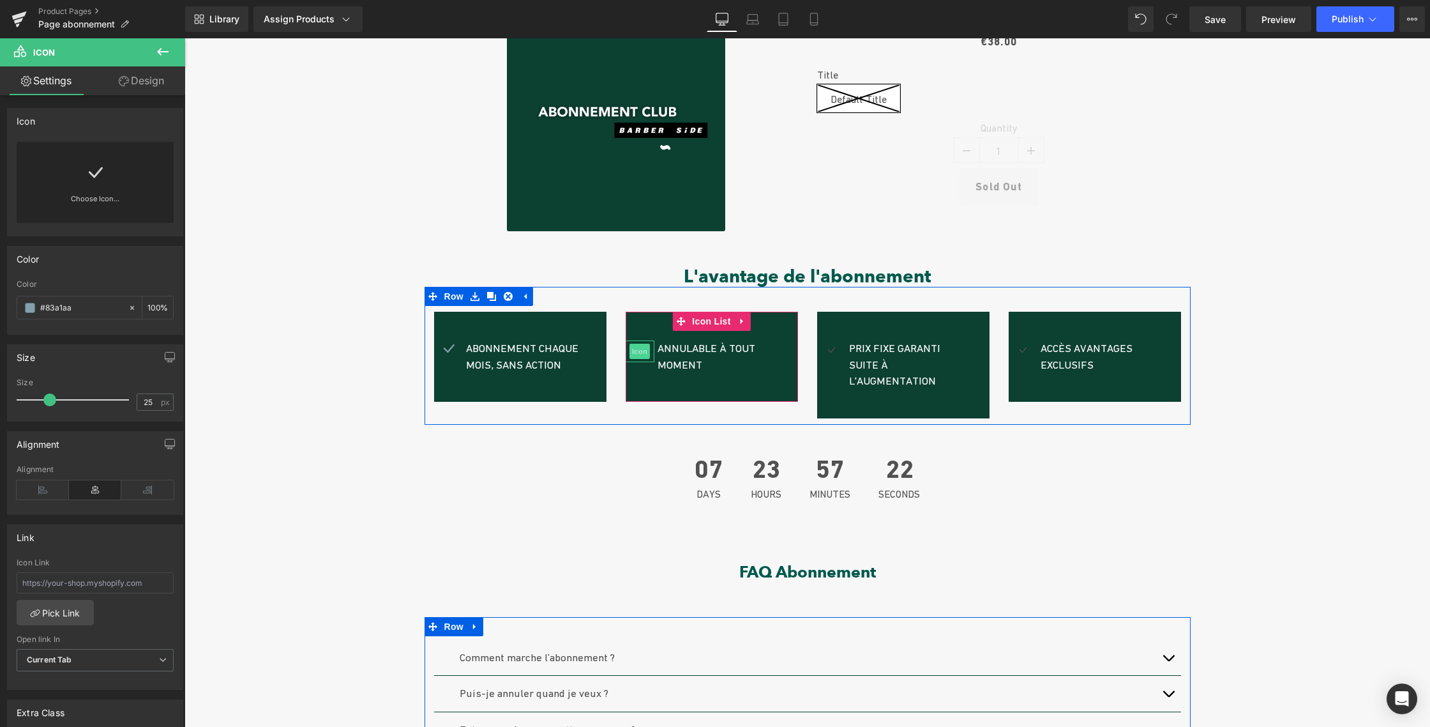
click at [637, 353] on span "Icon" at bounding box center [640, 351] width 20 height 15
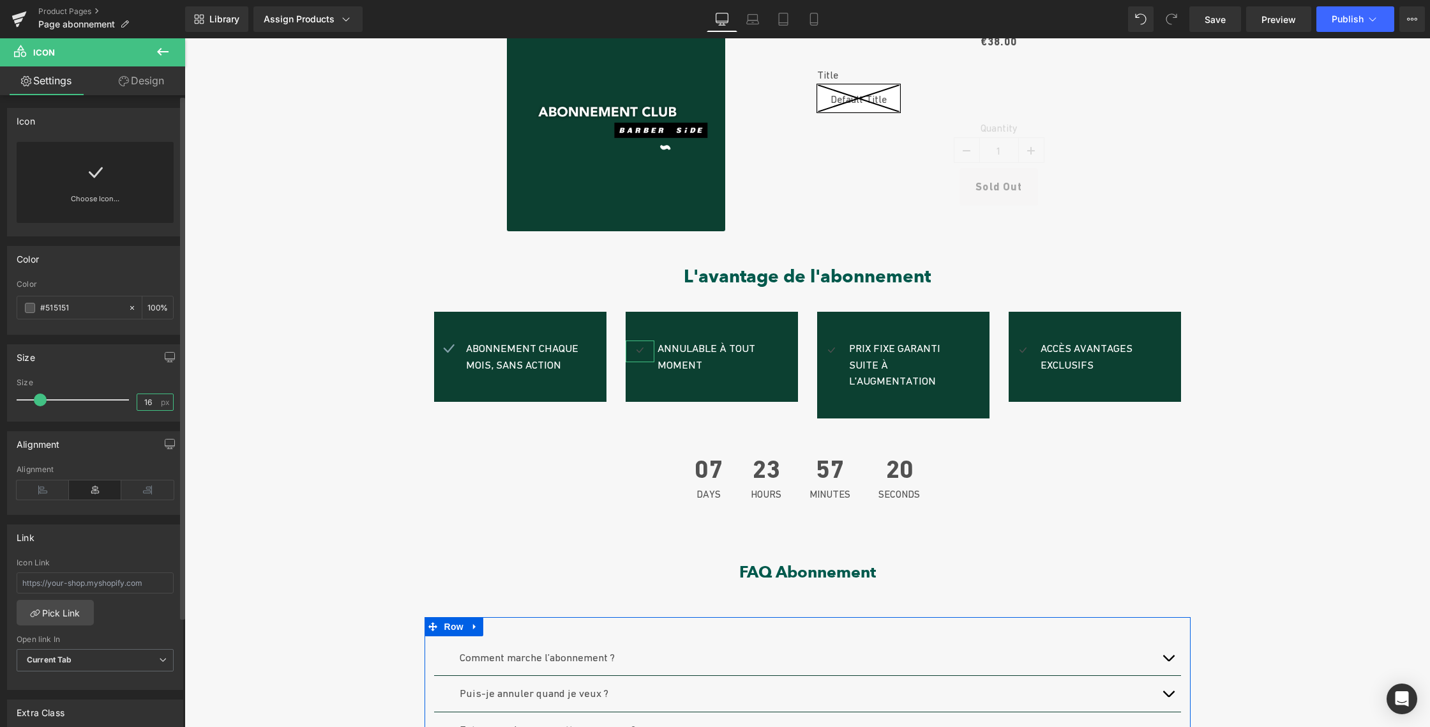
drag, startPoint x: 144, startPoint y: 403, endPoint x: 132, endPoint y: 403, distance: 12.1
click at [137, 403] on input "16" at bounding box center [148, 402] width 22 height 16
drag, startPoint x: 148, startPoint y: 401, endPoint x: 135, endPoint y: 403, distance: 12.9
click at [137, 400] on input "16" at bounding box center [148, 402] width 22 height 16
type input "25"
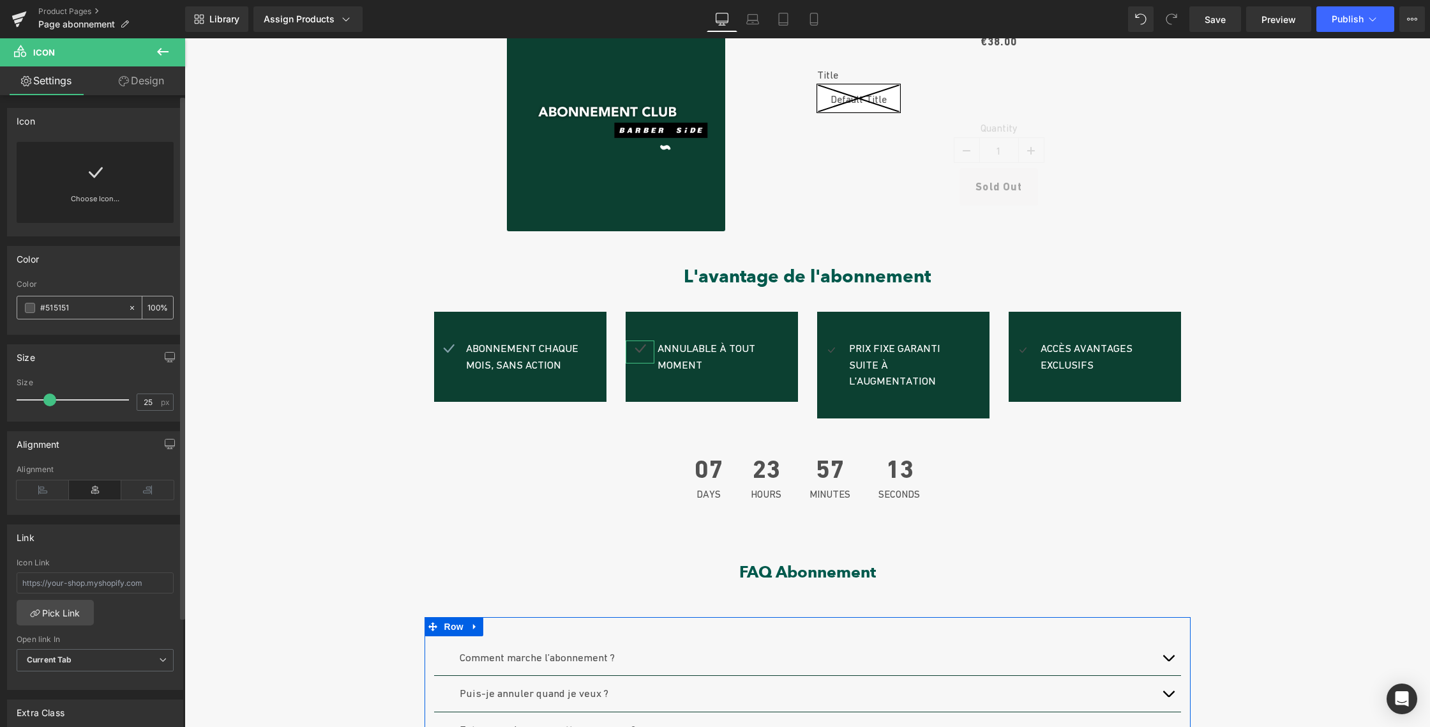
drag, startPoint x: 75, startPoint y: 306, endPoint x: 31, endPoint y: 303, distance: 44.8
click at [31, 303] on div "#515151" at bounding box center [72, 307] width 110 height 22
paste input "83a1aa"
type input "#83a1aa"
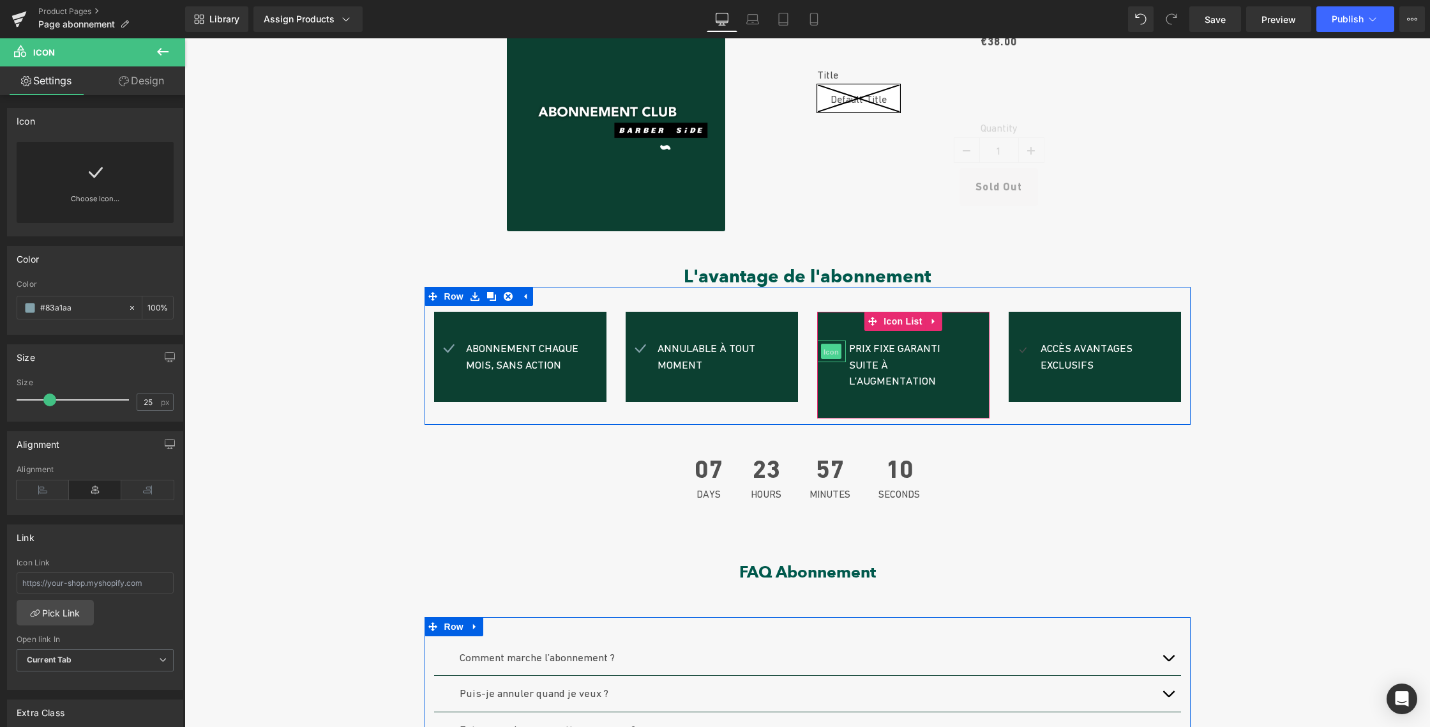
click at [828, 350] on span "Icon" at bounding box center [831, 351] width 20 height 15
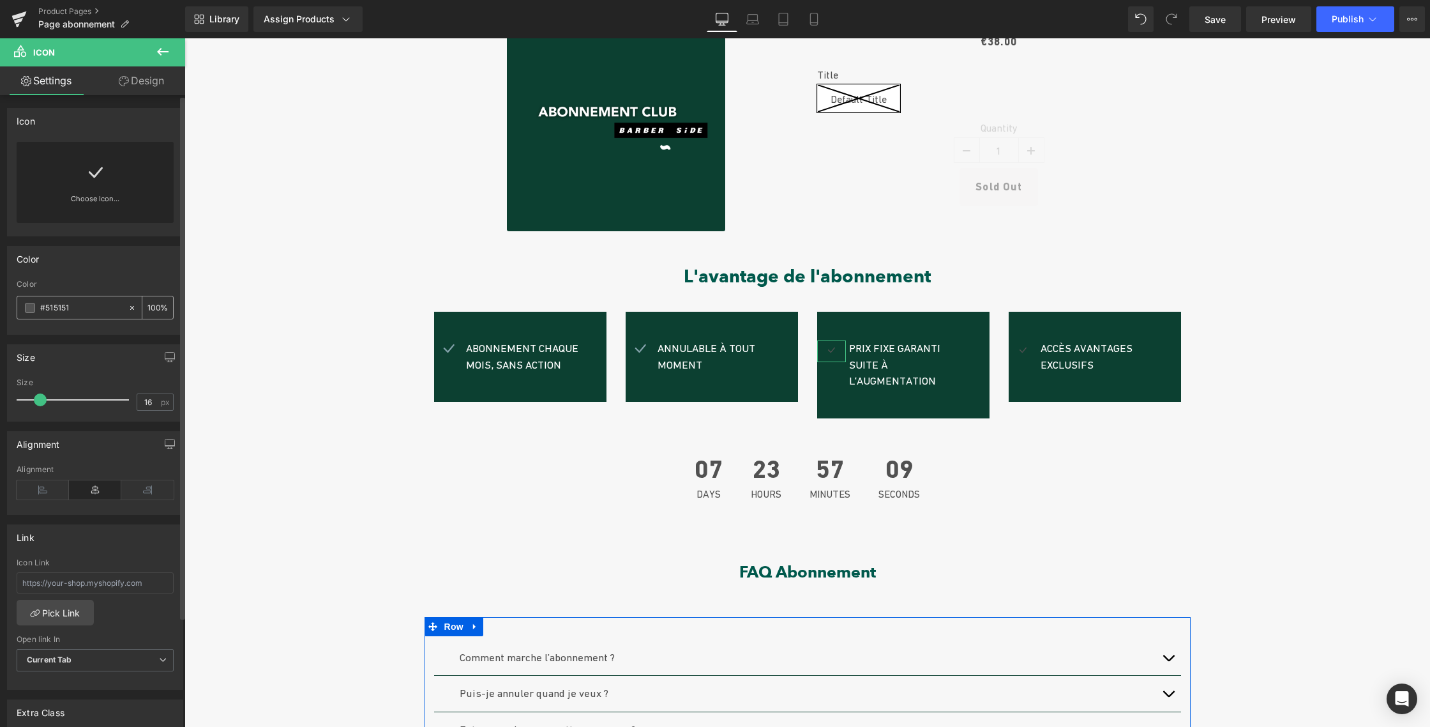
drag, startPoint x: 77, startPoint y: 309, endPoint x: 32, endPoint y: 308, distance: 44.7
click at [32, 308] on div "#515151" at bounding box center [72, 307] width 110 height 22
paste input "83a1aa"
type input "#83a1aa"
drag, startPoint x: 137, startPoint y: 400, endPoint x: 129, endPoint y: 400, distance: 8.3
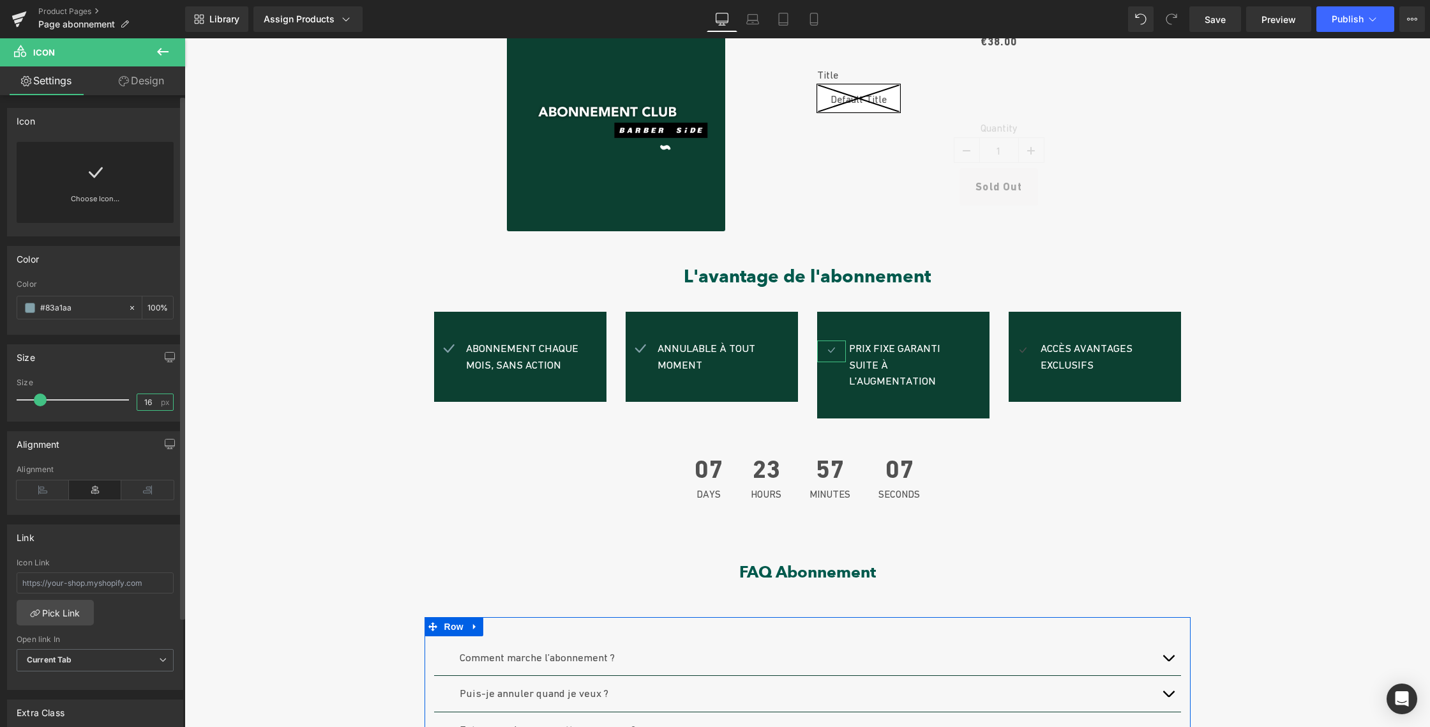
click at [129, 400] on div "Size 16 px" at bounding box center [95, 399] width 157 height 43
type input "25"
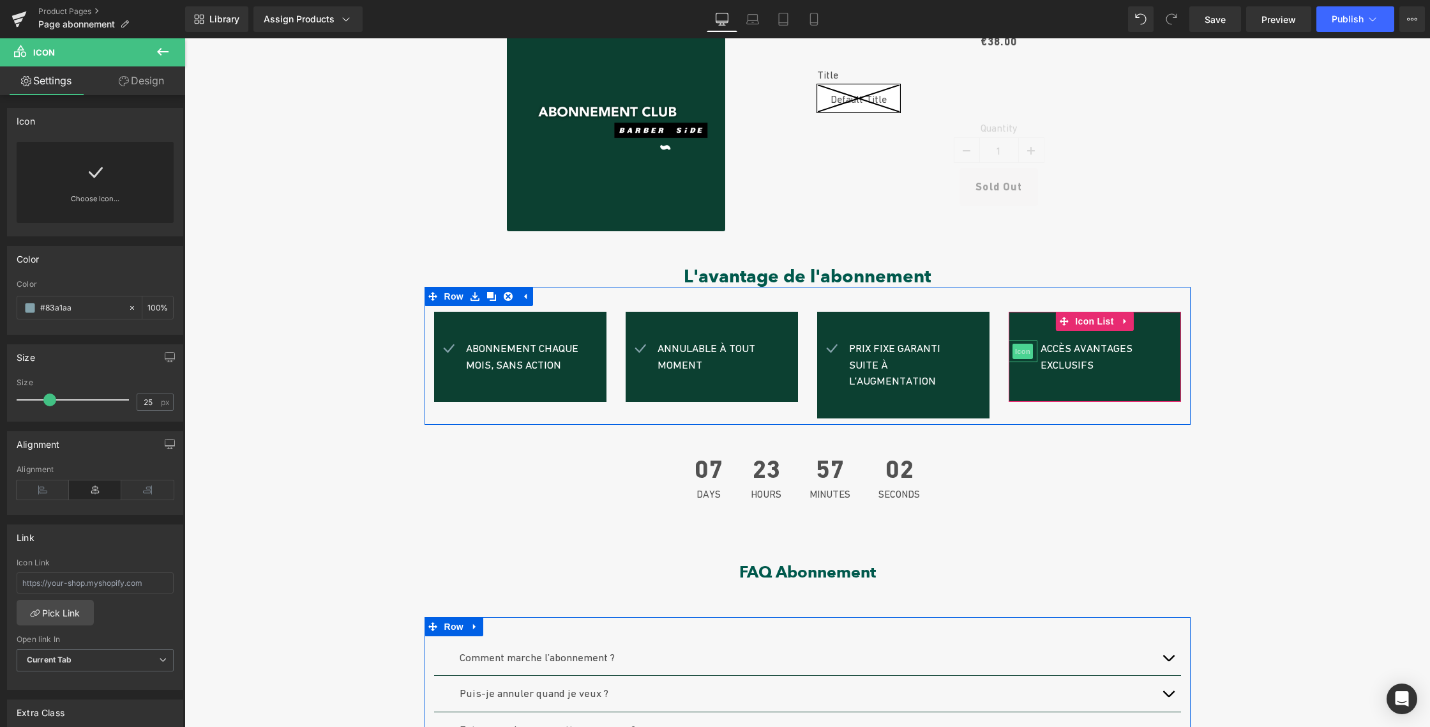
click at [1024, 349] on span "Icon" at bounding box center [1023, 351] width 20 height 15
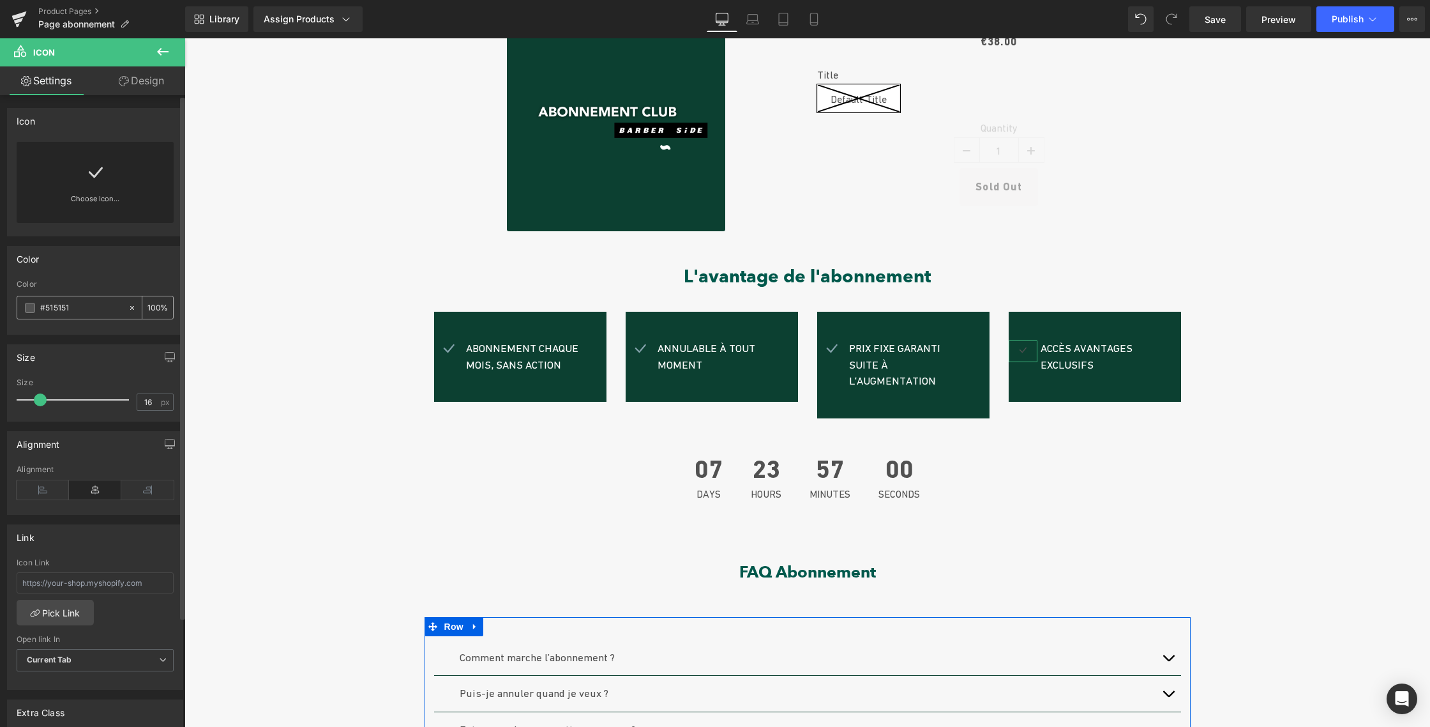
drag, startPoint x: 78, startPoint y: 307, endPoint x: 38, endPoint y: 305, distance: 40.3
click at [38, 305] on div "#515151" at bounding box center [72, 307] width 110 height 22
paste input "83a1aa"
type input "#83a1aa"
click at [137, 398] on input "16" at bounding box center [148, 402] width 22 height 16
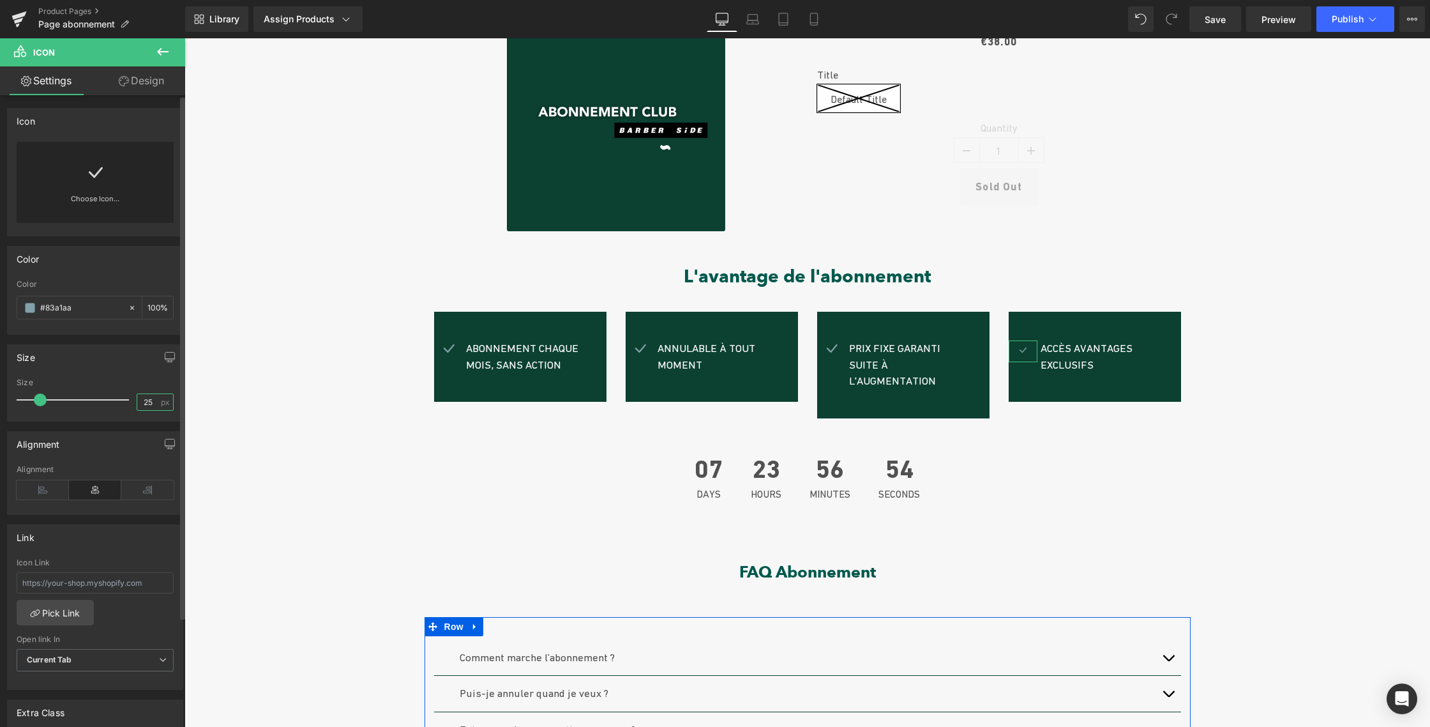
type input "25"
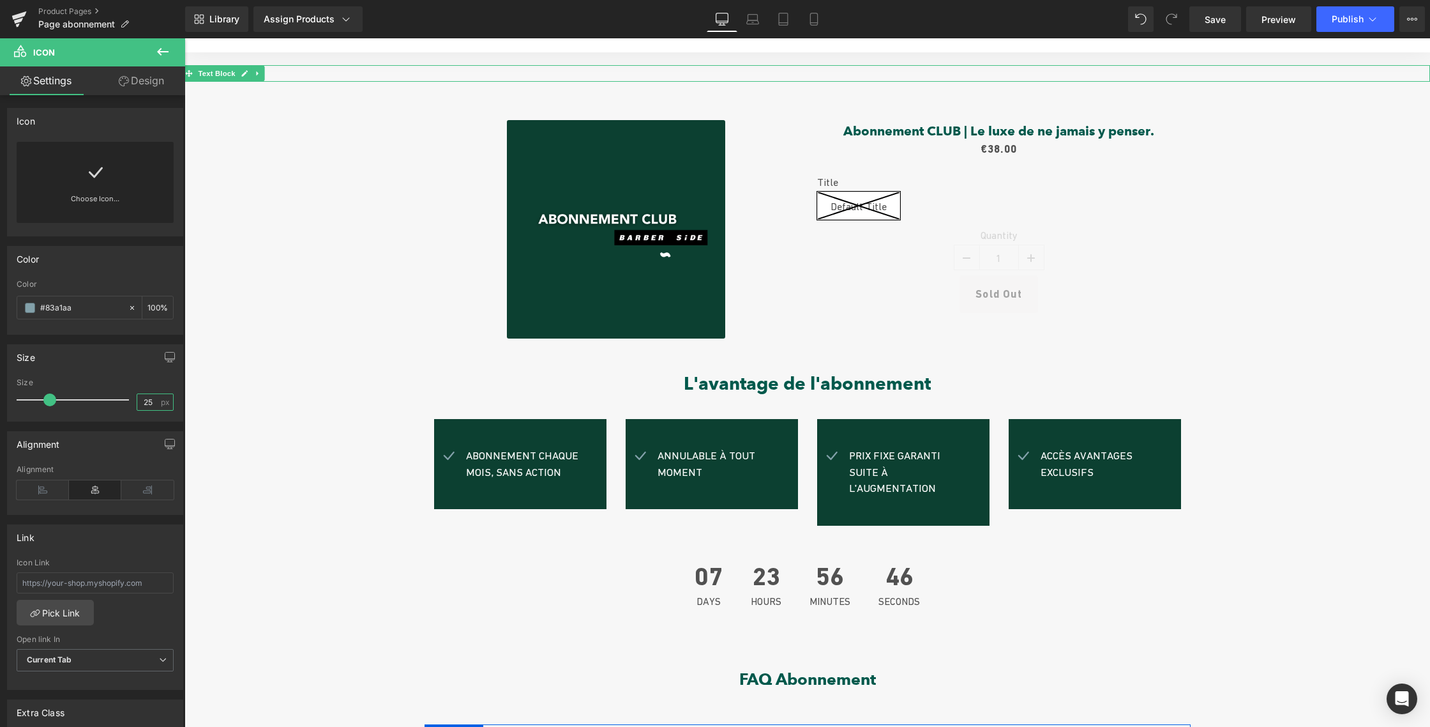
scroll to position [0, 0]
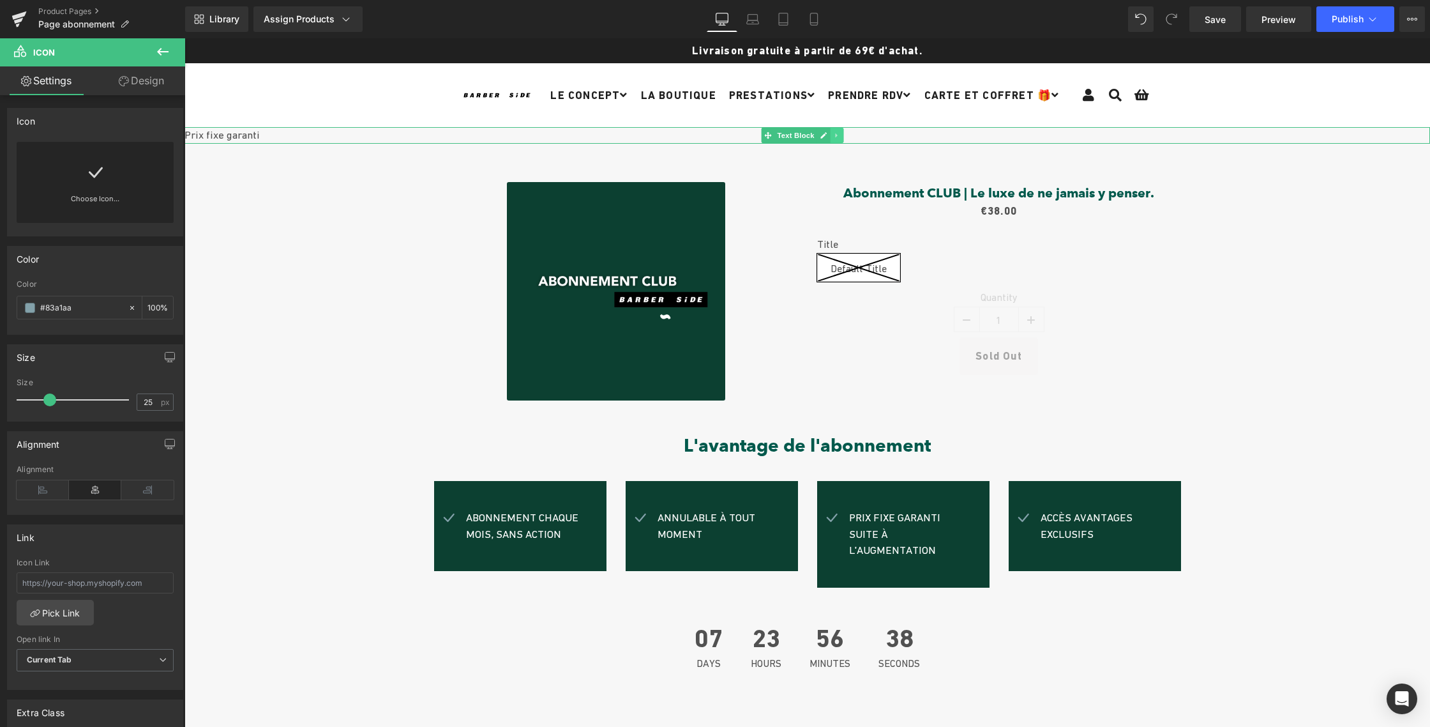
click at [835, 135] on icon at bounding box center [836, 135] width 2 height 4
click at [841, 135] on icon at bounding box center [843, 135] width 7 height 7
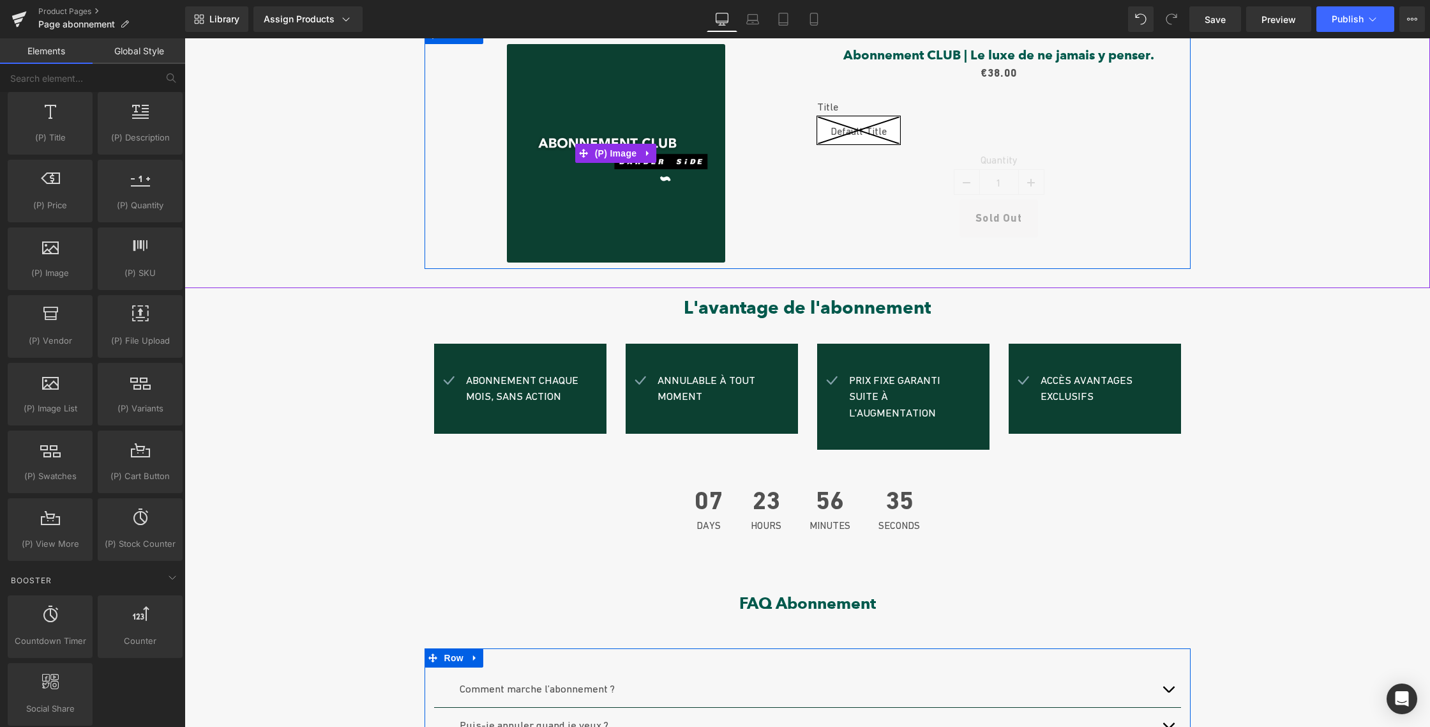
scroll to position [124, 0]
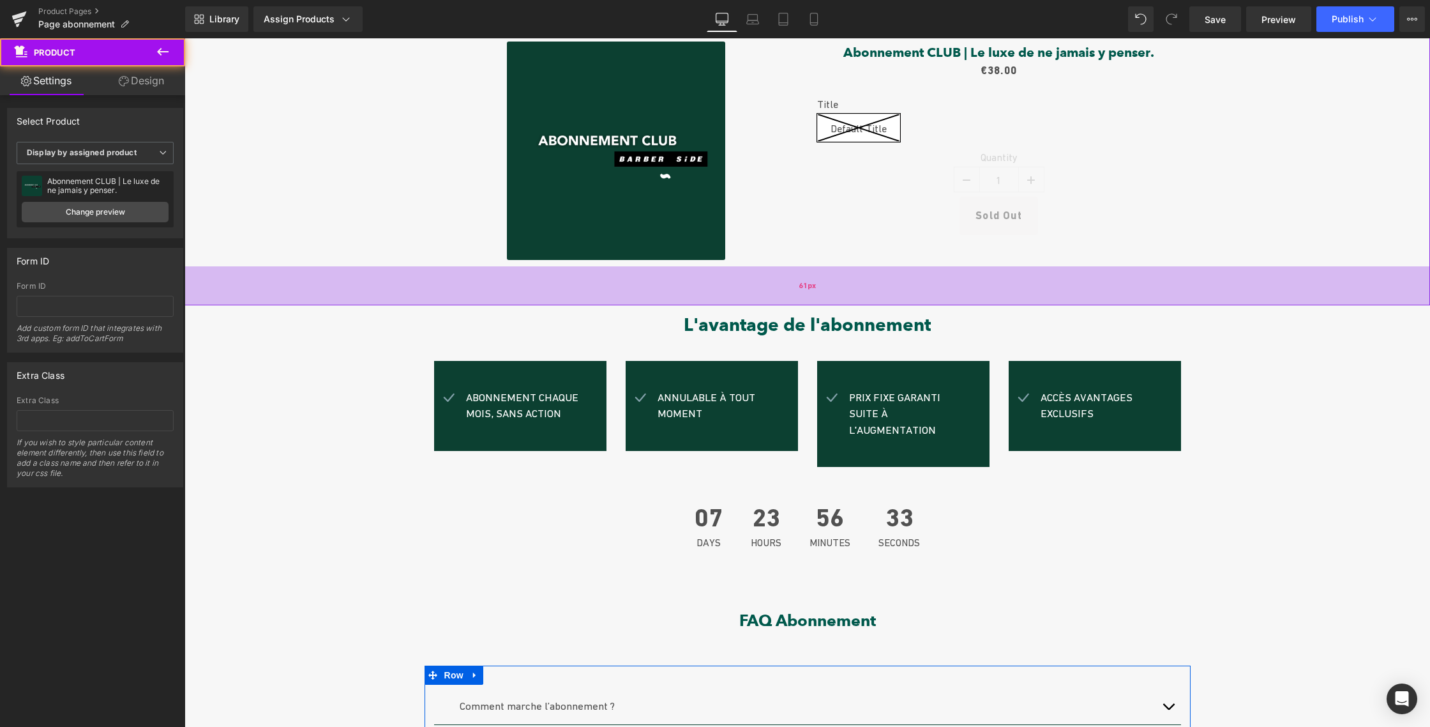
drag, startPoint x: 714, startPoint y: 293, endPoint x: 713, endPoint y: 305, distance: 11.5
click at [713, 304] on div "61px" at bounding box center [808, 285] width 1246 height 39
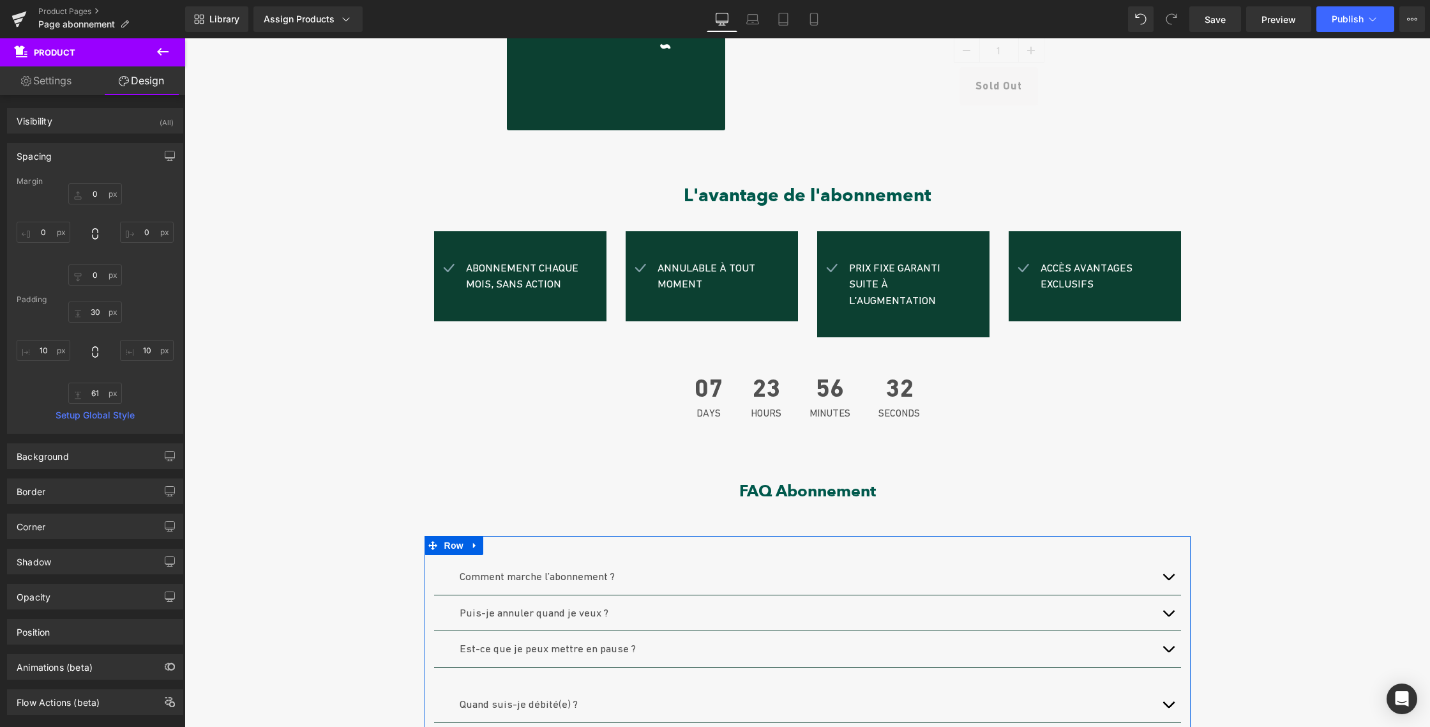
scroll to position [303, 0]
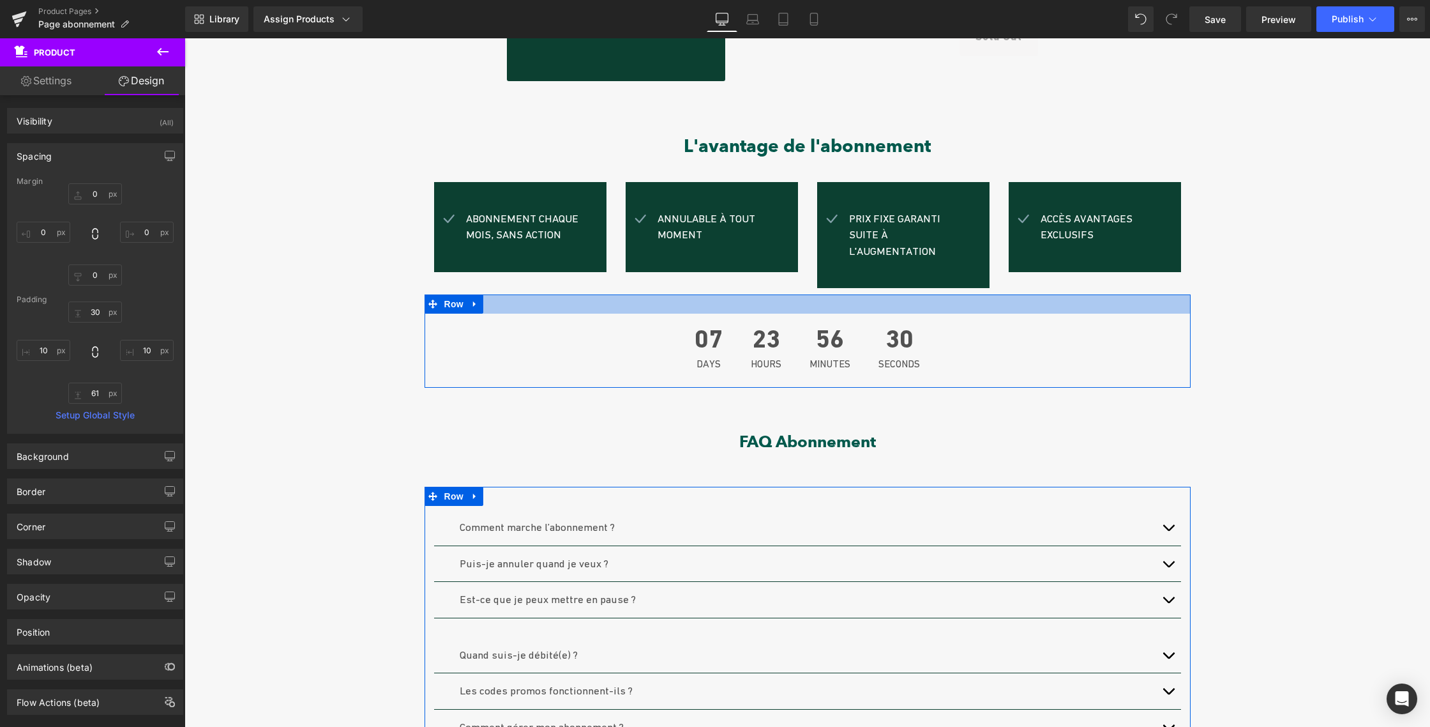
click at [739, 294] on div at bounding box center [808, 303] width 766 height 19
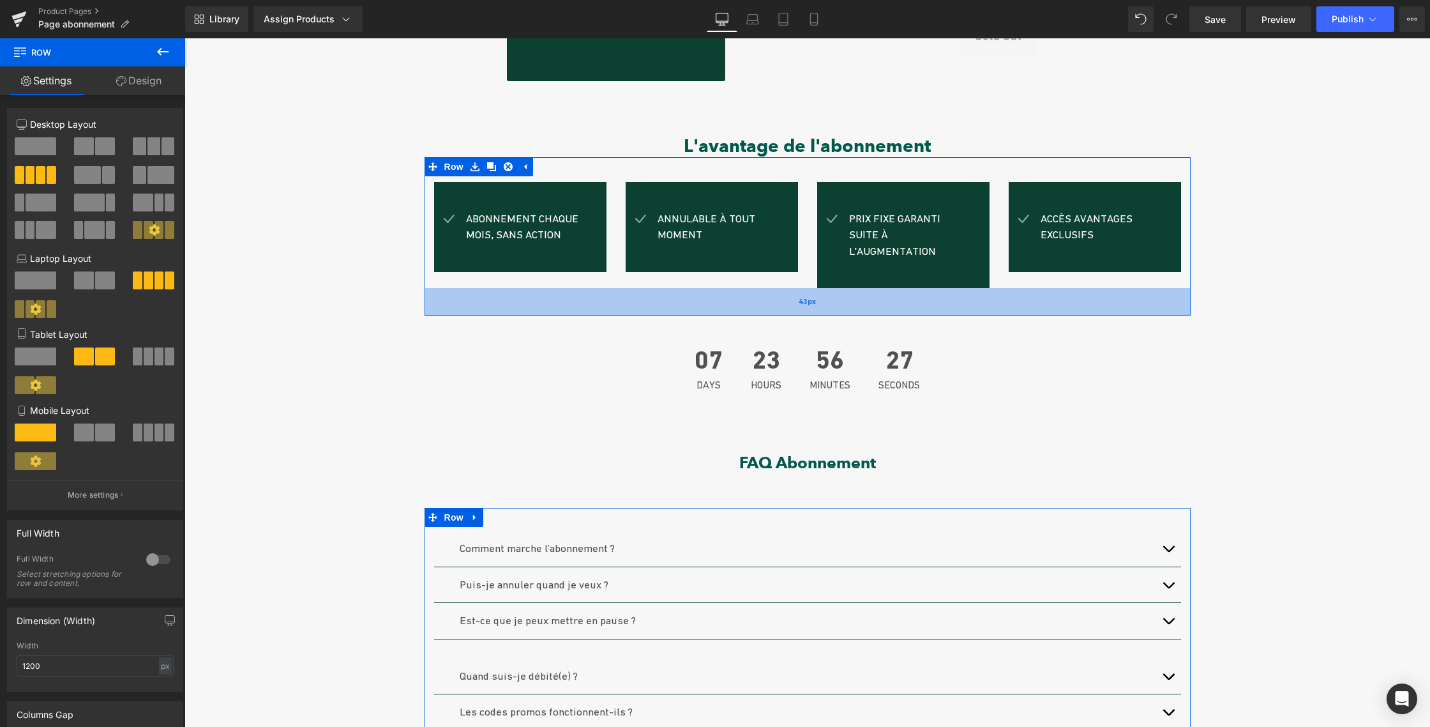
drag, startPoint x: 739, startPoint y: 275, endPoint x: 734, endPoint y: 296, distance: 21.7
click at [734, 296] on div "43px" at bounding box center [808, 301] width 766 height 27
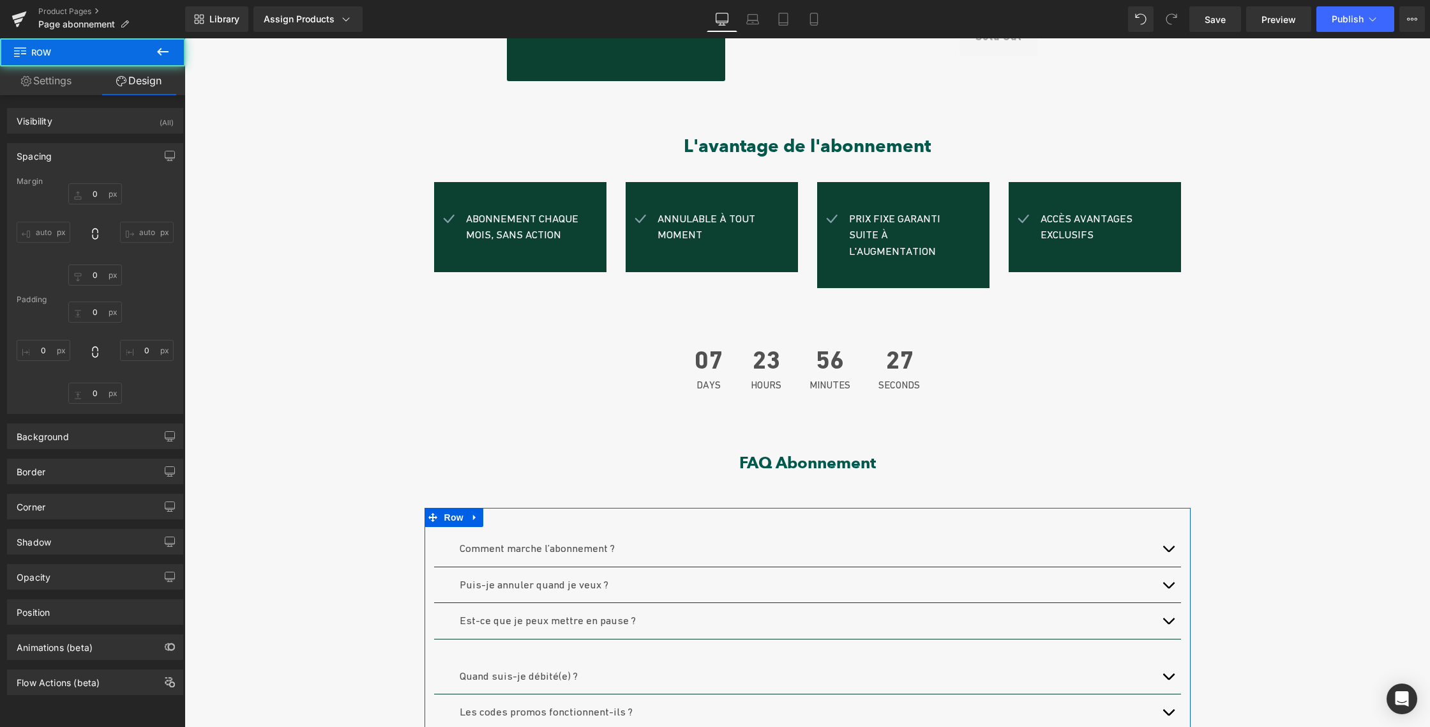
type input "0"
type input "39"
type input "0"
type input "43"
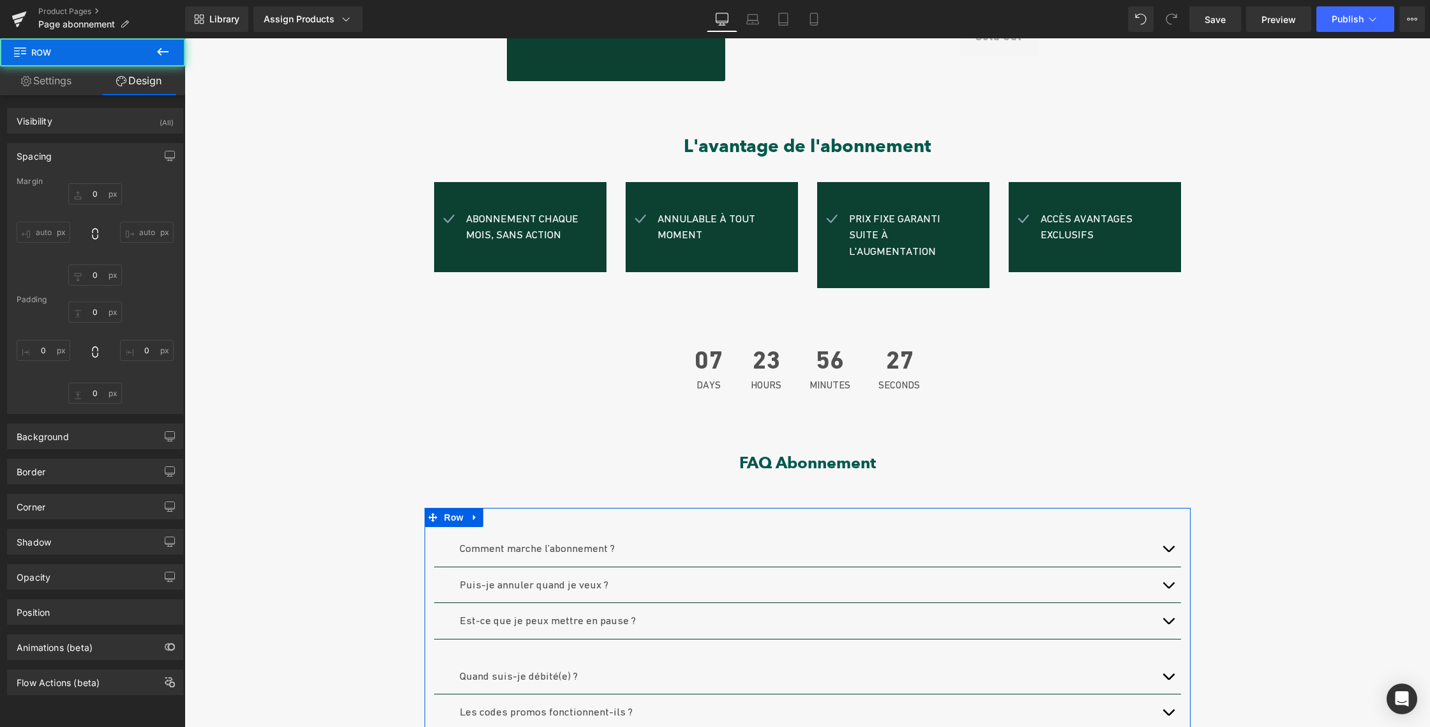
type input "0"
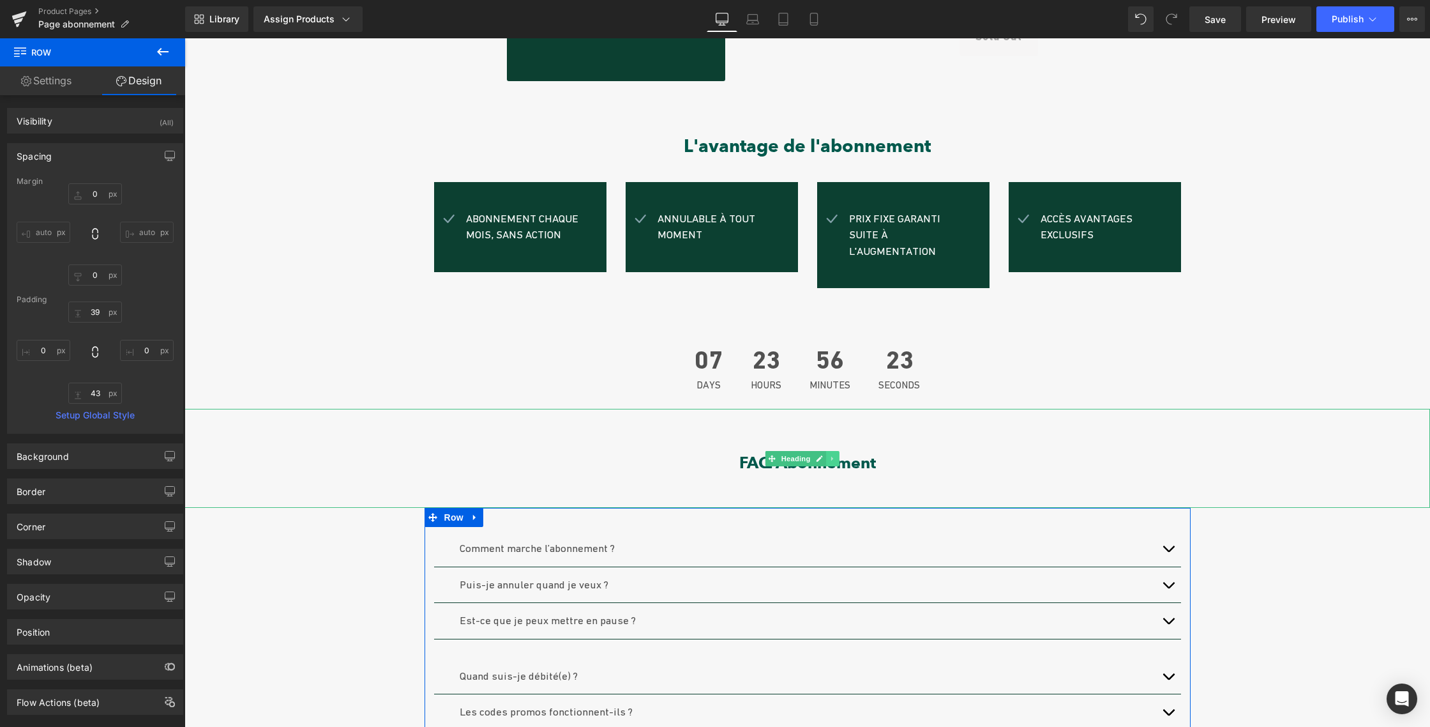
click at [833, 455] on icon at bounding box center [832, 459] width 7 height 8
click at [827, 455] on icon at bounding box center [826, 458] width 7 height 7
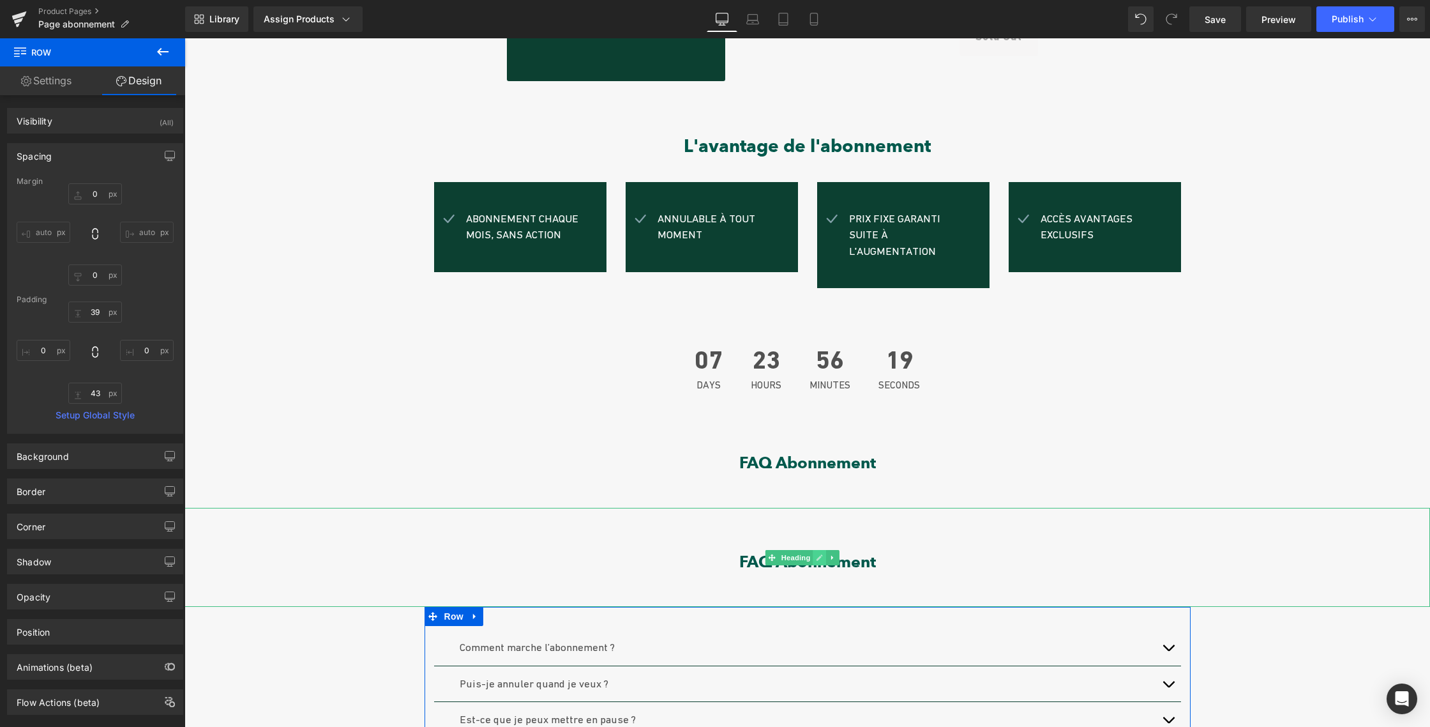
click at [754, 552] on font "FAQ Abonnement" at bounding box center [807, 562] width 137 height 20
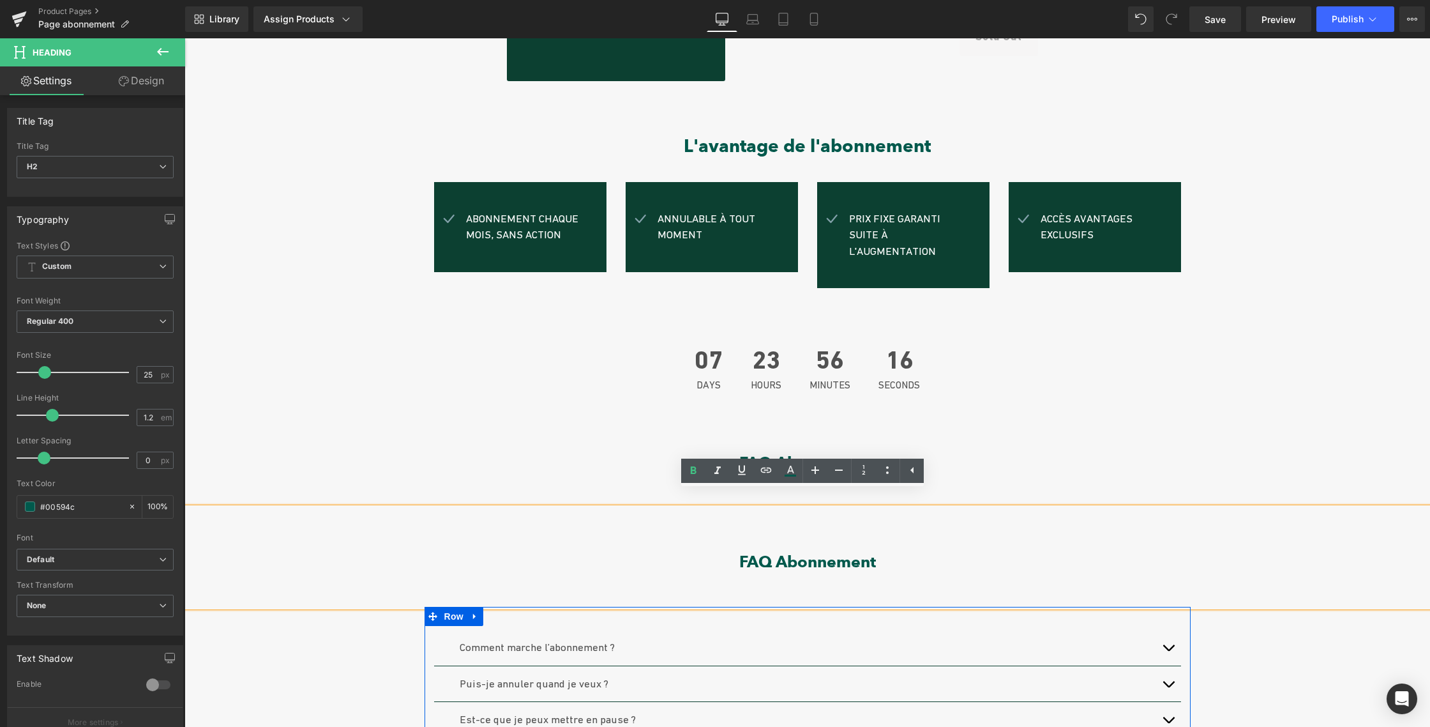
drag, startPoint x: 1011, startPoint y: 389, endPoint x: 935, endPoint y: 454, distance: 100.6
click at [185, 38] on div at bounding box center [185, 38] width 0 height 0
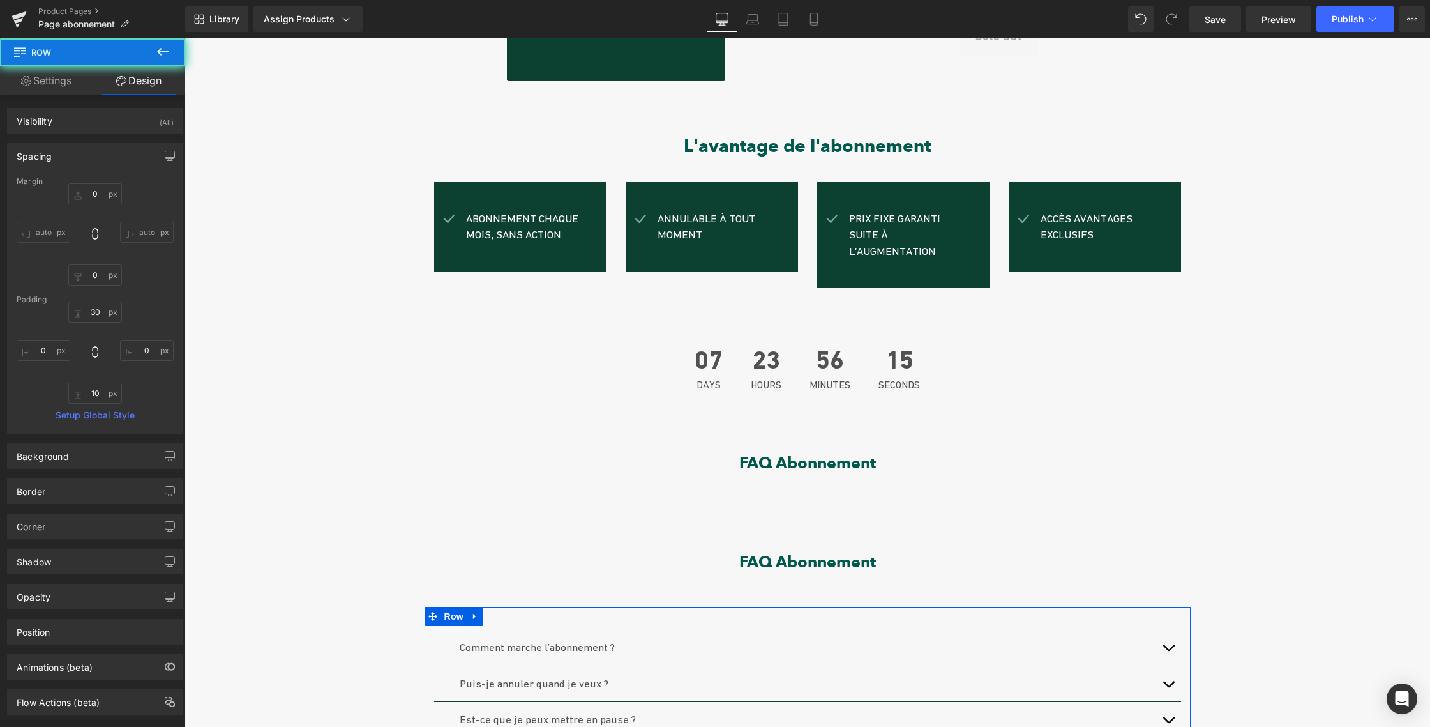
scroll to position [416, 0]
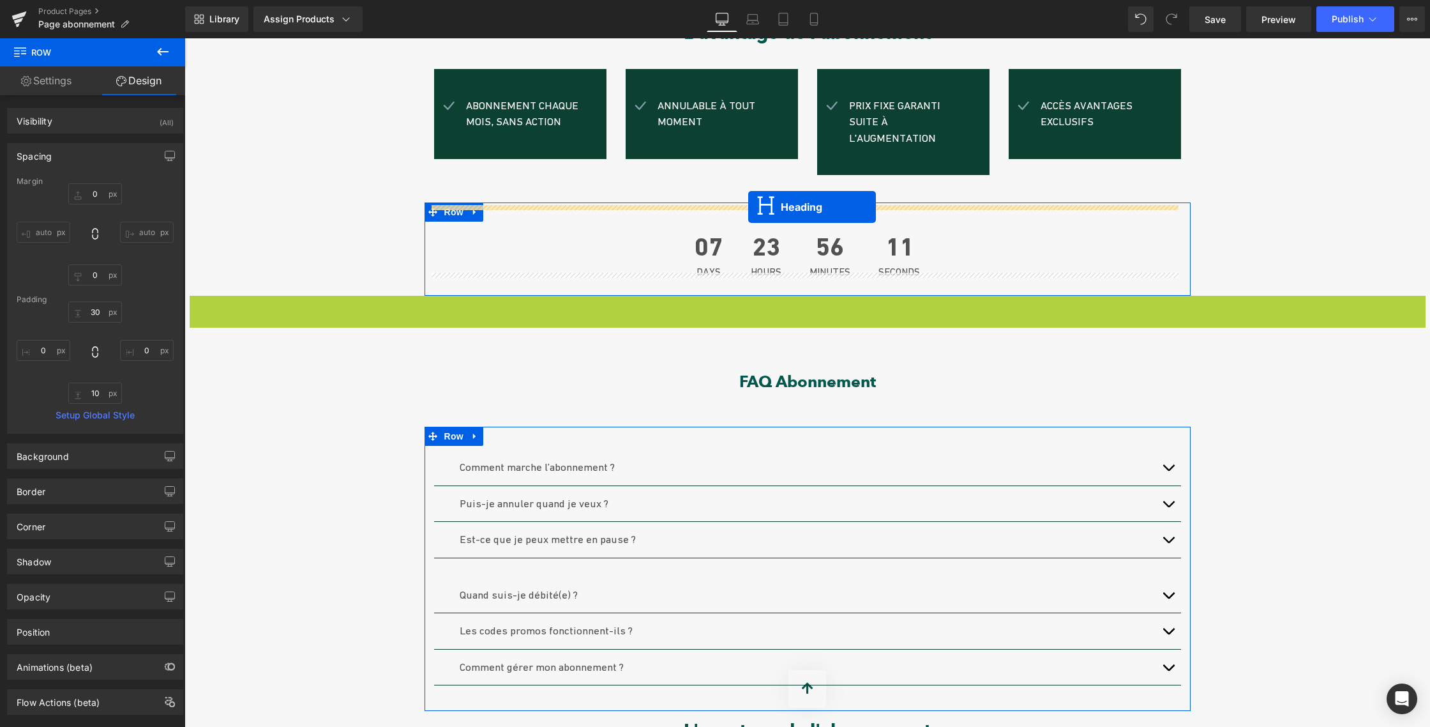
drag, startPoint x: 752, startPoint y: 328, endPoint x: 748, endPoint y: 207, distance: 120.7
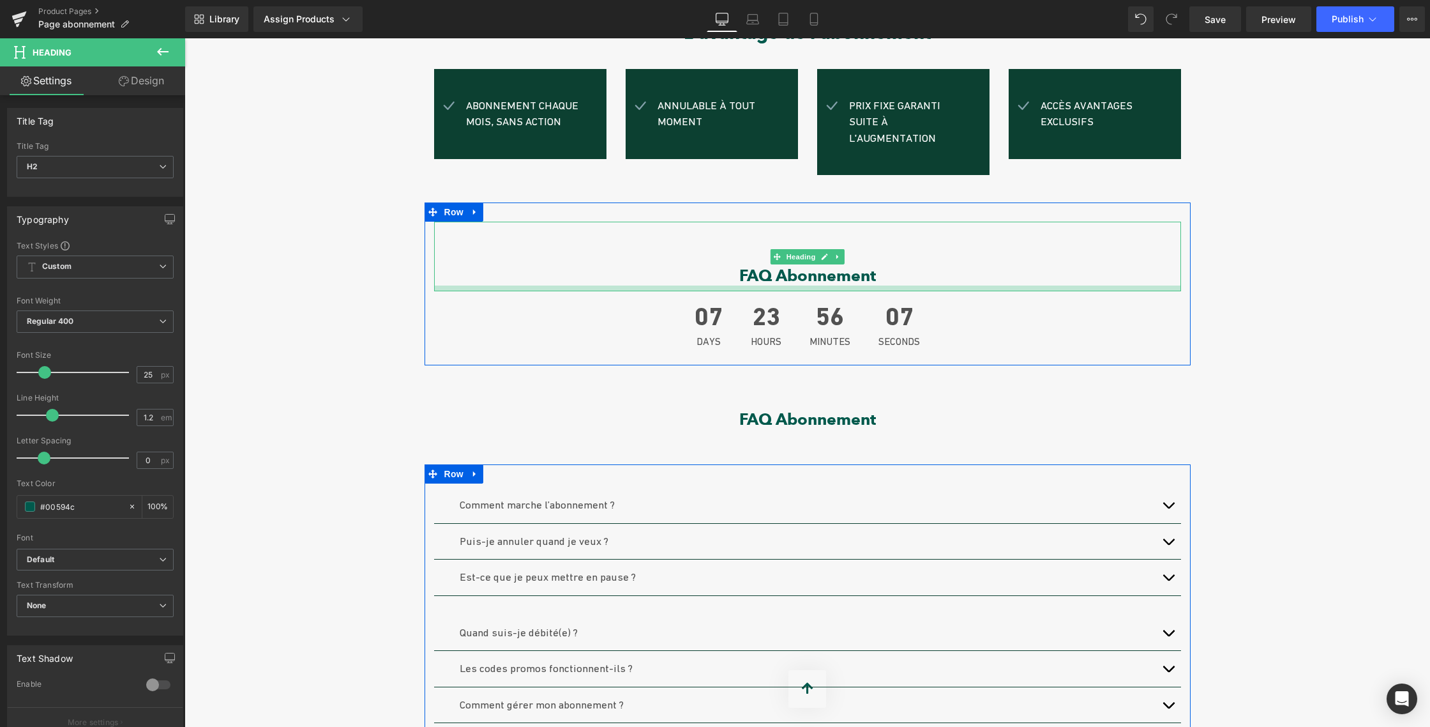
drag, startPoint x: 791, startPoint y: 280, endPoint x: 792, endPoint y: 271, distance: 9.0
click at [792, 285] on div at bounding box center [807, 288] width 747 height 6
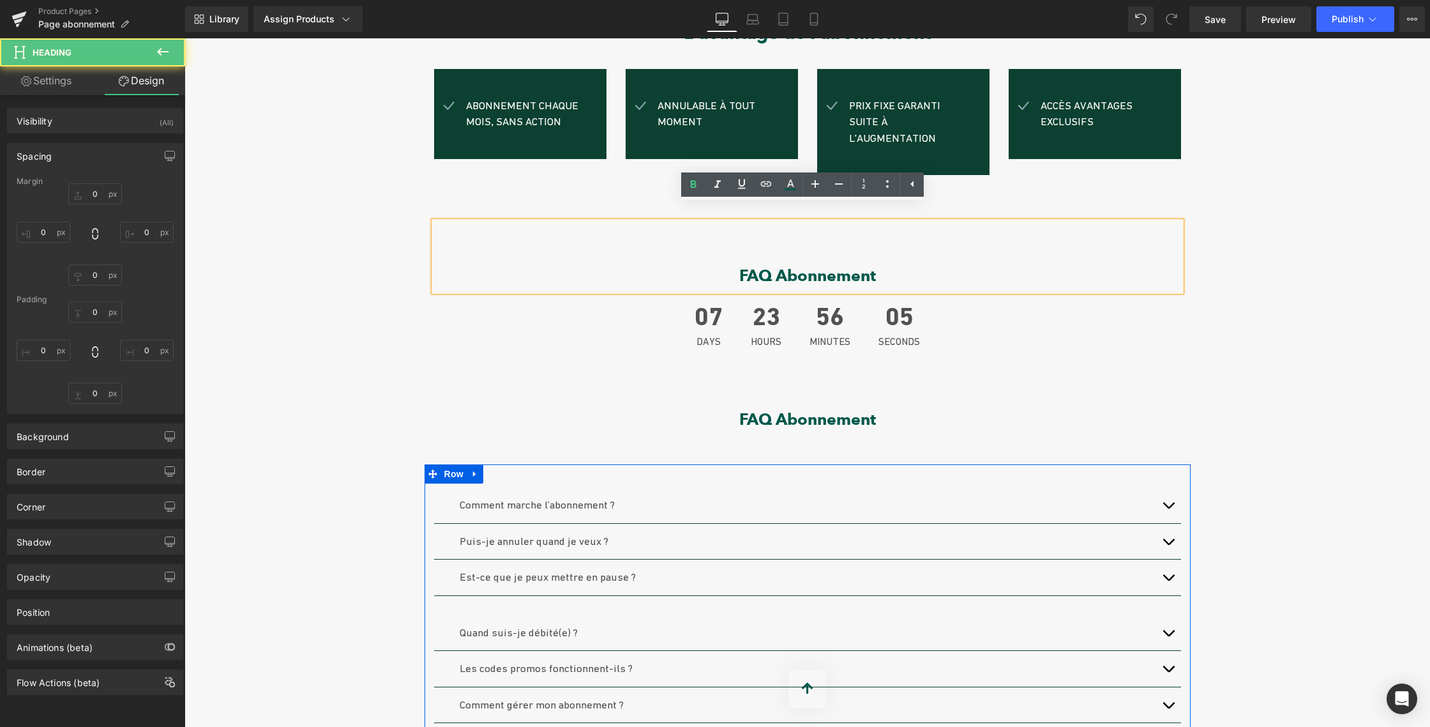
type input "0"
type input "70"
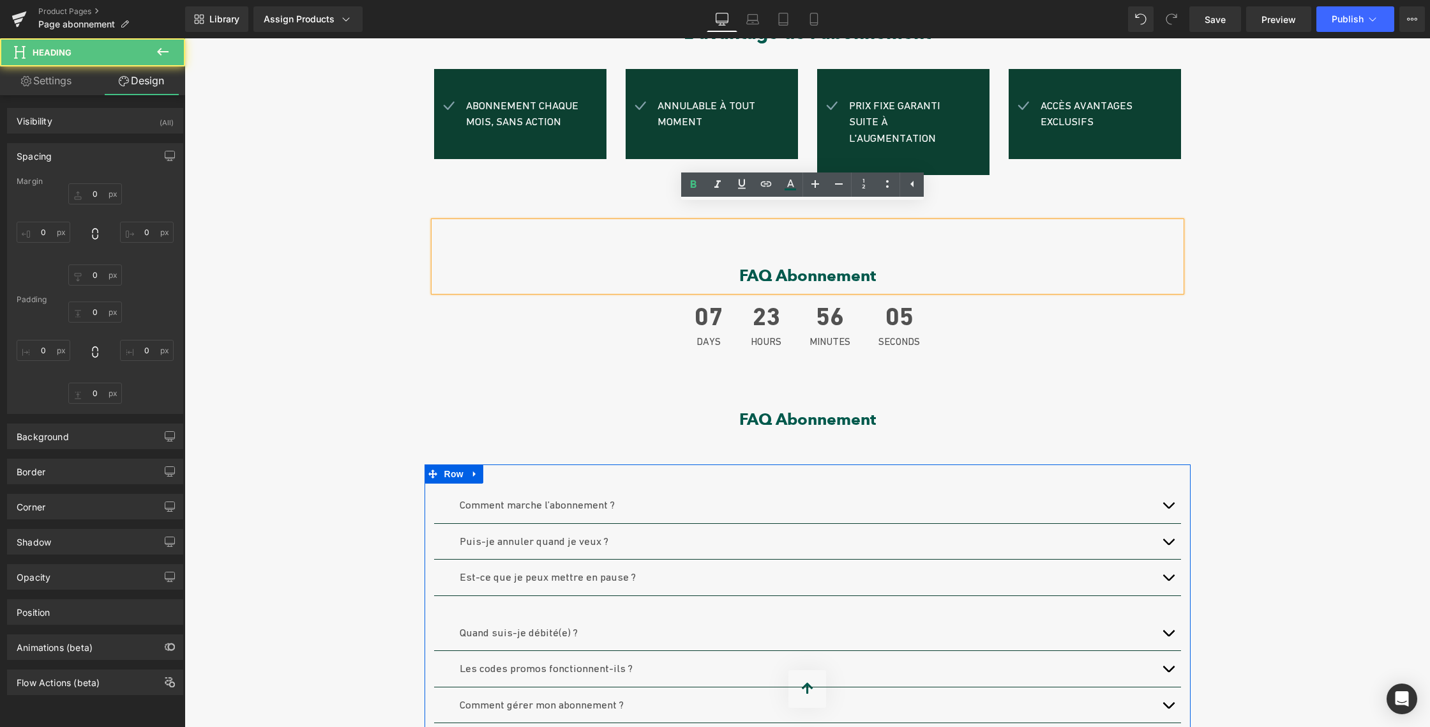
type input "0"
type input "9"
type input "0"
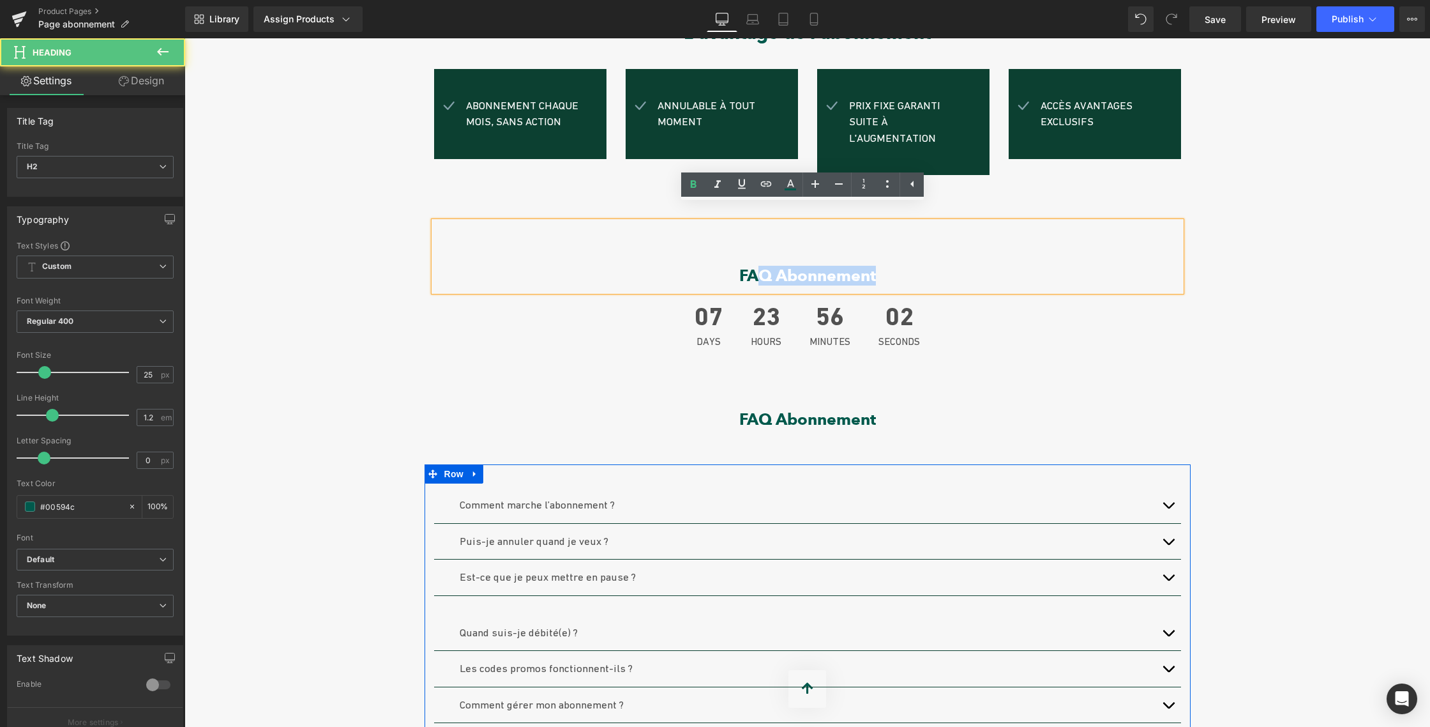
drag, startPoint x: 767, startPoint y: 254, endPoint x: 750, endPoint y: 253, distance: 16.6
click at [750, 266] on h2 "FAQ Abonnement" at bounding box center [807, 275] width 747 height 19
drag, startPoint x: 748, startPoint y: 255, endPoint x: 741, endPoint y: 262, distance: 9.0
click at [748, 266] on font "FAQ Abonnement" at bounding box center [807, 276] width 137 height 20
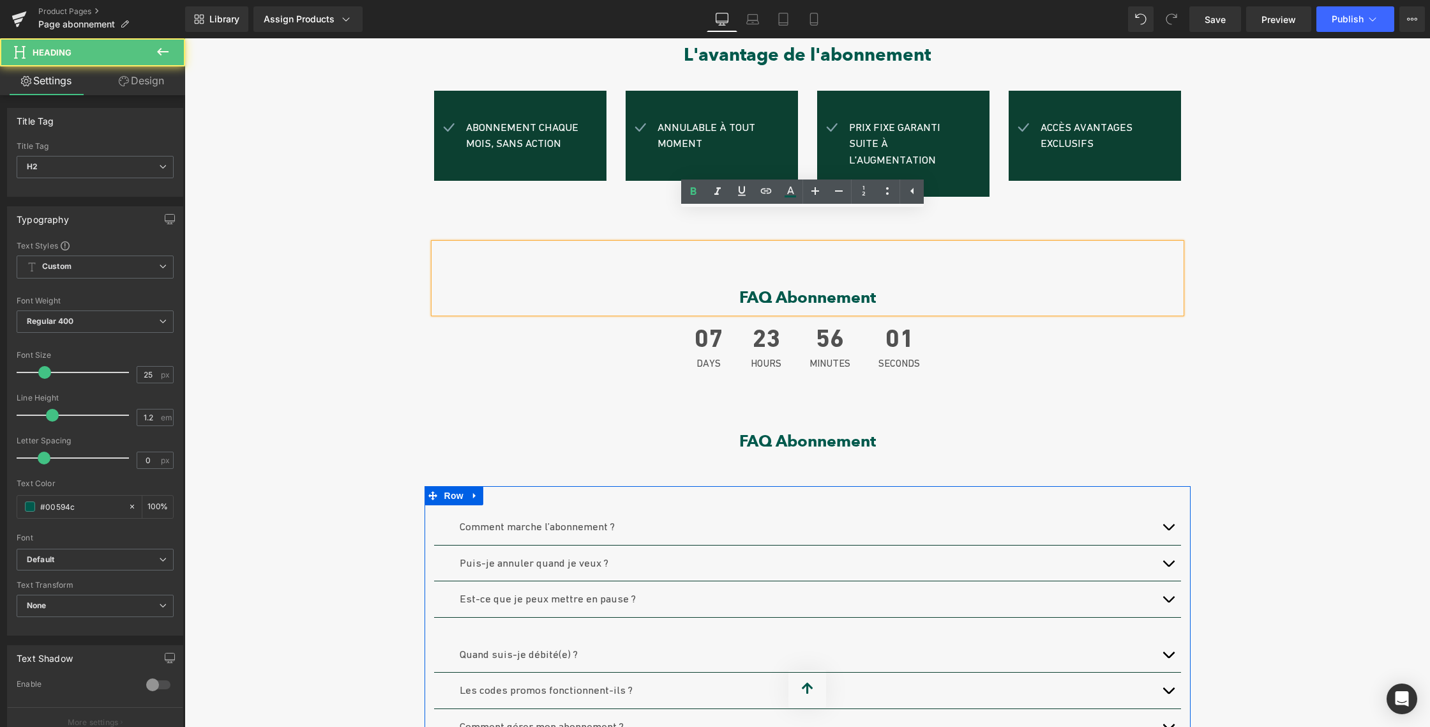
scroll to position [361, 0]
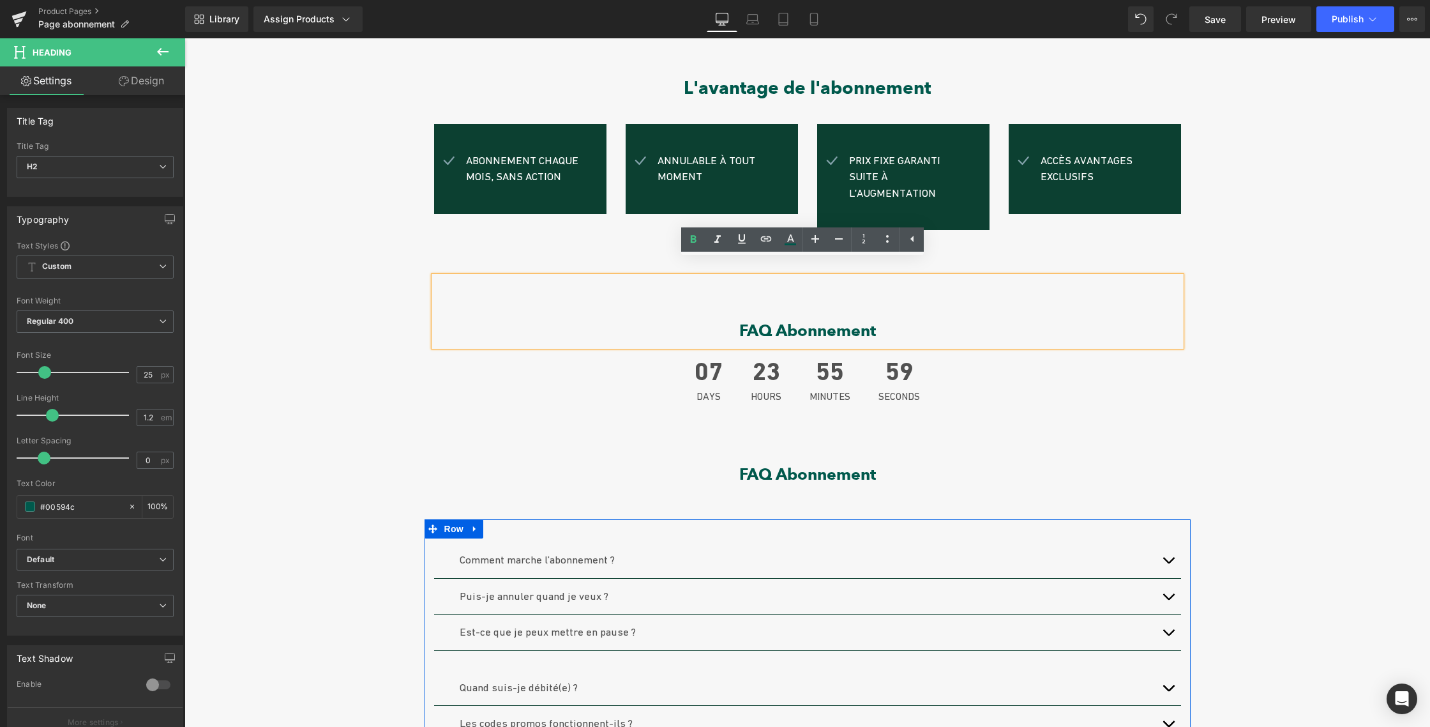
click at [1206, 279] on div "Sale Off (P) Image Abonnement CLUB | Le luxe de ne jamais y penser. (P) Title €…" at bounding box center [808, 531] width 1246 height 1531
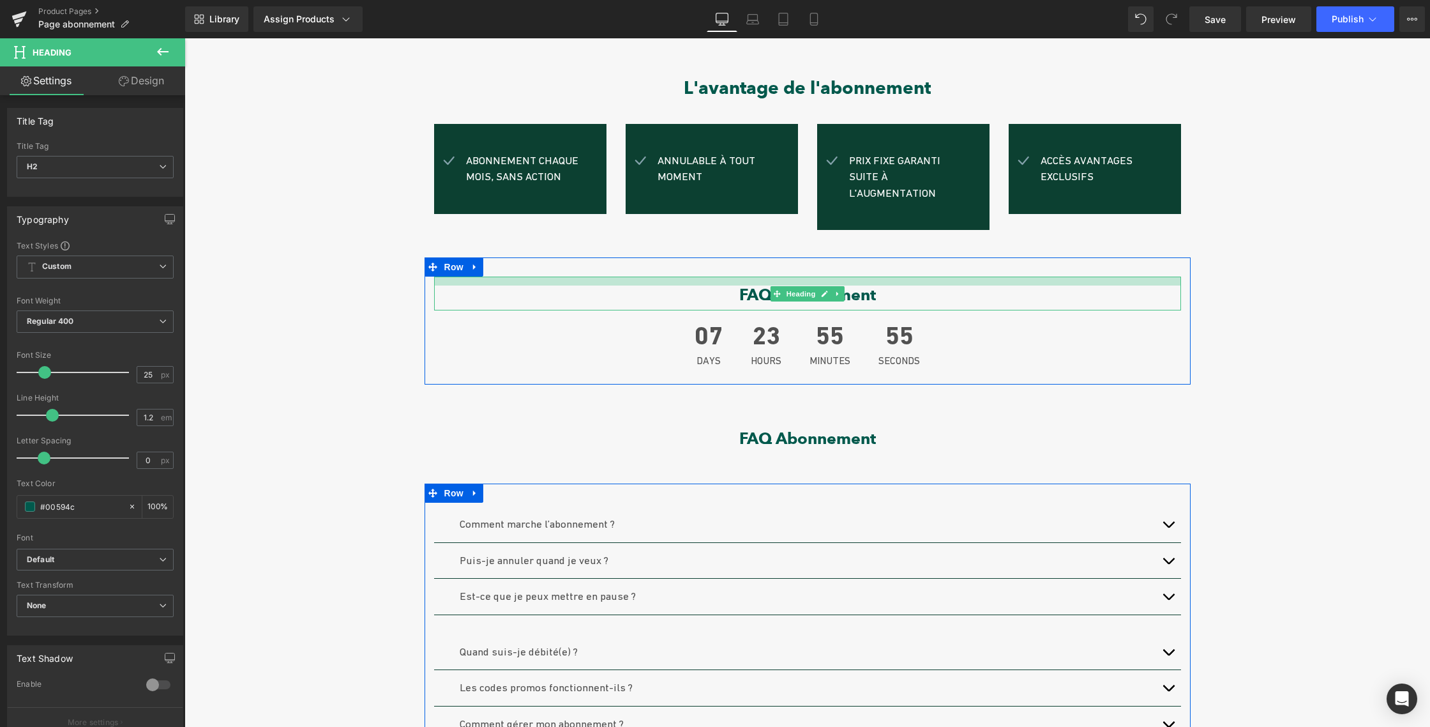
drag, startPoint x: 677, startPoint y: 271, endPoint x: 714, endPoint y: 264, distance: 37.7
click at [689, 225] on div "Sale Off (P) Image Abonnement CLUB | Le luxe de ne jamais y penser. (P) Title €…" at bounding box center [808, 513] width 1246 height 1495
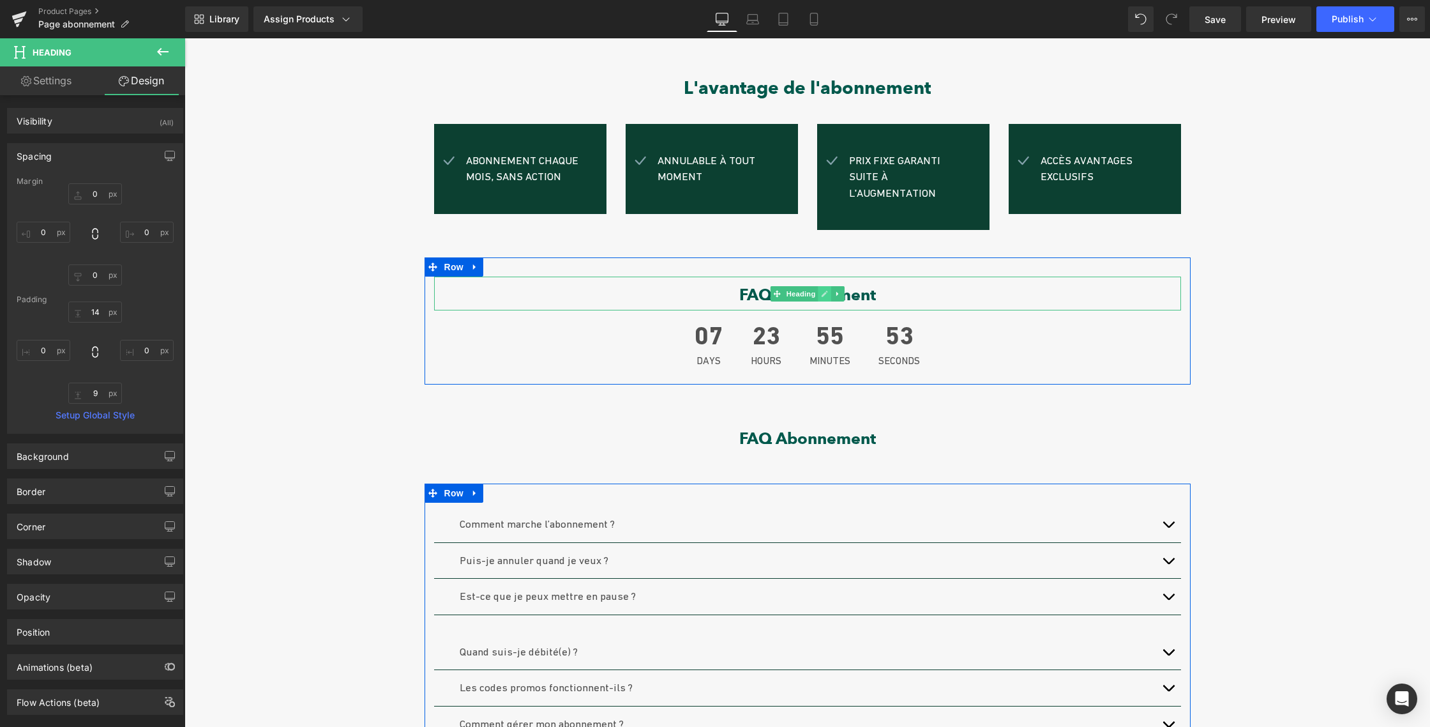
click at [822, 291] on icon at bounding box center [825, 294] width 6 height 6
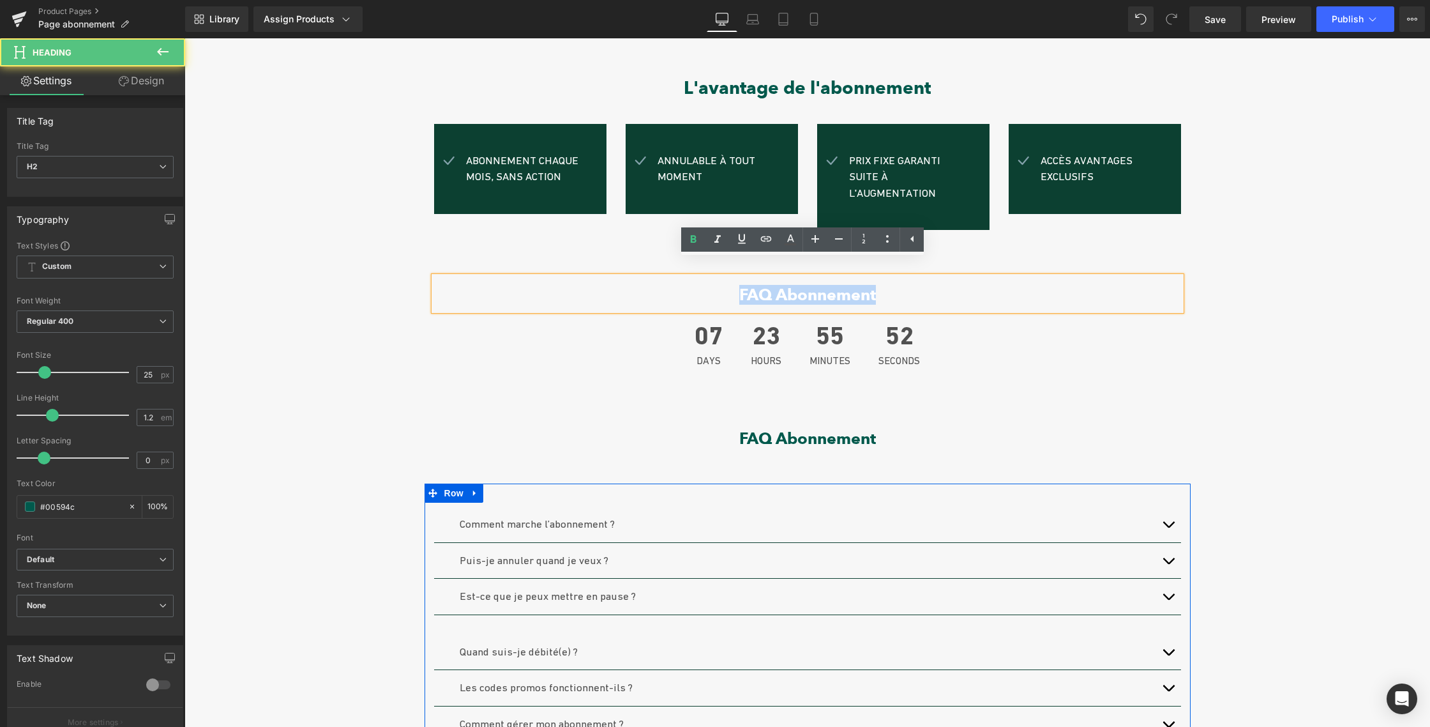
drag, startPoint x: 861, startPoint y: 279, endPoint x: 872, endPoint y: 279, distance: 11.5
click at [872, 285] on h2 "FAQ Abonnement" at bounding box center [807, 294] width 747 height 19
click at [739, 285] on font "FAQ Abonnement" at bounding box center [807, 295] width 137 height 20
drag, startPoint x: 736, startPoint y: 278, endPoint x: 877, endPoint y: 278, distance: 140.5
click at [877, 285] on h2 "FAQ Abonnement" at bounding box center [807, 294] width 747 height 19
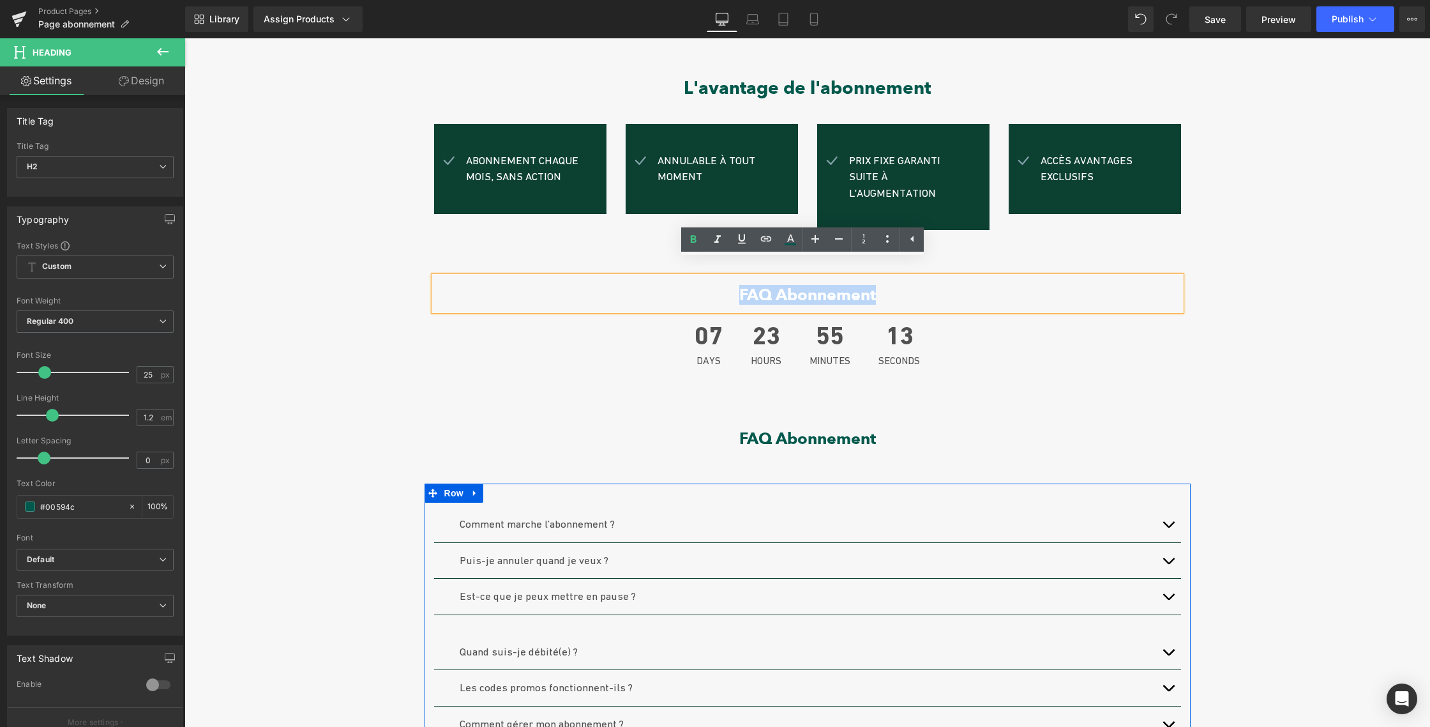
paste div
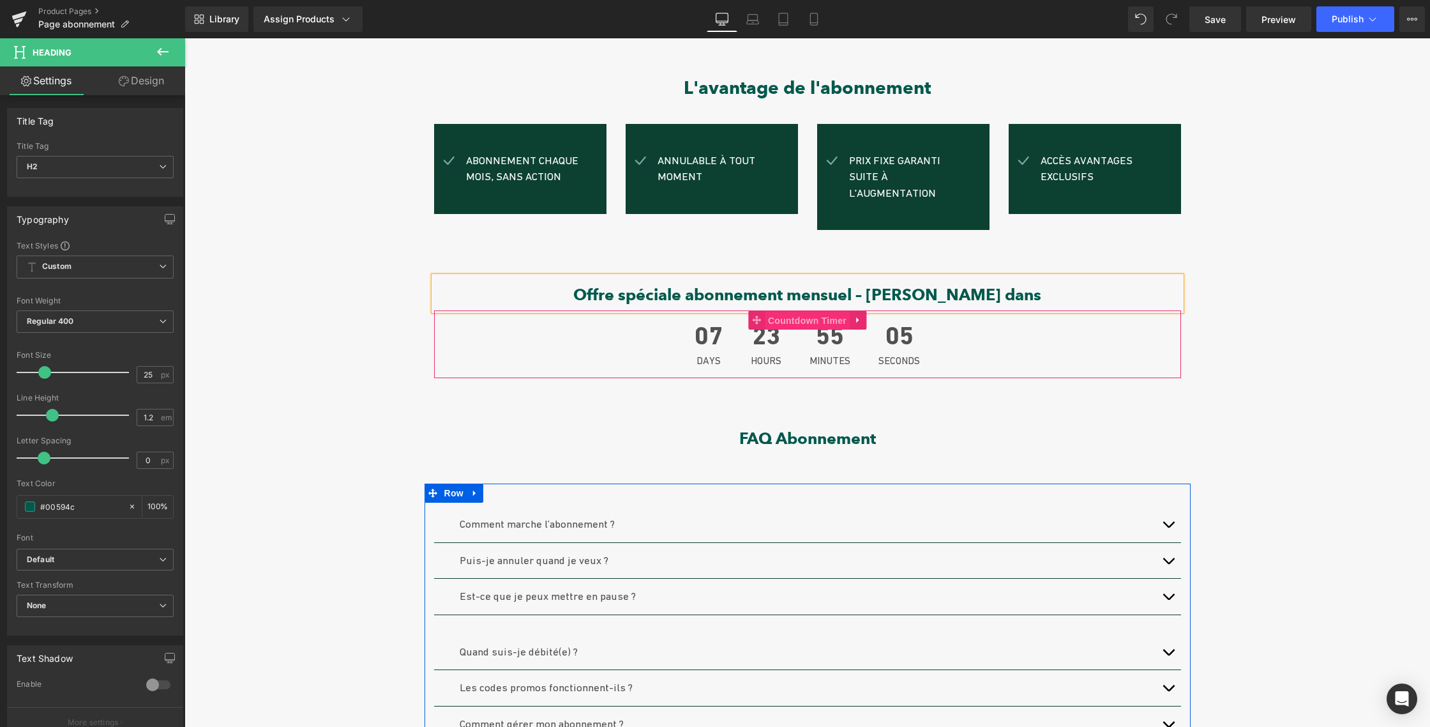
click at [798, 311] on span "Countdown Timer" at bounding box center [807, 320] width 85 height 19
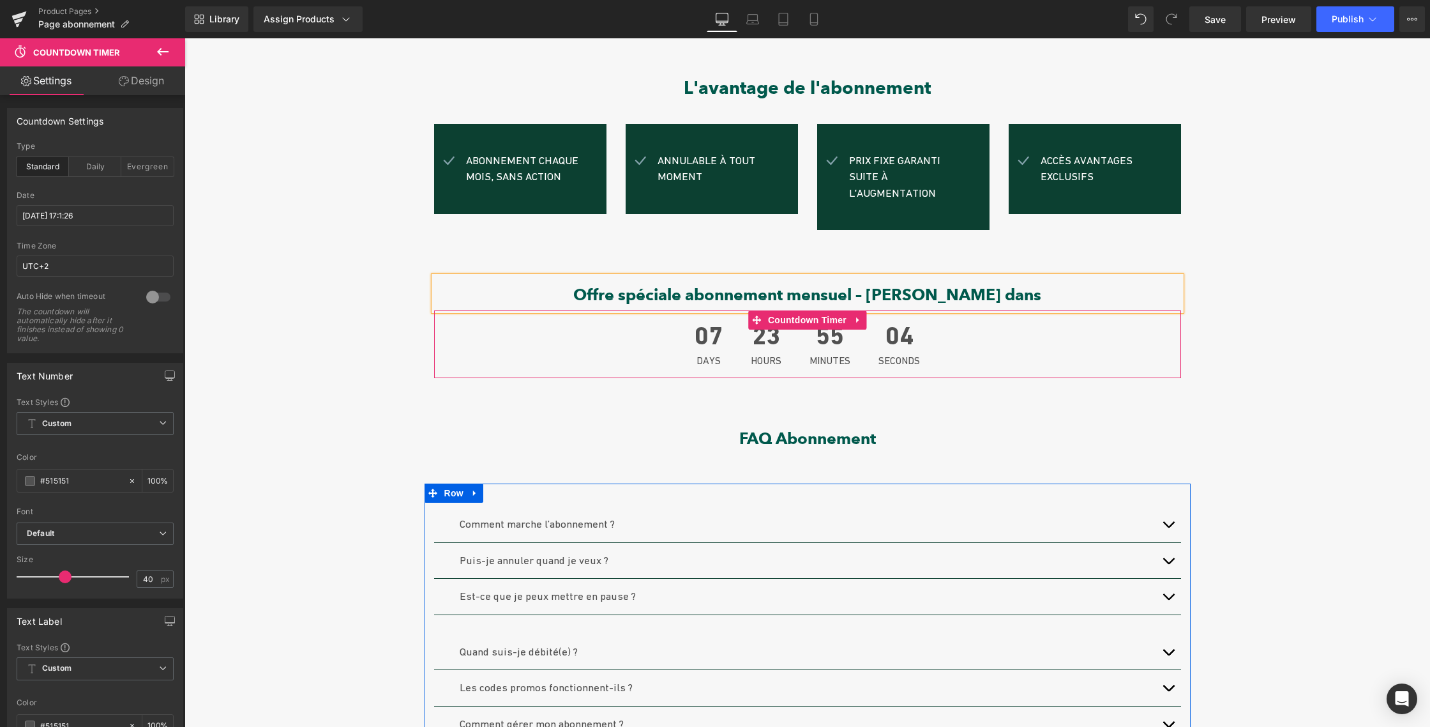
click at [854, 315] on icon at bounding box center [858, 320] width 9 height 10
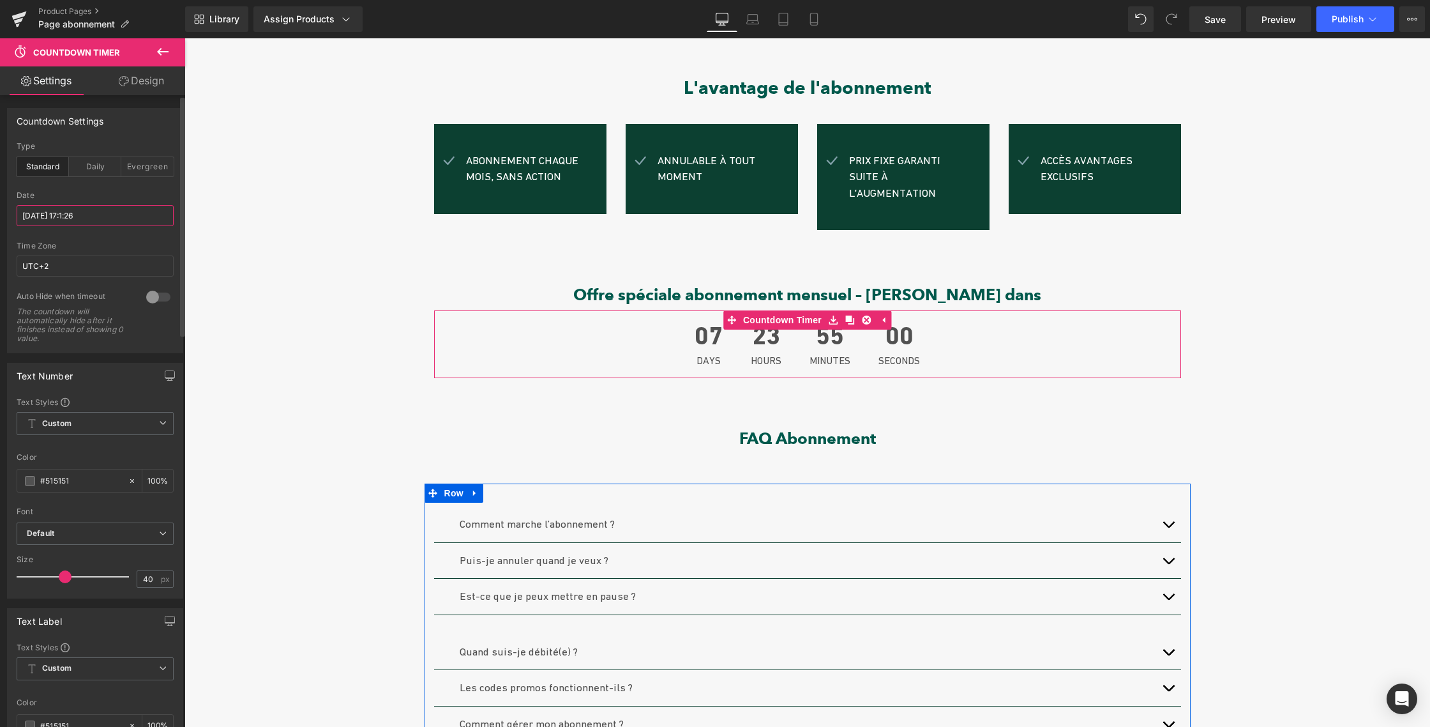
click at [33, 214] on input "[DATE] 17:1:26" at bounding box center [95, 215] width 157 height 21
click at [52, 215] on input "[DATE] 17:01:26" at bounding box center [95, 215] width 157 height 21
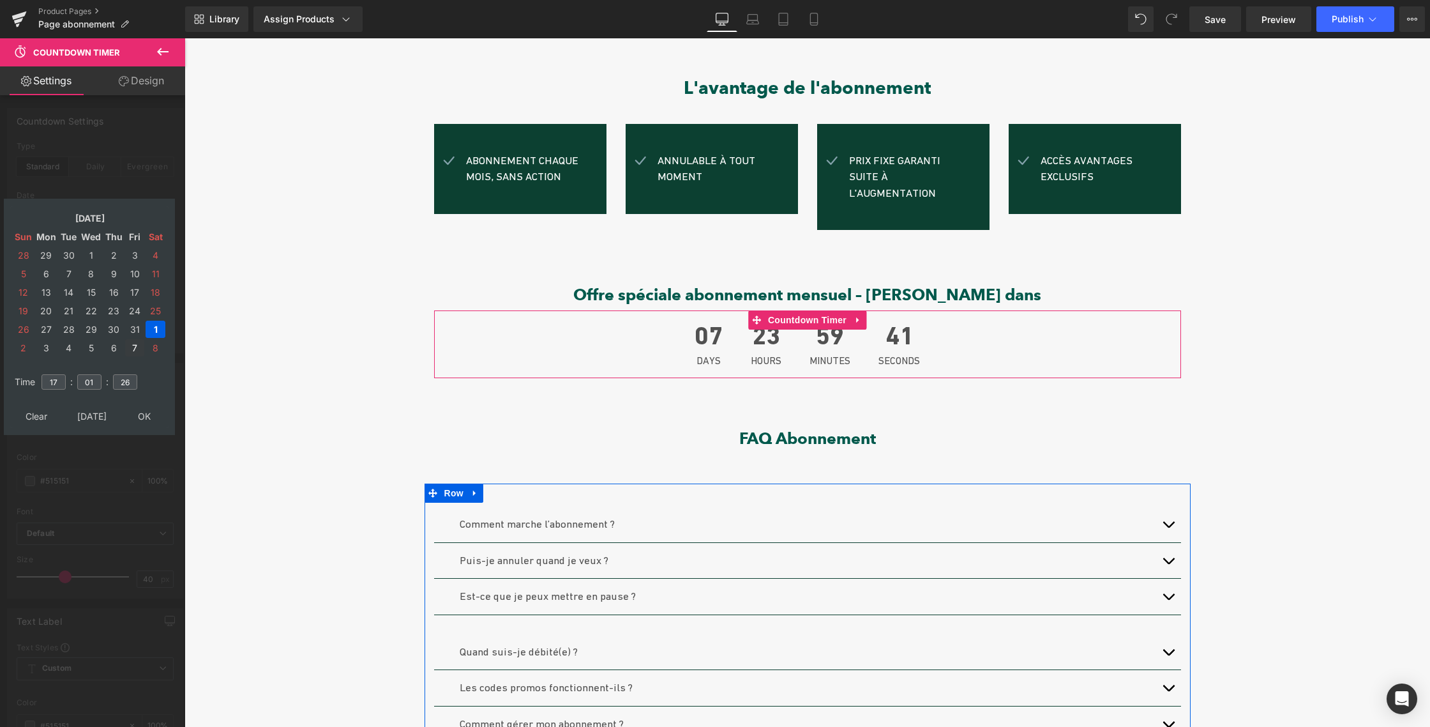
click at [134, 348] on td "7" at bounding box center [134, 347] width 19 height 17
type input "[DATE] 17:01:26"
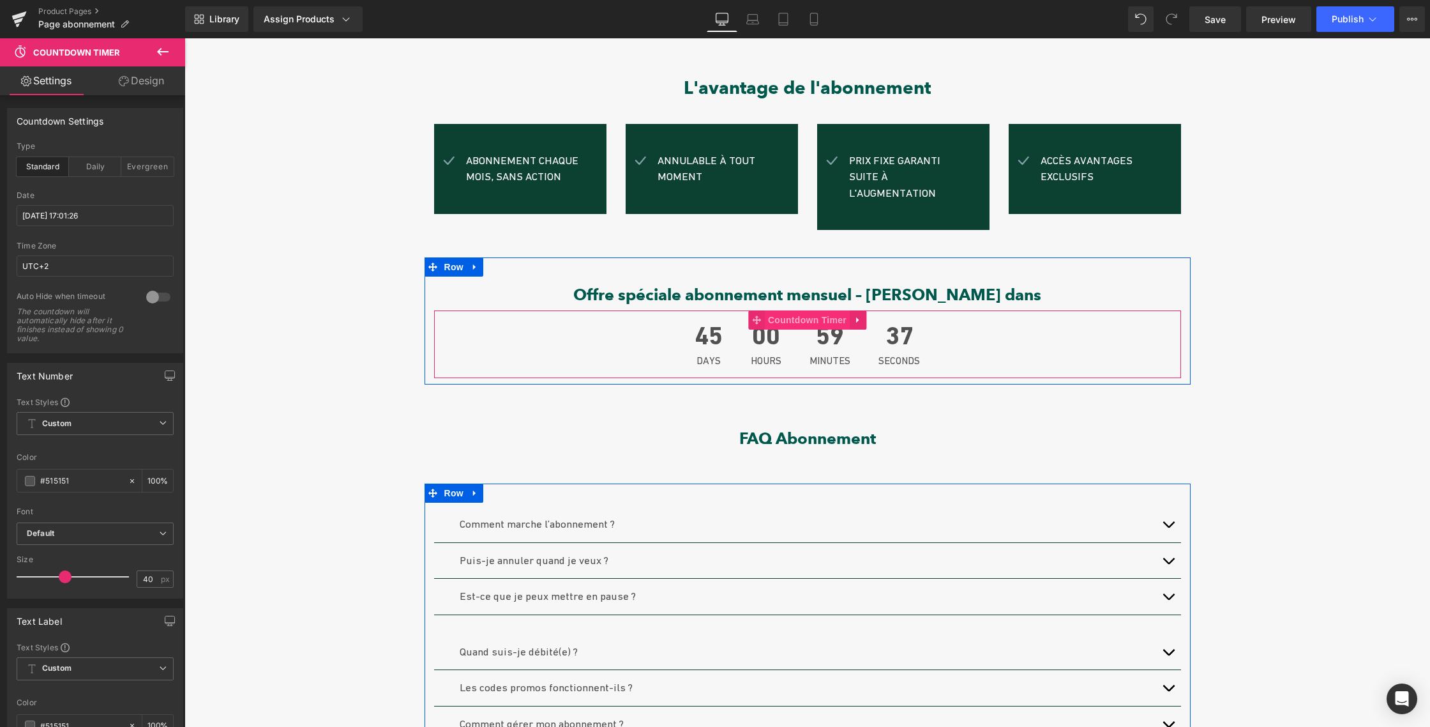
click at [813, 310] on span "Countdown Timer" at bounding box center [807, 319] width 85 height 19
click at [42, 214] on input "[DATE] 17:01:26" at bounding box center [95, 215] width 157 height 21
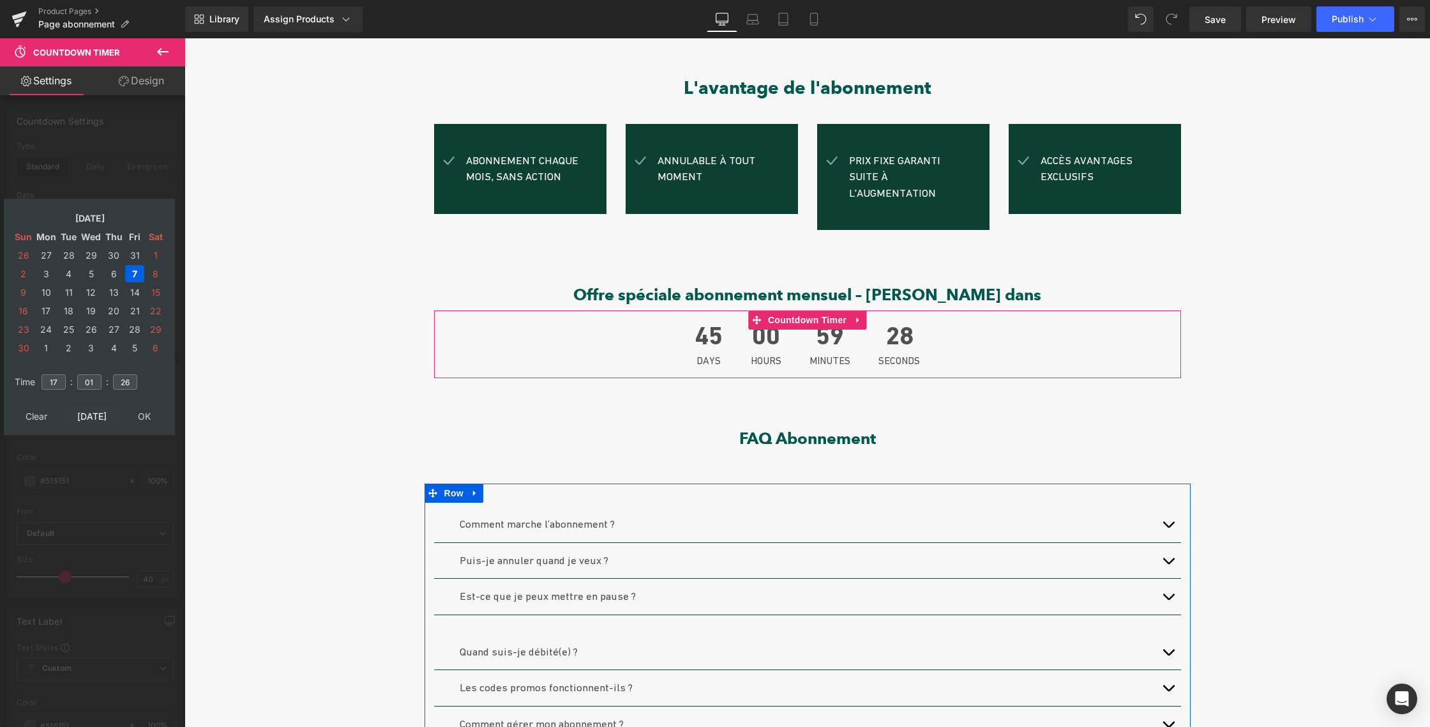
click at [93, 414] on td "[DATE]" at bounding box center [91, 415] width 61 height 17
type input "59"
click at [91, 348] on td "8" at bounding box center [91, 347] width 22 height 17
click at [74, 193] on div at bounding box center [92, 385] width 185 height 695
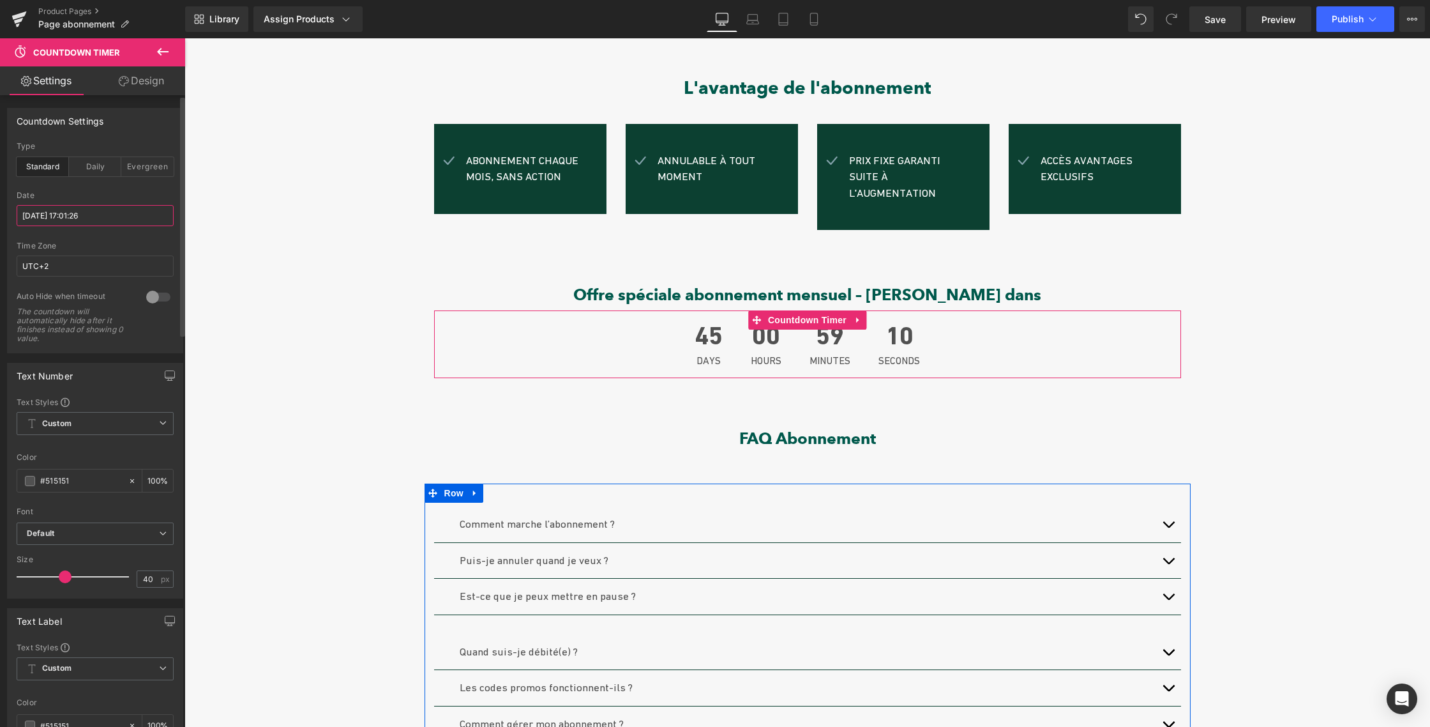
click at [41, 216] on input "[DATE] 17:01:26" at bounding box center [95, 215] width 157 height 21
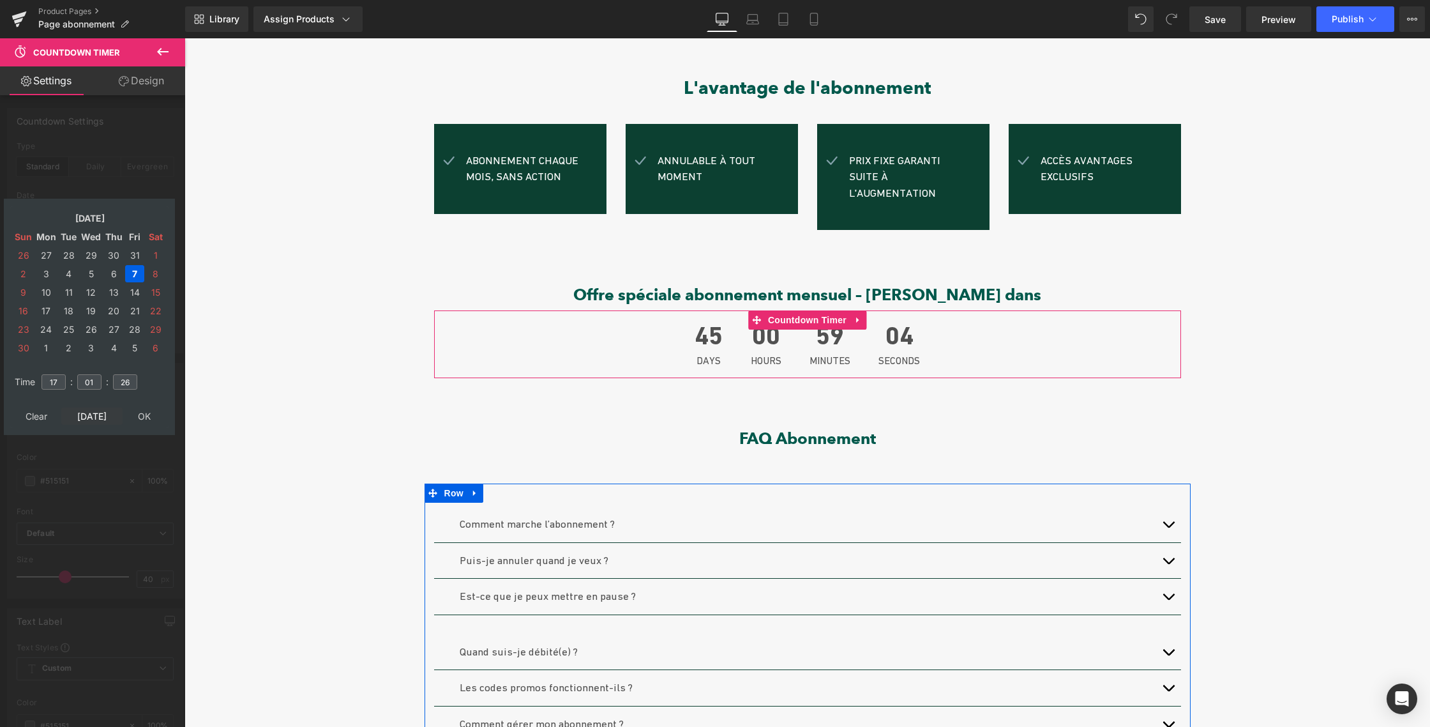
click at [93, 411] on td "[DATE]" at bounding box center [91, 415] width 61 height 17
type input "02"
type input "23"
click at [90, 309] on td "24" at bounding box center [91, 310] width 22 height 17
click at [111, 309] on td "25" at bounding box center [113, 310] width 20 height 17
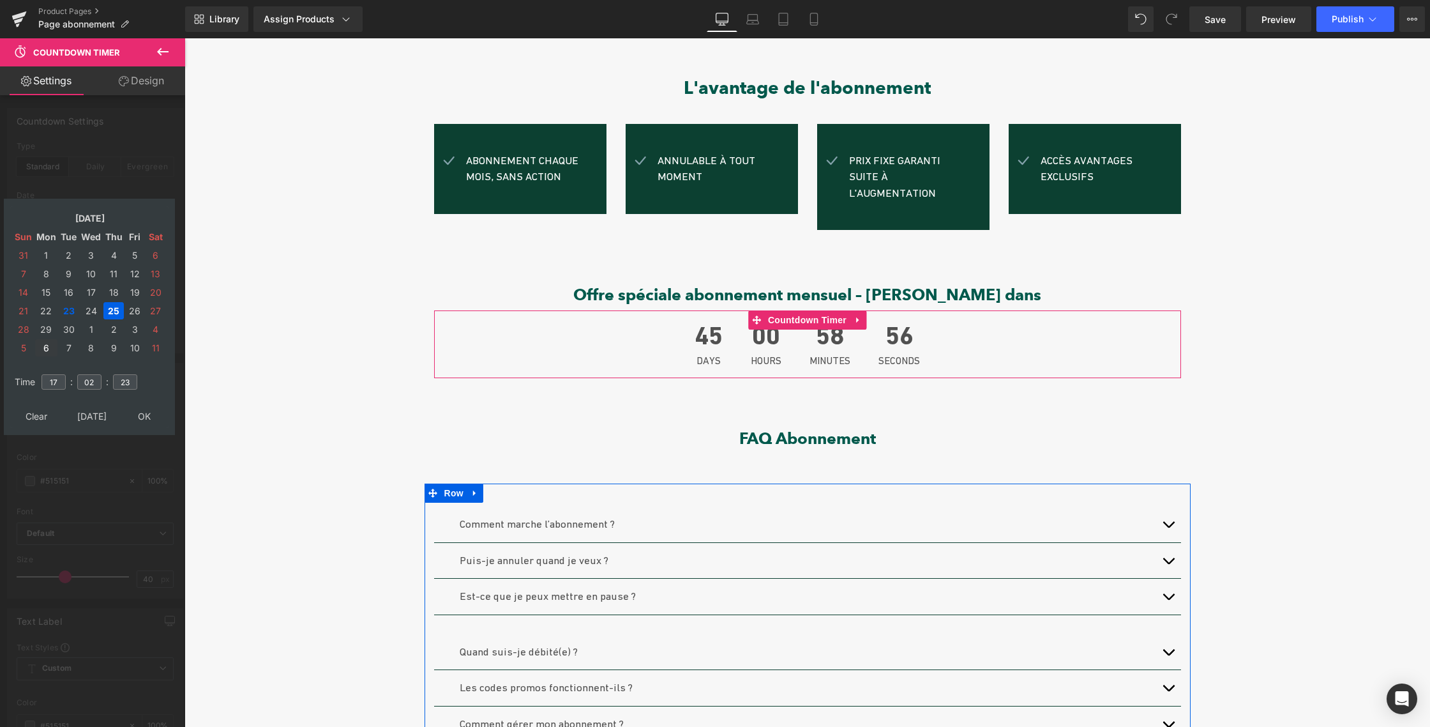
click at [43, 347] on td "6" at bounding box center [46, 347] width 22 height 17
click at [47, 346] on td "3" at bounding box center [46, 347] width 22 height 17
click at [113, 270] on td "6" at bounding box center [113, 273] width 20 height 17
type input "[DATE] 17:02:23"
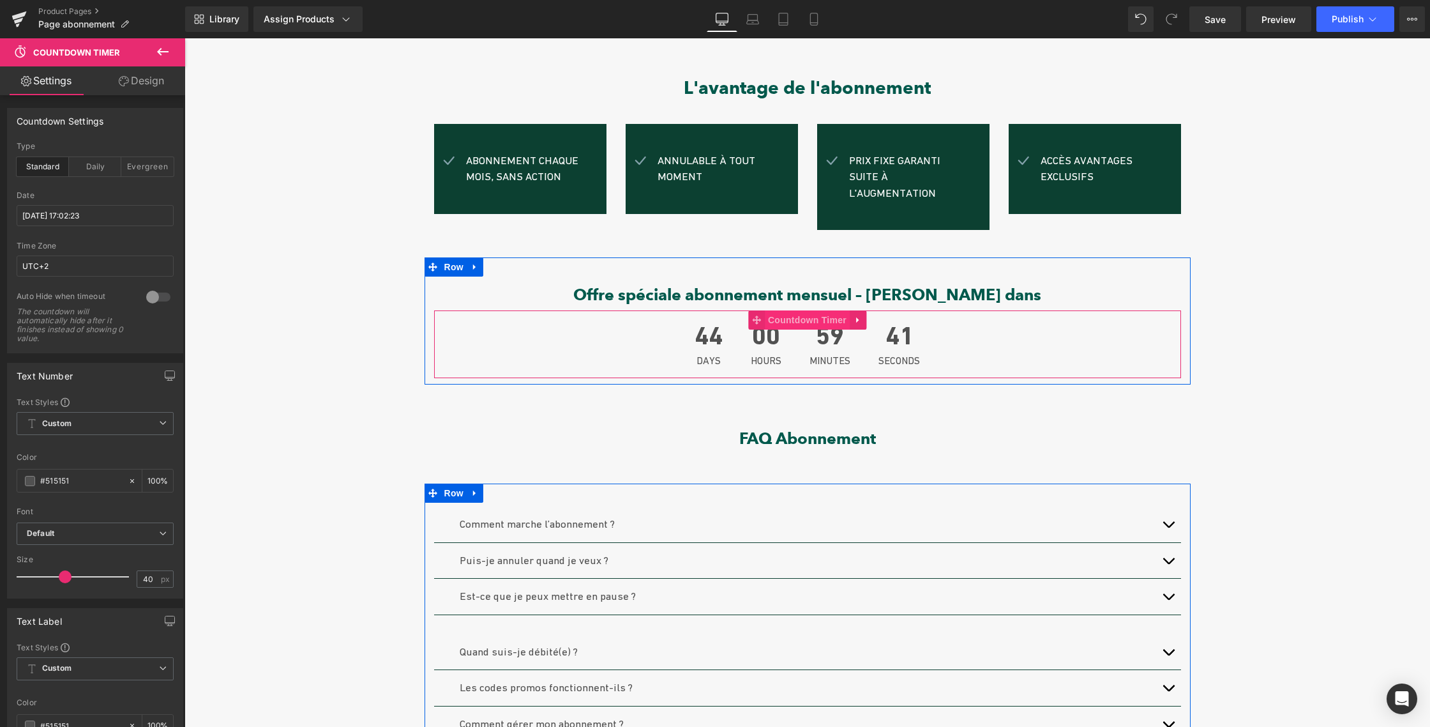
click at [799, 310] on span "Countdown Timer" at bounding box center [807, 319] width 85 height 19
click at [47, 216] on input "[DATE] 17:02:23" at bounding box center [95, 215] width 157 height 21
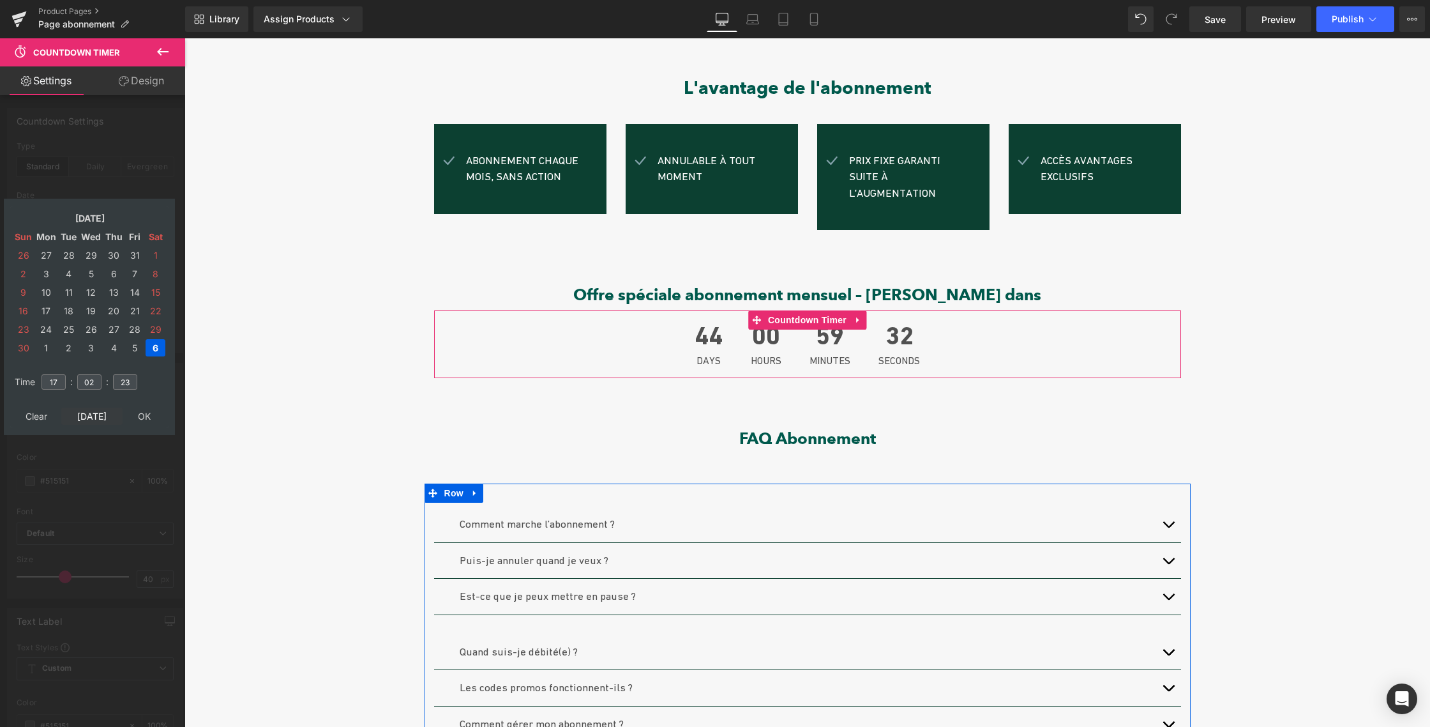
click at [86, 415] on td "[DATE]" at bounding box center [91, 415] width 61 height 17
type input "52"
click at [47, 346] on td "6" at bounding box center [46, 347] width 22 height 17
type input "[DATE] 17:02:52"
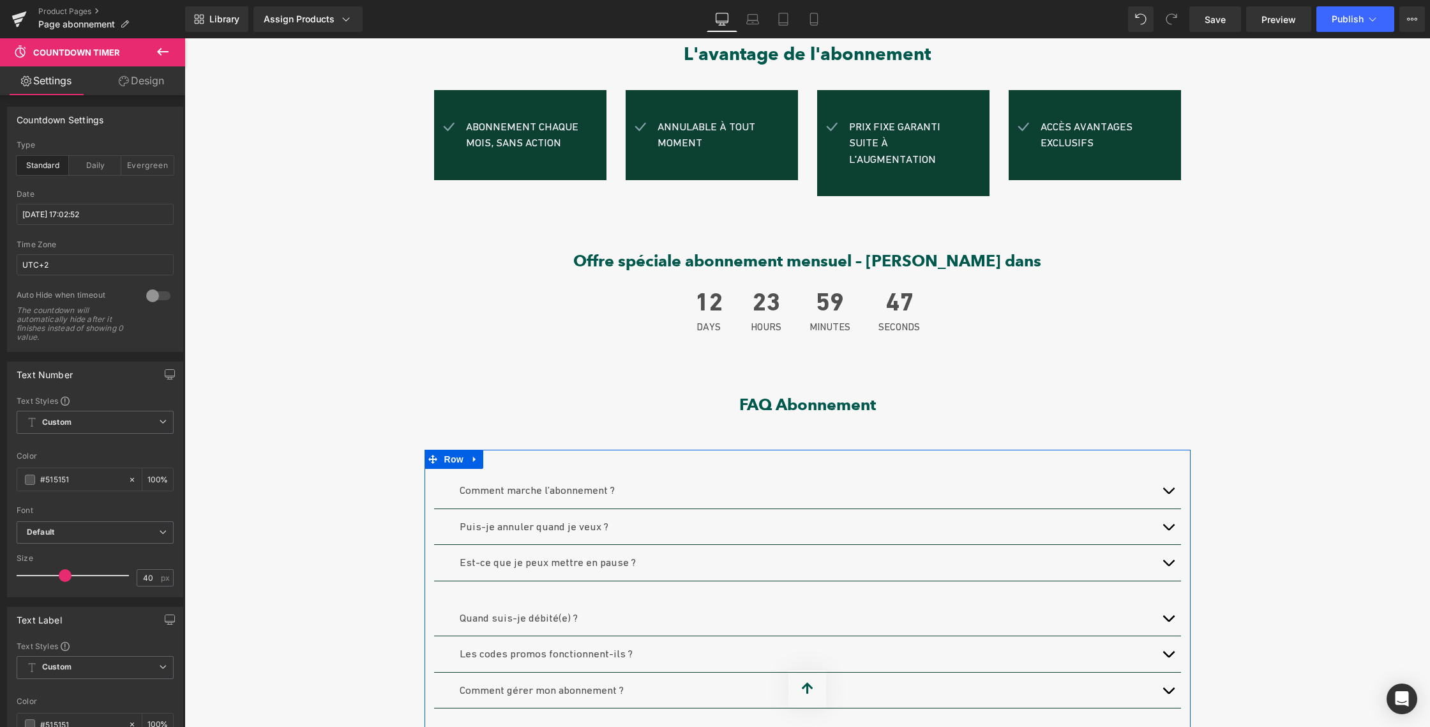
scroll to position [392, 0]
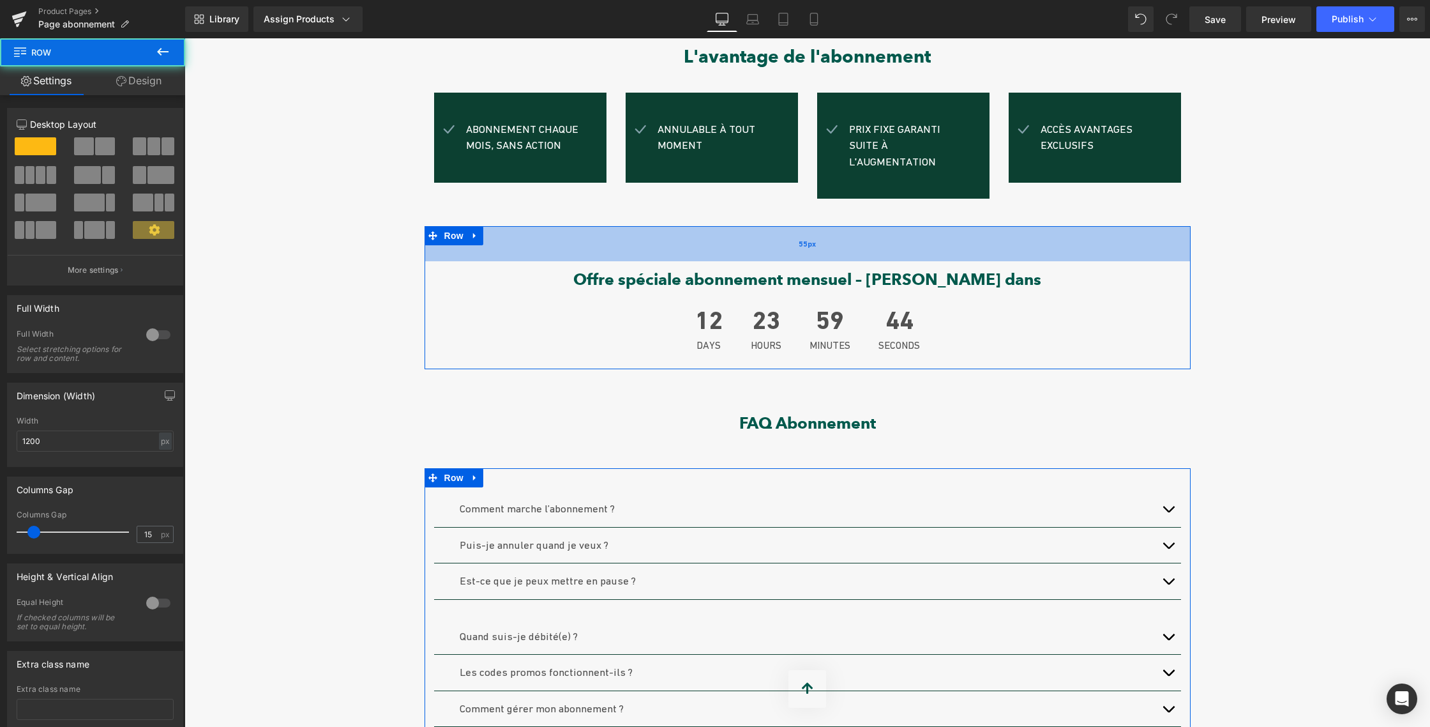
drag, startPoint x: 790, startPoint y: 210, endPoint x: 787, endPoint y: 226, distance: 16.3
click at [787, 226] on div "55px" at bounding box center [808, 243] width 766 height 35
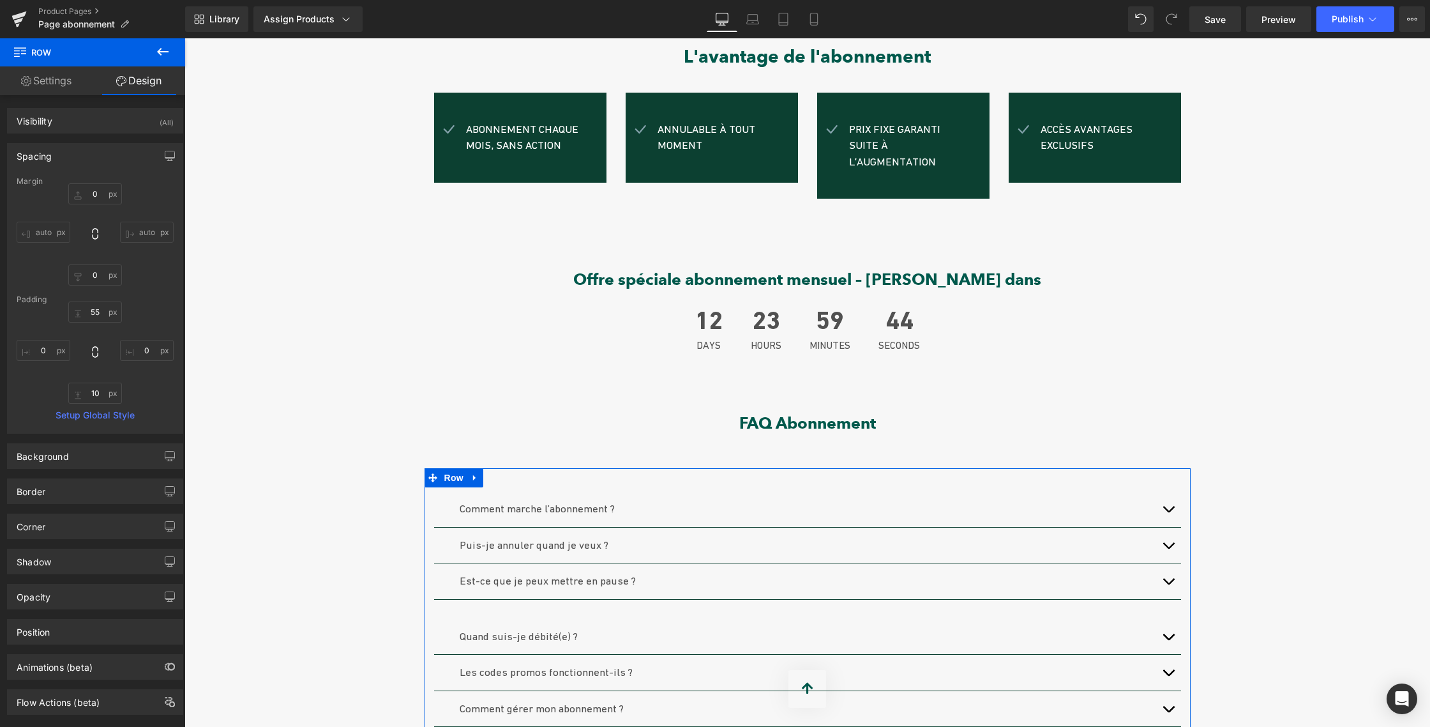
click at [1250, 326] on div "Sale Off (P) Image Abonnement CLUB | Le luxe de ne jamais y penser. (P) Title €…" at bounding box center [808, 490] width 1246 height 1511
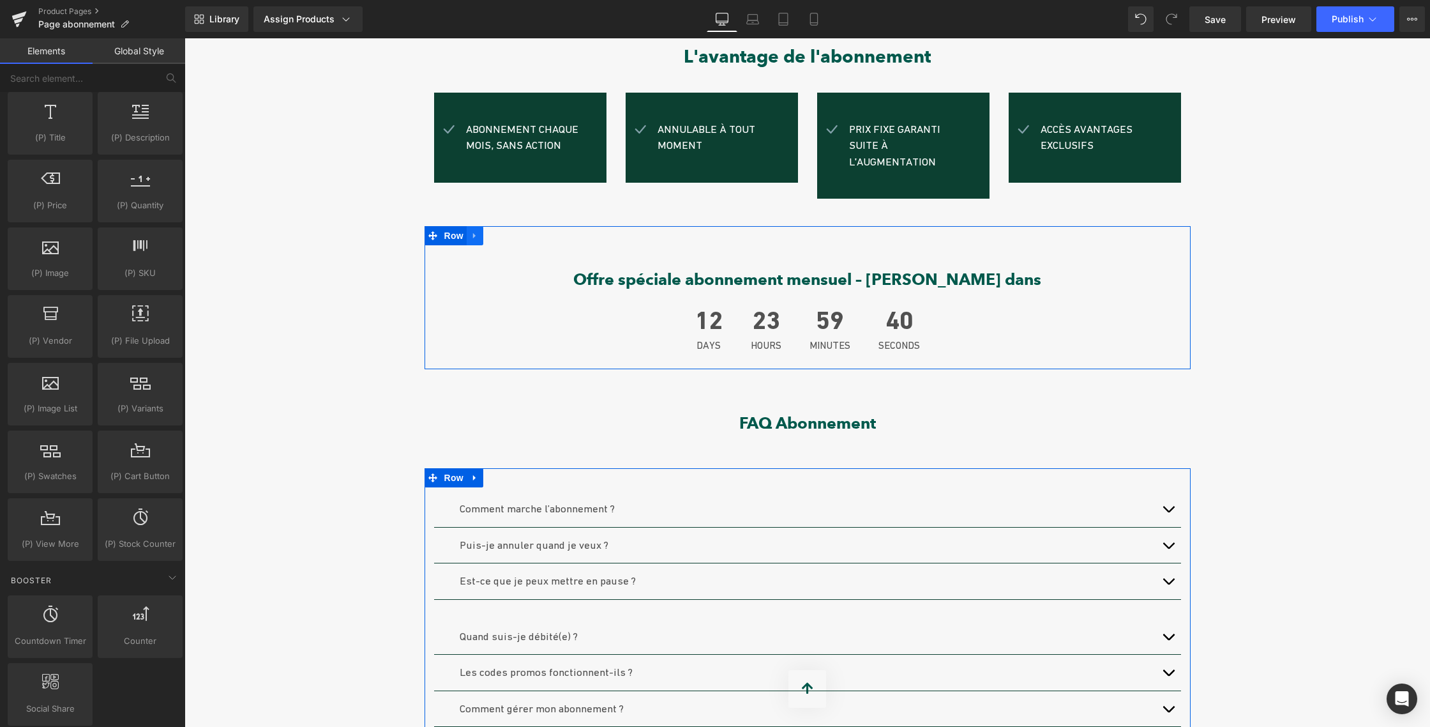
click at [471, 231] on icon at bounding box center [475, 236] width 9 height 10
click at [447, 226] on span "Row" at bounding box center [454, 235] width 26 height 19
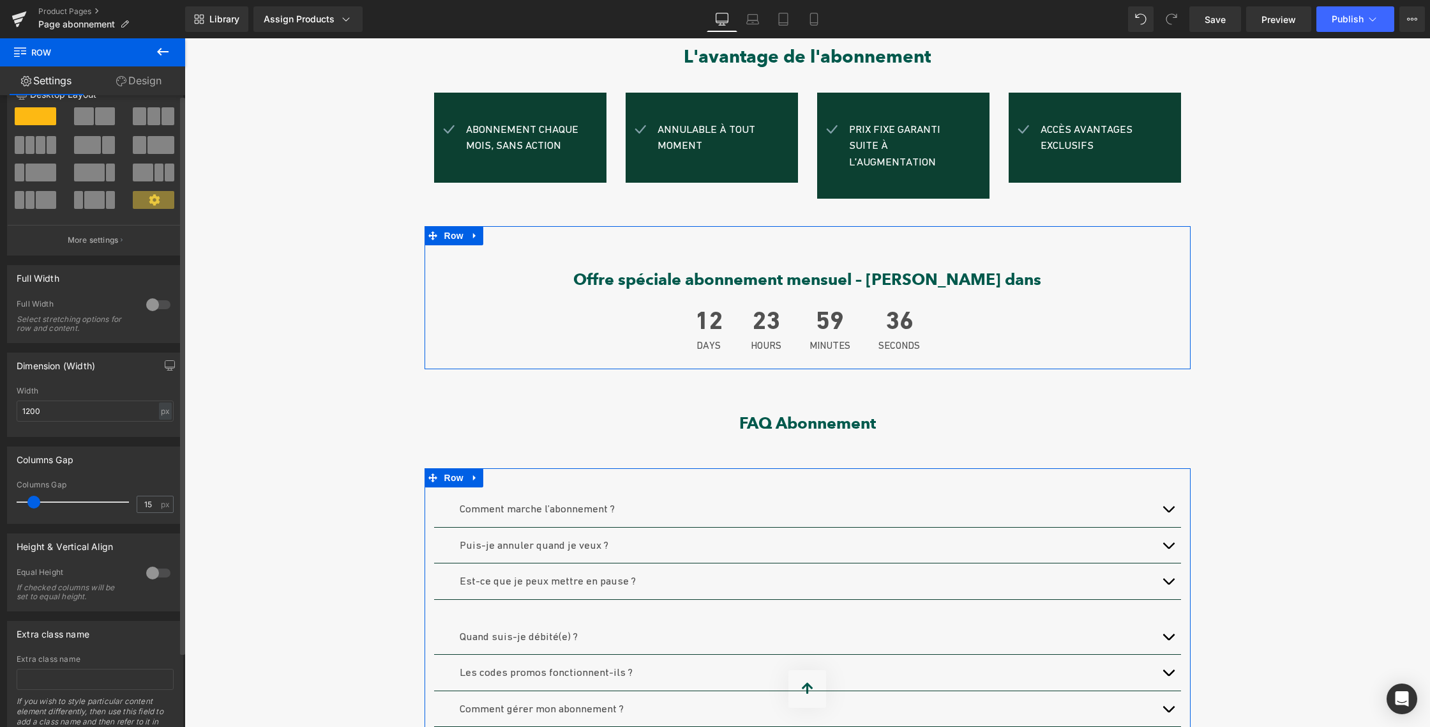
scroll to position [0, 0]
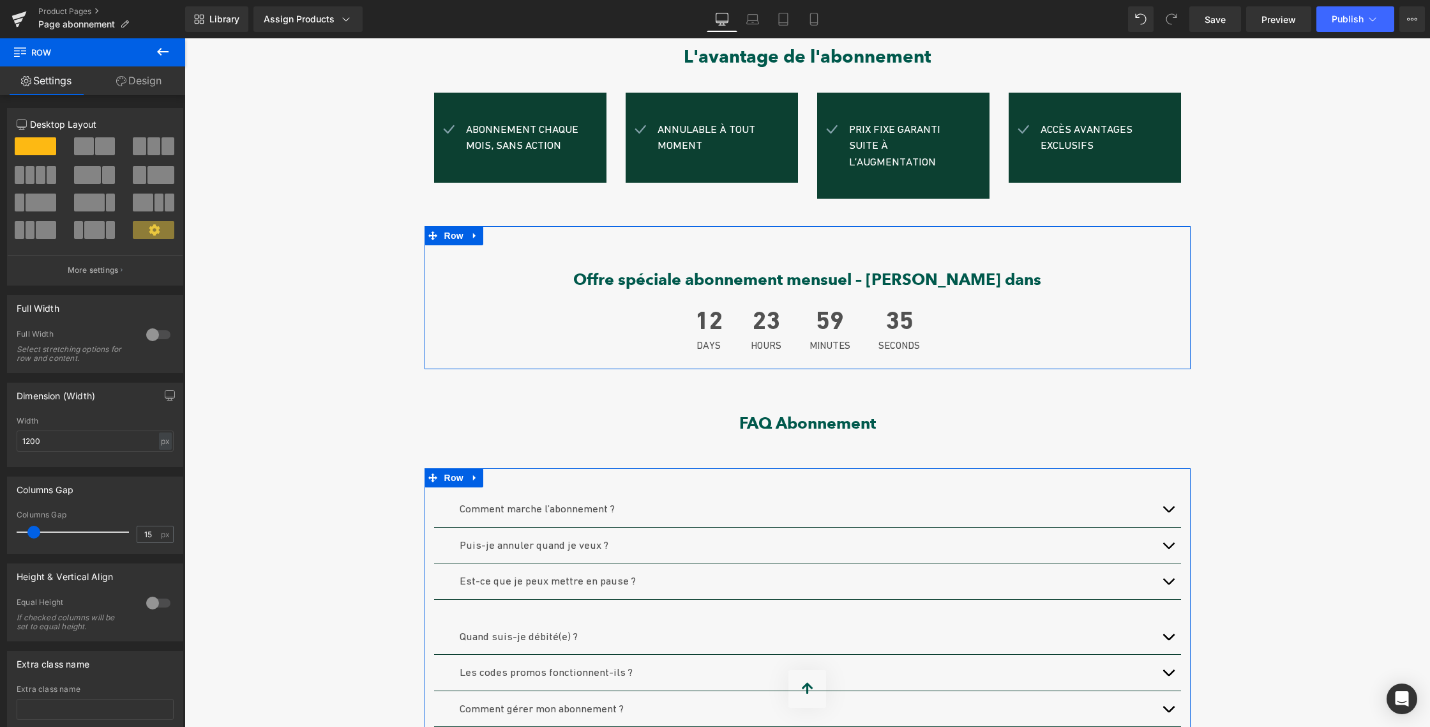
click at [138, 72] on link "Design" at bounding box center [139, 80] width 93 height 29
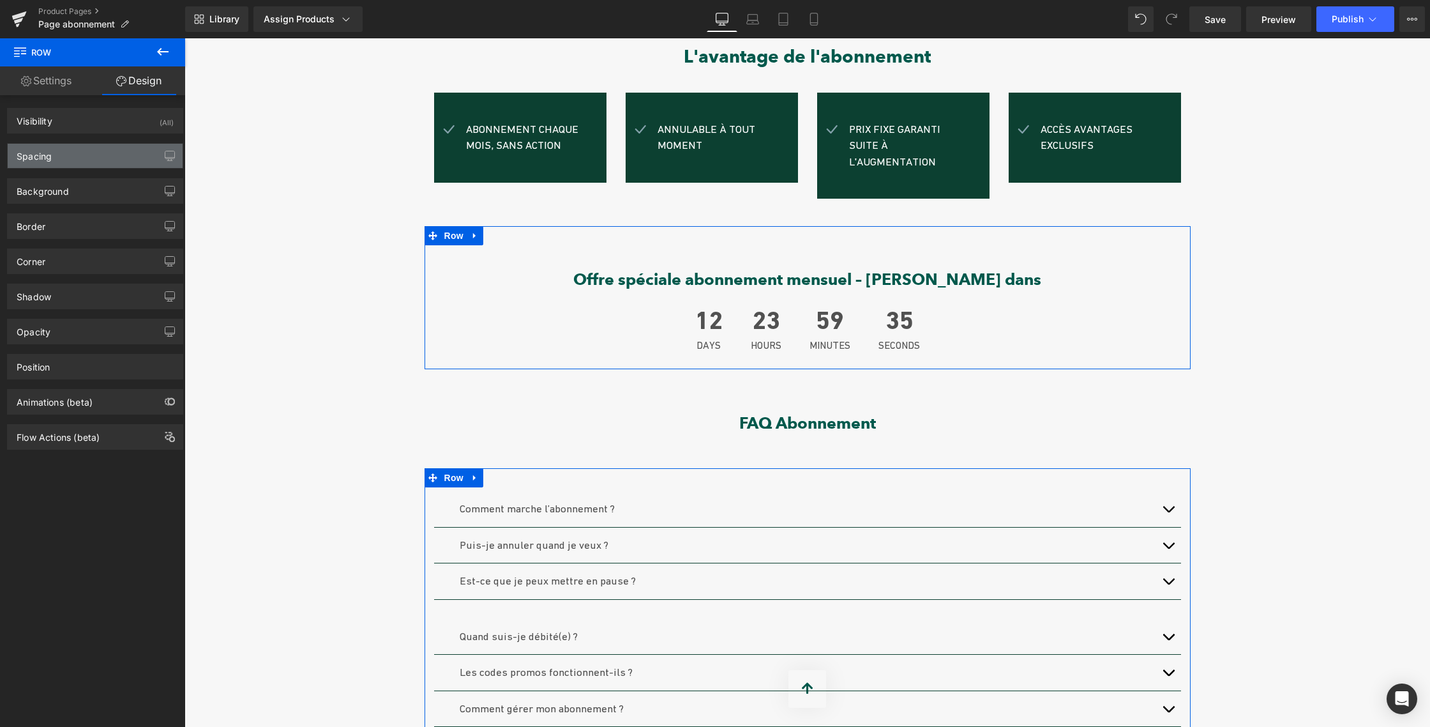
type input "transparent"
type input "0"
click at [160, 190] on button "button" at bounding box center [170, 191] width 20 height 24
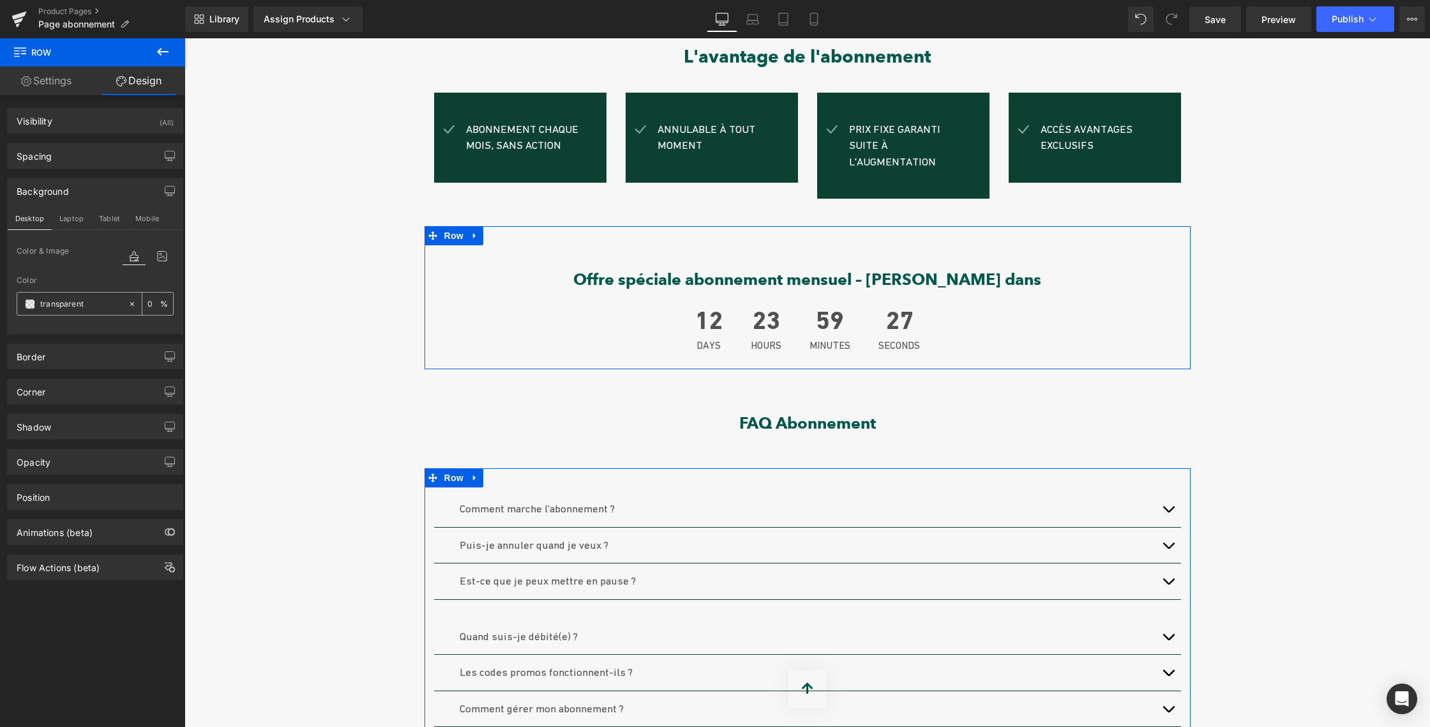
click at [68, 305] on input "transparent" at bounding box center [81, 304] width 82 height 14
click at [128, 303] on icon at bounding box center [132, 303] width 9 height 9
type input "none"
click at [30, 303] on span at bounding box center [30, 304] width 10 height 10
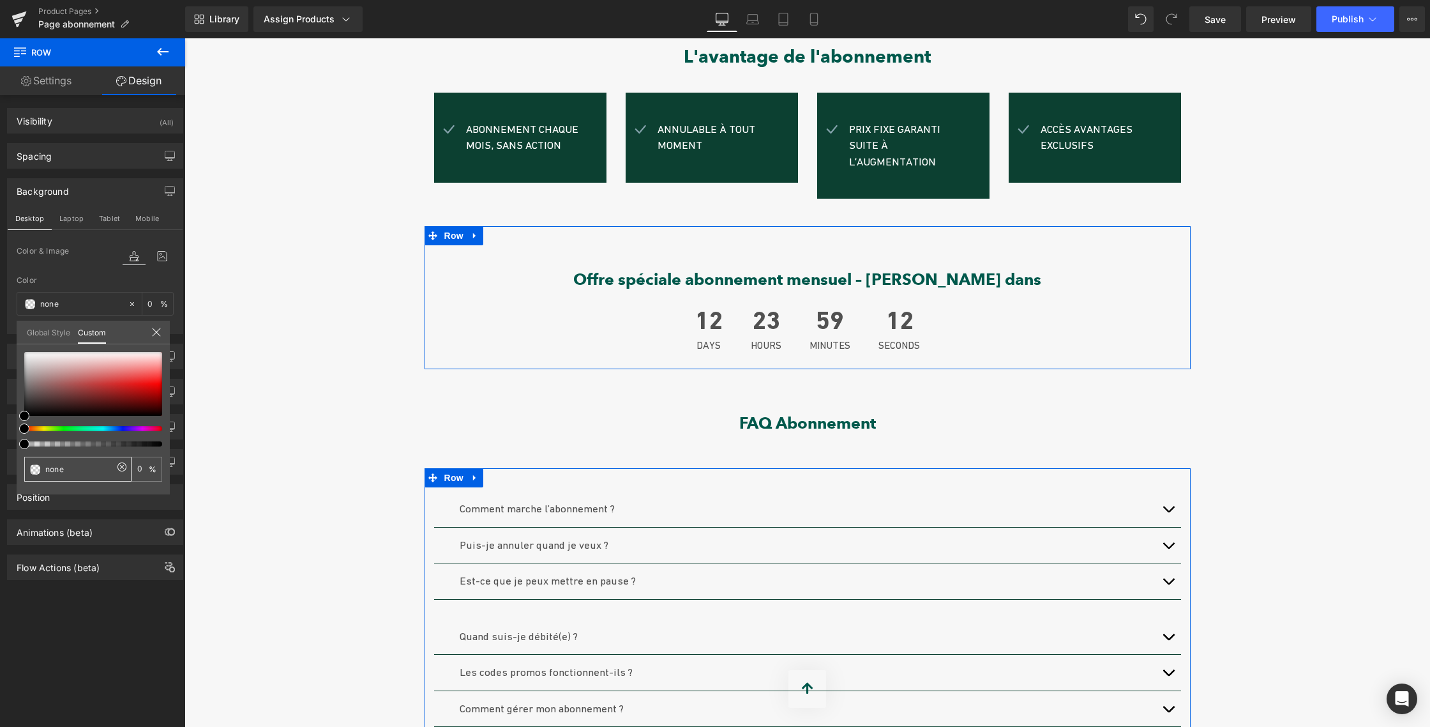
drag, startPoint x: 67, startPoint y: 471, endPoint x: 40, endPoint y: 470, distance: 27.5
click at [37, 469] on div "none" at bounding box center [77, 469] width 107 height 25
paste input "#83a1aa"
type input "#83a1aa"
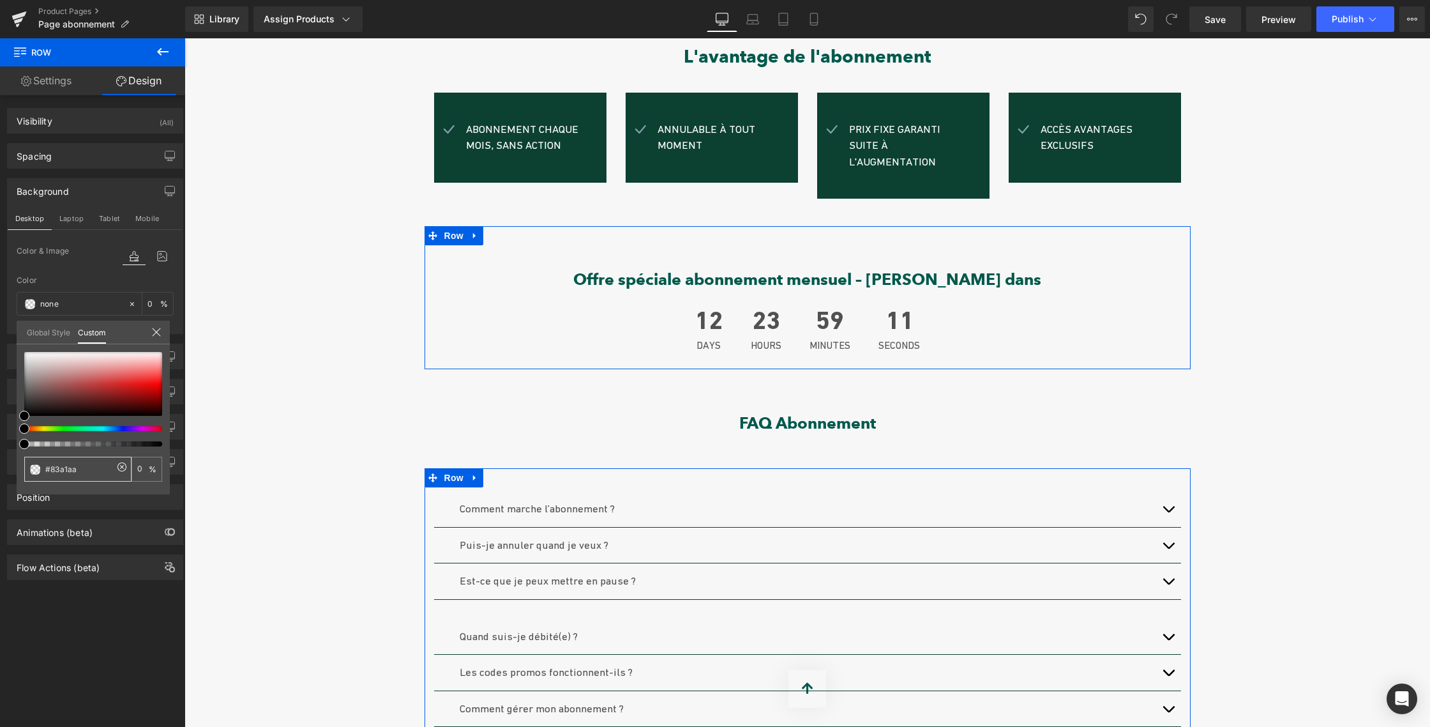
type input "100"
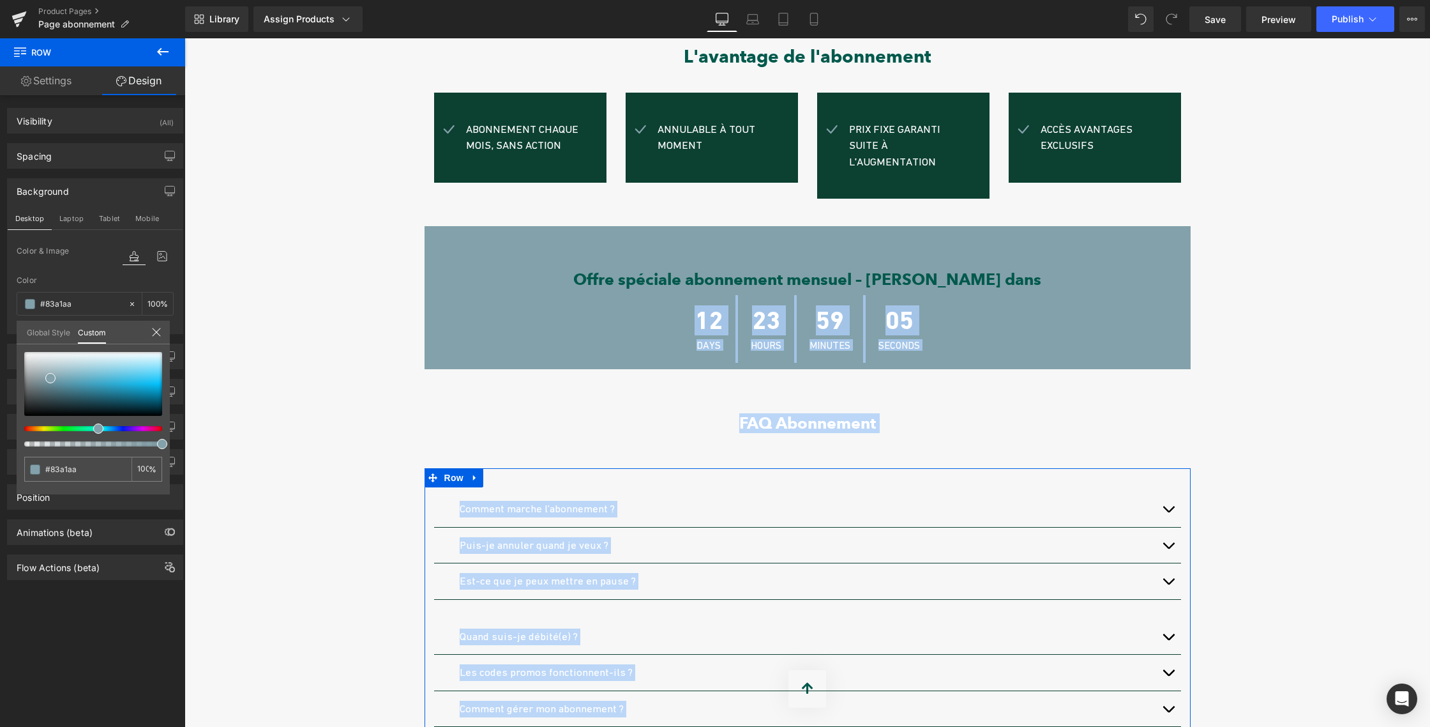
click at [670, 328] on body "€{{amount_with_comma_separator}} Recherche Menu Fermer le panier LE CONCEPT Ouv…" at bounding box center [808, 651] width 1246 height 2011
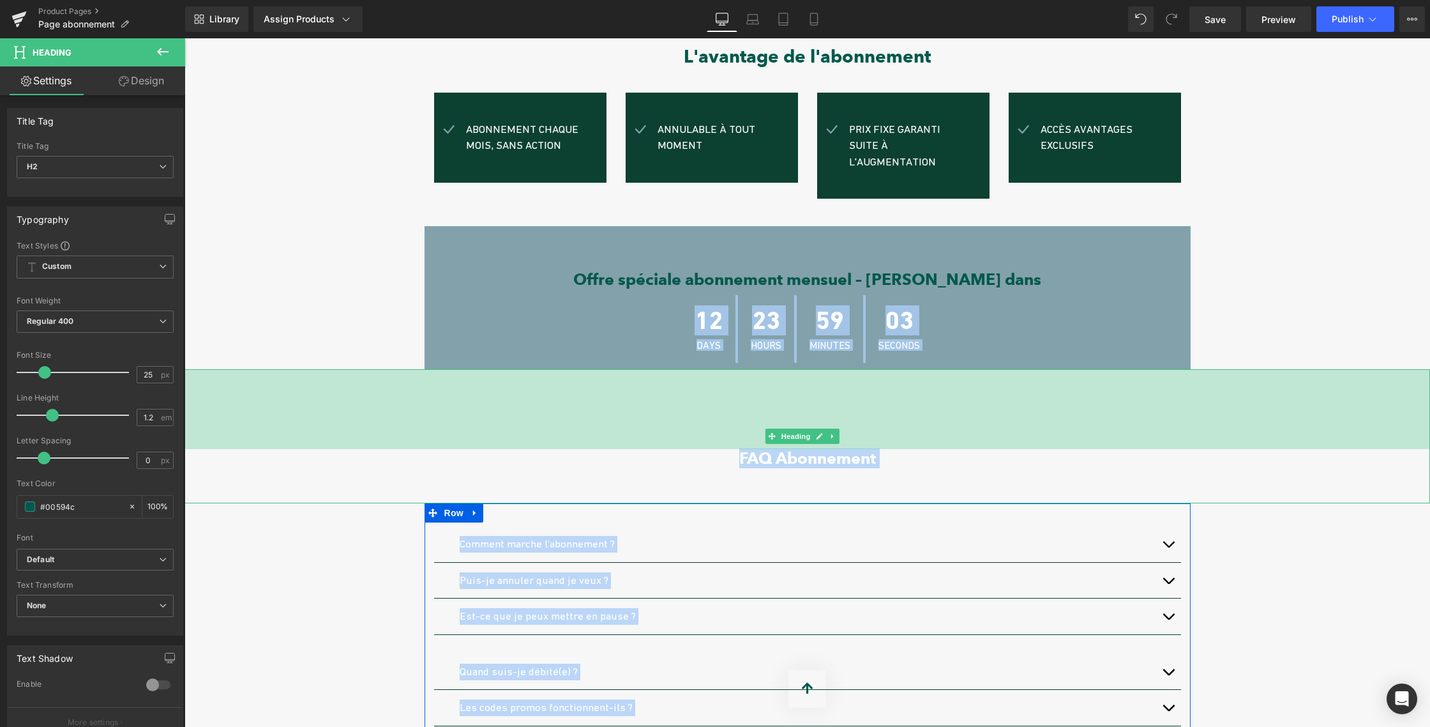
drag, startPoint x: 665, startPoint y: 352, endPoint x: 640, endPoint y: 360, distance: 25.4
click at [663, 388] on div "125px" at bounding box center [808, 409] width 1246 height 80
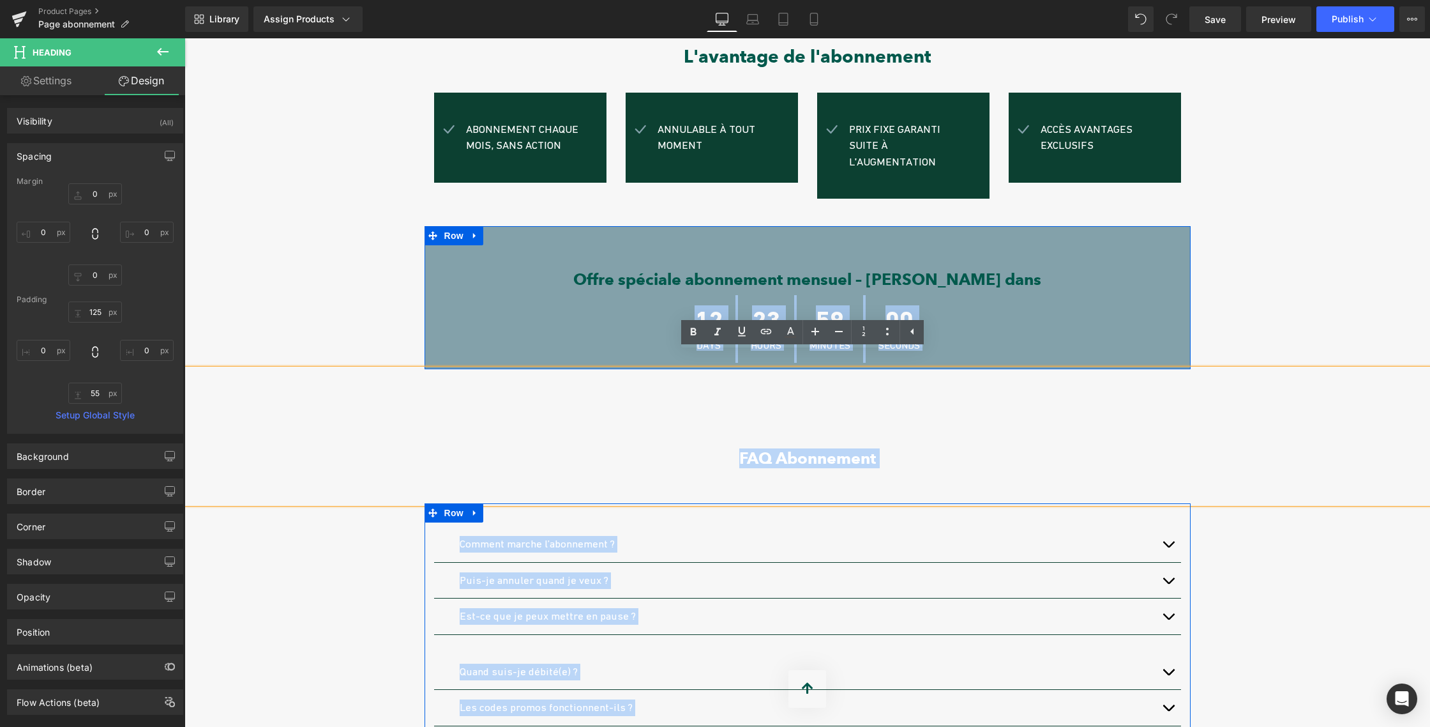
drag, startPoint x: 524, startPoint y: 289, endPoint x: 547, endPoint y: 306, distance: 28.6
click at [524, 295] on div "12 Days 23 Hours 59 Minutes 00 Seconds" at bounding box center [807, 329] width 747 height 68
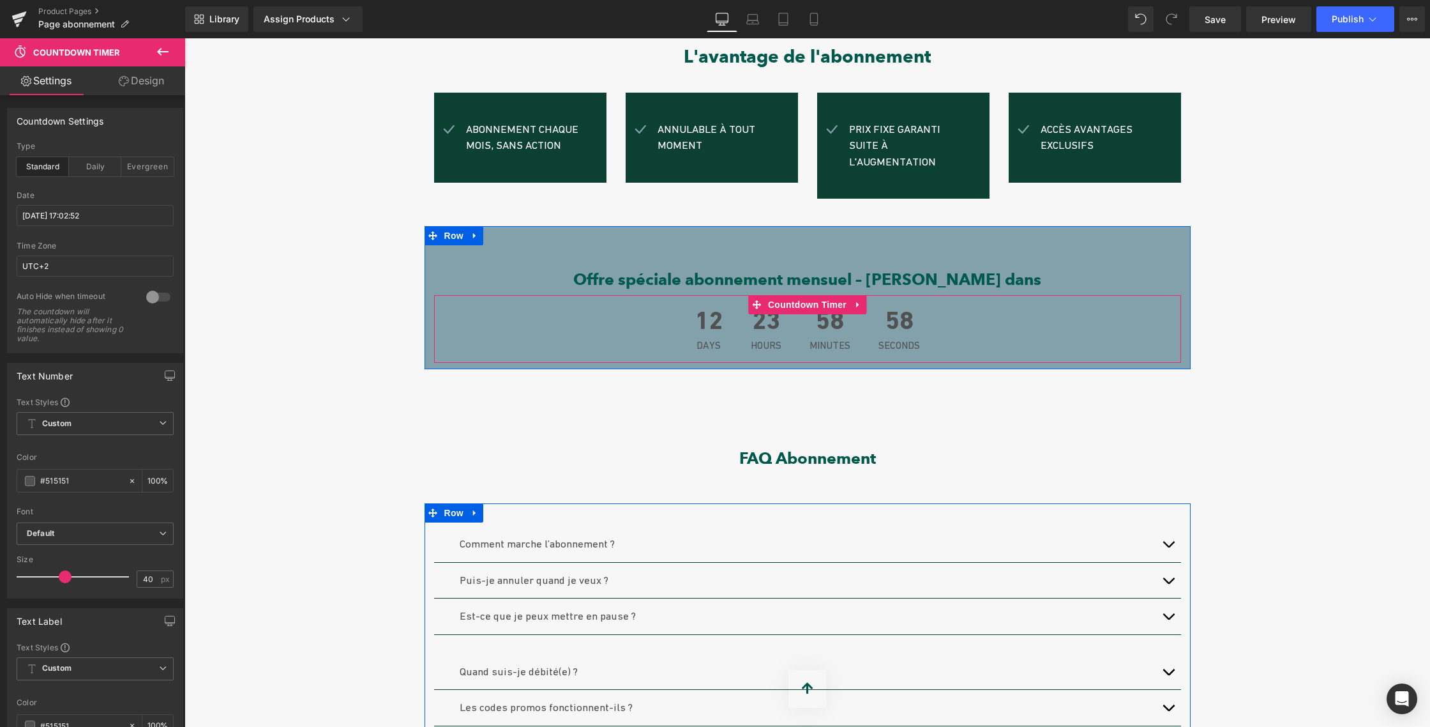
click at [559, 310] on div "12 Days 23 Hours 58 Minutes 58 Seconds" at bounding box center [807, 329] width 747 height 68
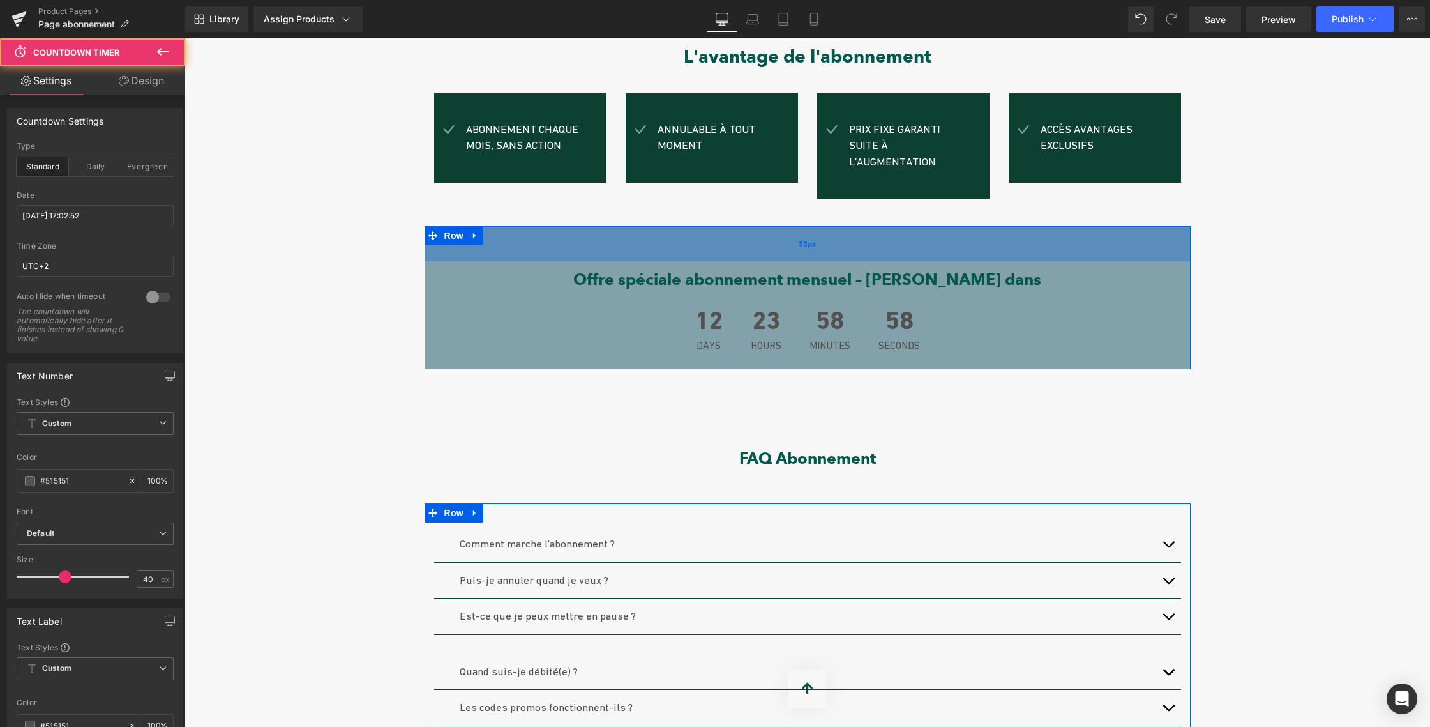
click at [515, 241] on div "55px" at bounding box center [808, 243] width 766 height 35
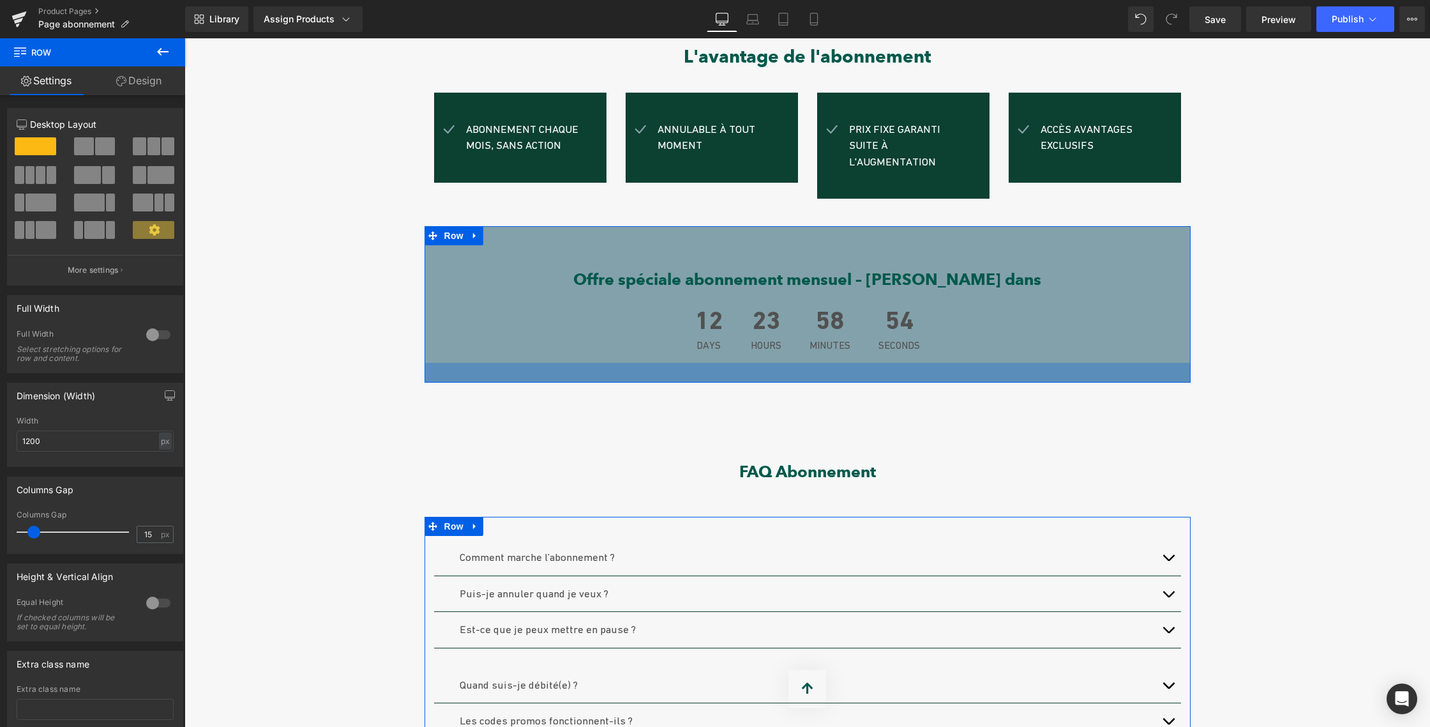
drag, startPoint x: 652, startPoint y: 351, endPoint x: 649, endPoint y: 366, distance: 15.0
click at [651, 365] on div "31px" at bounding box center [808, 373] width 766 height 20
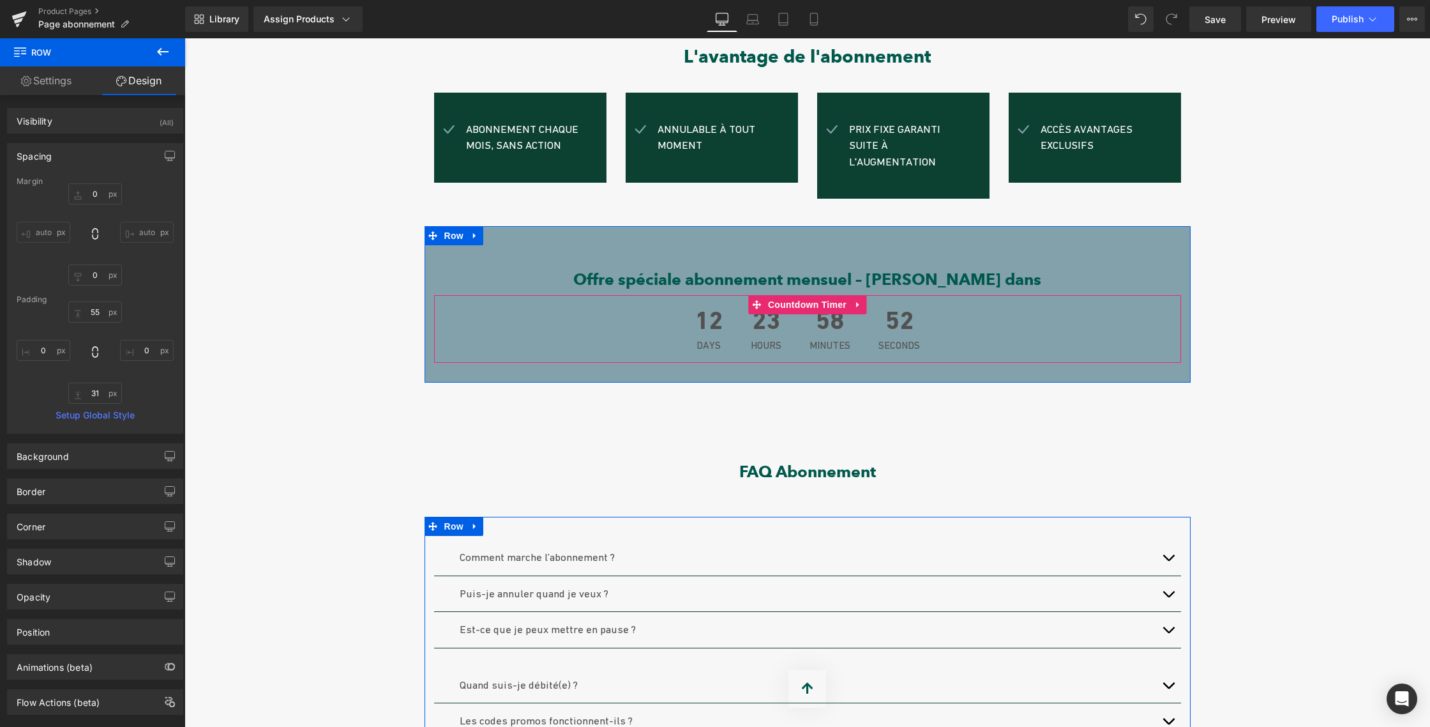
click at [723, 309] on div "12 Days" at bounding box center [709, 329] width 54 height 68
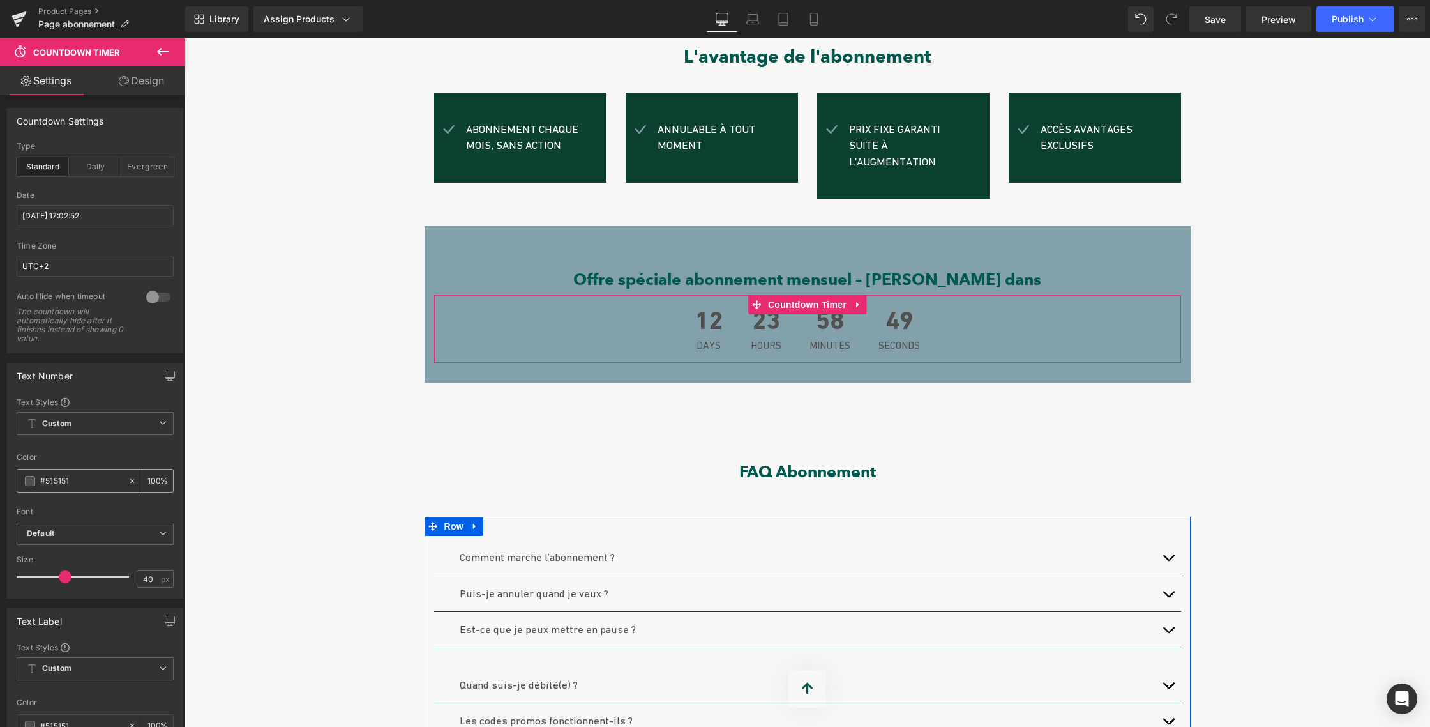
click at [128, 479] on icon at bounding box center [132, 480] width 9 height 9
type input "none"
type input "0"
click at [29, 477] on span at bounding box center [30, 481] width 10 height 10
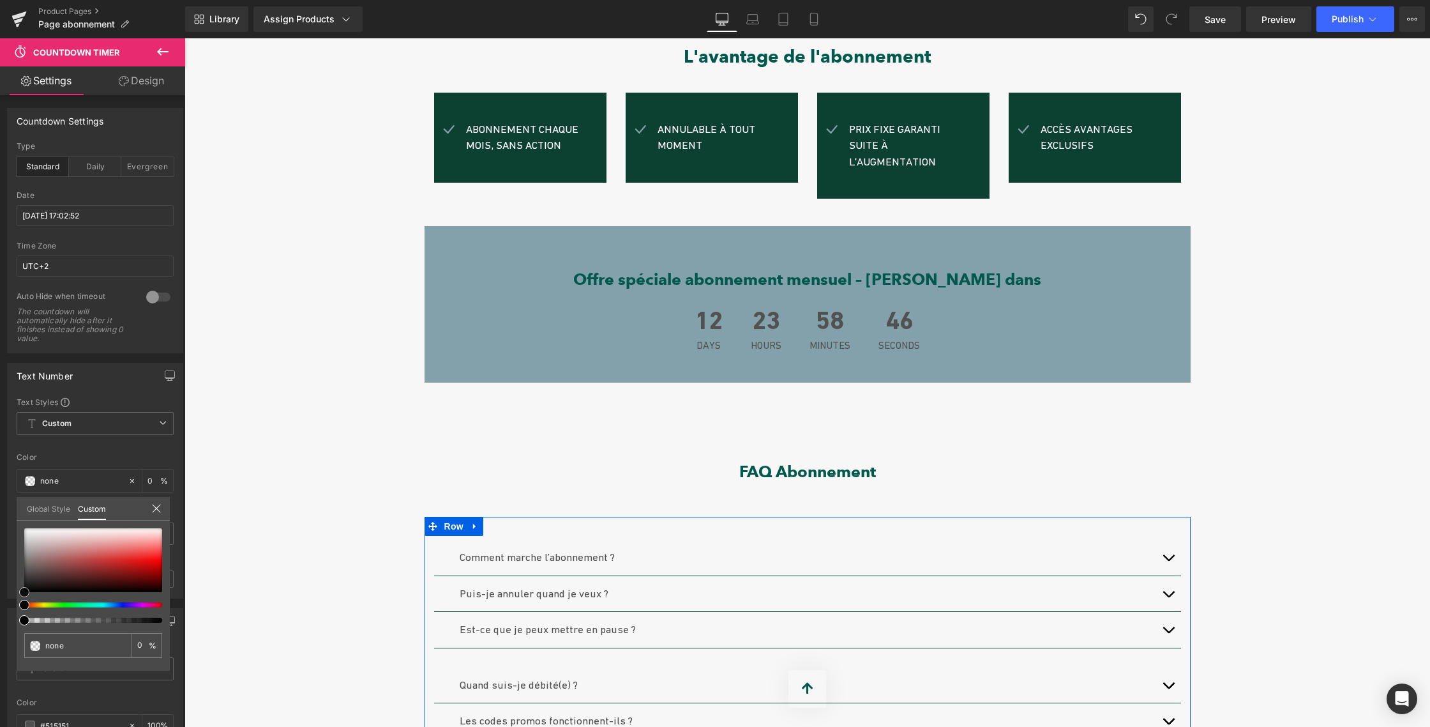
click at [26, 529] on div at bounding box center [93, 560] width 138 height 64
type input "#fcfcfc"
type input "100"
type input "#fcfcfc"
type input "100"
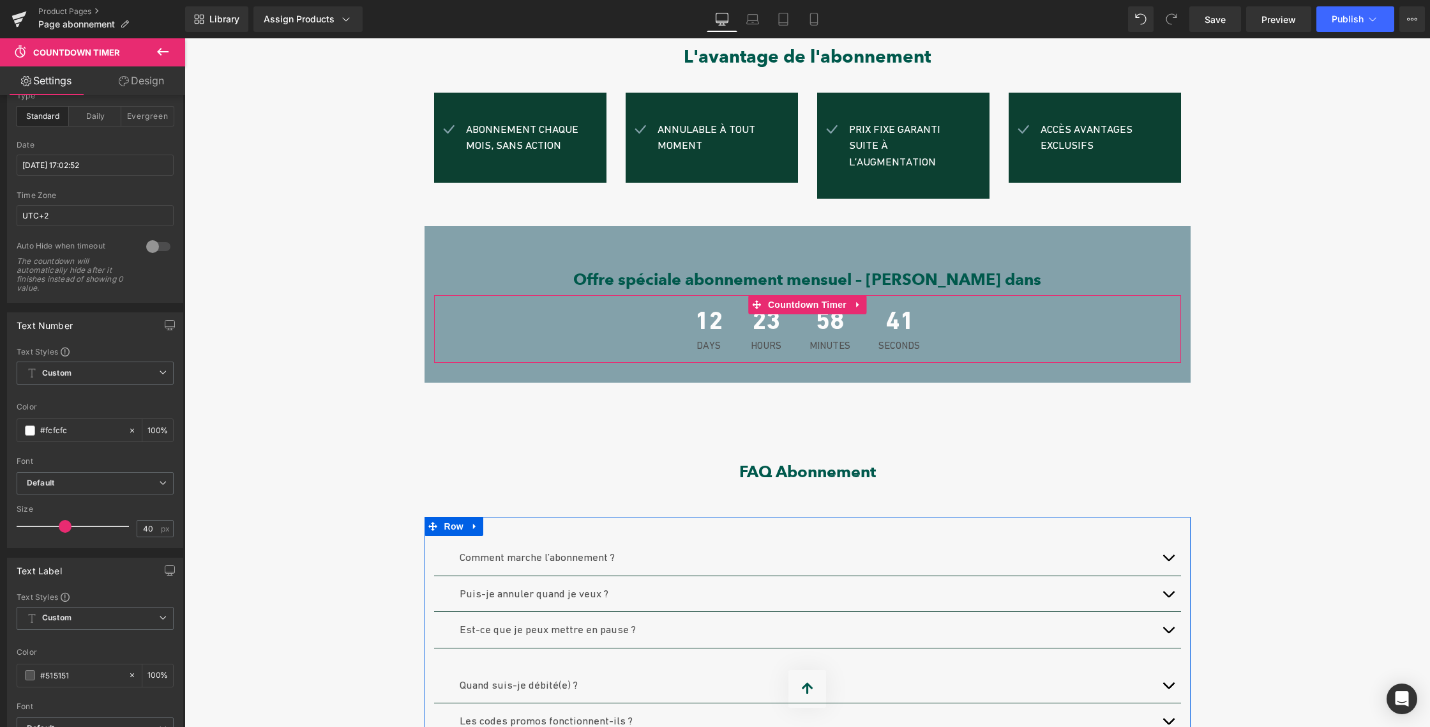
scroll to position [59, 0]
click at [54, 669] on input "#515151" at bounding box center [81, 666] width 82 height 14
click at [31, 666] on span at bounding box center [30, 666] width 10 height 10
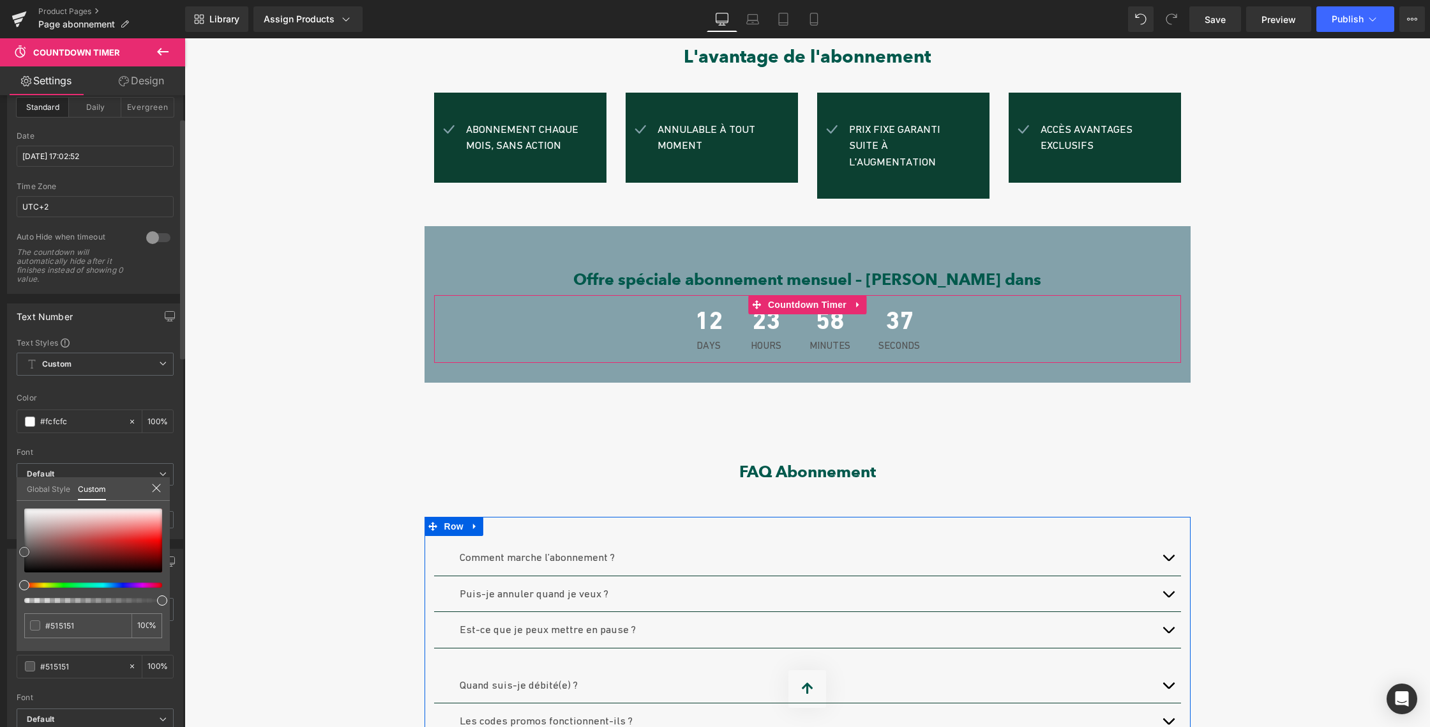
type input "#fcfcfc"
click at [25, 509] on div at bounding box center [93, 540] width 138 height 64
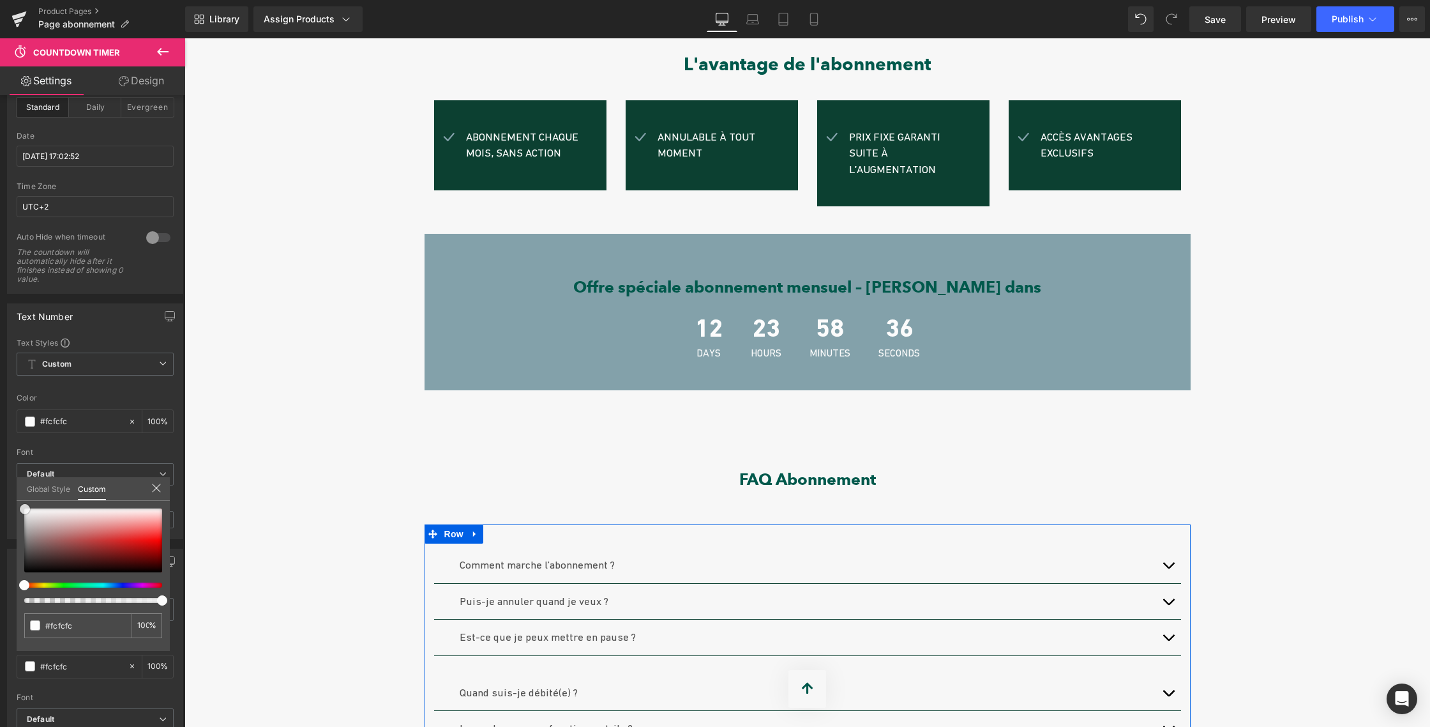
scroll to position [383, 0]
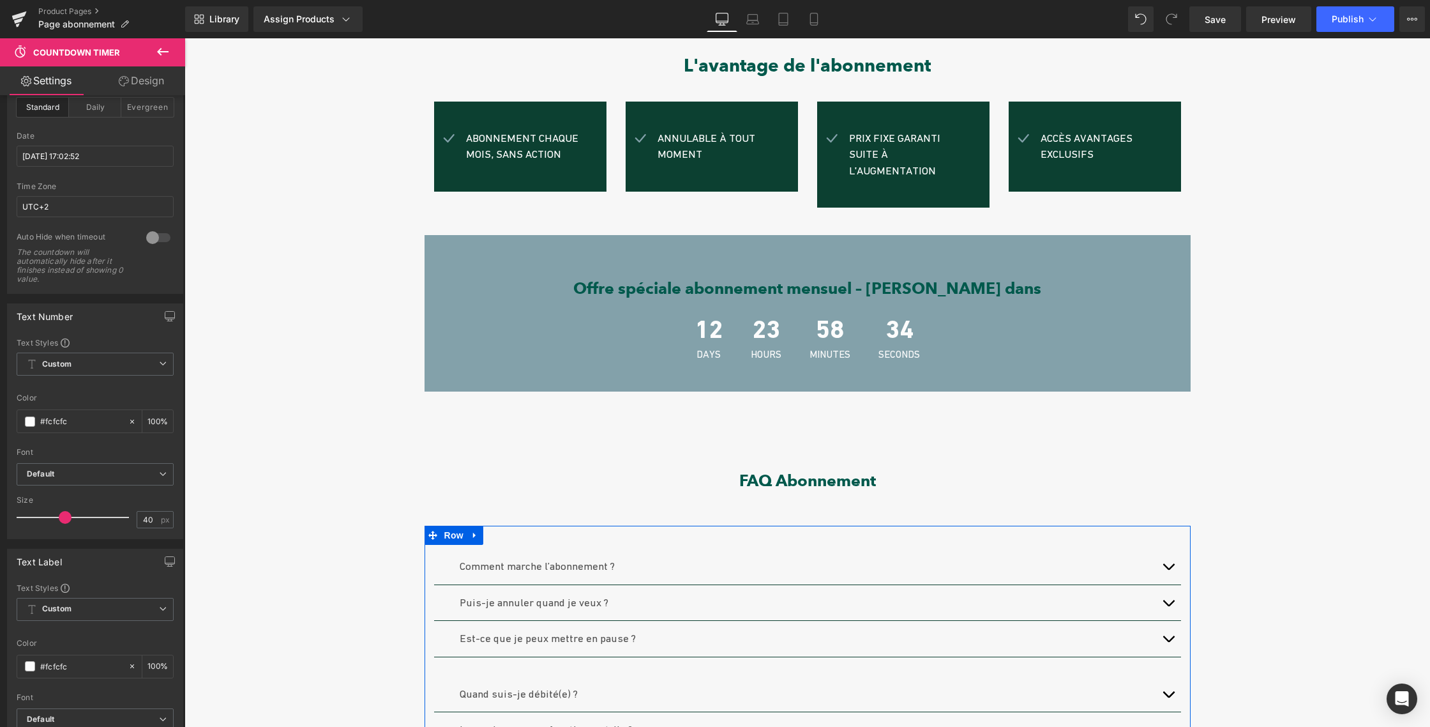
click at [697, 333] on body "€{{amount_with_comma_separator}} Recherche Menu Fermer le panier LE CONCEPT Ouv…" at bounding box center [808, 685] width 1246 height 2060
click at [702, 349] on span "Days" at bounding box center [709, 354] width 28 height 10
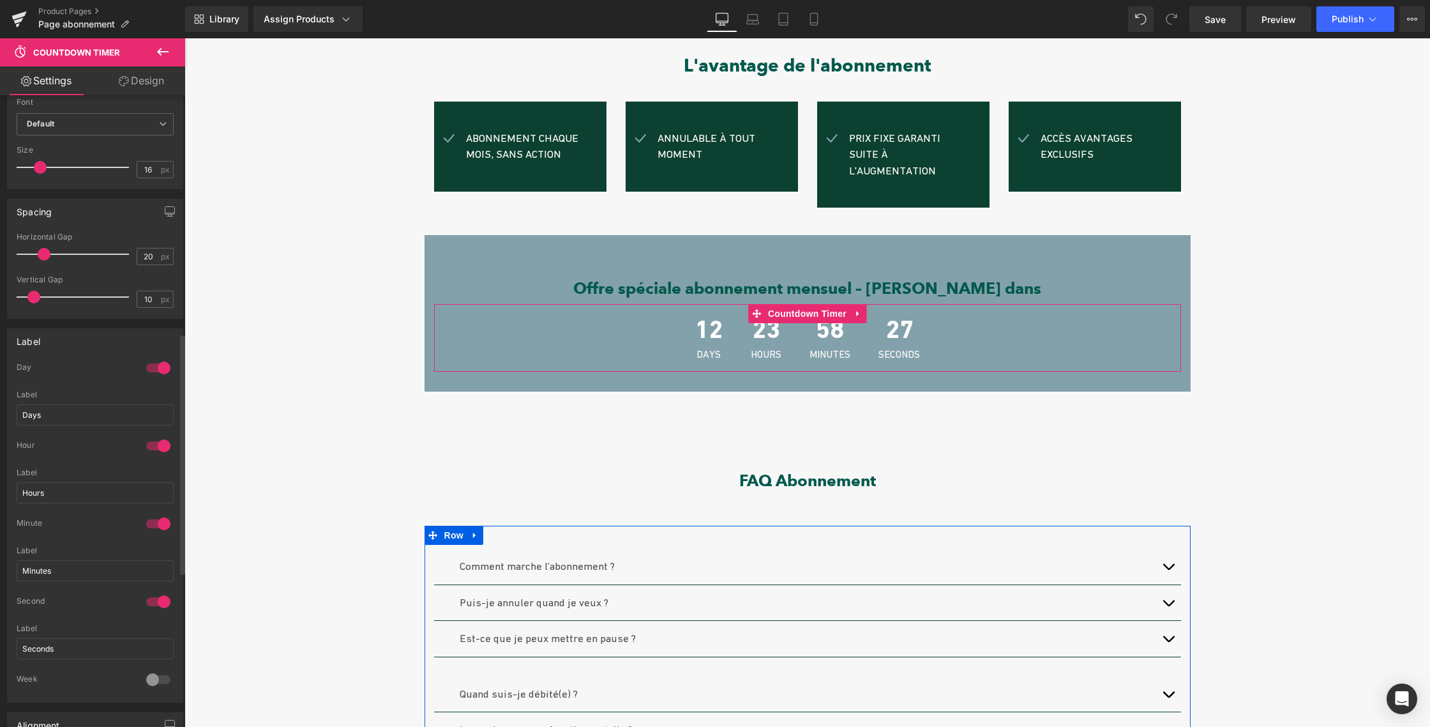
scroll to position [662, 0]
drag, startPoint x: 41, startPoint y: 404, endPoint x: 13, endPoint y: 404, distance: 28.1
click at [13, 404] on div "1 Day Days Label Days 1 Hour Hours Label Hours 1 Minute Minutes Label Minutes 1…" at bounding box center [95, 524] width 175 height 340
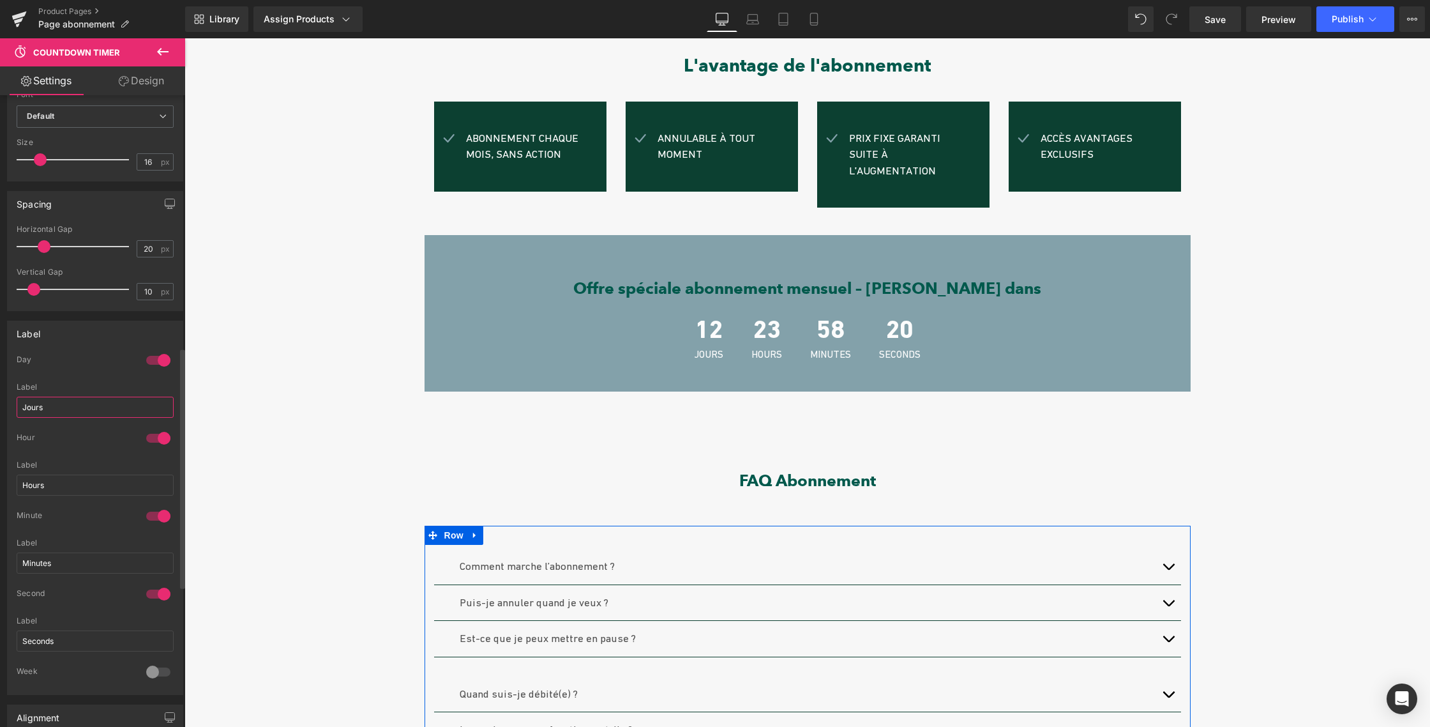
type input "Jours"
drag, startPoint x: 13, startPoint y: 484, endPoint x: 0, endPoint y: 484, distance: 12.8
click at [0, 484] on div "Label 1 Day Jours Label Jours 1 Hour Hours Label Hours 1 Minute Minutes Label M…" at bounding box center [95, 503] width 191 height 384
type input "Heures"
drag, startPoint x: 33, startPoint y: 559, endPoint x: 26, endPoint y: 559, distance: 7.0
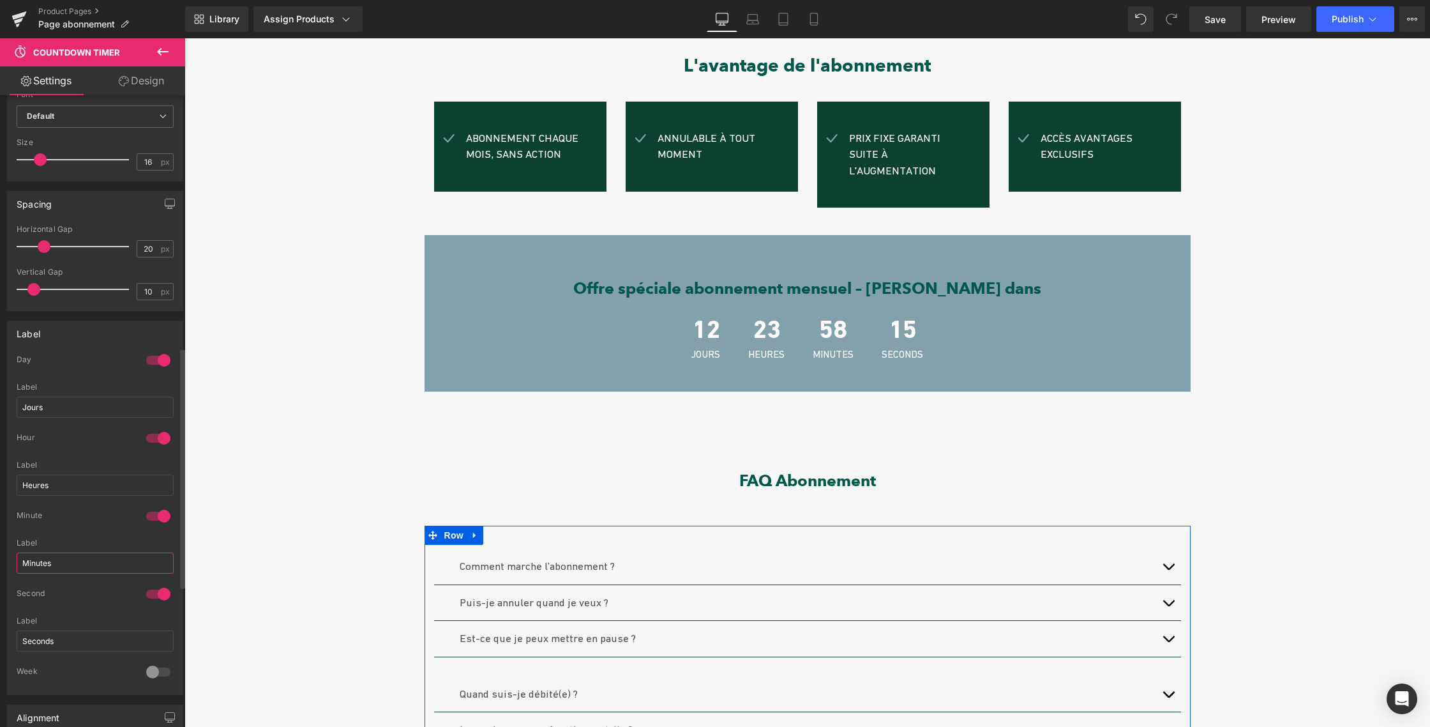
click at [24, 559] on input "Minutes" at bounding box center [95, 562] width 157 height 21
click at [58, 639] on input "Seconds" at bounding box center [95, 640] width 157 height 21
type input "Secondes"
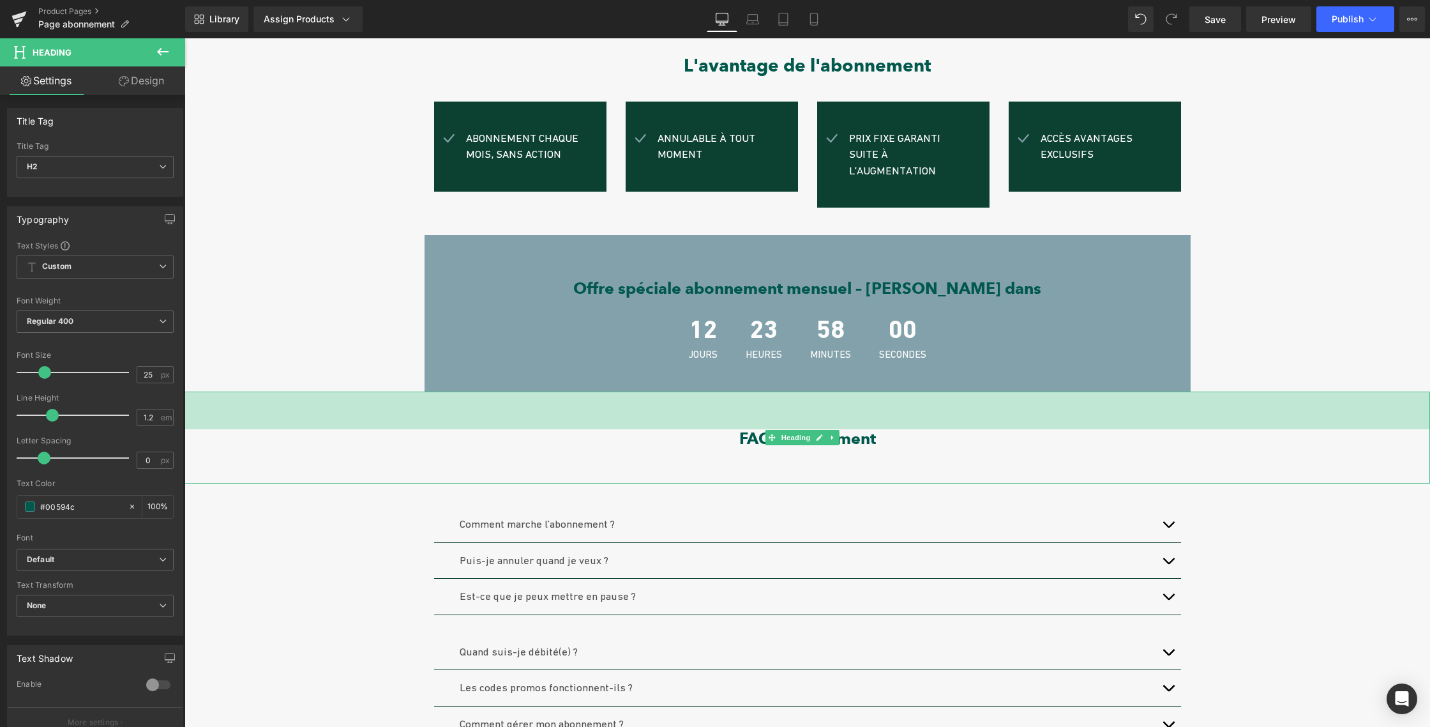
drag, startPoint x: 757, startPoint y: 429, endPoint x: 1021, endPoint y: 386, distance: 267.9
click at [756, 391] on div "59px" at bounding box center [808, 410] width 1246 height 38
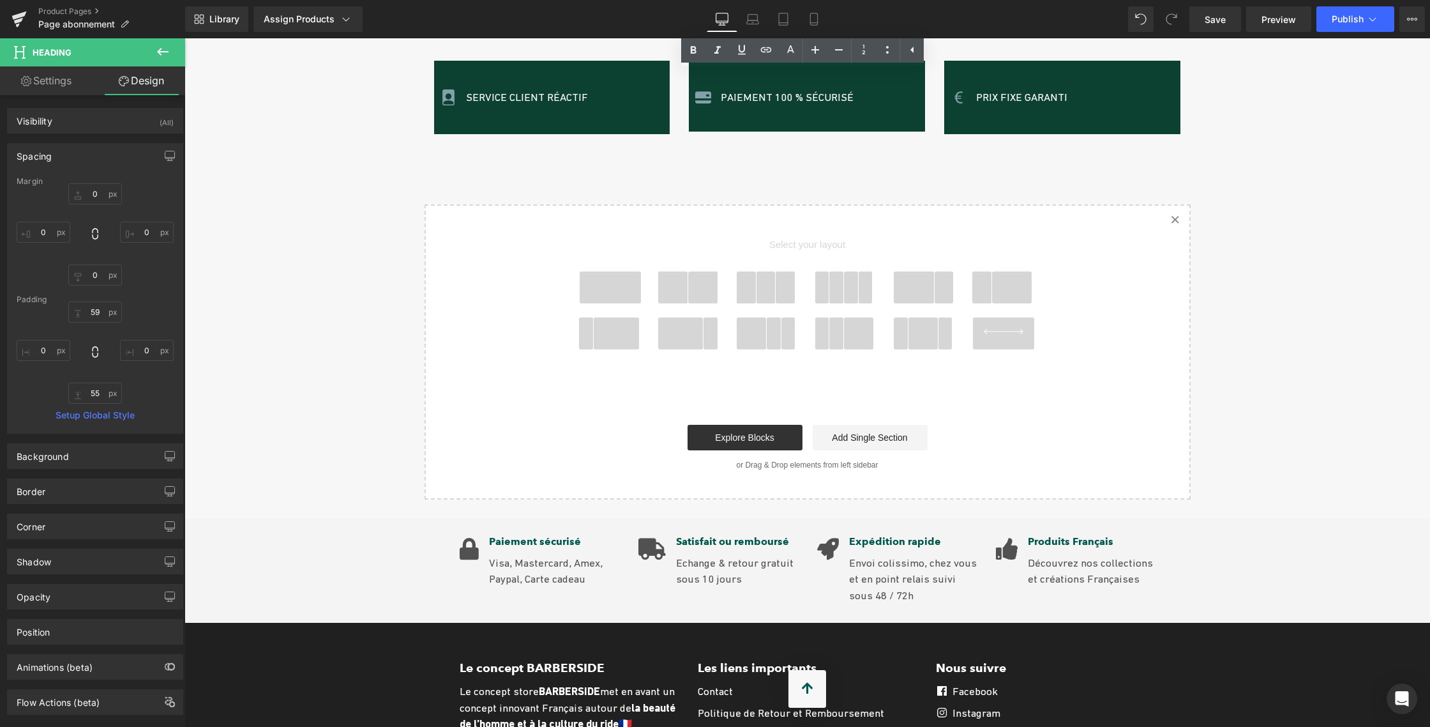
scroll to position [1147, 0]
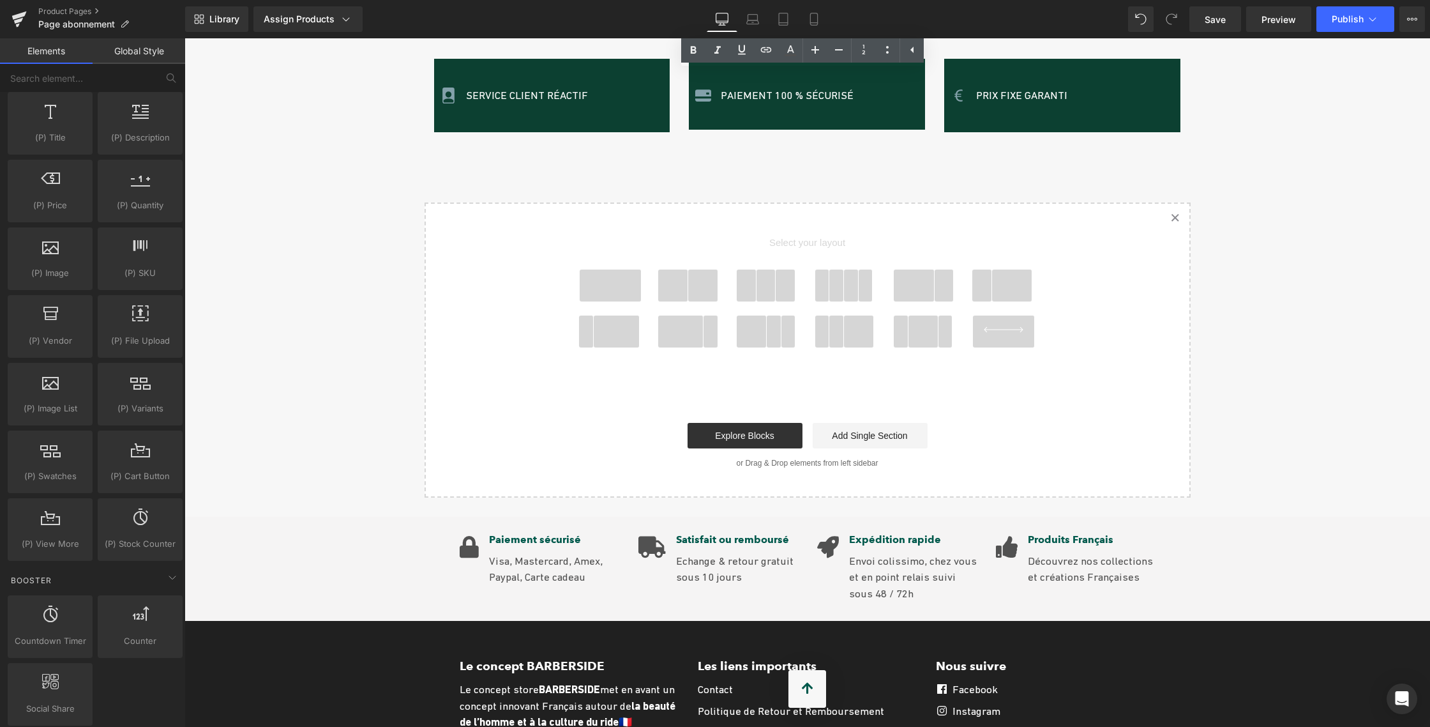
click at [1172, 215] on icon at bounding box center [1175, 218] width 6 height 6
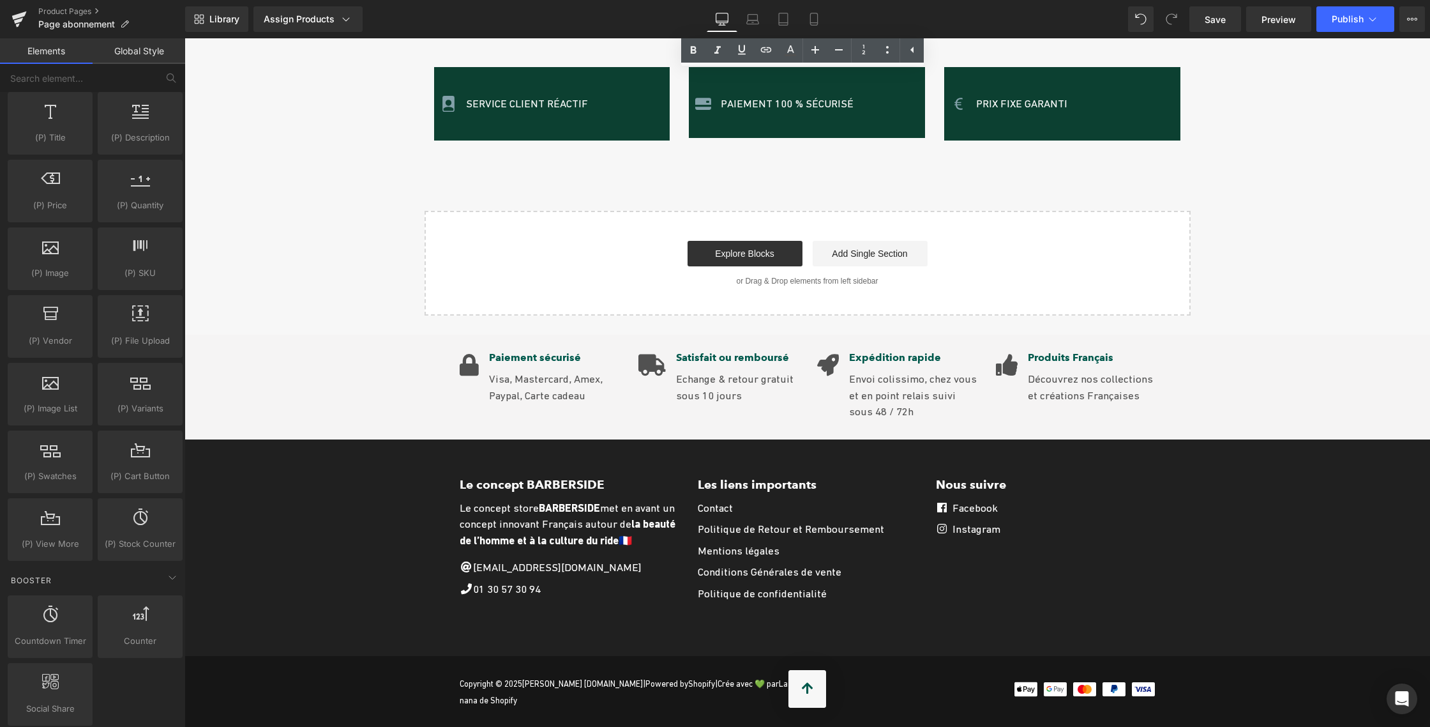
scroll to position [1110, 0]
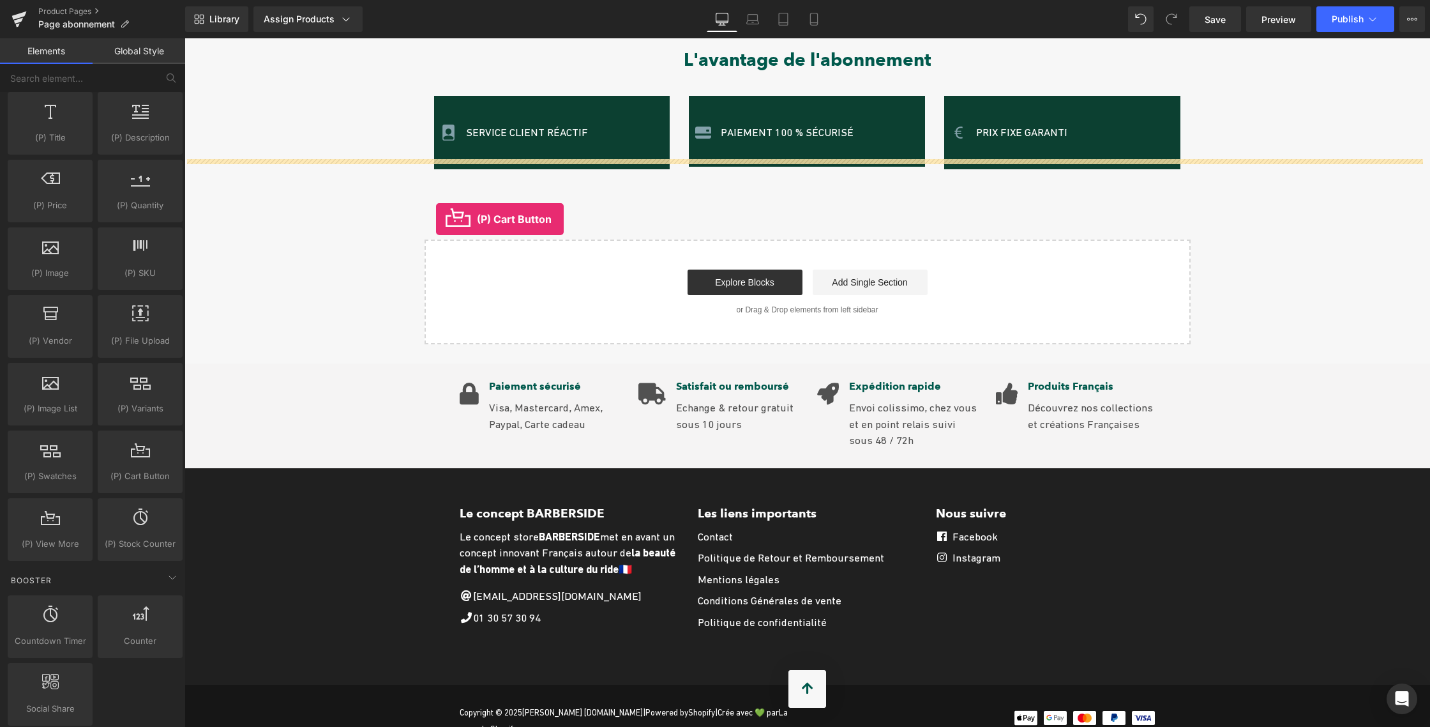
drag, startPoint x: 316, startPoint y: 499, endPoint x: 436, endPoint y: 218, distance: 304.9
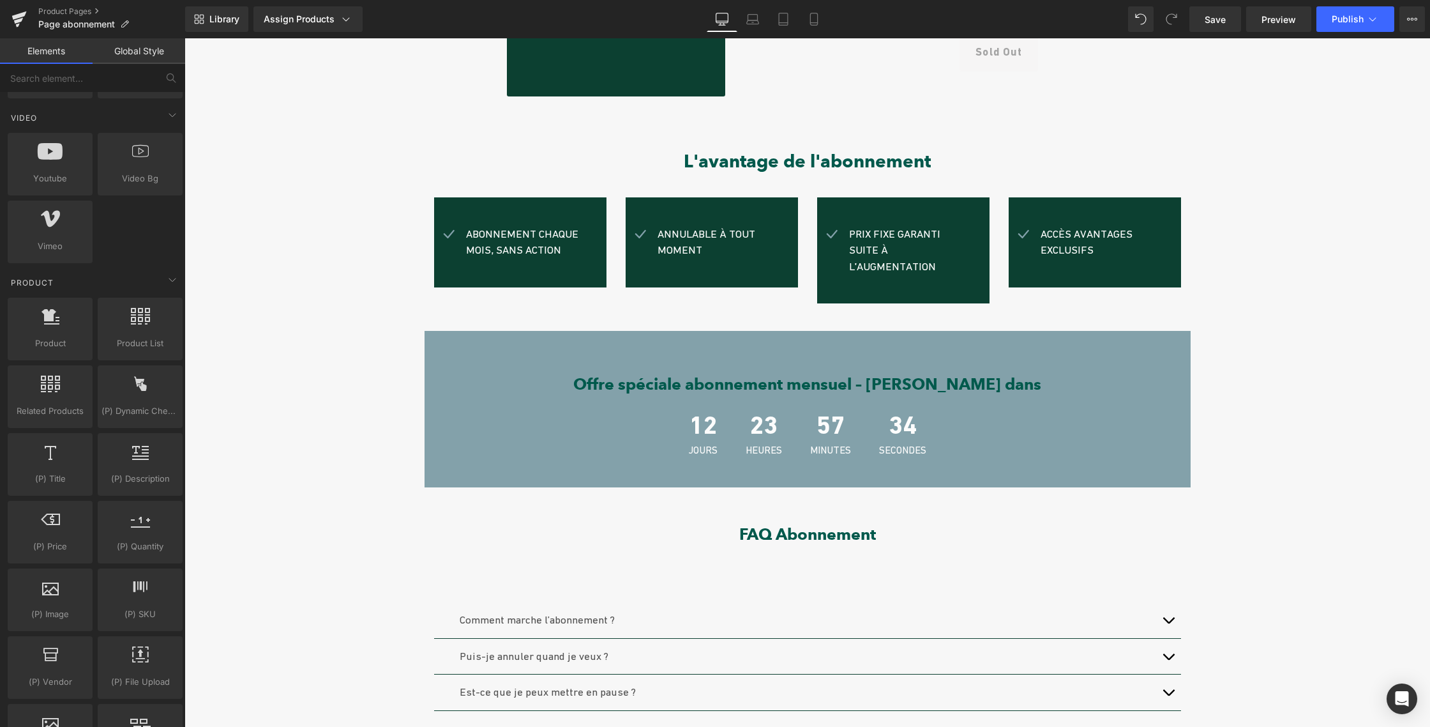
scroll to position [408, 0]
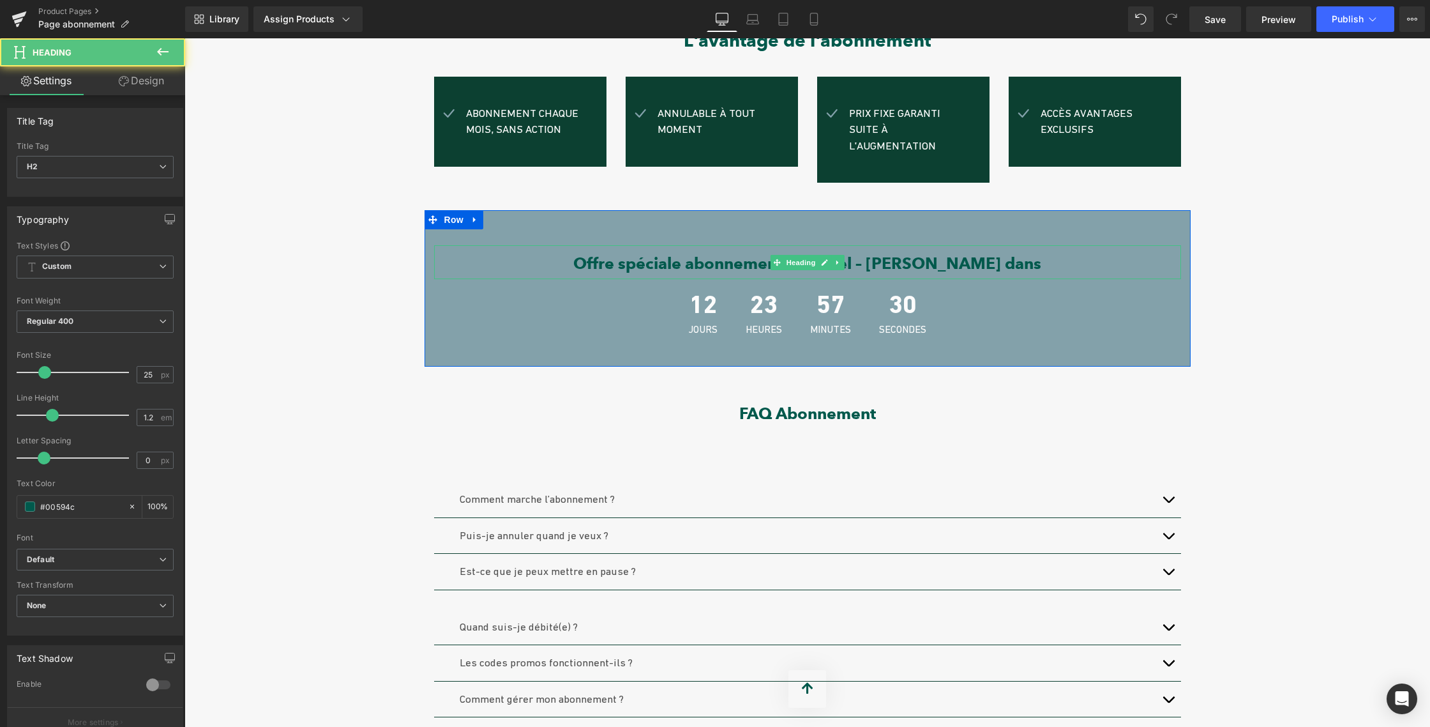
click at [593, 254] on h2 "Offre spéciale abonnement mensuel – [PERSON_NAME] dans" at bounding box center [807, 263] width 747 height 19
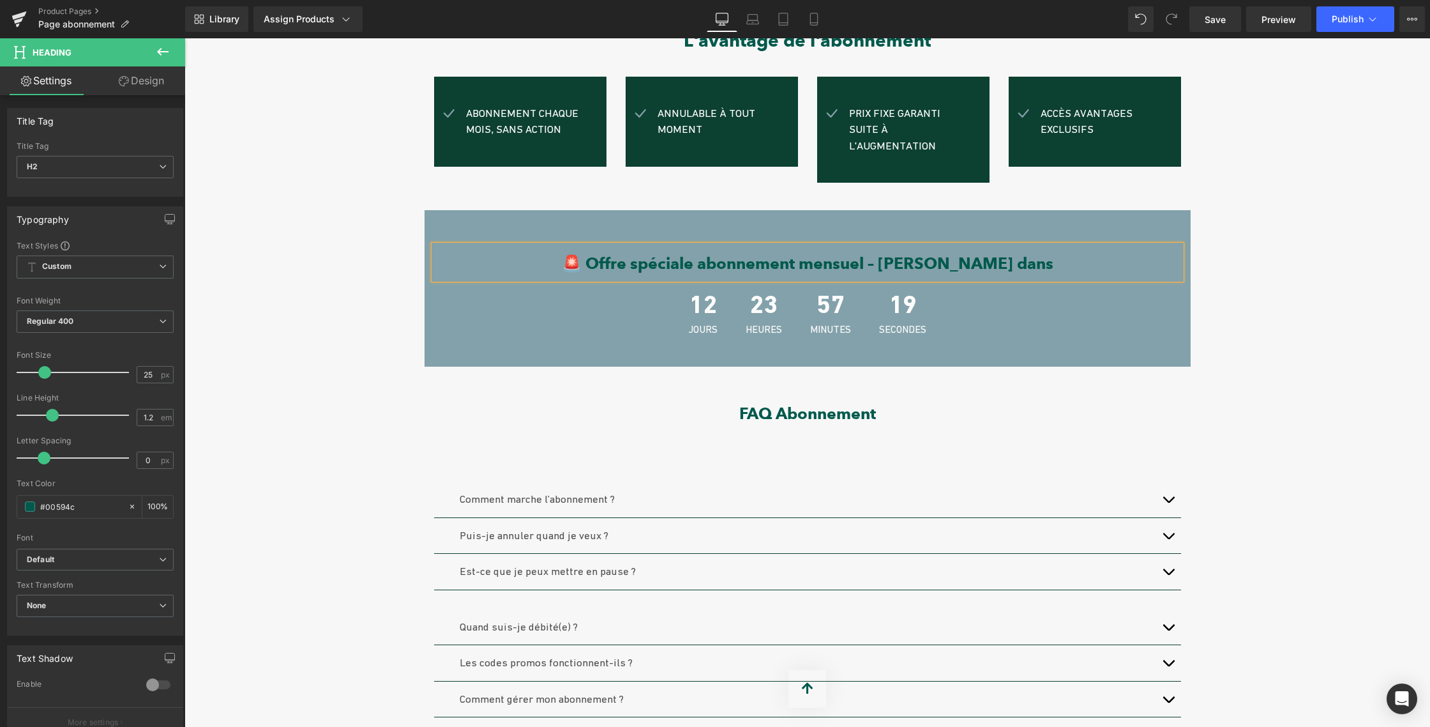
click at [1264, 332] on div "Sale Off (P) Image Abonnement CLUB | Le luxe de ne jamais y penser. (P) Title €…" at bounding box center [808, 382] width 1246 height 1327
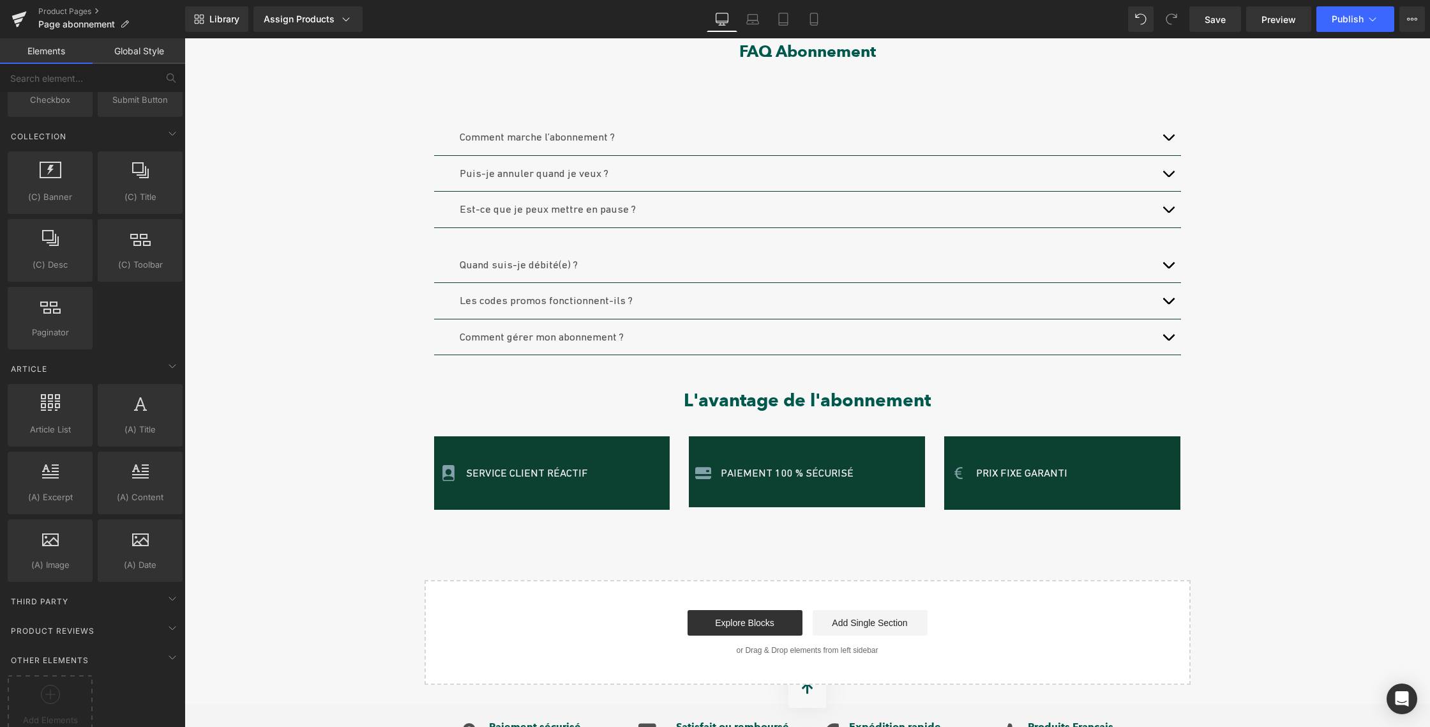
scroll to position [2182, 0]
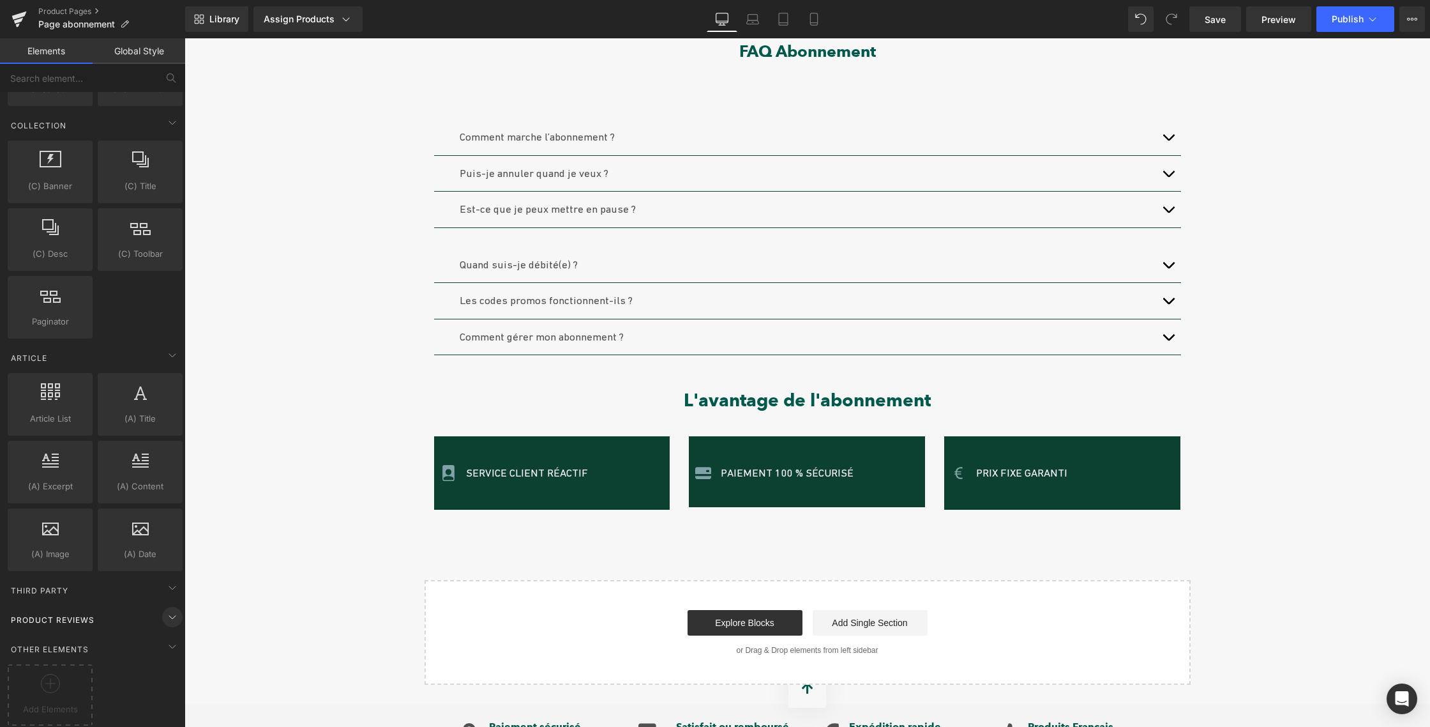
click at [165, 609] on icon at bounding box center [172, 616] width 15 height 15
click at [168, 609] on icon at bounding box center [172, 616] width 15 height 15
click at [68, 614] on span "Product Reviews" at bounding box center [53, 620] width 86 height 12
click at [165, 580] on icon at bounding box center [172, 587] width 15 height 15
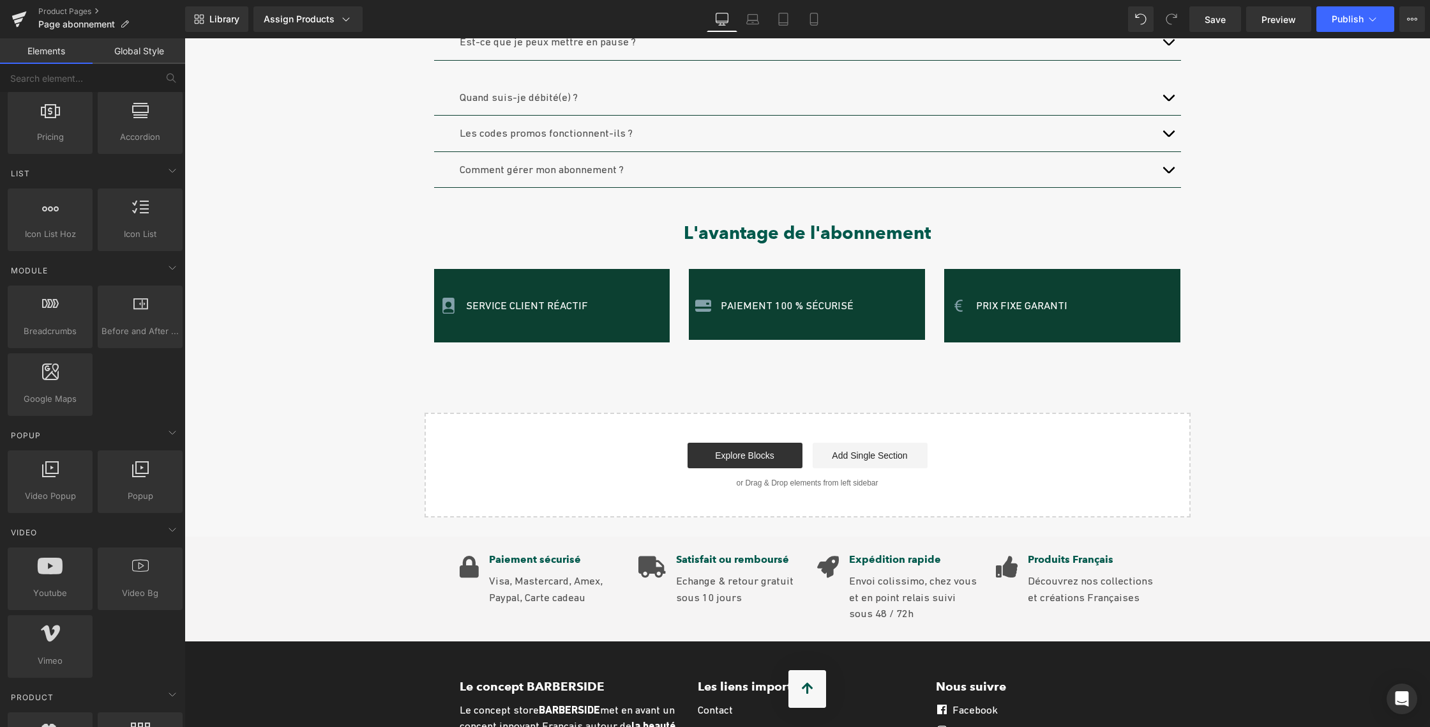
scroll to position [930, 0]
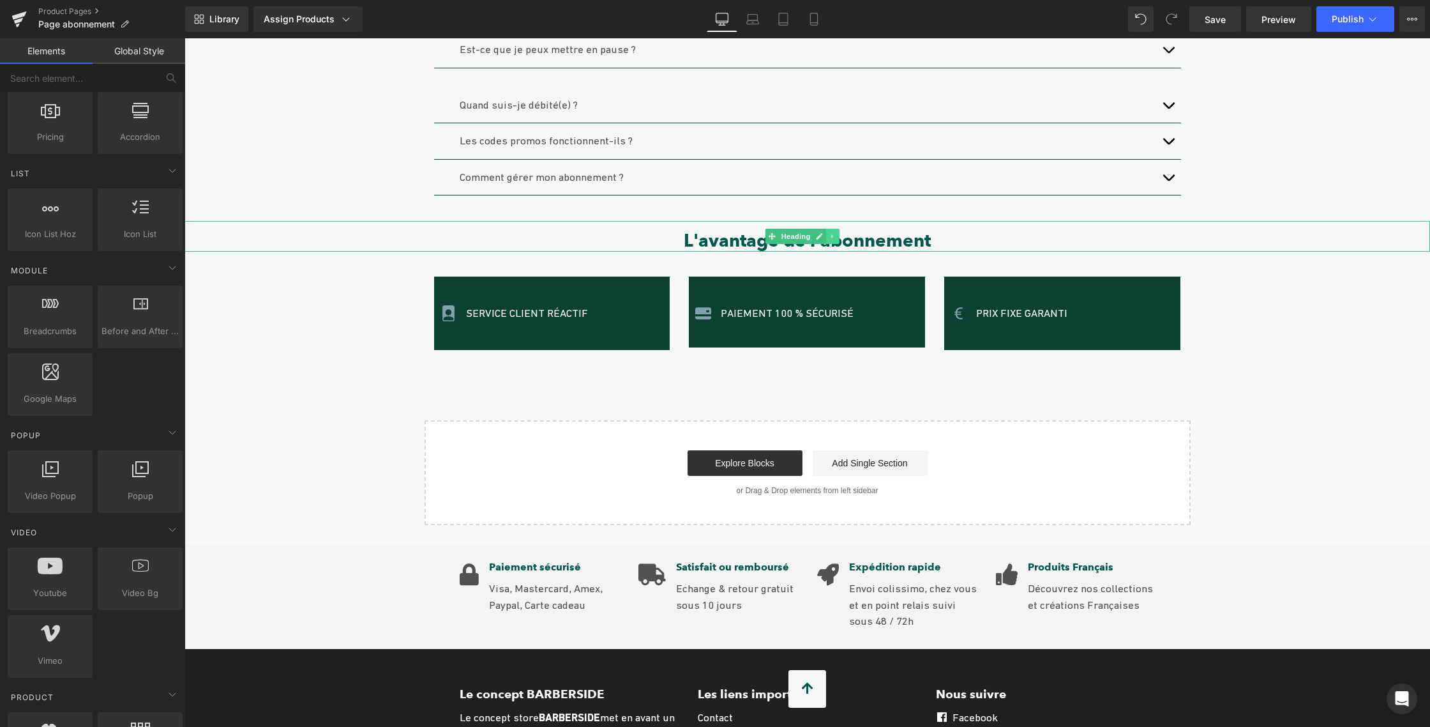
click at [829, 232] on icon at bounding box center [832, 236] width 7 height 8
click at [826, 232] on icon at bounding box center [826, 235] width 7 height 7
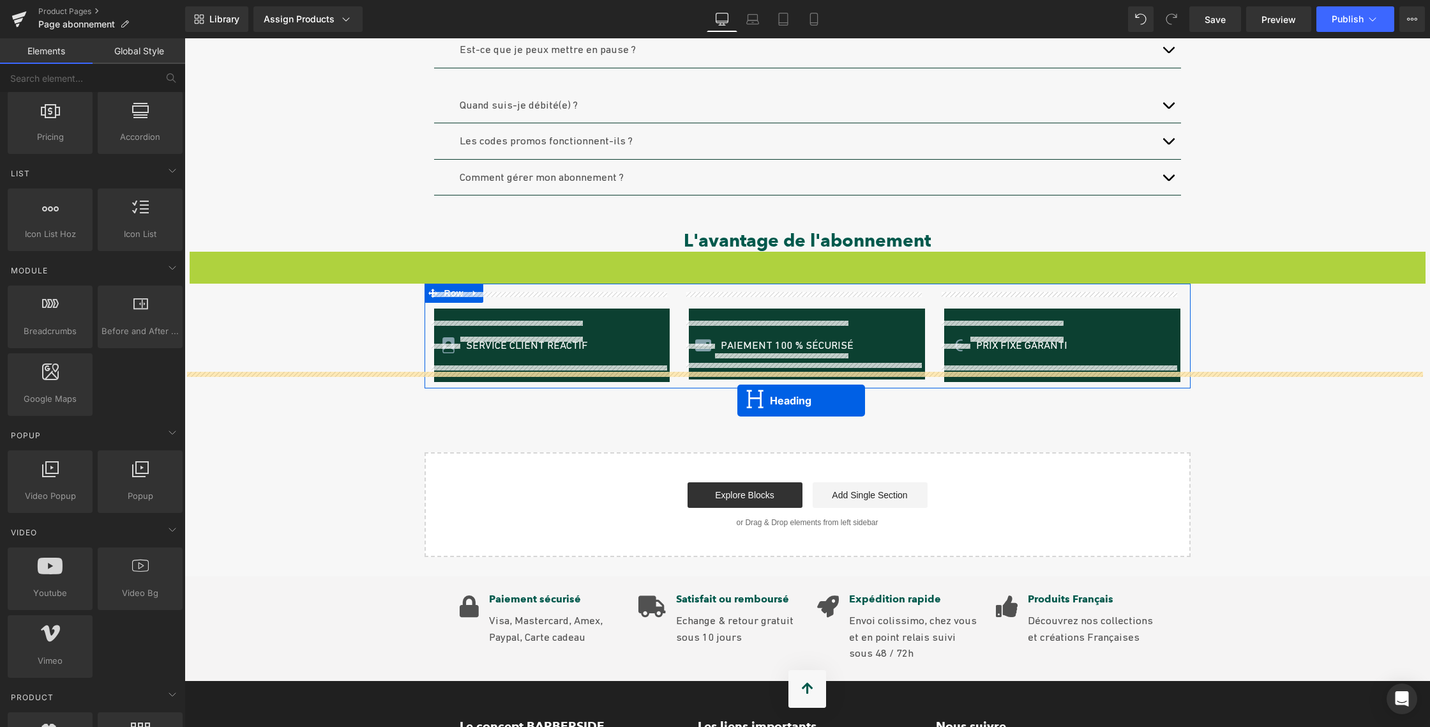
drag, startPoint x: 771, startPoint y: 249, endPoint x: 737, endPoint y: 400, distance: 154.4
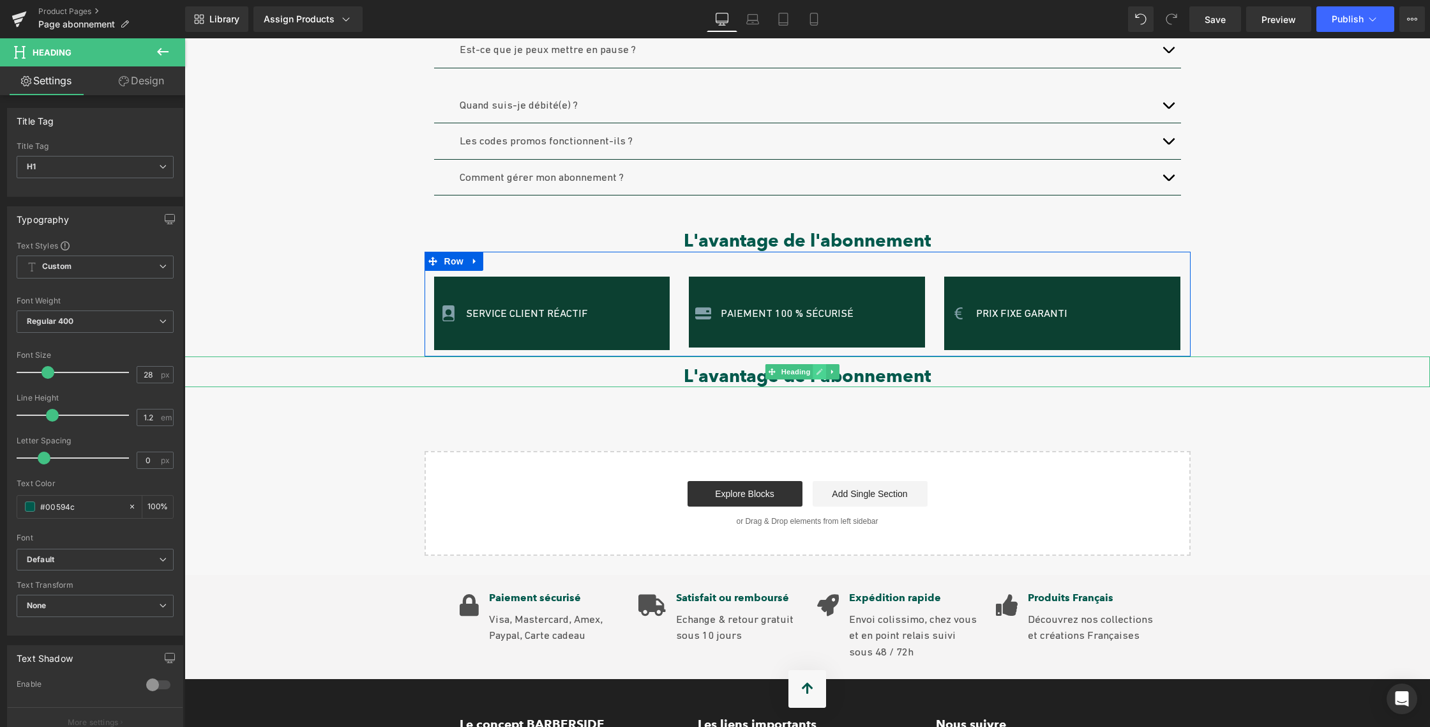
click at [817, 368] on icon at bounding box center [819, 372] width 7 height 8
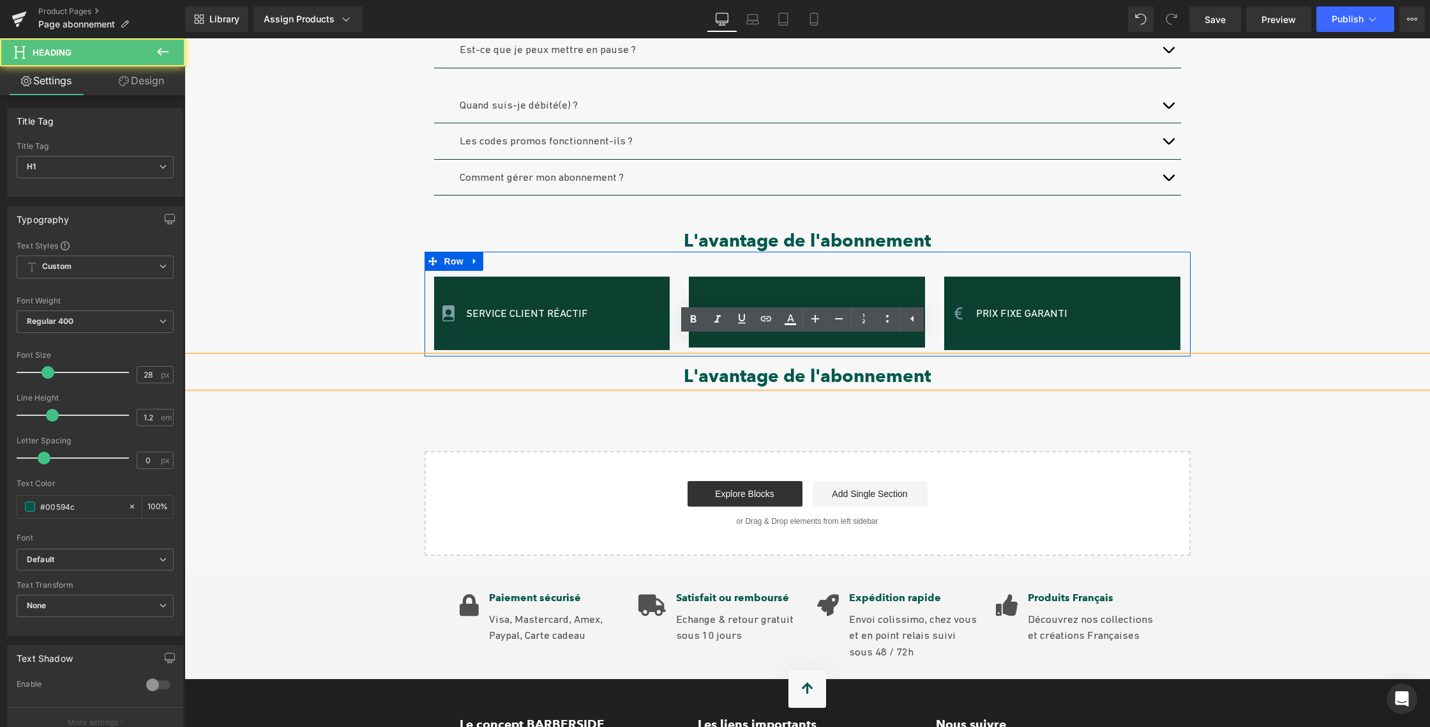
drag, startPoint x: 679, startPoint y: 358, endPoint x: 948, endPoint y: 358, distance: 268.2
click at [948, 365] on h1 "L'avantage de l'abonnement" at bounding box center [808, 376] width 1246 height 22
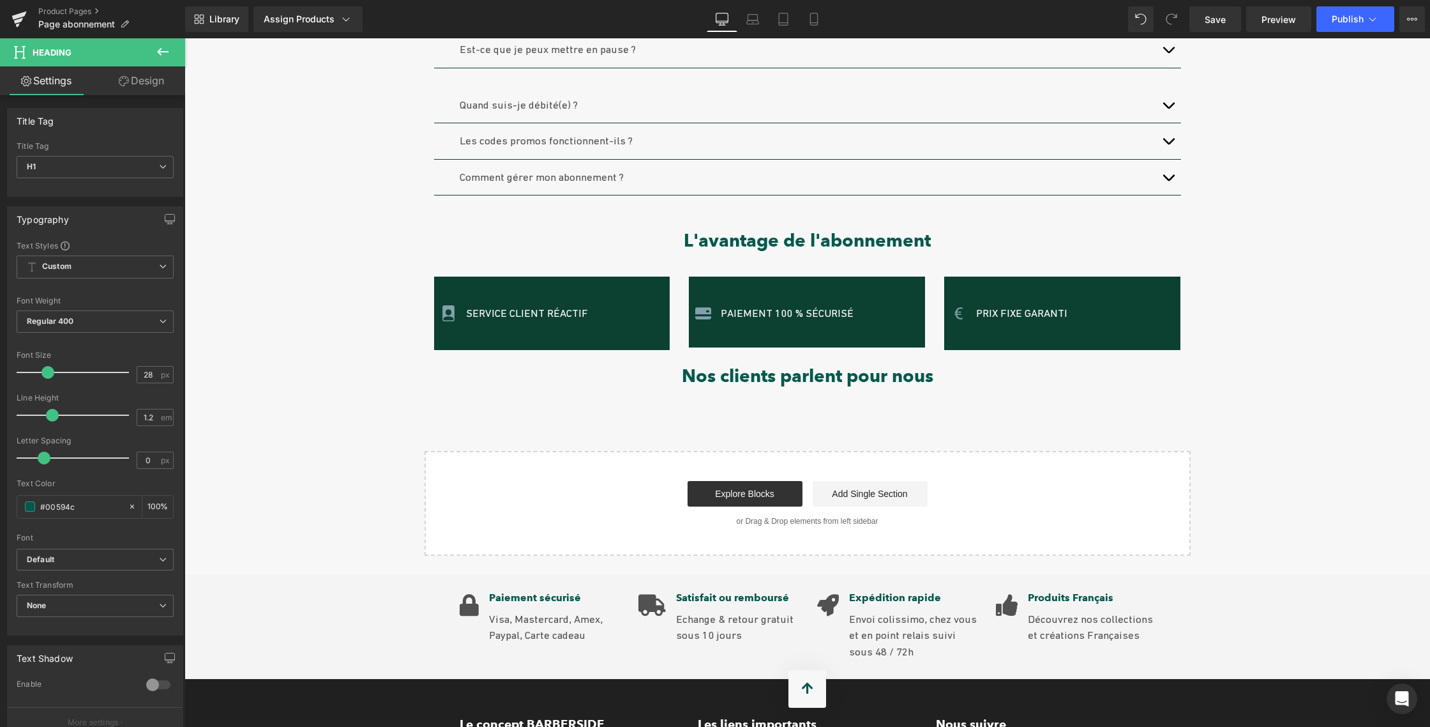
click at [157, 51] on icon at bounding box center [162, 51] width 15 height 15
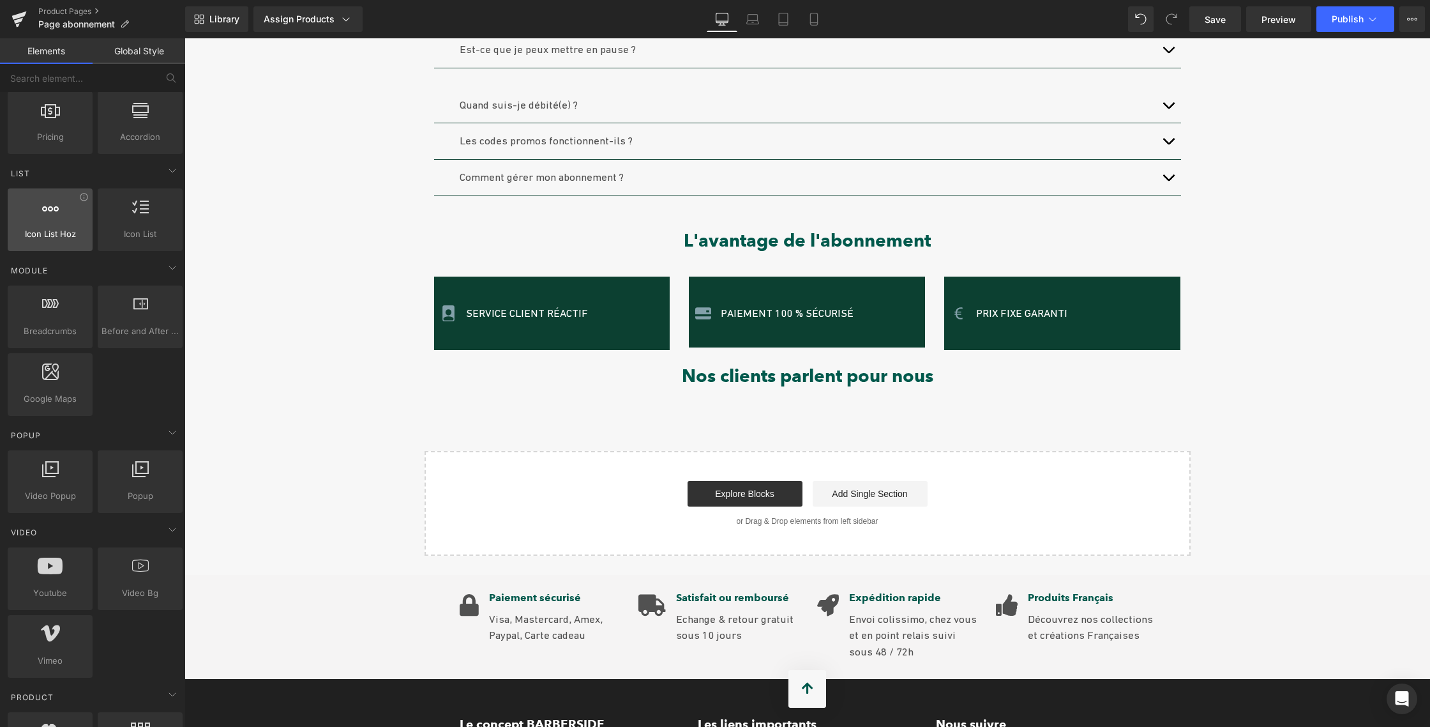
click at [58, 225] on div at bounding box center [49, 213] width 77 height 29
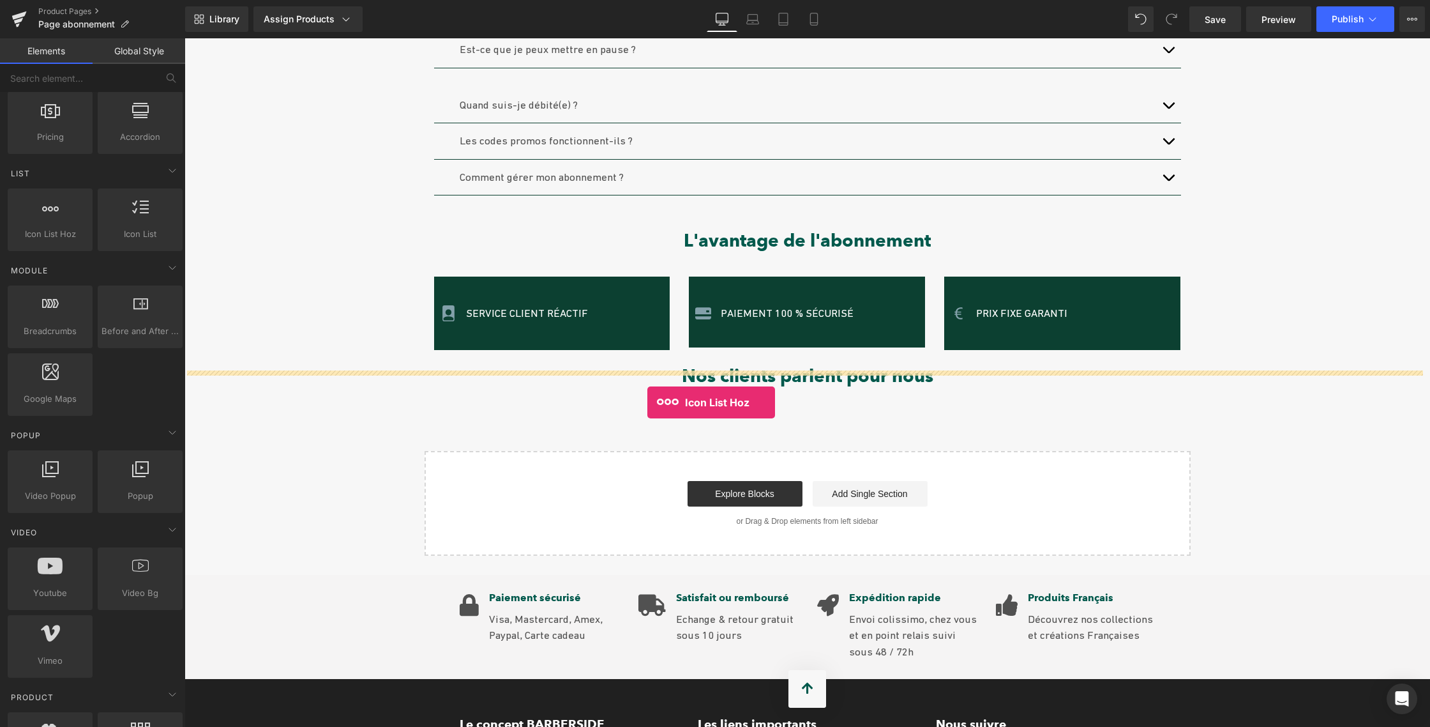
drag, startPoint x: 236, startPoint y: 263, endPoint x: 647, endPoint y: 402, distance: 433.9
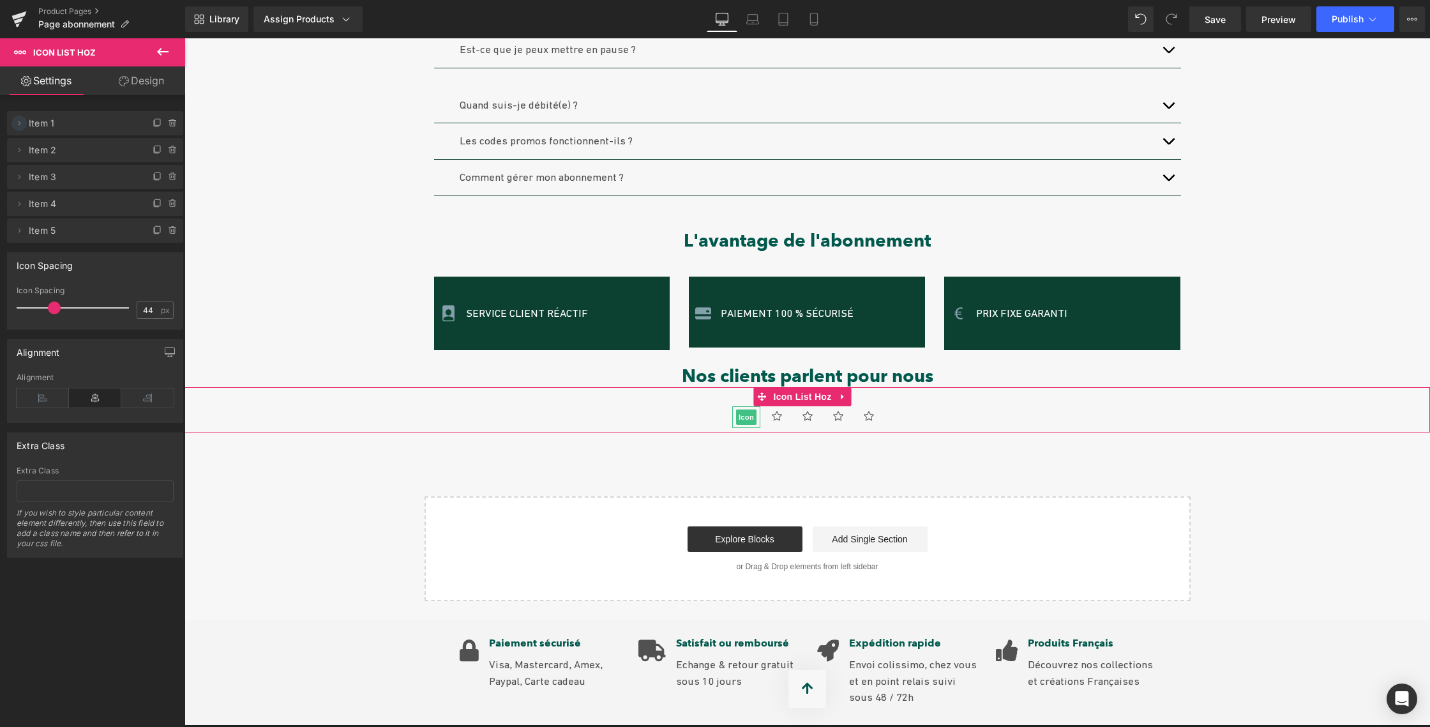
click at [19, 124] on icon at bounding box center [20, 123] width 3 height 4
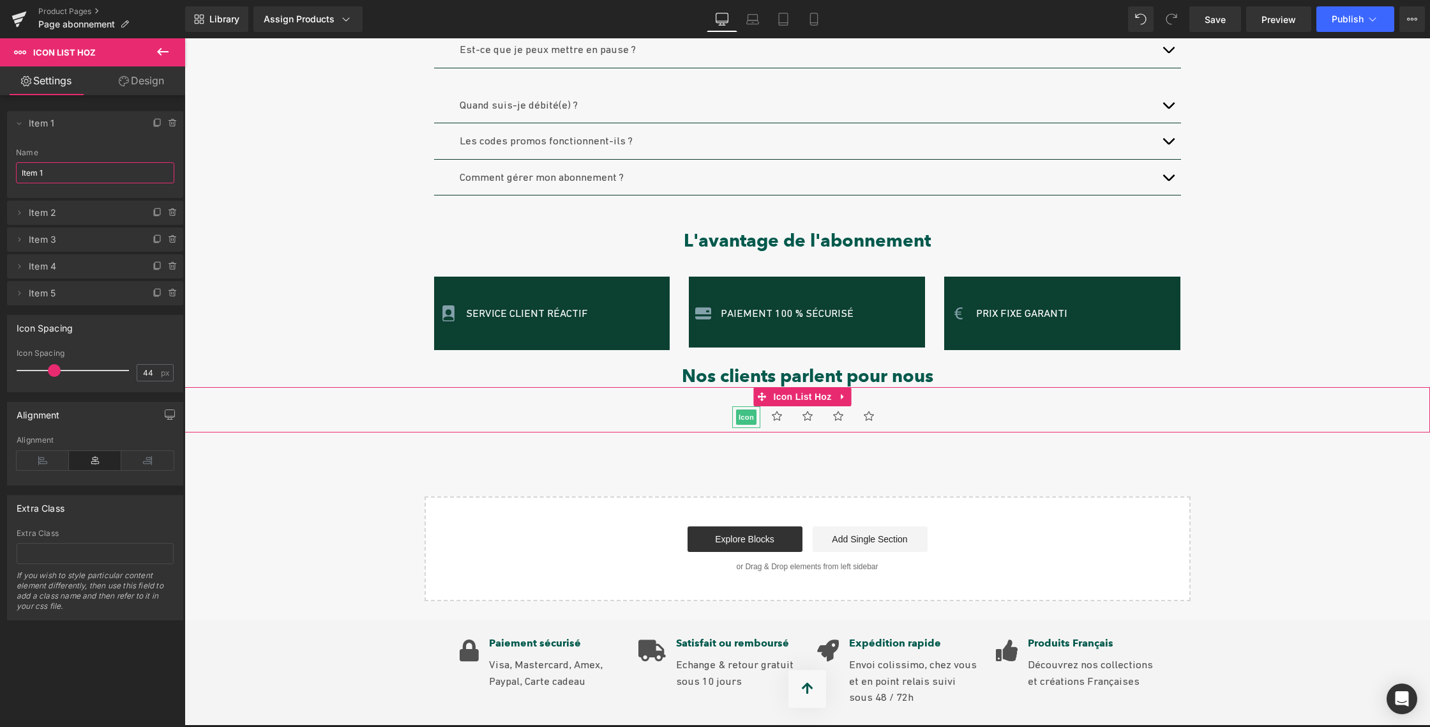
drag, startPoint x: 22, startPoint y: 170, endPoint x: 75, endPoint y: 172, distance: 53.7
click at [75, 172] on input "Item 1" at bounding box center [95, 172] width 158 height 21
paste input "[PERSON_NAME] est un bon [PERSON_NAME]/coiffeur. Il est sérieux et a l'écoute d…"
type input "[PERSON_NAME] est un bon [PERSON_NAME]/coiffeur. Il est sérieux et a l'écoute d…"
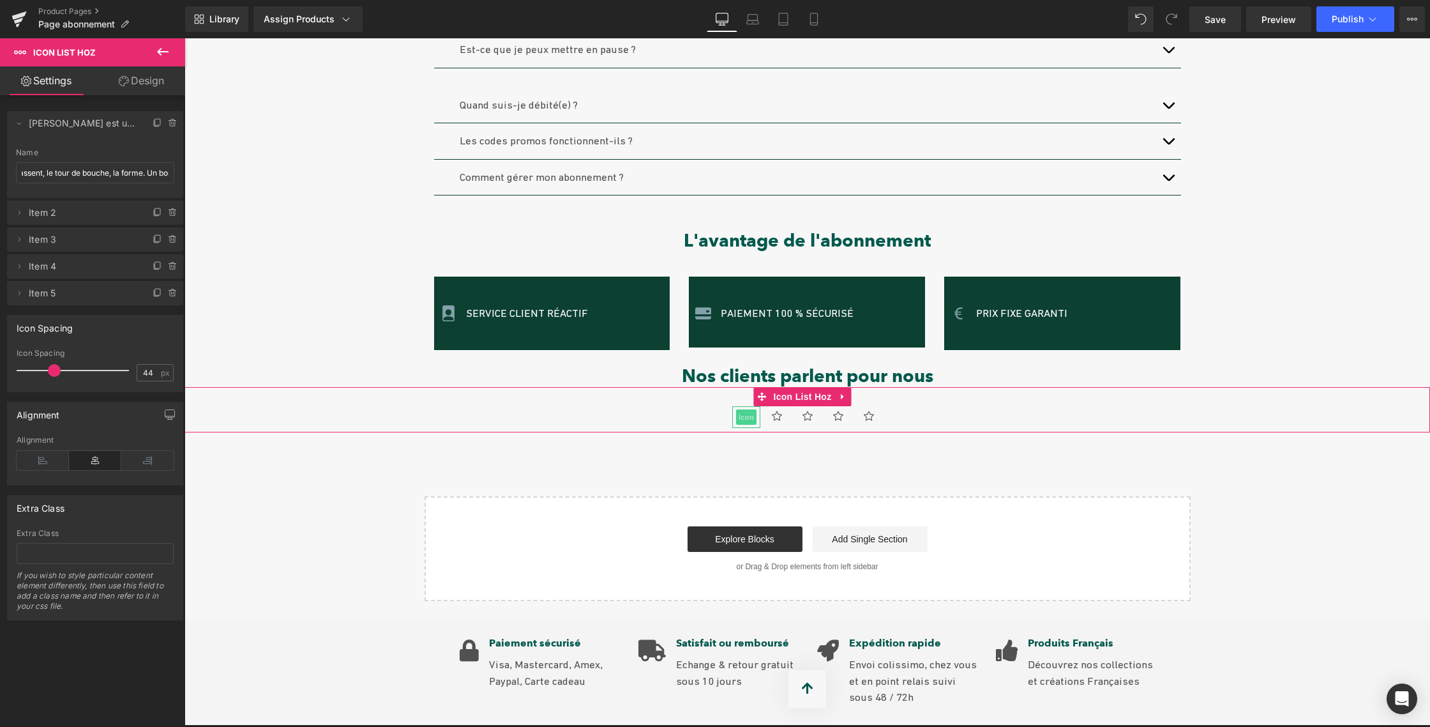
click at [737, 409] on span "Icon" at bounding box center [746, 416] width 20 height 15
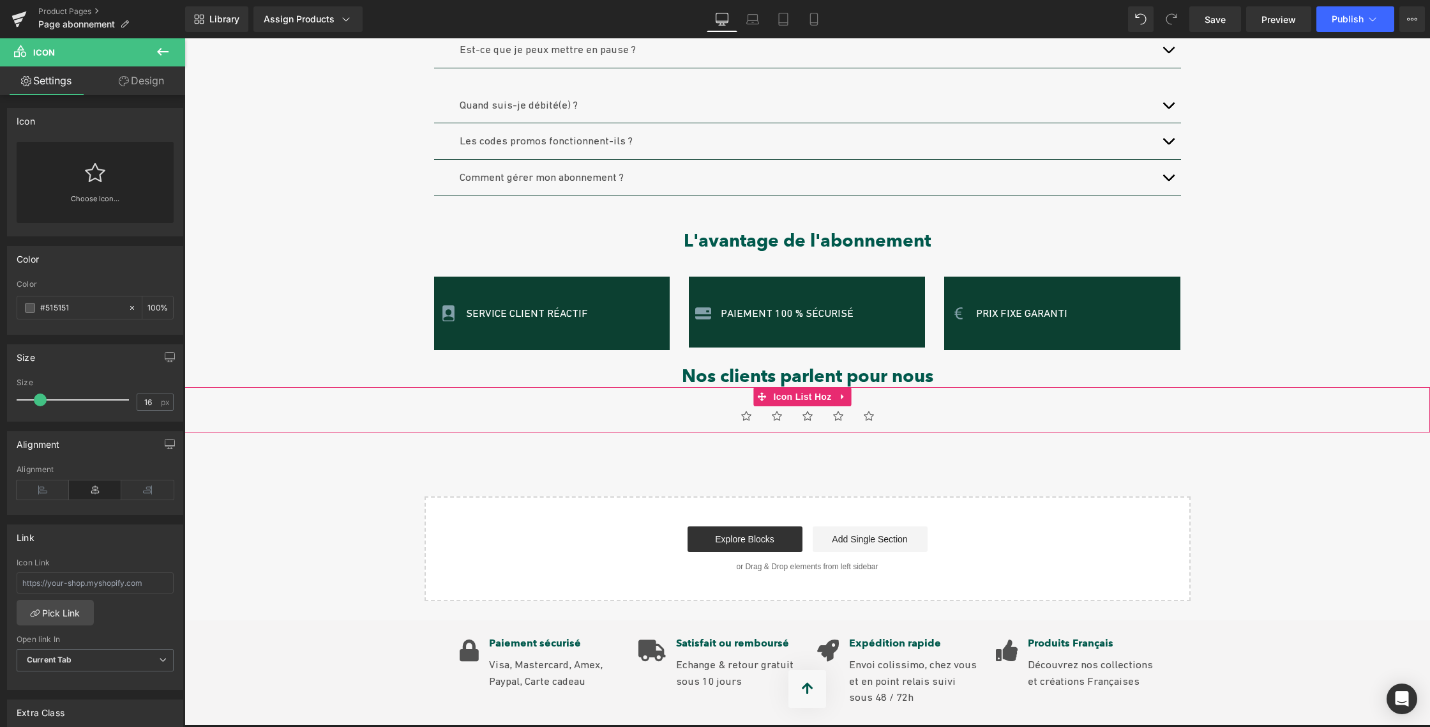
click at [717, 387] on div "Icon Icon Icon Icon Icon Icon List Hoz" at bounding box center [808, 410] width 1246 height 46
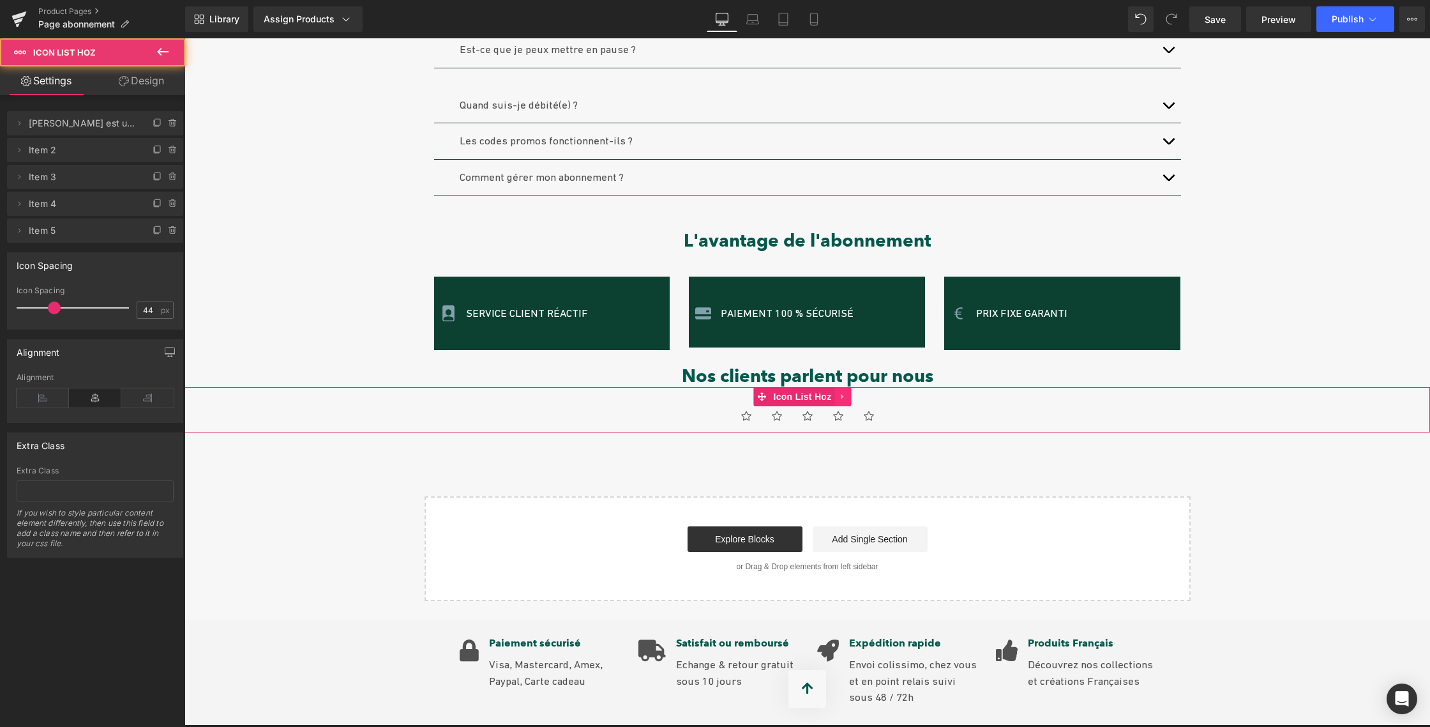
click at [845, 391] on icon at bounding box center [843, 396] width 9 height 10
drag, startPoint x: 859, startPoint y: 434, endPoint x: 854, endPoint y: 428, distance: 7.7
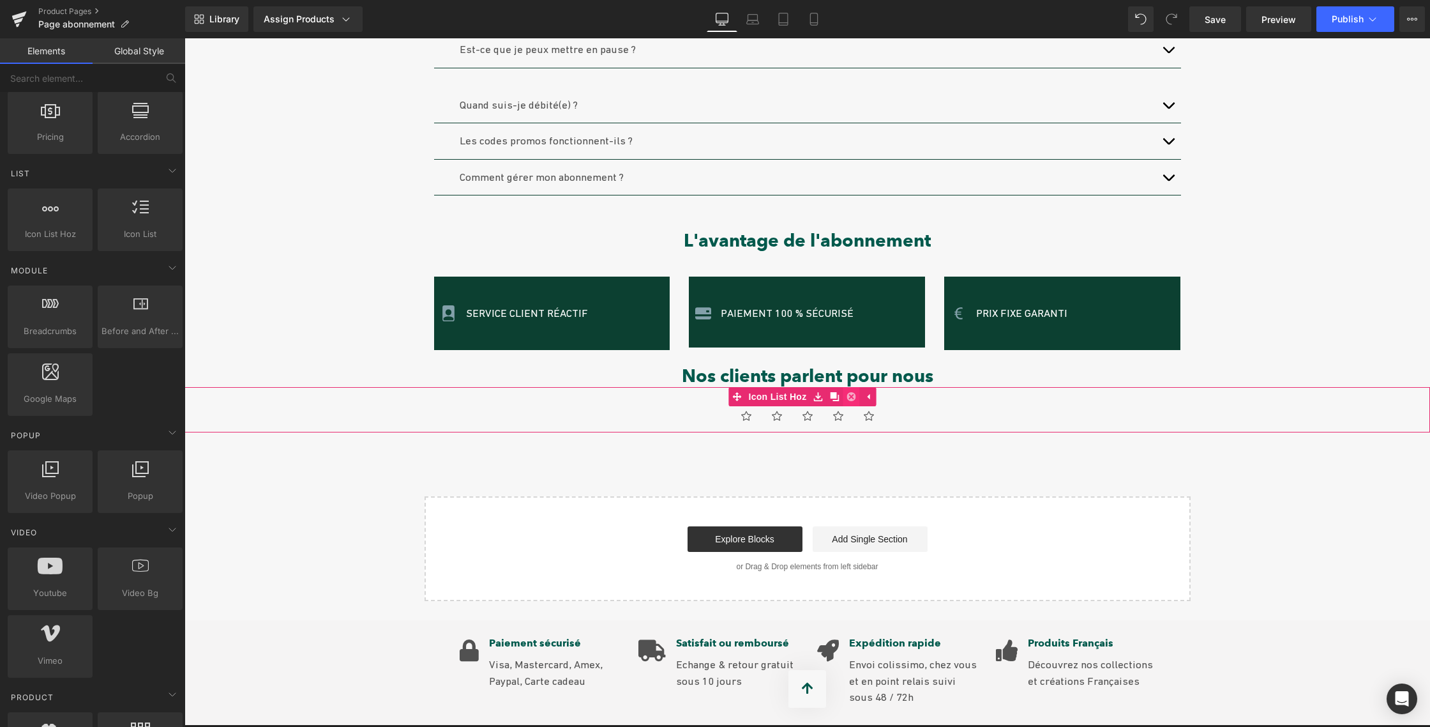
click at [851, 392] on icon at bounding box center [851, 396] width 9 height 9
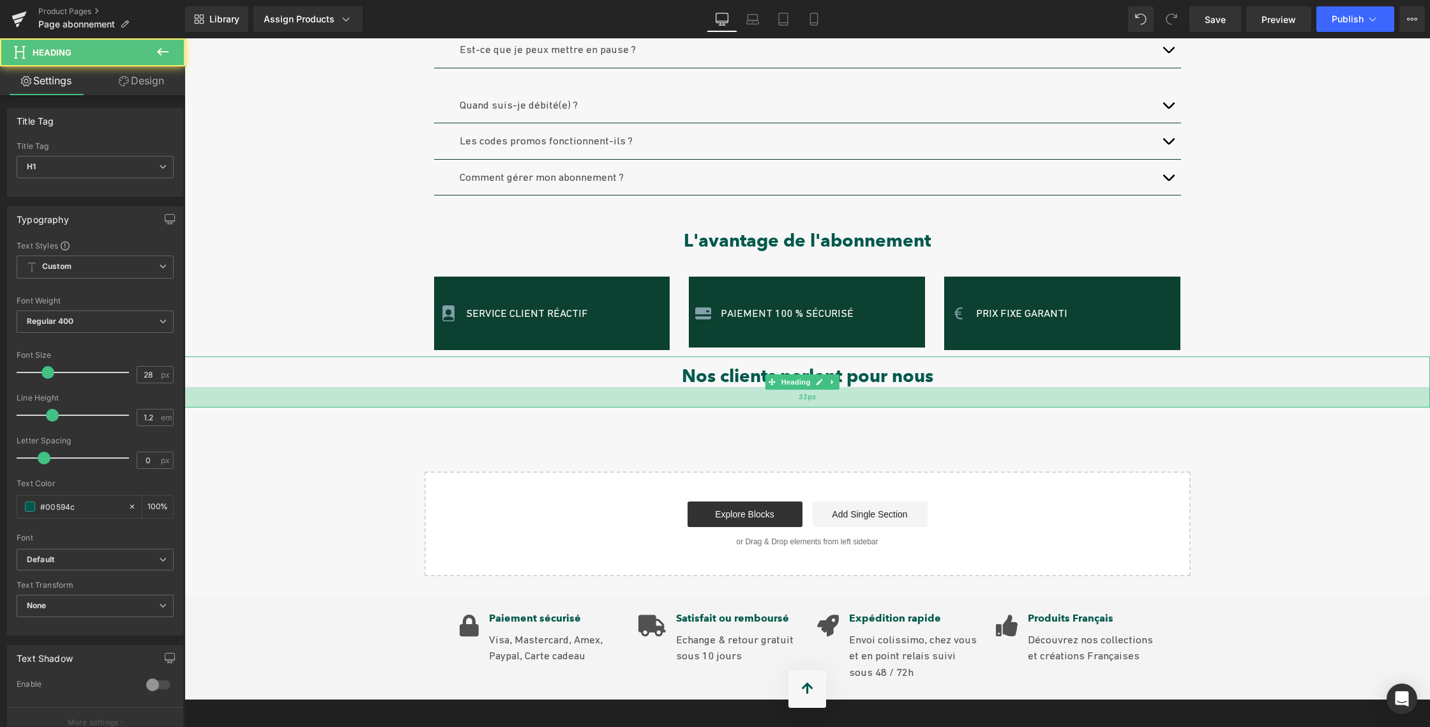
drag, startPoint x: 736, startPoint y: 368, endPoint x: 736, endPoint y: 389, distance: 21.1
click at [736, 389] on div "32px" at bounding box center [808, 397] width 1246 height 20
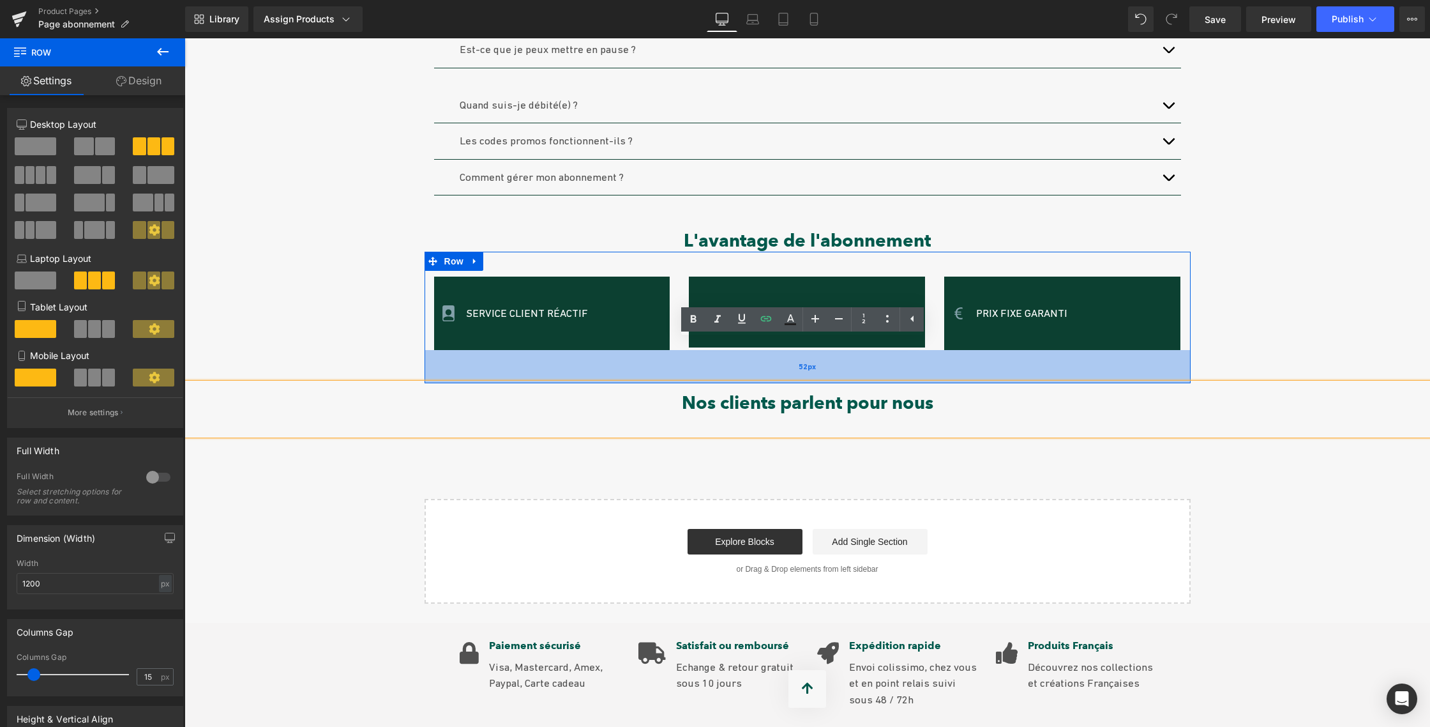
drag, startPoint x: 740, startPoint y: 335, endPoint x: 739, endPoint y: 361, distance: 26.8
click at [738, 361] on div "52px" at bounding box center [808, 366] width 766 height 33
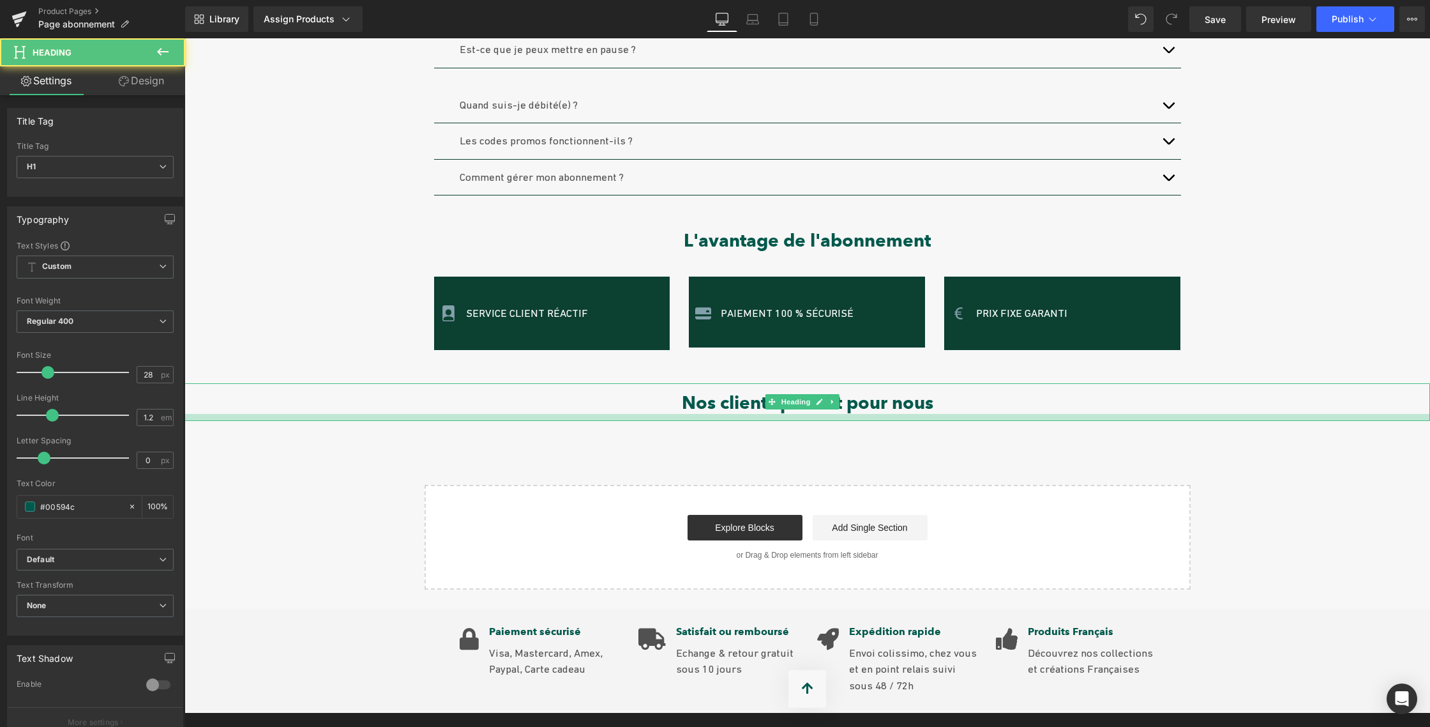
drag, startPoint x: 714, startPoint y: 412, endPoint x: 719, endPoint y: 404, distance: 8.9
click at [716, 414] on div at bounding box center [808, 417] width 1246 height 7
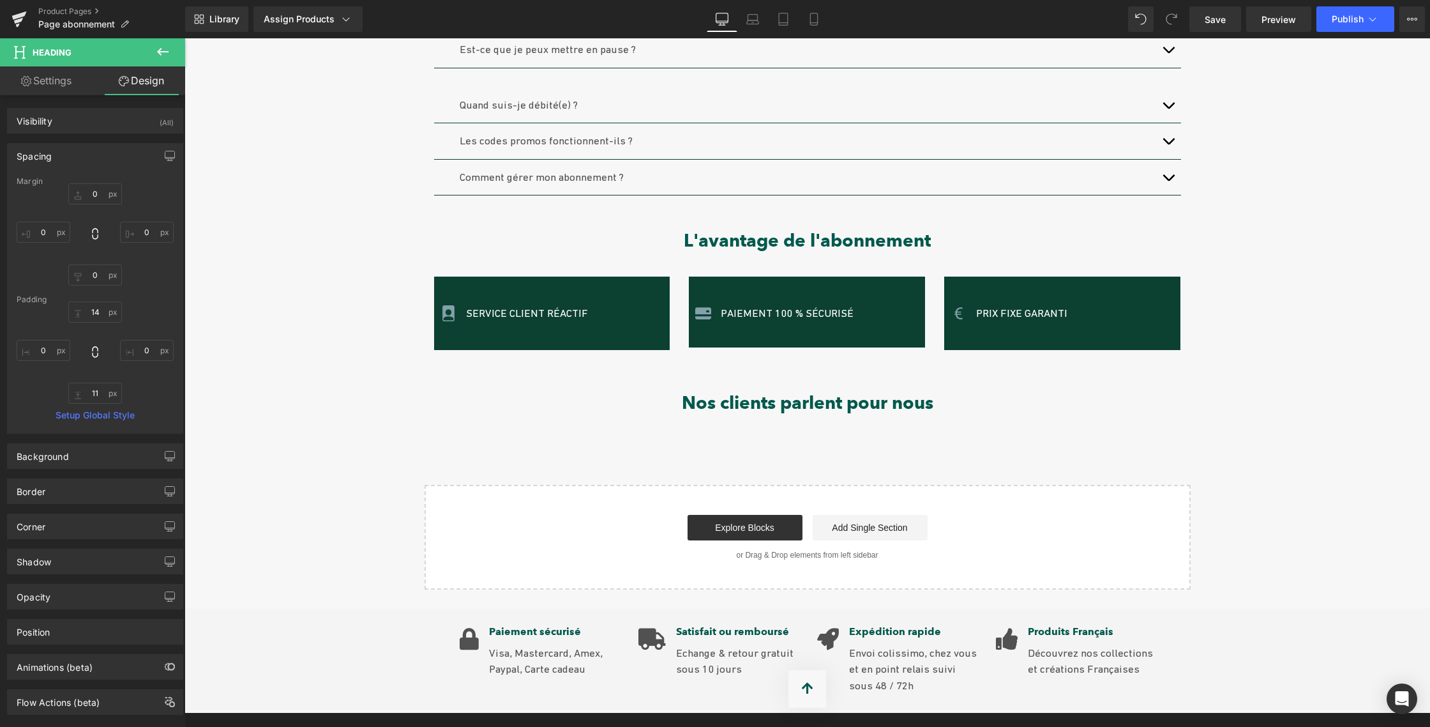
scroll to position [932, 0]
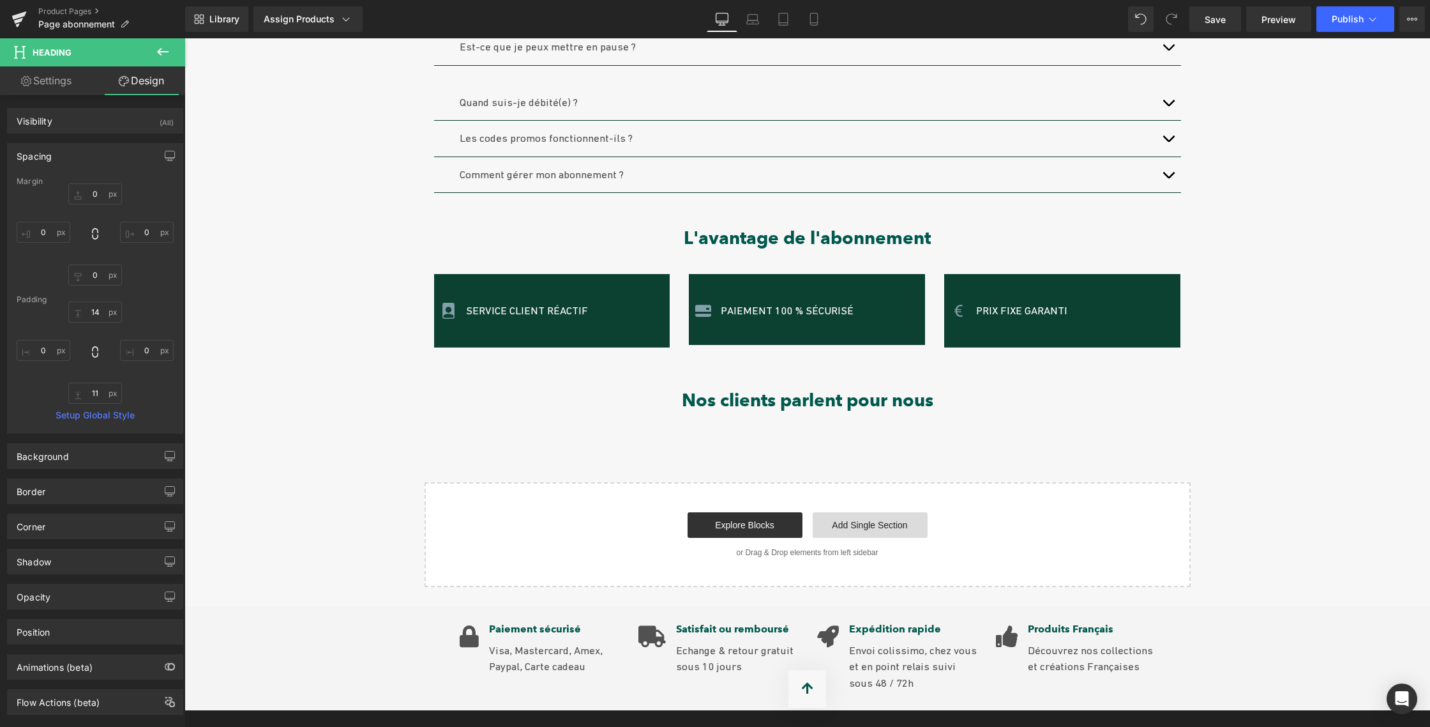
click at [862, 512] on link "Add Single Section" at bounding box center [870, 525] width 115 height 26
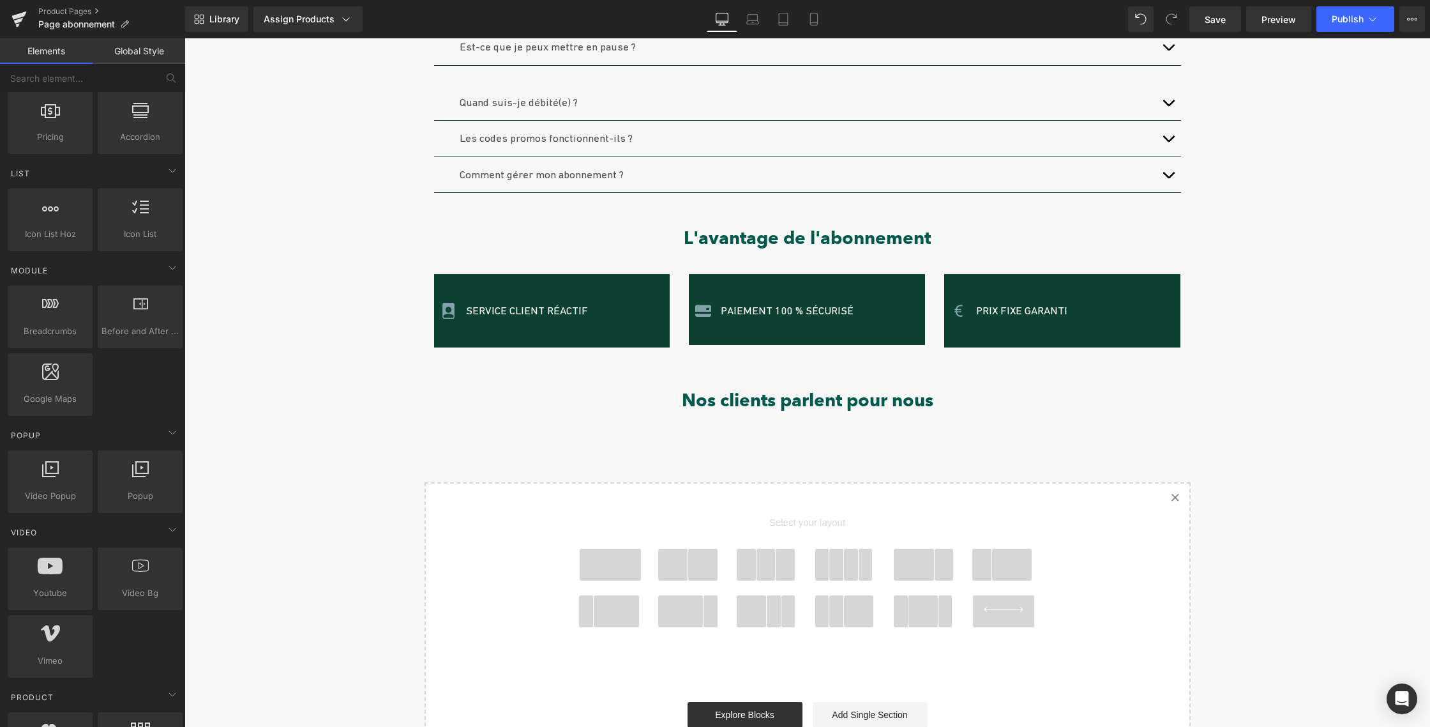
click at [680, 550] on span at bounding box center [673, 564] width 30 height 32
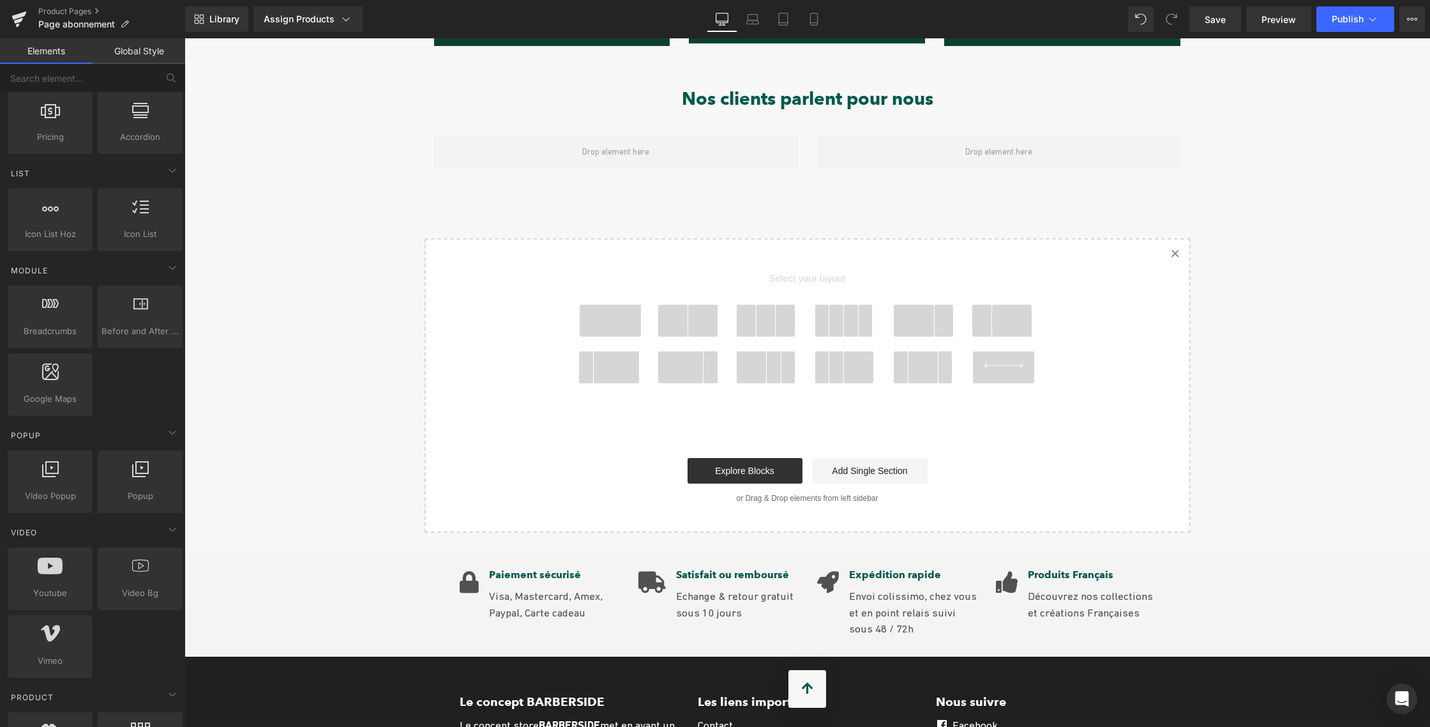
scroll to position [1244, 0]
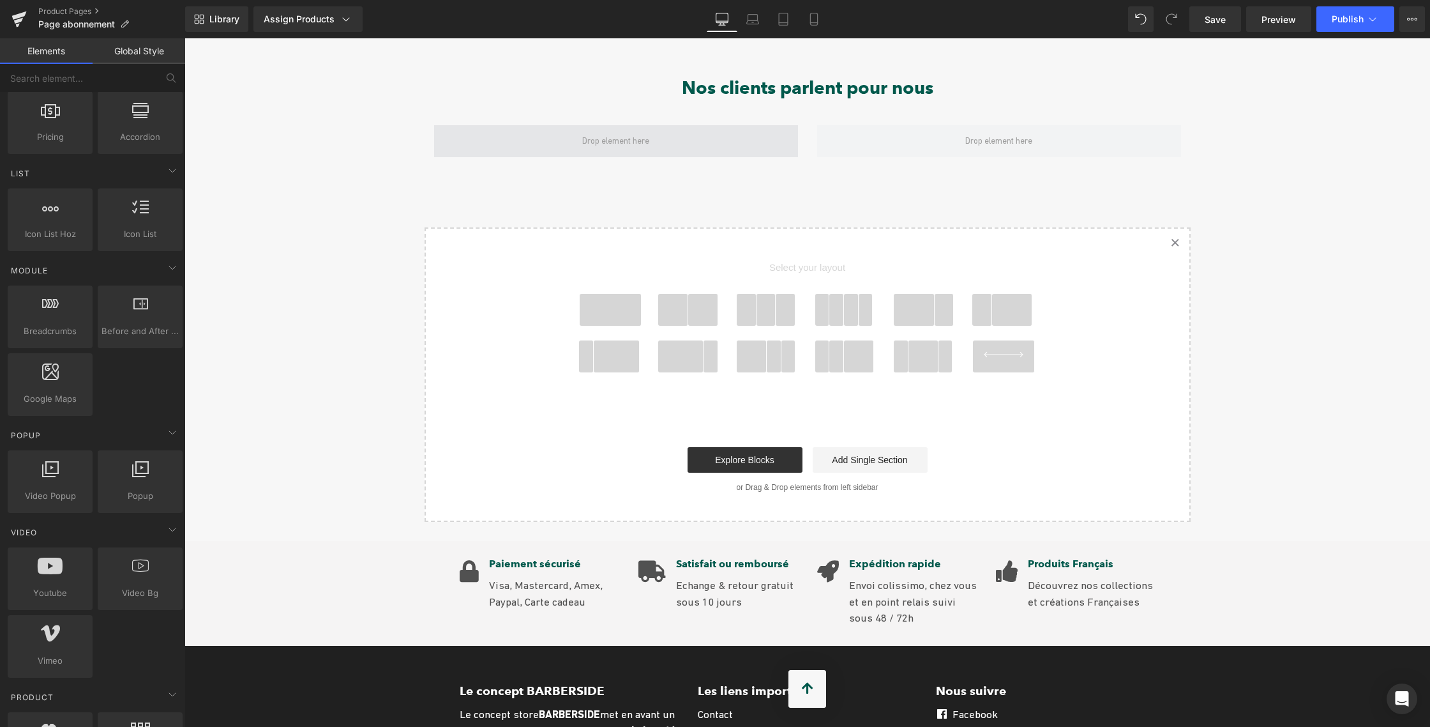
click at [584, 132] on span at bounding box center [616, 141] width 76 height 19
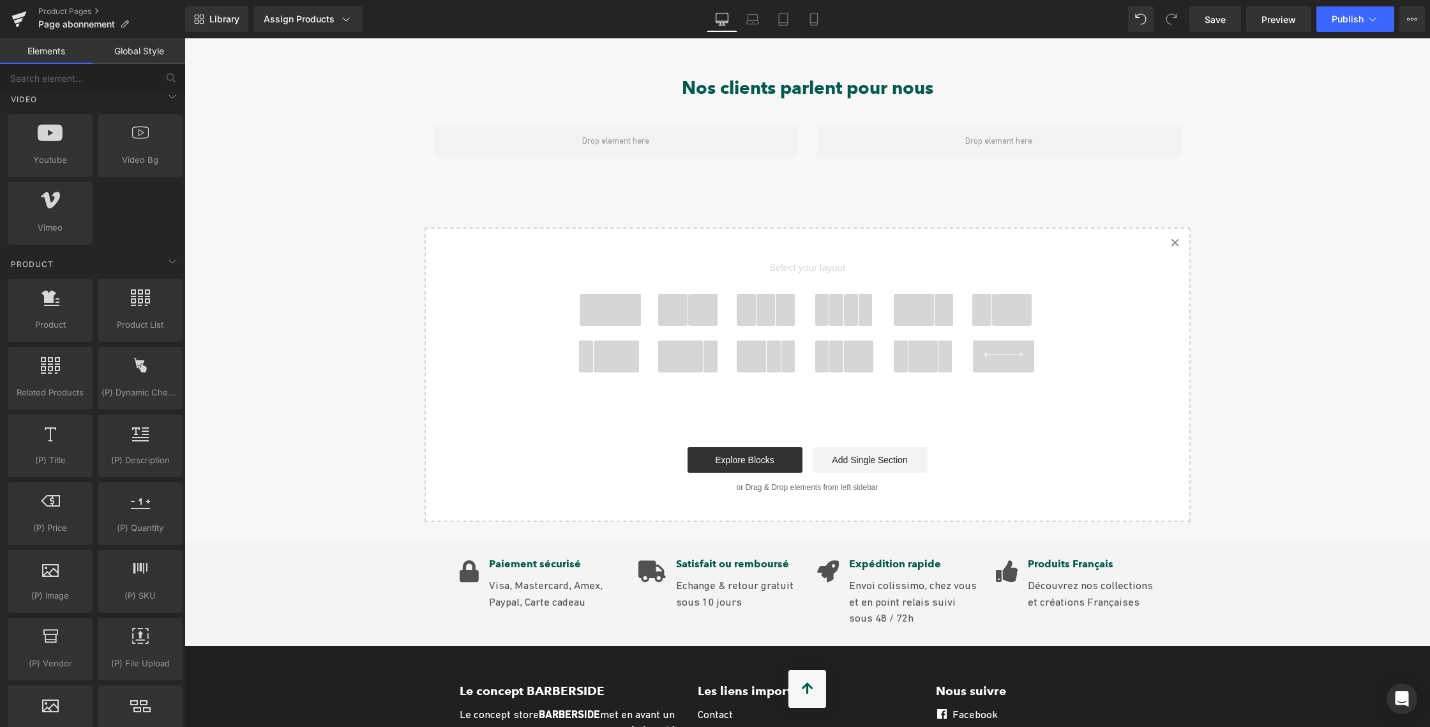
scroll to position [987, 0]
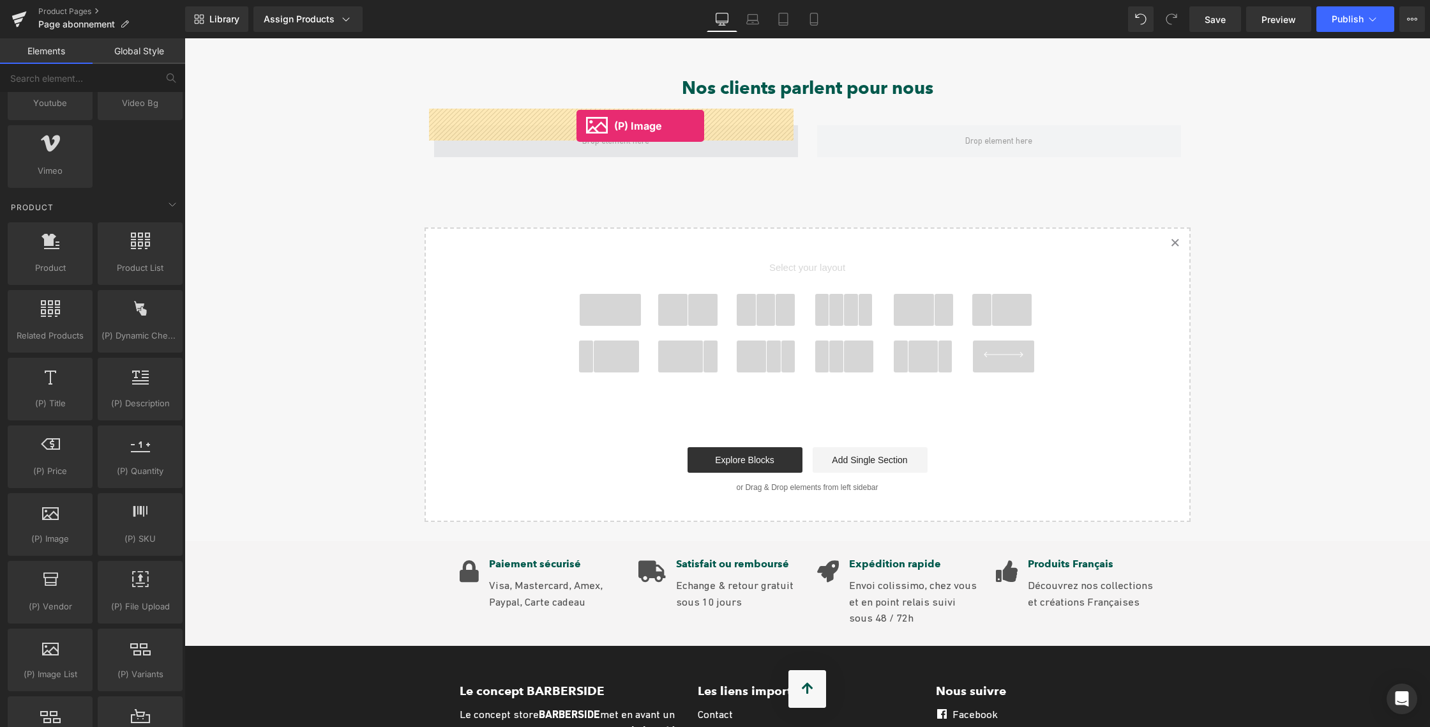
drag, startPoint x: 230, startPoint y: 566, endPoint x: 577, endPoint y: 126, distance: 559.7
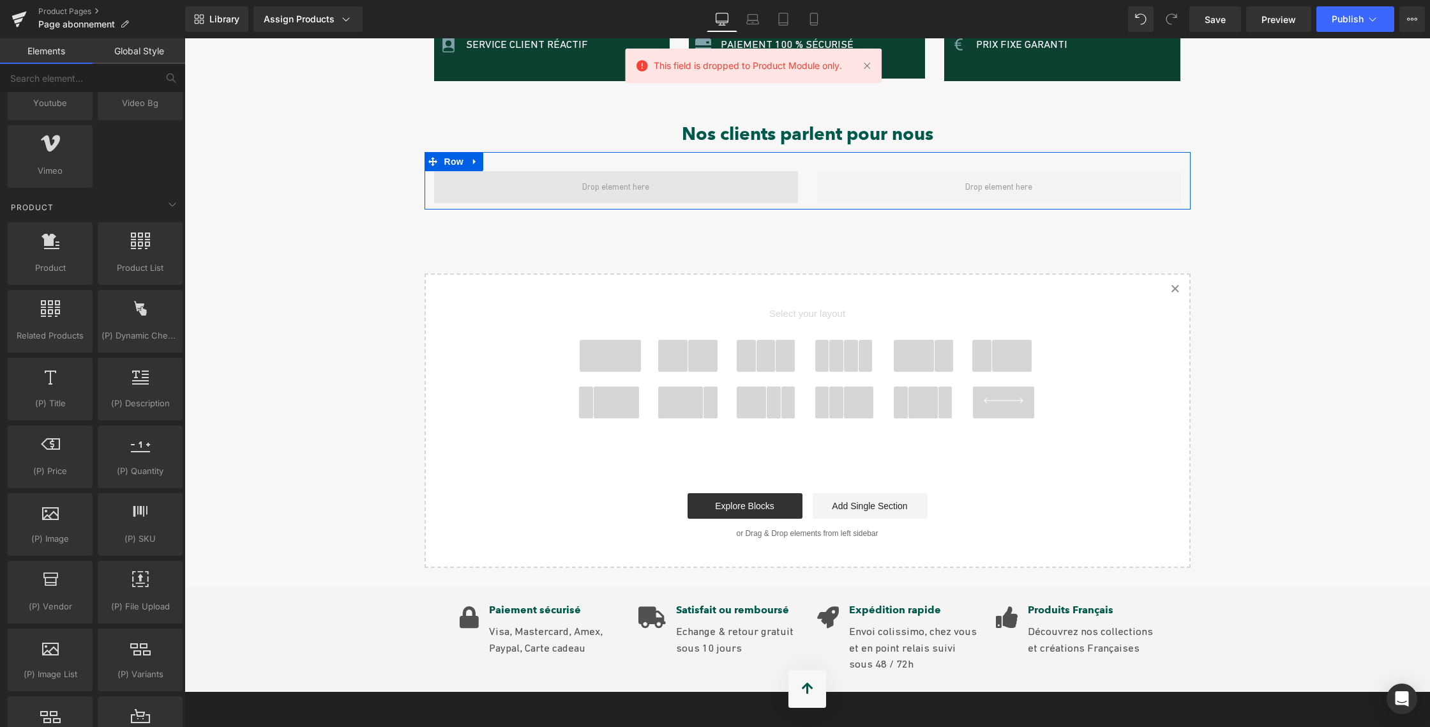
scroll to position [1179, 0]
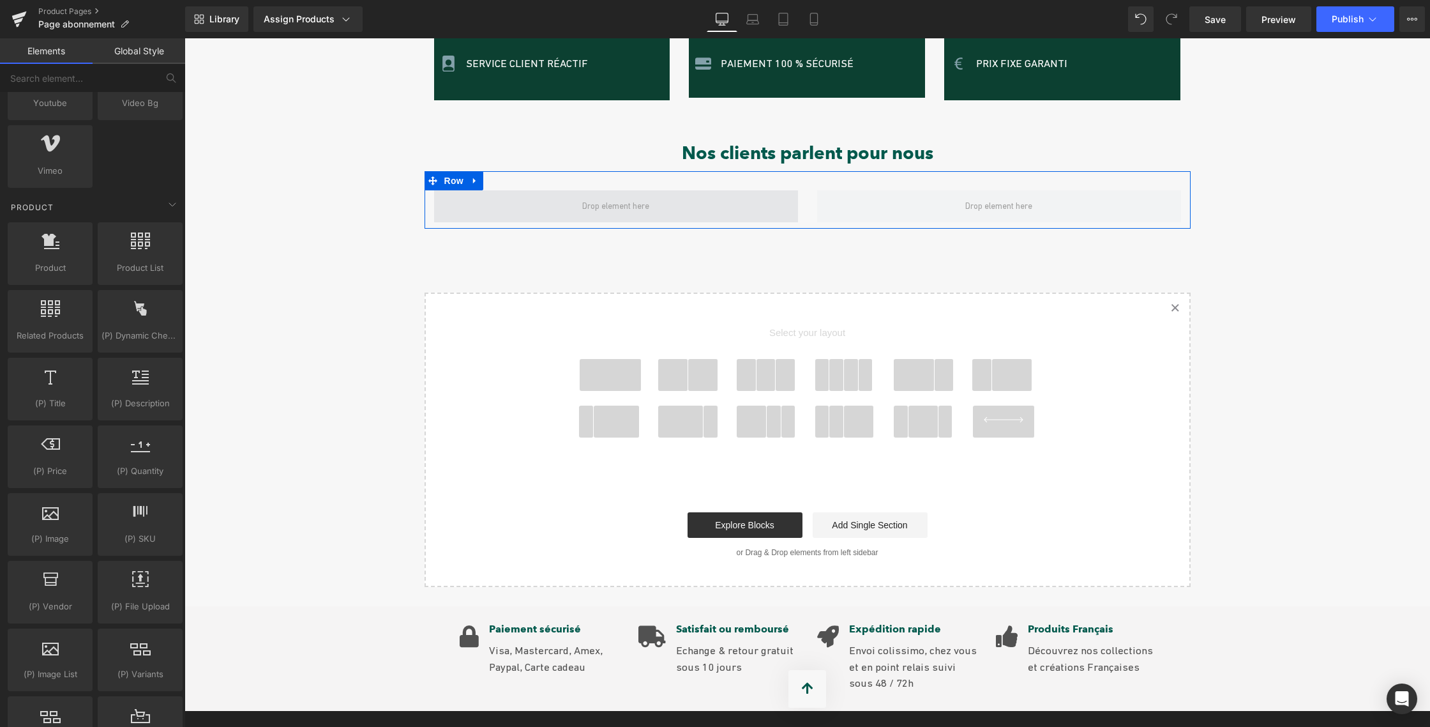
click at [603, 197] on span at bounding box center [616, 206] width 76 height 19
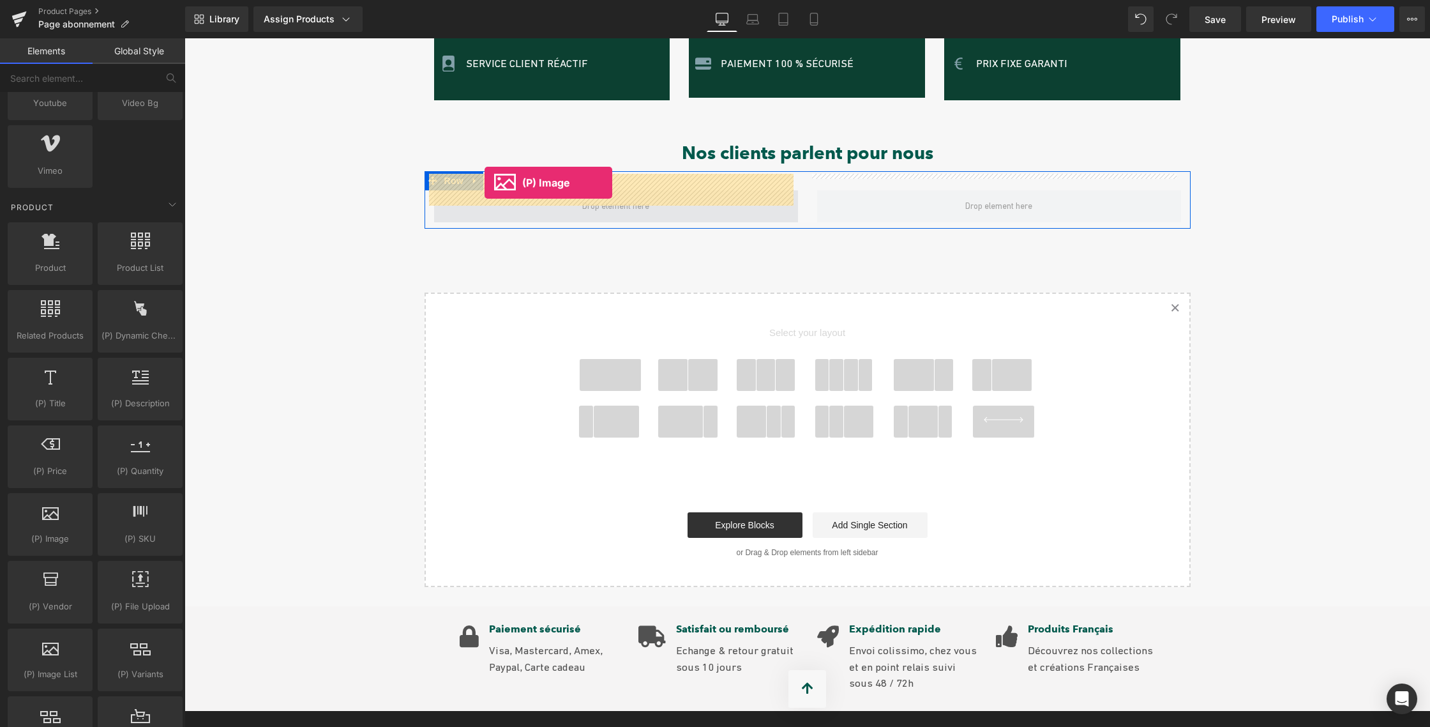
drag, startPoint x: 209, startPoint y: 563, endPoint x: 485, endPoint y: 183, distance: 469.1
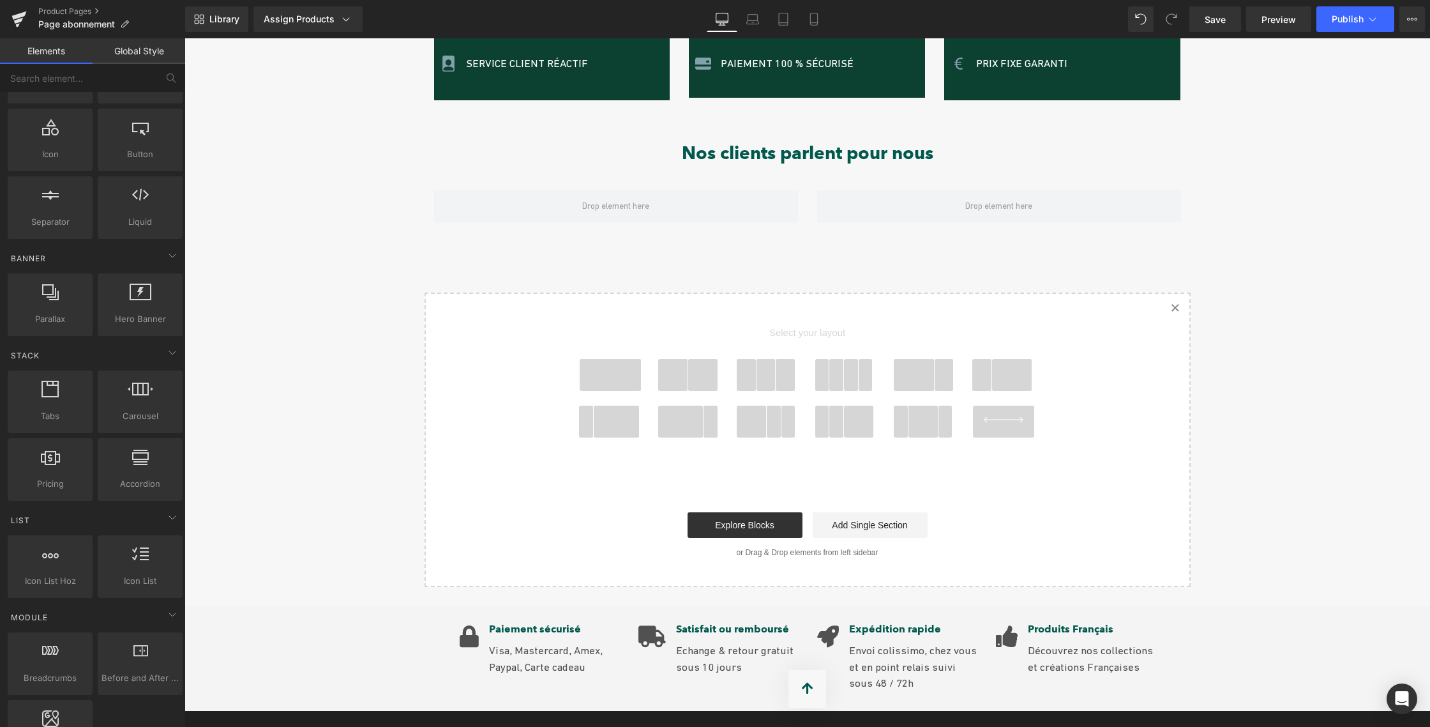
scroll to position [0, 0]
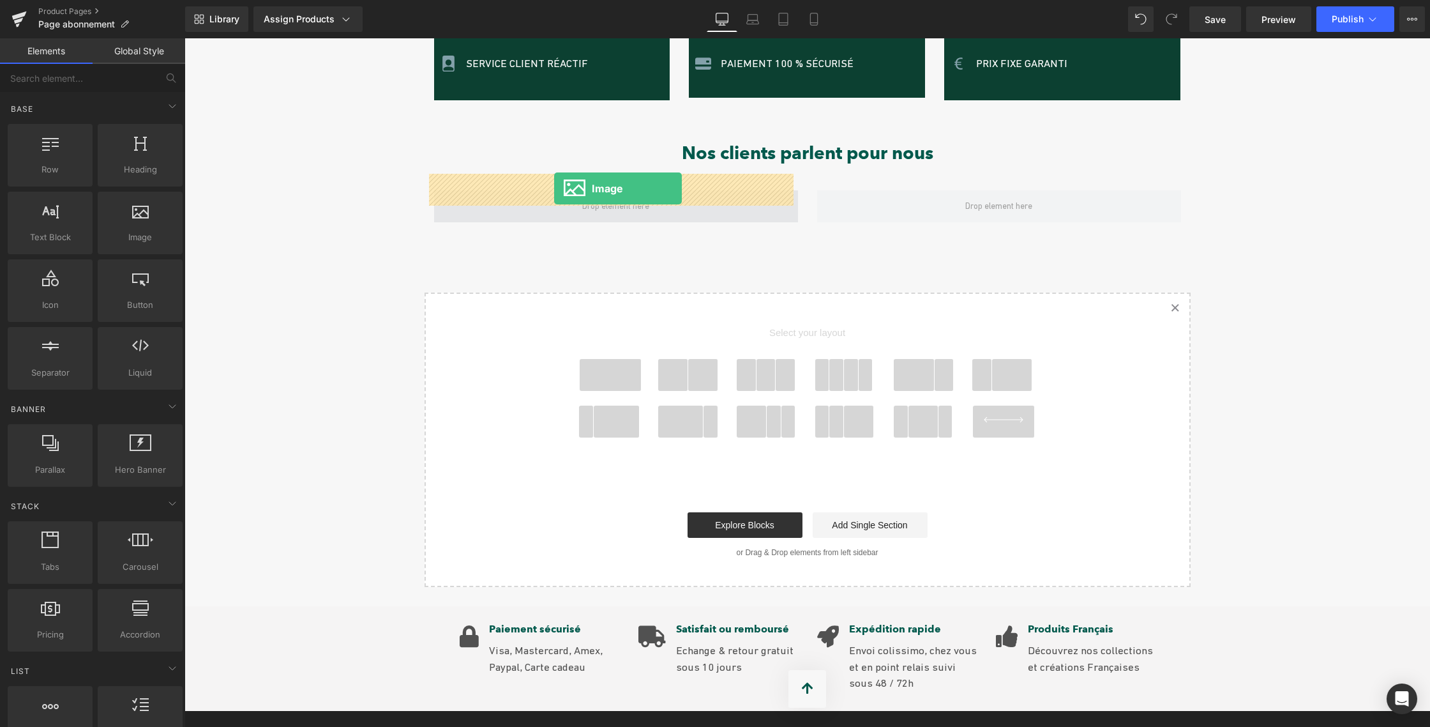
drag, startPoint x: 327, startPoint y: 271, endPoint x: 554, endPoint y: 188, distance: 241.8
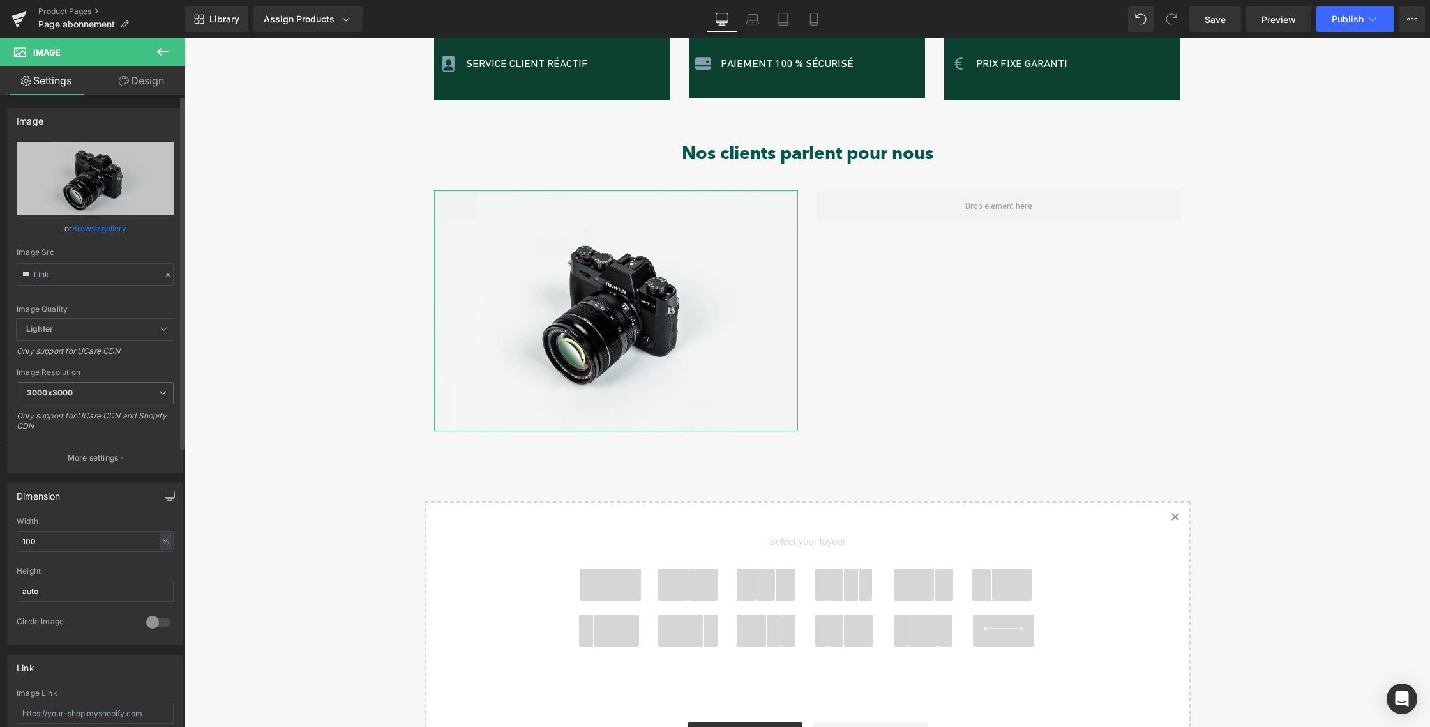
click at [92, 229] on link "Browse gallery" at bounding box center [99, 228] width 54 height 22
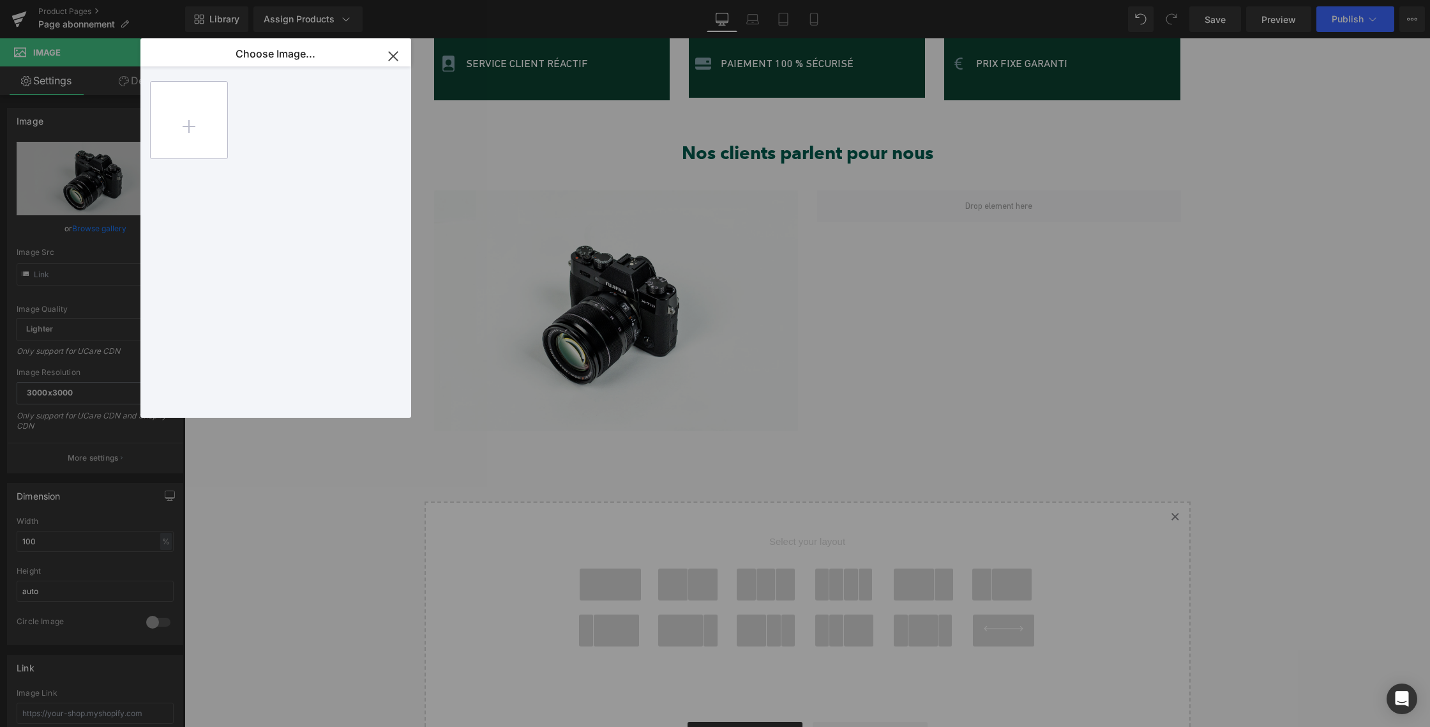
click at [174, 118] on input "file" at bounding box center [189, 120] width 77 height 77
drag, startPoint x: 282, startPoint y: 135, endPoint x: 98, endPoint y: 97, distance: 187.8
click at [282, 135] on div "2...2.png 80.14 KB" at bounding box center [277, 120] width 78 height 78
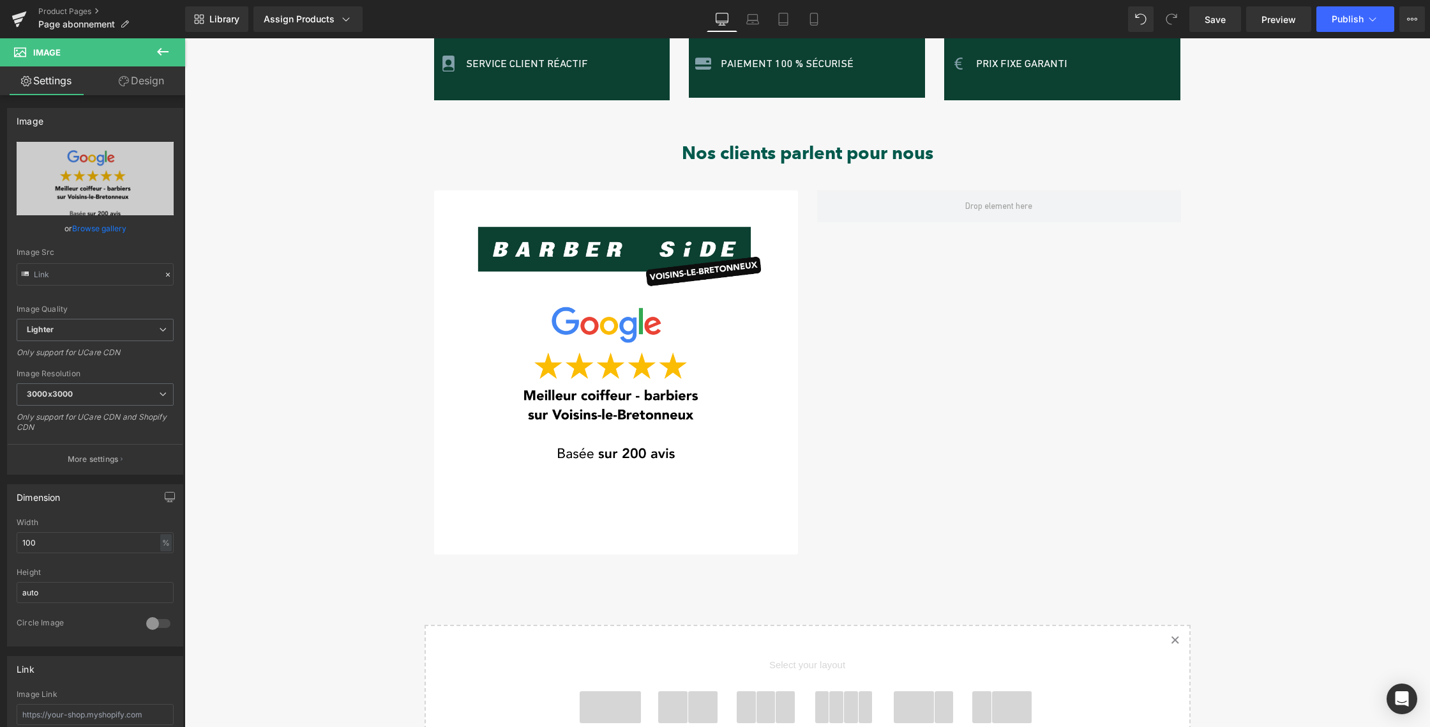
click at [158, 47] on icon at bounding box center [162, 51] width 15 height 15
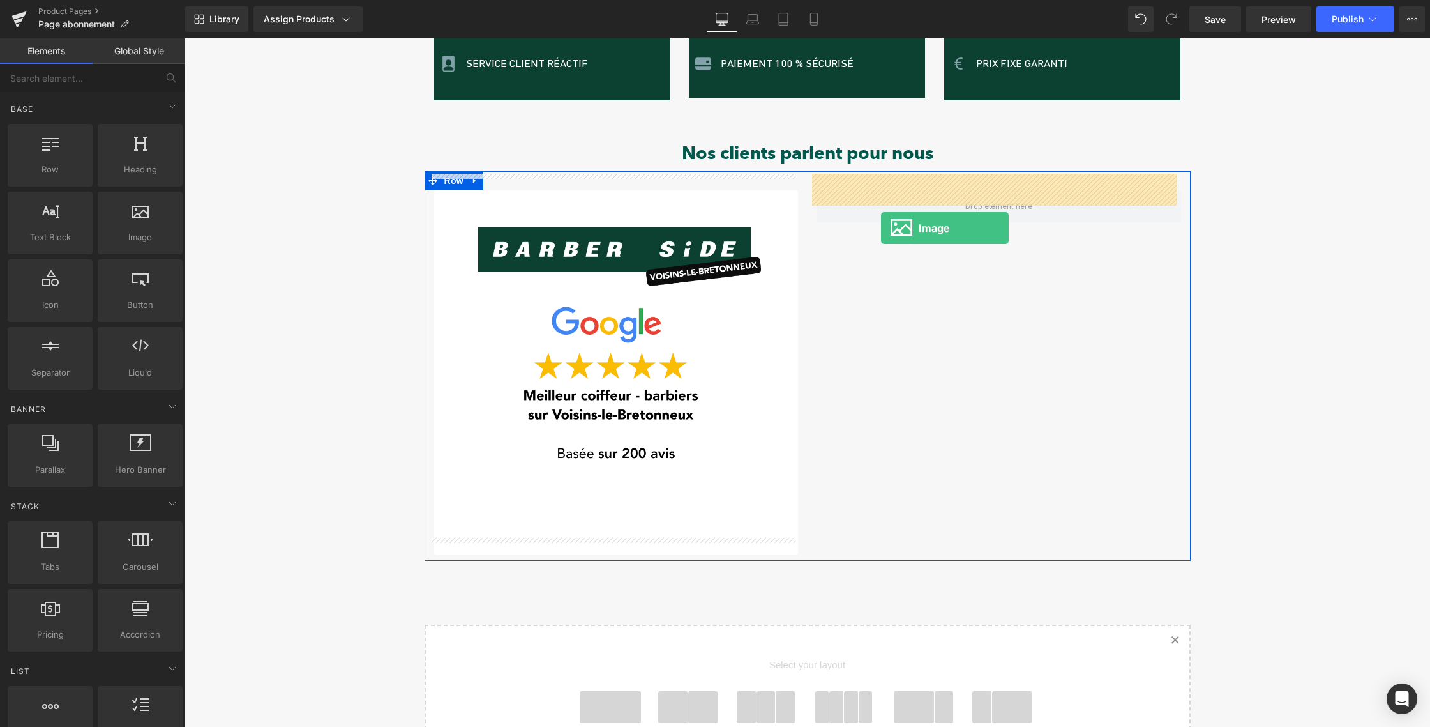
drag, startPoint x: 324, startPoint y: 263, endPoint x: 881, endPoint y: 227, distance: 558.6
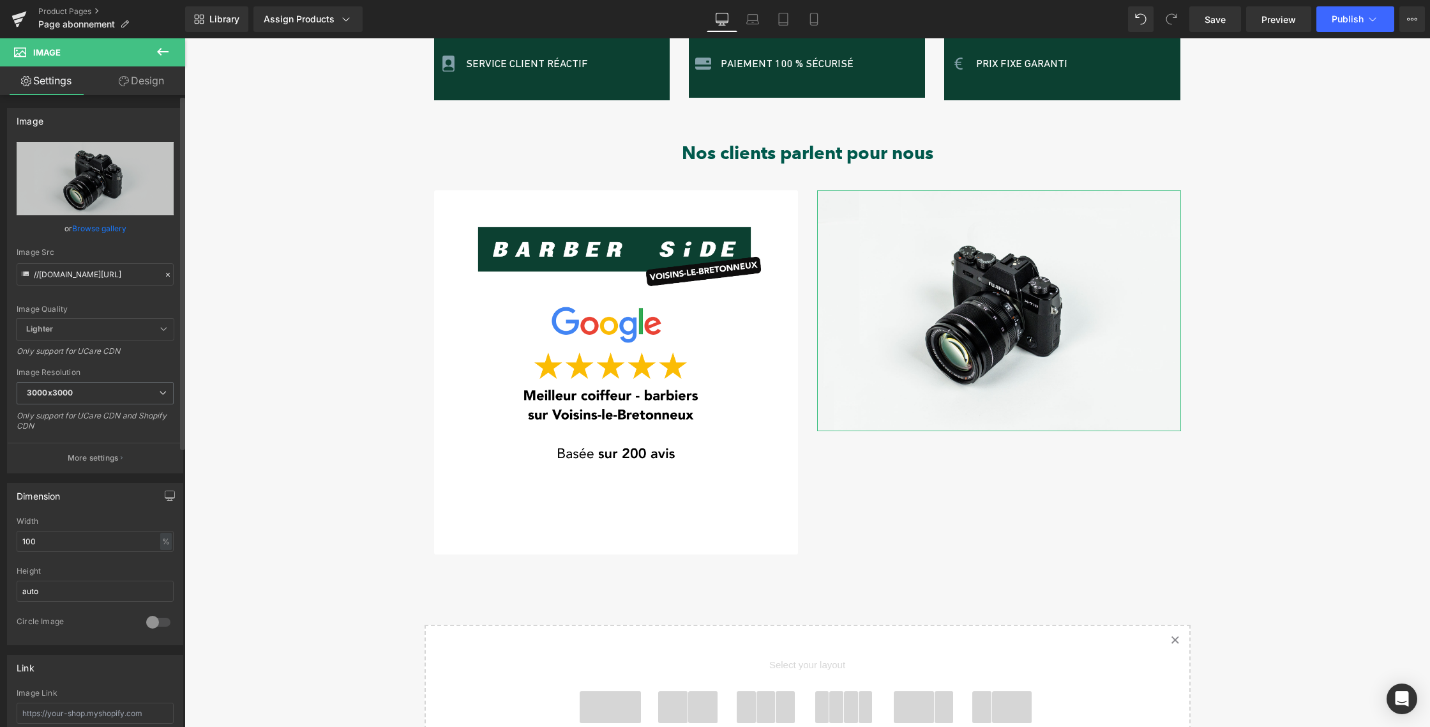
click at [94, 226] on link "Browse gallery" at bounding box center [99, 228] width 54 height 22
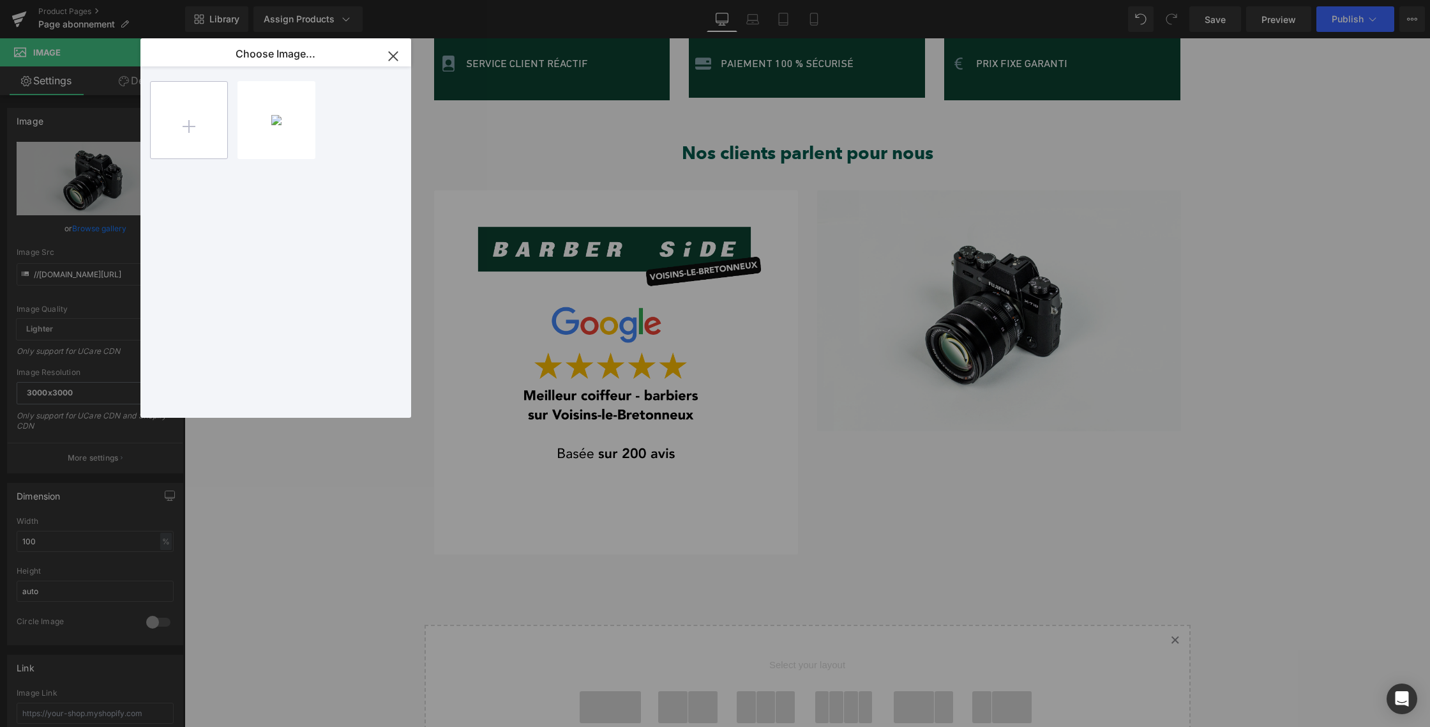
click at [195, 121] on input "file" at bounding box center [189, 120] width 77 height 77
type input "C:\fakepath\IMAGE PRODUIT SHOPIFY (10).png"
click at [275, 123] on div "IMAGE P..._10_.png 80.02 KB" at bounding box center [277, 120] width 78 height 78
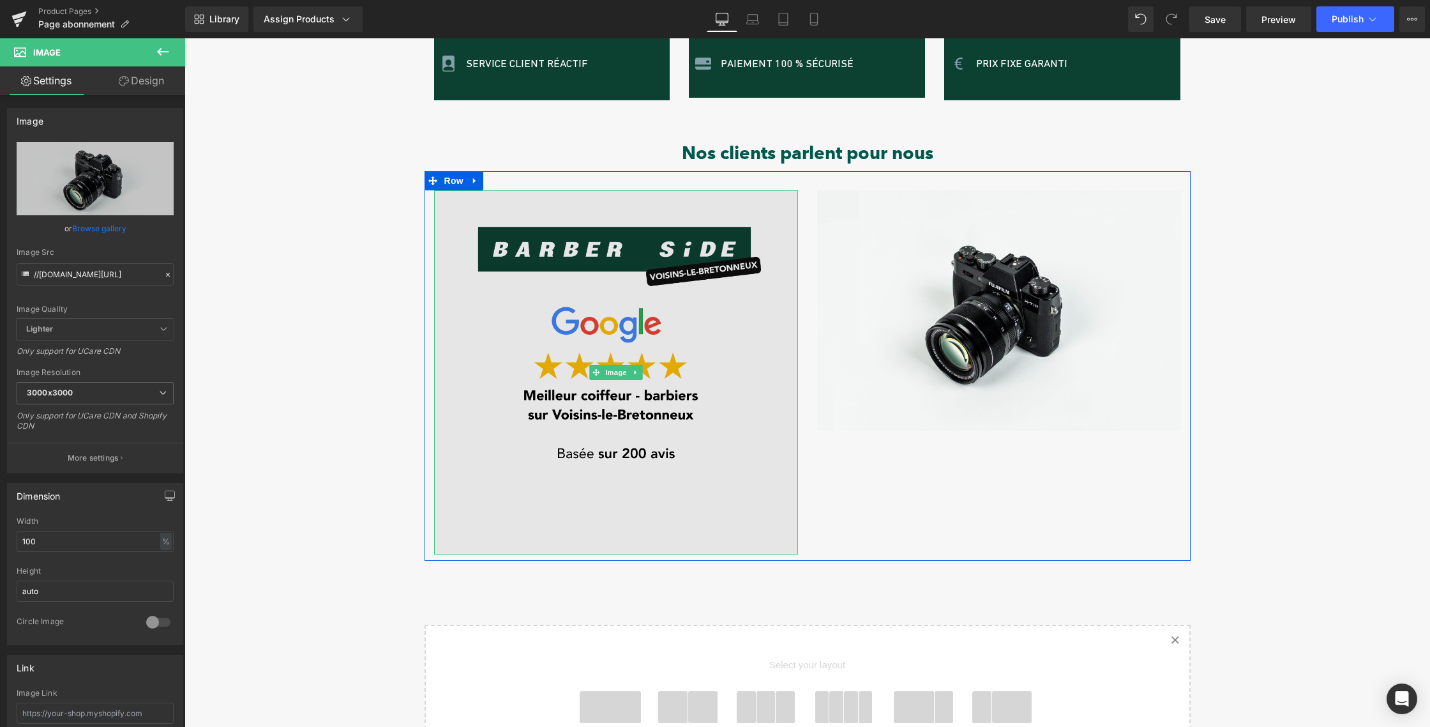
click at [555, 303] on img at bounding box center [616, 372] width 364 height 364
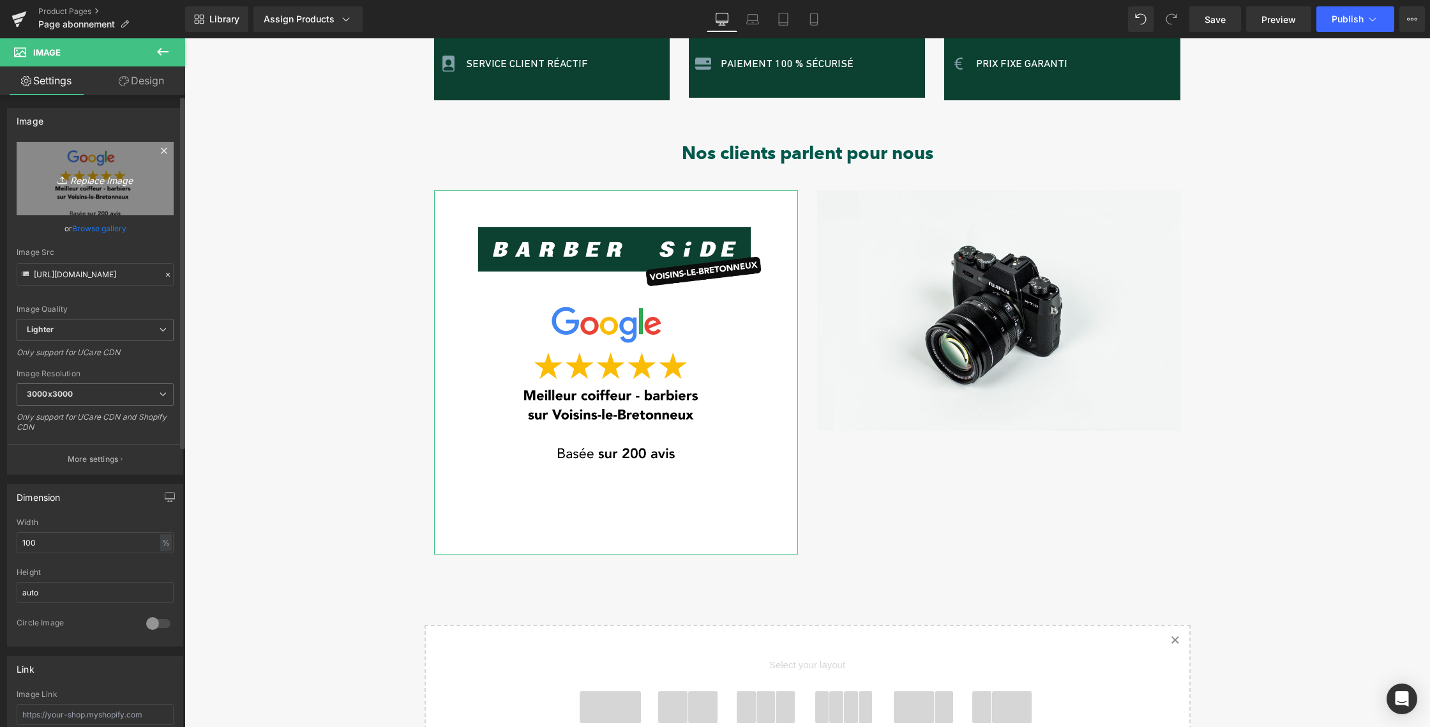
click at [92, 178] on icon "Replace Image" at bounding box center [95, 178] width 102 height 16
type input "C:\fakepath\IMAGE PRODUIT SHOPIFY (11).png"
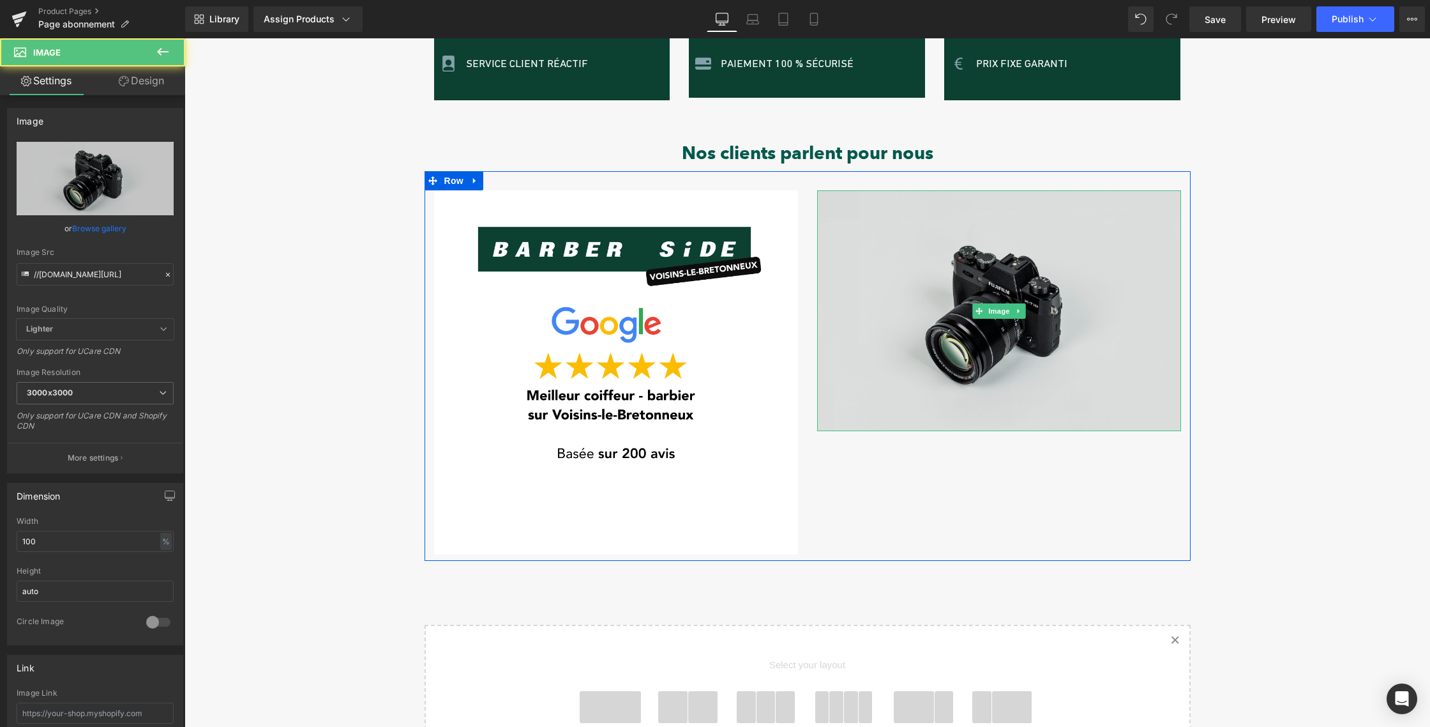
click at [910, 345] on img at bounding box center [999, 310] width 364 height 241
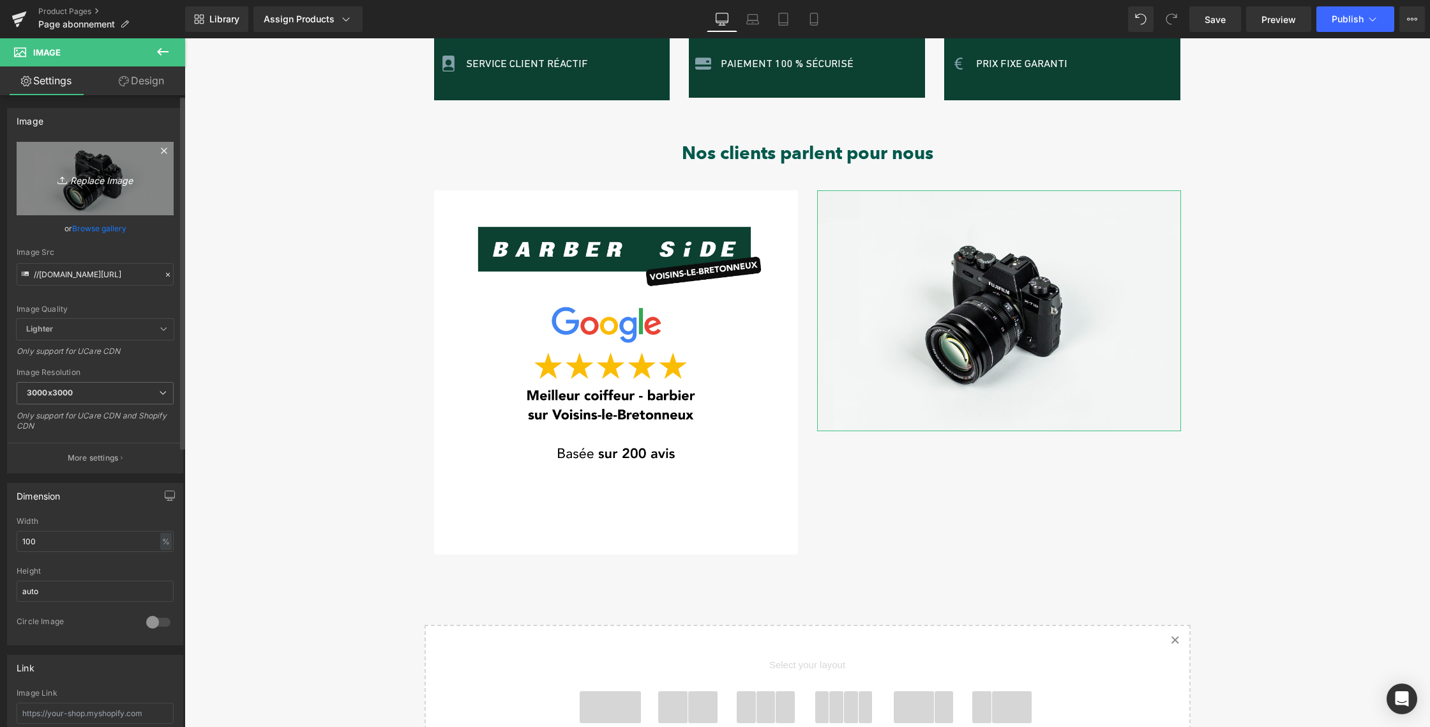
click at [97, 181] on icon "Replace Image" at bounding box center [95, 178] width 102 height 16
type input "C:\fakepath\IMAGE PRODUIT SHOPIFY (10).png"
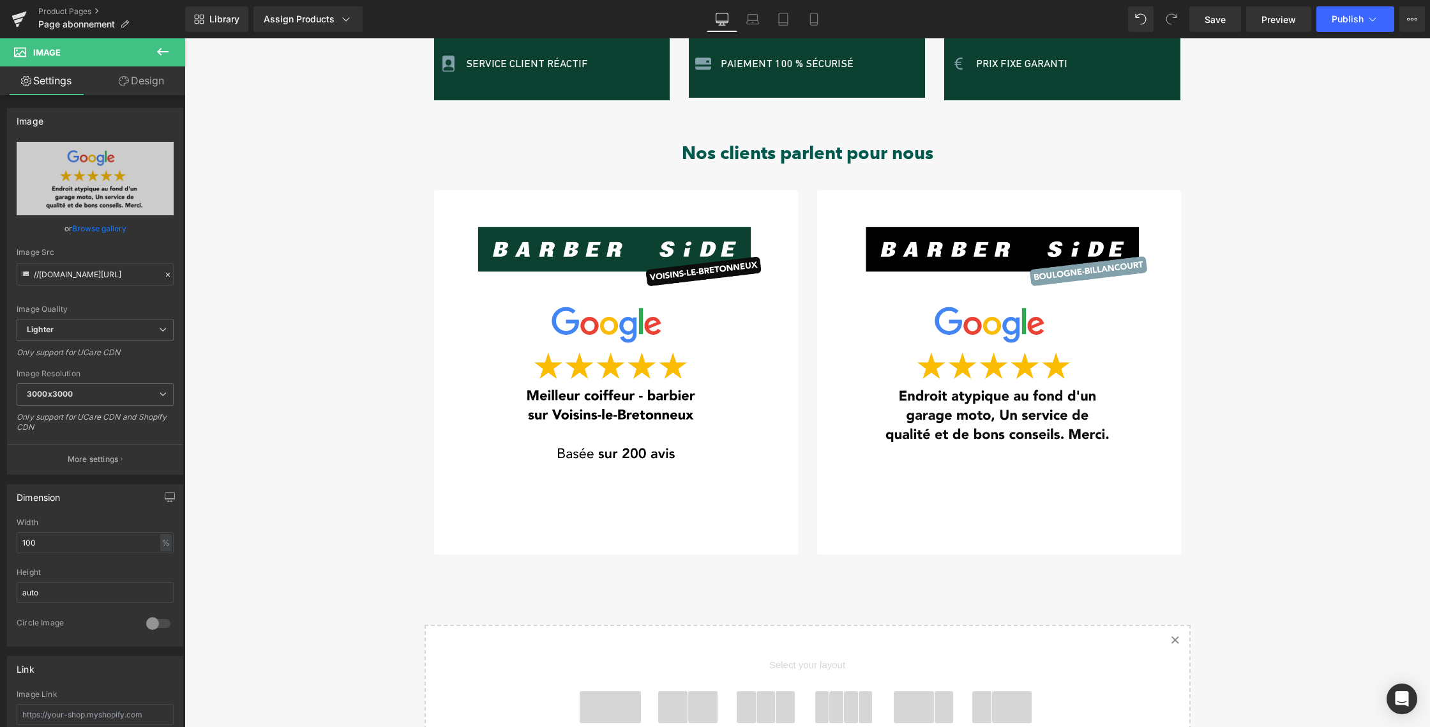
click at [1171, 635] on icon "Created with Sketch." at bounding box center [1175, 639] width 8 height 8
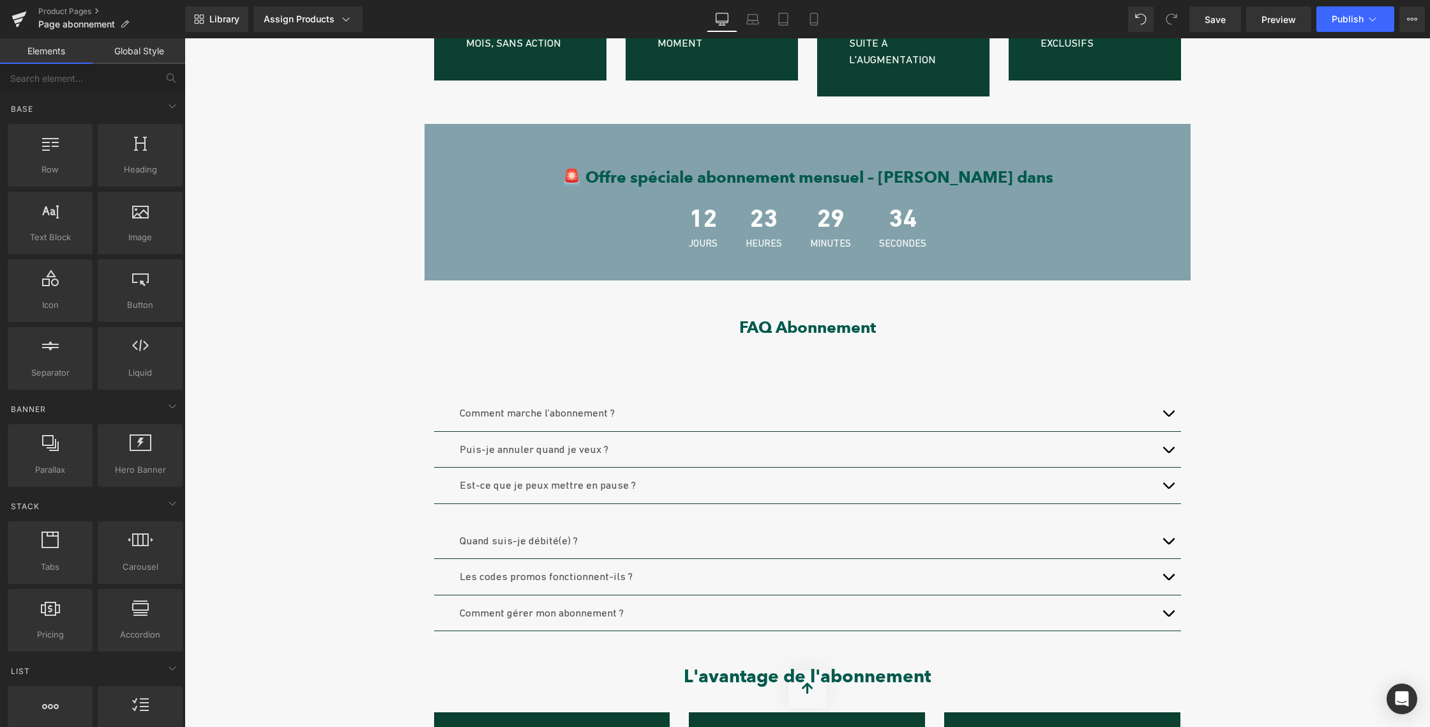
scroll to position [581, 0]
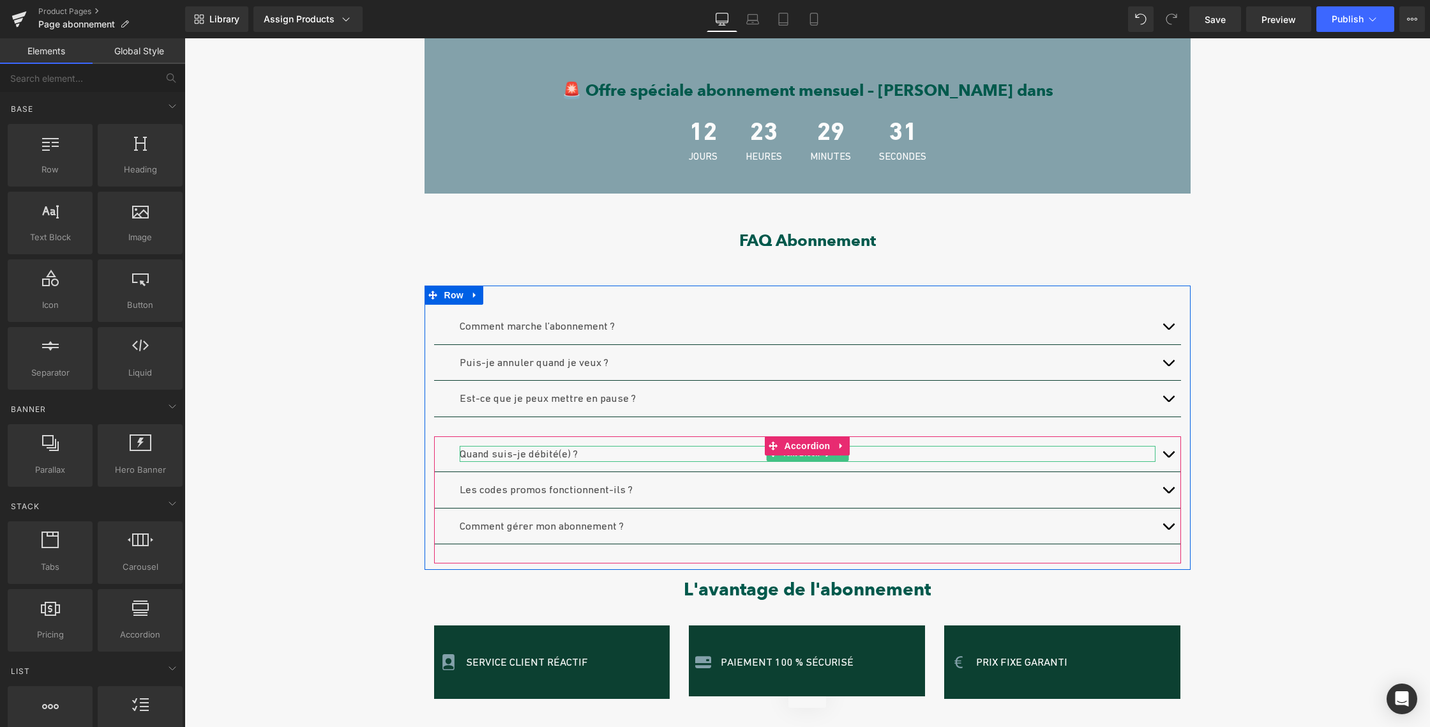
click at [536, 447] on font "Quand suis-je débité(e) ?" at bounding box center [519, 453] width 118 height 13
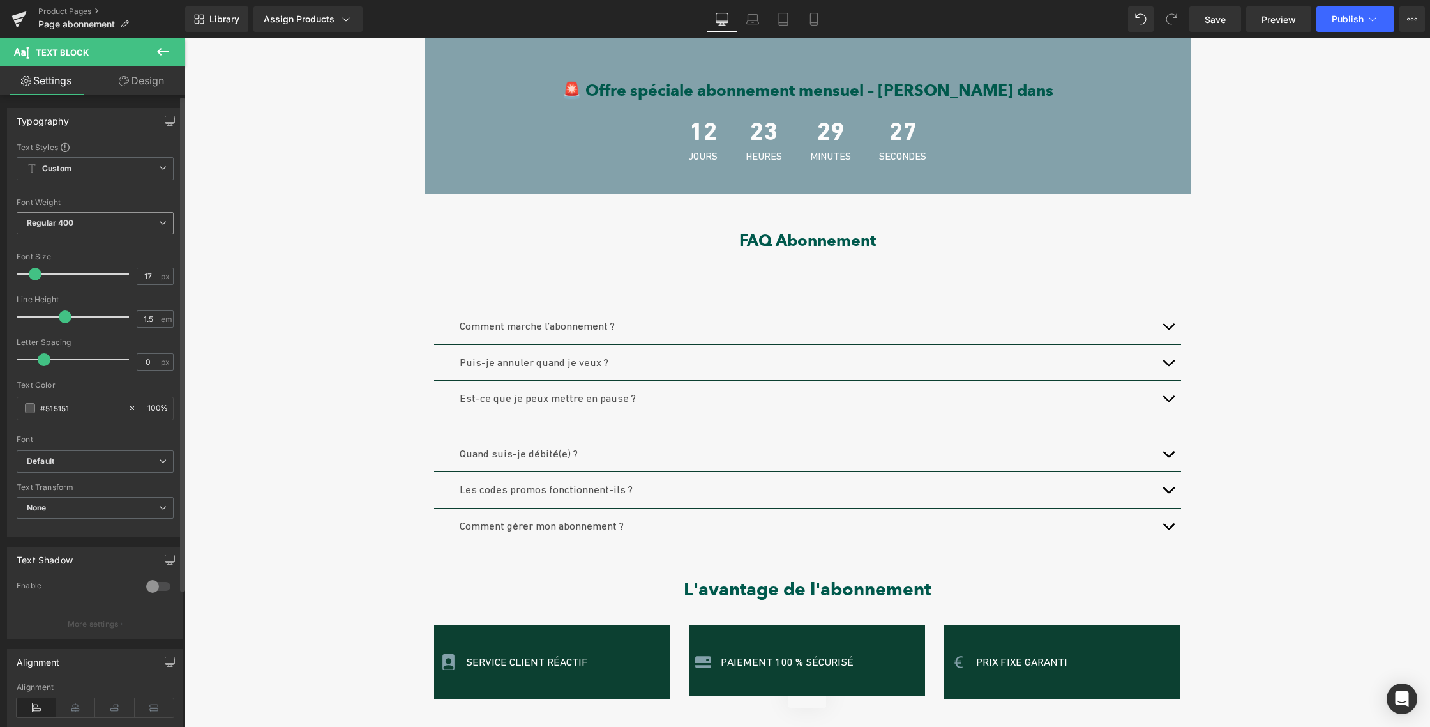
click at [119, 215] on span "Regular 400" at bounding box center [95, 223] width 157 height 22
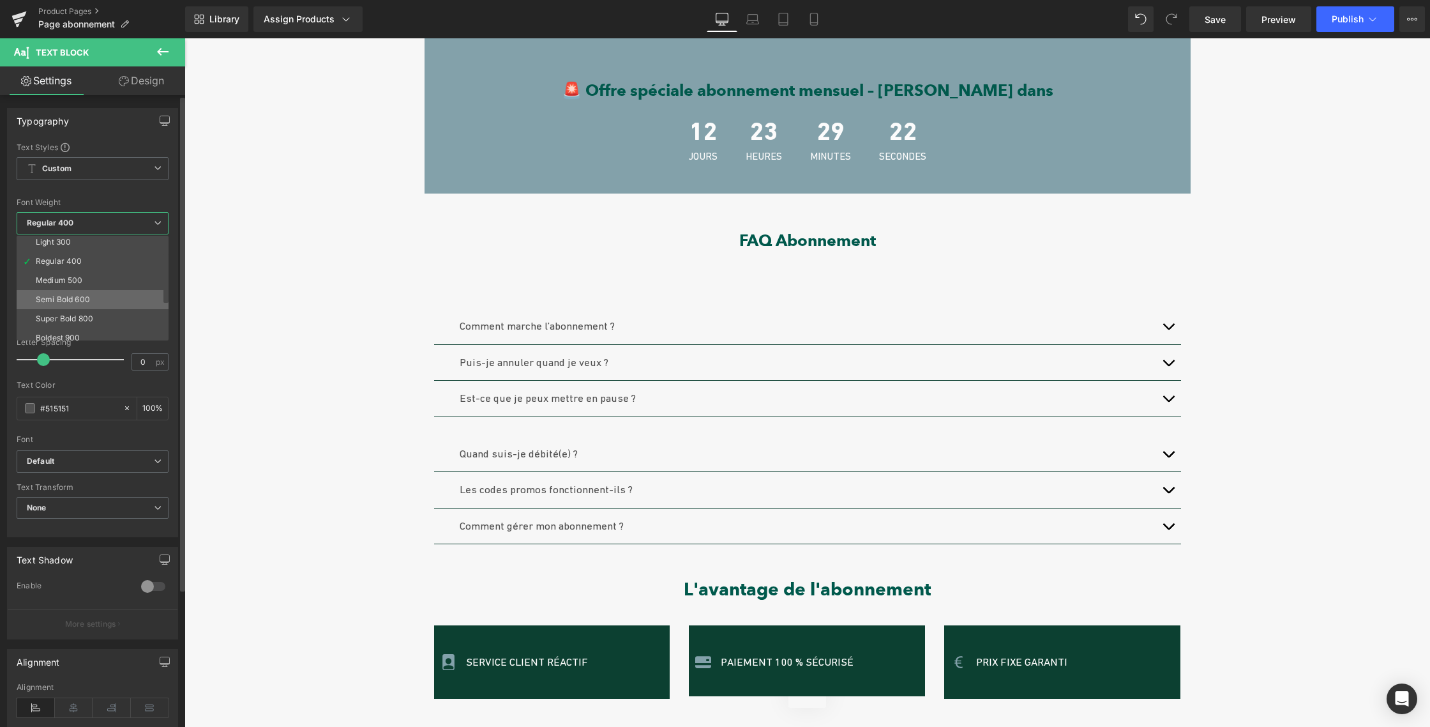
scroll to position [42, 0]
click at [72, 303] on li "Semi Bold 600" at bounding box center [96, 298] width 158 height 19
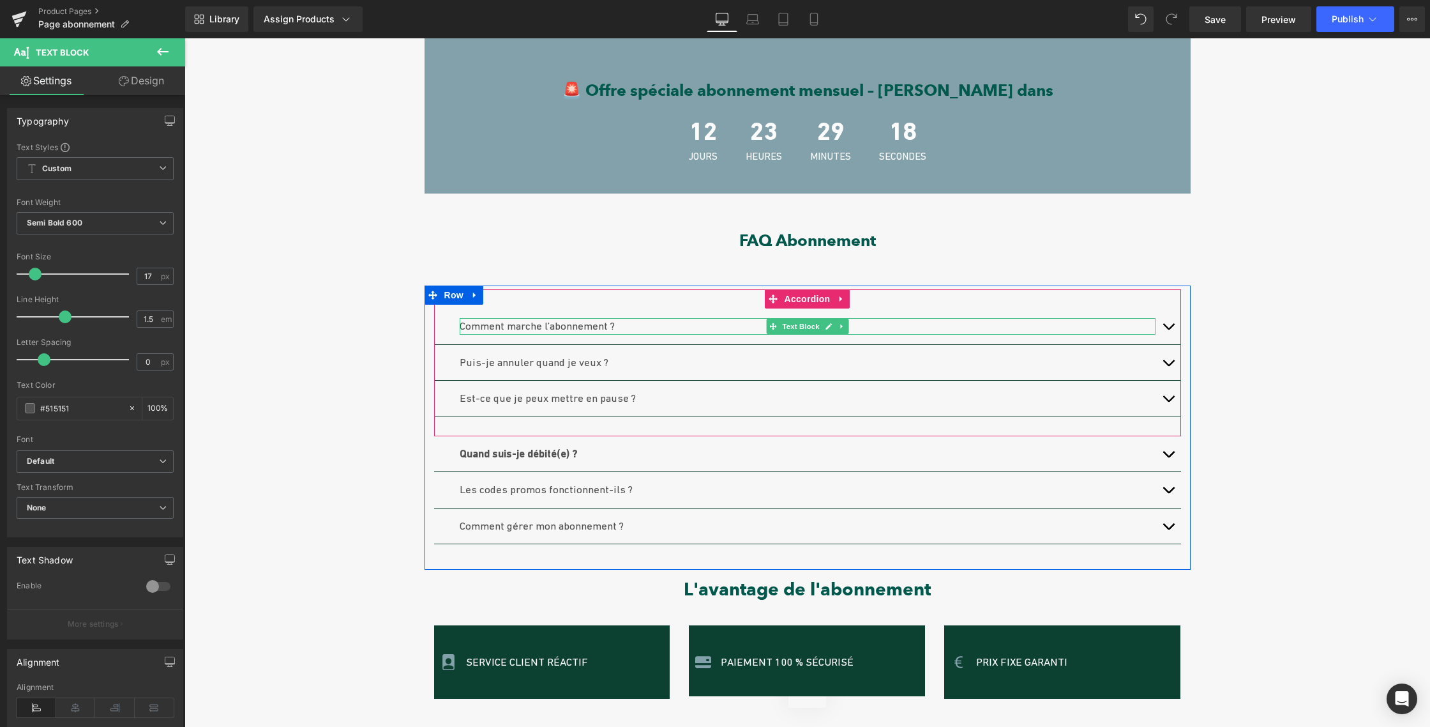
click at [492, 319] on font "Comment marche l’abonnement ?" at bounding box center [537, 325] width 155 height 13
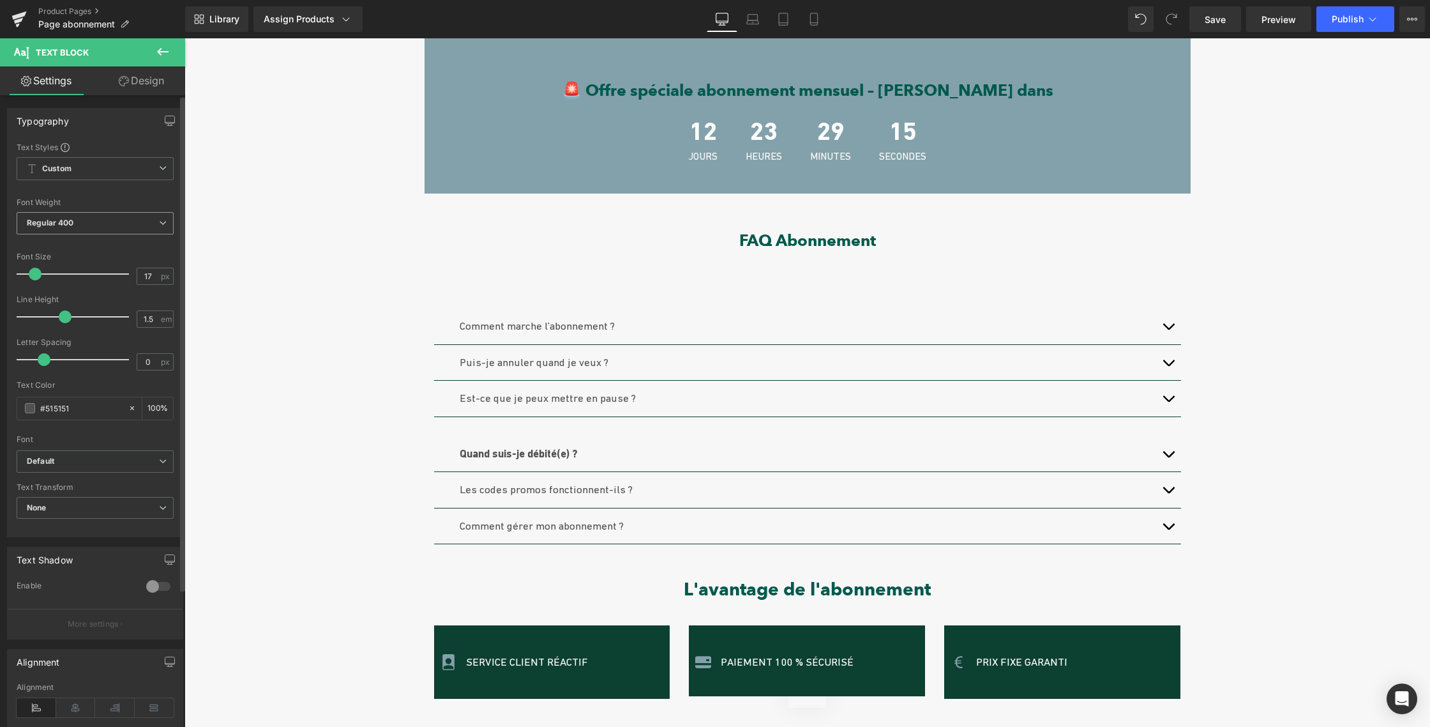
click at [94, 227] on span "Regular 400" at bounding box center [95, 223] width 157 height 22
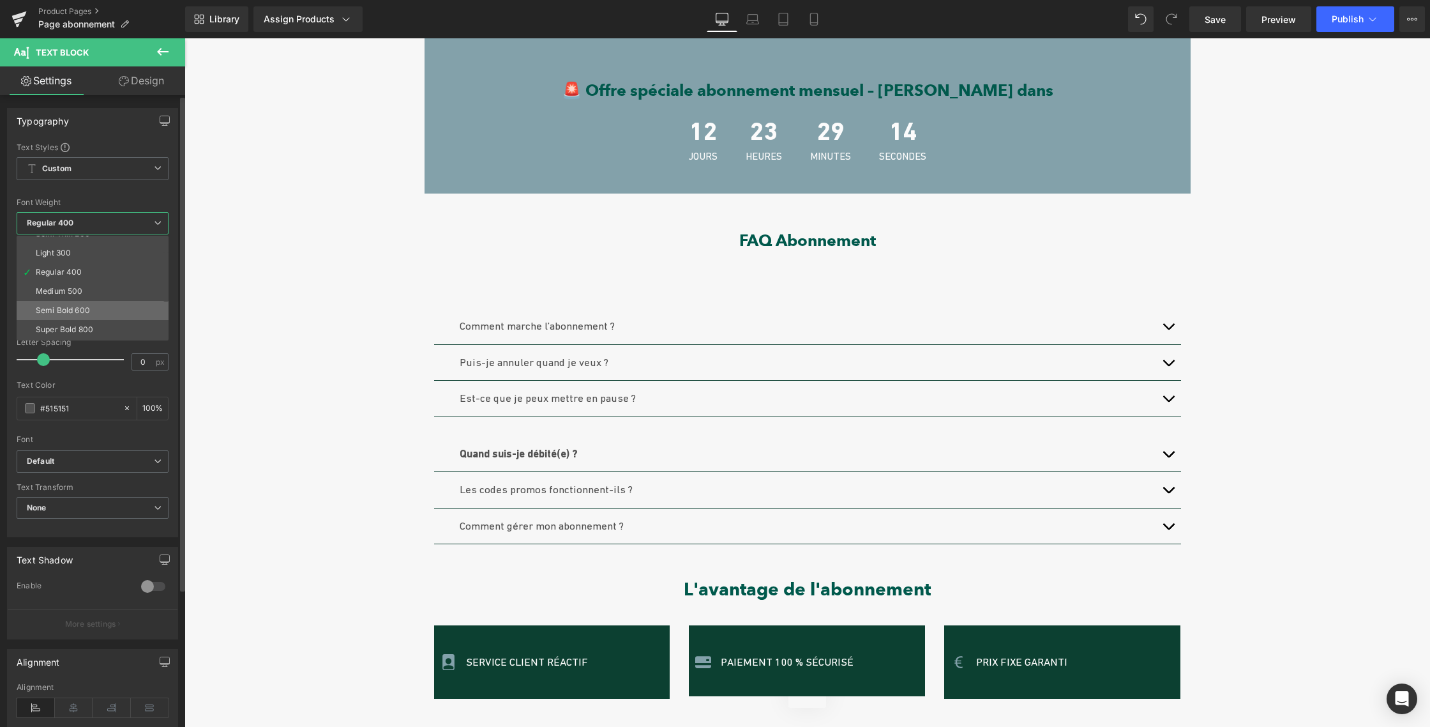
scroll to position [30, 0]
click at [77, 309] on div "Semi Bold 600" at bounding box center [63, 310] width 54 height 9
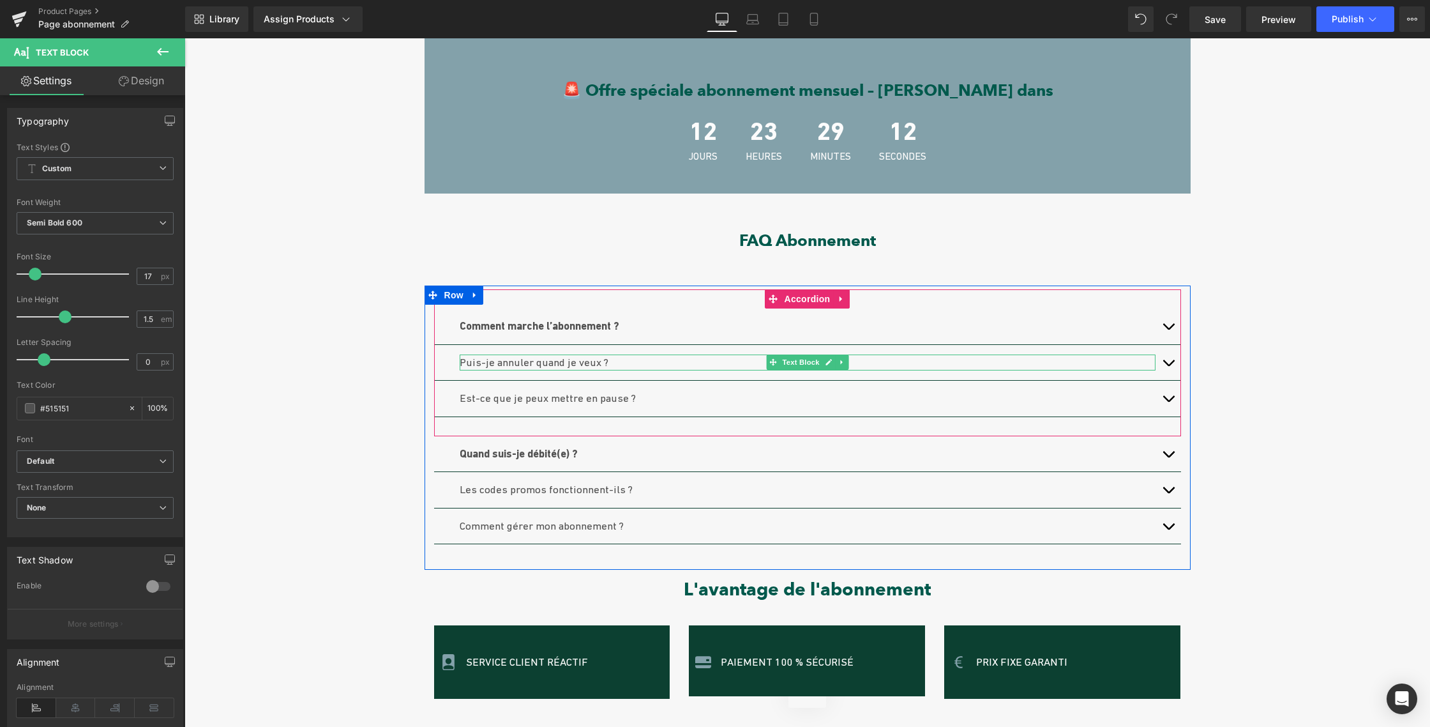
click at [492, 356] on font "Puis-je annuler quand je veux ?" at bounding box center [534, 362] width 149 height 13
click at [508, 356] on font "Puis-je annuler quand je veux ?" at bounding box center [534, 362] width 149 height 13
click at [605, 354] on p "Puis-je annuler quand je veux ?" at bounding box center [808, 362] width 696 height 17
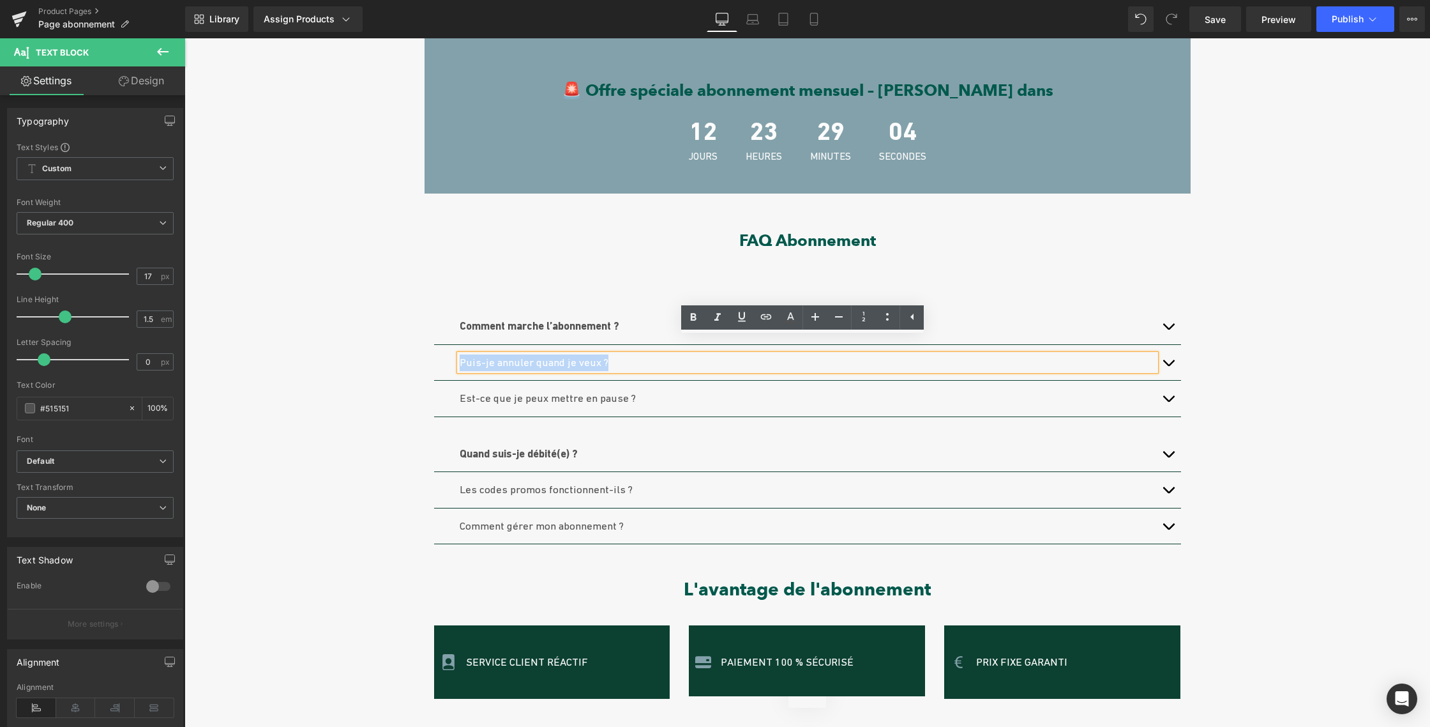
drag, startPoint x: 604, startPoint y: 345, endPoint x: 511, endPoint y: 344, distance: 93.2
click at [449, 345] on div "Puis-je annuler quand je veux ? Text Block" at bounding box center [807, 363] width 747 height 36
click at [688, 317] on icon at bounding box center [693, 317] width 15 height 15
click at [626, 391] on font "Est-ce que je peux mettre en pause ?" at bounding box center [548, 397] width 176 height 13
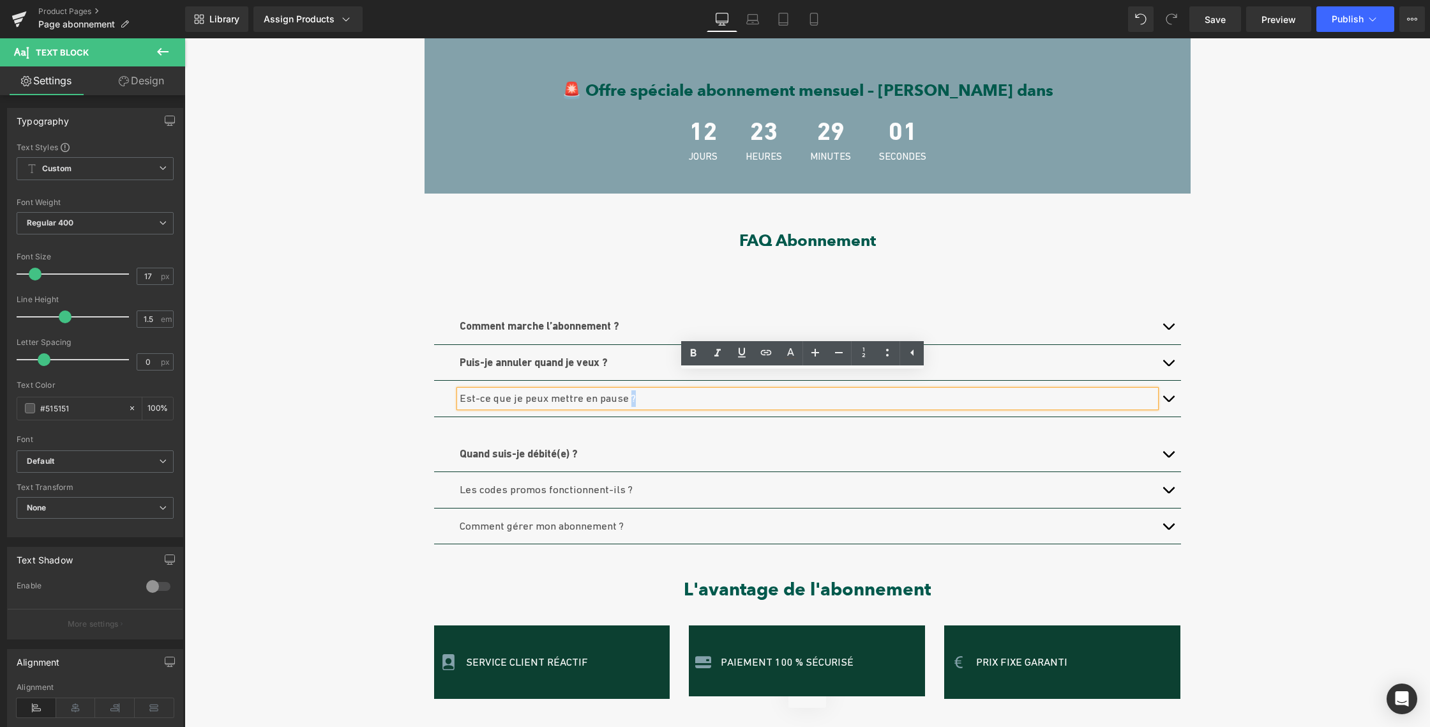
drag, startPoint x: 612, startPoint y: 380, endPoint x: 451, endPoint y: 377, distance: 160.3
click at [460, 390] on div "Est-ce que je peux mettre en pause ?" at bounding box center [808, 398] width 696 height 17
click at [634, 390] on p "Est-ce que je peux mettre en pause ?" at bounding box center [808, 398] width 696 height 17
drag, startPoint x: 608, startPoint y: 380, endPoint x: 455, endPoint y: 376, distance: 152.6
click at [460, 390] on p "Est-ce que je peux mettre en pause ?" at bounding box center [808, 398] width 696 height 17
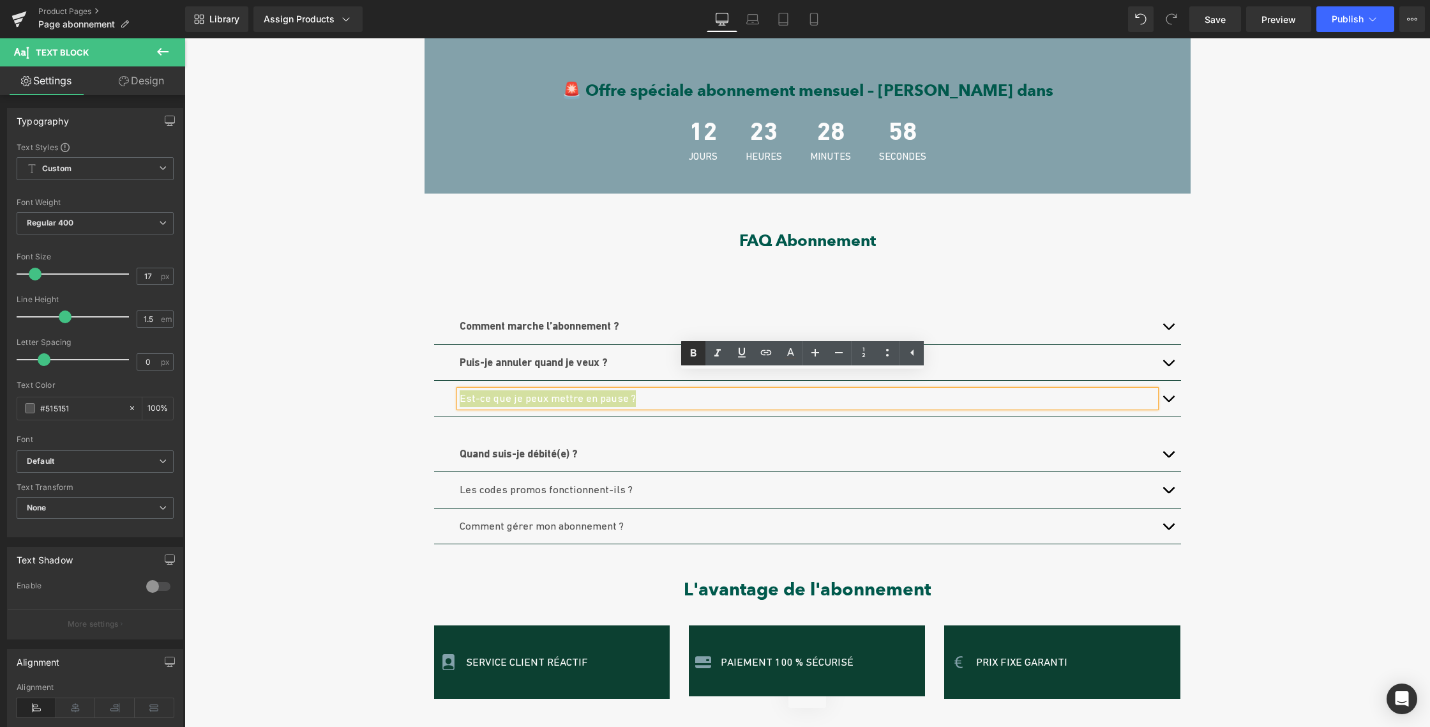
click at [691, 349] on icon at bounding box center [694, 353] width 6 height 8
click at [631, 481] on p "Les codes promos fonctionnent-ils ?" at bounding box center [808, 489] width 696 height 17
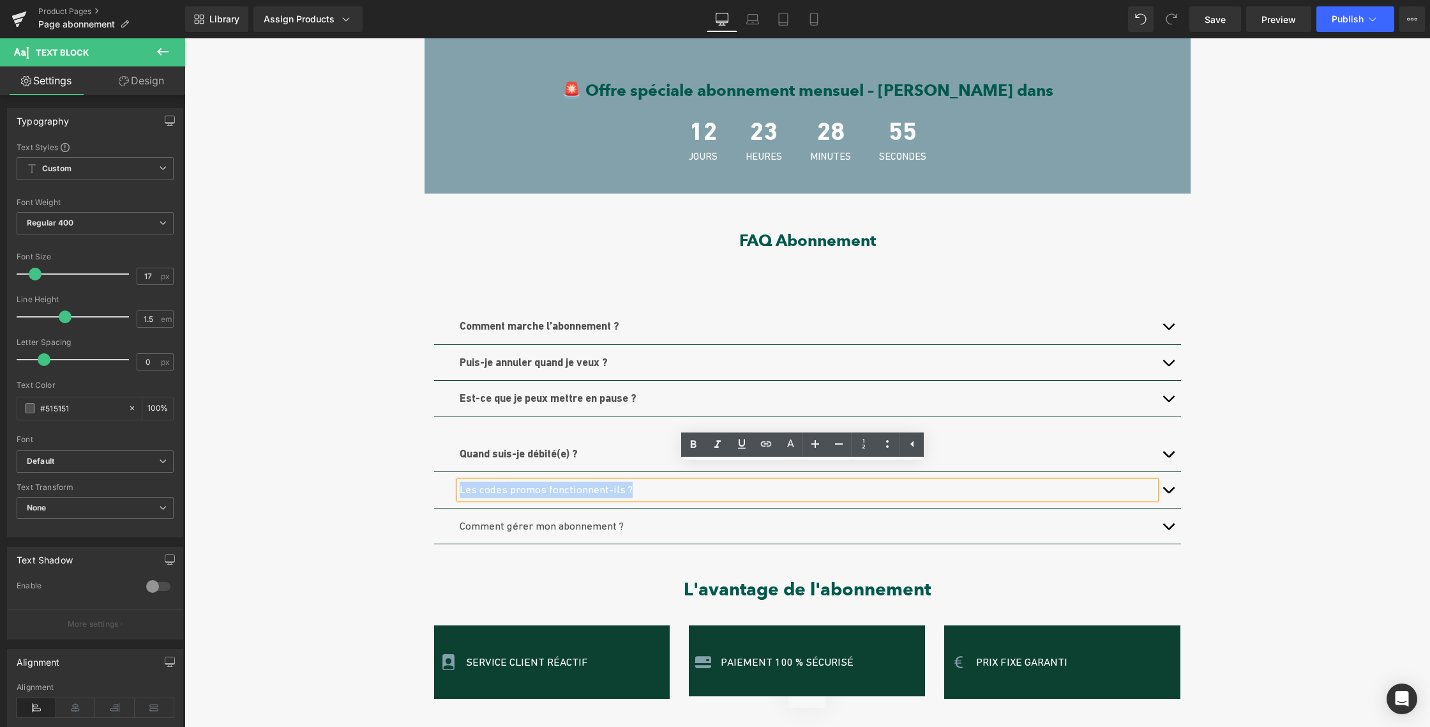
drag, startPoint x: 628, startPoint y: 472, endPoint x: 457, endPoint y: 472, distance: 171.1
click at [460, 481] on p "Les codes promos fonctionnent-ils ?" at bounding box center [808, 489] width 696 height 17
click at [693, 444] on icon at bounding box center [694, 444] width 6 height 8
click at [622, 518] on p "Comment gérer mon abonnement ?" at bounding box center [808, 526] width 696 height 17
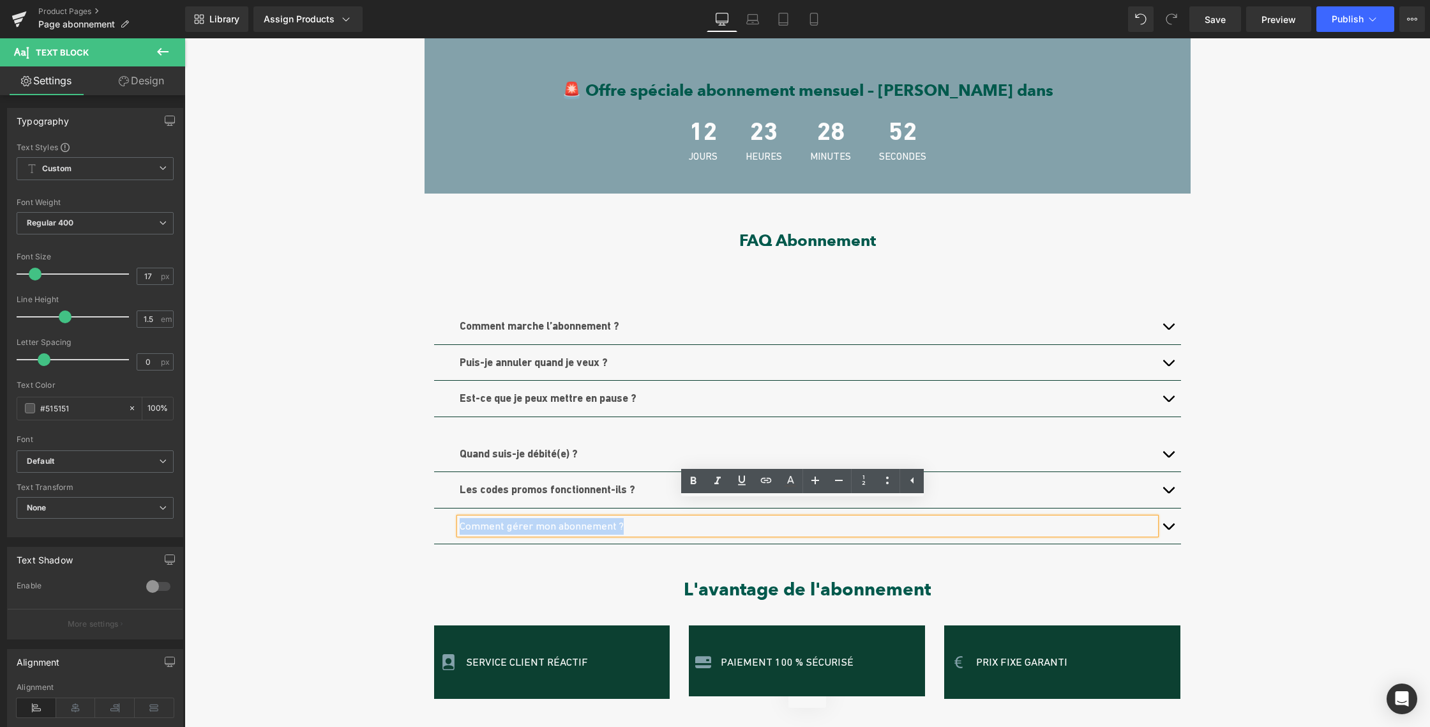
drag, startPoint x: 615, startPoint y: 510, endPoint x: 580, endPoint y: 505, distance: 34.8
click at [460, 518] on p "Comment gérer mon abonnement ?" at bounding box center [808, 526] width 696 height 17
click at [691, 478] on icon at bounding box center [694, 480] width 6 height 8
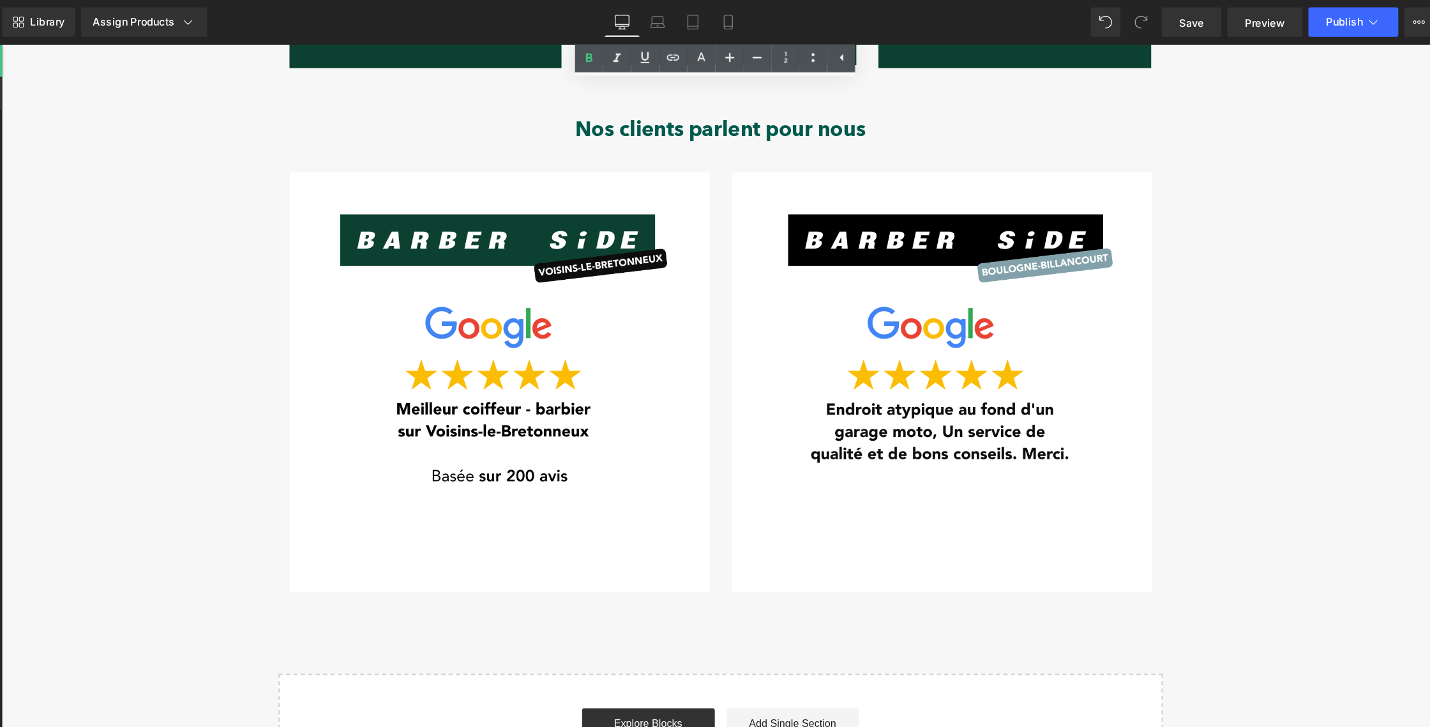
scroll to position [1379, 0]
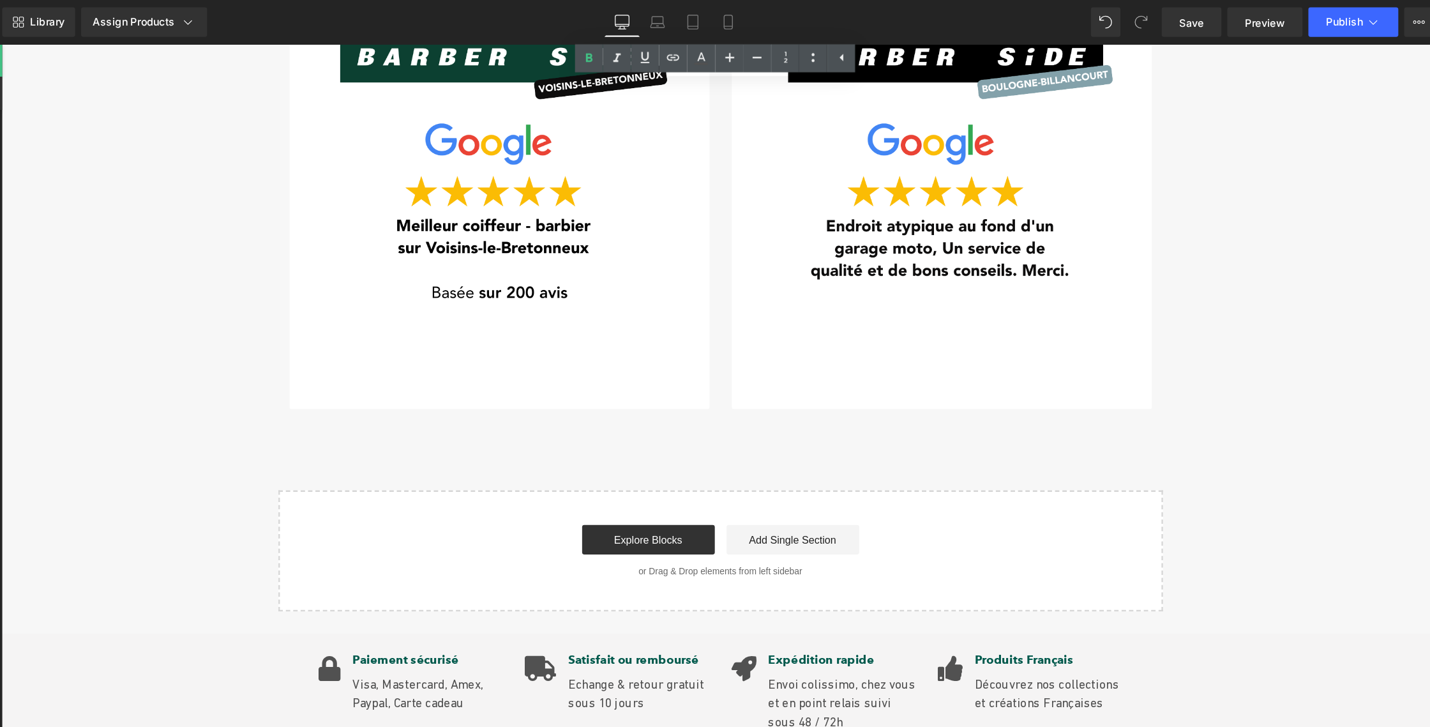
click at [792, 460] on div "Explore Blocks Add Single Section" at bounding box center [624, 473] width 725 height 26
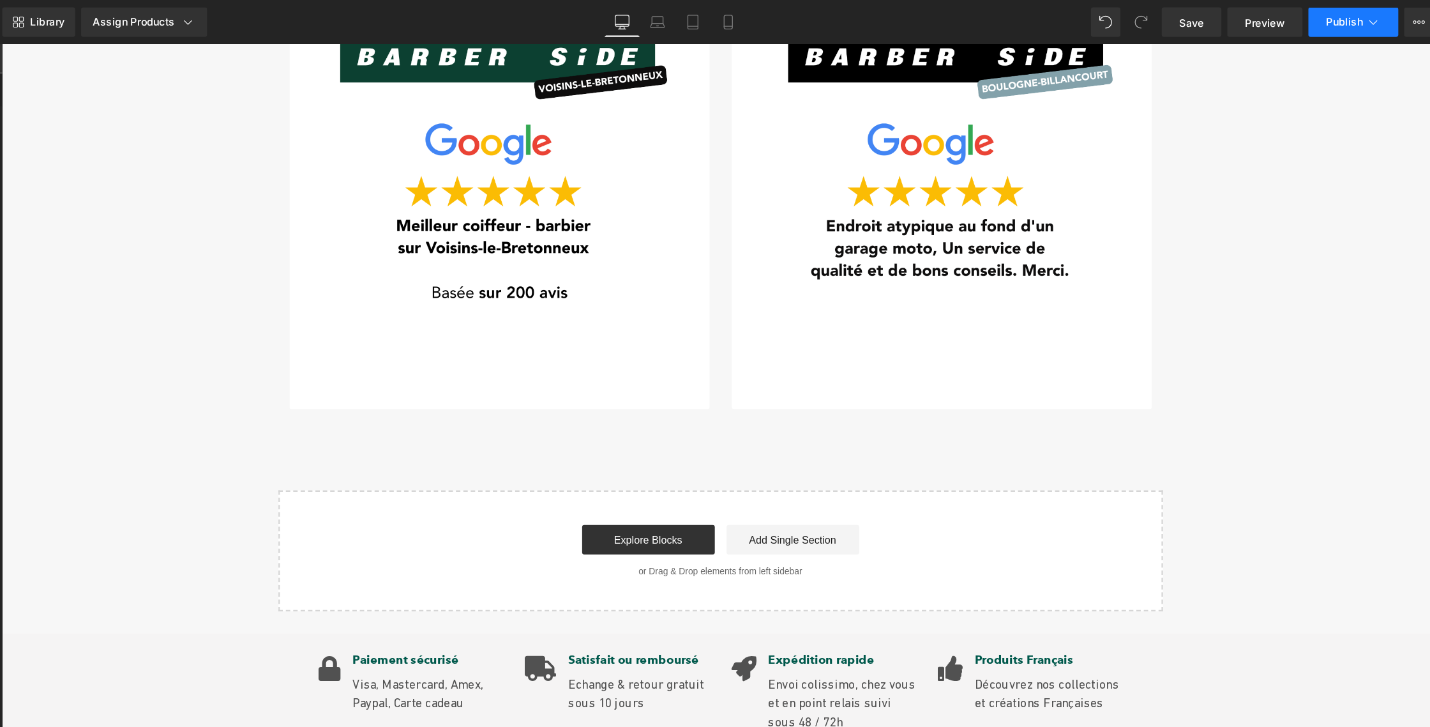
click at [1360, 19] on span "Publish" at bounding box center [1348, 19] width 32 height 10
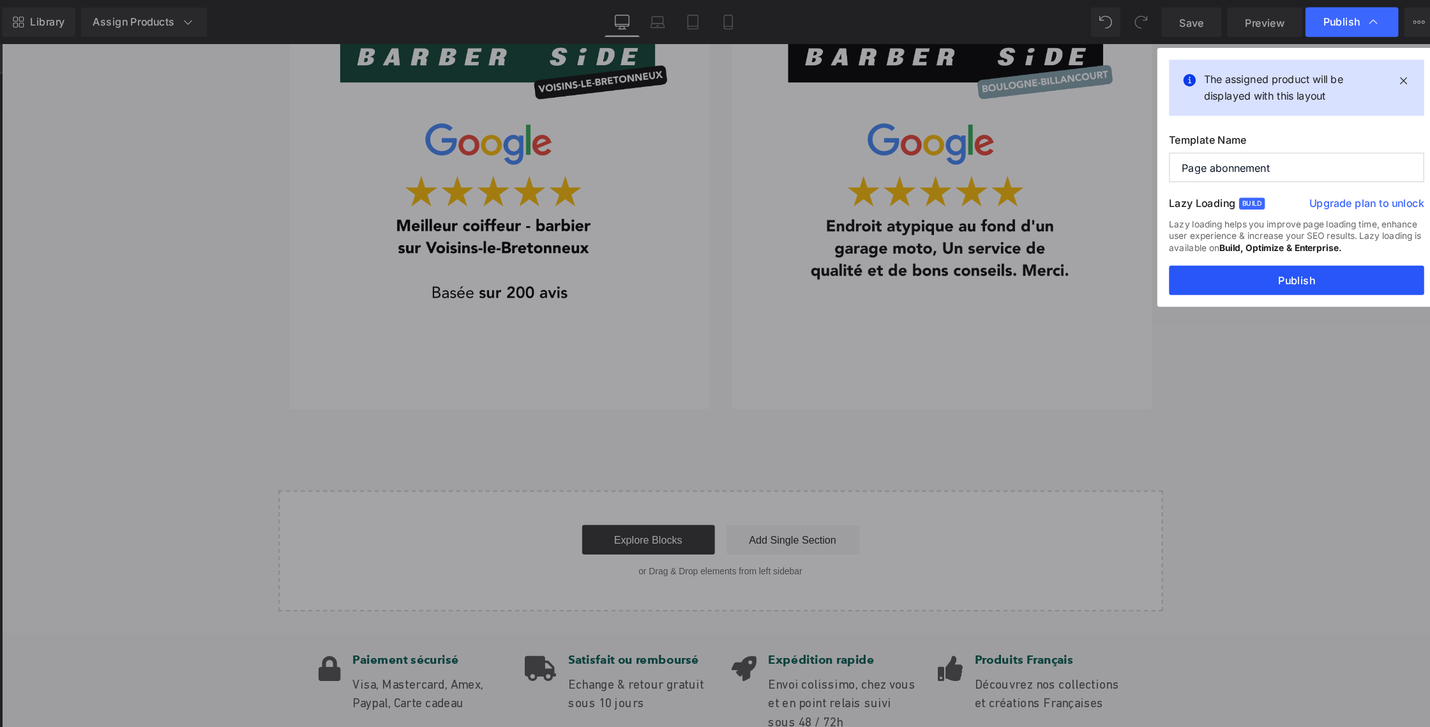
click at [1314, 244] on button "Publish" at bounding box center [1306, 243] width 221 height 26
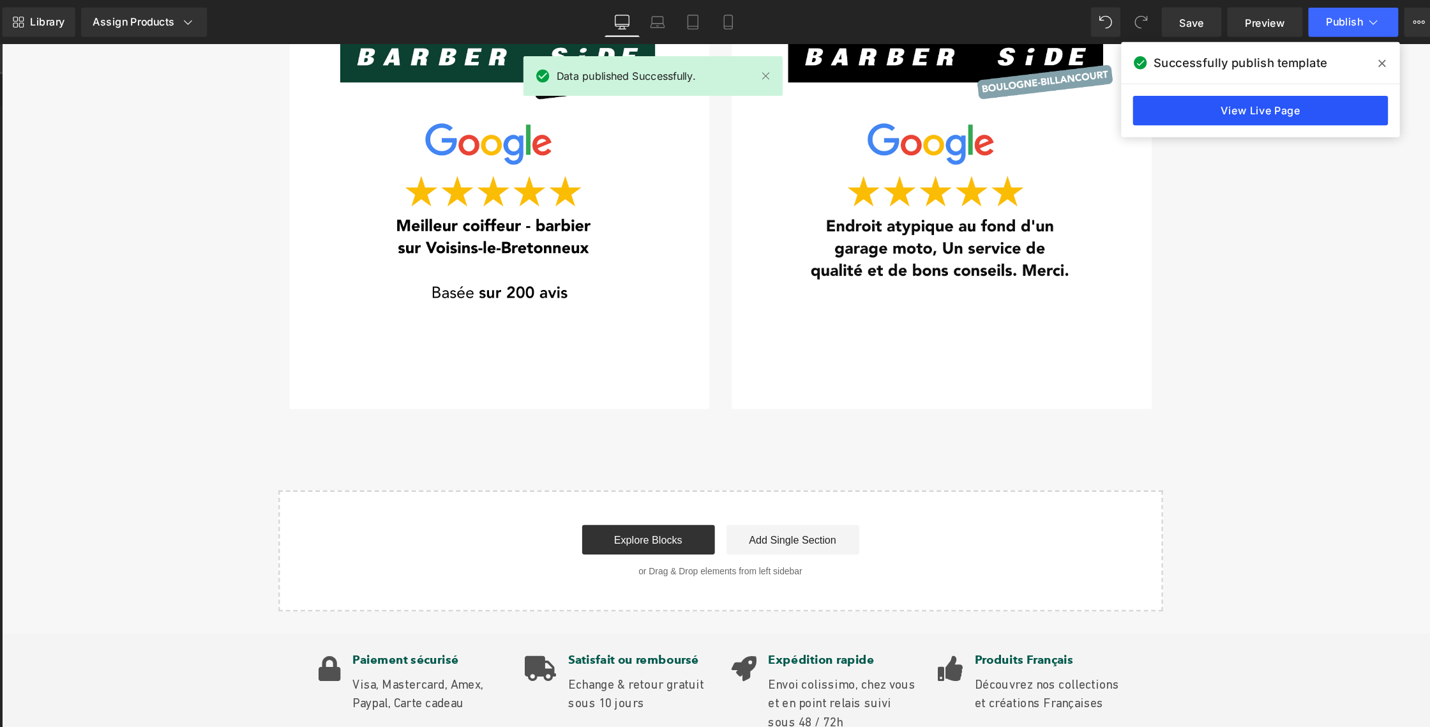
click at [1246, 100] on link "View Live Page" at bounding box center [1275, 96] width 221 height 26
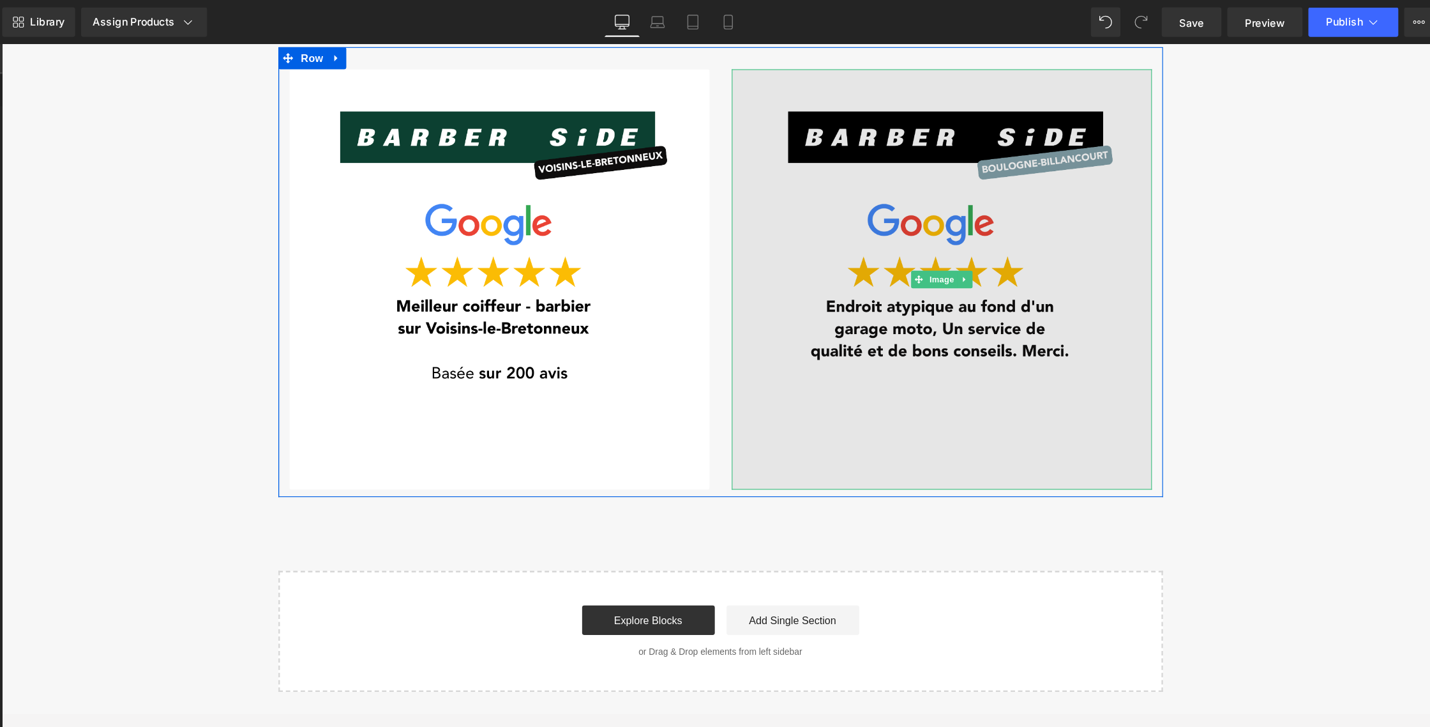
click at [699, 215] on img at bounding box center [816, 248] width 364 height 364
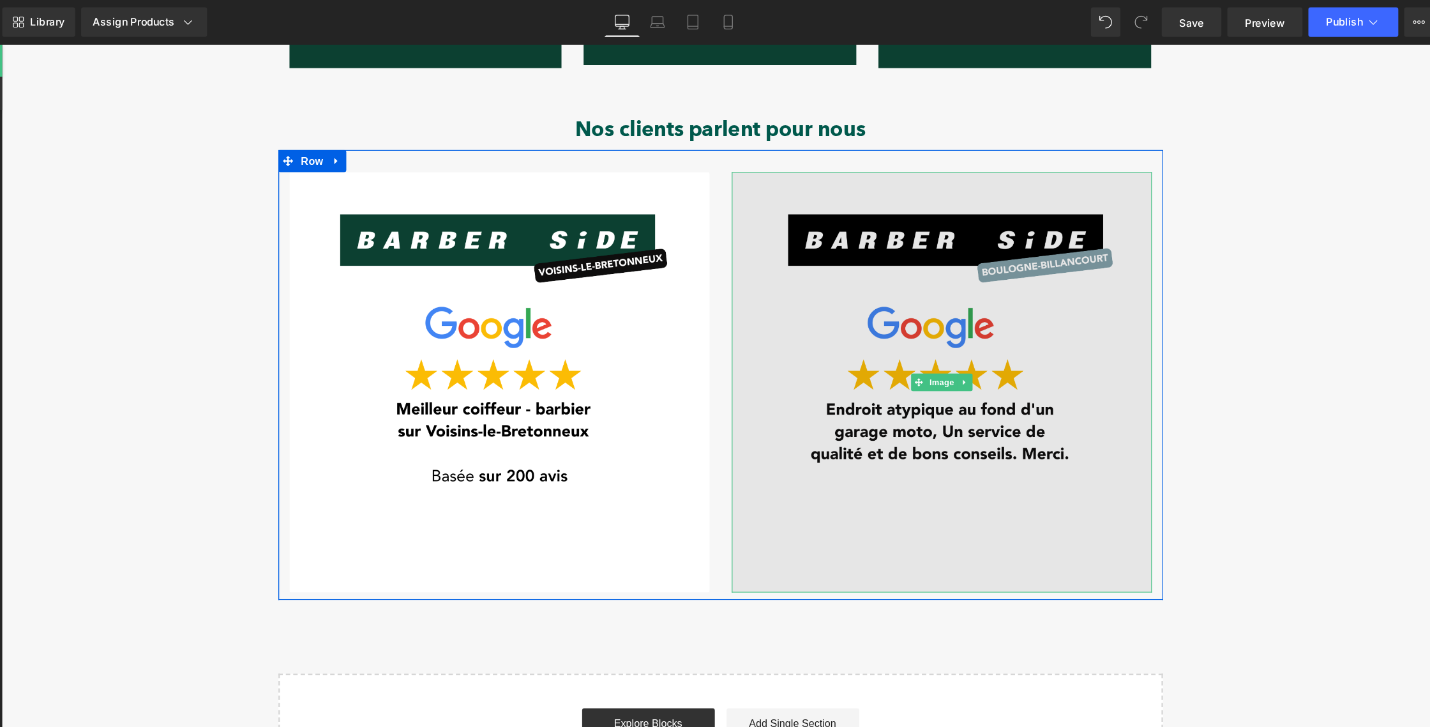
scroll to position [1211, 0]
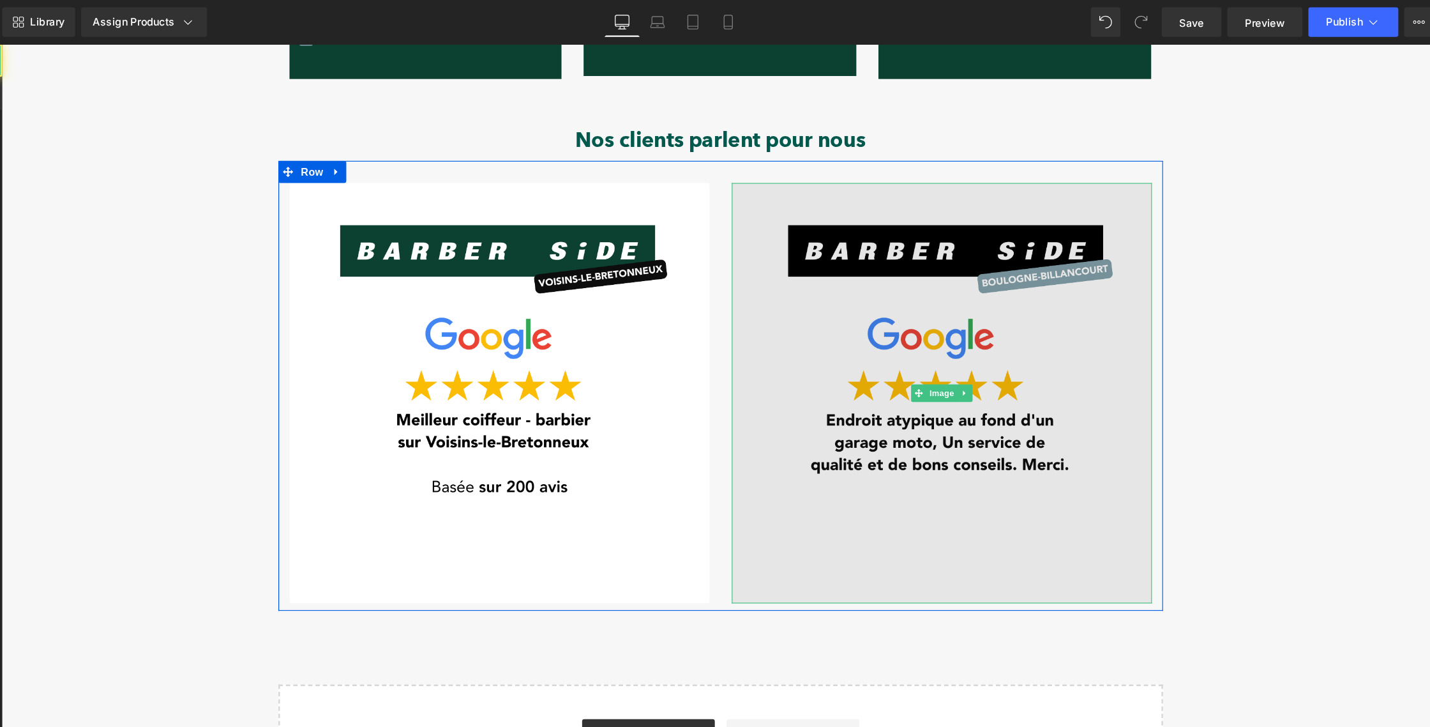
click at [785, 271] on img at bounding box center [816, 346] width 364 height 364
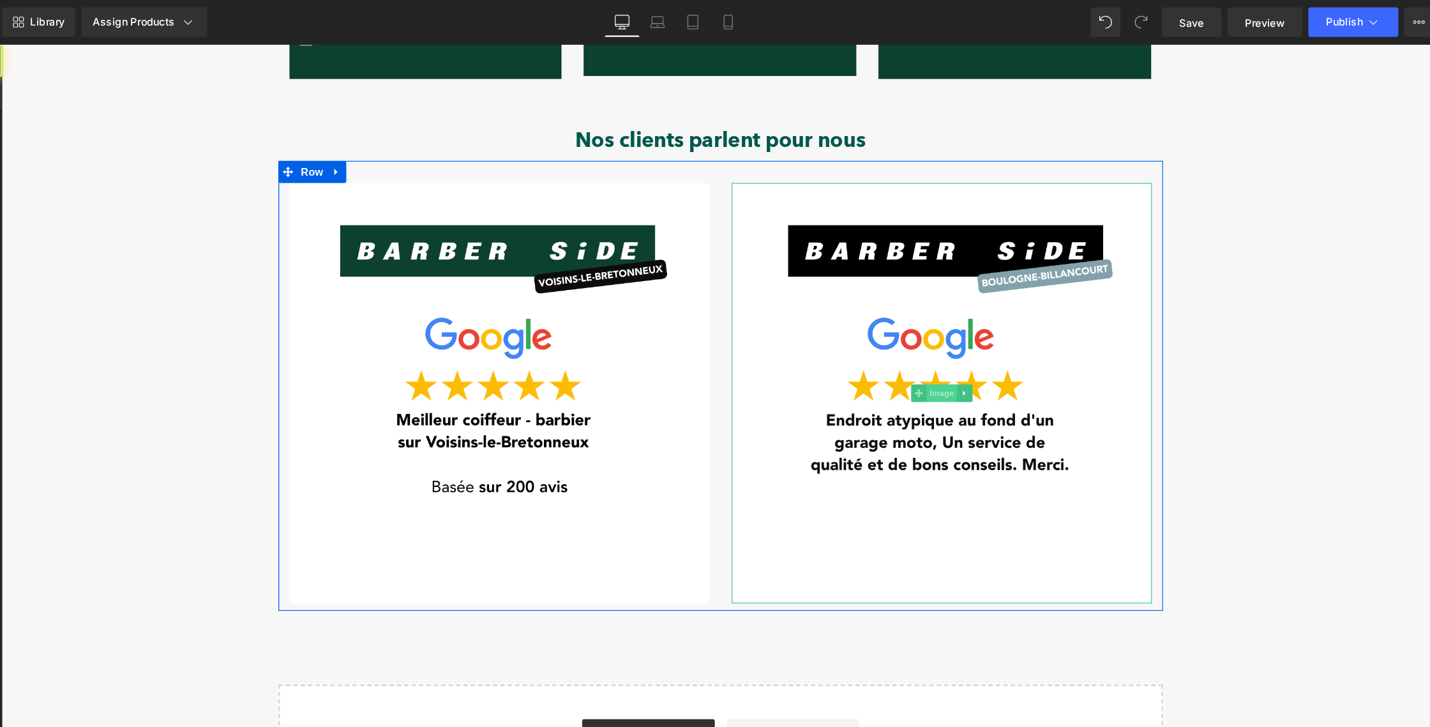
click at [805, 338] on span "Image" at bounding box center [816, 345] width 27 height 15
click at [809, 339] on span "Image" at bounding box center [816, 346] width 27 height 15
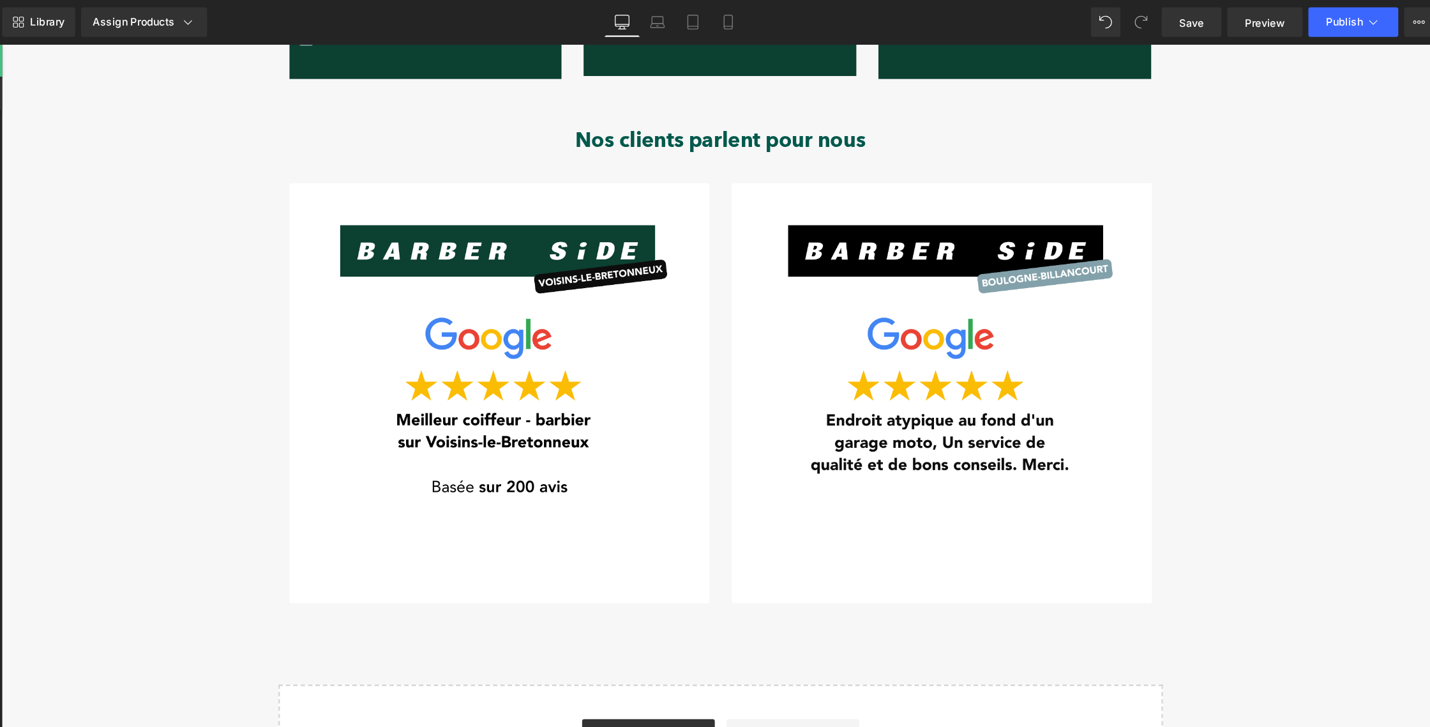
click at [185, 57] on button at bounding box center [162, 52] width 45 height 28
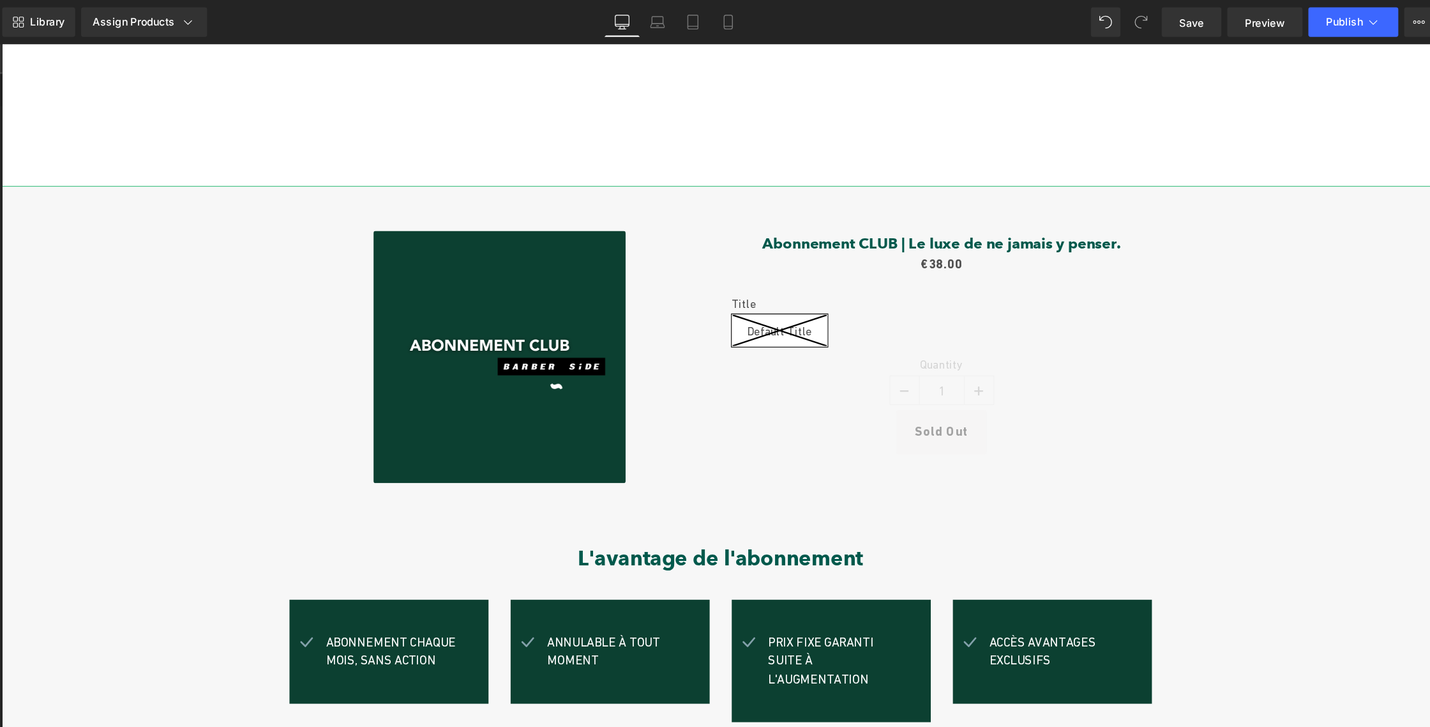
scroll to position [2447, 0]
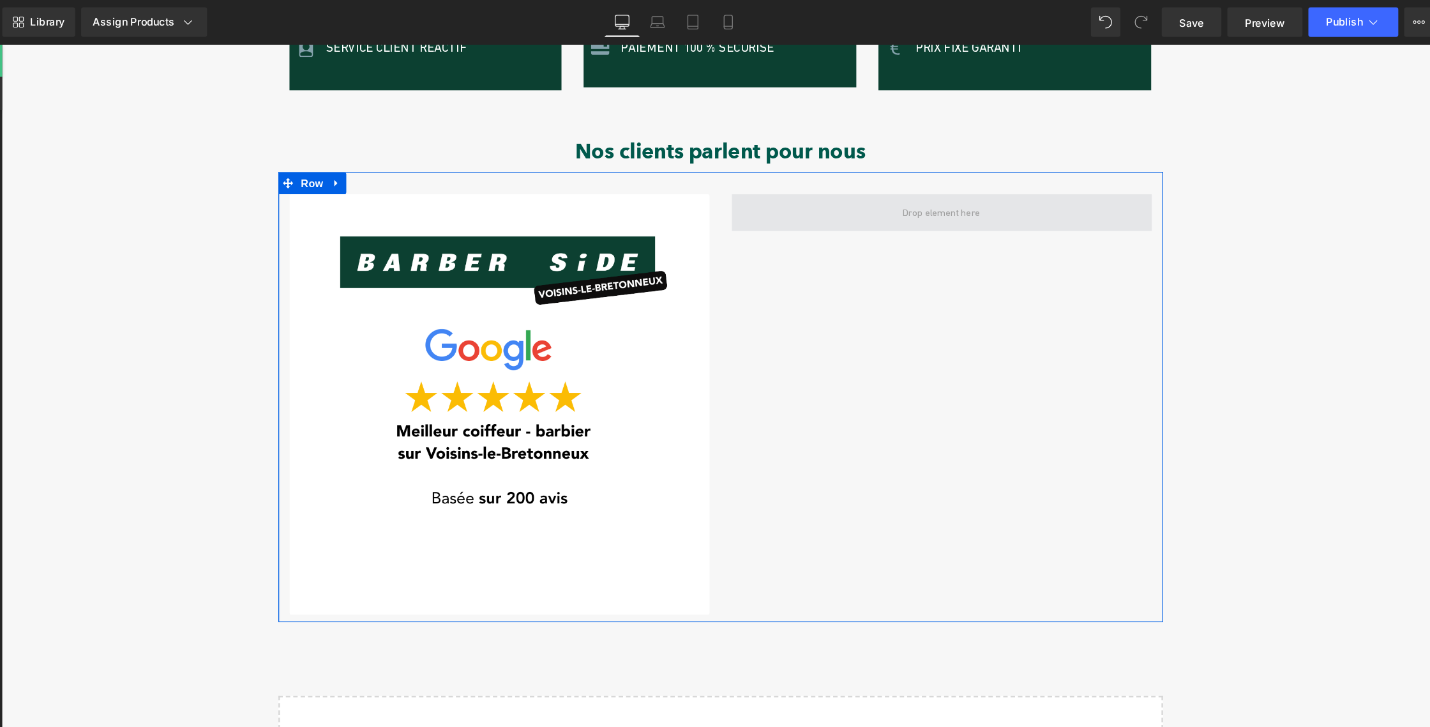
click at [751, 174] on span at bounding box center [816, 190] width 364 height 32
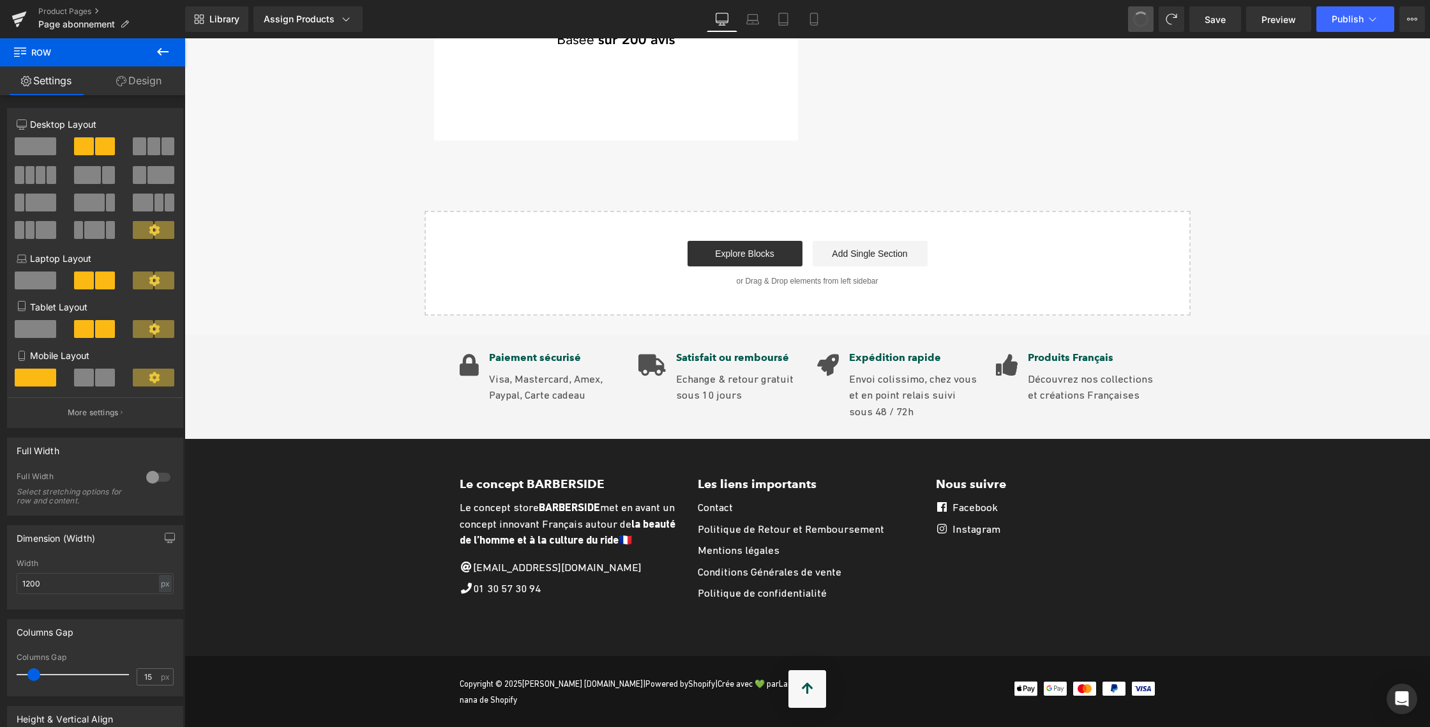
scroll to position [1139, 0]
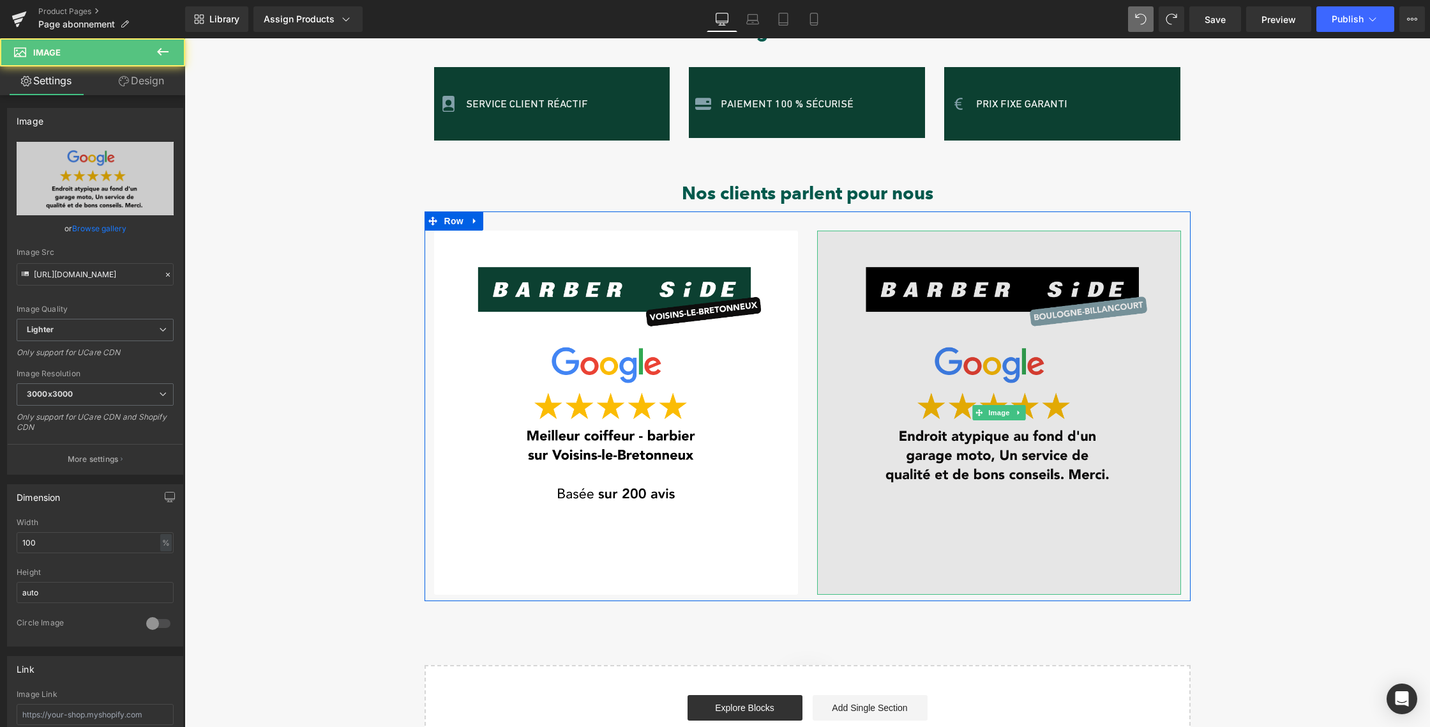
click at [906, 308] on img at bounding box center [999, 412] width 364 height 364
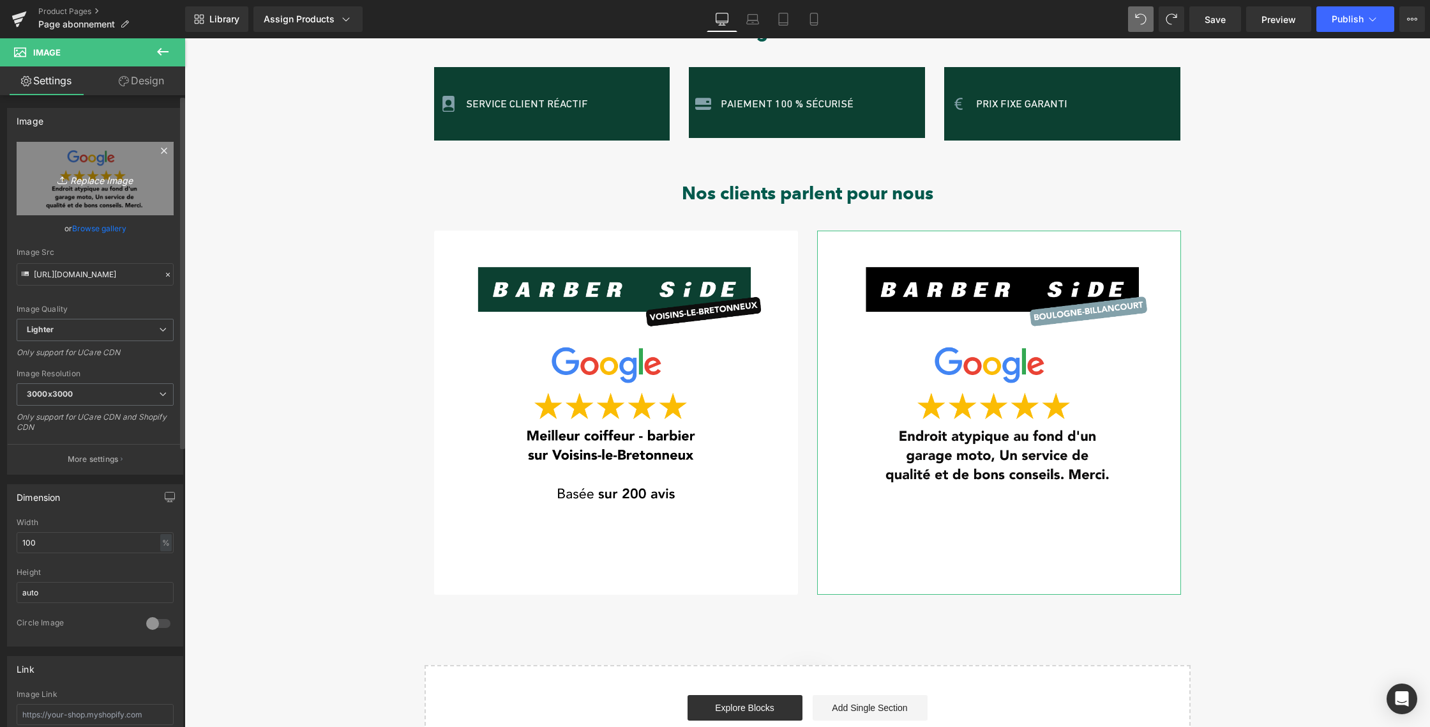
click at [85, 178] on icon "Replace Image" at bounding box center [95, 178] width 102 height 16
type input "C:\fakepath\IMAGE PRODUIT SHOPIFY (12).png"
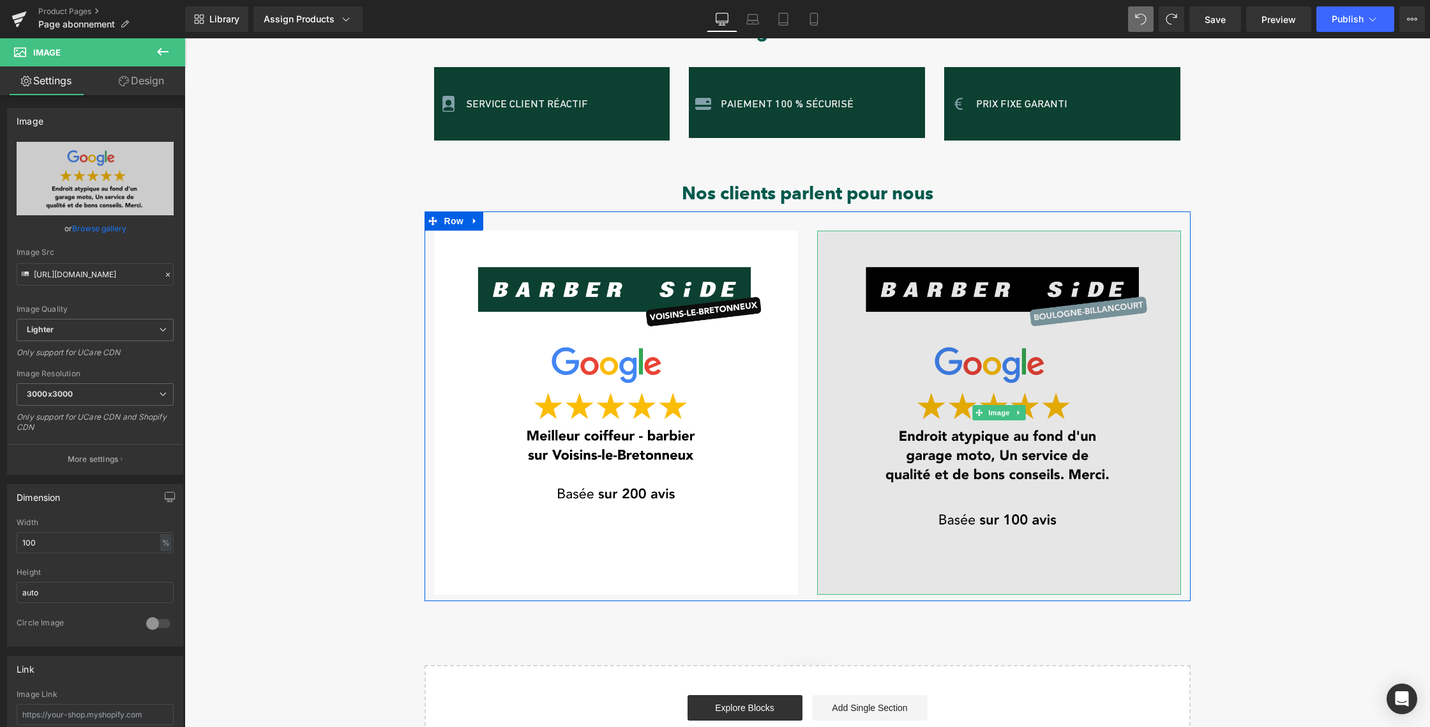
click at [921, 427] on img at bounding box center [999, 412] width 364 height 364
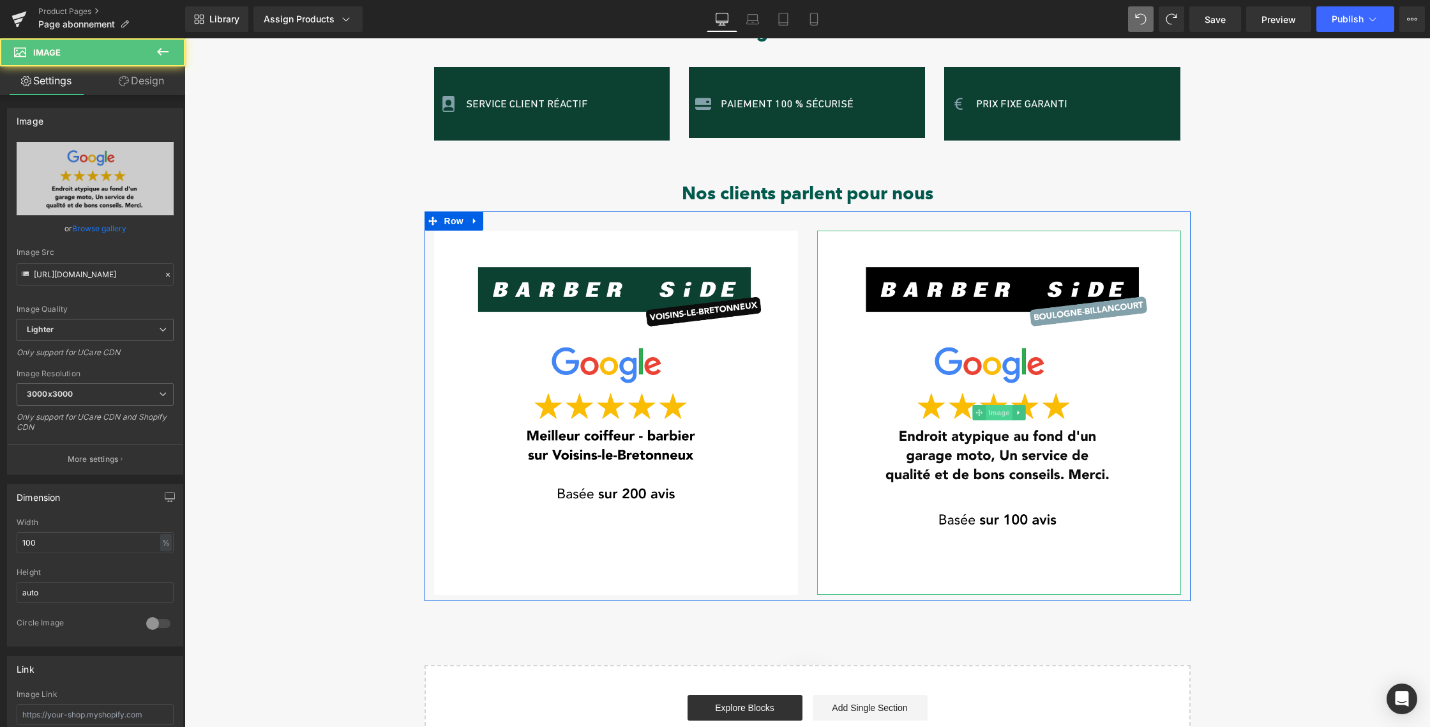
click at [993, 405] on span "Image" at bounding box center [999, 412] width 27 height 15
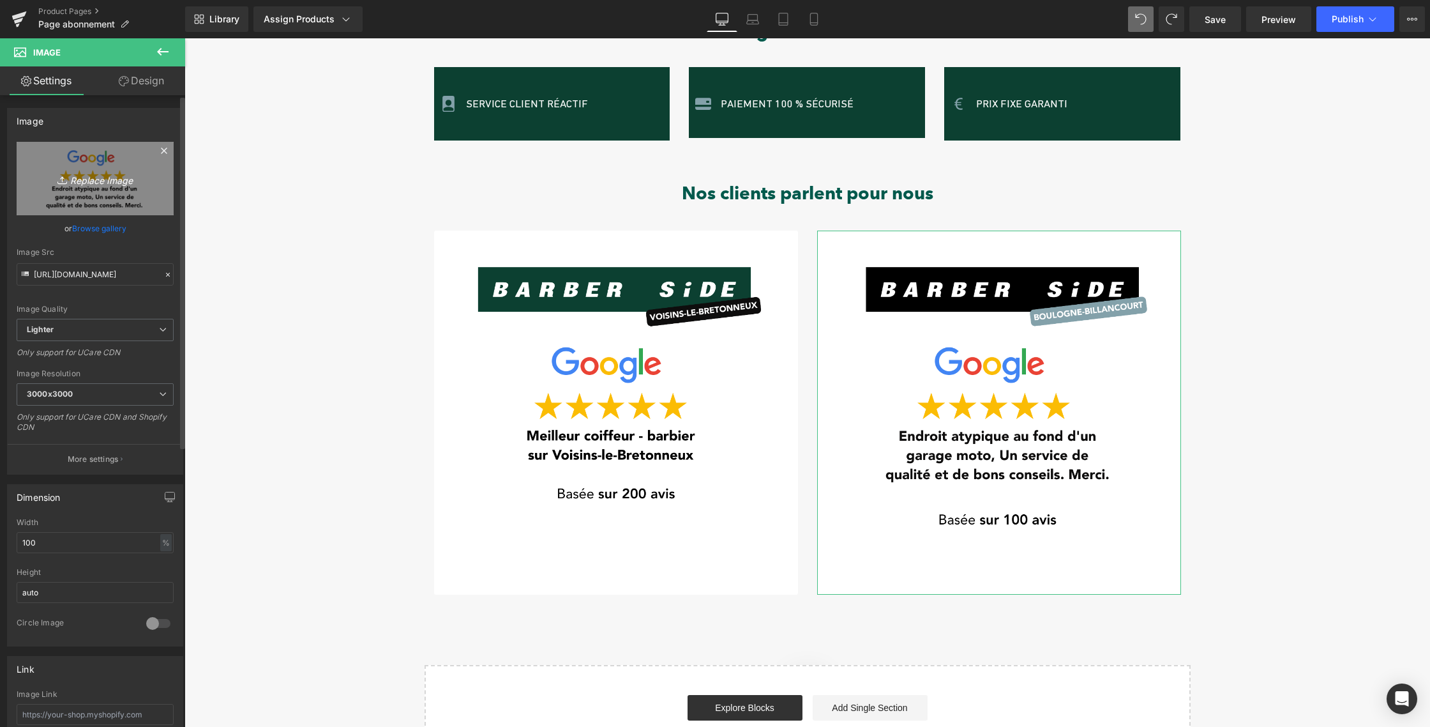
click at [91, 173] on icon "Replace Image" at bounding box center [95, 178] width 102 height 16
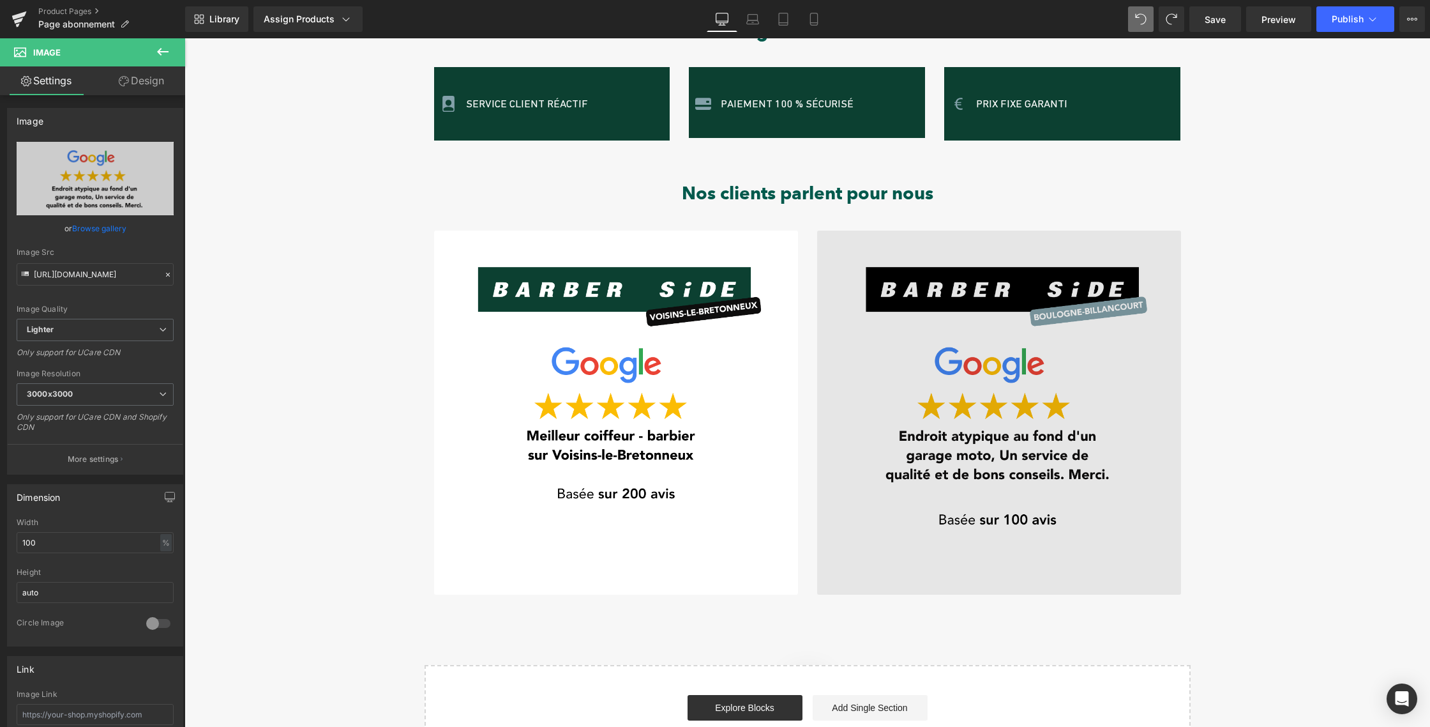
type input "C:\fakepath\IMAGE PRODUIT SHOPIFY (13).png"
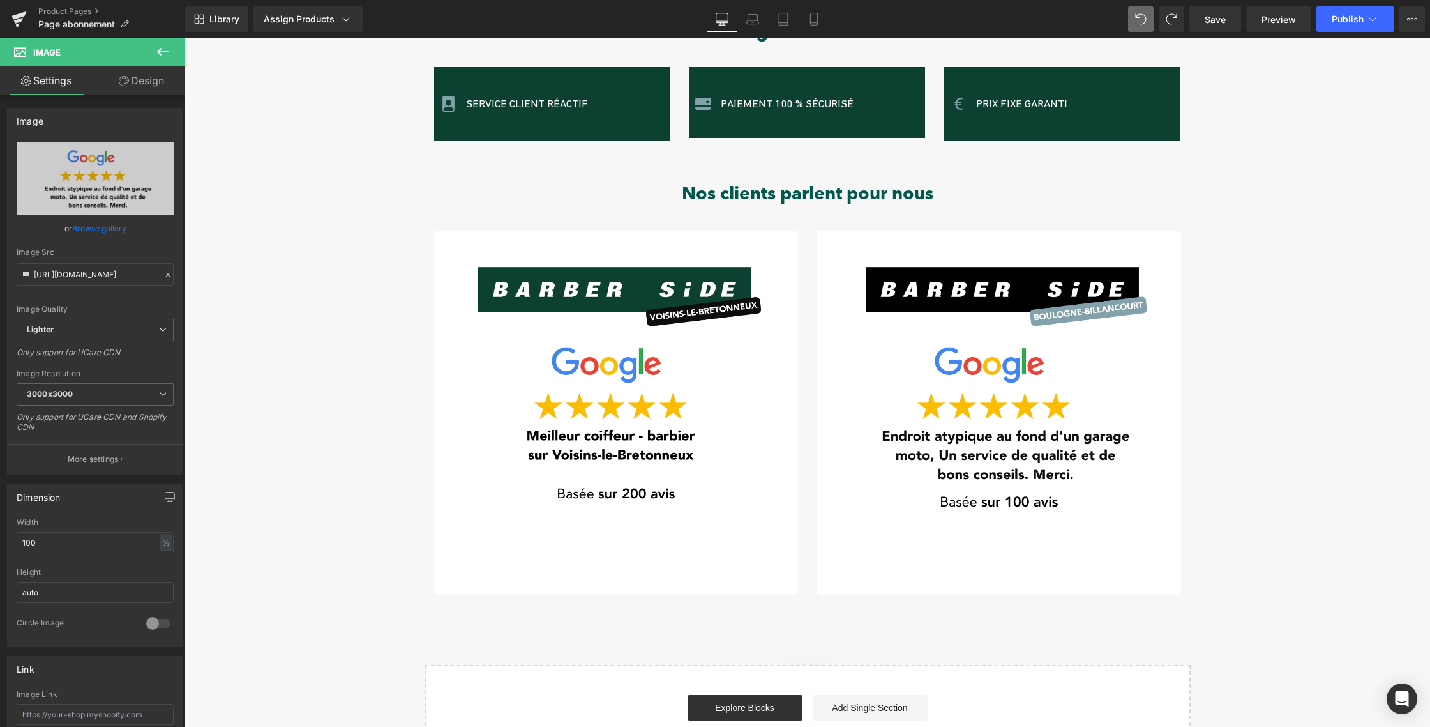
scroll to position [1137, 0]
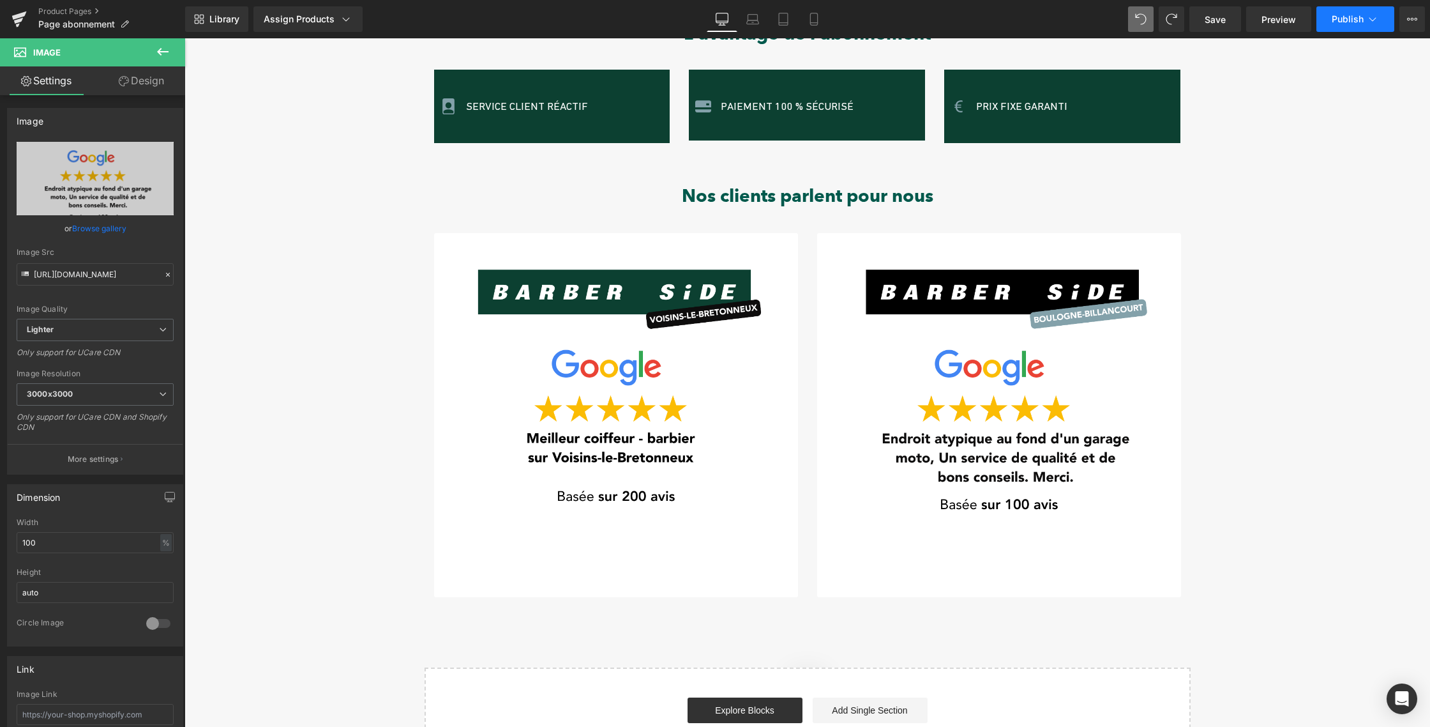
click at [1353, 19] on span "Publish" at bounding box center [1348, 19] width 32 height 10
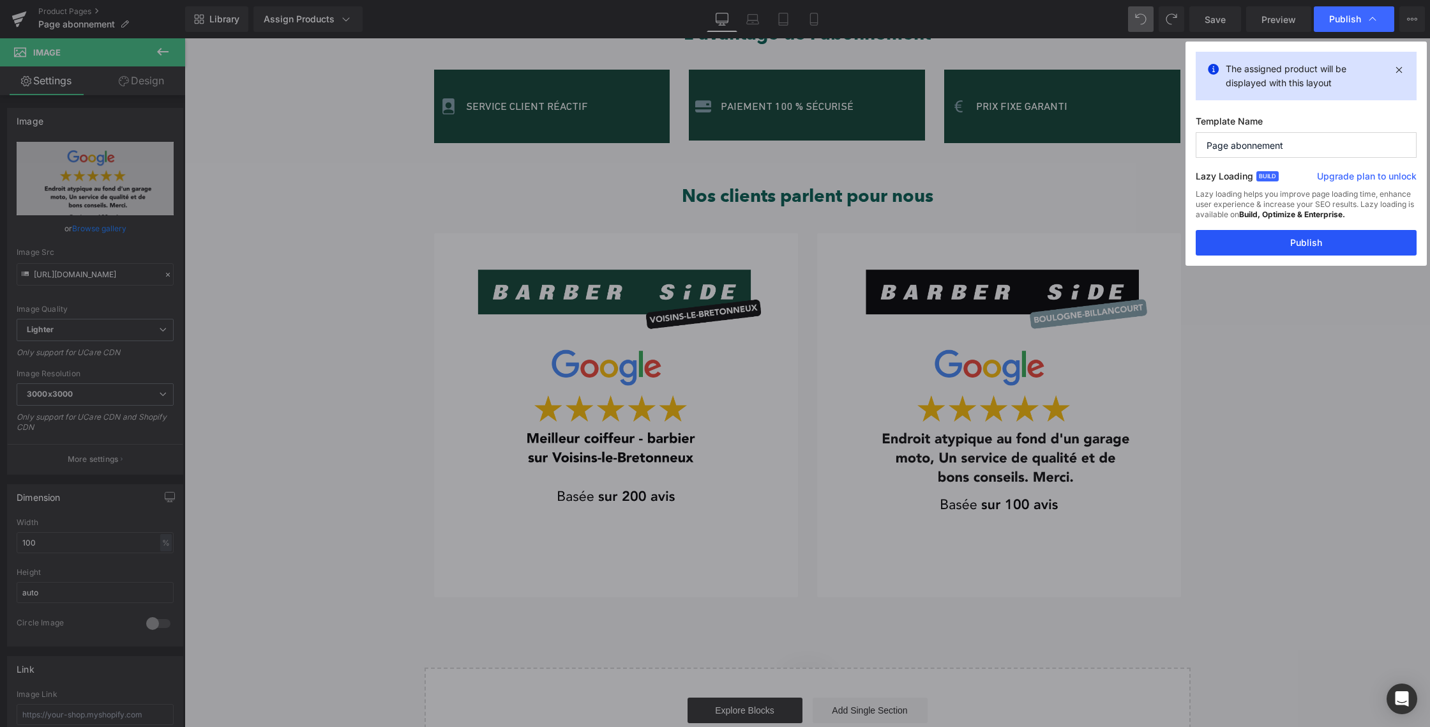
click at [1296, 241] on button "Publish" at bounding box center [1306, 243] width 221 height 26
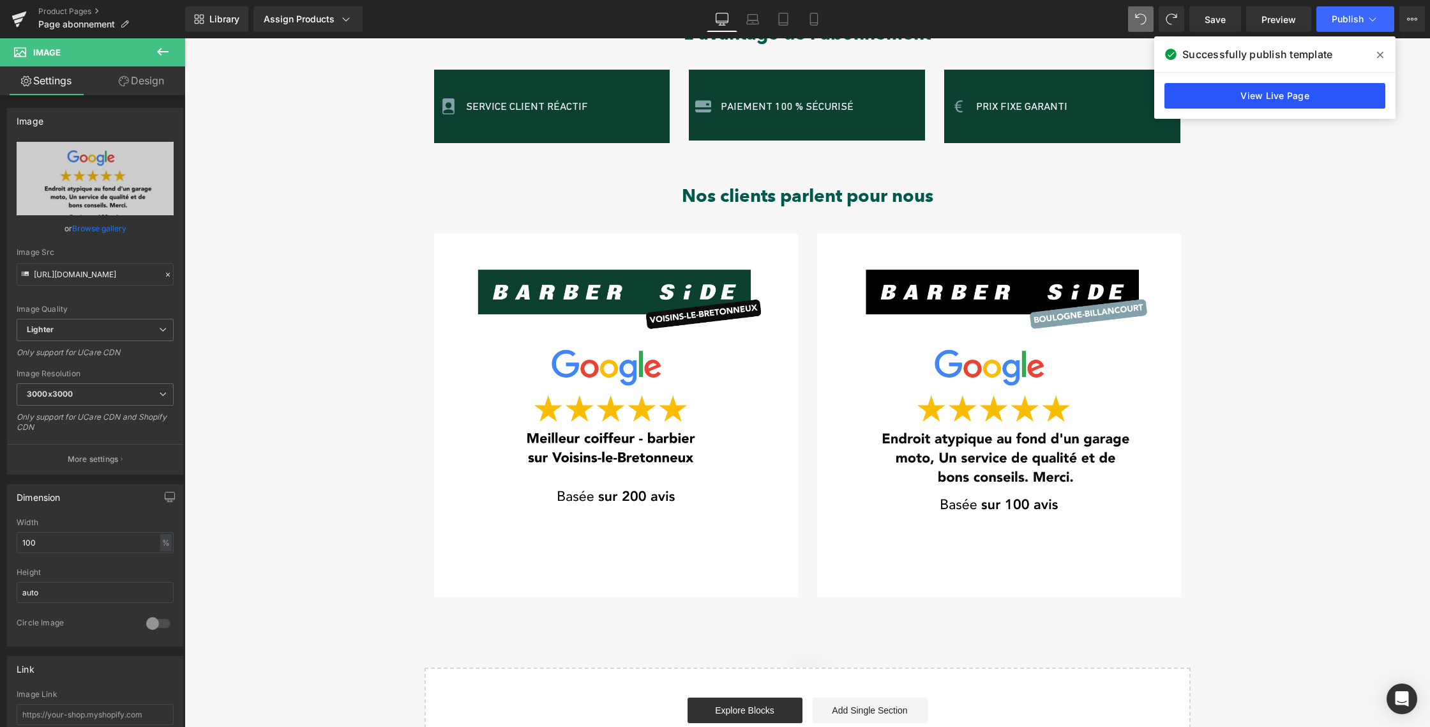
click at [1278, 94] on link "View Live Page" at bounding box center [1275, 96] width 221 height 26
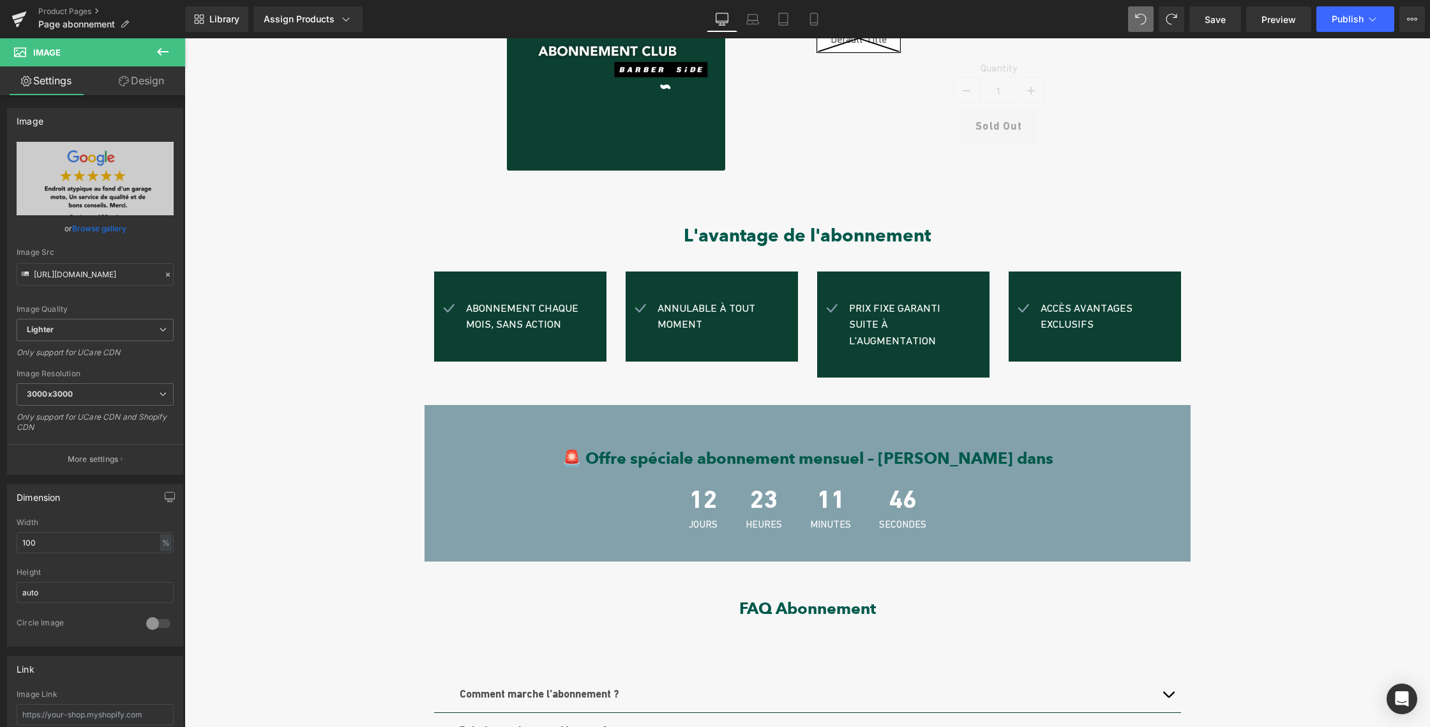
scroll to position [0, 0]
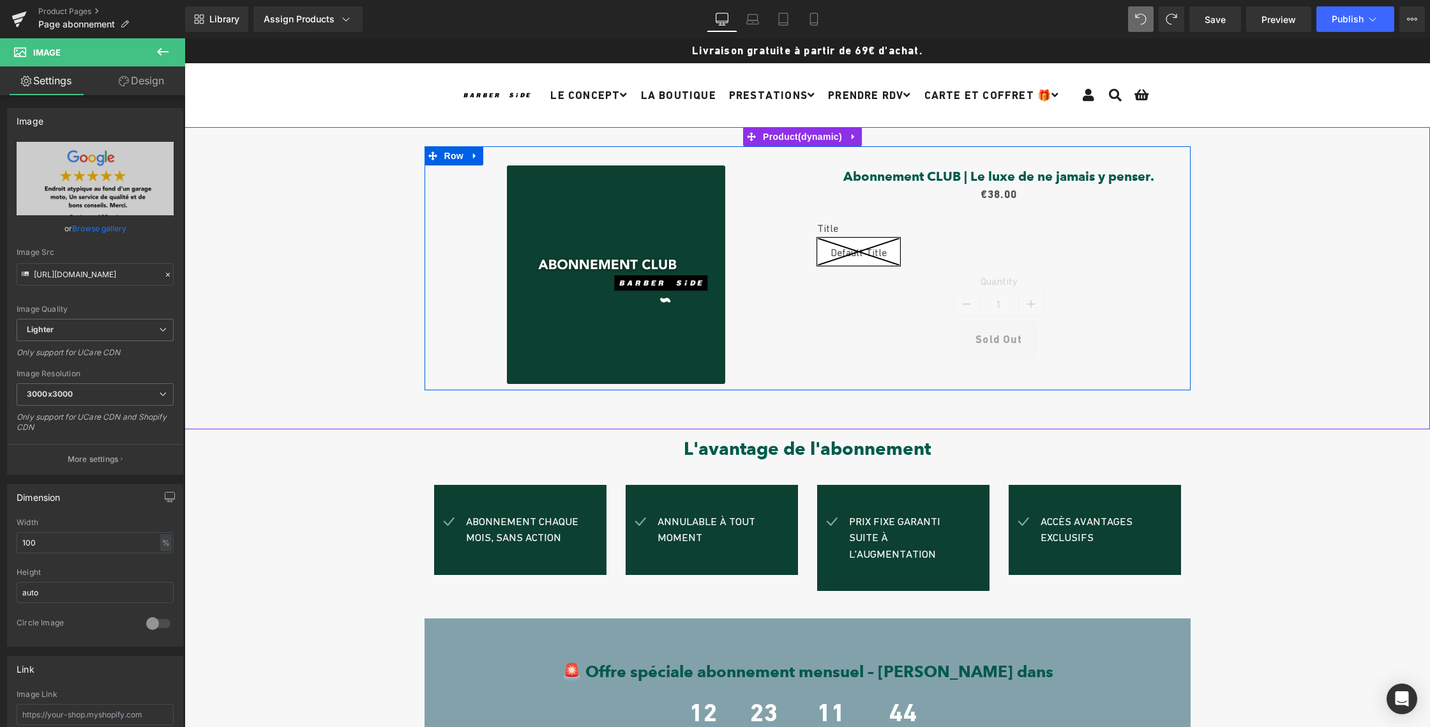
click at [809, 294] on div "Abonnement CLUB | Le luxe de ne jamais y penser. (P) Title €0 €38.00 (P) Price …" at bounding box center [999, 261] width 383 height 193
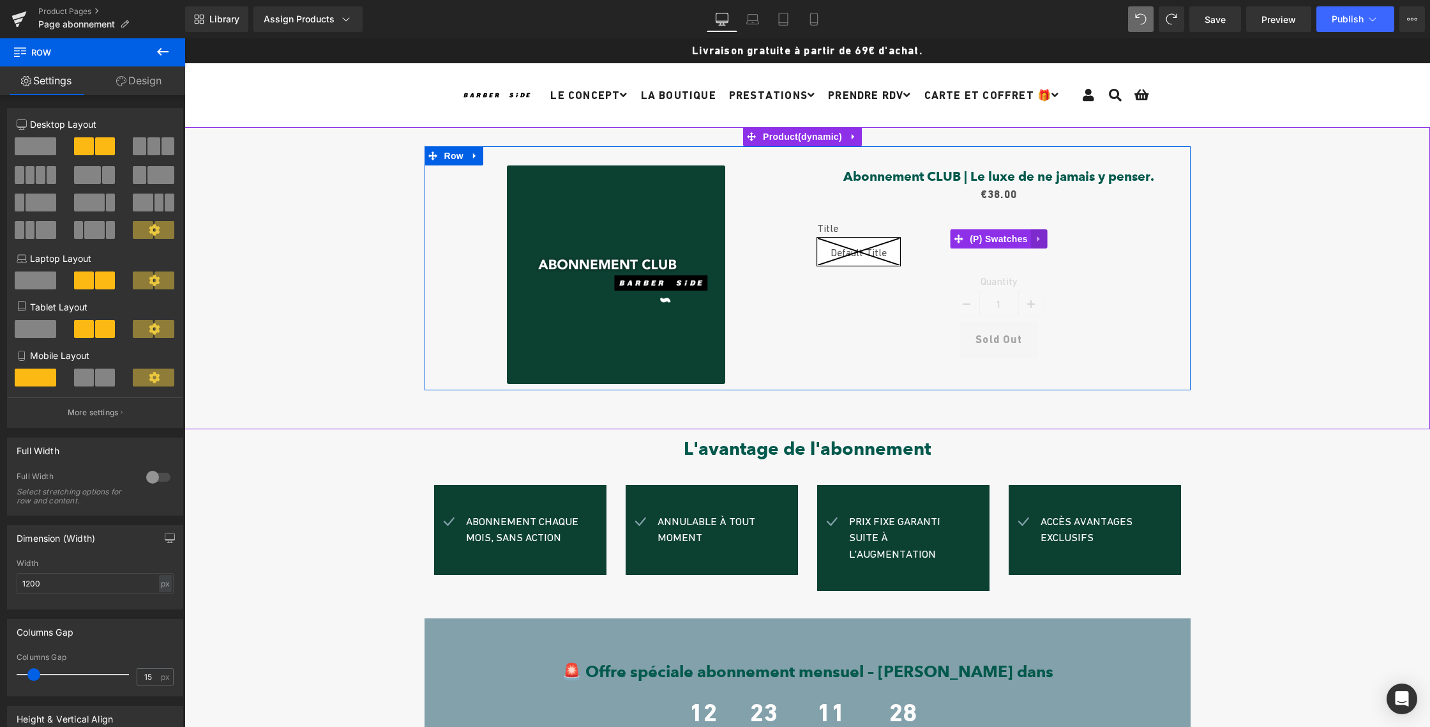
click at [1035, 237] on icon at bounding box center [1039, 239] width 9 height 10
click at [974, 240] on span "(P) Swatches" at bounding box center [974, 238] width 64 height 19
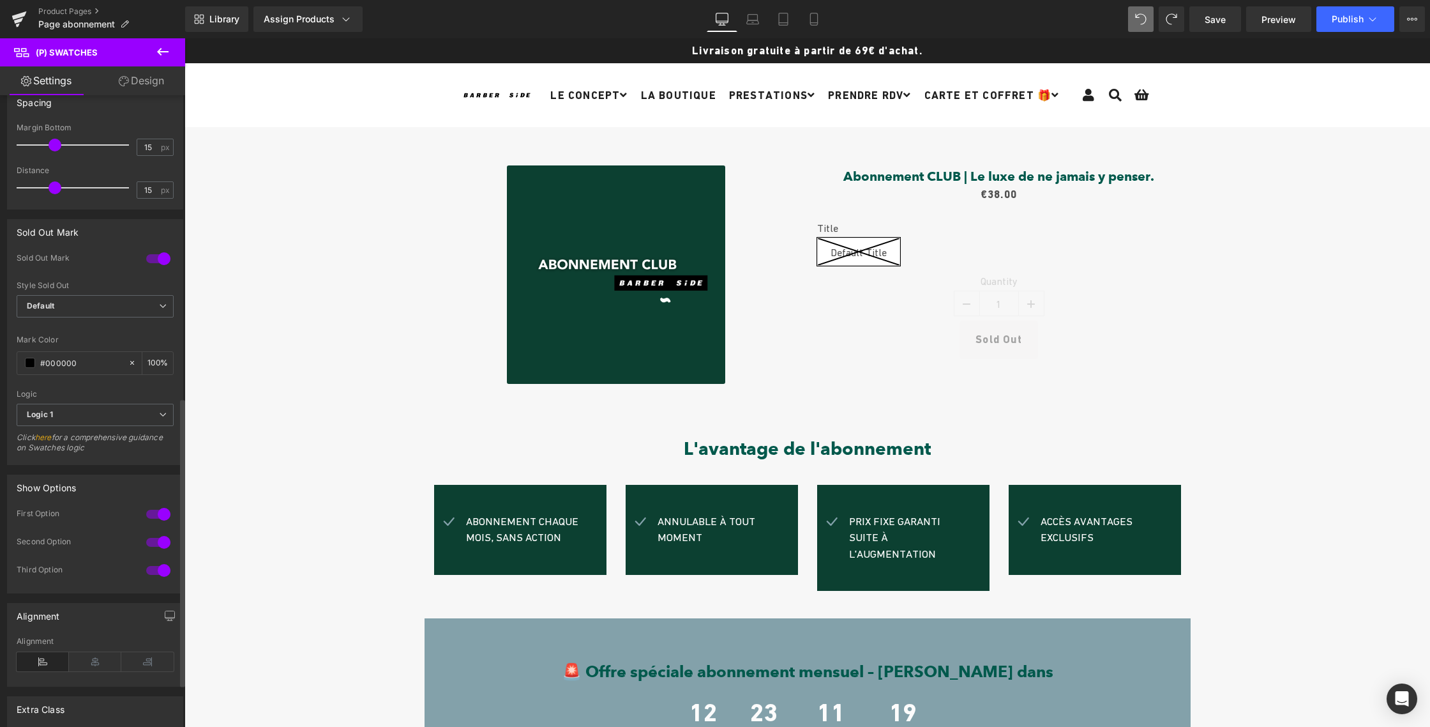
scroll to position [757, 0]
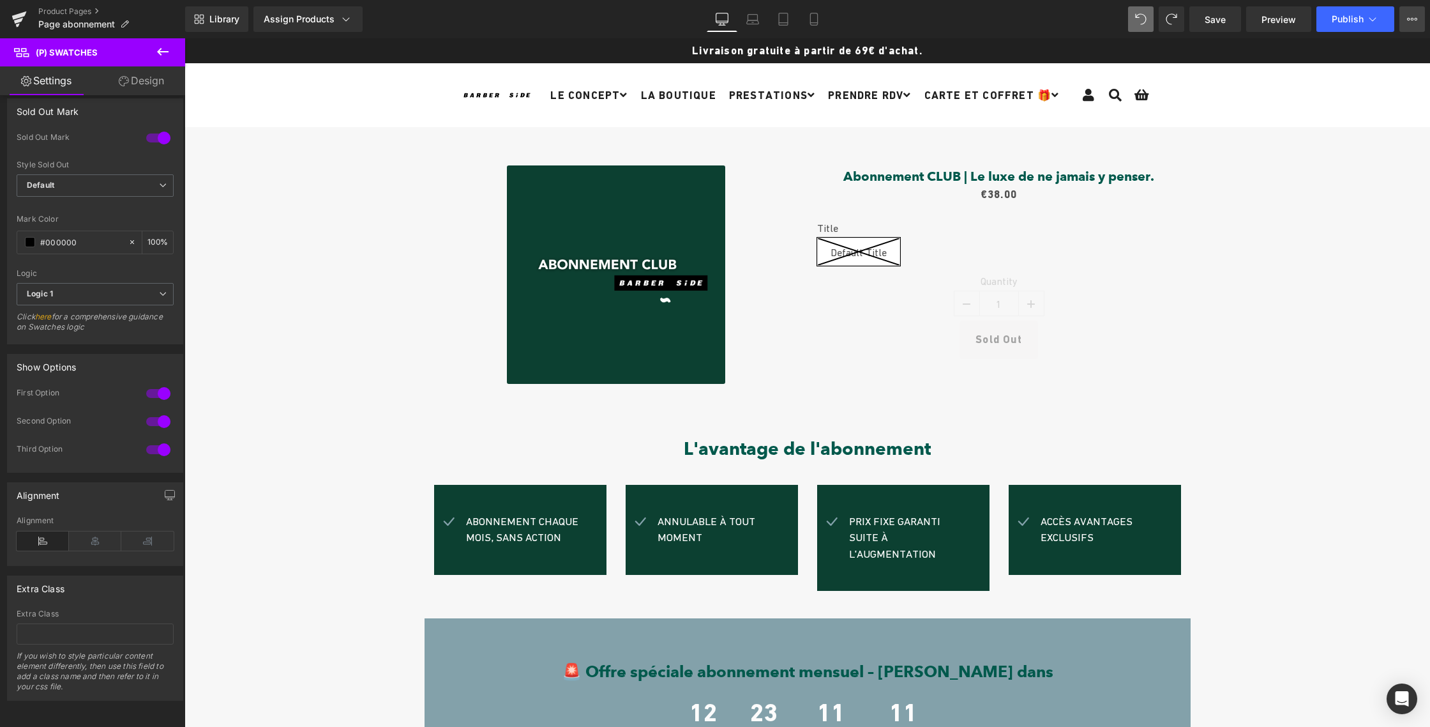
click at [1408, 20] on icon at bounding box center [1412, 19] width 10 height 10
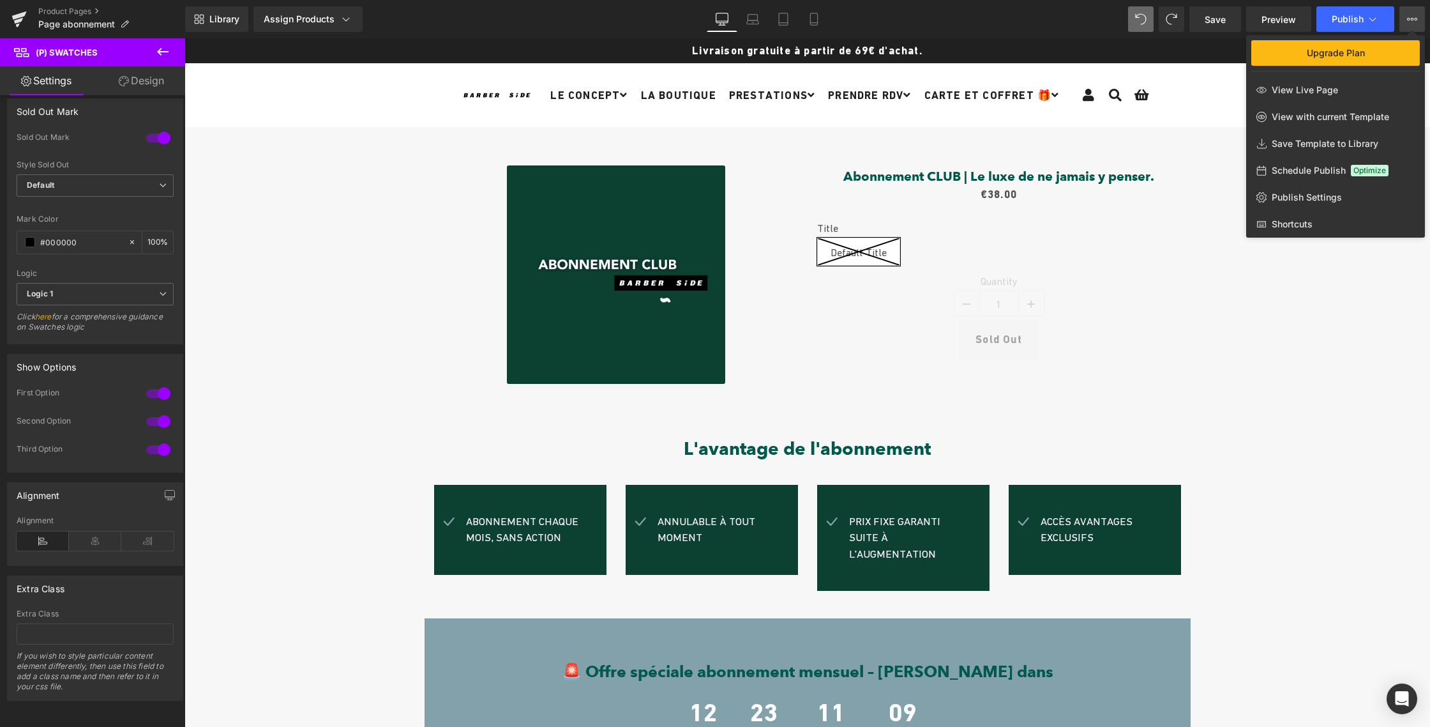
click at [1408, 20] on icon at bounding box center [1412, 19] width 10 height 10
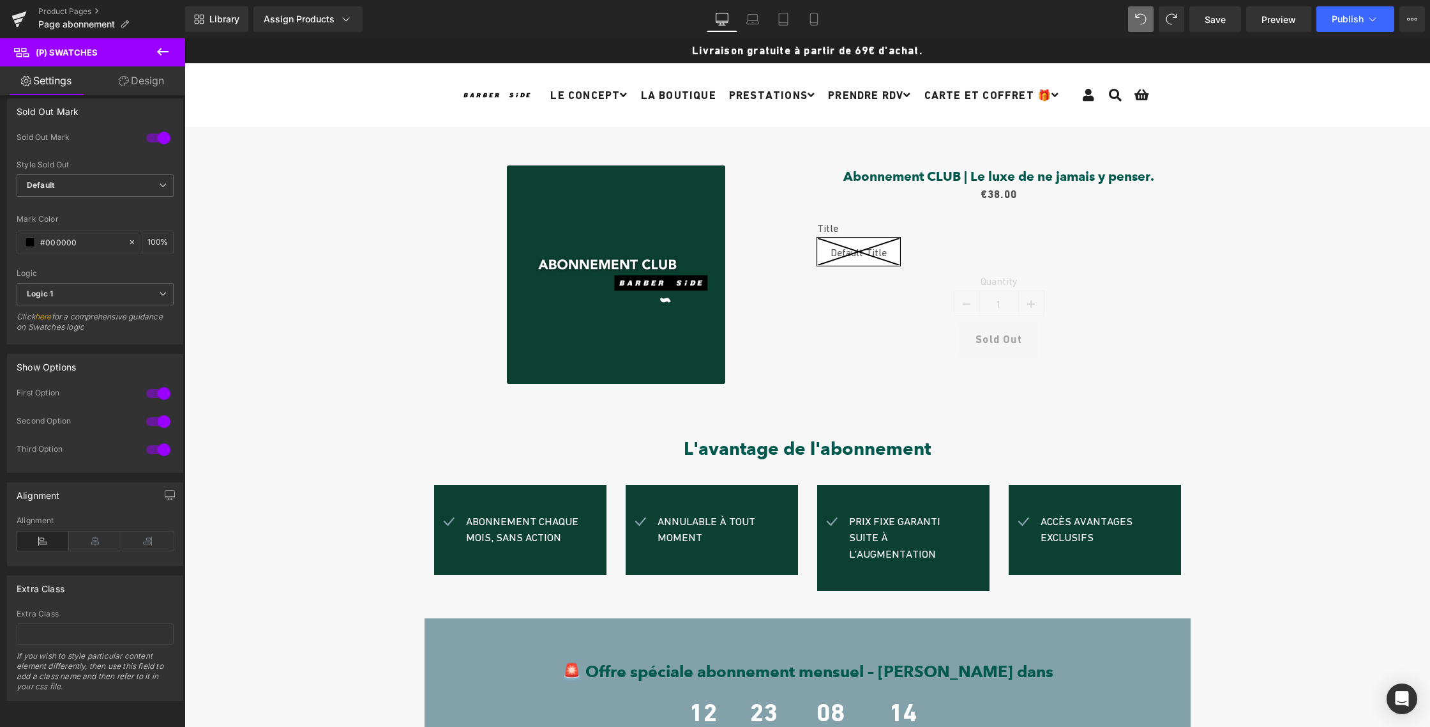
click at [160, 54] on icon at bounding box center [162, 52] width 11 height 8
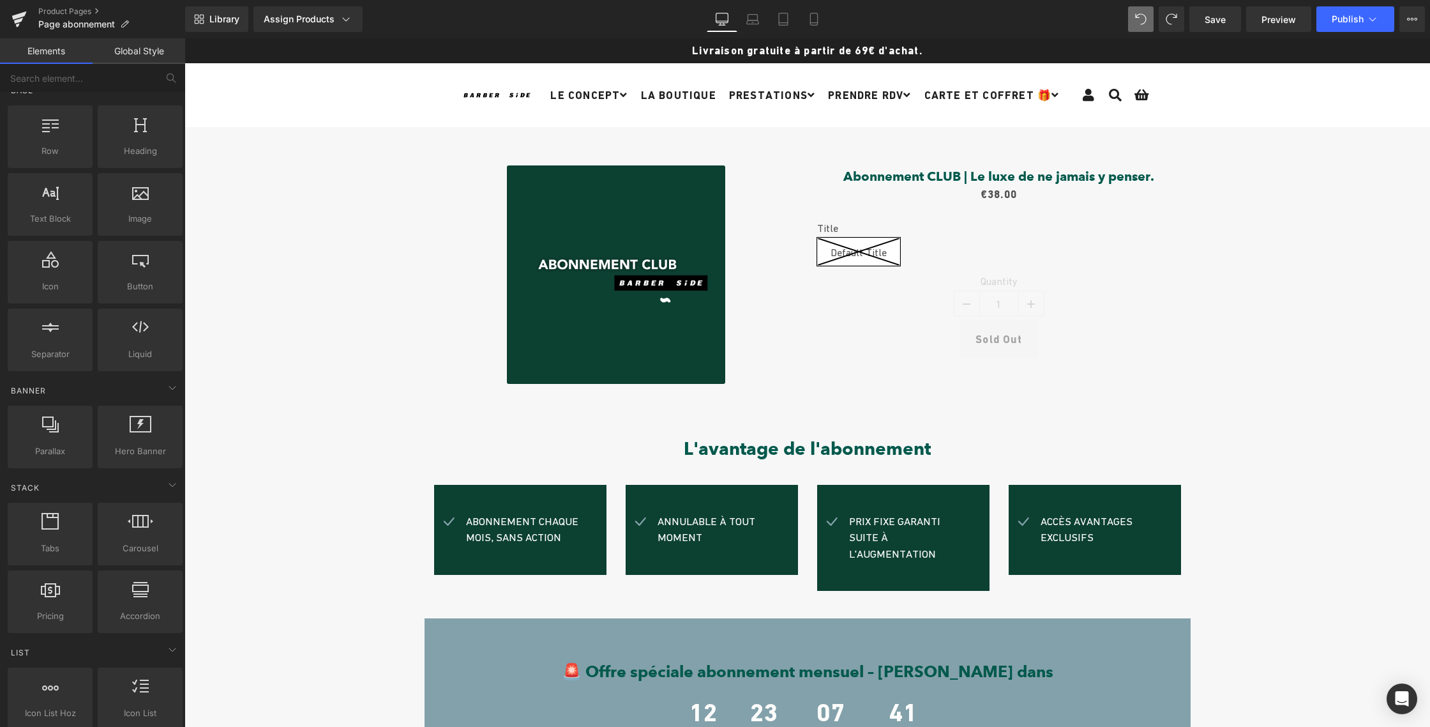
scroll to position [0, 0]
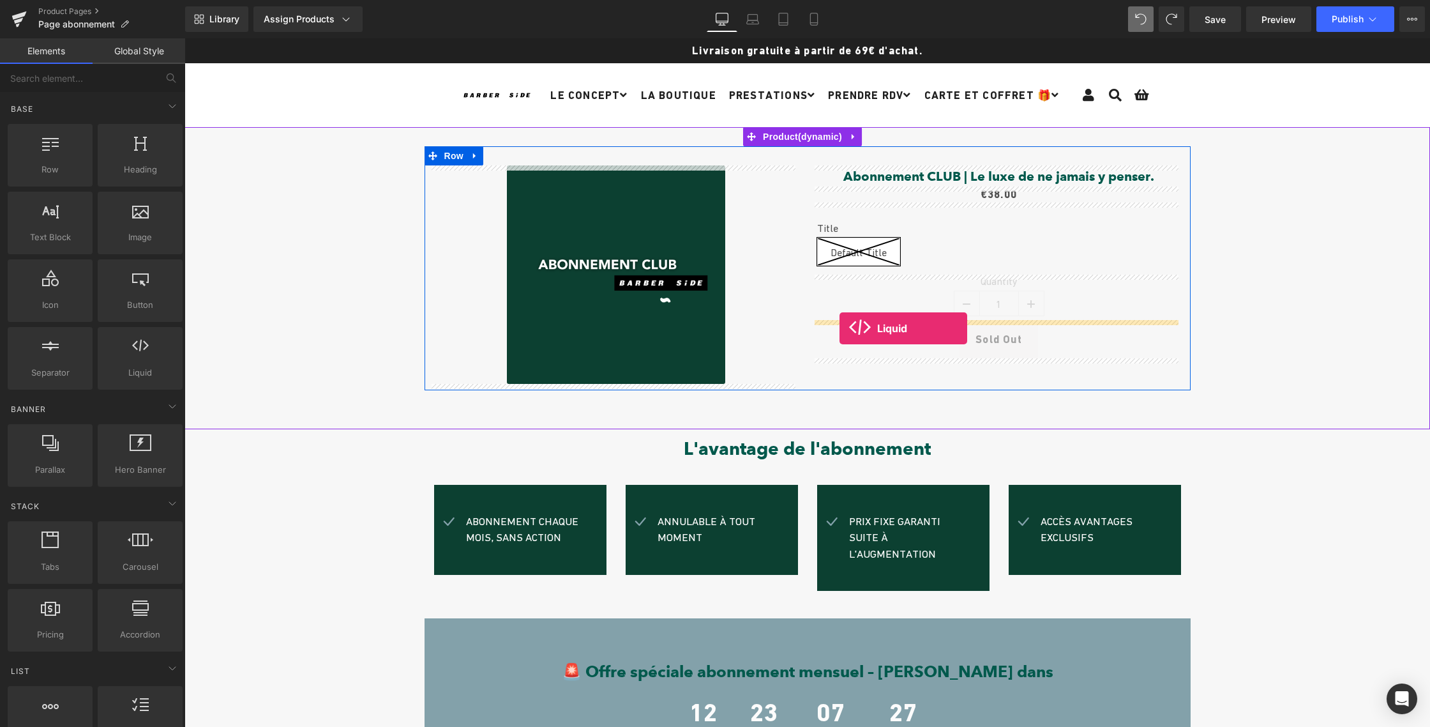
drag, startPoint x: 321, startPoint y: 386, endPoint x: 840, endPoint y: 328, distance: 522.3
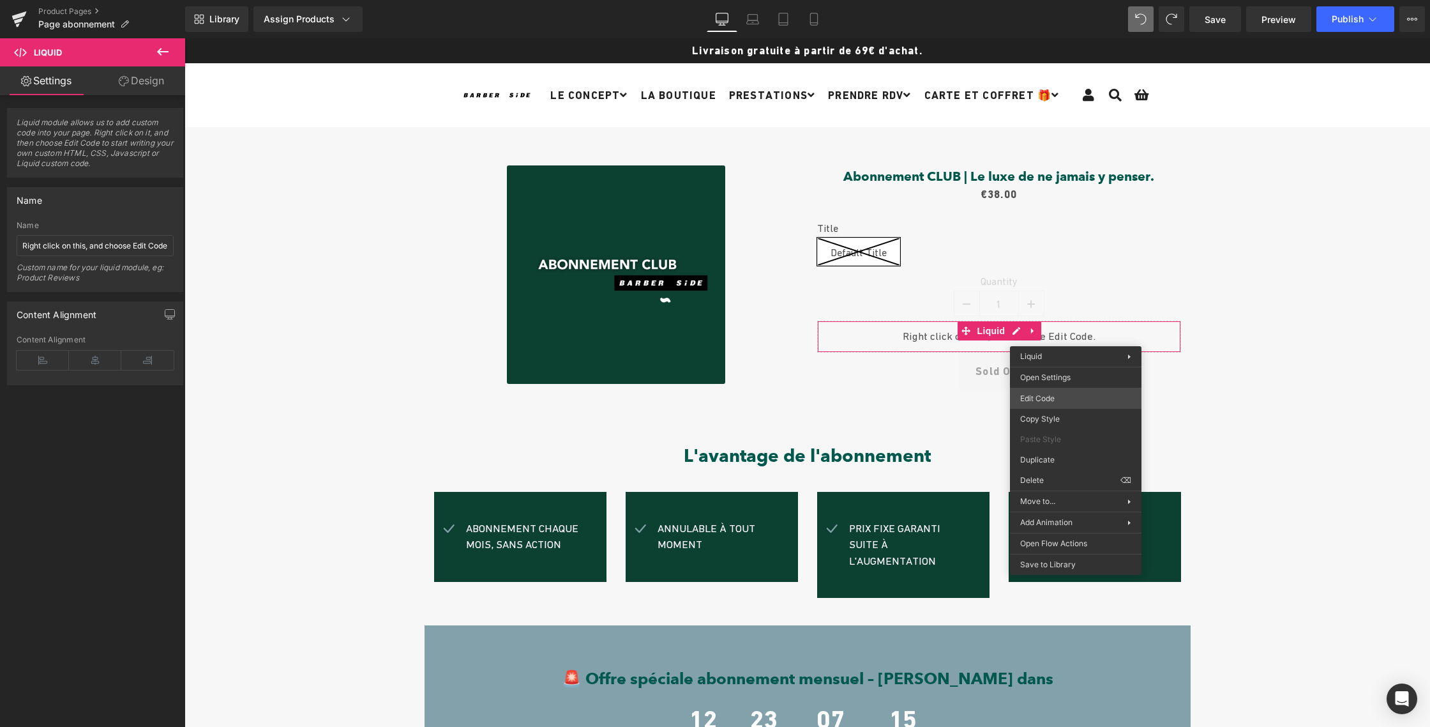
click at [1053, 398] on body "Liquid You are previewing how the Live Preset 0 will restyle your page. You can…" at bounding box center [715, 363] width 1430 height 727
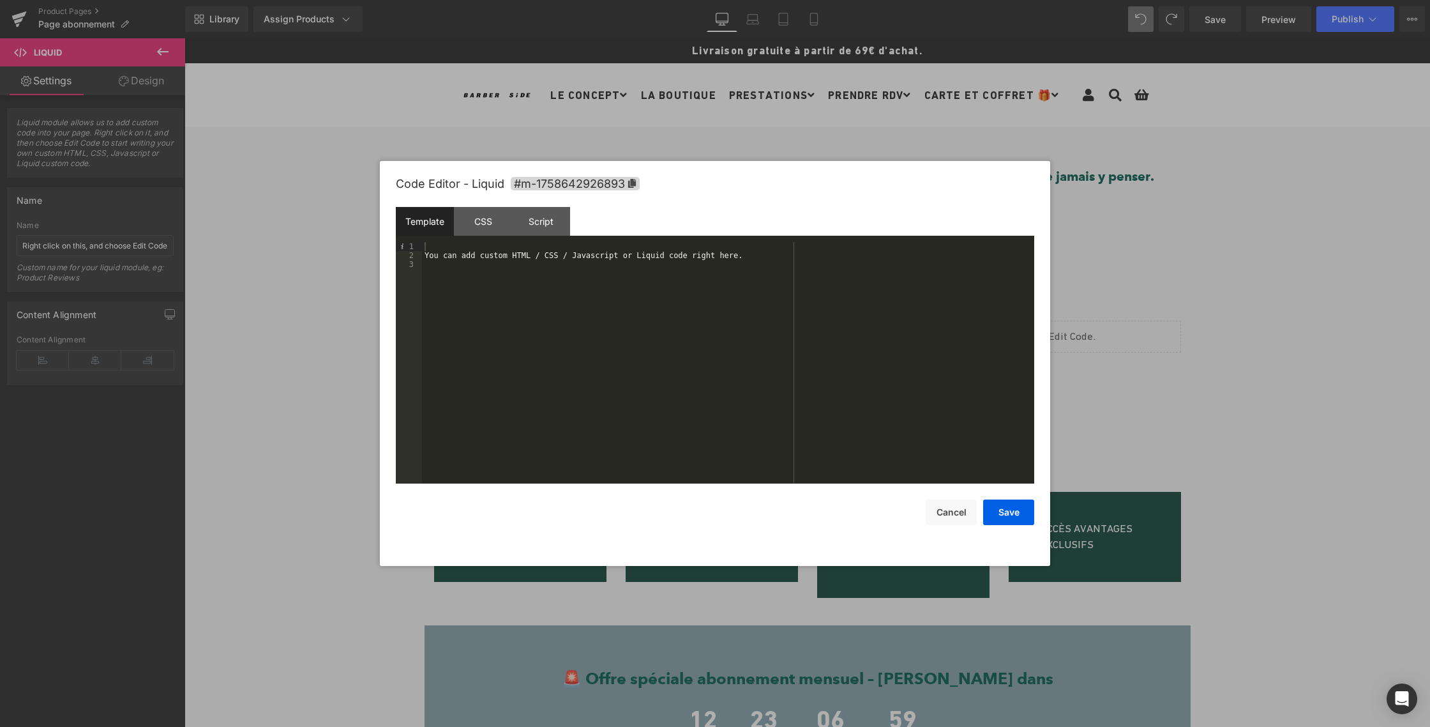
click at [445, 264] on div "You can add custom HTML / CSS / Javascript or Liquid code right here." at bounding box center [728, 371] width 612 height 259
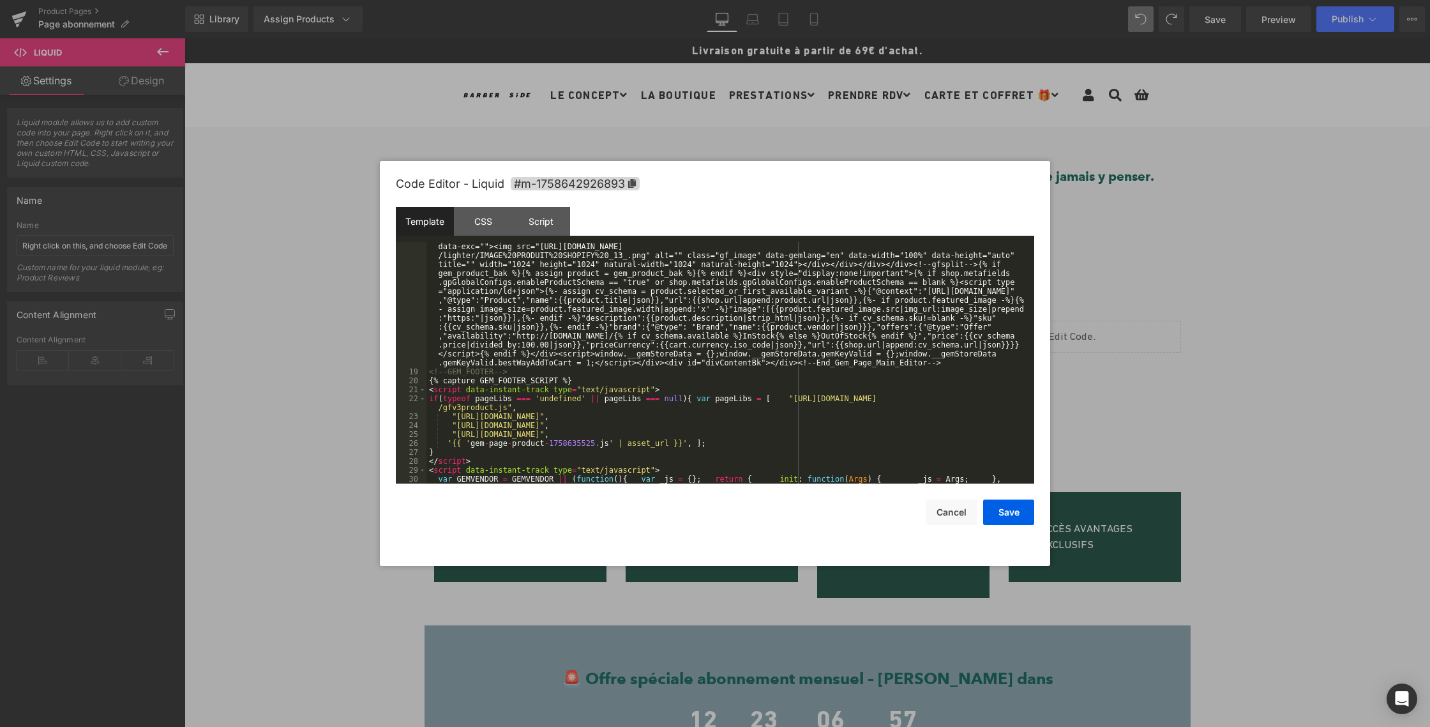
scroll to position [3593, 0]
click at [952, 517] on button "Cancel" at bounding box center [951, 512] width 51 height 26
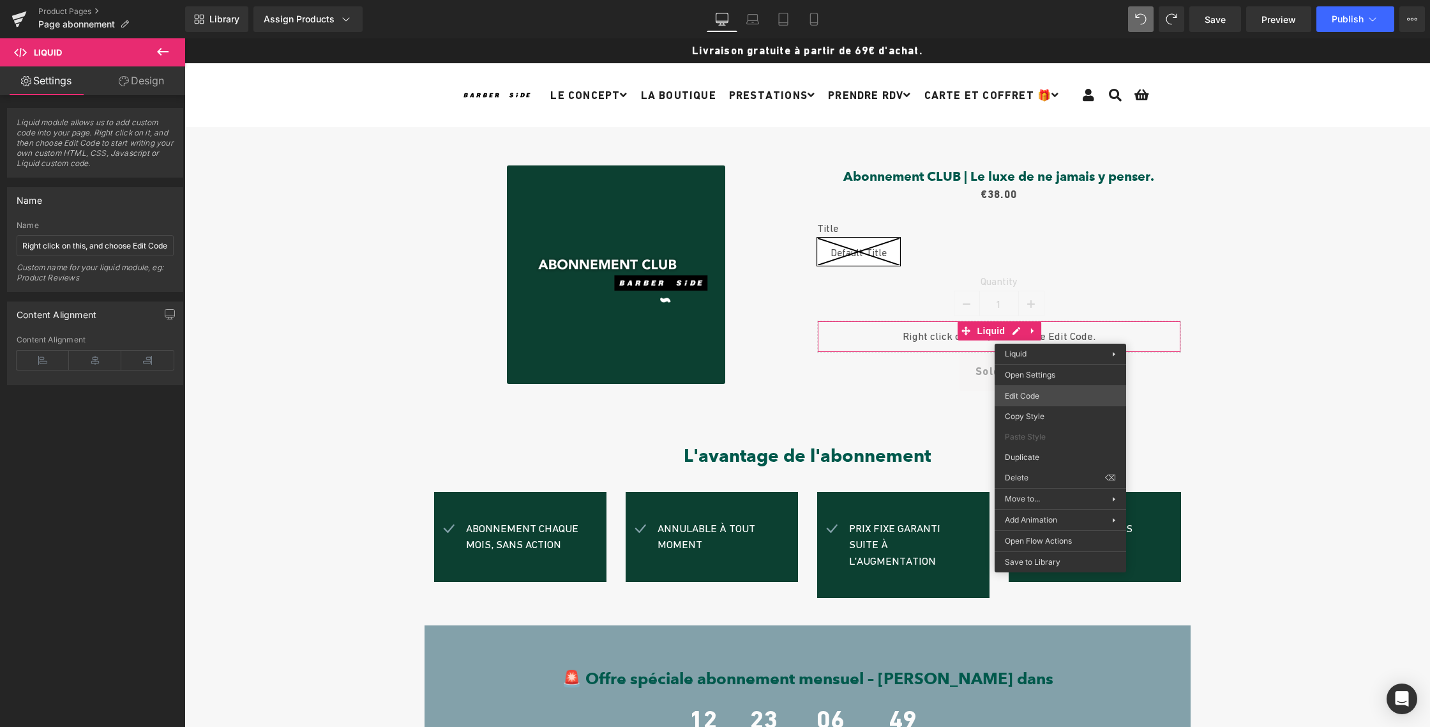
click at [1045, 0] on div "Liquid You are previewing how the Live Preset 0 will restyle your page. You can…" at bounding box center [715, 0] width 1430 height 0
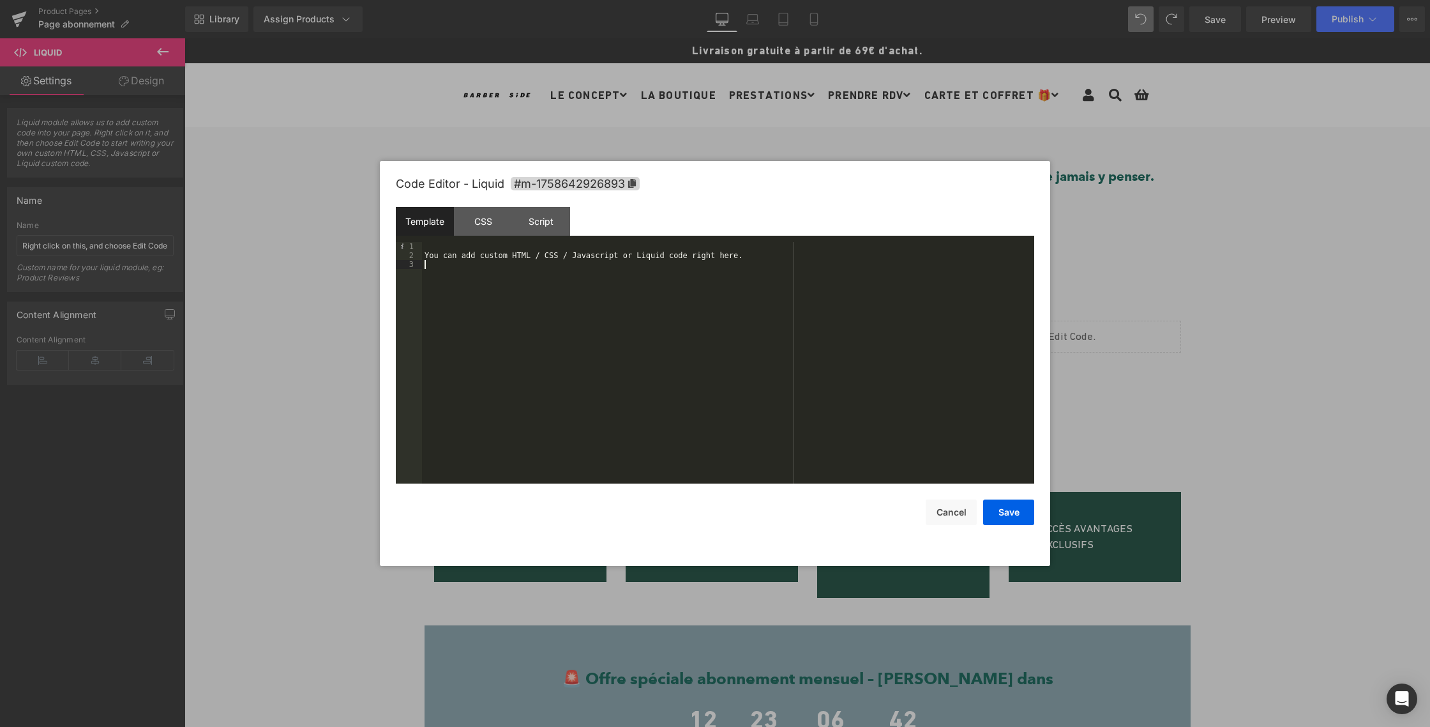
click at [446, 266] on div "You can add custom HTML / CSS / Javascript or Liquid code right here." at bounding box center [728, 371] width 612 height 259
click at [1005, 518] on button "Save" at bounding box center [1008, 512] width 51 height 26
click at [1012, 331] on icon at bounding box center [1016, 331] width 9 height 10
click at [474, 225] on div "CSS" at bounding box center [483, 221] width 58 height 29
click at [543, 227] on div "Script" at bounding box center [541, 221] width 58 height 29
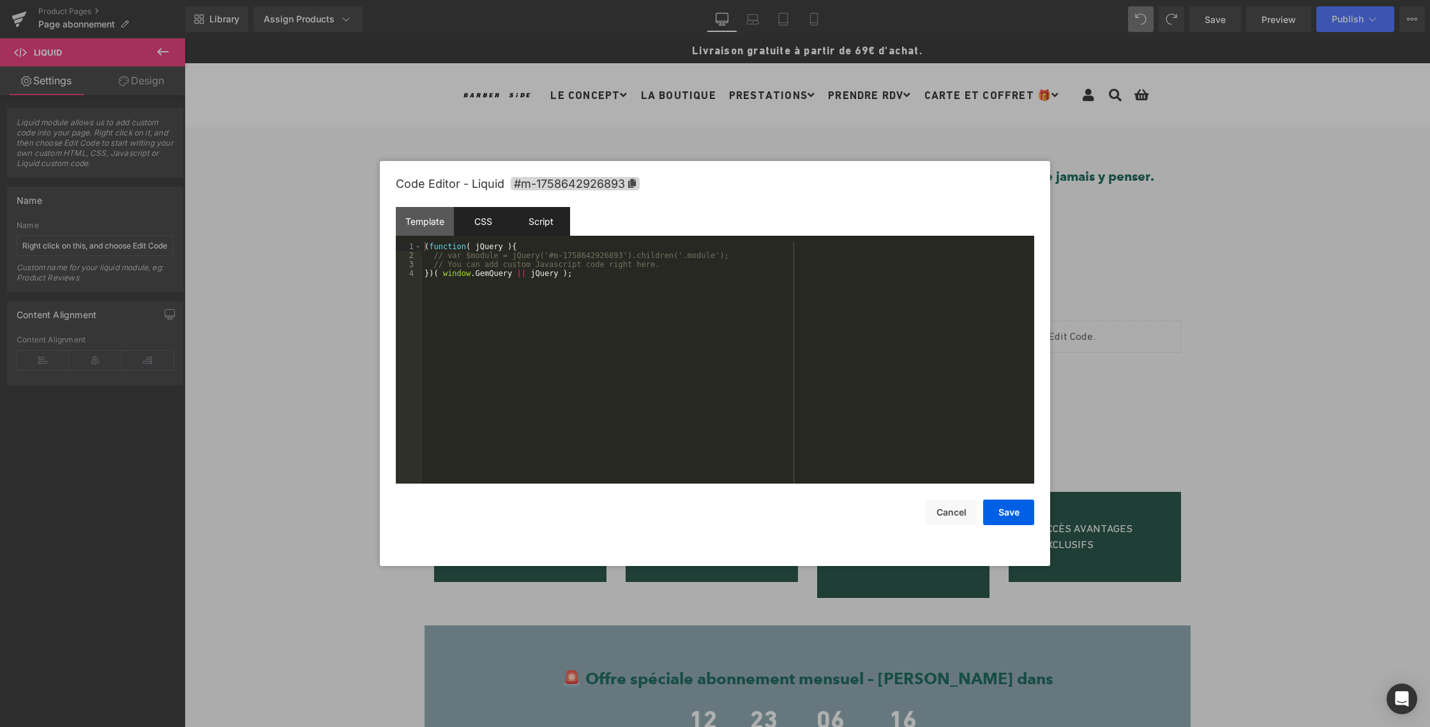
click at [475, 226] on div "CSS" at bounding box center [483, 221] width 58 height 29
click at [438, 225] on div "Template" at bounding box center [425, 221] width 58 height 29
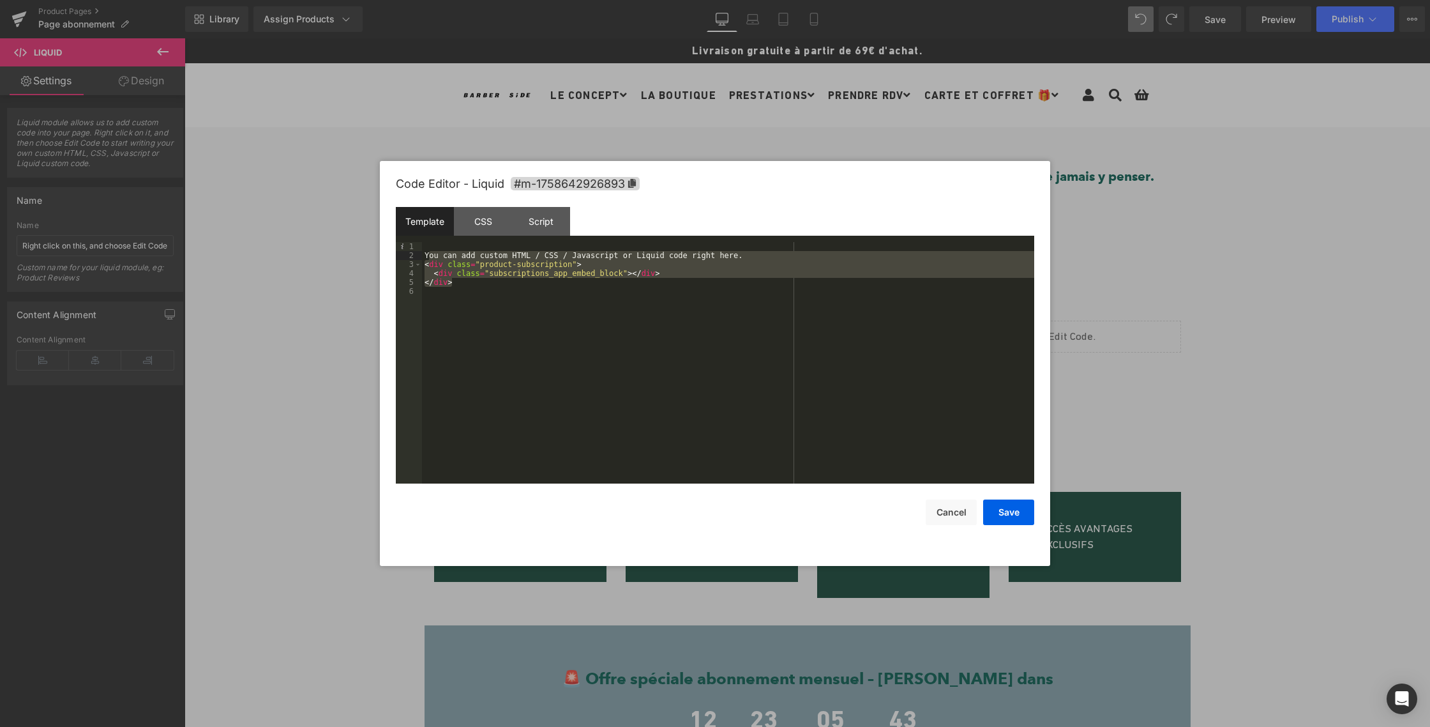
drag, startPoint x: 458, startPoint y: 284, endPoint x: 428, endPoint y: 254, distance: 42.4
click at [428, 254] on div "You can add custom HTML / CSS / Javascript or Liquid code right here. < div cla…" at bounding box center [728, 371] width 612 height 259
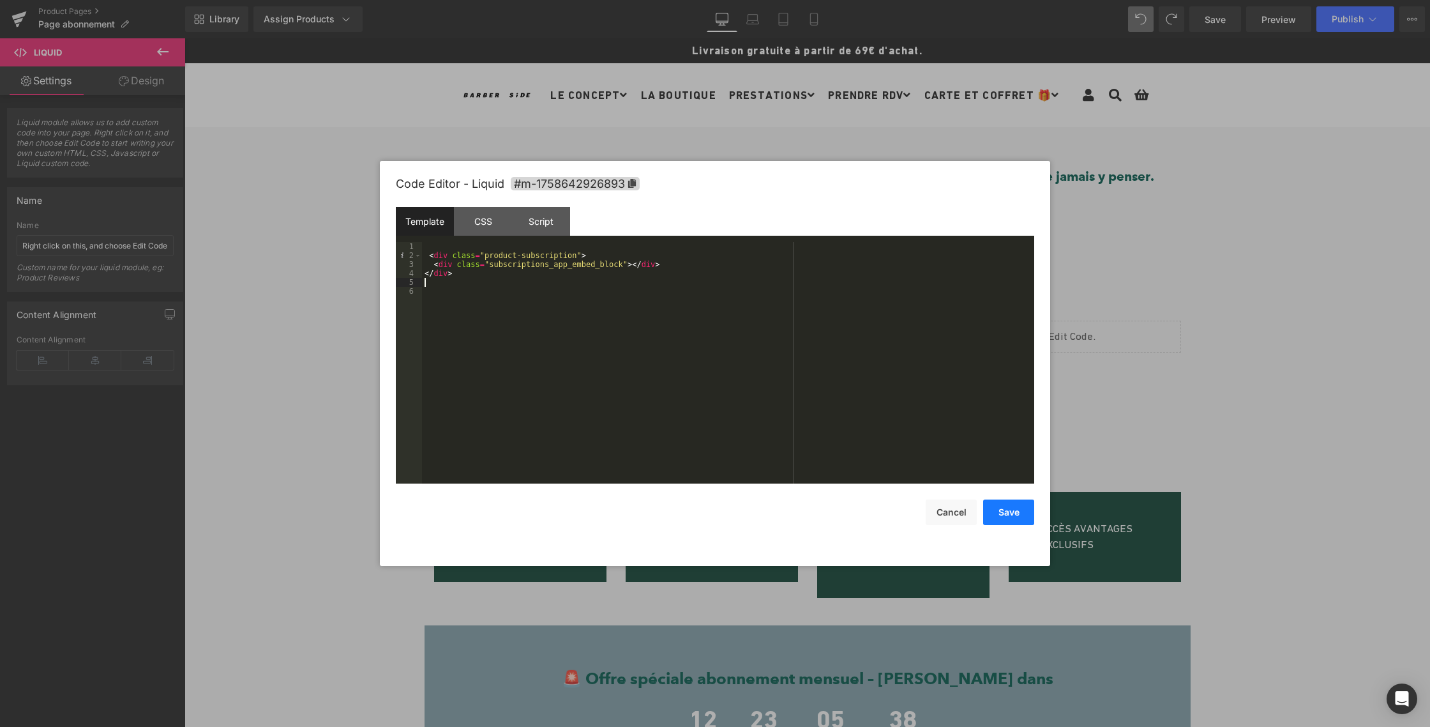
click at [1001, 510] on button "Save" at bounding box center [1008, 512] width 51 height 26
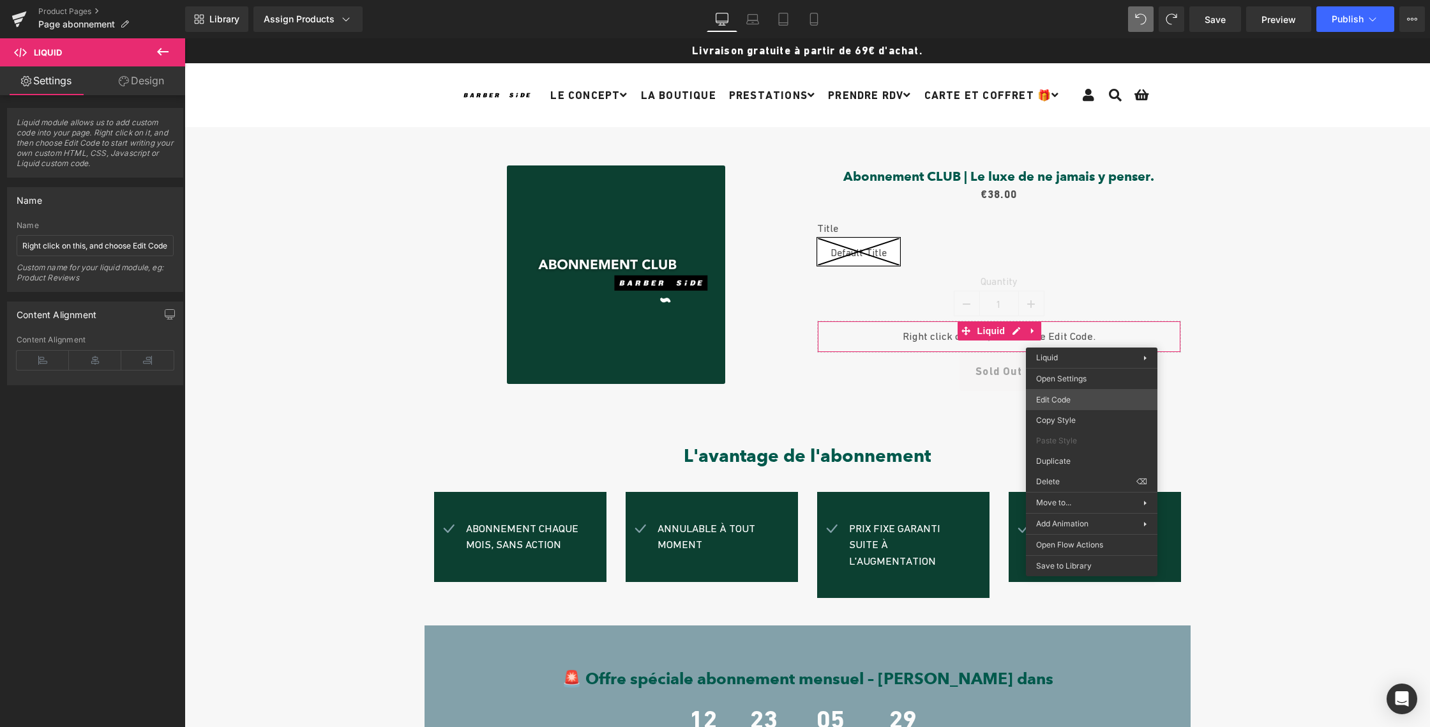
click at [1088, 397] on body "Liquid You are previewing how the Live Preset 0 will restyle your page. You can…" at bounding box center [715, 363] width 1430 height 727
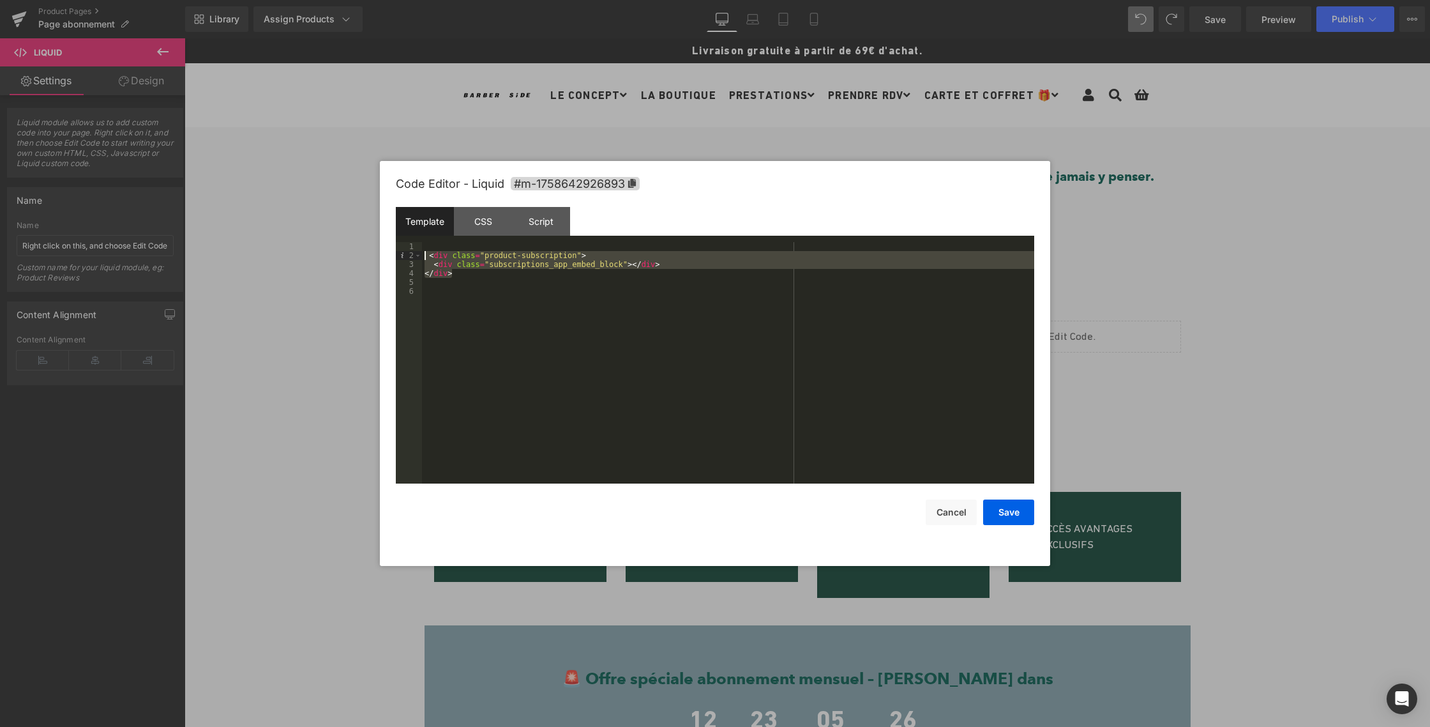
drag, startPoint x: 453, startPoint y: 273, endPoint x: 426, endPoint y: 259, distance: 30.3
click at [426, 259] on div "< div class = "product-subscription" > < div class = "subscriptions_app_embed_b…" at bounding box center [728, 371] width 612 height 259
drag, startPoint x: 460, startPoint y: 275, endPoint x: 430, endPoint y: 254, distance: 37.2
click at [428, 254] on div "< div class = "product-subscription" > < div class = "subscriptions_app_embed_b…" at bounding box center [728, 371] width 612 height 259
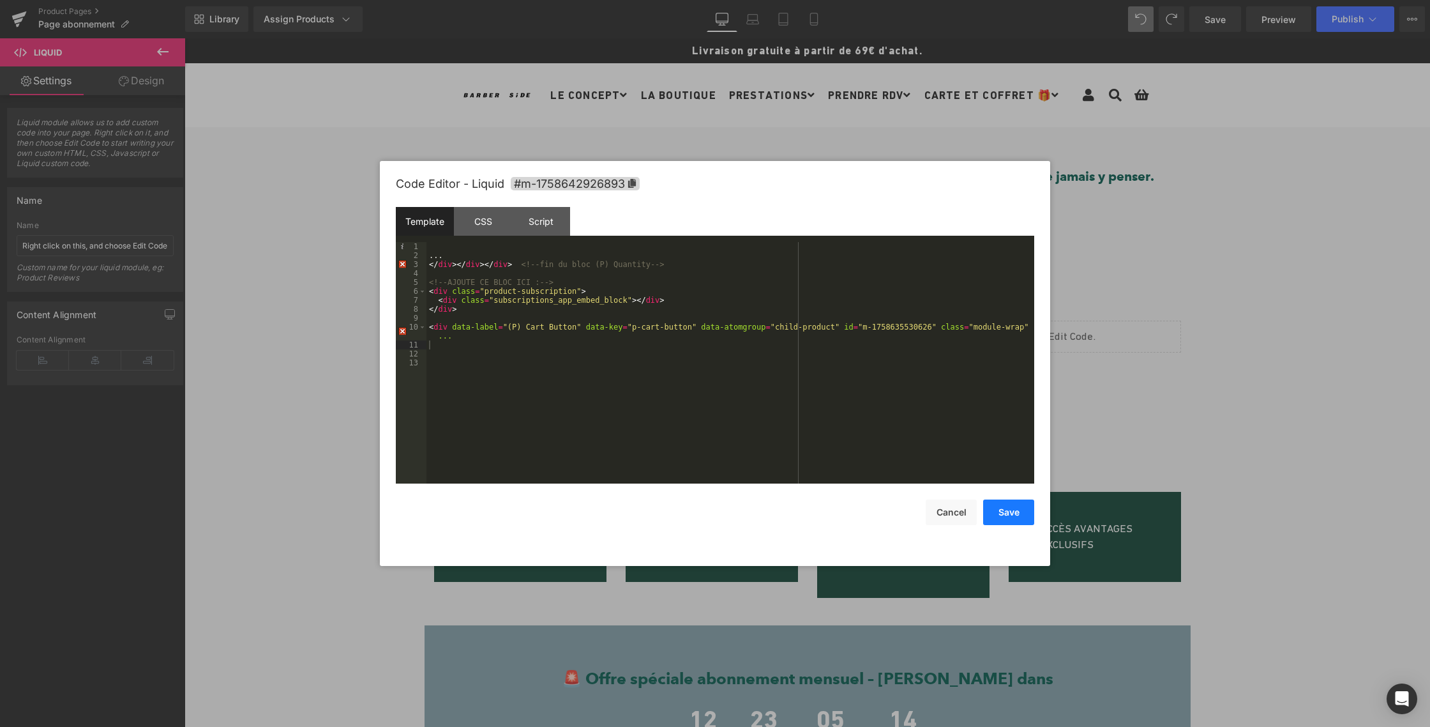
click at [1005, 514] on button "Save" at bounding box center [1008, 512] width 51 height 26
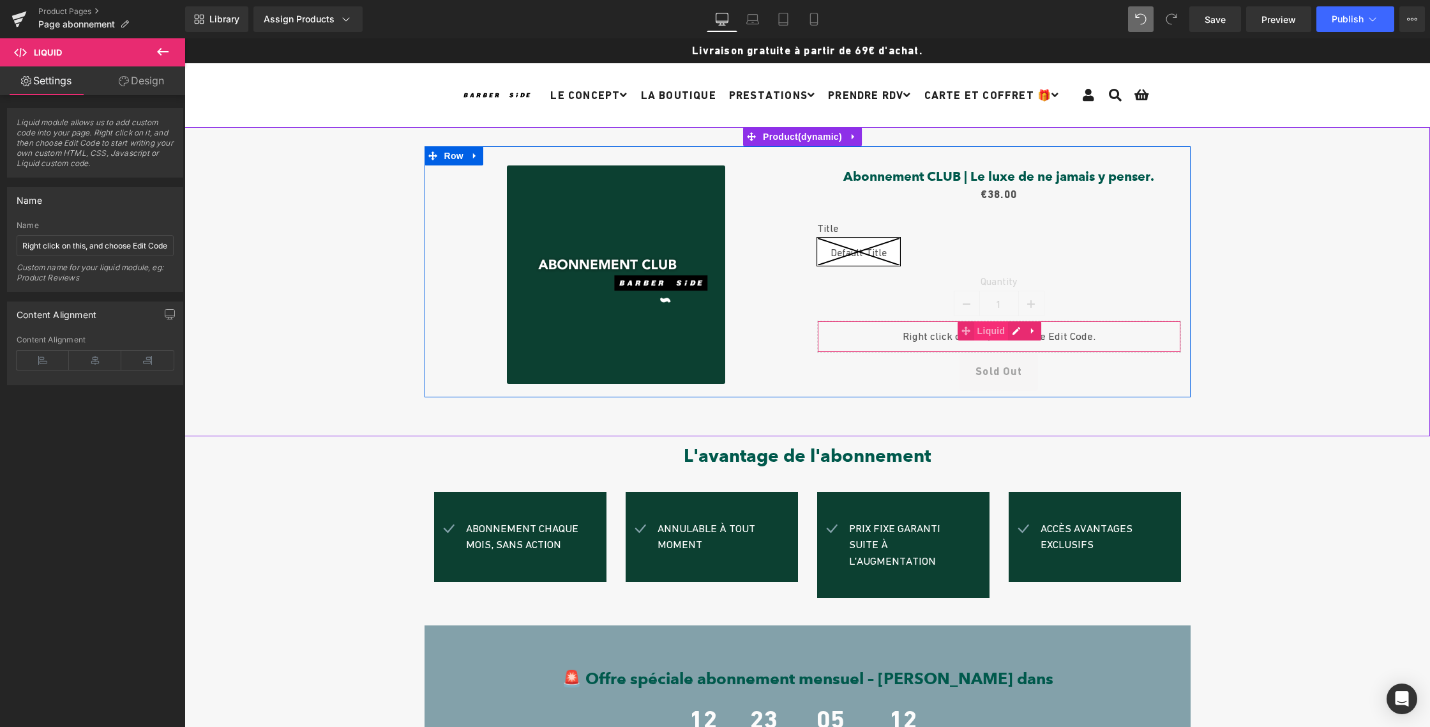
click at [975, 338] on span "Liquid" at bounding box center [991, 330] width 34 height 19
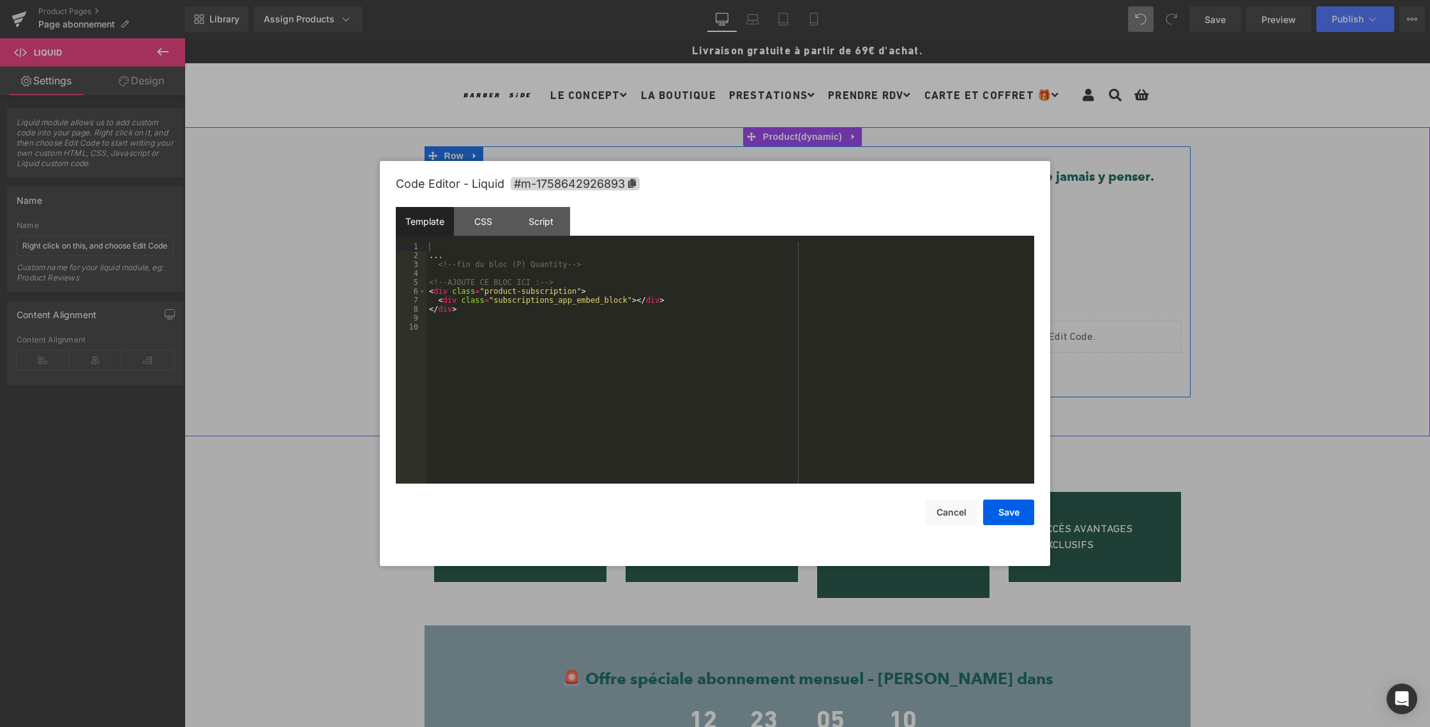
click at [1010, 331] on icon at bounding box center [1013, 331] width 6 height 6
click at [538, 226] on div "Script" at bounding box center [541, 221] width 58 height 29
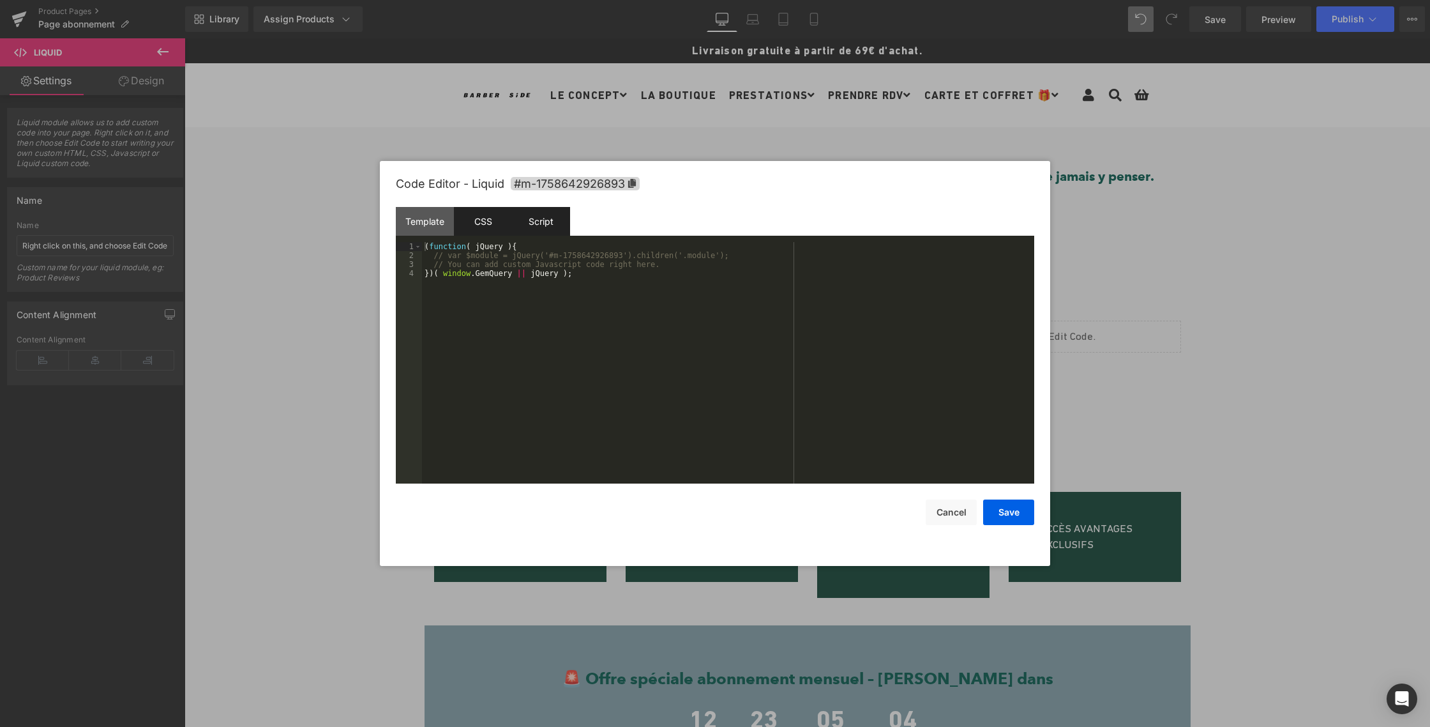
click at [493, 225] on div "CSS" at bounding box center [483, 221] width 58 height 29
click at [426, 225] on div "Template" at bounding box center [425, 221] width 58 height 29
